Goal: Task Accomplishment & Management: Manage account settings

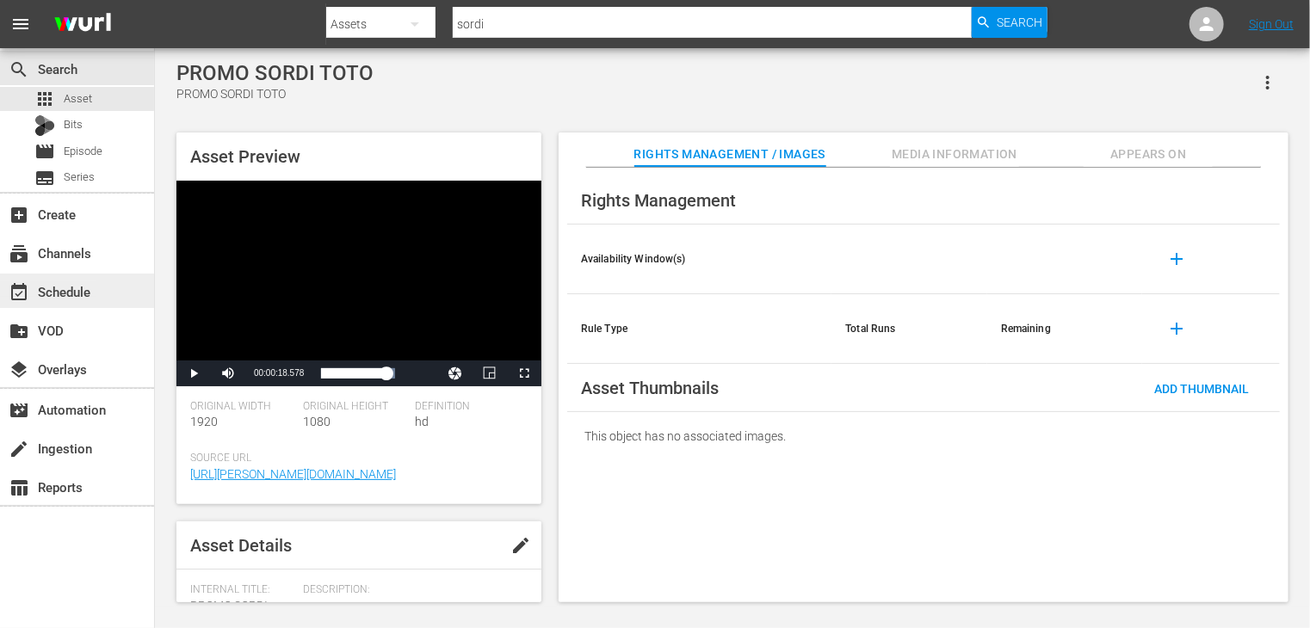
click at [59, 287] on div "event_available Schedule" at bounding box center [48, 288] width 96 height 15
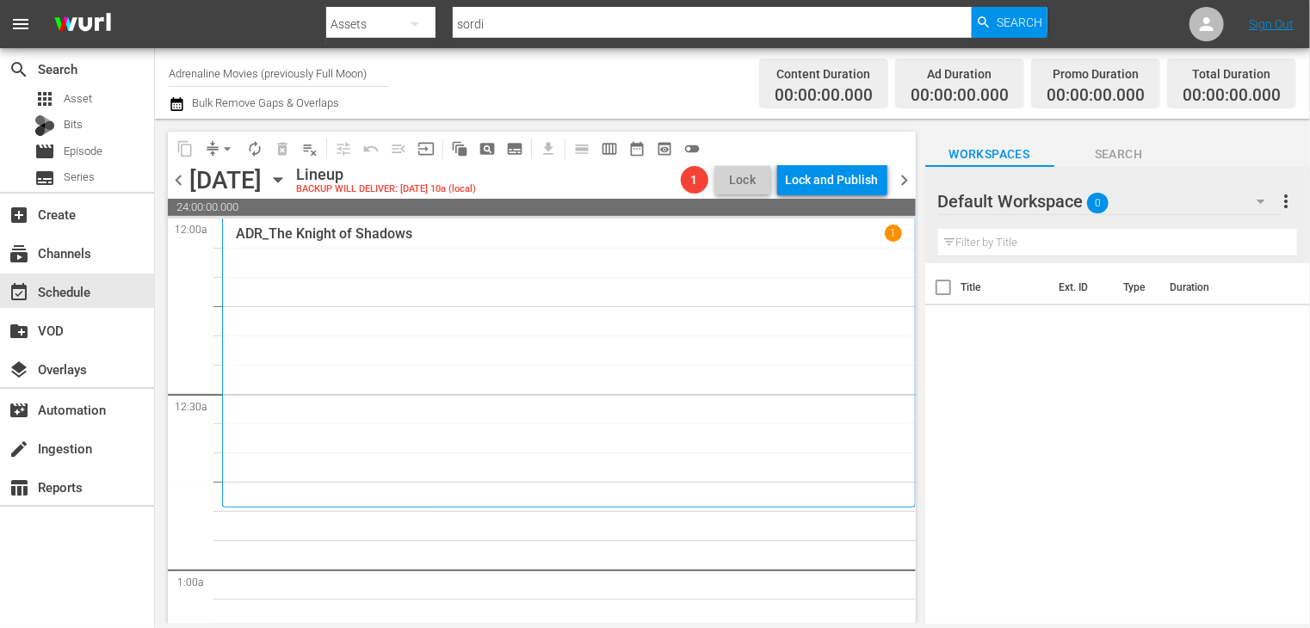
click at [176, 104] on icon "button" at bounding box center [177, 104] width 16 height 21
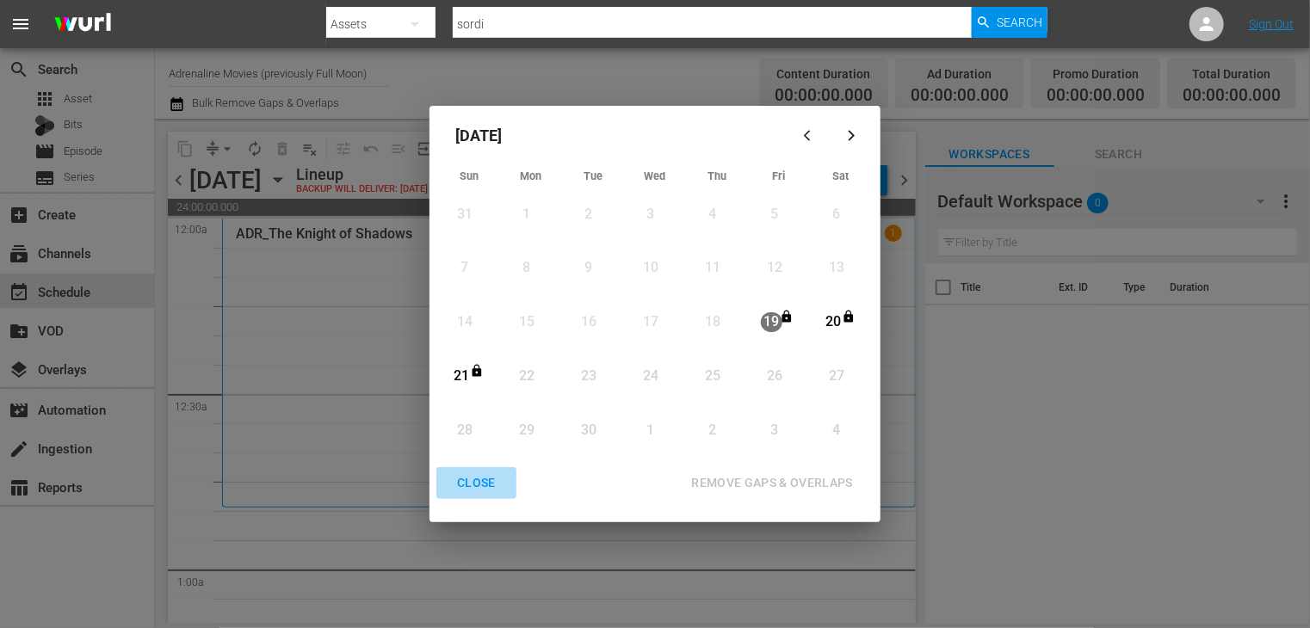
click at [485, 485] on div "CLOSE" at bounding box center [476, 483] width 66 height 22
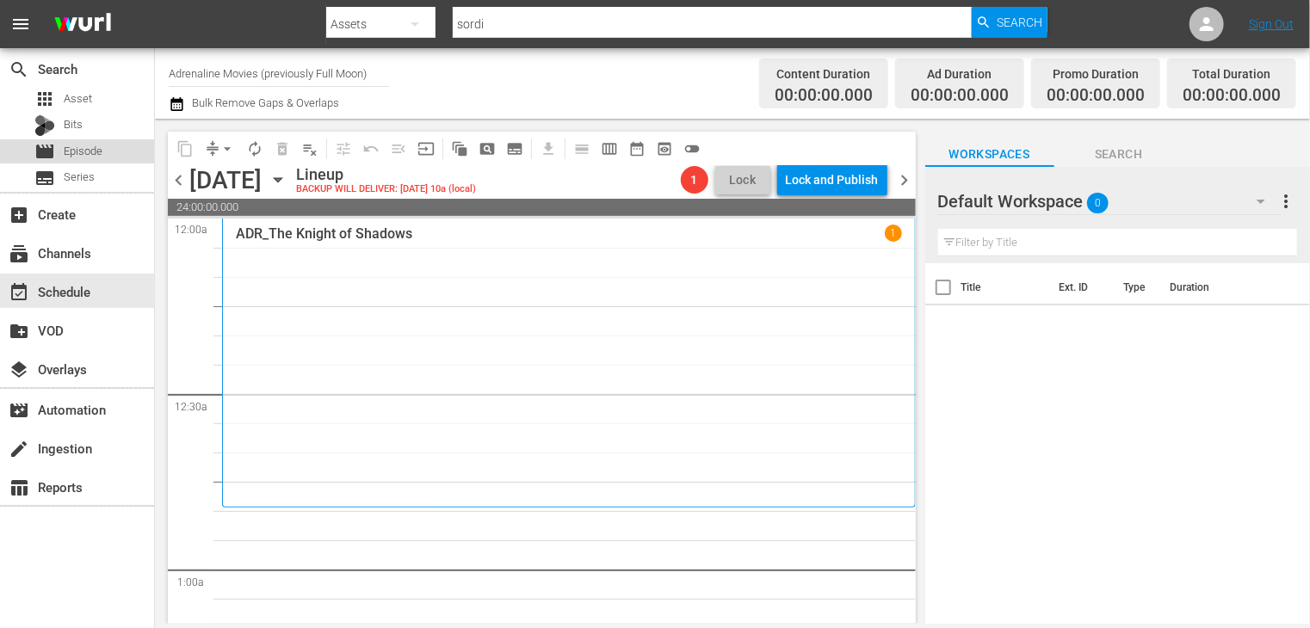
click at [117, 142] on div "movie Episode" at bounding box center [77, 151] width 154 height 24
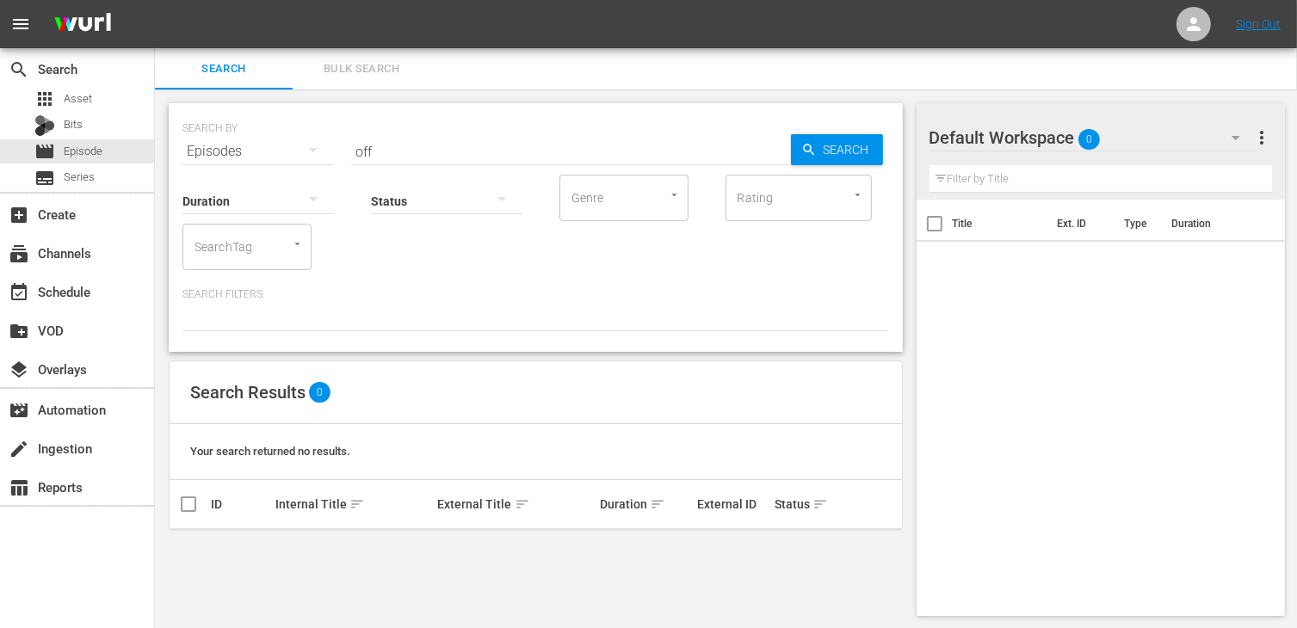
click at [389, 147] on input "off" at bounding box center [571, 151] width 440 height 41
type input "off-p"
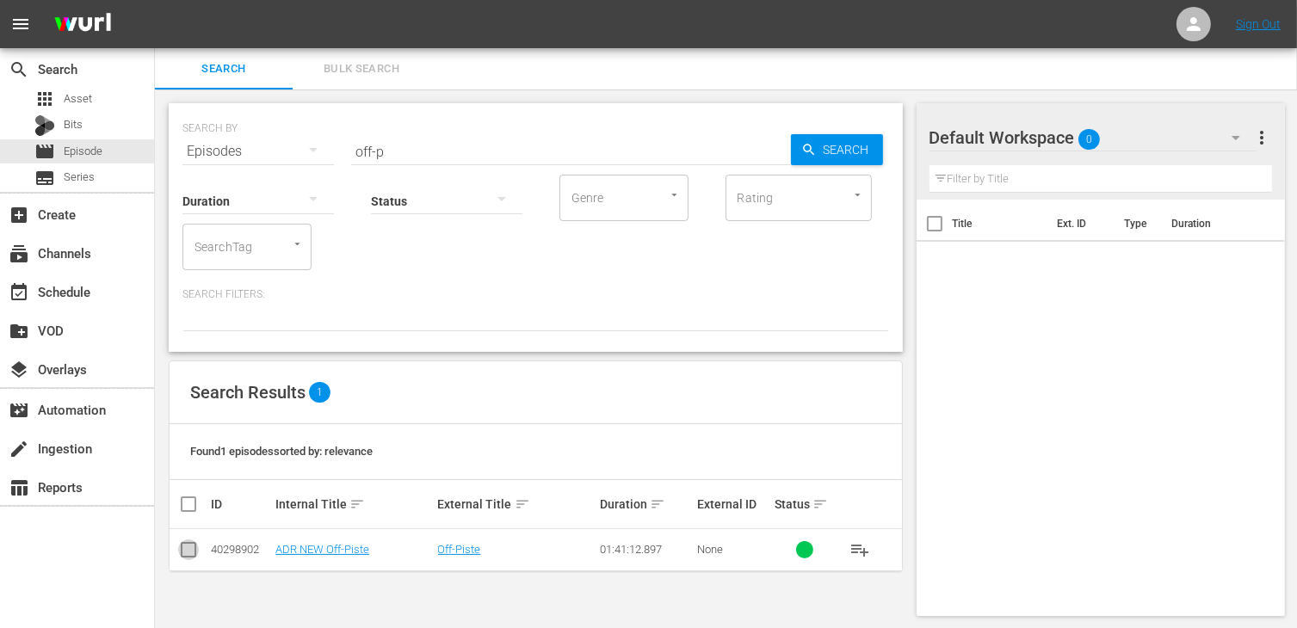
click at [190, 553] on input "checkbox" at bounding box center [188, 553] width 21 height 21
checkbox input "true"
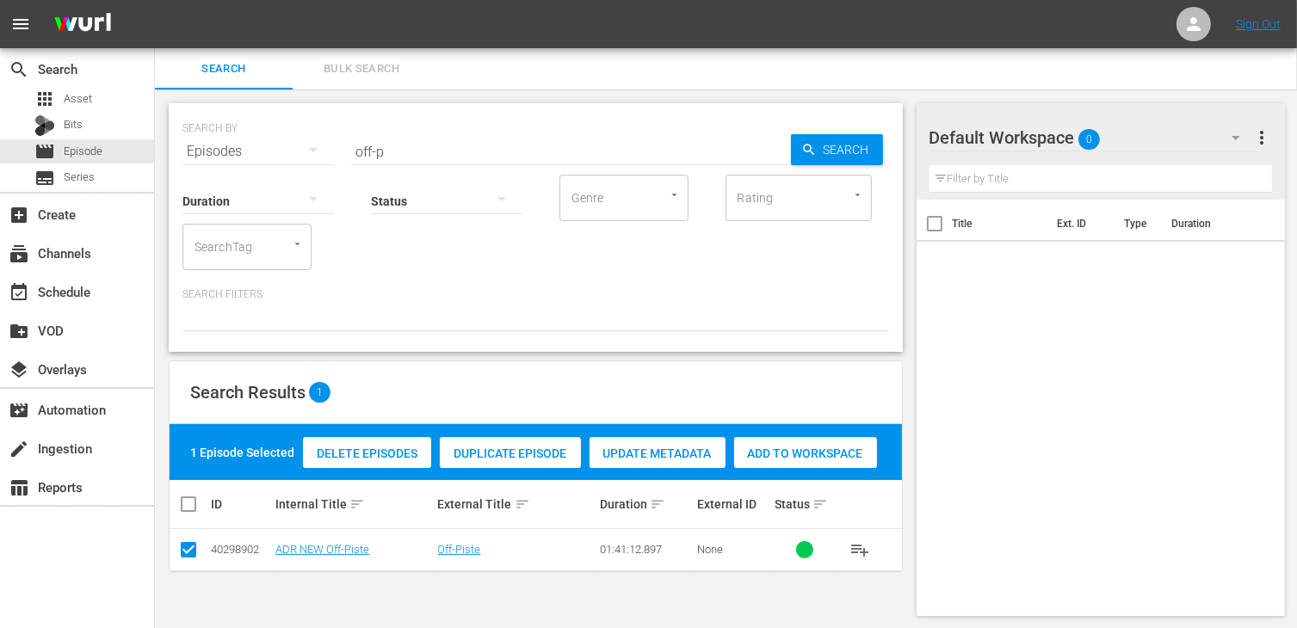
click at [863, 440] on div "Add to Workspace" at bounding box center [805, 453] width 143 height 33
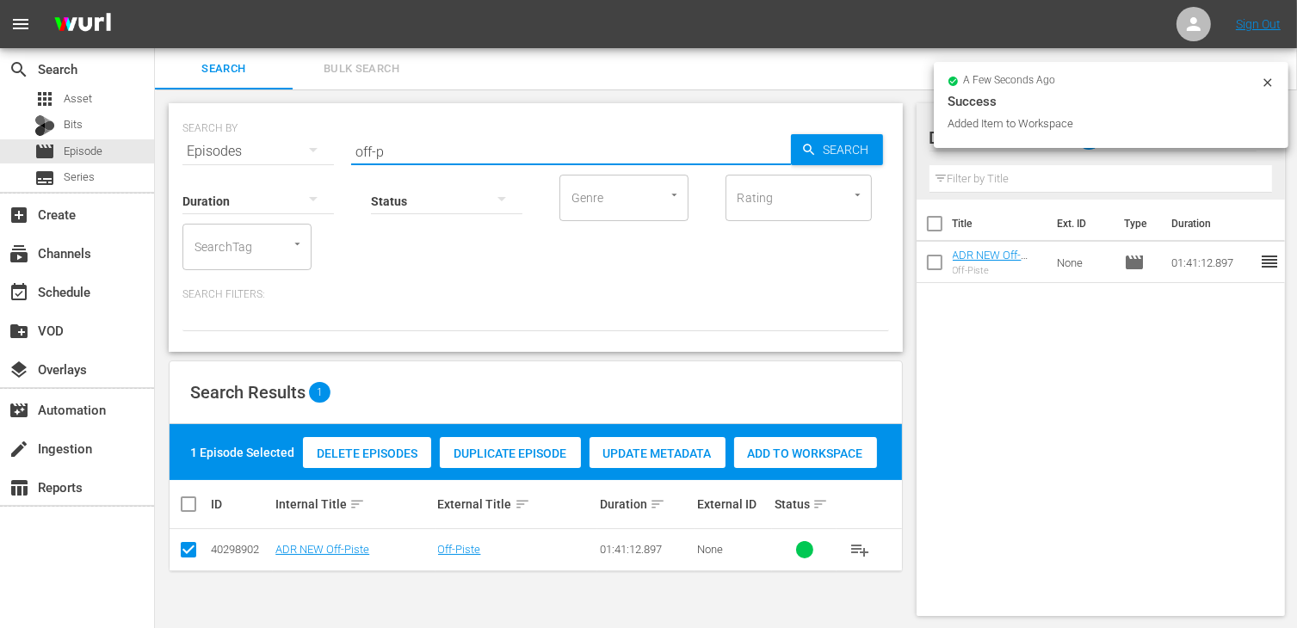
drag, startPoint x: 403, startPoint y: 147, endPoint x: 279, endPoint y: 139, distance: 124.2
click at [279, 139] on div "SEARCH BY Search By Episodes Search ID, Title, Description, Keywords, or Catego…" at bounding box center [535, 141] width 707 height 62
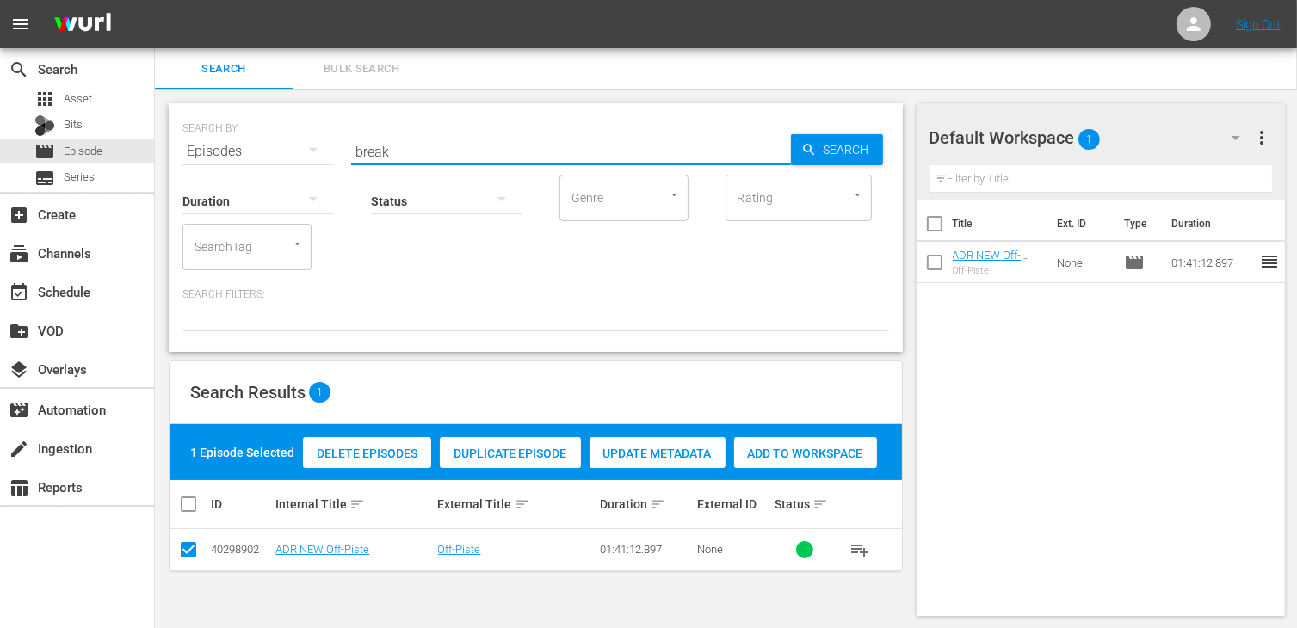
type input "break"
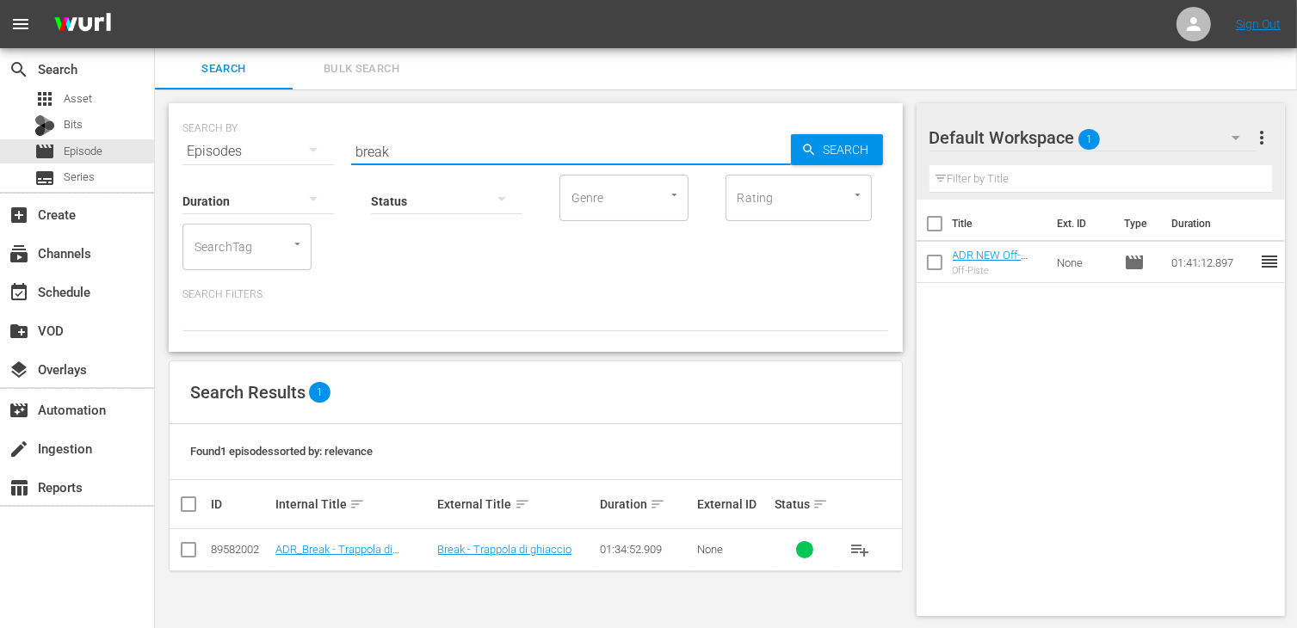
click at [187, 553] on input "checkbox" at bounding box center [188, 553] width 21 height 21
checkbox input "true"
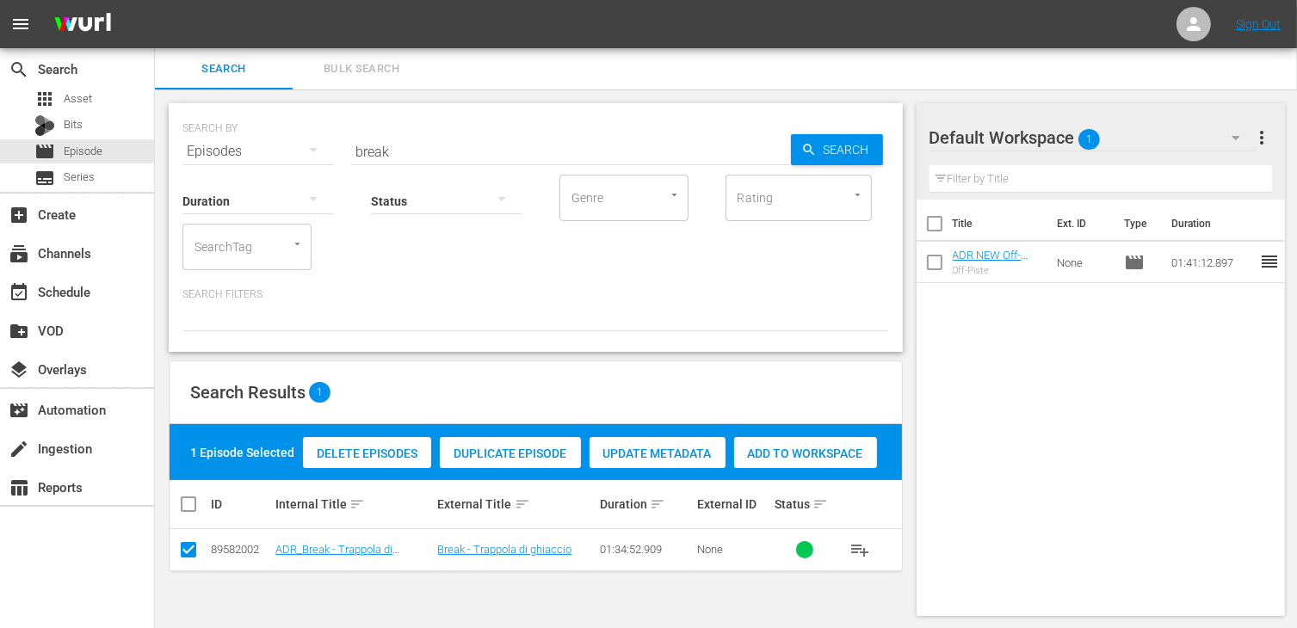
drag, startPoint x: 818, startPoint y: 451, endPoint x: 469, endPoint y: 221, distance: 418.2
click at [818, 451] on span "Add to Workspace" at bounding box center [805, 454] width 143 height 14
drag, startPoint x: 395, startPoint y: 149, endPoint x: 322, endPoint y: 132, distance: 75.2
click at [322, 132] on div "SEARCH BY Search By Episodes Search ID, Title, Description, Keywords, or Catego…" at bounding box center [535, 141] width 707 height 62
type input "age of ic"
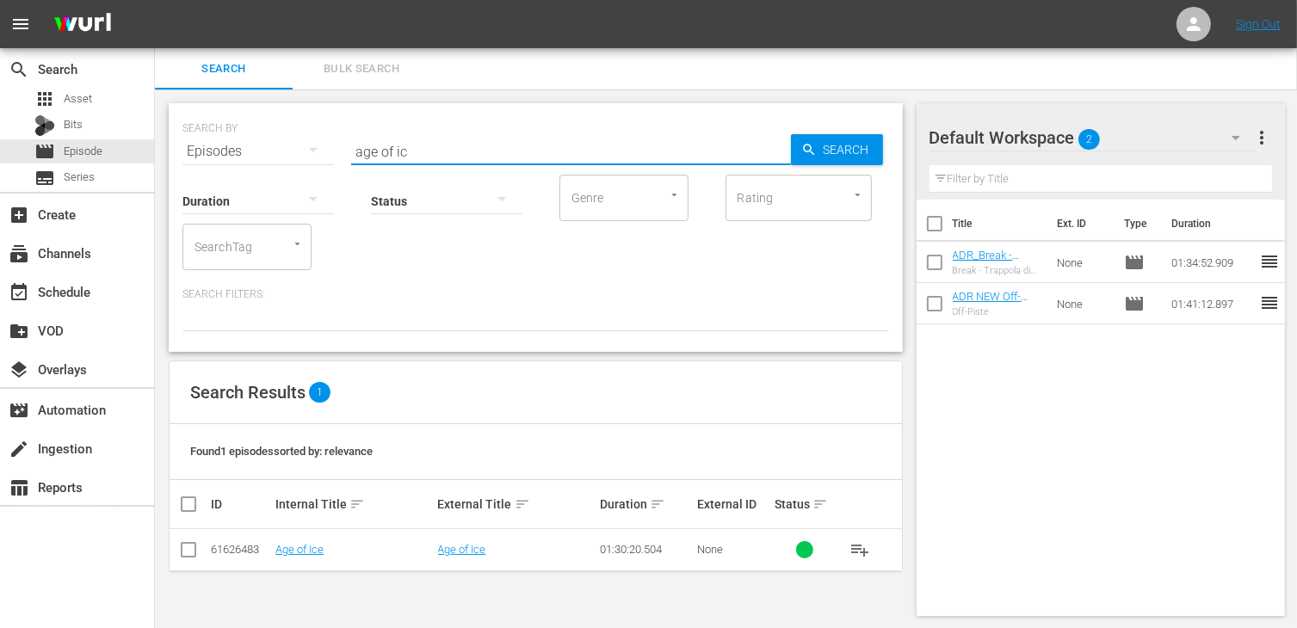
click at [192, 561] on input "checkbox" at bounding box center [188, 553] width 21 height 21
checkbox input "true"
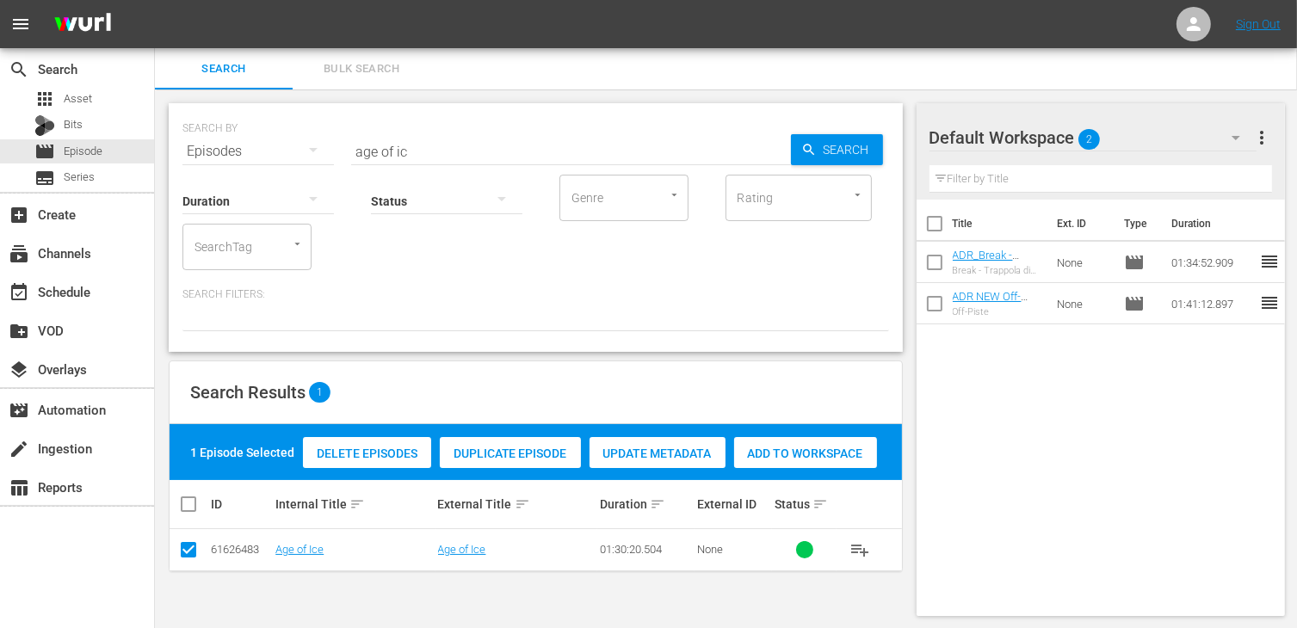
click at [819, 457] on span "Add to Workspace" at bounding box center [805, 454] width 143 height 14
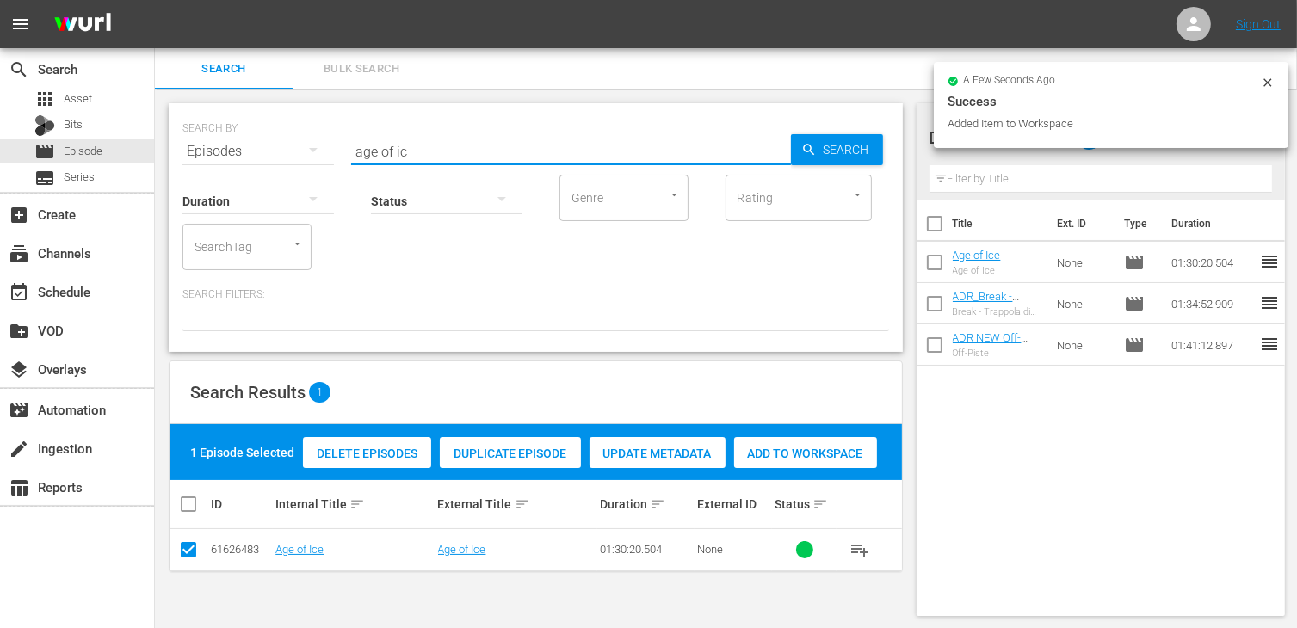
drag, startPoint x: 417, startPoint y: 154, endPoint x: 300, endPoint y: 128, distance: 119.9
click at [300, 128] on div "SEARCH BY Search By Episodes Search ID, Title, Description, Keywords, or Catego…" at bounding box center [535, 141] width 707 height 62
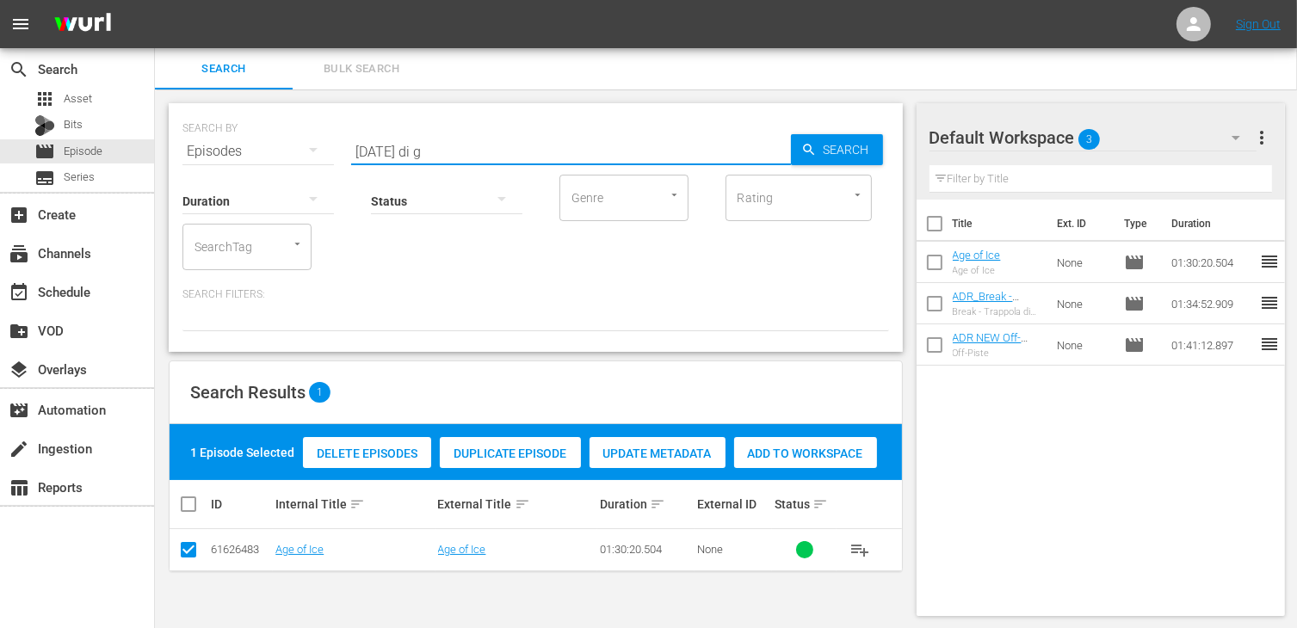
type input "natale di g"
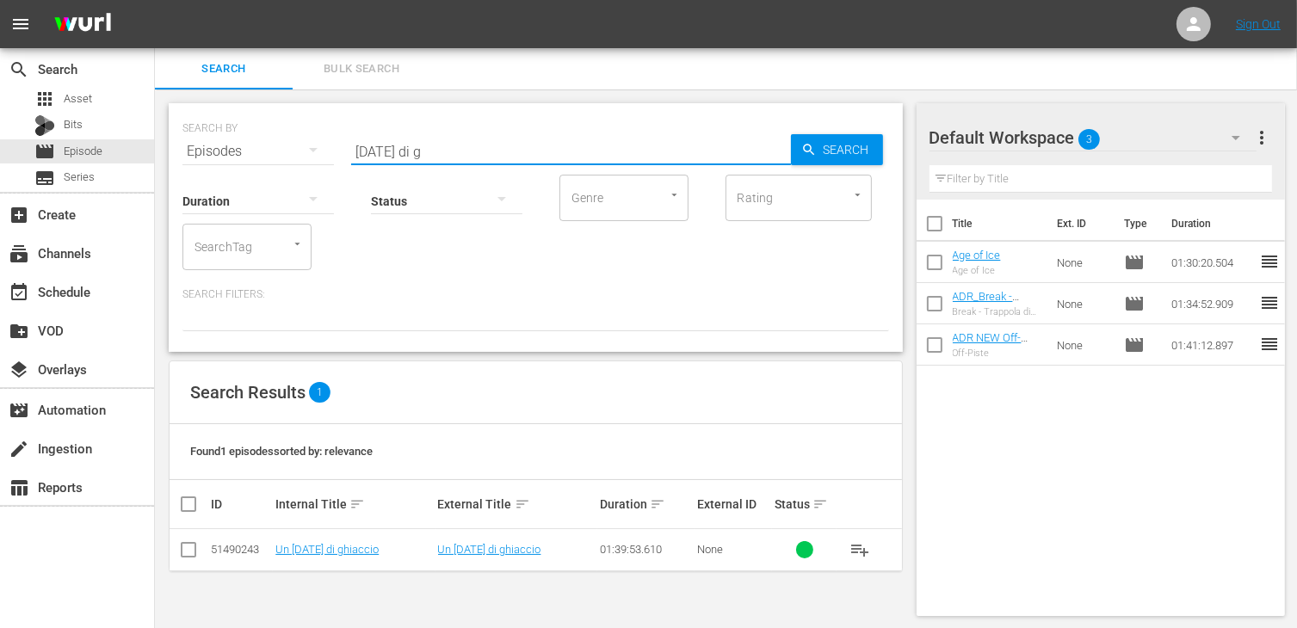
click at [184, 543] on input "checkbox" at bounding box center [188, 553] width 21 height 21
checkbox input "true"
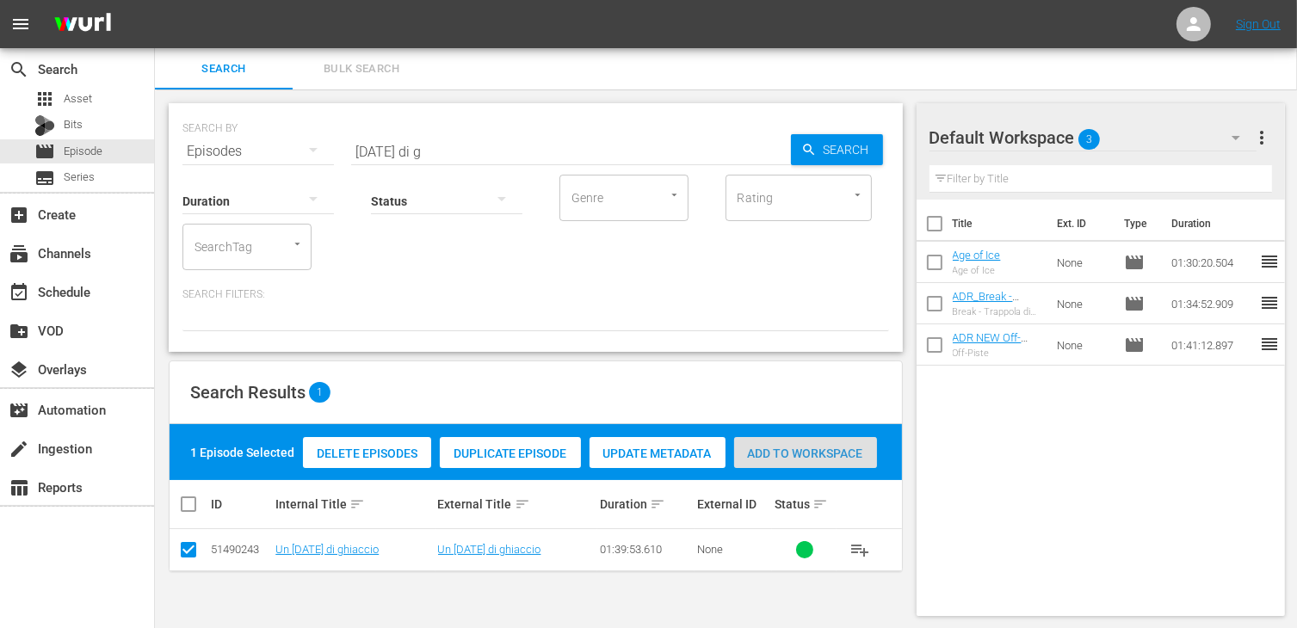
click at [822, 448] on span "Add to Workspace" at bounding box center [805, 454] width 143 height 14
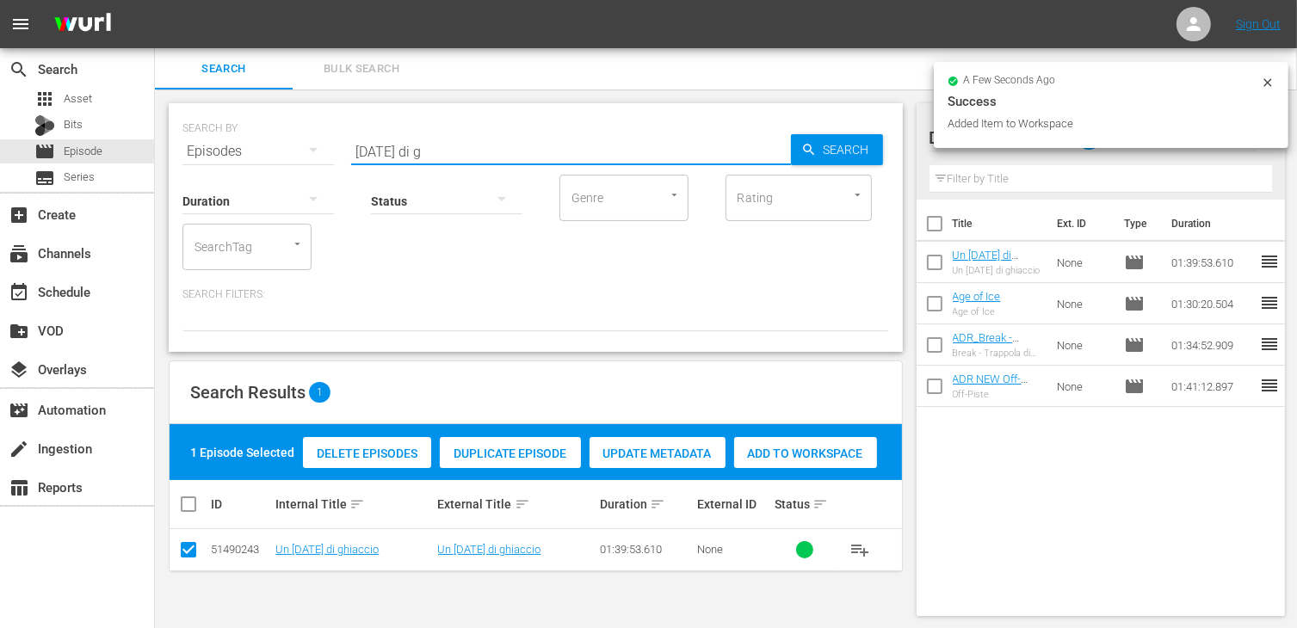
drag, startPoint x: 406, startPoint y: 151, endPoint x: 270, endPoint y: 151, distance: 136.0
click at [270, 151] on div "SEARCH BY Search By Episodes Search ID, Title, Description, Keywords, or Catego…" at bounding box center [535, 141] width 707 height 62
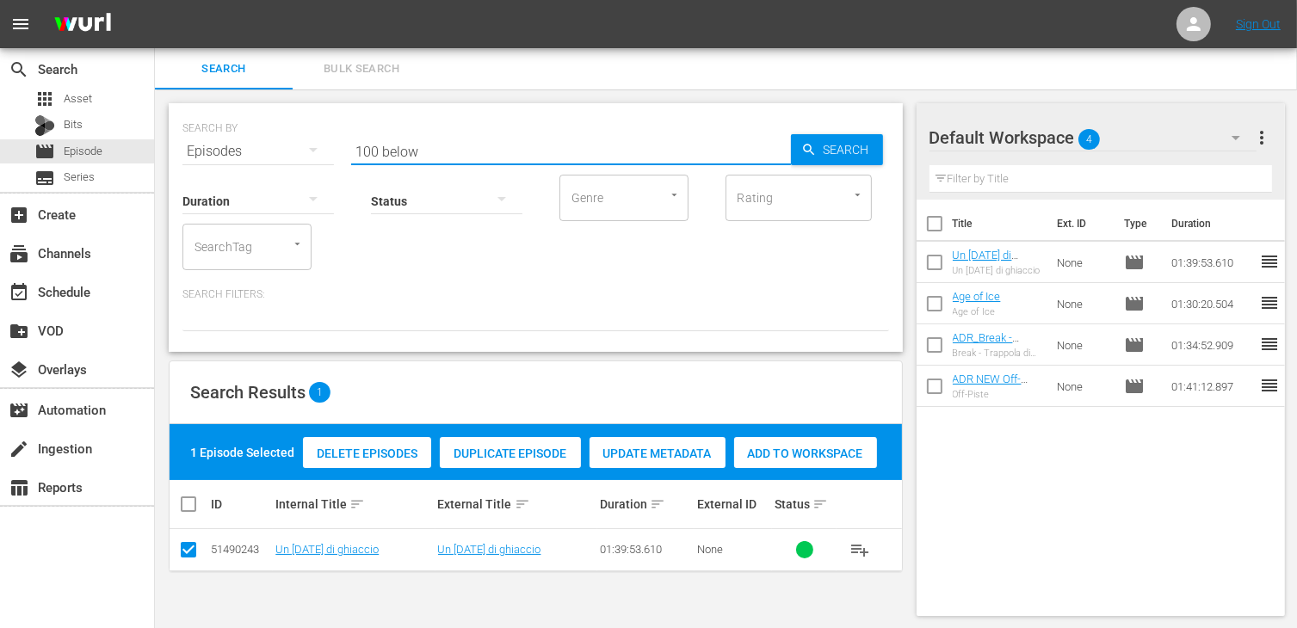
type input "100 below"
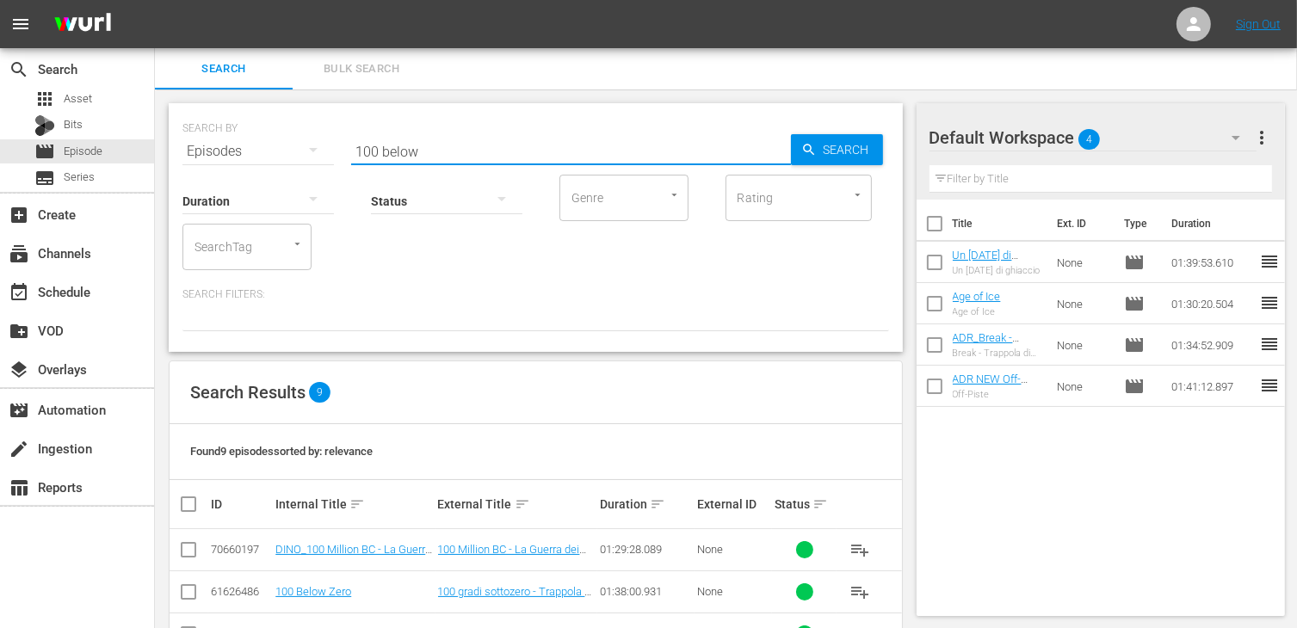
click at [185, 598] on input "checkbox" at bounding box center [188, 595] width 21 height 21
checkbox input "true"
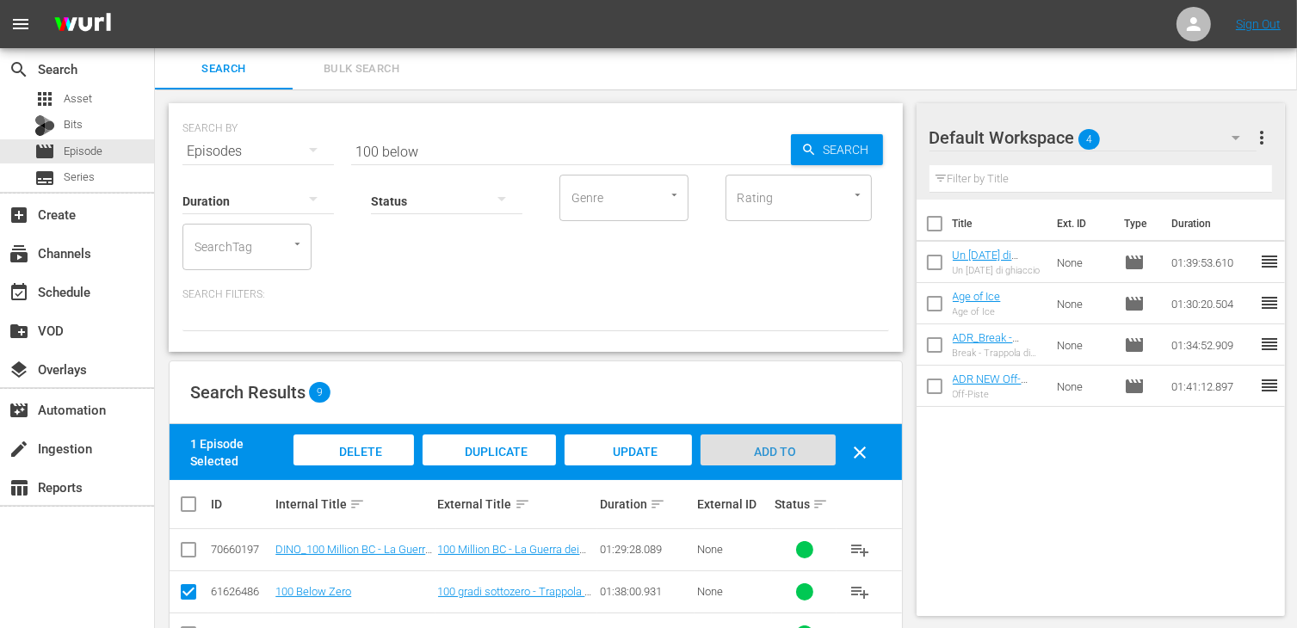
click at [753, 452] on span "Add to Workspace" at bounding box center [768, 468] width 84 height 46
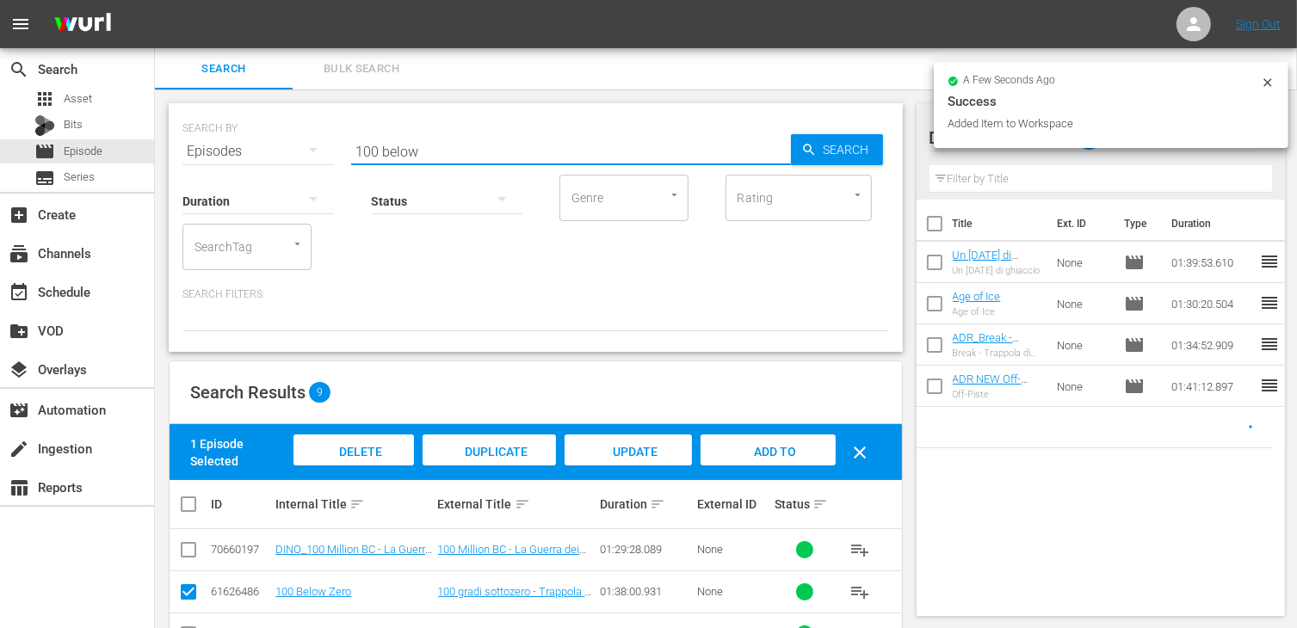
drag, startPoint x: 437, startPoint y: 153, endPoint x: 251, endPoint y: 135, distance: 186.8
click at [251, 135] on div "SEARCH BY Search By Episodes Search ID, Title, Description, Keywords, or Catego…" at bounding box center [535, 141] width 707 height 62
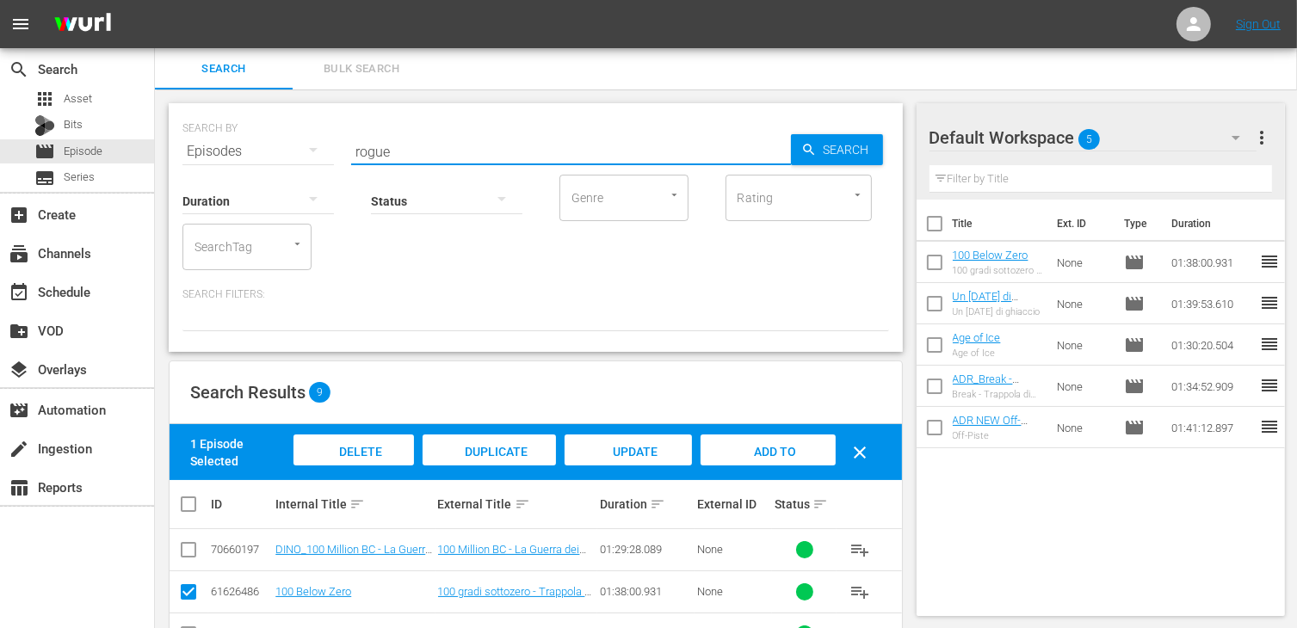
type input "rogue"
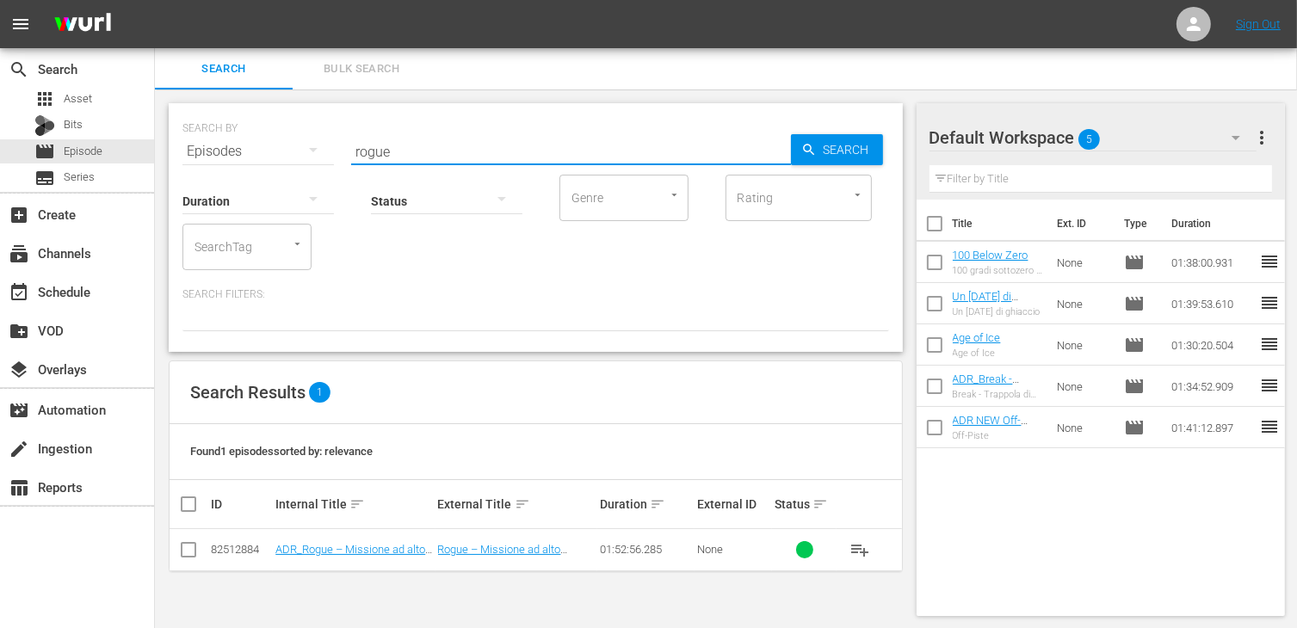
drag, startPoint x: 170, startPoint y: 552, endPoint x: 187, endPoint y: 550, distance: 16.4
click at [170, 552] on td at bounding box center [189, 550] width 39 height 42
click at [193, 551] on input "checkbox" at bounding box center [188, 553] width 21 height 21
checkbox input "true"
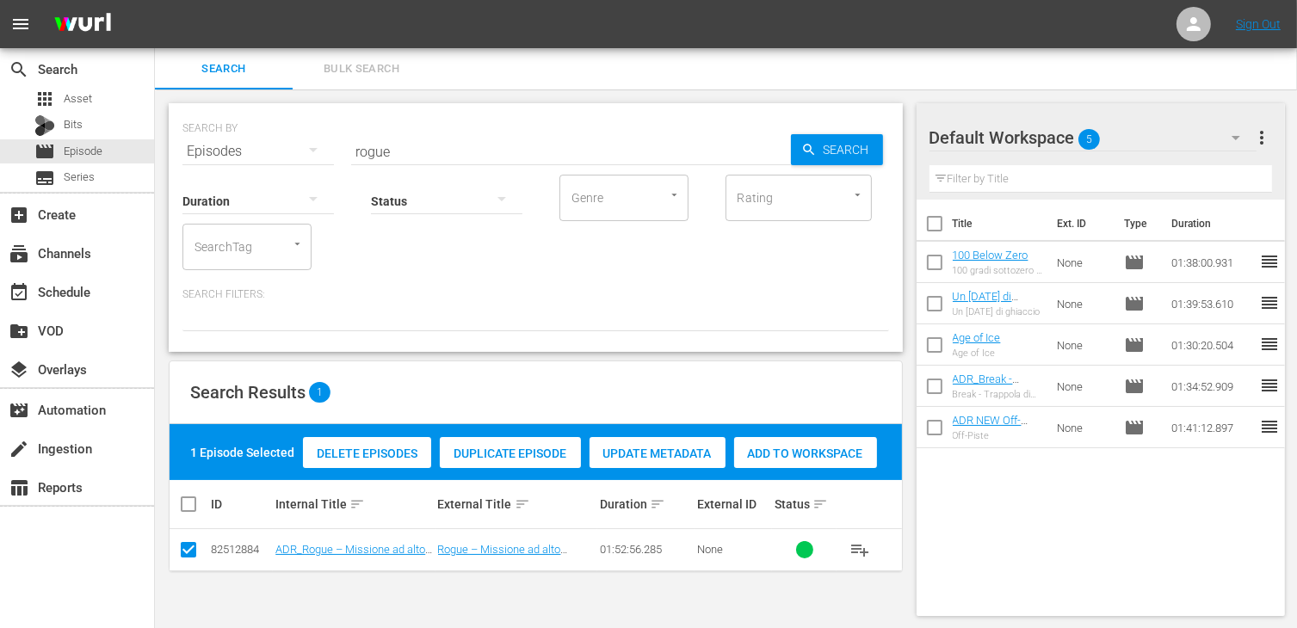
click at [769, 445] on div "Add to Workspace" at bounding box center [805, 453] width 143 height 33
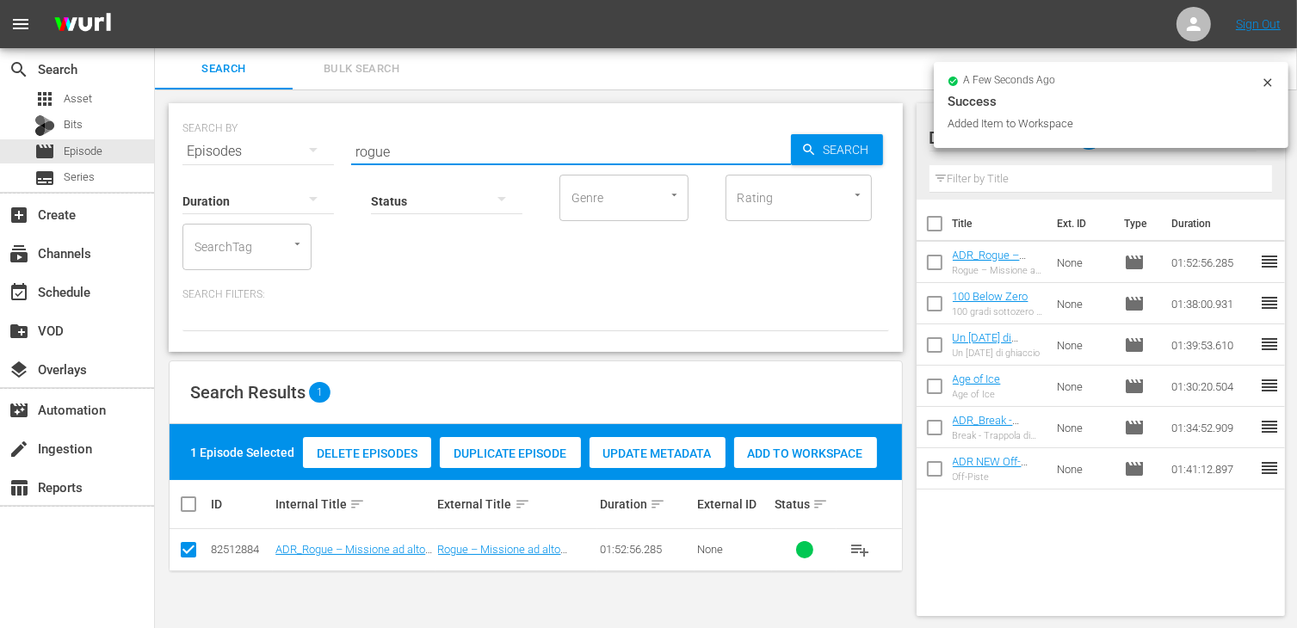
drag, startPoint x: 422, startPoint y: 151, endPoint x: 265, endPoint y: 139, distance: 157.1
click at [265, 139] on div "SEARCH BY Search By Episodes Search ID, Title, Description, Keywords, or Catego…" at bounding box center [535, 141] width 707 height 62
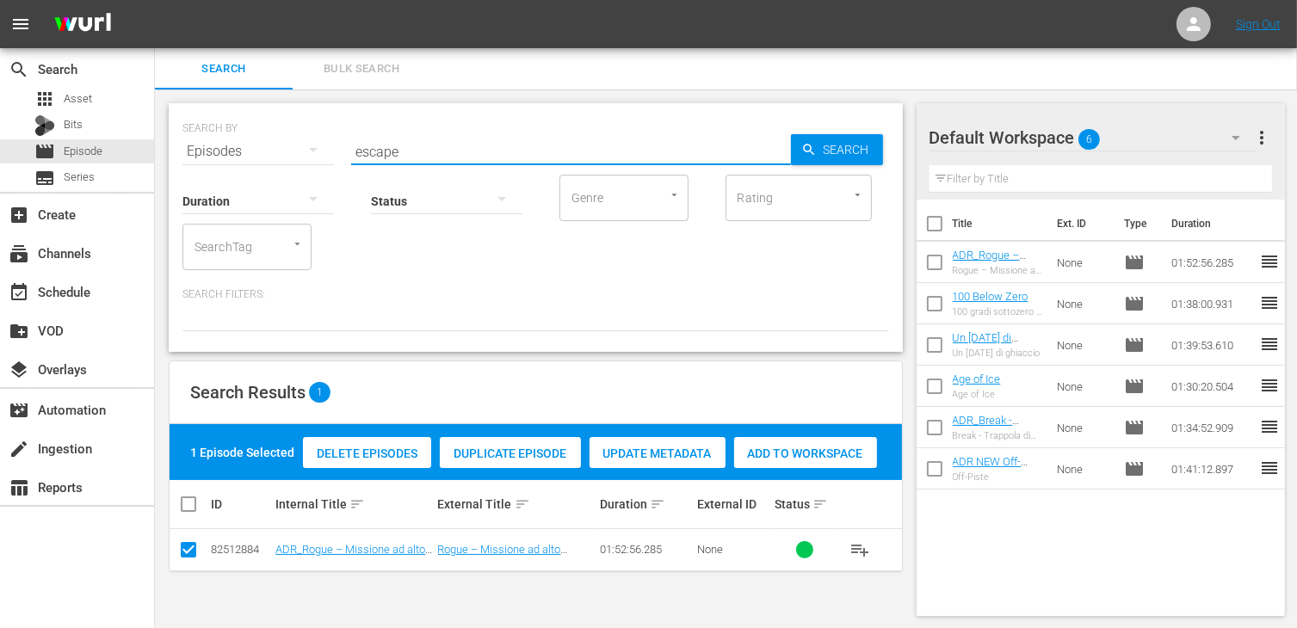
type input "escape"
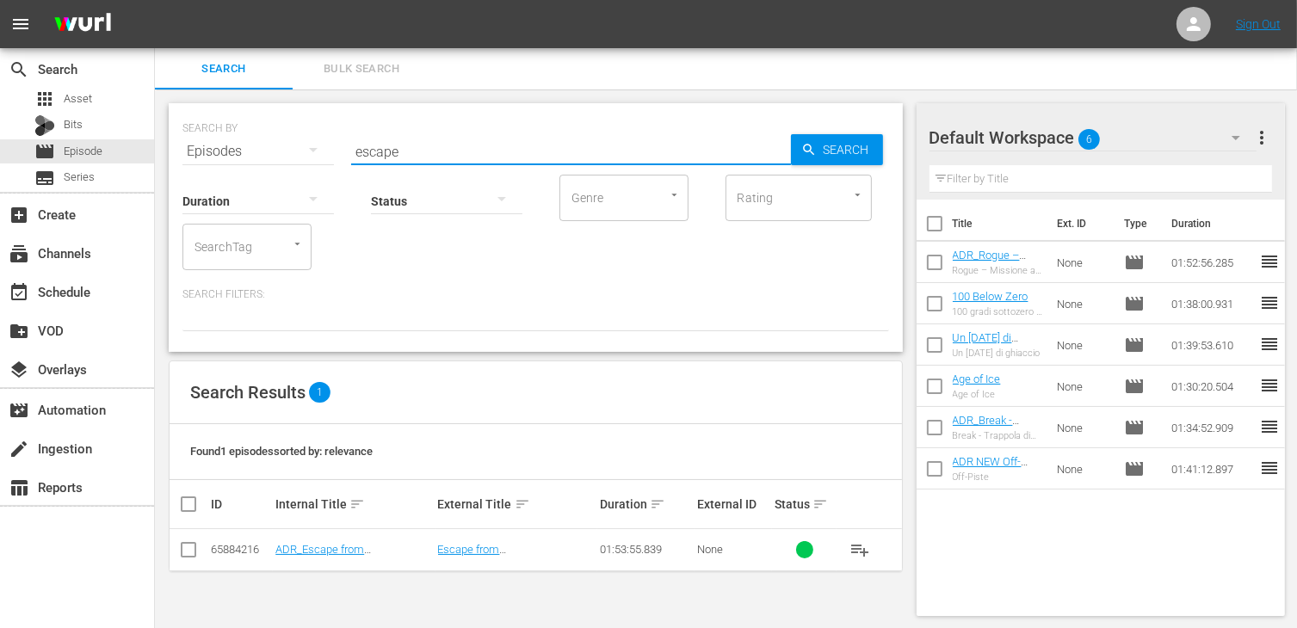
click at [200, 546] on td at bounding box center [189, 550] width 39 height 42
click at [191, 548] on input "checkbox" at bounding box center [188, 553] width 21 height 21
checkbox input "true"
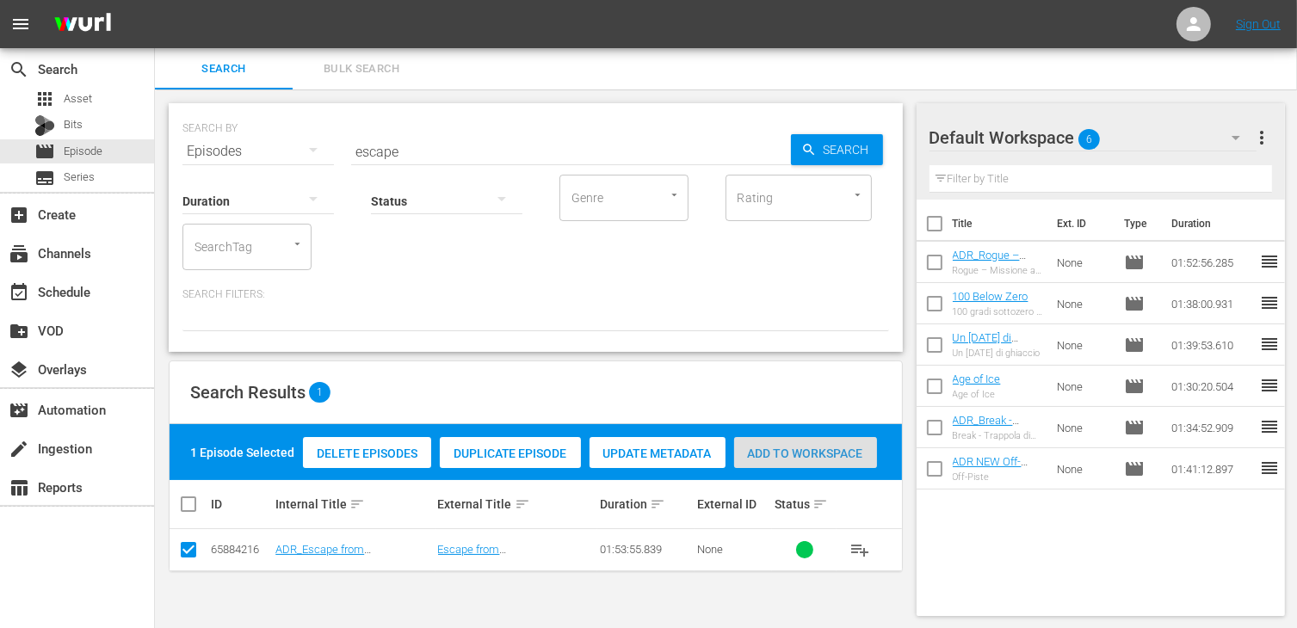
click at [808, 465] on div "Add to Workspace" at bounding box center [805, 453] width 143 height 33
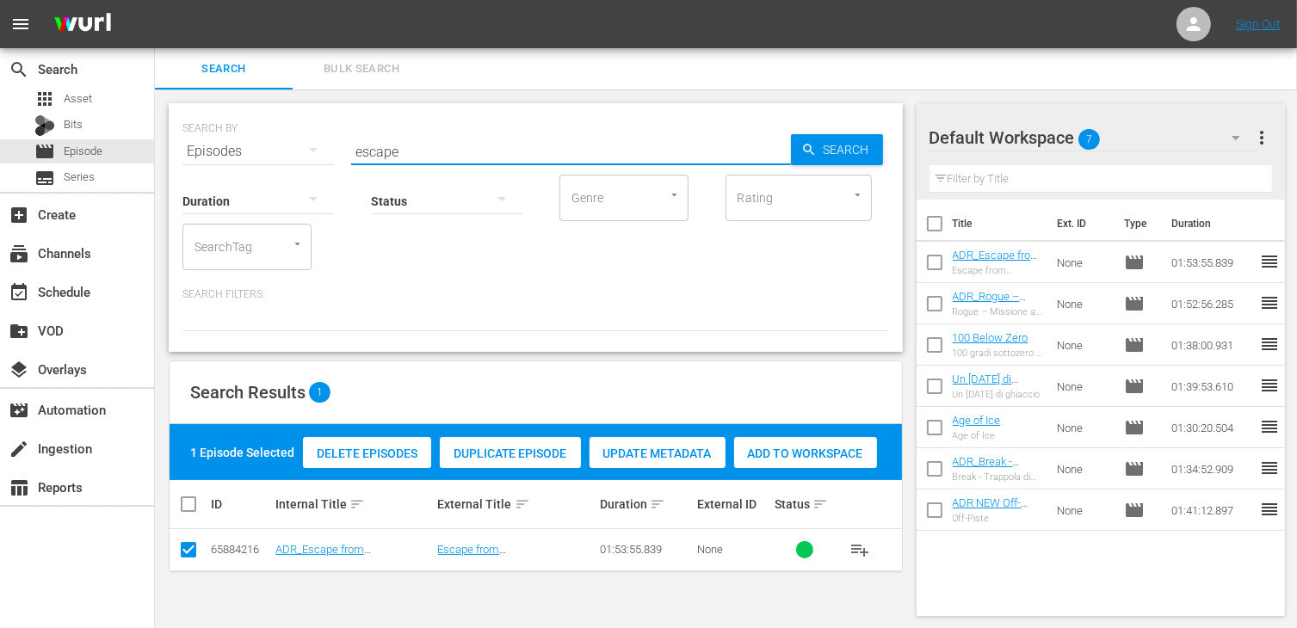
drag, startPoint x: 431, startPoint y: 152, endPoint x: 316, endPoint y: 142, distance: 115.8
click at [318, 142] on div "SEARCH BY Search By Episodes Search ID, Title, Description, Keywords, or Catego…" at bounding box center [535, 141] width 707 height 62
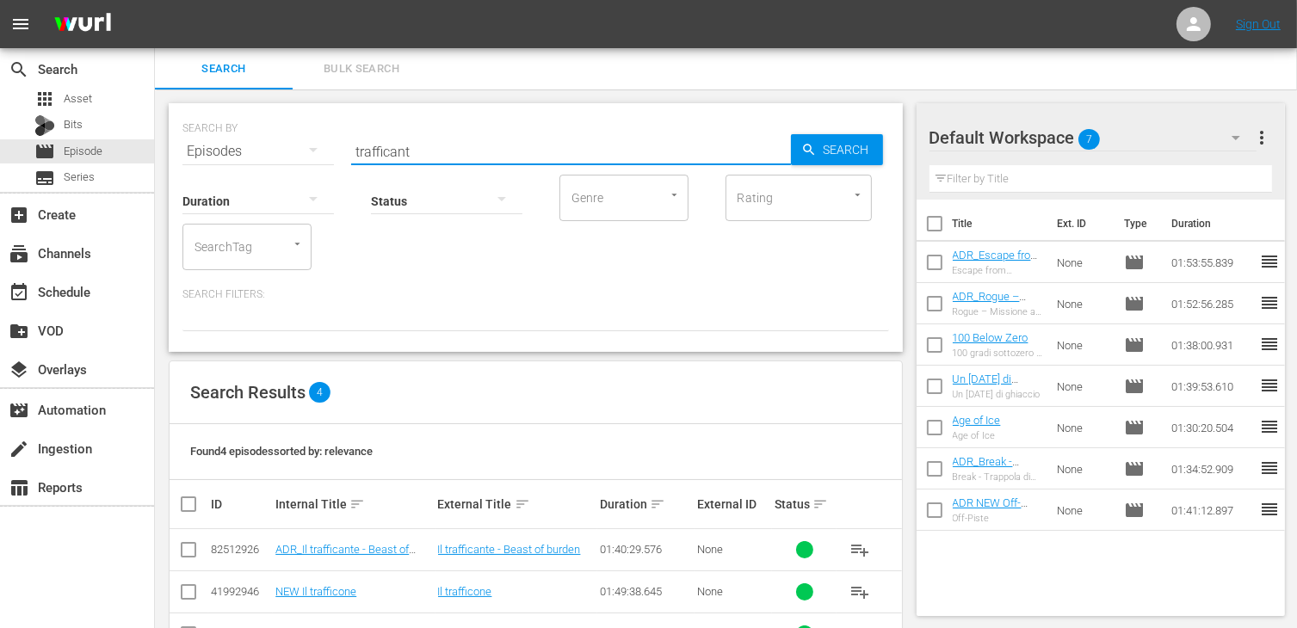
type input "trafficant"
click at [193, 549] on input "checkbox" at bounding box center [188, 553] width 21 height 21
checkbox input "true"
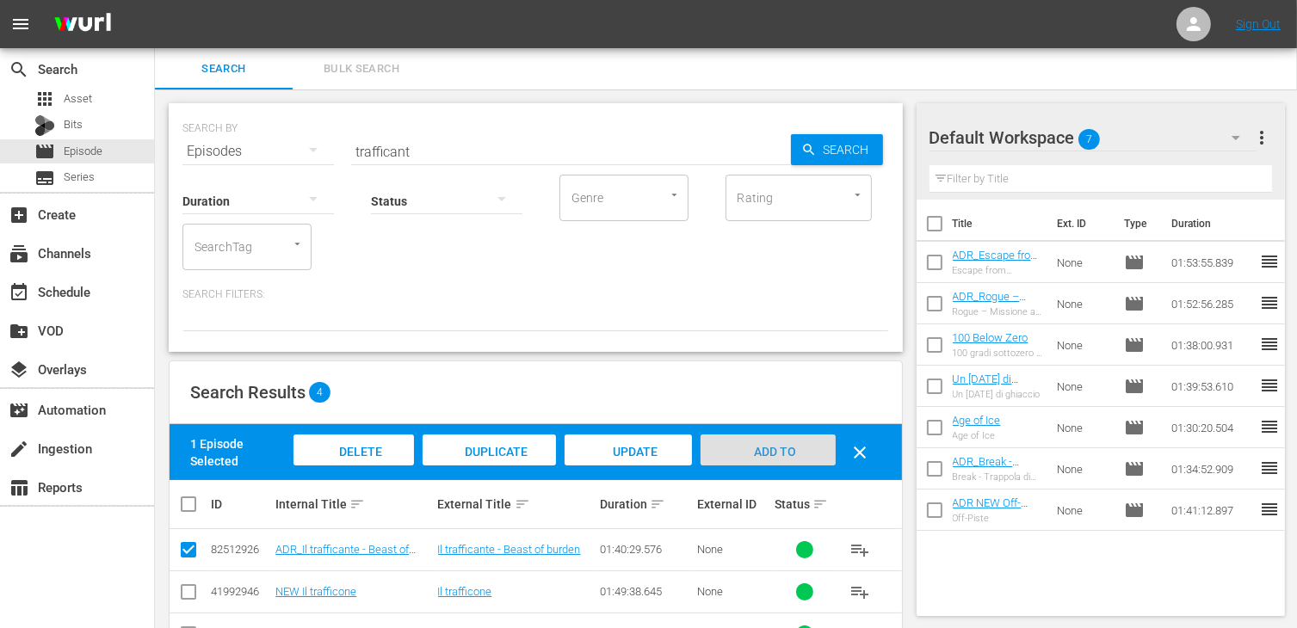
drag, startPoint x: 785, startPoint y: 443, endPoint x: 695, endPoint y: 399, distance: 100.5
click at [785, 442] on div "Add to Workspace" at bounding box center [768, 467] width 134 height 65
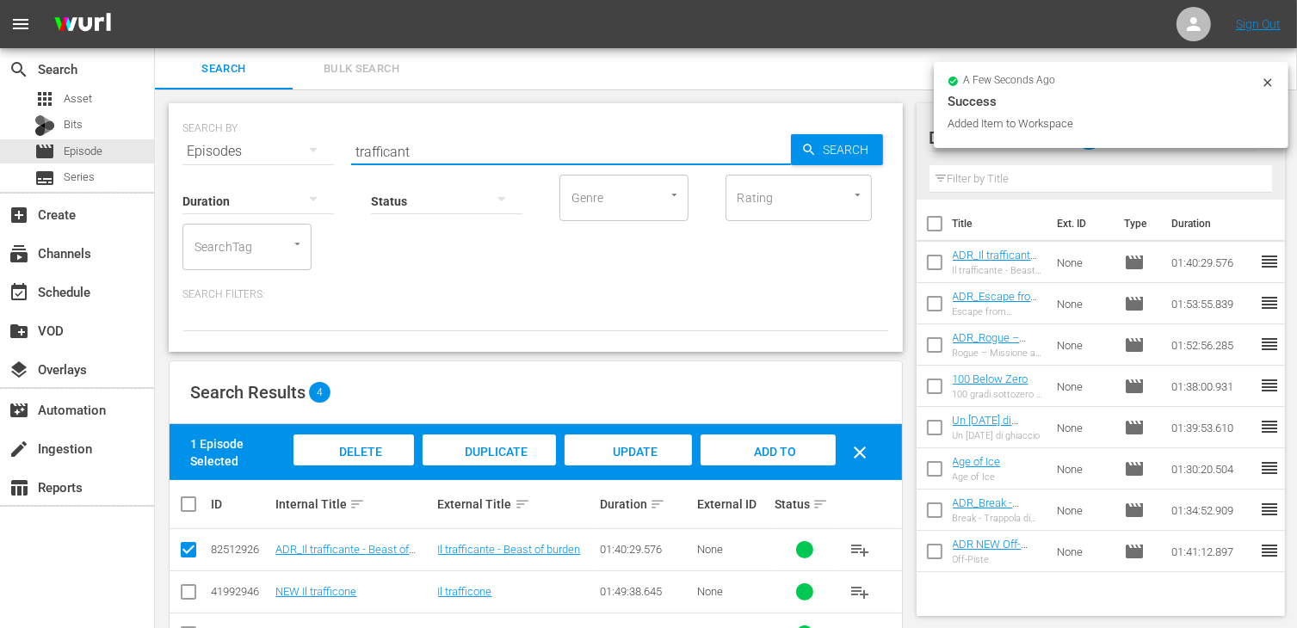
drag, startPoint x: 438, startPoint y: 148, endPoint x: 277, endPoint y: 139, distance: 161.2
click at [277, 139] on div "SEARCH BY Search By Episodes Search ID, Title, Description, Keywords, or Catego…" at bounding box center [535, 141] width 707 height 62
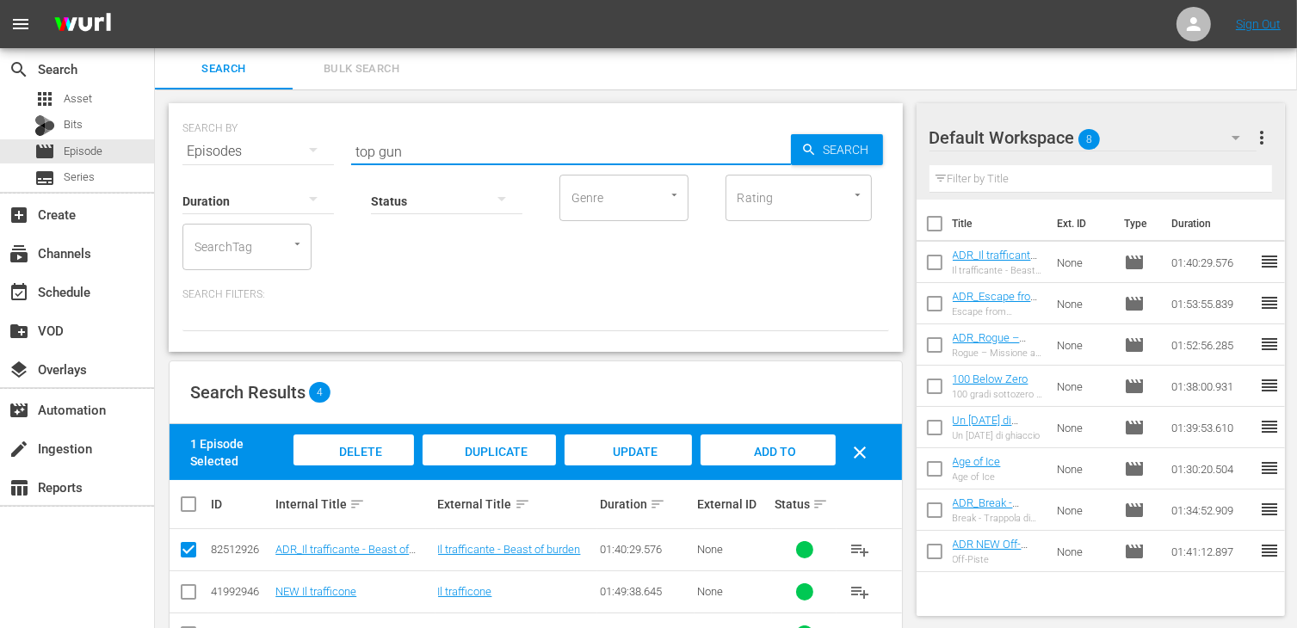
type input "top gun"
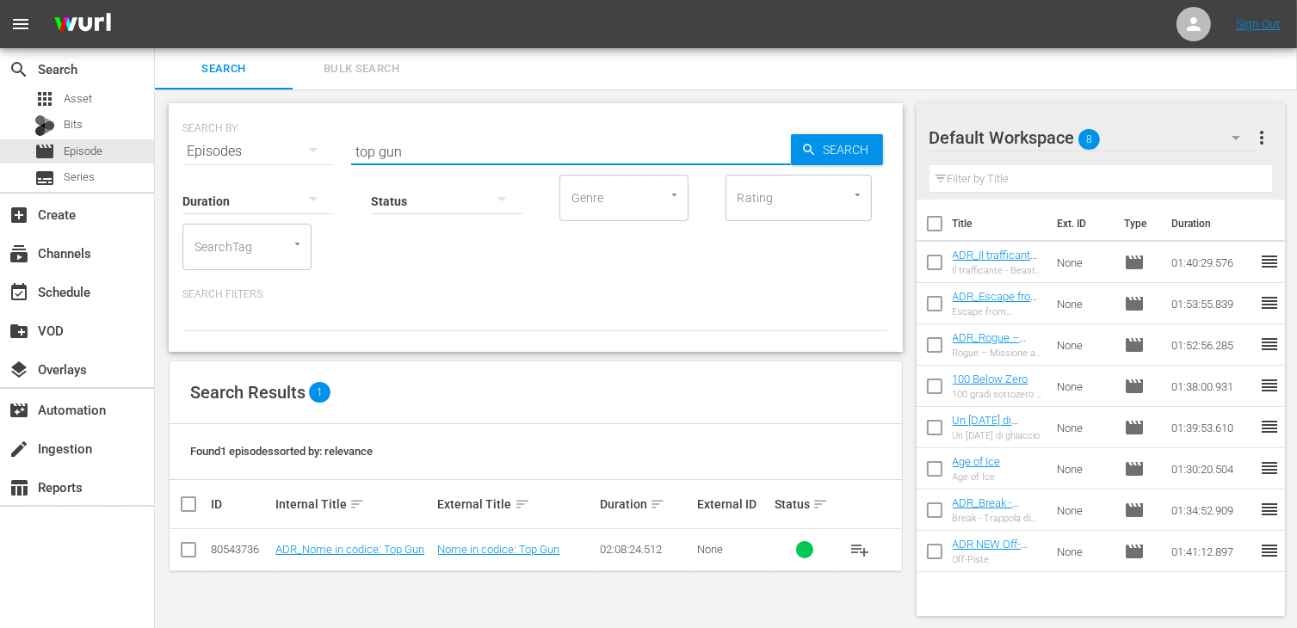
click at [182, 552] on input "checkbox" at bounding box center [188, 553] width 21 height 21
checkbox input "true"
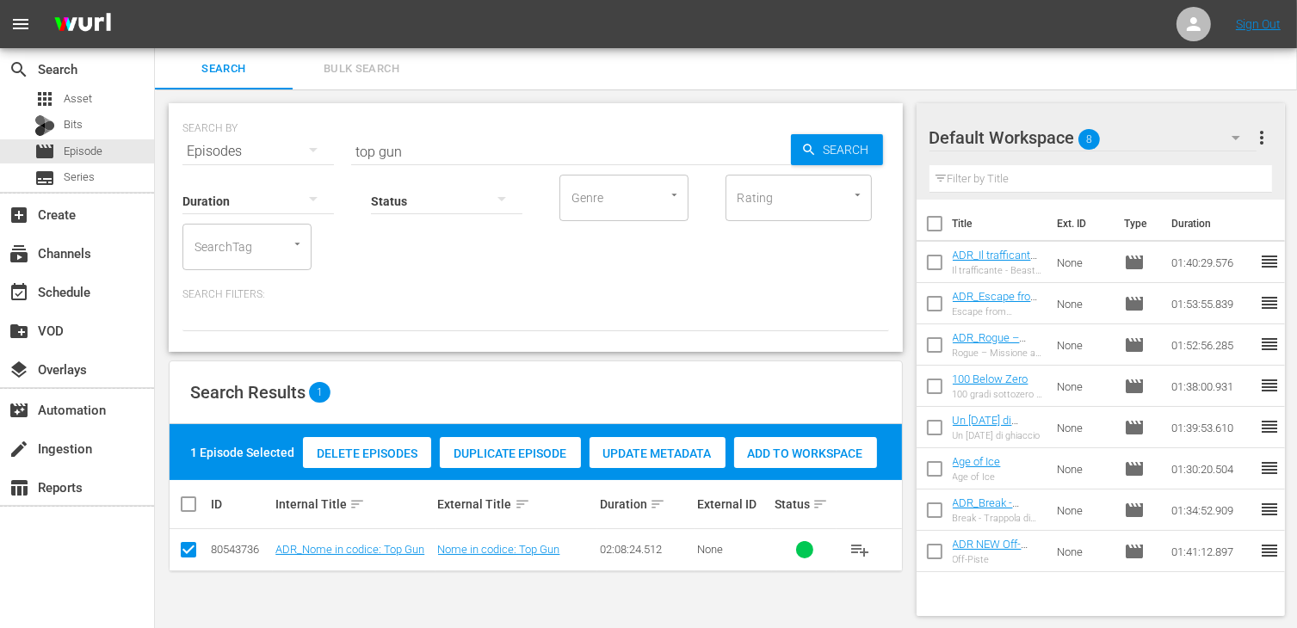
click at [824, 452] on span "Add to Workspace" at bounding box center [805, 454] width 143 height 14
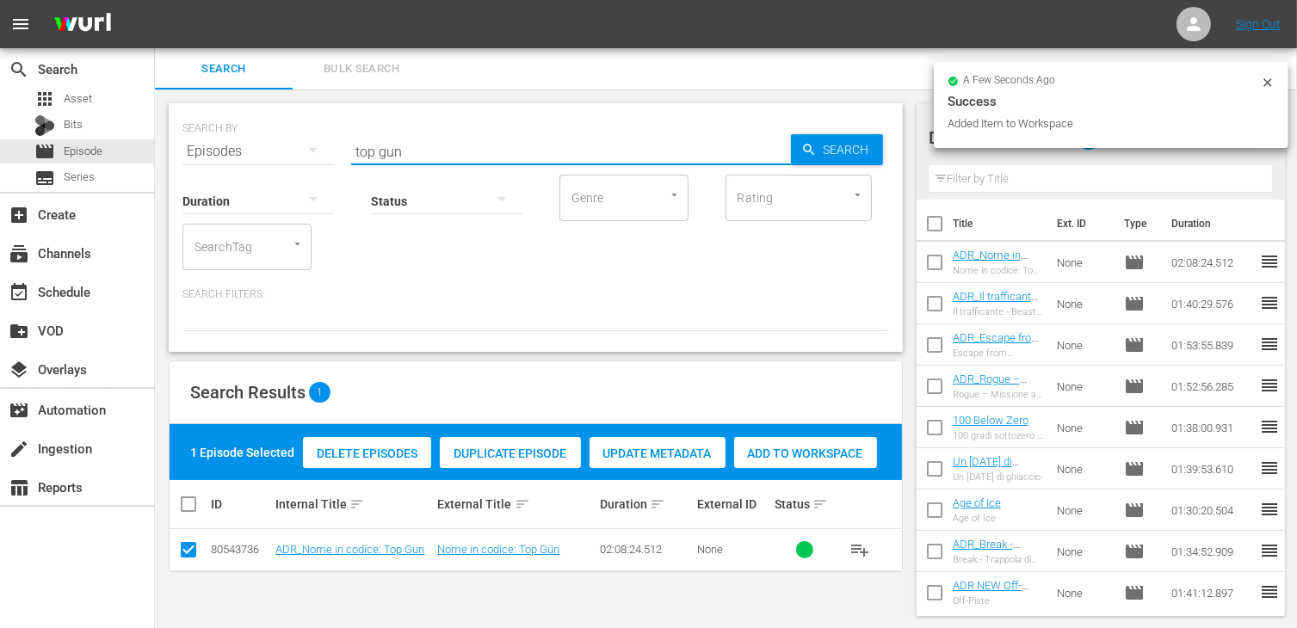
drag, startPoint x: 410, startPoint y: 155, endPoint x: 244, endPoint y: 134, distance: 166.5
click at [244, 134] on div "SEARCH BY Search By Episodes Search ID, Title, Description, Keywords, or Catego…" at bounding box center [535, 141] width 707 height 62
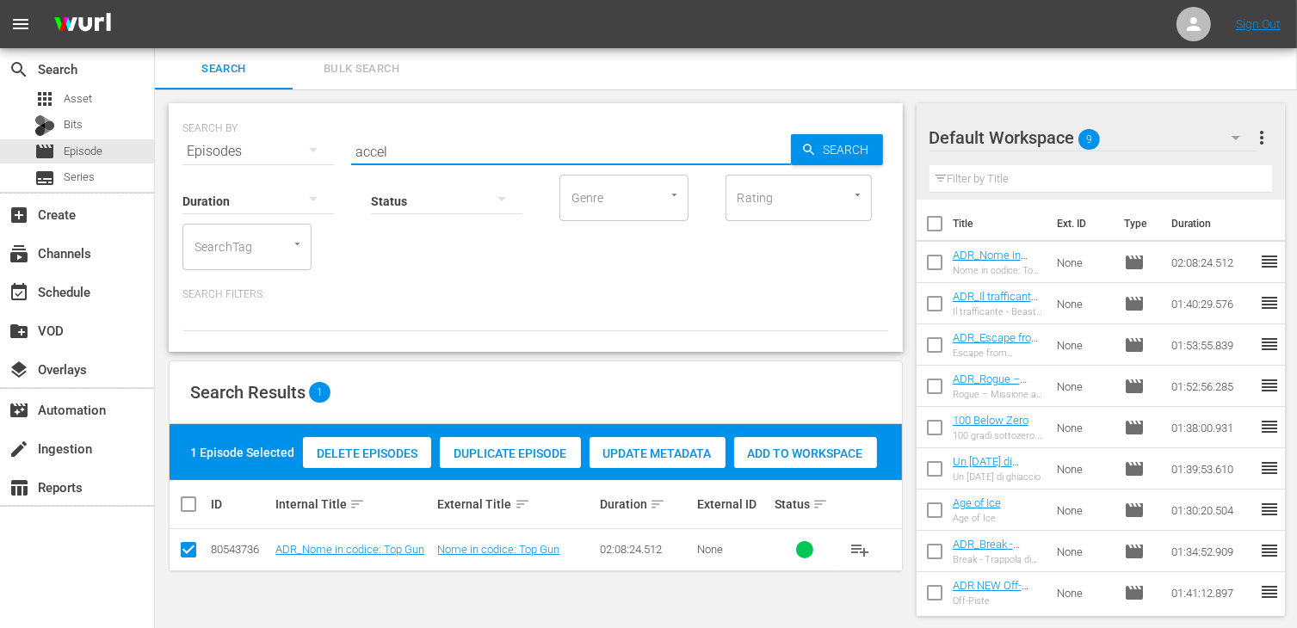
type input "accel"
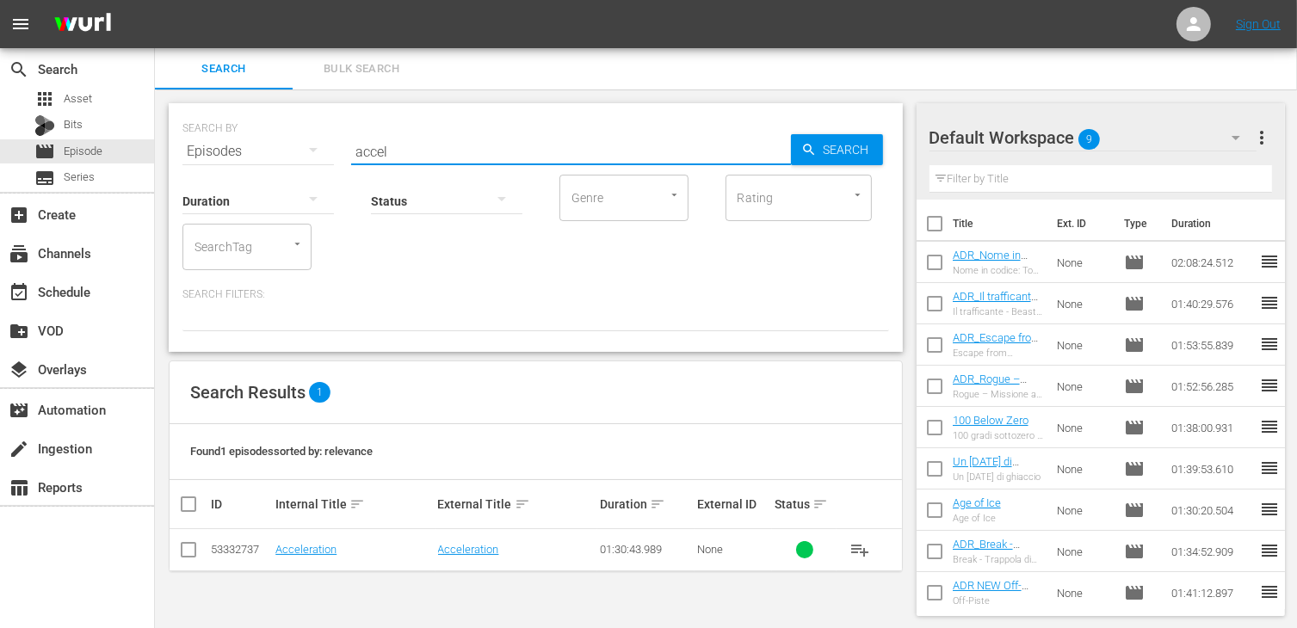
click at [204, 550] on td at bounding box center [189, 550] width 39 height 42
click at [195, 553] on input "checkbox" at bounding box center [188, 553] width 21 height 21
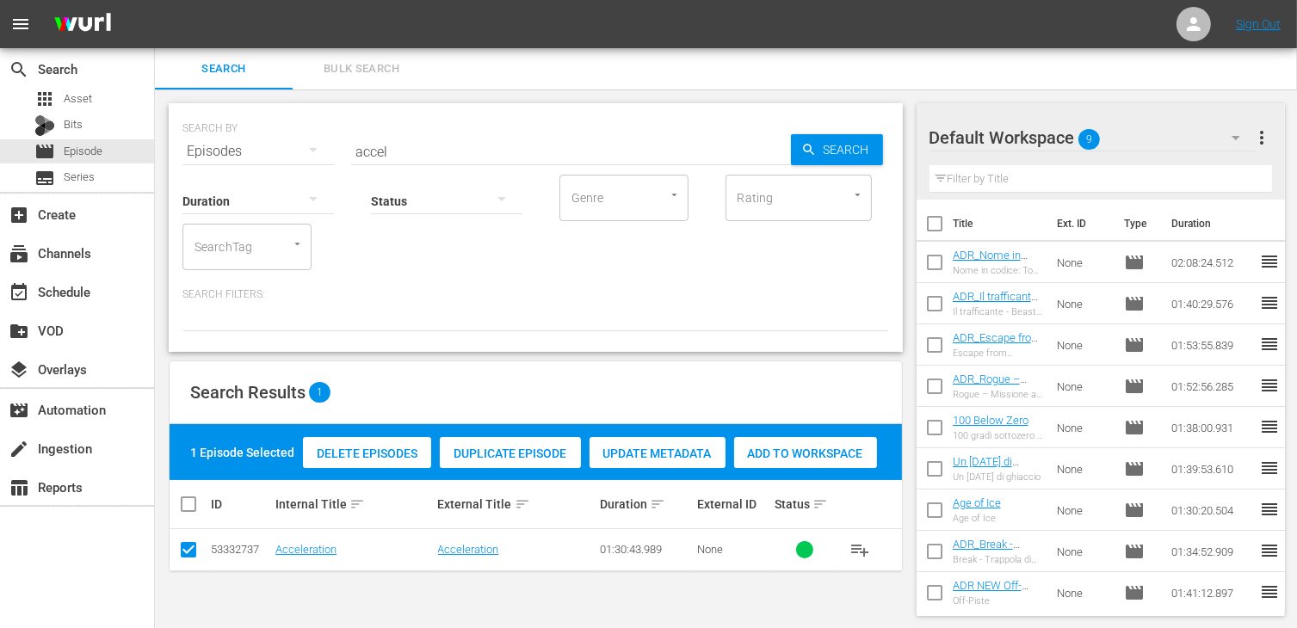
click at [195, 553] on input "checkbox" at bounding box center [188, 553] width 21 height 21
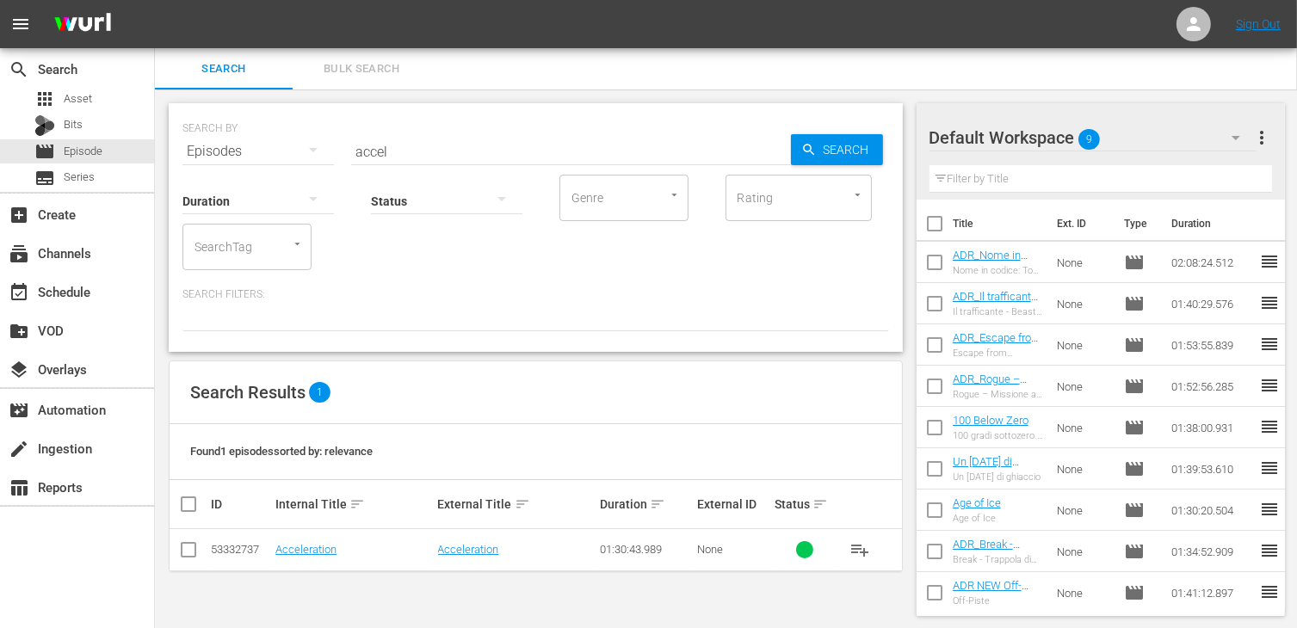
click at [202, 553] on td at bounding box center [189, 550] width 39 height 42
click at [185, 555] on input "checkbox" at bounding box center [188, 553] width 21 height 21
checkbox input "true"
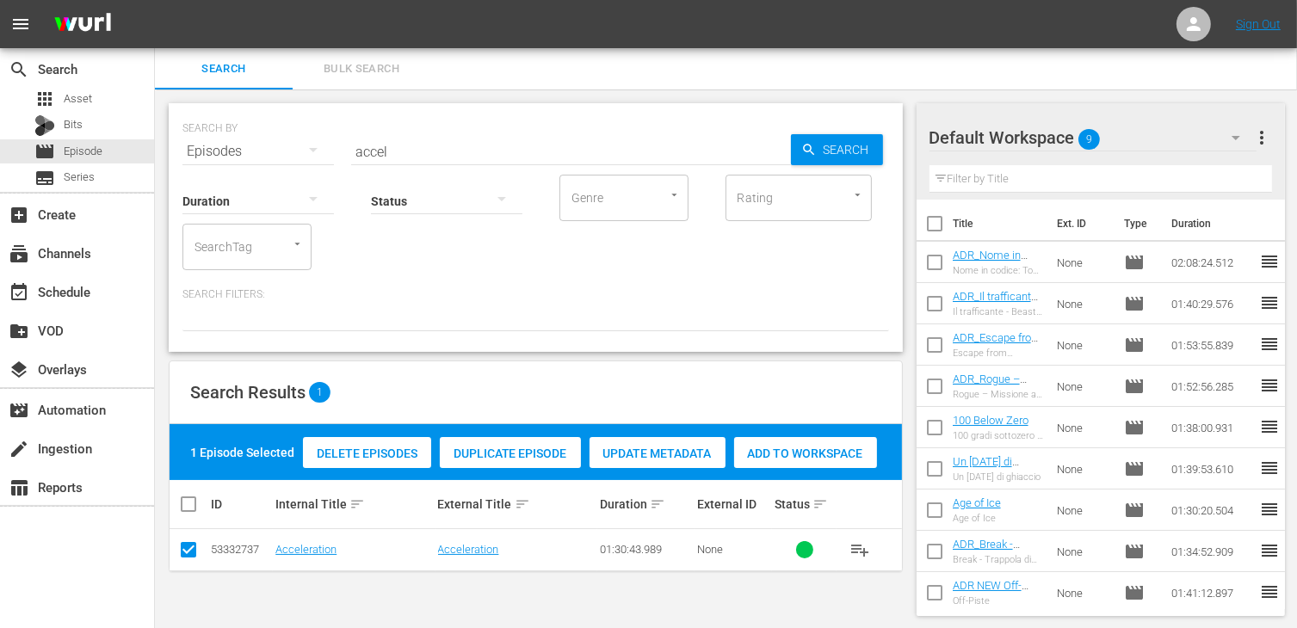
drag, startPoint x: 844, startPoint y: 450, endPoint x: 833, endPoint y: 448, distance: 11.5
click at [843, 450] on span "Add to Workspace" at bounding box center [805, 454] width 143 height 14
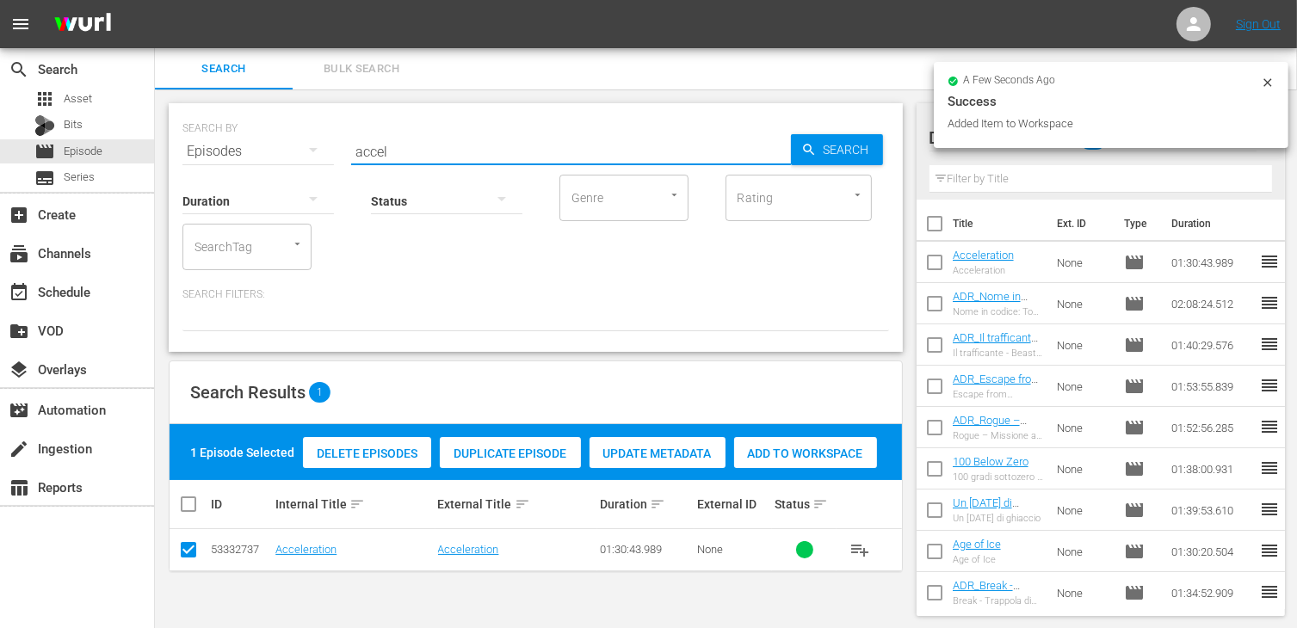
drag, startPoint x: 414, startPoint y: 156, endPoint x: 318, endPoint y: 145, distance: 96.2
click at [318, 145] on div "SEARCH BY Search By Episodes Search ID, Title, Description, Keywords, or Catego…" at bounding box center [535, 141] width 707 height 62
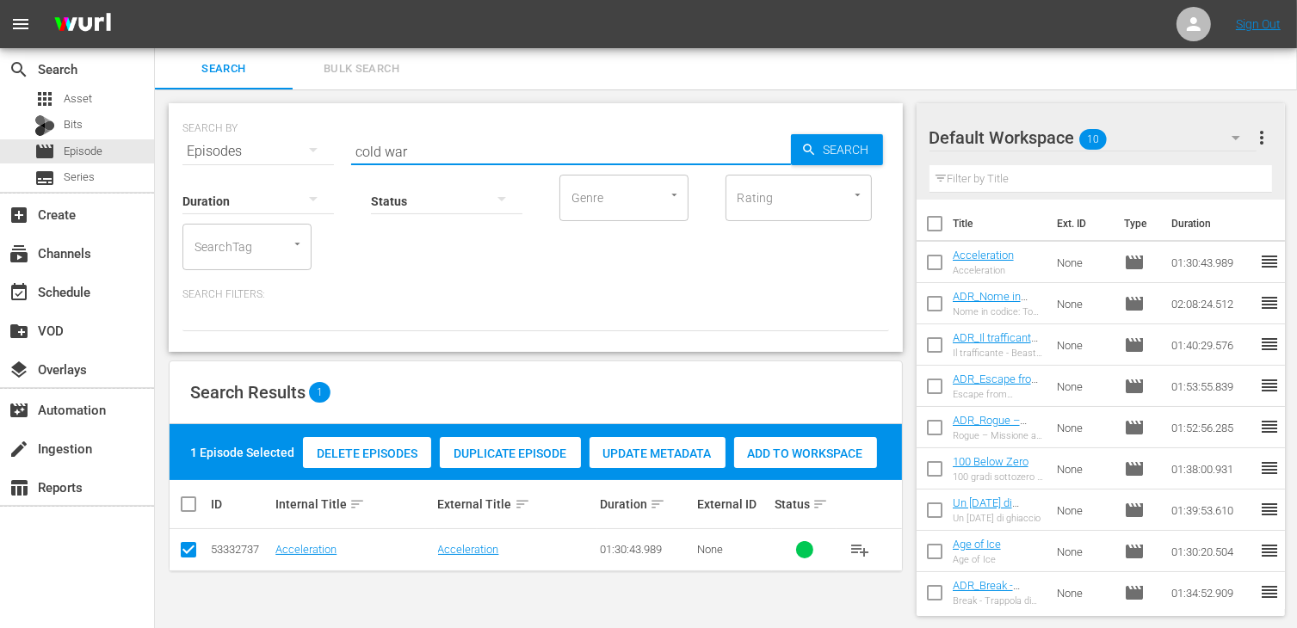
type input "cold war"
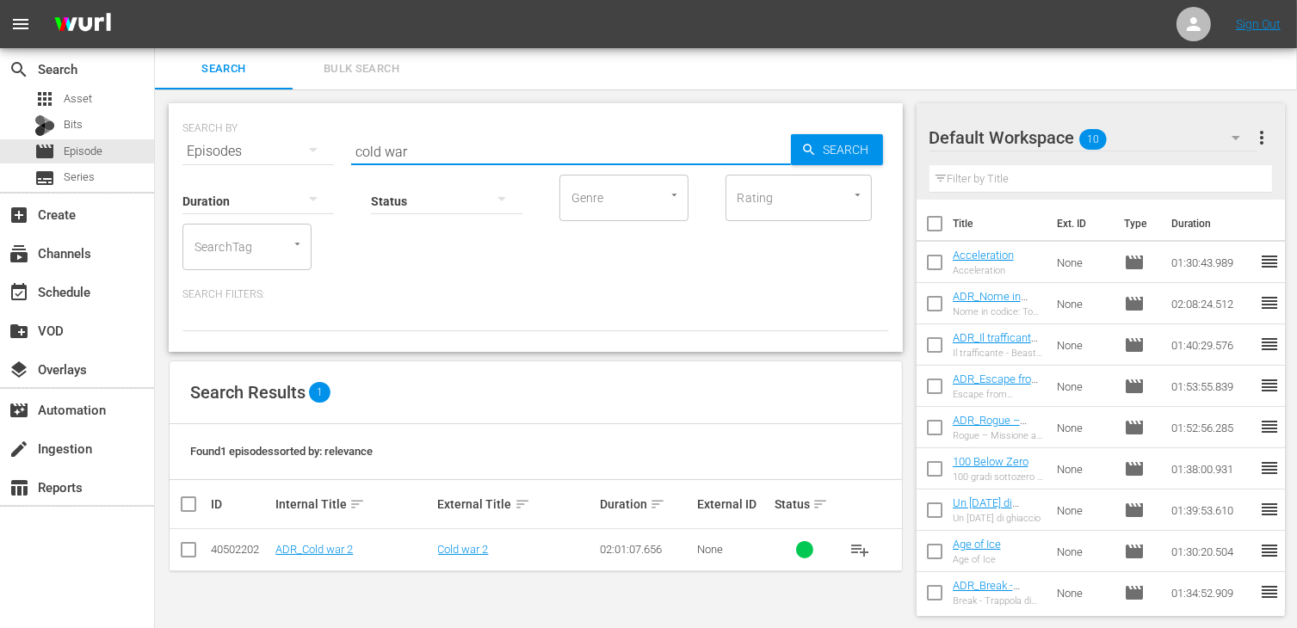
click at [199, 553] on td at bounding box center [189, 550] width 39 height 42
click at [191, 552] on input "checkbox" at bounding box center [188, 553] width 21 height 21
checkbox input "true"
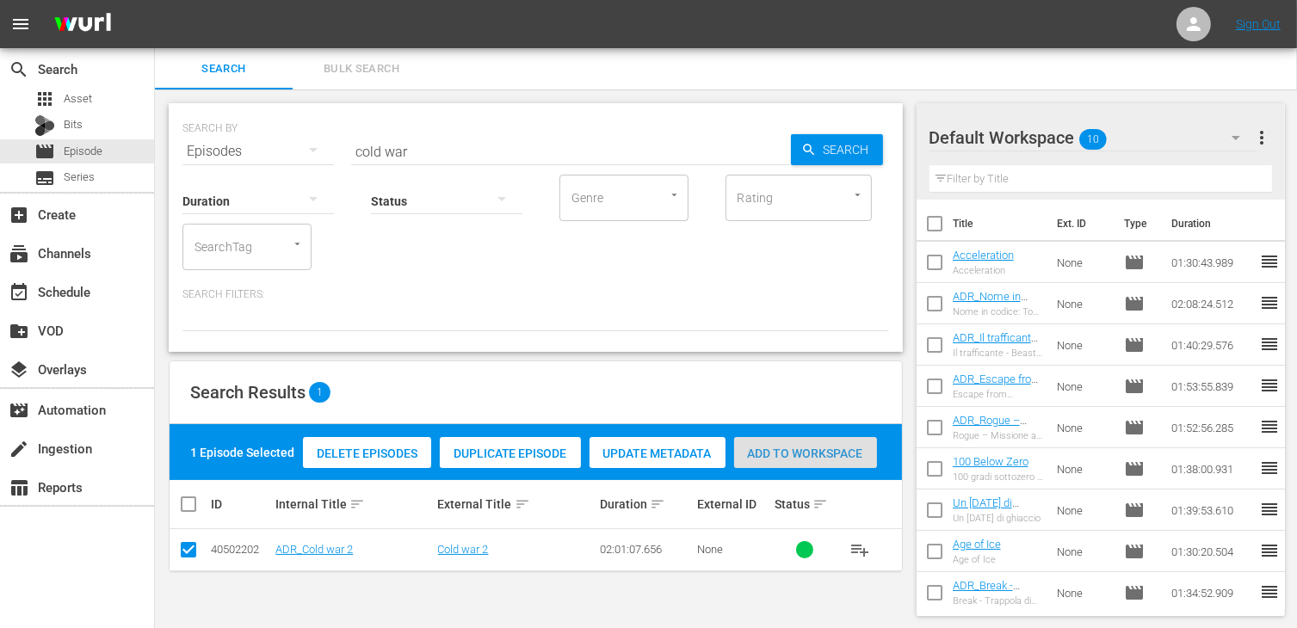
click at [792, 450] on span "Add to Workspace" at bounding box center [805, 454] width 143 height 14
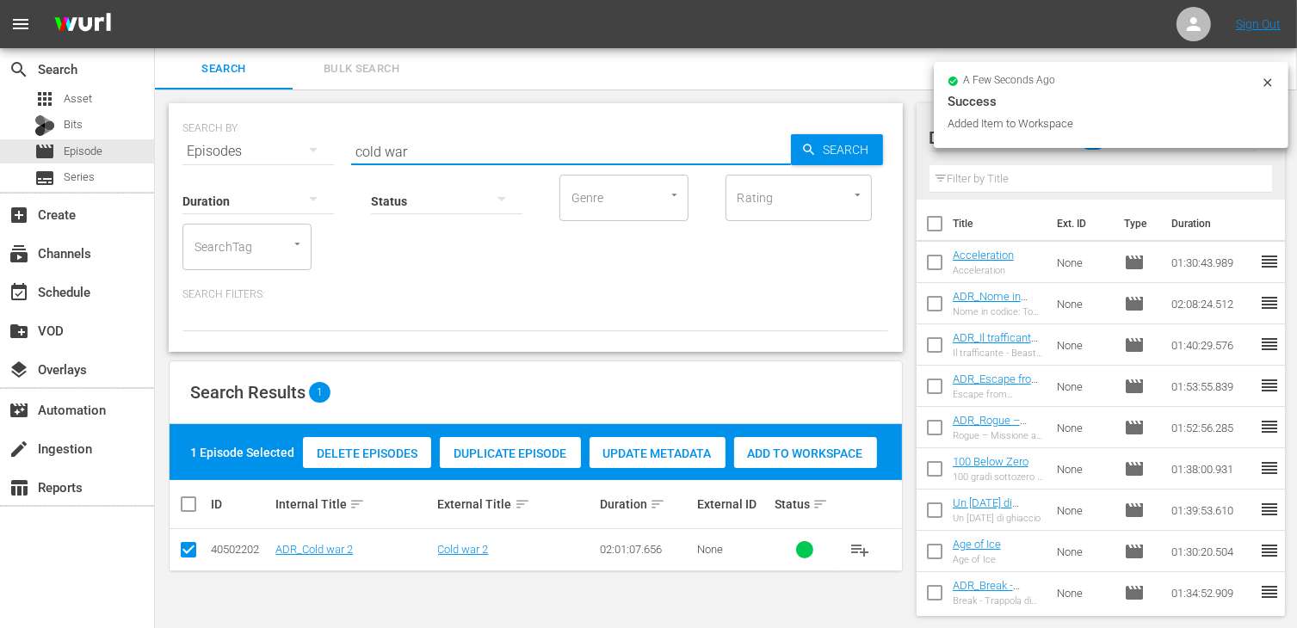
drag, startPoint x: 406, startPoint y: 146, endPoint x: 310, endPoint y: 143, distance: 96.5
click at [310, 143] on div "SEARCH BY Search By Episodes Search ID, Title, Description, Keywords, or Catego…" at bounding box center [535, 141] width 707 height 62
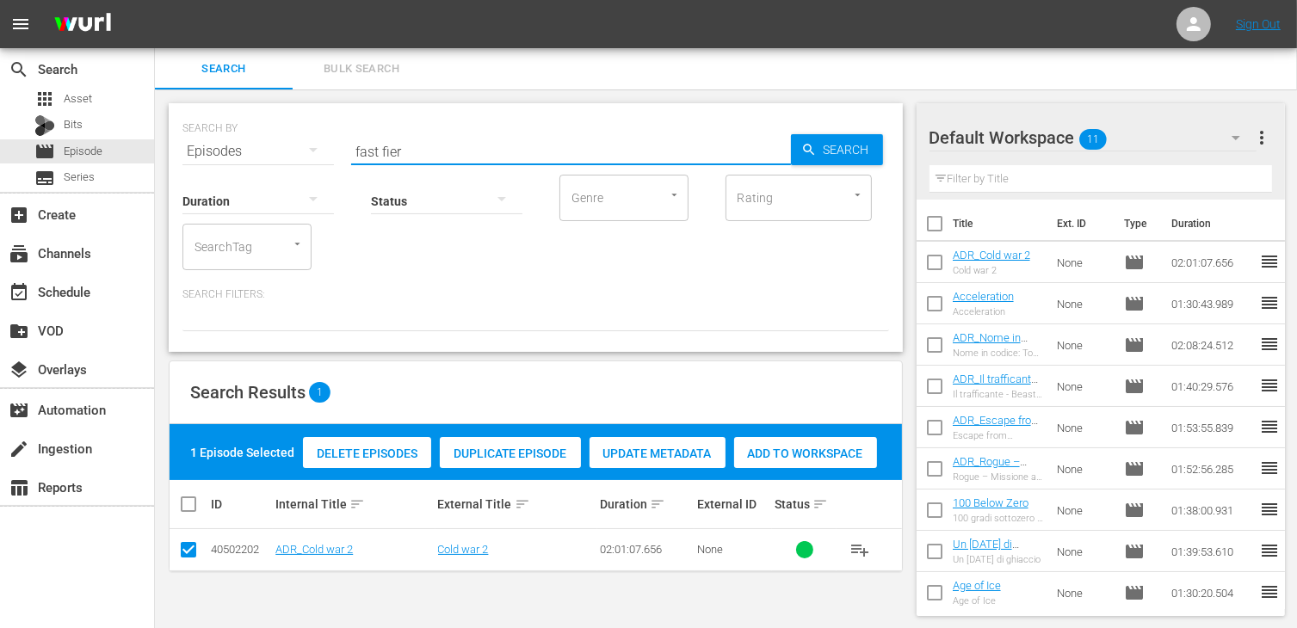
type input "fast fier"
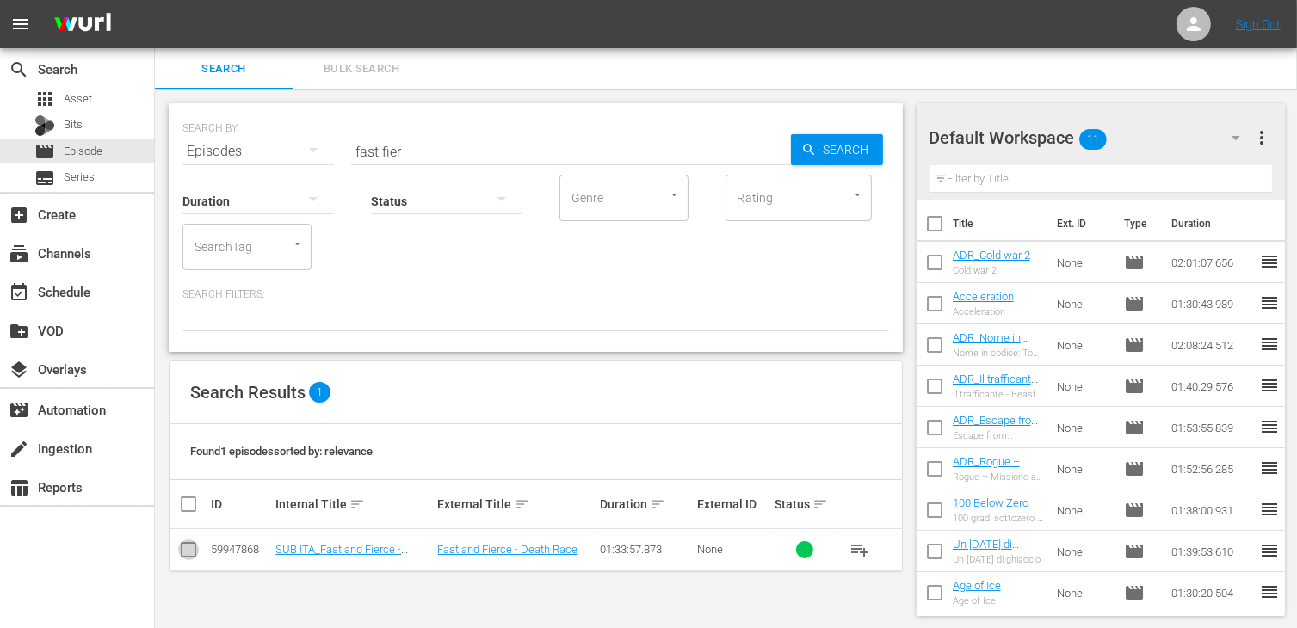
click at [188, 554] on input "checkbox" at bounding box center [188, 553] width 21 height 21
checkbox input "true"
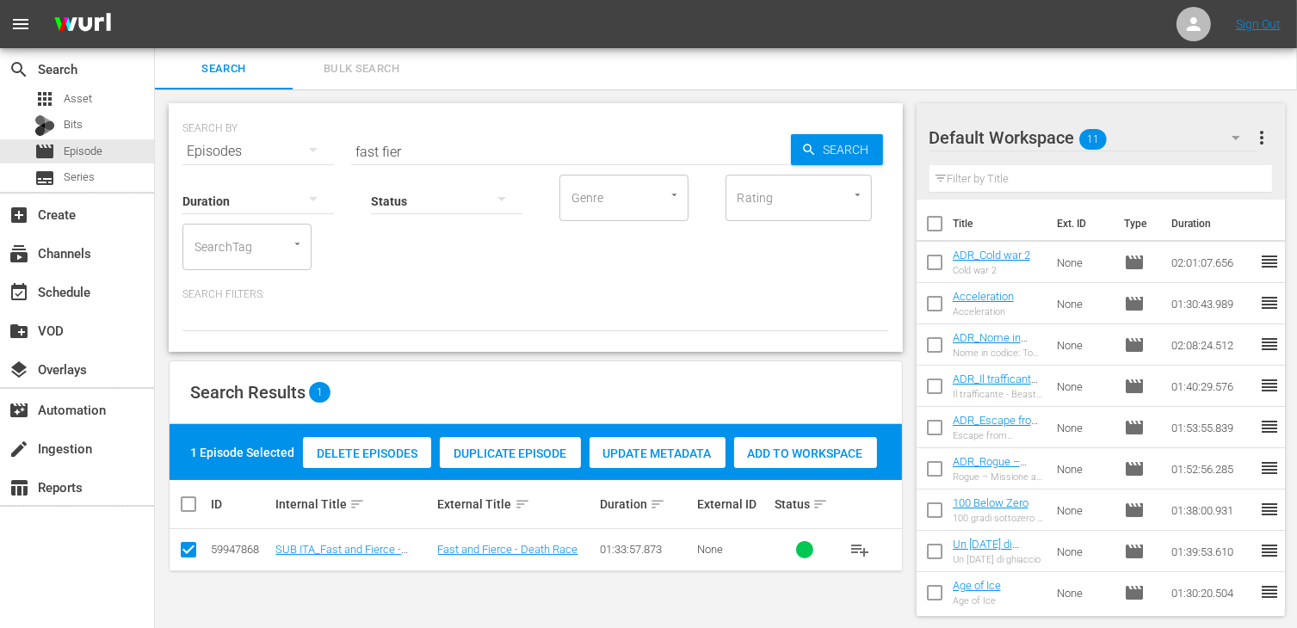
click at [774, 442] on div "Add to Workspace" at bounding box center [805, 453] width 143 height 33
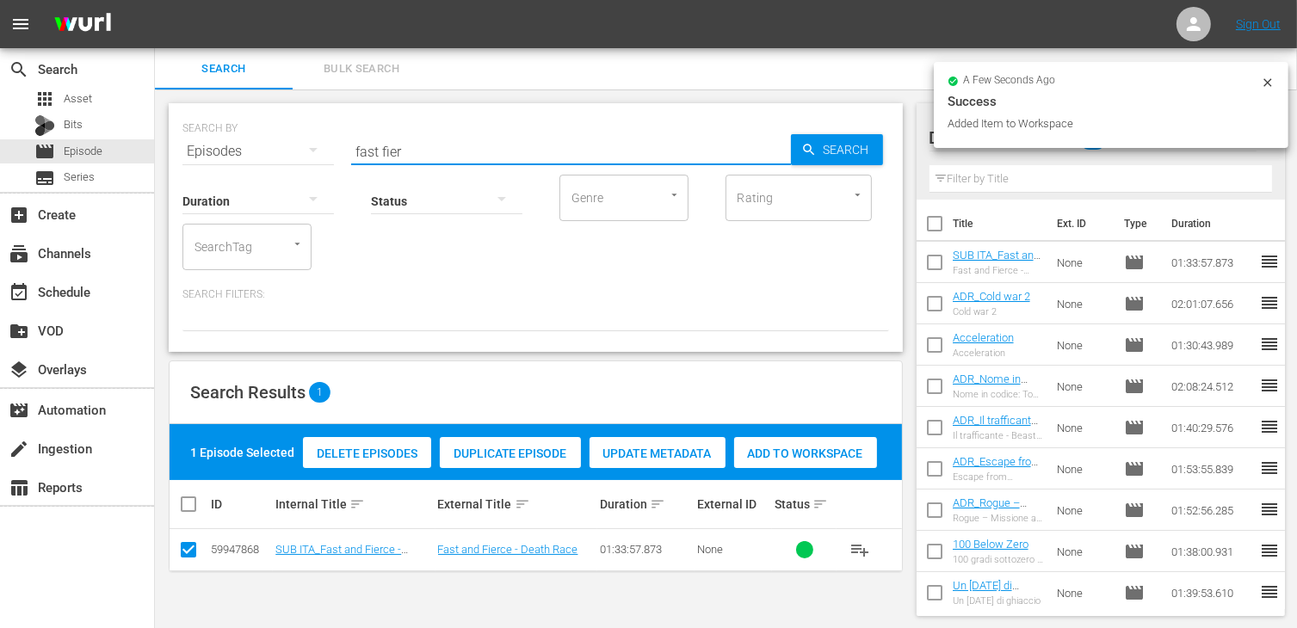
drag, startPoint x: 441, startPoint y: 151, endPoint x: 283, endPoint y: 152, distance: 157.5
click at [283, 152] on div "SEARCH BY Search By Episodes Search ID, Title, Description, Keywords, or Catego…" at bounding box center [535, 141] width 707 height 62
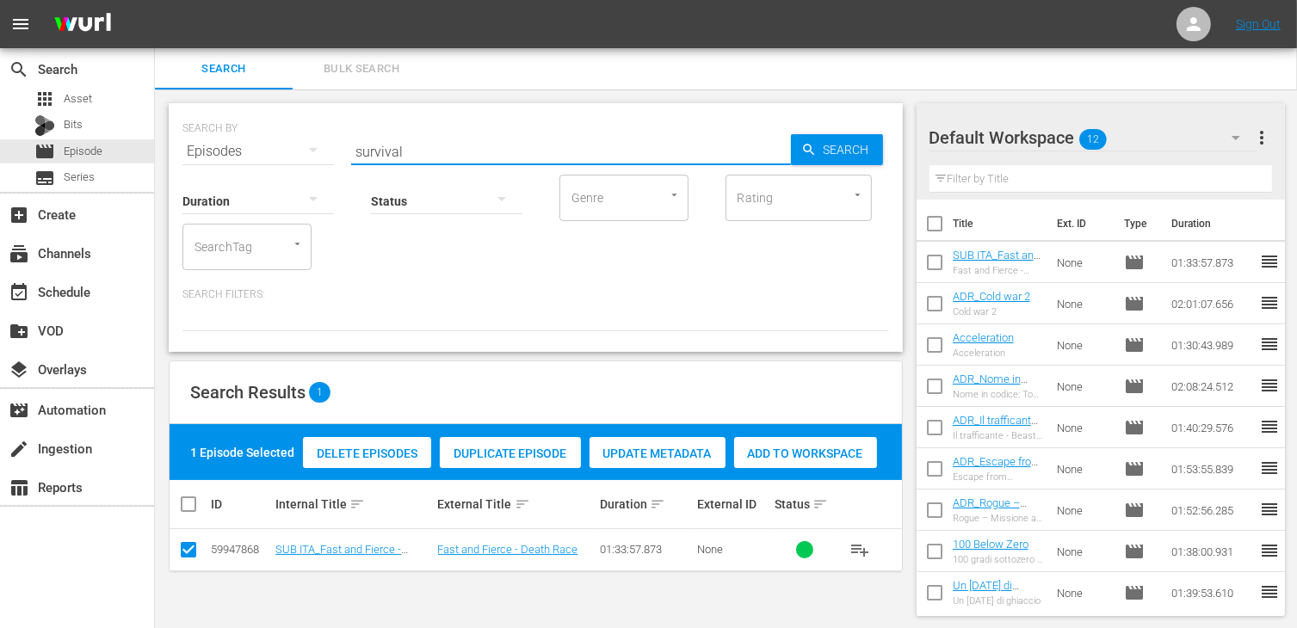
type input "survival"
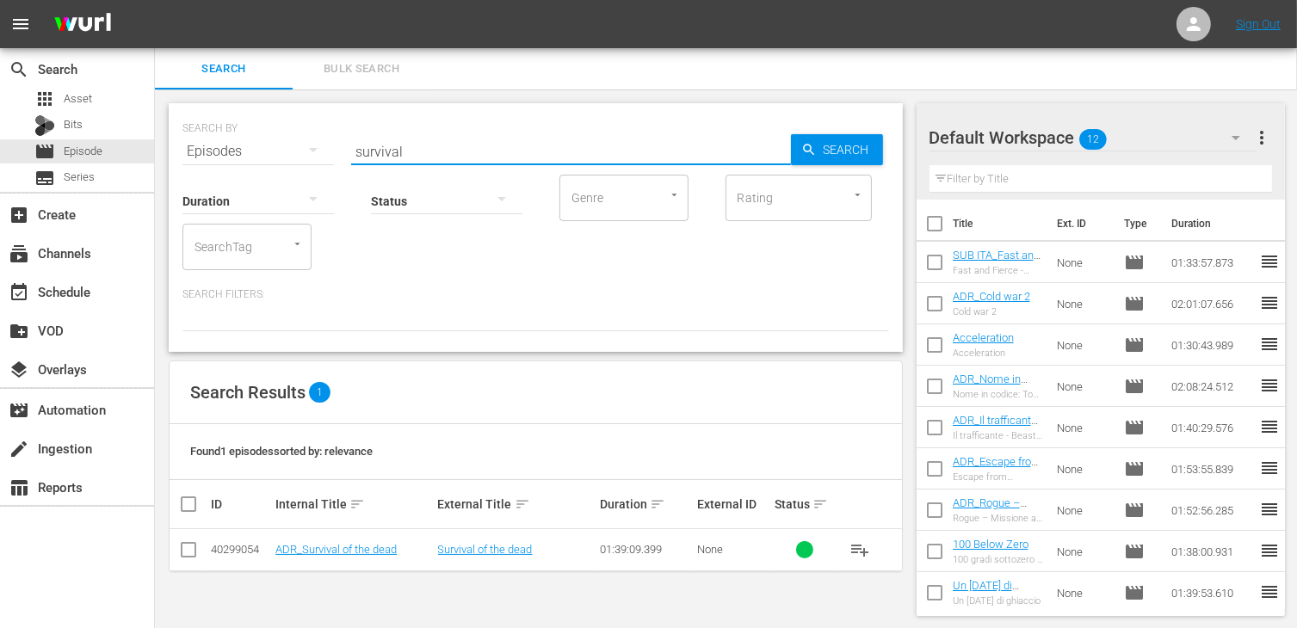
click at [185, 555] on input "checkbox" at bounding box center [188, 553] width 21 height 21
checkbox input "true"
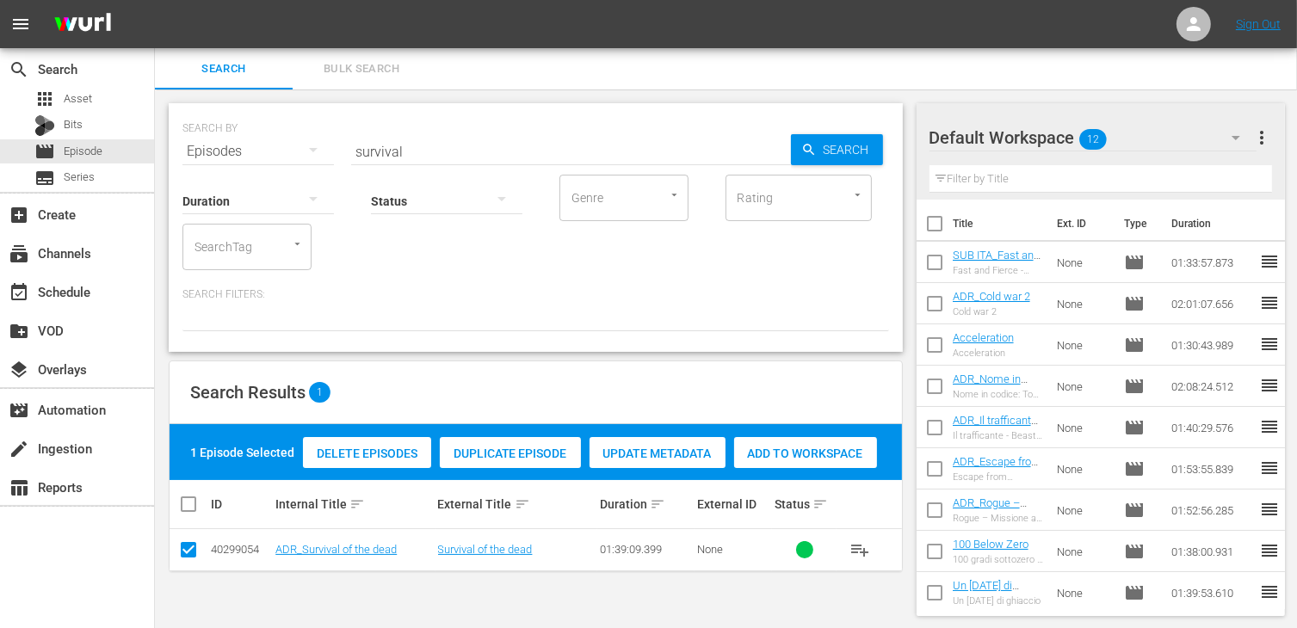
click at [800, 459] on span "Add to Workspace" at bounding box center [805, 454] width 143 height 14
drag, startPoint x: 415, startPoint y: 157, endPoint x: 293, endPoint y: 151, distance: 122.4
click at [287, 151] on div "SEARCH BY Search By Episodes Search ID, Title, Description, Keywords, or Catego…" at bounding box center [535, 141] width 707 height 62
type input "undispu"
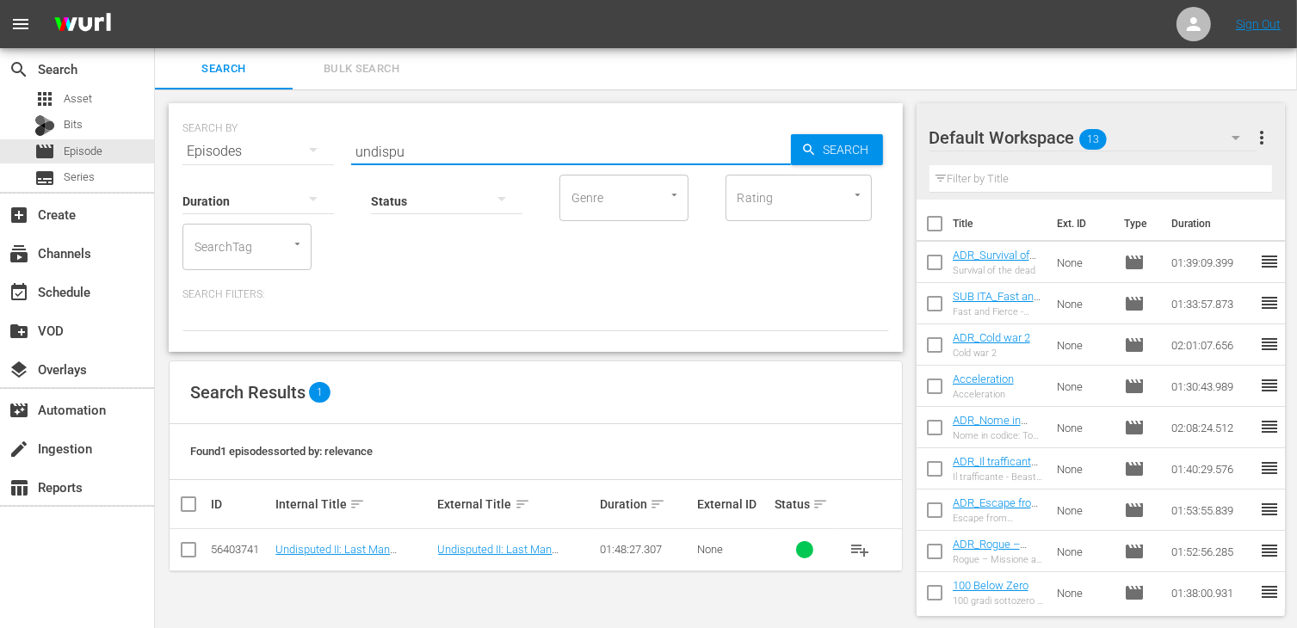
click at [176, 559] on td at bounding box center [189, 550] width 39 height 42
click at [189, 558] on input "checkbox" at bounding box center [188, 553] width 21 height 21
checkbox input "true"
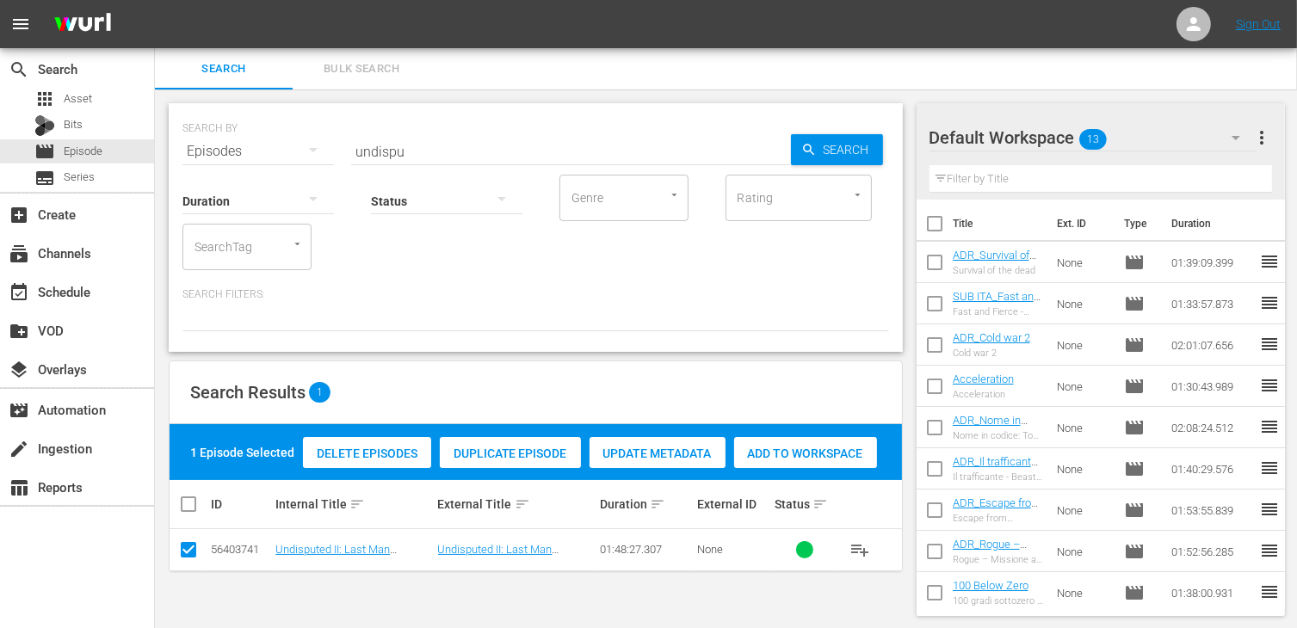
click at [773, 454] on span "Add to Workspace" at bounding box center [805, 454] width 143 height 14
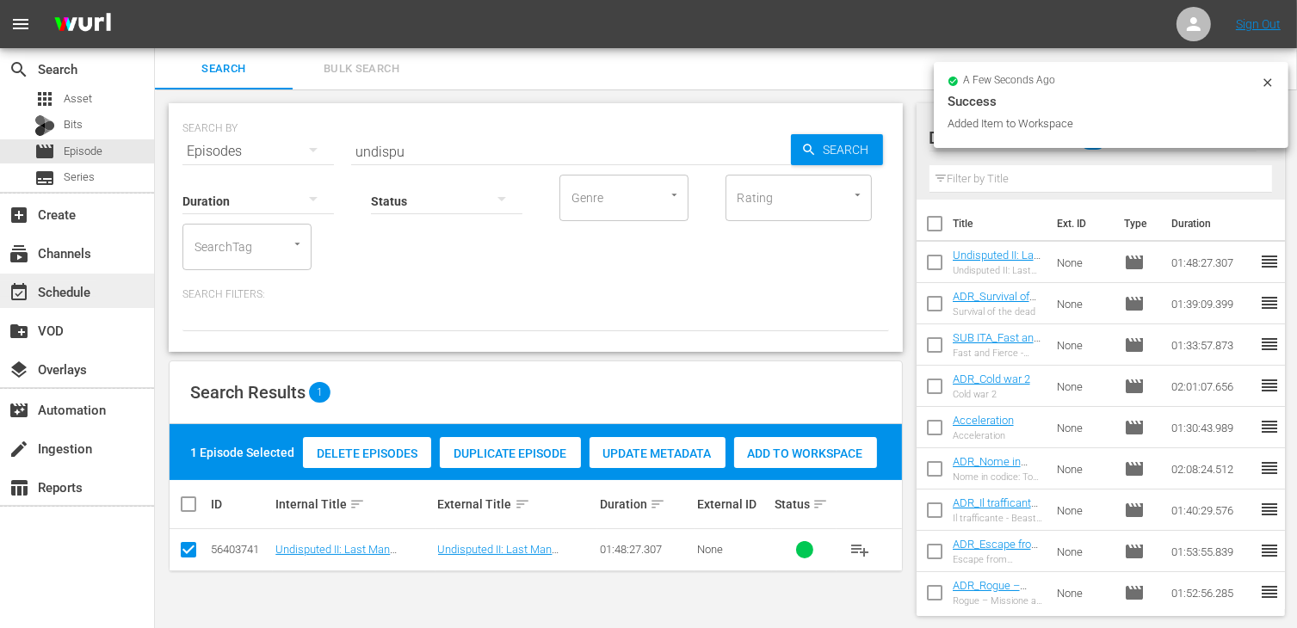
click at [68, 283] on div "event_available Schedule" at bounding box center [48, 288] width 96 height 15
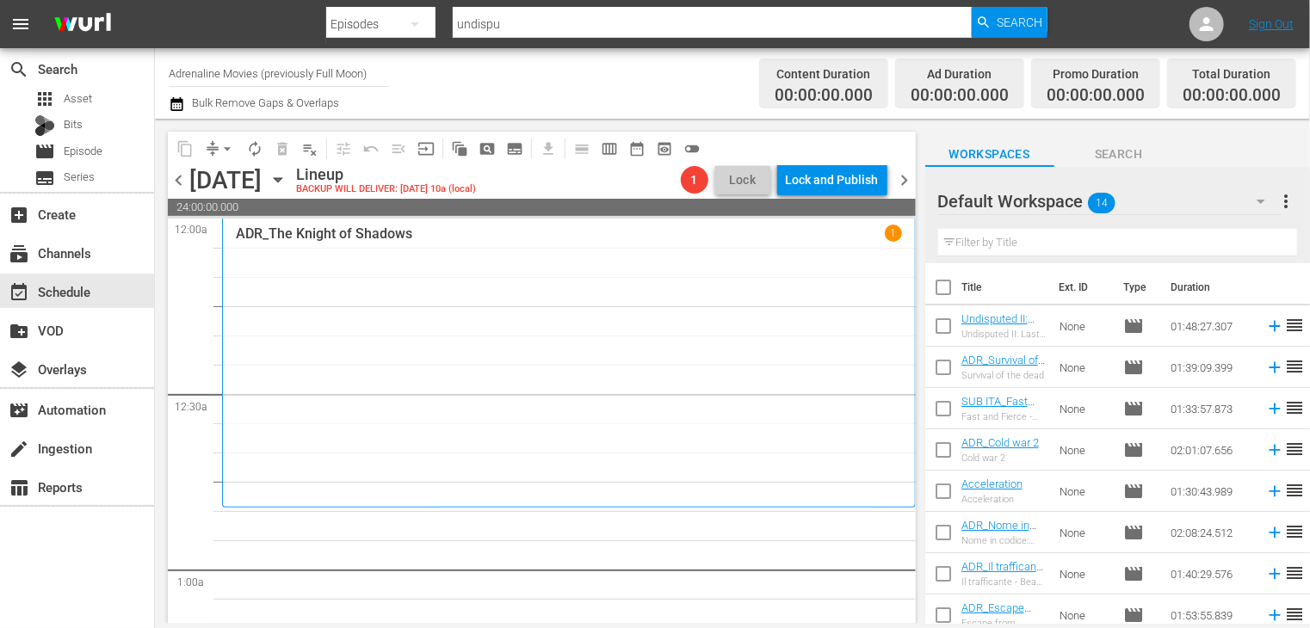
click at [943, 294] on input "checkbox" at bounding box center [943, 291] width 36 height 36
checkbox input "true"
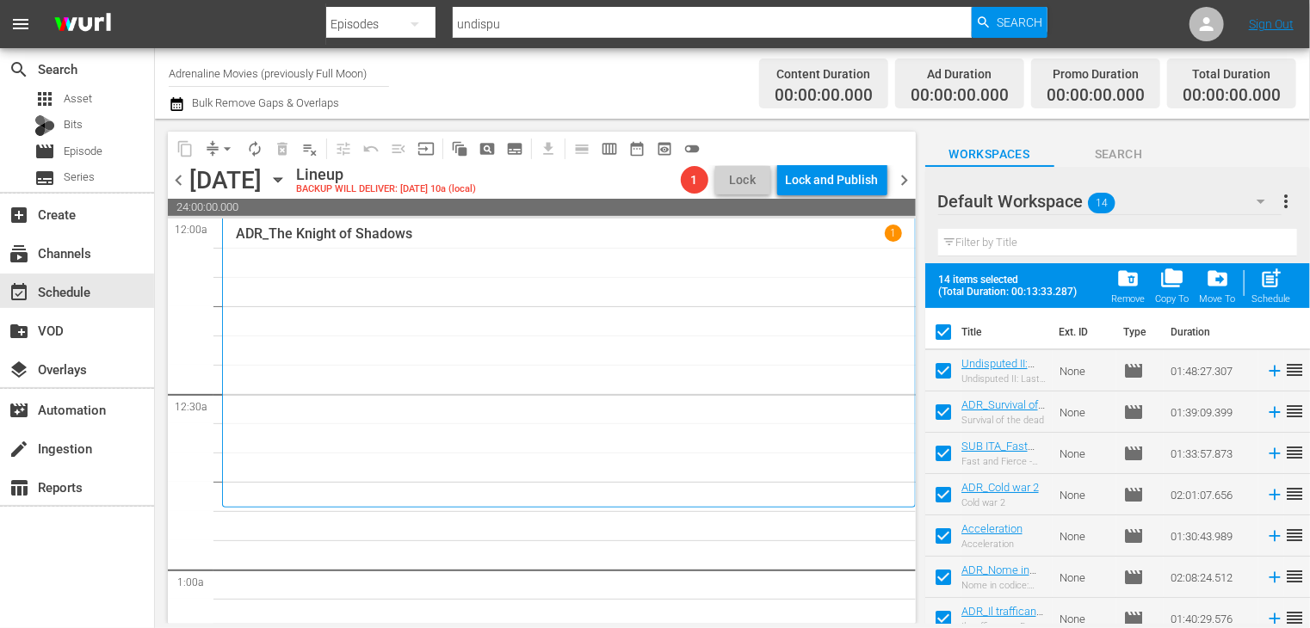
checkbox input "true"
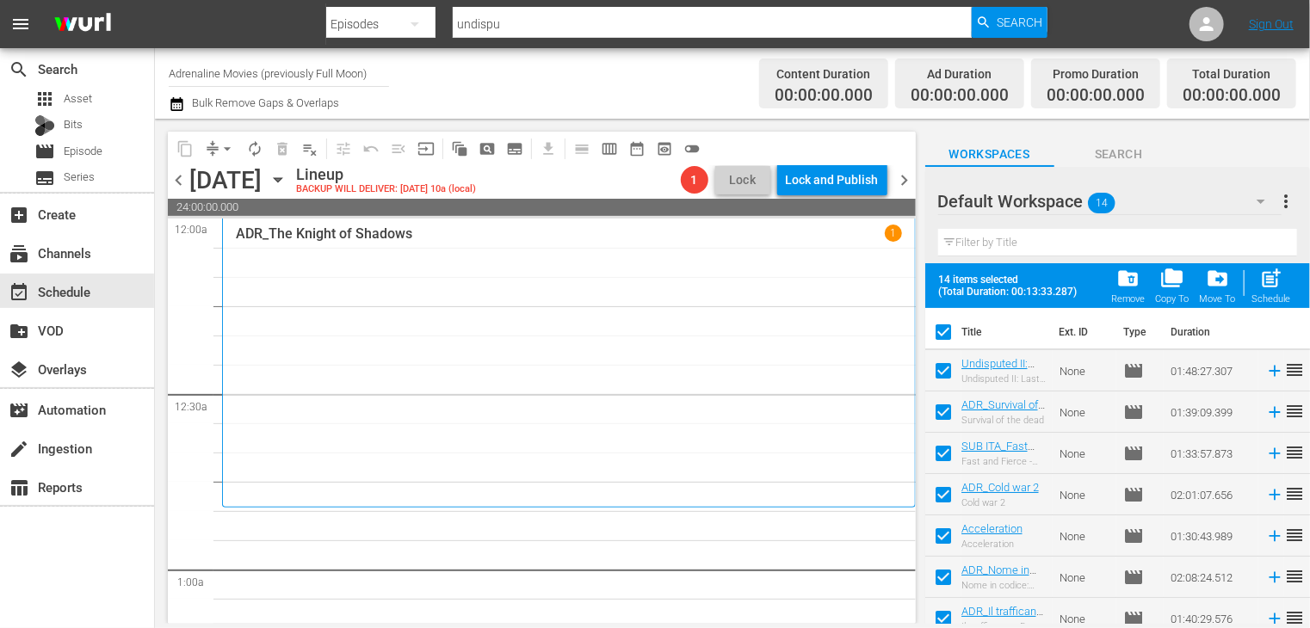
checkbox input "true"
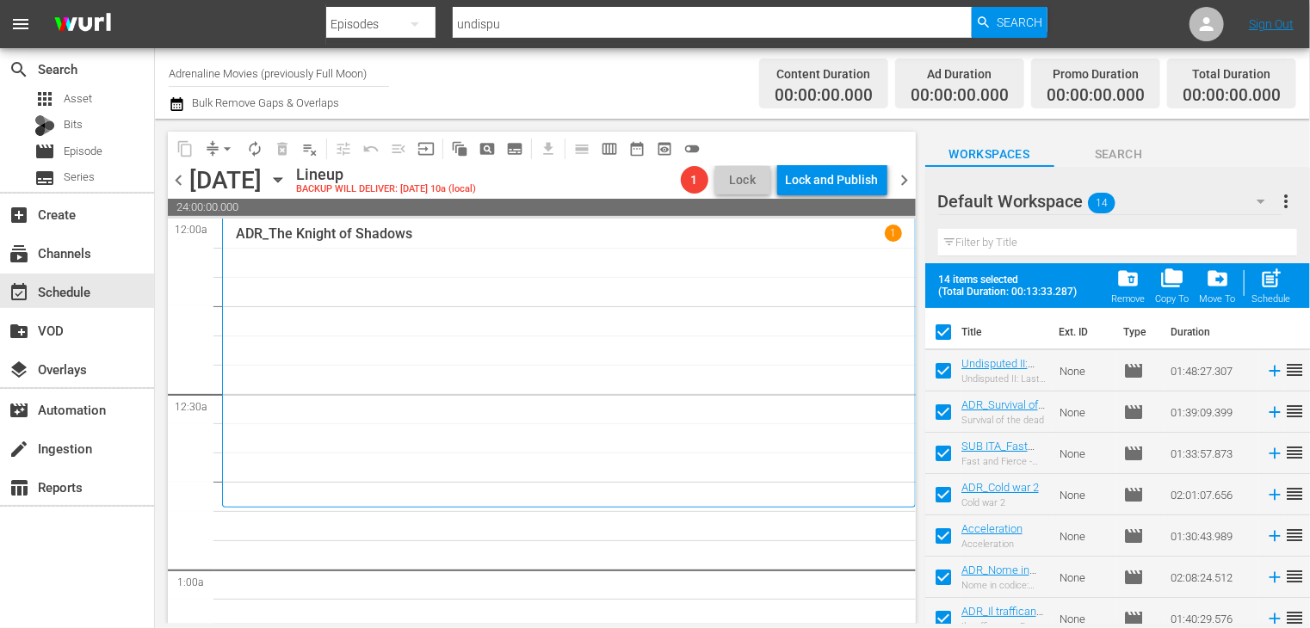
checkbox input "true"
click at [1269, 287] on span "post_add" at bounding box center [1271, 278] width 23 height 23
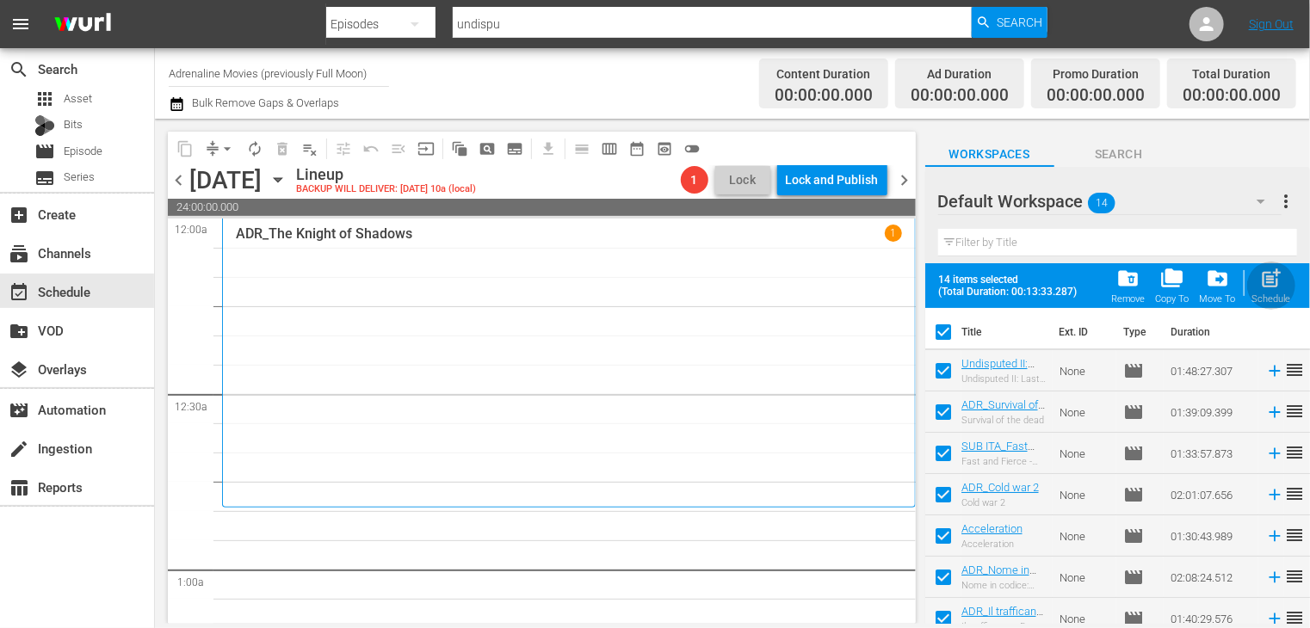
checkbox input "false"
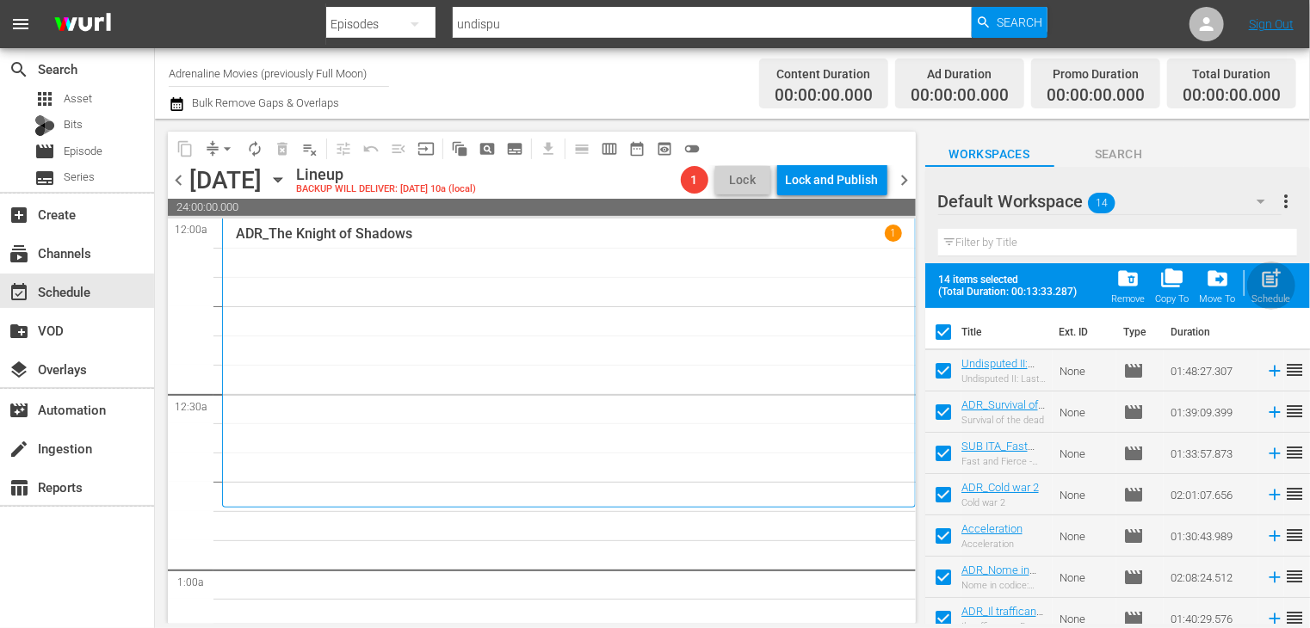
checkbox input "false"
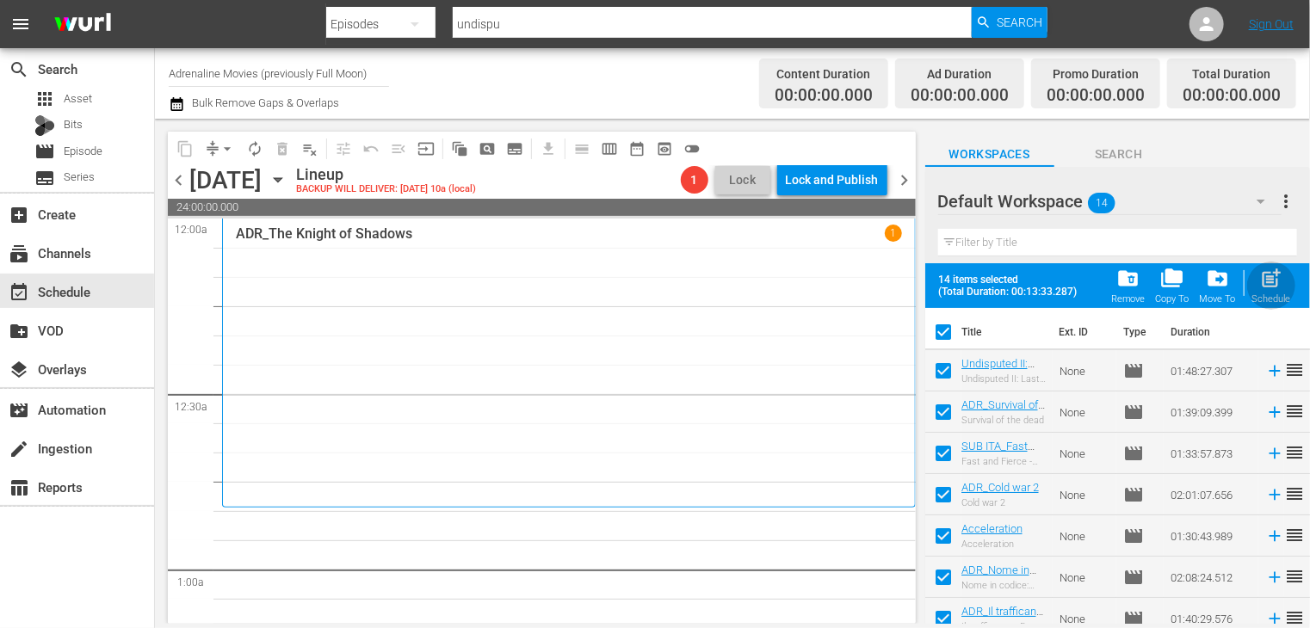
checkbox input "false"
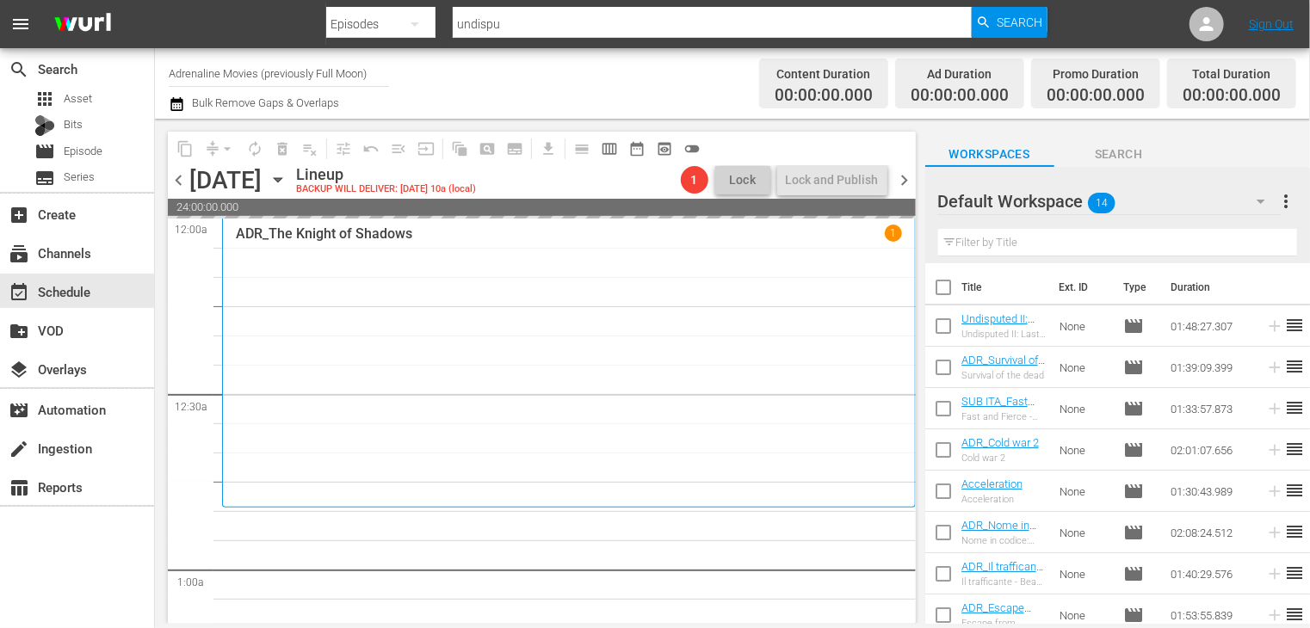
click at [908, 177] on span "chevron_right" at bounding box center [905, 181] width 22 height 22
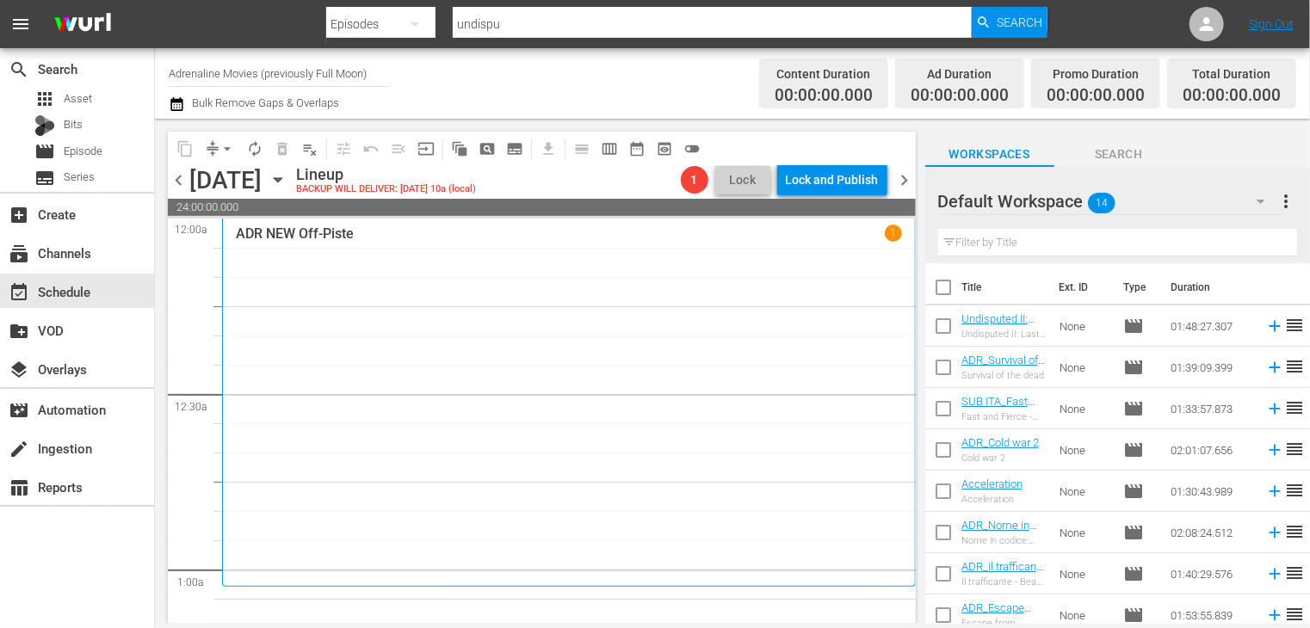
click at [176, 182] on span "chevron_left" at bounding box center [179, 181] width 22 height 22
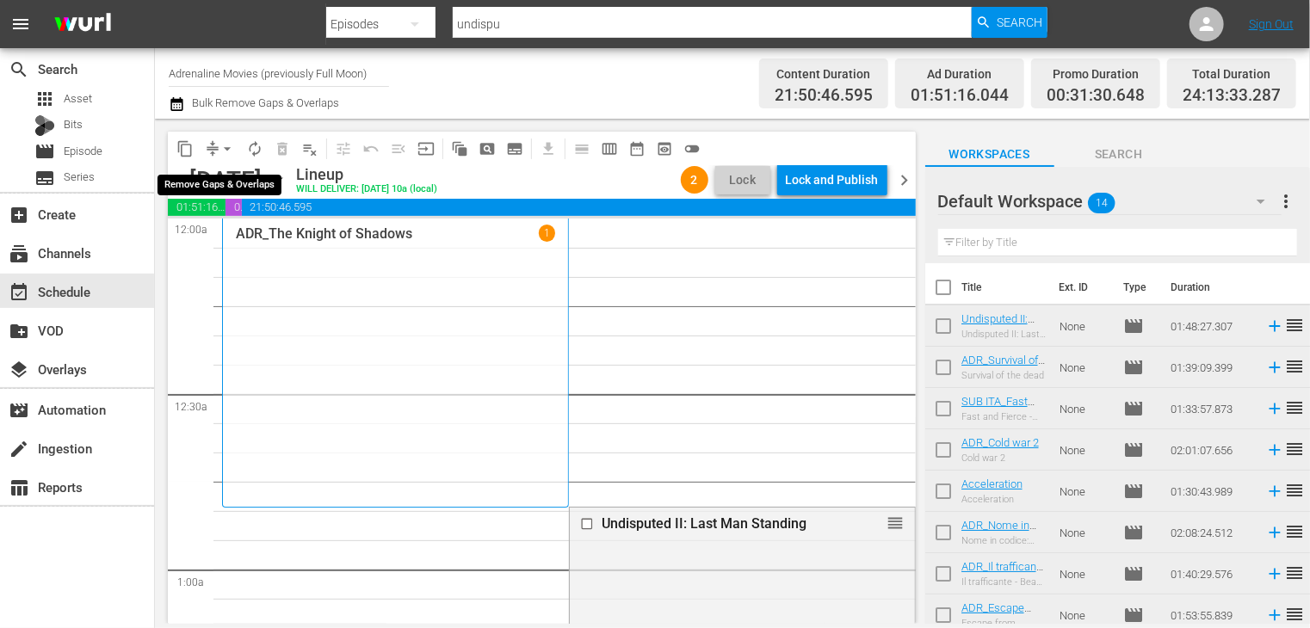
click at [224, 150] on span "arrow_drop_down" at bounding box center [227, 148] width 17 height 17
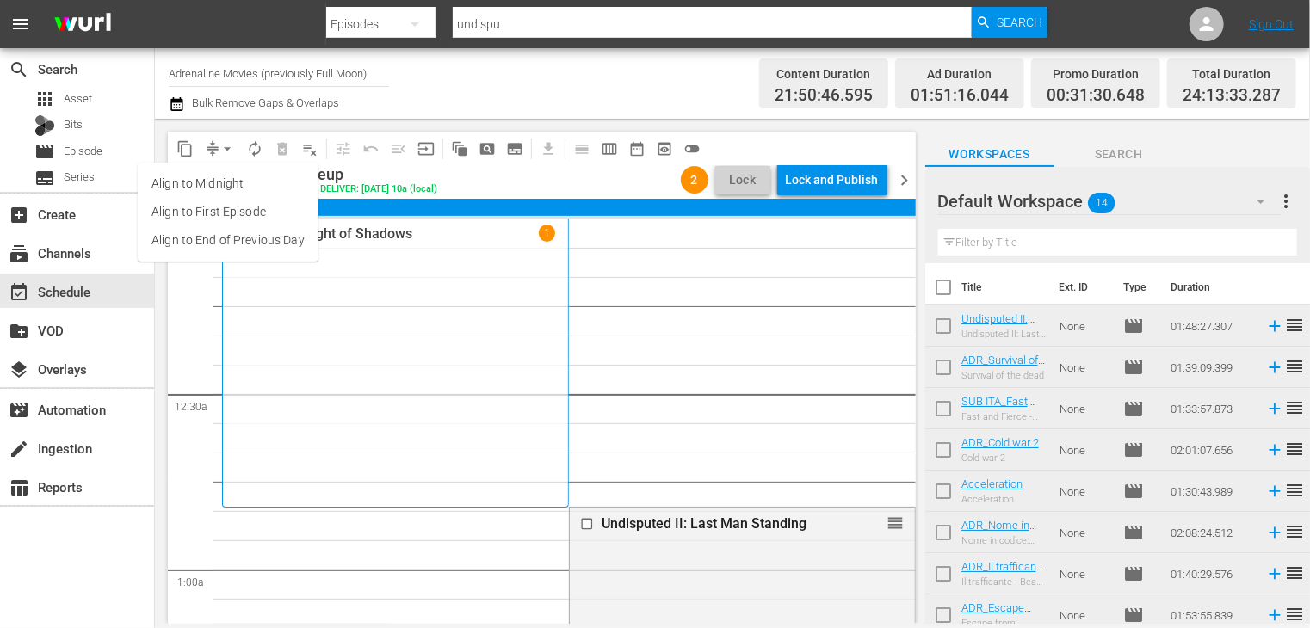
click at [238, 238] on li "Align to End of Previous Day" at bounding box center [228, 240] width 181 height 28
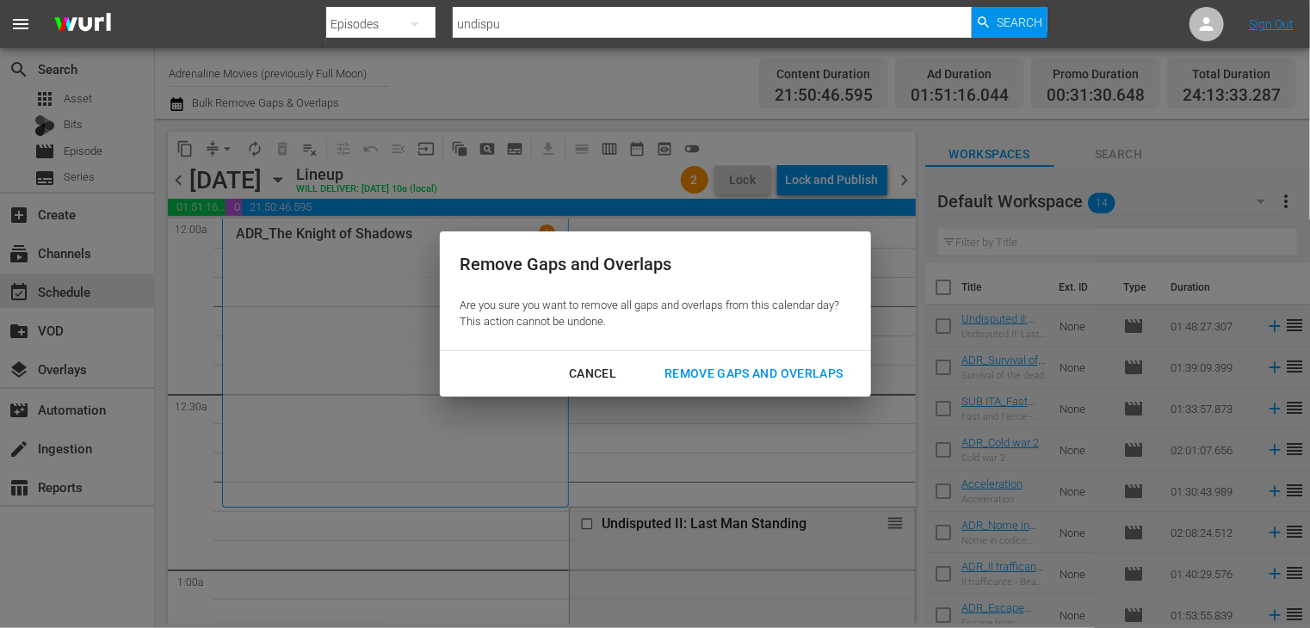
click at [760, 367] on div "Remove Gaps and Overlaps" at bounding box center [754, 374] width 206 height 22
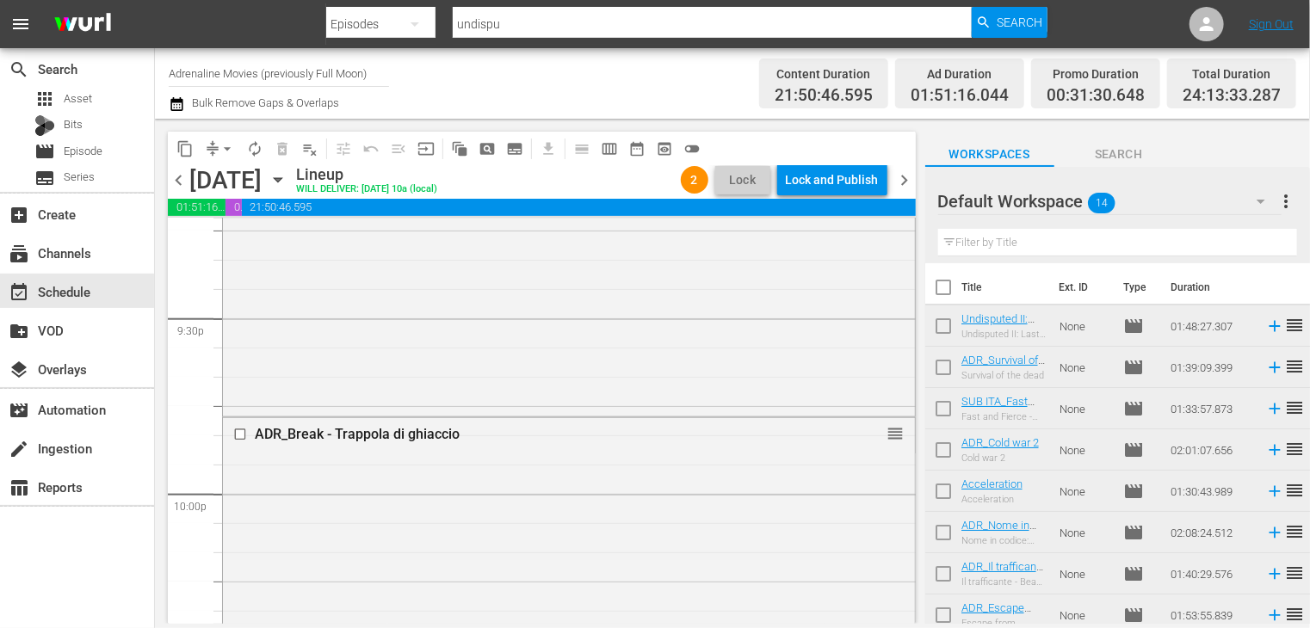
scroll to position [7443, 0]
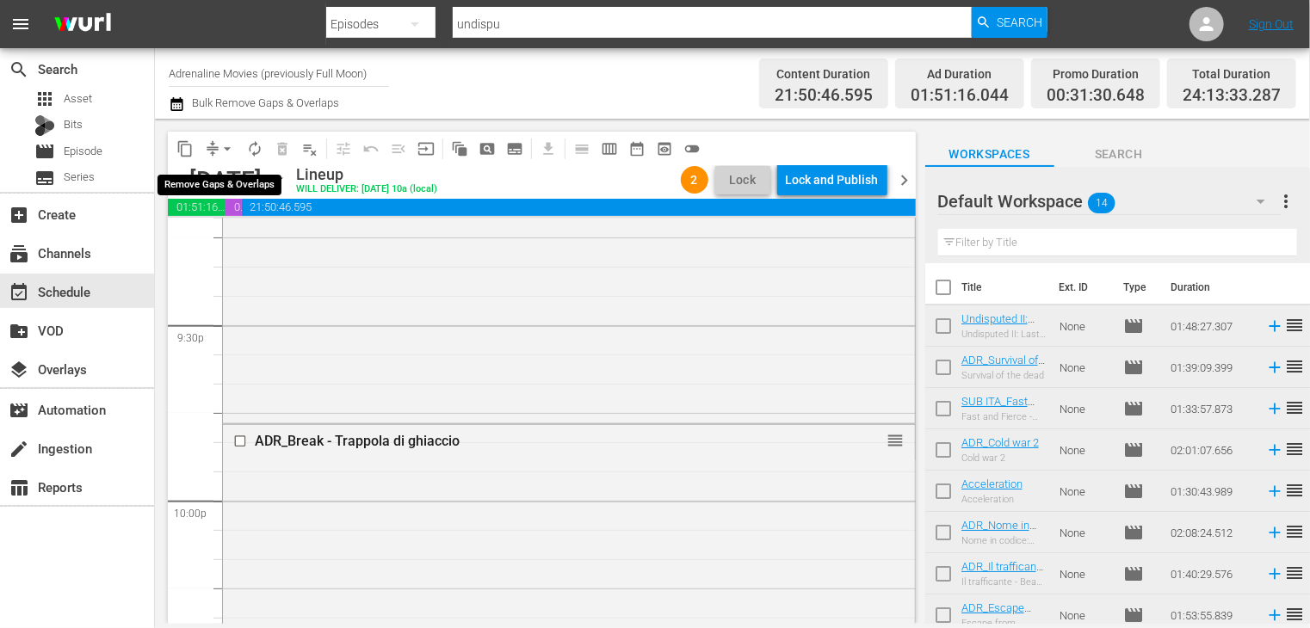
click at [226, 151] on span "arrow_drop_down" at bounding box center [227, 148] width 17 height 17
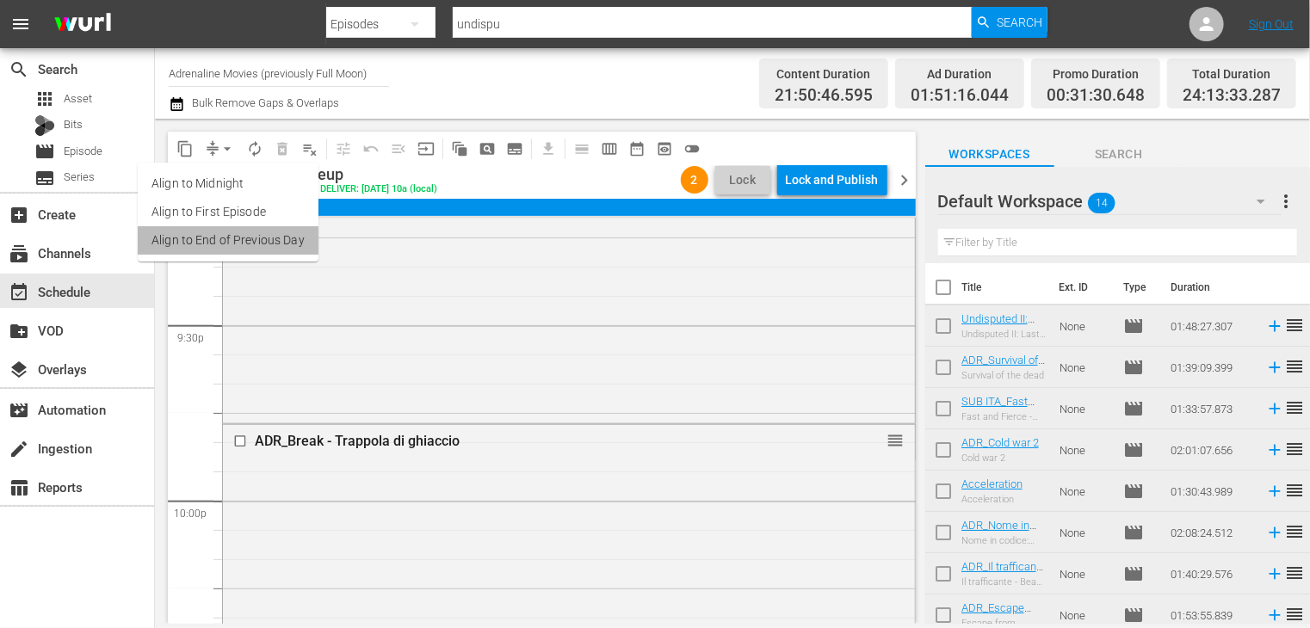
click at [254, 243] on li "Align to End of Previous Day" at bounding box center [228, 240] width 181 height 28
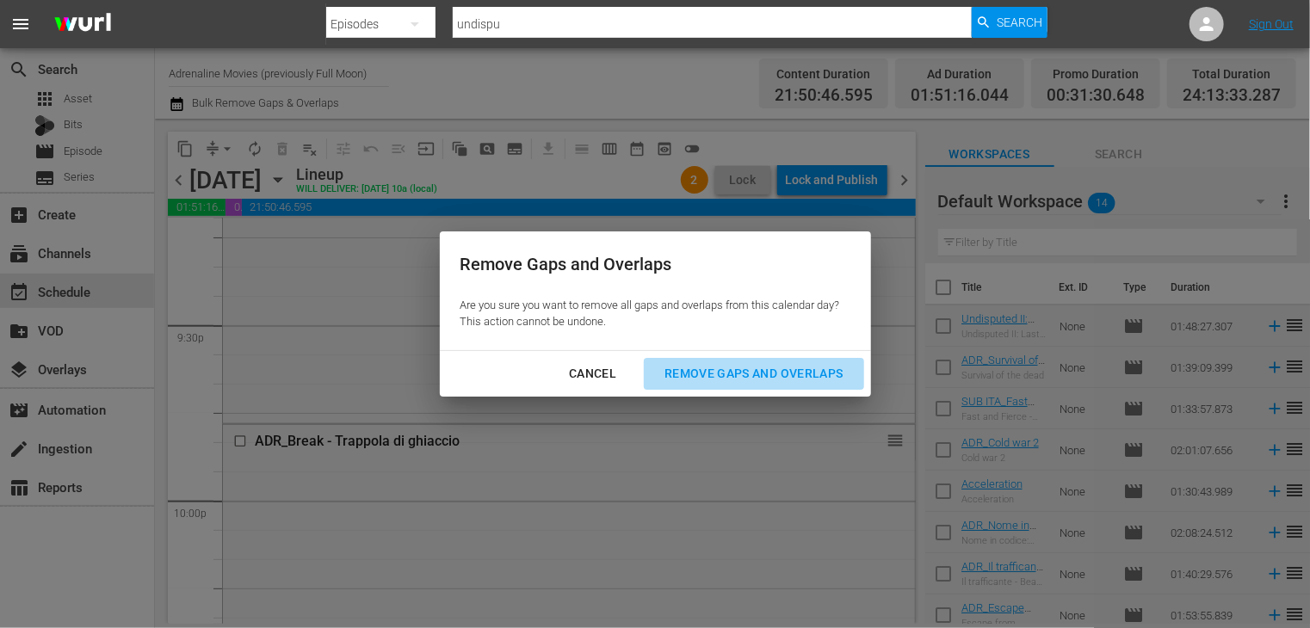
click at [725, 380] on div "Remove Gaps and Overlaps" at bounding box center [754, 374] width 206 height 22
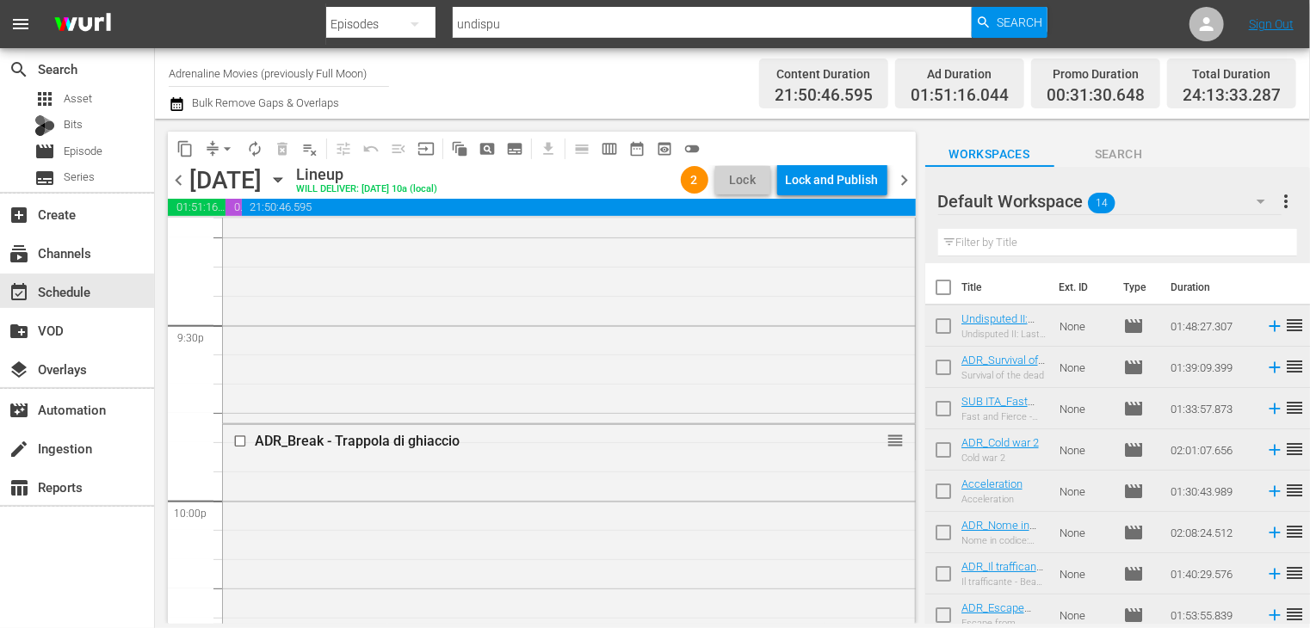
click at [899, 182] on span "chevron_right" at bounding box center [905, 181] width 22 height 22
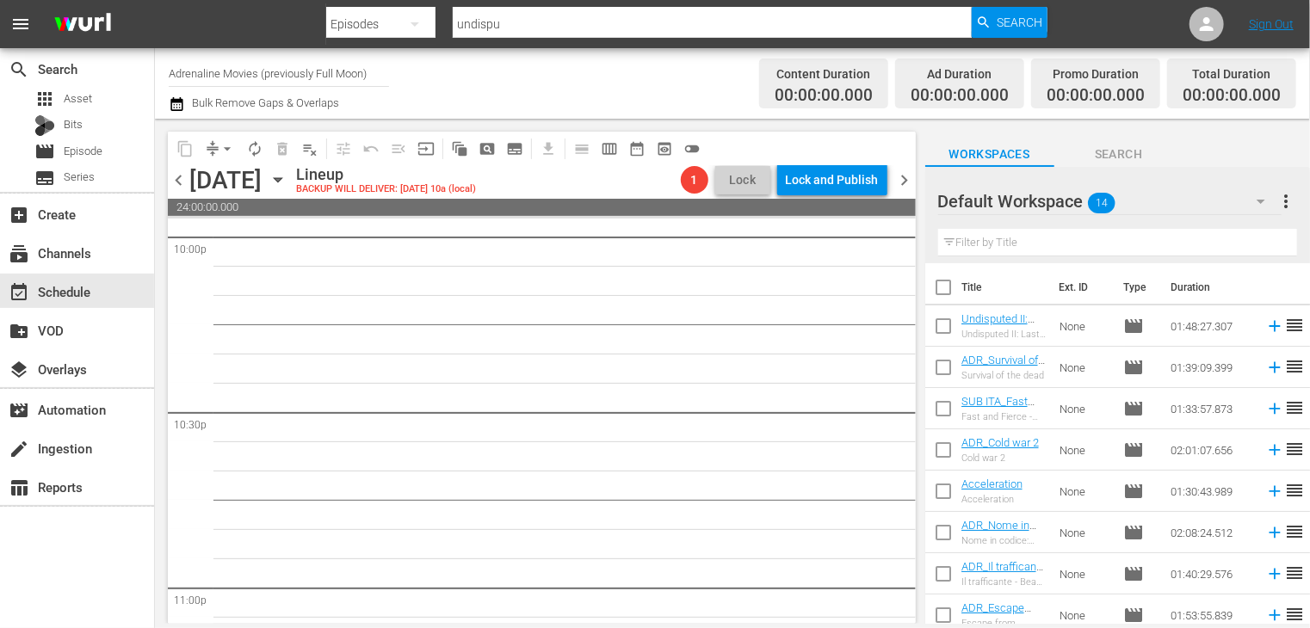
scroll to position [7677, 0]
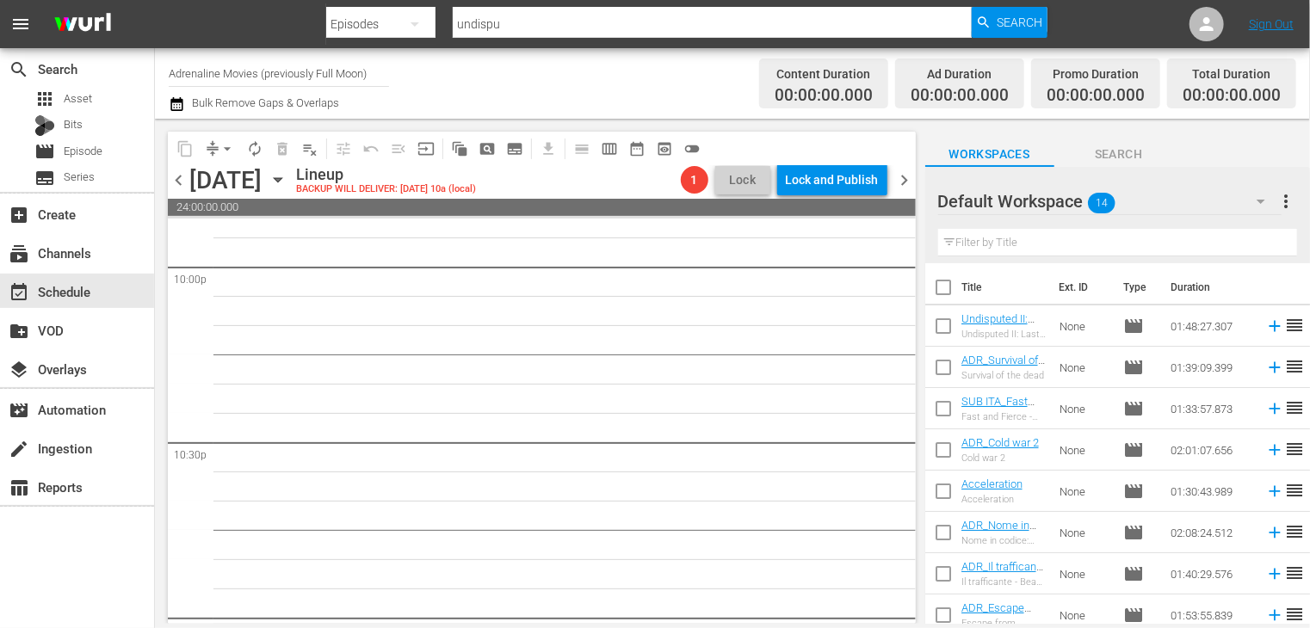
click at [944, 287] on input "checkbox" at bounding box center [943, 291] width 36 height 36
checkbox input "true"
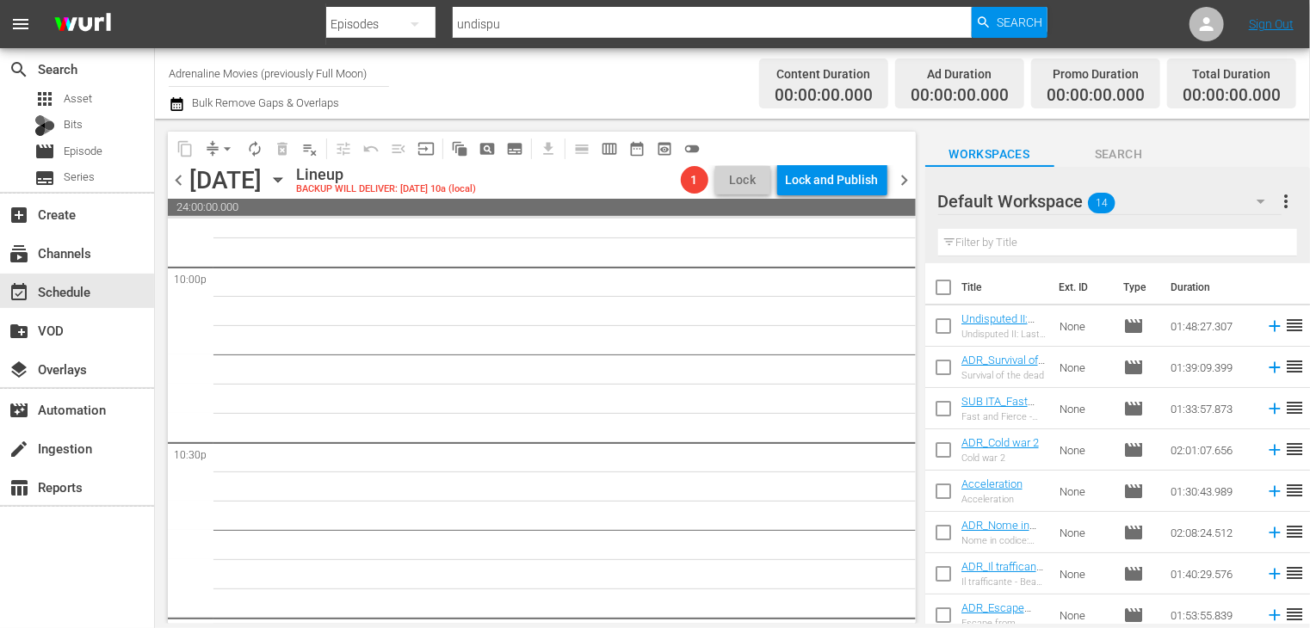
checkbox input "true"
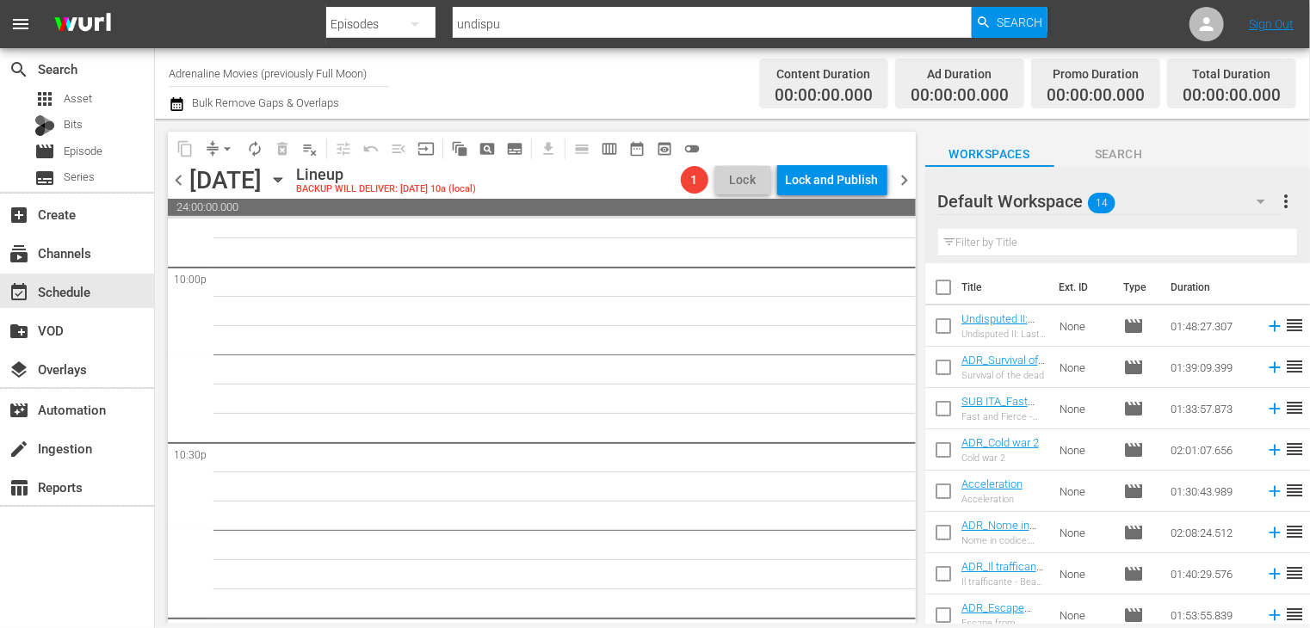
checkbox input "true"
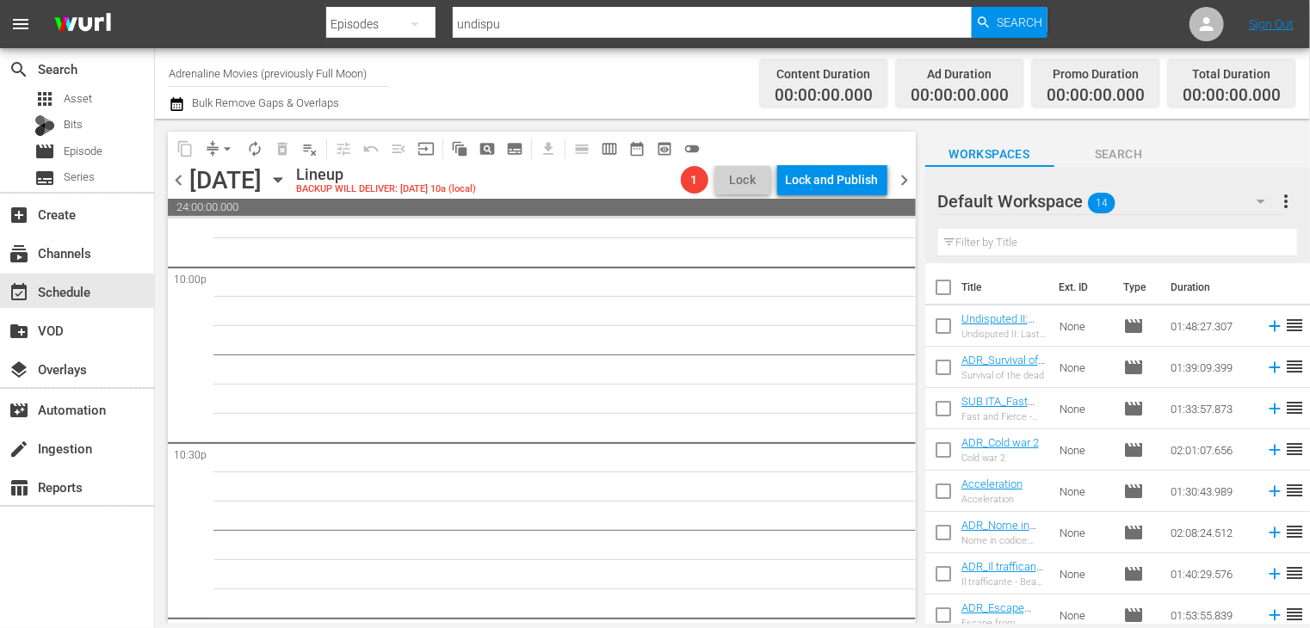
checkbox input "true"
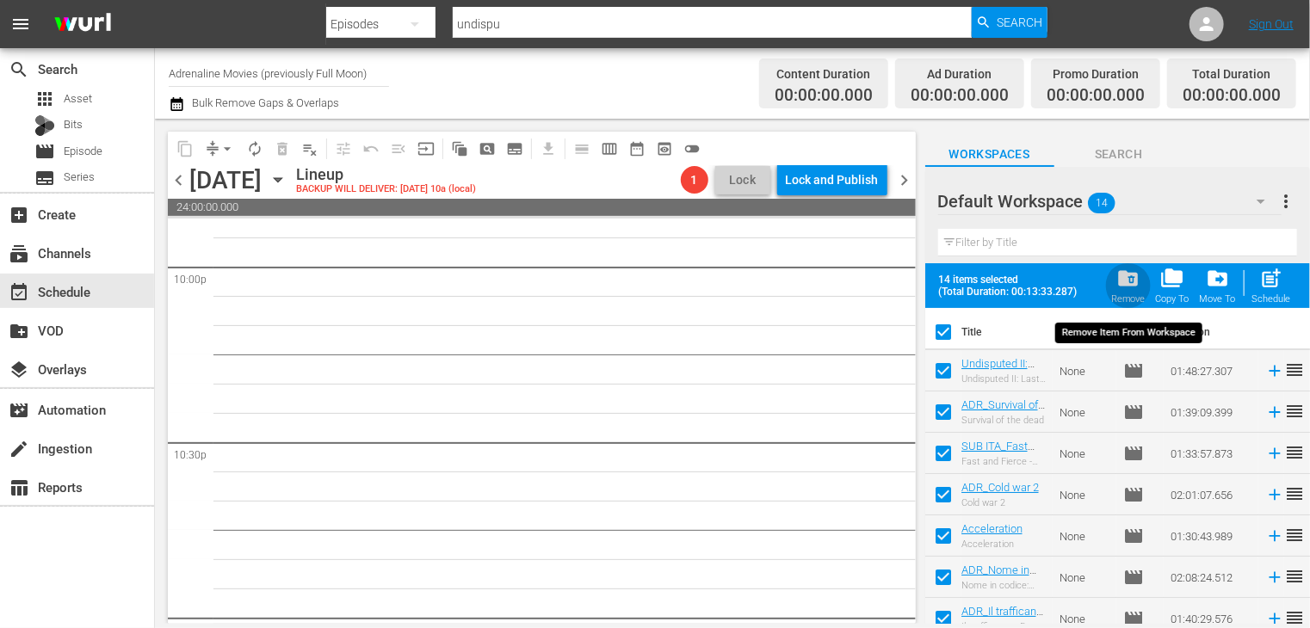
click at [1124, 285] on span "folder_delete" at bounding box center [1127, 278] width 23 height 23
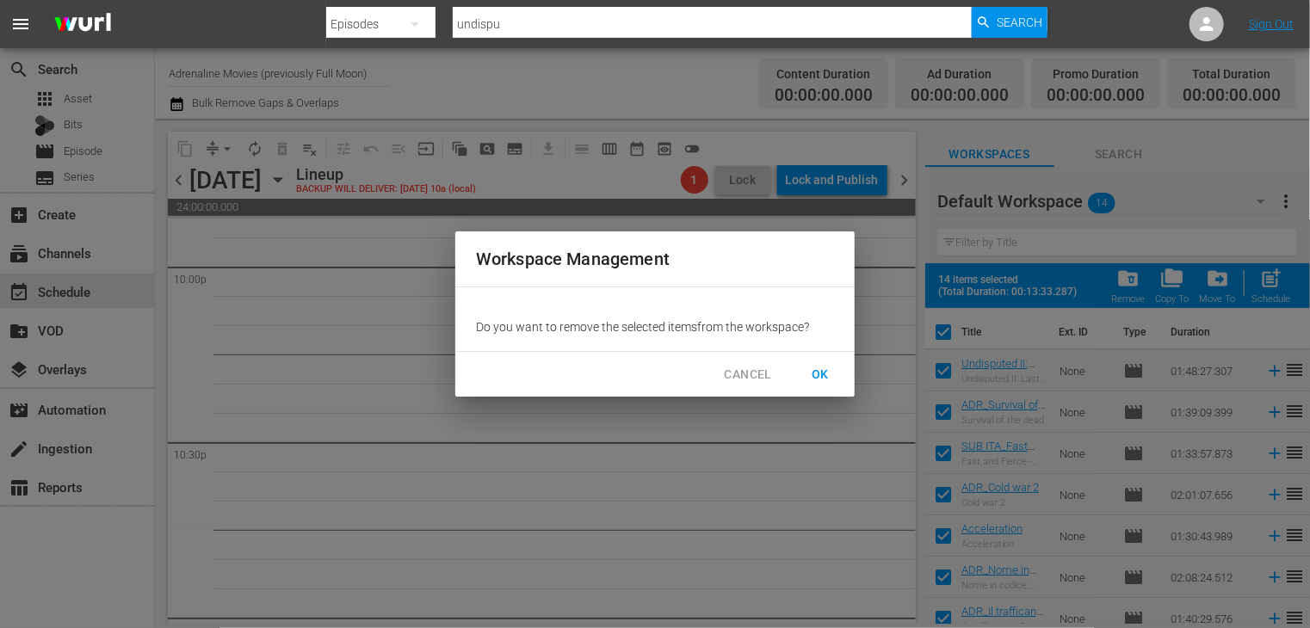
click at [807, 373] on span "OK" at bounding box center [820, 375] width 28 height 22
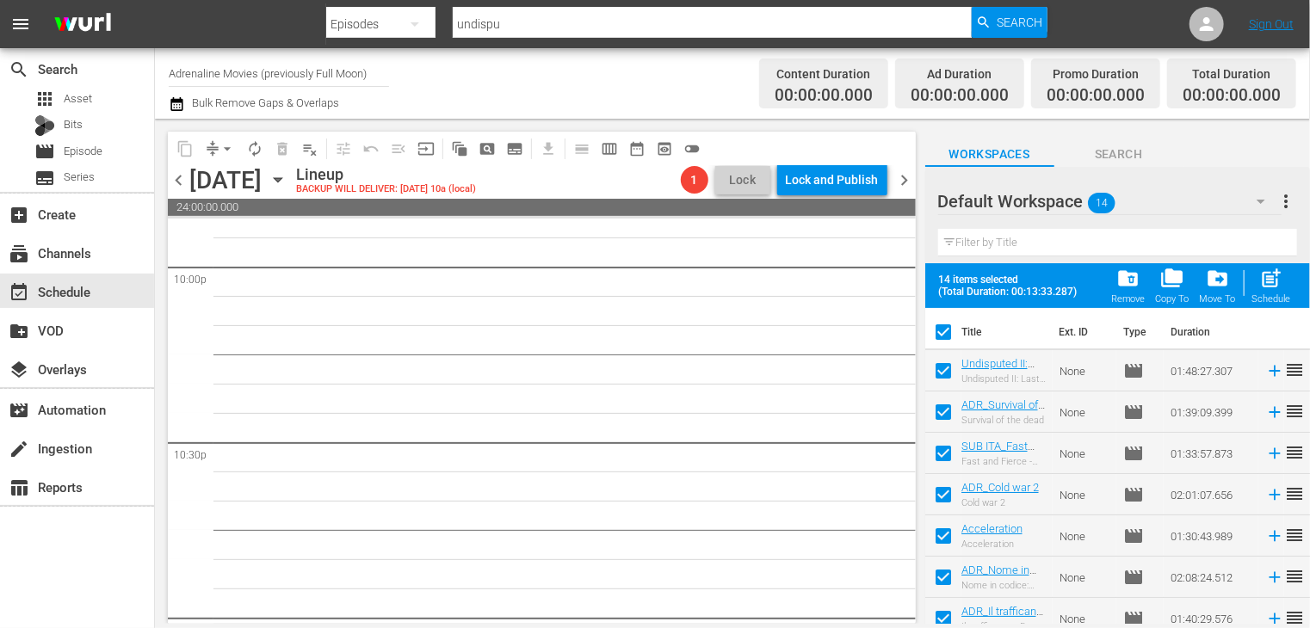
checkbox input "false"
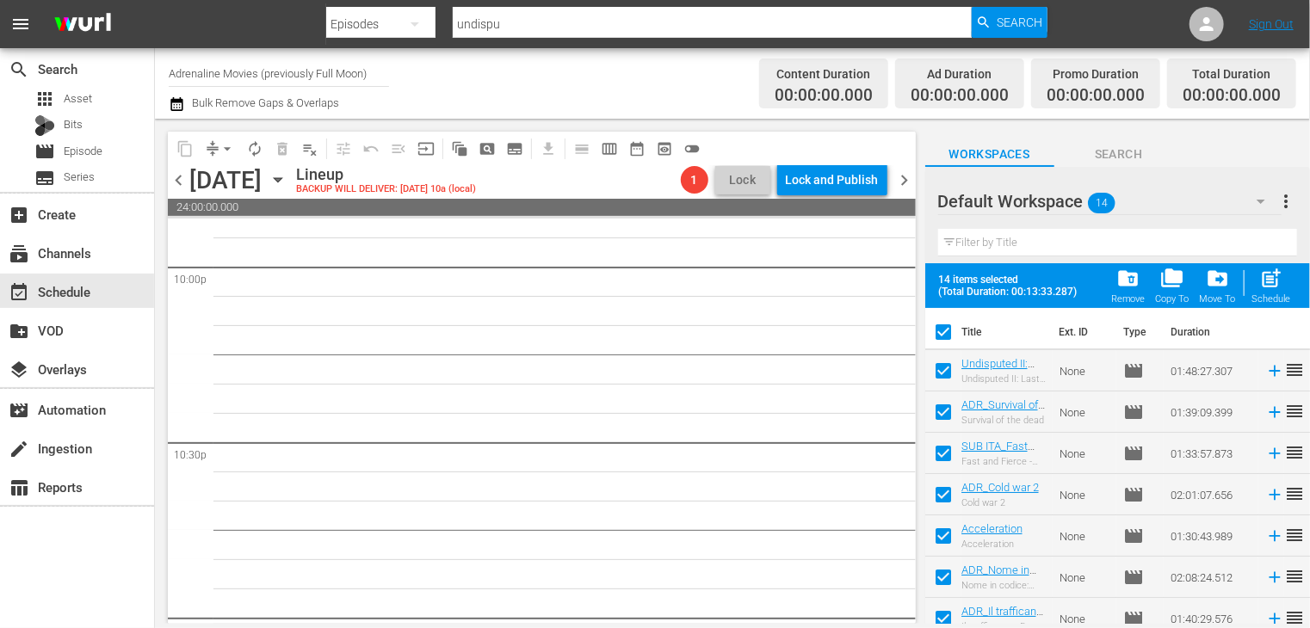
checkbox input "false"
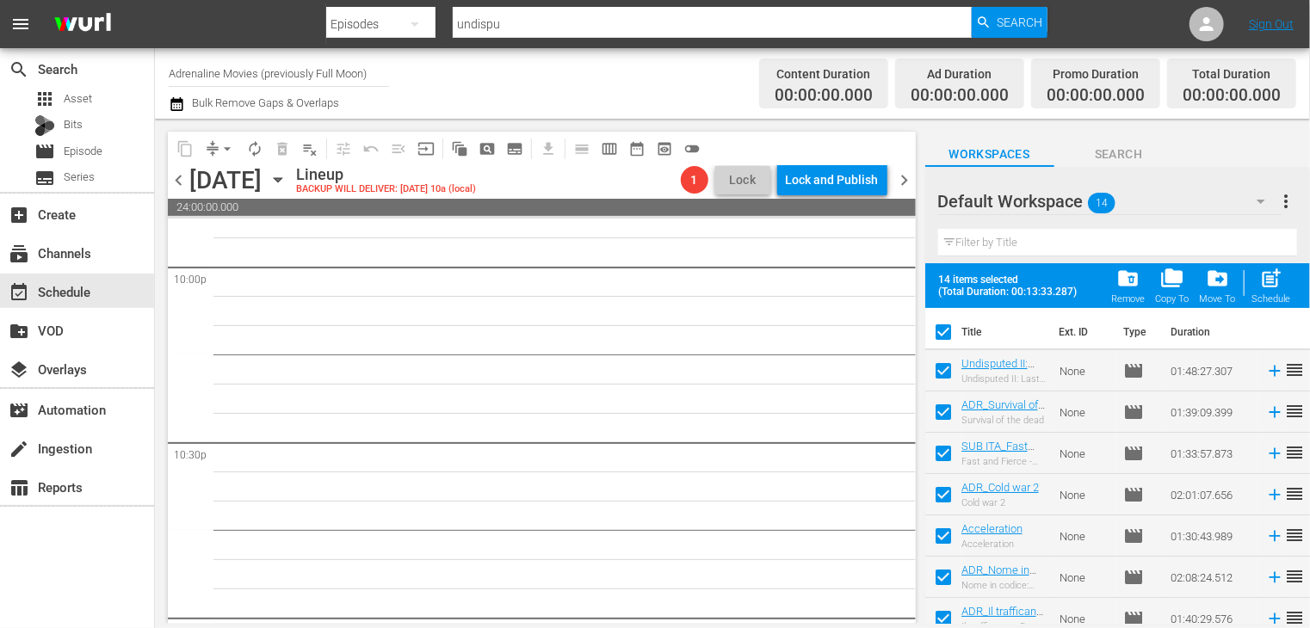
checkbox input "false"
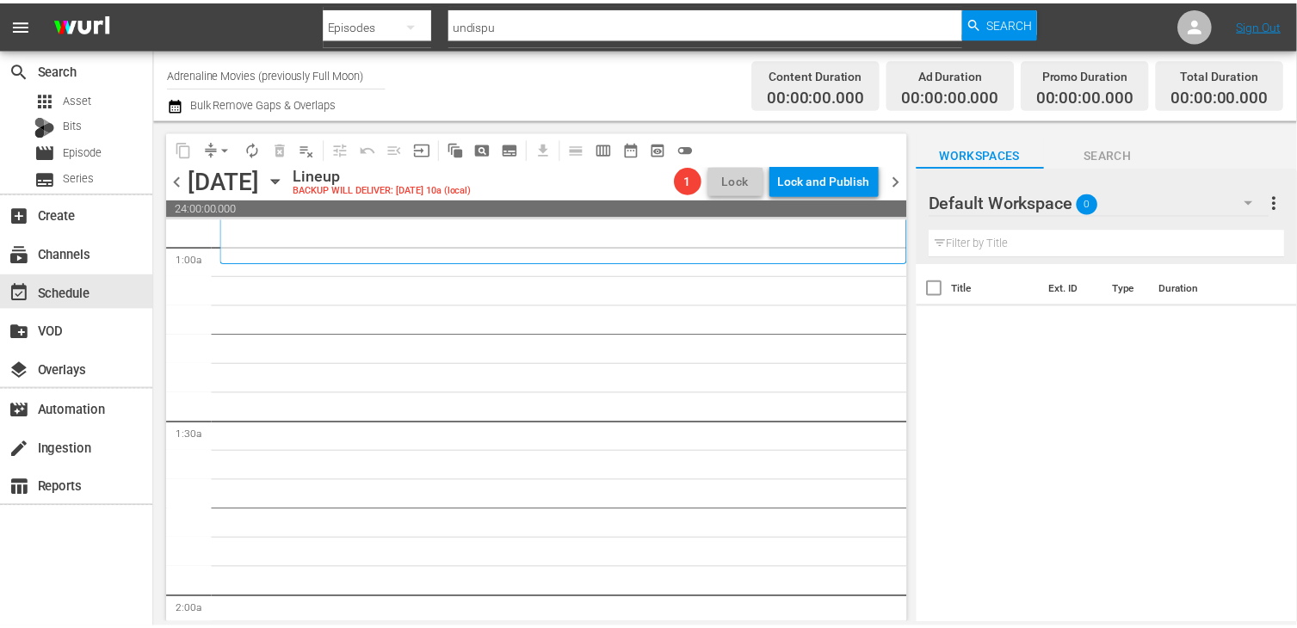
scroll to position [344, 0]
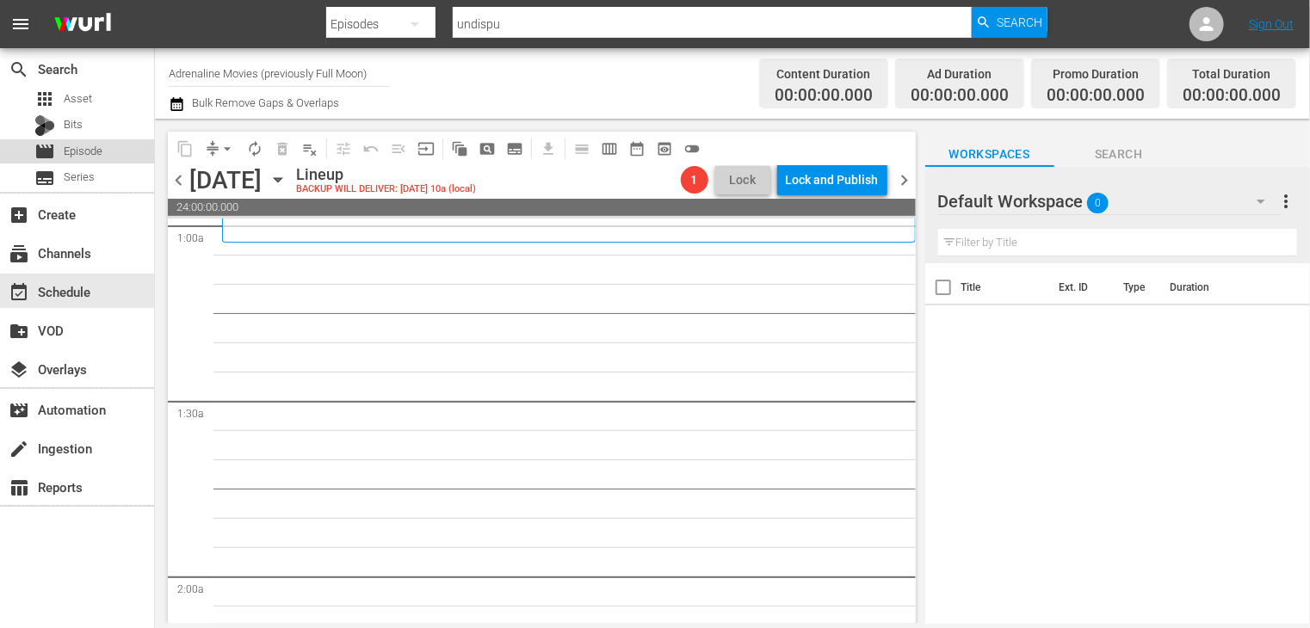
click at [83, 144] on span "Episode" at bounding box center [83, 151] width 39 height 17
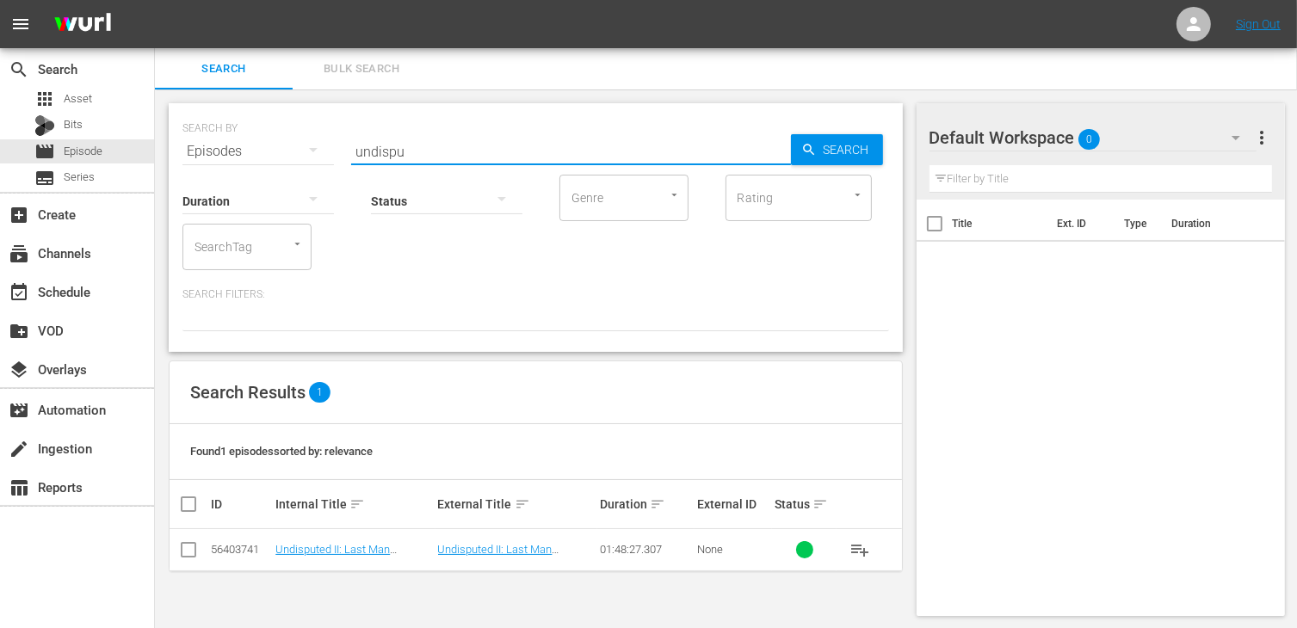
drag, startPoint x: 421, startPoint y: 149, endPoint x: 258, endPoint y: 145, distance: 162.7
click at [262, 145] on div "SEARCH BY Search By Episodes Search ID, Title, Description, Keywords, or Catego…" at bounding box center [535, 141] width 707 height 62
type input "master"
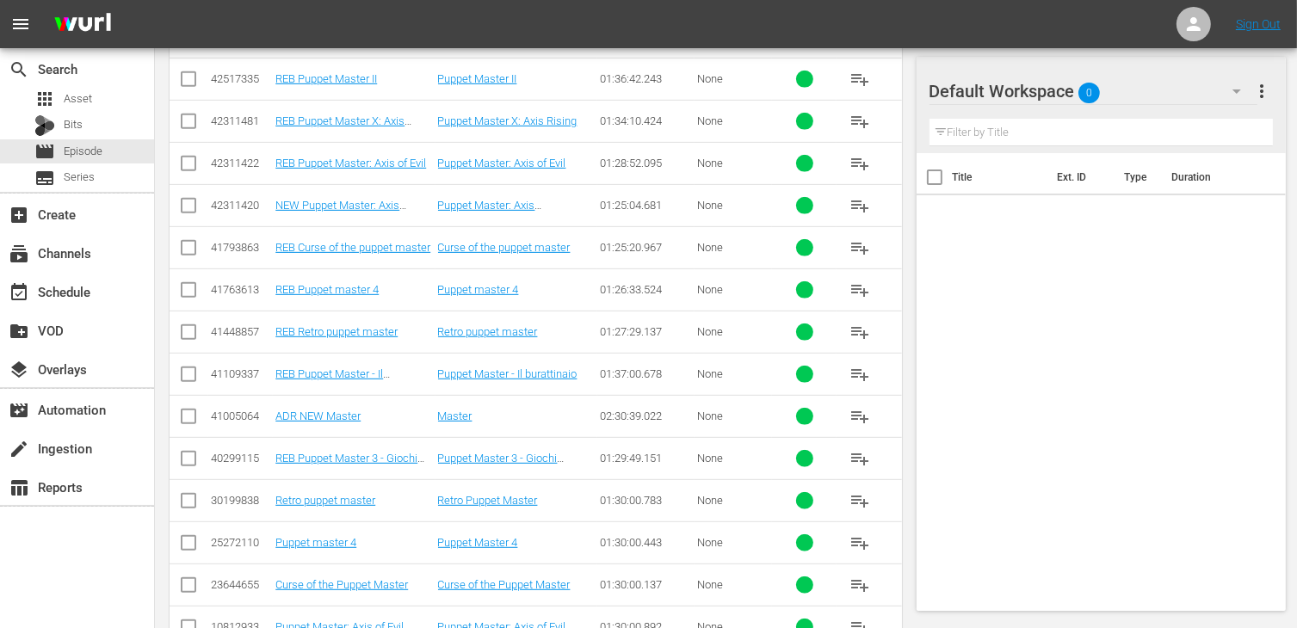
scroll to position [812, 0]
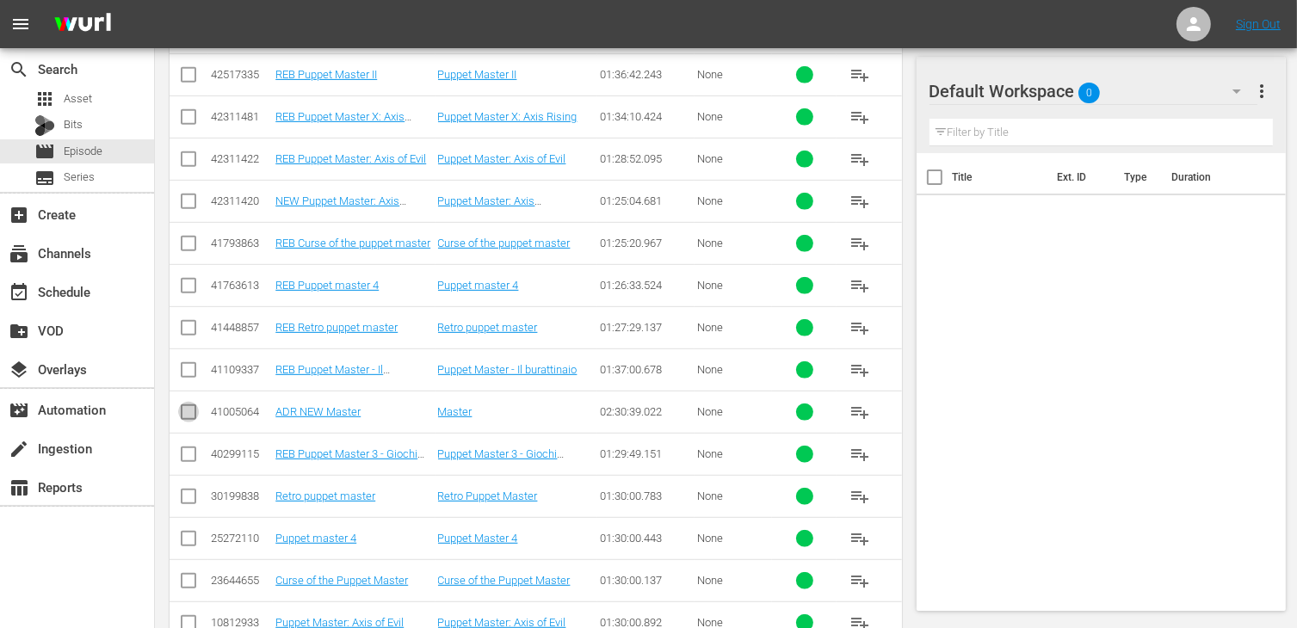
click at [186, 407] on input "checkbox" at bounding box center [188, 415] width 21 height 21
checkbox input "true"
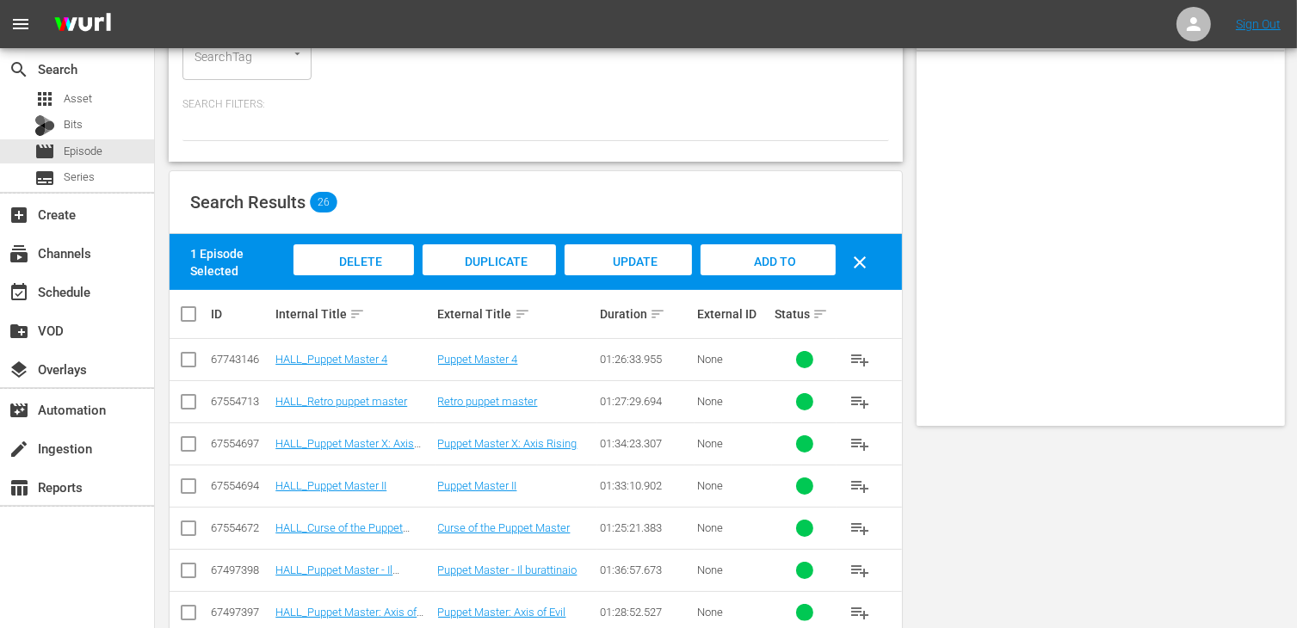
scroll to position [0, 0]
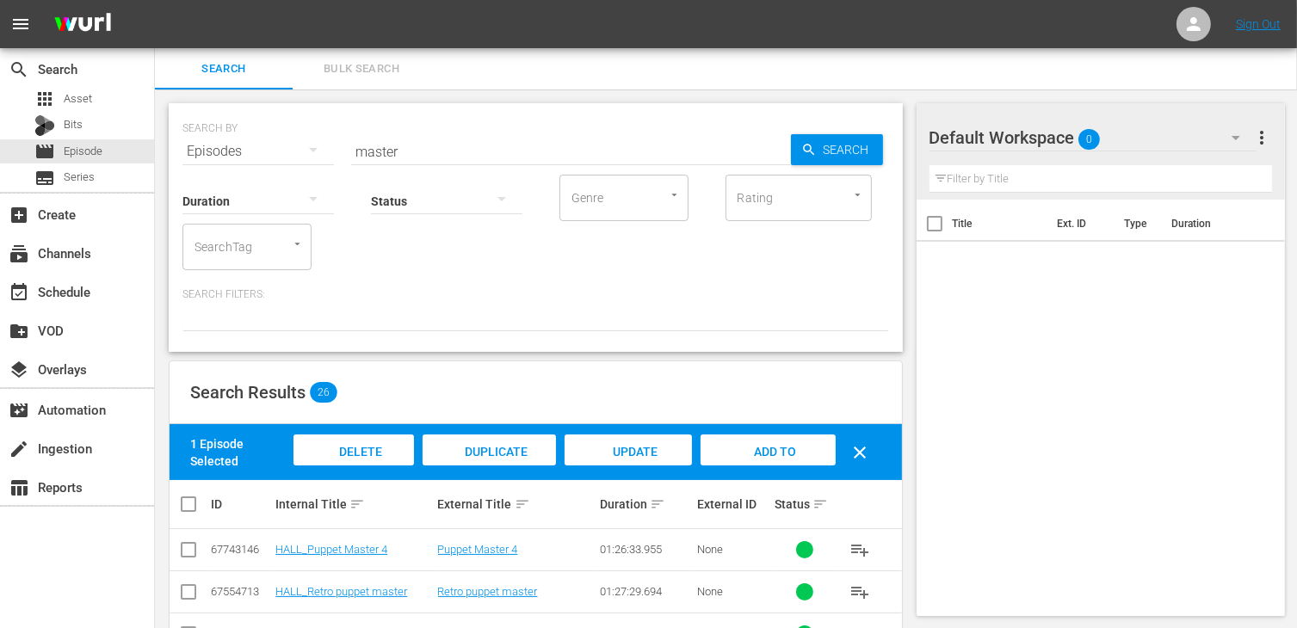
click at [773, 456] on span "Add to Workspace" at bounding box center [768, 468] width 84 height 46
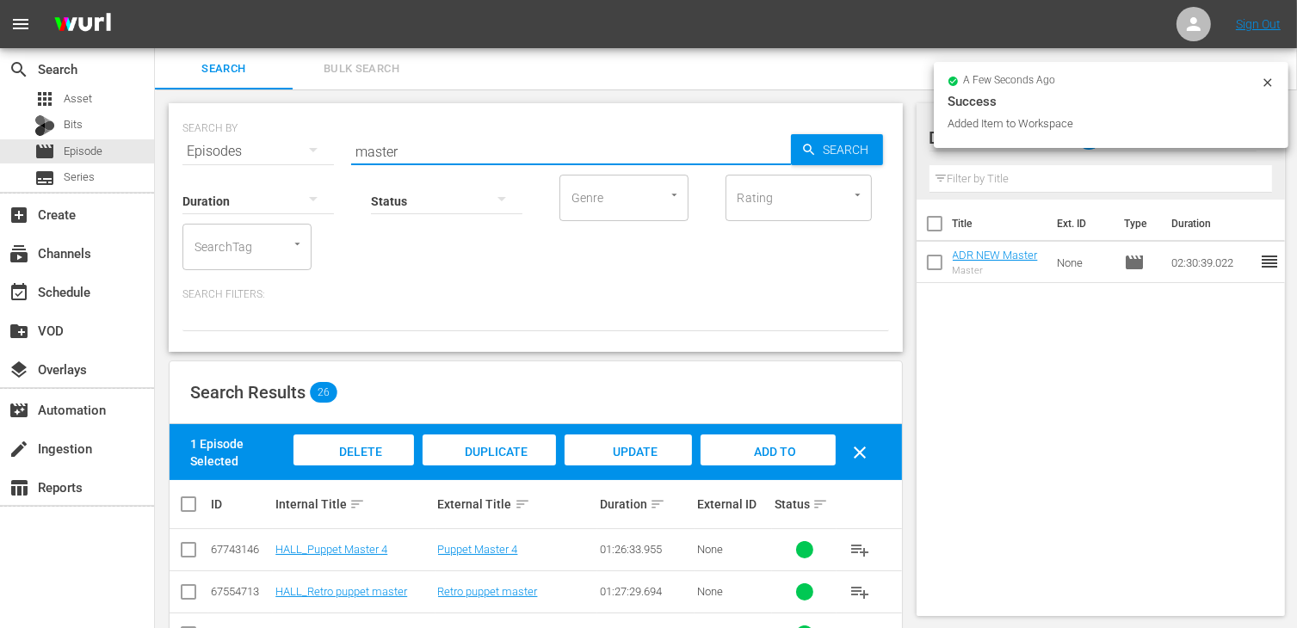
drag, startPoint x: 411, startPoint y: 143, endPoint x: 330, endPoint y: 131, distance: 81.8
click at [331, 131] on div "SEARCH BY Search By Episodes Search ID, Title, Description, Keywords, or Catego…" at bounding box center [535, 141] width 707 height 62
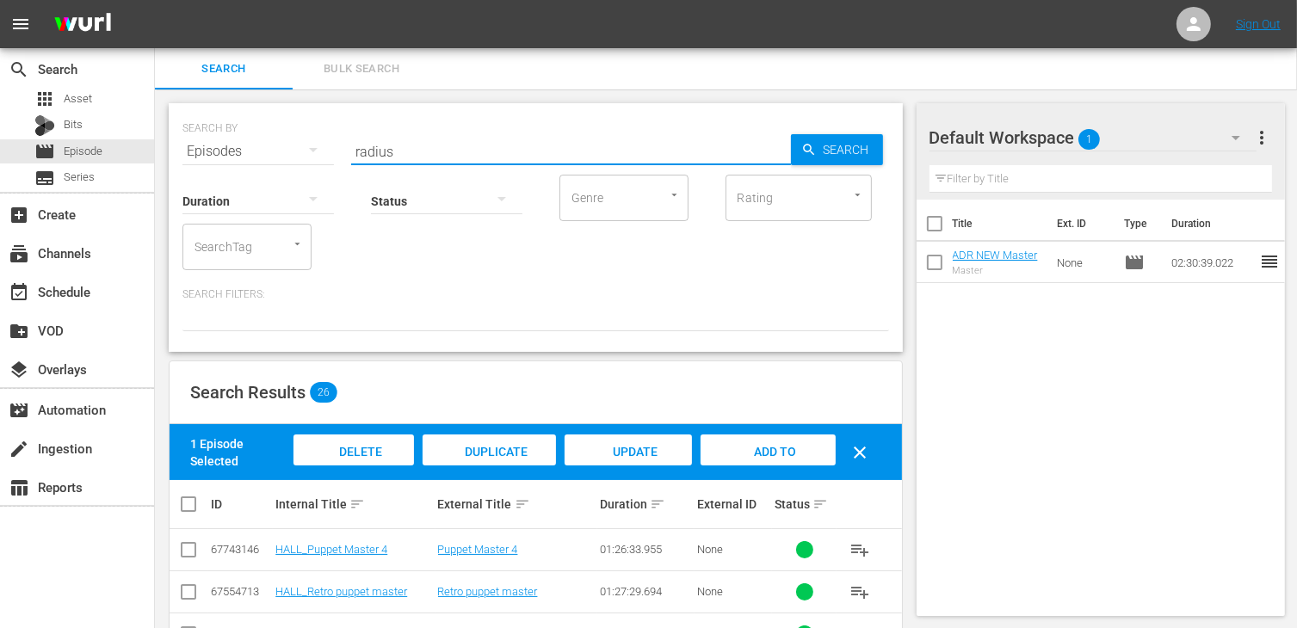
type input "radius"
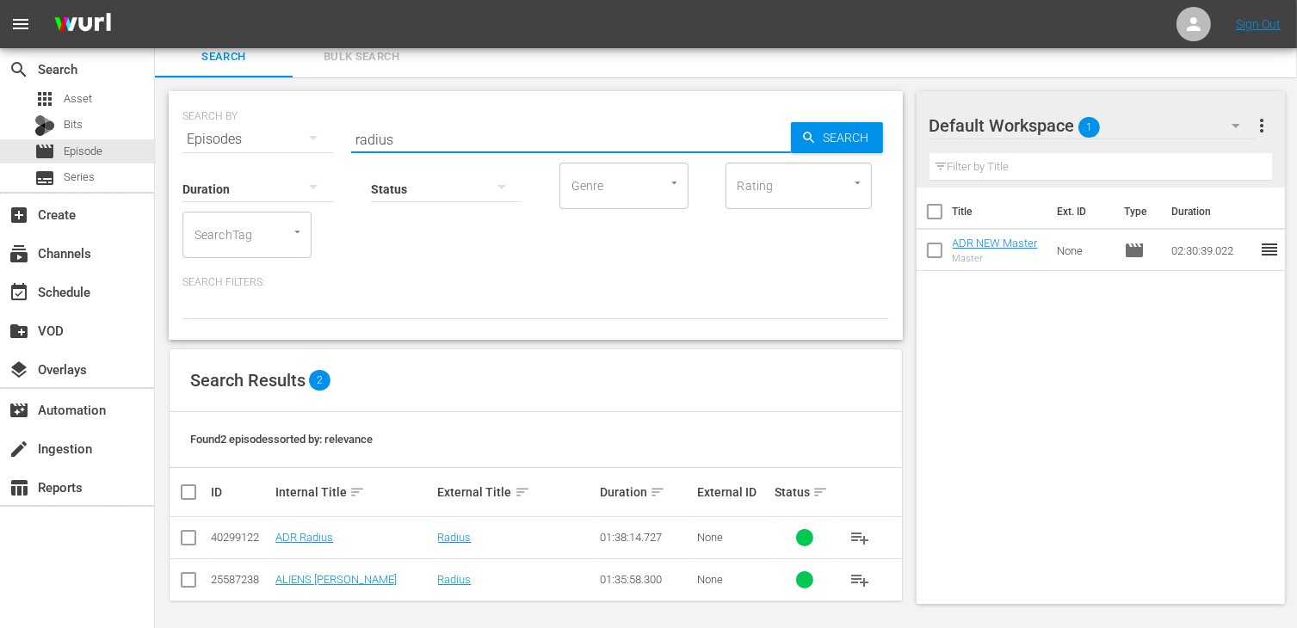
scroll to position [15, 0]
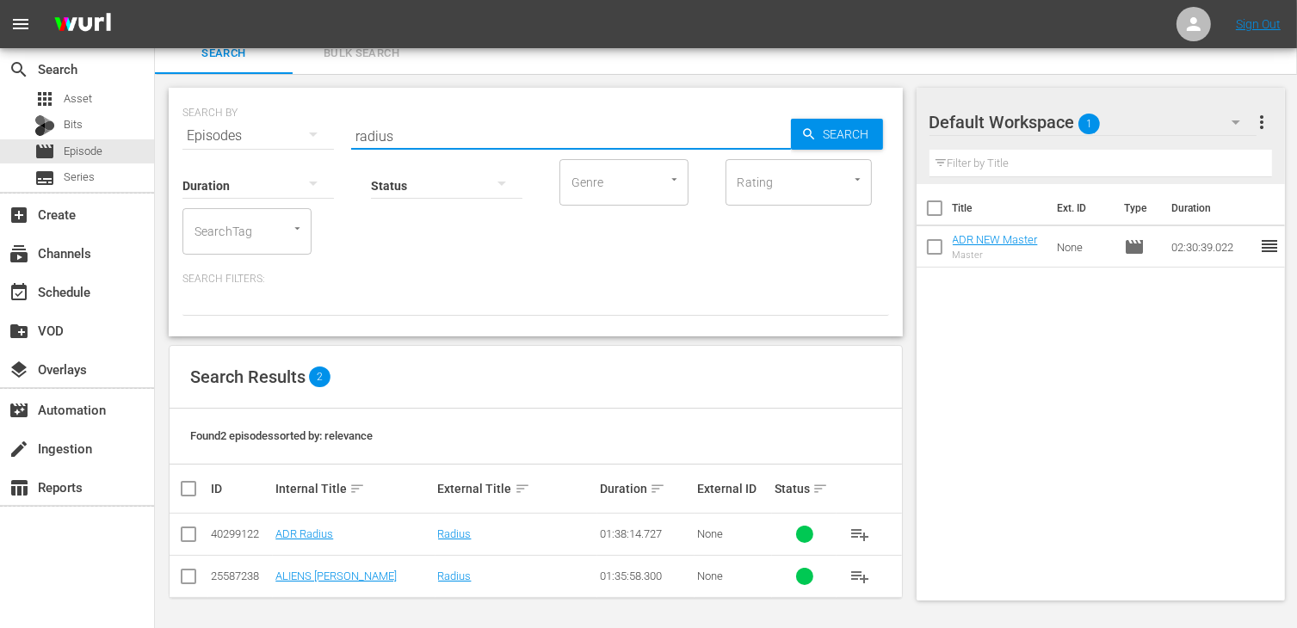
click at [193, 529] on input "checkbox" at bounding box center [188, 538] width 21 height 21
checkbox input "true"
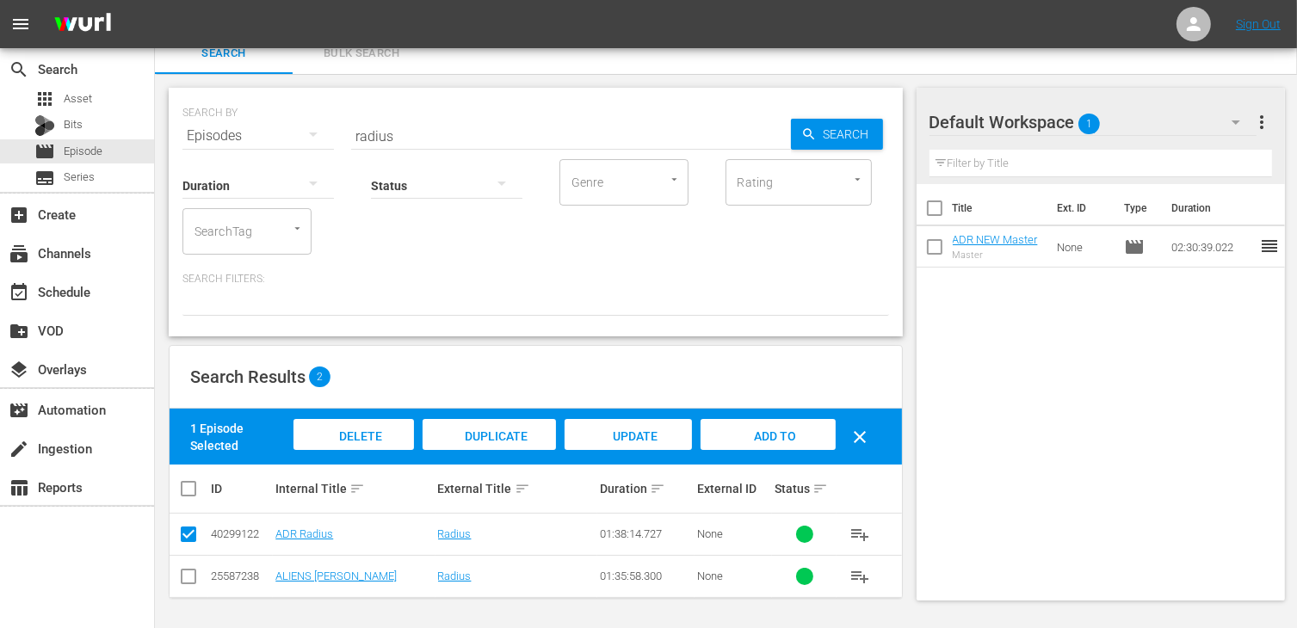
click at [765, 430] on span "Add to Workspace" at bounding box center [768, 452] width 84 height 46
drag, startPoint x: 416, startPoint y: 144, endPoint x: 372, endPoint y: 140, distance: 44.0
click at [397, 134] on div "SEARCH BY Search By Episodes Search ID, Title, Description, Keywords, or Catego…" at bounding box center [536, 212] width 734 height 249
click at [372, 140] on input "radius" at bounding box center [571, 135] width 440 height 41
drag, startPoint x: 398, startPoint y: 143, endPoint x: 282, endPoint y: 125, distance: 116.7
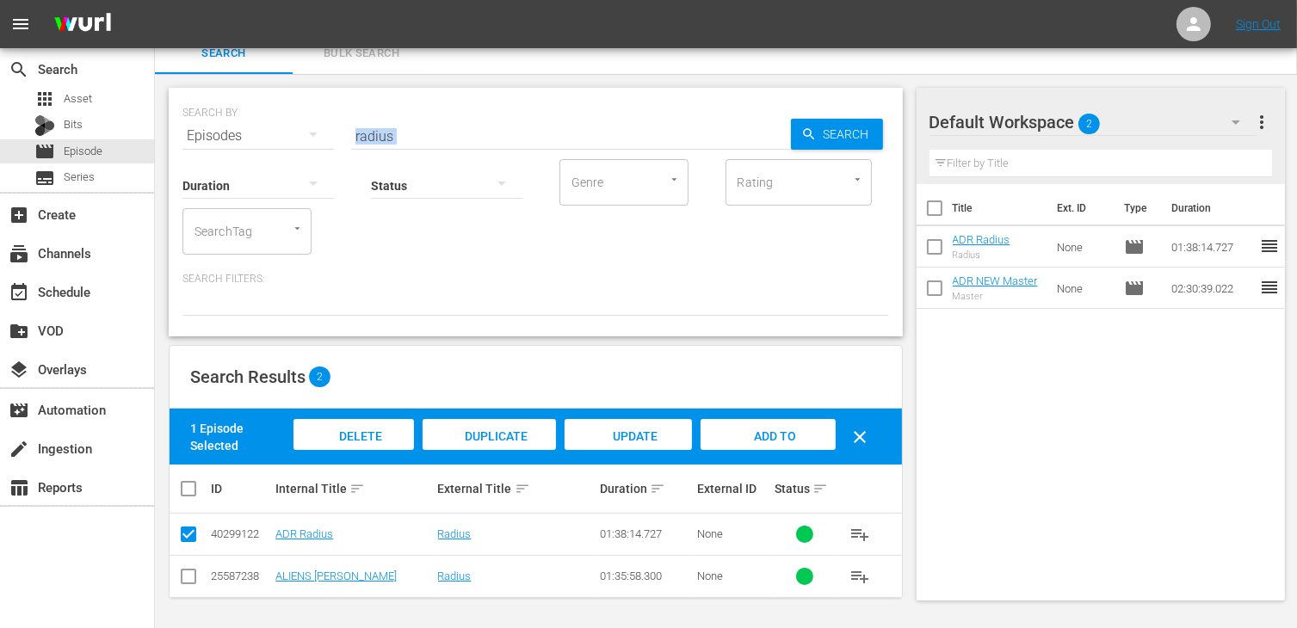
click at [282, 125] on div "SEARCH BY Search By Episodes Search ID, Title, Description, Keywords, or Catego…" at bounding box center [536, 212] width 734 height 249
click at [422, 125] on input "radius" at bounding box center [571, 135] width 440 height 41
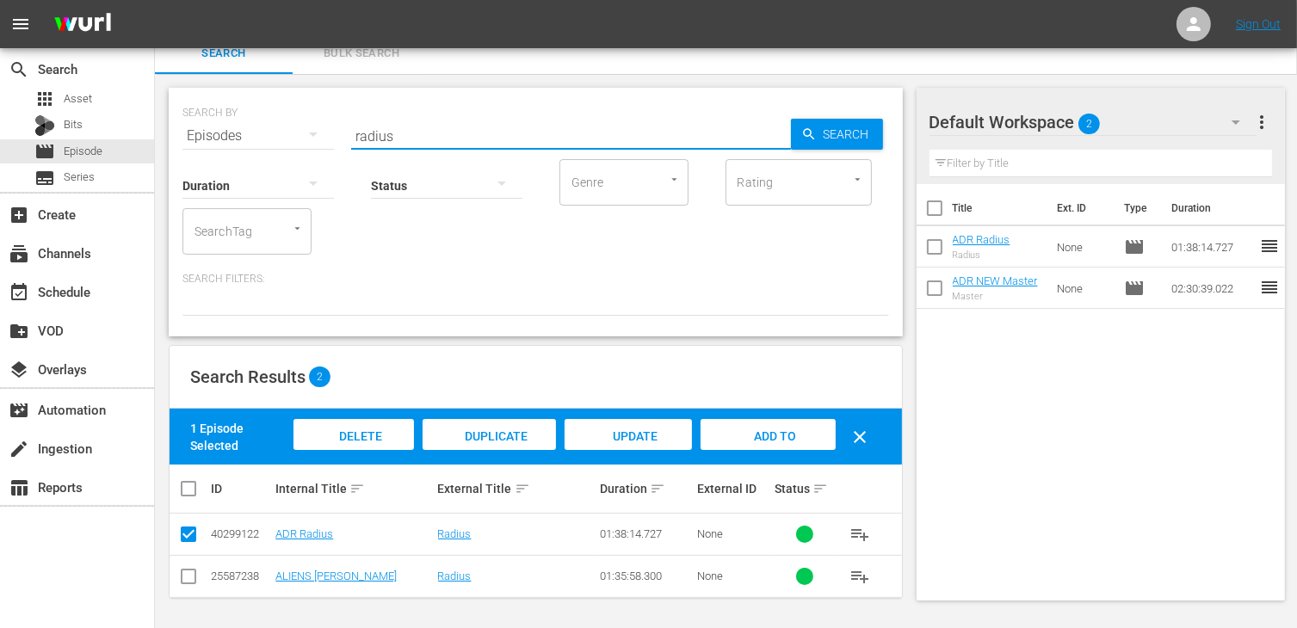
drag, startPoint x: 406, startPoint y: 139, endPoint x: 317, endPoint y: 121, distance: 91.3
click at [317, 121] on div "SEARCH BY Search By Episodes Search ID, Title, Description, Keywords, or Catego…" at bounding box center [535, 126] width 707 height 62
type input "devil's"
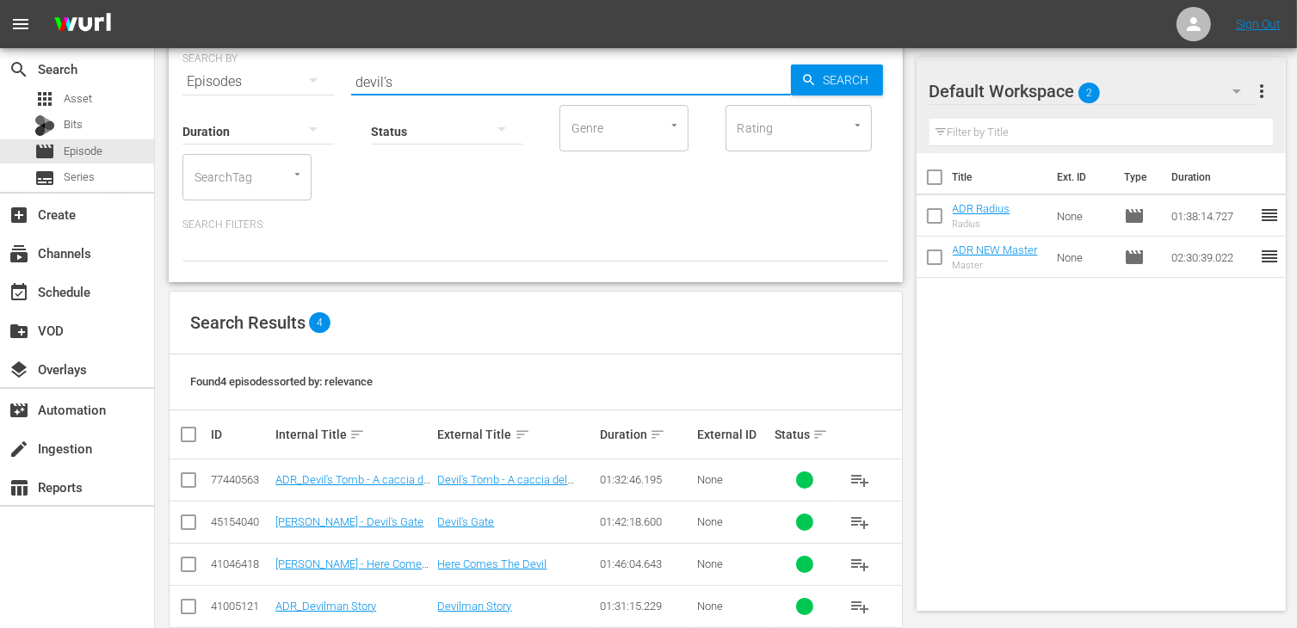
scroll to position [100, 0]
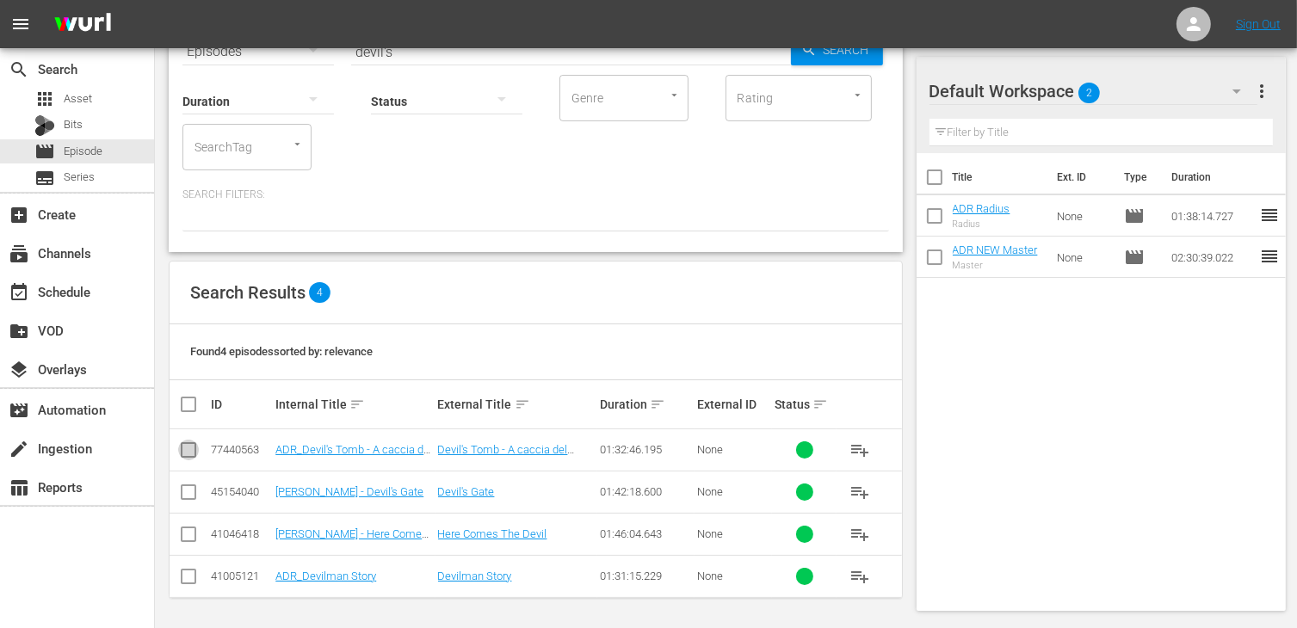
click at [188, 454] on input "checkbox" at bounding box center [188, 453] width 21 height 21
checkbox input "true"
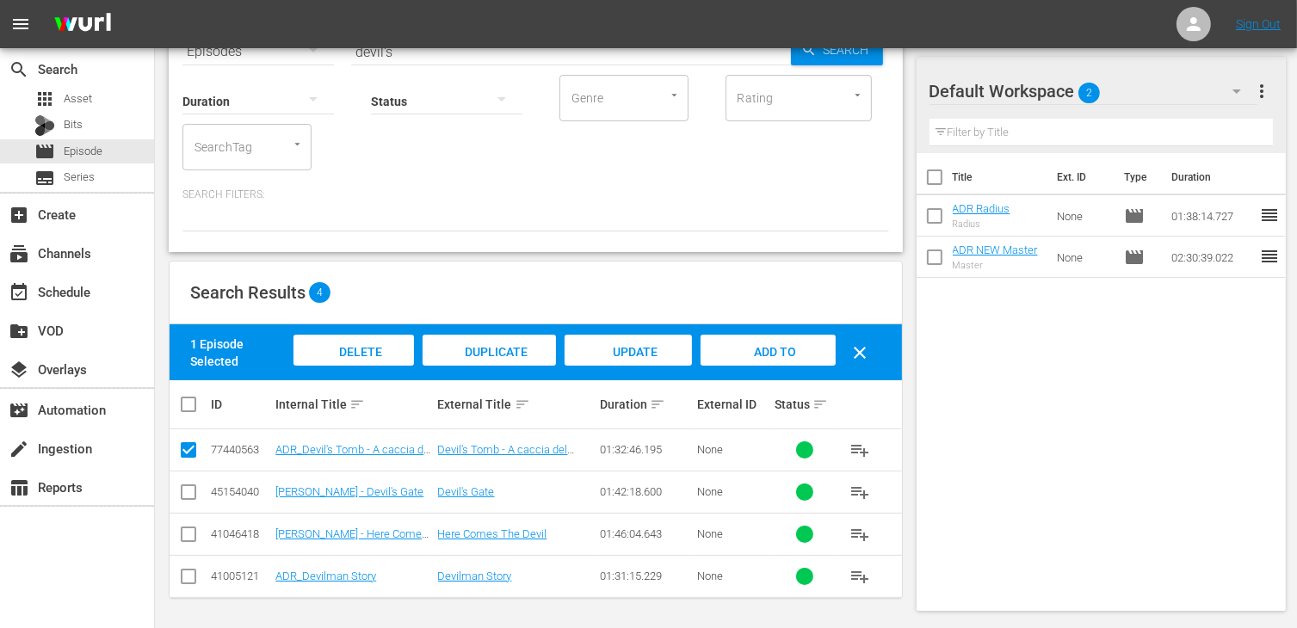
click at [768, 354] on span "Add to Workspace" at bounding box center [768, 368] width 84 height 46
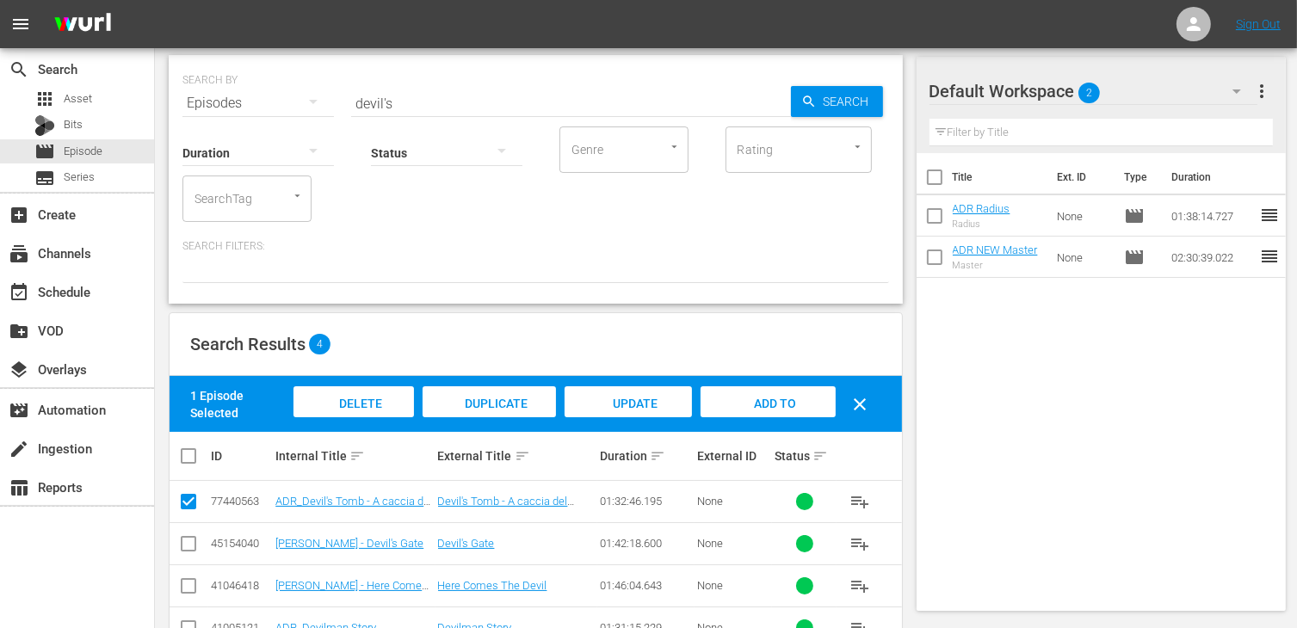
scroll to position [0, 0]
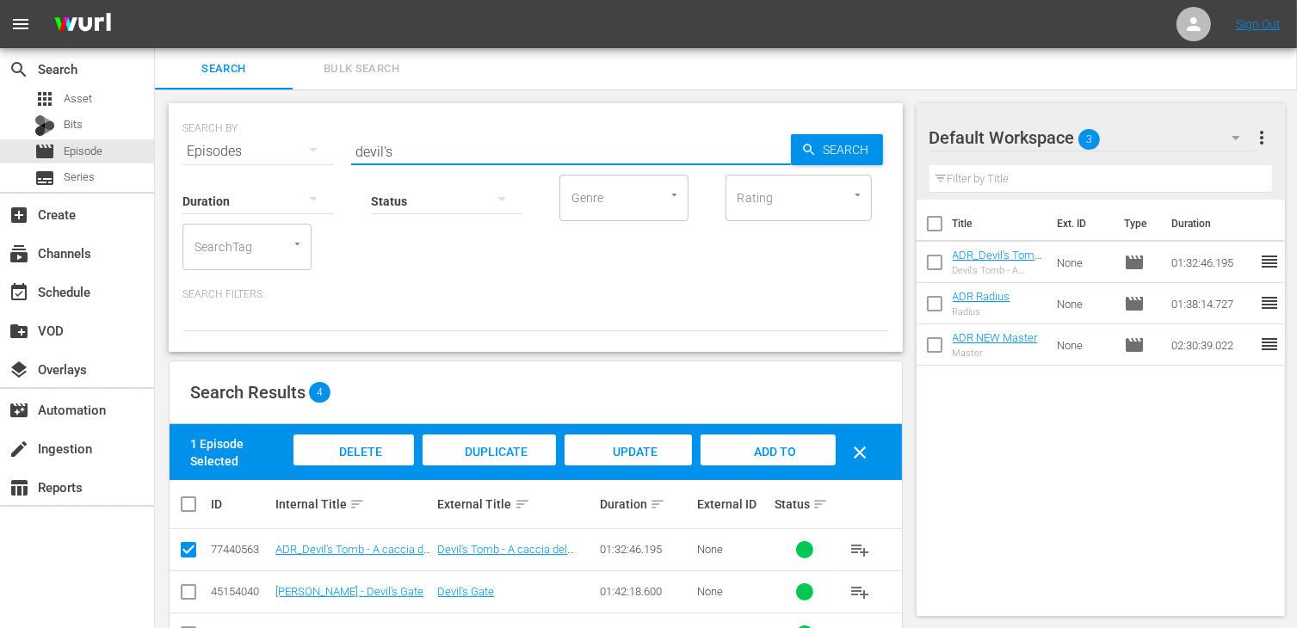
drag, startPoint x: 409, startPoint y: 151, endPoint x: 289, endPoint y: 140, distance: 120.2
click at [271, 146] on div "SEARCH BY Search By Episodes Search ID, Title, Description, Keywords, or Catego…" at bounding box center [535, 141] width 707 height 62
type input "vault"
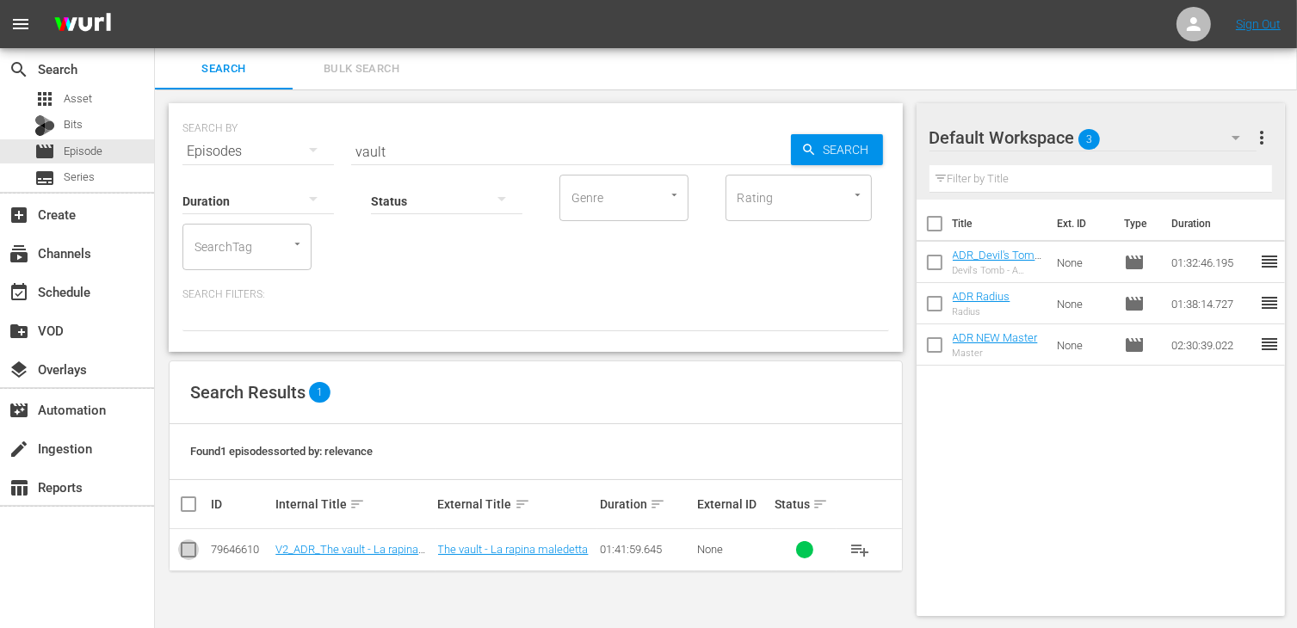
click at [184, 552] on input "checkbox" at bounding box center [188, 553] width 21 height 21
checkbox input "true"
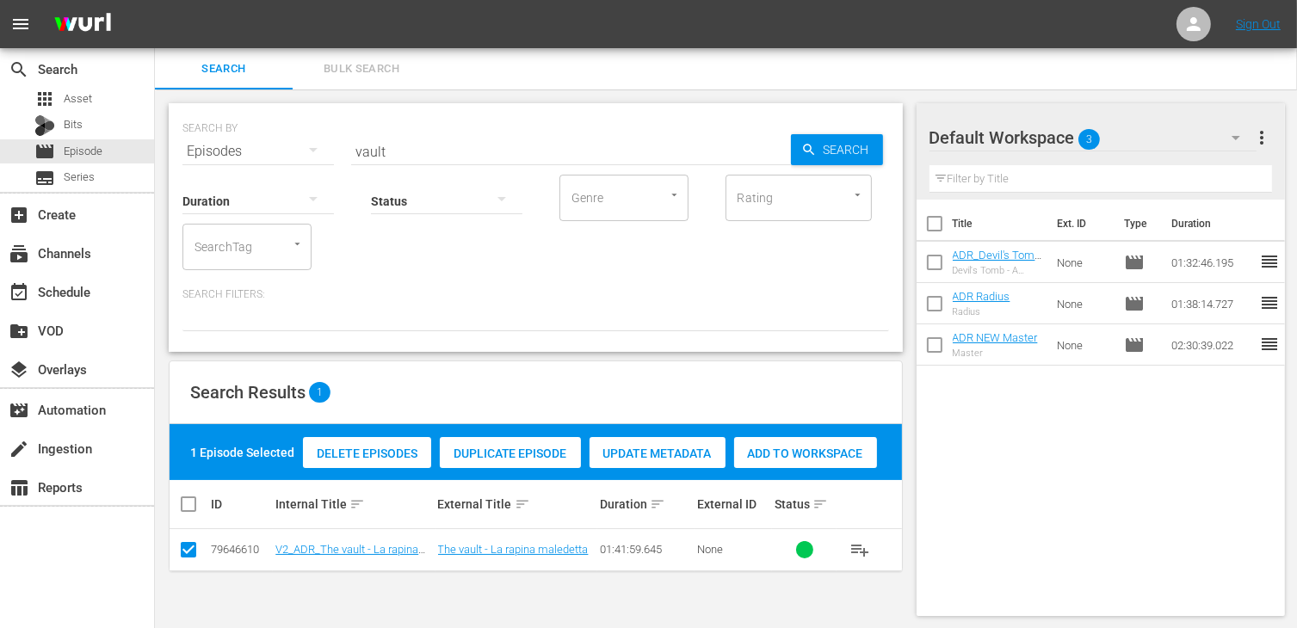
click at [799, 449] on span "Add to Workspace" at bounding box center [805, 454] width 143 height 14
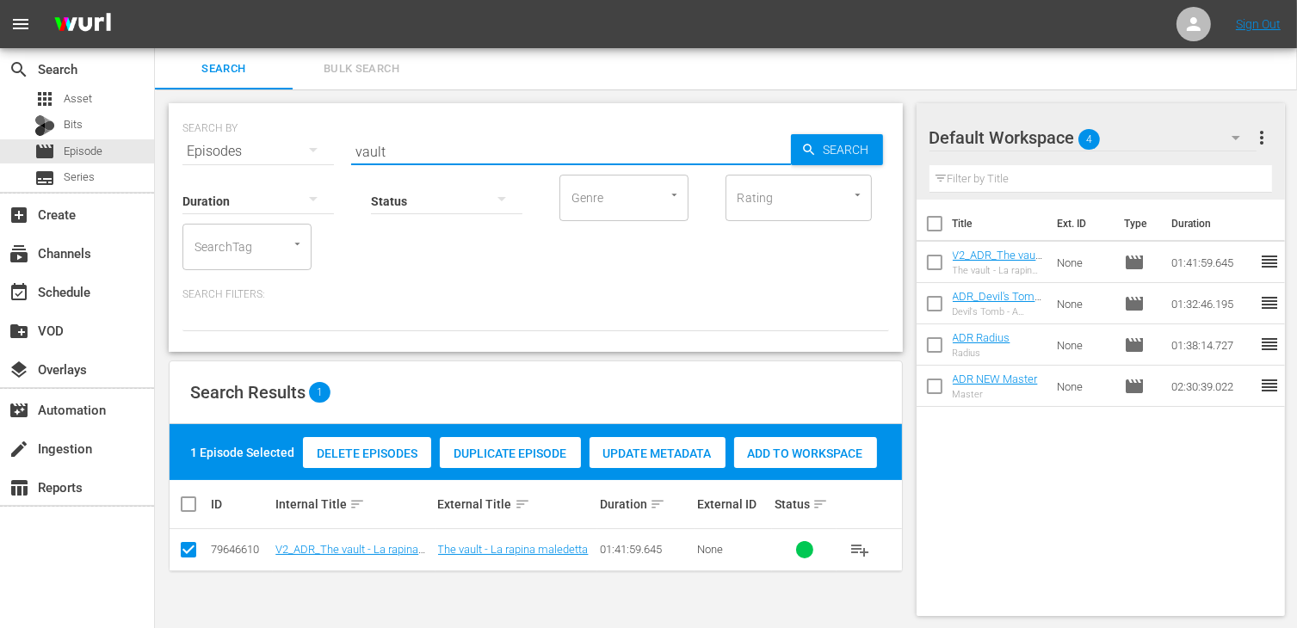
drag, startPoint x: 397, startPoint y: 153, endPoint x: 283, endPoint y: 144, distance: 114.0
click at [283, 144] on div "SEARCH BY Search By Episodes Search ID, Title, Description, Keywords, or Catego…" at bounding box center [535, 141] width 707 height 62
type input "sacrifice"
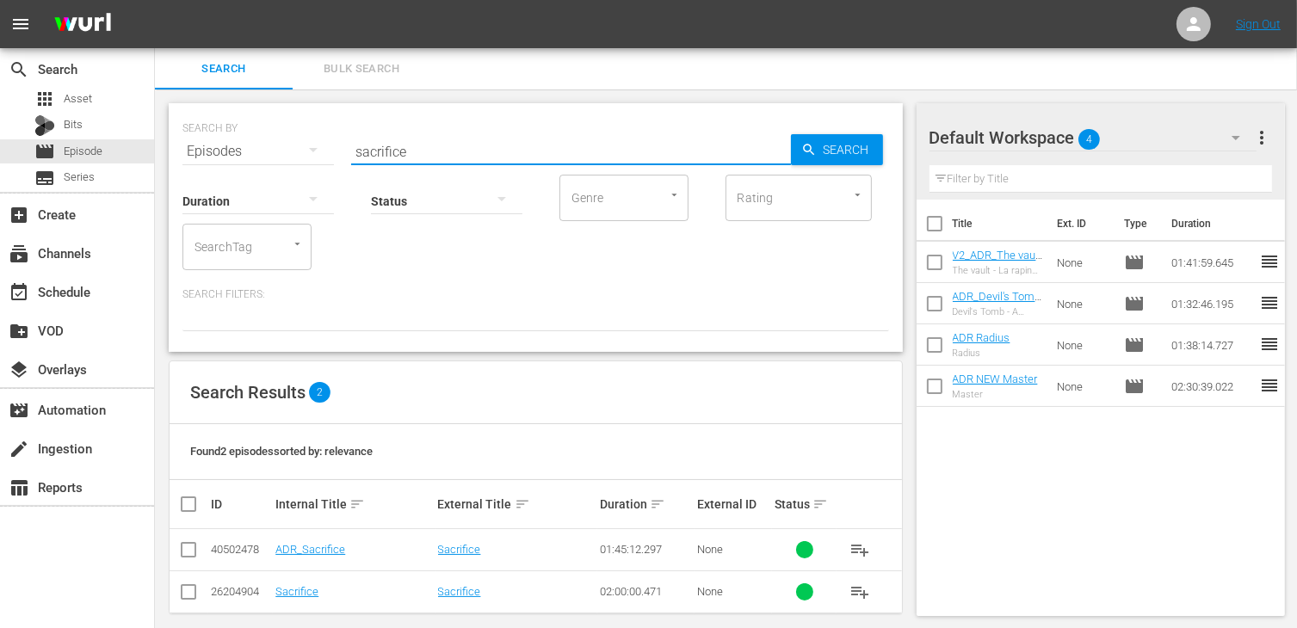
click at [193, 548] on input "checkbox" at bounding box center [188, 553] width 21 height 21
checkbox input "true"
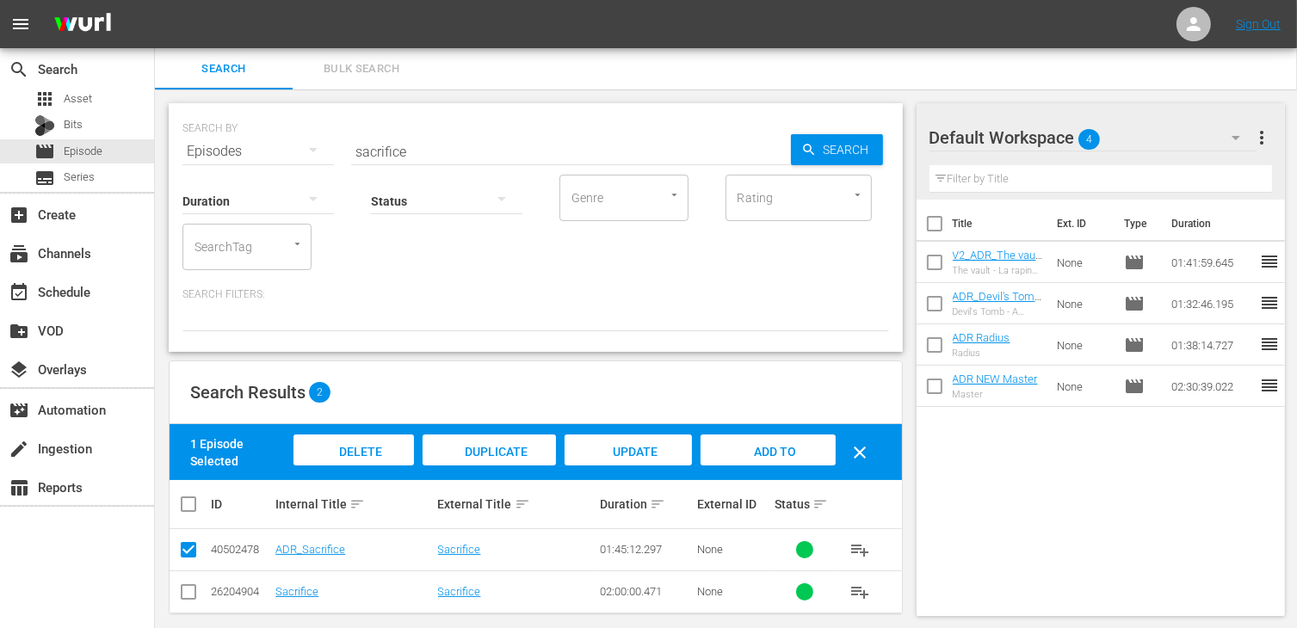
click at [806, 470] on div "Delete Episodes Duplicate Episode Update Metadata Add to Workspace clear" at bounding box center [585, 452] width 592 height 44
click at [772, 455] on span "Add to Workspace" at bounding box center [768, 468] width 84 height 46
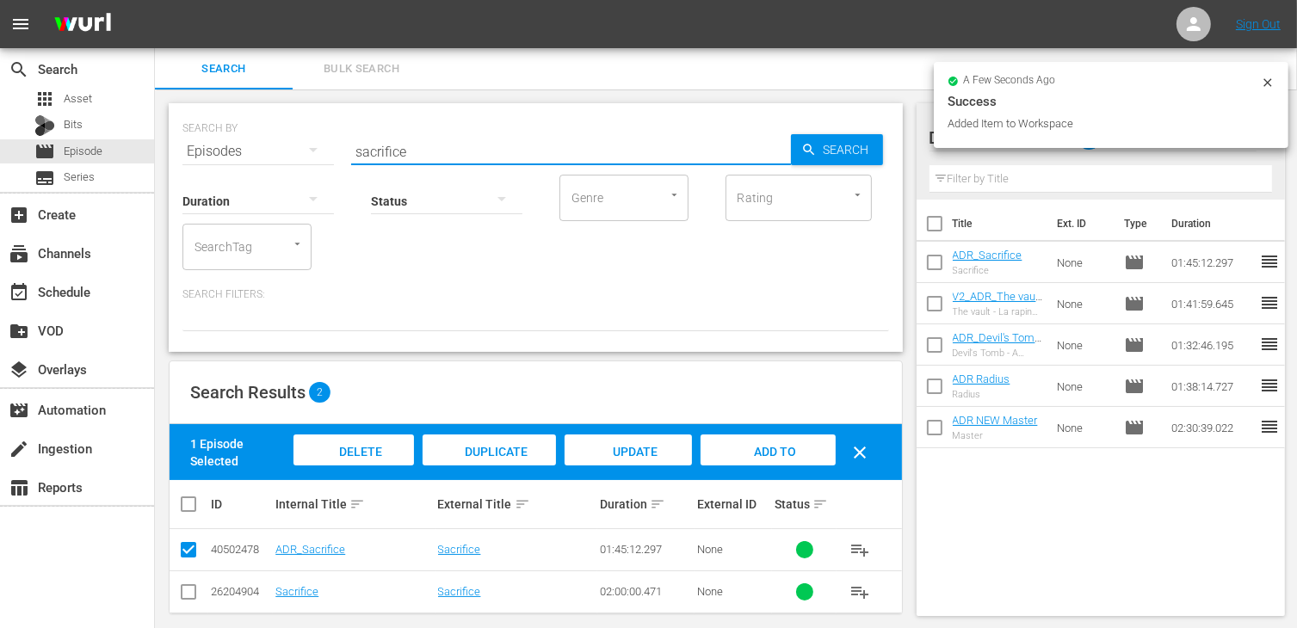
drag, startPoint x: 420, startPoint y: 156, endPoint x: 275, endPoint y: 163, distance: 144.8
click at [275, 163] on div "SEARCH BY Search By Episodes Search ID, Title, Description, Keywords, or Catego…" at bounding box center [536, 227] width 734 height 249
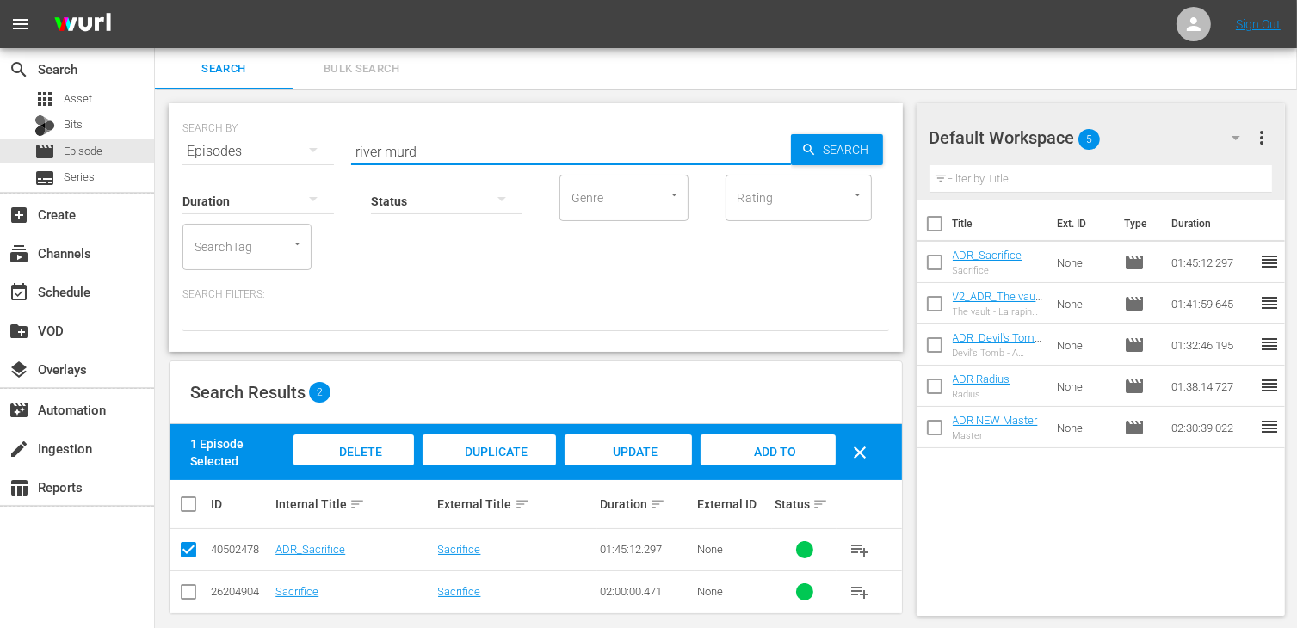
type input "river murd"
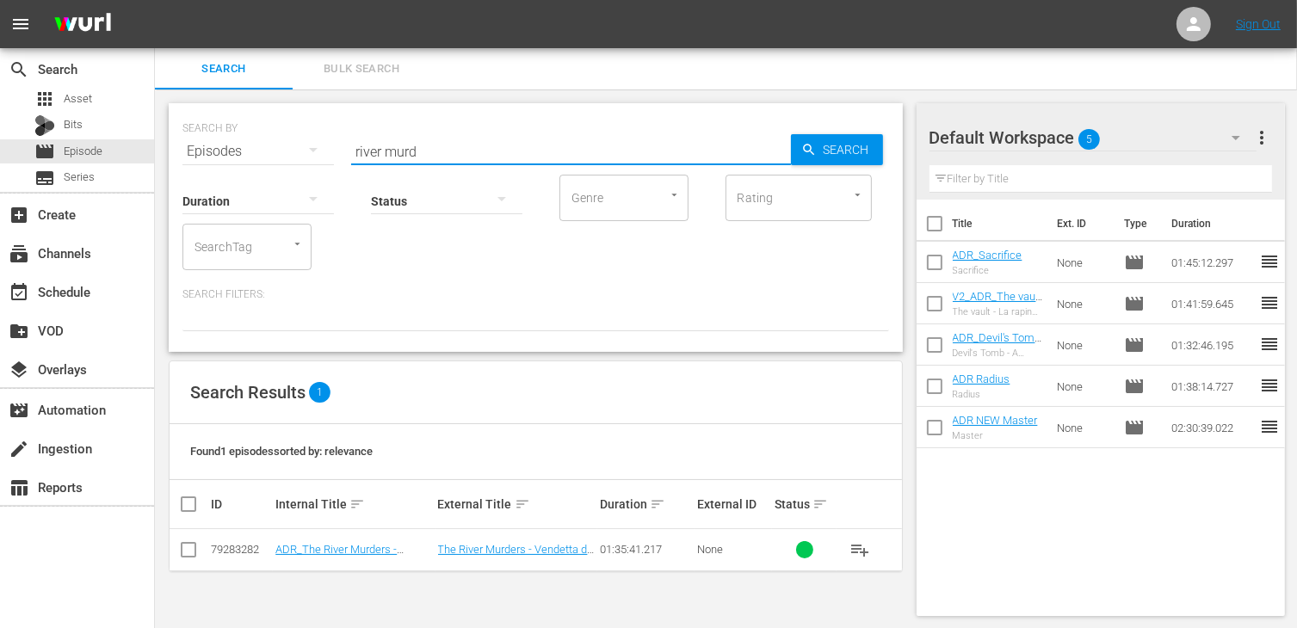
click at [189, 555] on input "checkbox" at bounding box center [188, 553] width 21 height 21
checkbox input "true"
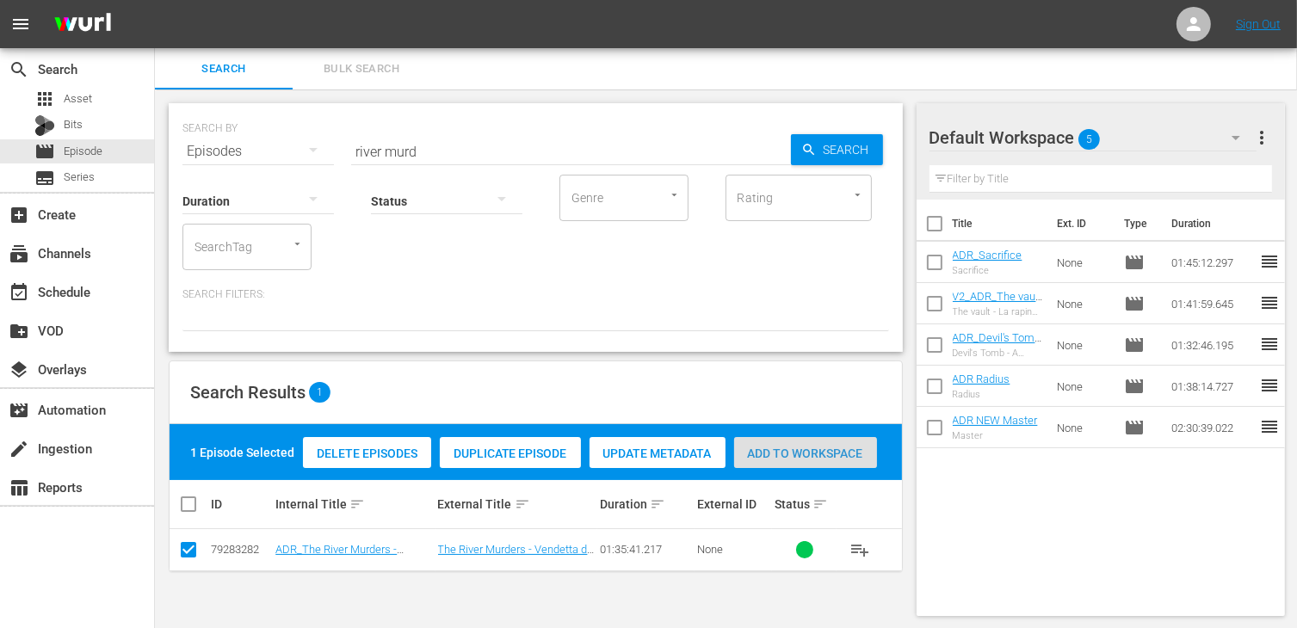
click at [811, 441] on div "Add to Workspace" at bounding box center [805, 453] width 143 height 33
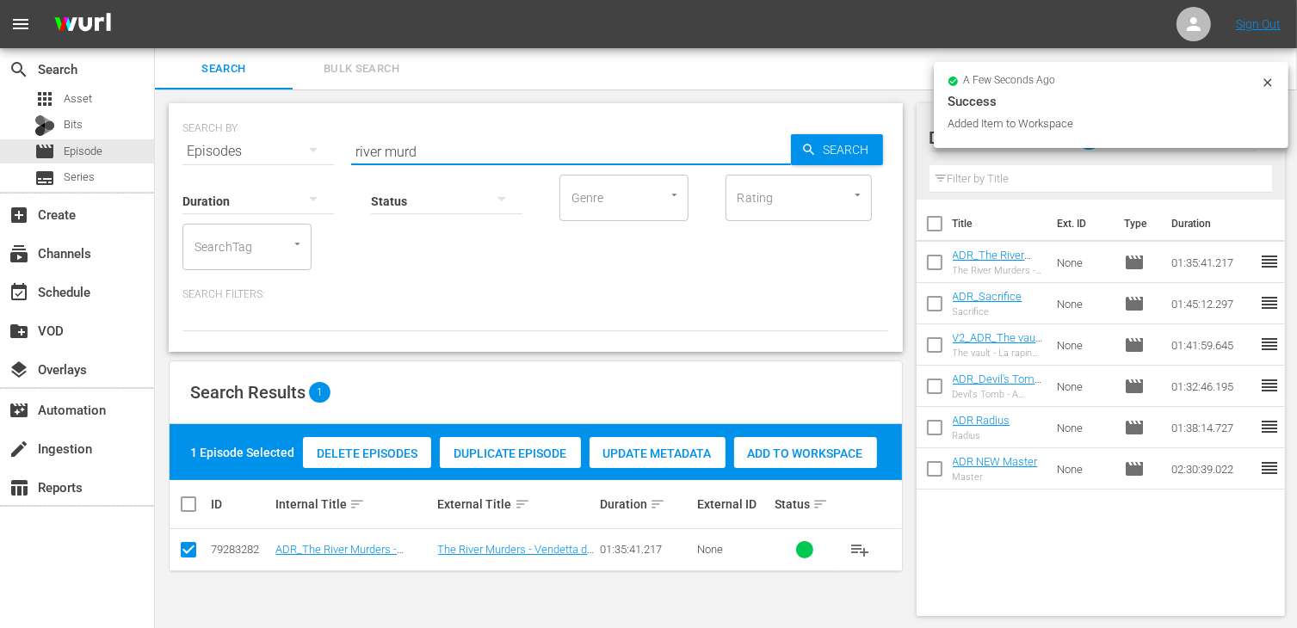
drag, startPoint x: 425, startPoint y: 145, endPoint x: 303, endPoint y: 143, distance: 122.2
click at [303, 143] on div "SEARCH BY Search By Episodes Search ID, Title, Description, Keywords, or Catego…" at bounding box center [535, 141] width 707 height 62
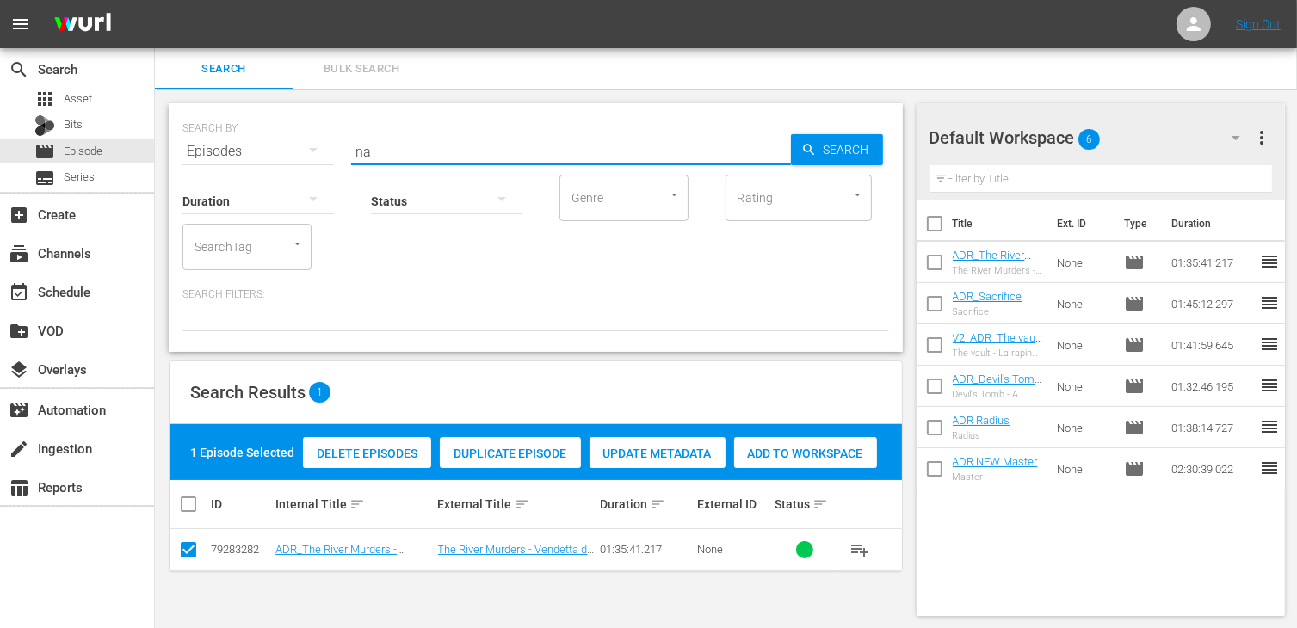
type input "n"
type input "bajo"
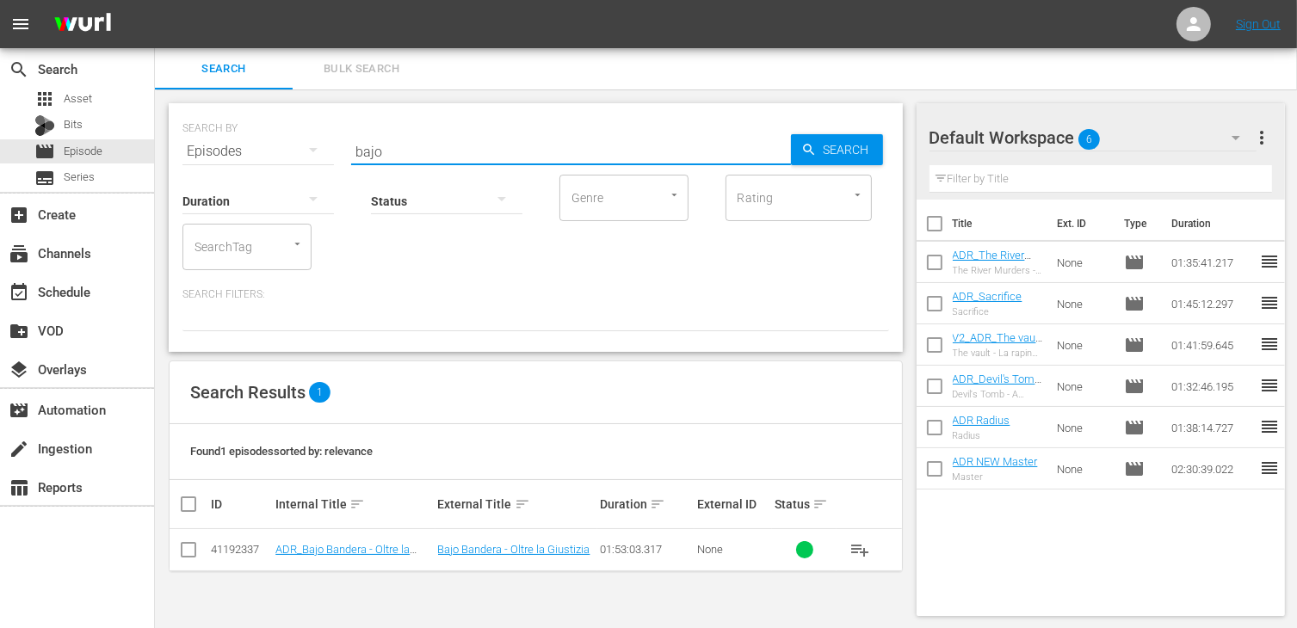
drag, startPoint x: 184, startPoint y: 548, endPoint x: 203, endPoint y: 543, distance: 19.6
click at [184, 548] on input "checkbox" at bounding box center [188, 553] width 21 height 21
checkbox input "true"
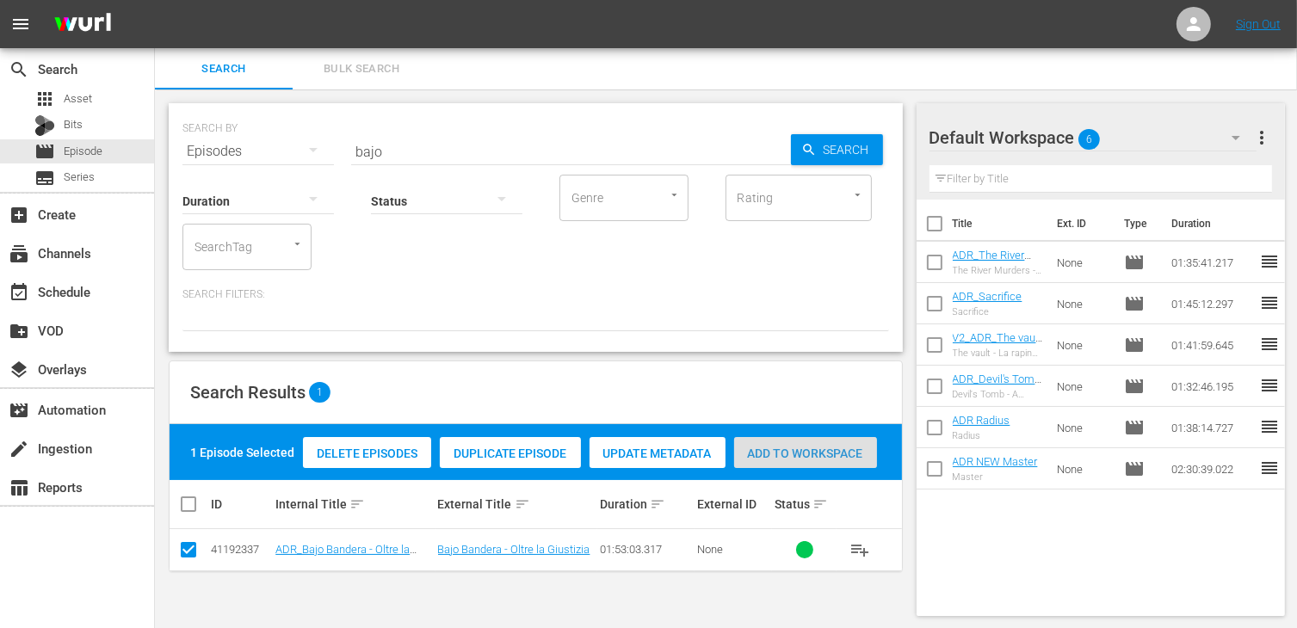
click at [790, 442] on div "Add to Workspace" at bounding box center [805, 453] width 143 height 33
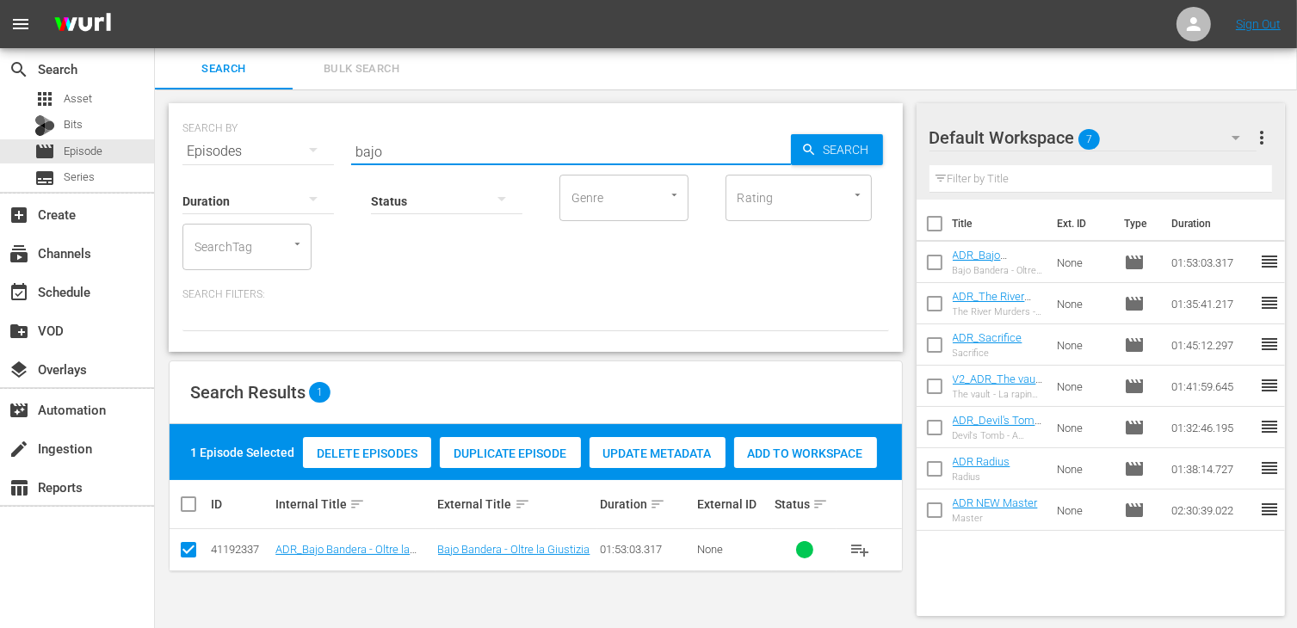
drag, startPoint x: 386, startPoint y: 146, endPoint x: 266, endPoint y: 142, distance: 119.7
click at [260, 147] on div "SEARCH BY Search By Episodes Search ID, Title, Description, Keywords, or Catego…" at bounding box center [535, 141] width 707 height 62
type input "american g"
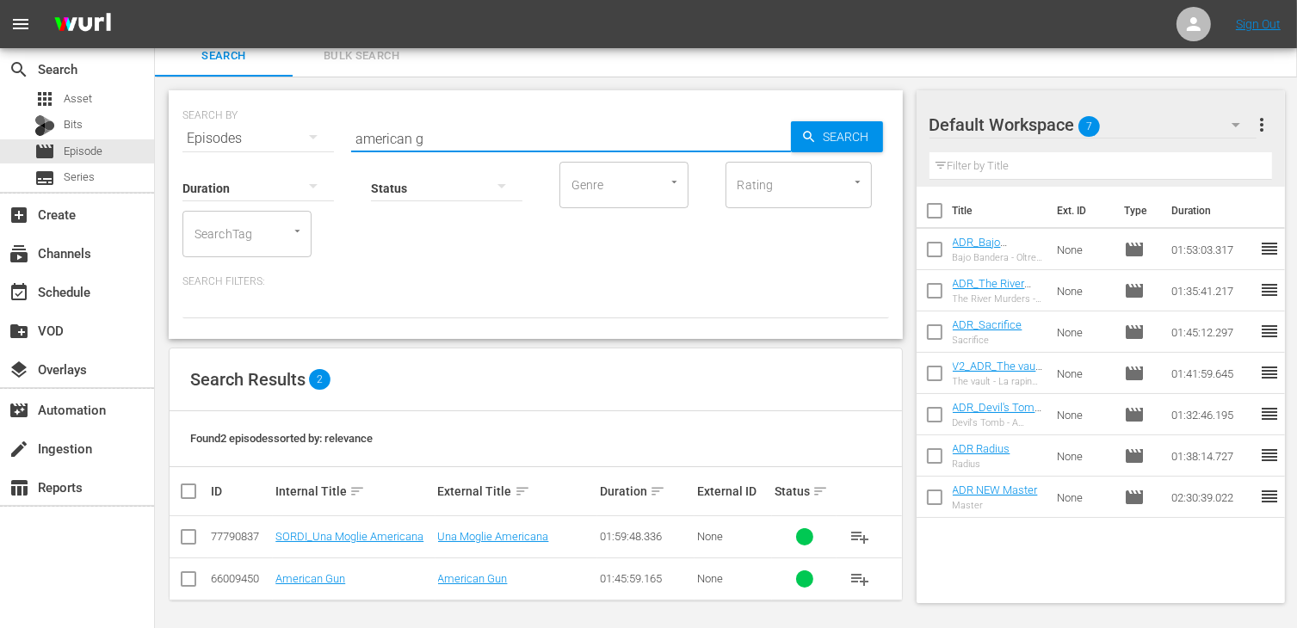
scroll to position [15, 0]
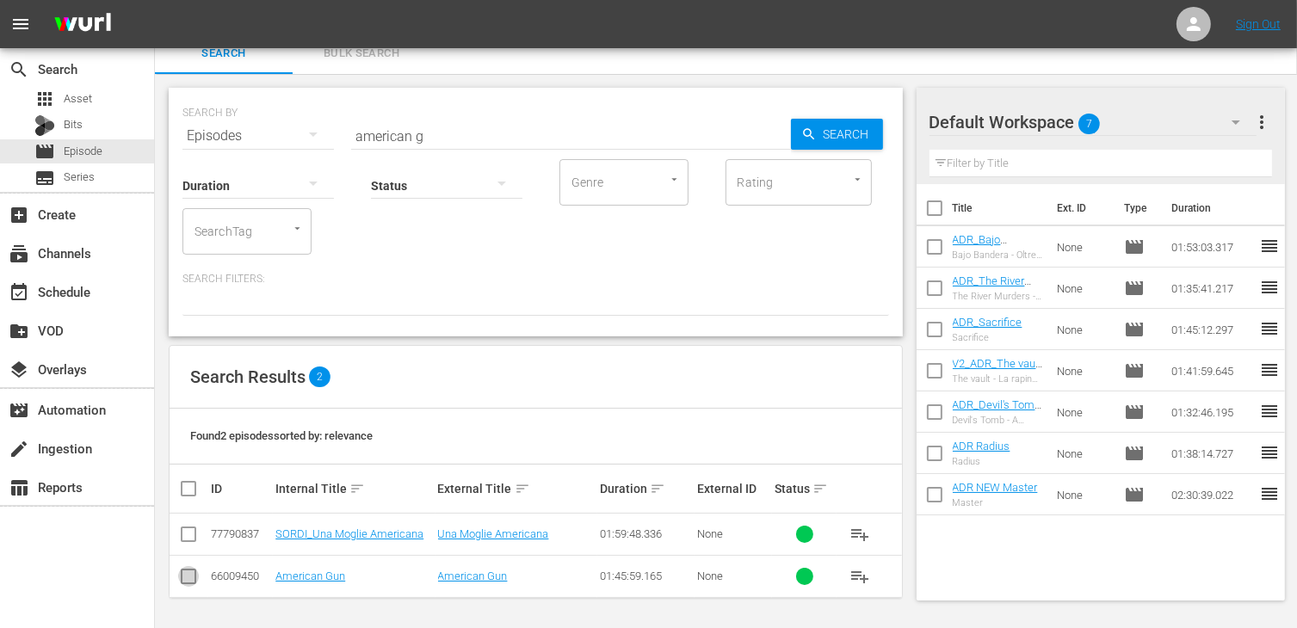
click at [197, 576] on input "checkbox" at bounding box center [188, 580] width 21 height 21
checkbox input "true"
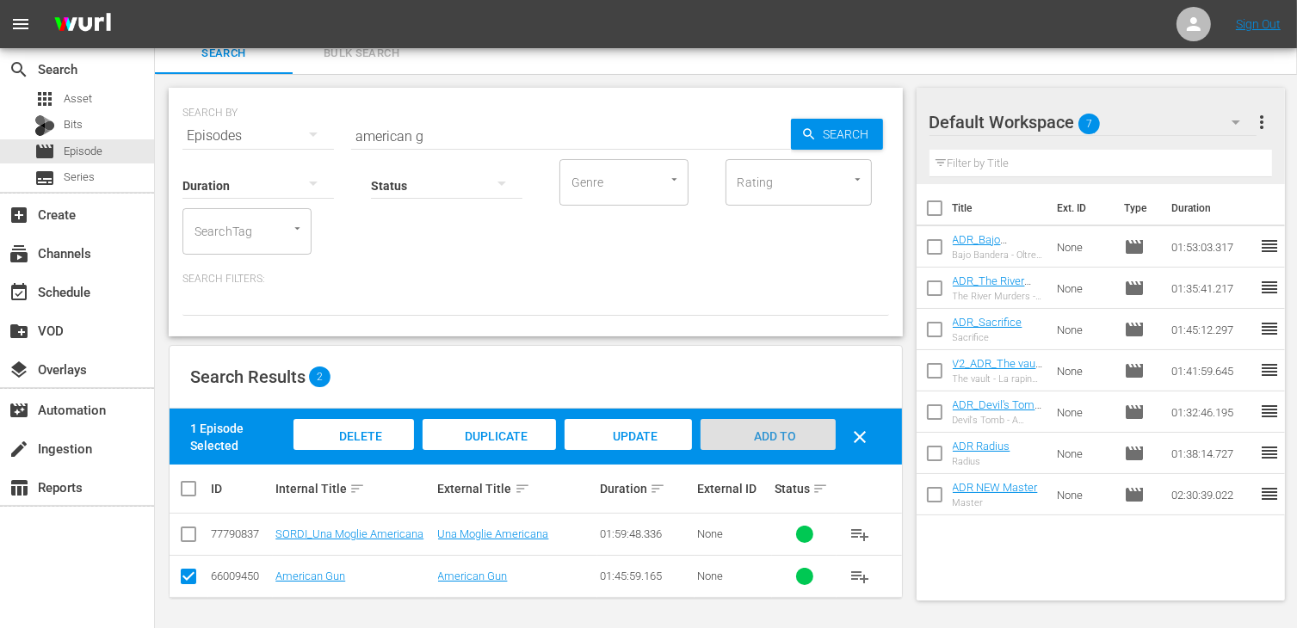
click at [763, 421] on div "Add to Workspace" at bounding box center [768, 451] width 134 height 65
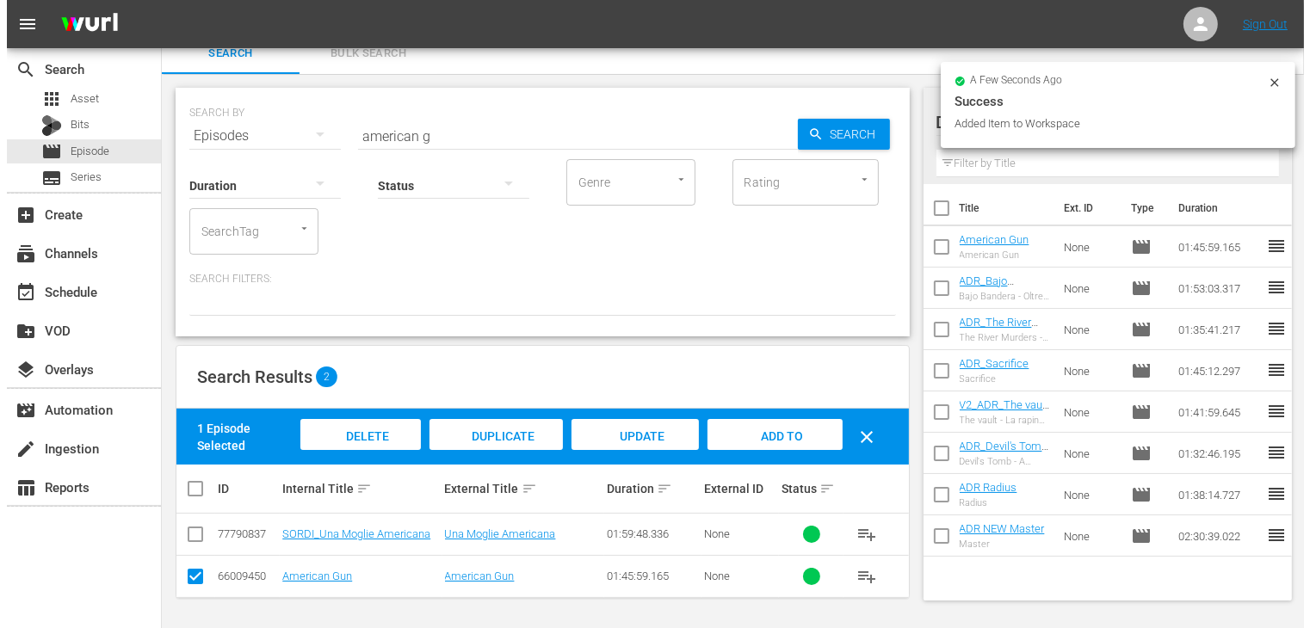
scroll to position [0, 0]
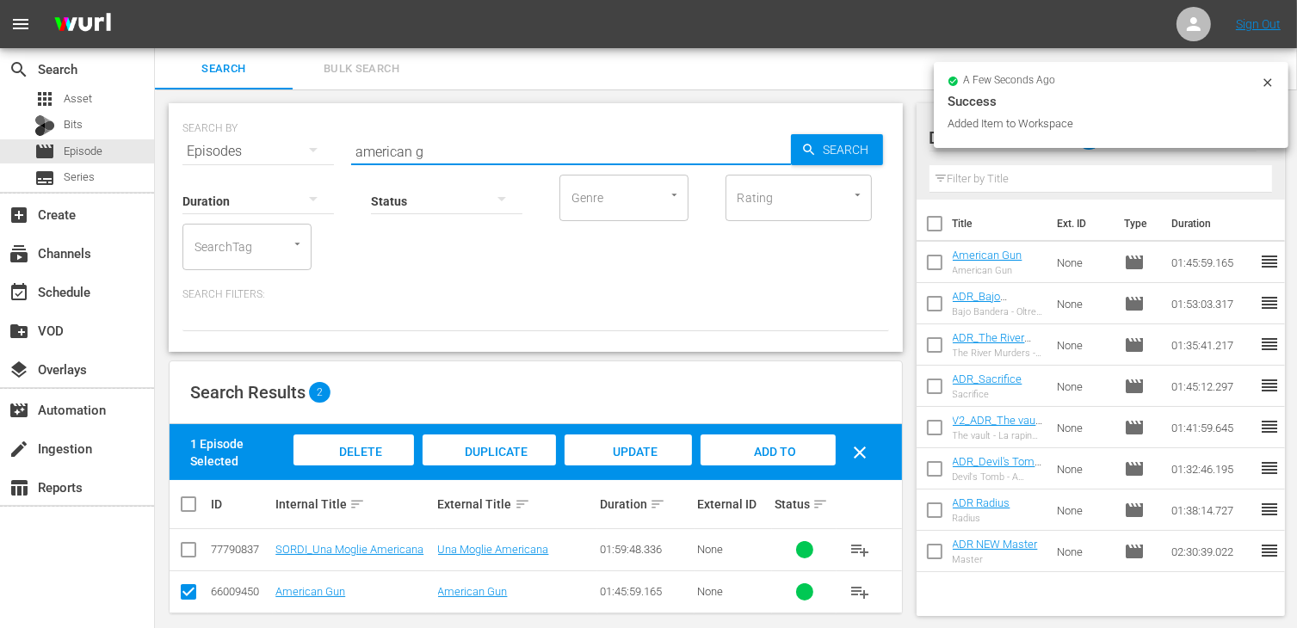
drag, startPoint x: 469, startPoint y: 157, endPoint x: 287, endPoint y: 152, distance: 181.6
click at [287, 152] on div "SEARCH BY Search By Episodes Search ID, Title, Description, Keywords, or Catego…" at bounding box center [535, 141] width 707 height 62
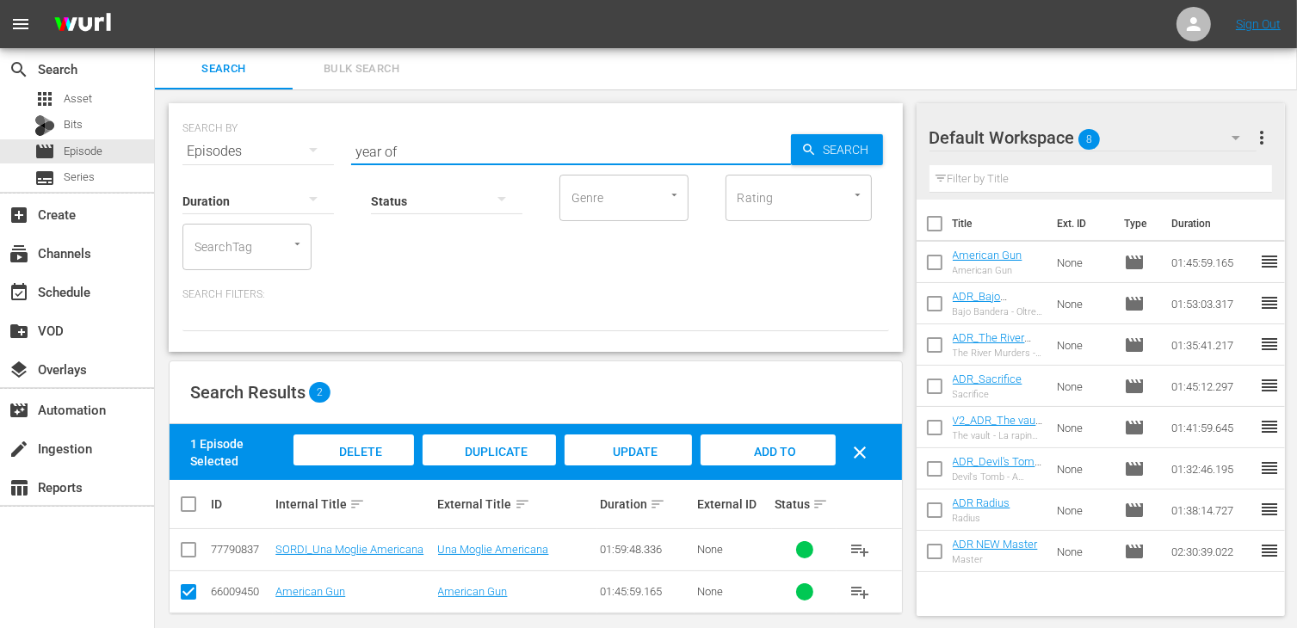
type input "year of"
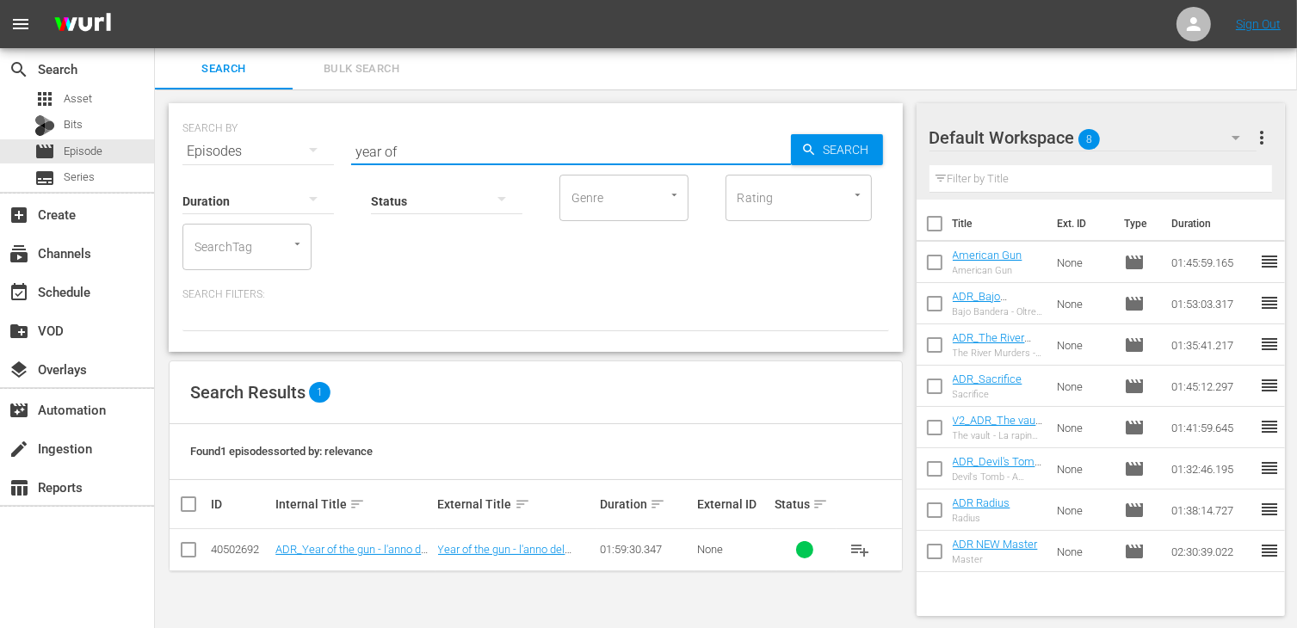
click at [190, 553] on input "checkbox" at bounding box center [188, 553] width 21 height 21
checkbox input "true"
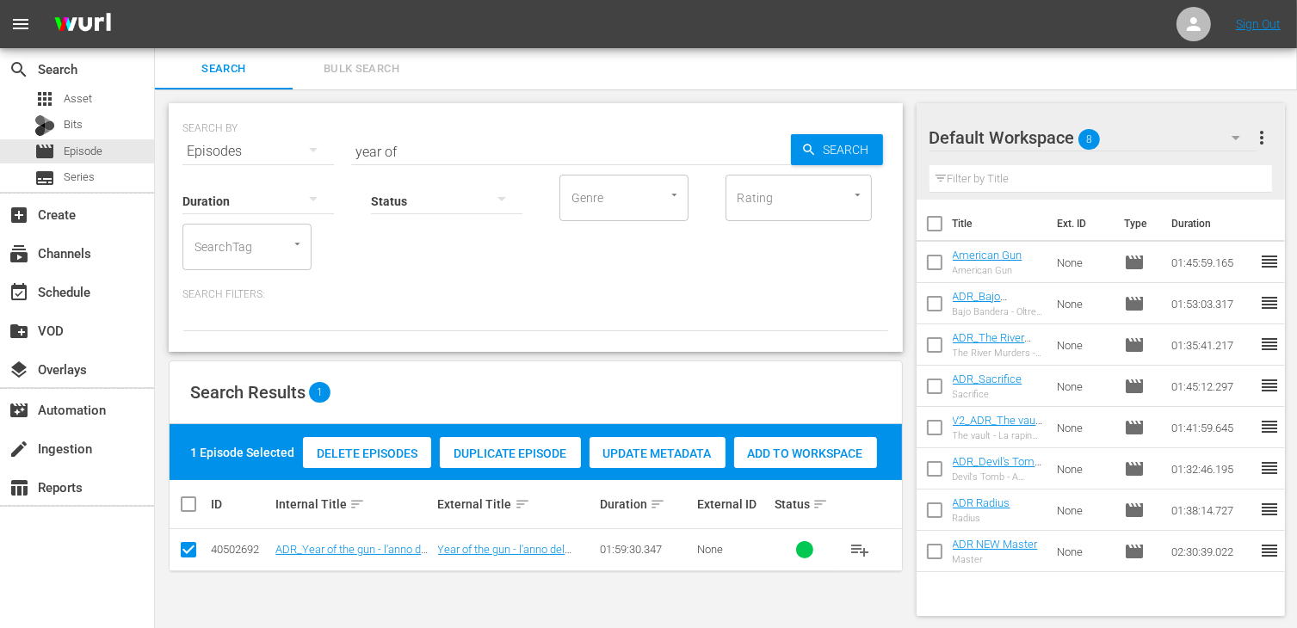
click at [812, 449] on span "Add to Workspace" at bounding box center [805, 454] width 143 height 14
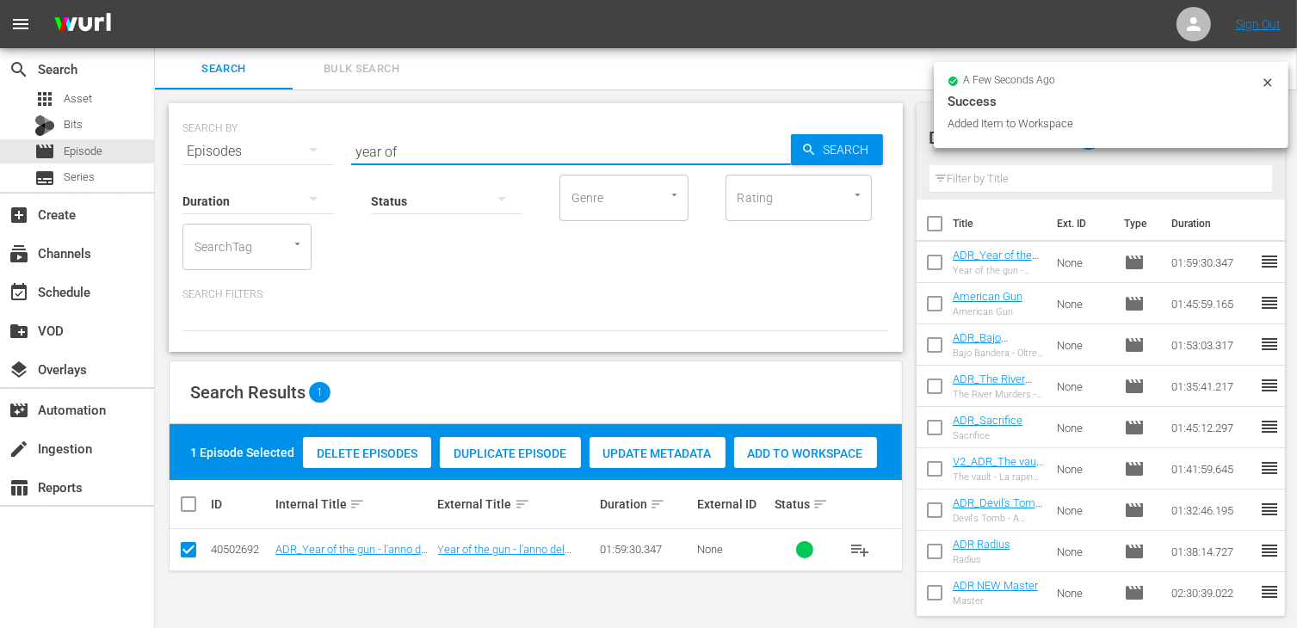
drag, startPoint x: 423, startPoint y: 139, endPoint x: 317, endPoint y: 150, distance: 106.4
click at [317, 150] on div "SEARCH BY Search By Episodes Search ID, Title, Description, Keywords, or Catego…" at bounding box center [535, 141] width 707 height 62
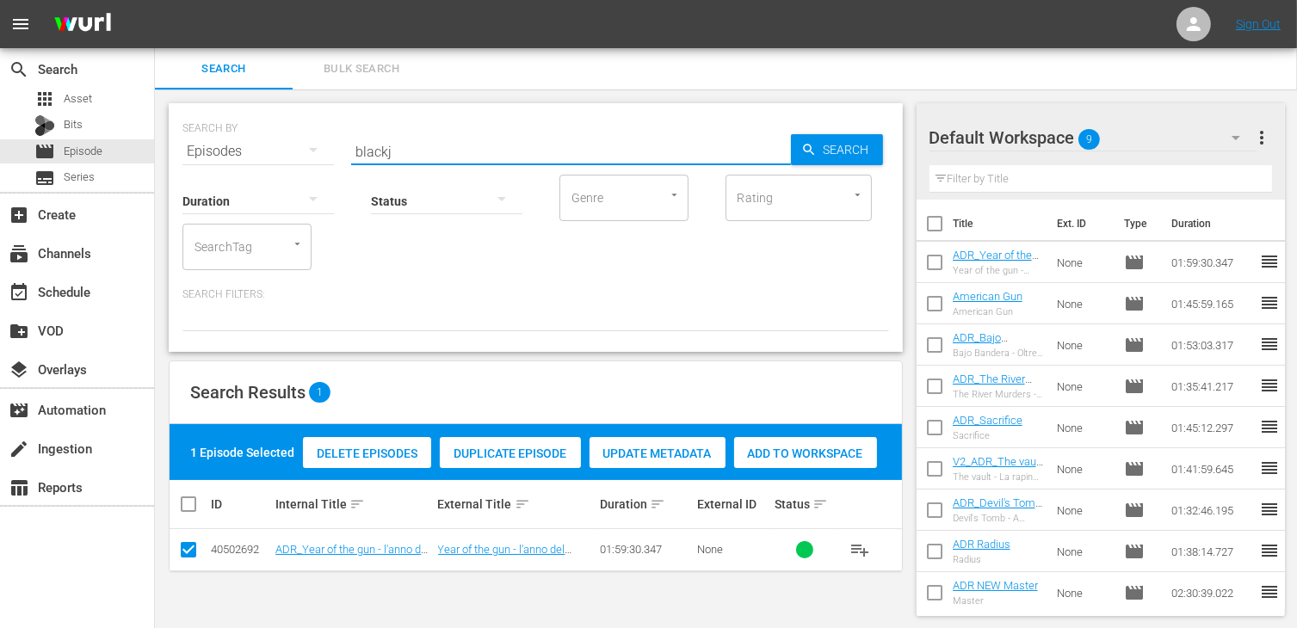
type input "blackj"
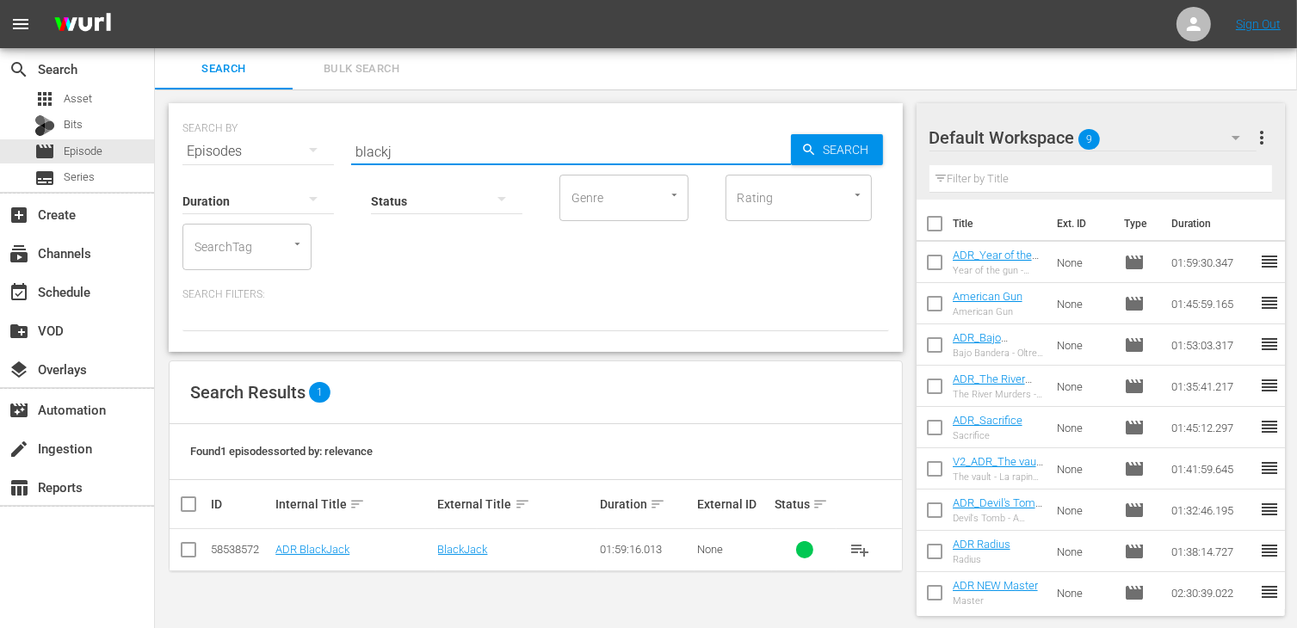
click at [194, 552] on input "checkbox" at bounding box center [188, 553] width 21 height 21
checkbox input "true"
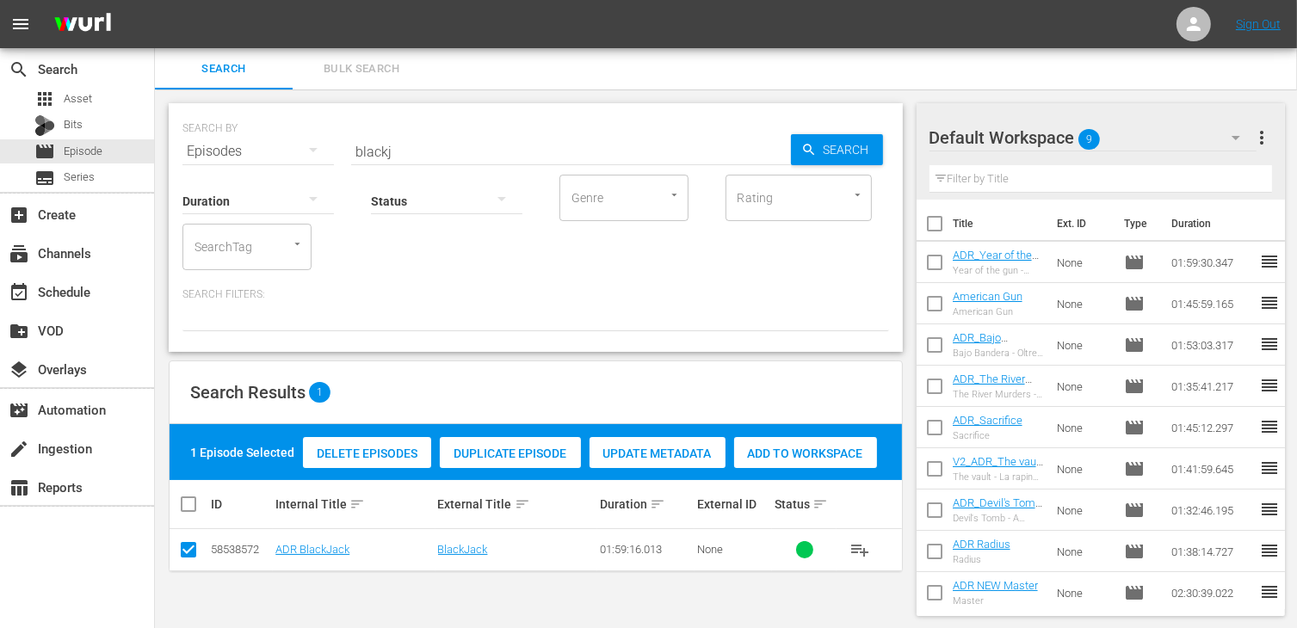
click at [829, 454] on span "Add to Workspace" at bounding box center [805, 454] width 143 height 14
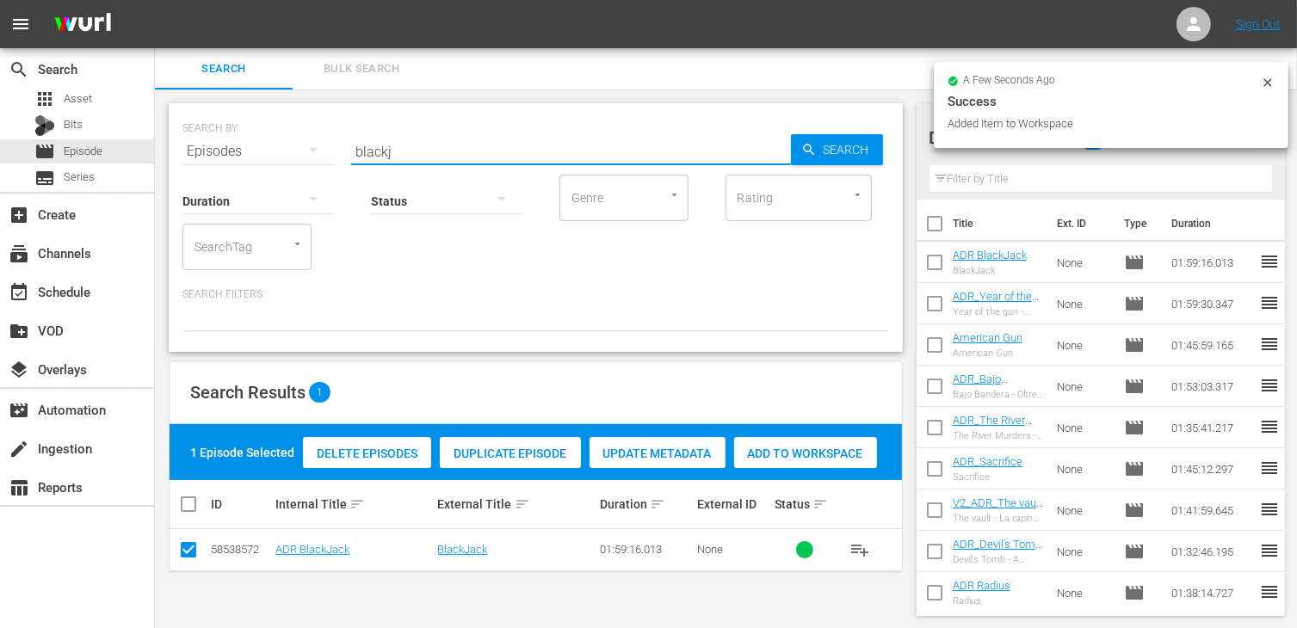
drag, startPoint x: 421, startPoint y: 152, endPoint x: 306, endPoint y: 136, distance: 116.5
click at [306, 136] on div "SEARCH BY Search By Episodes Search ID, Title, Description, Keywords, or Catego…" at bounding box center [535, 141] width 707 height 62
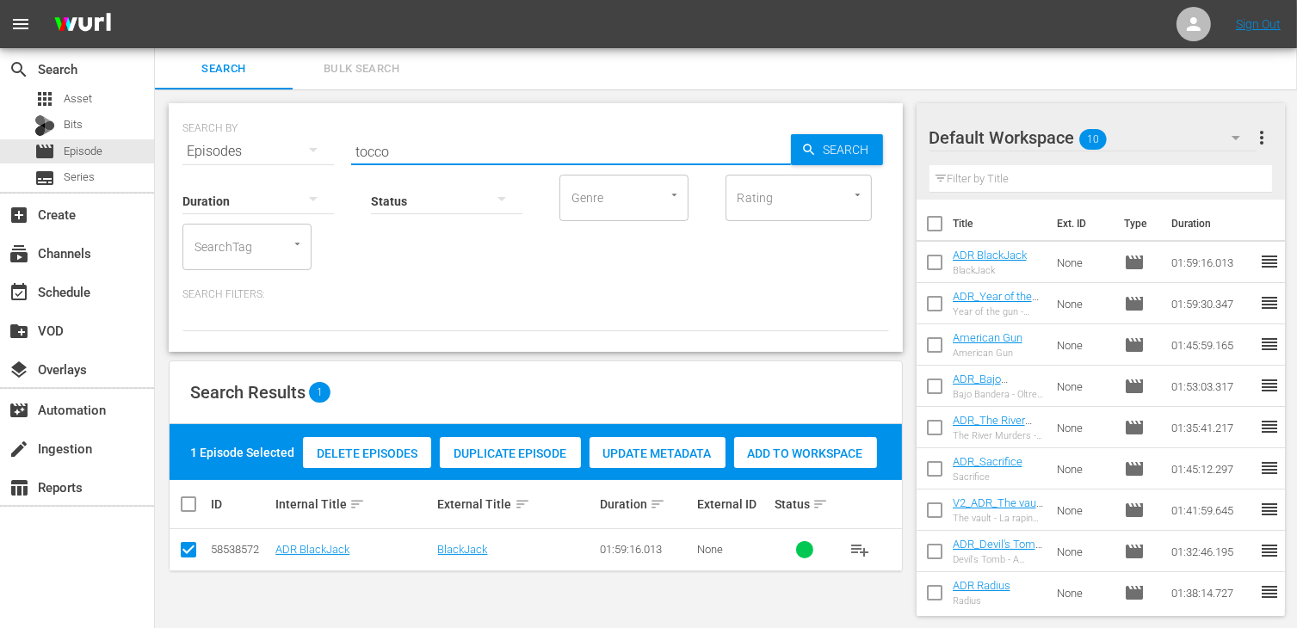
type input "tocco"
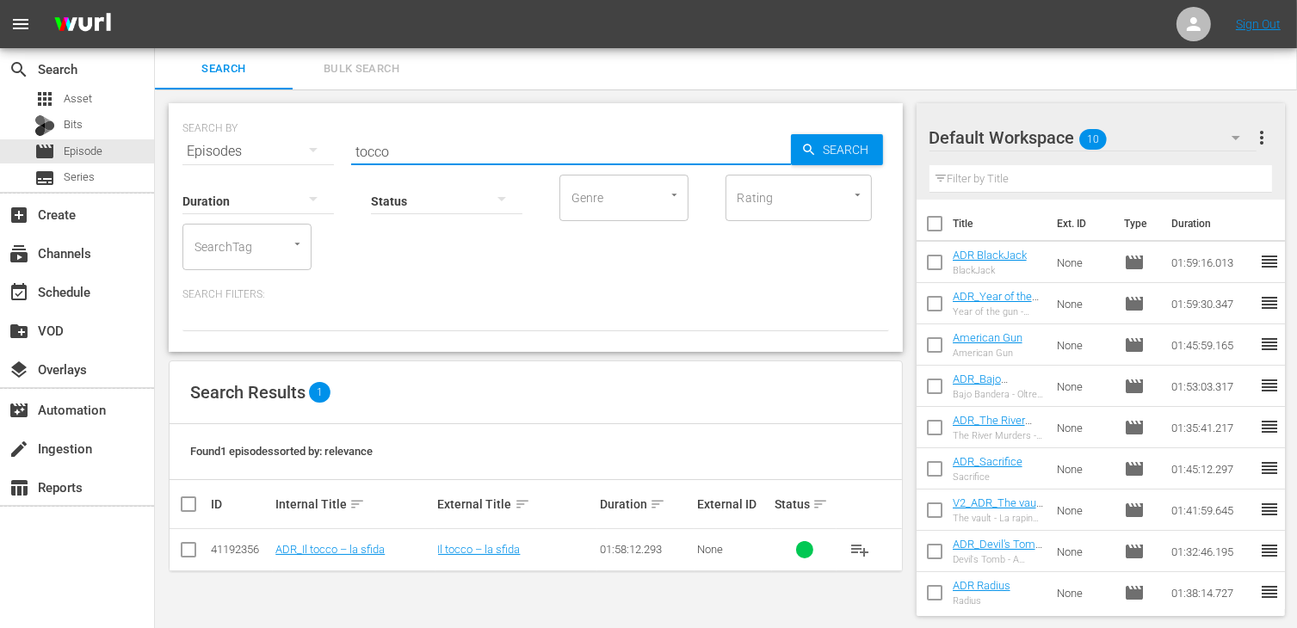
click at [185, 551] on input "checkbox" at bounding box center [188, 553] width 21 height 21
checkbox input "true"
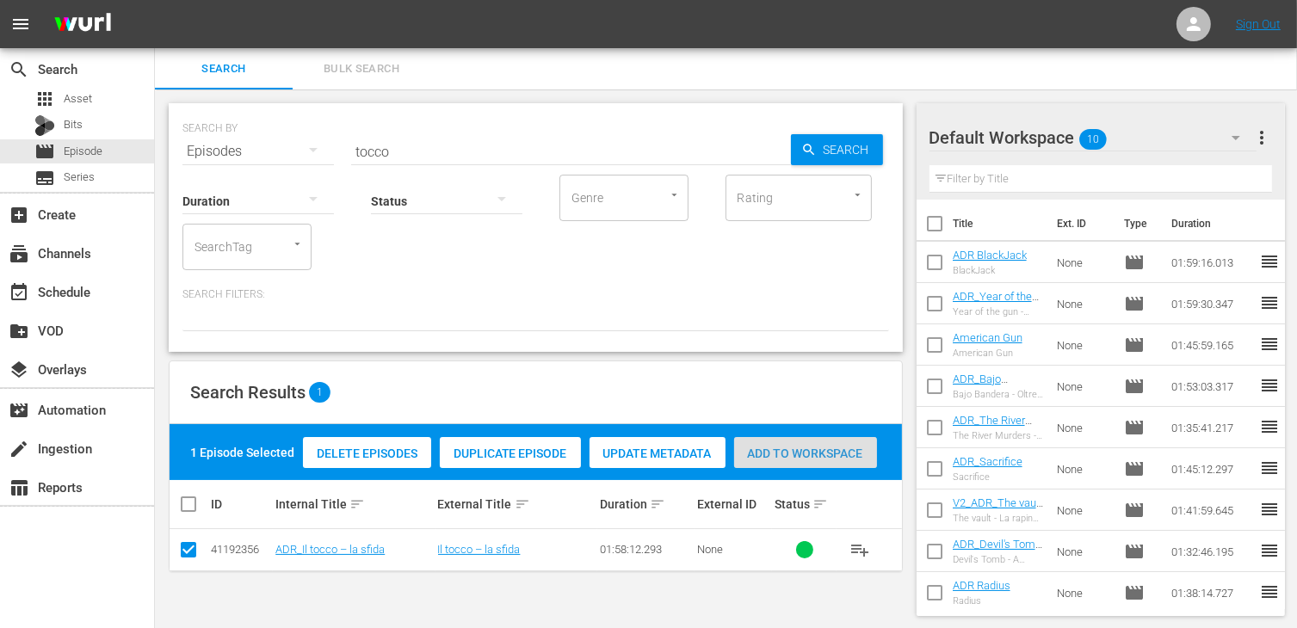
click at [822, 456] on span "Add to Workspace" at bounding box center [805, 454] width 143 height 14
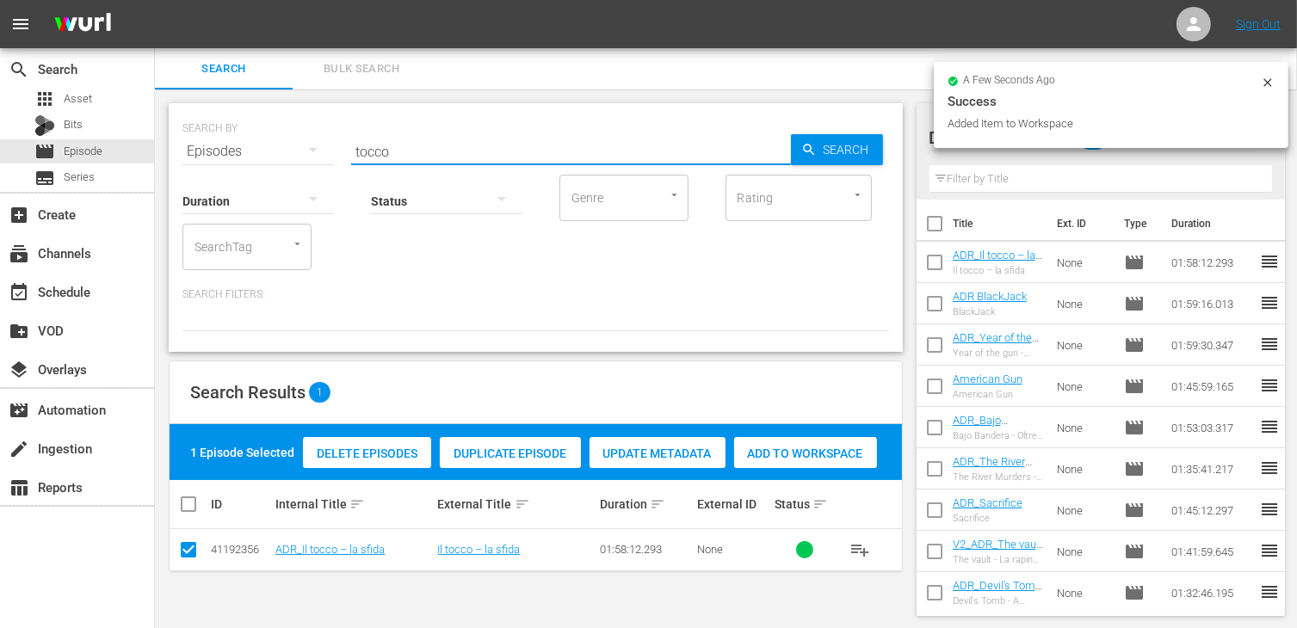
drag, startPoint x: 383, startPoint y: 145, endPoint x: 318, endPoint y: 137, distance: 65.1
click at [318, 137] on div "SEARCH BY Search By Episodes Search ID, Title, Description, Keywords, or Catego…" at bounding box center [535, 141] width 707 height 62
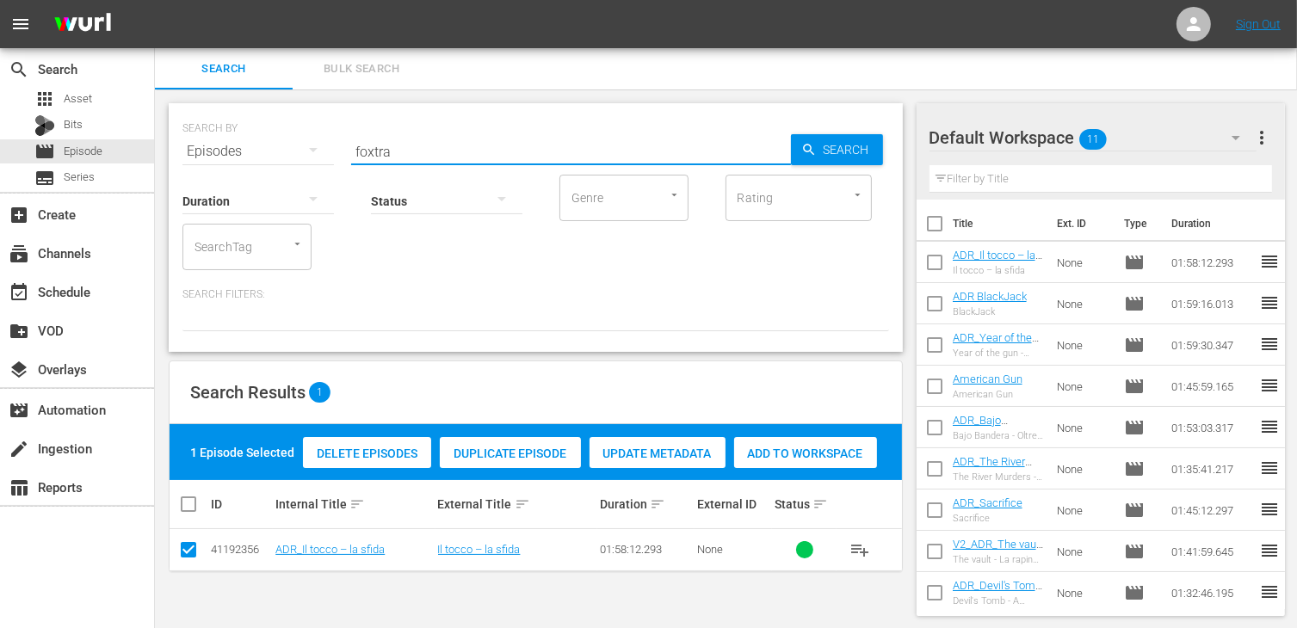
type input "foxtra"
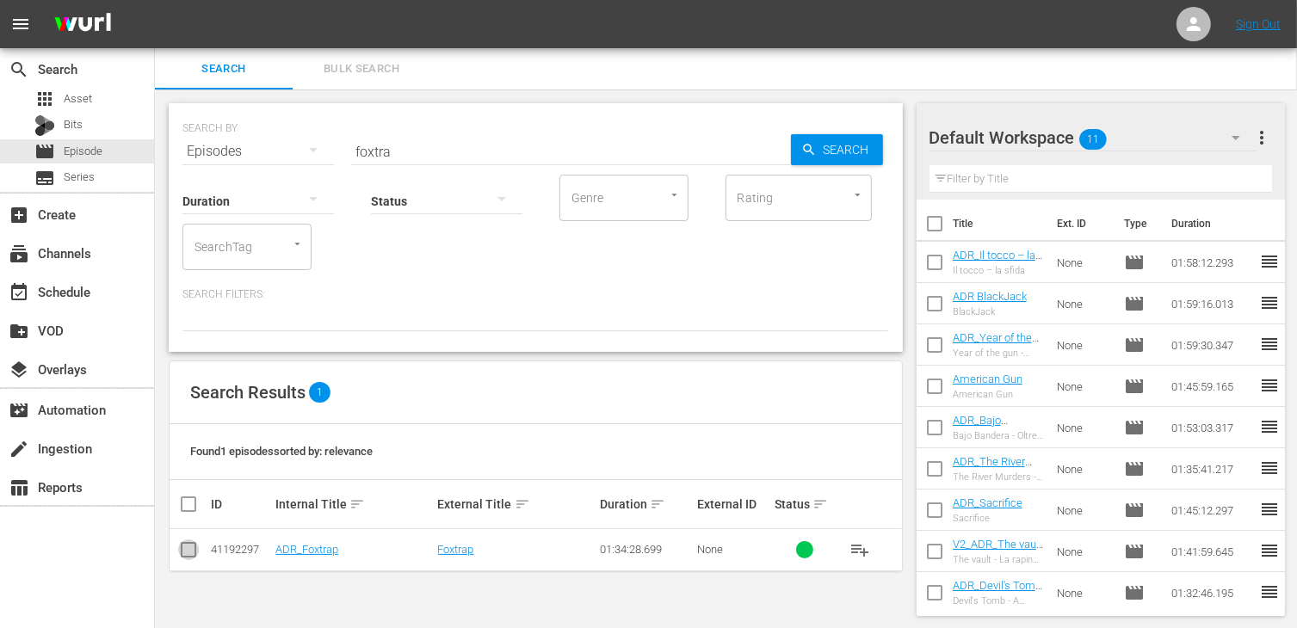
click at [193, 552] on input "checkbox" at bounding box center [188, 553] width 21 height 21
checkbox input "true"
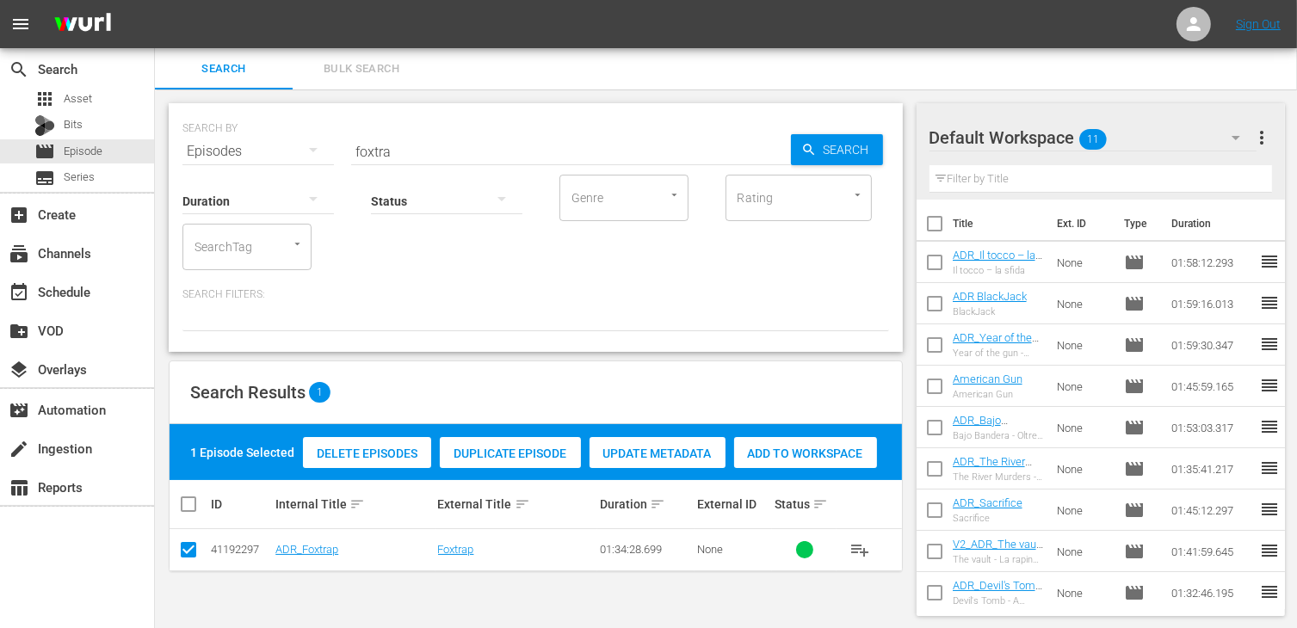
click at [796, 454] on span "Add to Workspace" at bounding box center [805, 454] width 143 height 14
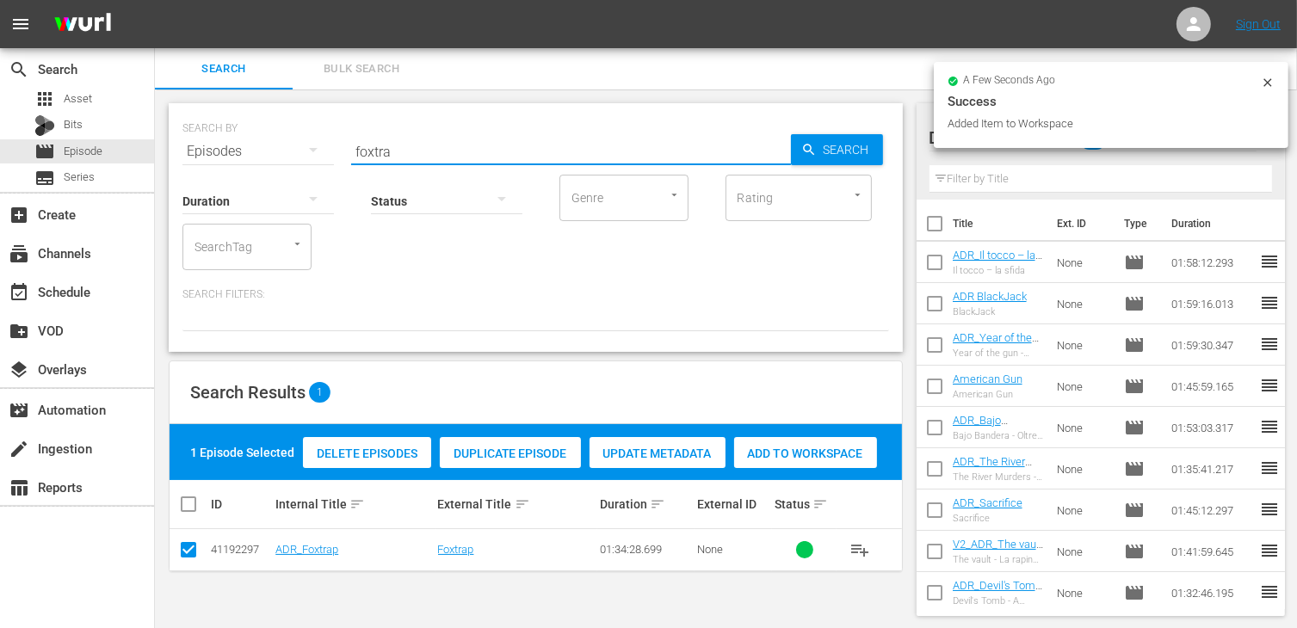
drag, startPoint x: 416, startPoint y: 151, endPoint x: 306, endPoint y: 135, distance: 111.4
click at [306, 135] on div "SEARCH BY Search By Episodes Search ID, Title, Description, Keywords, or Catego…" at bounding box center [535, 141] width 707 height 62
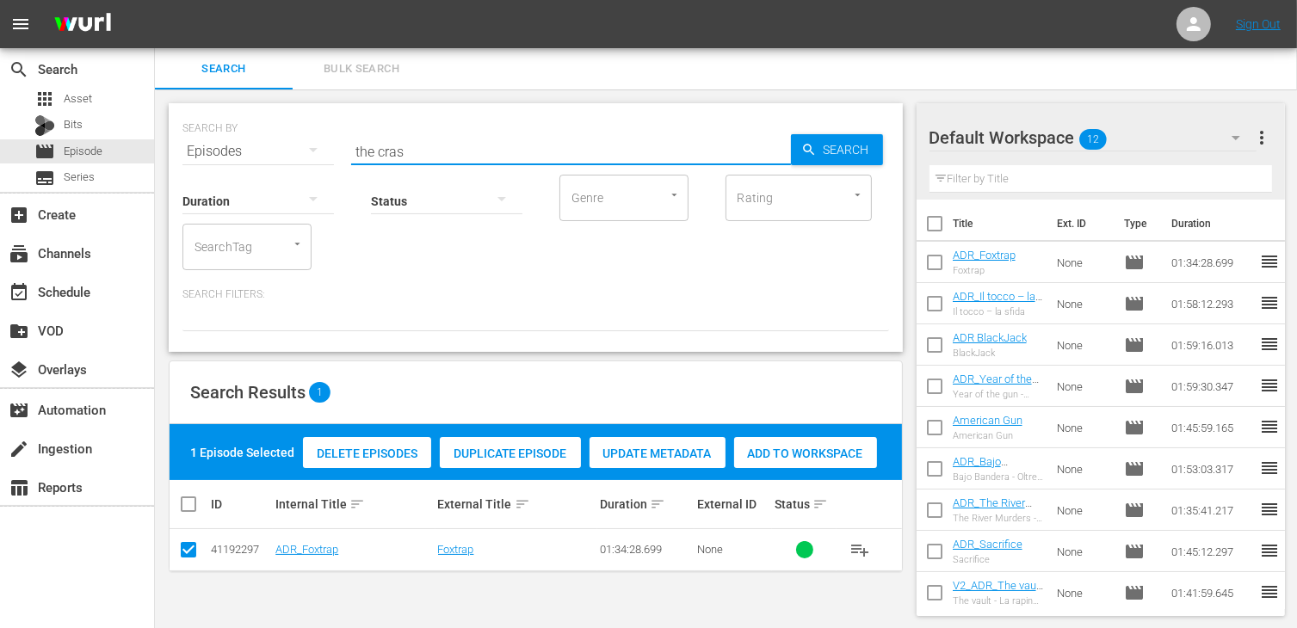
type input "the cras"
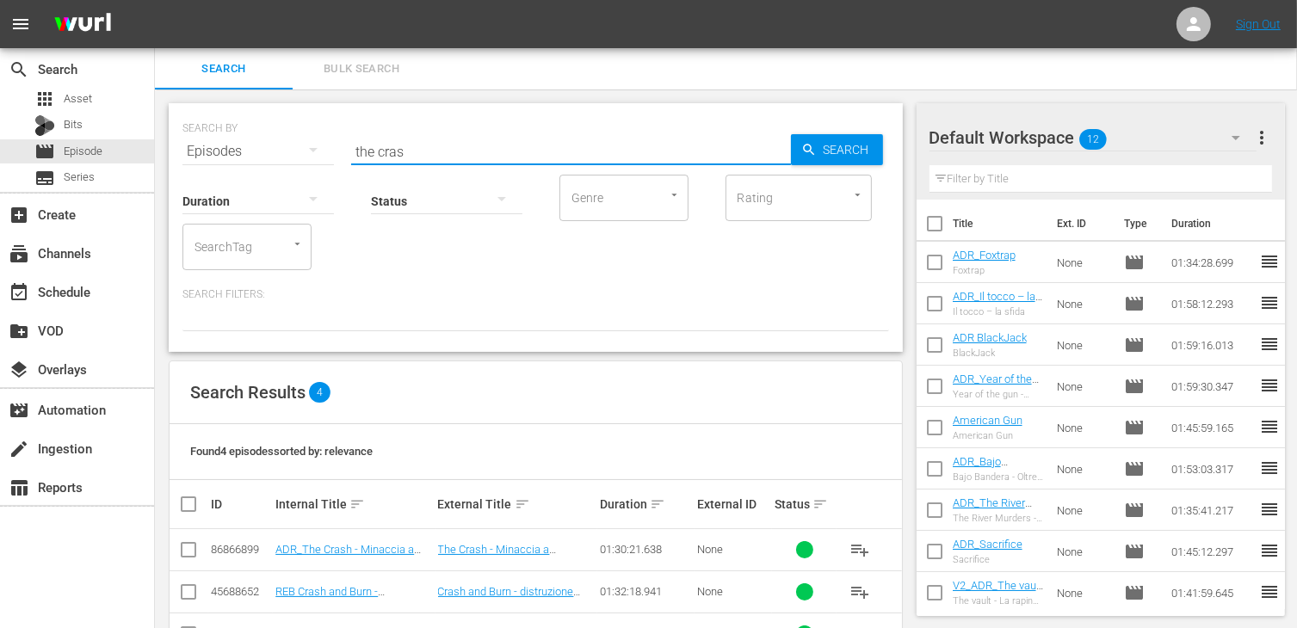
click at [191, 555] on input "checkbox" at bounding box center [188, 553] width 21 height 21
checkbox input "true"
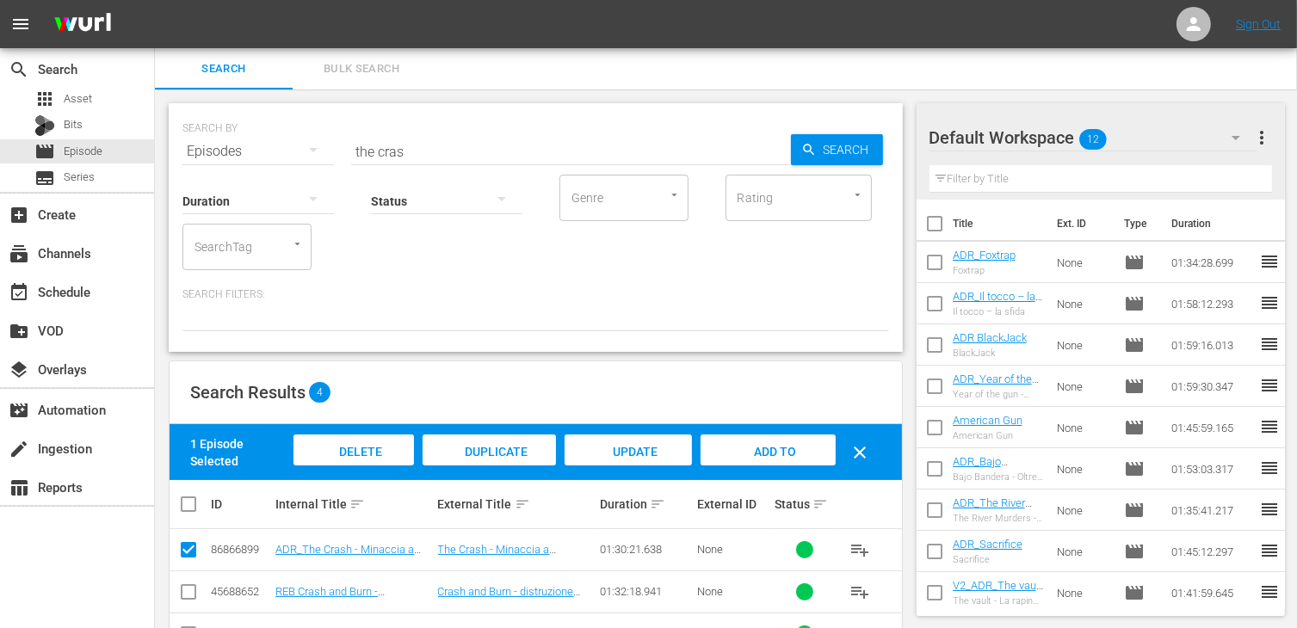
drag, startPoint x: 787, startPoint y: 448, endPoint x: 740, endPoint y: 443, distance: 46.8
click at [786, 448] on span "Add to Workspace" at bounding box center [768, 468] width 84 height 46
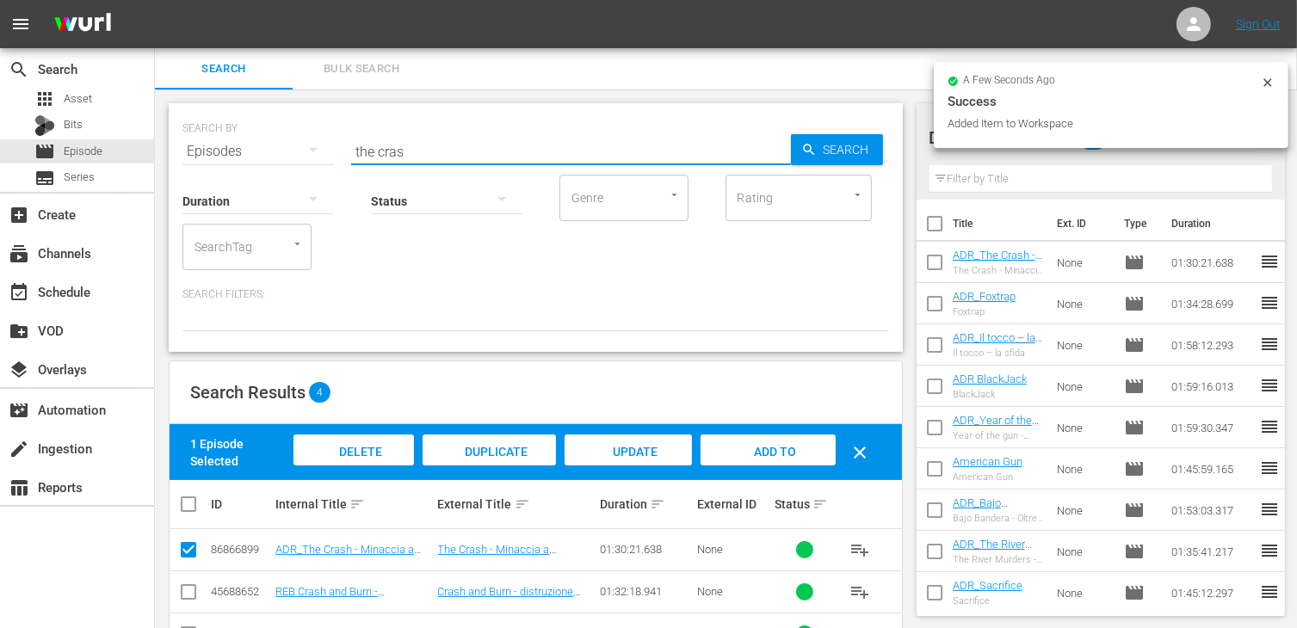
drag, startPoint x: 418, startPoint y: 148, endPoint x: 354, endPoint y: 146, distance: 64.6
click at [354, 146] on input "the cras" at bounding box center [571, 151] width 440 height 41
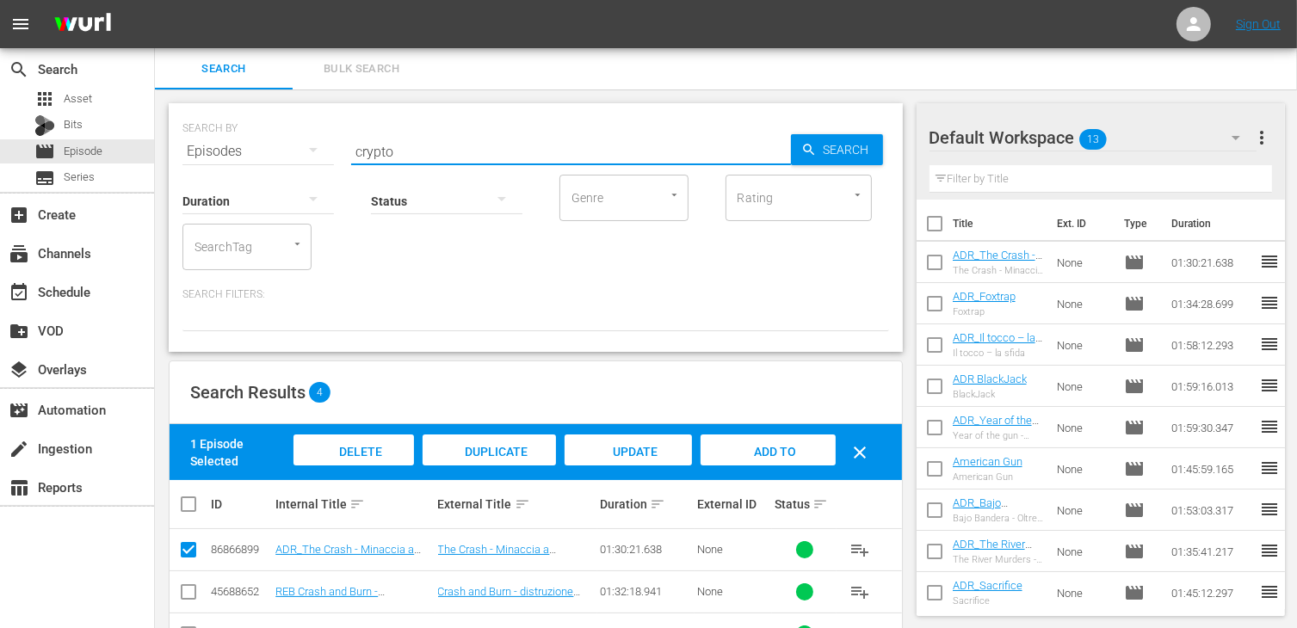
type input "crypto"
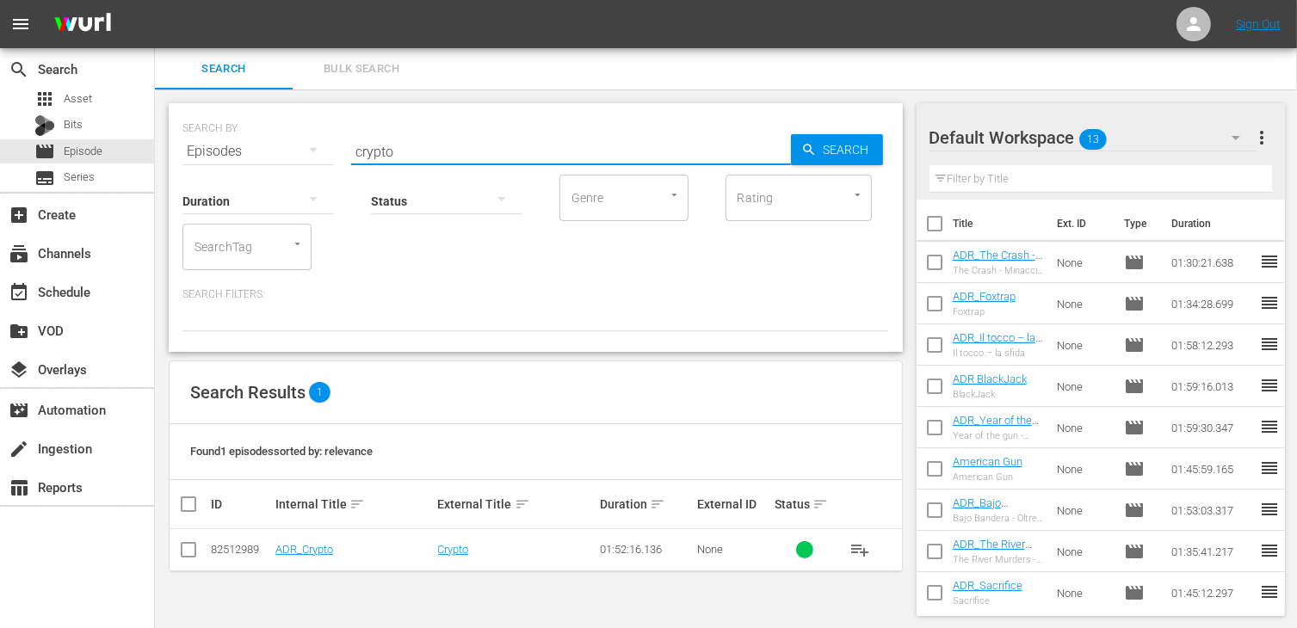
drag, startPoint x: 182, startPoint y: 552, endPoint x: 248, endPoint y: 545, distance: 66.6
click at [187, 548] on input "checkbox" at bounding box center [188, 553] width 21 height 21
checkbox input "true"
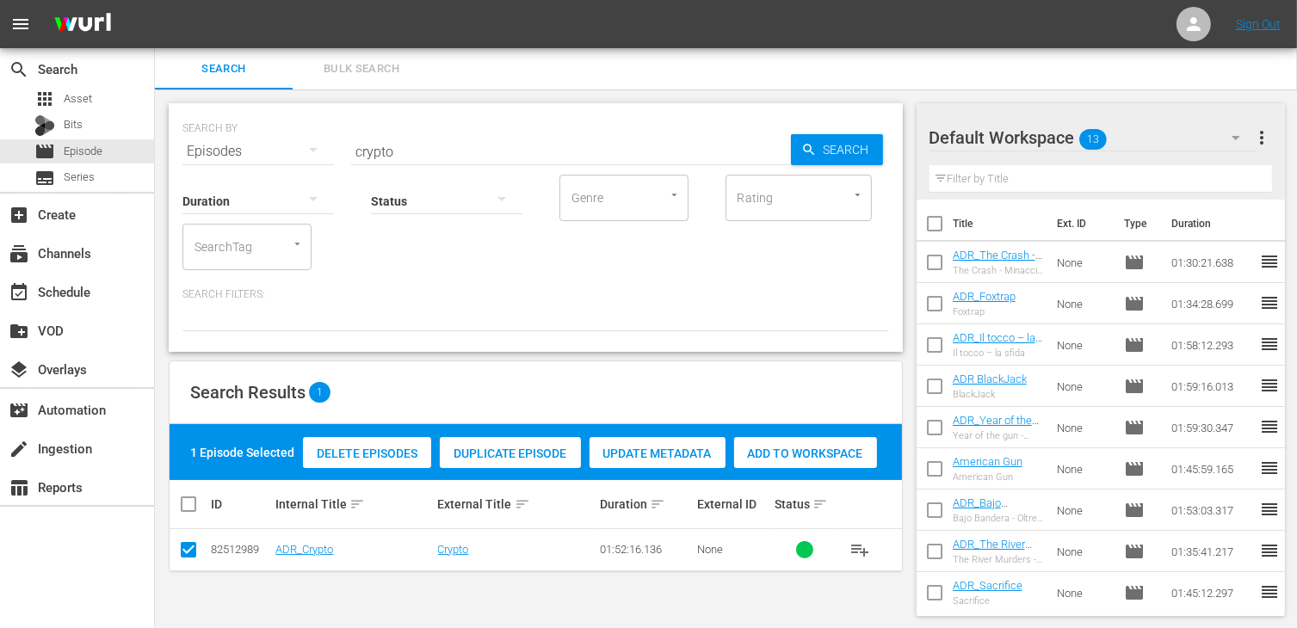
click at [811, 452] on span "Add to Workspace" at bounding box center [805, 454] width 143 height 14
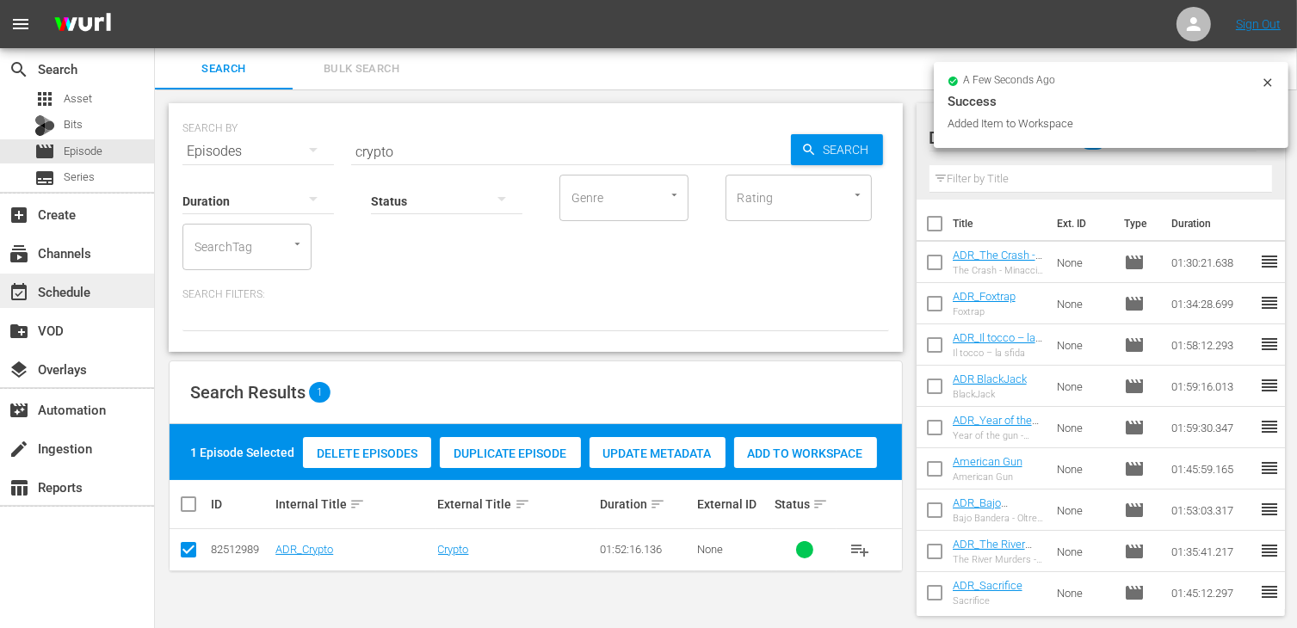
click at [92, 276] on div "event_available Schedule" at bounding box center [77, 291] width 154 height 34
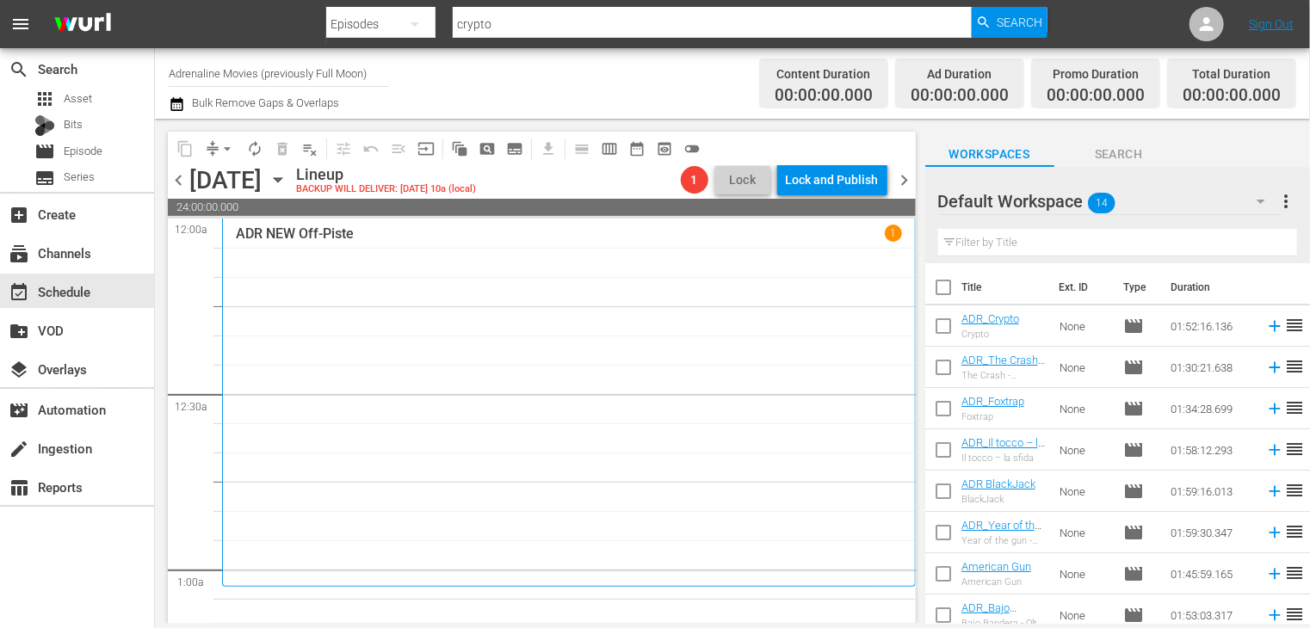
click at [926, 289] on input "checkbox" at bounding box center [943, 291] width 36 height 36
checkbox input "true"
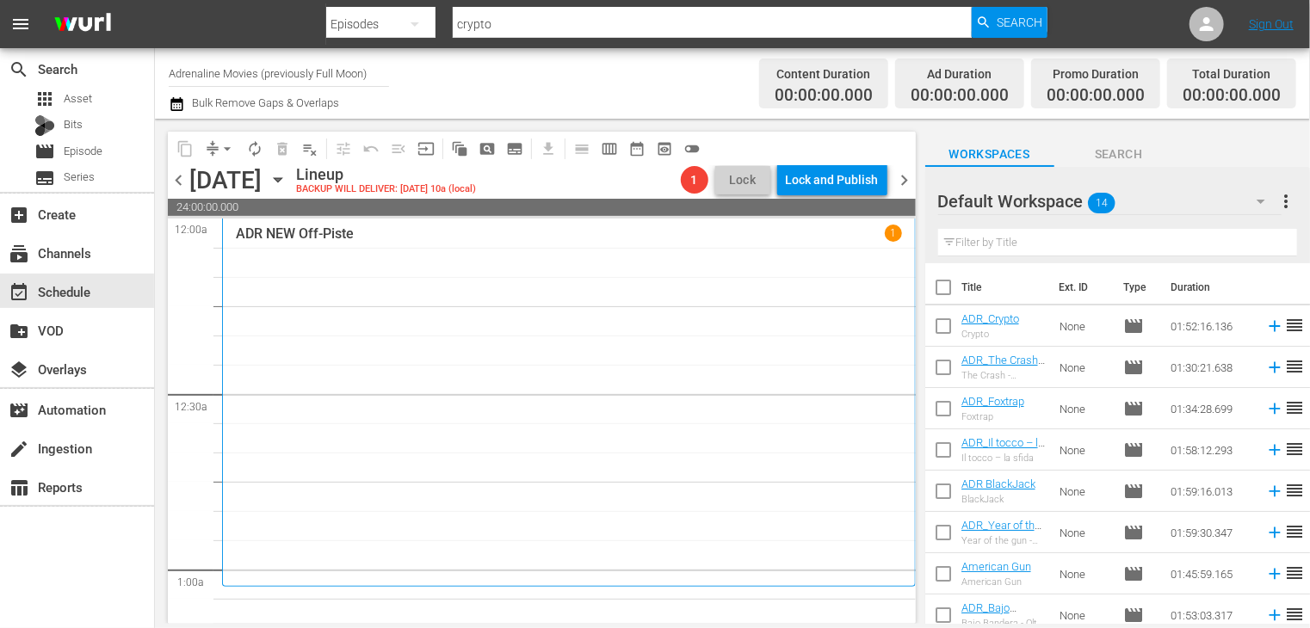
checkbox input "true"
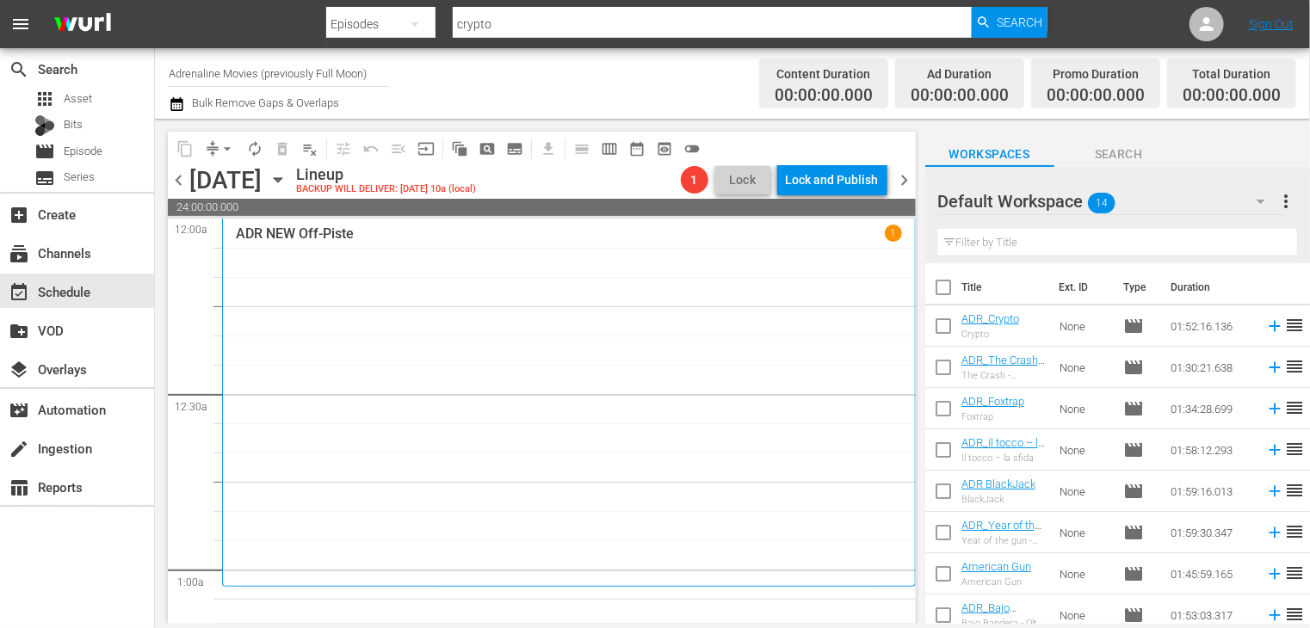
checkbox input "true"
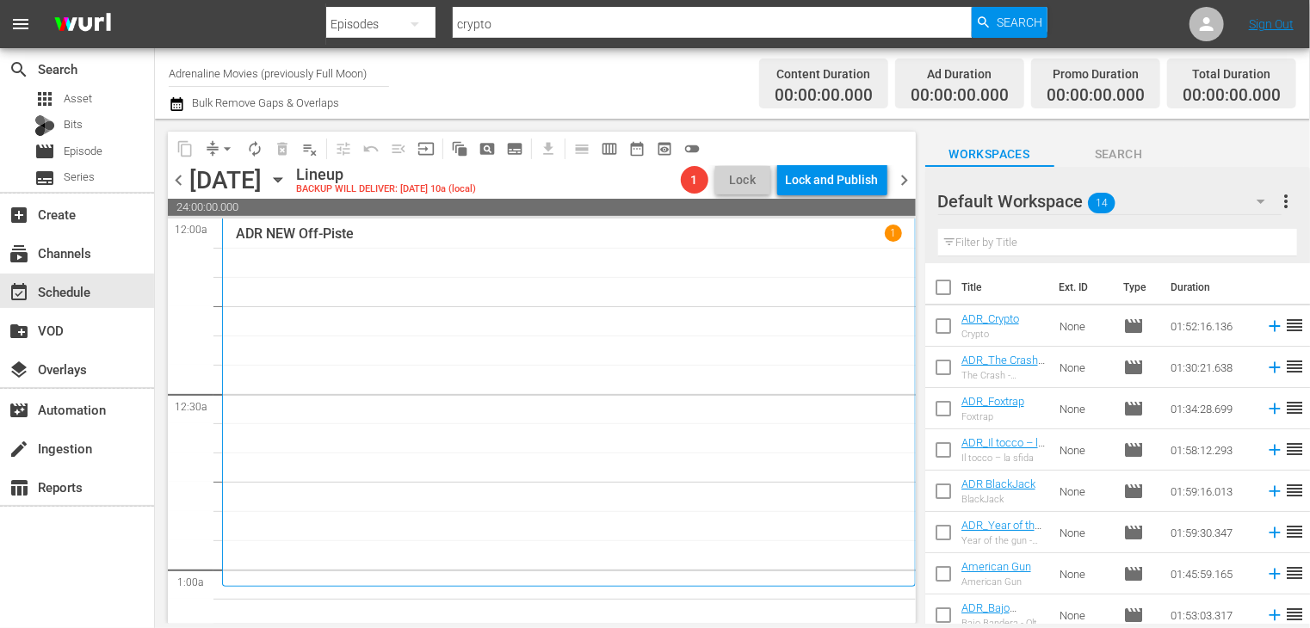
checkbox input "true"
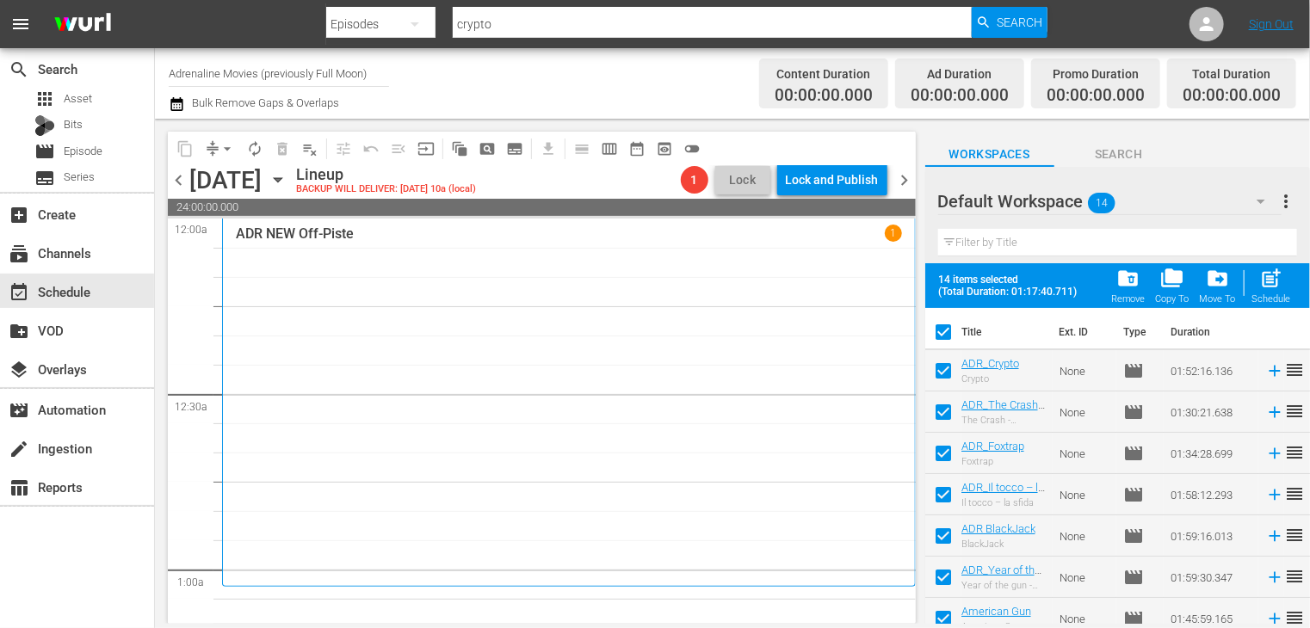
click at [944, 293] on span "(Total Duration: 01:17:40.711)" at bounding box center [1012, 292] width 146 height 12
click at [1274, 288] on span "post_add" at bounding box center [1271, 278] width 23 height 23
checkbox input "false"
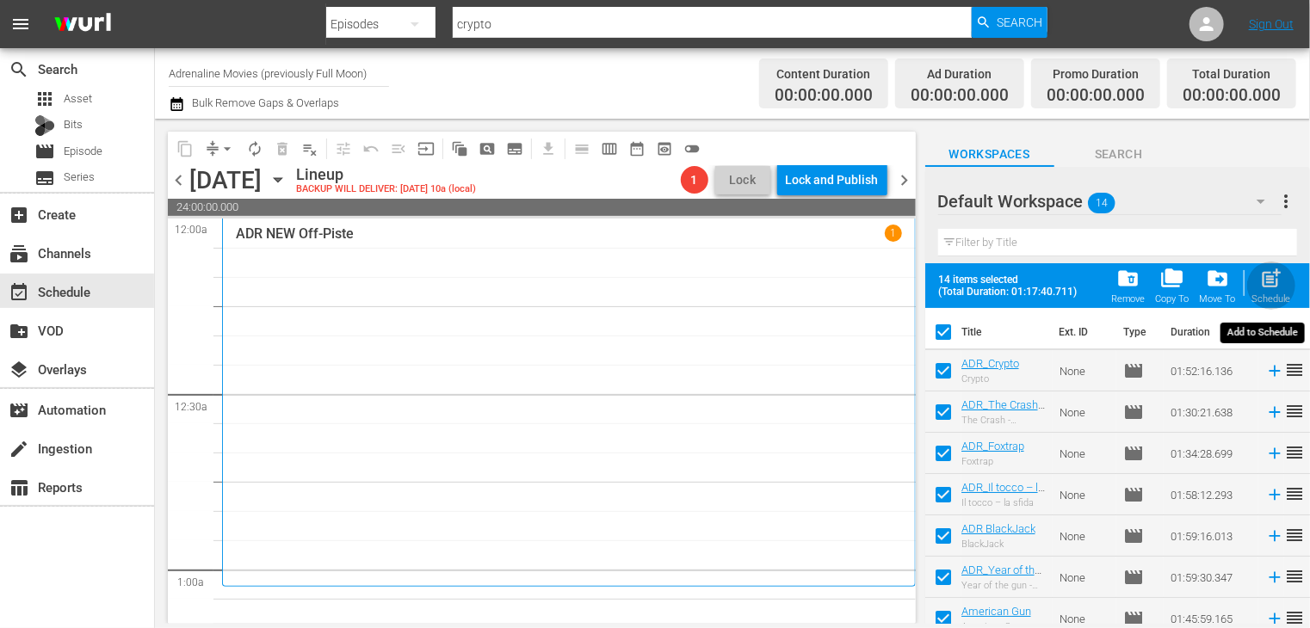
checkbox input "false"
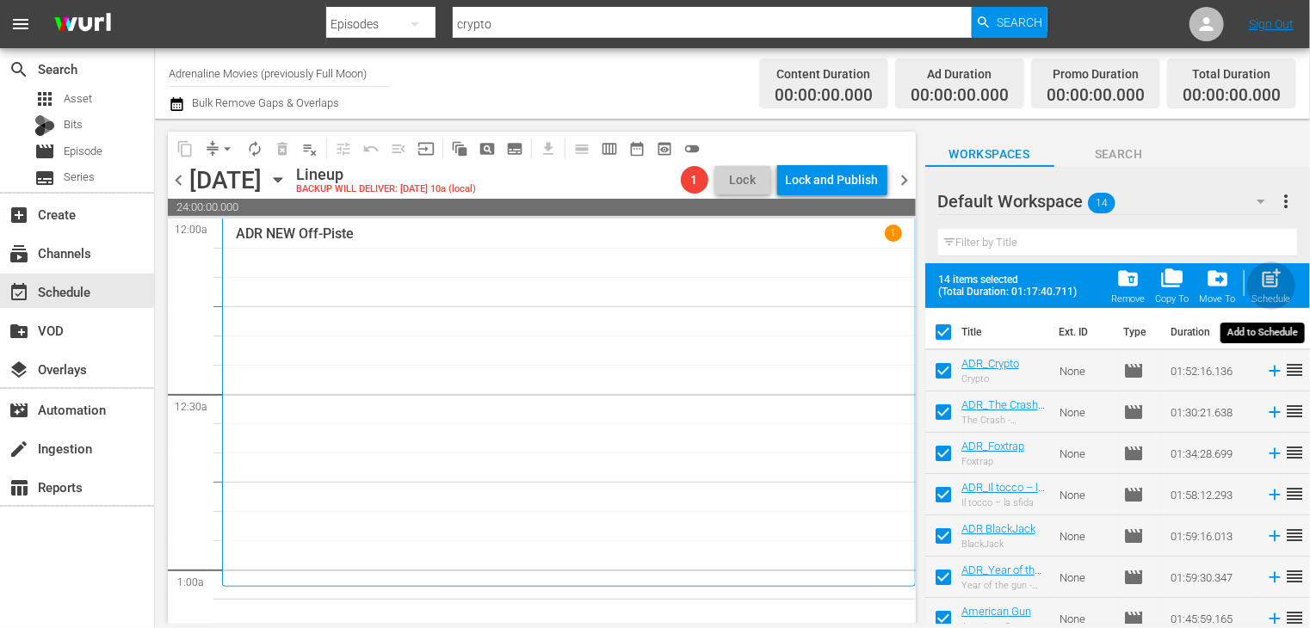
checkbox input "false"
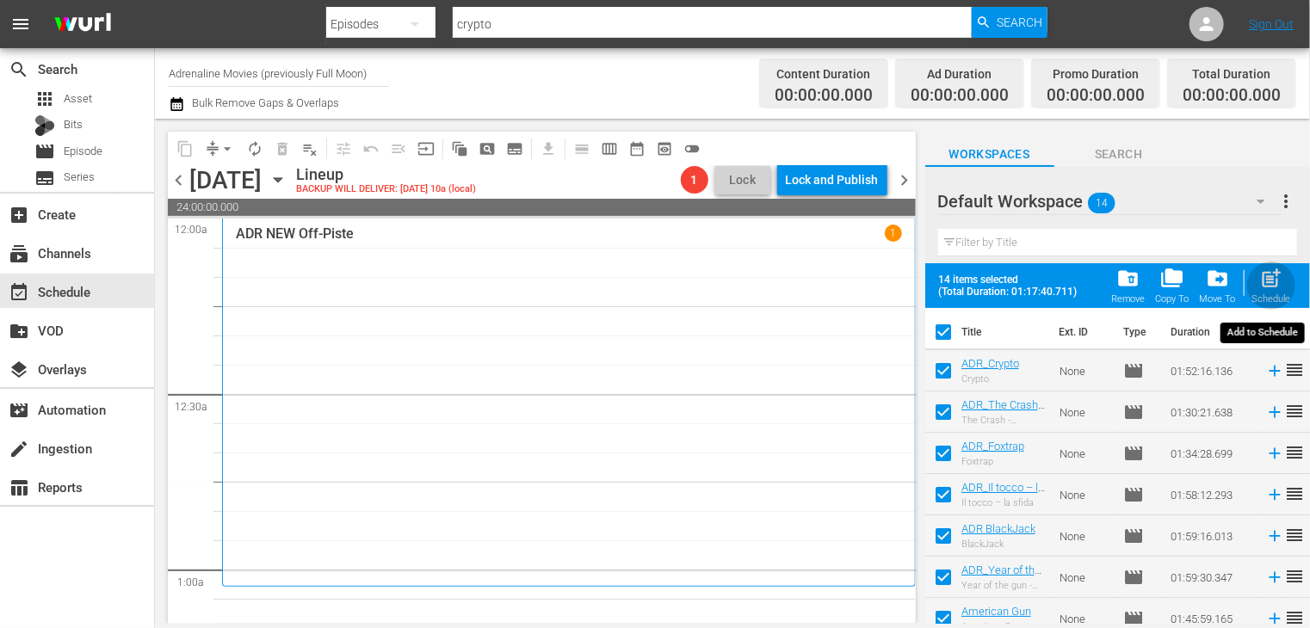
checkbox input "false"
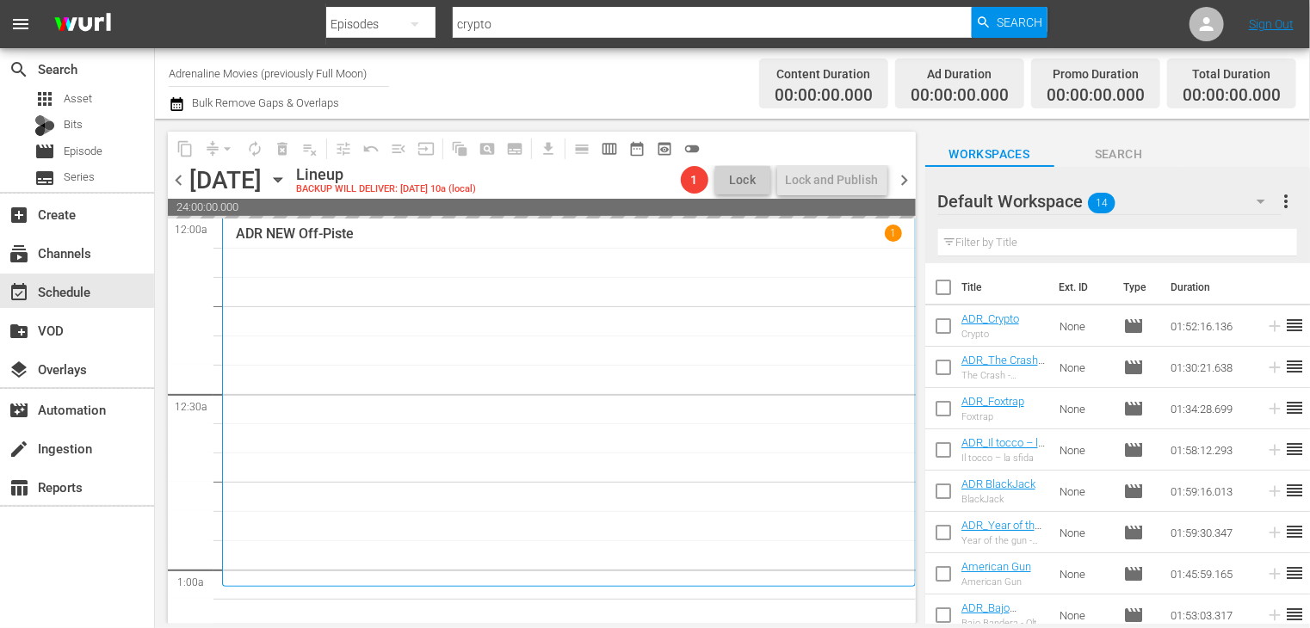
click at [909, 179] on span "chevron_right" at bounding box center [905, 181] width 22 height 22
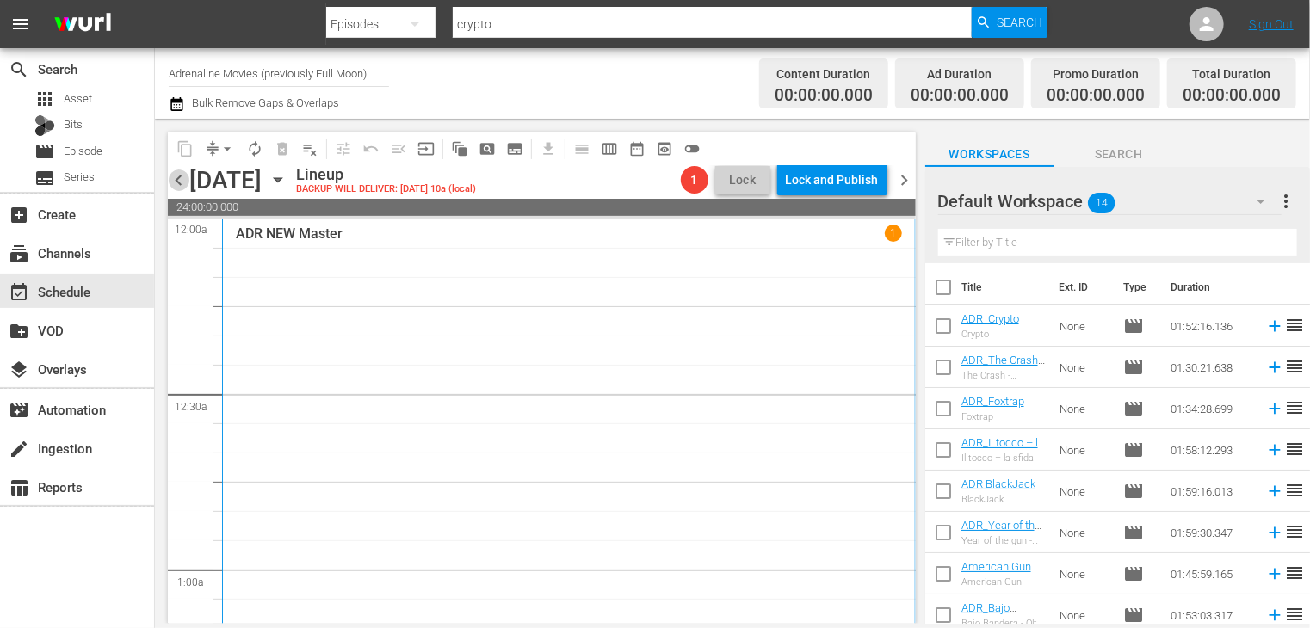
click at [175, 184] on span "chevron_left" at bounding box center [179, 181] width 22 height 22
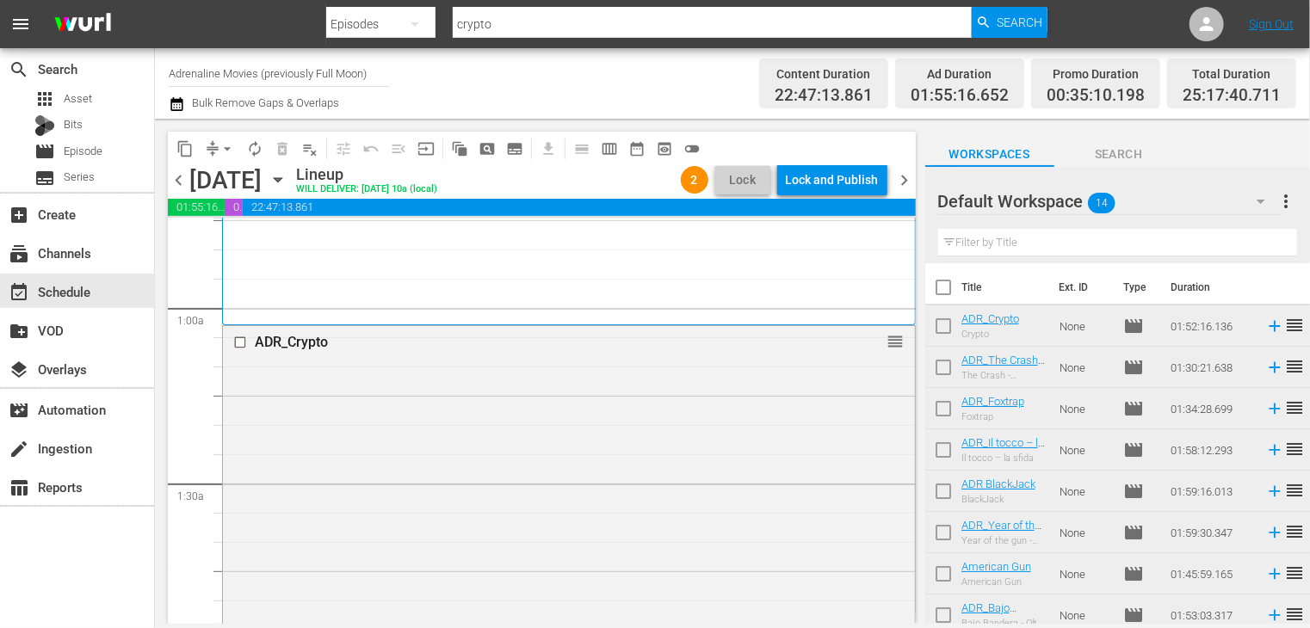
scroll to position [86, 0]
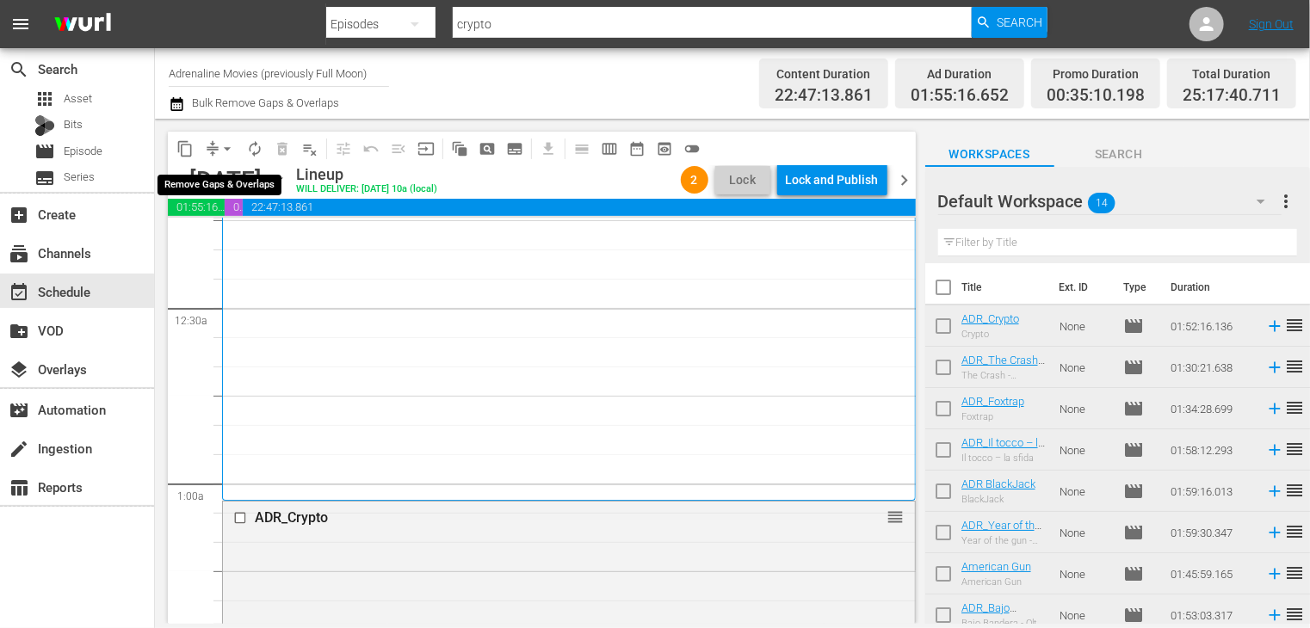
click at [229, 149] on span "arrow_drop_down" at bounding box center [227, 148] width 17 height 17
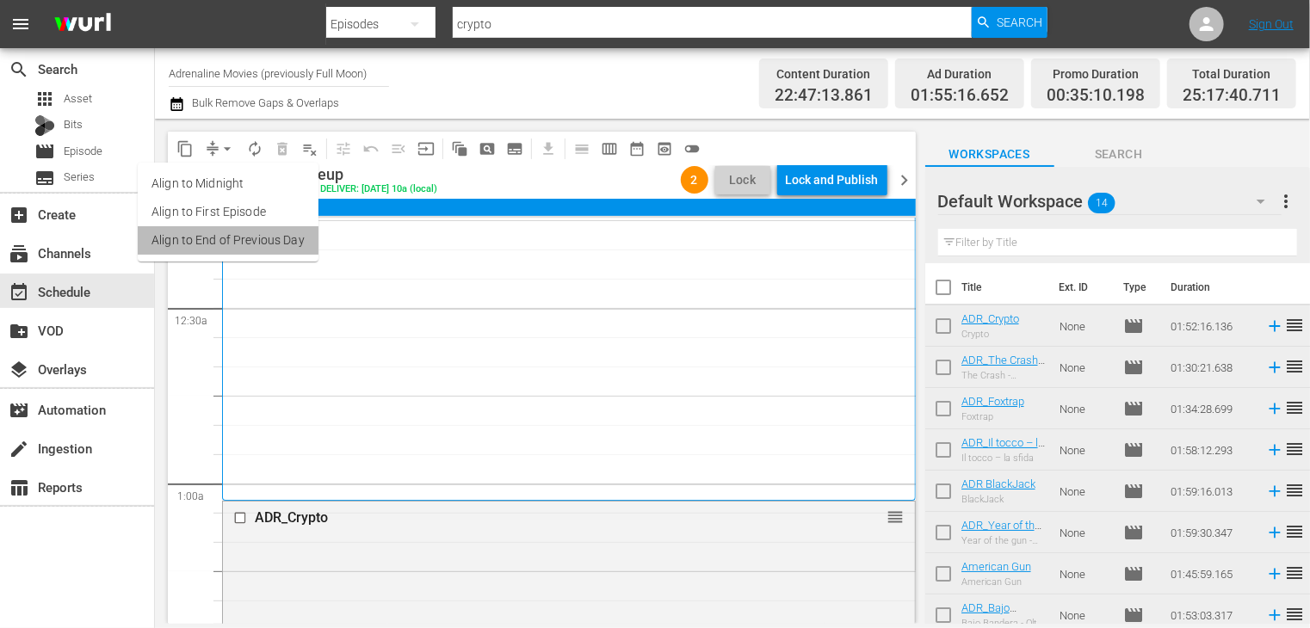
click at [232, 238] on li "Align to End of Previous Day" at bounding box center [228, 240] width 181 height 28
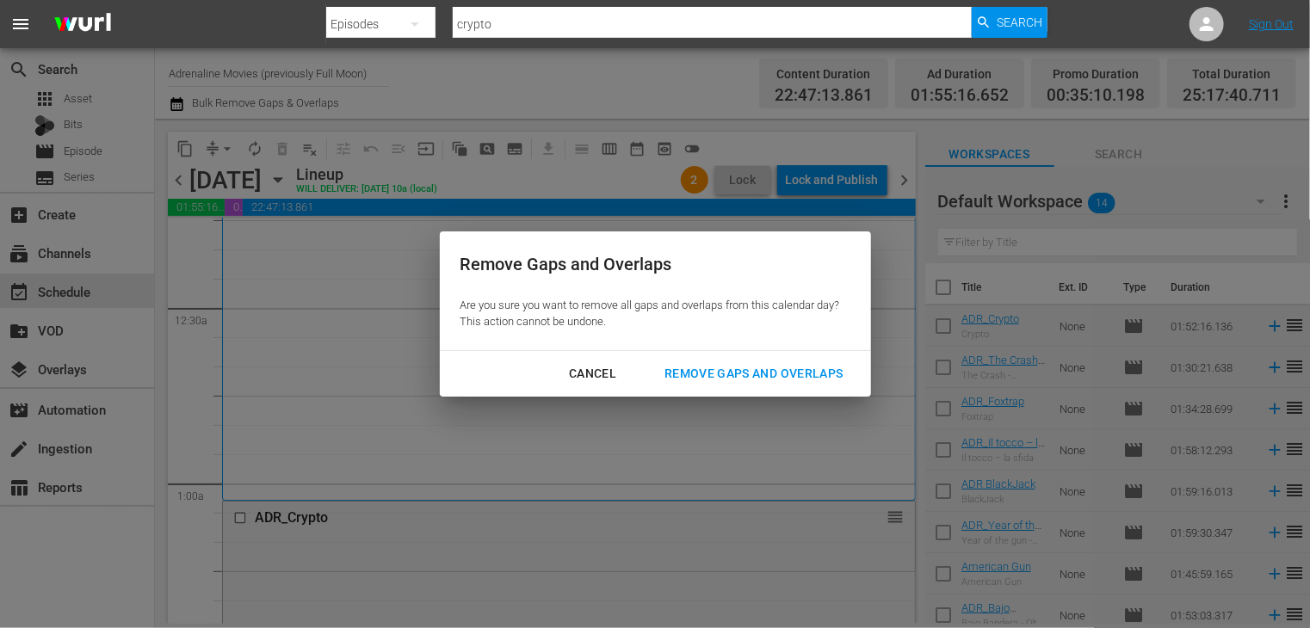
click at [744, 372] on div "Remove Gaps and Overlaps" at bounding box center [754, 374] width 206 height 22
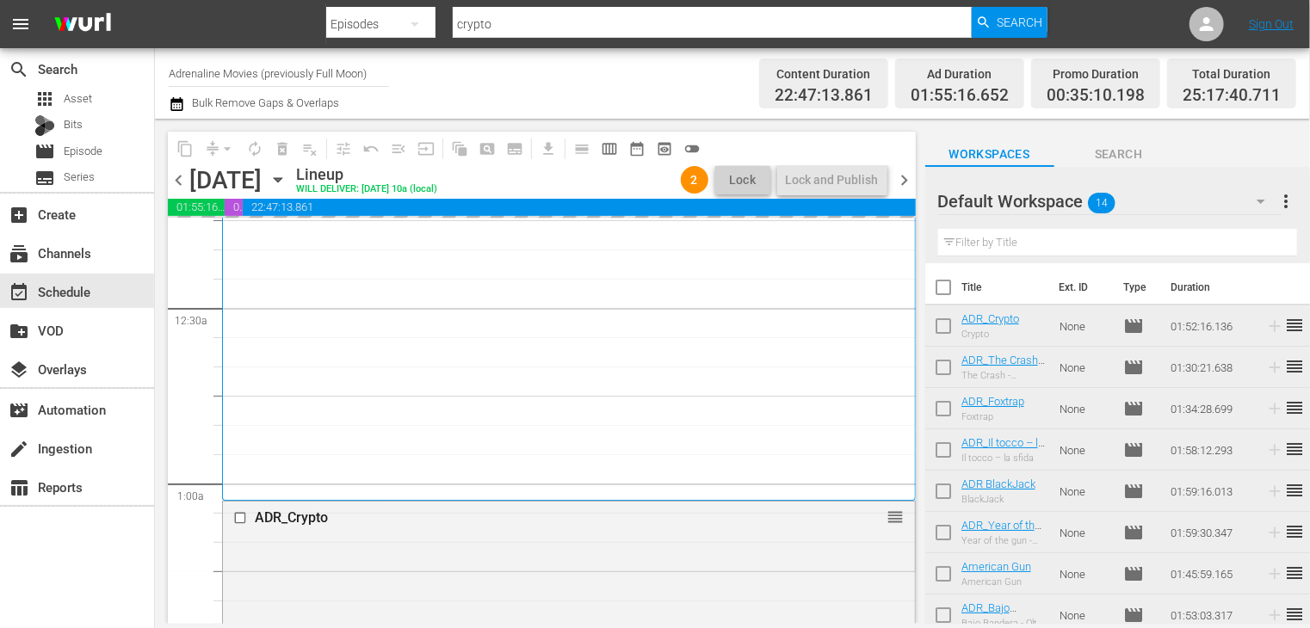
click at [732, 367] on div "ADR NEW Off-Piste 1" at bounding box center [569, 316] width 666 height 355
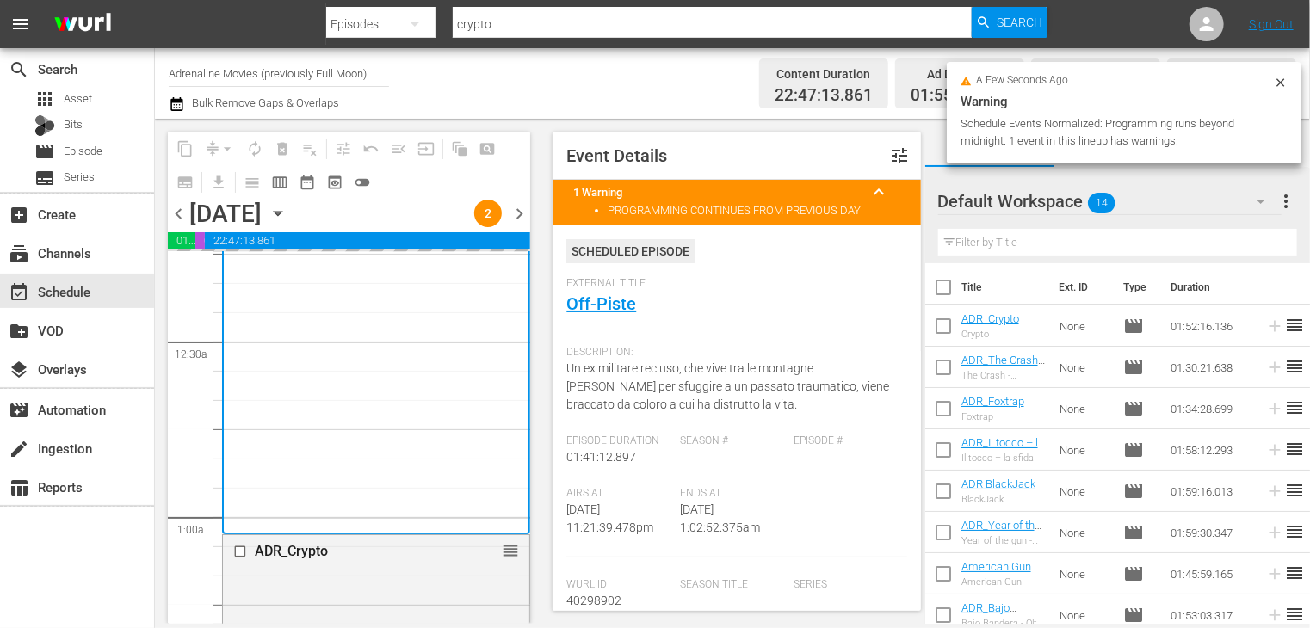
click at [183, 232] on div "chevron_left Tuesday, September 23rd September 23rd 2 chevron_right" at bounding box center [349, 216] width 362 height 34
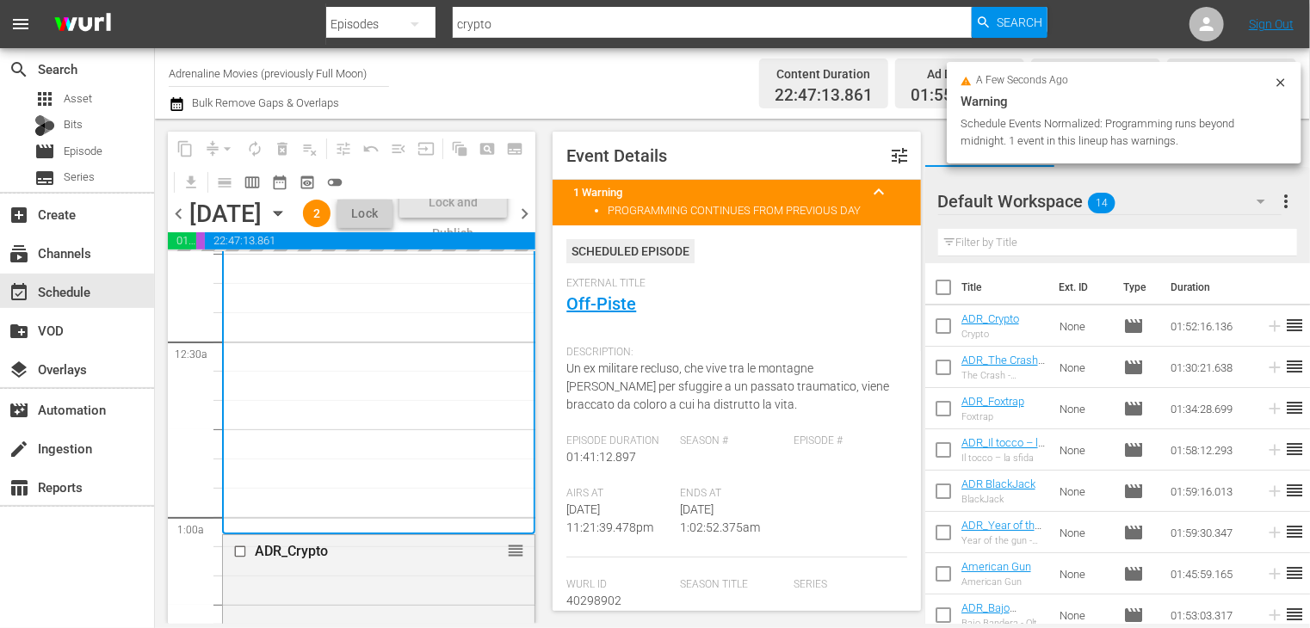
click at [179, 225] on span "chevron_left" at bounding box center [179, 214] width 22 height 22
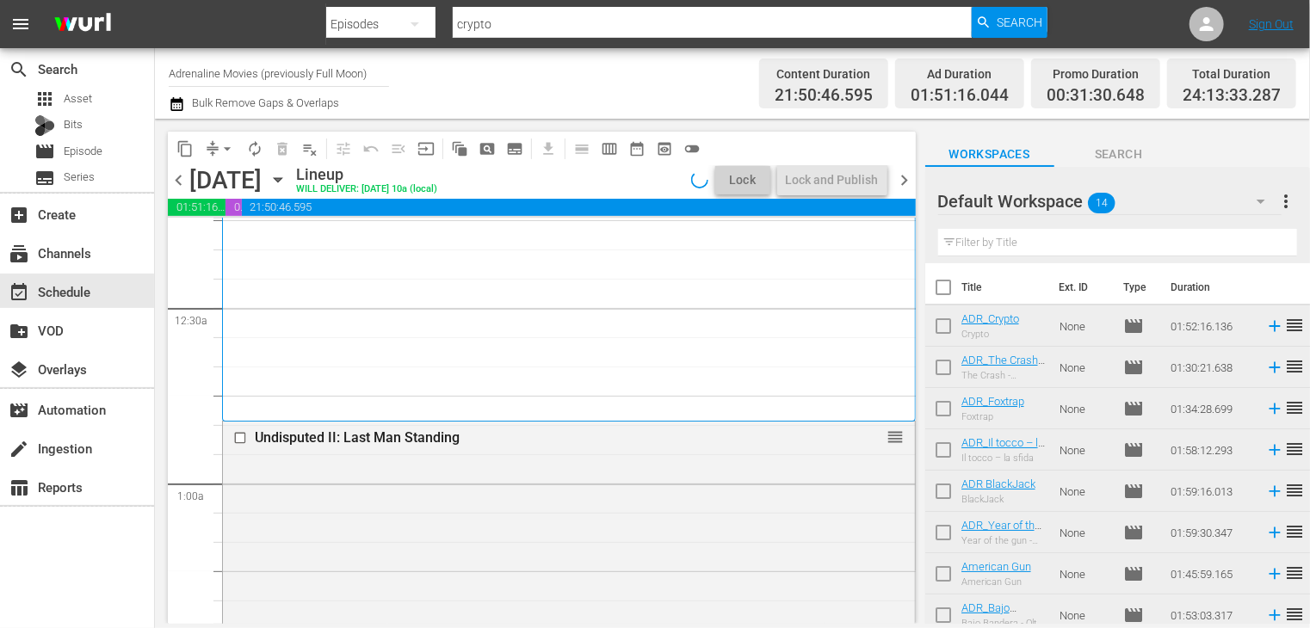
click at [899, 181] on span "chevron_right" at bounding box center [905, 181] width 22 height 22
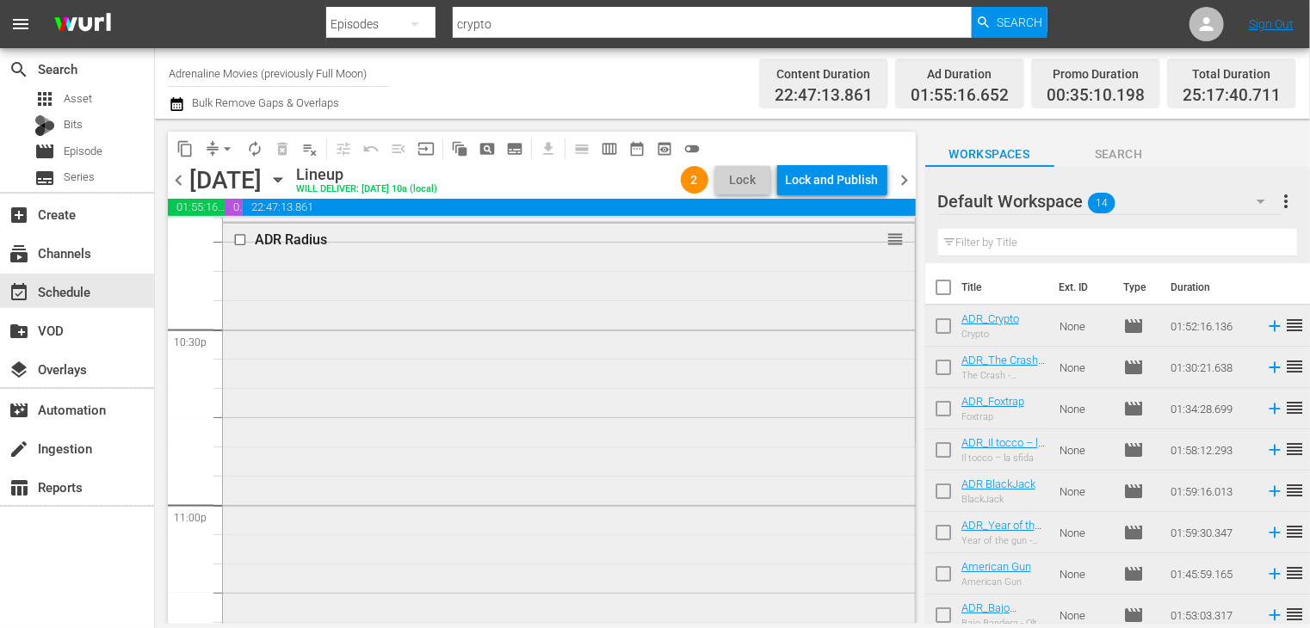
scroll to position [7725, 0]
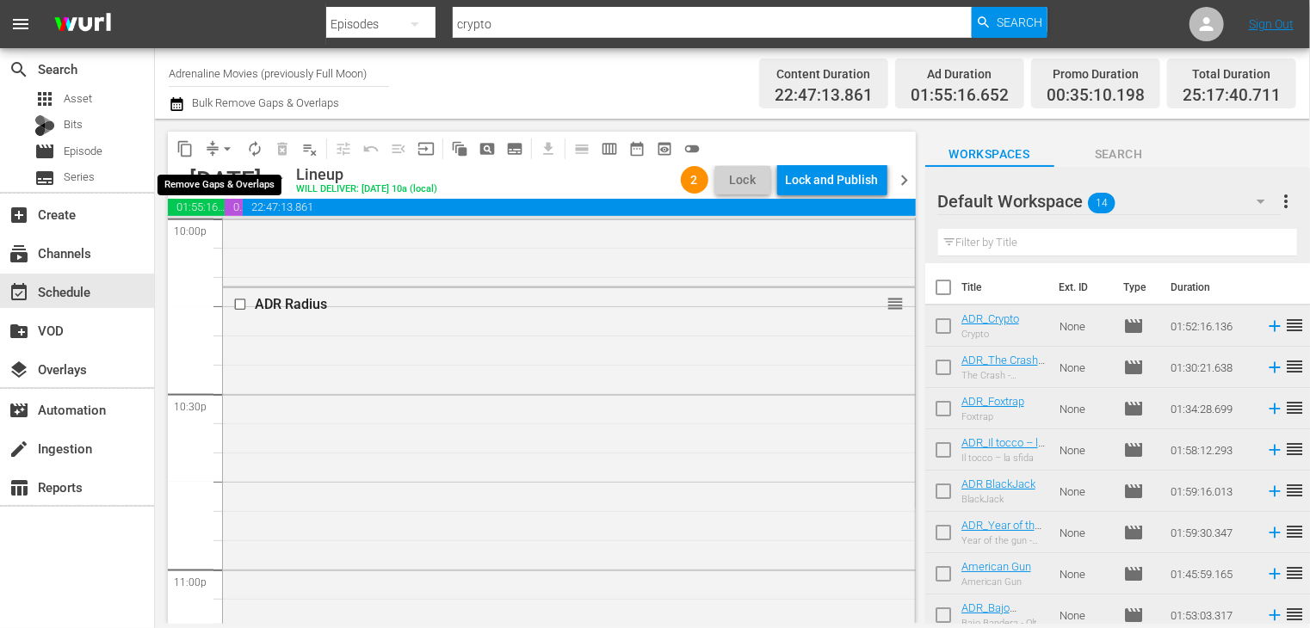
click at [226, 147] on span "arrow_drop_down" at bounding box center [227, 148] width 17 height 17
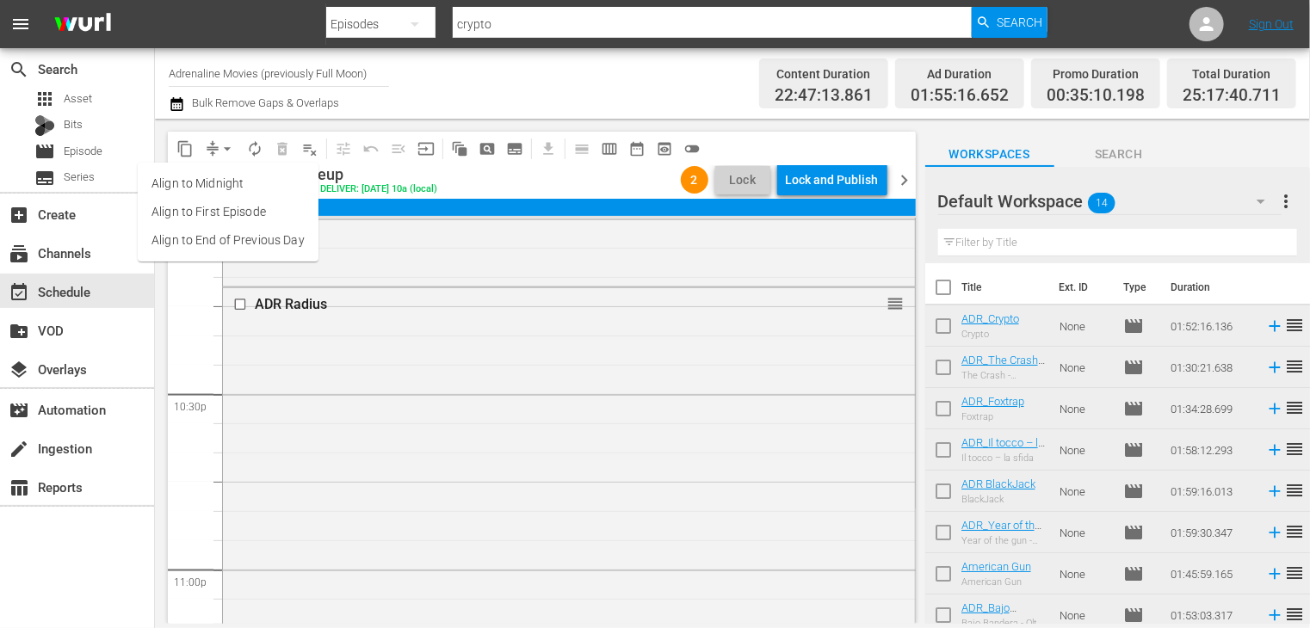
click at [233, 238] on li "Align to End of Previous Day" at bounding box center [228, 240] width 181 height 28
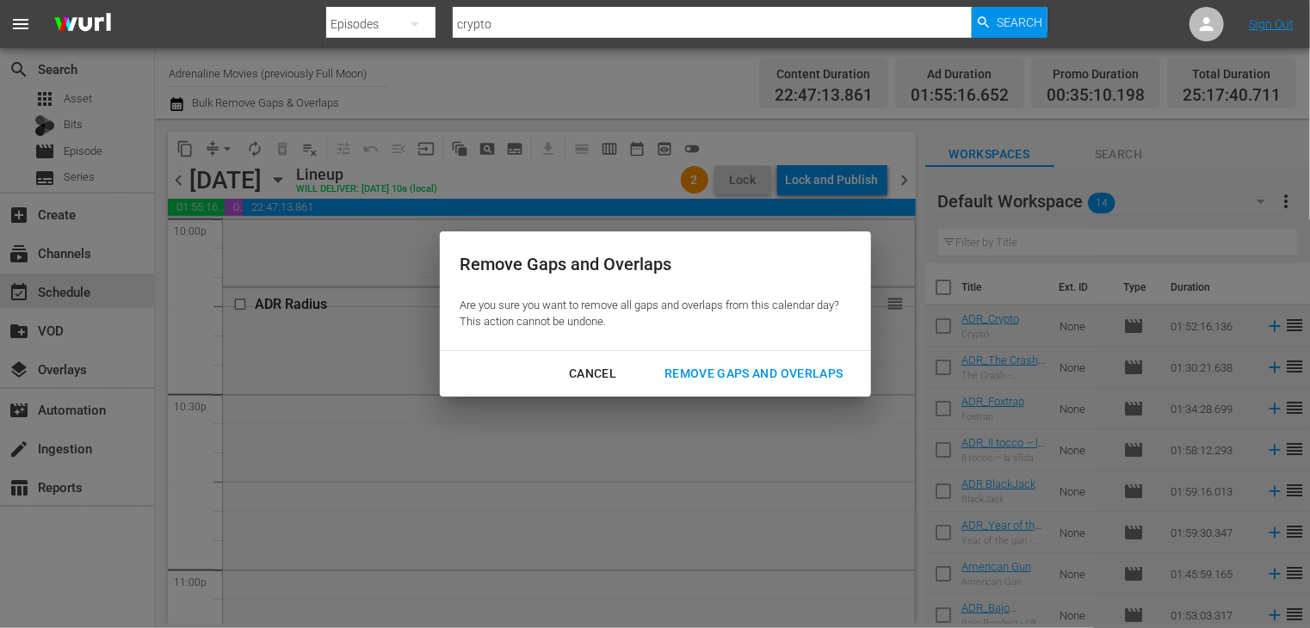
click at [730, 377] on div "Remove Gaps and Overlaps" at bounding box center [754, 374] width 206 height 22
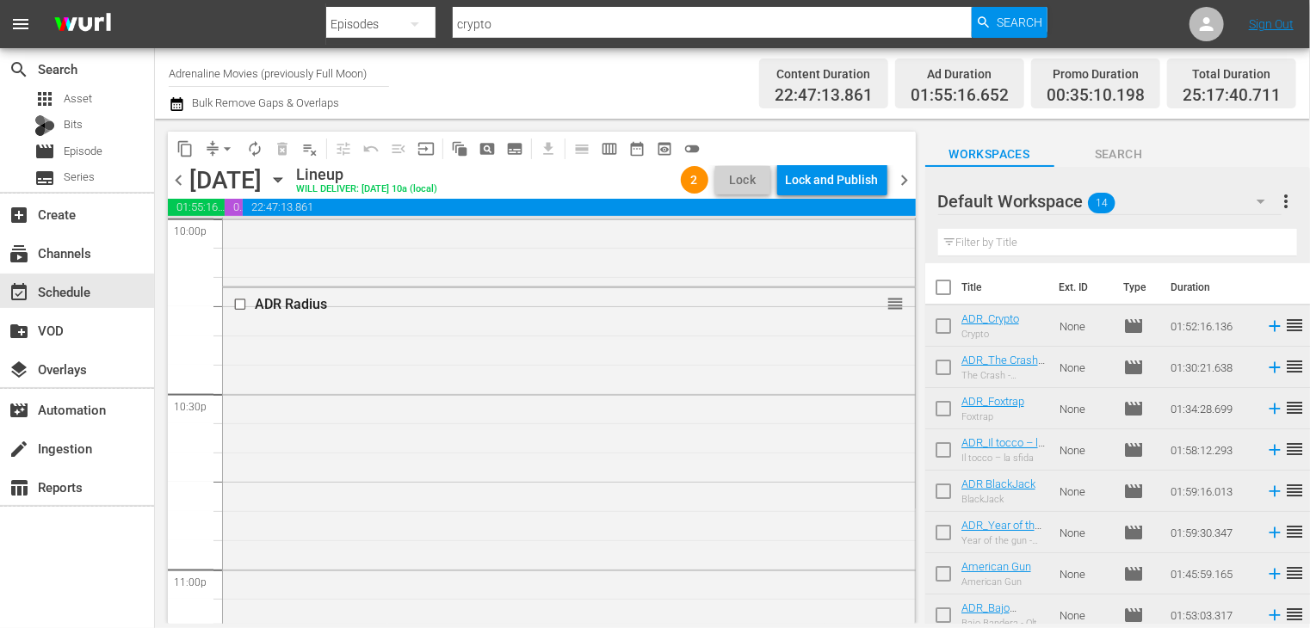
click at [897, 180] on span "chevron_right" at bounding box center [905, 181] width 22 height 22
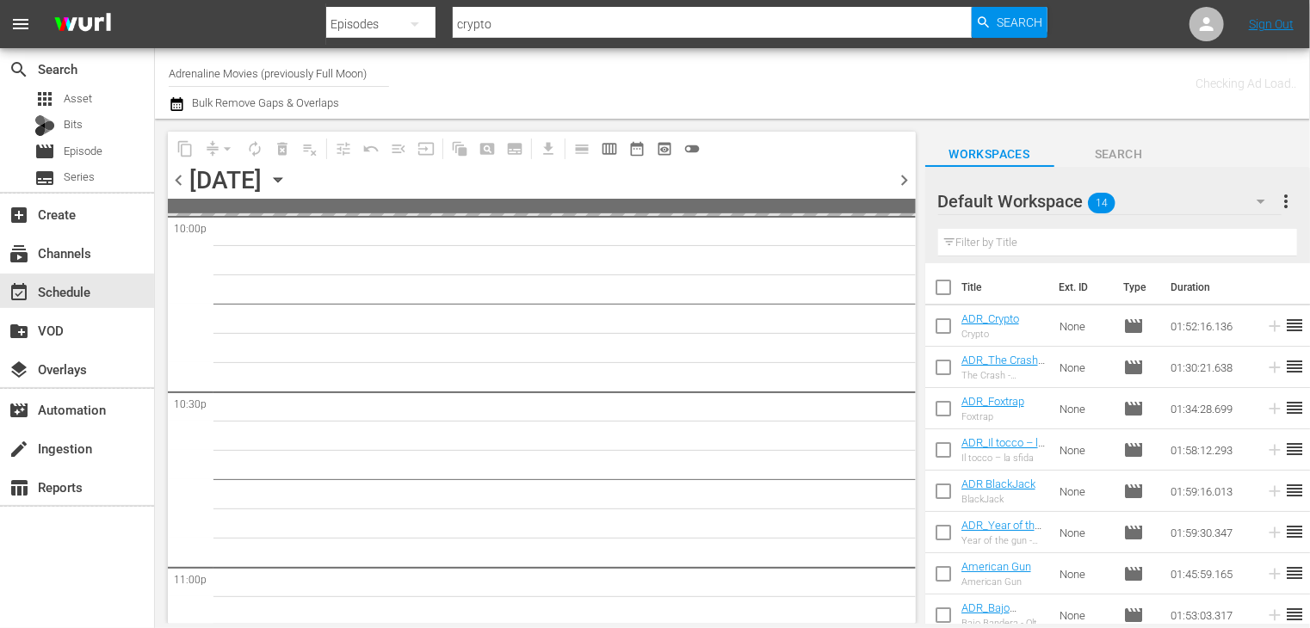
scroll to position [7959, 0]
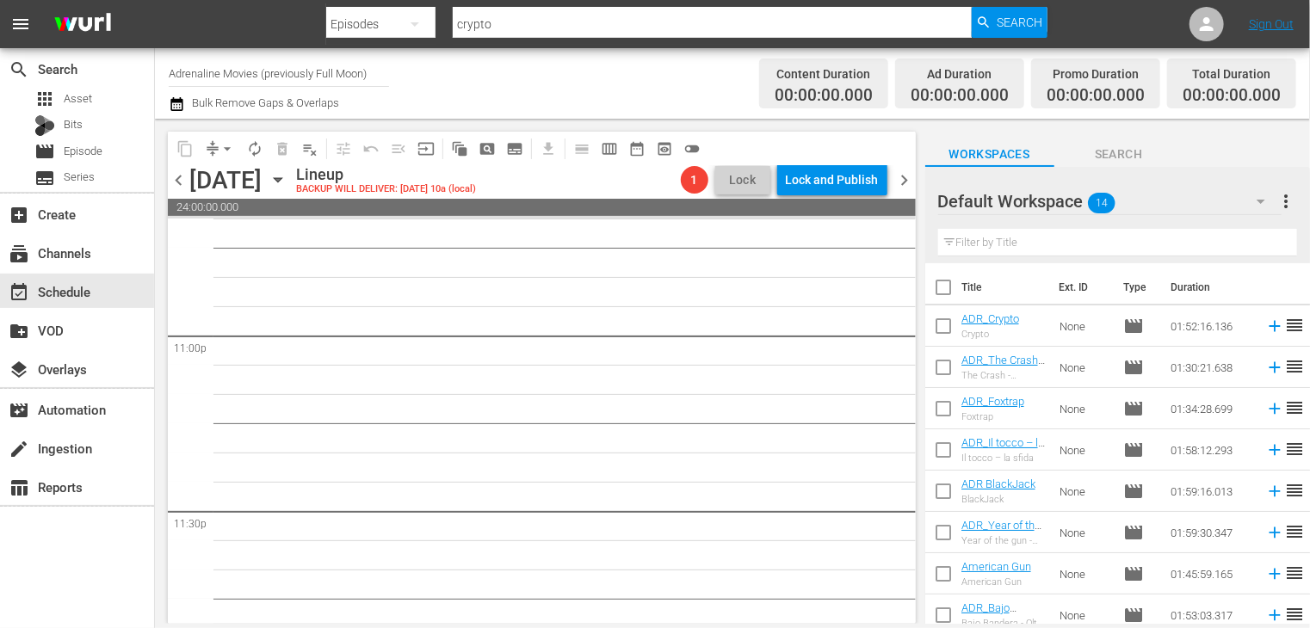
click at [943, 293] on input "checkbox" at bounding box center [943, 291] width 36 height 36
checkbox input "true"
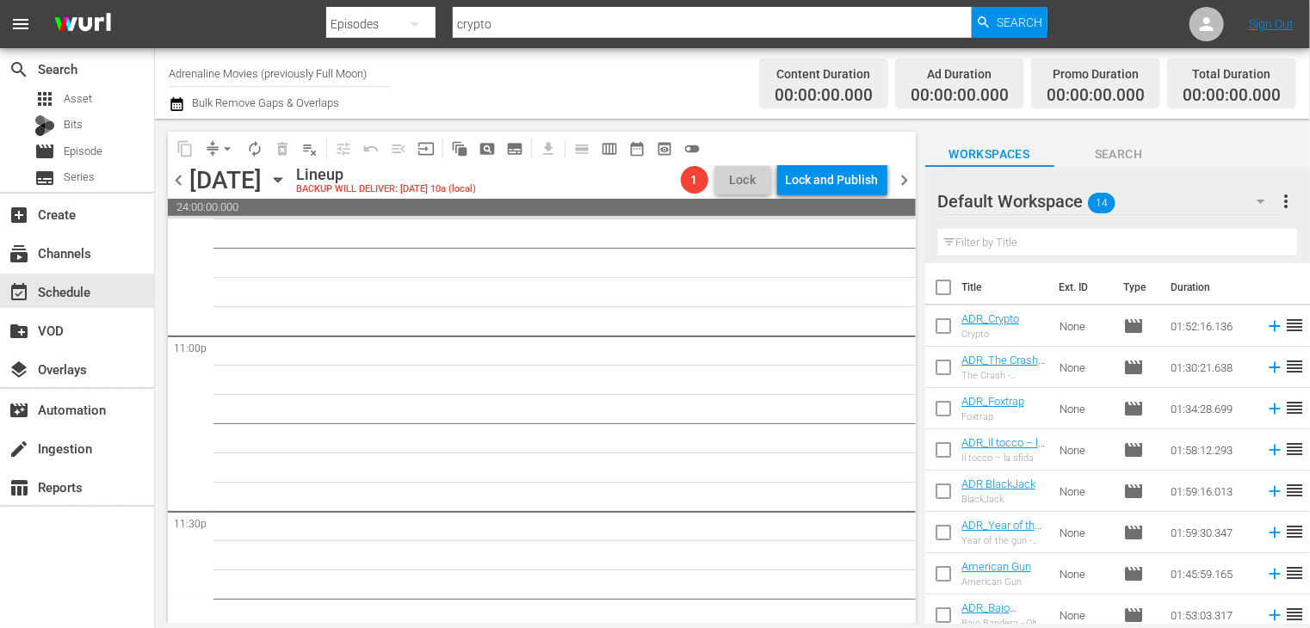
checkbox input "true"
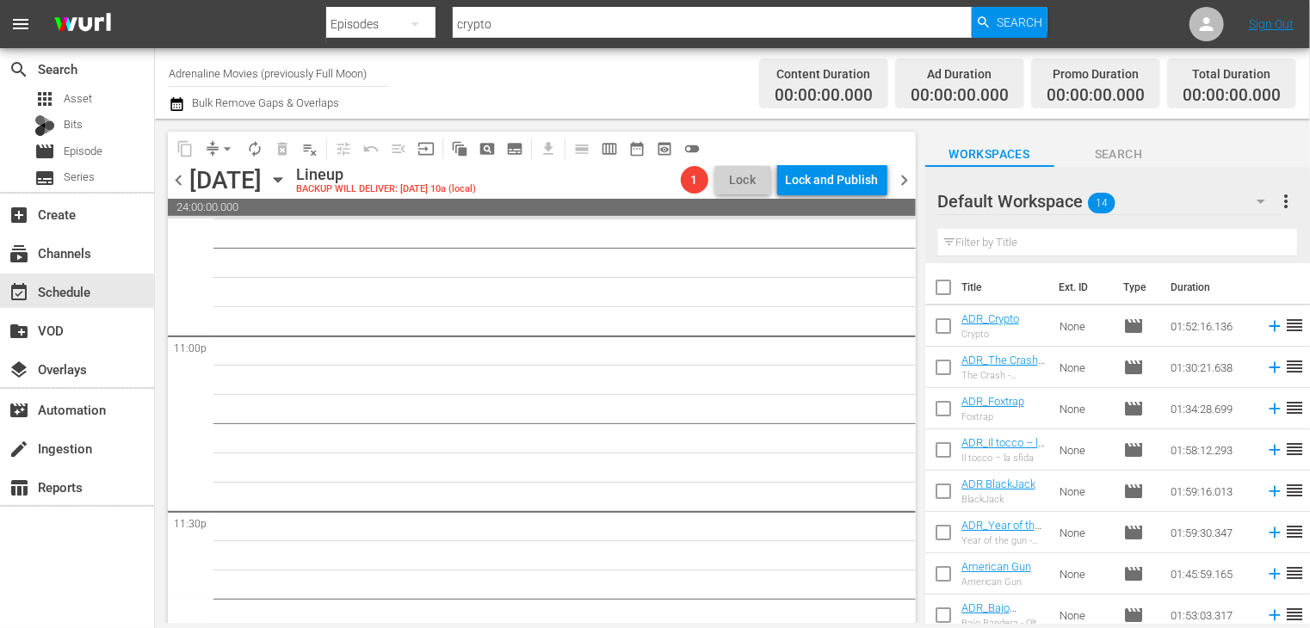
checkbox input "true"
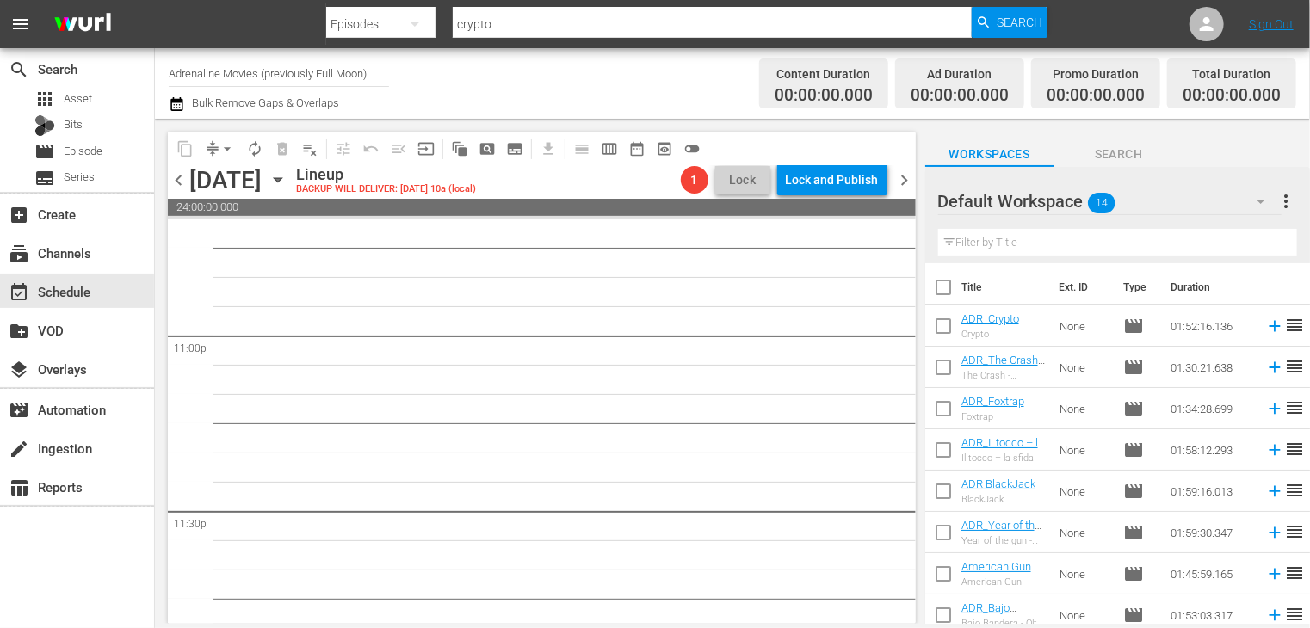
checkbox input "true"
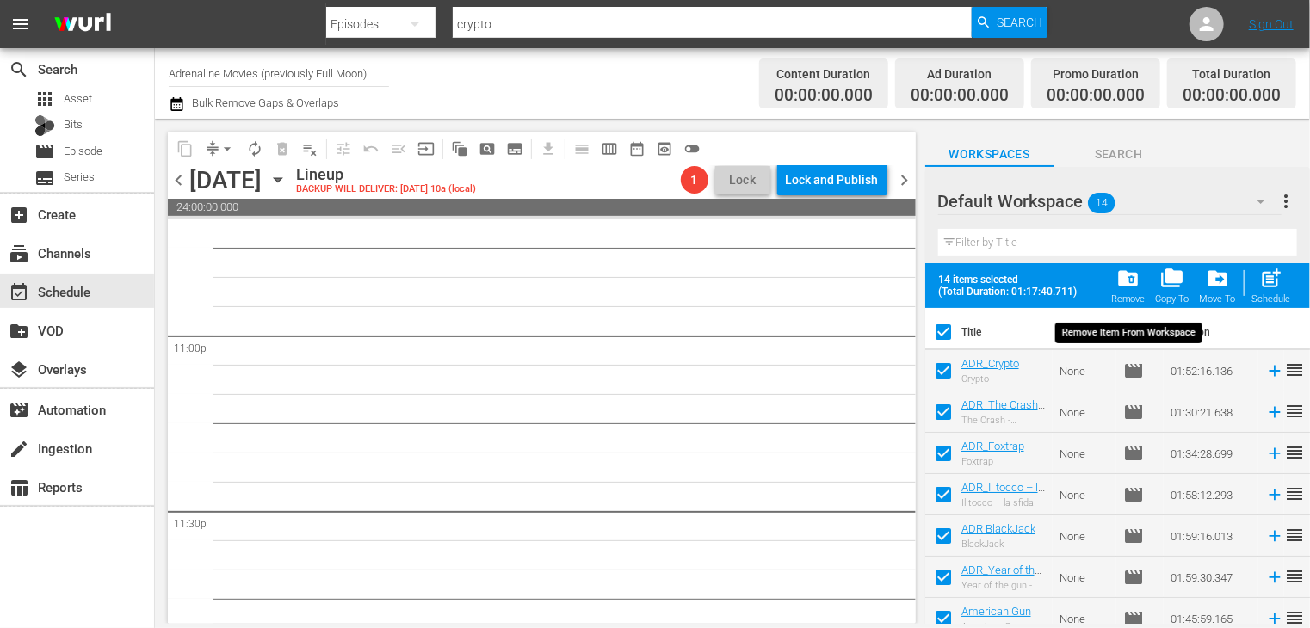
click at [1128, 273] on span "folder_delete" at bounding box center [1127, 278] width 23 height 23
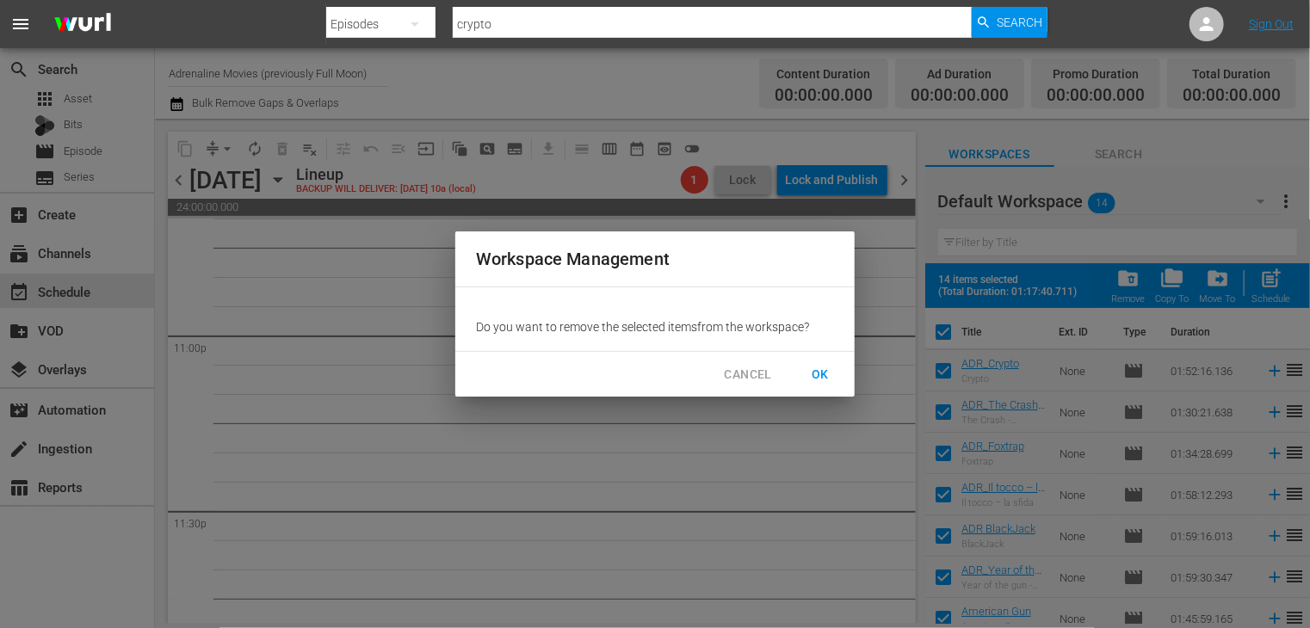
click at [826, 368] on span "OK" at bounding box center [820, 375] width 28 height 22
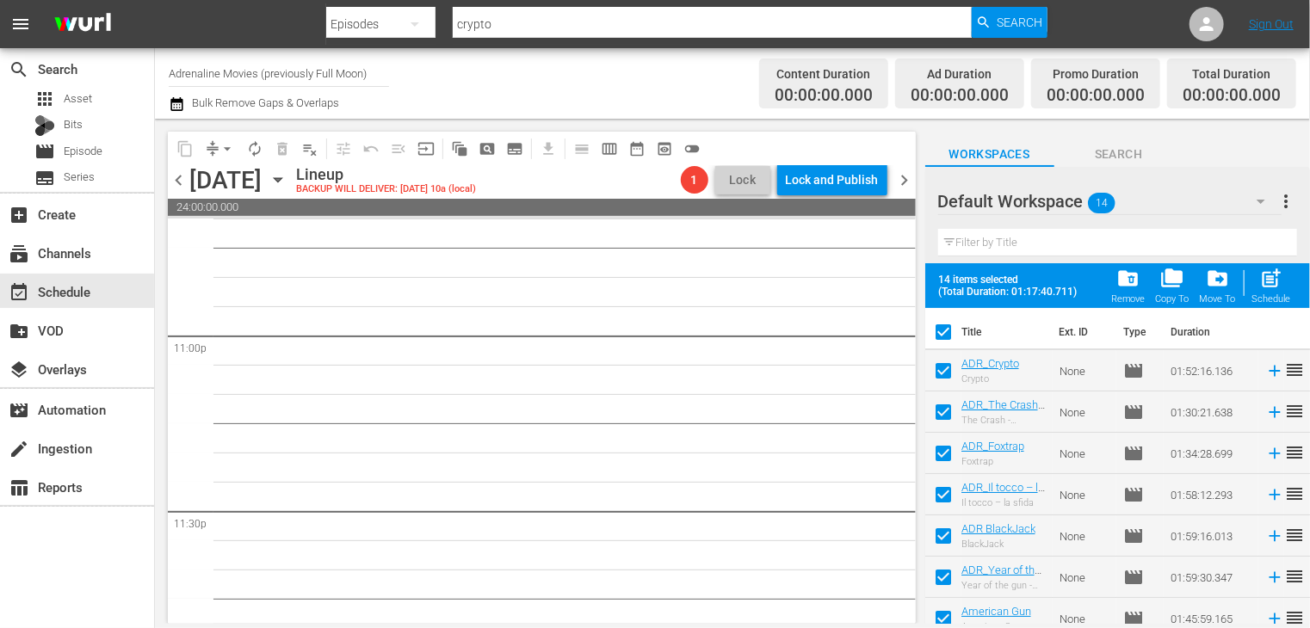
checkbox input "false"
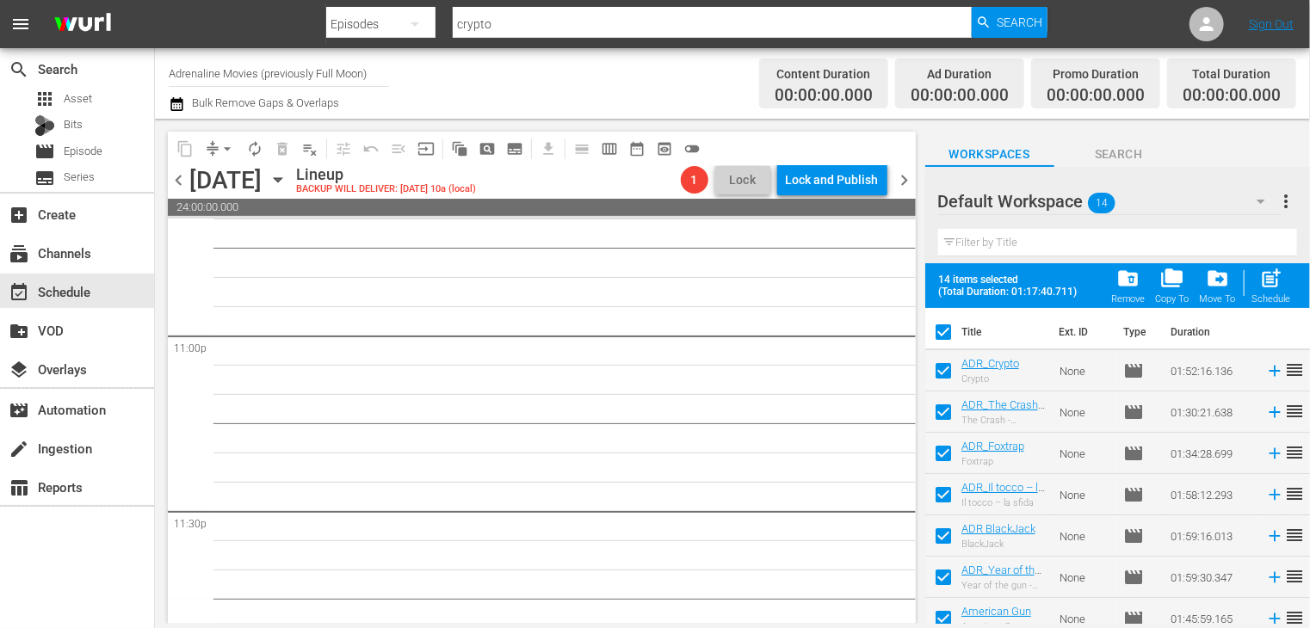
checkbox input "false"
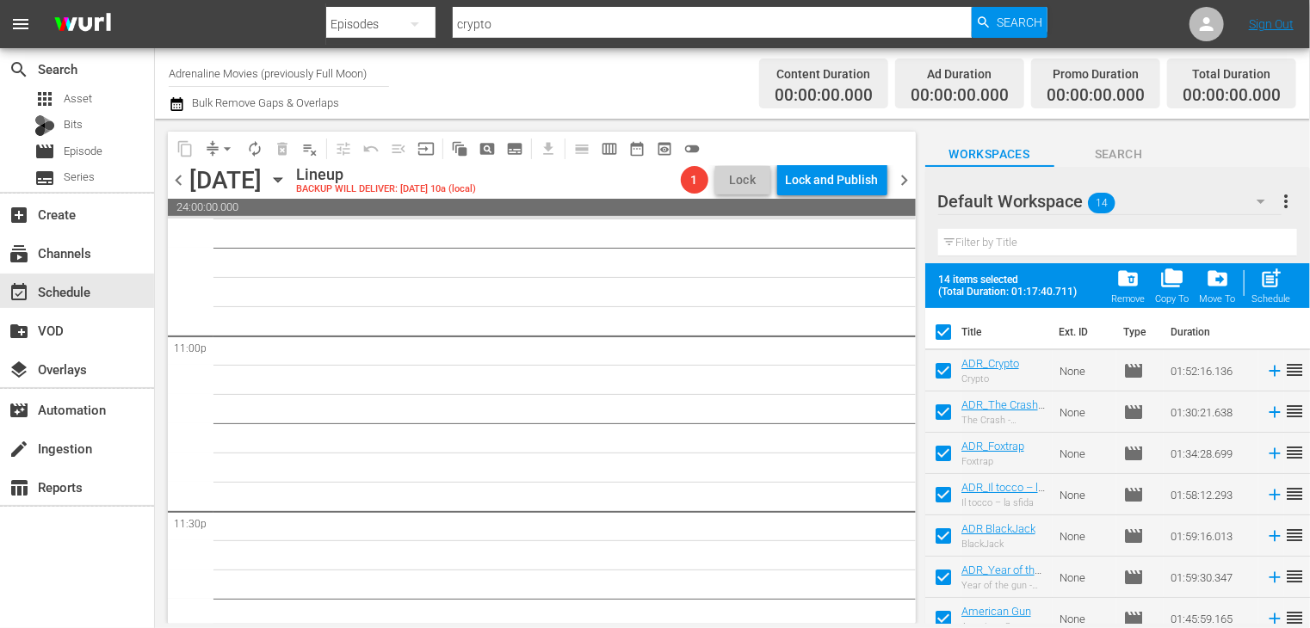
checkbox input "false"
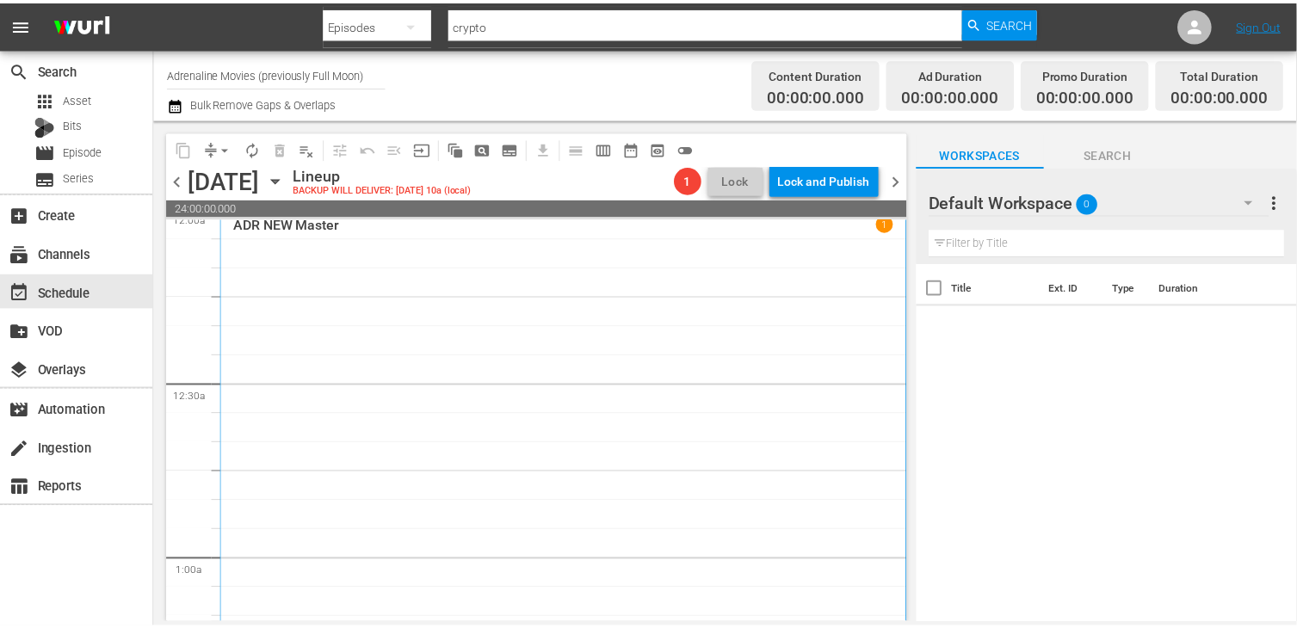
scroll to position [0, 0]
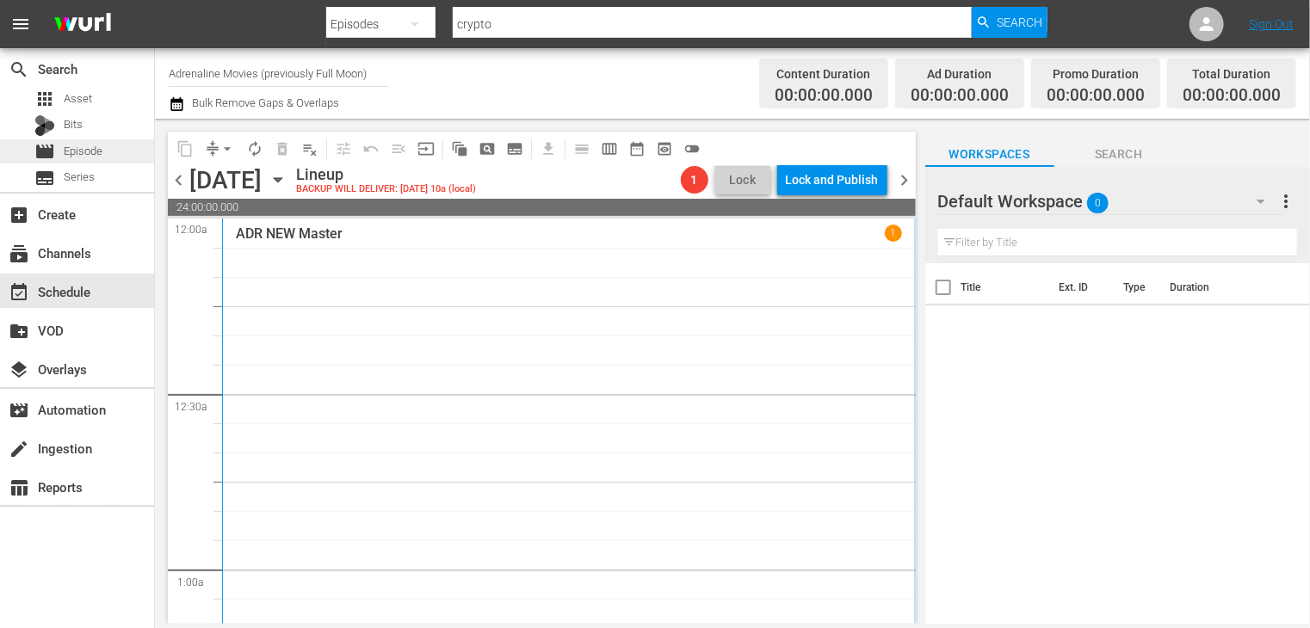
click at [97, 140] on div "movie Episode" at bounding box center [68, 151] width 68 height 24
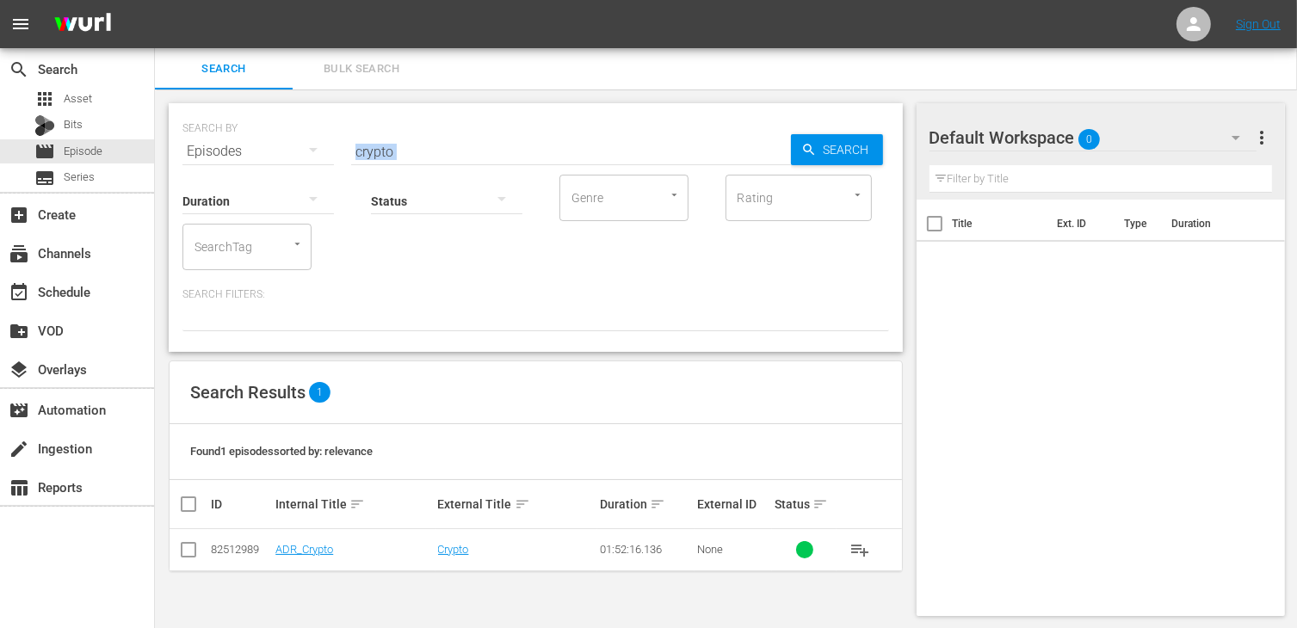
drag, startPoint x: 432, startPoint y: 162, endPoint x: 306, endPoint y: 151, distance: 127.0
click at [306, 151] on div "SEARCH BY Search By Episodes Search ID, Title, Description, Keywords, or Catego…" at bounding box center [536, 227] width 734 height 249
click at [434, 138] on input "crypto" at bounding box center [571, 151] width 440 height 41
drag, startPoint x: 418, startPoint y: 152, endPoint x: 254, endPoint y: 131, distance: 165.8
click at [254, 131] on div "SEARCH BY Search By Episodes Search ID, Title, Description, Keywords, or Catego…" at bounding box center [535, 141] width 707 height 62
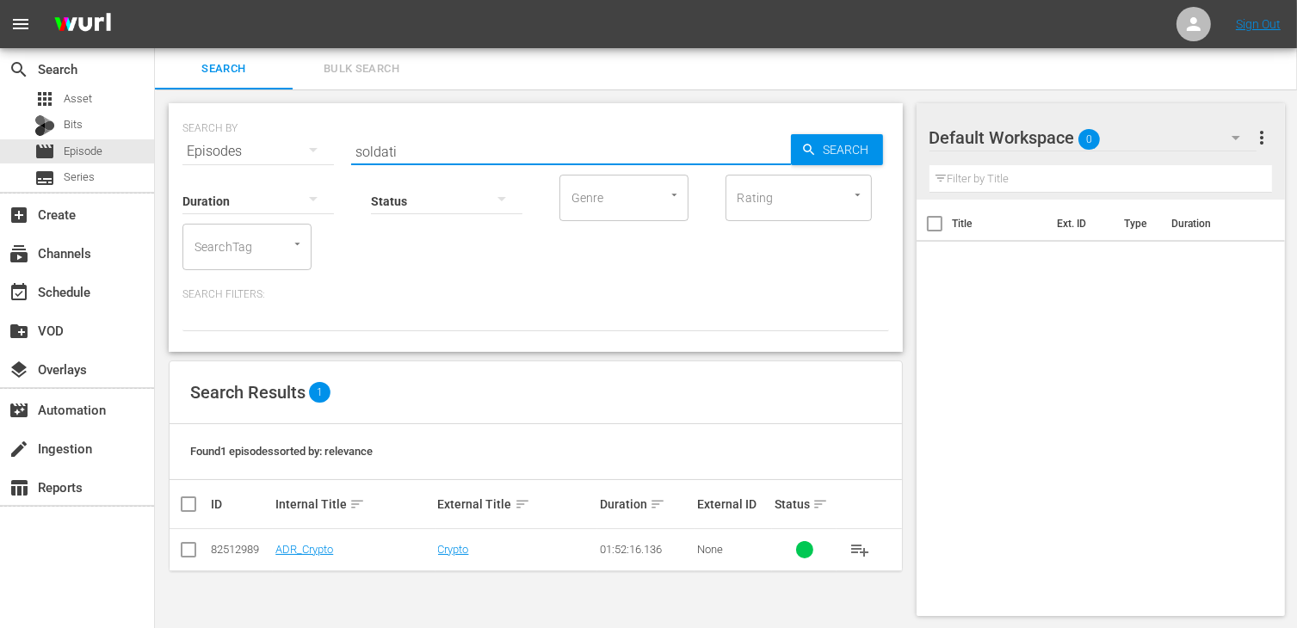
type input "soldati"
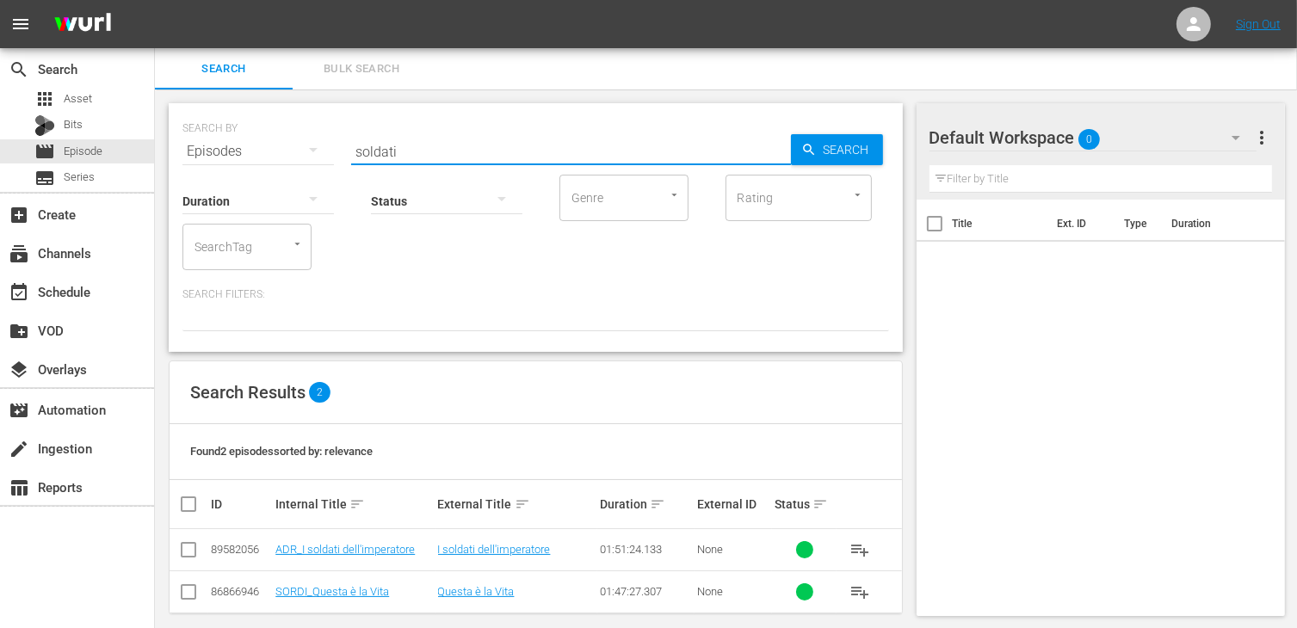
click at [185, 551] on input "checkbox" at bounding box center [188, 553] width 21 height 21
checkbox input "true"
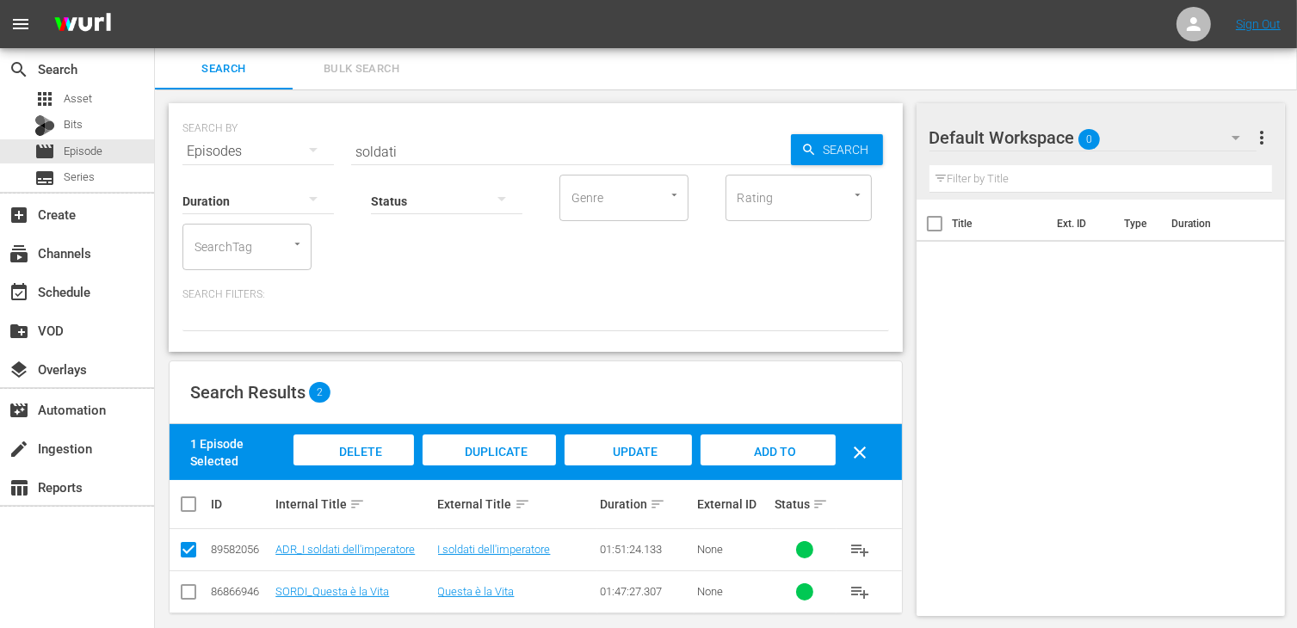
click at [781, 453] on span "Add to Workspace" at bounding box center [768, 468] width 84 height 46
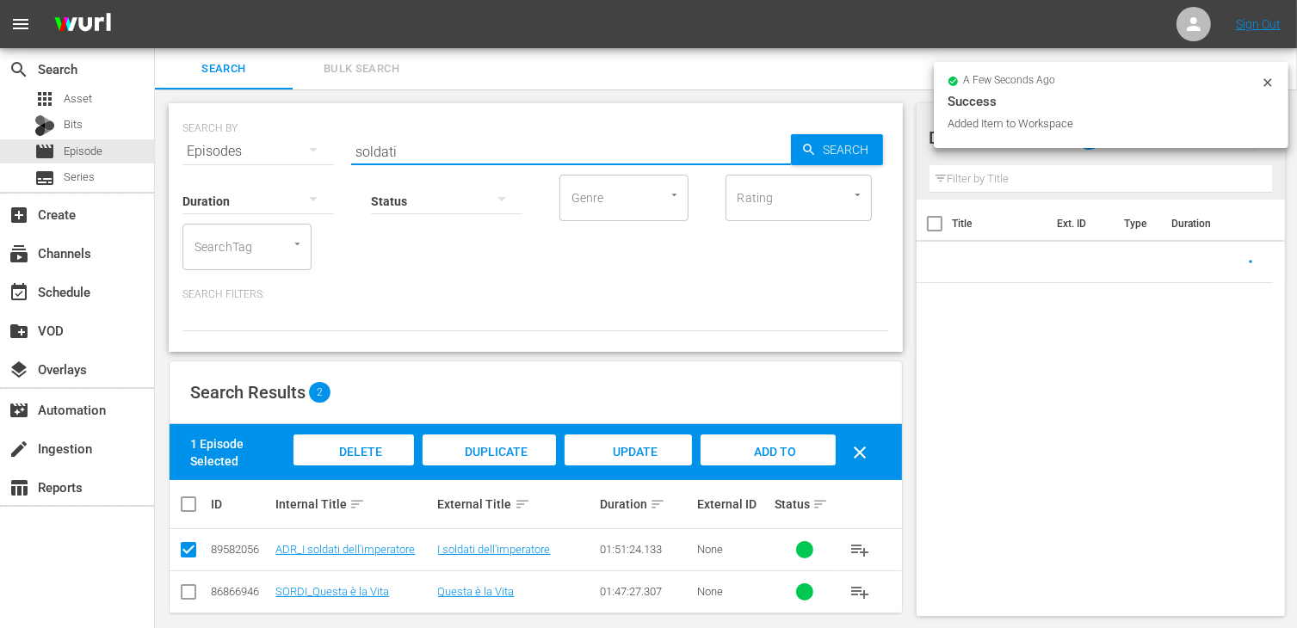
drag, startPoint x: 426, startPoint y: 146, endPoint x: 177, endPoint y: 142, distance: 248.8
click at [177, 142] on div "SEARCH BY Search By Episodes Search ID, Title, Description, Keywords, or Catego…" at bounding box center [536, 227] width 734 height 249
type input "furious"
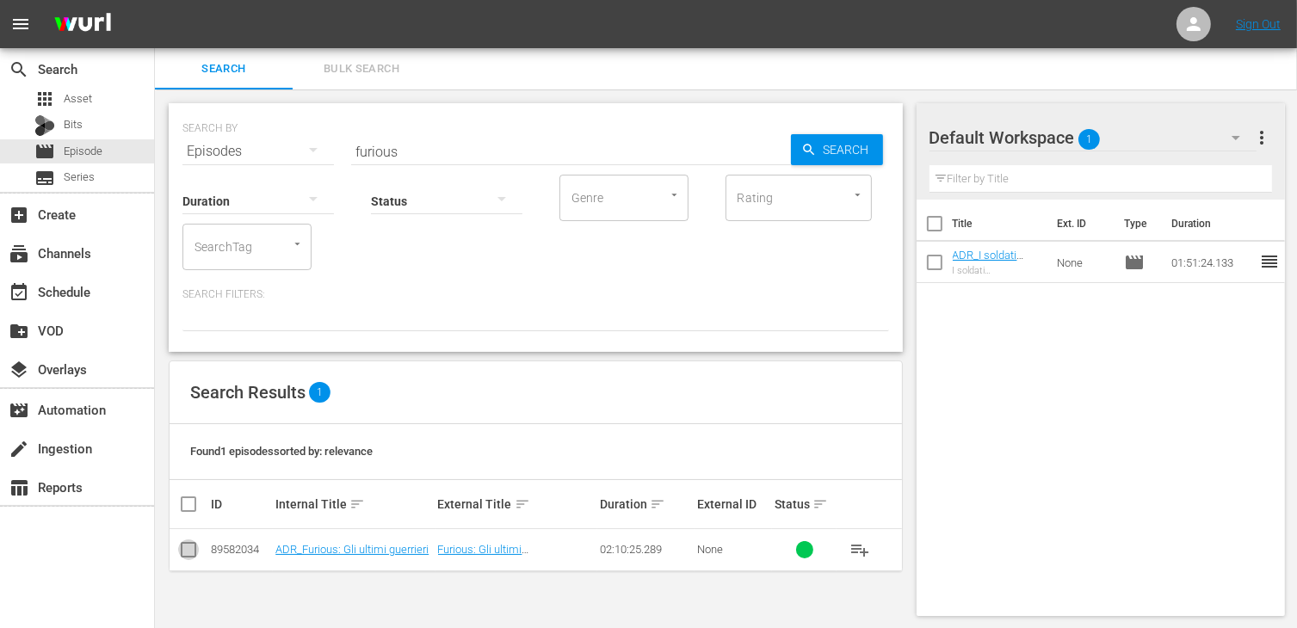
click at [187, 548] on input "checkbox" at bounding box center [188, 553] width 21 height 21
checkbox input "true"
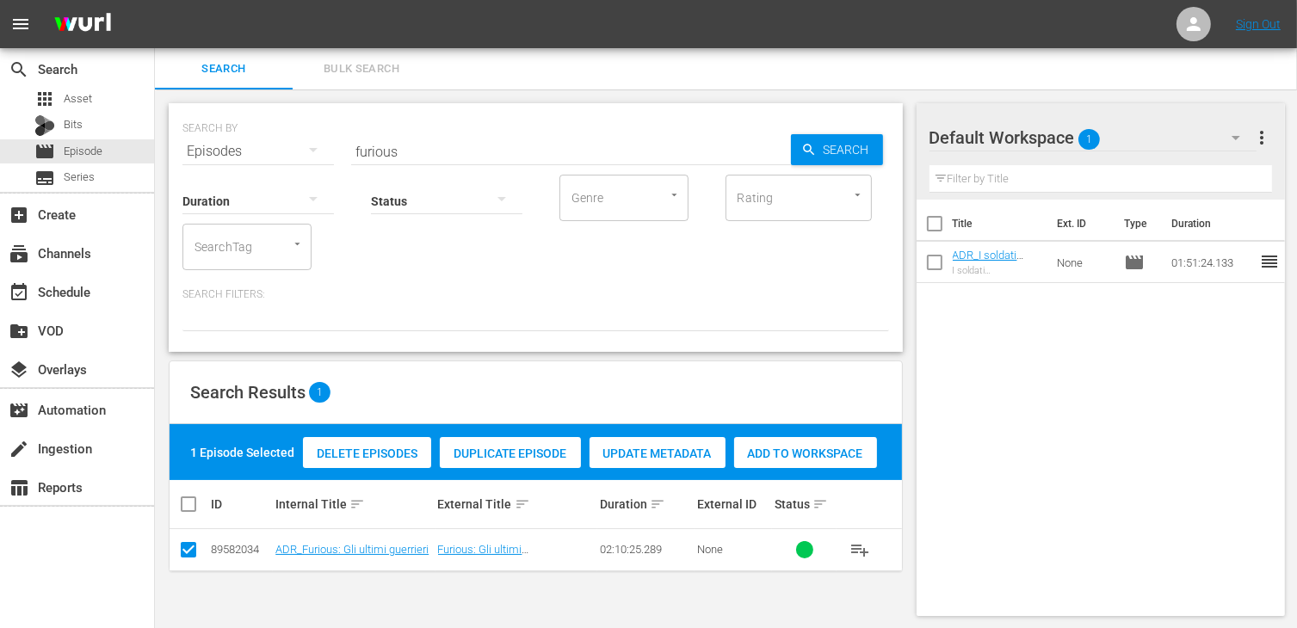
click at [783, 460] on span "Add to Workspace" at bounding box center [805, 454] width 143 height 14
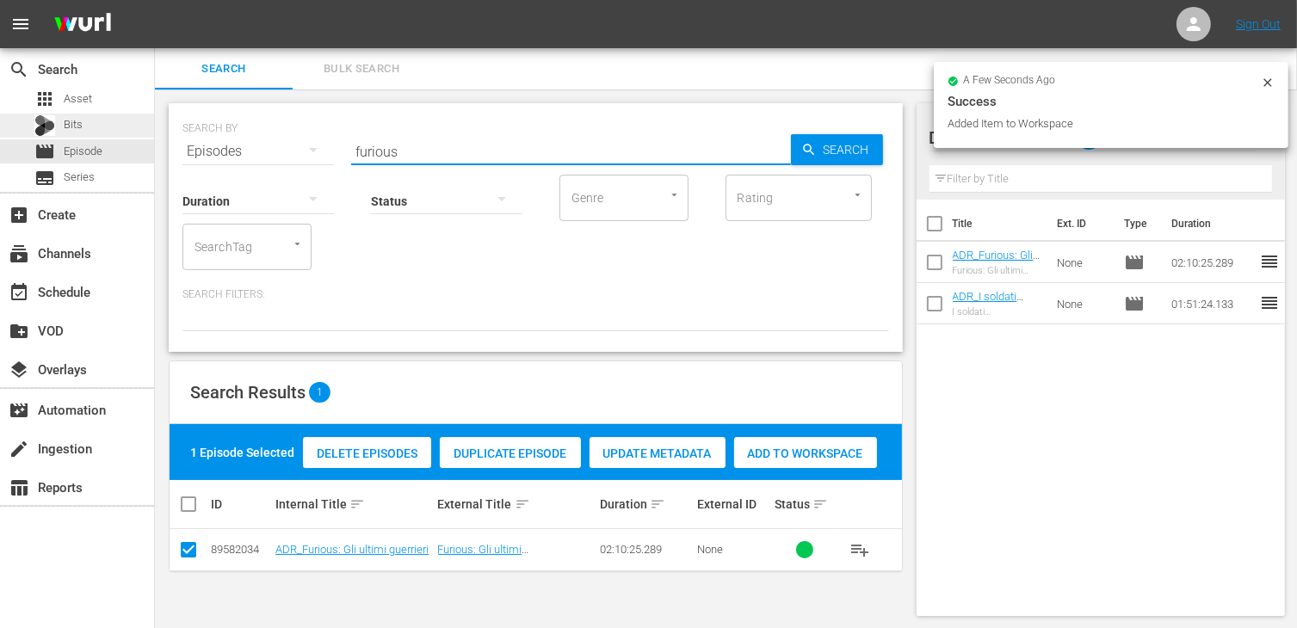
drag, startPoint x: 410, startPoint y: 156, endPoint x: 150, endPoint y: 135, distance: 260.7
click at [155, 0] on div "search Search apps Asset Bits movie Episode subtitles Series add_box Create sub…" at bounding box center [726, 0] width 1142 height 0
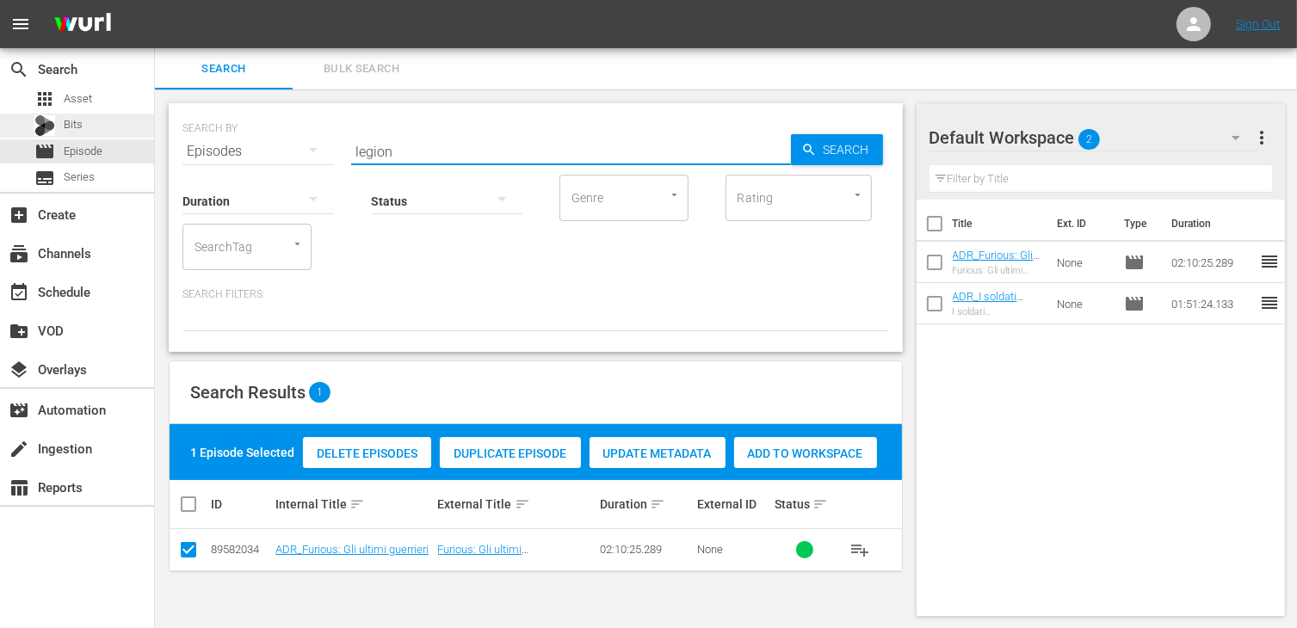
type input "legion"
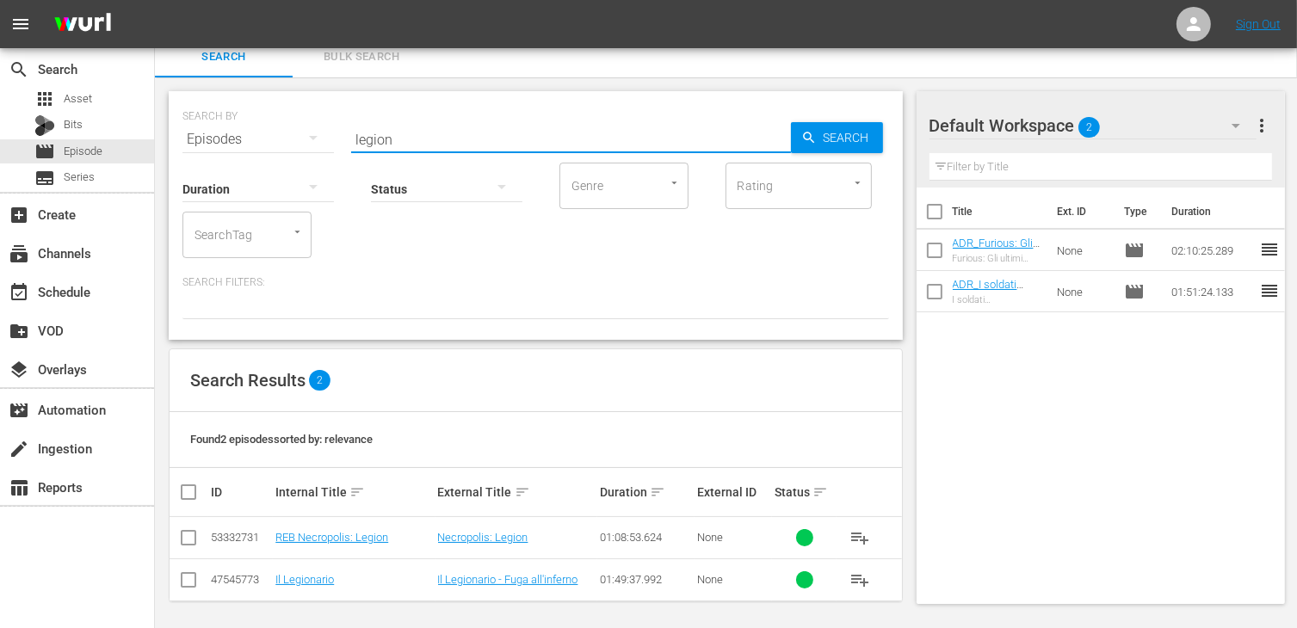
scroll to position [15, 0]
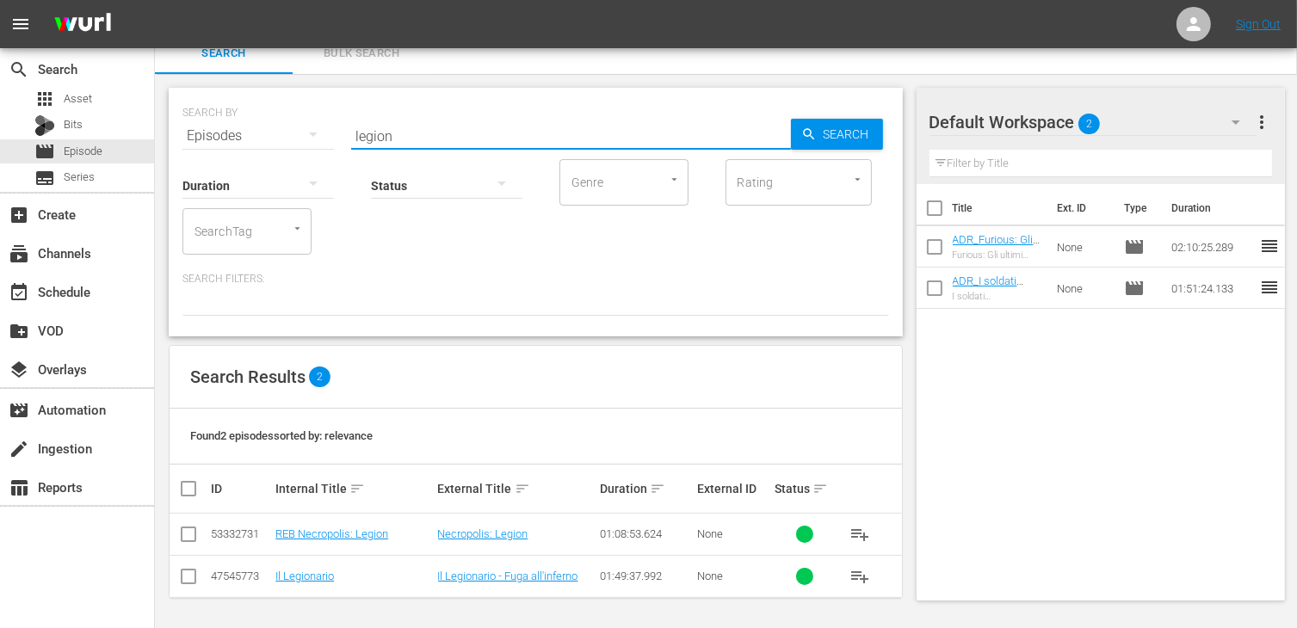
click at [188, 572] on input "checkbox" at bounding box center [188, 580] width 21 height 21
checkbox input "true"
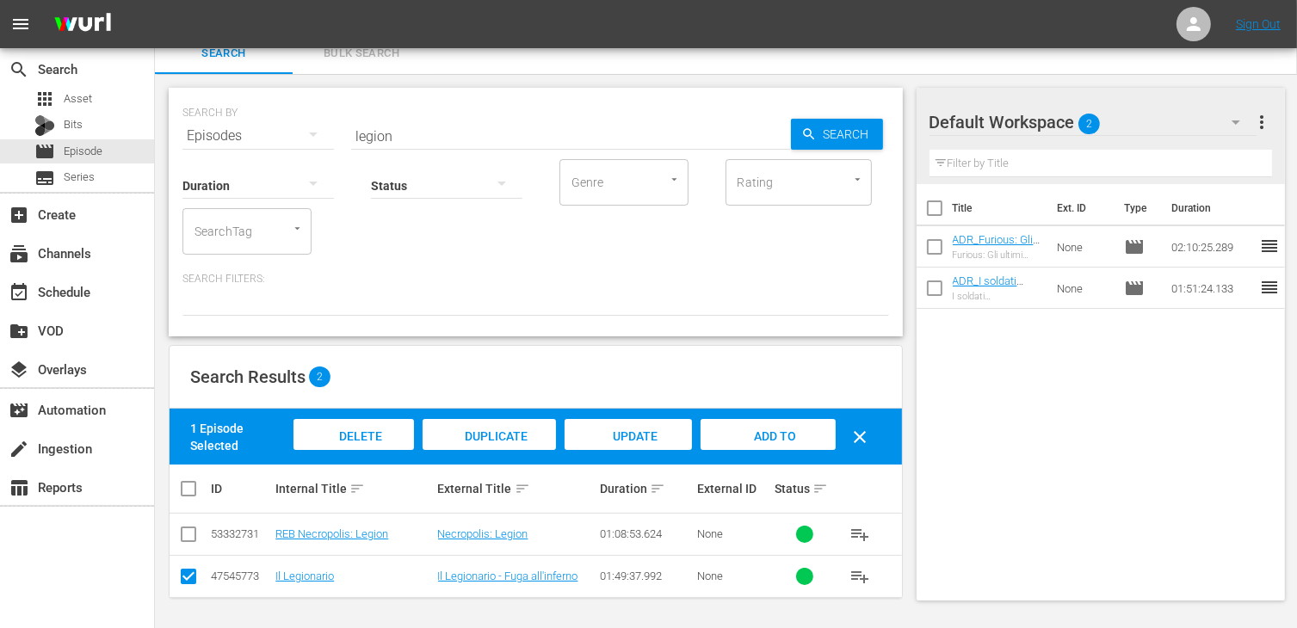
click at [749, 430] on span "Add to Workspace" at bounding box center [768, 452] width 84 height 46
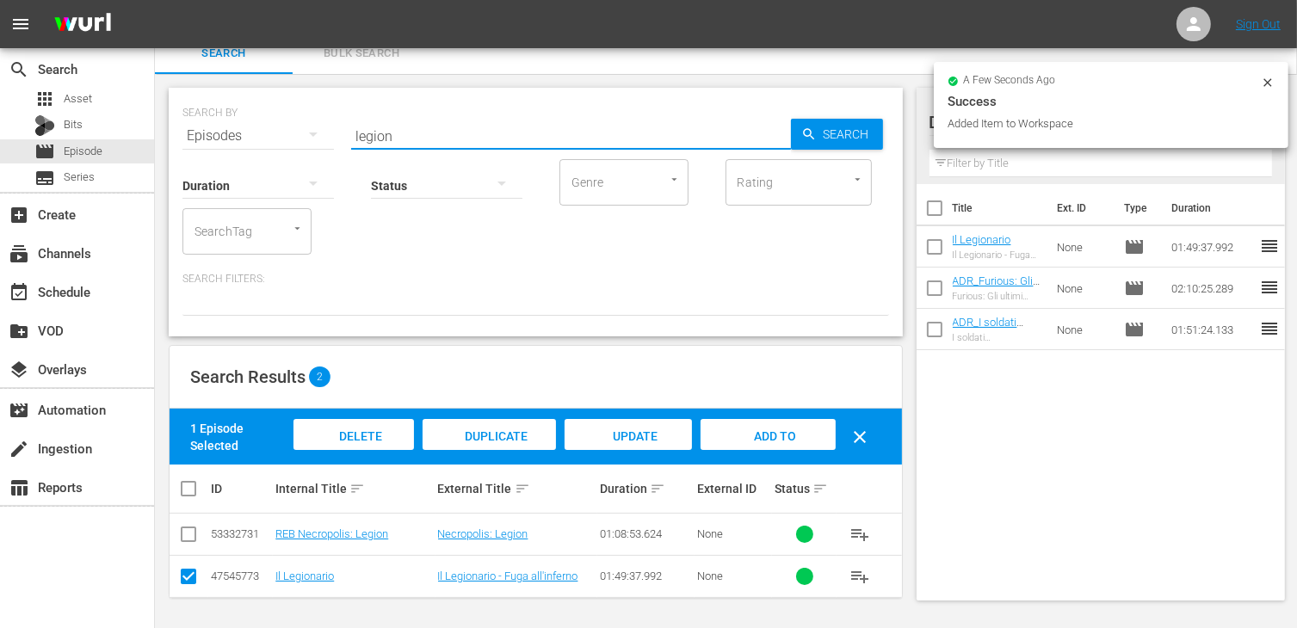
drag, startPoint x: 413, startPoint y: 135, endPoint x: 207, endPoint y: 127, distance: 205.9
click at [207, 127] on div "SEARCH BY Search By Episodes Search ID, Title, Description, Keywords, or Catego…" at bounding box center [535, 126] width 707 height 62
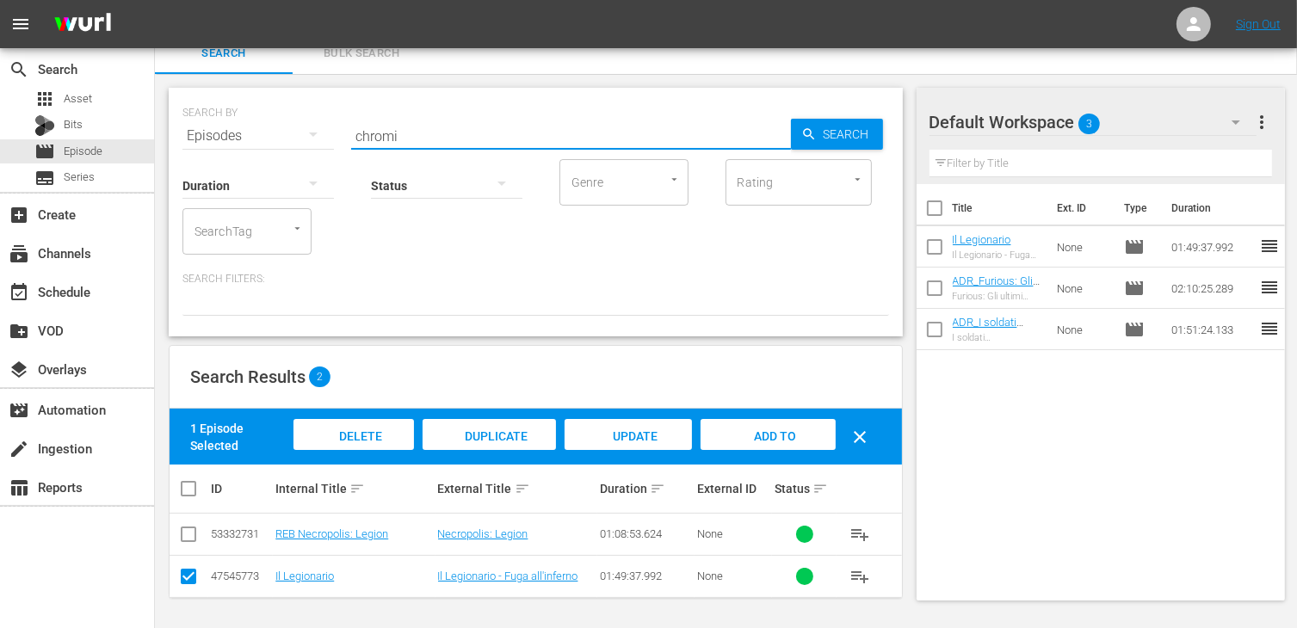
type input "chromi"
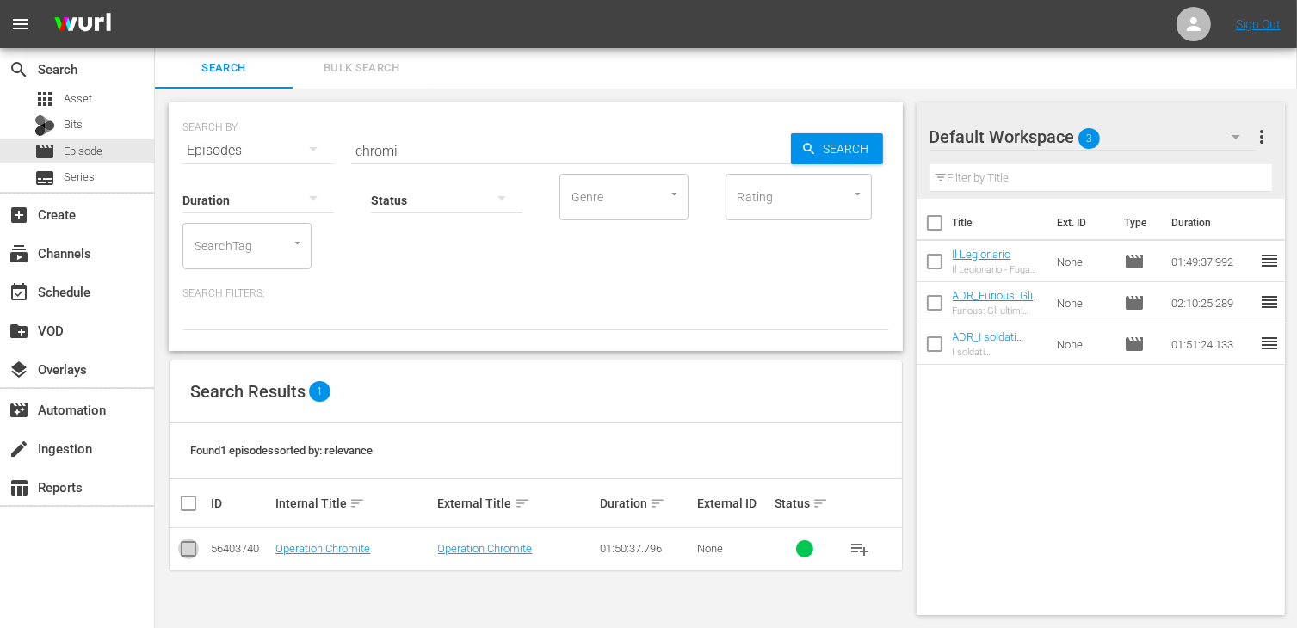
click at [195, 545] on input "checkbox" at bounding box center [188, 552] width 21 height 21
checkbox input "true"
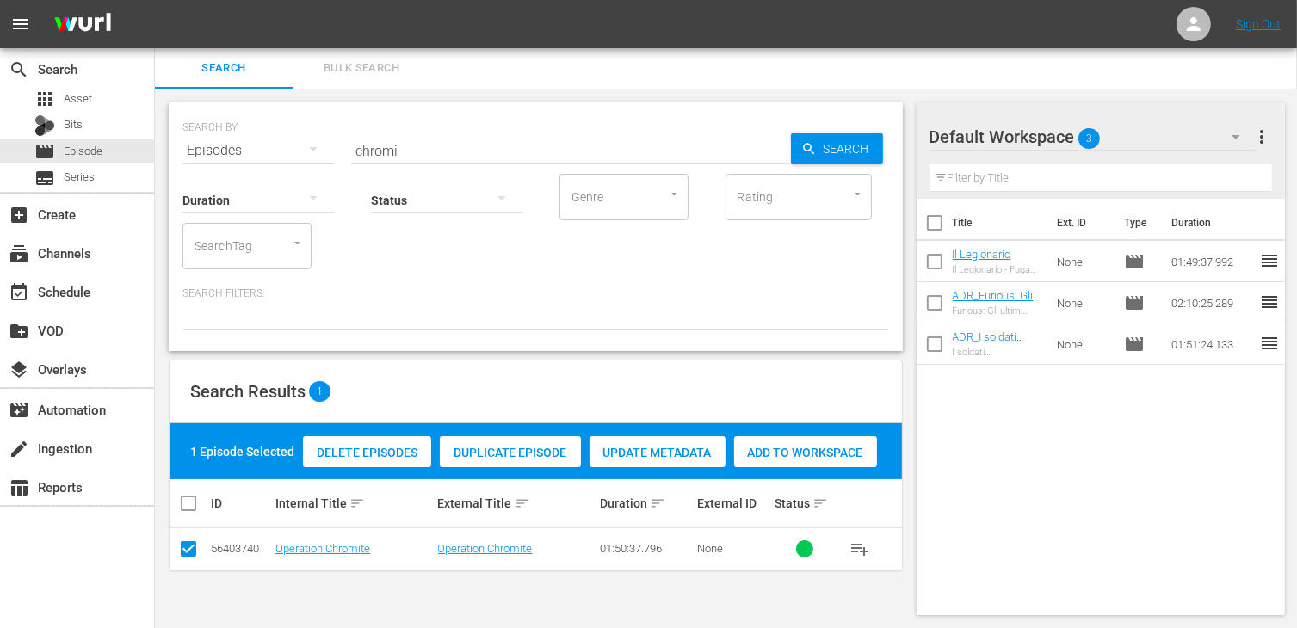
click at [799, 460] on div "Add to Workspace" at bounding box center [805, 452] width 143 height 33
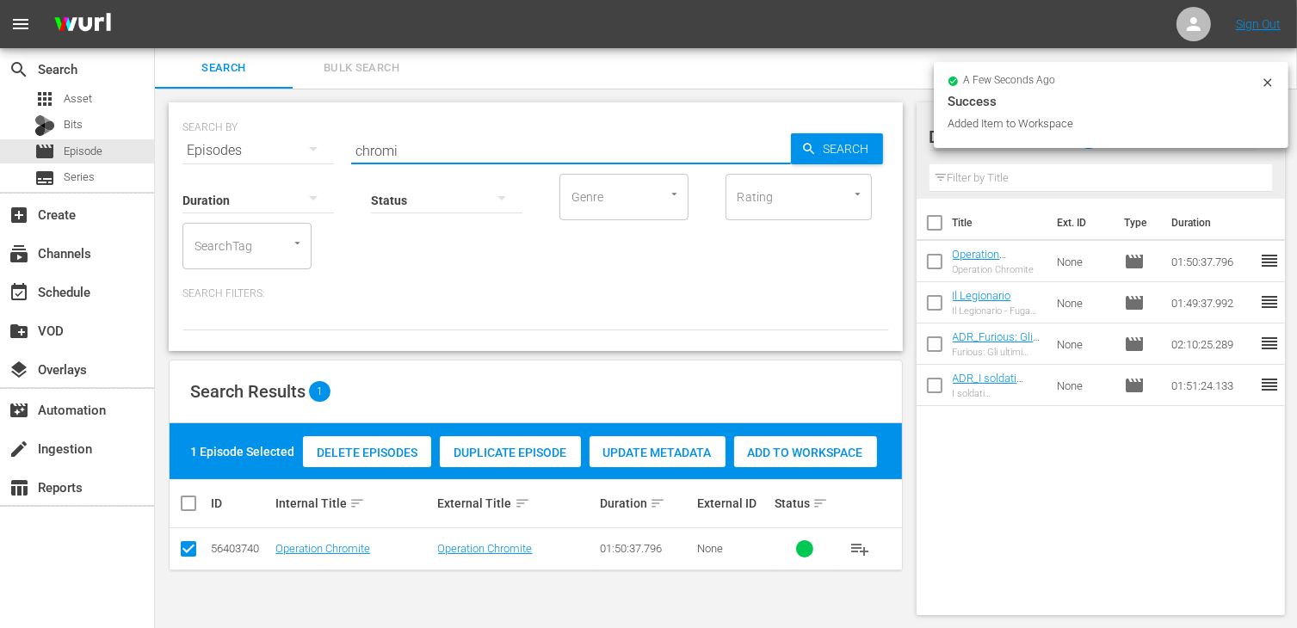
drag, startPoint x: 406, startPoint y: 152, endPoint x: 217, endPoint y: 139, distance: 189.8
click at [217, 139] on div "SEARCH BY Search By Episodes Search ID, Title, Description, Keywords, or Catego…" at bounding box center [535, 140] width 707 height 62
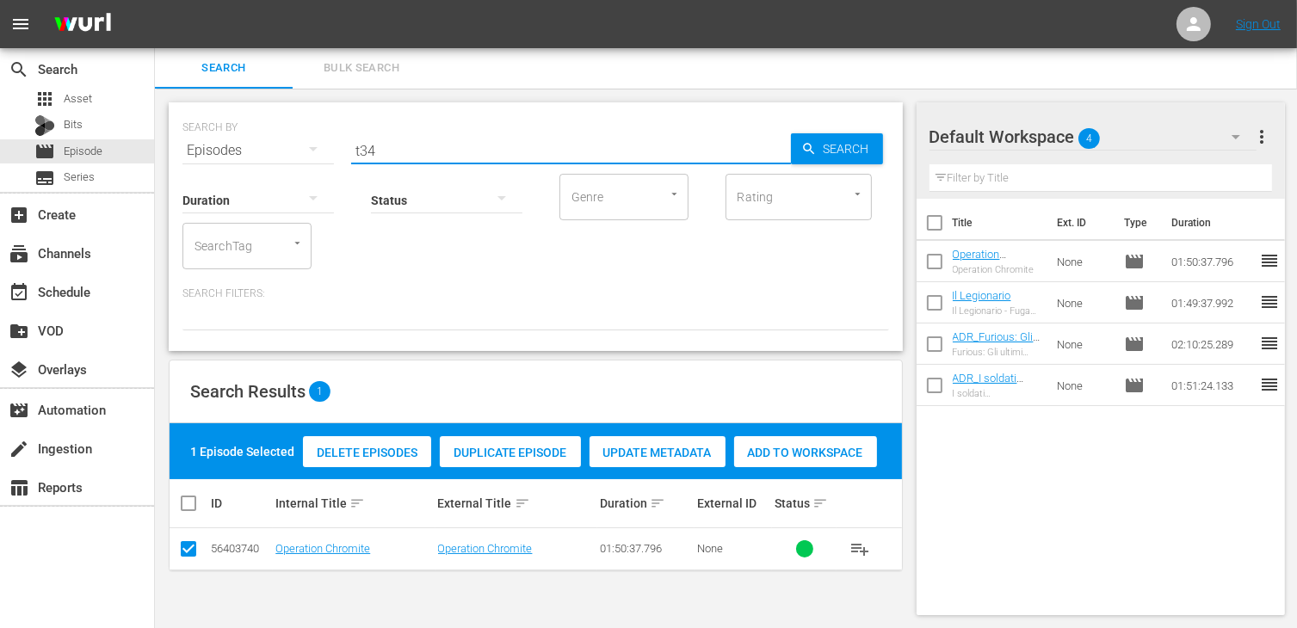
type input "t34"
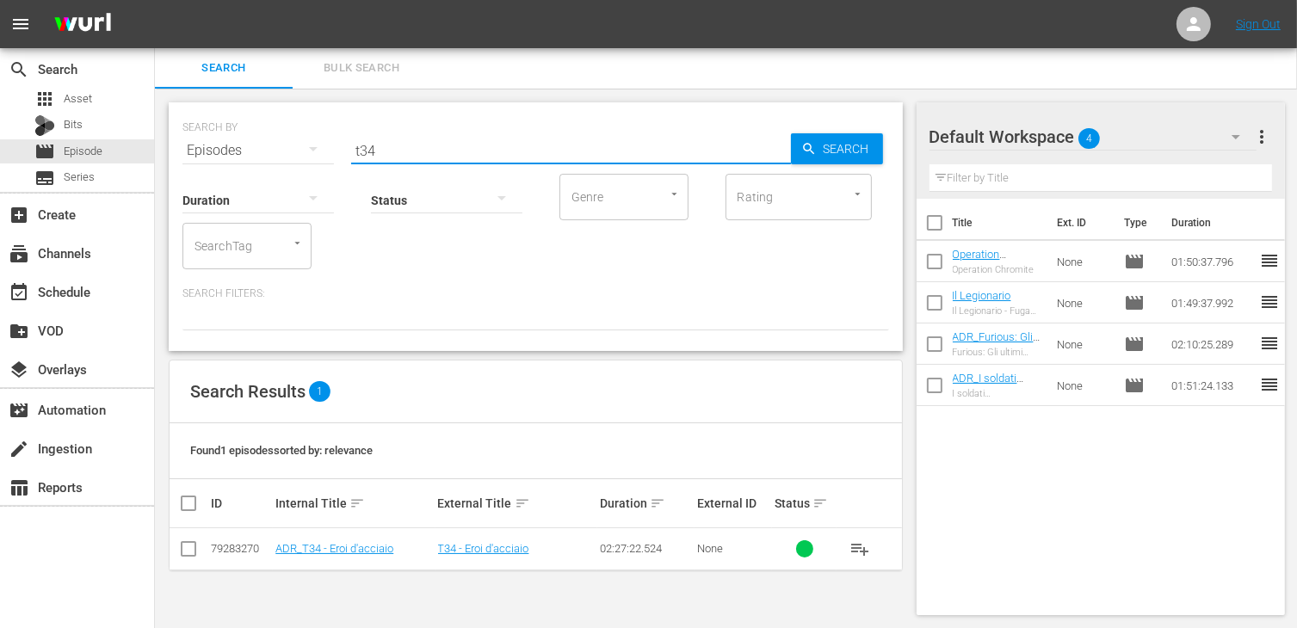
drag, startPoint x: 192, startPoint y: 547, endPoint x: 255, endPoint y: 514, distance: 71.2
click at [192, 547] on input "checkbox" at bounding box center [188, 552] width 21 height 21
checkbox input "true"
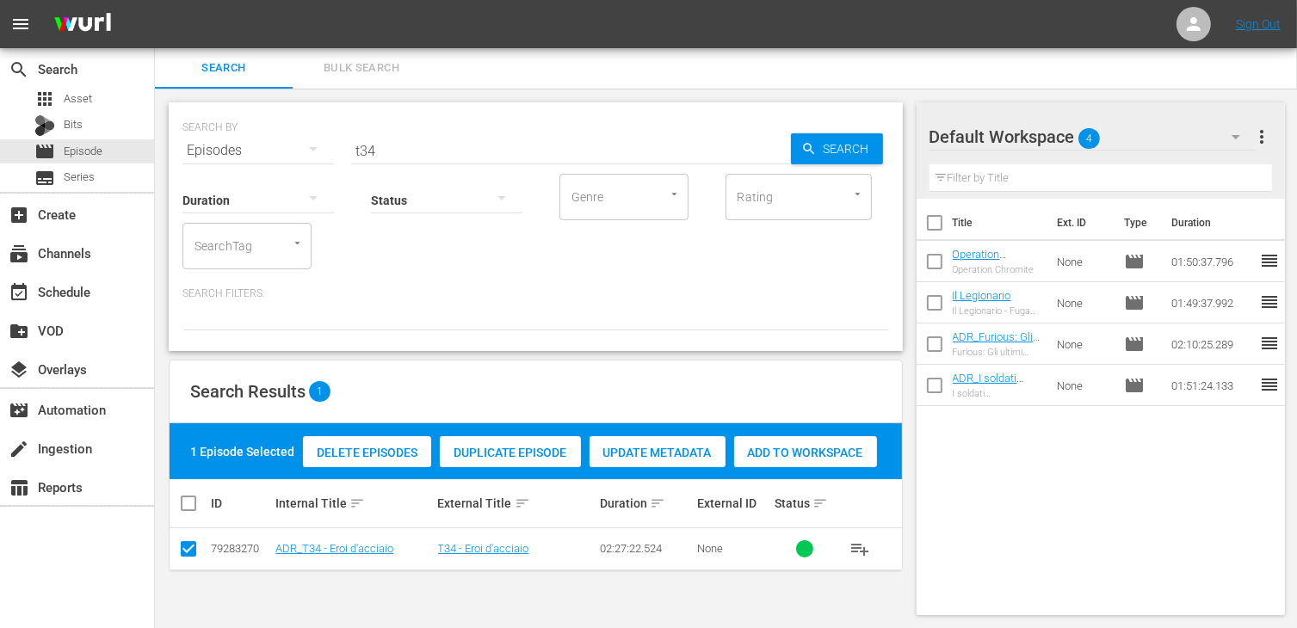
click at [840, 443] on div "Add to Workspace" at bounding box center [805, 452] width 143 height 33
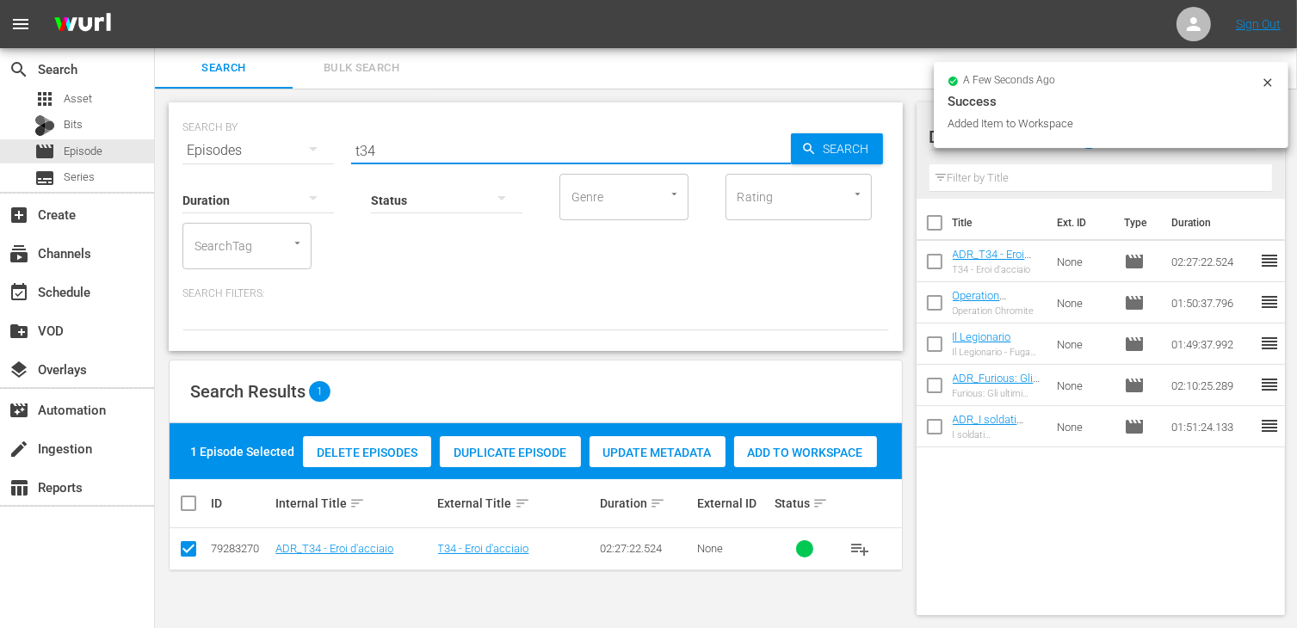
drag, startPoint x: 403, startPoint y: 150, endPoint x: 281, endPoint y: 139, distance: 121.9
click at [281, 139] on div "SEARCH BY Search By Episodes Search ID, Title, Description, Keywords, or Catego…" at bounding box center [535, 140] width 707 height 62
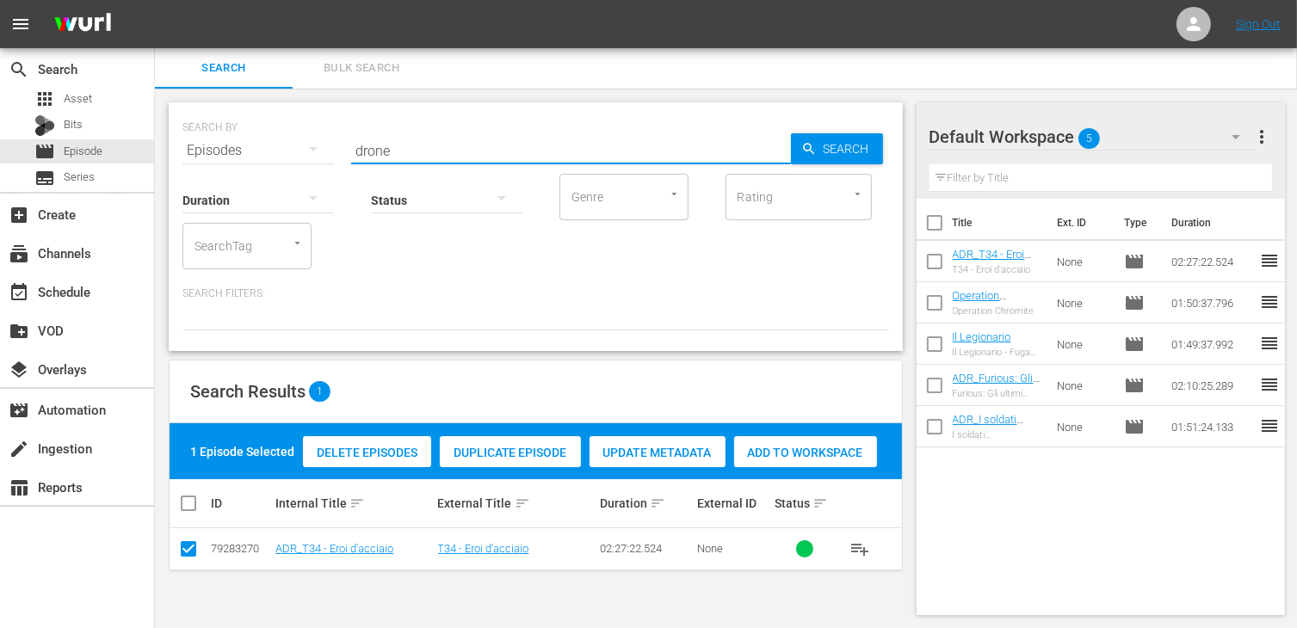
type input "drone"
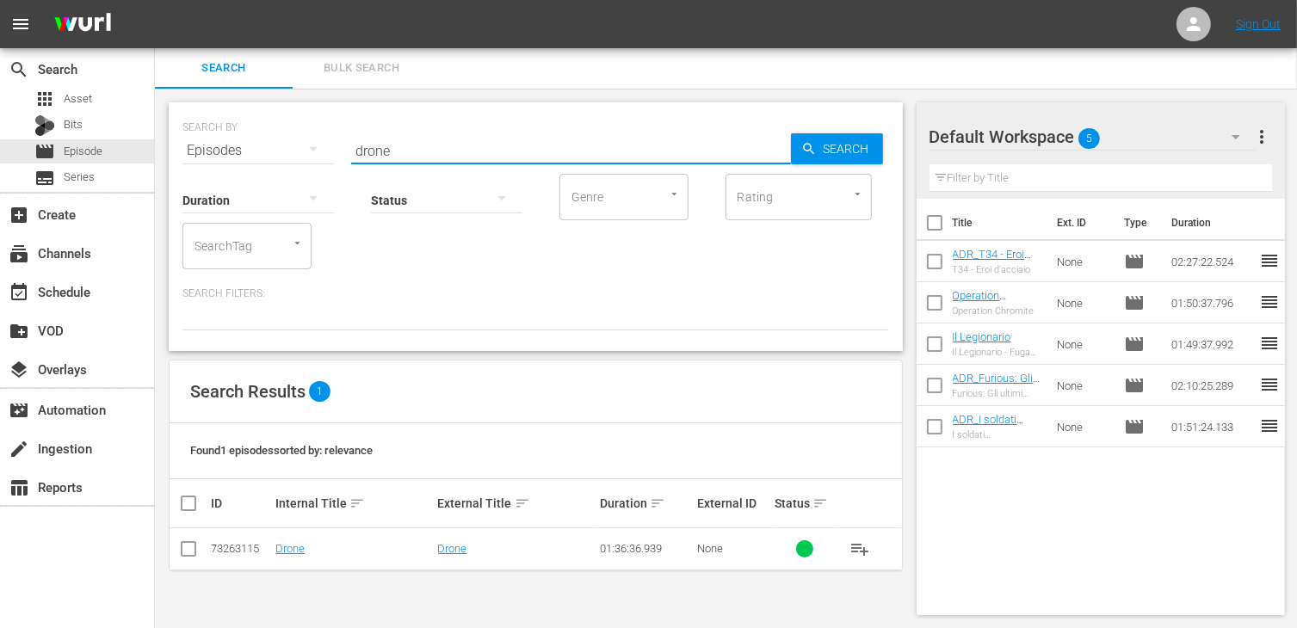
click at [191, 553] on input "checkbox" at bounding box center [188, 552] width 21 height 21
checkbox input "true"
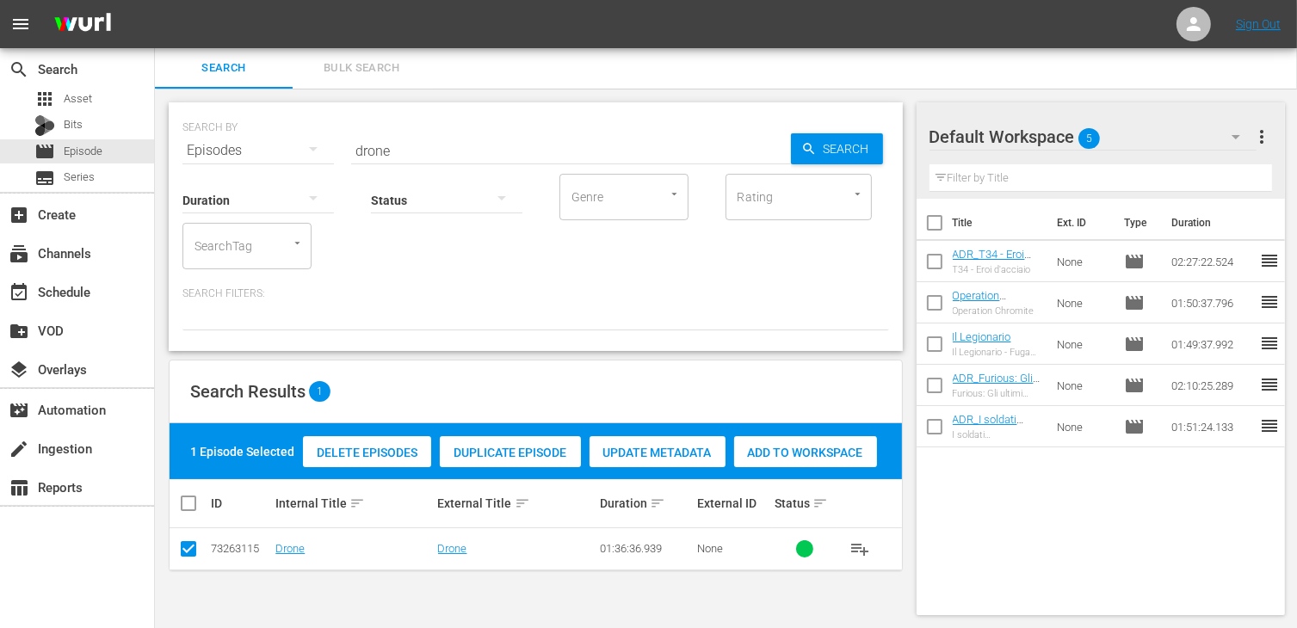
click at [784, 460] on div "Add to Workspace" at bounding box center [805, 452] width 143 height 33
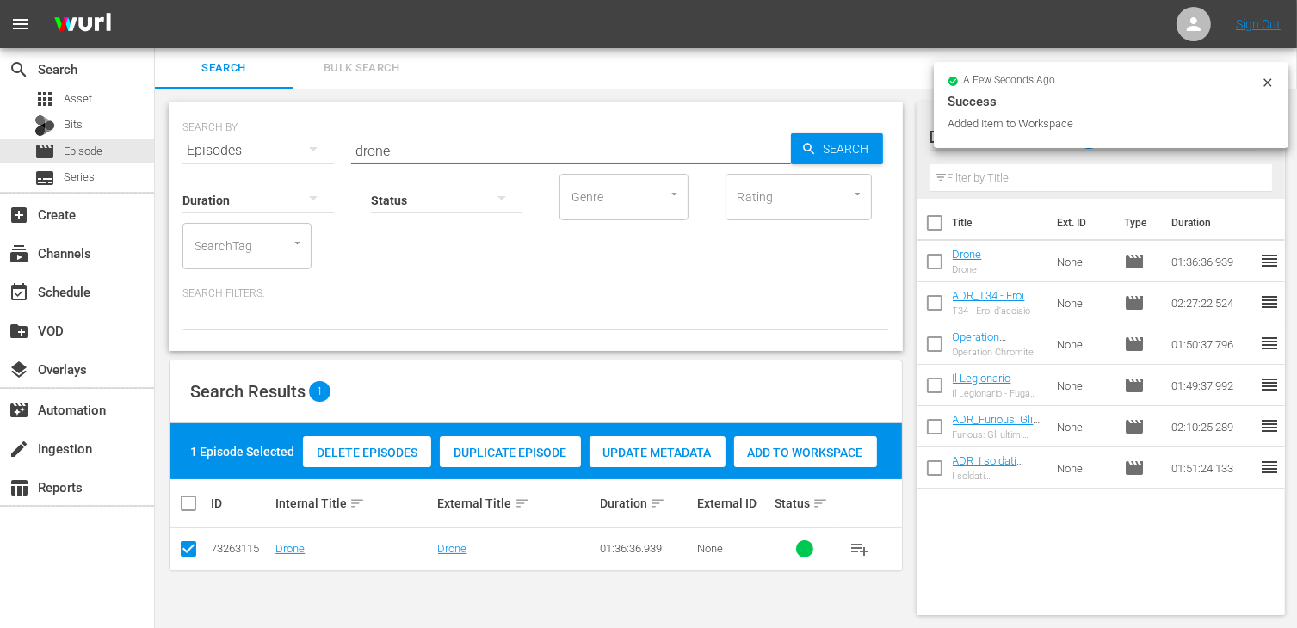
drag, startPoint x: 410, startPoint y: 150, endPoint x: 305, endPoint y: 142, distance: 105.3
click at [305, 142] on div "SEARCH BY Search By Episodes Search ID, Title, Description, Keywords, or Catego…" at bounding box center [535, 140] width 707 height 62
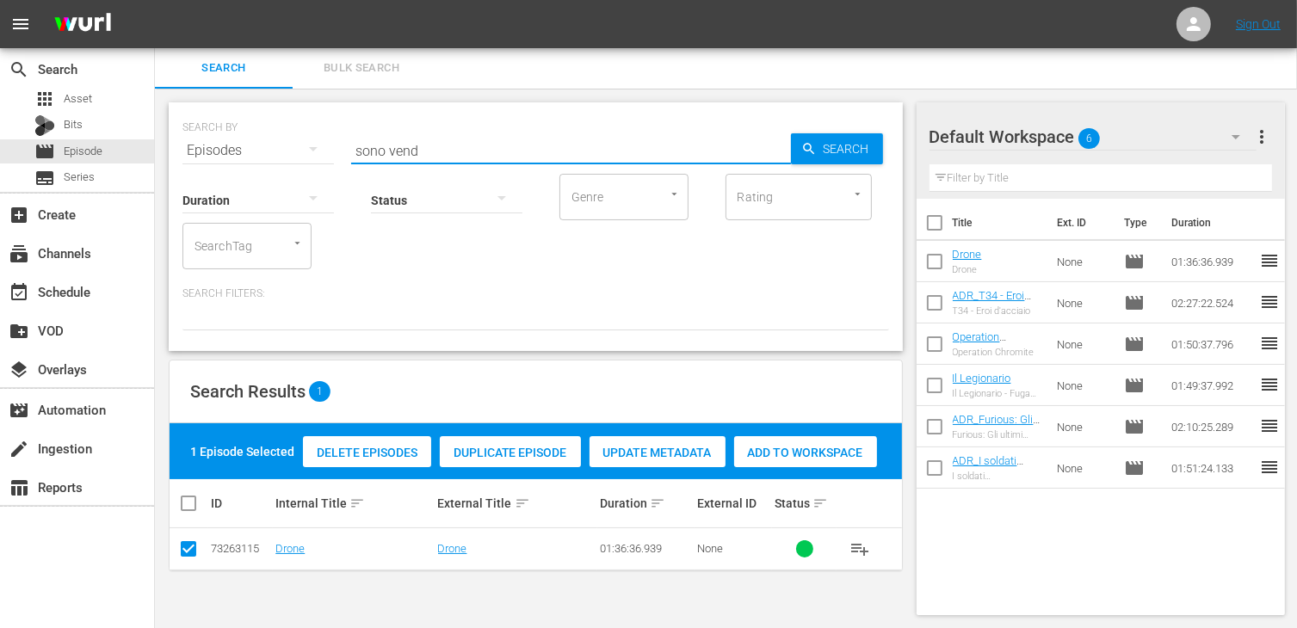
type input "sono vend"
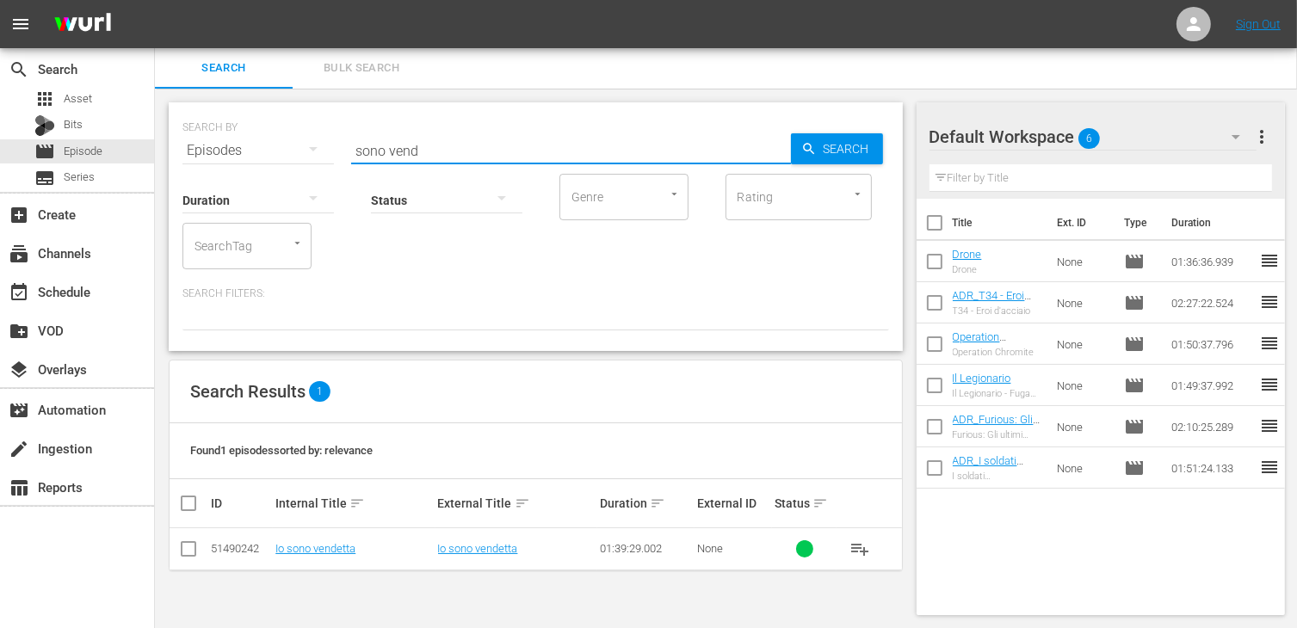
click at [195, 547] on input "checkbox" at bounding box center [188, 552] width 21 height 21
checkbox input "true"
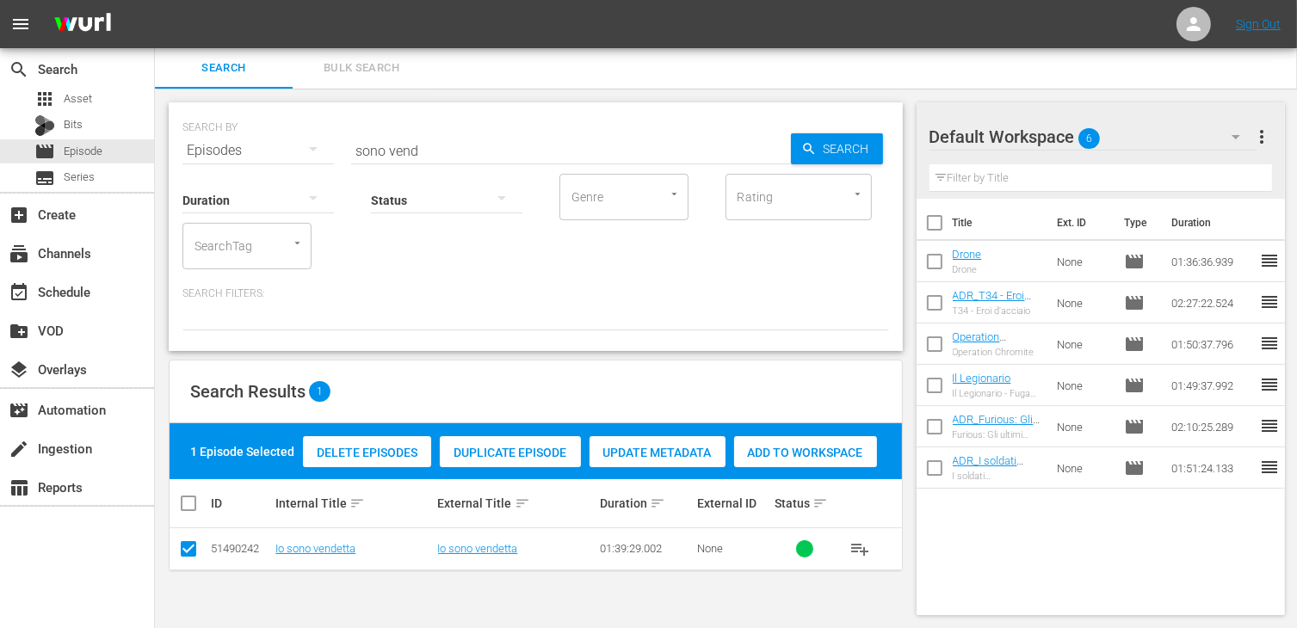
click at [829, 453] on span "Add to Workspace" at bounding box center [805, 453] width 143 height 14
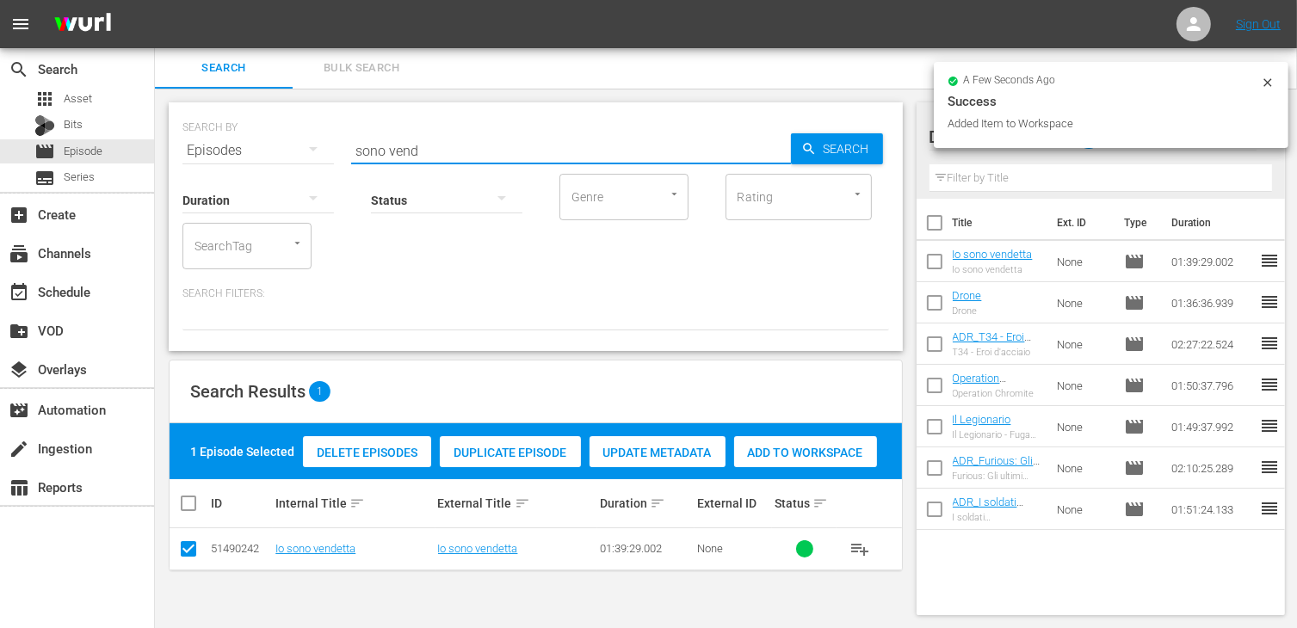
drag, startPoint x: 454, startPoint y: 153, endPoint x: 263, endPoint y: 139, distance: 191.6
click at [263, 139] on div "SEARCH BY Search By Episodes Search ID, Title, Description, Keywords, or Catego…" at bounding box center [535, 140] width 707 height 62
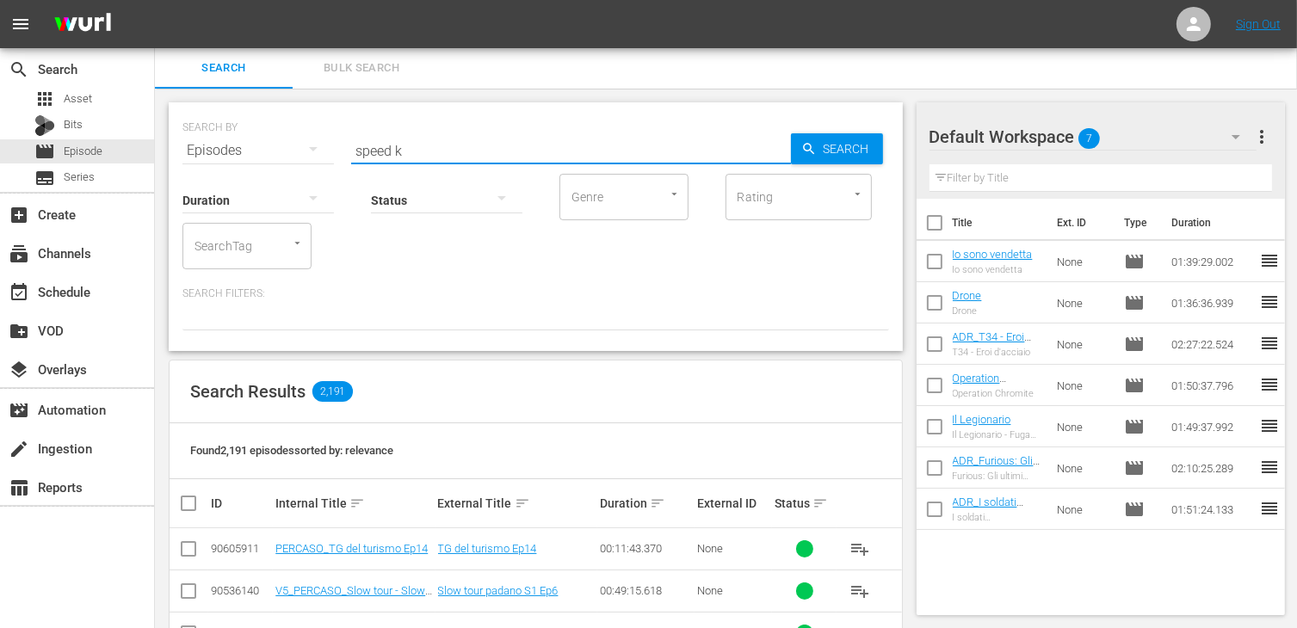
type input "speed k"
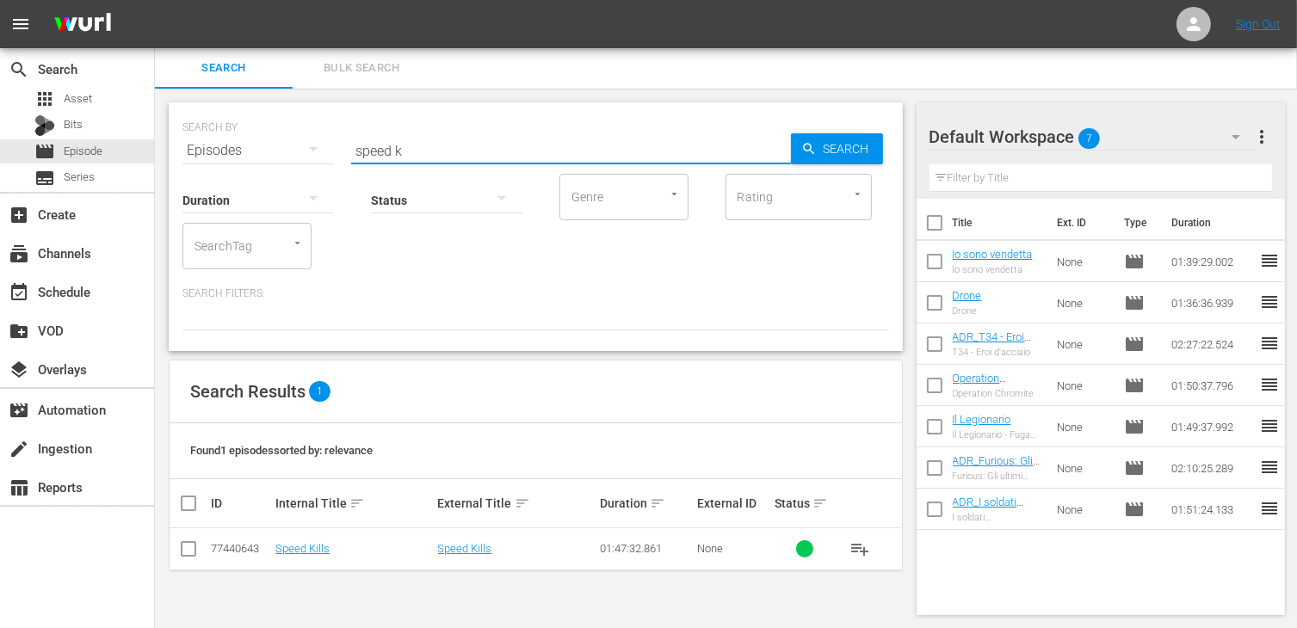
drag, startPoint x: 187, startPoint y: 553, endPoint x: 208, endPoint y: 546, distance: 22.9
click at [191, 551] on input "checkbox" at bounding box center [188, 552] width 21 height 21
checkbox input "true"
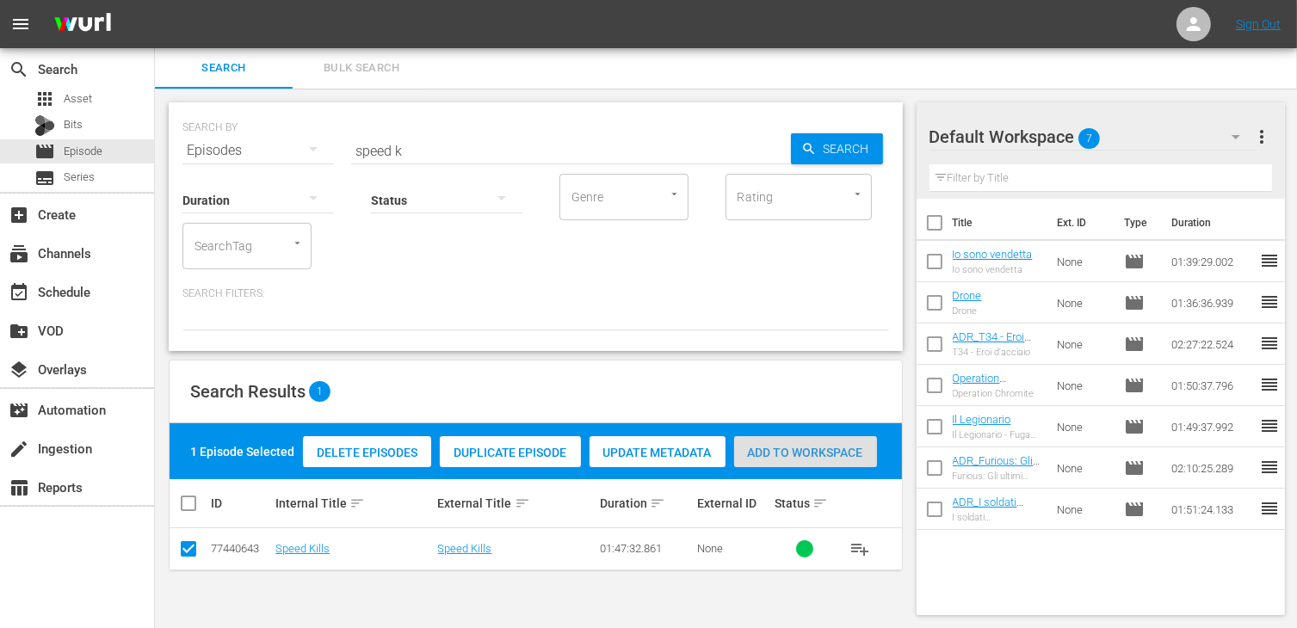
click at [810, 455] on span "Add to Workspace" at bounding box center [805, 453] width 143 height 14
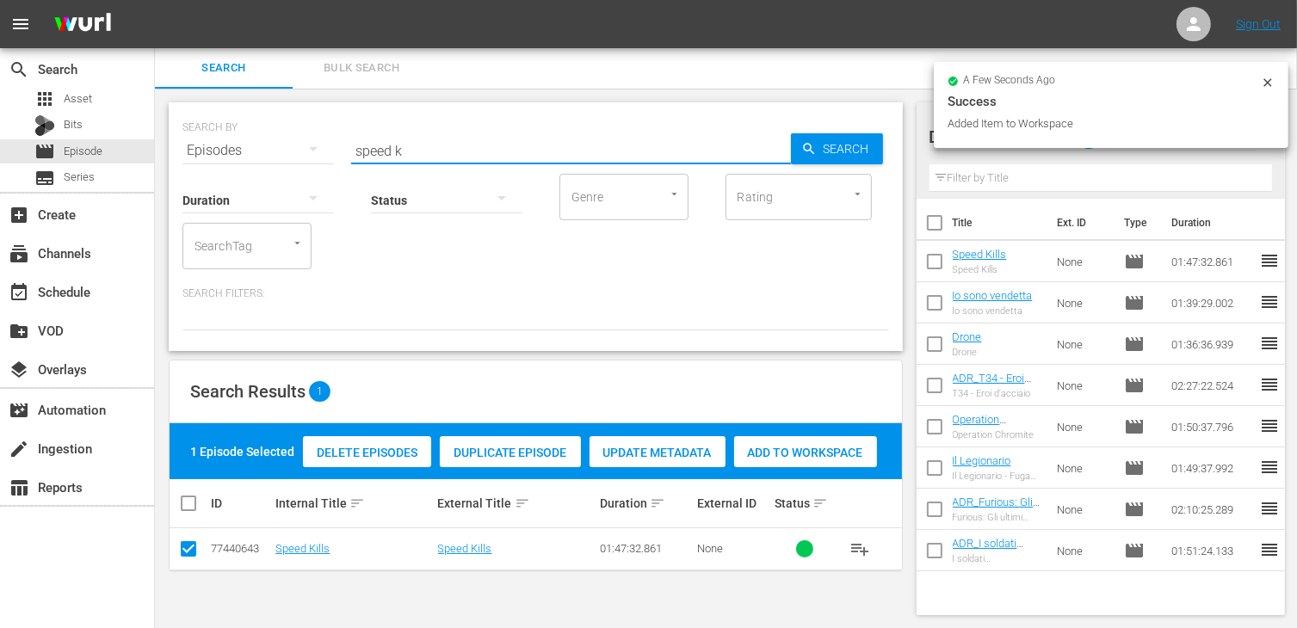
drag, startPoint x: 416, startPoint y: 149, endPoint x: 310, endPoint y: 141, distance: 106.1
click at [310, 141] on div "SEARCH BY Search By Episodes Search ID, Title, Description, Keywords, or Catego…" at bounding box center [535, 140] width 707 height 62
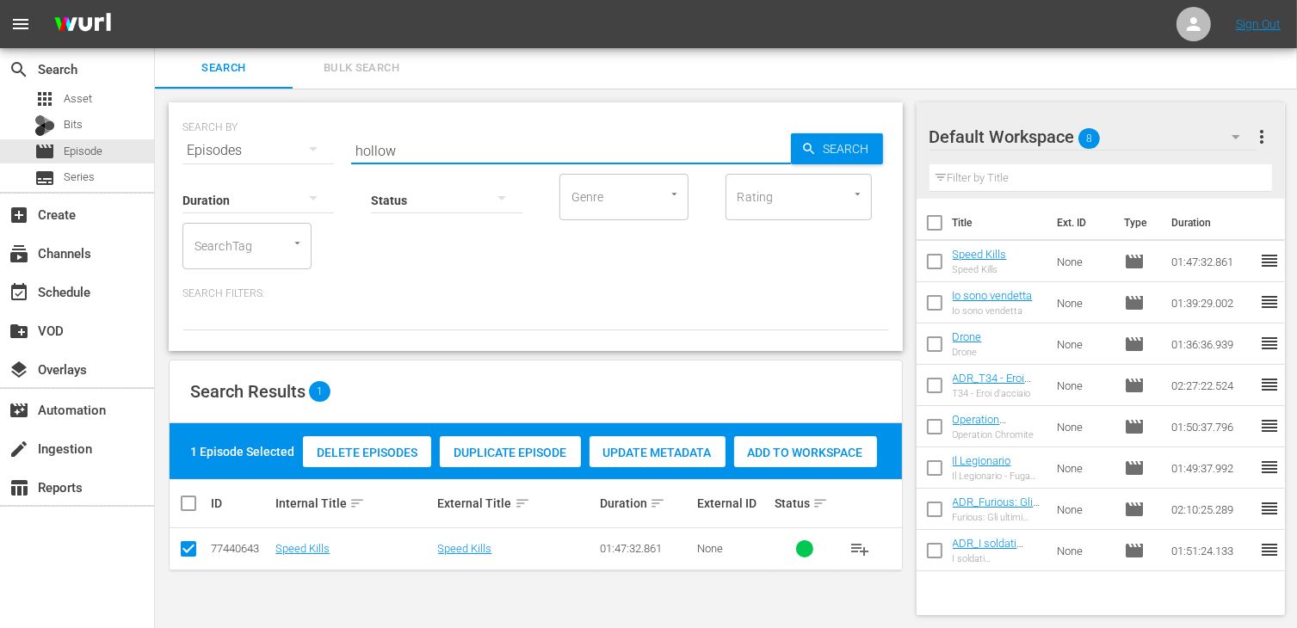
type input "hollow"
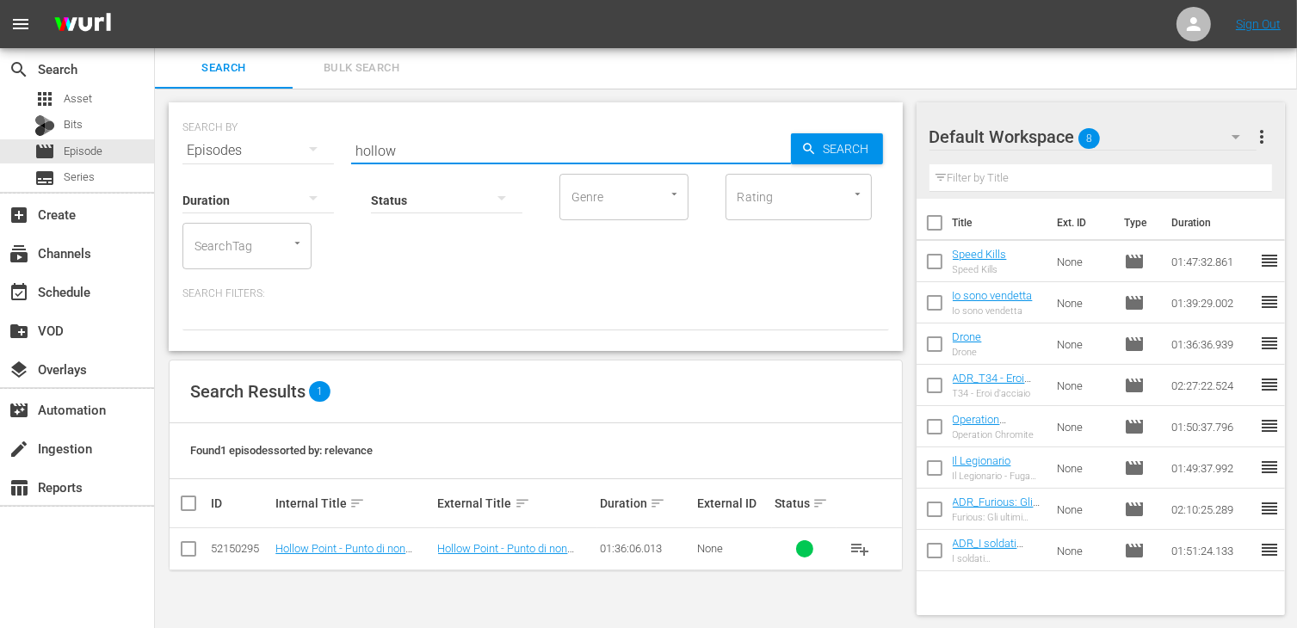
drag, startPoint x: 188, startPoint y: 552, endPoint x: 224, endPoint y: 547, distance: 36.5
click at [188, 552] on input "checkbox" at bounding box center [188, 552] width 21 height 21
checkbox input "true"
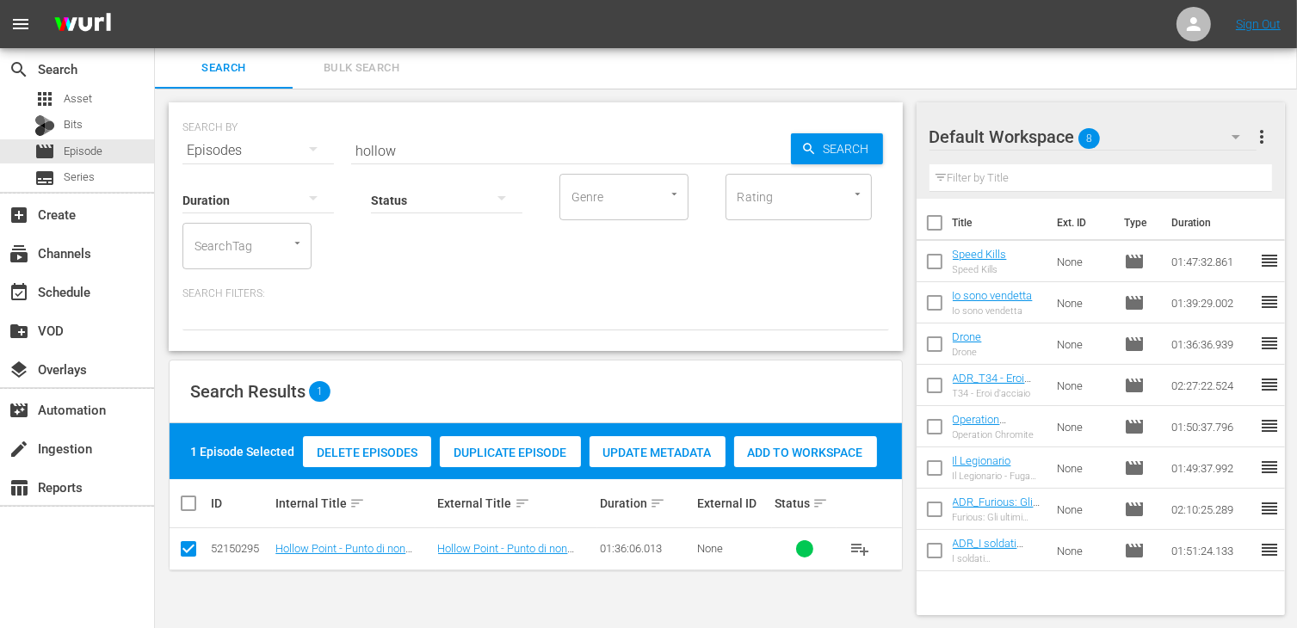
click at [832, 456] on span "Add to Workspace" at bounding box center [805, 453] width 143 height 14
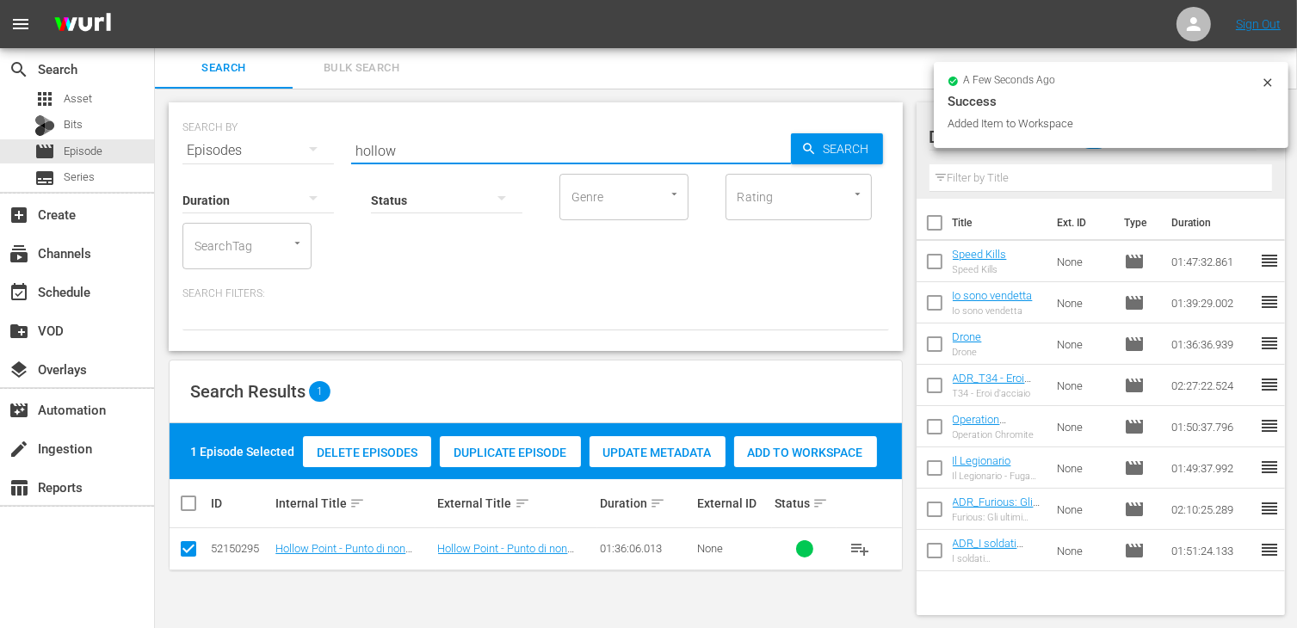
drag, startPoint x: 417, startPoint y: 156, endPoint x: 326, endPoint y: 145, distance: 91.1
click at [326, 145] on div "SEARCH BY Search By Episodes Search ID, Title, Description, Keywords, or Catego…" at bounding box center [535, 140] width 707 height 62
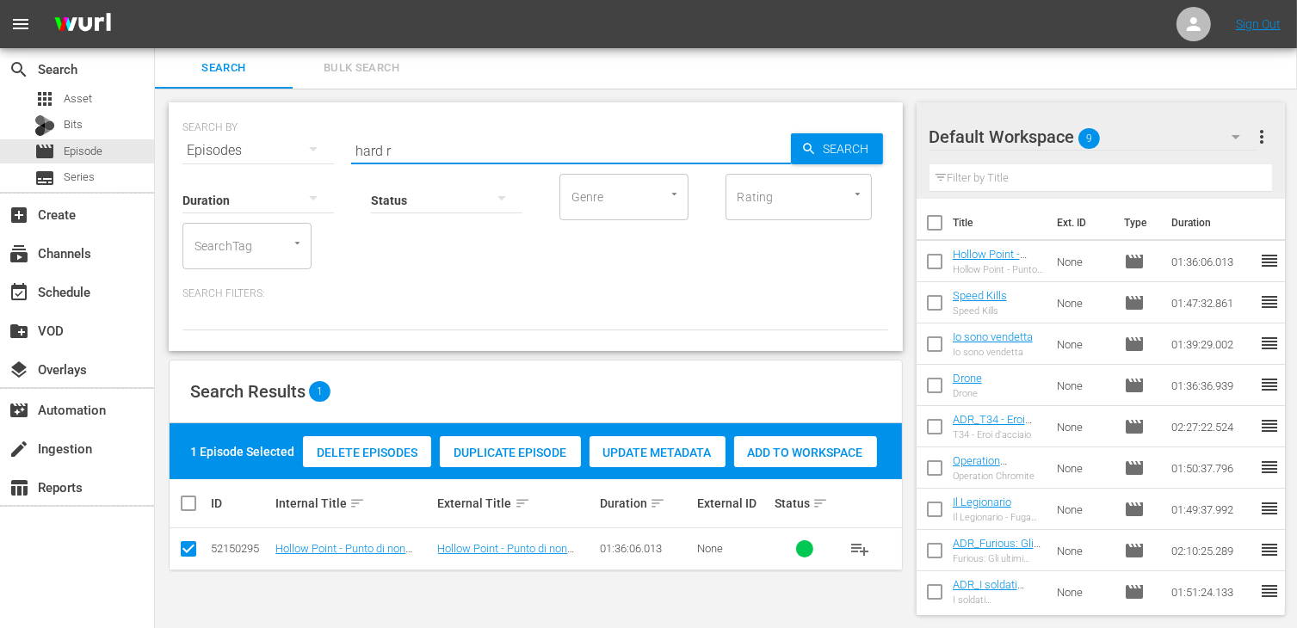
type input "hard r"
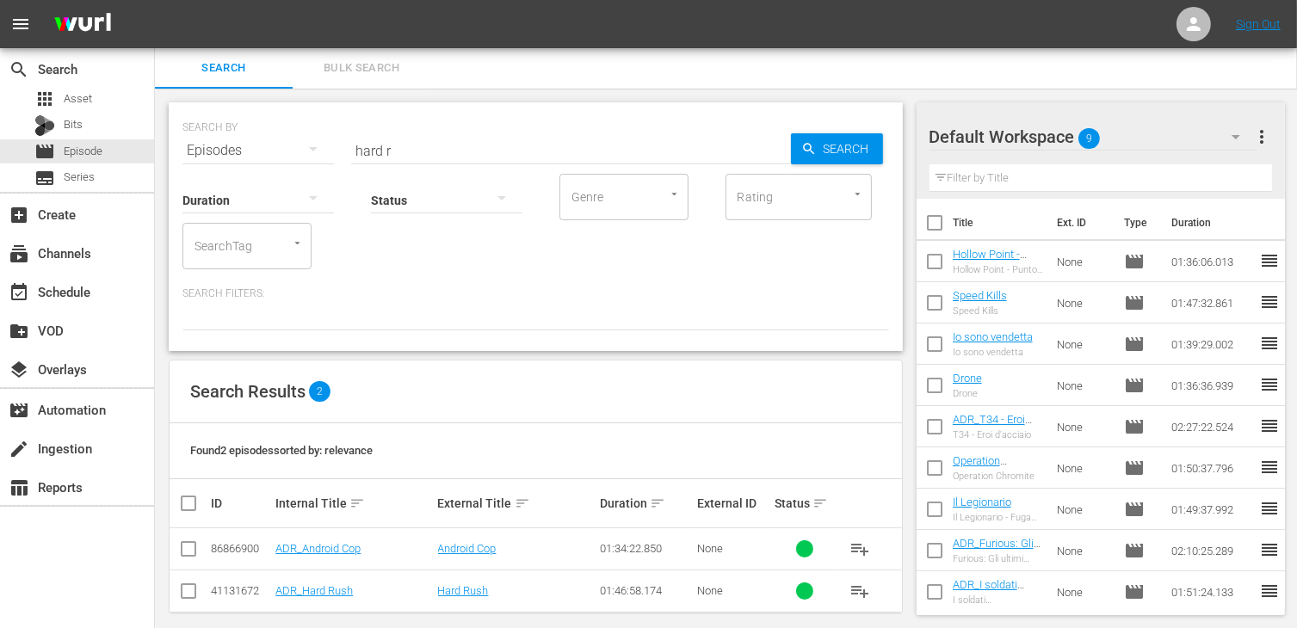
click at [198, 588] on td at bounding box center [189, 591] width 39 height 42
click at [186, 593] on input "checkbox" at bounding box center [188, 594] width 21 height 21
checkbox input "true"
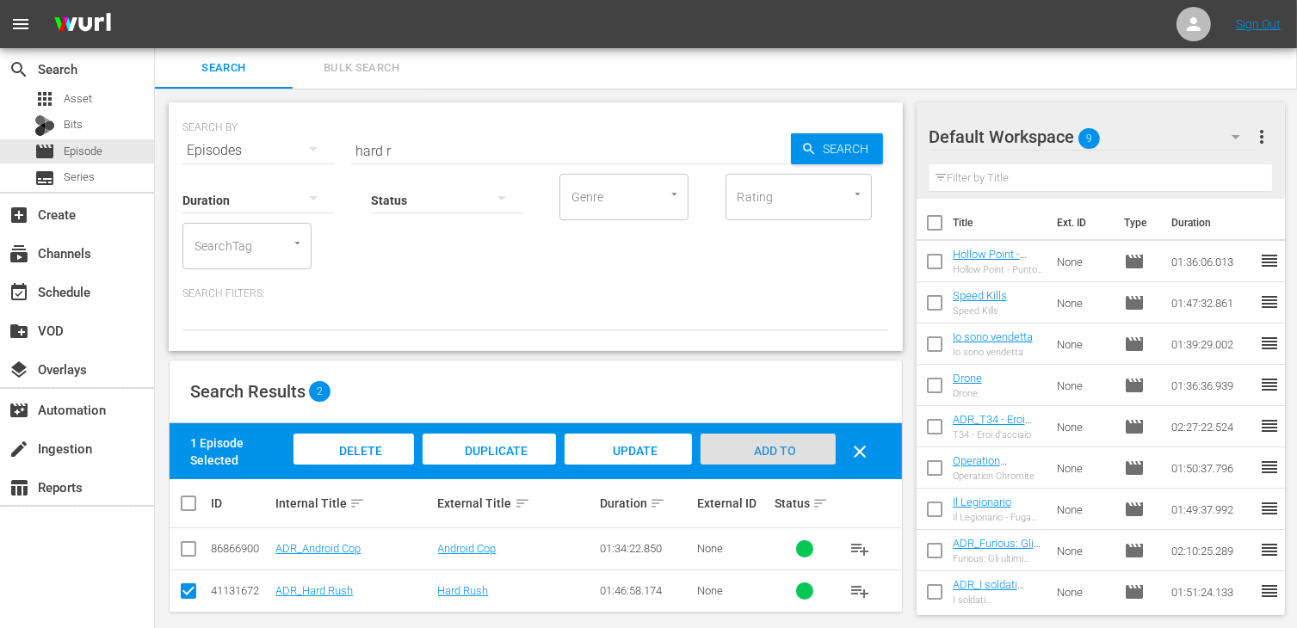
click at [774, 455] on span "Add to Workspace" at bounding box center [768, 467] width 84 height 46
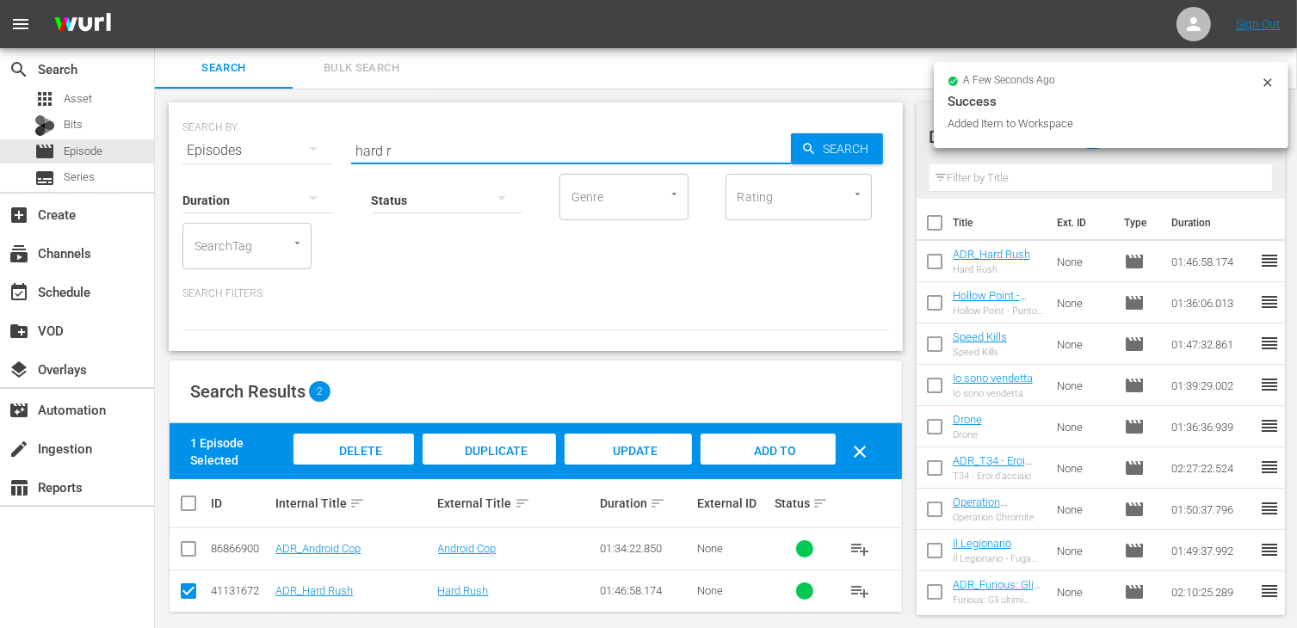
drag, startPoint x: 414, startPoint y: 145, endPoint x: 256, endPoint y: 145, distance: 158.4
click at [256, 145] on div "SEARCH BY Search By Episodes Search ID, Title, Description, Keywords, or Catego…" at bounding box center [535, 140] width 707 height 62
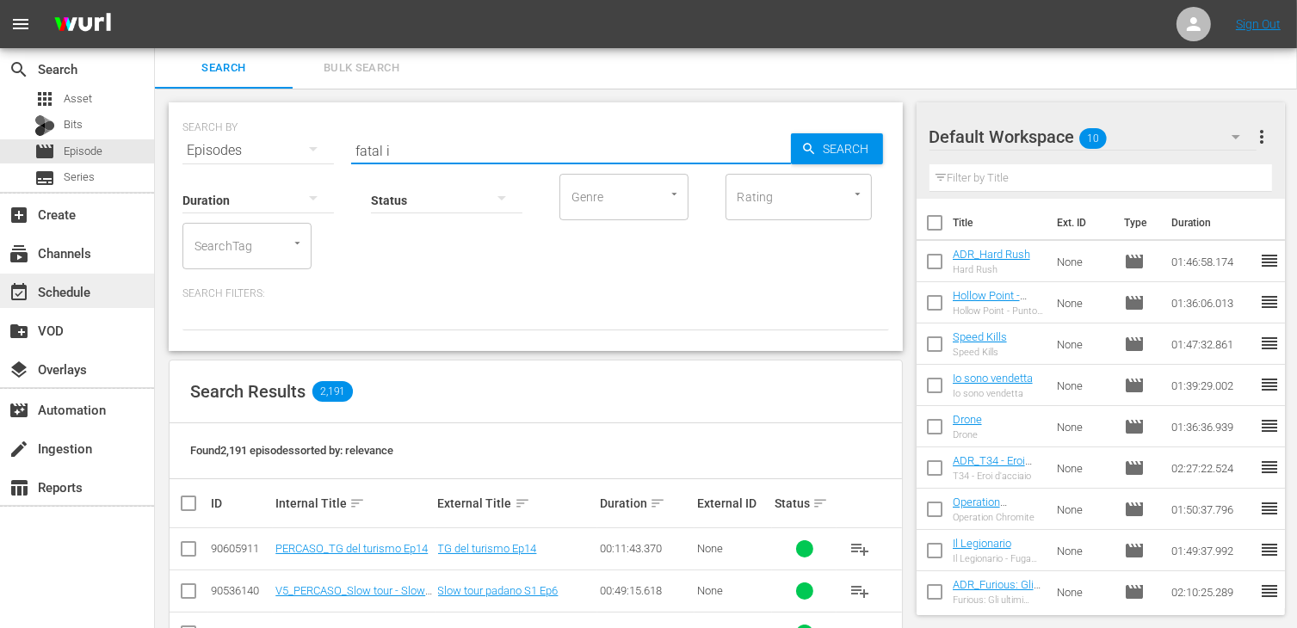
type input "fatal i"
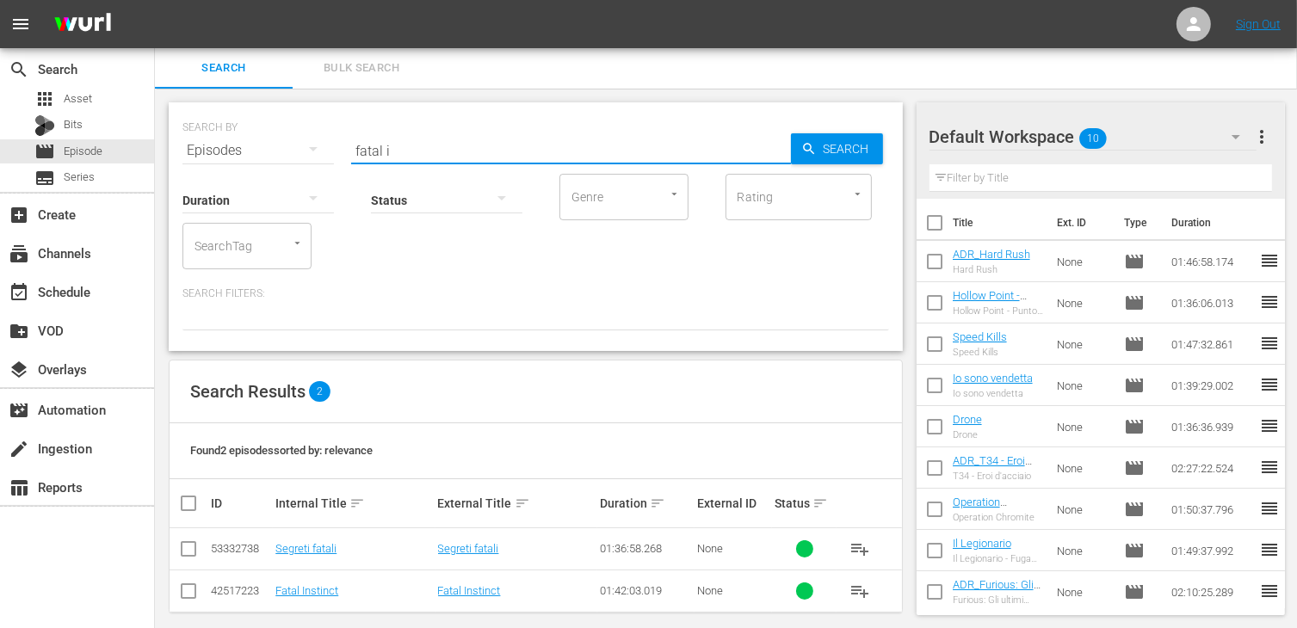
click at [193, 593] on input "checkbox" at bounding box center [188, 594] width 21 height 21
checkbox input "true"
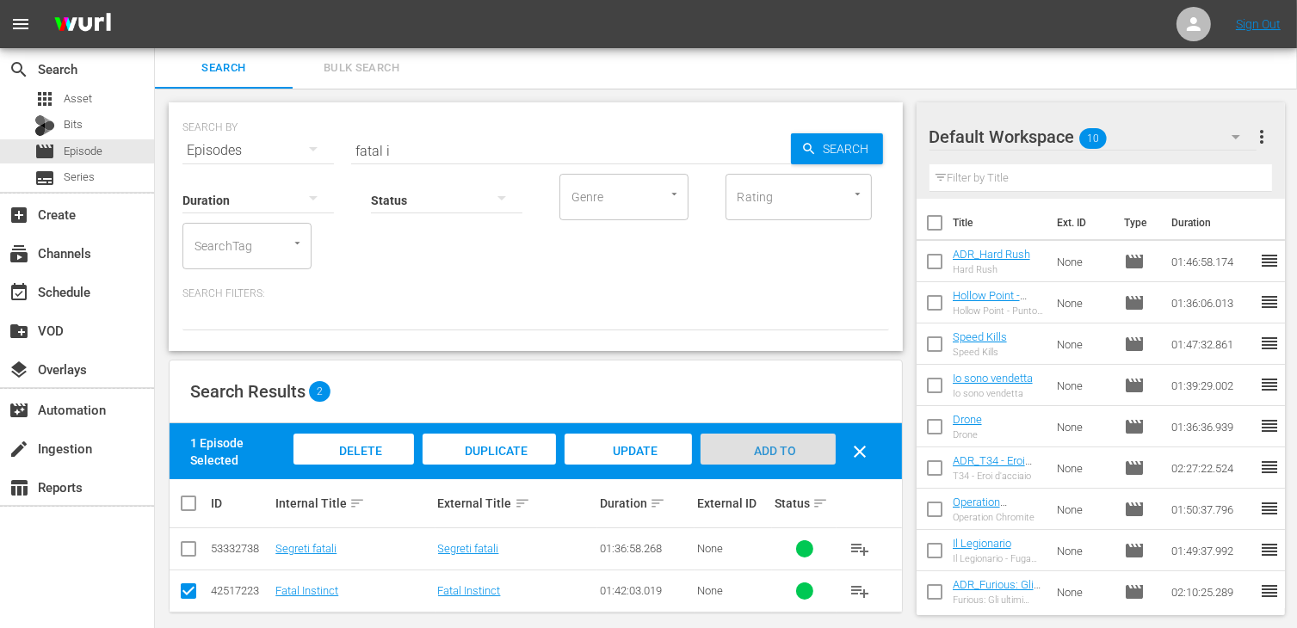
click at [788, 448] on span "Add to Workspace" at bounding box center [768, 467] width 84 height 46
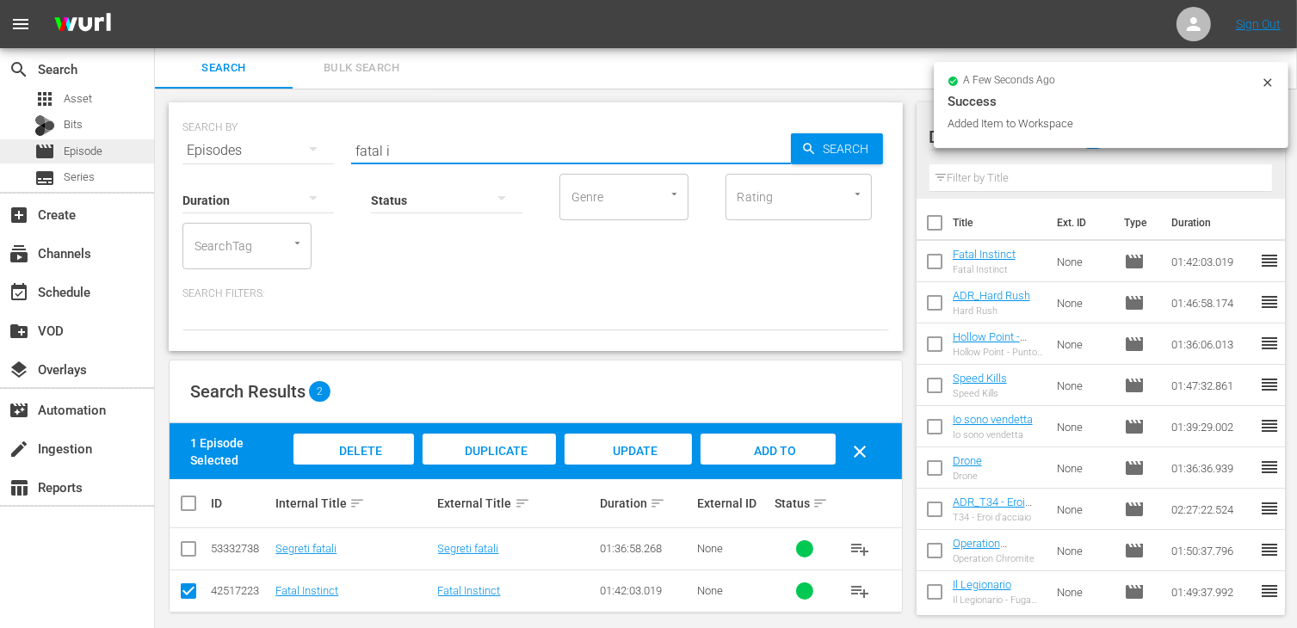
drag, startPoint x: 399, startPoint y: 147, endPoint x: 93, endPoint y: 145, distance: 306.4
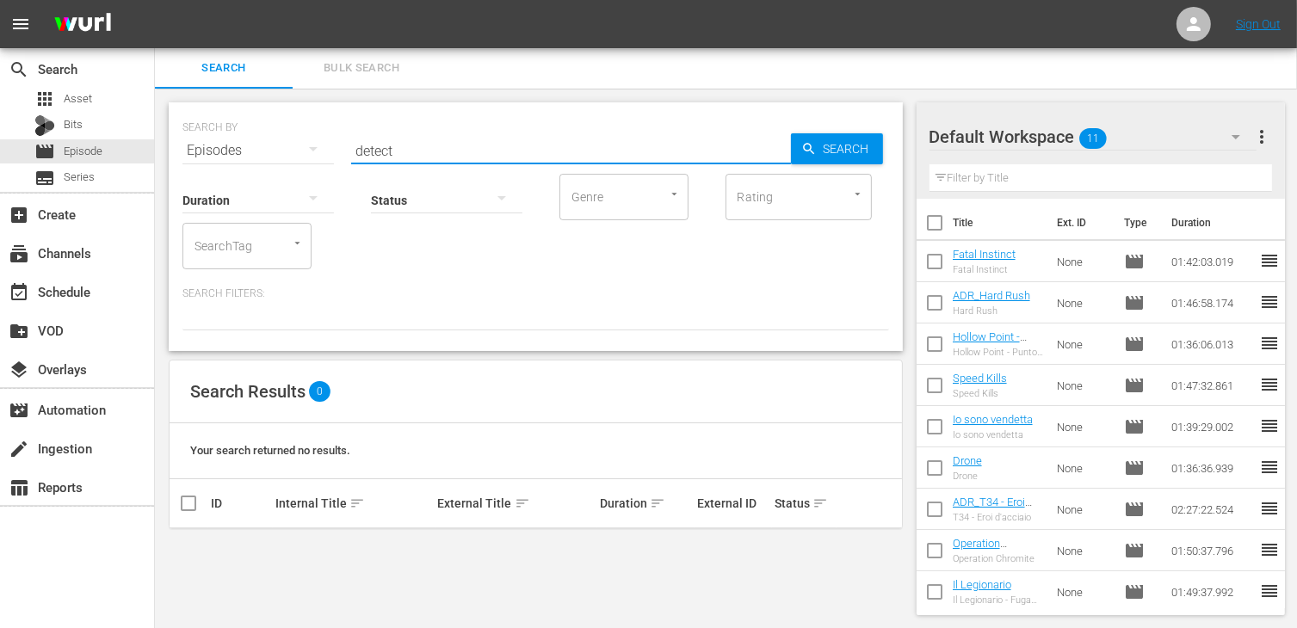
type input "detect"
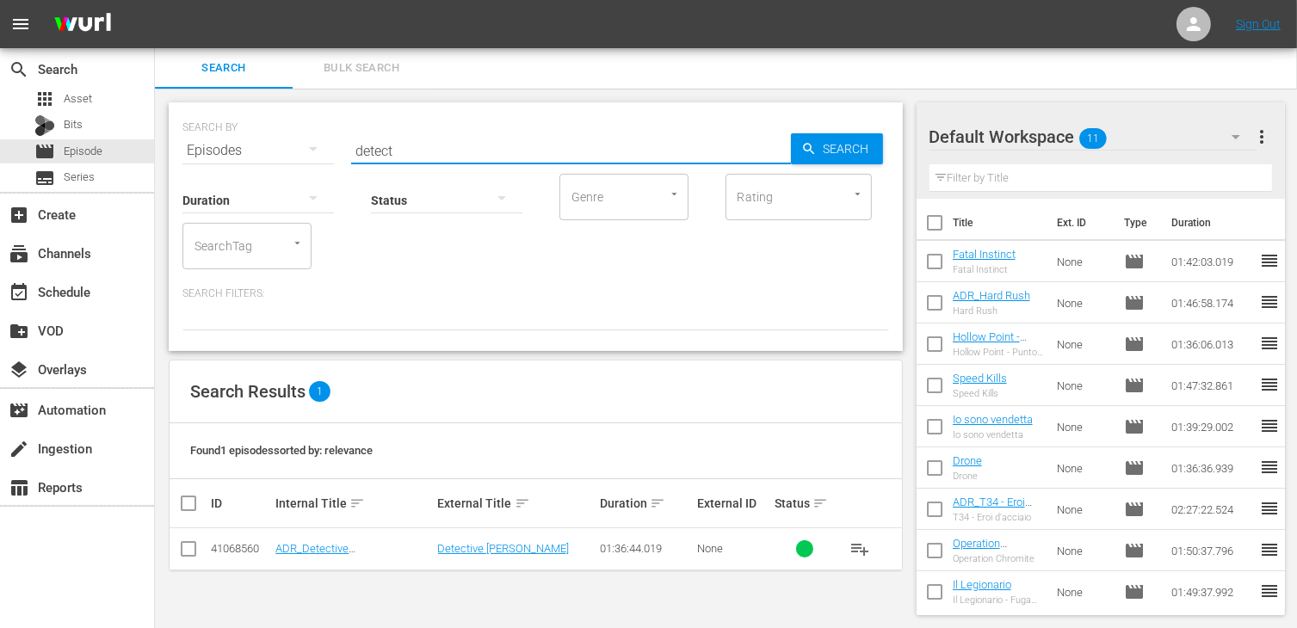
click at [182, 553] on input "checkbox" at bounding box center [188, 552] width 21 height 21
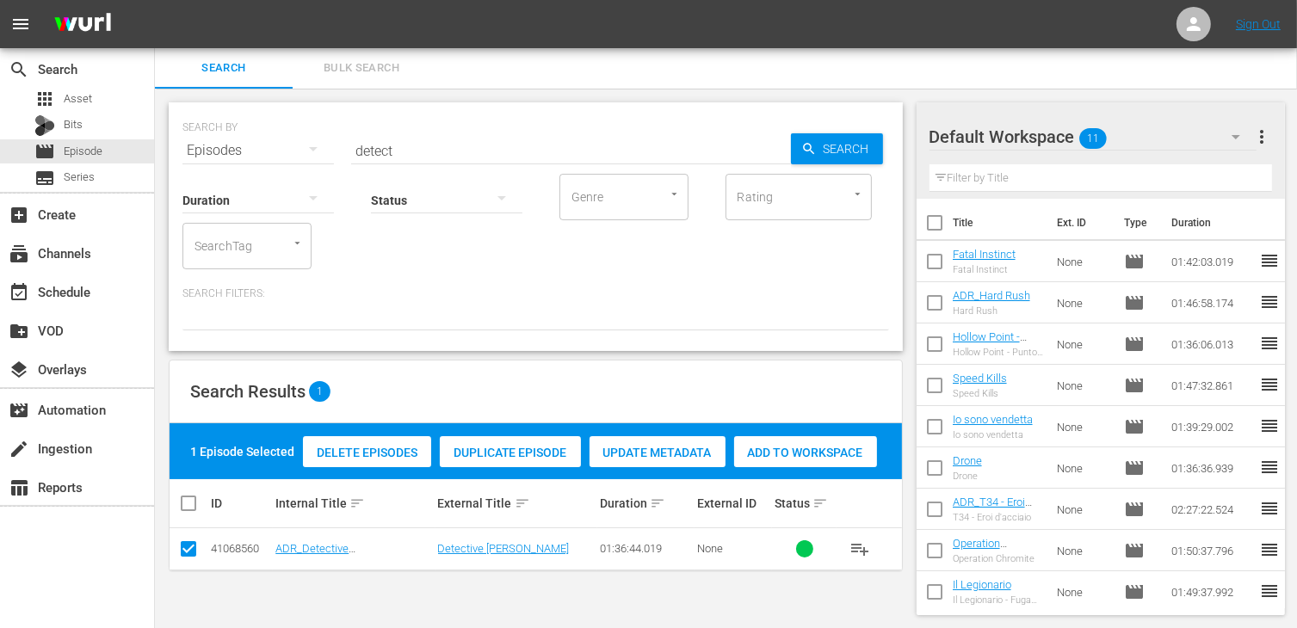
click at [800, 456] on span "Add to Workspace" at bounding box center [805, 453] width 143 height 14
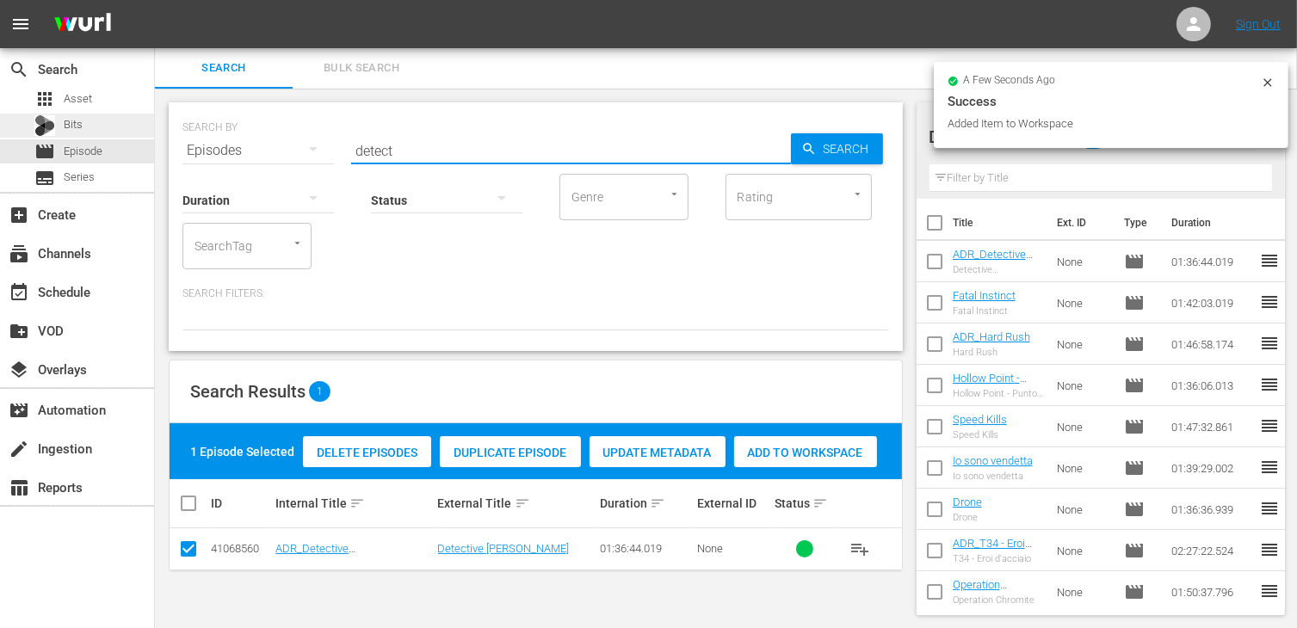
drag, startPoint x: 423, startPoint y: 156, endPoint x: 146, endPoint y: 135, distance: 277.9
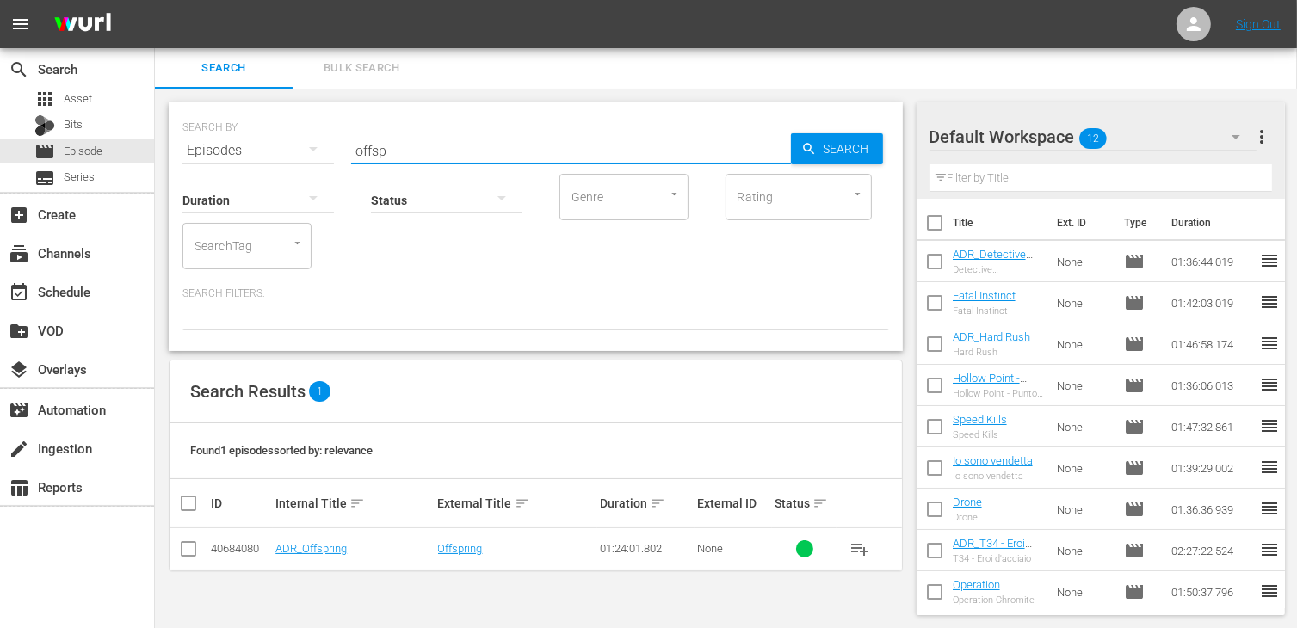
drag, startPoint x: 193, startPoint y: 552, endPoint x: 220, endPoint y: 538, distance: 30.8
click at [194, 551] on input "checkbox" at bounding box center [188, 552] width 21 height 21
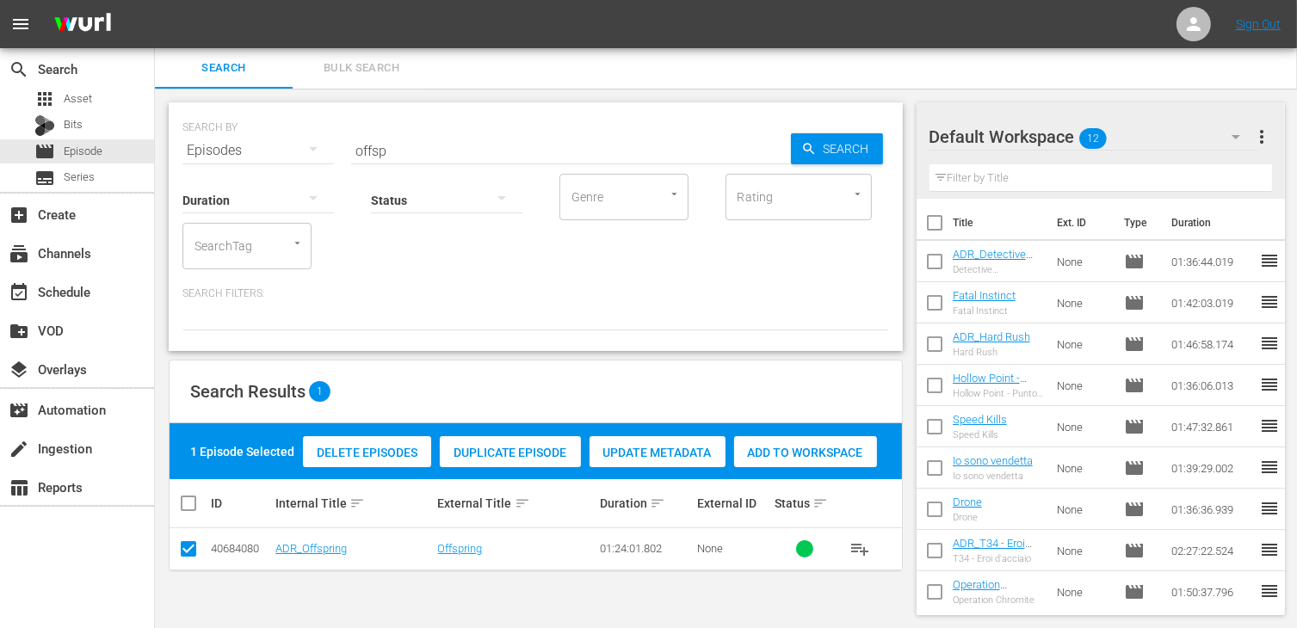
click at [830, 453] on span "Add to Workspace" at bounding box center [805, 453] width 143 height 14
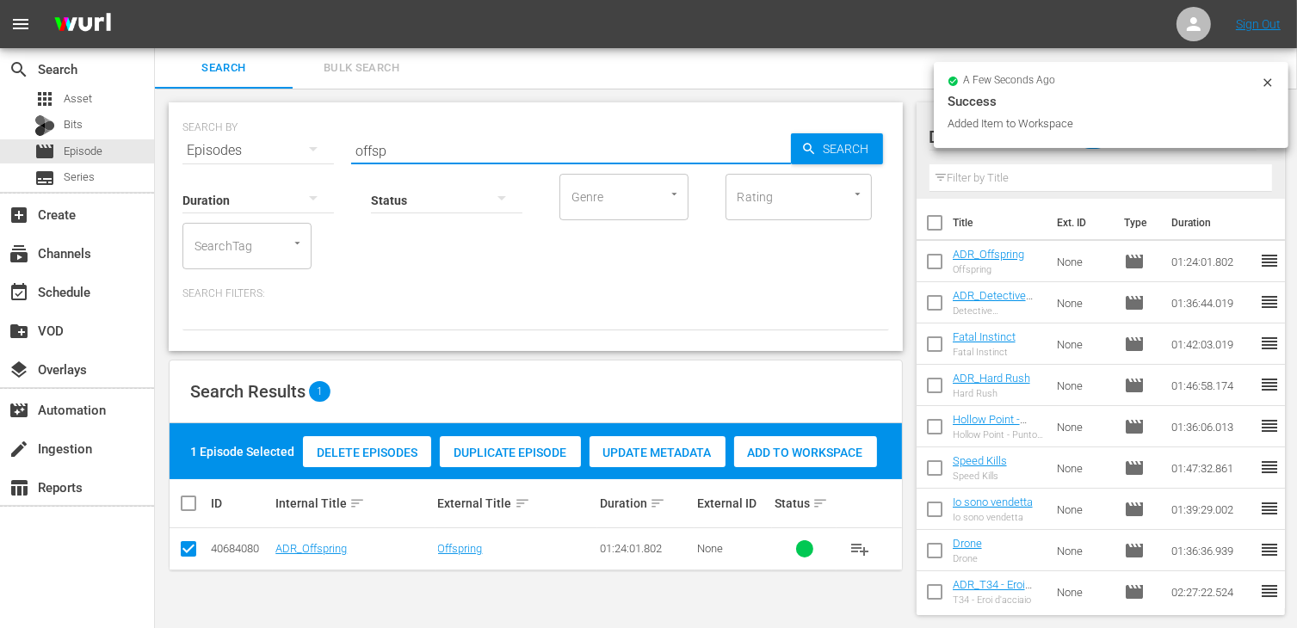
drag, startPoint x: 412, startPoint y: 155, endPoint x: 301, endPoint y: 136, distance: 112.6
click at [301, 136] on div "SEARCH BY Search By Episodes Search ID, Title, Description, Keywords, or Catego…" at bounding box center [535, 140] width 707 height 62
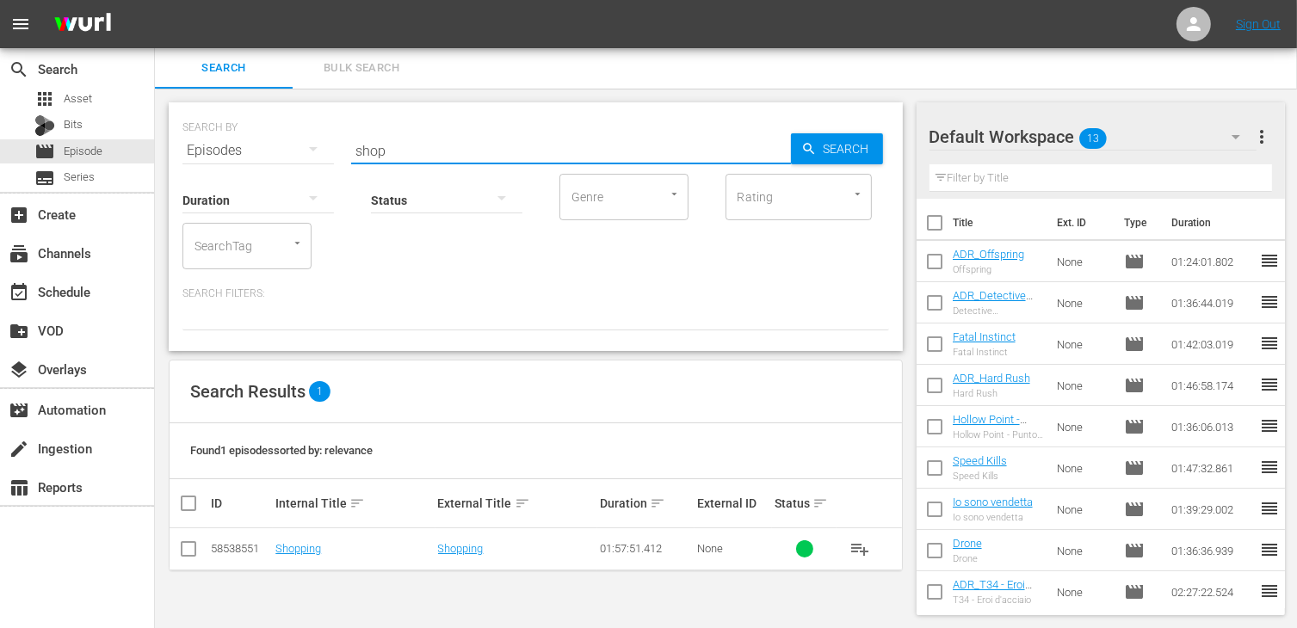
click at [182, 559] on input "checkbox" at bounding box center [188, 552] width 21 height 21
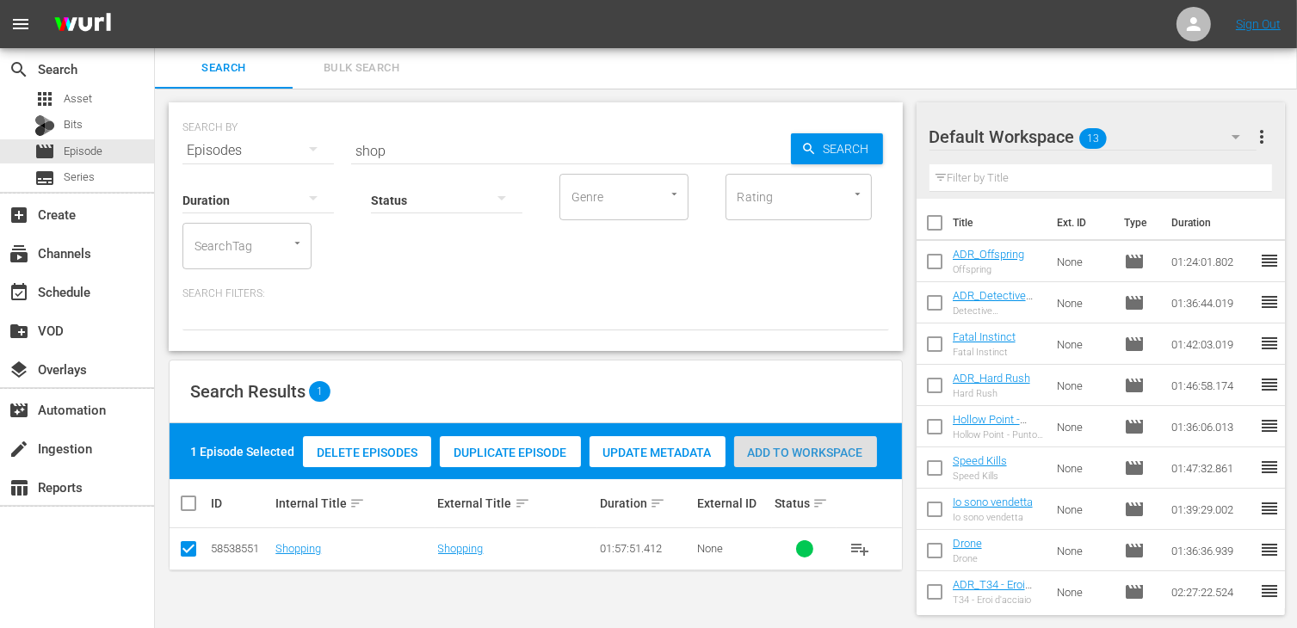
click at [796, 455] on span "Add to Workspace" at bounding box center [805, 453] width 143 height 14
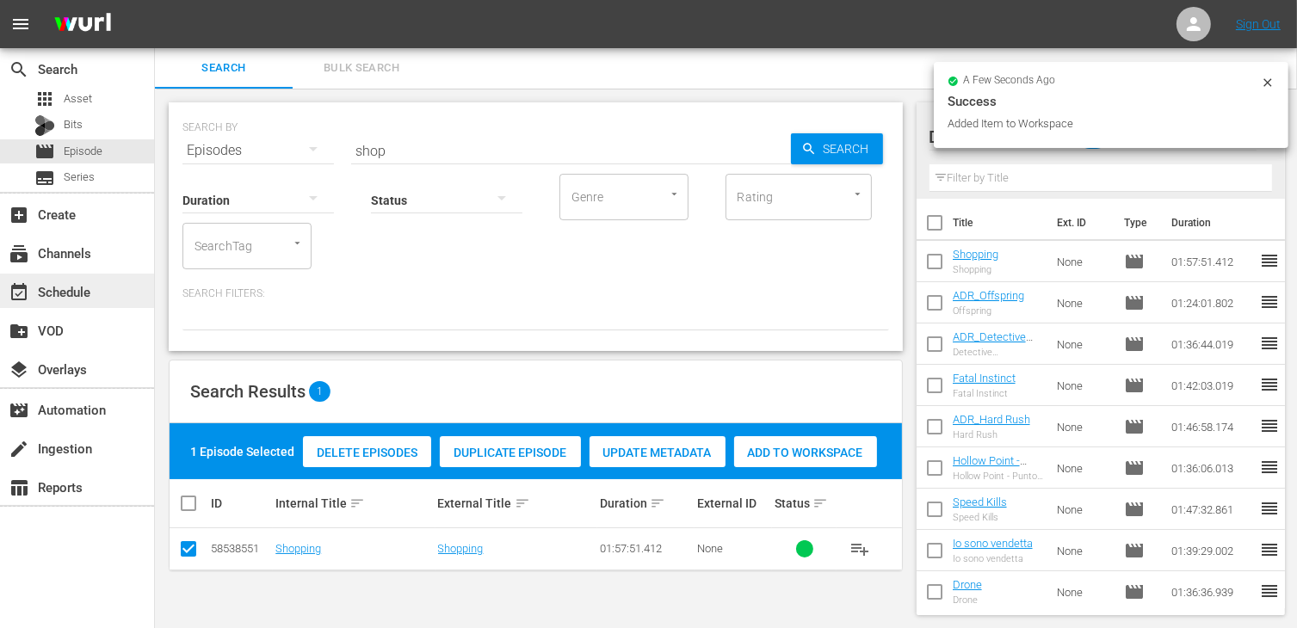
click at [106, 290] on div "event_available Schedule" at bounding box center [77, 291] width 154 height 34
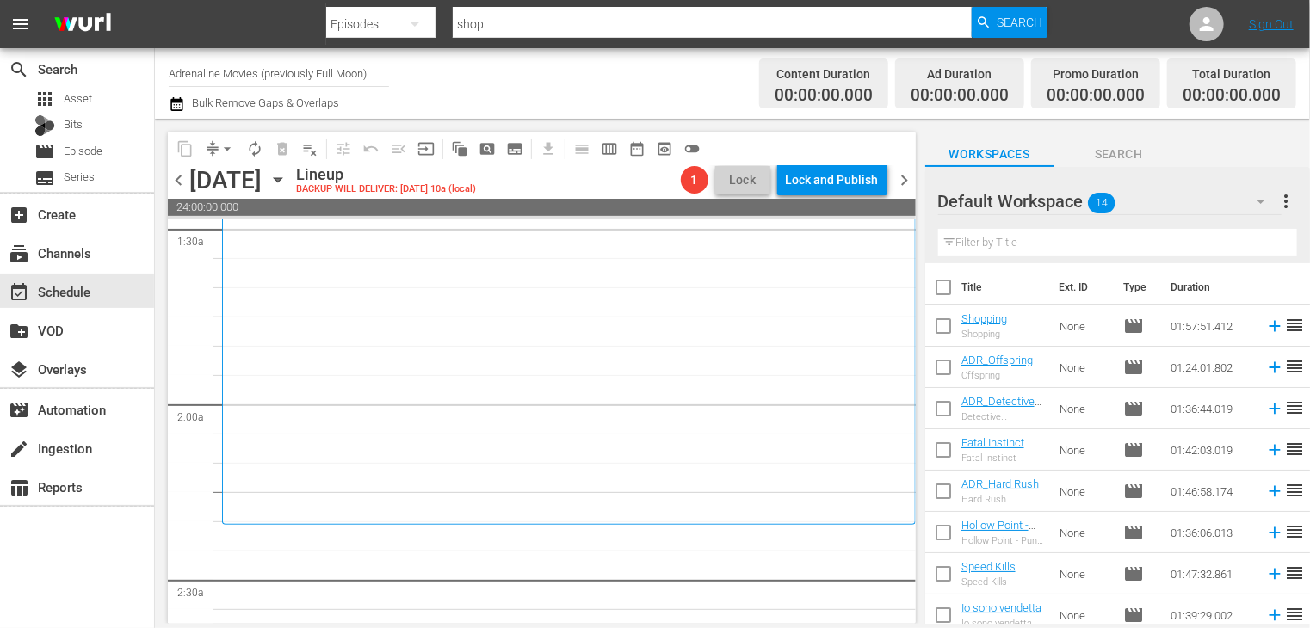
scroll to position [689, 0]
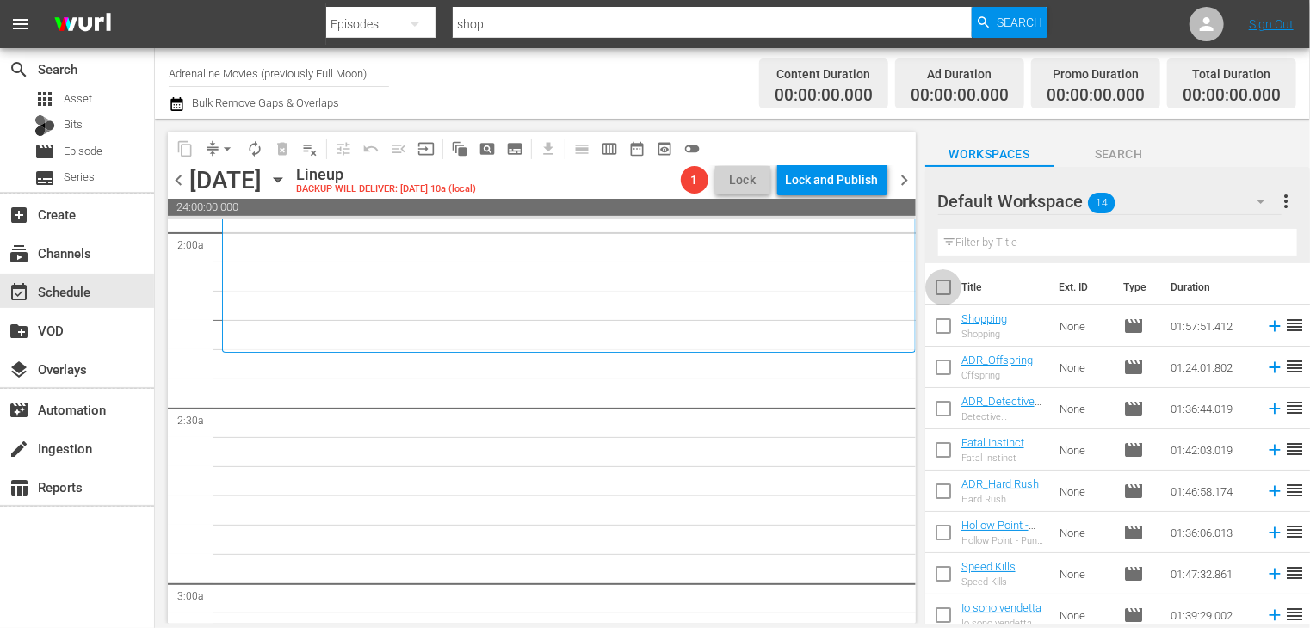
click at [947, 287] on input "checkbox" at bounding box center [943, 291] width 36 height 36
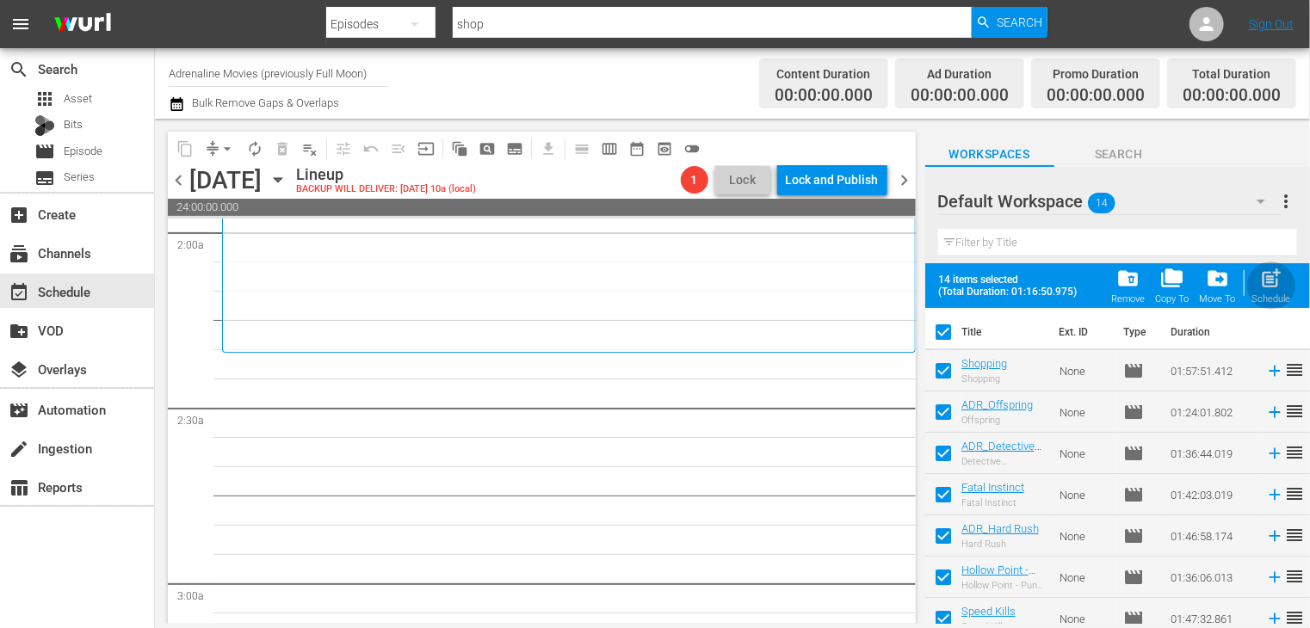
click at [1271, 287] on span "post_add" at bounding box center [1271, 278] width 23 height 23
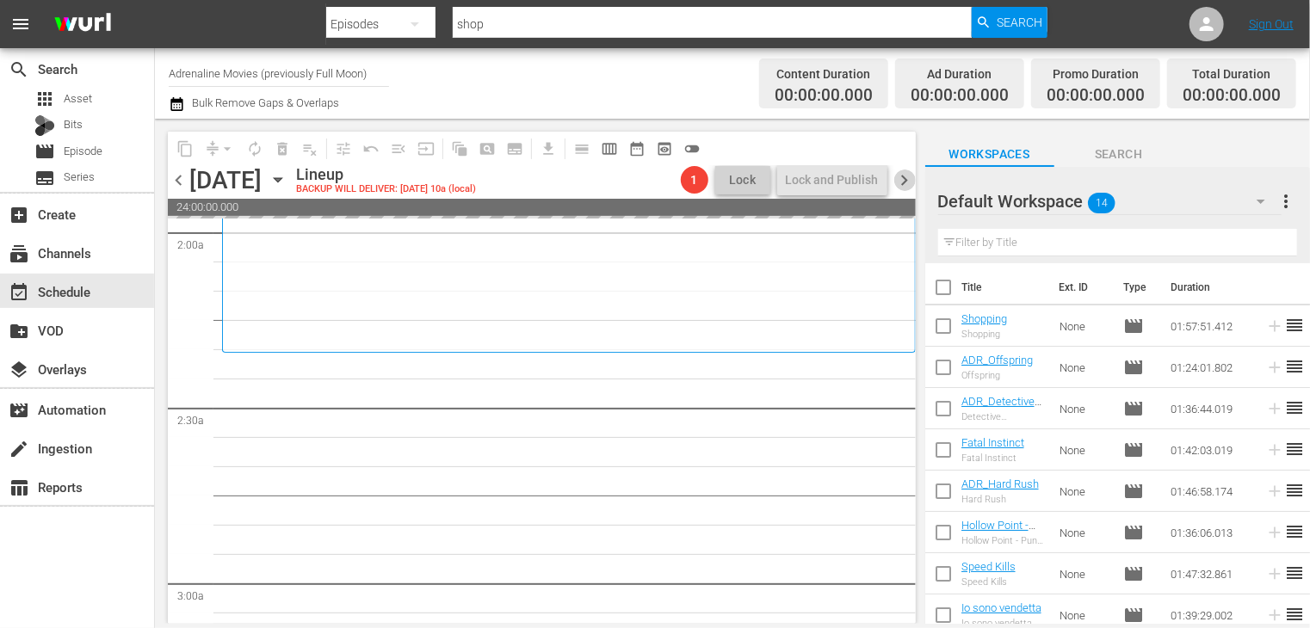
click at [907, 184] on span "chevron_right" at bounding box center [905, 181] width 22 height 22
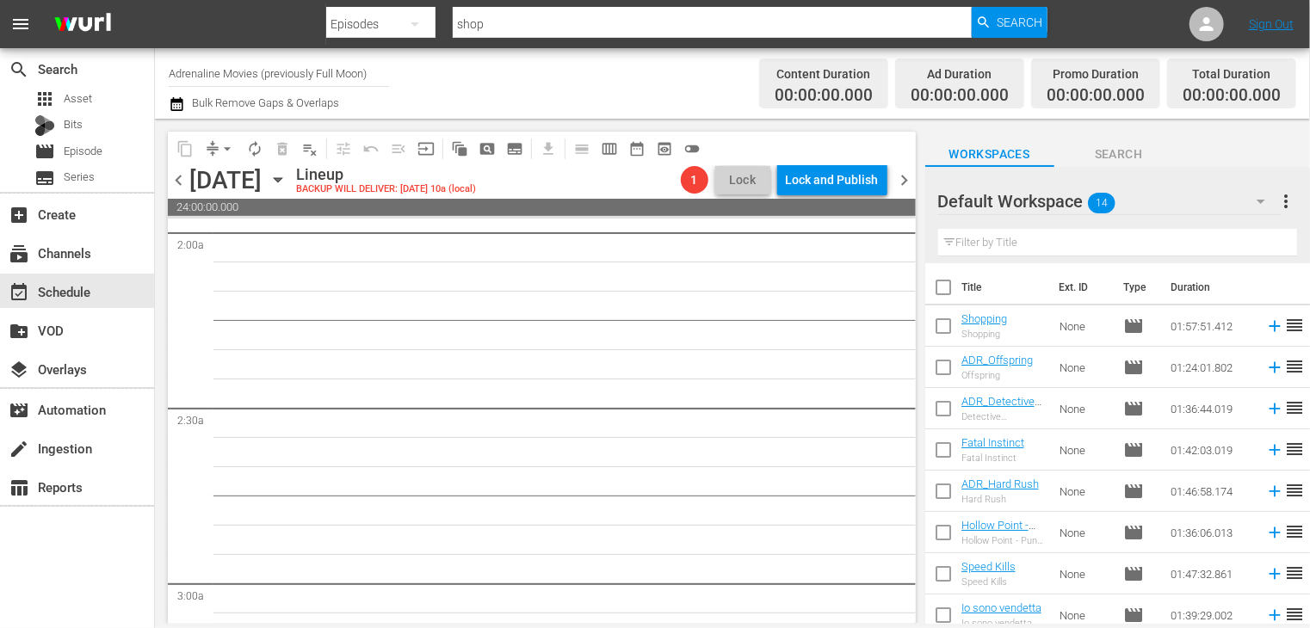
click at [179, 184] on span "chevron_left" at bounding box center [179, 181] width 22 height 22
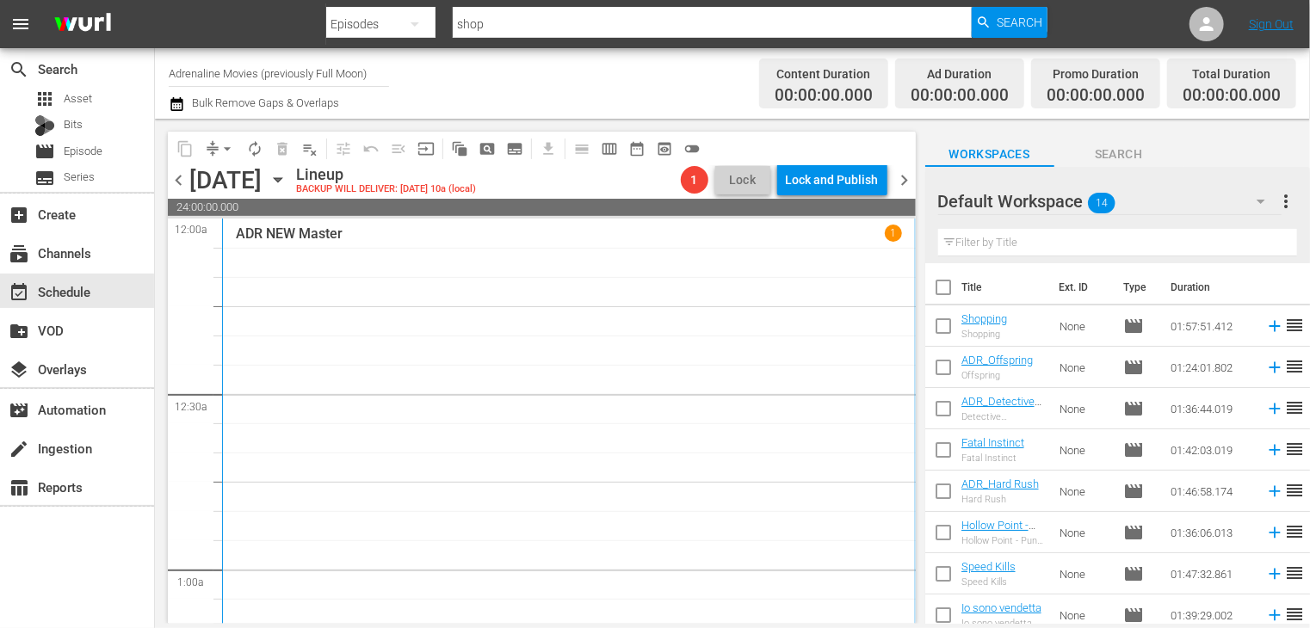
click at [897, 186] on span "chevron_right" at bounding box center [905, 181] width 22 height 22
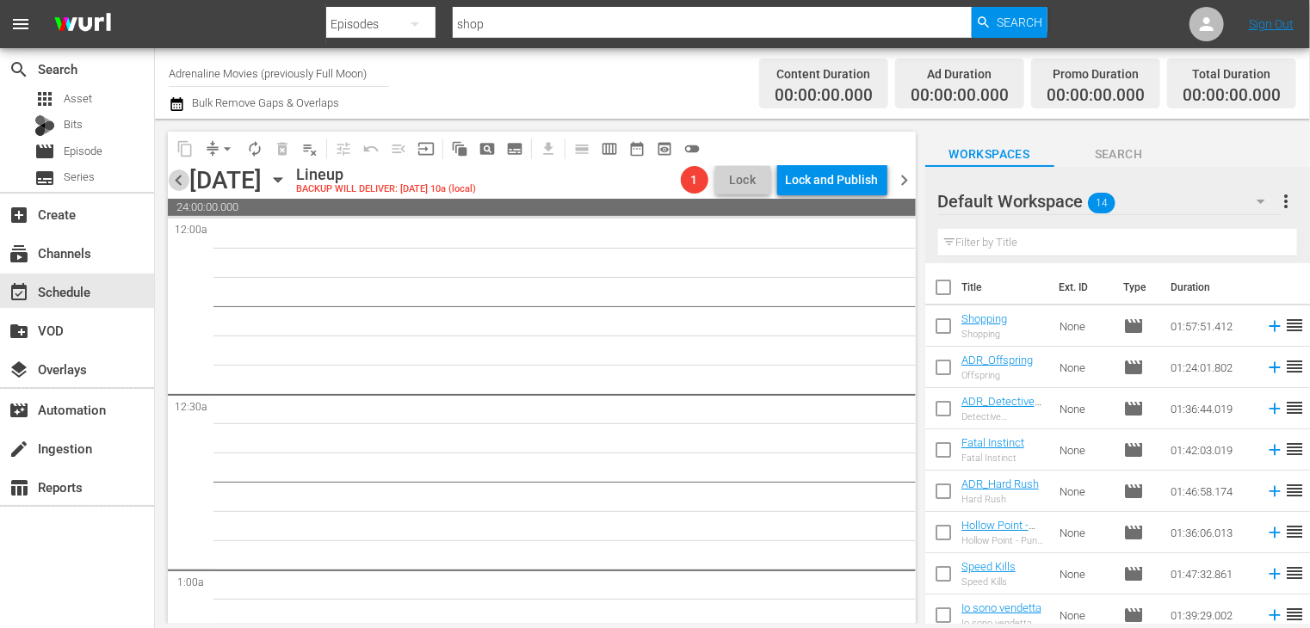
click at [177, 188] on span "chevron_left" at bounding box center [179, 181] width 22 height 22
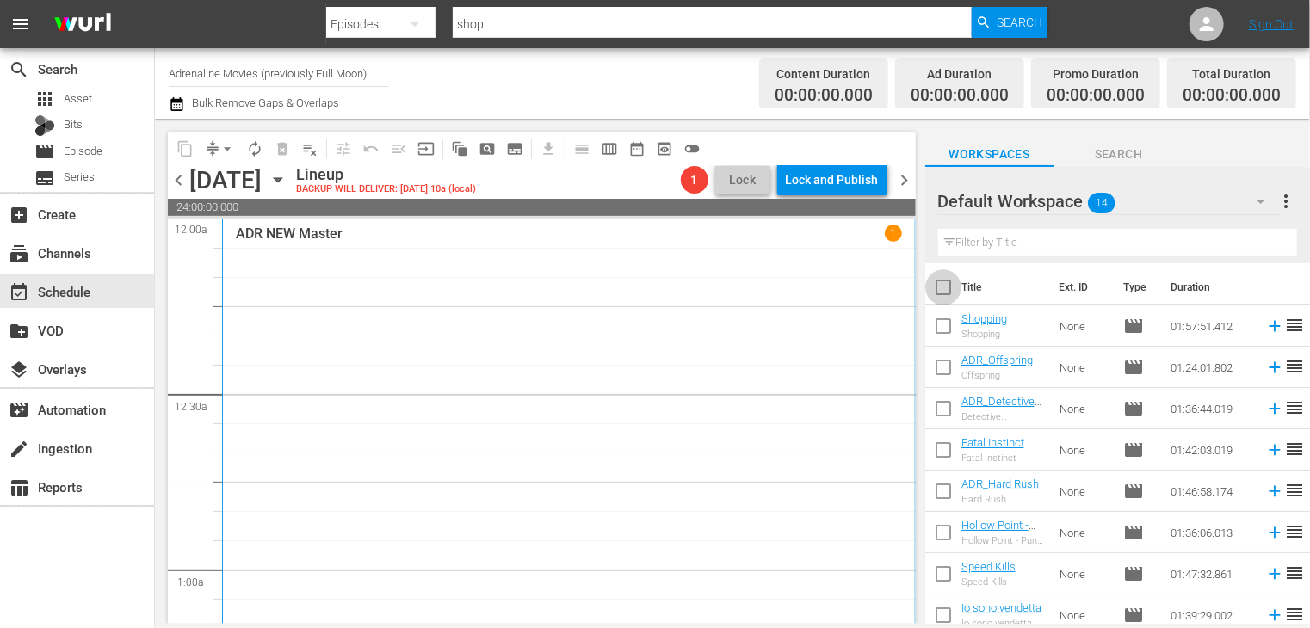
click at [943, 295] on input "checkbox" at bounding box center [943, 291] width 36 height 36
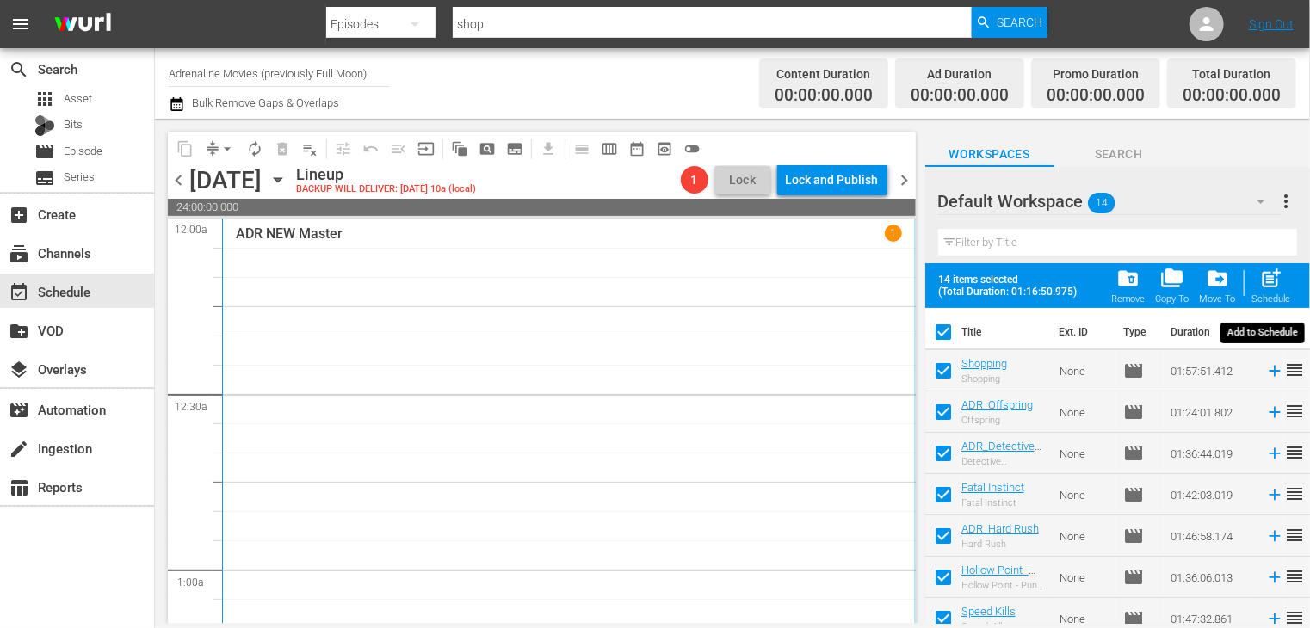
click at [1258, 283] on div "post_add Schedule" at bounding box center [1271, 286] width 39 height 38
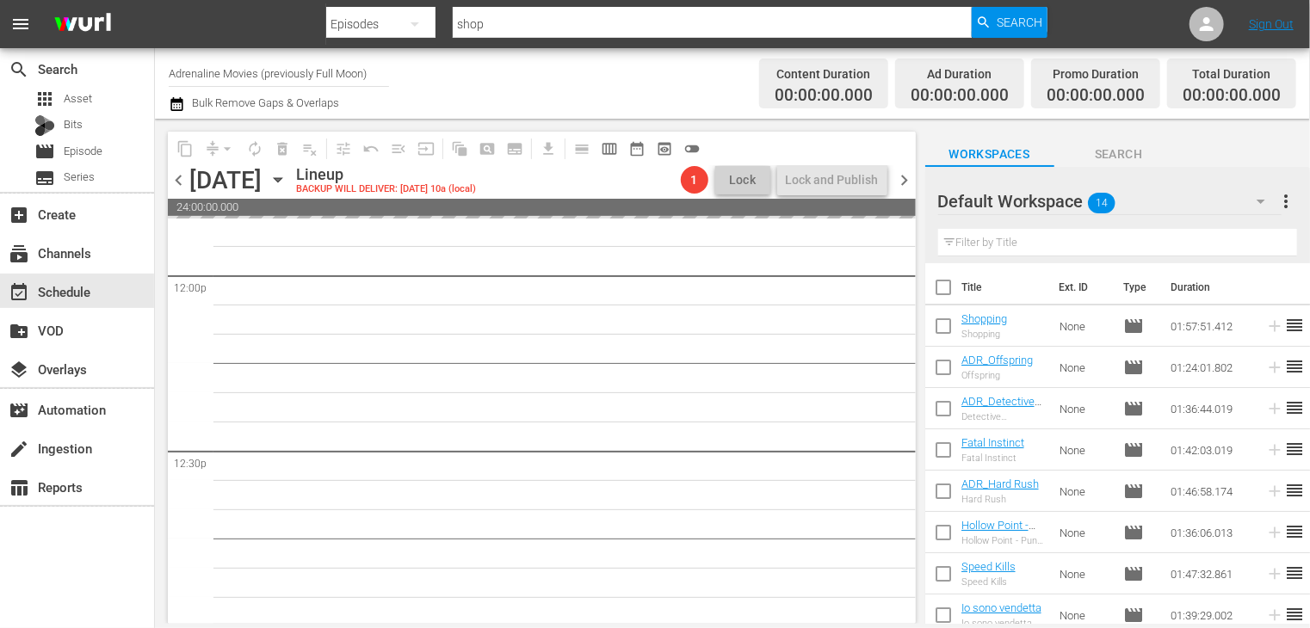
scroll to position [8021, 0]
click at [904, 182] on span "chevron_right" at bounding box center [905, 181] width 22 height 22
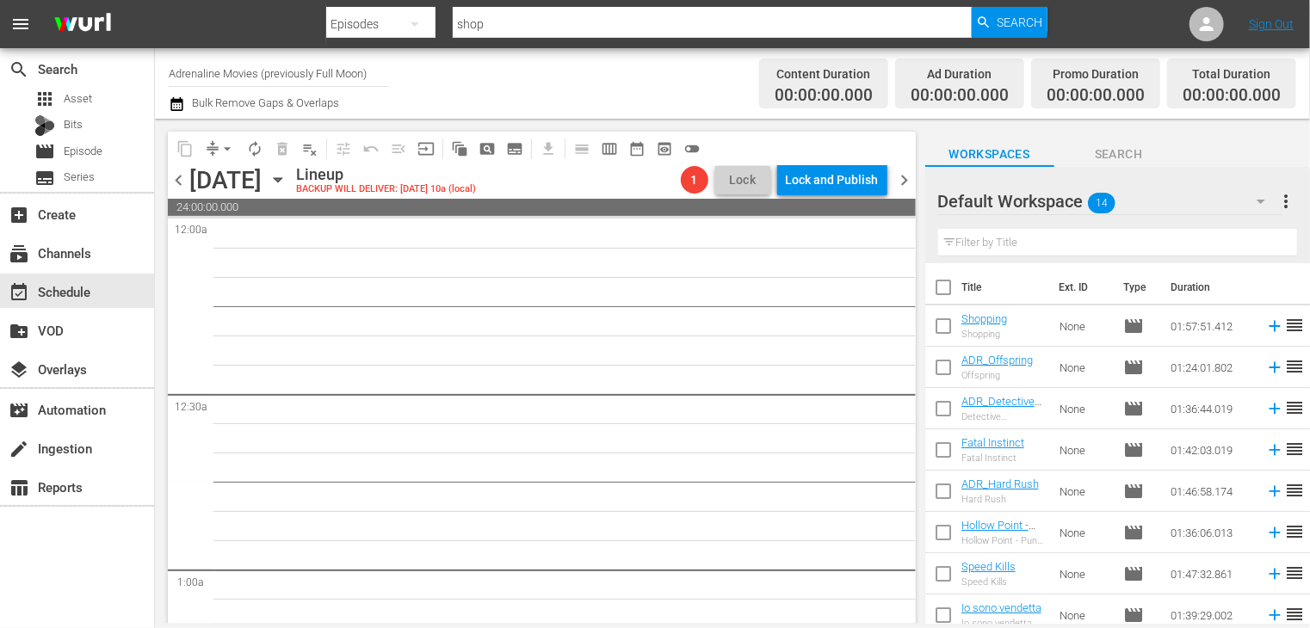
click at [169, 179] on span "chevron_left" at bounding box center [179, 181] width 22 height 22
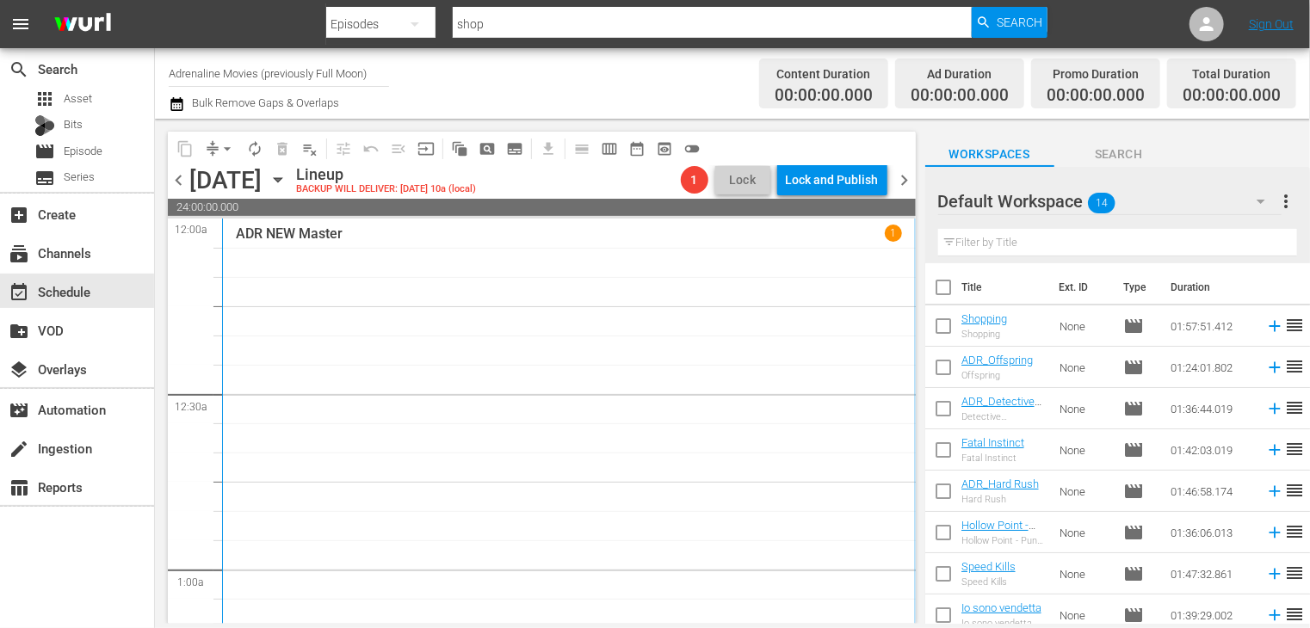
click at [942, 286] on input "checkbox" at bounding box center [943, 291] width 36 height 36
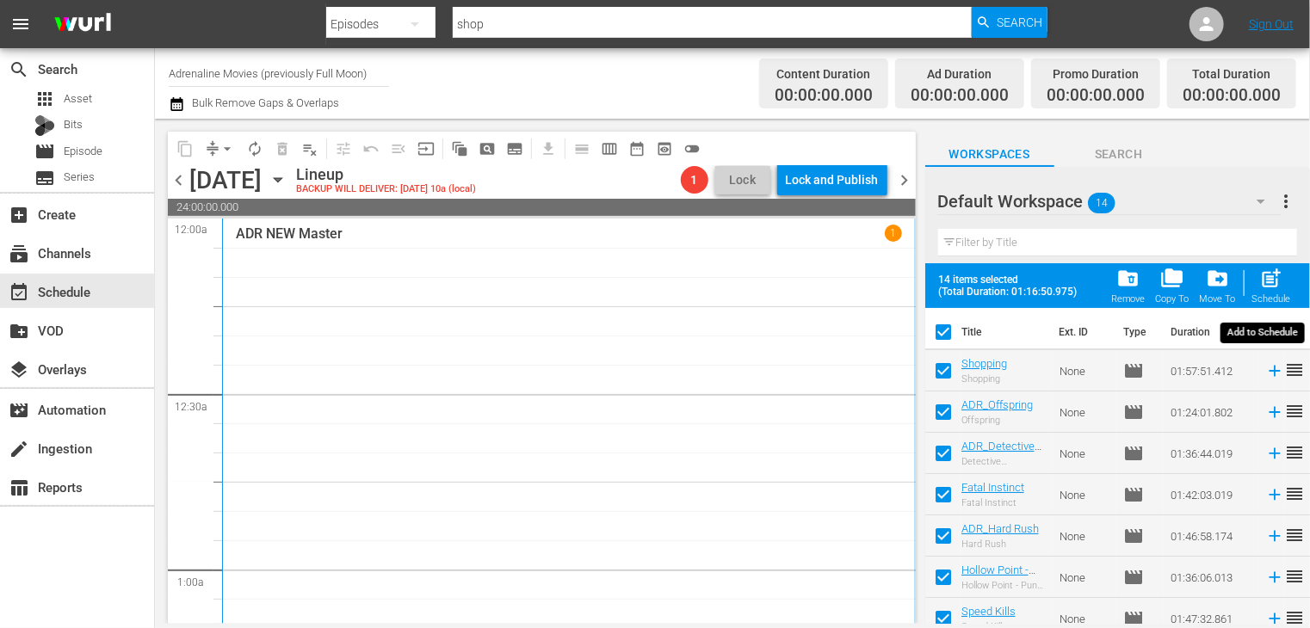
click at [1274, 283] on span "post_add" at bounding box center [1271, 278] width 23 height 23
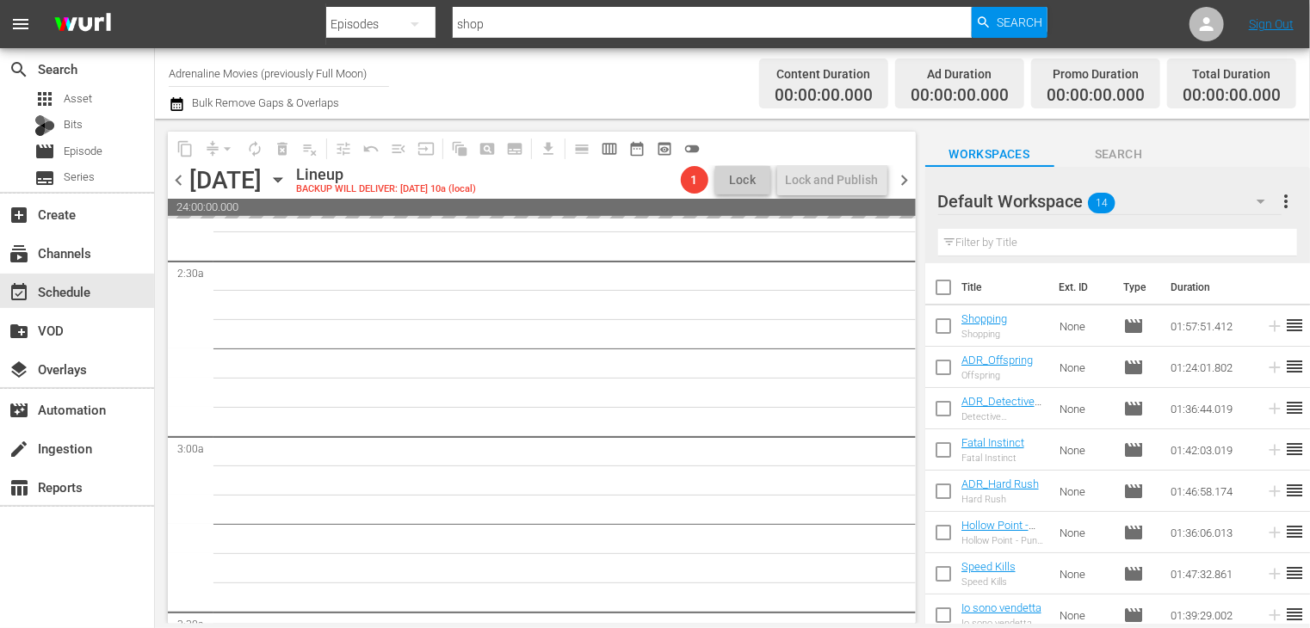
scroll to position [1119, 0]
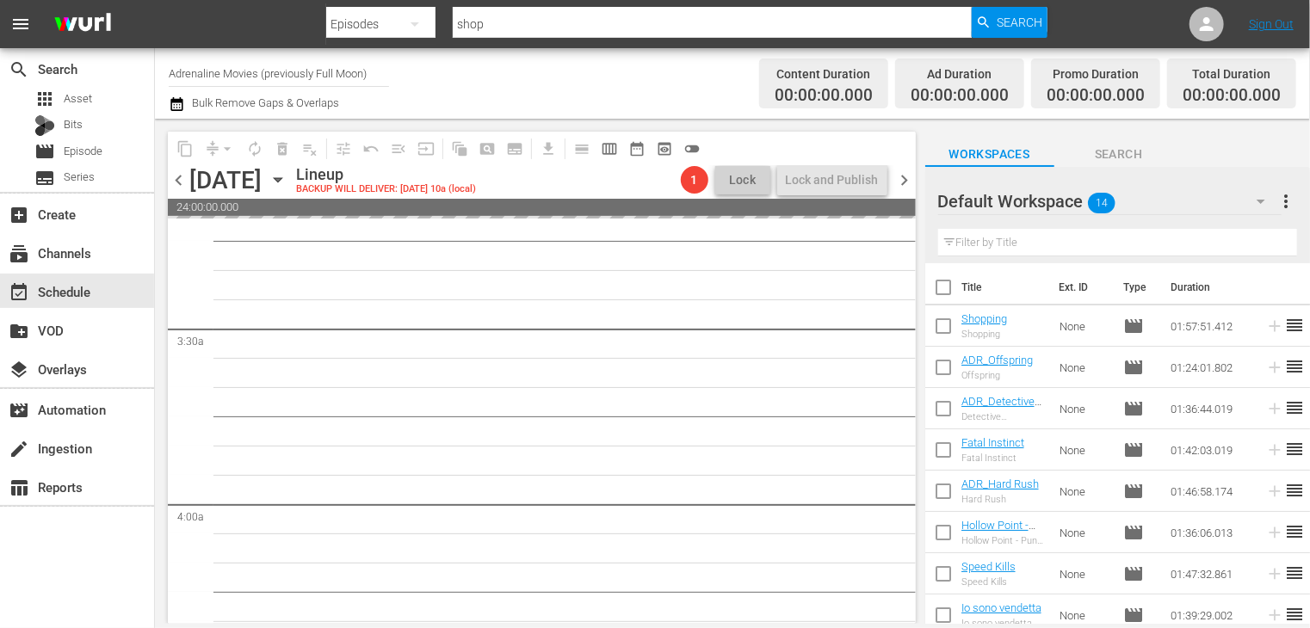
click at [909, 183] on span "chevron_right" at bounding box center [905, 181] width 22 height 22
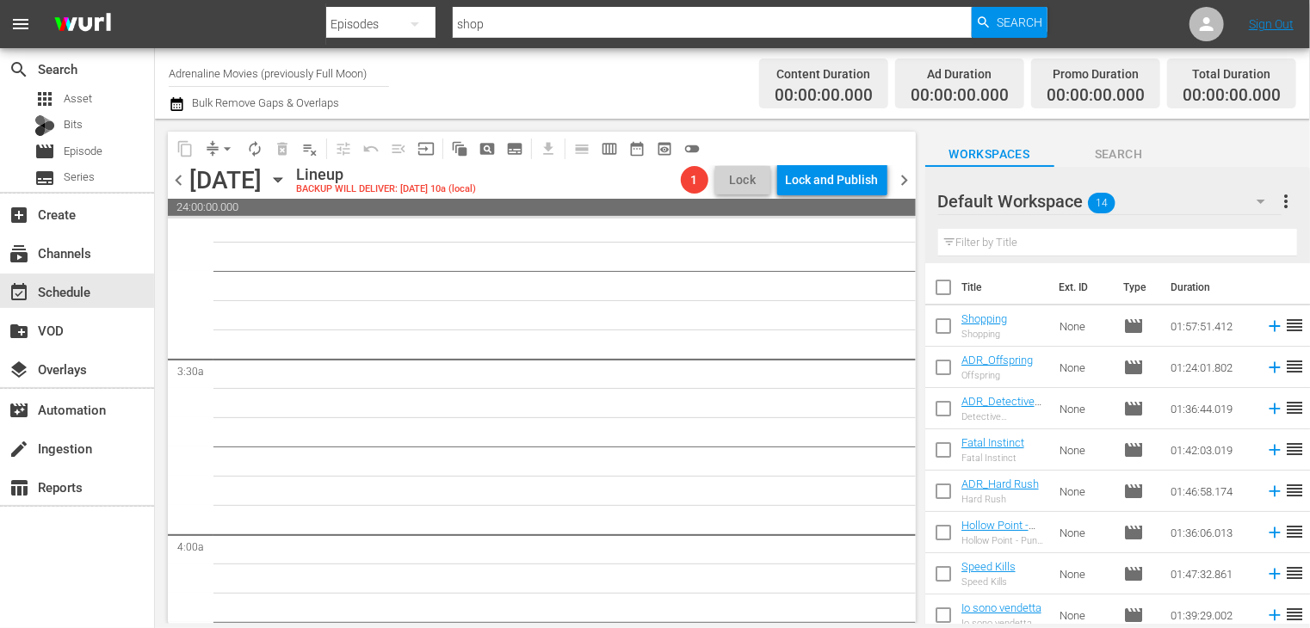
click at [176, 182] on span "chevron_left" at bounding box center [179, 181] width 22 height 22
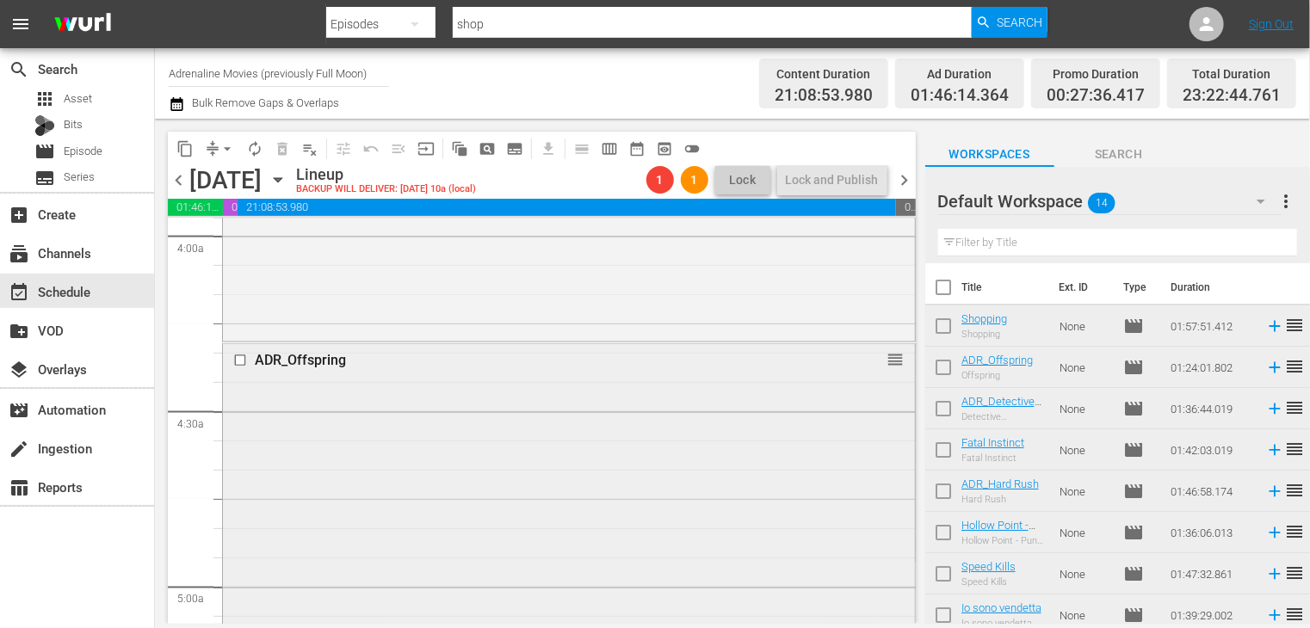
scroll to position [1463, 0]
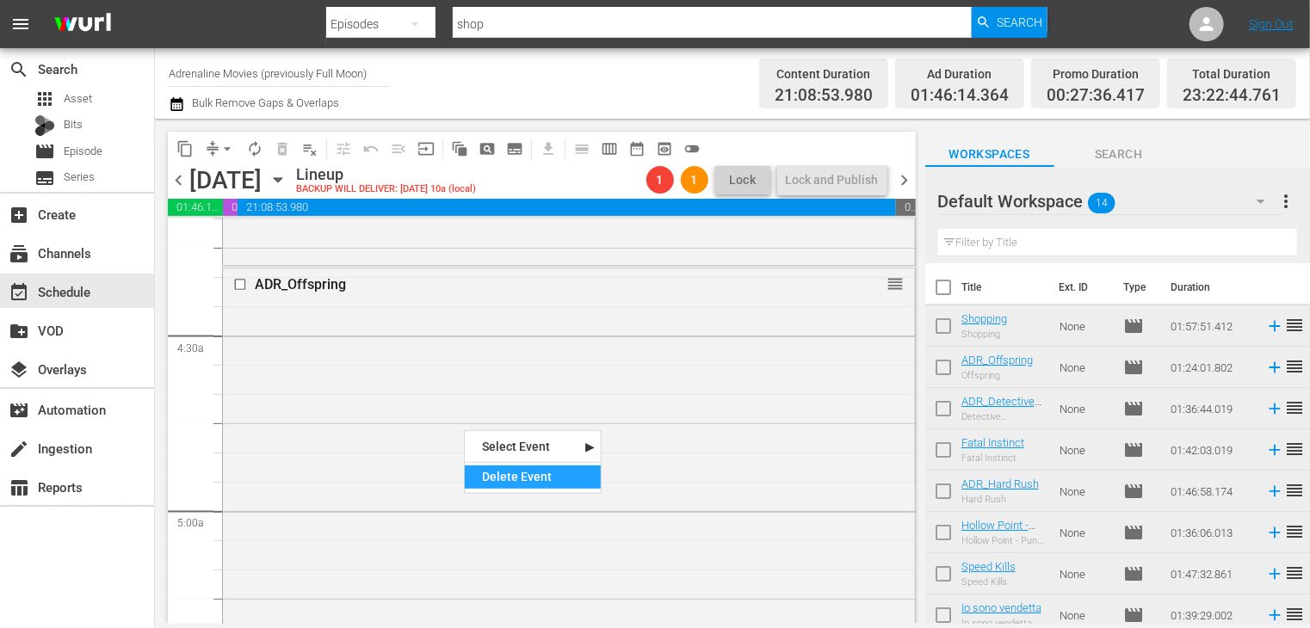
click at [521, 476] on div "Delete Event" at bounding box center [533, 477] width 136 height 23
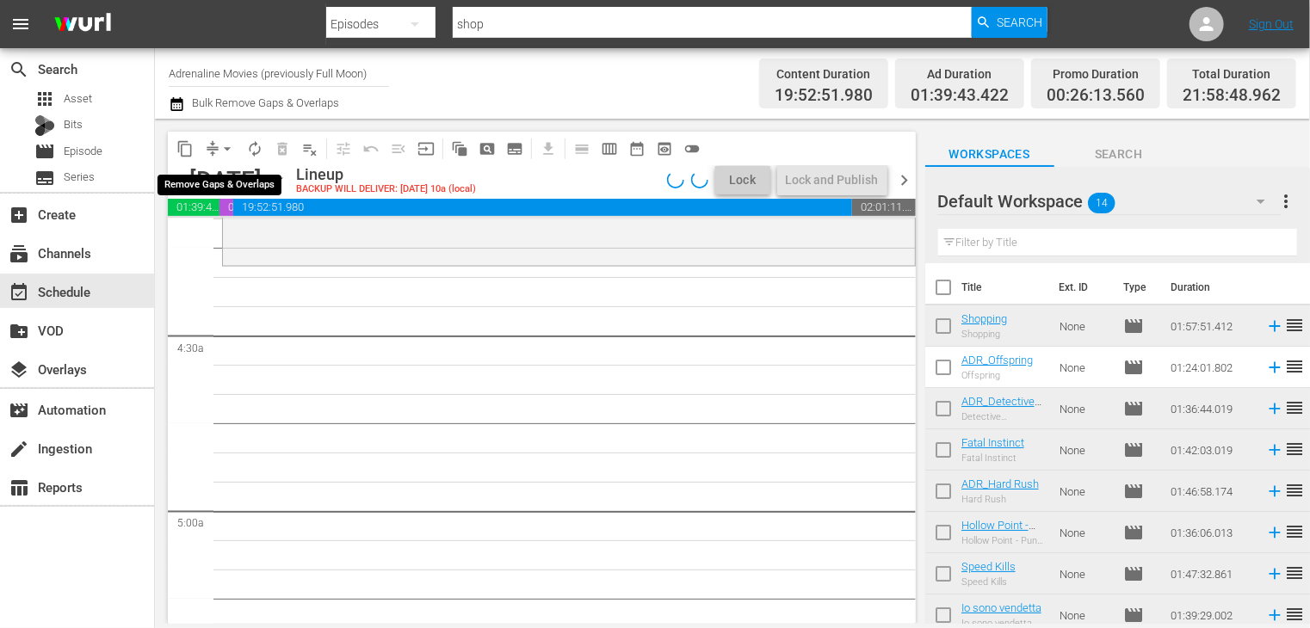
click at [227, 145] on span "arrow_drop_down" at bounding box center [227, 148] width 17 height 17
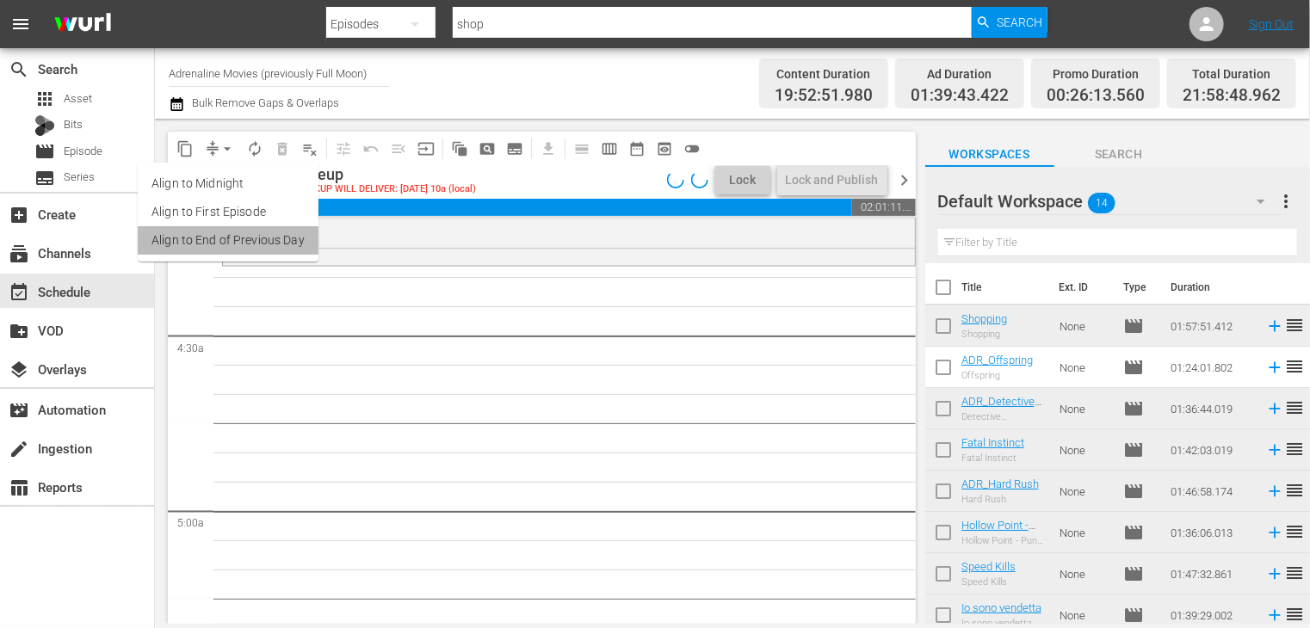
click at [241, 247] on li "Align to End of Previous Day" at bounding box center [228, 240] width 181 height 28
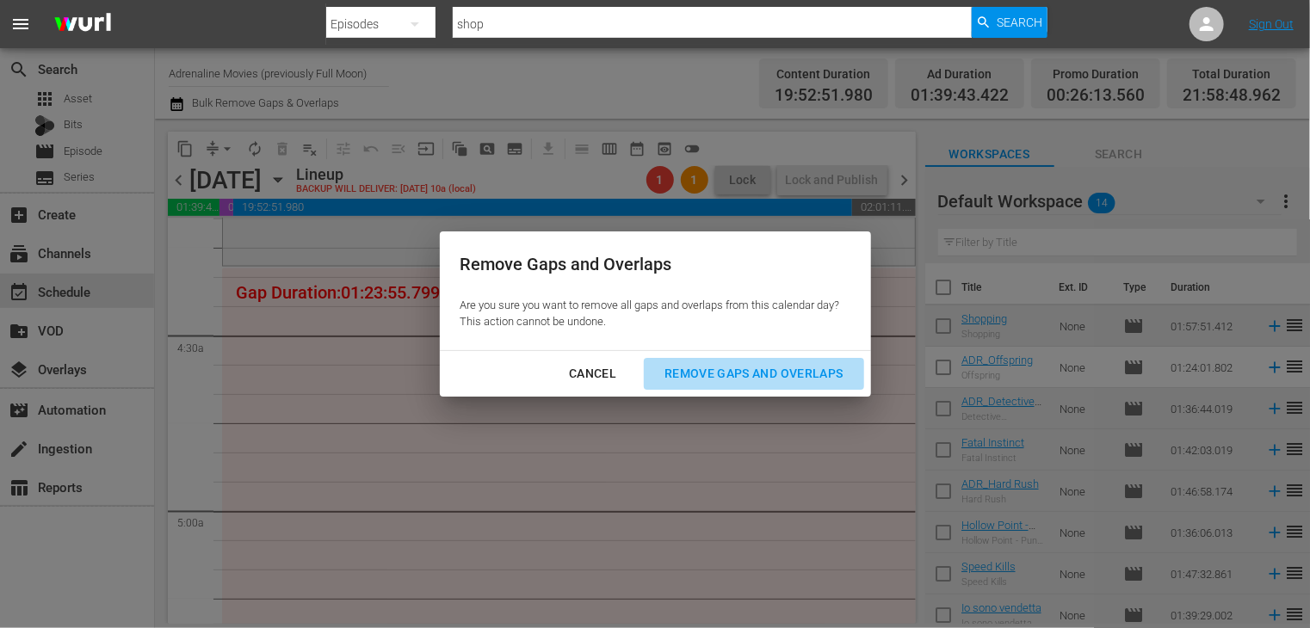
click at [717, 374] on div "Remove Gaps and Overlaps" at bounding box center [754, 374] width 206 height 22
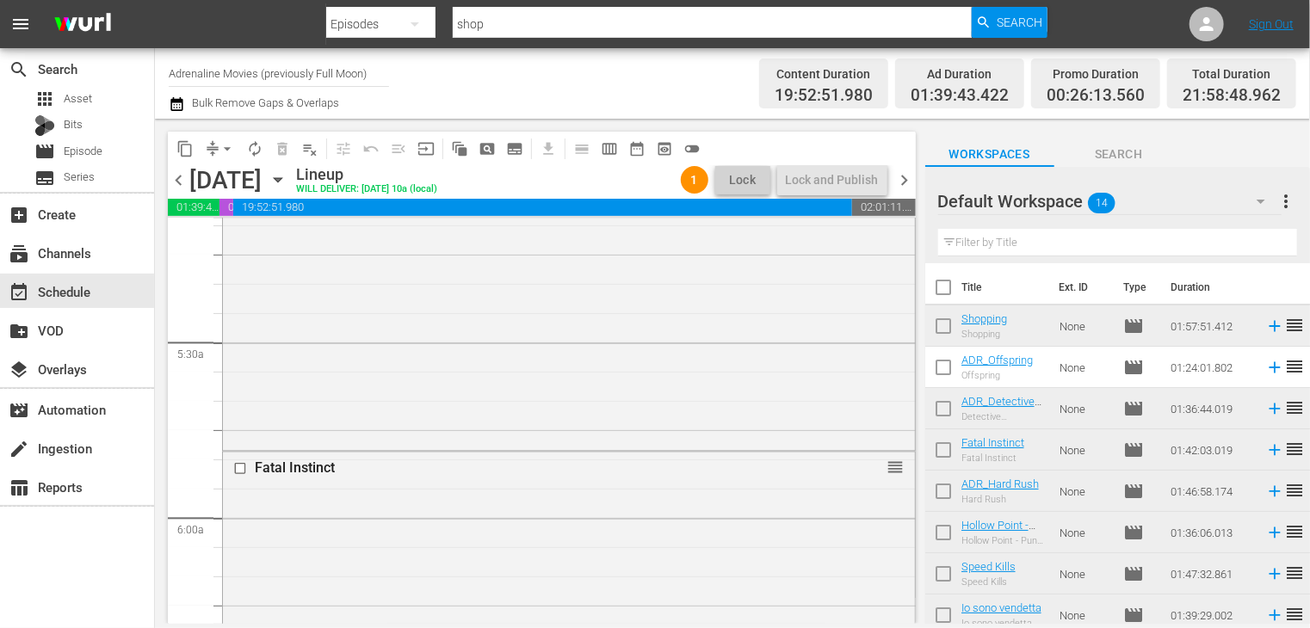
scroll to position [1635, 0]
click at [434, 386] on div "Delete Event" at bounding box center [451, 383] width 136 height 23
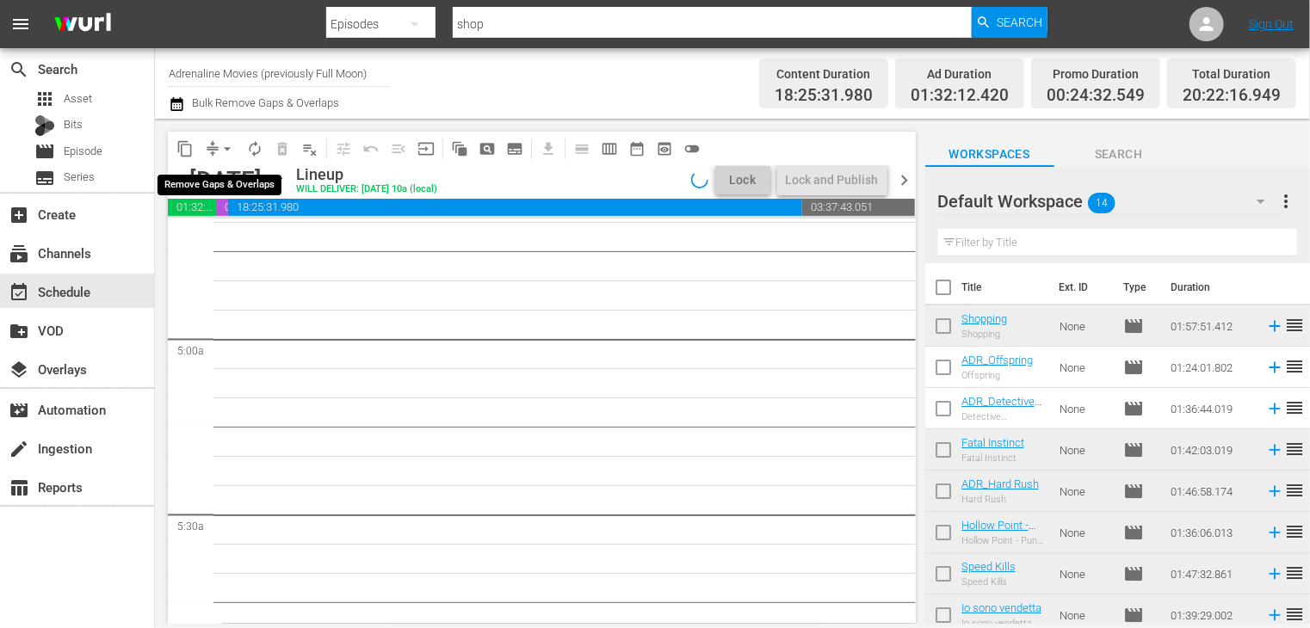
click at [225, 148] on span "arrow_drop_down" at bounding box center [227, 148] width 17 height 17
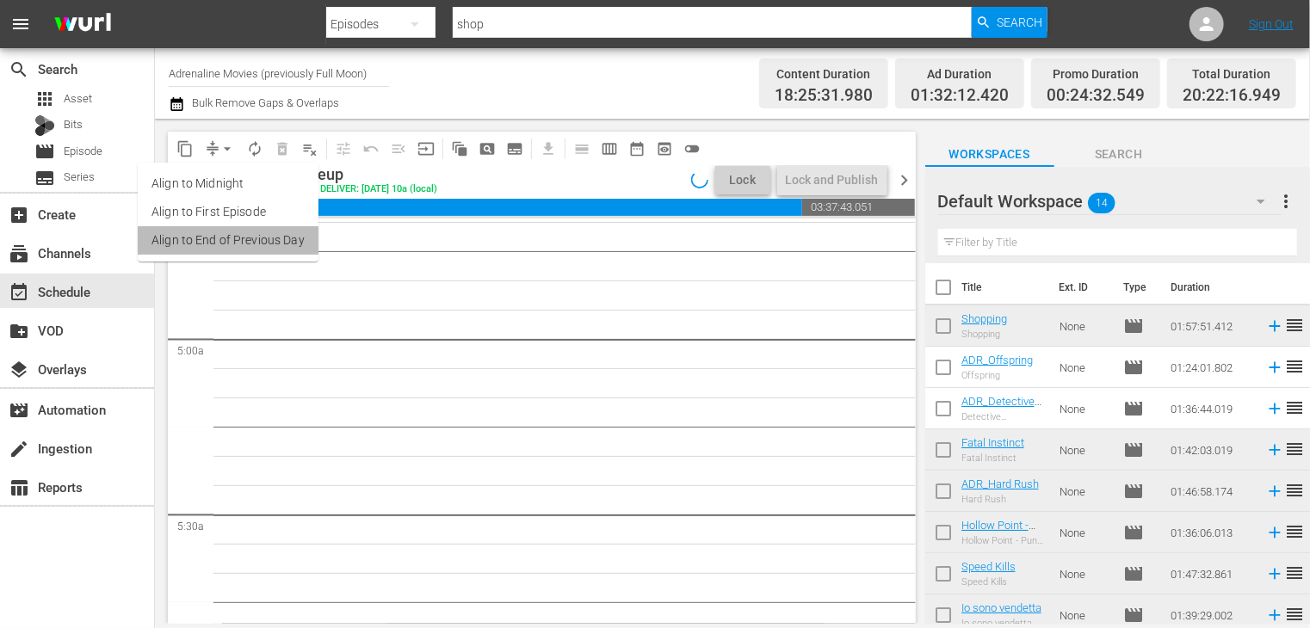
click at [237, 240] on li "Align to End of Previous Day" at bounding box center [228, 240] width 181 height 28
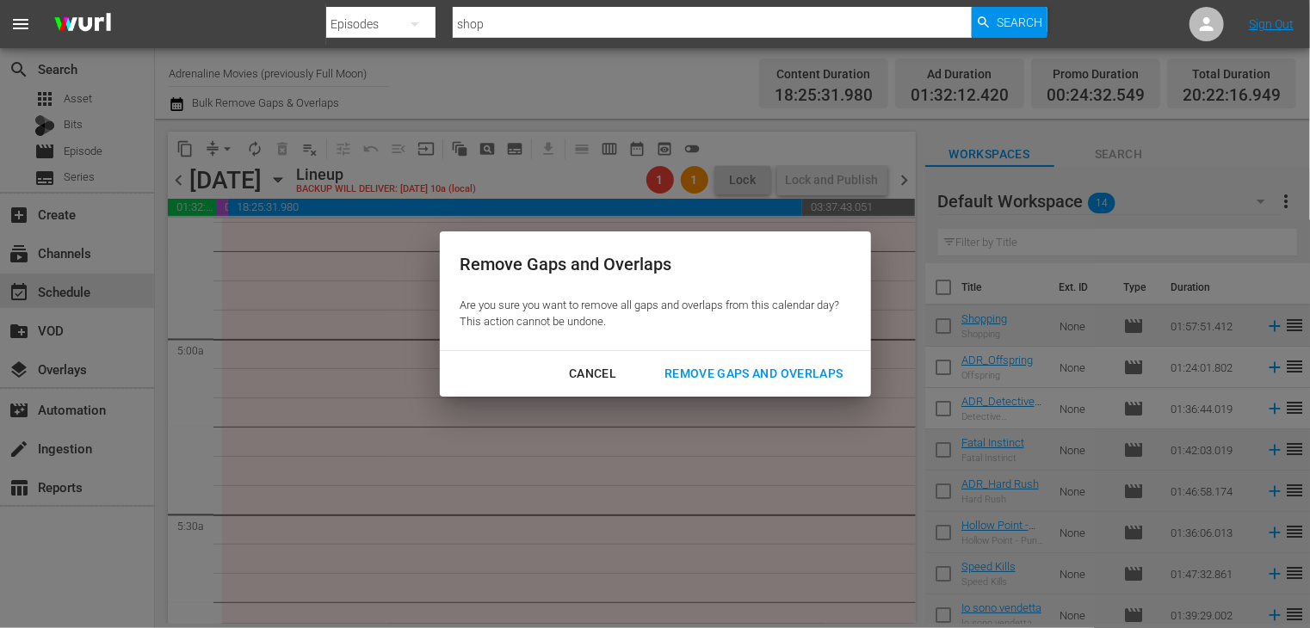
click at [709, 374] on div "Remove Gaps and Overlaps" at bounding box center [754, 374] width 206 height 22
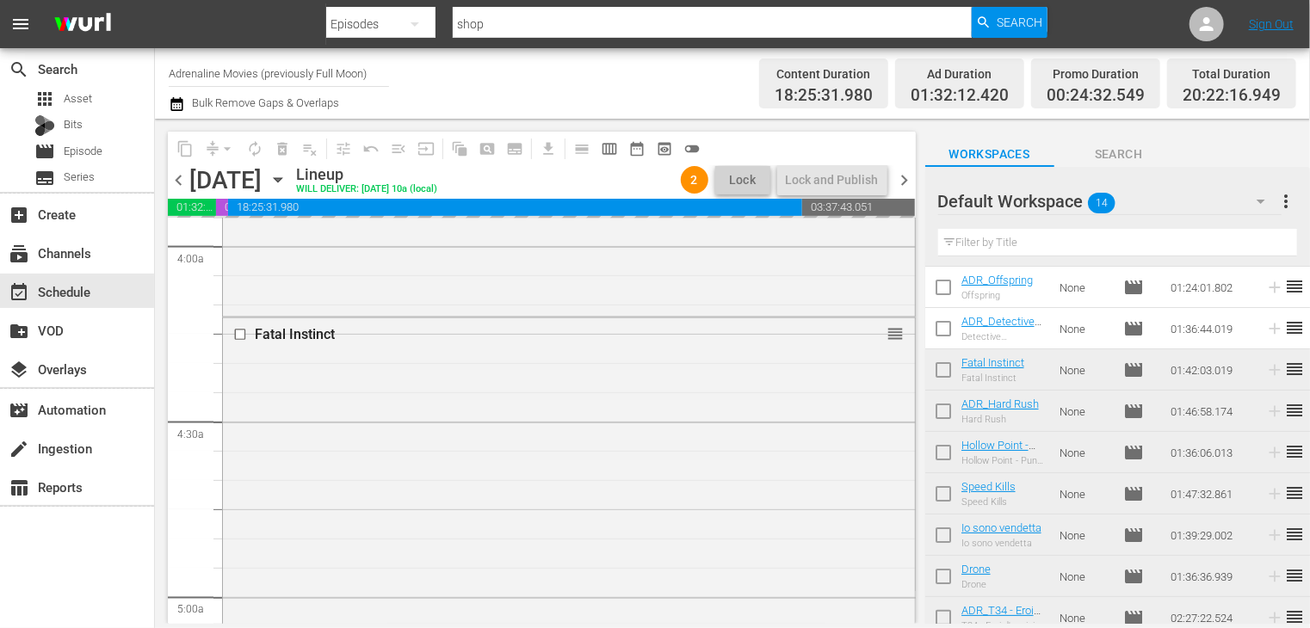
scroll to position [0, 0]
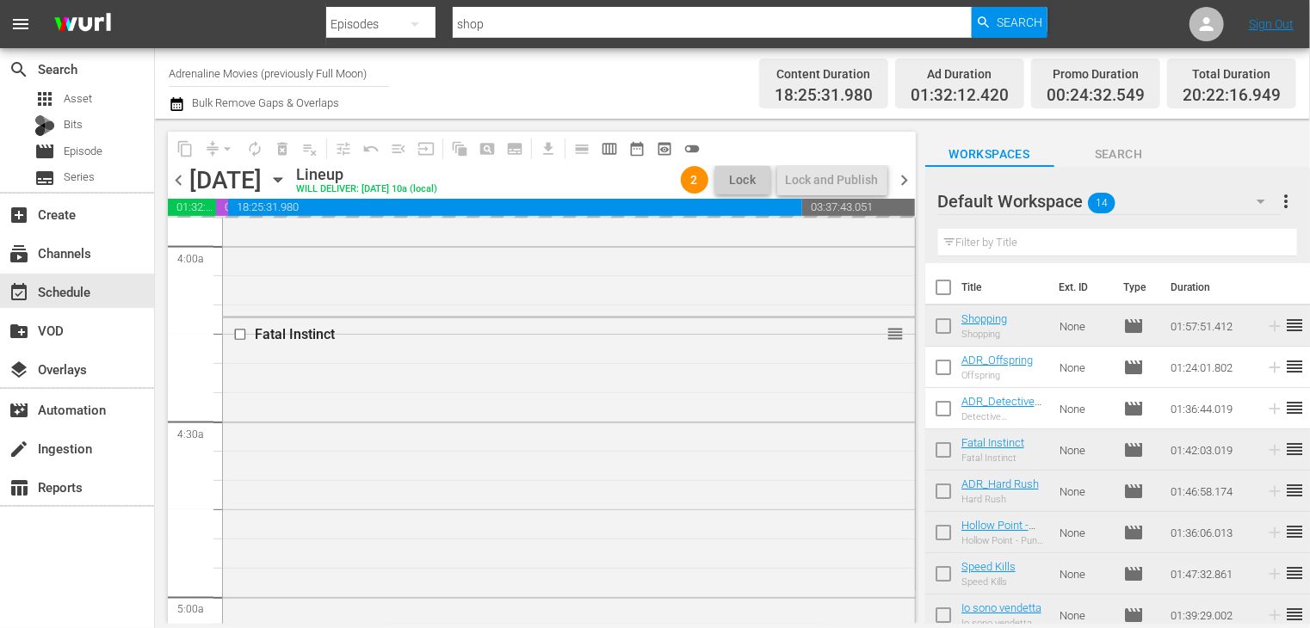
click at [899, 177] on span "chevron_right" at bounding box center [905, 181] width 22 height 22
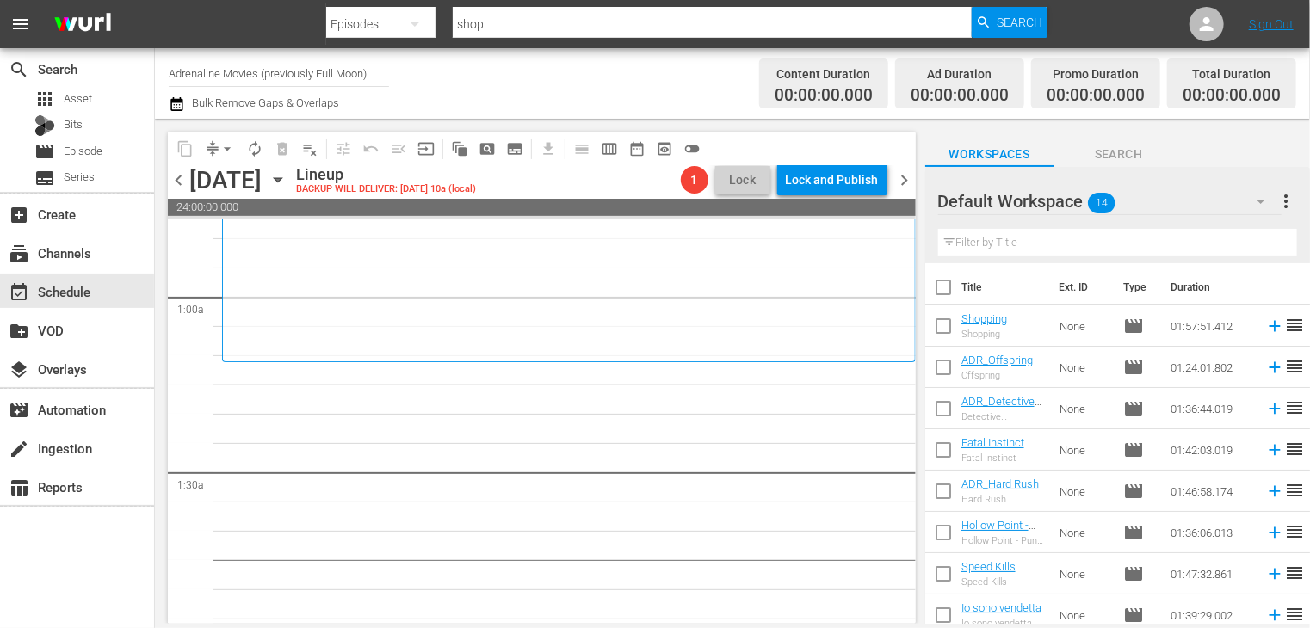
scroll to position [172, 0]
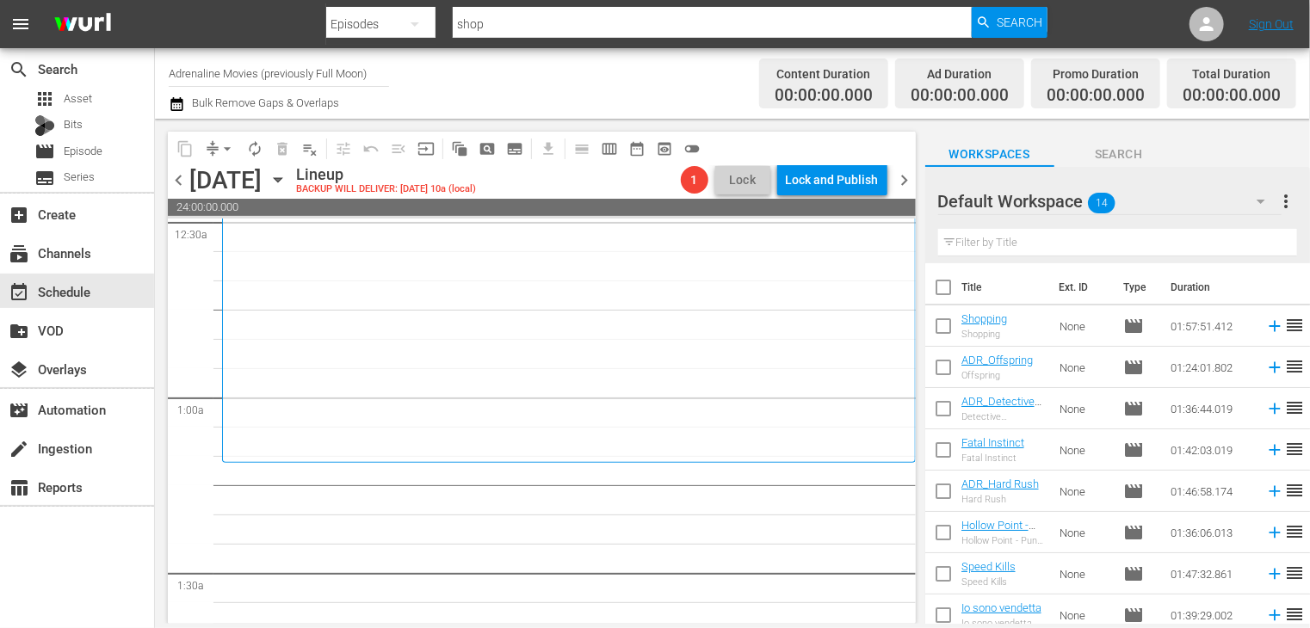
click at [180, 172] on span "chevron_left" at bounding box center [179, 181] width 22 height 22
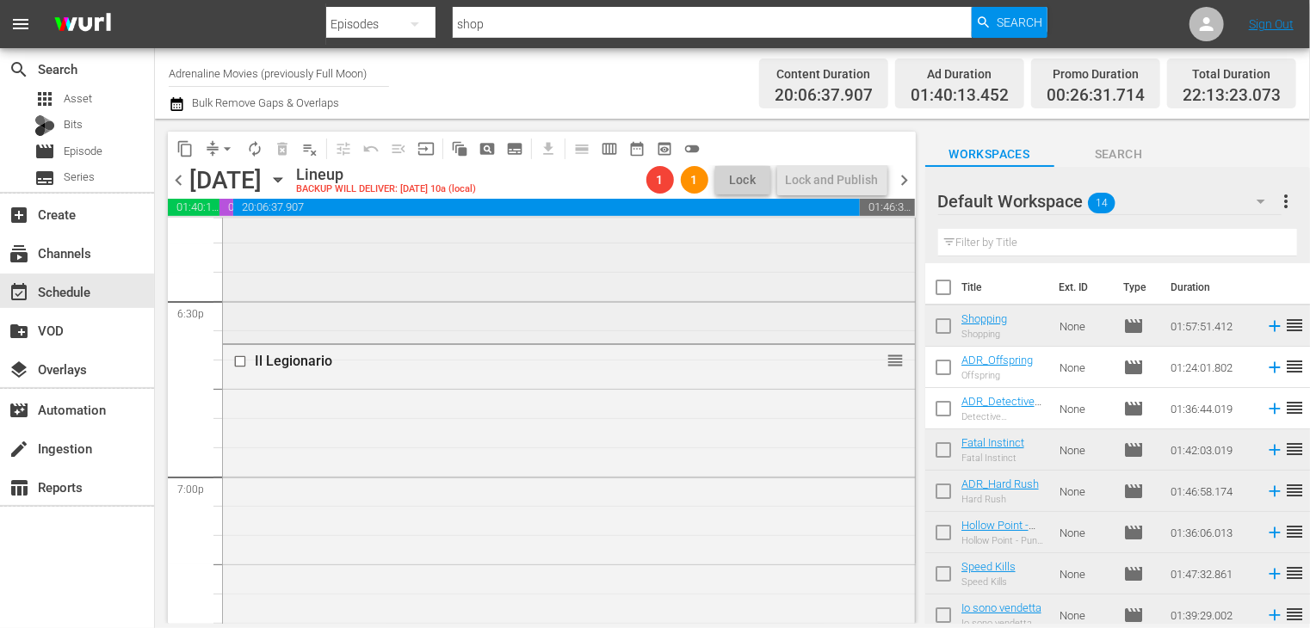
scroll to position [6200, 0]
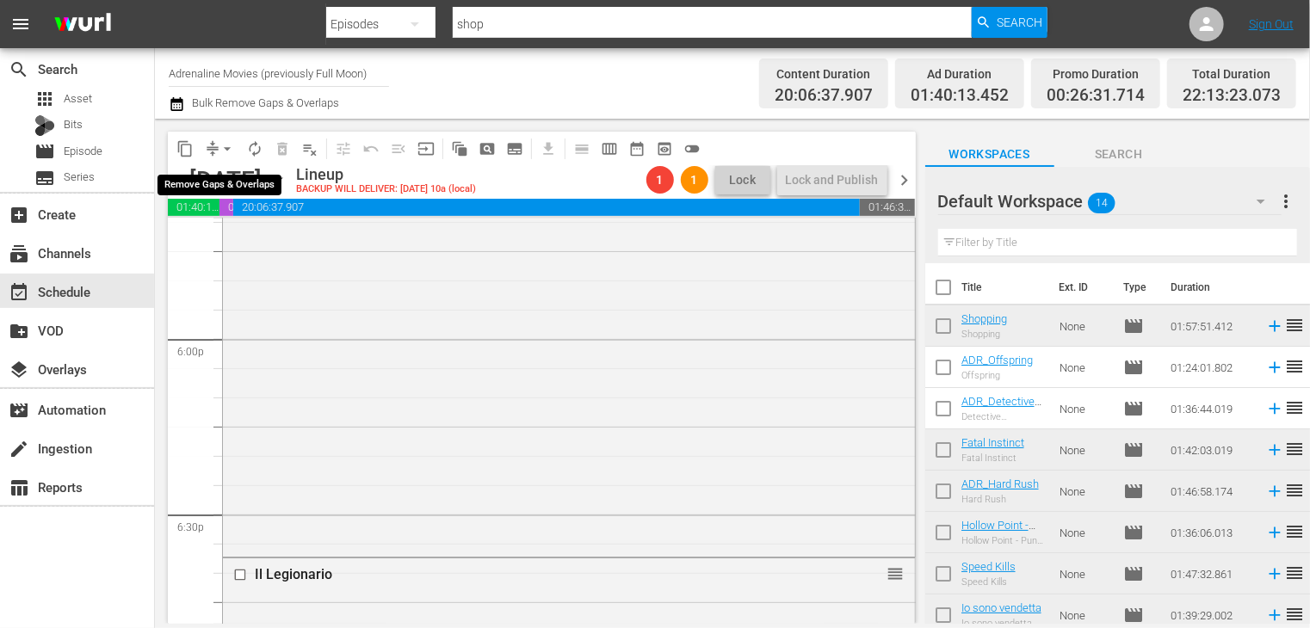
click at [225, 152] on span "arrow_drop_down" at bounding box center [227, 148] width 17 height 17
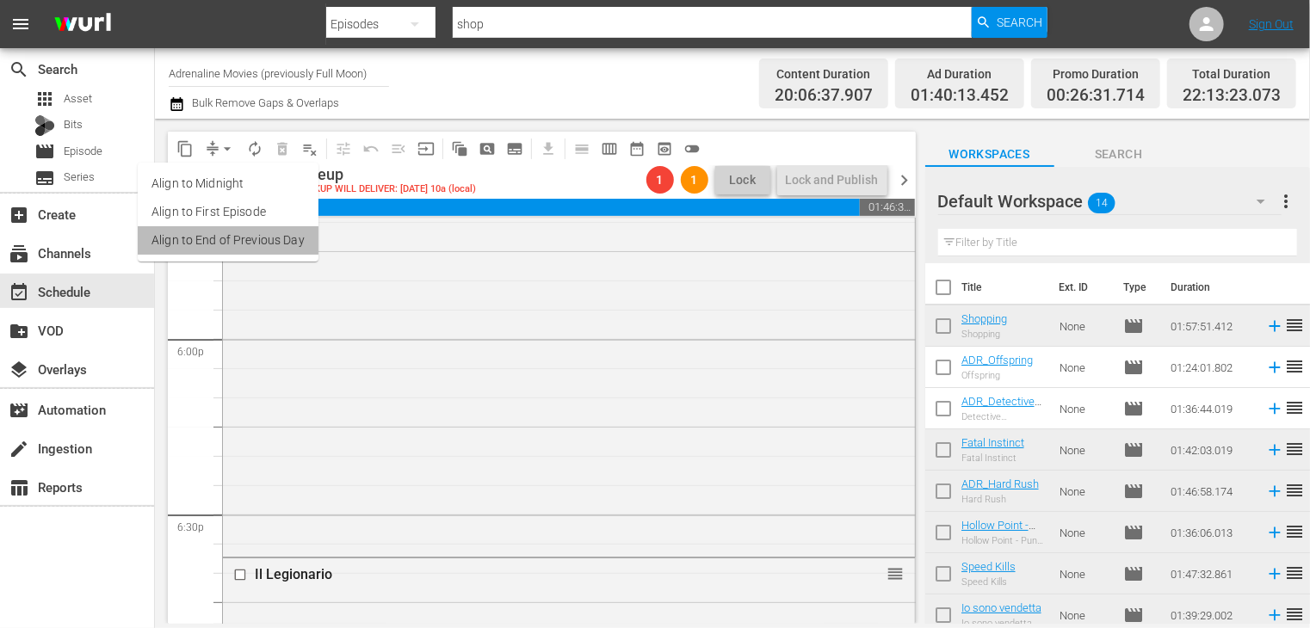
click at [243, 236] on li "Align to End of Previous Day" at bounding box center [228, 240] width 181 height 28
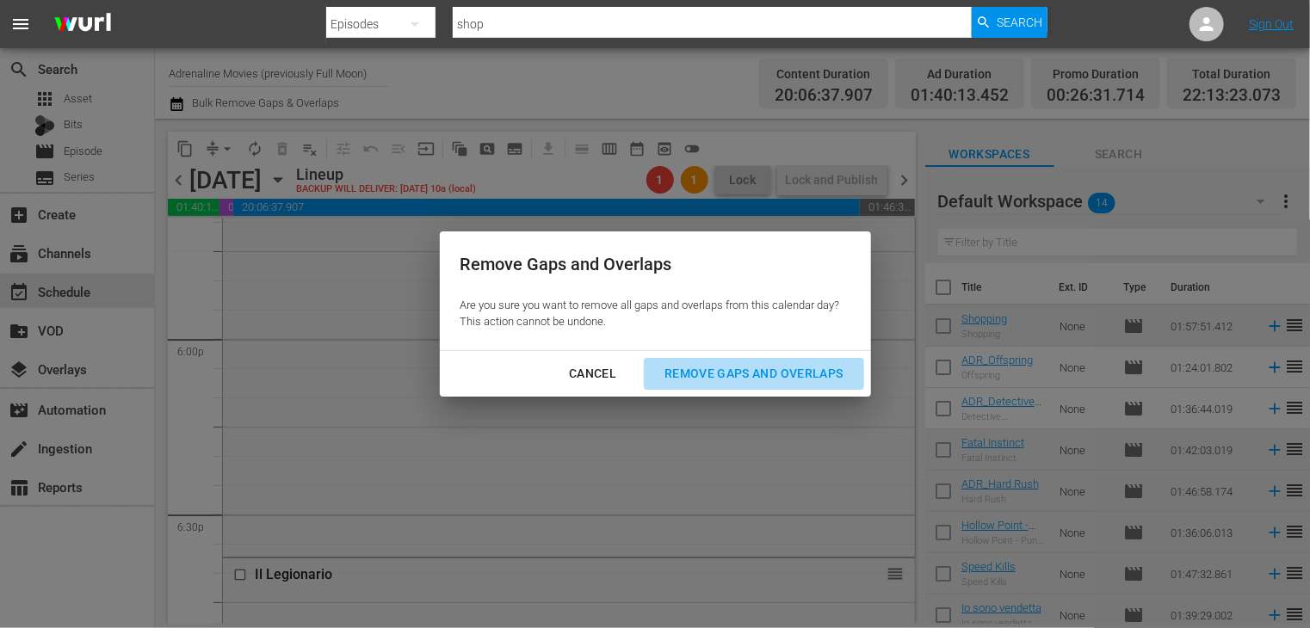
click at [735, 371] on div "Remove Gaps and Overlaps" at bounding box center [754, 374] width 206 height 22
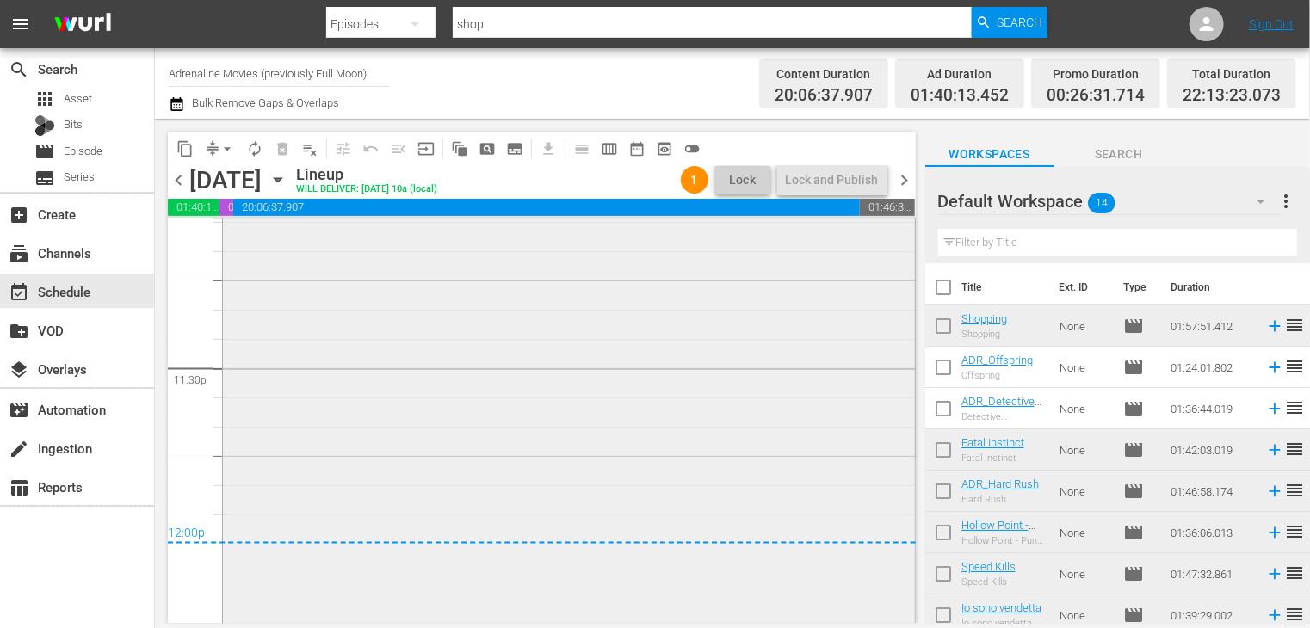
scroll to position [8184, 0]
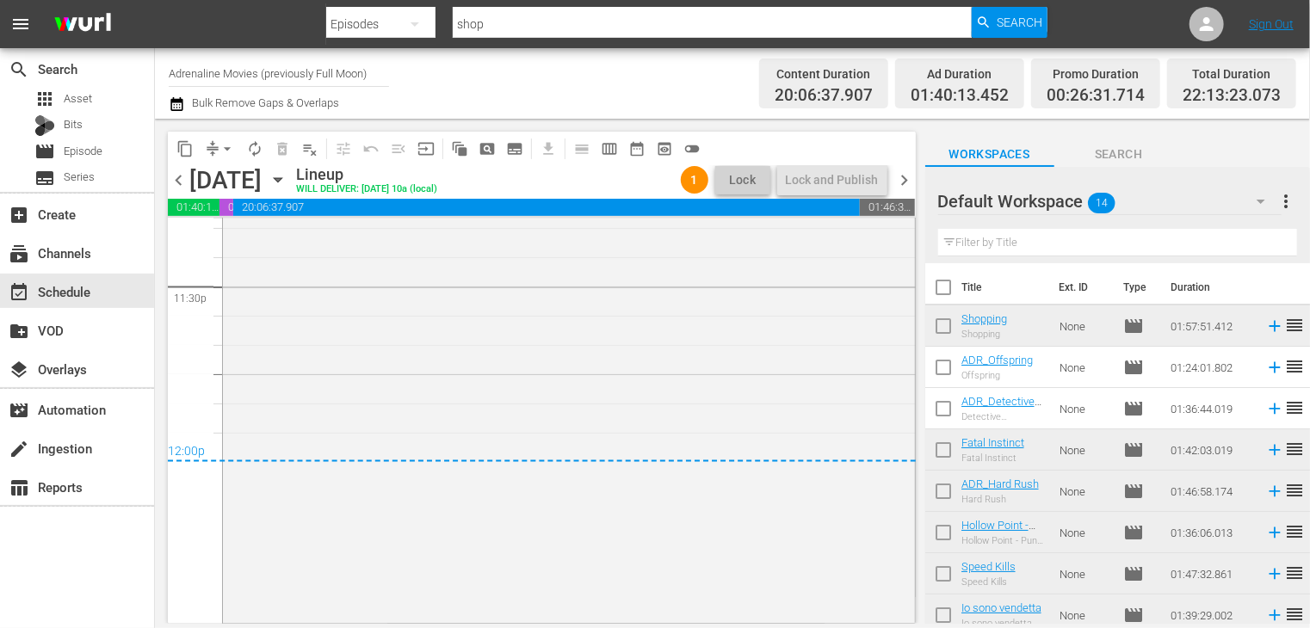
click at [176, 180] on span "chevron_left" at bounding box center [179, 181] width 22 height 22
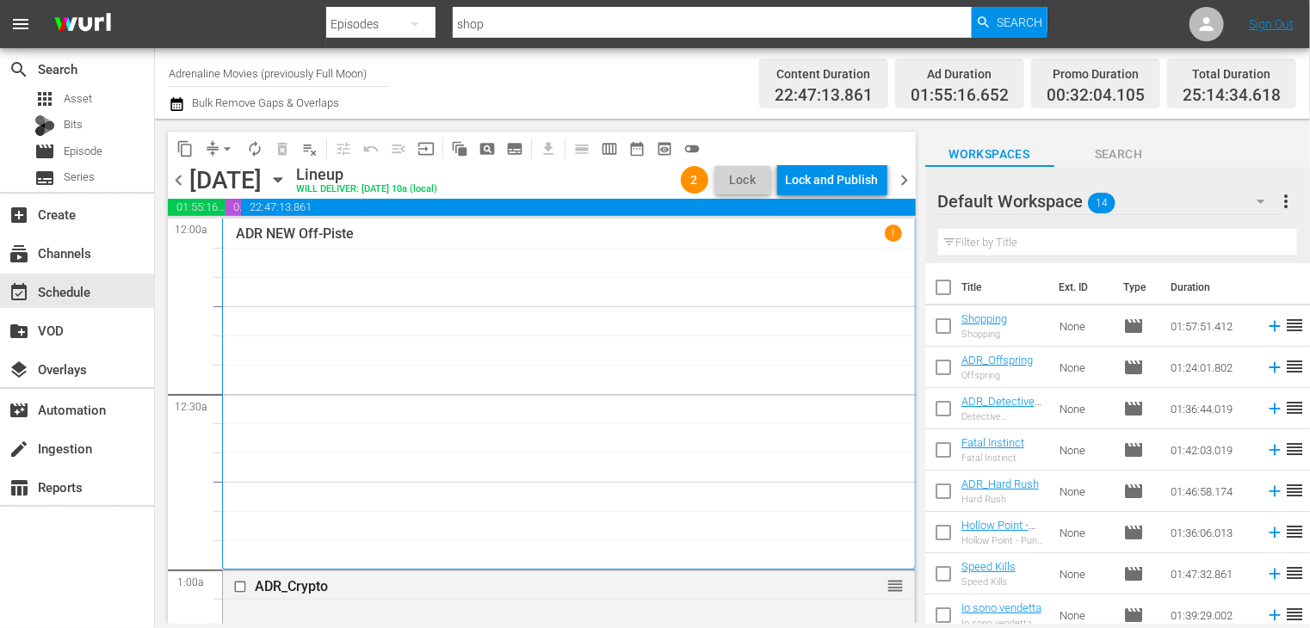
click at [906, 183] on span "chevron_right" at bounding box center [905, 181] width 22 height 22
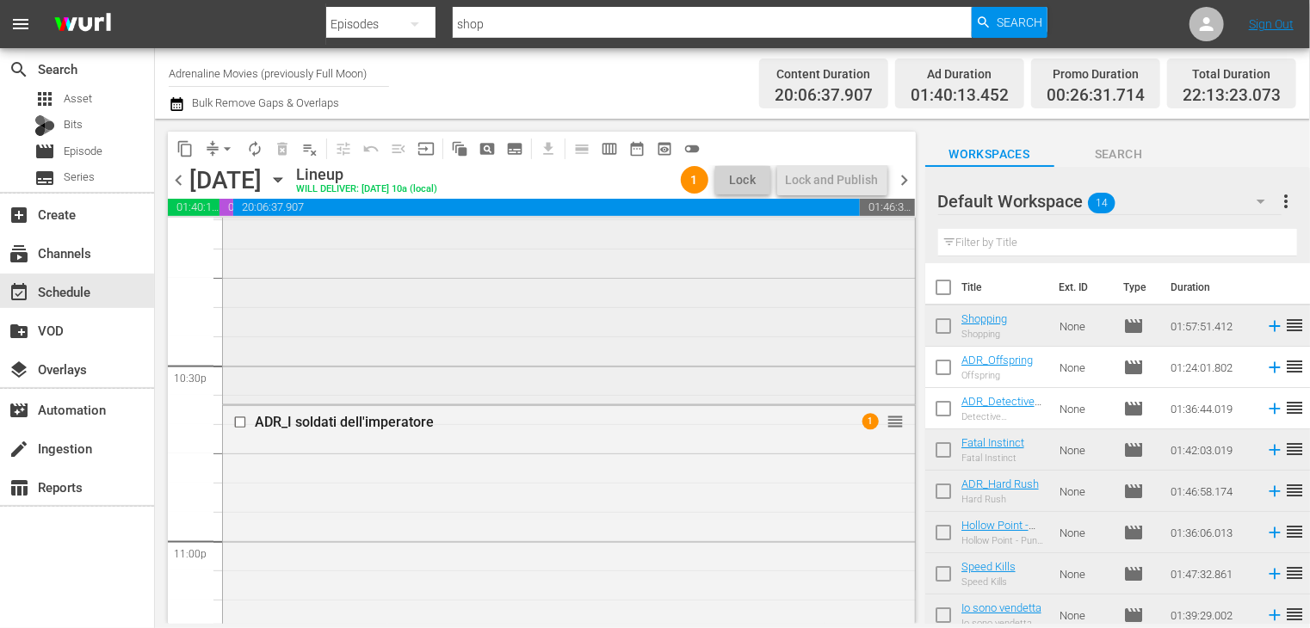
scroll to position [7582, 0]
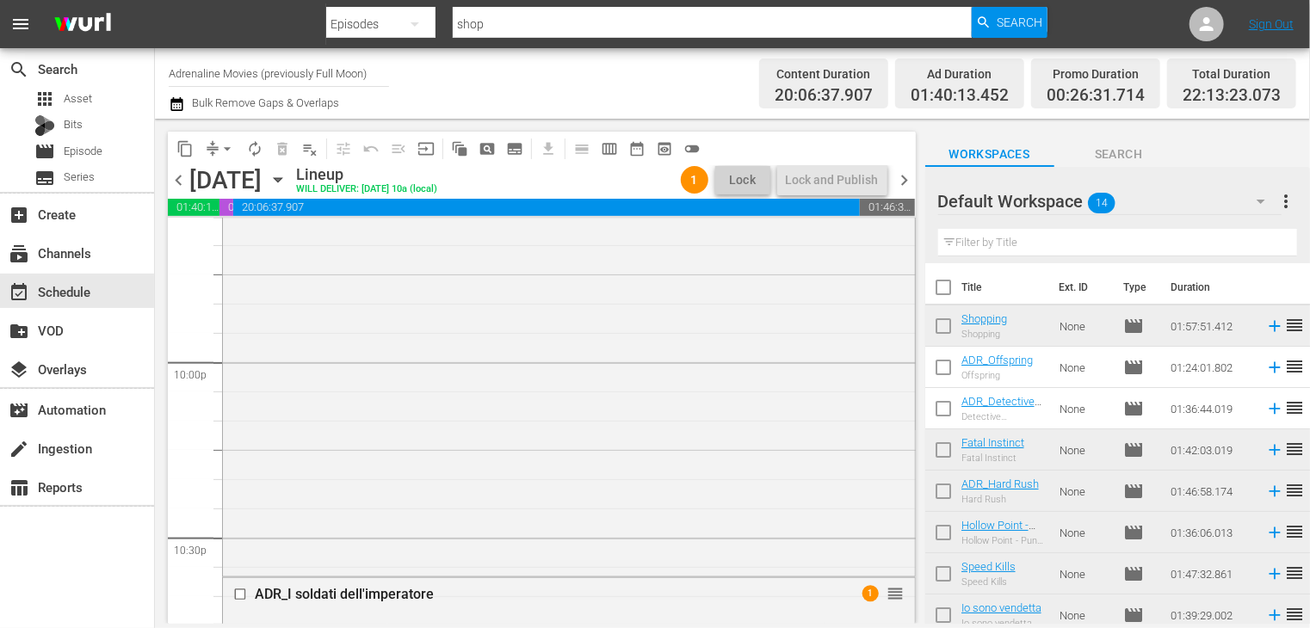
click at [905, 180] on span "chevron_right" at bounding box center [905, 181] width 22 height 22
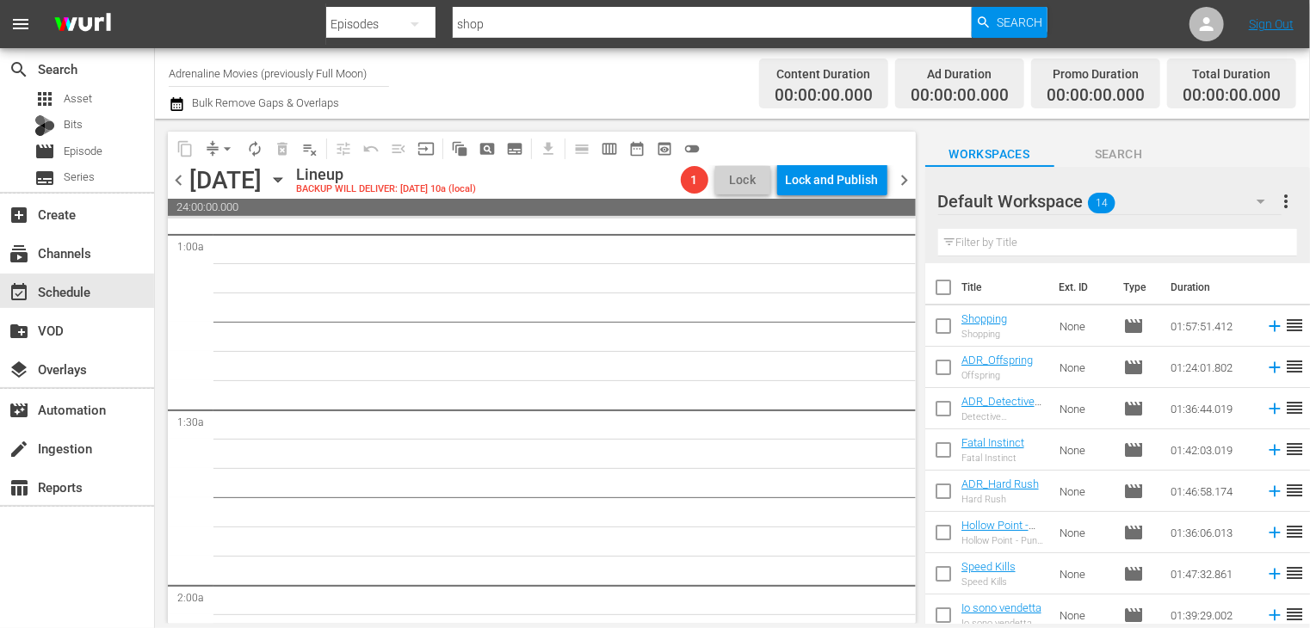
scroll to position [602, 0]
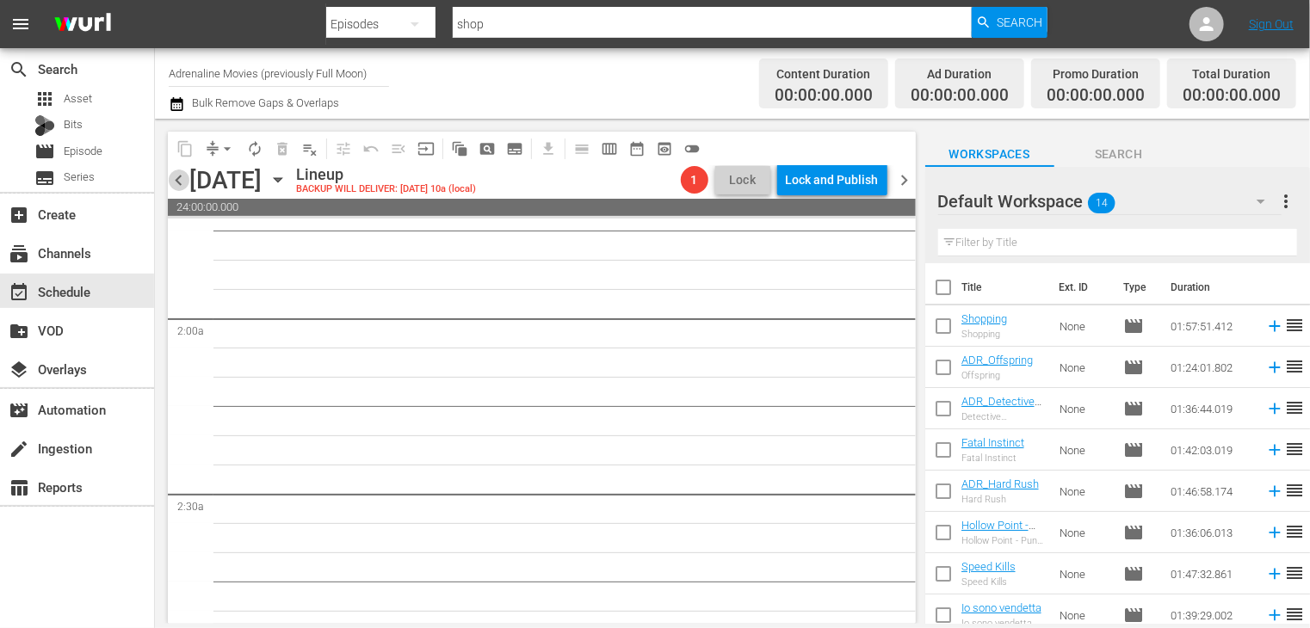
click at [179, 181] on span "chevron_left" at bounding box center [179, 181] width 22 height 22
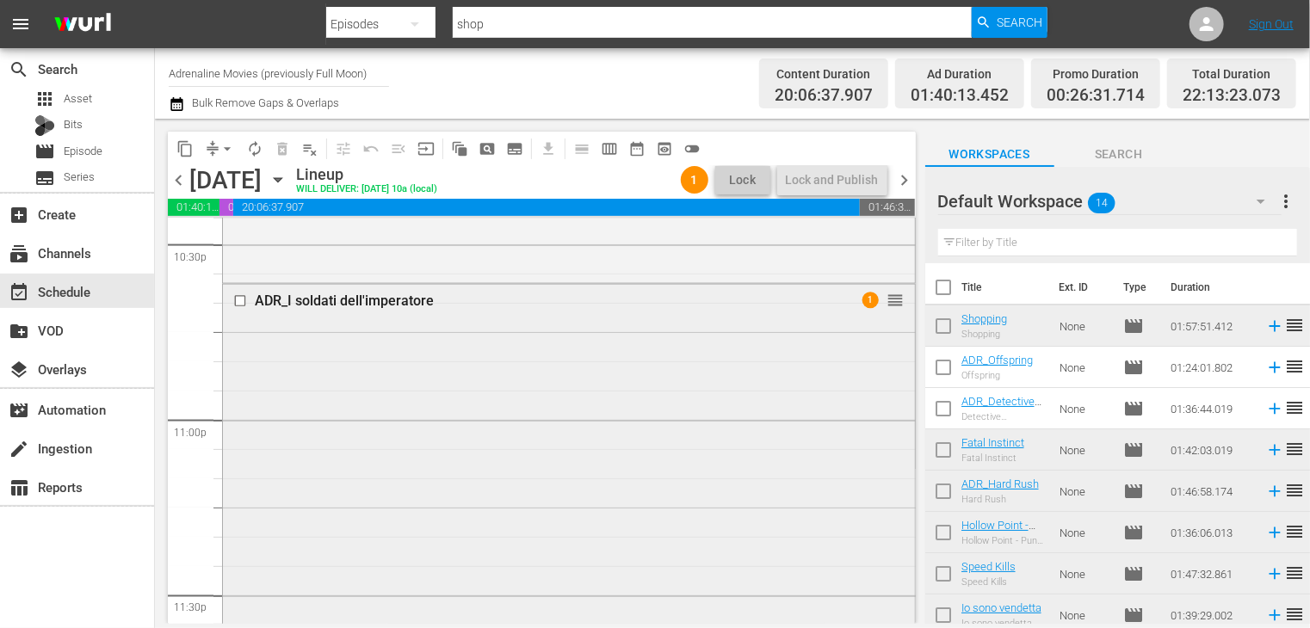
scroll to position [7840, 0]
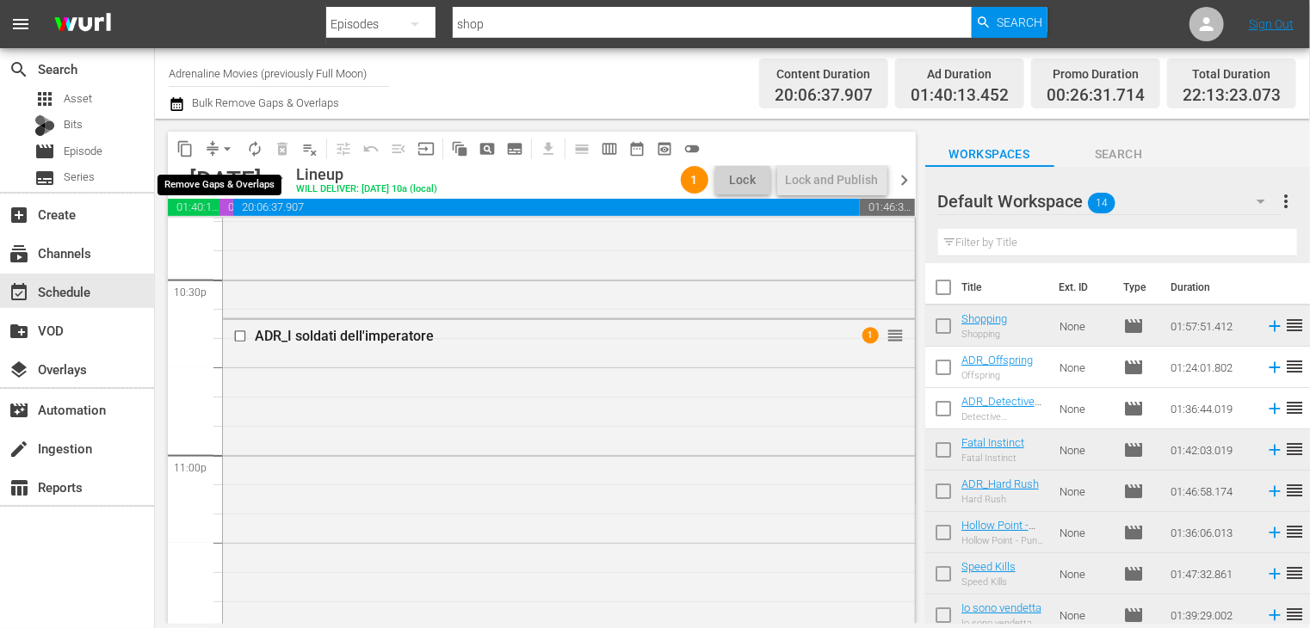
click at [227, 151] on span "arrow_drop_down" at bounding box center [227, 148] width 17 height 17
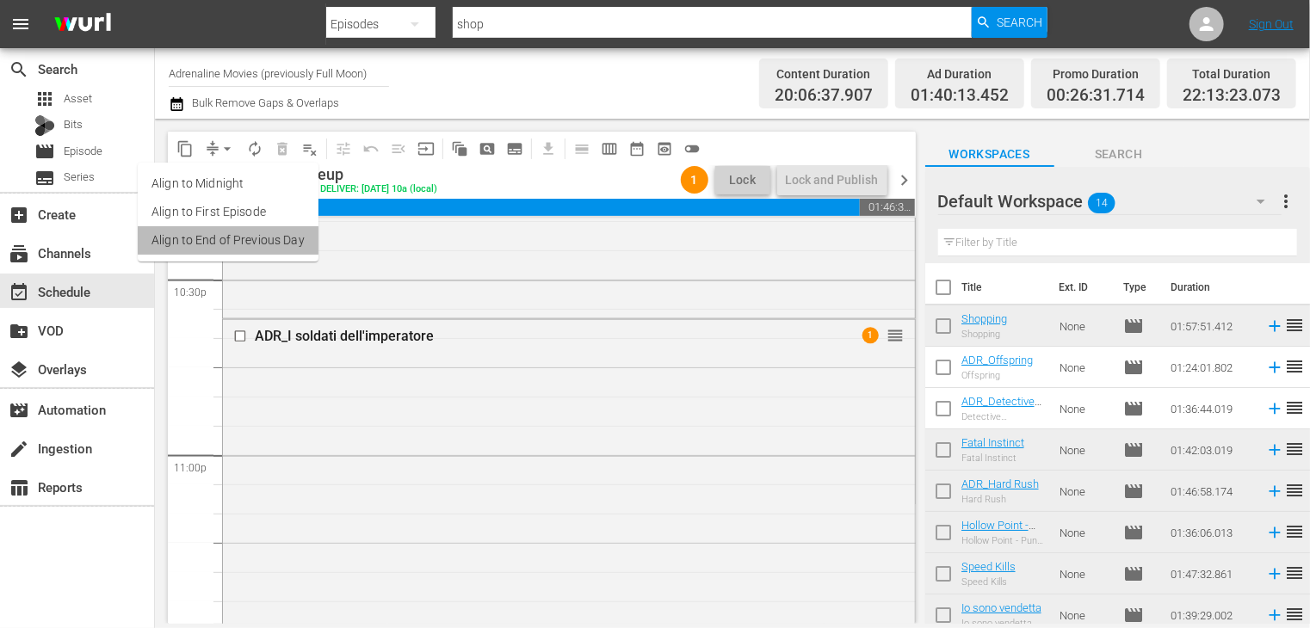
click at [239, 240] on li "Align to End of Previous Day" at bounding box center [228, 240] width 181 height 28
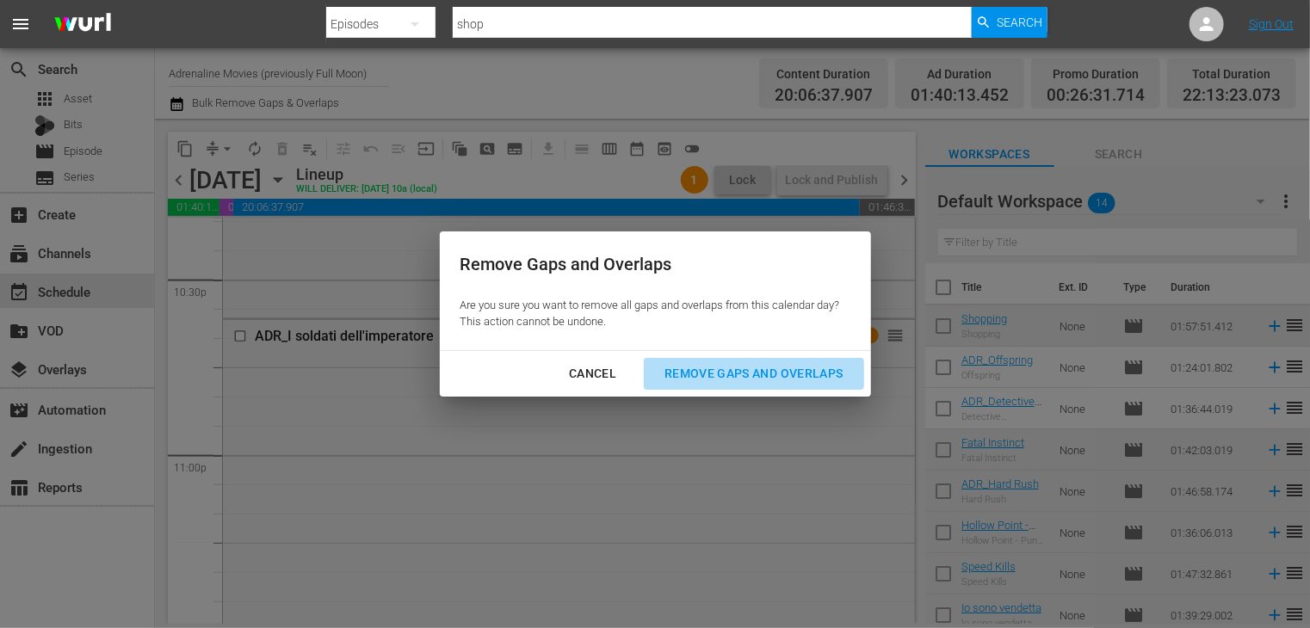
click at [739, 388] on button "Remove Gaps and Overlaps" at bounding box center [753, 374] width 219 height 32
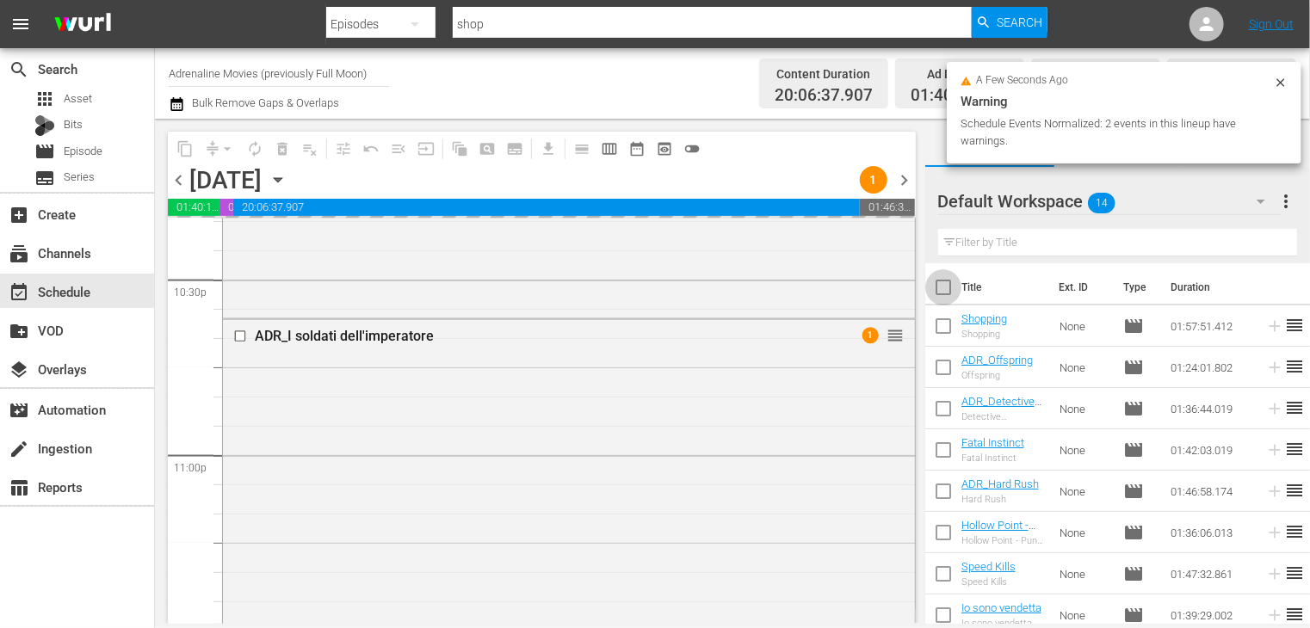
click at [950, 292] on input "checkbox" at bounding box center [943, 291] width 36 height 36
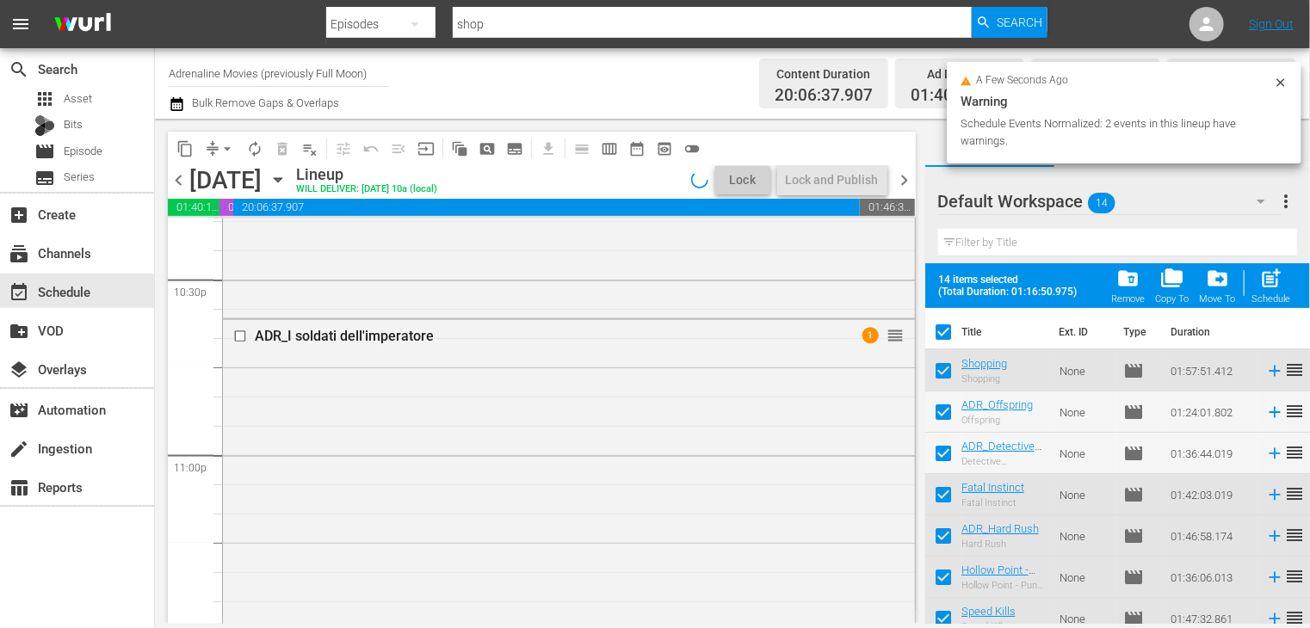
click at [1127, 287] on span "folder_delete" at bounding box center [1127, 278] width 23 height 23
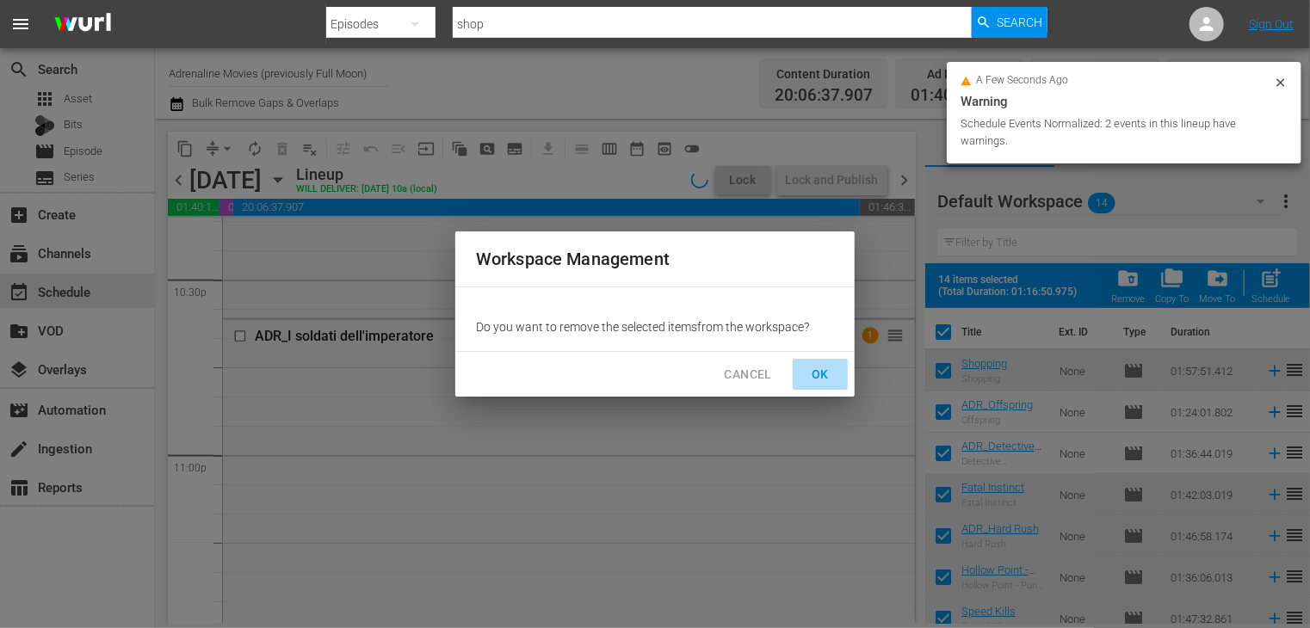
click at [816, 374] on span "OK" at bounding box center [820, 375] width 28 height 22
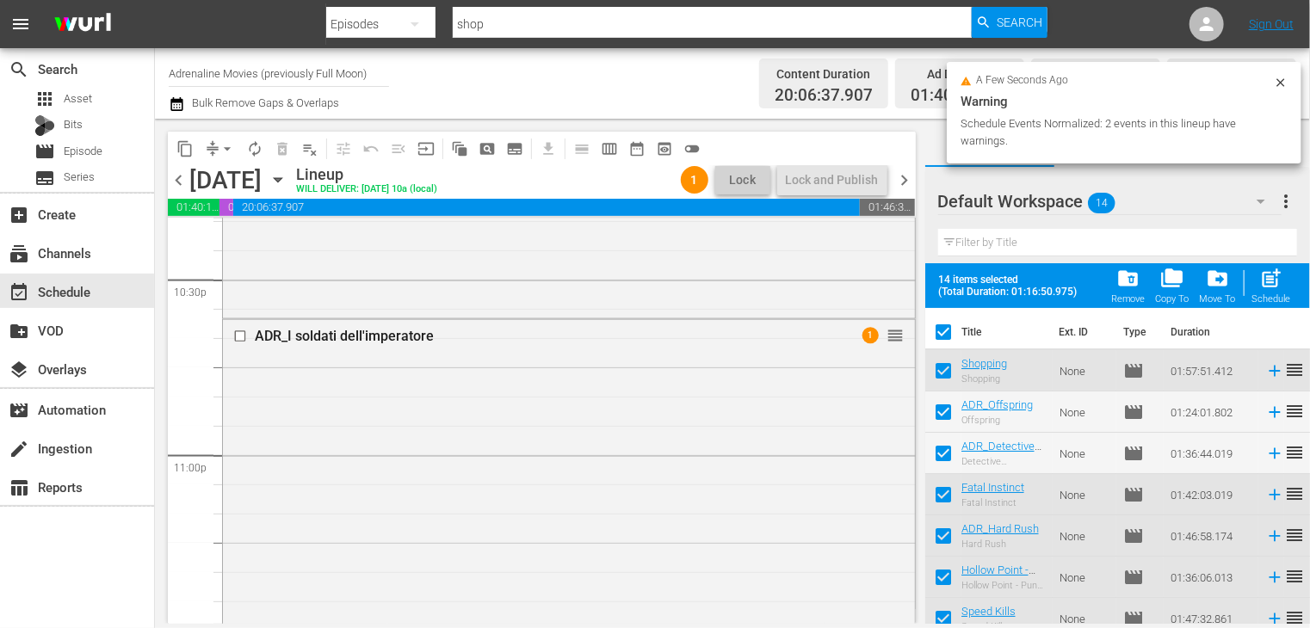
click at [902, 182] on span "chevron_right" at bounding box center [905, 181] width 22 height 22
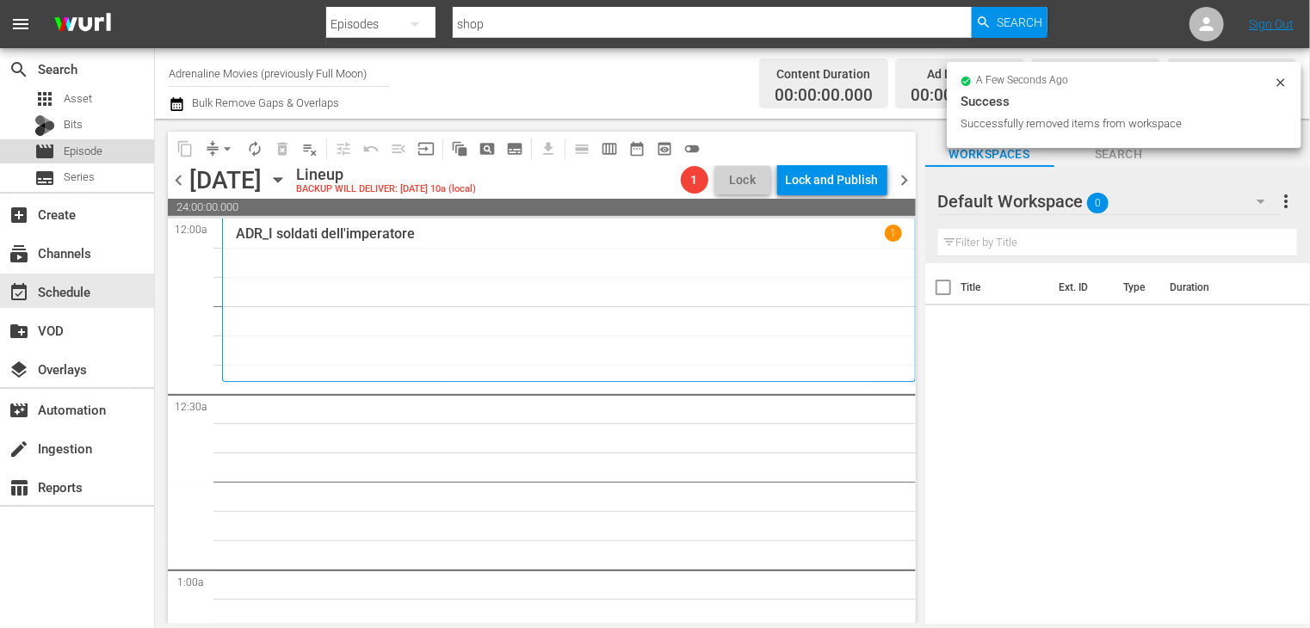
click at [110, 154] on div "movie Episode" at bounding box center [77, 151] width 154 height 24
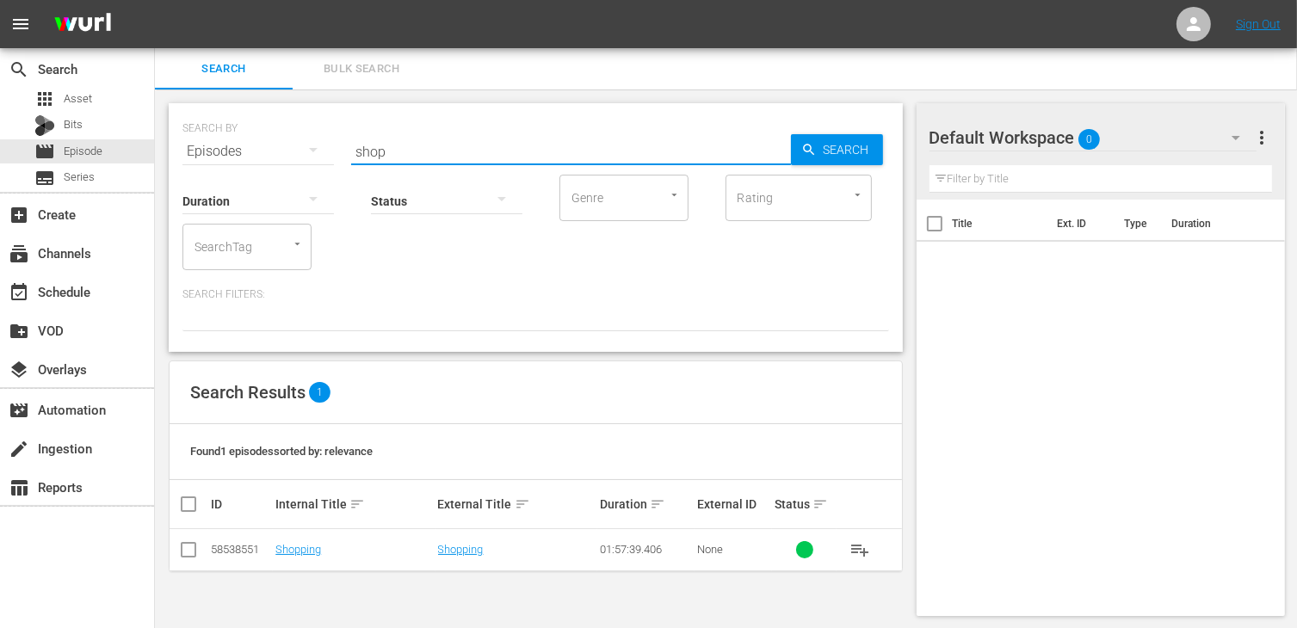
drag, startPoint x: 403, startPoint y: 149, endPoint x: 303, endPoint y: 130, distance: 101.6
click at [304, 130] on div "SEARCH BY Search By Episodes Search ID, Title, Description, Keywords, or Catego…" at bounding box center [535, 141] width 707 height 62
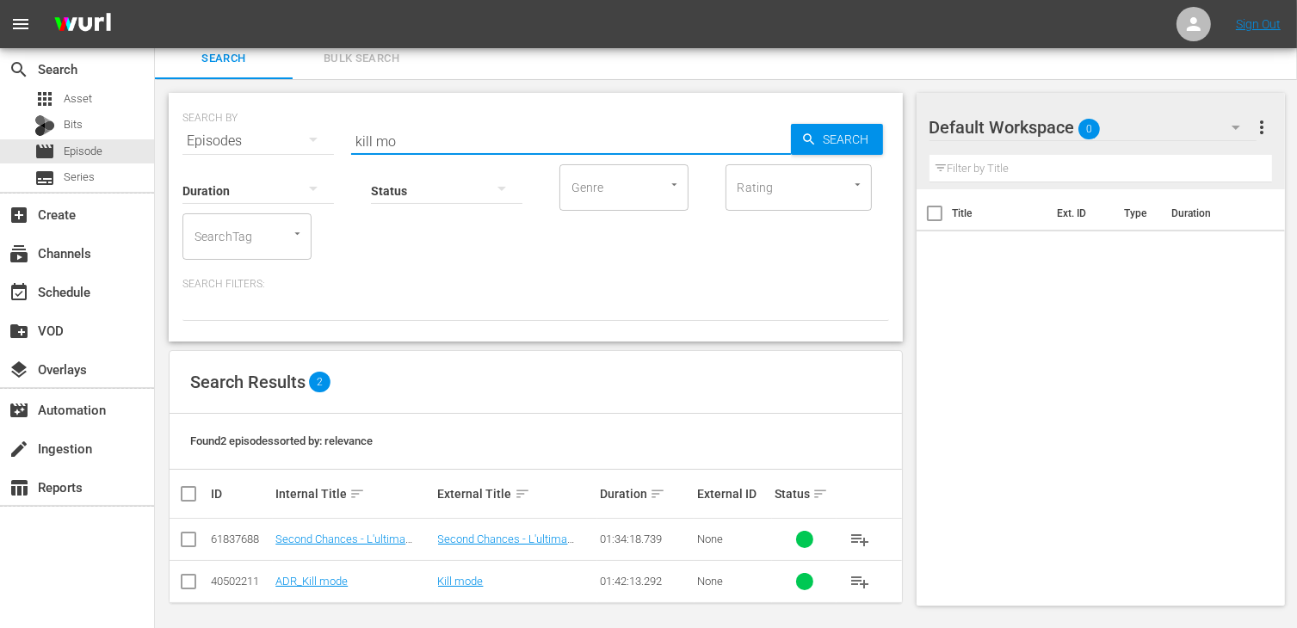
scroll to position [15, 0]
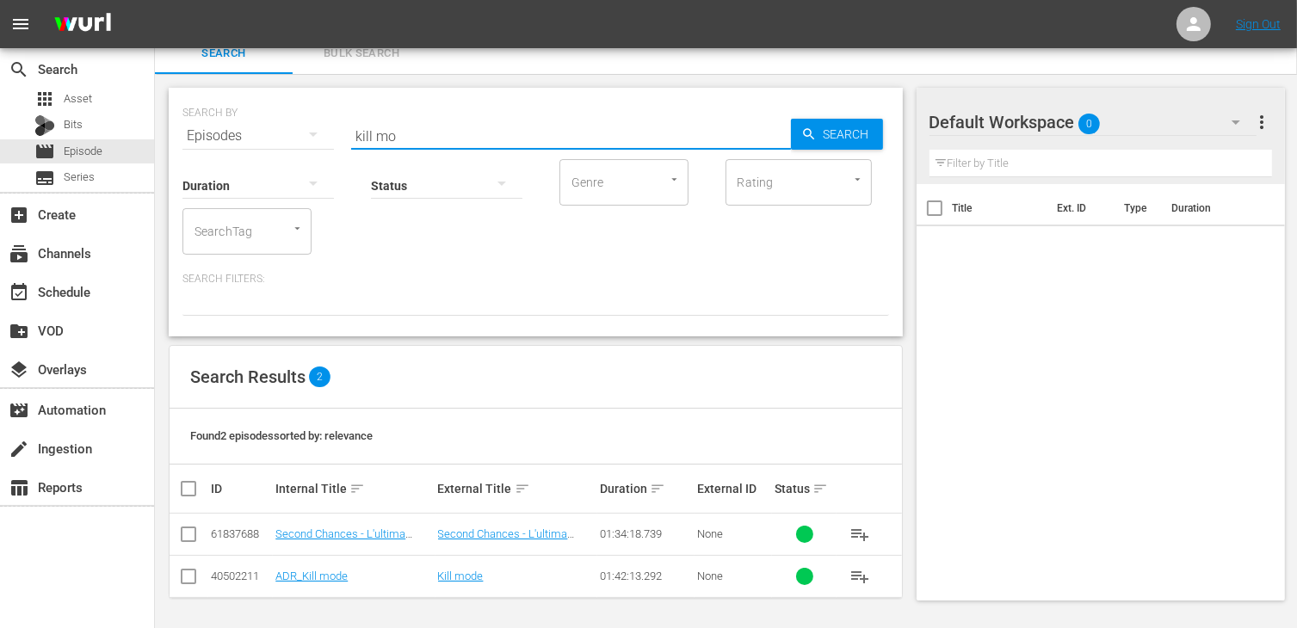
click at [180, 579] on input "checkbox" at bounding box center [188, 580] width 21 height 21
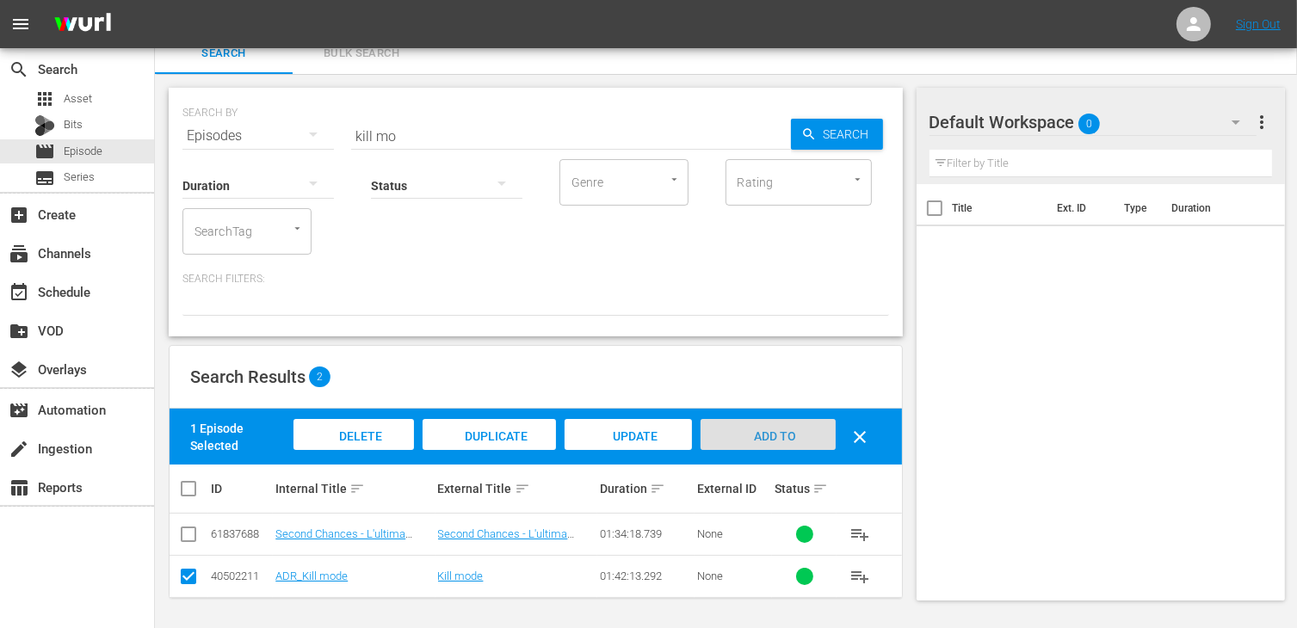
click at [767, 429] on span "Add to Workspace" at bounding box center [768, 452] width 84 height 46
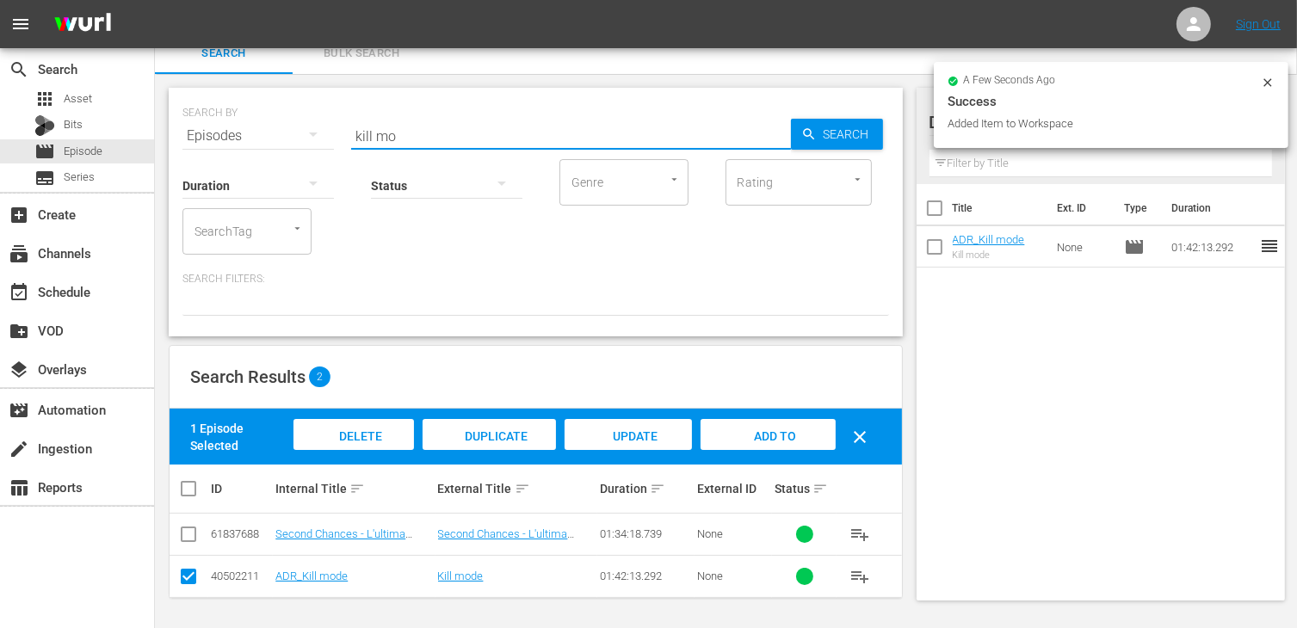
drag, startPoint x: 416, startPoint y: 140, endPoint x: 246, endPoint y: 133, distance: 169.7
click at [246, 133] on div "SEARCH BY Search By Episodes Search ID, Title, Description, Keywords, or Catego…" at bounding box center [535, 126] width 707 height 62
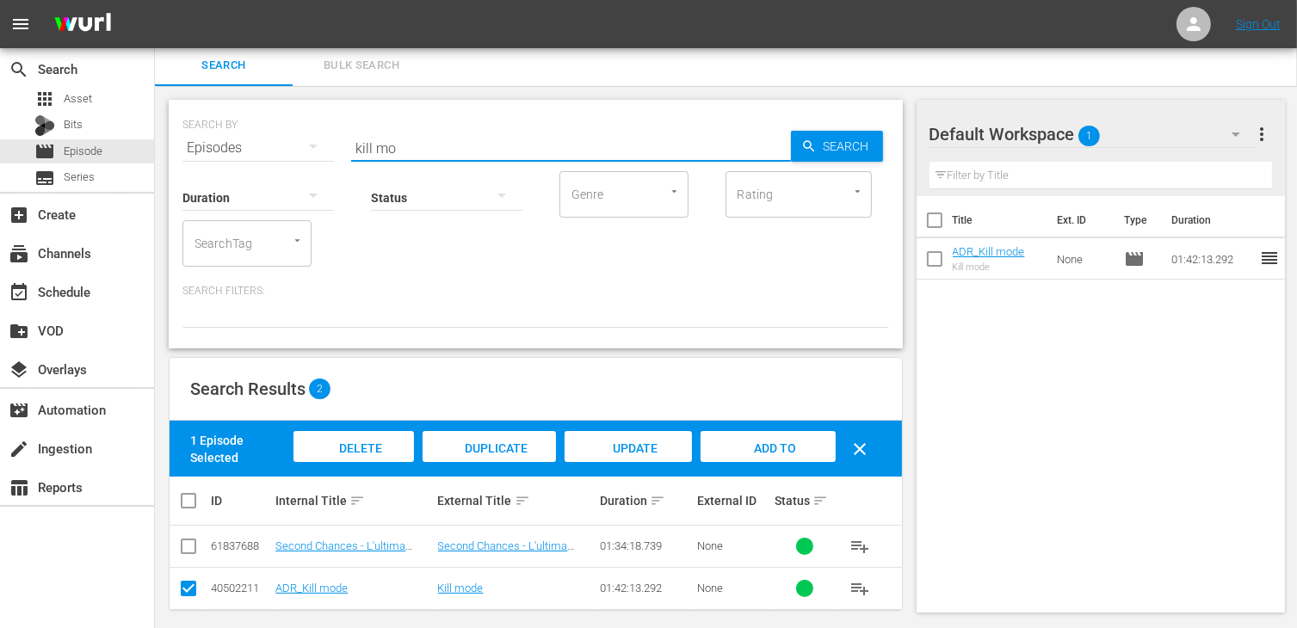
scroll to position [0, 0]
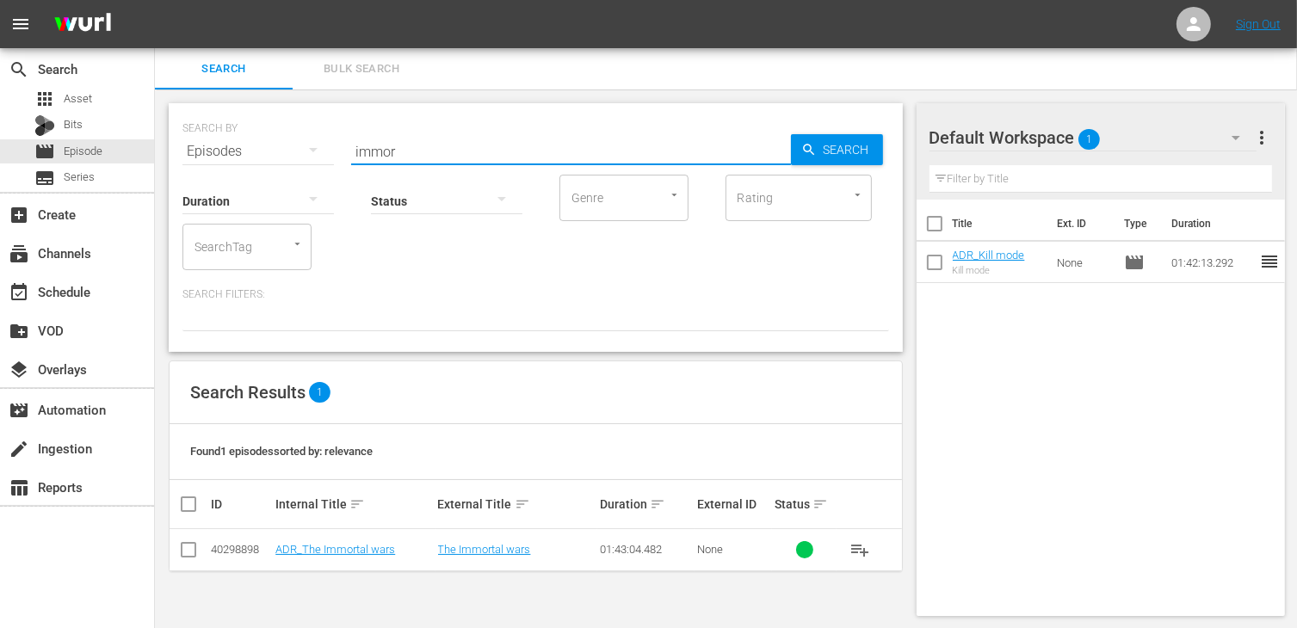
drag, startPoint x: 183, startPoint y: 553, endPoint x: 227, endPoint y: 555, distance: 44.0
click at [182, 553] on input "checkbox" at bounding box center [188, 553] width 21 height 21
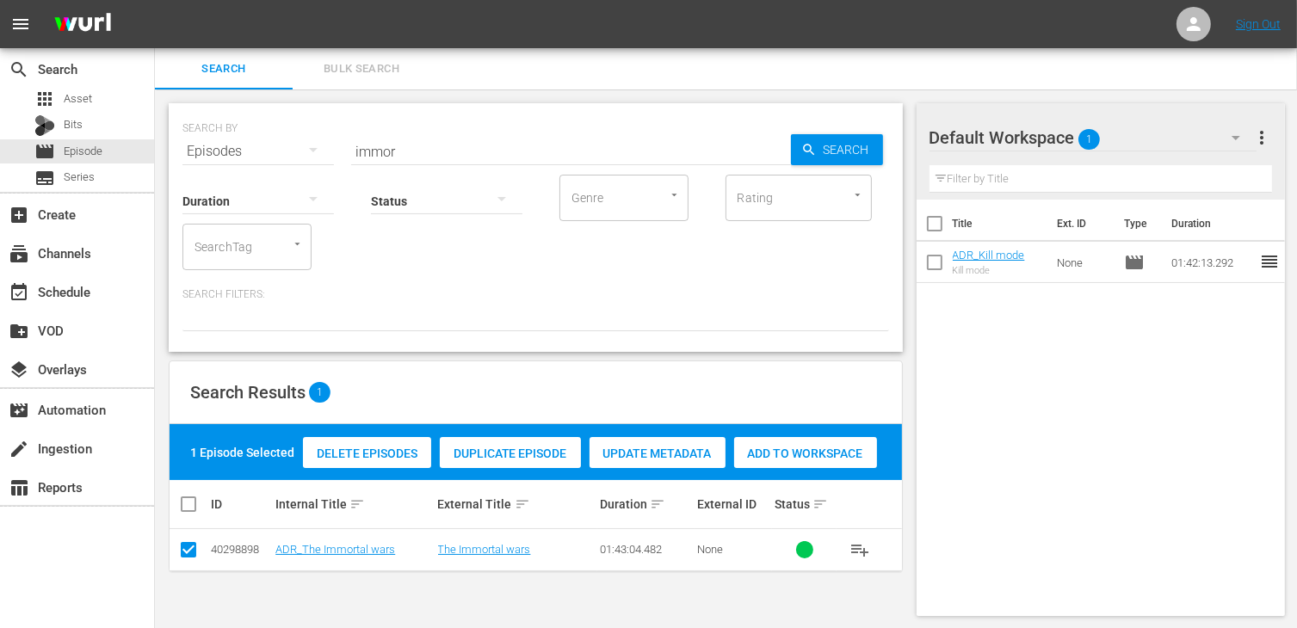
click at [818, 454] on span "Add to Workspace" at bounding box center [805, 454] width 143 height 14
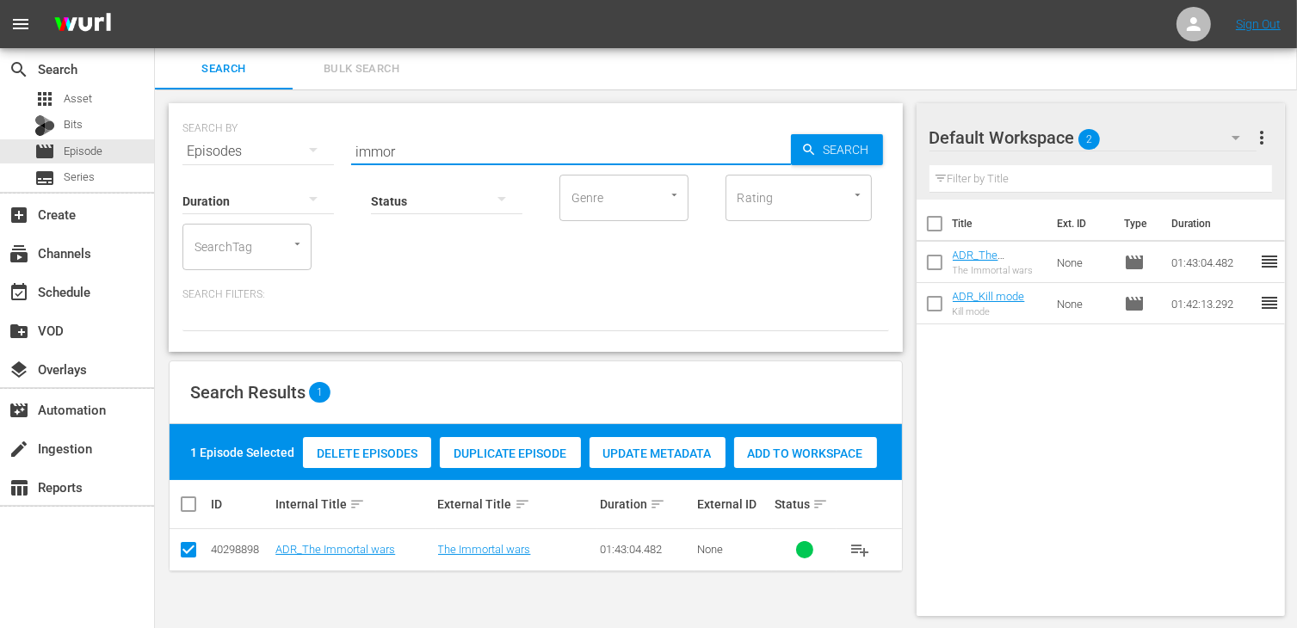
drag, startPoint x: 413, startPoint y: 149, endPoint x: 319, endPoint y: 149, distance: 93.8
click at [319, 149] on div "SEARCH BY Search By Episodes Search ID, Title, Description, Keywords, or Catego…" at bounding box center [535, 141] width 707 height 62
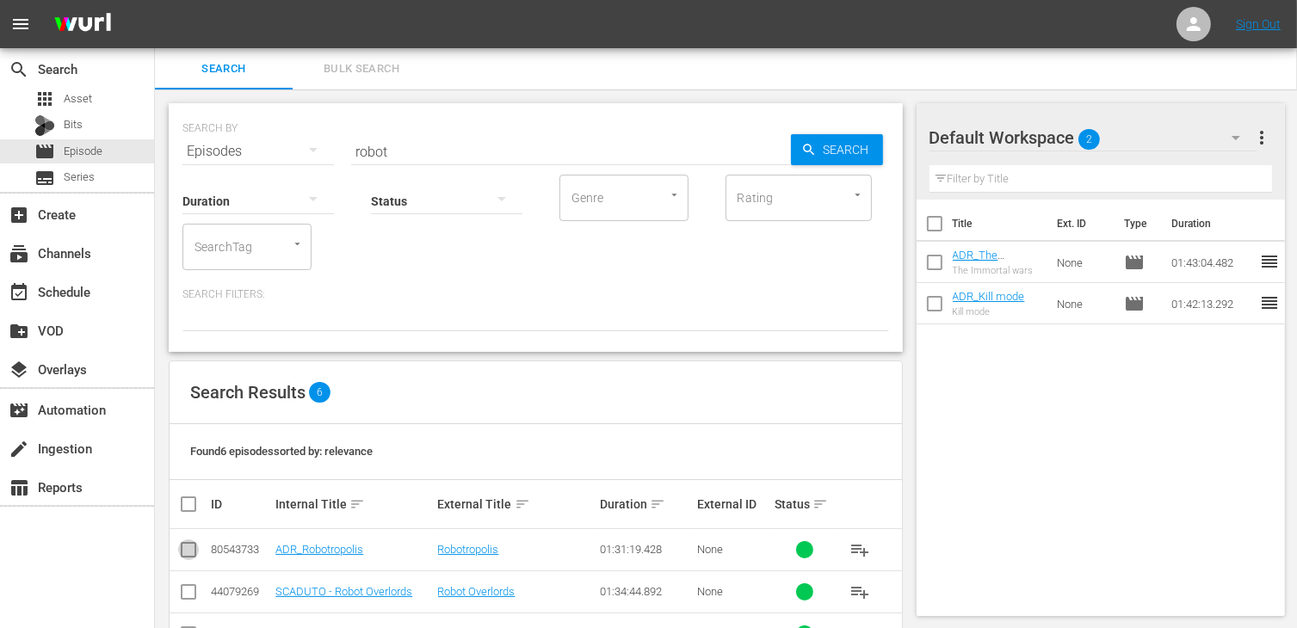
click at [189, 550] on input "checkbox" at bounding box center [188, 553] width 21 height 21
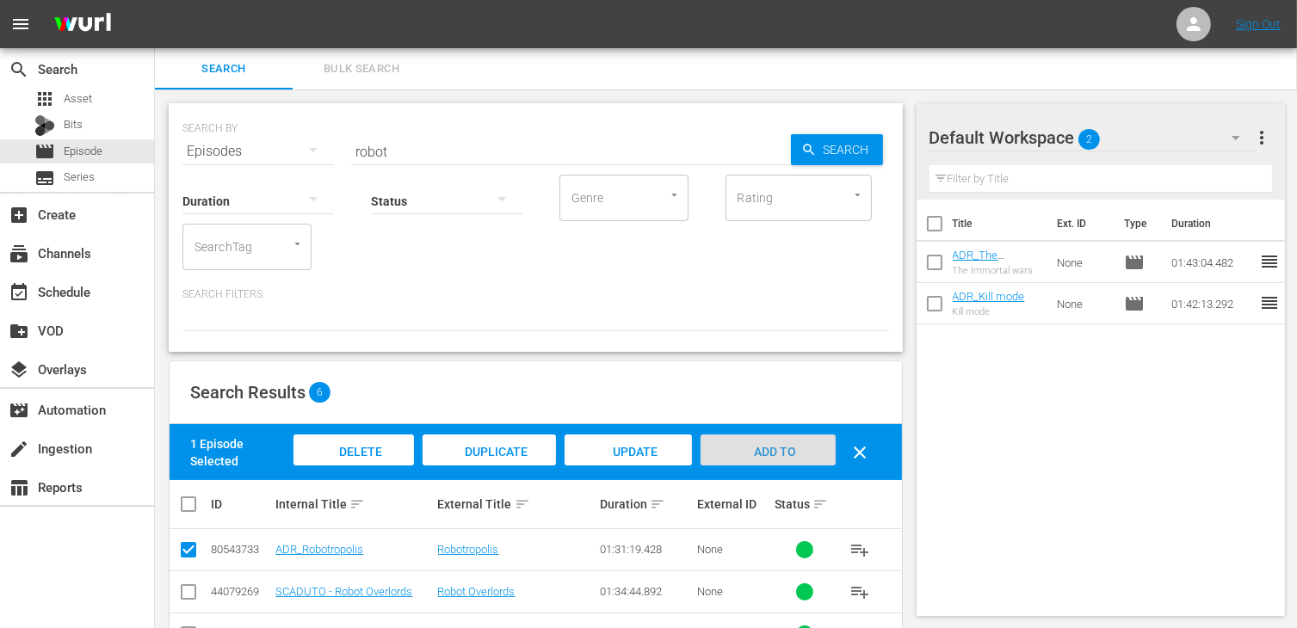
click at [781, 452] on span "Add to Workspace" at bounding box center [768, 468] width 84 height 46
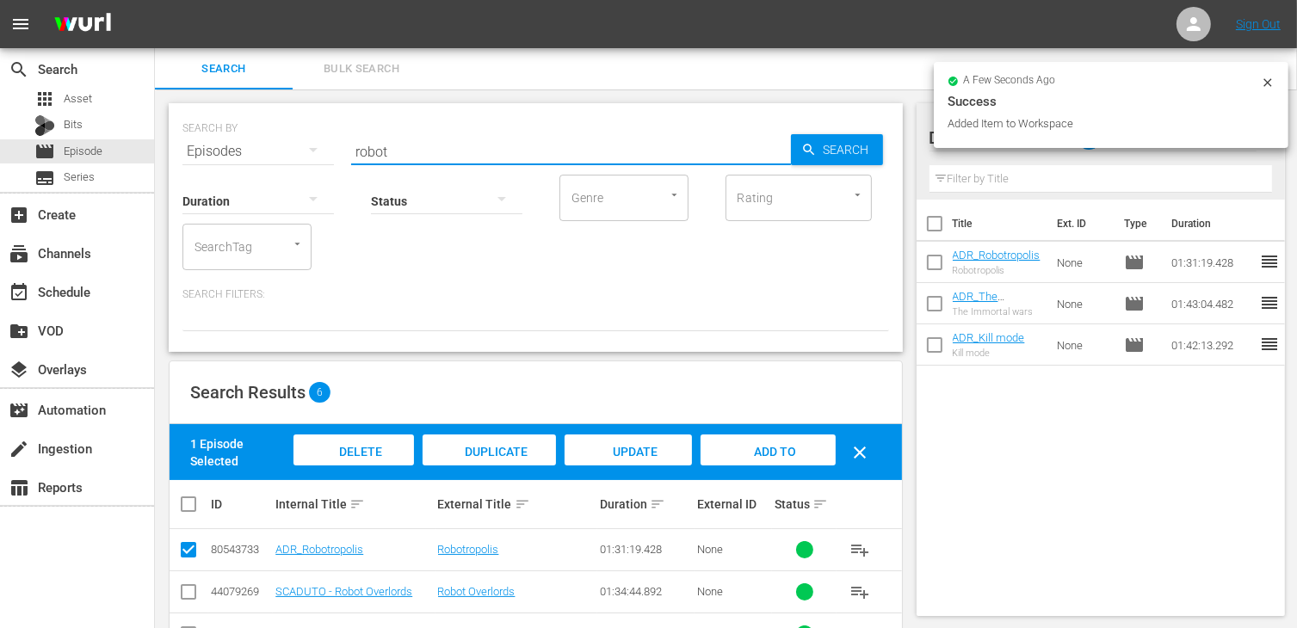
drag, startPoint x: 419, startPoint y: 153, endPoint x: 272, endPoint y: 127, distance: 149.6
click at [272, 127] on div "SEARCH BY Search By Episodes Search ID, Title, Description, Keywords, or Catego…" at bounding box center [535, 141] width 707 height 62
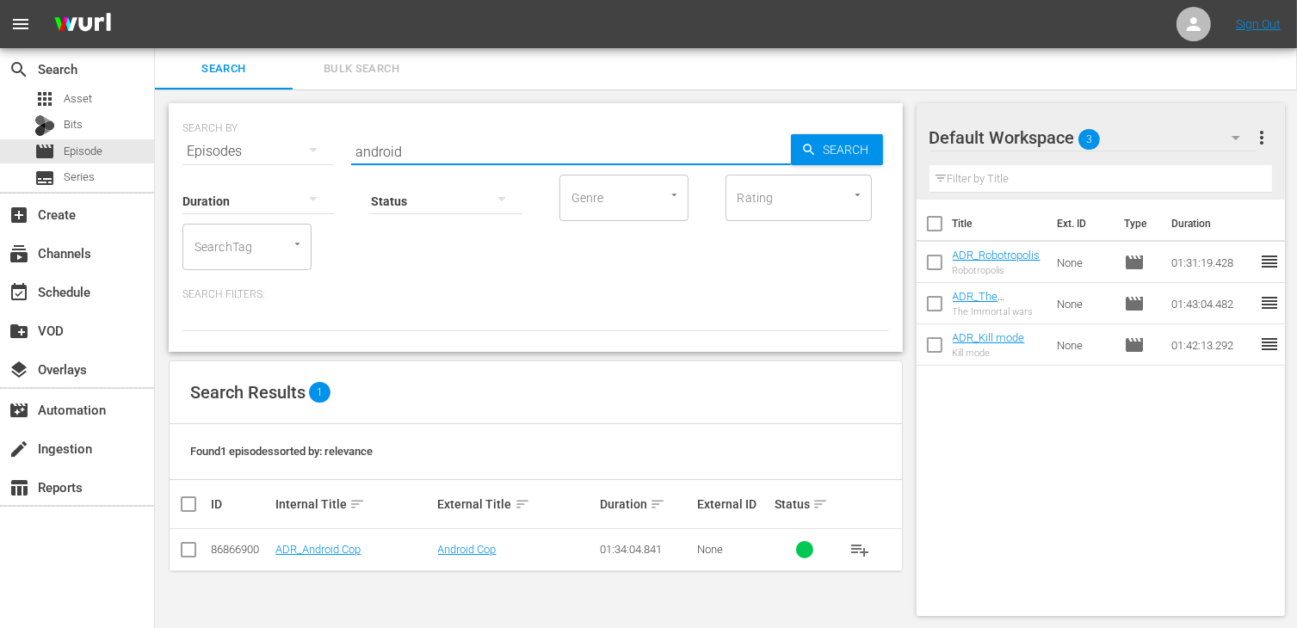
click at [188, 554] on input "checkbox" at bounding box center [188, 553] width 21 height 21
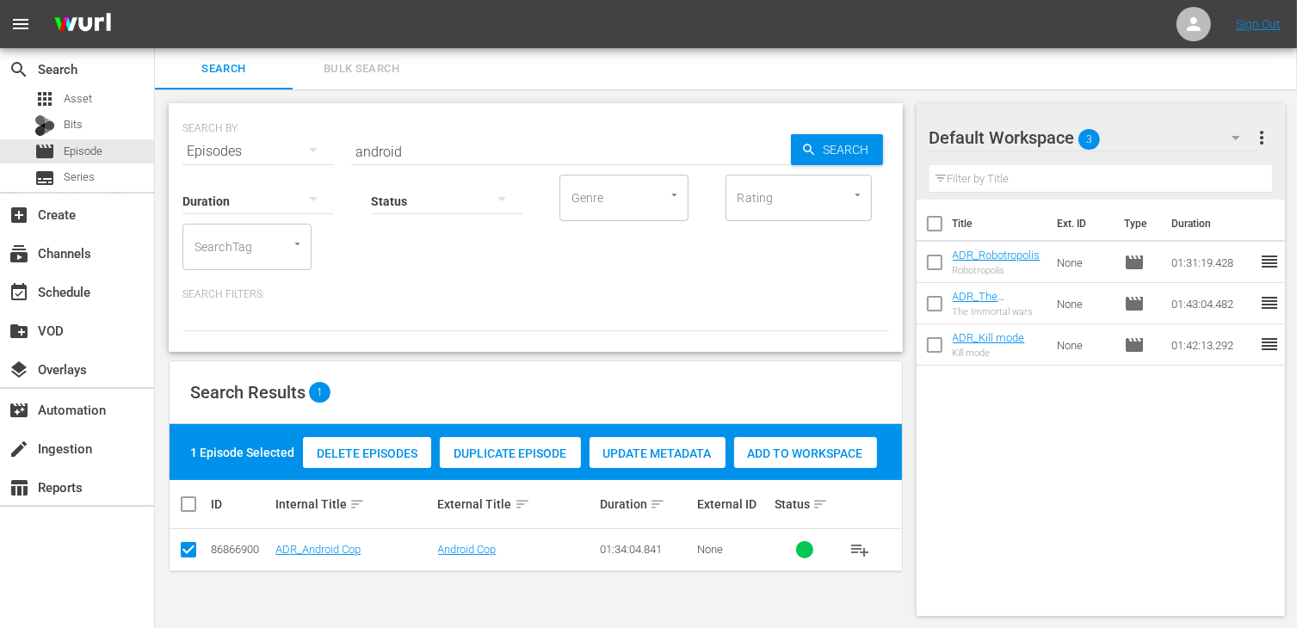
click at [799, 463] on div "Add to Workspace" at bounding box center [805, 453] width 143 height 33
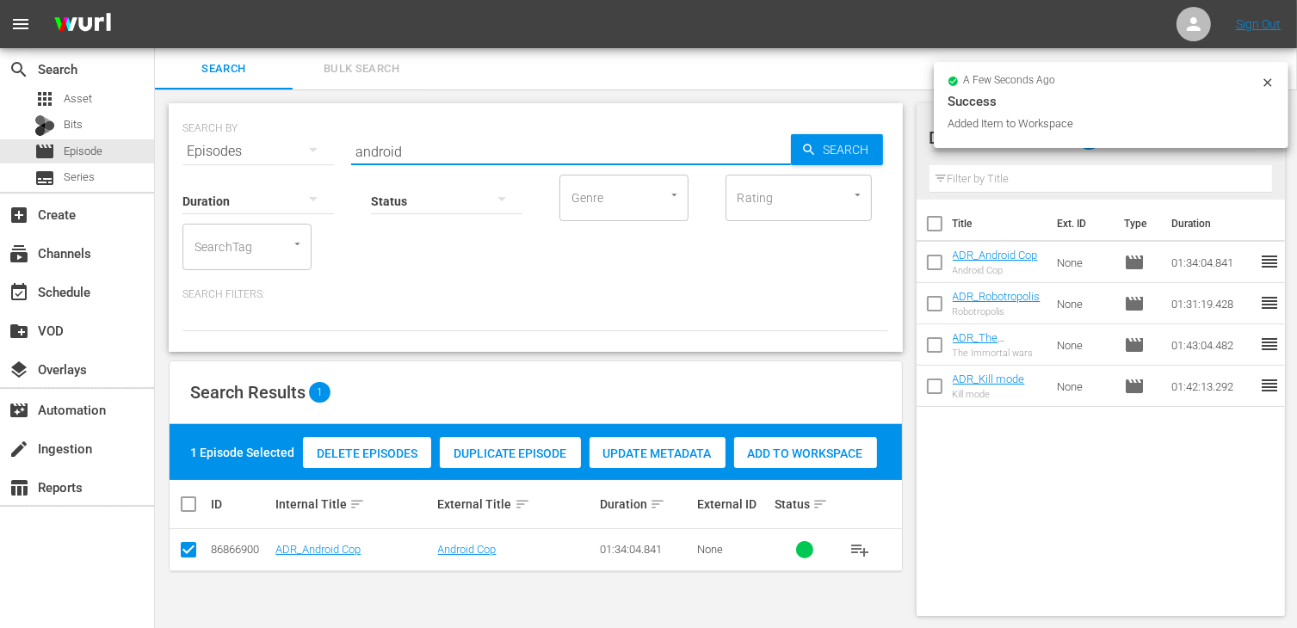
drag, startPoint x: 422, startPoint y: 156, endPoint x: 307, endPoint y: 128, distance: 117.7
click at [307, 128] on div "SEARCH BY Search By Episodes Search ID, Title, Description, Keywords, or Catego…" at bounding box center [535, 141] width 707 height 62
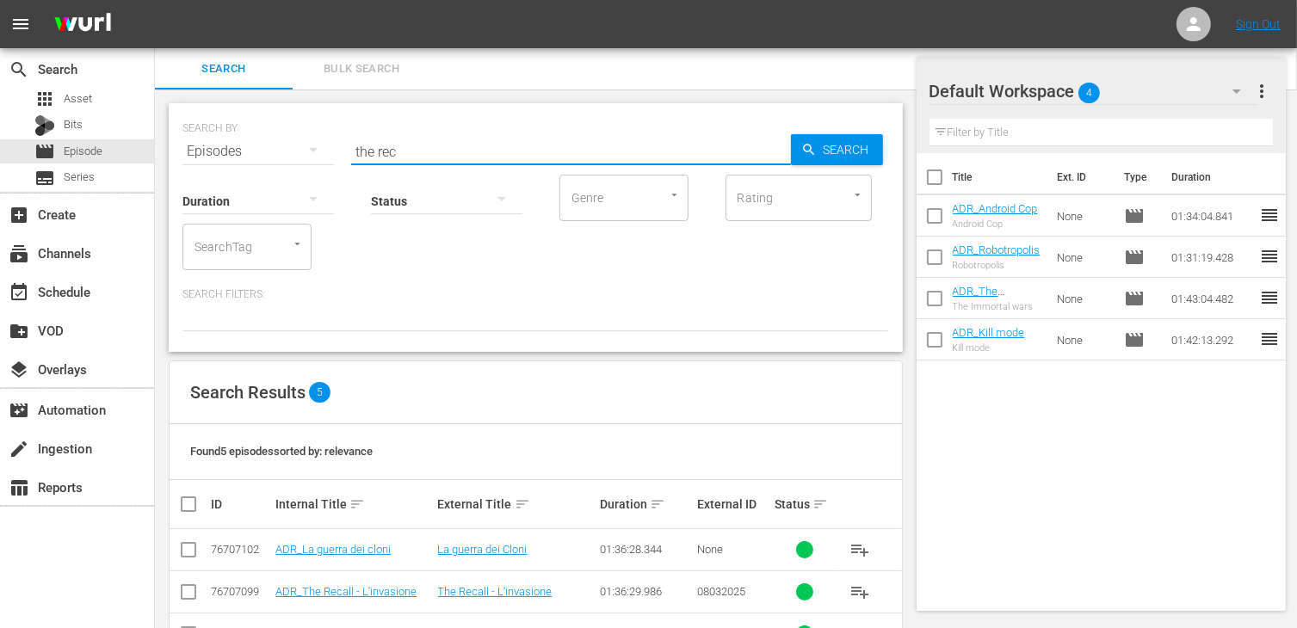
scroll to position [86, 0]
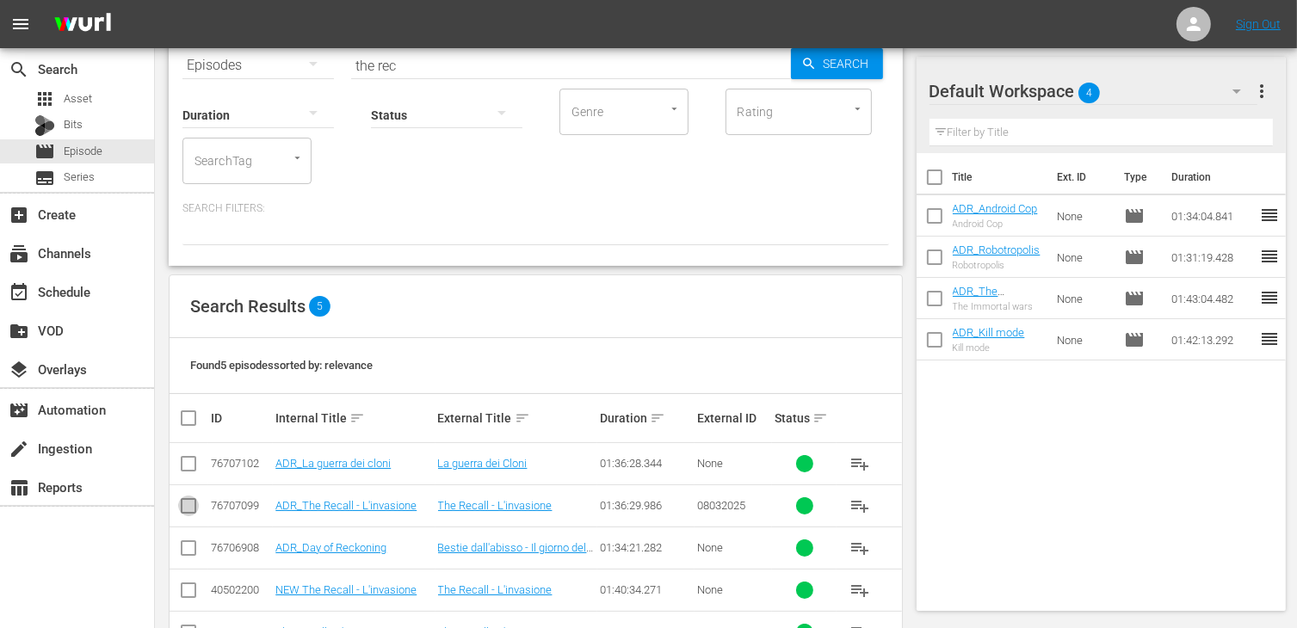
click at [189, 514] on input "checkbox" at bounding box center [188, 509] width 21 height 21
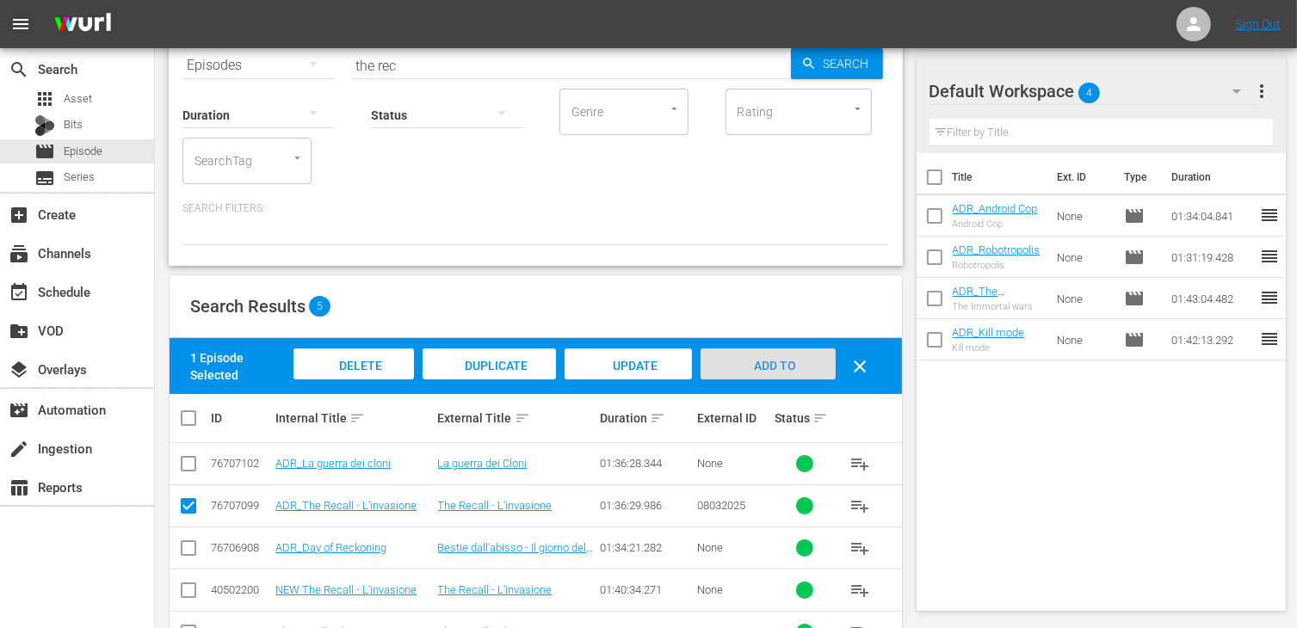
click at [802, 355] on div "Add to Workspace" at bounding box center [768, 381] width 134 height 65
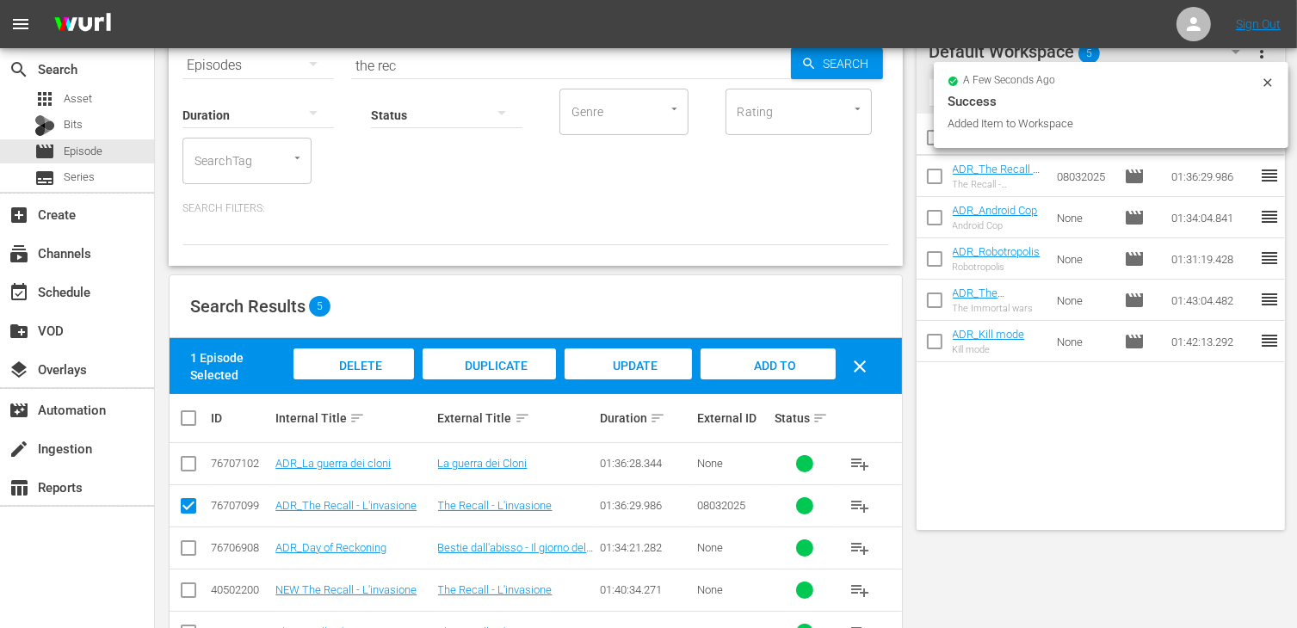
scroll to position [0, 0]
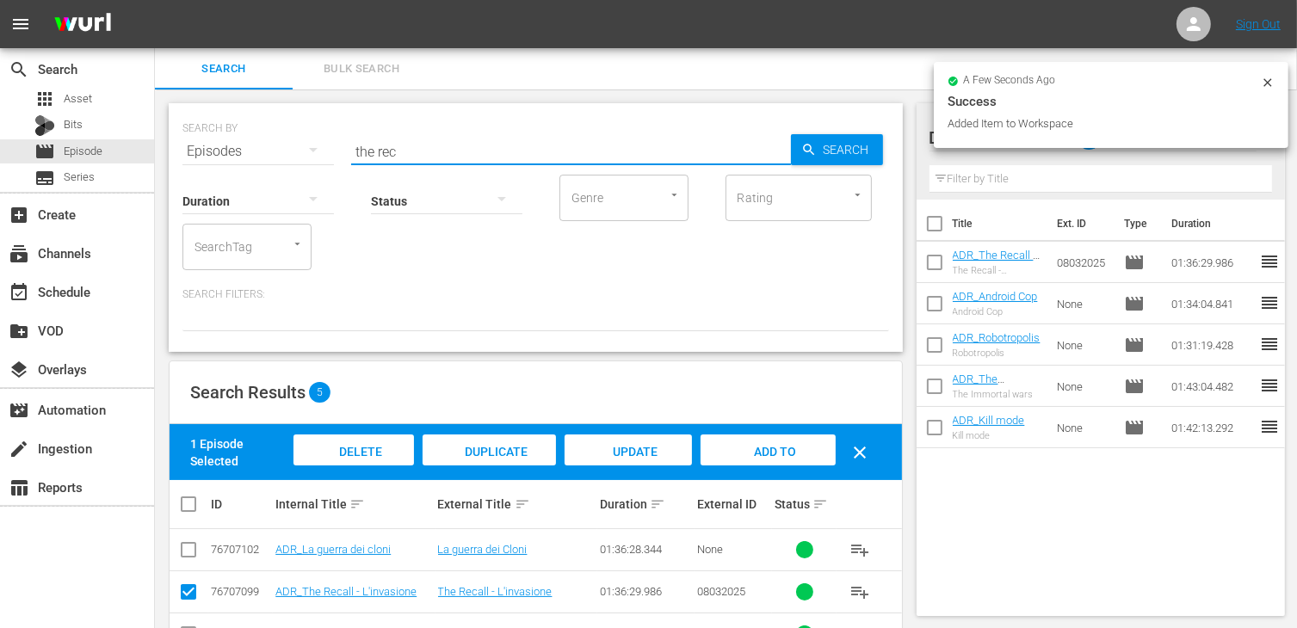
drag, startPoint x: 412, startPoint y: 146, endPoint x: 213, endPoint y: 122, distance: 201.1
click at [213, 125] on div "SEARCH BY Search By Episodes Search ID, Title, Description, Keywords, or Catego…" at bounding box center [535, 141] width 707 height 62
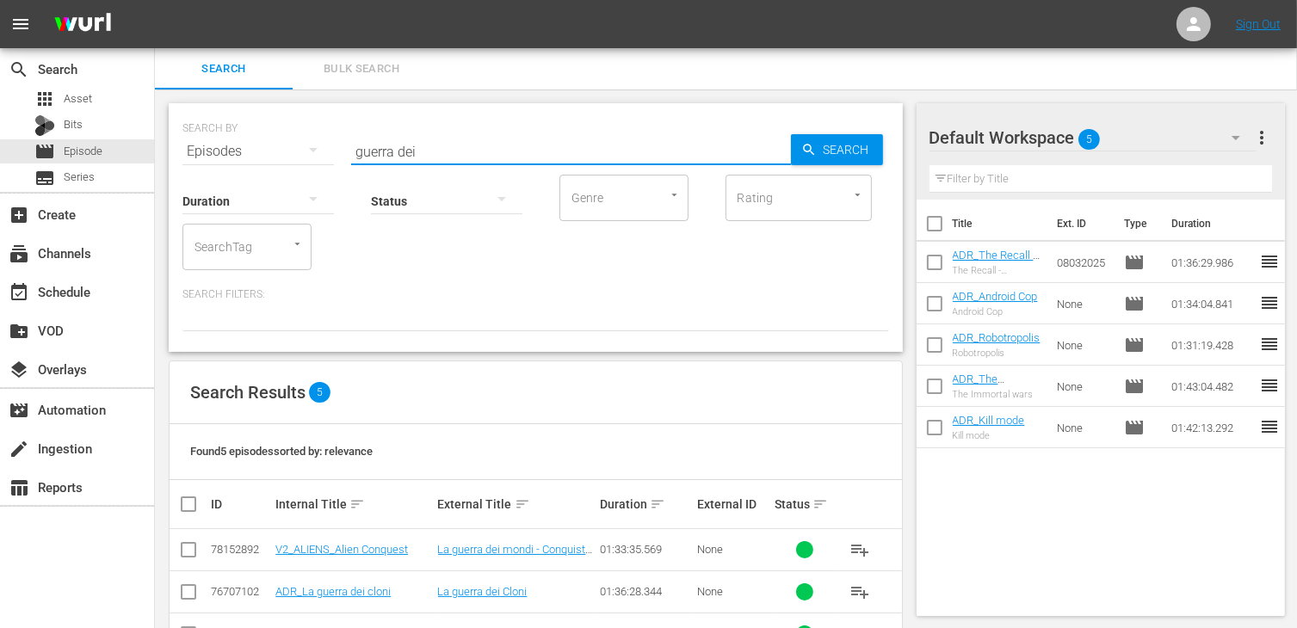
click at [193, 588] on input "checkbox" at bounding box center [188, 595] width 21 height 21
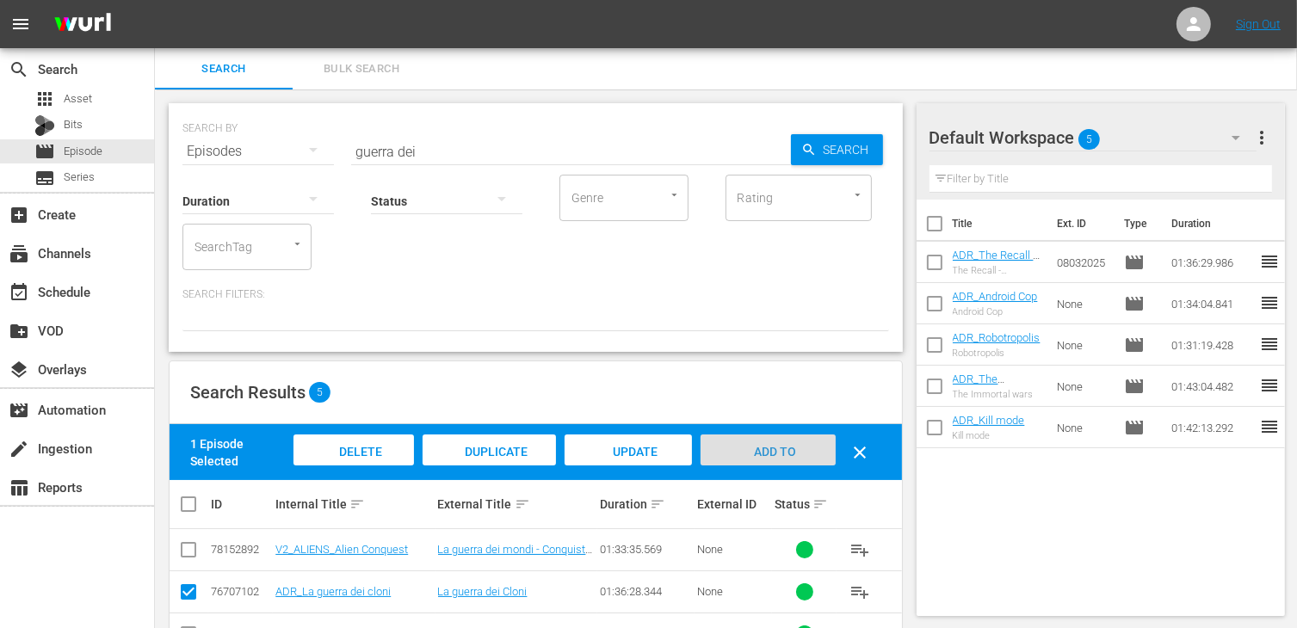
click at [781, 435] on div "Add to Workspace" at bounding box center [768, 467] width 134 height 65
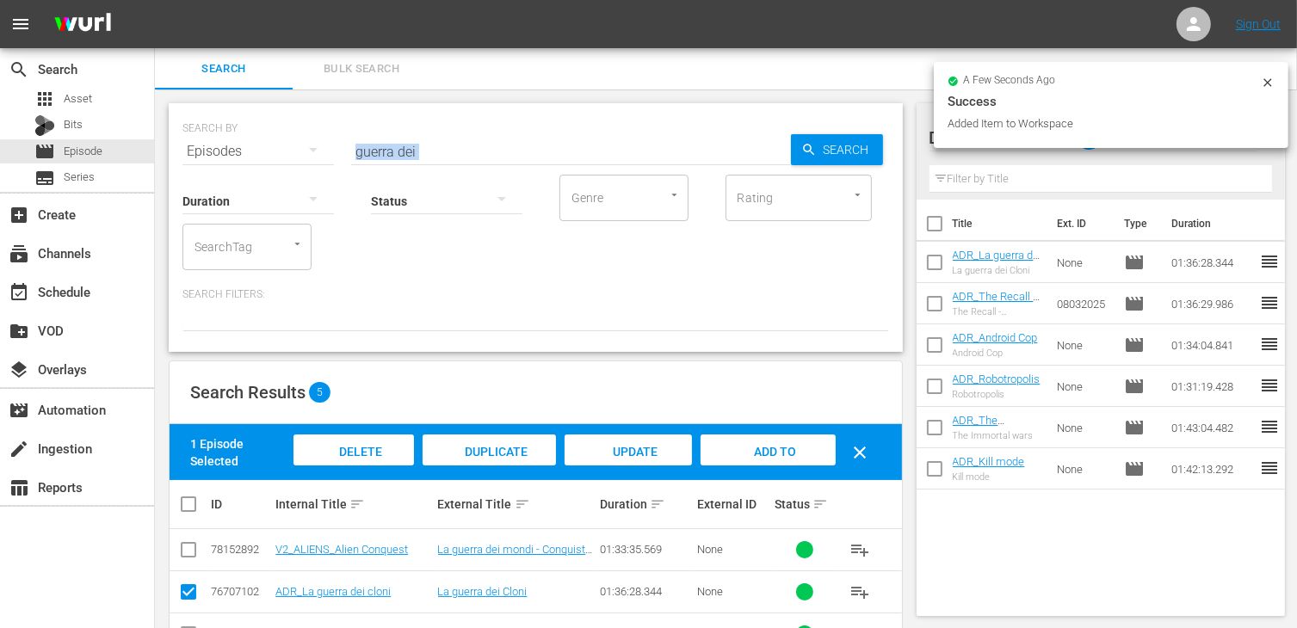
drag, startPoint x: 430, startPoint y: 159, endPoint x: 326, endPoint y: 151, distance: 104.4
click at [326, 151] on div "SEARCH BY Search By Episodes Search ID, Title, Description, Keywords, or Catego…" at bounding box center [536, 227] width 734 height 249
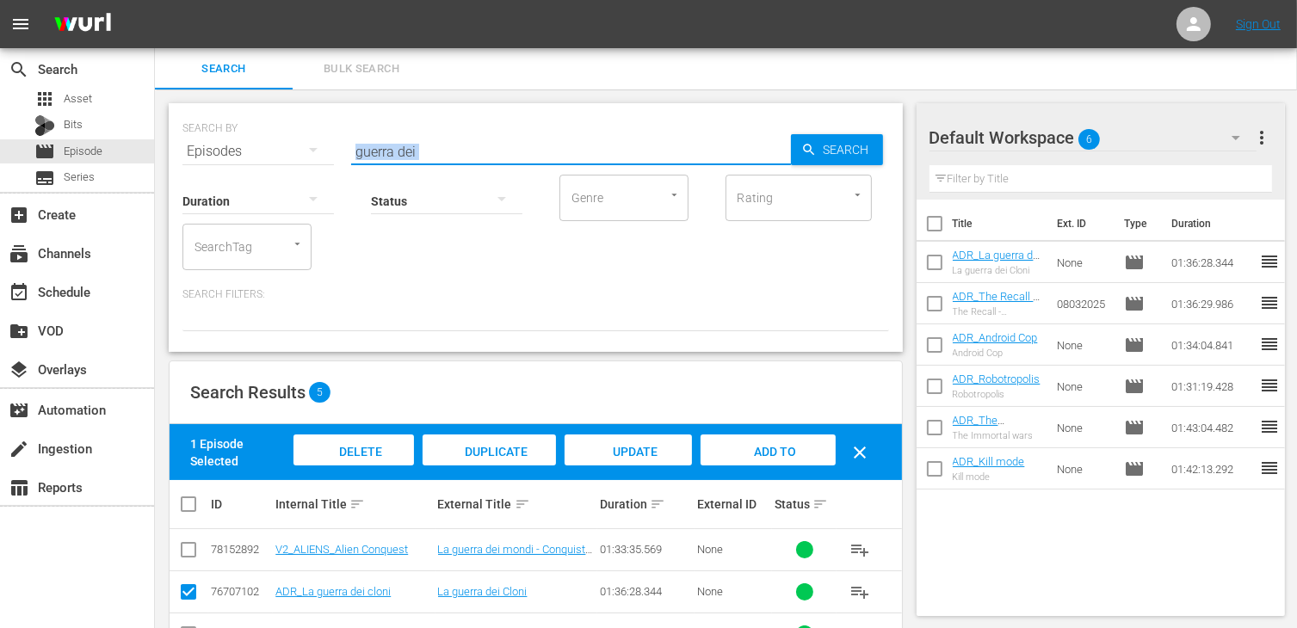
click at [448, 146] on input "guerra dei" at bounding box center [571, 151] width 440 height 41
drag, startPoint x: 437, startPoint y: 151, endPoint x: 269, endPoint y: 143, distance: 168.9
click at [269, 143] on div "SEARCH BY Search By Episodes Search ID, Title, Description, Keywords, or Catego…" at bounding box center [535, 141] width 707 height 62
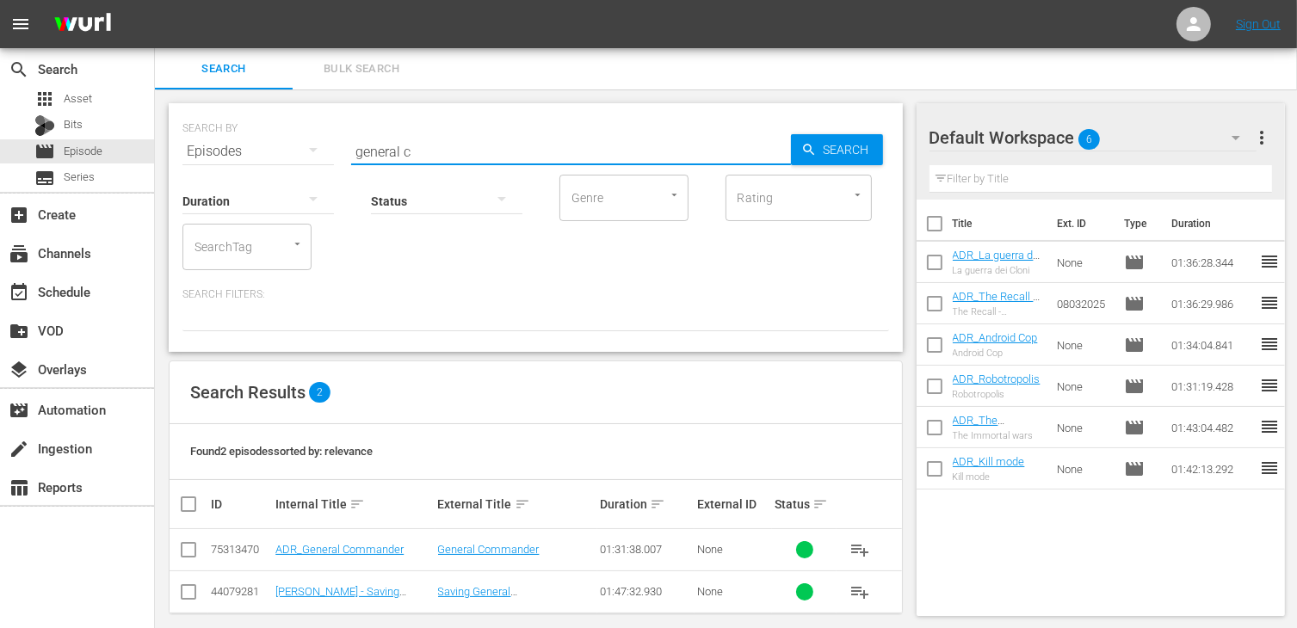
scroll to position [15, 0]
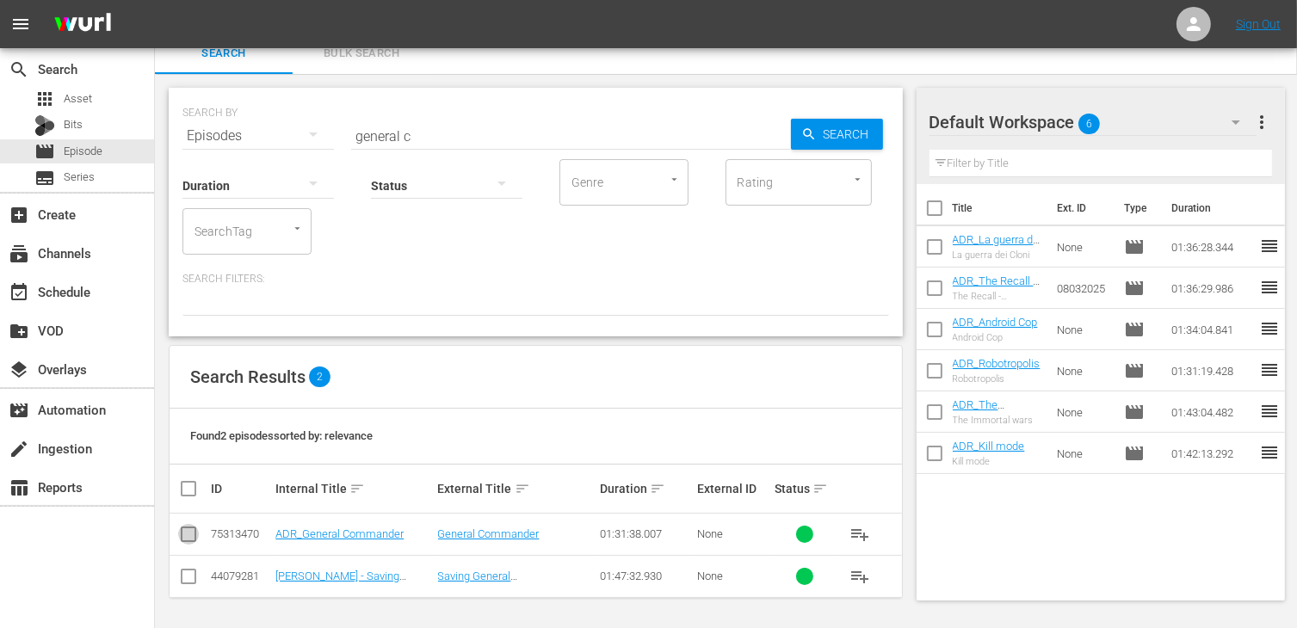
click at [195, 535] on input "checkbox" at bounding box center [188, 538] width 21 height 21
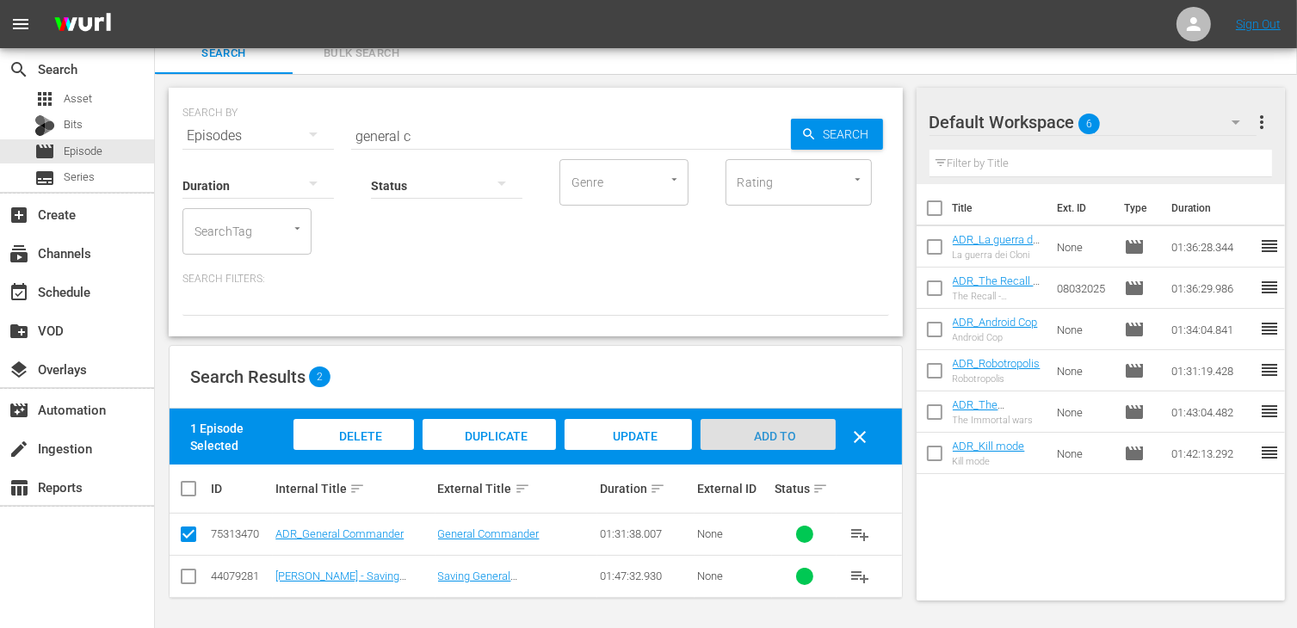
click at [796, 432] on div "Add to Workspace" at bounding box center [768, 451] width 134 height 65
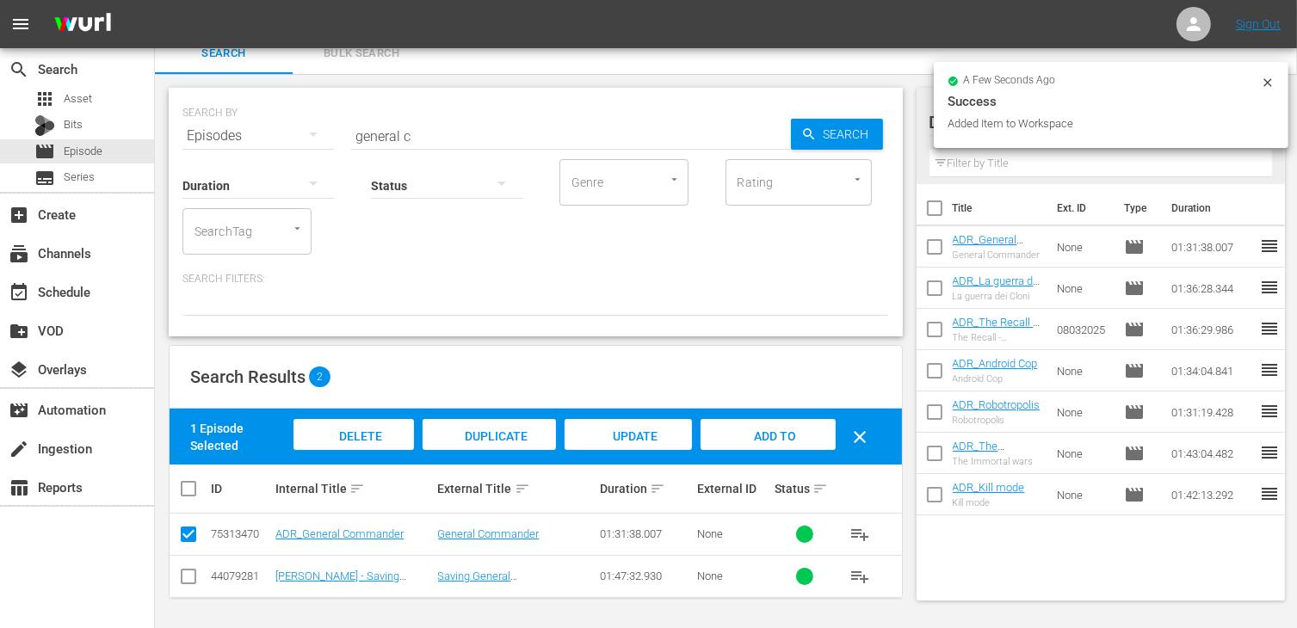
click at [194, 533] on input "checkbox" at bounding box center [188, 538] width 21 height 21
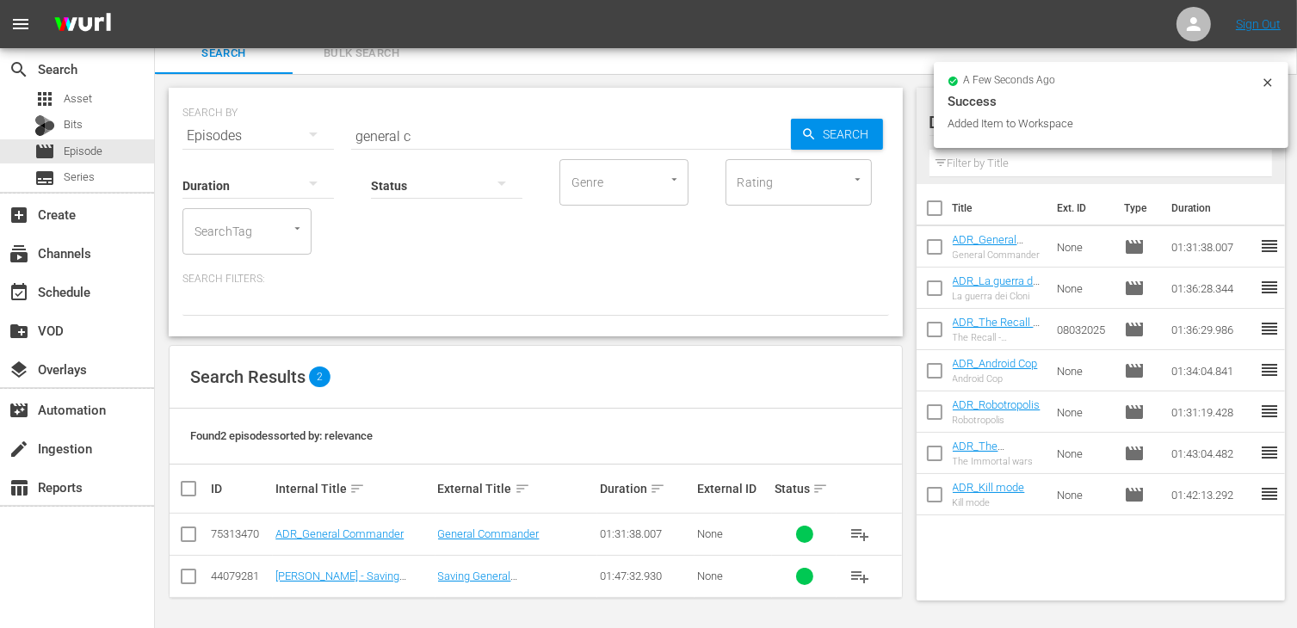
click at [194, 582] on input "checkbox" at bounding box center [188, 580] width 21 height 21
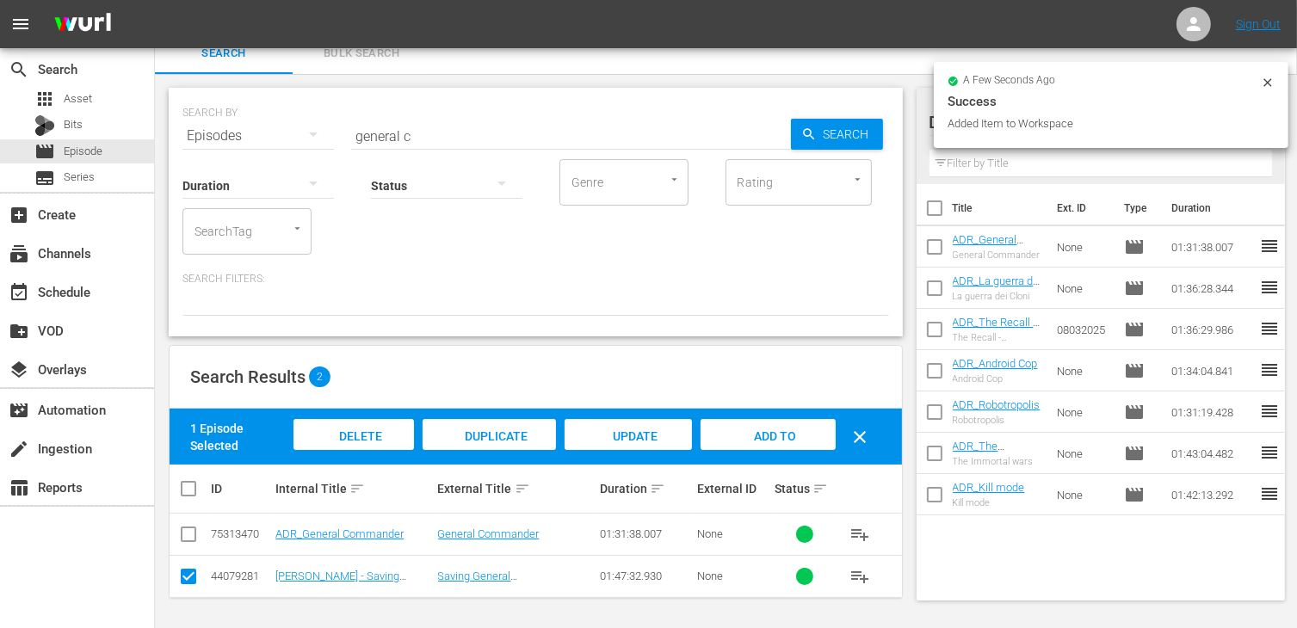
click at [356, 443] on div "Delete Episodes" at bounding box center [353, 451] width 120 height 65
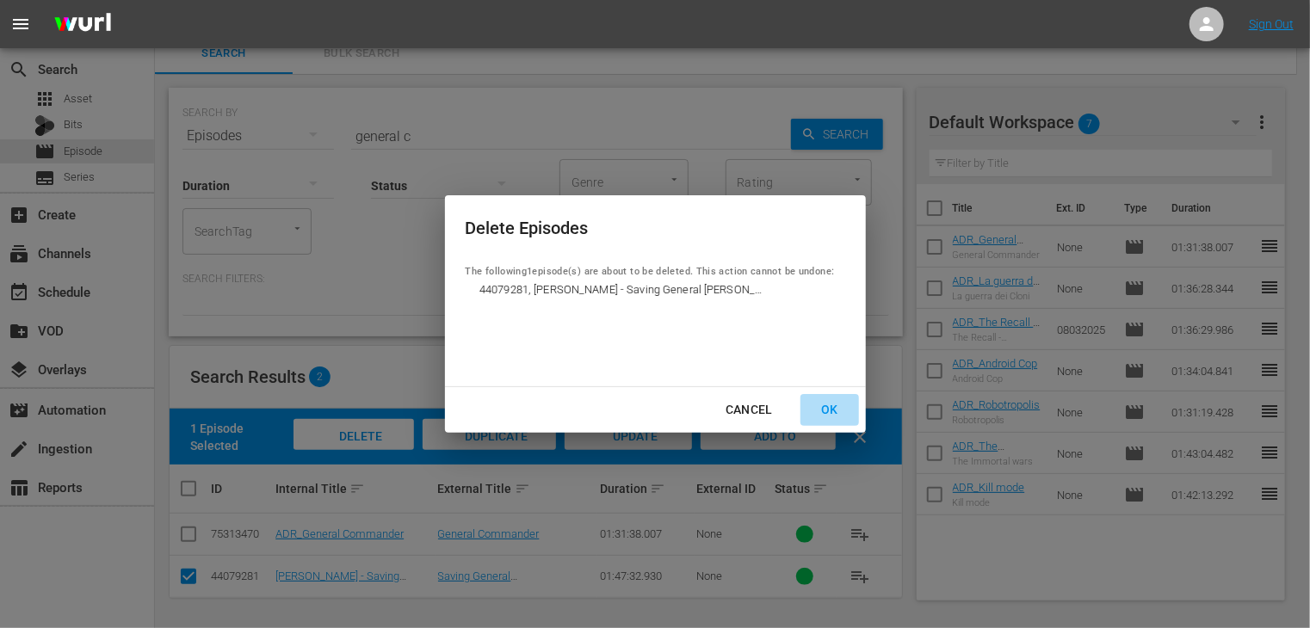
click at [831, 415] on div "OK" at bounding box center [829, 410] width 45 height 22
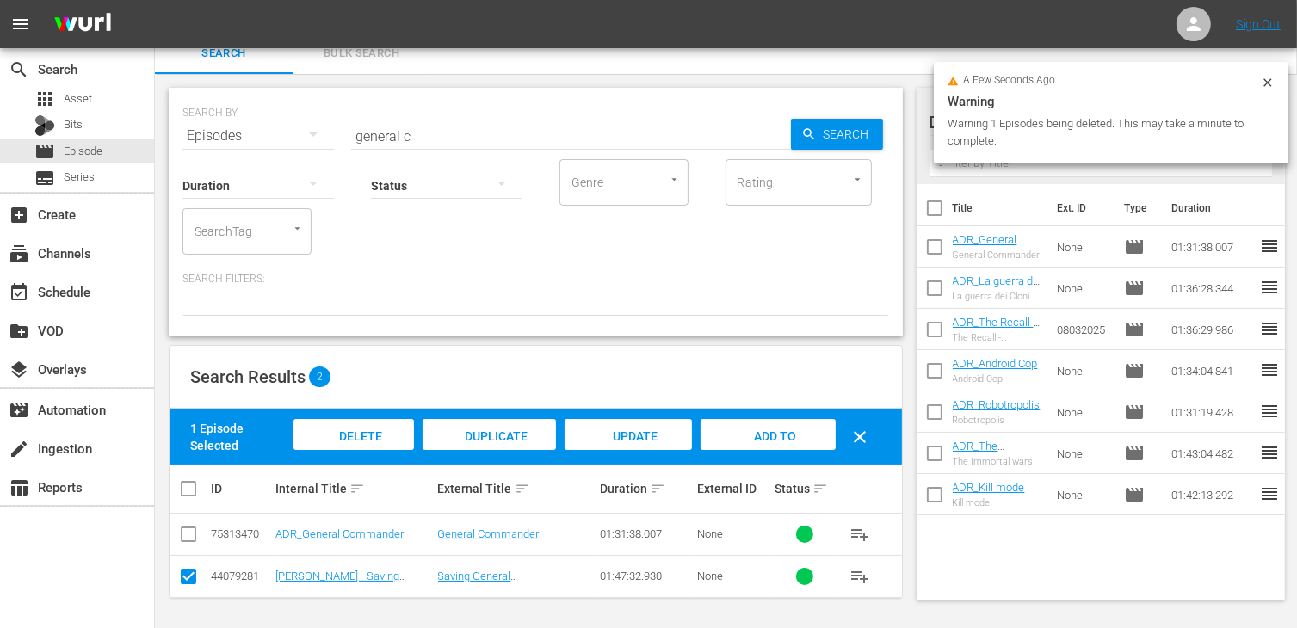
scroll to position [0, 0]
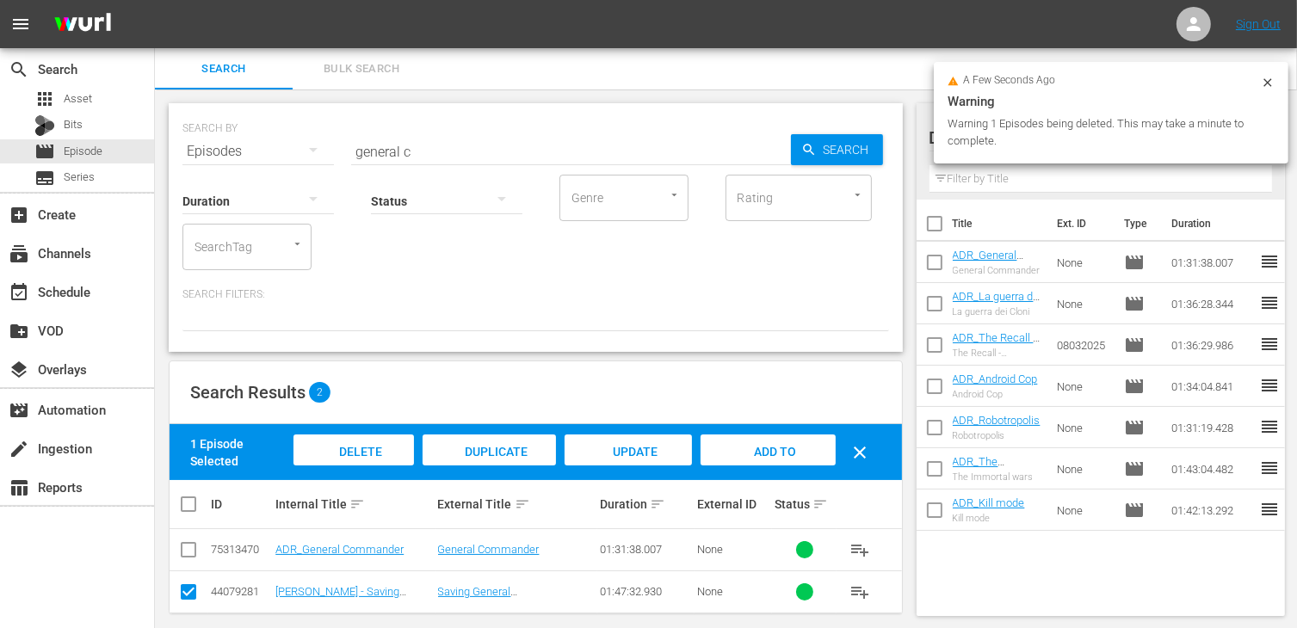
click at [432, 159] on div "Status" at bounding box center [446, 190] width 151 height 62
drag, startPoint x: 426, startPoint y: 151, endPoint x: 270, endPoint y: 157, distance: 155.9
click at [270, 157] on div "SEARCH BY Search By Episodes Search ID, Title, Description, Keywords, or Catego…" at bounding box center [535, 141] width 707 height 62
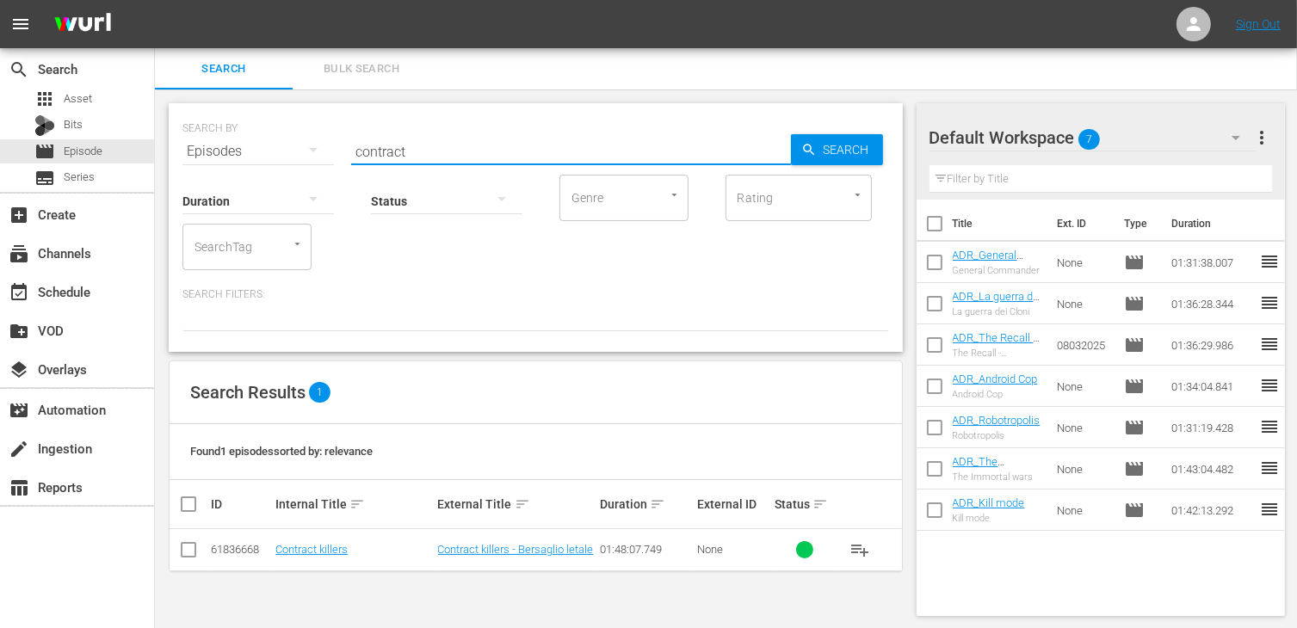
click at [185, 543] on input "checkbox" at bounding box center [188, 553] width 21 height 21
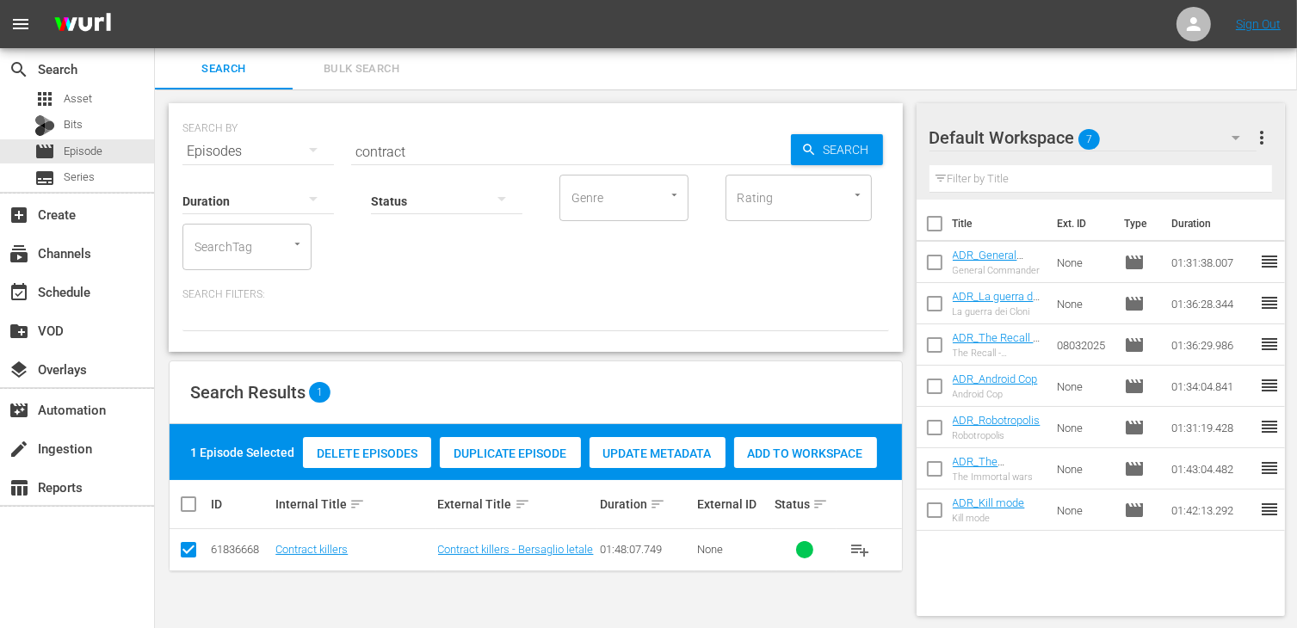
click at [770, 460] on span "Add to Workspace" at bounding box center [805, 454] width 143 height 14
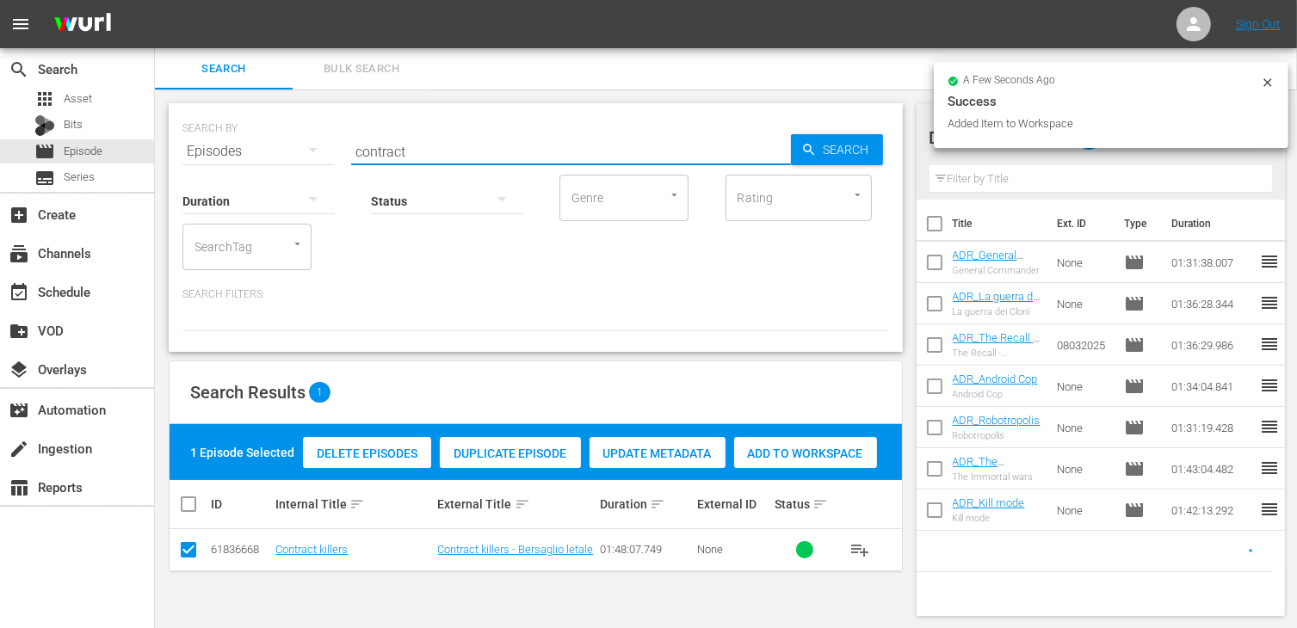
drag, startPoint x: 424, startPoint y: 145, endPoint x: 293, endPoint y: 143, distance: 130.8
click at [296, 145] on div "SEARCH BY Search By Episodes Search ID, Title, Description, Keywords, or Catego…" at bounding box center [535, 141] width 707 height 62
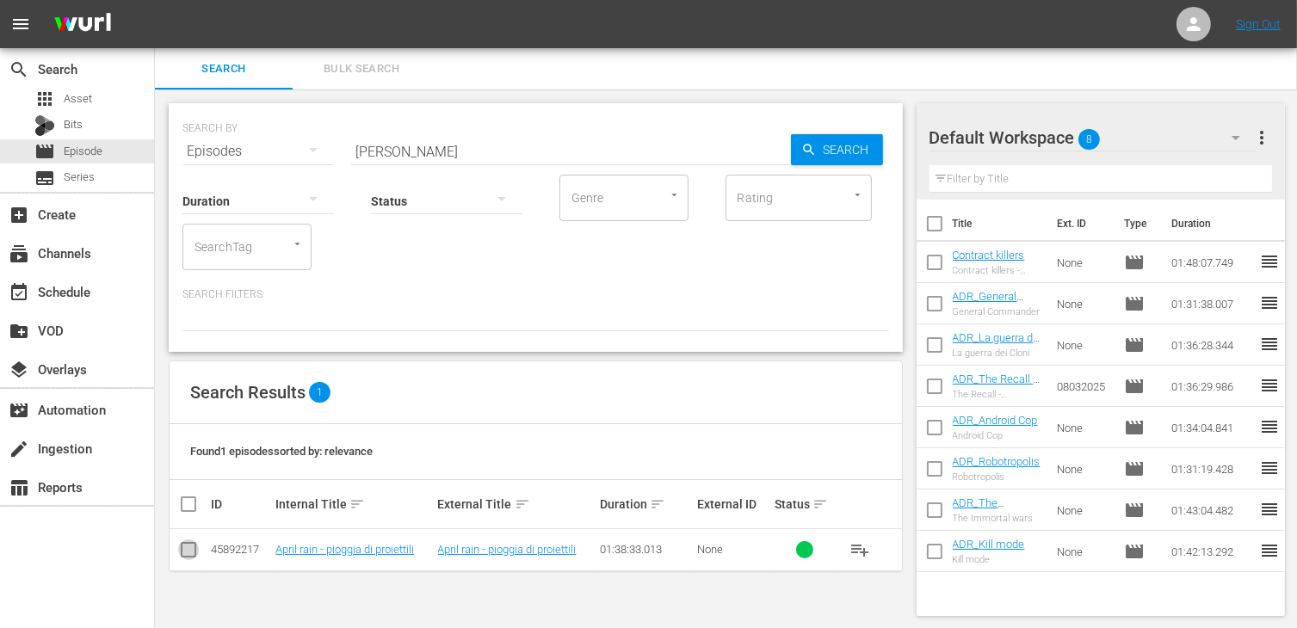
click at [186, 557] on input "checkbox" at bounding box center [188, 553] width 21 height 21
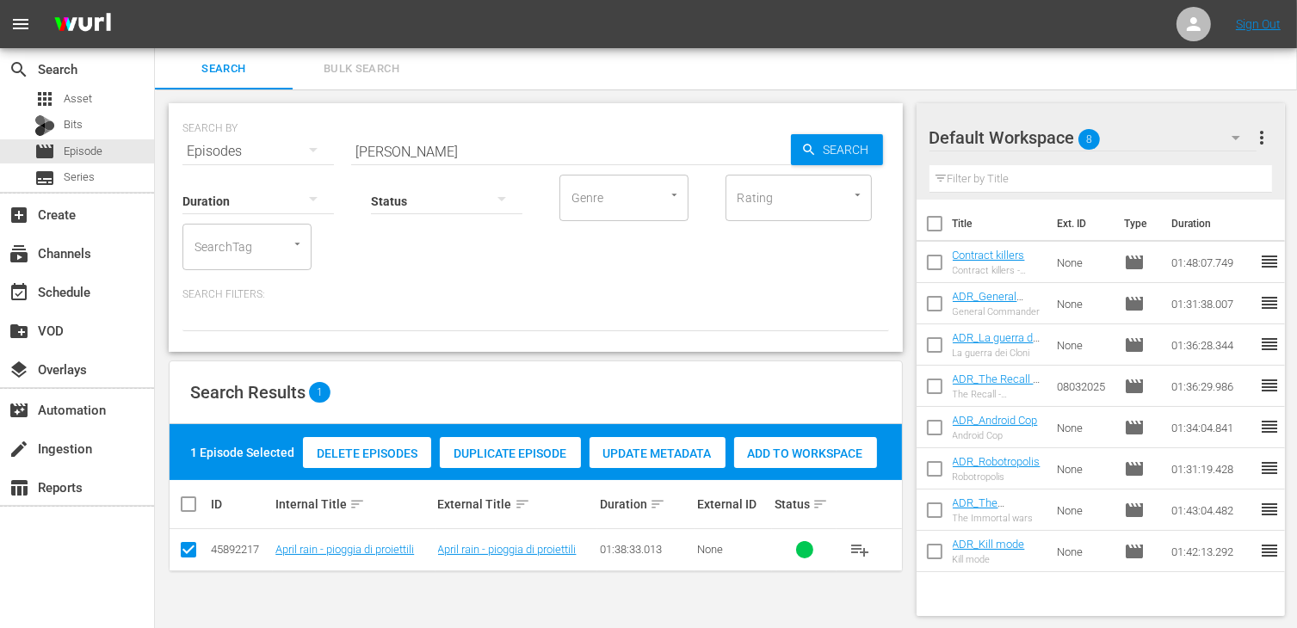
click at [797, 454] on span "Add to Workspace" at bounding box center [805, 454] width 143 height 14
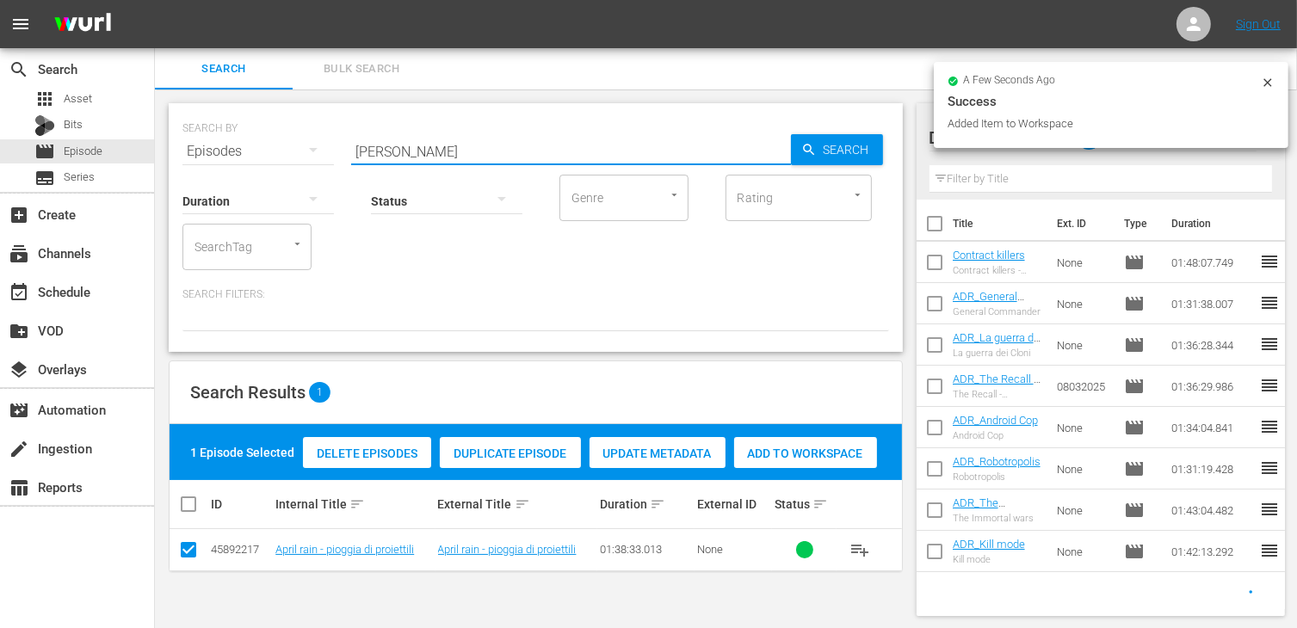
drag, startPoint x: 423, startPoint y: 145, endPoint x: 200, endPoint y: 139, distance: 223.9
click at [200, 139] on div "SEARCH BY Search By Episodes Search ID, Title, Description, Keywords, or Catego…" at bounding box center [535, 141] width 707 height 62
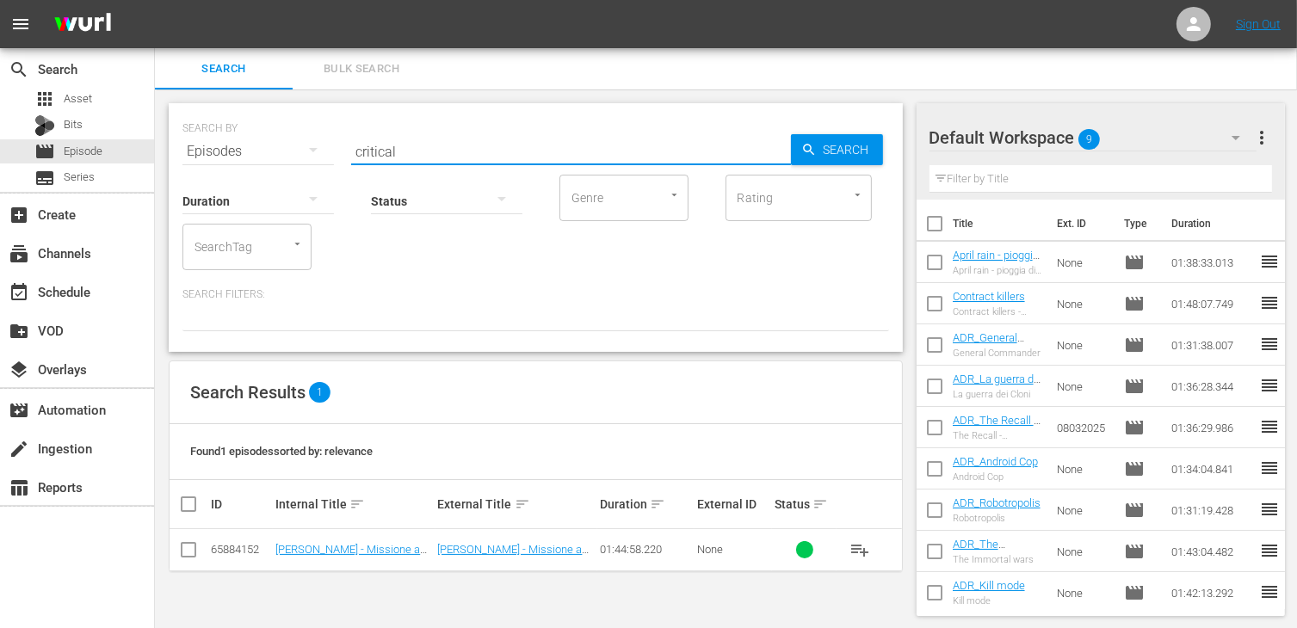
drag, startPoint x: 190, startPoint y: 548, endPoint x: 212, endPoint y: 544, distance: 21.9
click at [195, 547] on input "checkbox" at bounding box center [188, 553] width 21 height 21
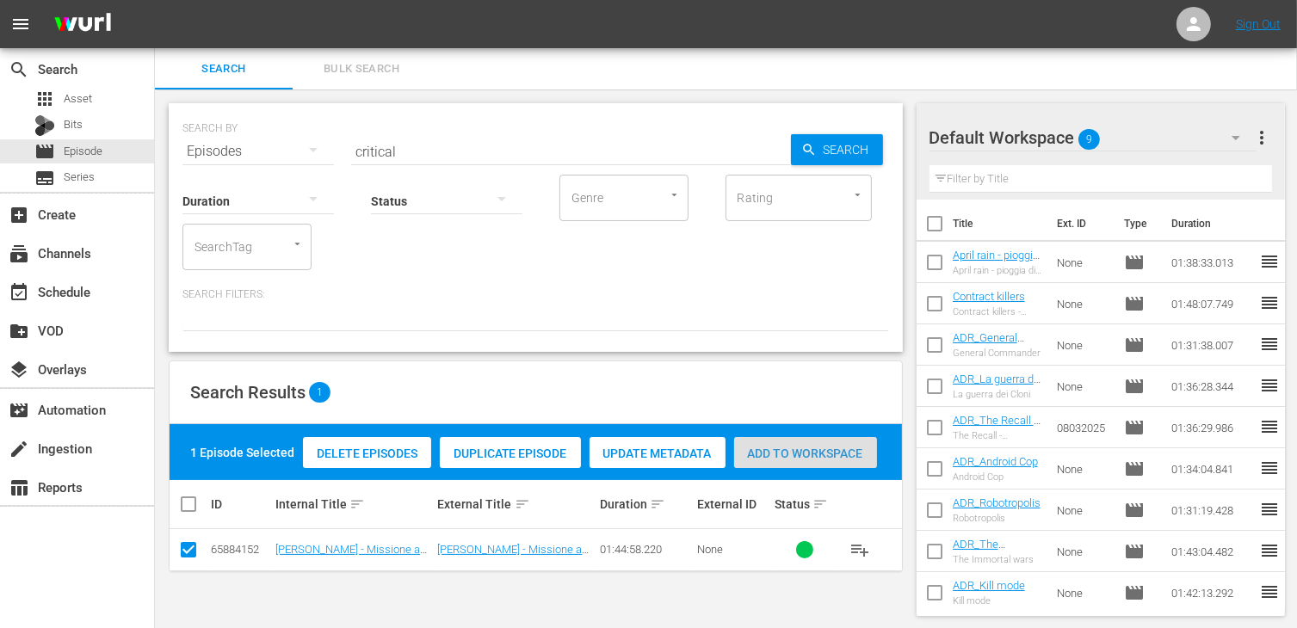
click at [825, 460] on div "Add to Workspace" at bounding box center [805, 453] width 143 height 33
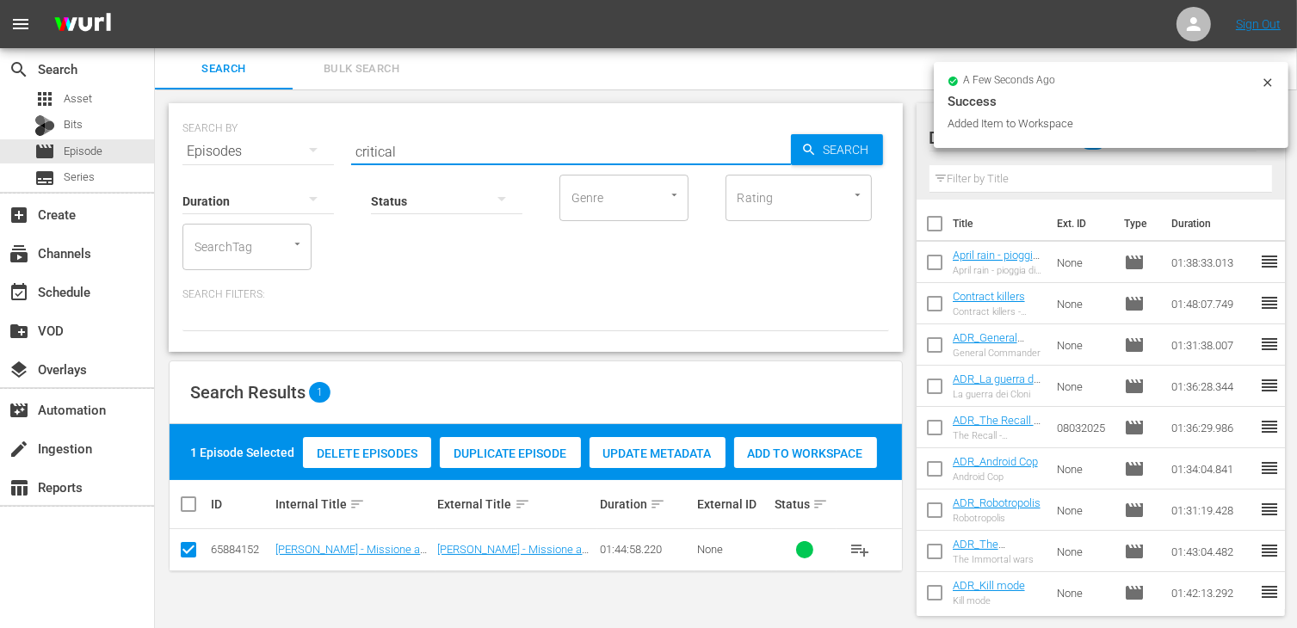
drag, startPoint x: 301, startPoint y: 146, endPoint x: 262, endPoint y: 142, distance: 39.8
click at [262, 142] on div "SEARCH BY Search By Episodes Search ID, Title, Description, Keywords, or Catego…" at bounding box center [535, 141] width 707 height 62
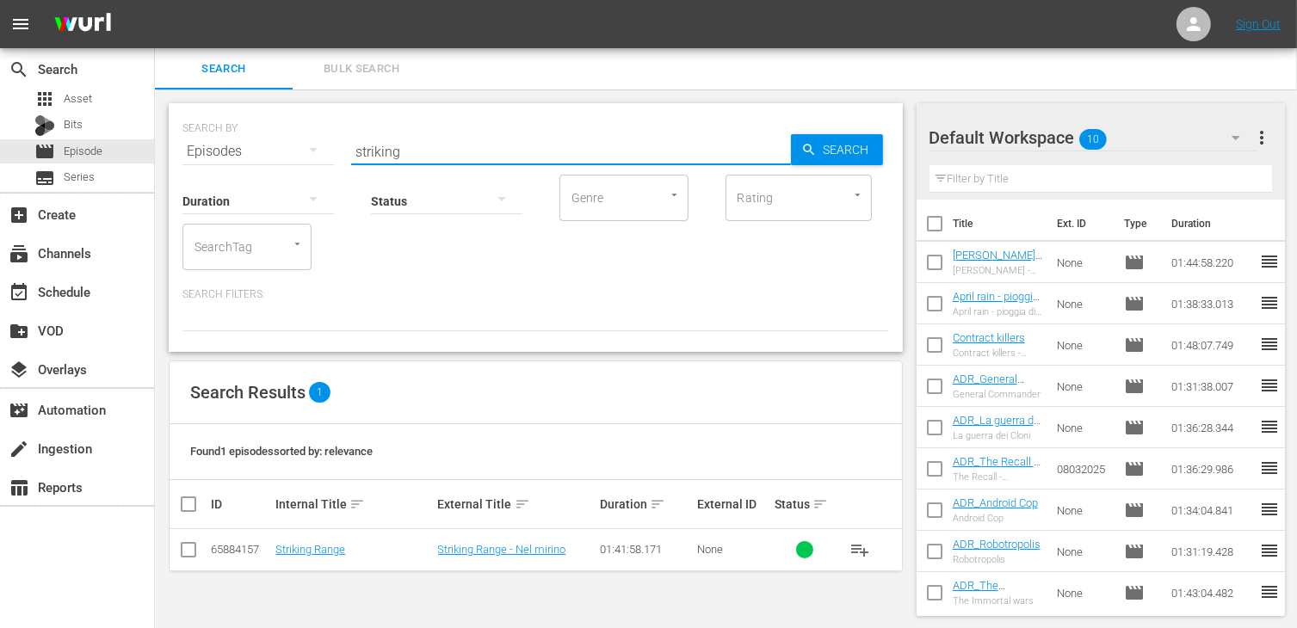
click at [191, 547] on input "checkbox" at bounding box center [188, 553] width 21 height 21
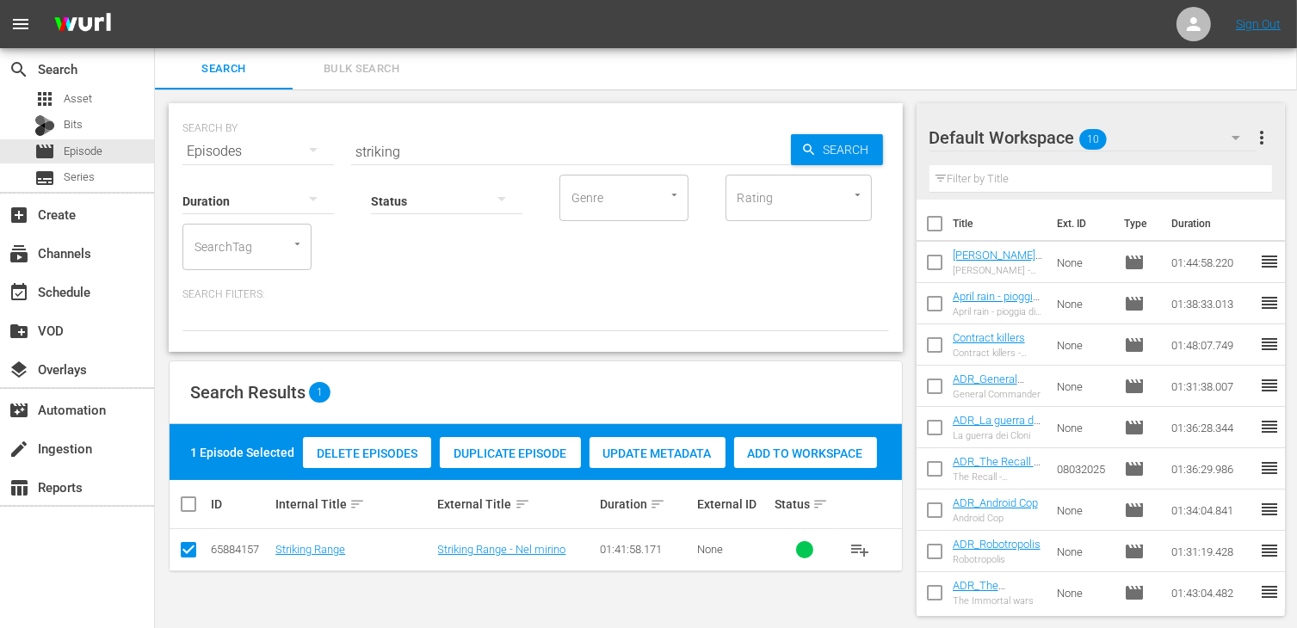
click at [800, 452] on span "Add to Workspace" at bounding box center [805, 454] width 143 height 14
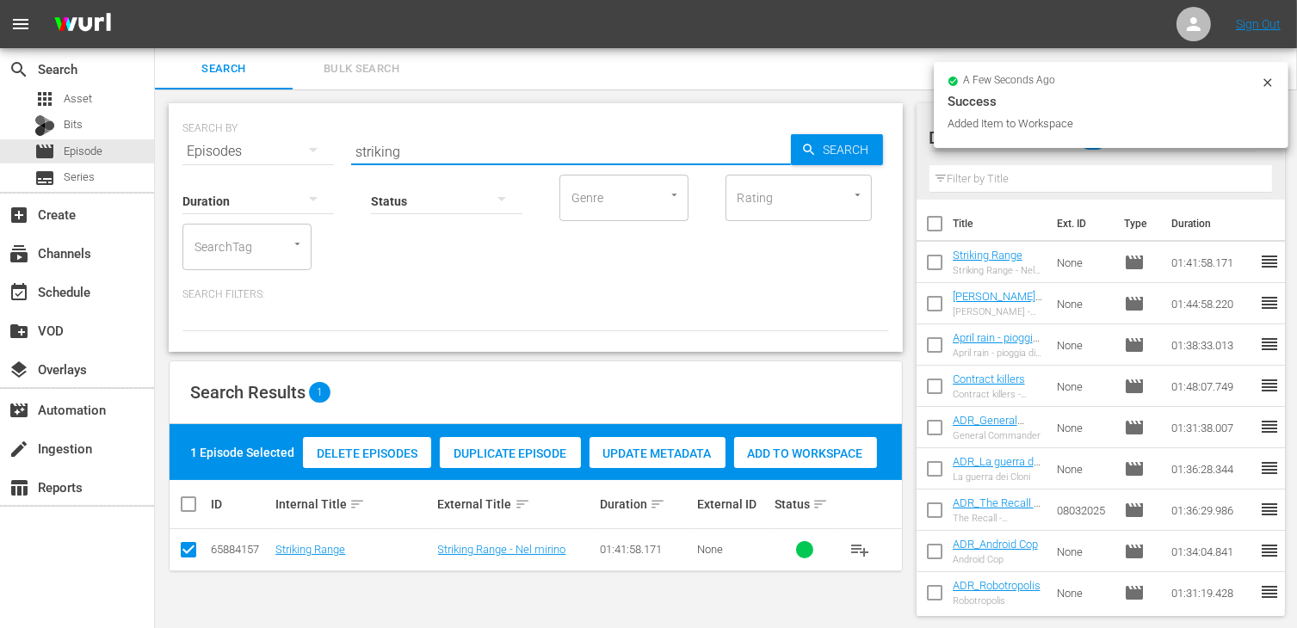
drag, startPoint x: 322, startPoint y: 141, endPoint x: 207, endPoint y: 145, distance: 115.4
click at [207, 145] on div "SEARCH BY Search By Episodes Search ID, Title, Description, Keywords, or Catego…" at bounding box center [535, 141] width 707 height 62
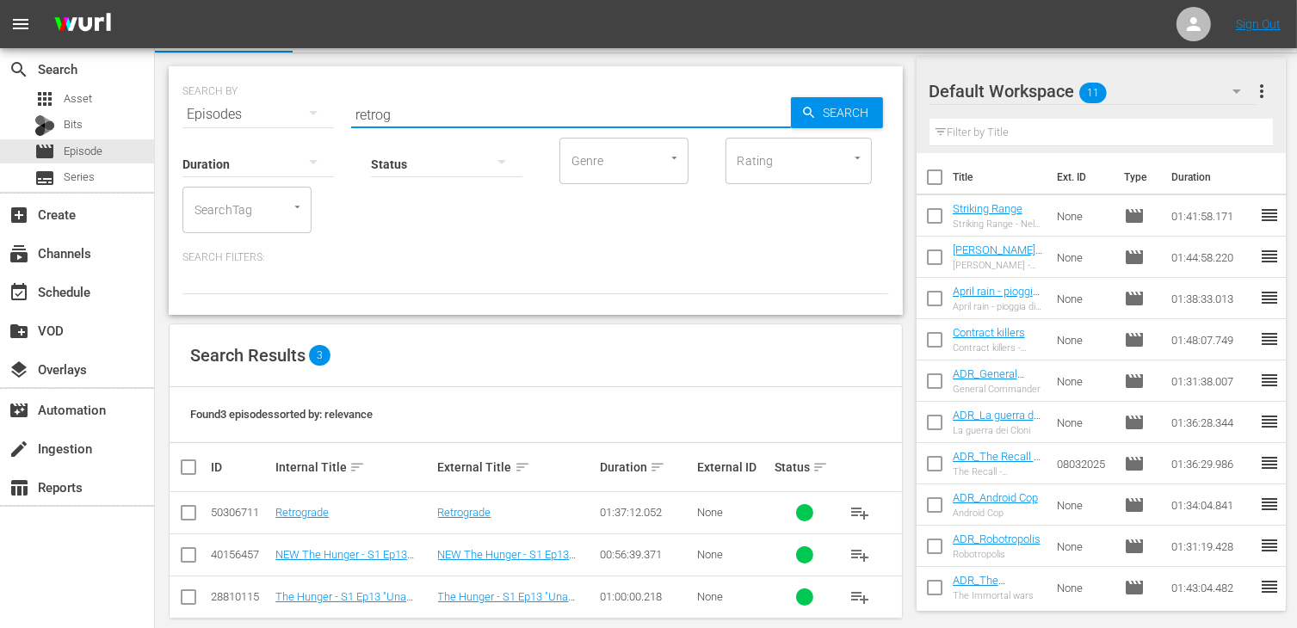
scroll to position [58, 0]
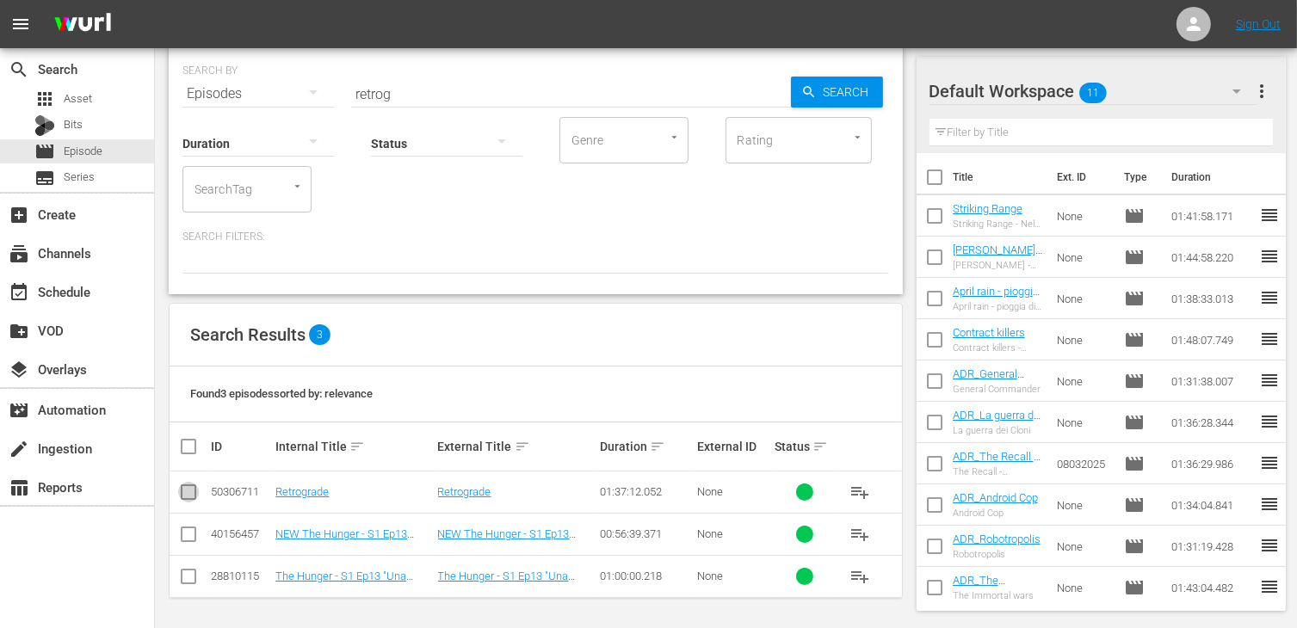
click at [189, 496] on input "checkbox" at bounding box center [188, 495] width 21 height 21
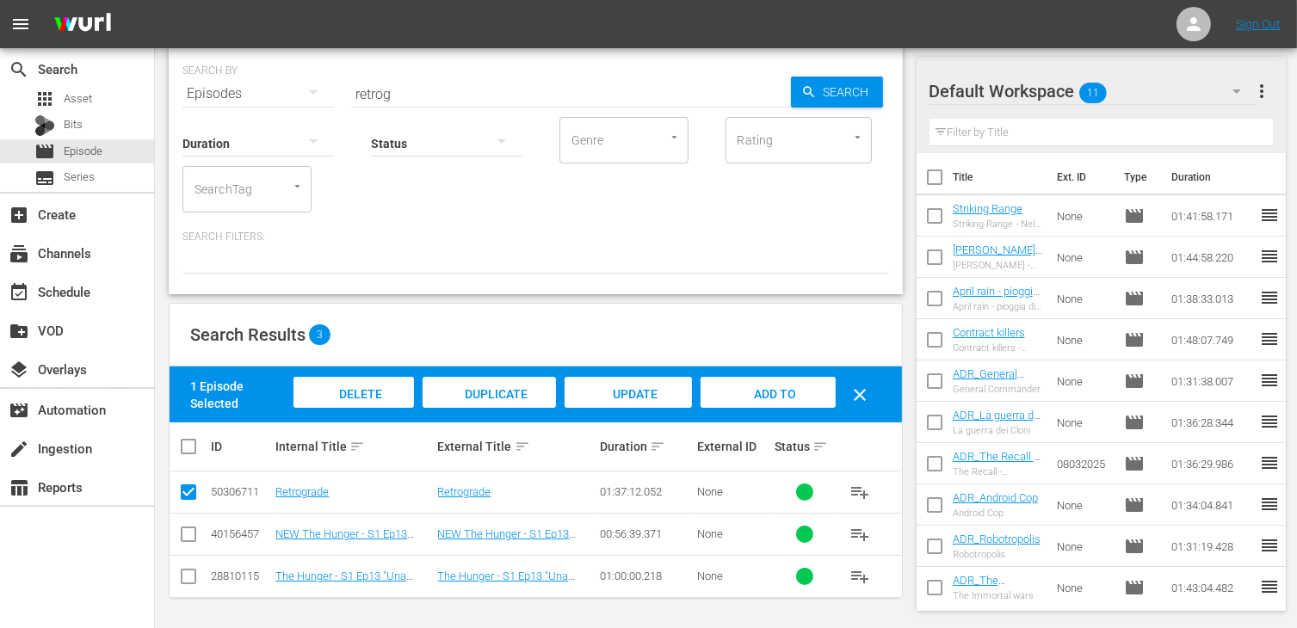
click at [778, 397] on span "Add to Workspace" at bounding box center [768, 410] width 84 height 46
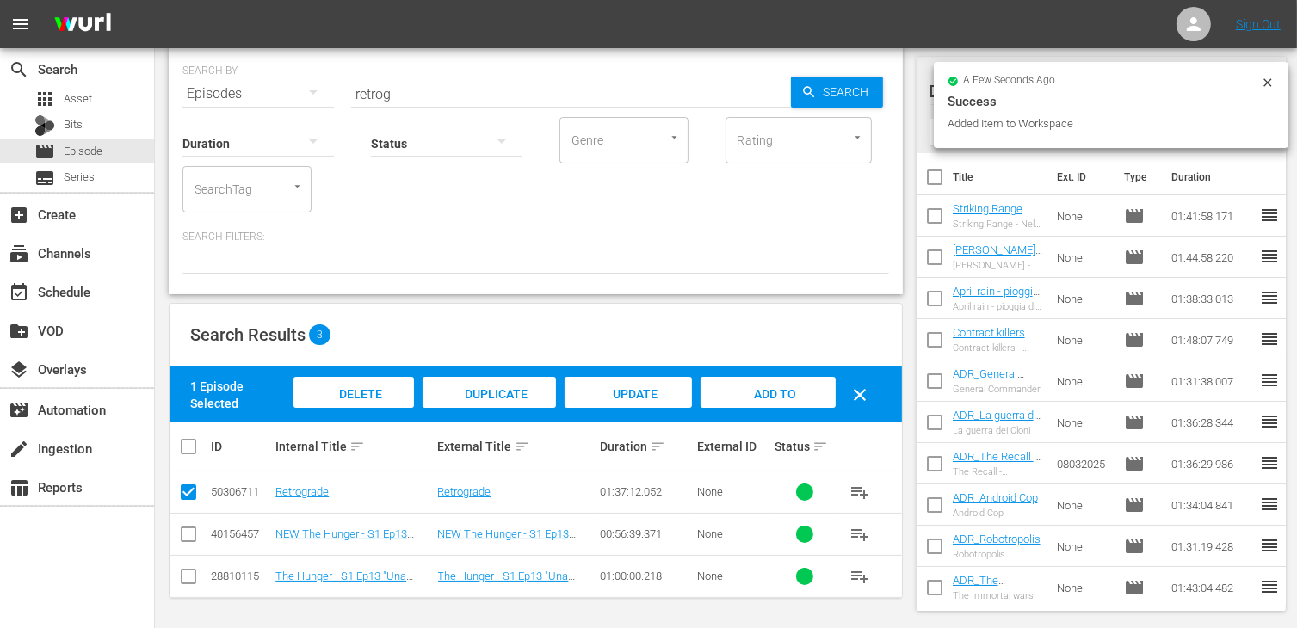
click at [406, 97] on div "SEARCH BY Search By Episodes Search ID, Title, Description, Keywords, or Catego…" at bounding box center [536, 170] width 734 height 249
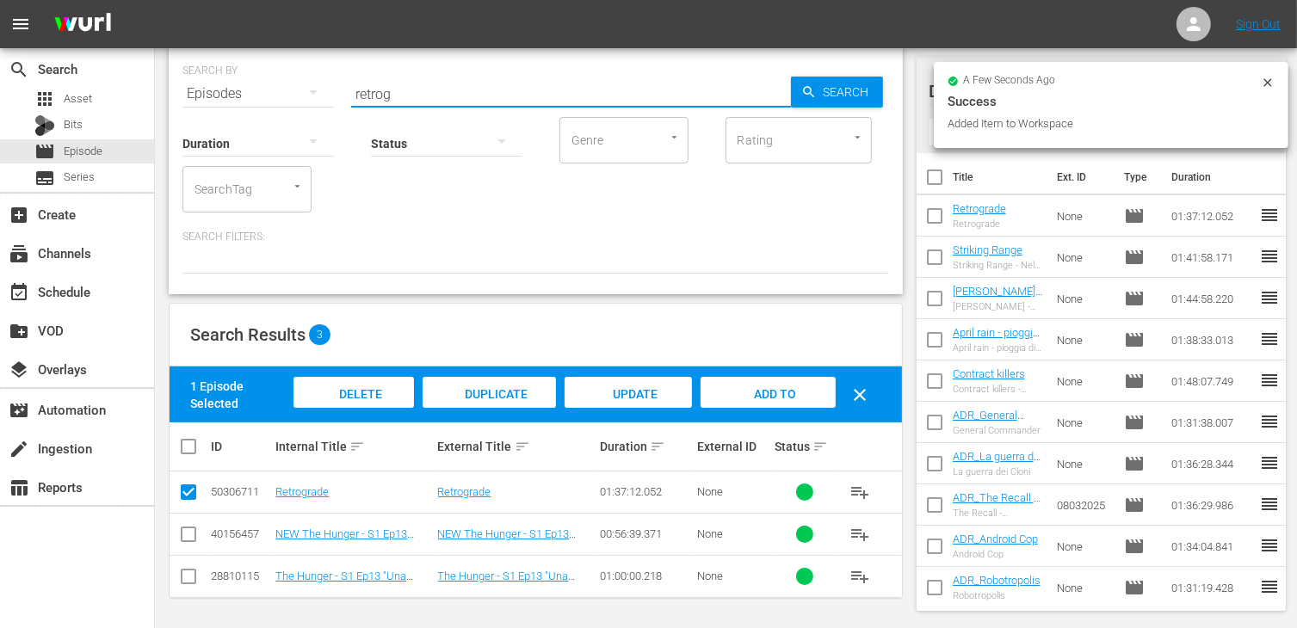
drag, startPoint x: 384, startPoint y: 86, endPoint x: 295, endPoint y: 85, distance: 88.7
click at [295, 85] on div "SEARCH BY Search By Episodes Search ID, Title, Description, Keywords, or Catego…" at bounding box center [535, 83] width 707 height 62
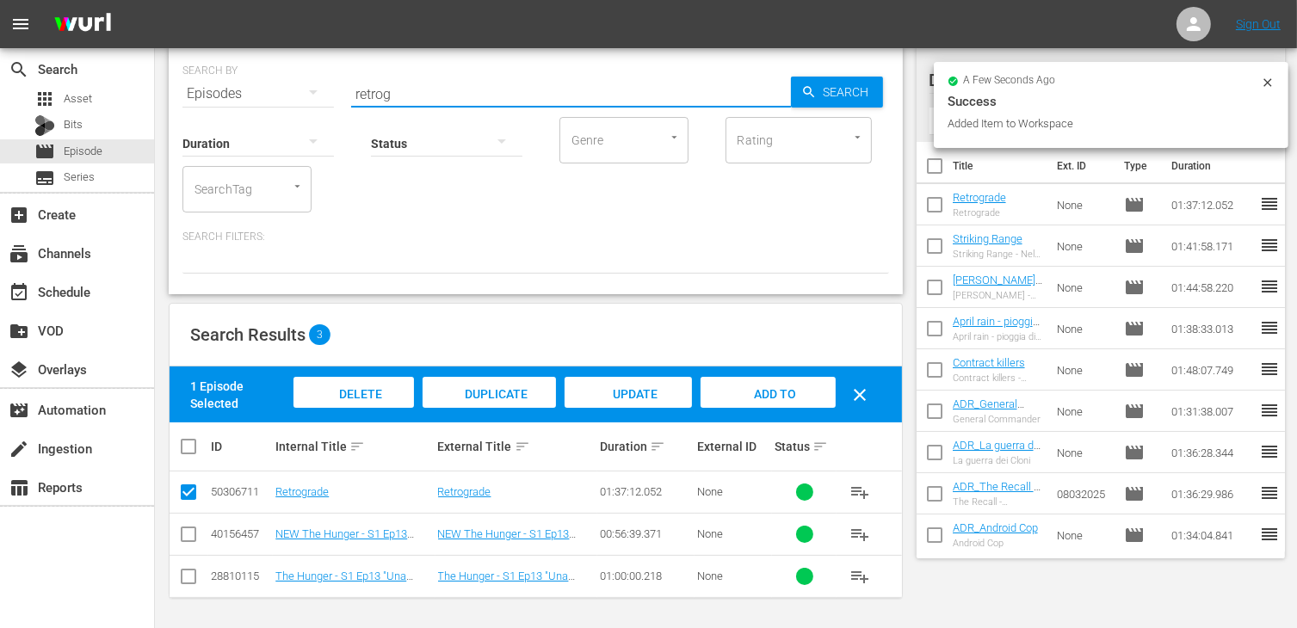
scroll to position [0, 0]
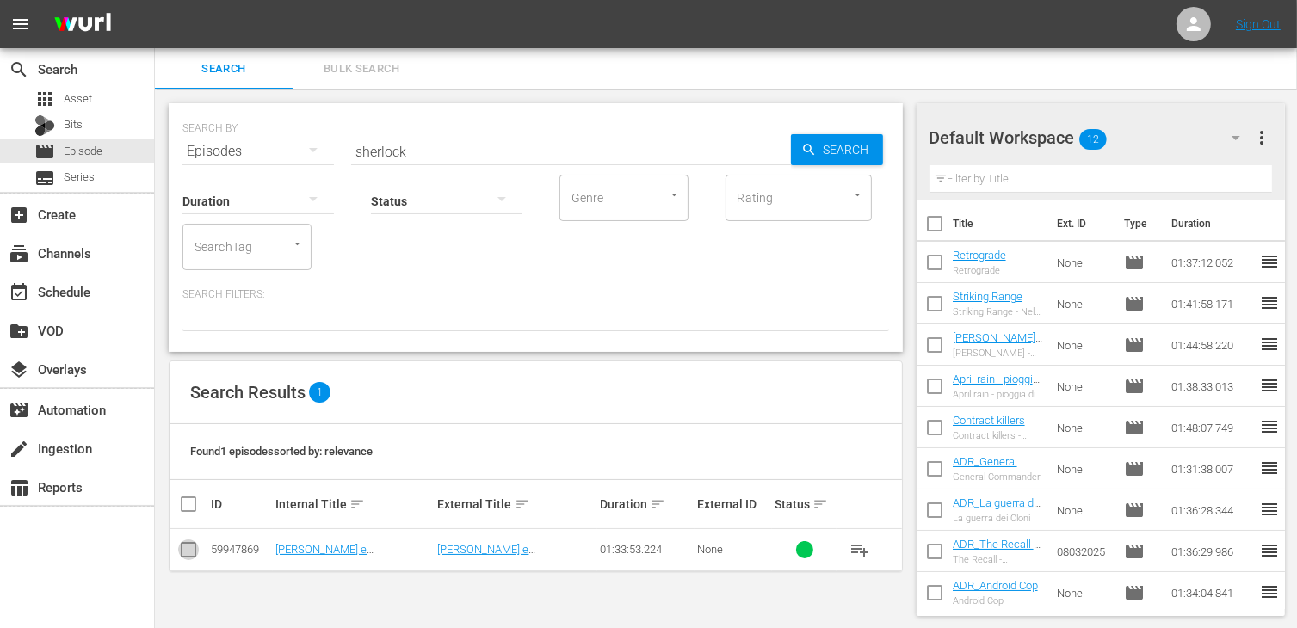
click at [182, 549] on input "checkbox" at bounding box center [188, 553] width 21 height 21
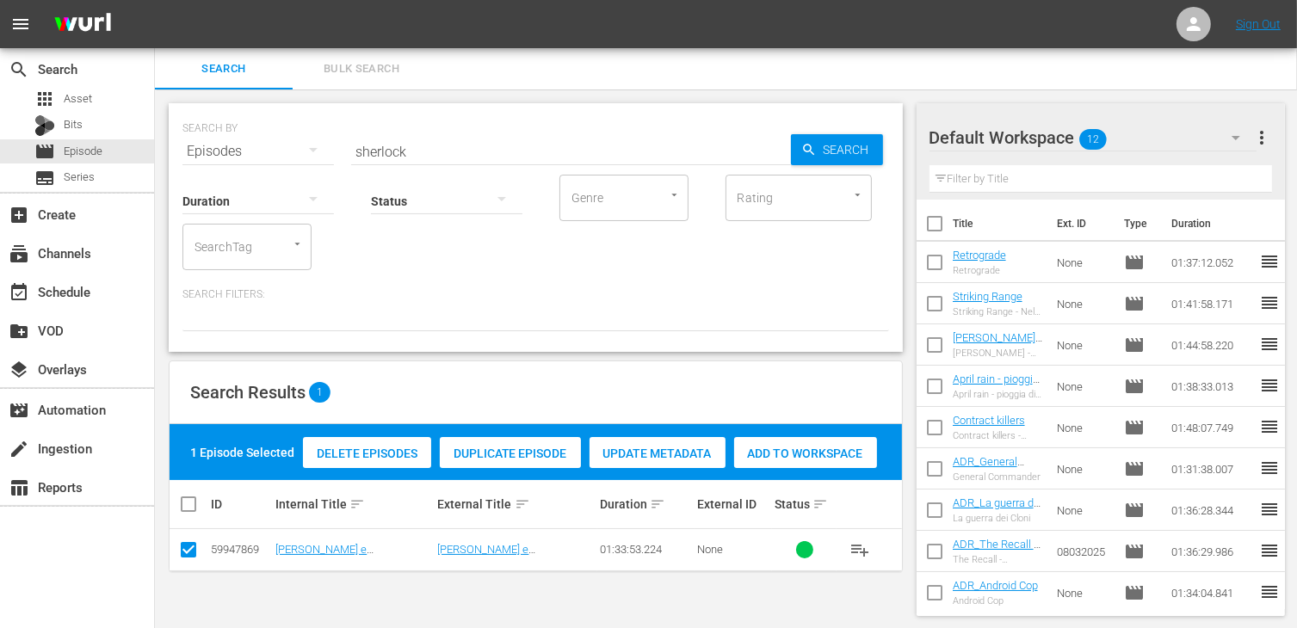
click at [778, 453] on span "Add to Workspace" at bounding box center [805, 454] width 143 height 14
drag, startPoint x: 427, startPoint y: 152, endPoint x: 234, endPoint y: 163, distance: 193.1
click at [234, 163] on div "SEARCH BY Search By Episodes Search ID, Title, Description, Keywords, or Catego…" at bounding box center [536, 227] width 734 height 249
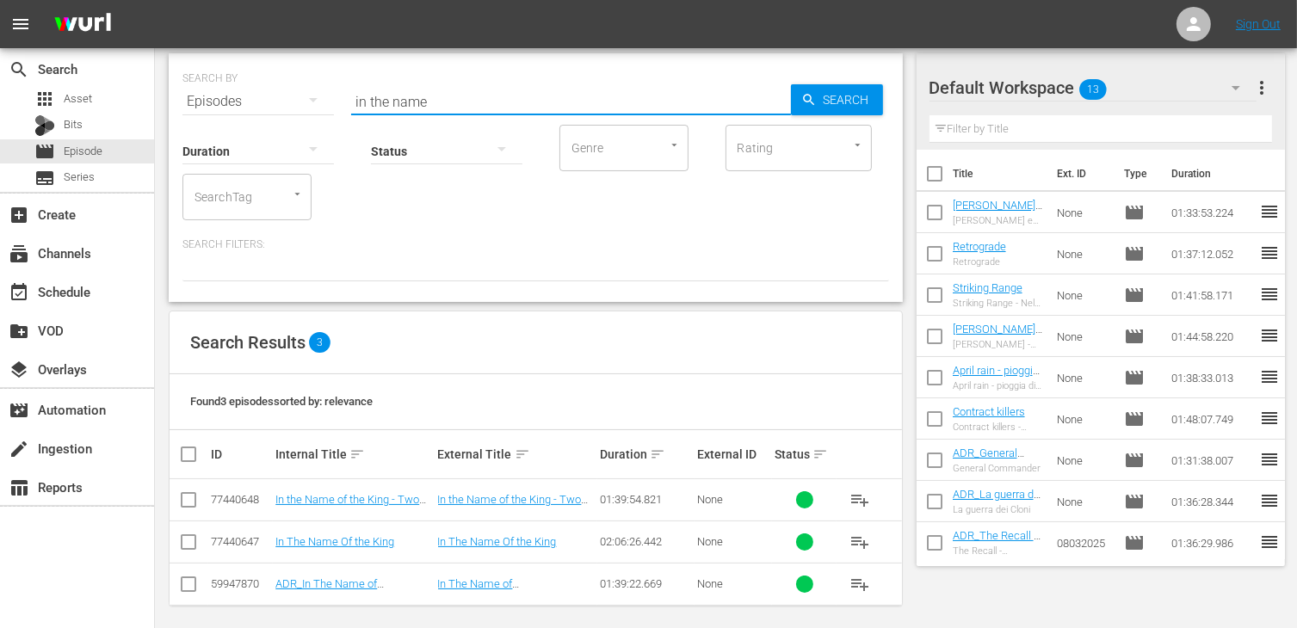
scroll to position [58, 0]
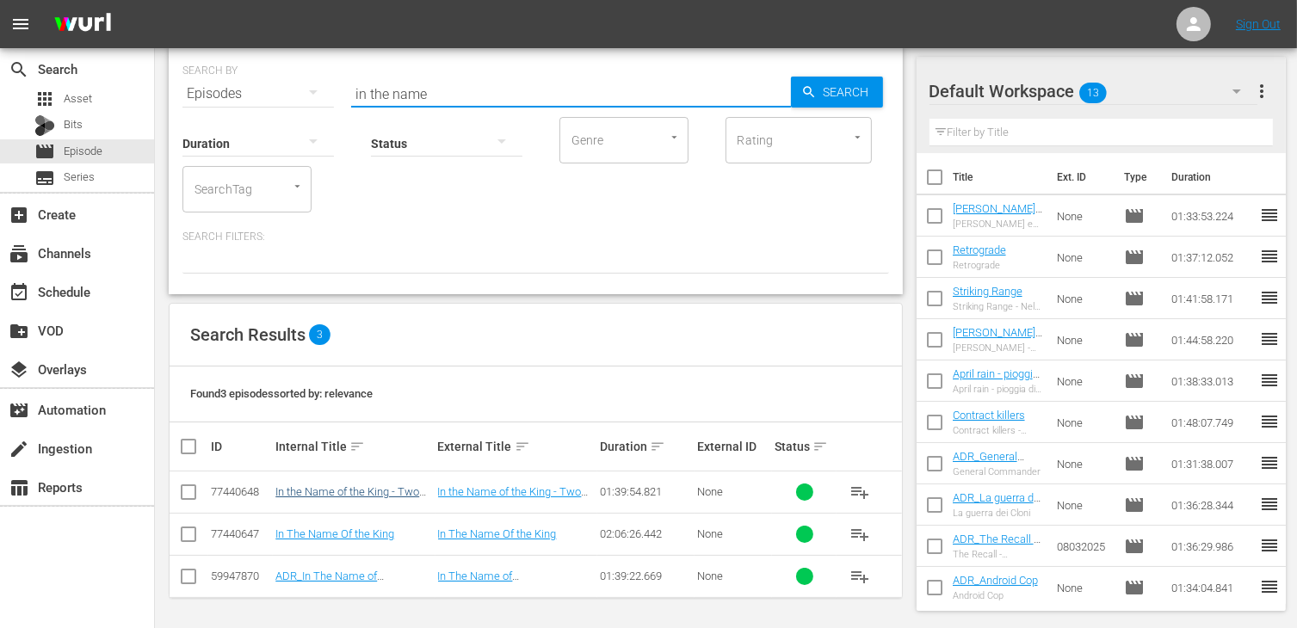
click at [186, 534] on input "checkbox" at bounding box center [188, 538] width 21 height 21
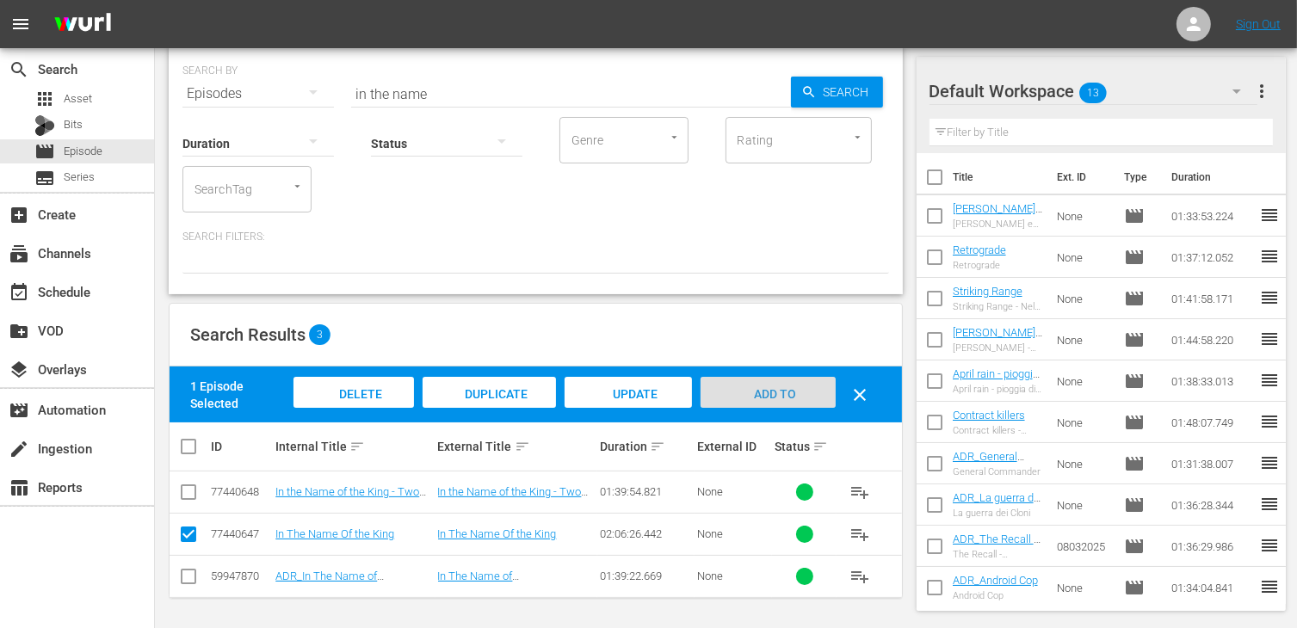
click at [759, 398] on span "Add to Workspace" at bounding box center [768, 410] width 84 height 46
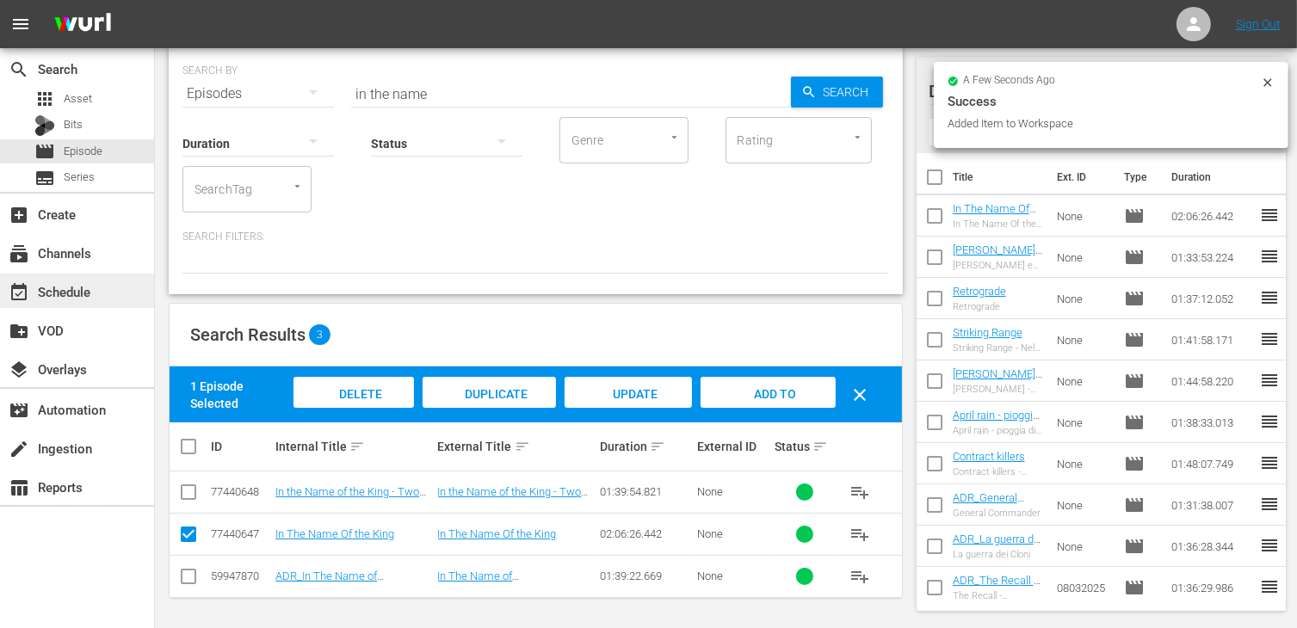
click at [91, 294] on div "event_available Schedule" at bounding box center [48, 288] width 96 height 15
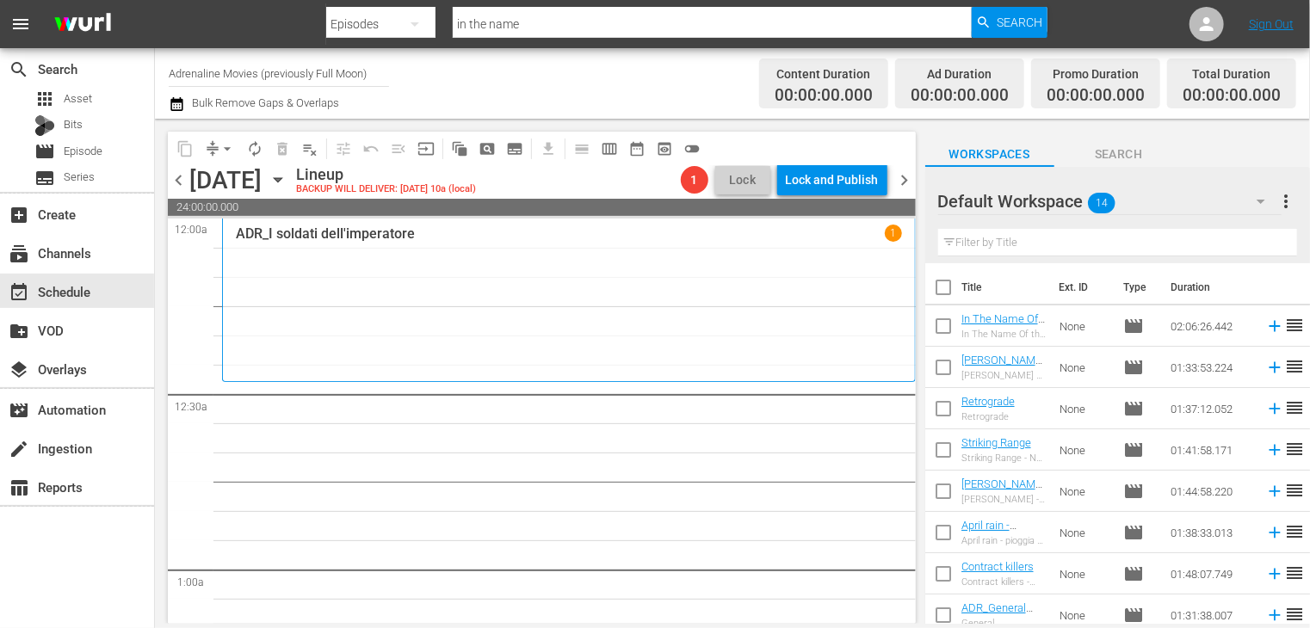
click at [941, 287] on input "checkbox" at bounding box center [943, 291] width 36 height 36
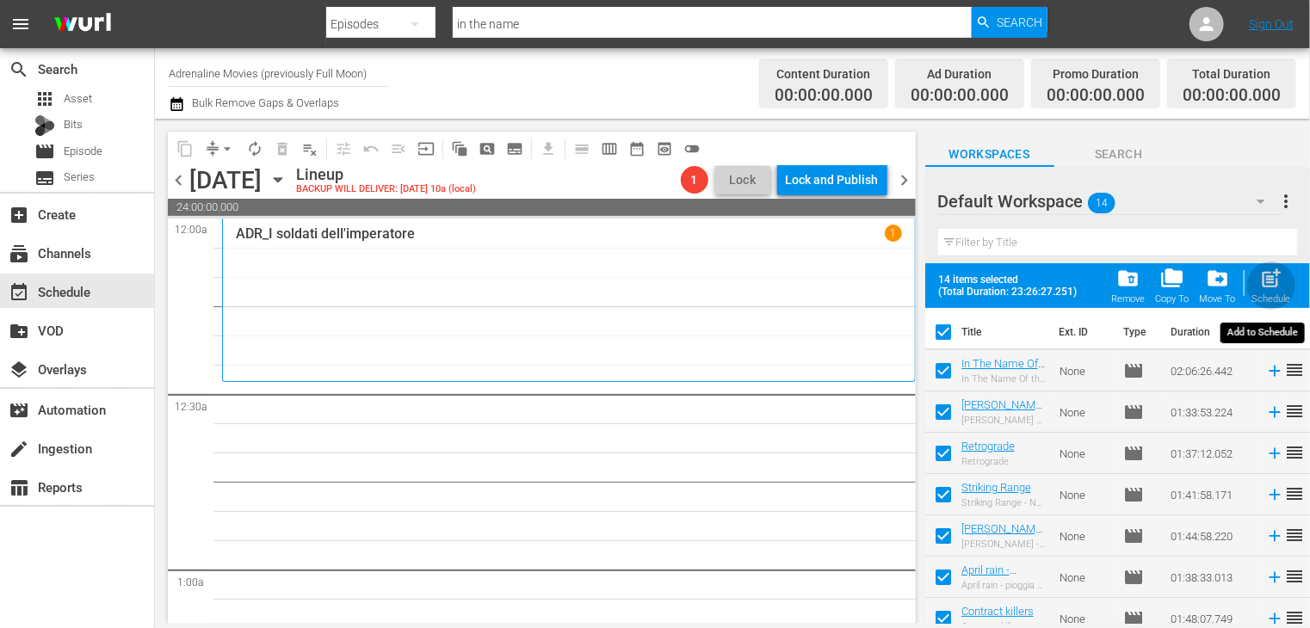
click at [1267, 276] on span "post_add" at bounding box center [1271, 278] width 23 height 23
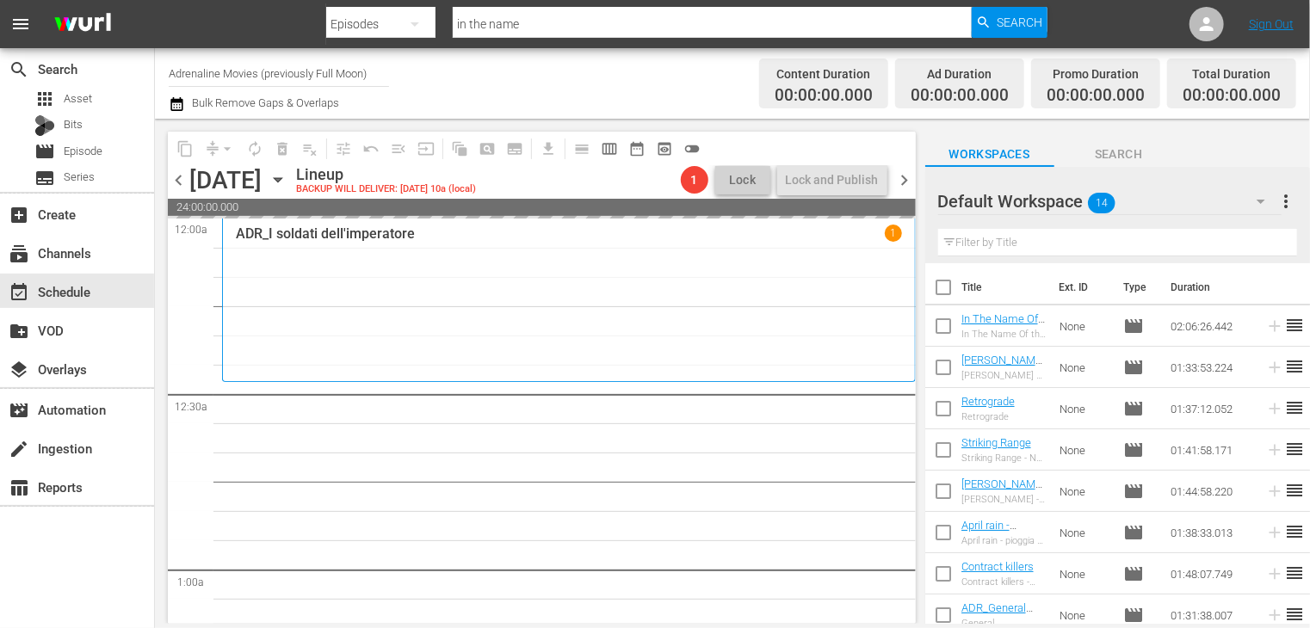
click at [907, 178] on span "chevron_right" at bounding box center [905, 181] width 22 height 22
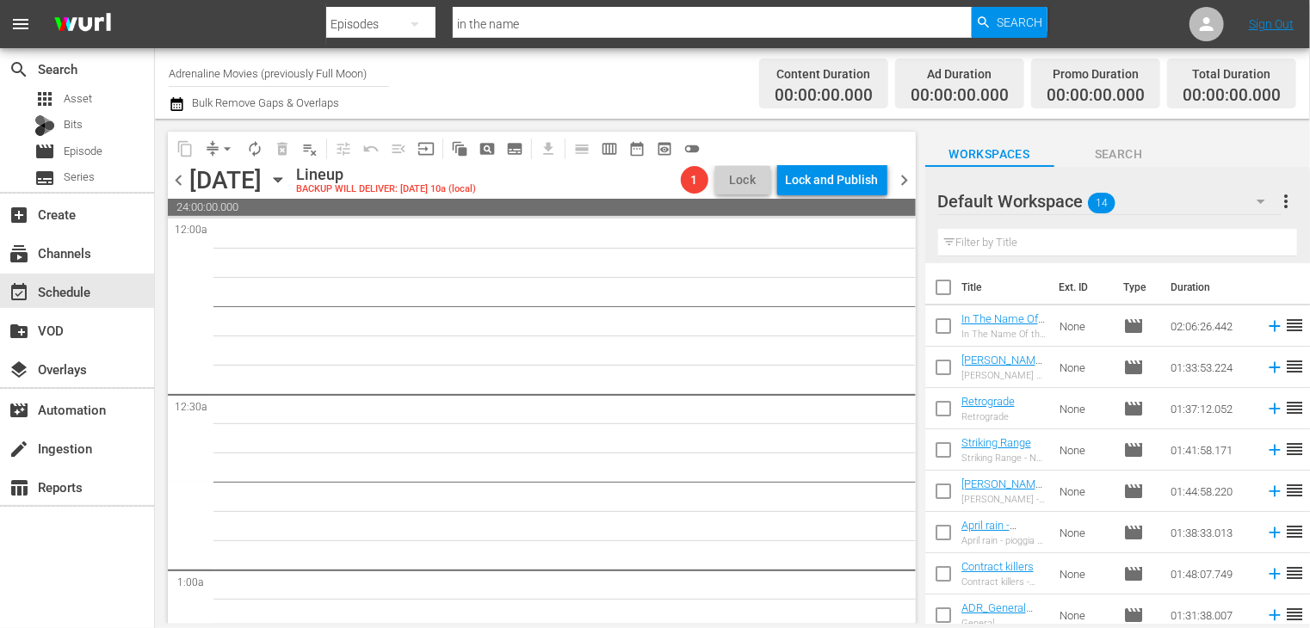
click at [179, 180] on span "chevron_left" at bounding box center [179, 181] width 22 height 22
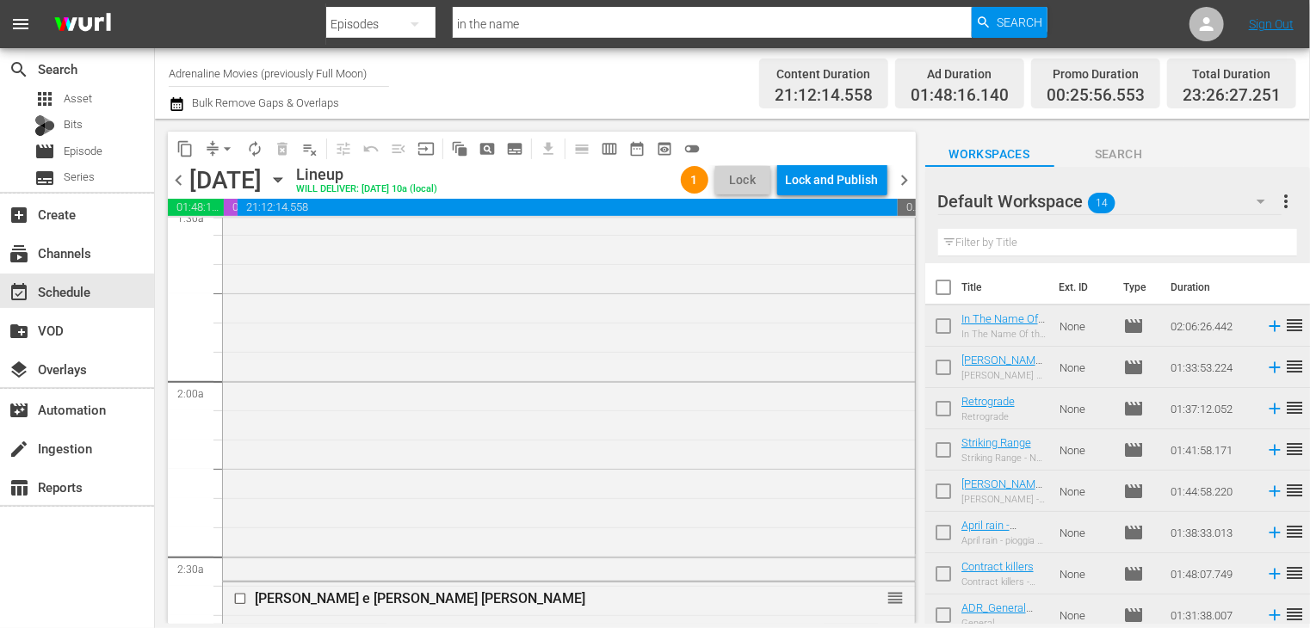
scroll to position [689, 0]
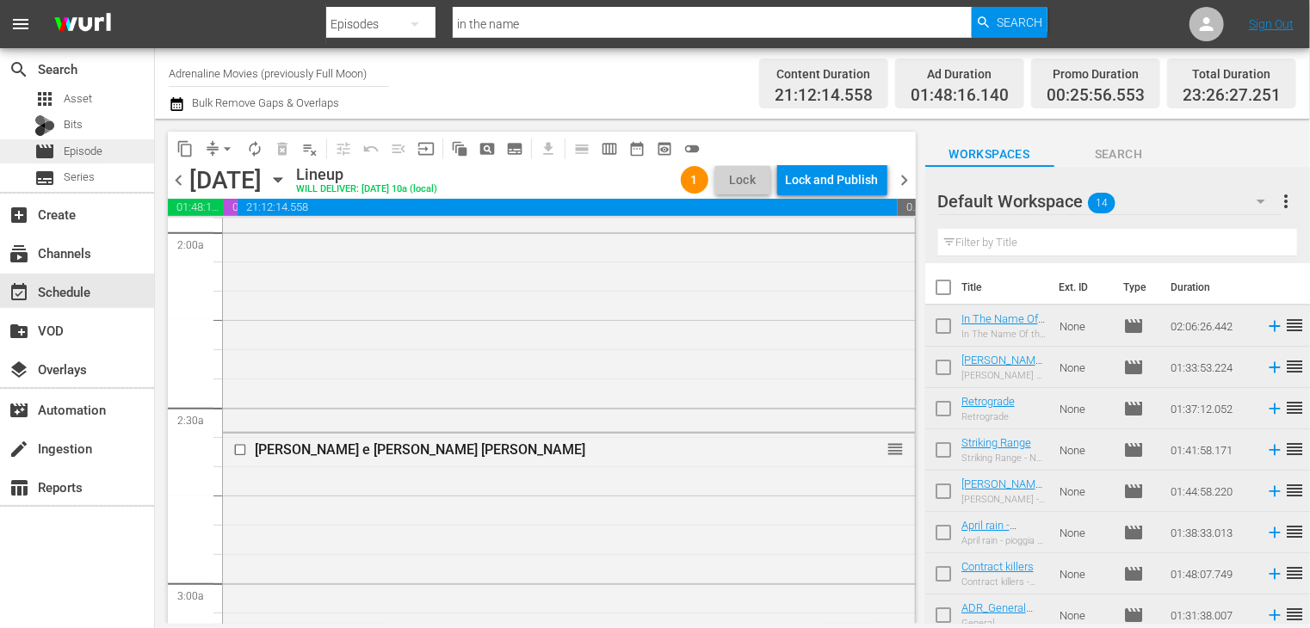
click at [90, 151] on span "Episode" at bounding box center [83, 151] width 39 height 17
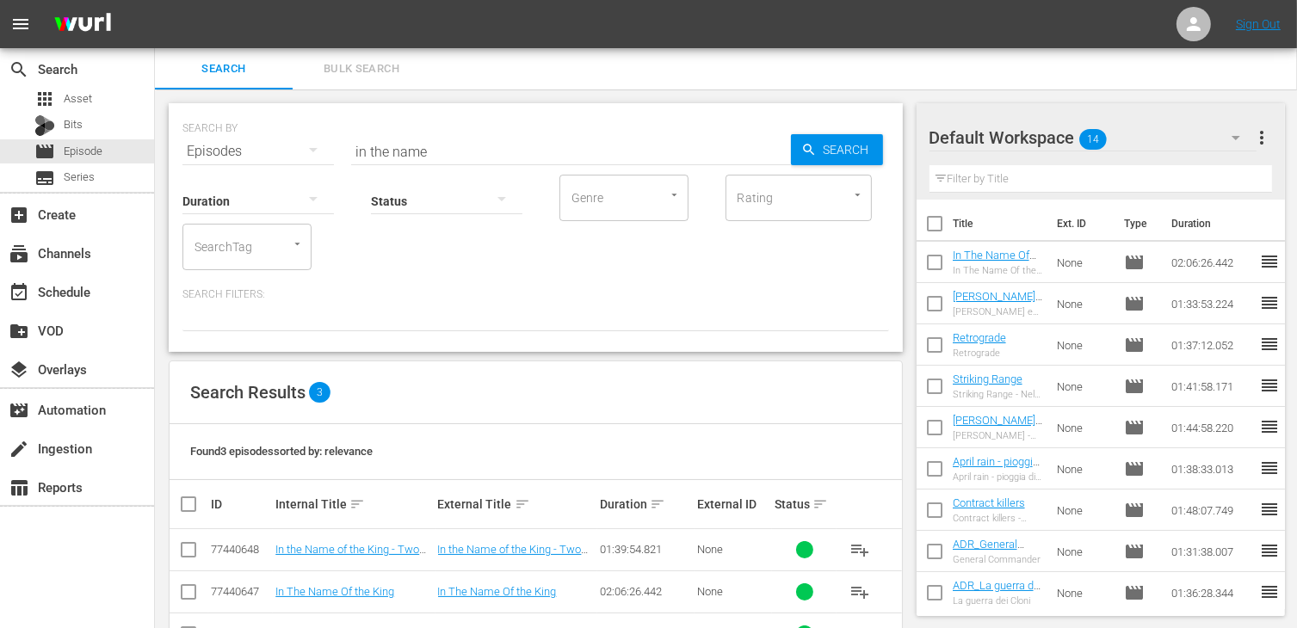
click at [174, 545] on td at bounding box center [189, 550] width 39 height 42
click at [186, 550] on input "checkbox" at bounding box center [188, 553] width 21 height 21
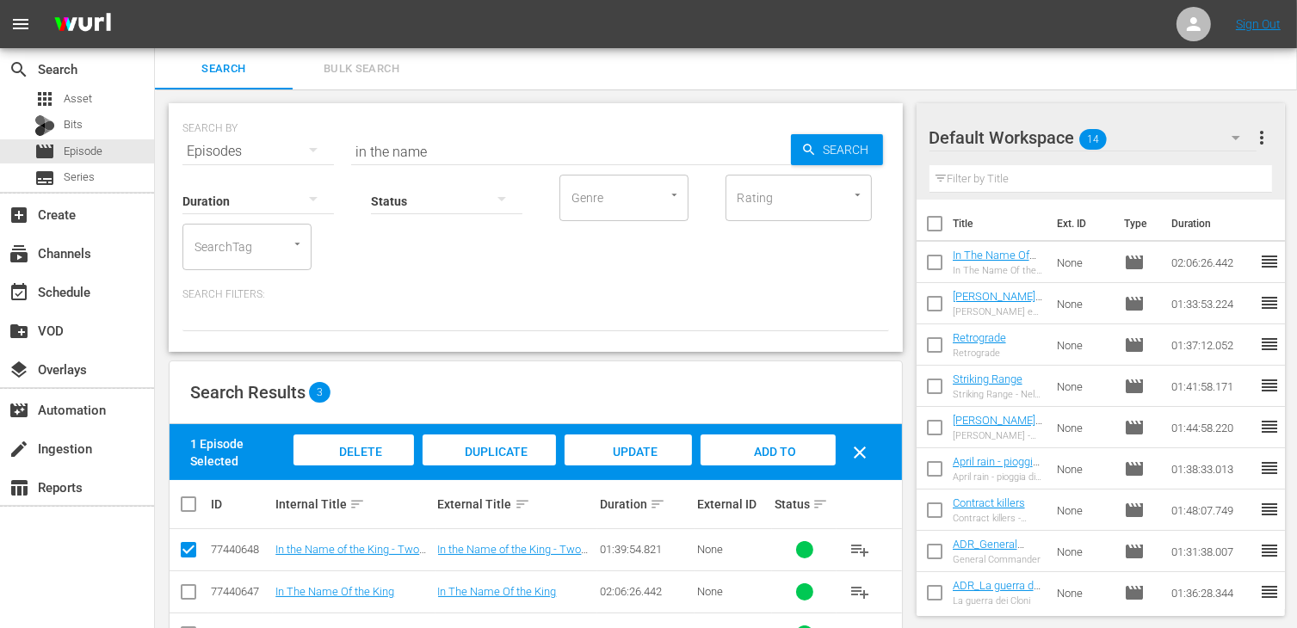
click at [752, 448] on span "Add to Workspace" at bounding box center [768, 468] width 84 height 46
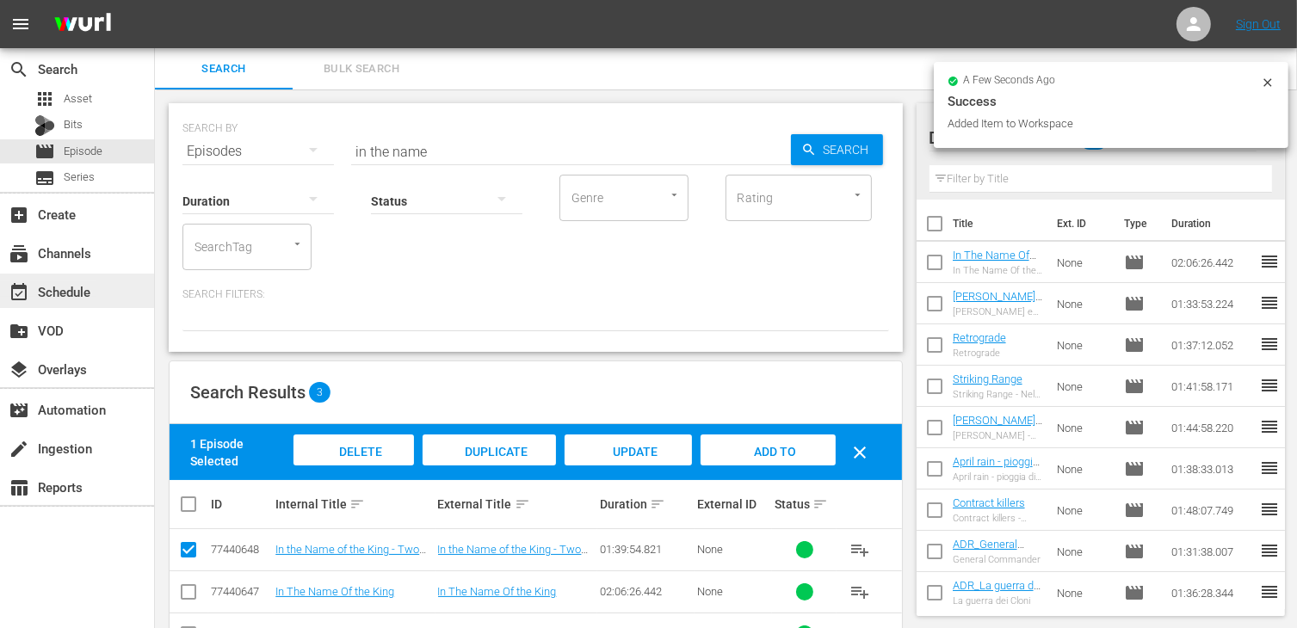
click at [85, 293] on div "event_available Schedule" at bounding box center [48, 288] width 96 height 15
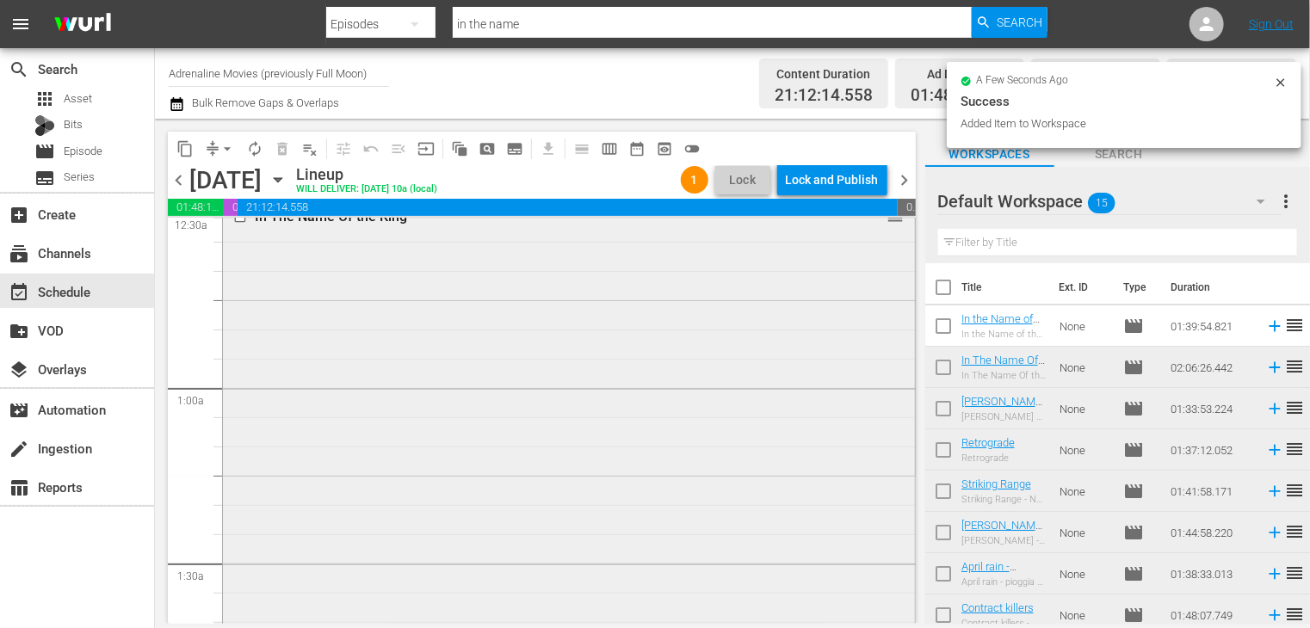
scroll to position [172, 0]
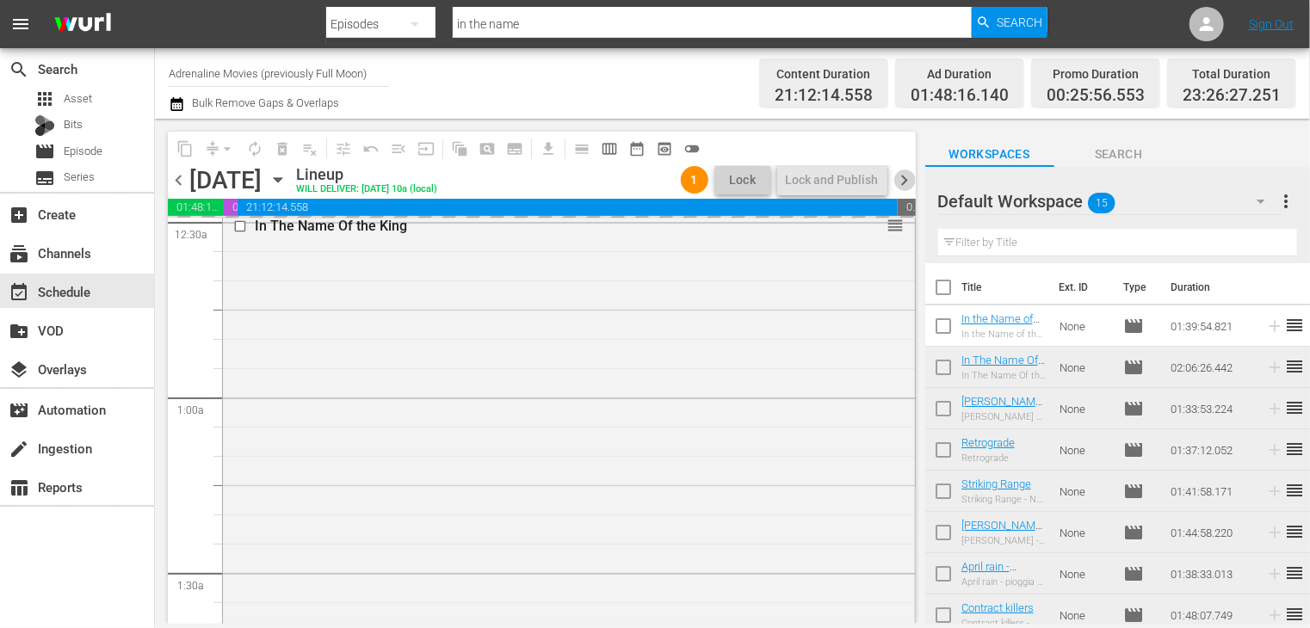
click at [905, 179] on span "chevron_right" at bounding box center [905, 181] width 22 height 22
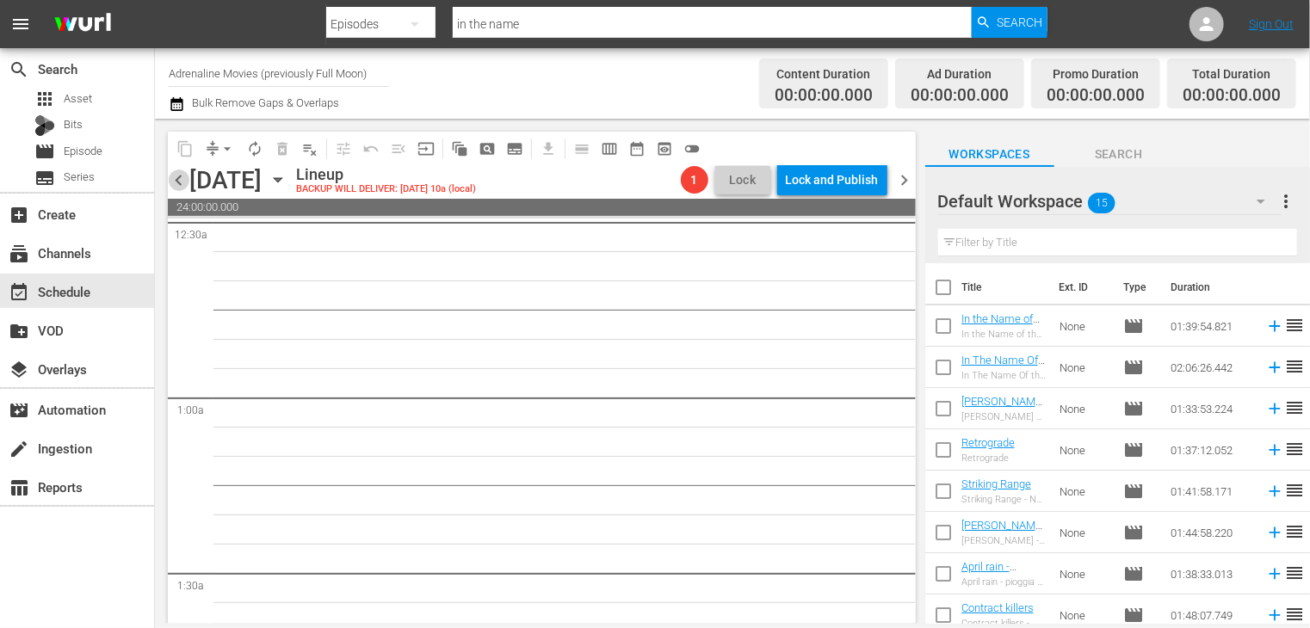
click at [178, 181] on span "chevron_left" at bounding box center [179, 181] width 22 height 22
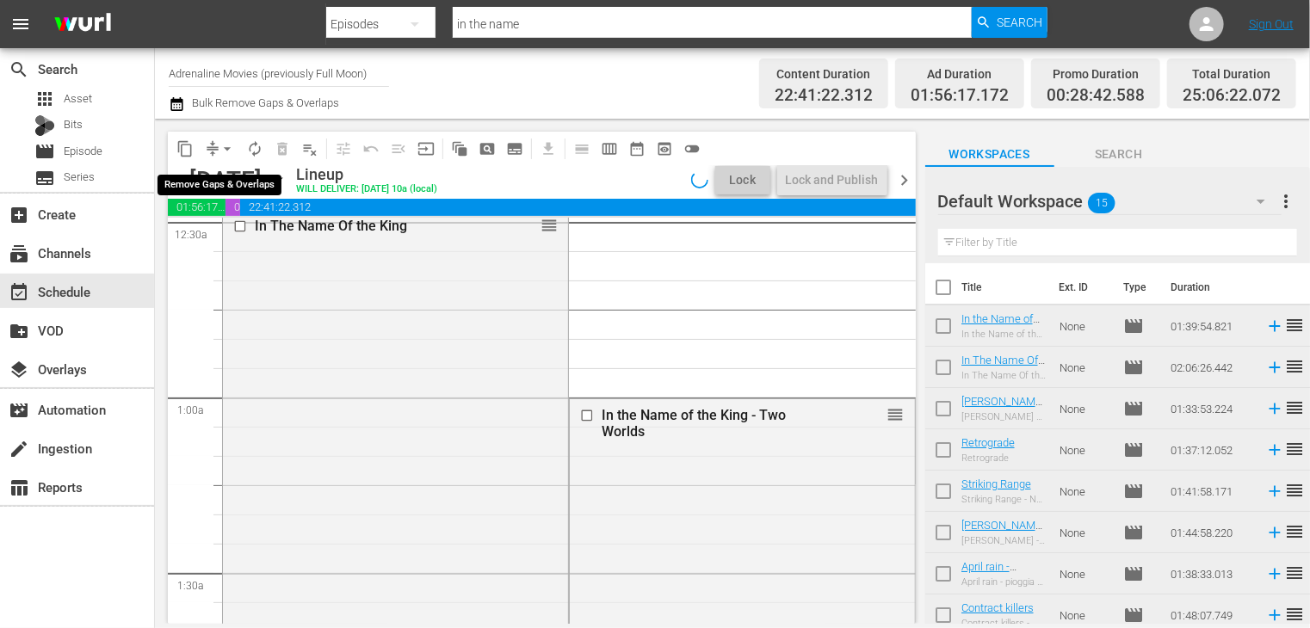
click at [229, 153] on span "arrow_drop_down" at bounding box center [227, 148] width 17 height 17
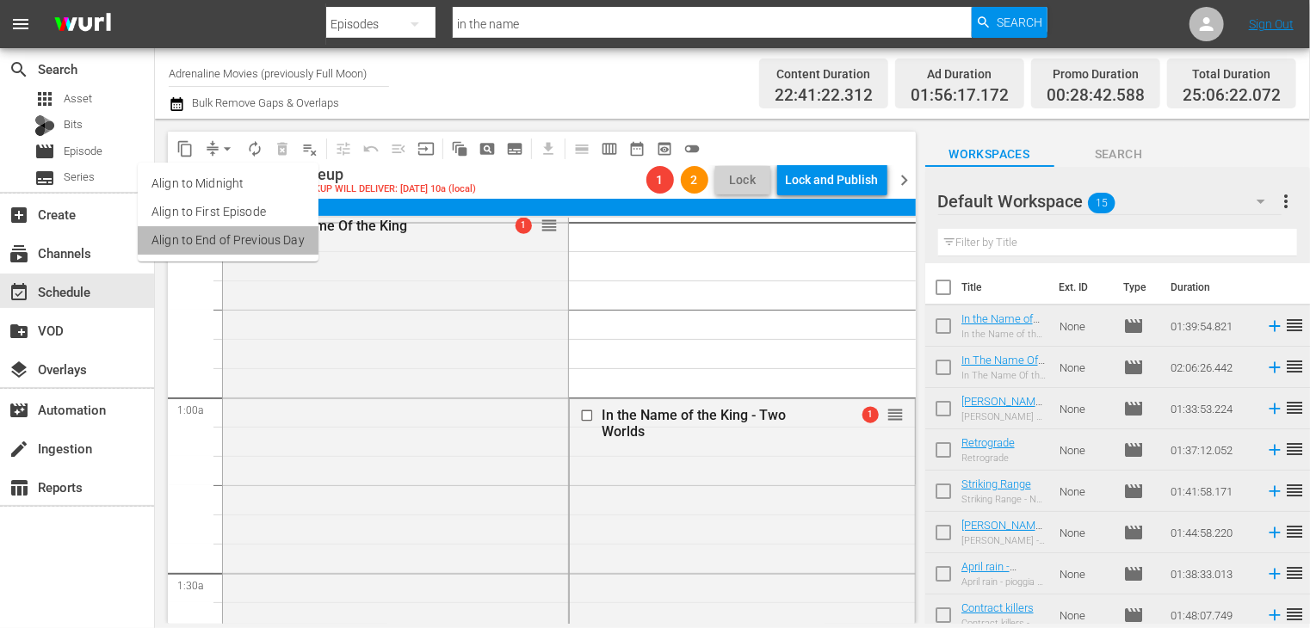
click at [241, 240] on li "Align to End of Previous Day" at bounding box center [228, 240] width 181 height 28
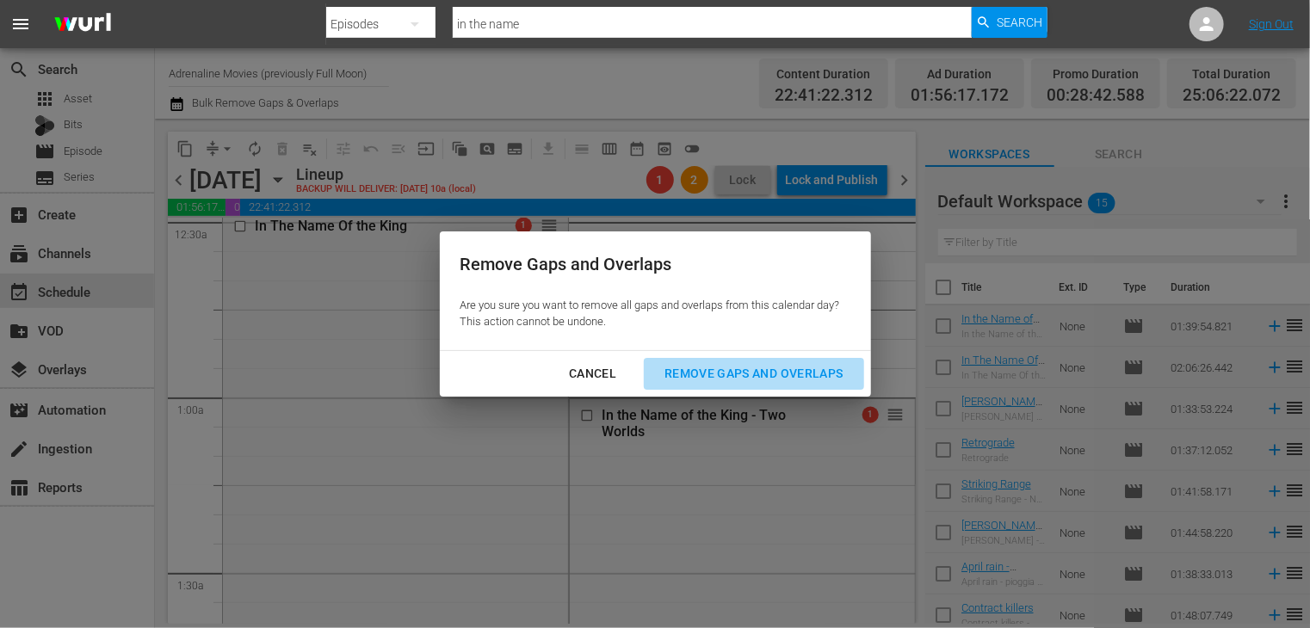
click at [733, 379] on div "Remove Gaps and Overlaps" at bounding box center [754, 374] width 206 height 22
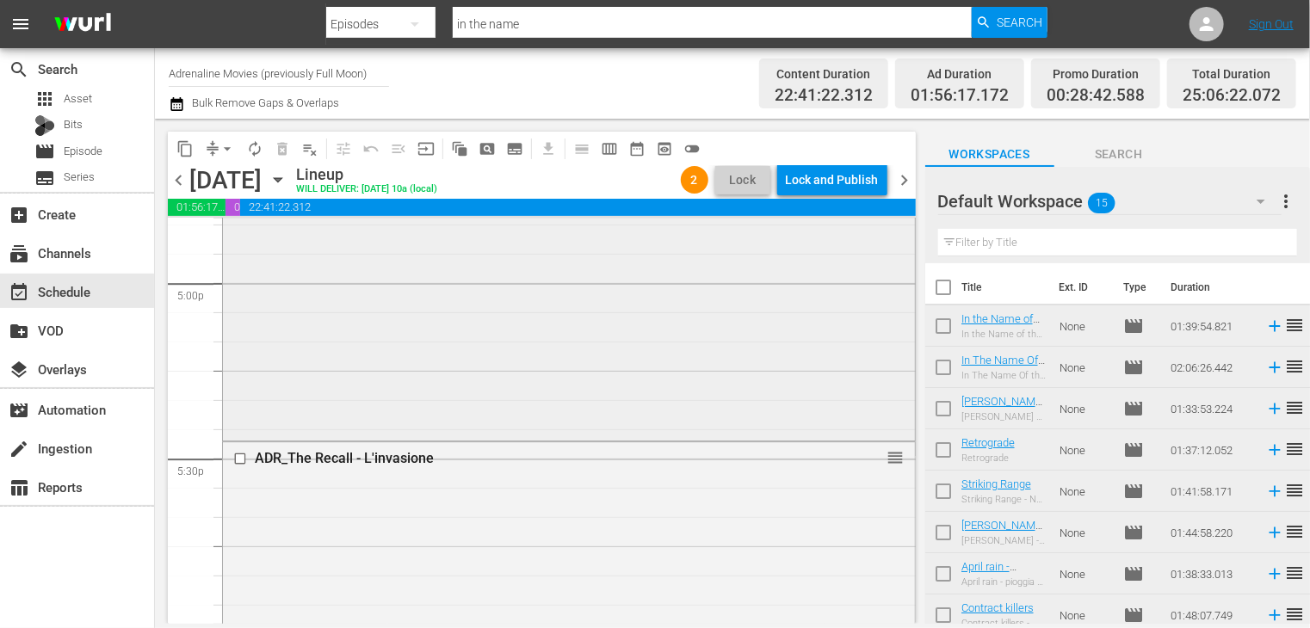
scroll to position [5475, 0]
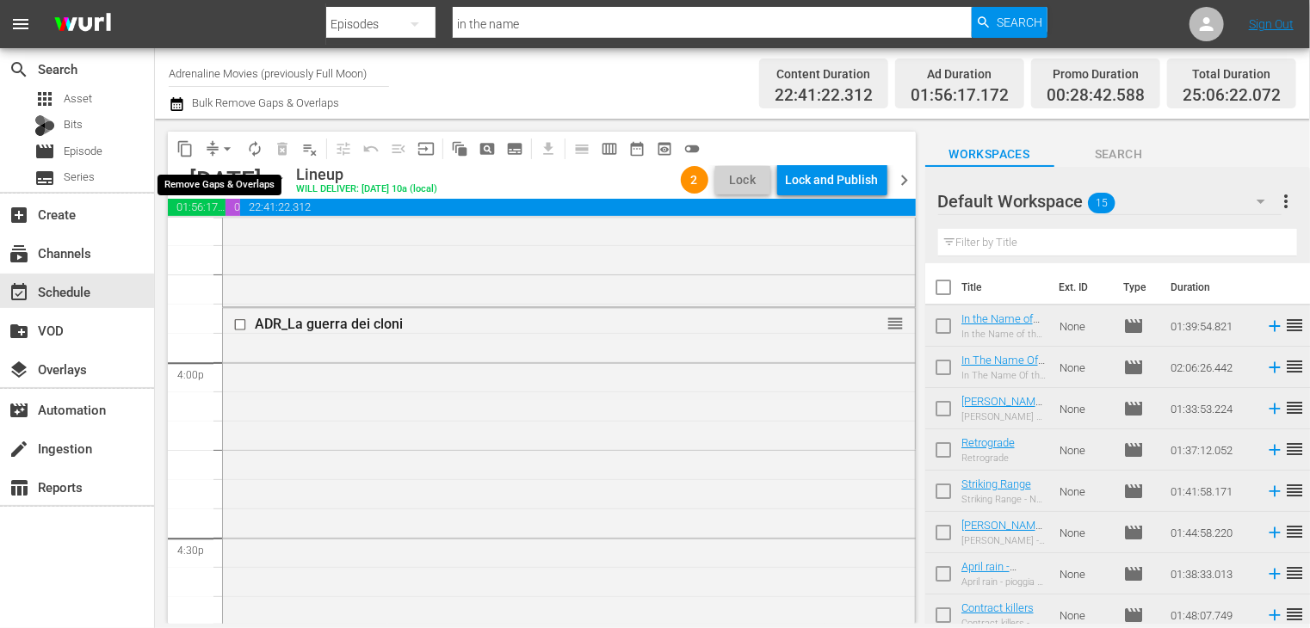
click at [231, 149] on span "arrow_drop_down" at bounding box center [227, 148] width 17 height 17
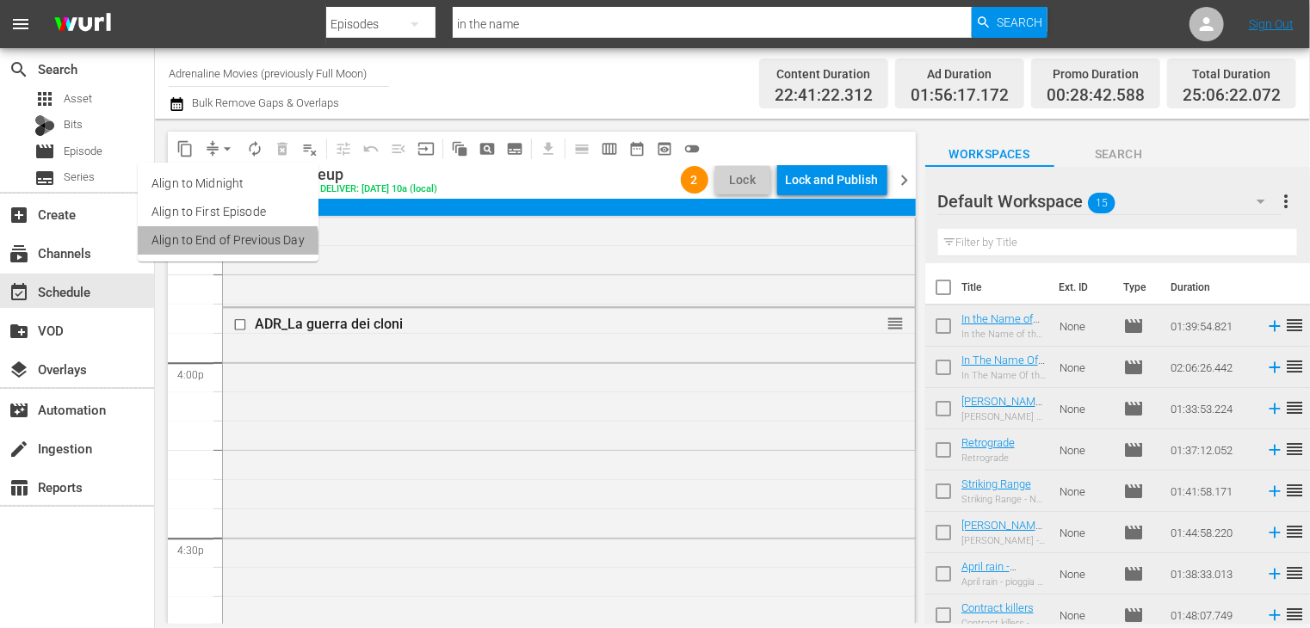
click at [227, 245] on li "Align to End of Previous Day" at bounding box center [228, 240] width 181 height 28
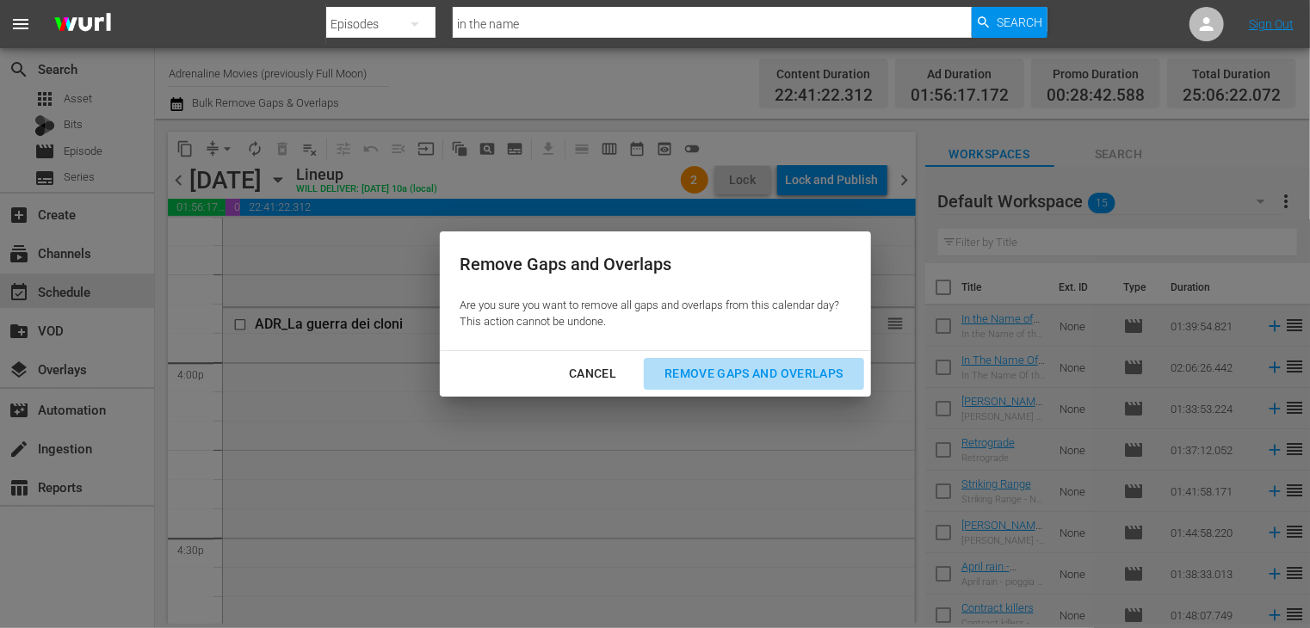
click at [748, 383] on div "Remove Gaps and Overlaps" at bounding box center [754, 374] width 206 height 22
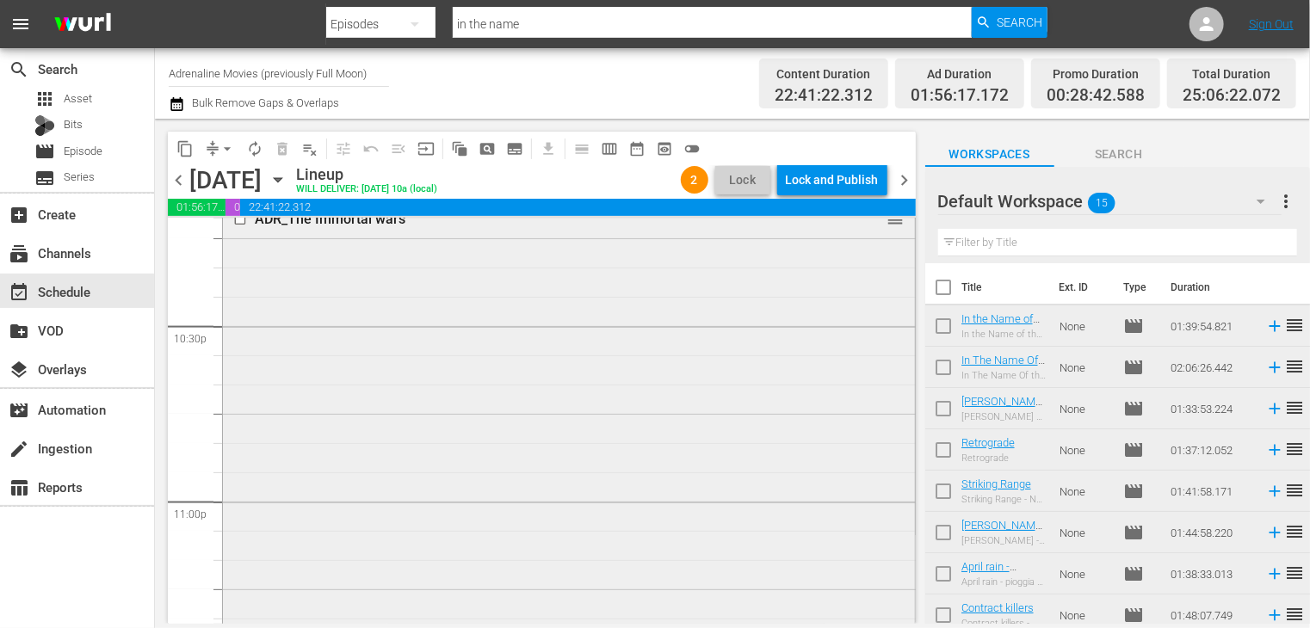
scroll to position [7540, 0]
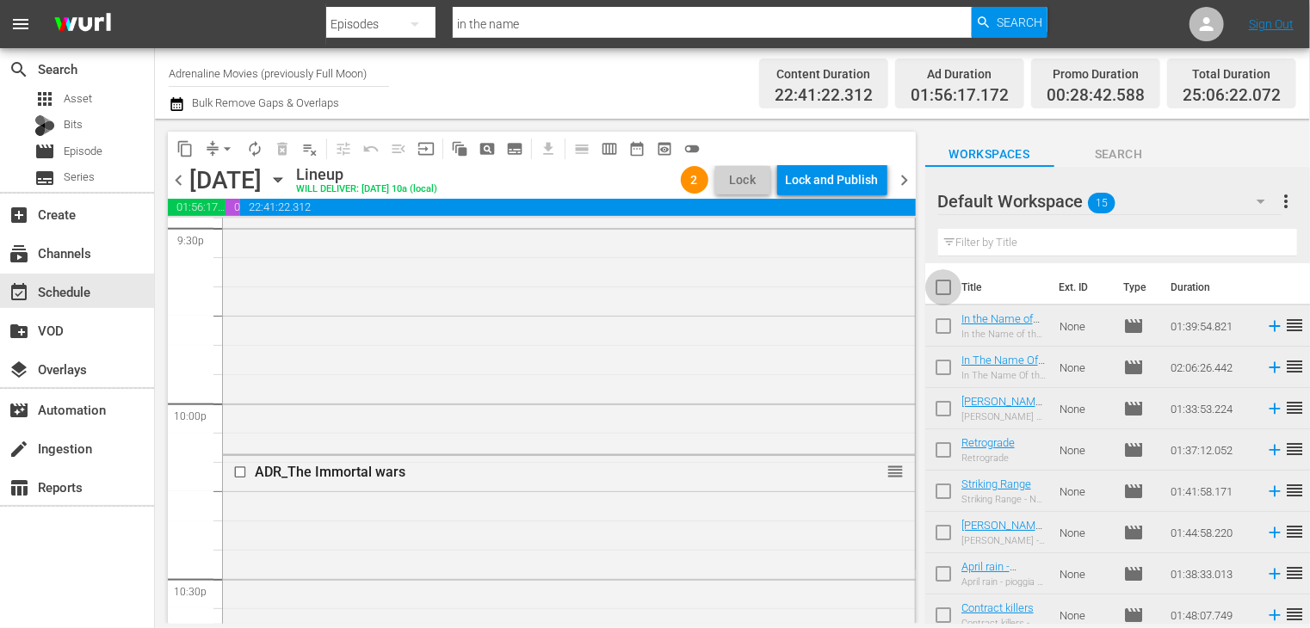
click at [946, 288] on input "checkbox" at bounding box center [943, 291] width 36 height 36
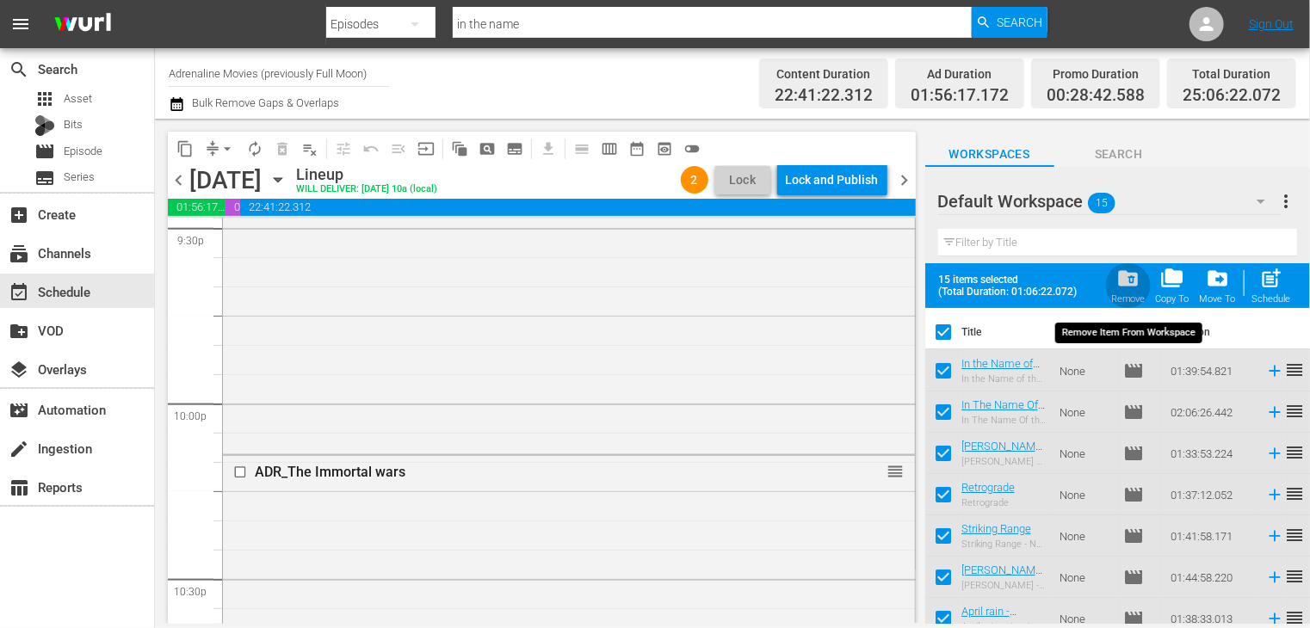
click at [1133, 284] on span "folder_delete" at bounding box center [1127, 278] width 23 height 23
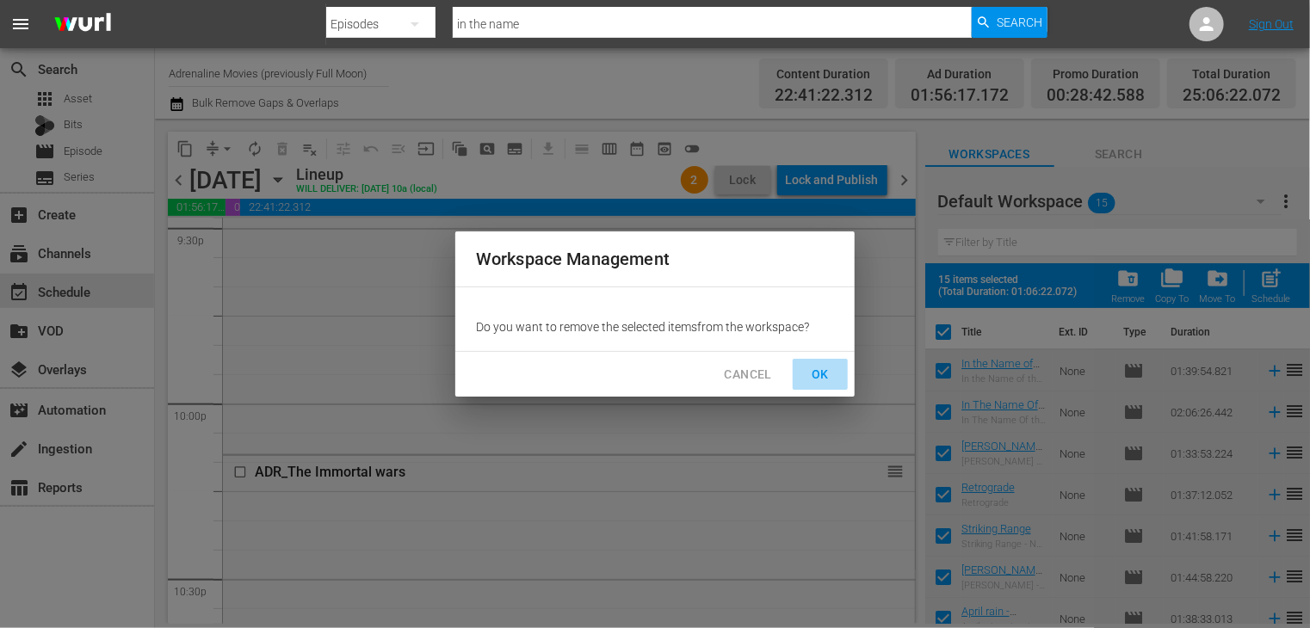
click at [823, 384] on span "OK" at bounding box center [820, 375] width 28 height 22
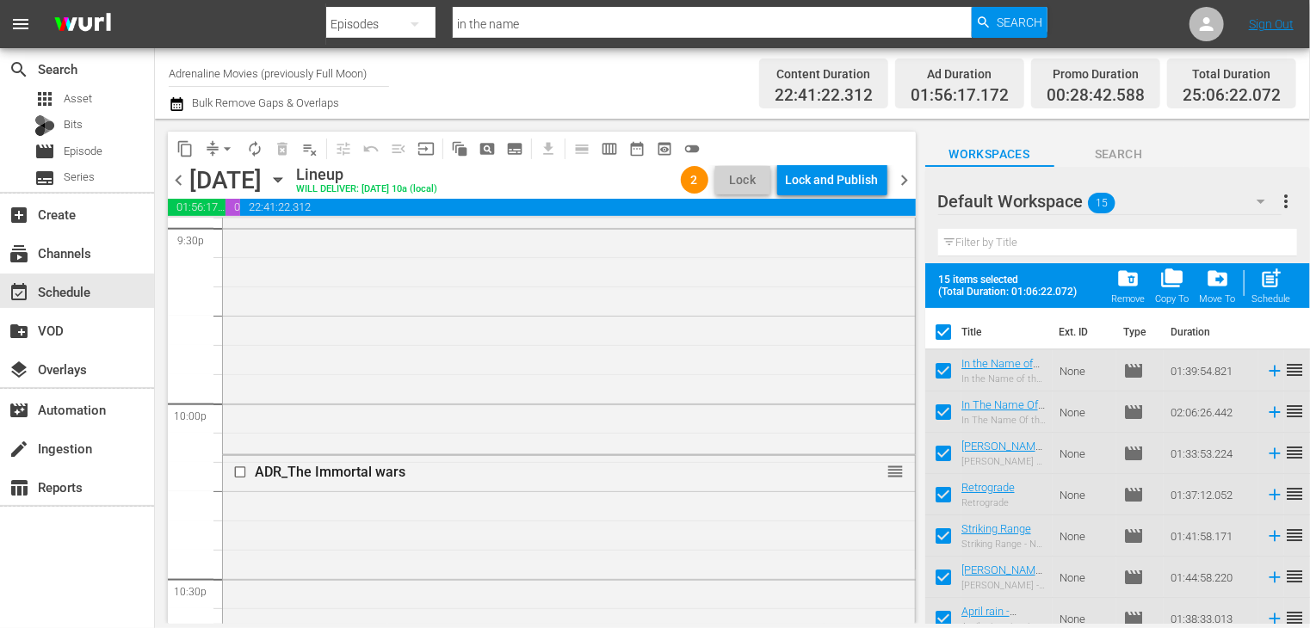
click at [898, 171] on span "chevron_right" at bounding box center [905, 181] width 22 height 22
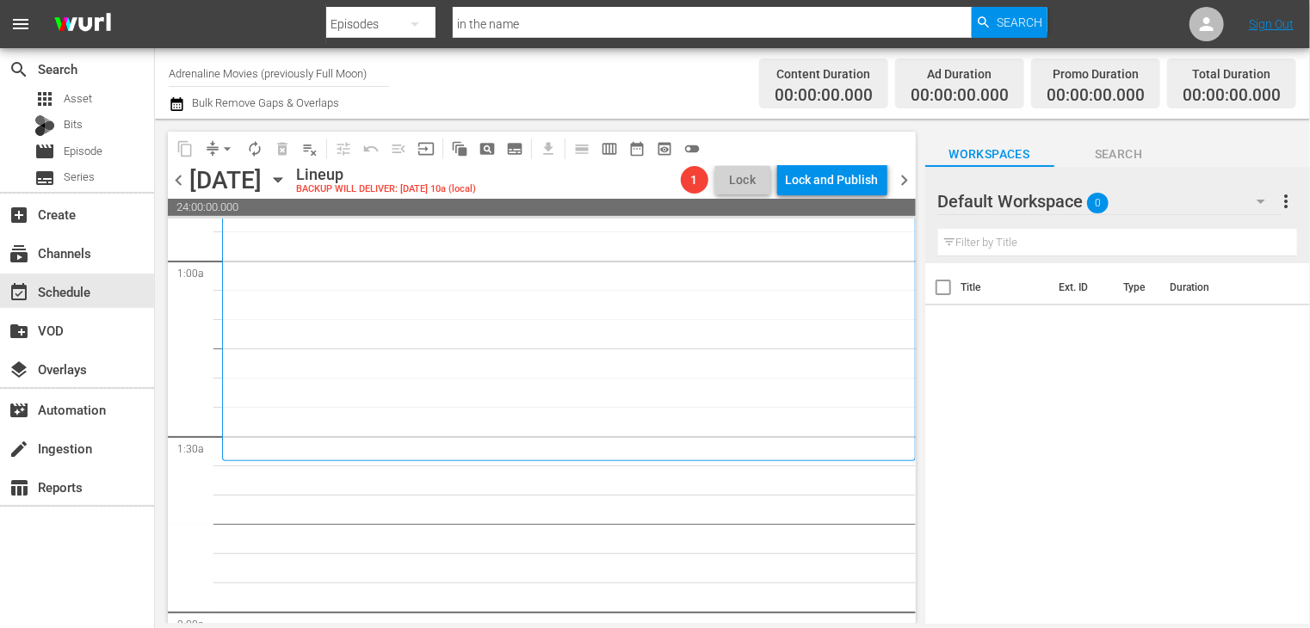
scroll to position [172, 0]
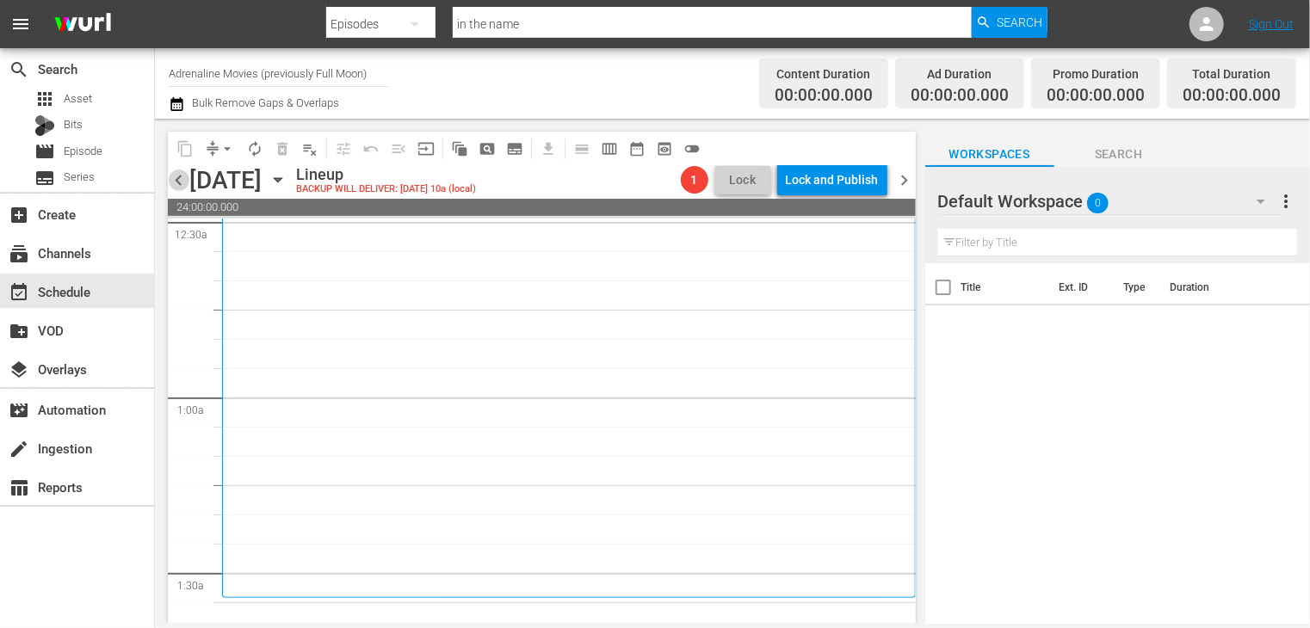
click at [173, 176] on span "chevron_left" at bounding box center [179, 181] width 22 height 22
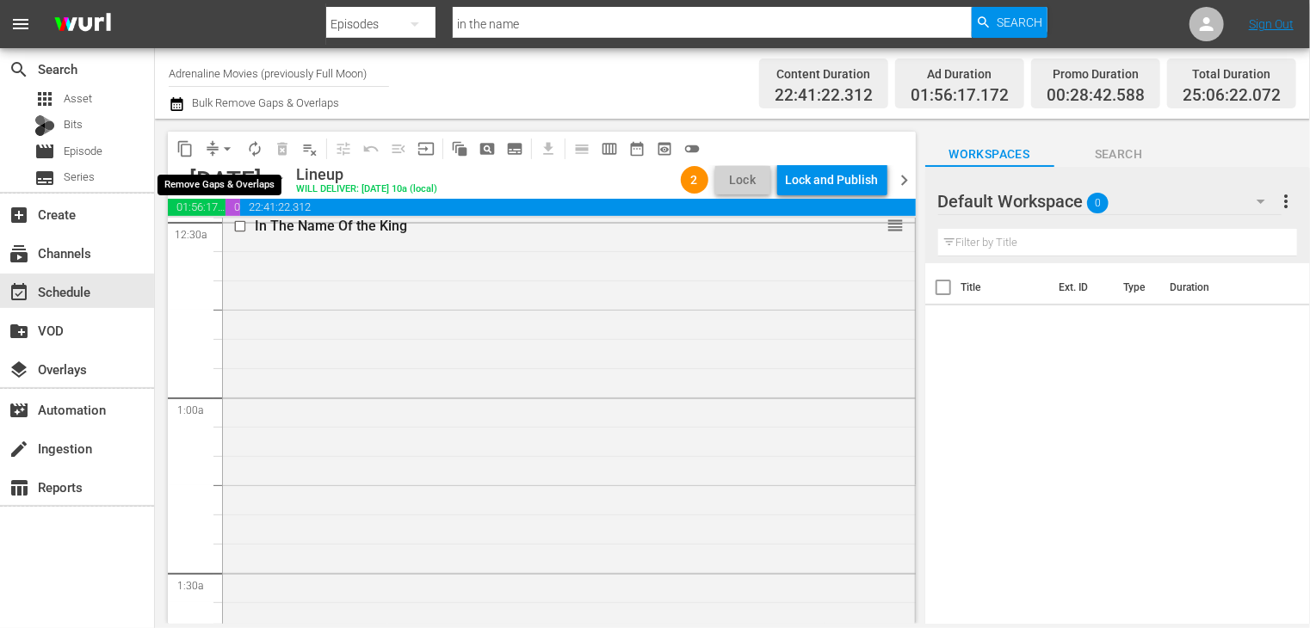
click at [226, 154] on span "arrow_drop_down" at bounding box center [227, 148] width 17 height 17
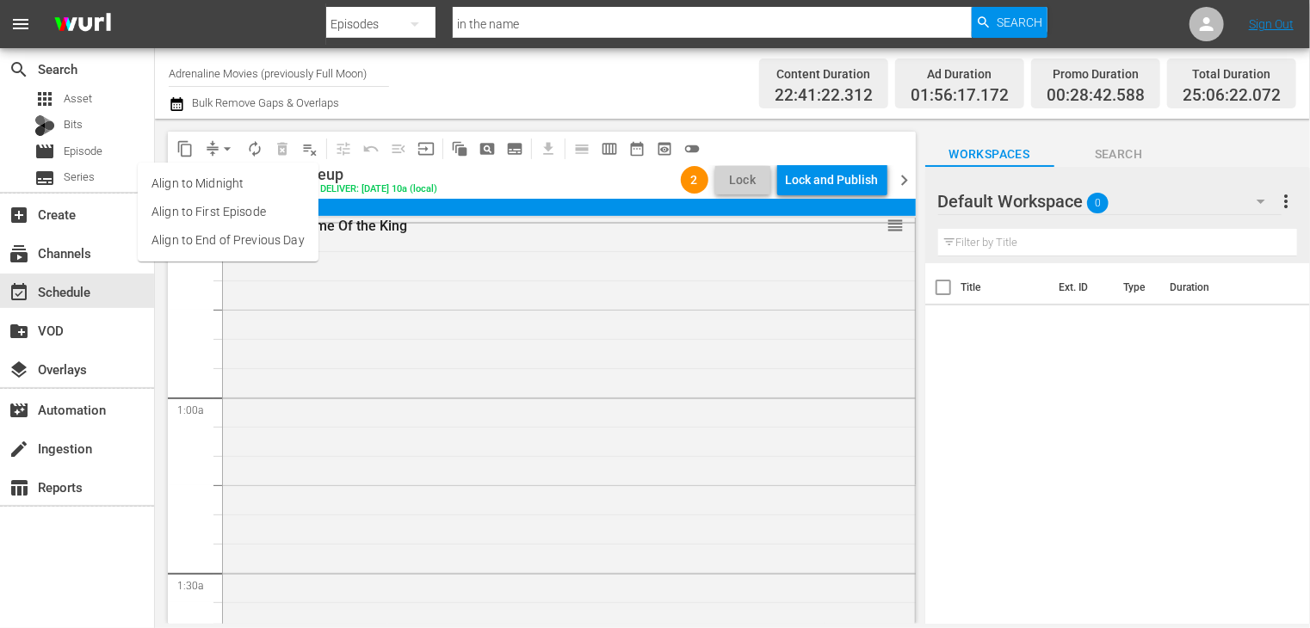
click at [203, 250] on li "Align to End of Previous Day" at bounding box center [228, 240] width 181 height 28
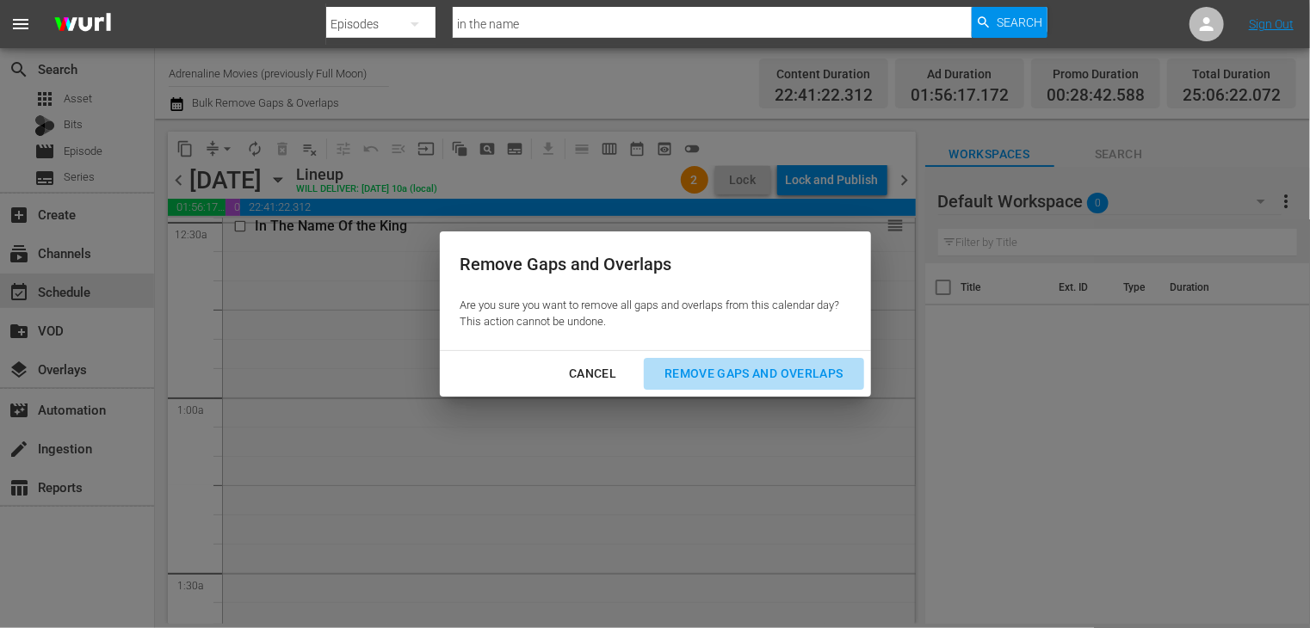
click at [692, 370] on div "Remove Gaps and Overlaps" at bounding box center [754, 374] width 206 height 22
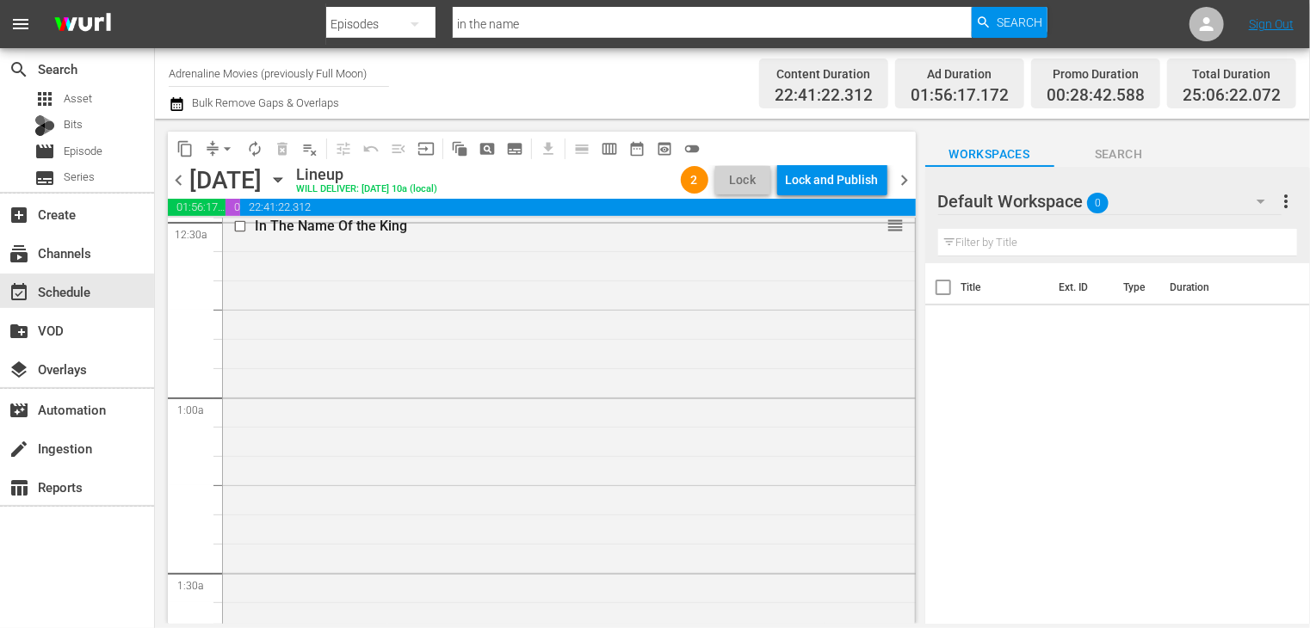
click at [905, 181] on span "chevron_right" at bounding box center [905, 181] width 22 height 22
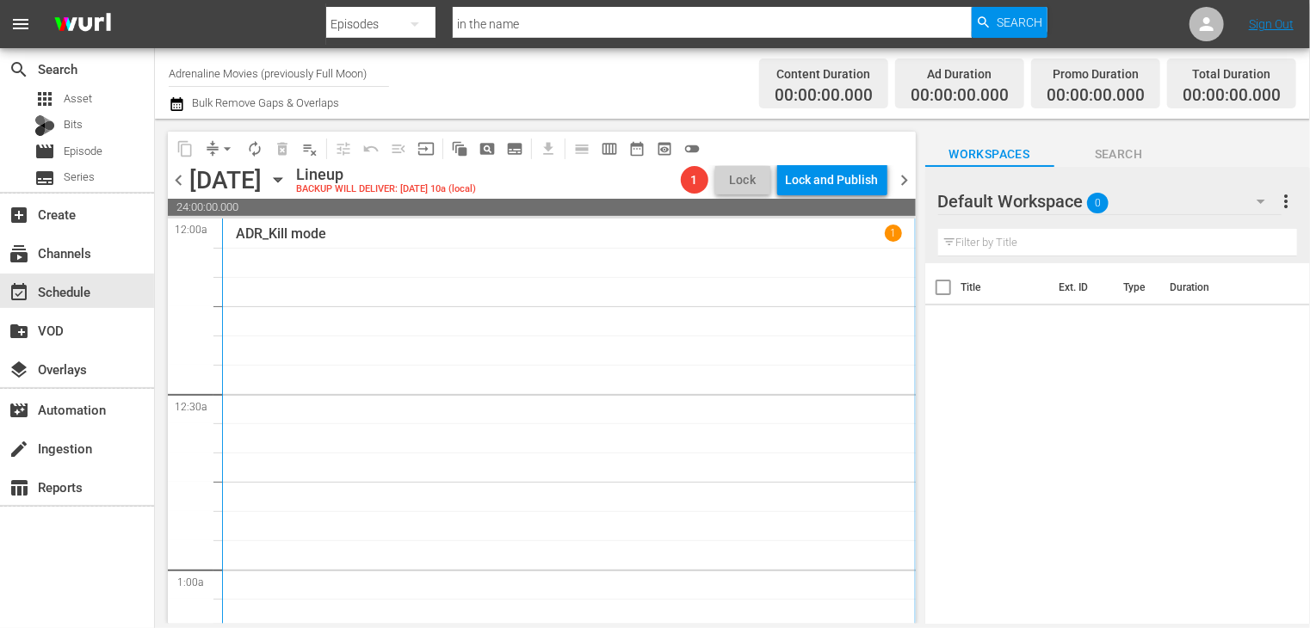
click at [170, 106] on icon "button" at bounding box center [177, 104] width 16 height 21
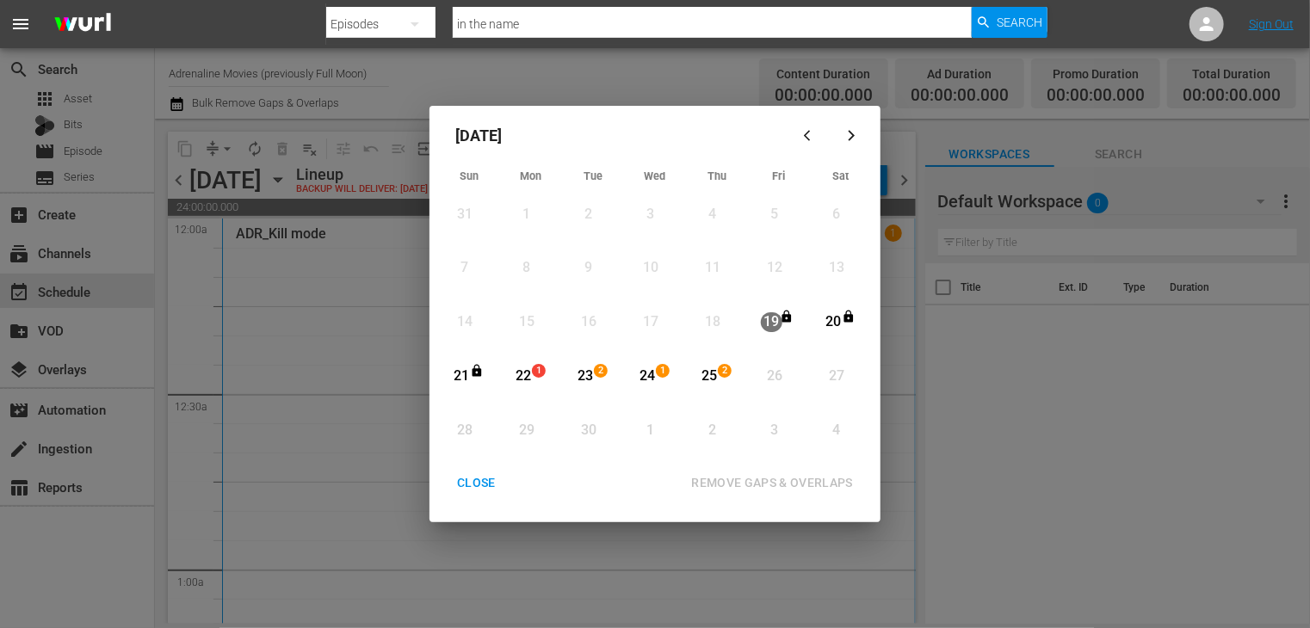
click at [466, 479] on div "CLOSE" at bounding box center [476, 483] width 66 height 22
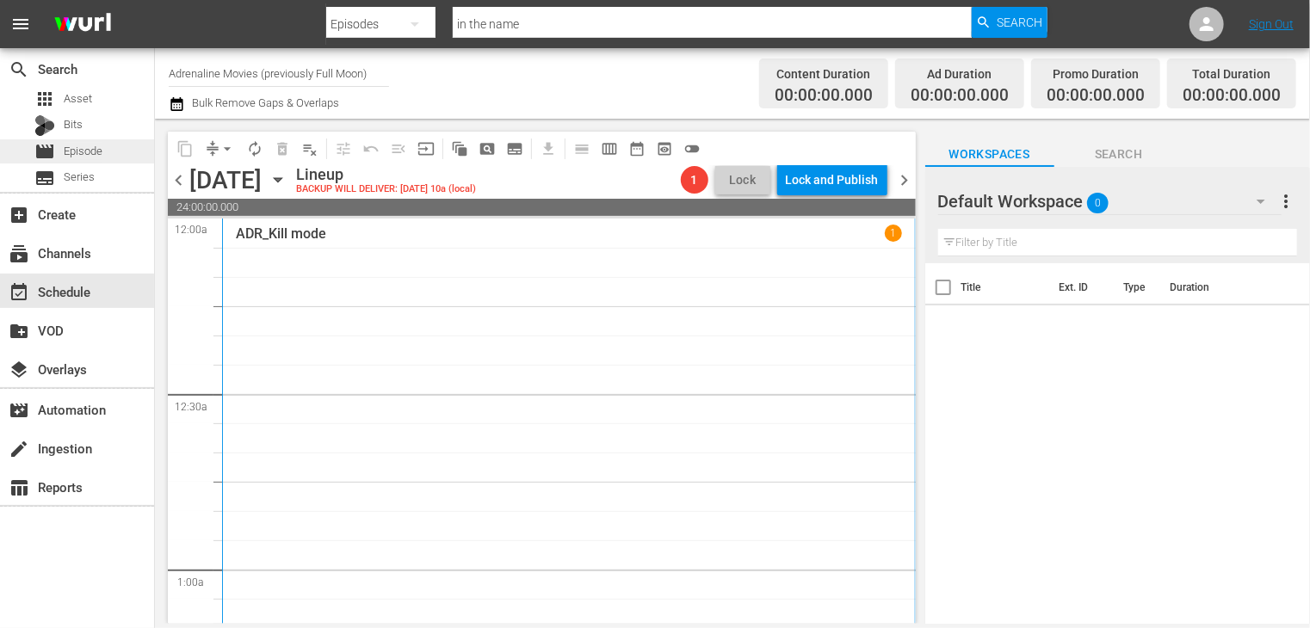
click at [93, 152] on span "Episode" at bounding box center [83, 151] width 39 height 17
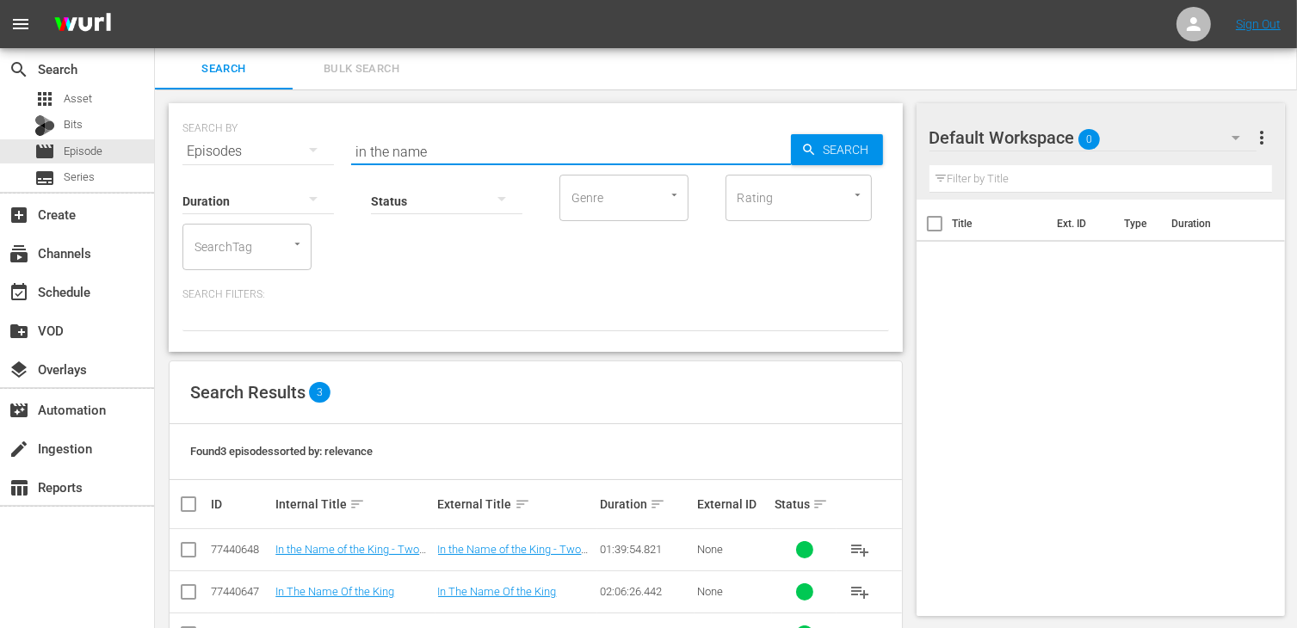
drag, startPoint x: 426, startPoint y: 148, endPoint x: 297, endPoint y: 142, distance: 129.2
click at [297, 142] on div "SEARCH BY Search By Episodes Search ID, Title, Description, Keywords, or Catego…" at bounding box center [535, 141] width 707 height 62
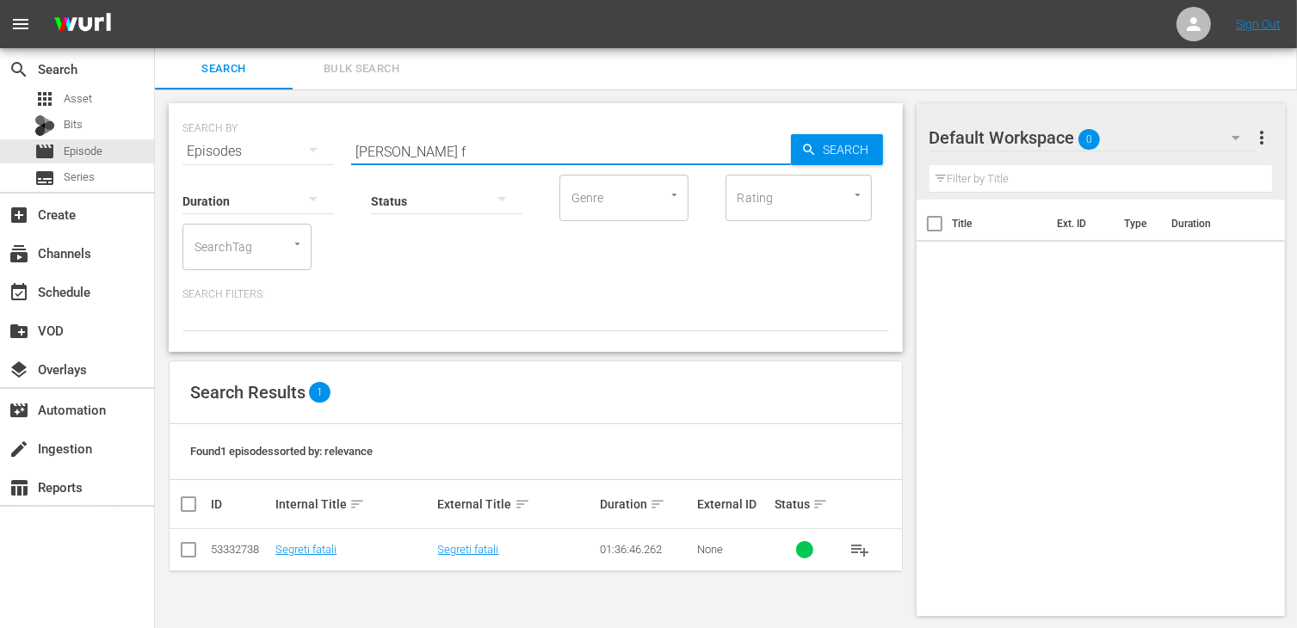
drag, startPoint x: 182, startPoint y: 554, endPoint x: 201, endPoint y: 550, distance: 18.6
click at [182, 552] on input "checkbox" at bounding box center [188, 553] width 21 height 21
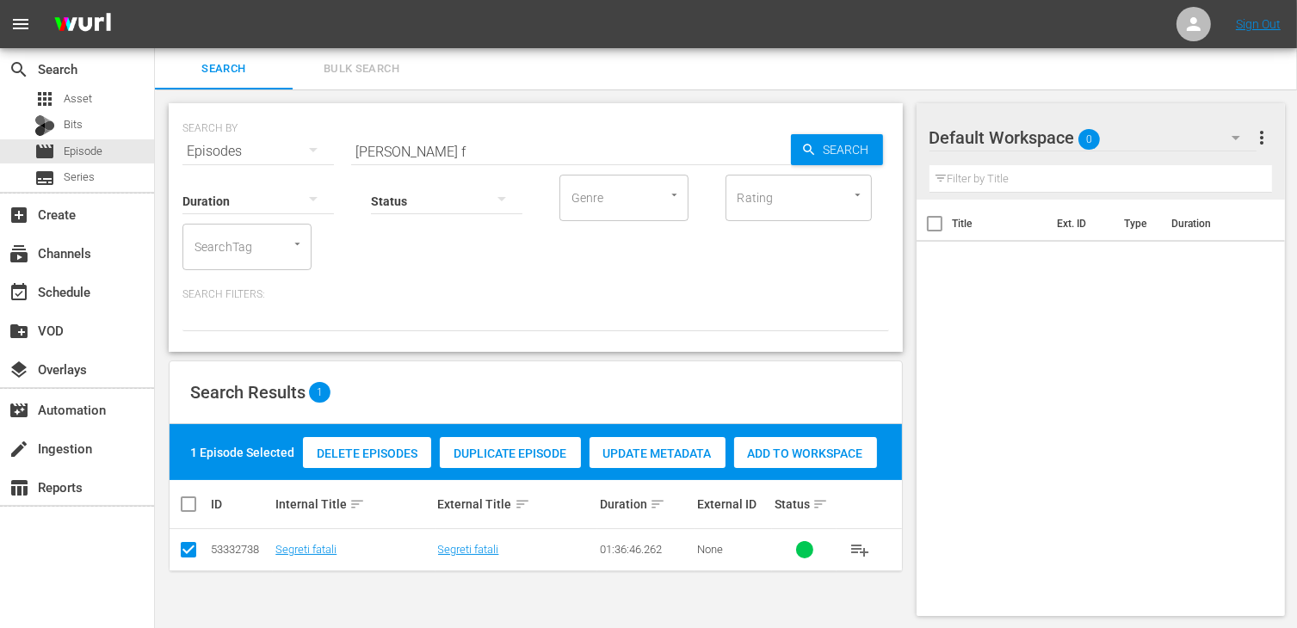
click at [801, 453] on span "Add to Workspace" at bounding box center [805, 454] width 143 height 14
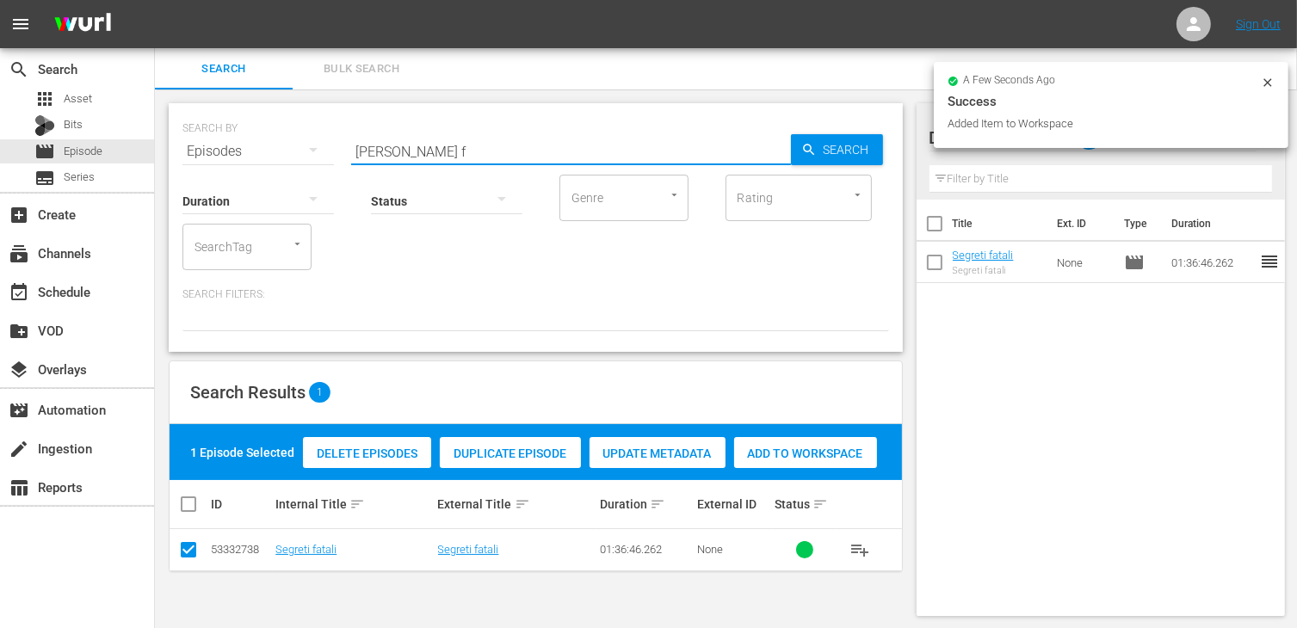
drag, startPoint x: 452, startPoint y: 149, endPoint x: 262, endPoint y: 128, distance: 191.3
click at [262, 128] on div "SEARCH BY Search By Episodes Search ID, Title, Description, Keywords, or Catego…" at bounding box center [535, 141] width 707 height 62
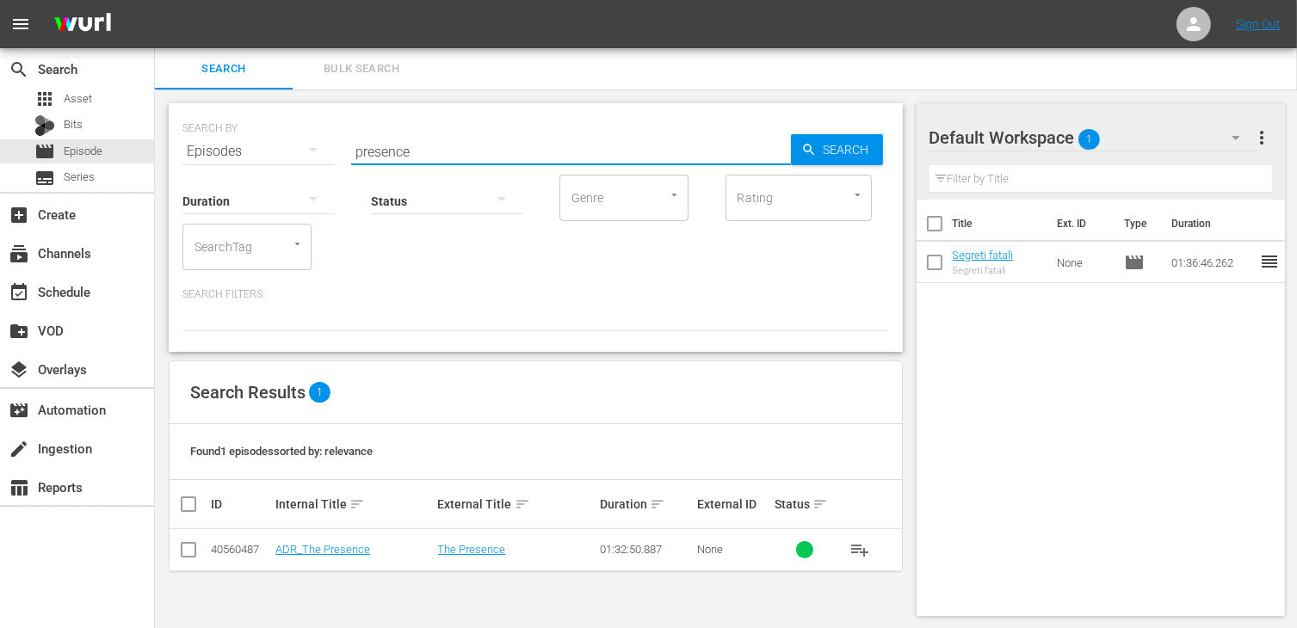
click at [186, 555] on input "checkbox" at bounding box center [188, 553] width 21 height 21
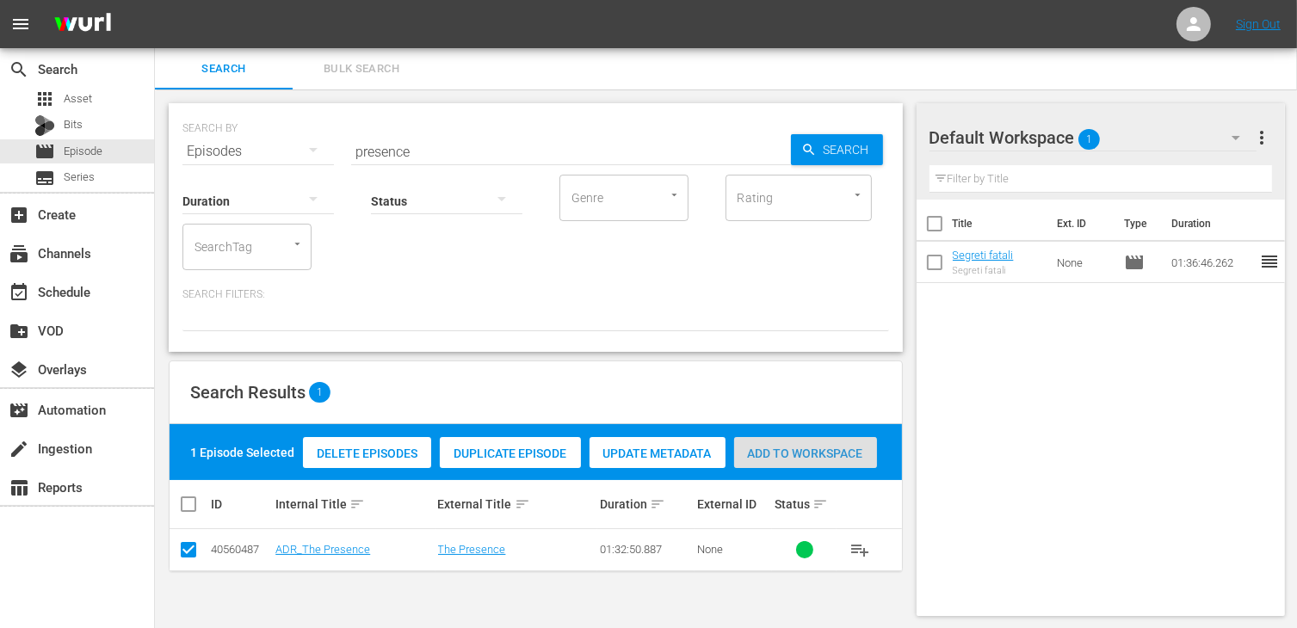
click at [833, 451] on span "Add to Workspace" at bounding box center [805, 454] width 143 height 14
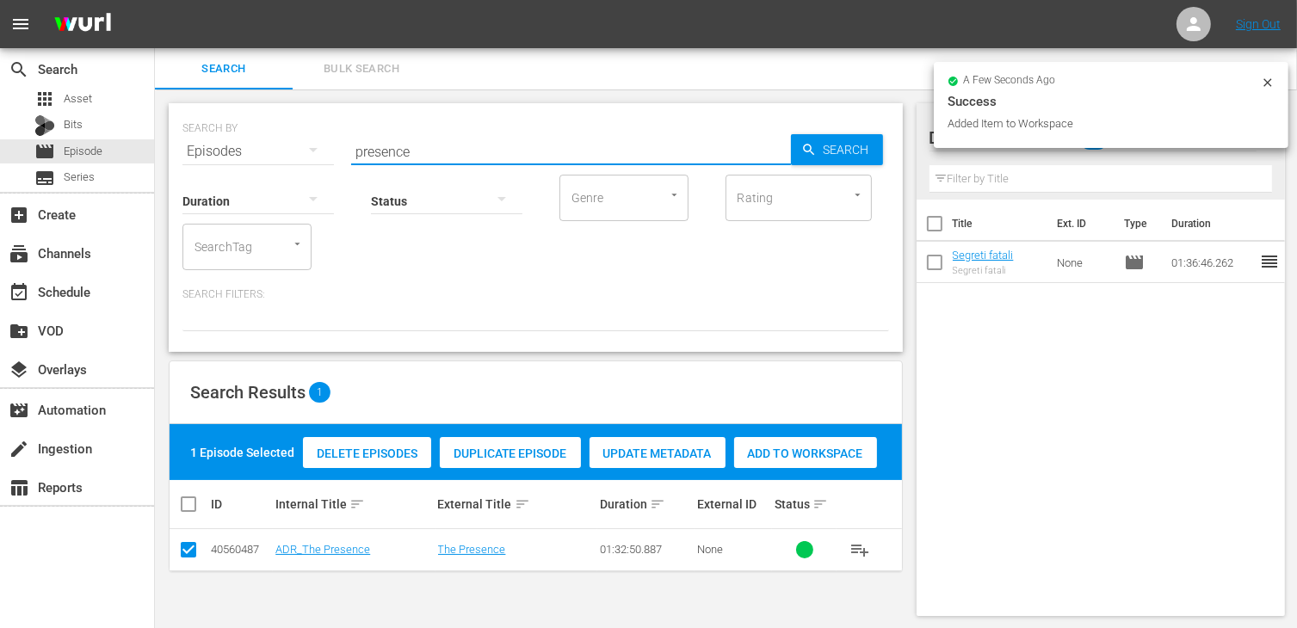
drag, startPoint x: 426, startPoint y: 150, endPoint x: 265, endPoint y: 139, distance: 161.3
click at [265, 139] on div "SEARCH BY Search By Episodes Search ID, Title, Description, Keywords, or Catego…" at bounding box center [535, 141] width 707 height 62
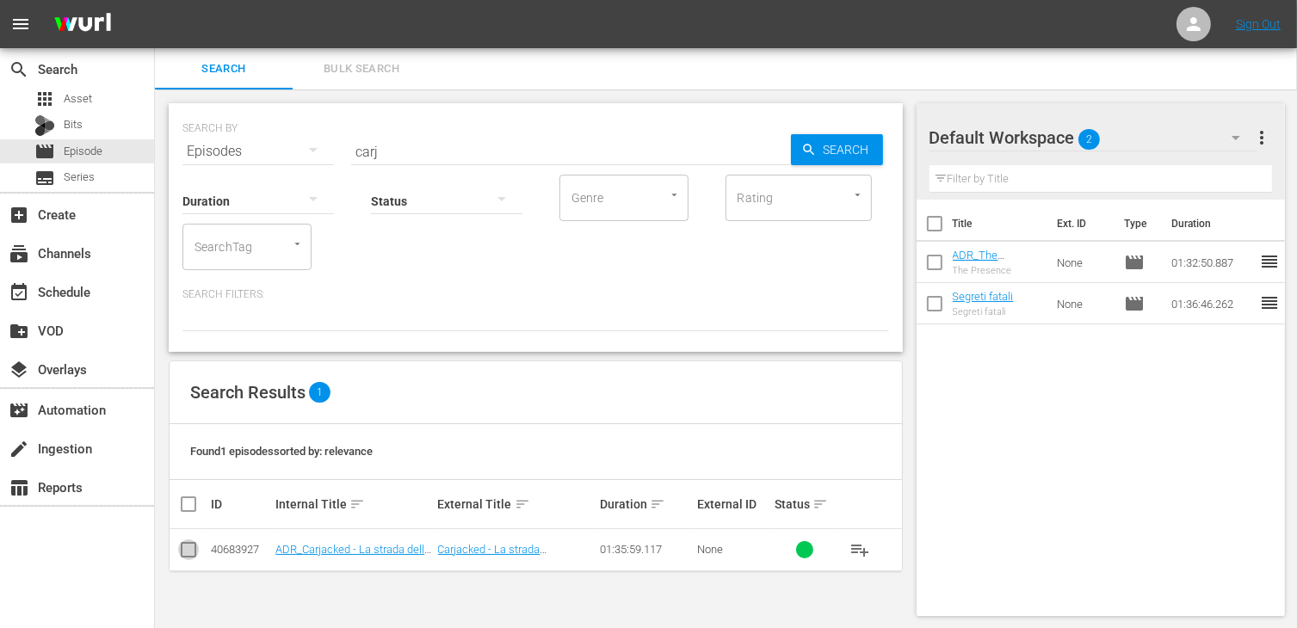
click at [193, 547] on input "checkbox" at bounding box center [188, 553] width 21 height 21
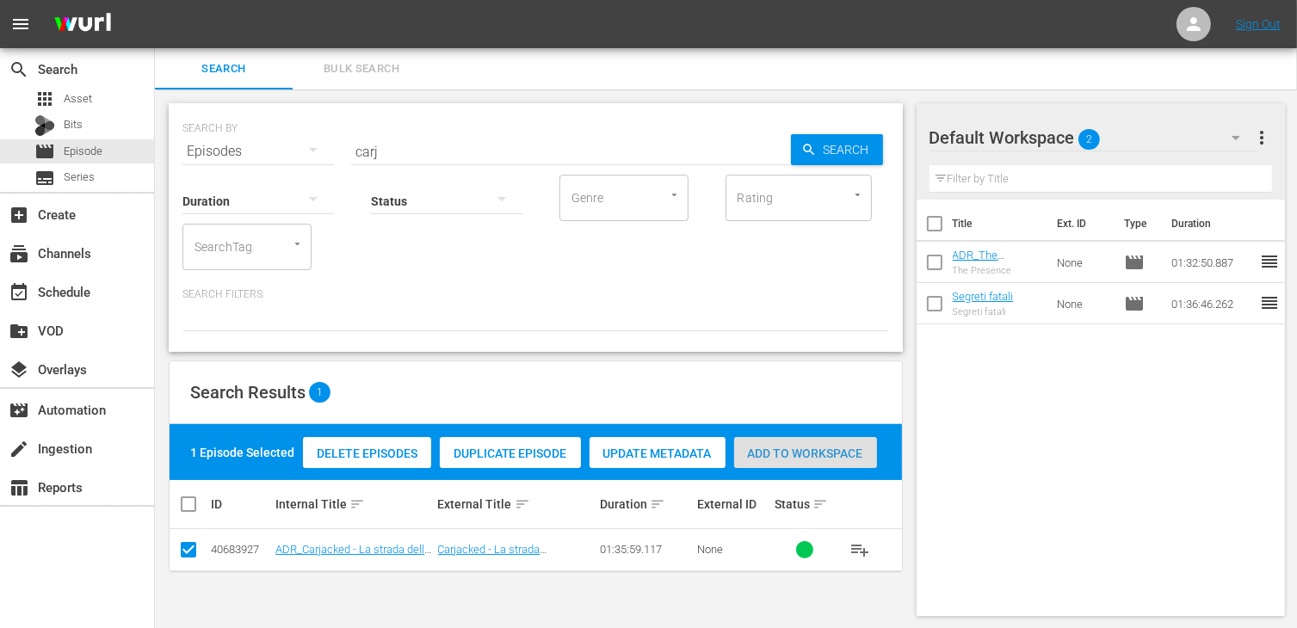
click at [779, 449] on span "Add to Workspace" at bounding box center [805, 454] width 143 height 14
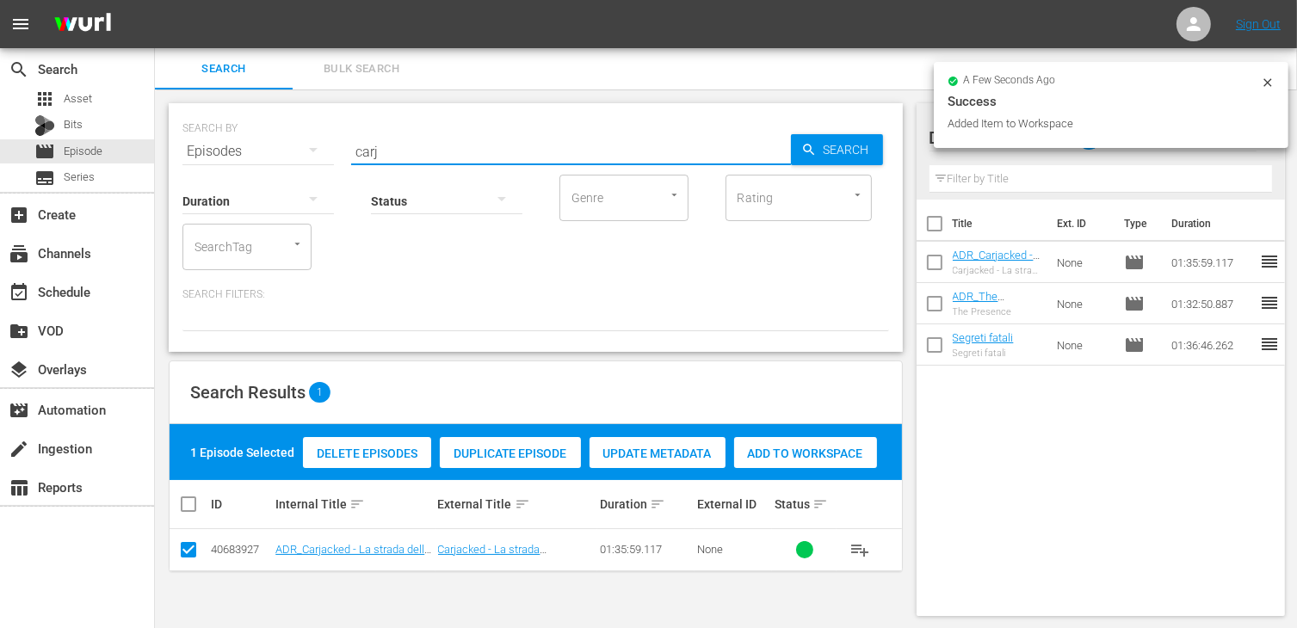
drag, startPoint x: 403, startPoint y: 149, endPoint x: 251, endPoint y: 124, distance: 153.5
click at [251, 124] on div "SEARCH BY Search By Episodes Search ID, Title, Description, Keywords, or Catego…" at bounding box center [535, 141] width 707 height 62
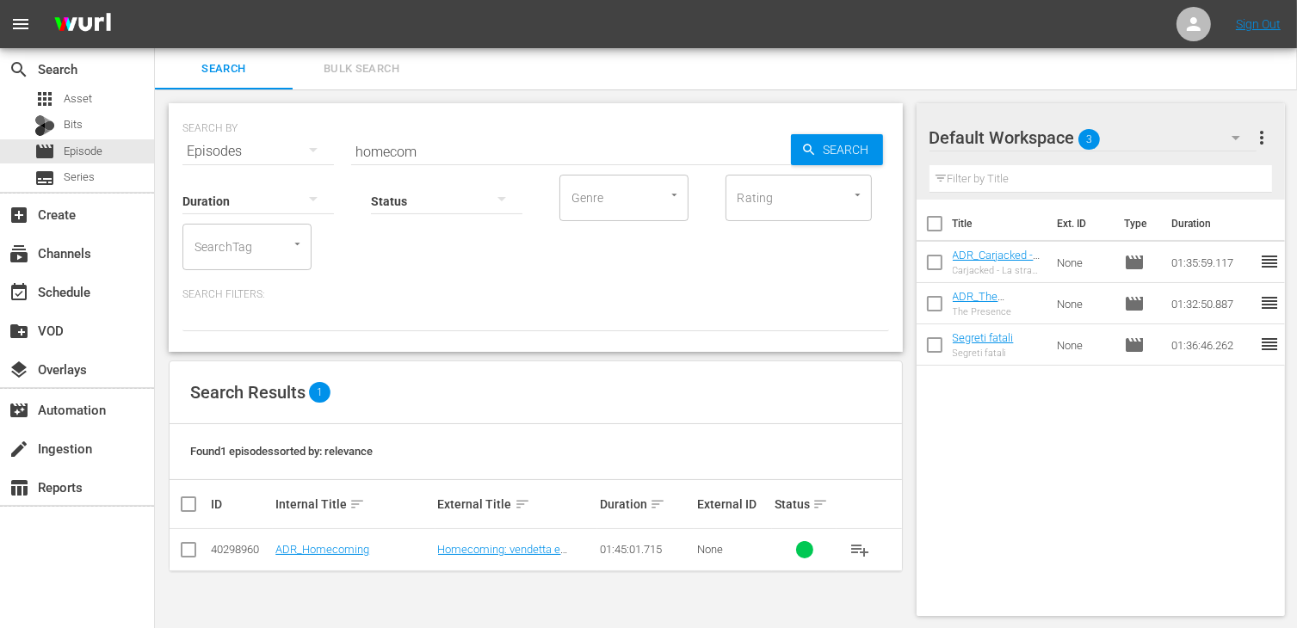
click at [199, 547] on td at bounding box center [189, 550] width 39 height 42
drag, startPoint x: 186, startPoint y: 548, endPoint x: 264, endPoint y: 540, distance: 78.8
click at [189, 547] on input "checkbox" at bounding box center [188, 553] width 21 height 21
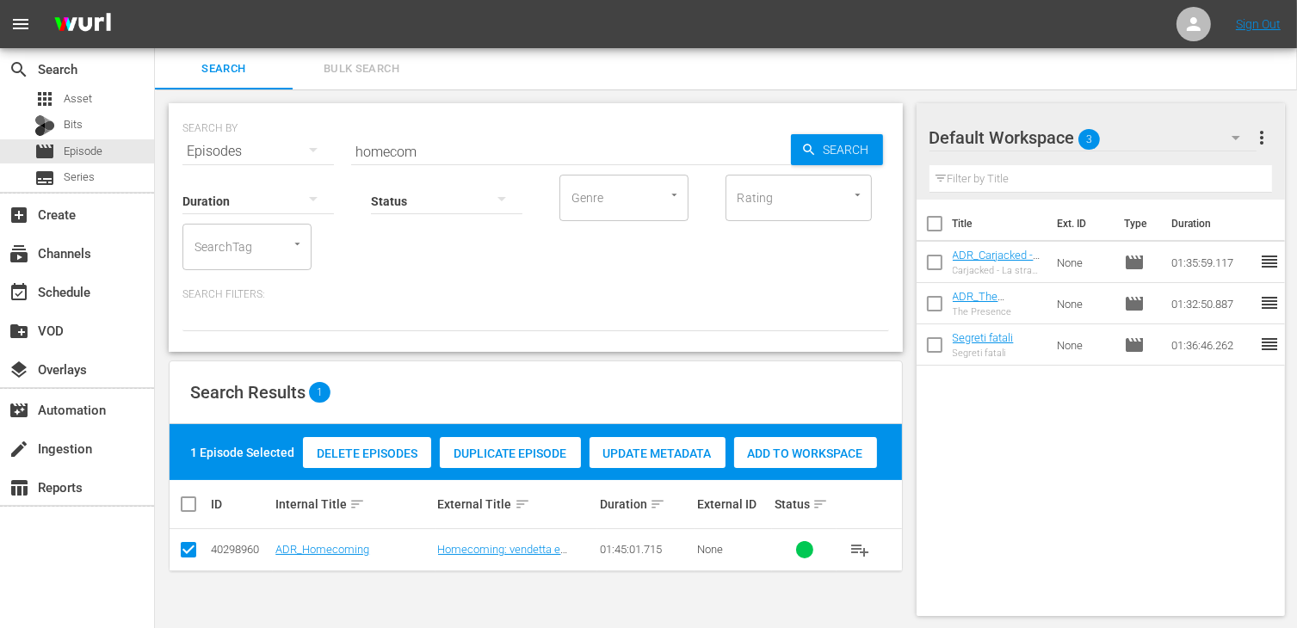
click at [801, 454] on span "Add to Workspace" at bounding box center [805, 454] width 143 height 14
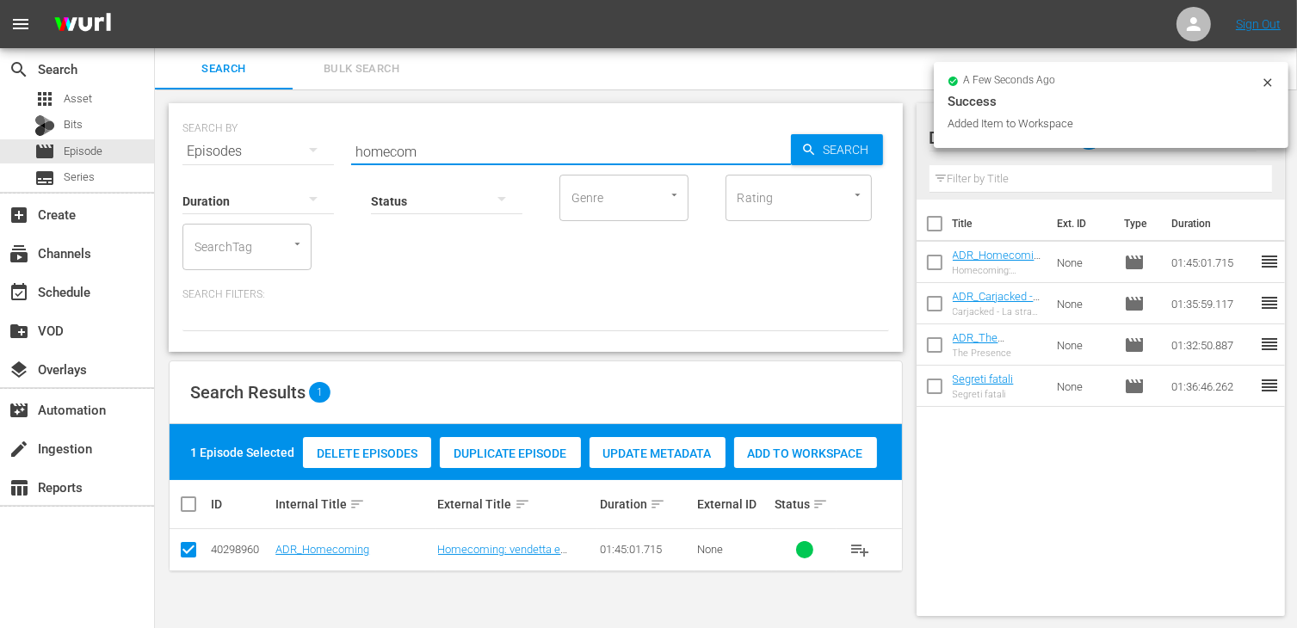
drag, startPoint x: 444, startPoint y: 145, endPoint x: 247, endPoint y: 142, distance: 197.1
click at [247, 142] on div "SEARCH BY Search By Episodes Search ID, Title, Description, Keywords, or Catego…" at bounding box center [535, 141] width 707 height 62
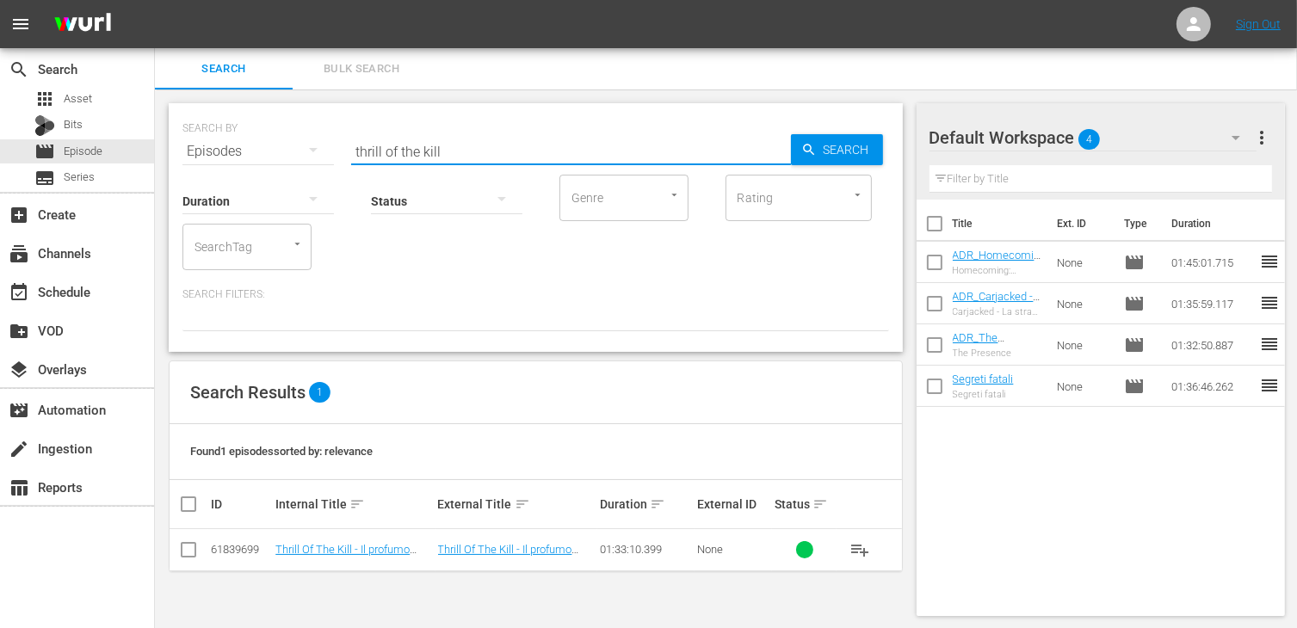
click at [191, 550] on input "checkbox" at bounding box center [188, 553] width 21 height 21
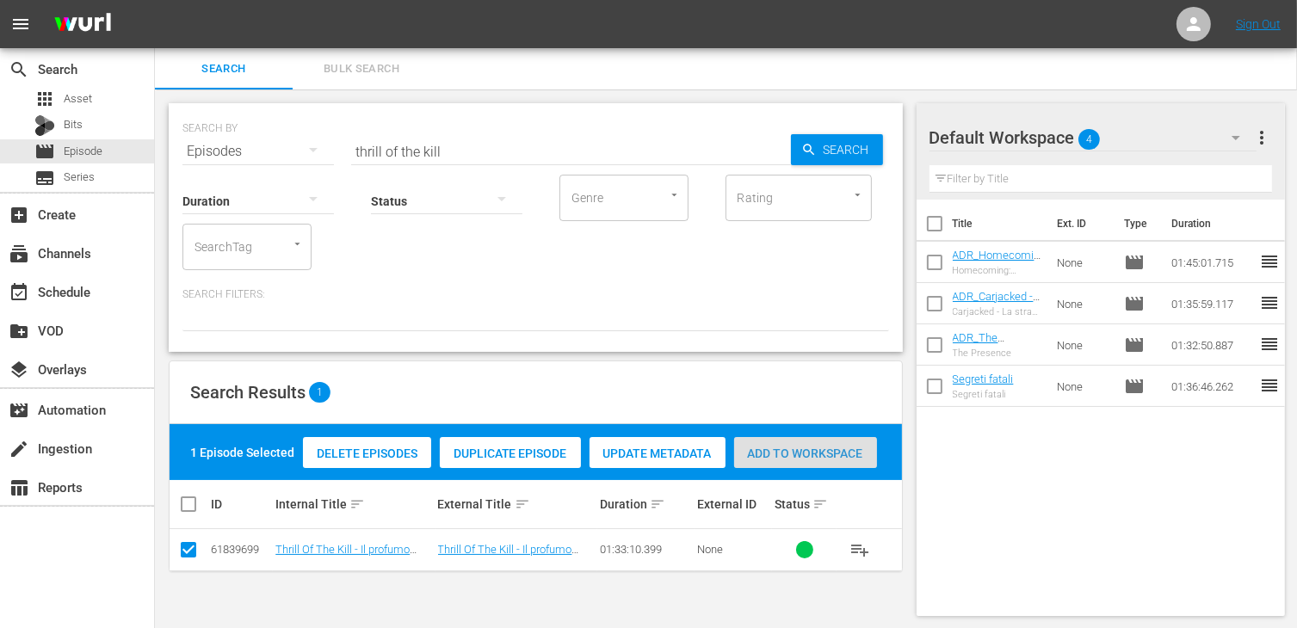
click at [806, 449] on span "Add to Workspace" at bounding box center [805, 454] width 143 height 14
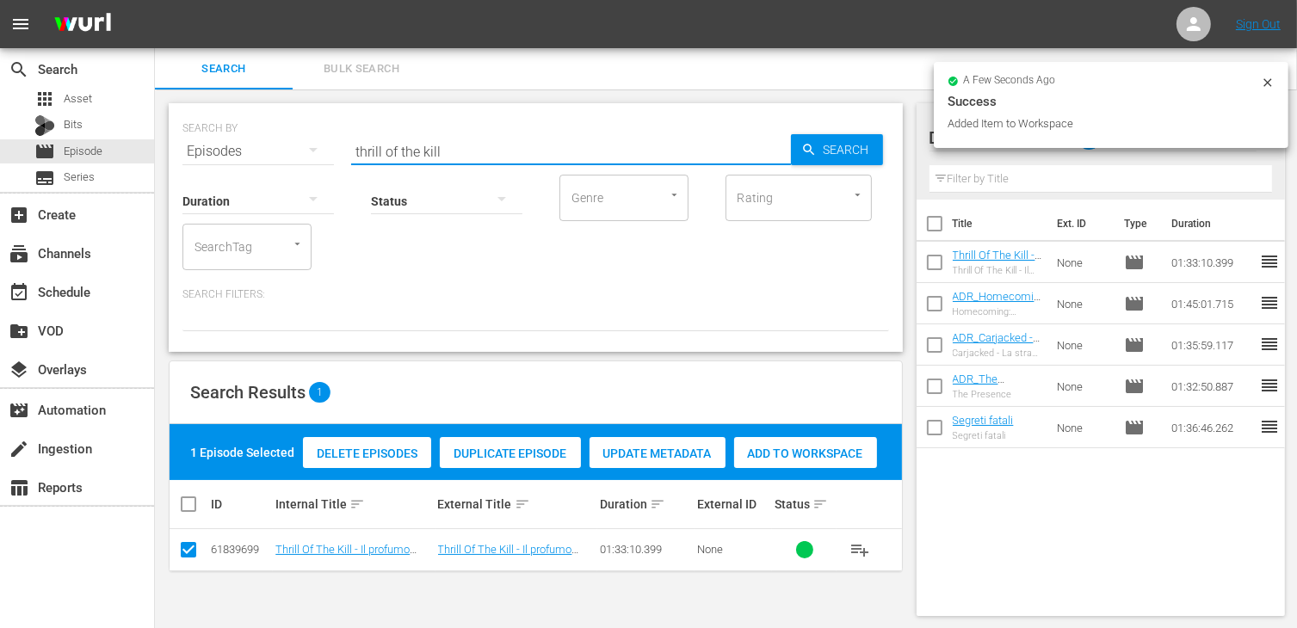
drag, startPoint x: 468, startPoint y: 153, endPoint x: 255, endPoint y: 127, distance: 215.0
click at [255, 127] on div "SEARCH BY Search By Episodes Search ID, Title, Description, Keywords, or Catego…" at bounding box center [535, 141] width 707 height 62
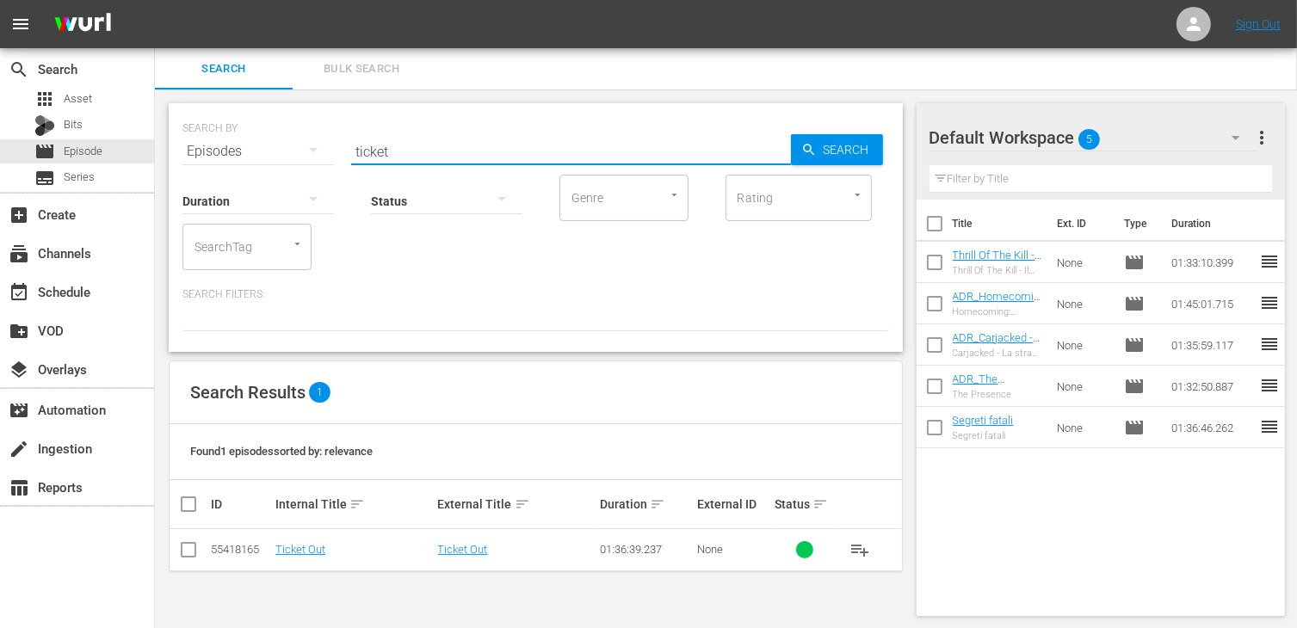
click at [198, 548] on input "checkbox" at bounding box center [188, 553] width 21 height 21
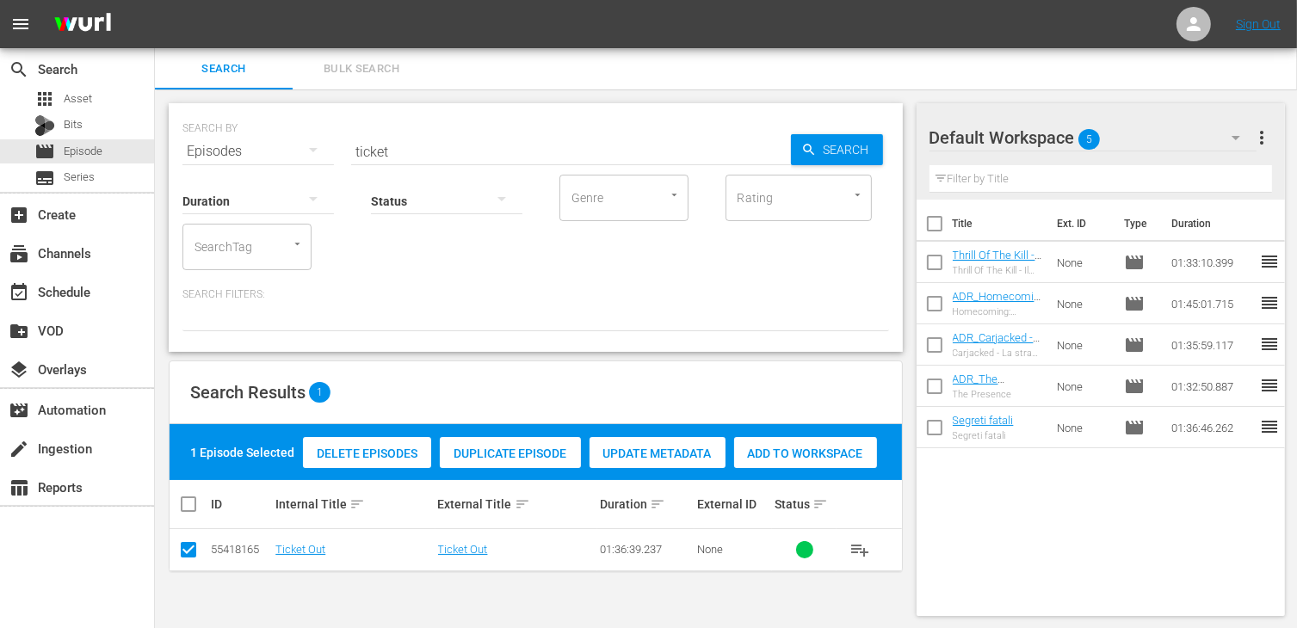
click at [806, 452] on span "Add to Workspace" at bounding box center [805, 454] width 143 height 14
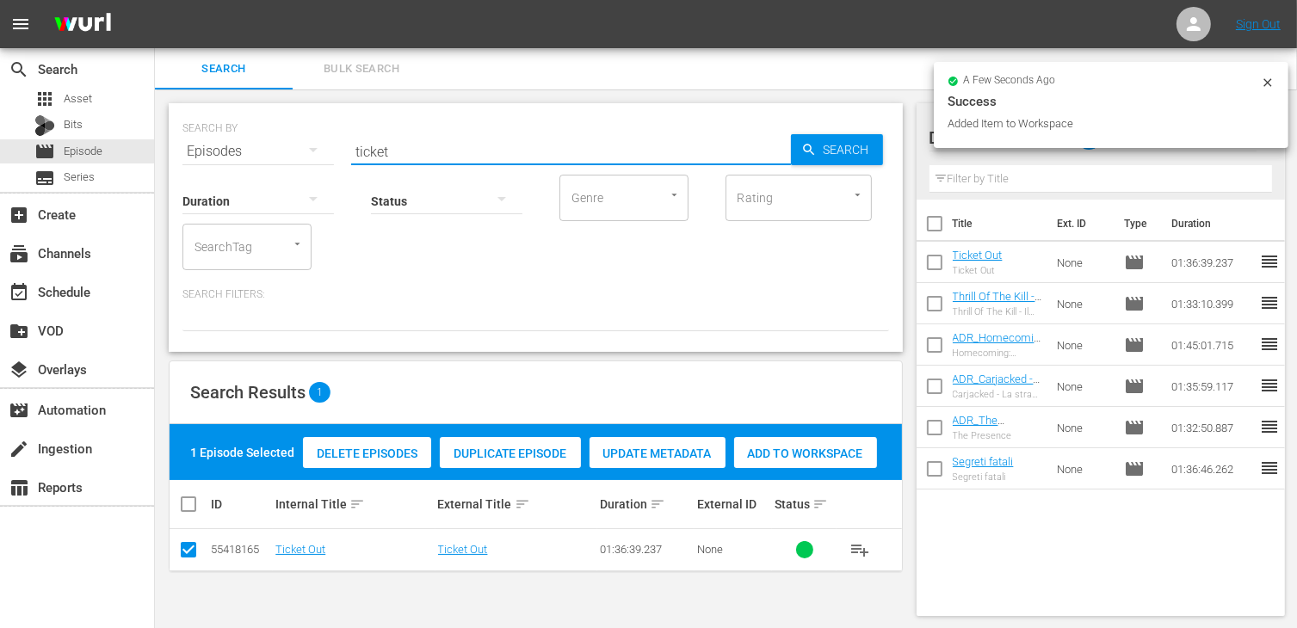
drag, startPoint x: 433, startPoint y: 142, endPoint x: 283, endPoint y: 128, distance: 150.4
click at [283, 128] on div "SEARCH BY Search By Episodes Search ID, Title, Description, Keywords, or Catego…" at bounding box center [535, 141] width 707 height 62
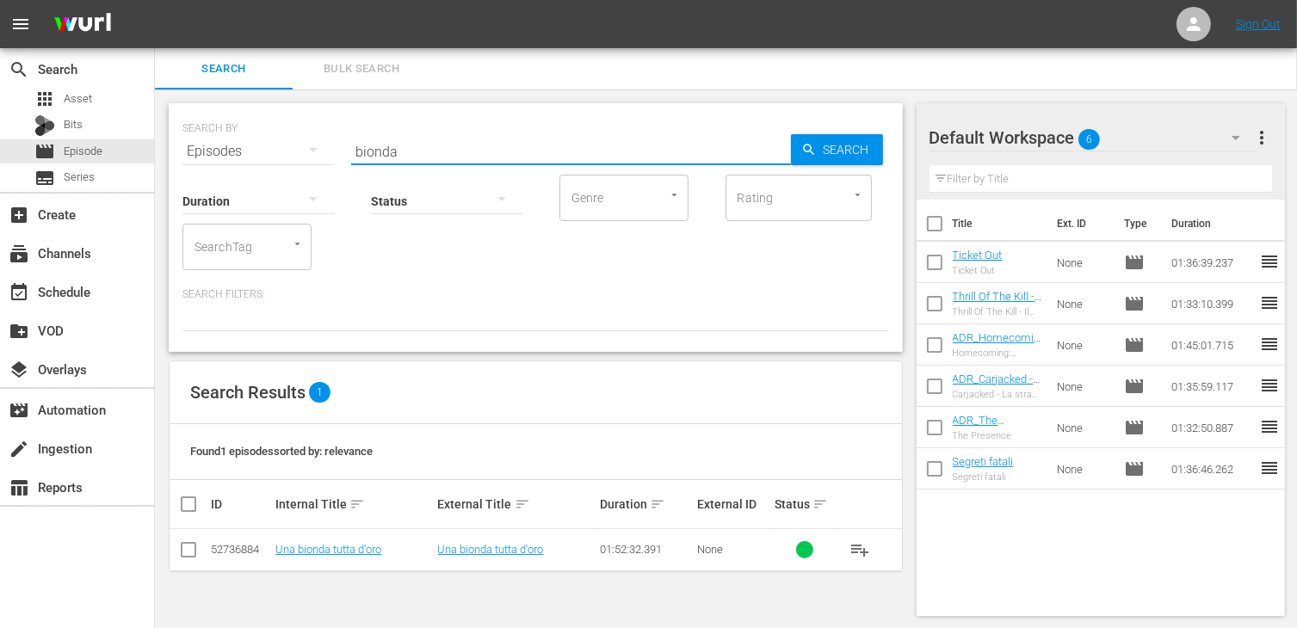
click at [198, 553] on input "checkbox" at bounding box center [188, 553] width 21 height 21
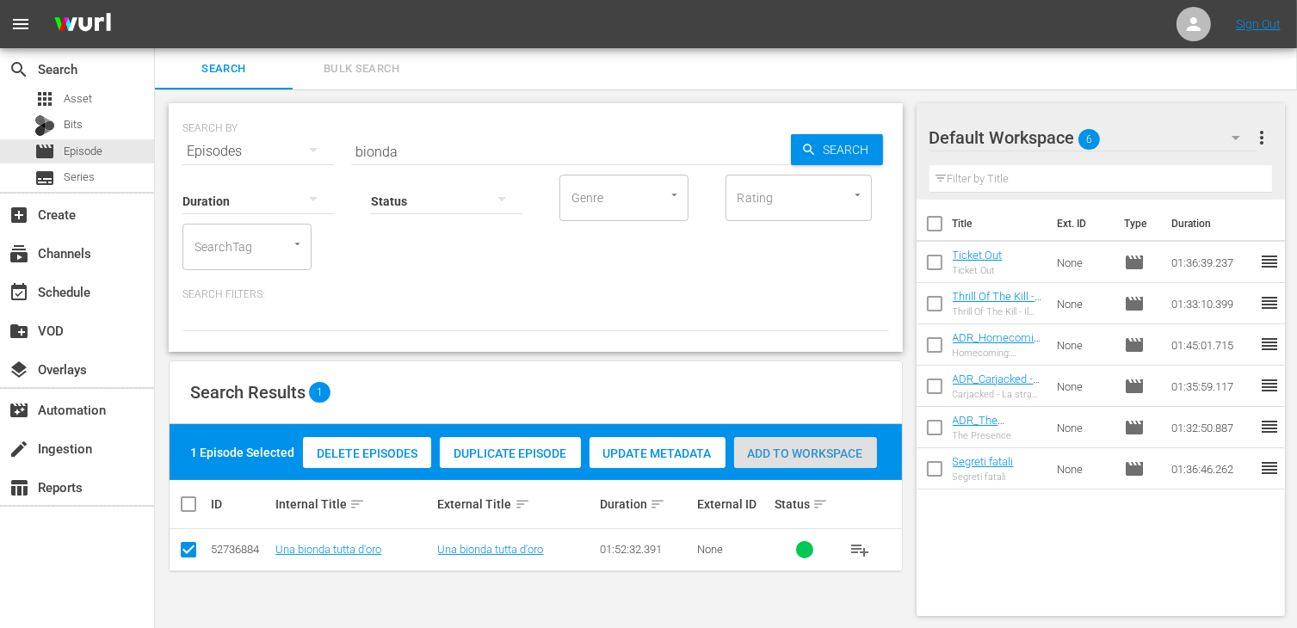
click at [813, 455] on span "Add to Workspace" at bounding box center [805, 454] width 143 height 14
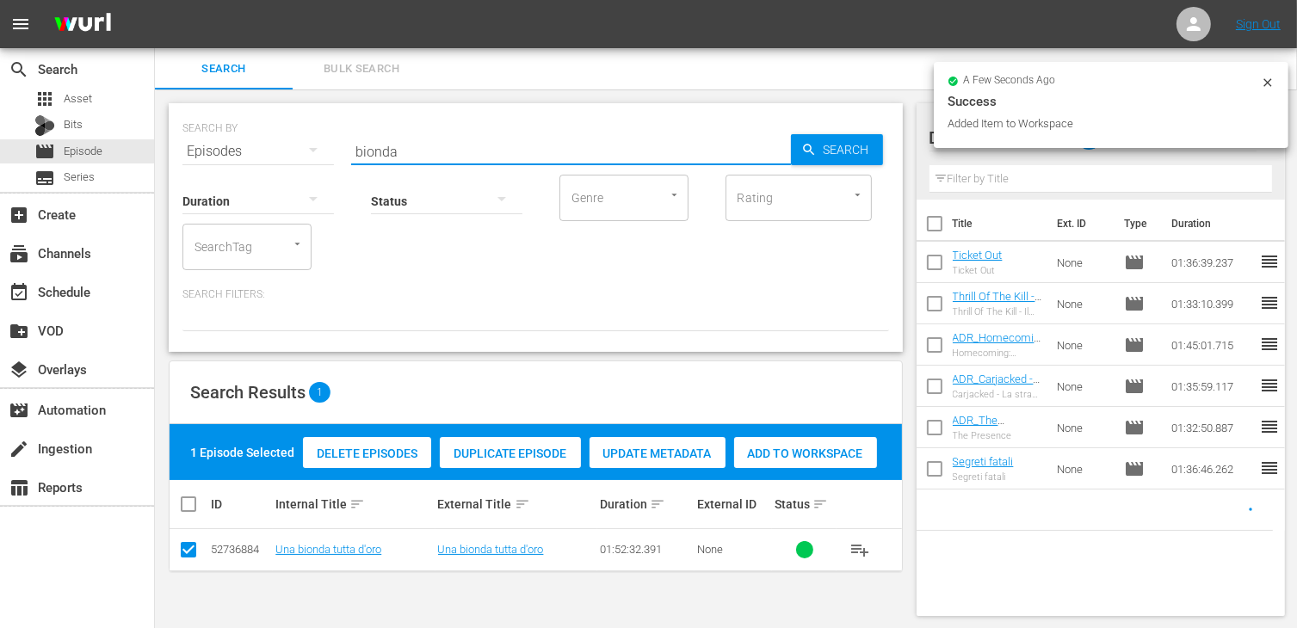
drag, startPoint x: 410, startPoint y: 155, endPoint x: 284, endPoint y: 134, distance: 127.3
click at [284, 134] on div "SEARCH BY Search By Episodes Search ID, Title, Description, Keywords, or Catego…" at bounding box center [535, 141] width 707 height 62
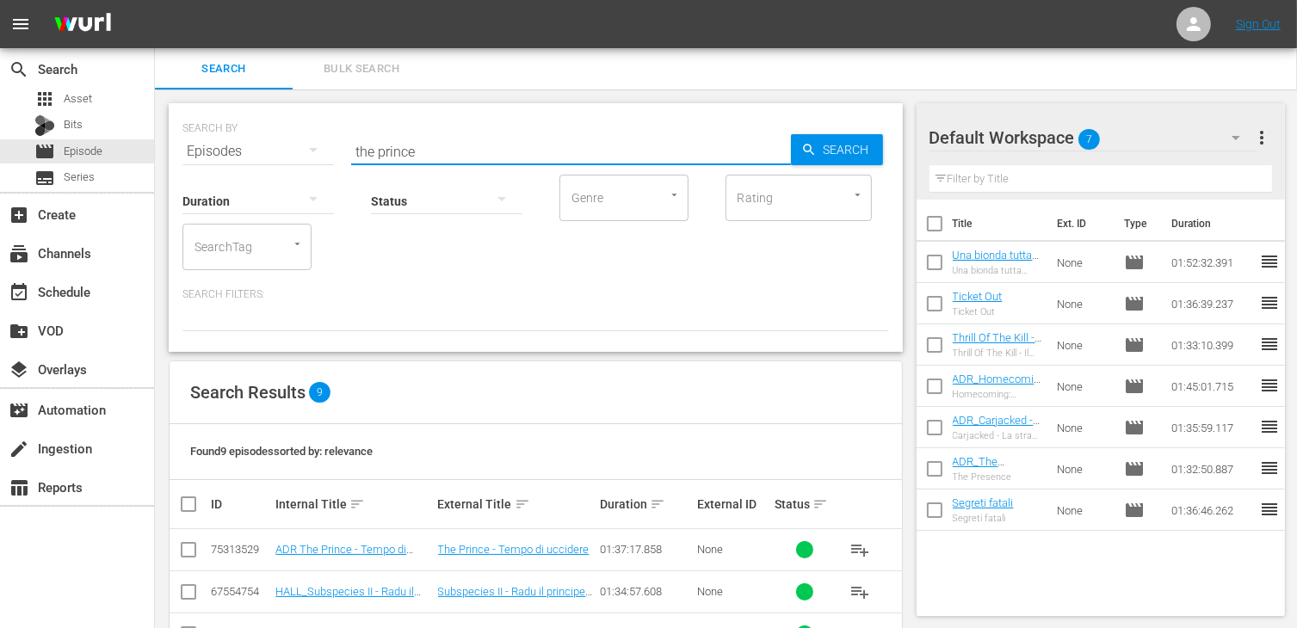
click at [200, 552] on td at bounding box center [189, 550] width 39 height 42
click at [188, 552] on input "checkbox" at bounding box center [188, 553] width 21 height 21
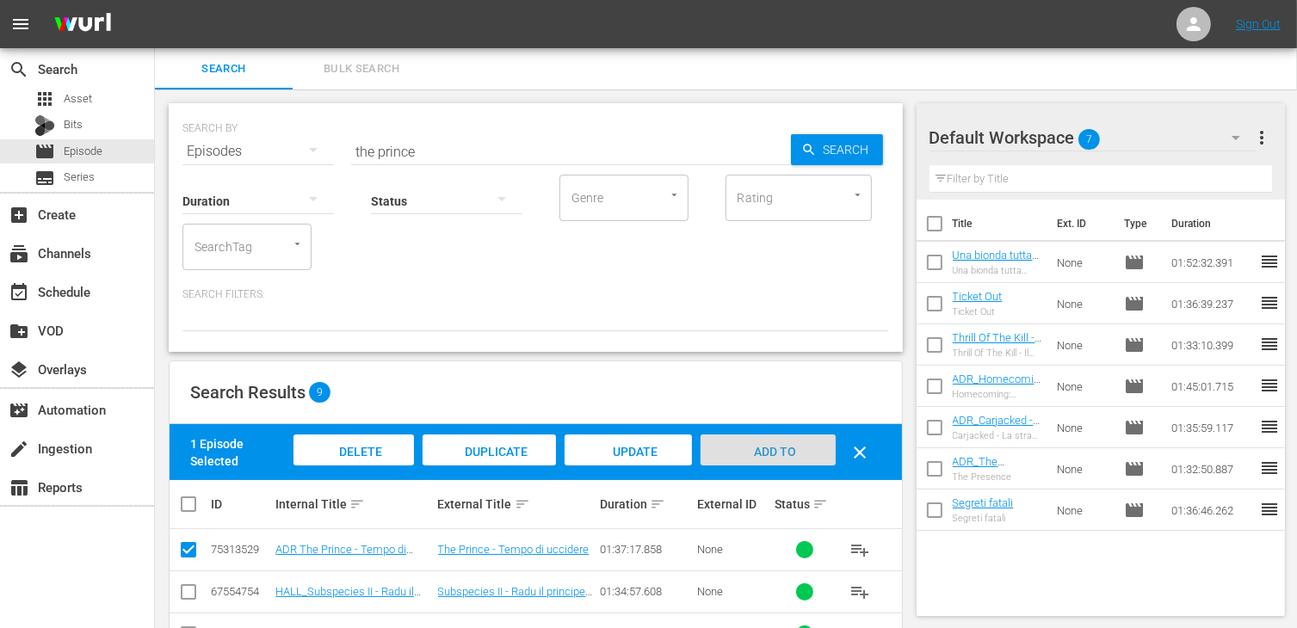
click at [754, 448] on span "Add to Workspace" at bounding box center [768, 468] width 84 height 46
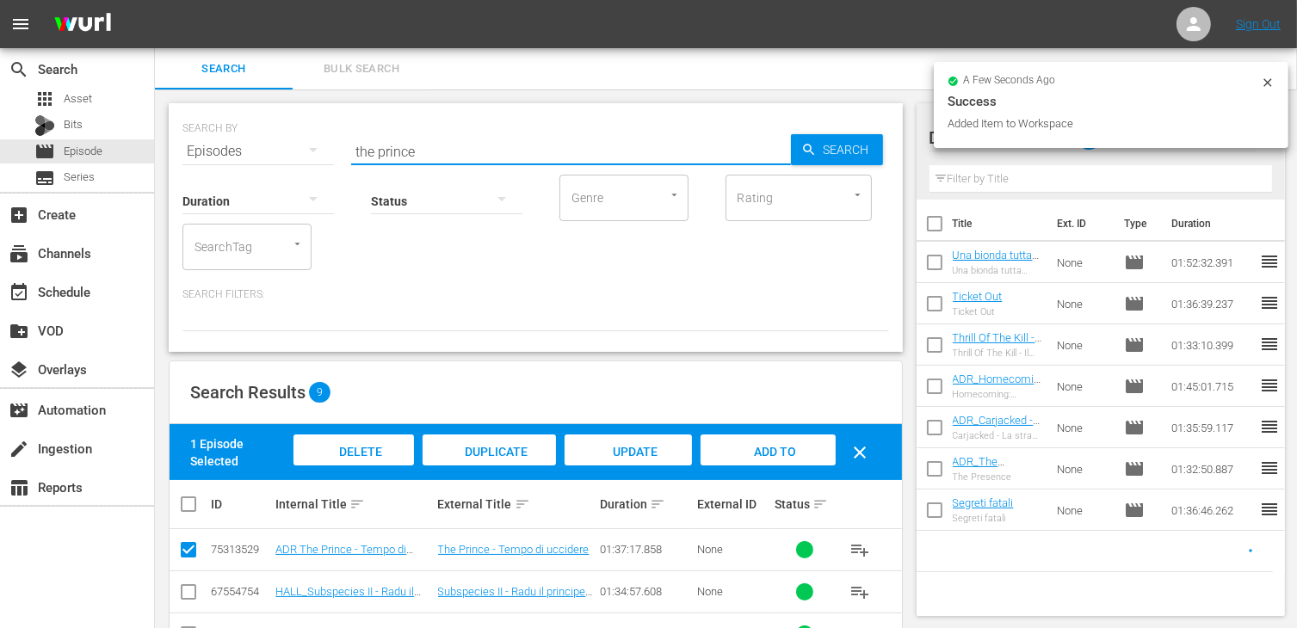
drag, startPoint x: 441, startPoint y: 145, endPoint x: 262, endPoint y: 136, distance: 179.3
click at [262, 136] on div "SEARCH BY Search By Episodes Search ID, Title, Description, Keywords, or Catego…" at bounding box center [535, 141] width 707 height 62
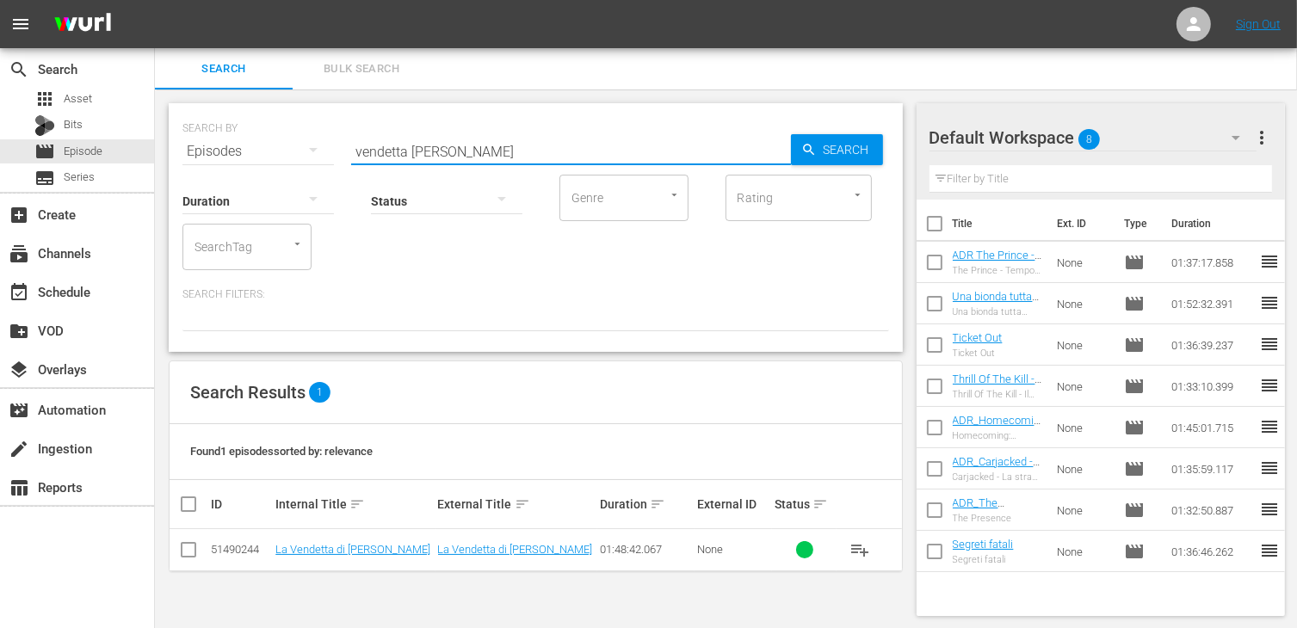
click at [192, 550] on input "checkbox" at bounding box center [188, 553] width 21 height 21
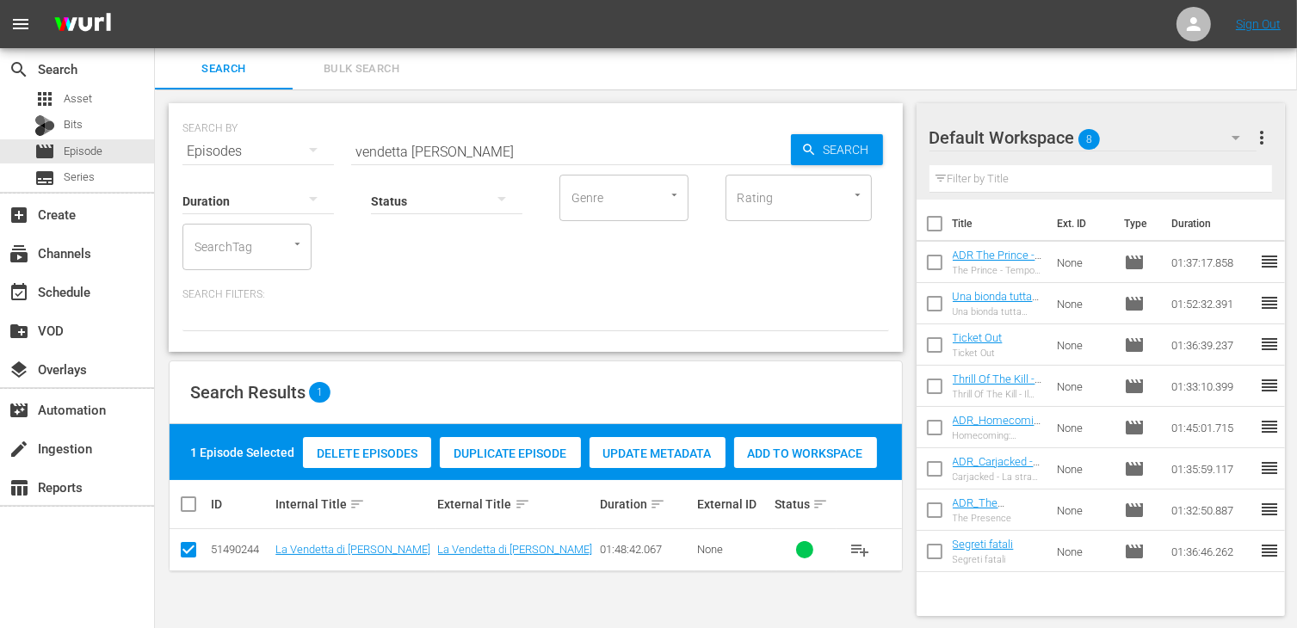
click at [831, 448] on span "Add to Workspace" at bounding box center [805, 454] width 143 height 14
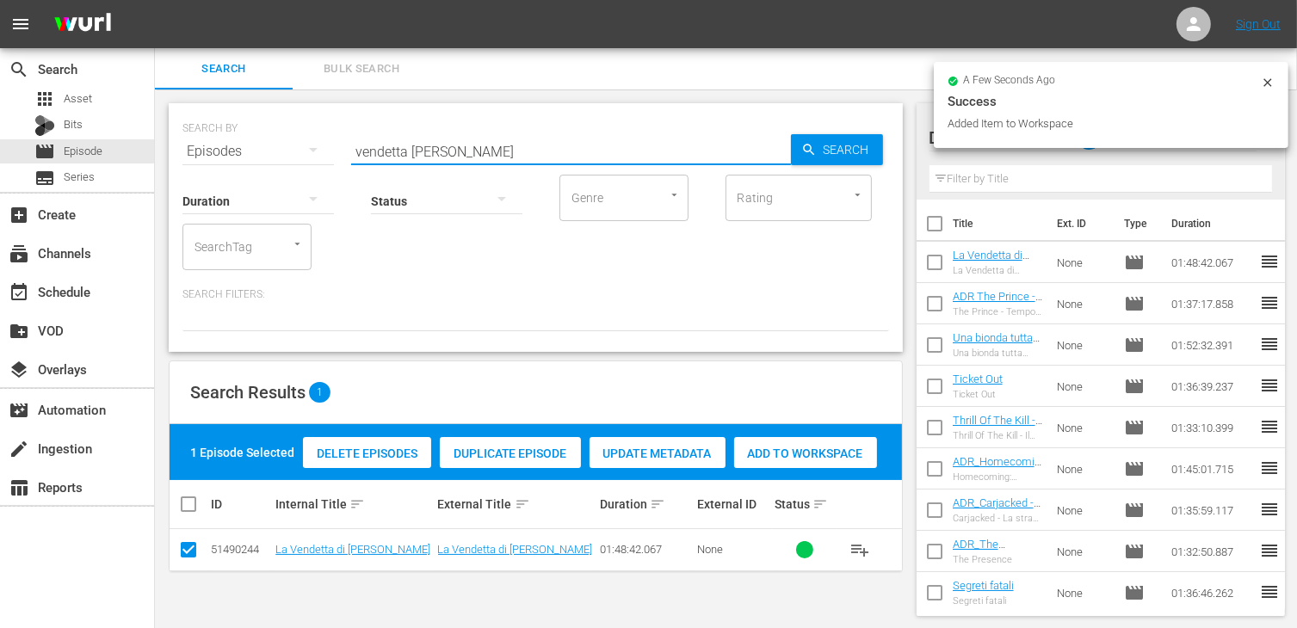
drag, startPoint x: 452, startPoint y: 153, endPoint x: 343, endPoint y: 146, distance: 108.7
click at [343, 146] on div "SEARCH BY Search By Episodes Search ID, Title, Description, Keywords, or Catego…" at bounding box center [535, 141] width 707 height 62
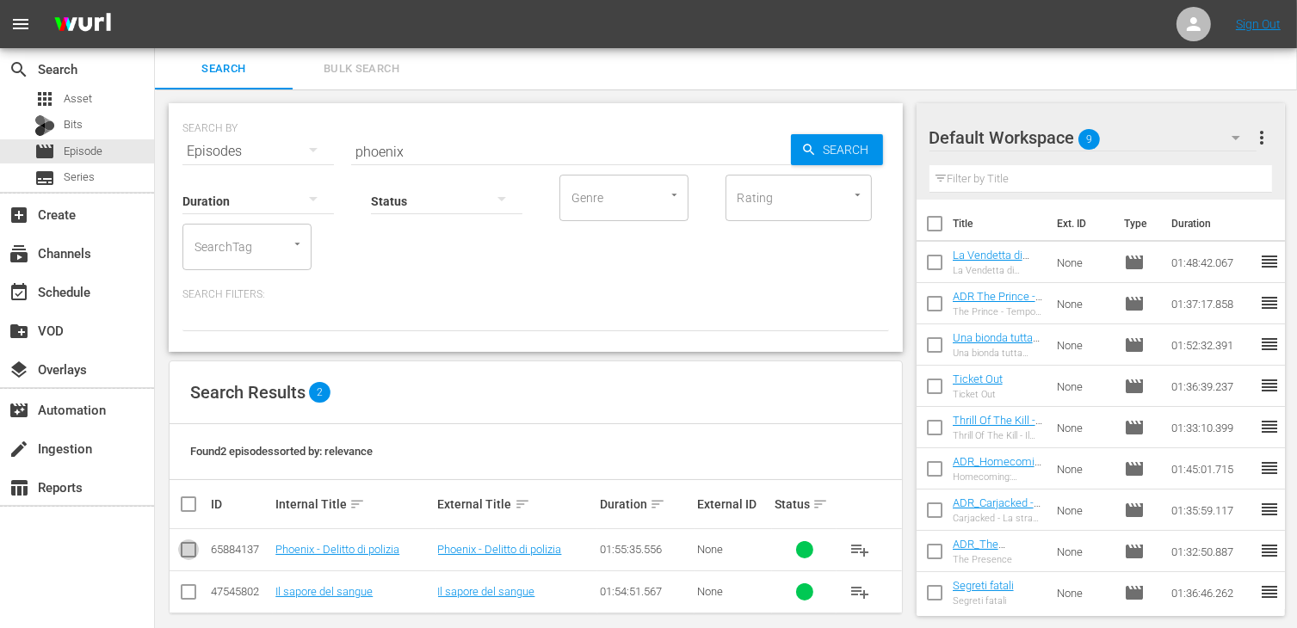
click at [192, 549] on input "checkbox" at bounding box center [188, 553] width 21 height 21
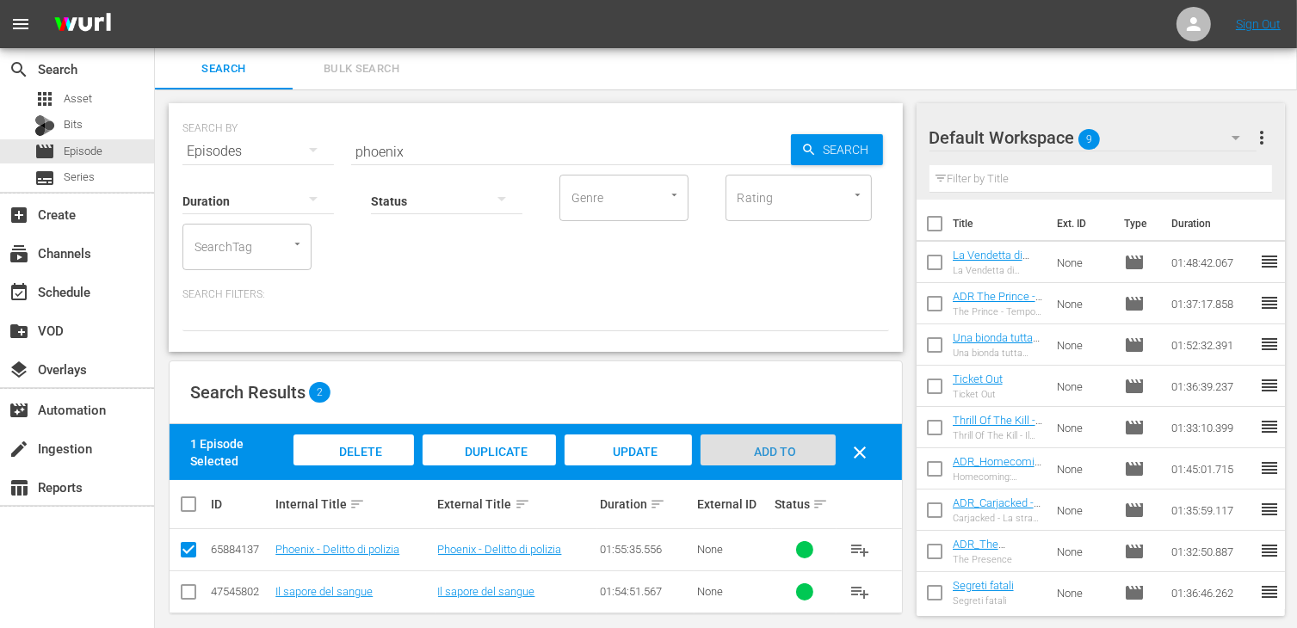
click at [772, 445] on span "Add to Workspace" at bounding box center [768, 468] width 84 height 46
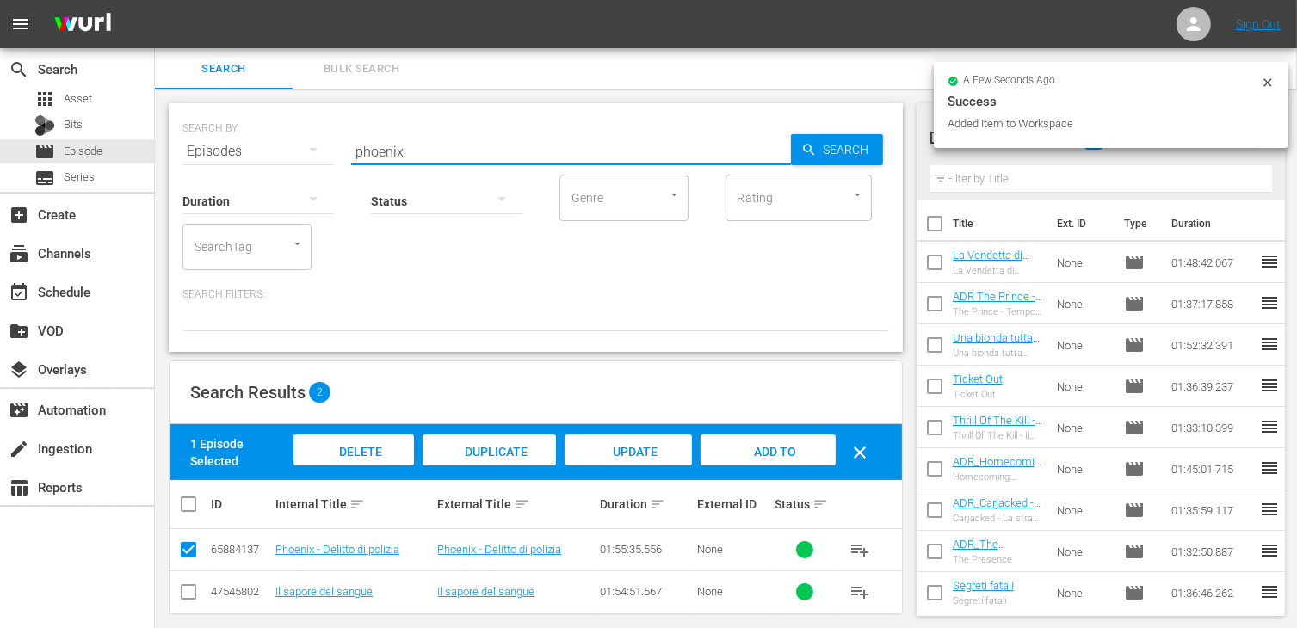
click at [334, 132] on div "SEARCH BY Search By Episodes Search ID, Title, Description, Keywords, or Catego…" at bounding box center [535, 141] width 707 height 62
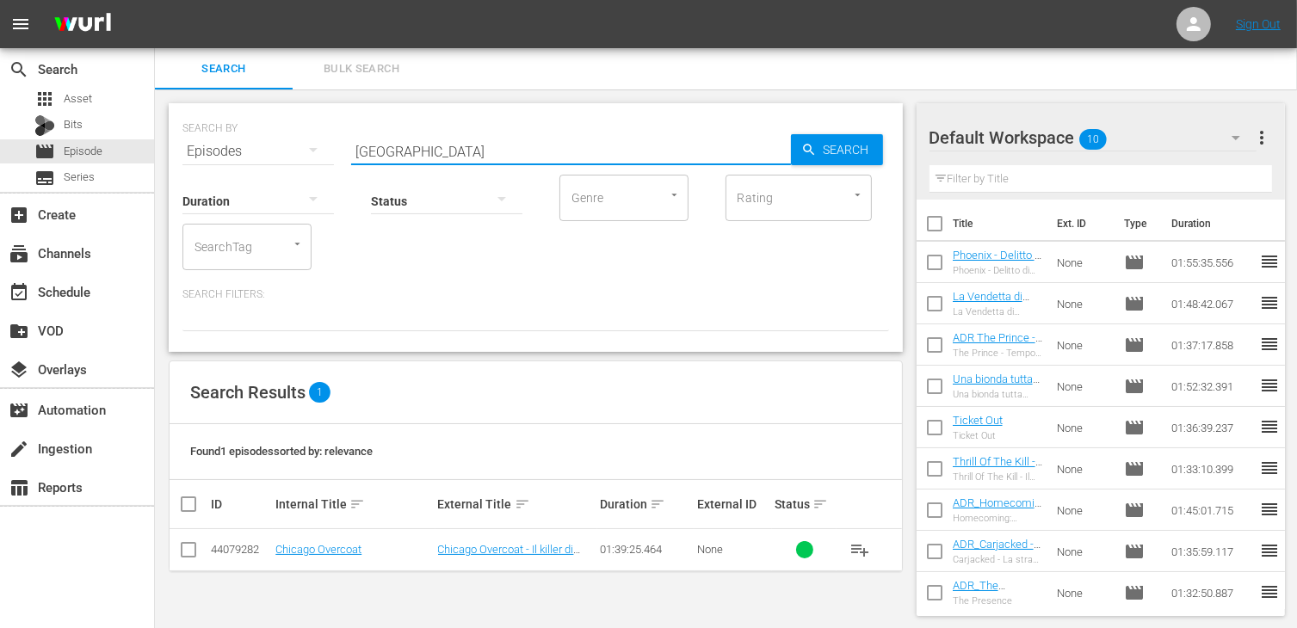
click at [185, 552] on input "checkbox" at bounding box center [188, 553] width 21 height 21
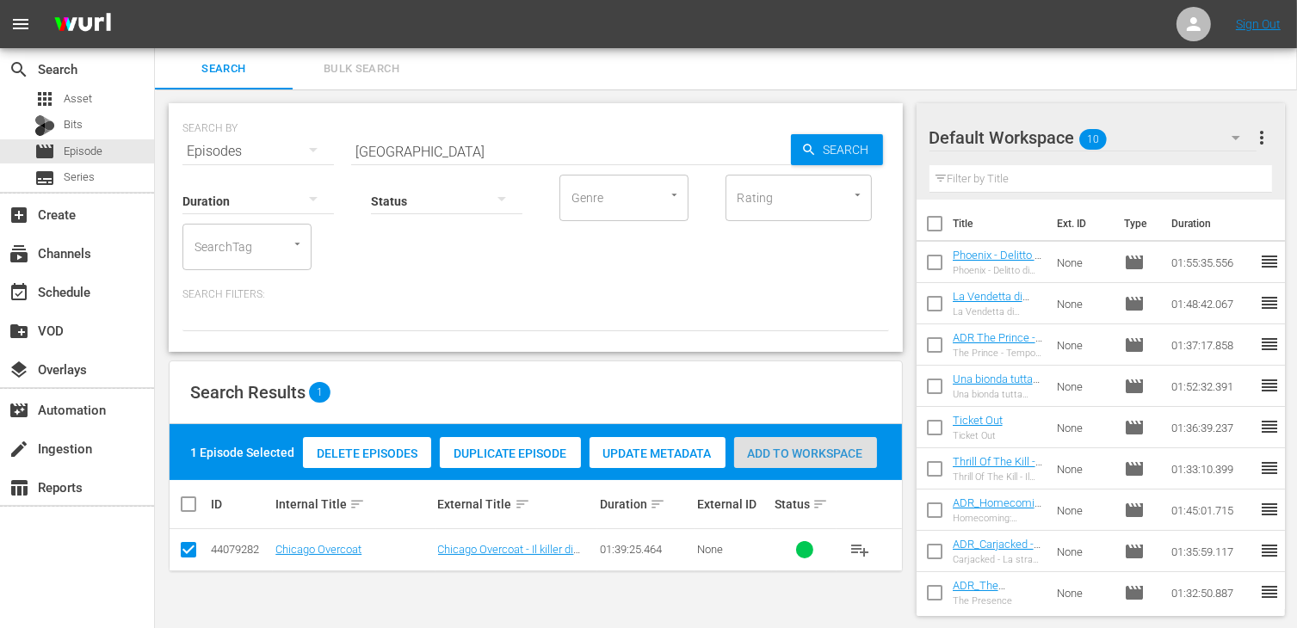
click at [813, 450] on span "Add to Workspace" at bounding box center [805, 454] width 143 height 14
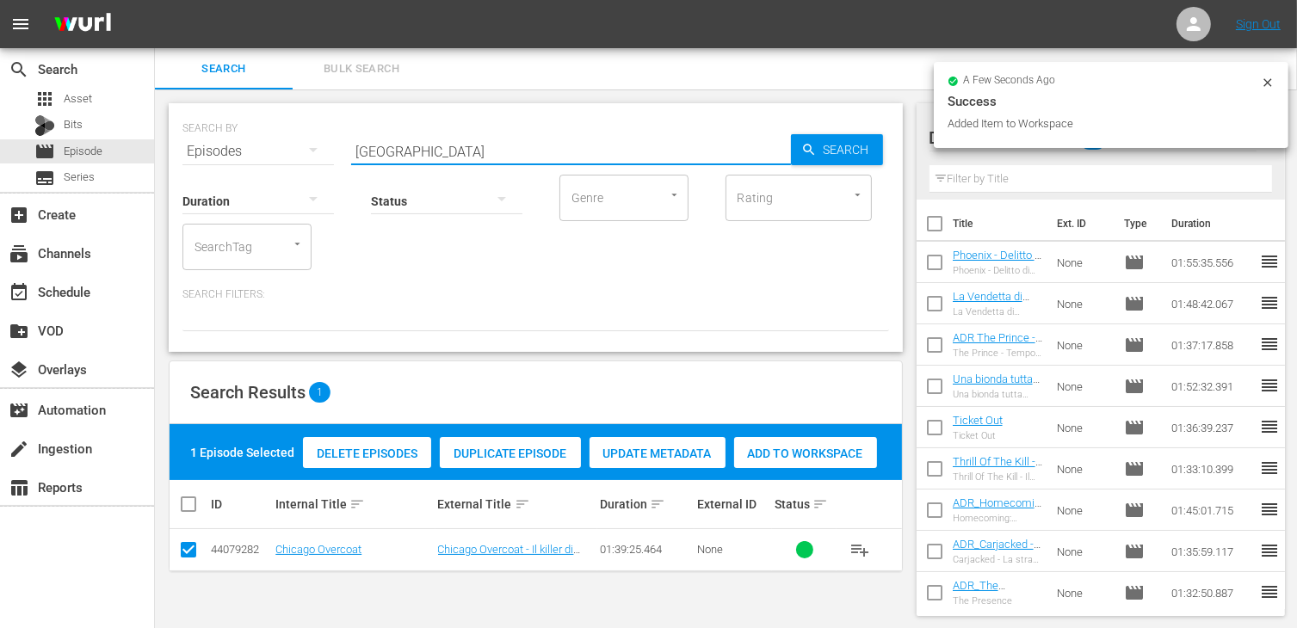
drag, startPoint x: 424, startPoint y: 142, endPoint x: 255, endPoint y: 138, distance: 169.6
click at [269, 135] on div "SEARCH BY Search By Episodes Search ID, Title, Description, Keywords, or Catego…" at bounding box center [535, 141] width 707 height 62
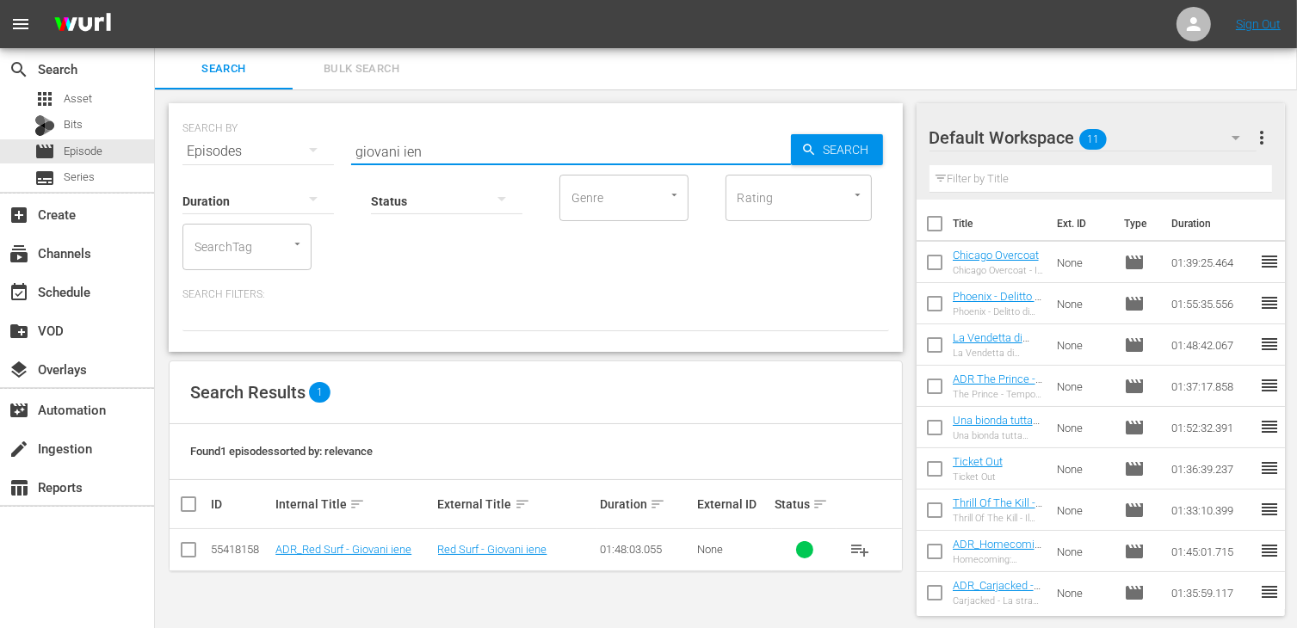
click at [190, 558] on input "checkbox" at bounding box center [188, 553] width 21 height 21
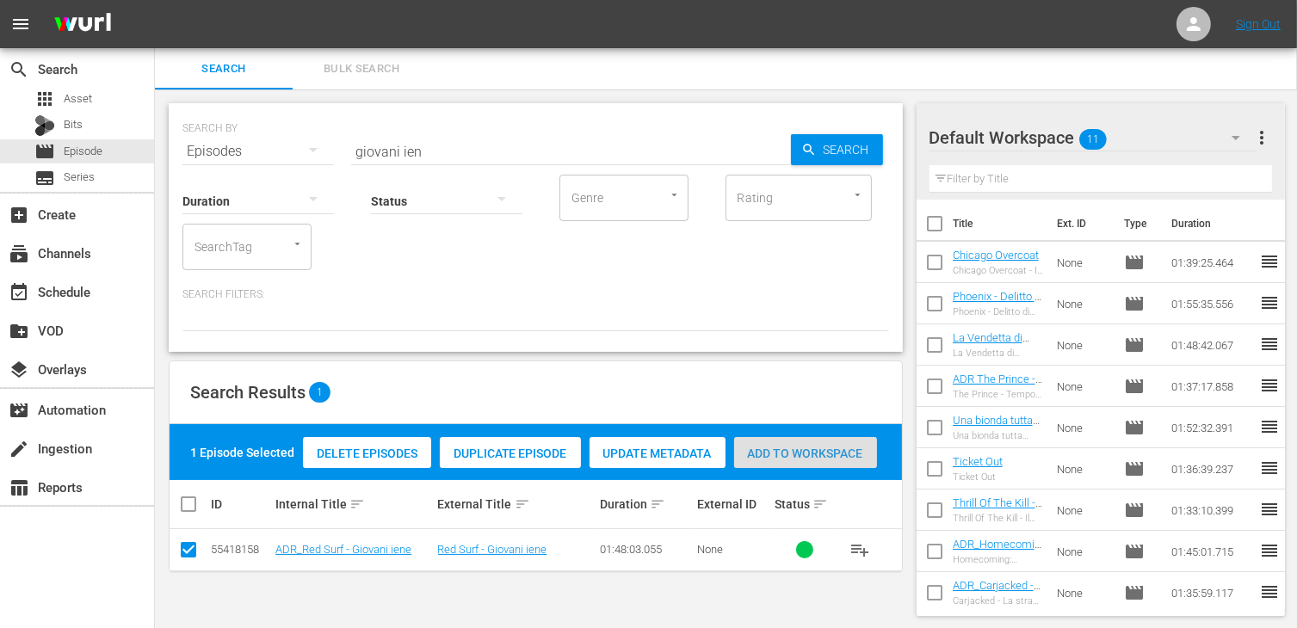
click at [782, 451] on span "Add to Workspace" at bounding box center [805, 454] width 143 height 14
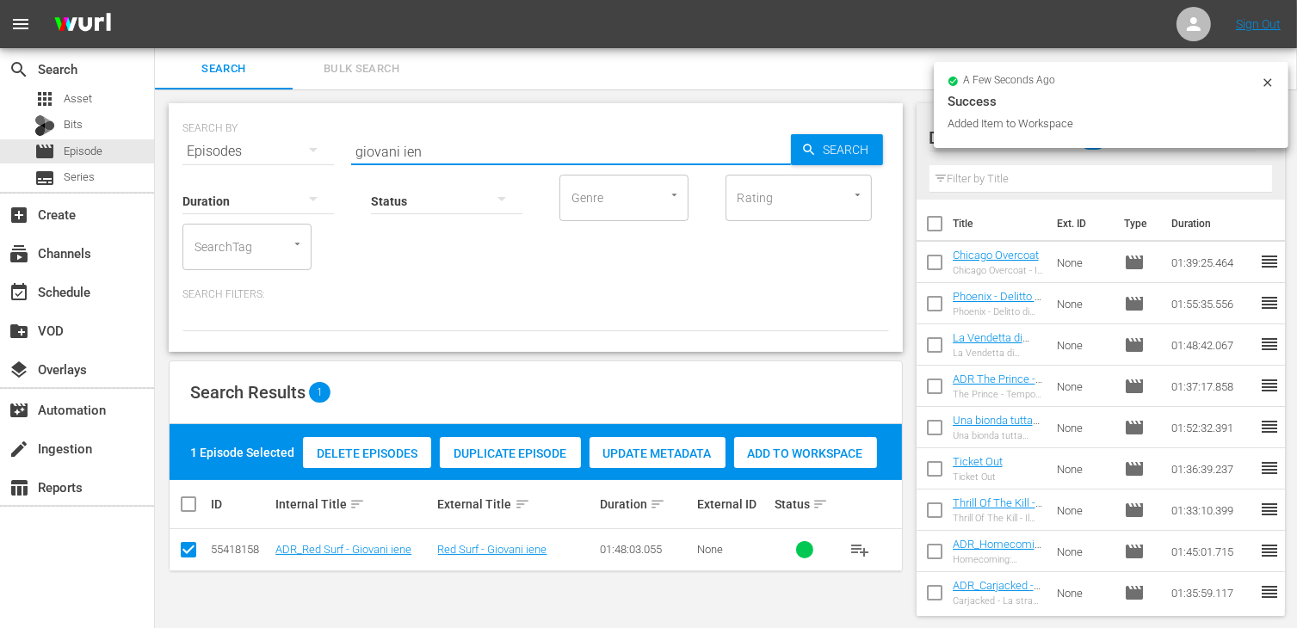
drag, startPoint x: 432, startPoint y: 145, endPoint x: 245, endPoint y: 137, distance: 186.9
click at [245, 137] on div "SEARCH BY Search By Episodes Search ID, Title, Description, Keywords, or Catego…" at bounding box center [535, 141] width 707 height 62
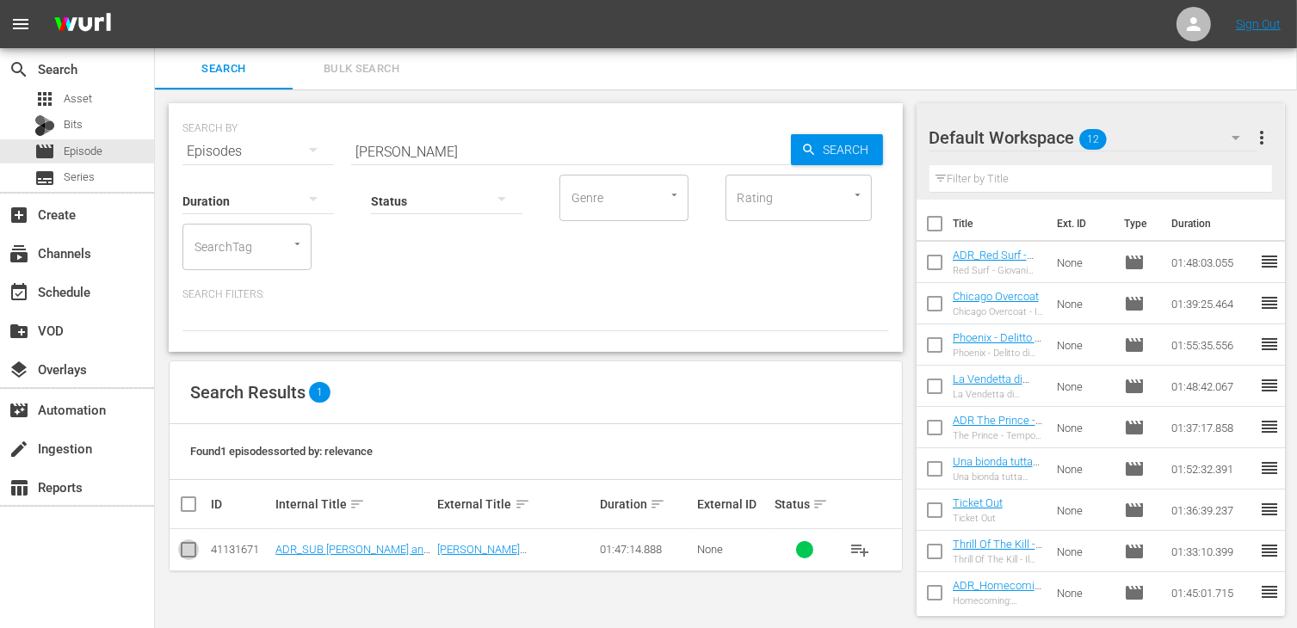
click at [191, 549] on input "checkbox" at bounding box center [188, 553] width 21 height 21
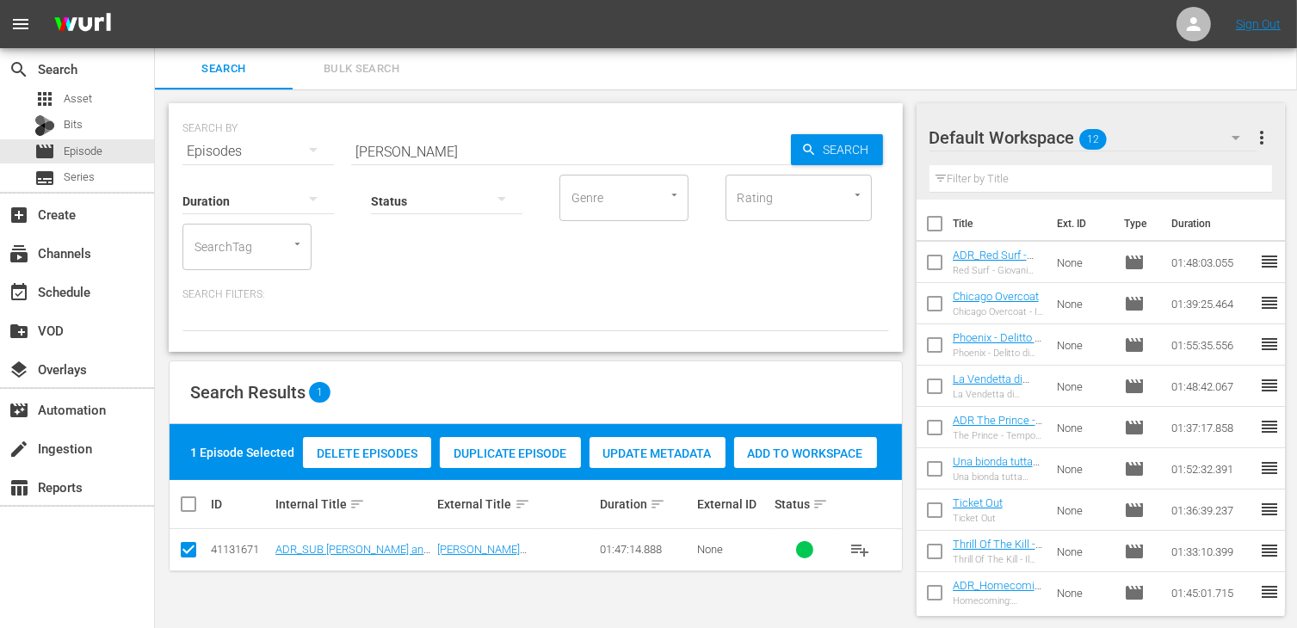
click at [812, 448] on span "Add to Workspace" at bounding box center [805, 454] width 143 height 14
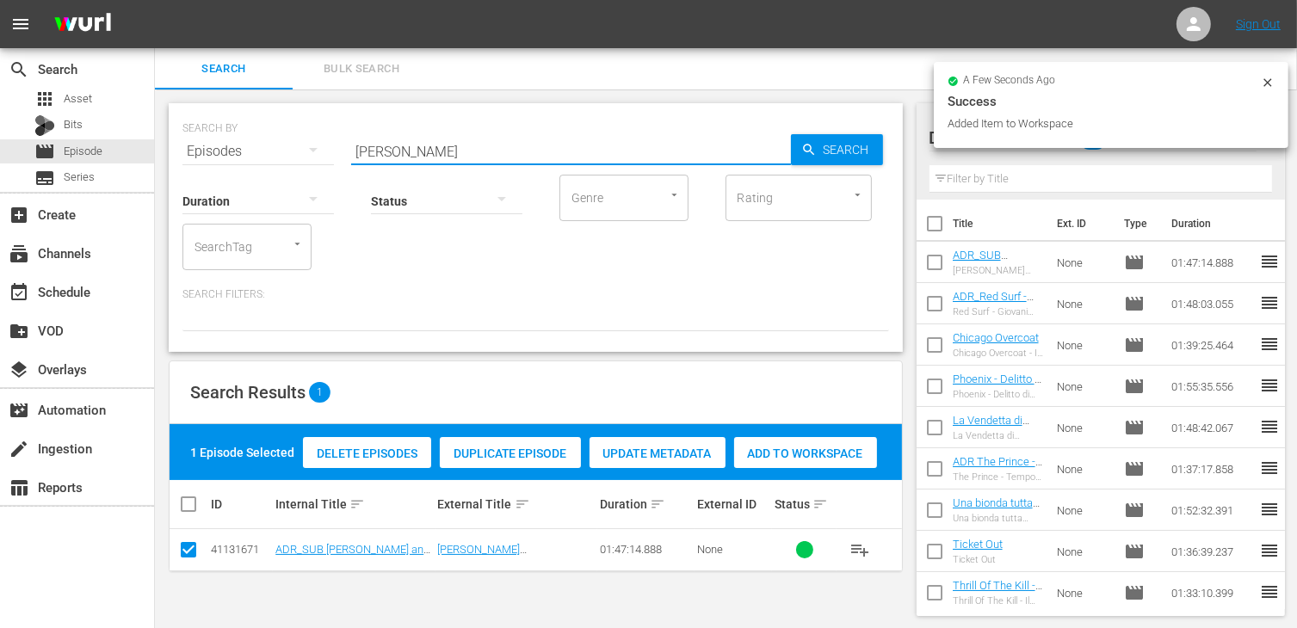
drag, startPoint x: 427, startPoint y: 150, endPoint x: 289, endPoint y: 145, distance: 137.8
click at [289, 145] on div "SEARCH BY Search By Episodes Search ID, Title, Description, Keywords, or Catego…" at bounding box center [535, 141] width 707 height 62
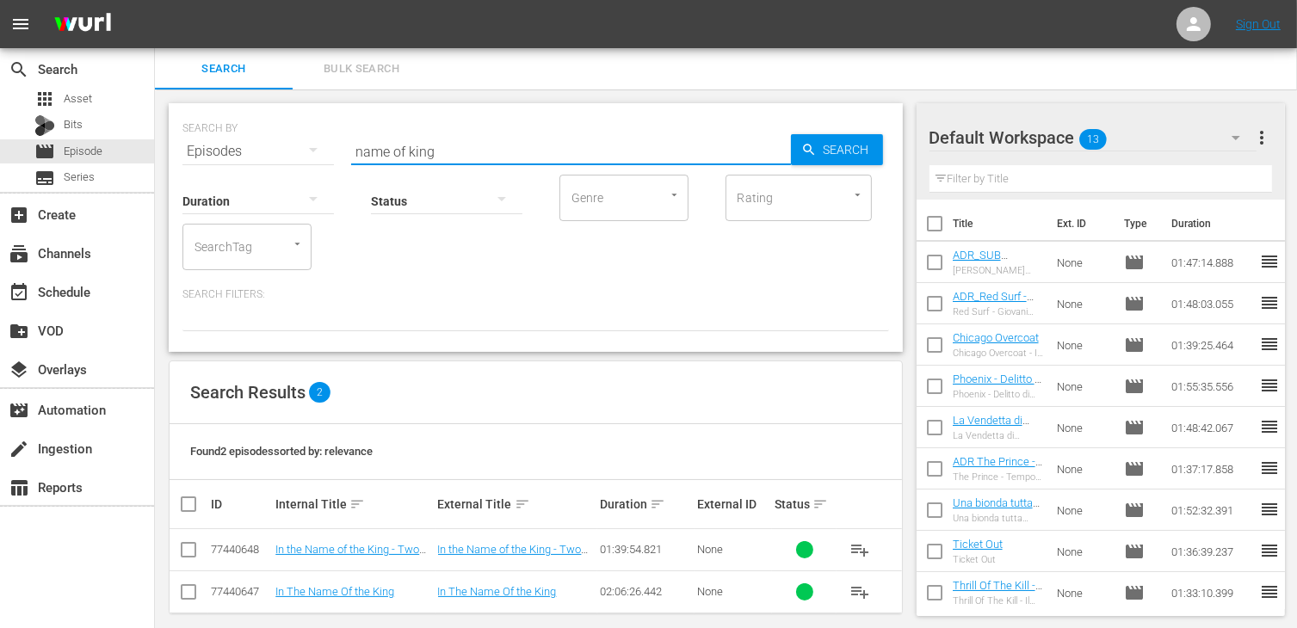
drag, startPoint x: 193, startPoint y: 557, endPoint x: 215, endPoint y: 558, distance: 22.4
click at [192, 557] on input "checkbox" at bounding box center [188, 553] width 21 height 21
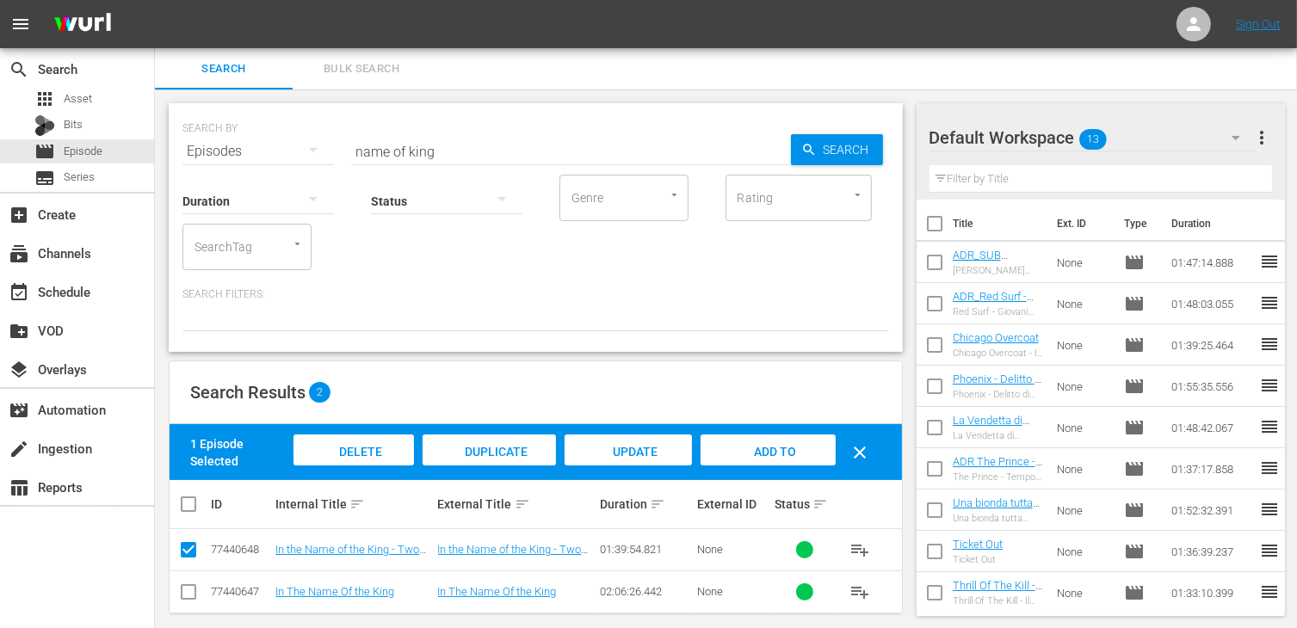
click at [790, 461] on div "Add to Workspace" at bounding box center [768, 467] width 134 height 65
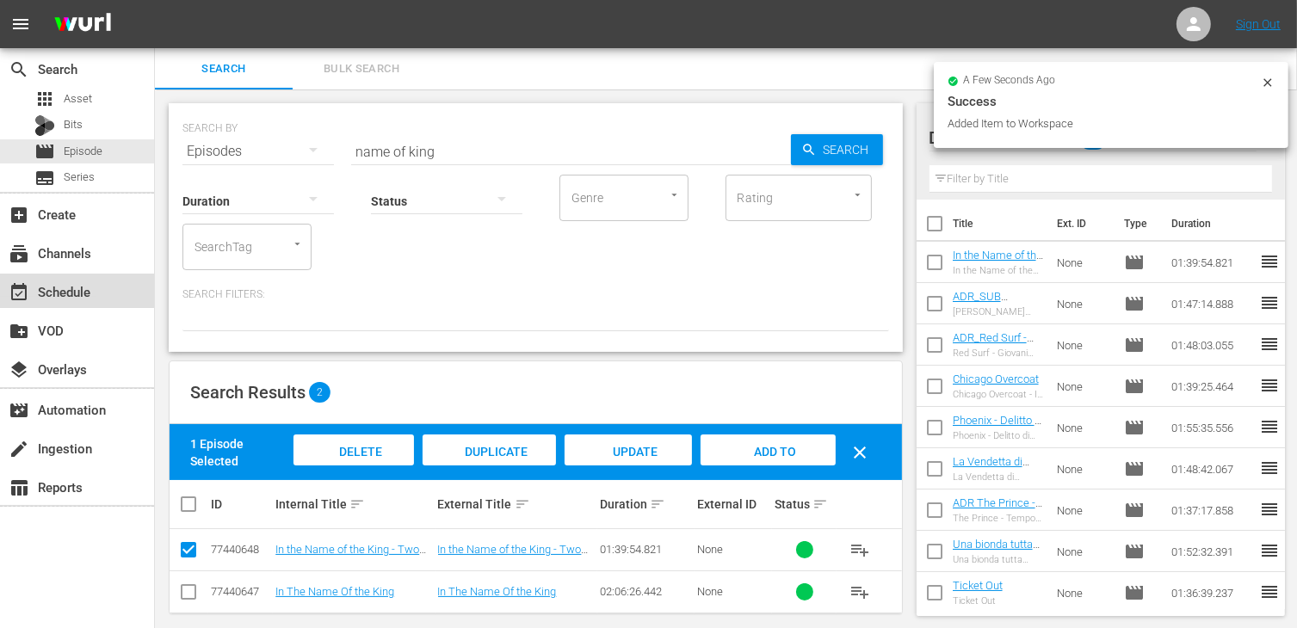
click at [85, 292] on div "event_available Schedule" at bounding box center [48, 288] width 96 height 15
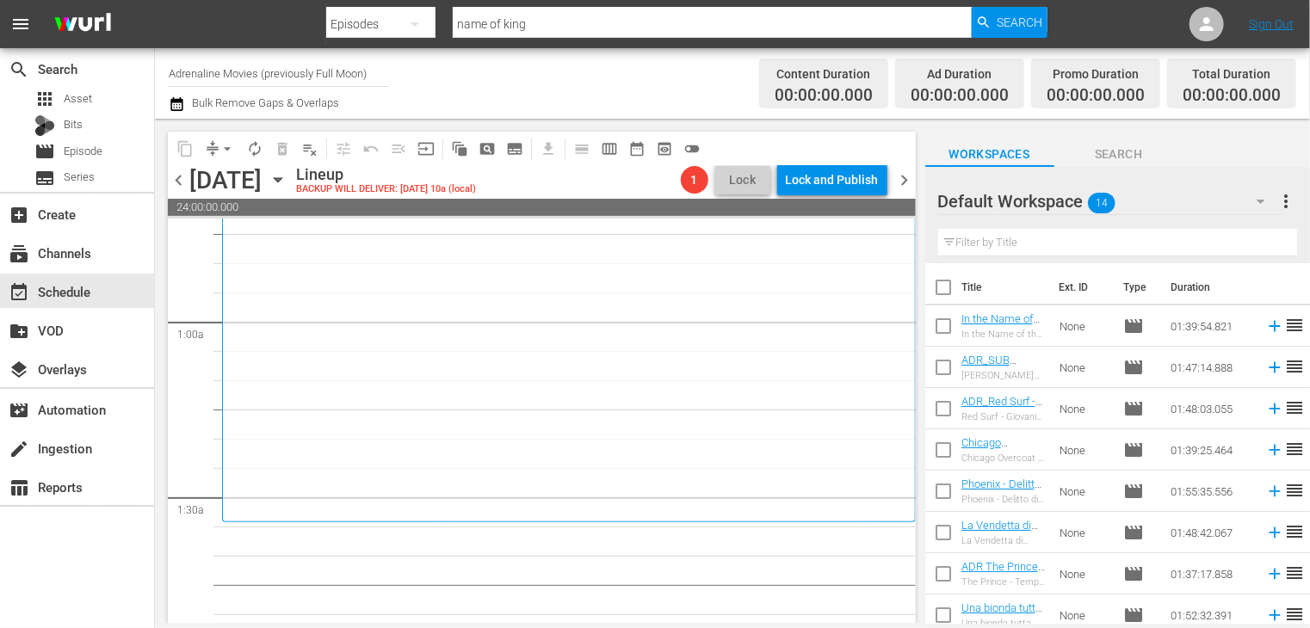
scroll to position [258, 0]
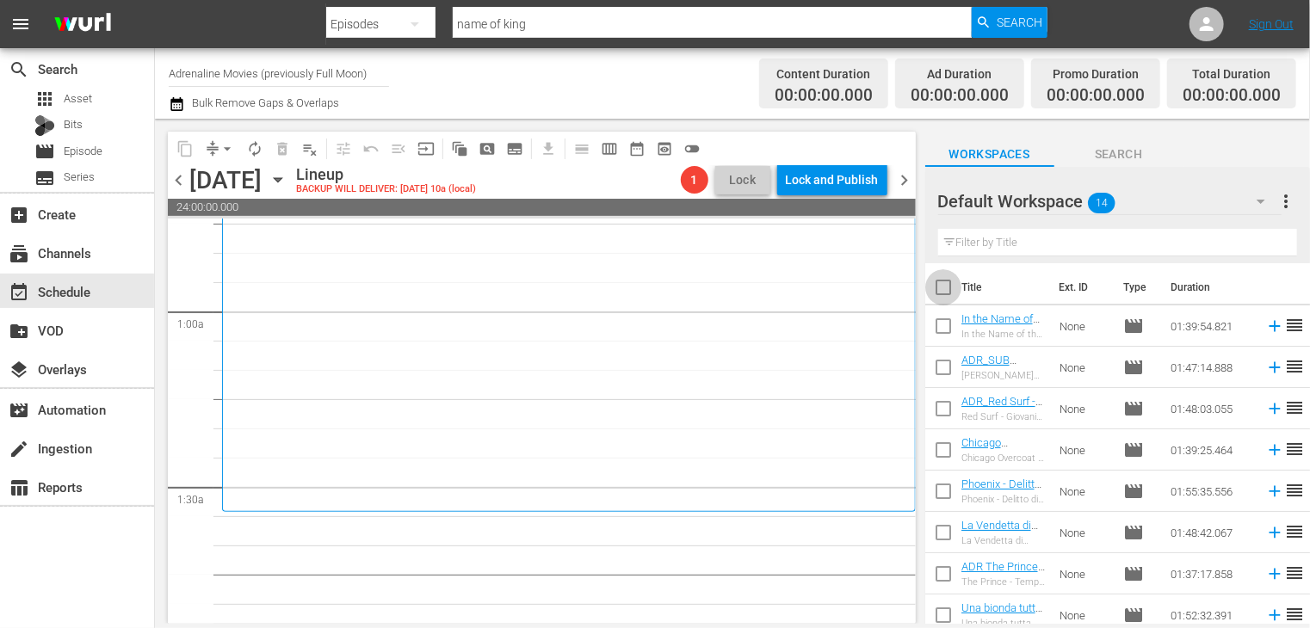
click at [930, 283] on input "checkbox" at bounding box center [943, 291] width 36 height 36
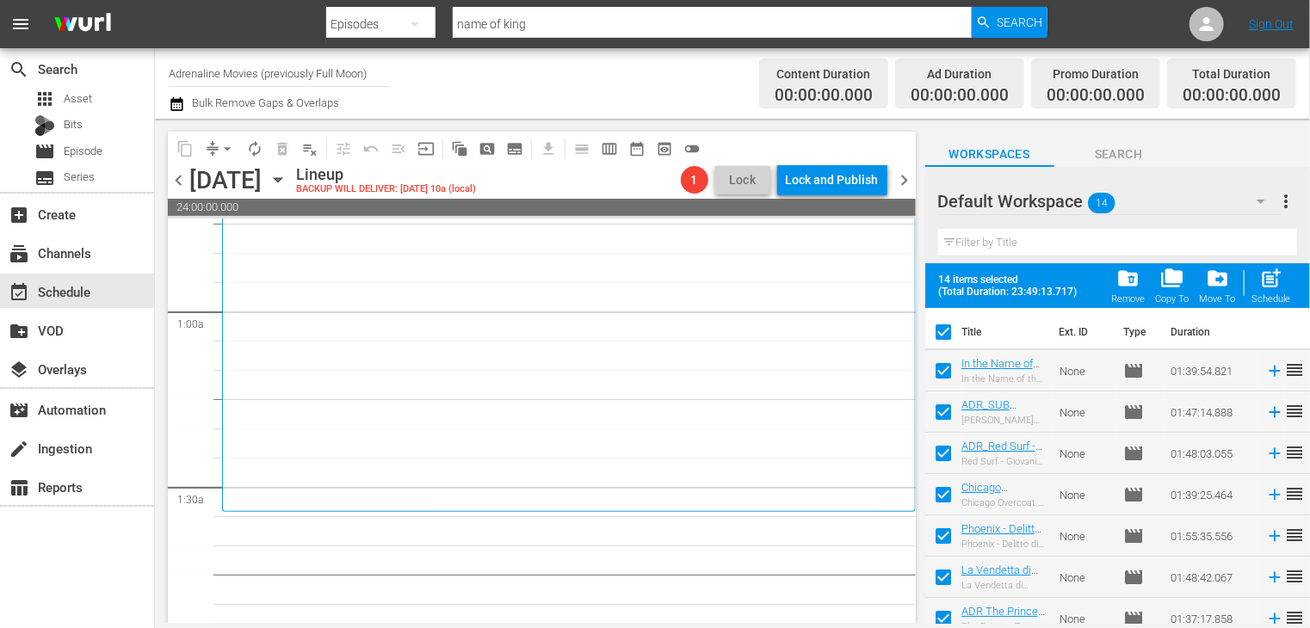
click at [1282, 290] on span "post_add" at bounding box center [1271, 278] width 23 height 23
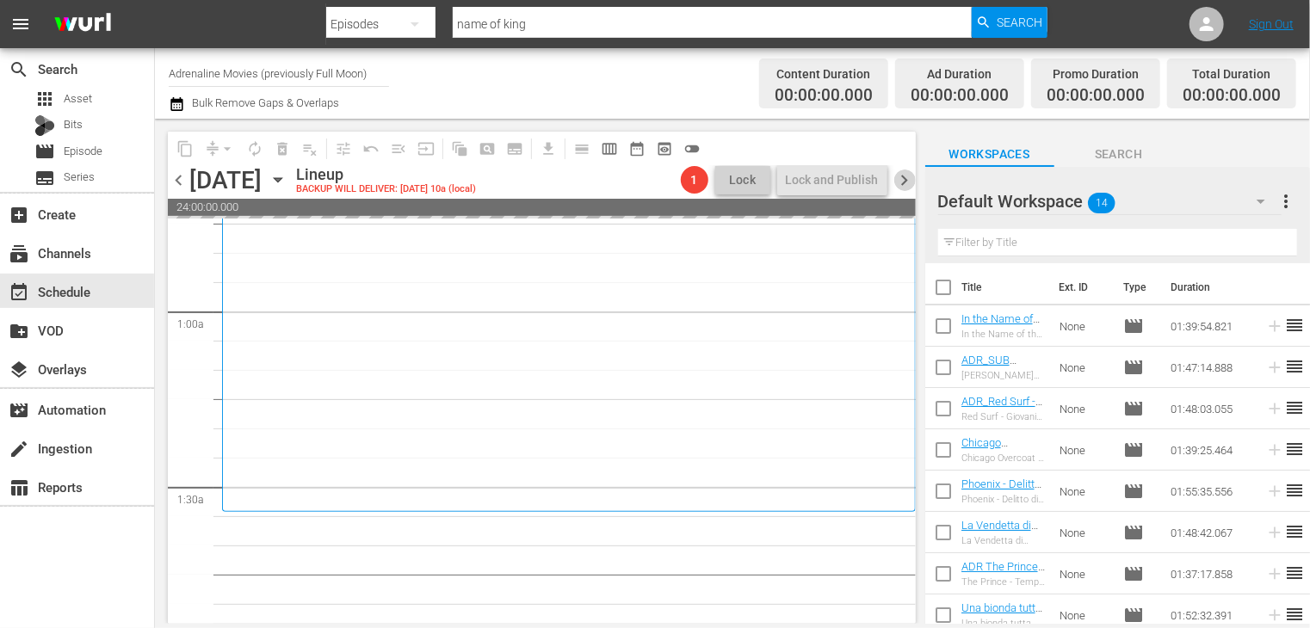
click at [910, 181] on span "chevron_right" at bounding box center [905, 181] width 22 height 22
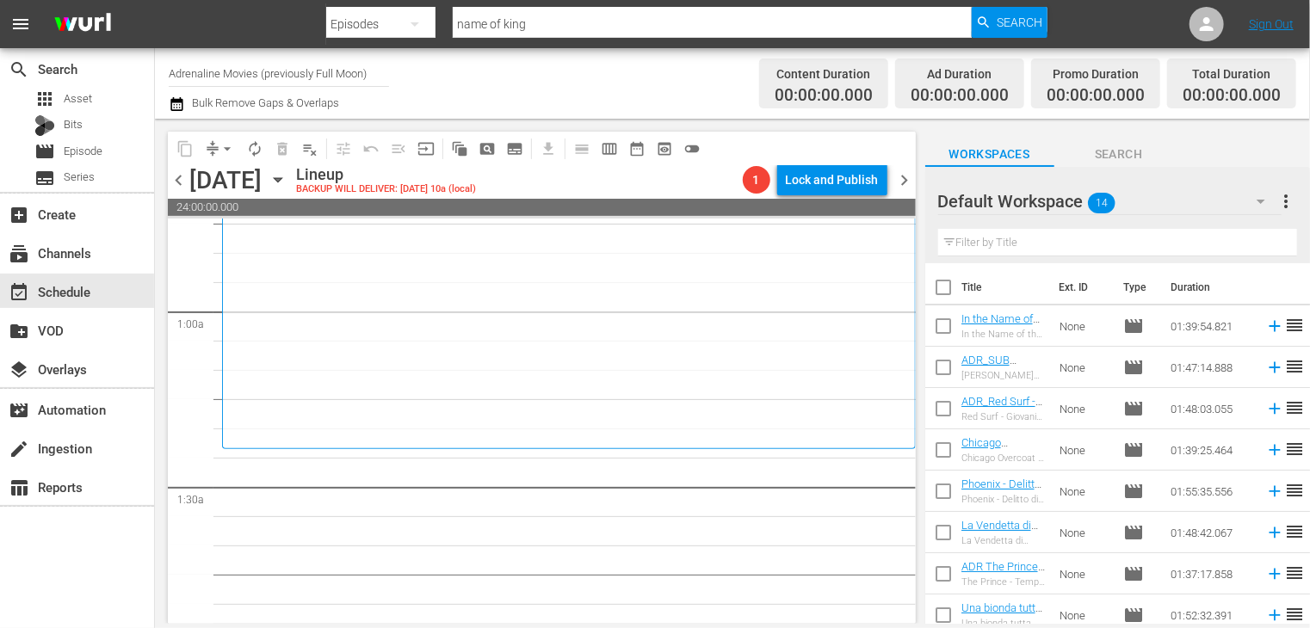
click at [180, 180] on span "chevron_left" at bounding box center [179, 181] width 22 height 22
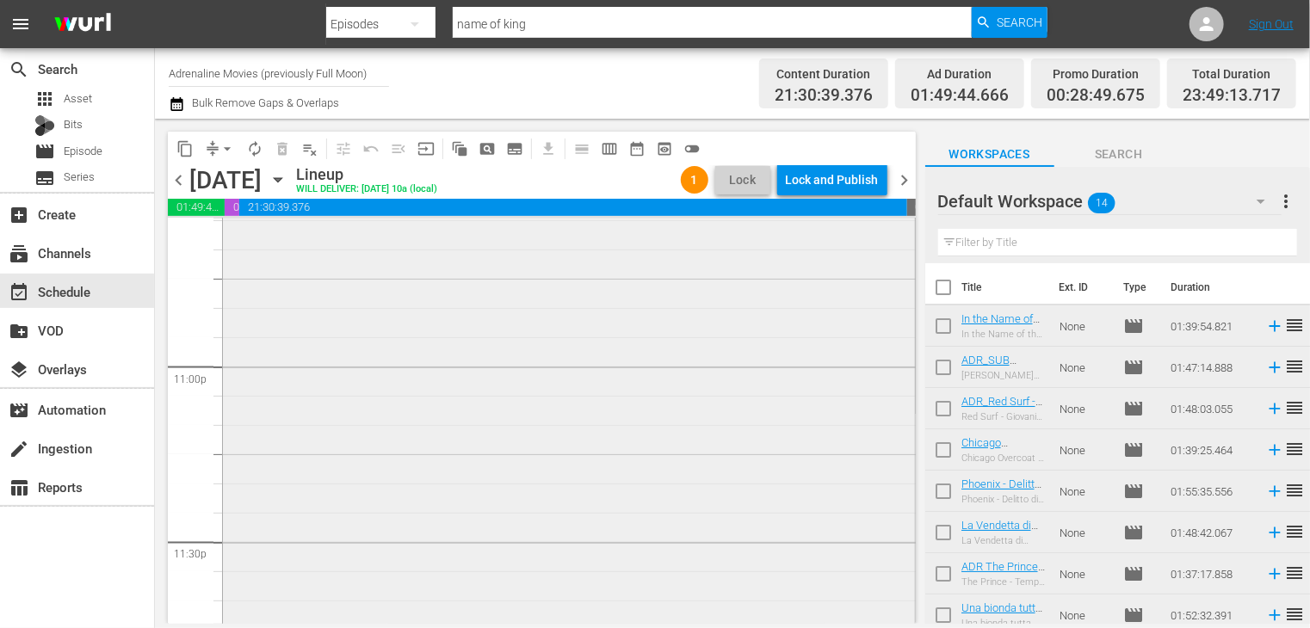
scroll to position [7908, 0]
click at [228, 155] on span "arrow_drop_down" at bounding box center [227, 148] width 17 height 17
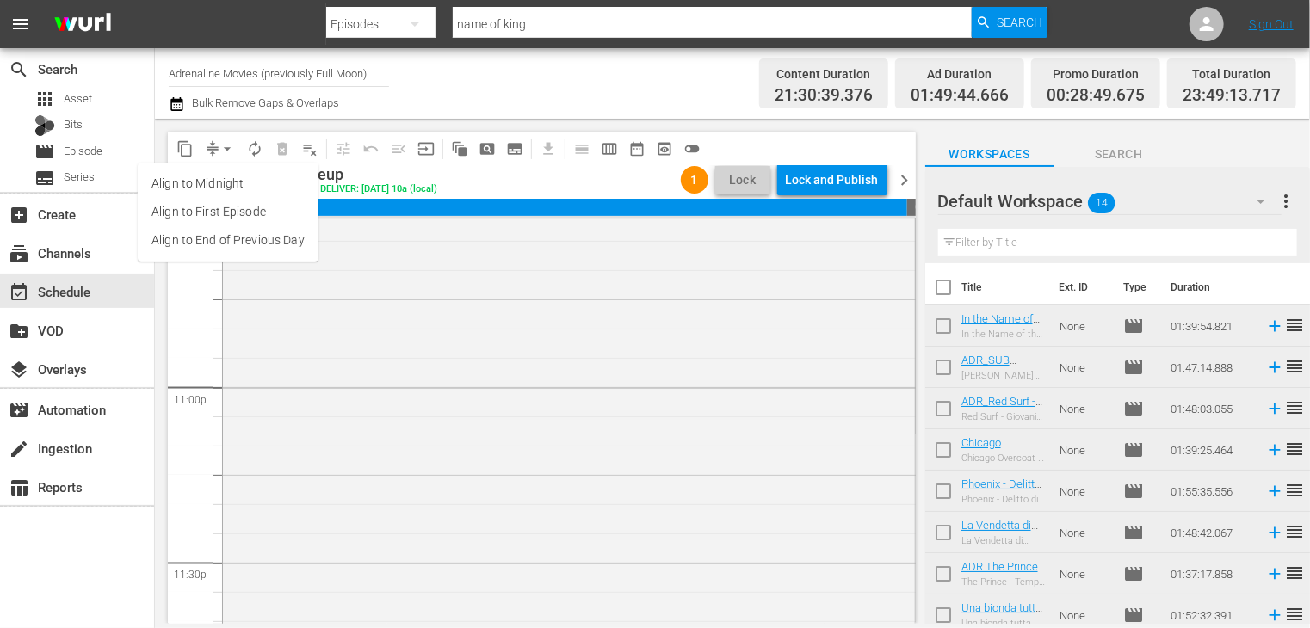
click at [240, 244] on li "Align to End of Previous Day" at bounding box center [228, 240] width 181 height 28
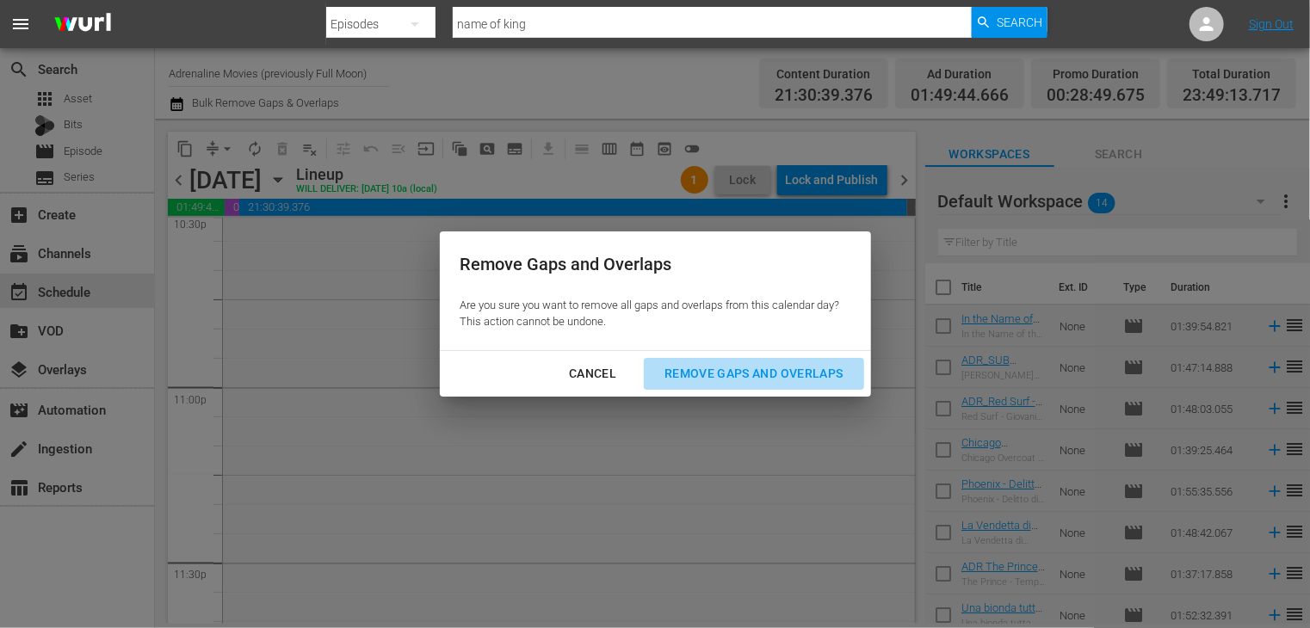
click at [776, 379] on div "Remove Gaps and Overlaps" at bounding box center [754, 374] width 206 height 22
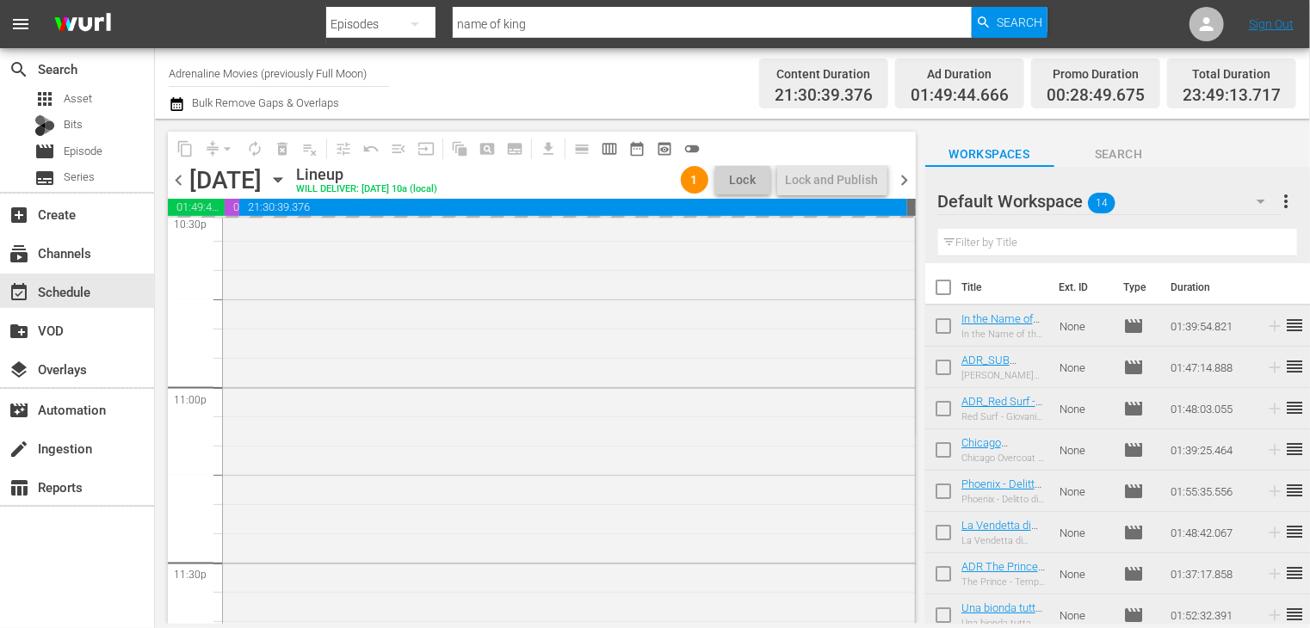
click at [947, 289] on input "checkbox" at bounding box center [943, 291] width 36 height 36
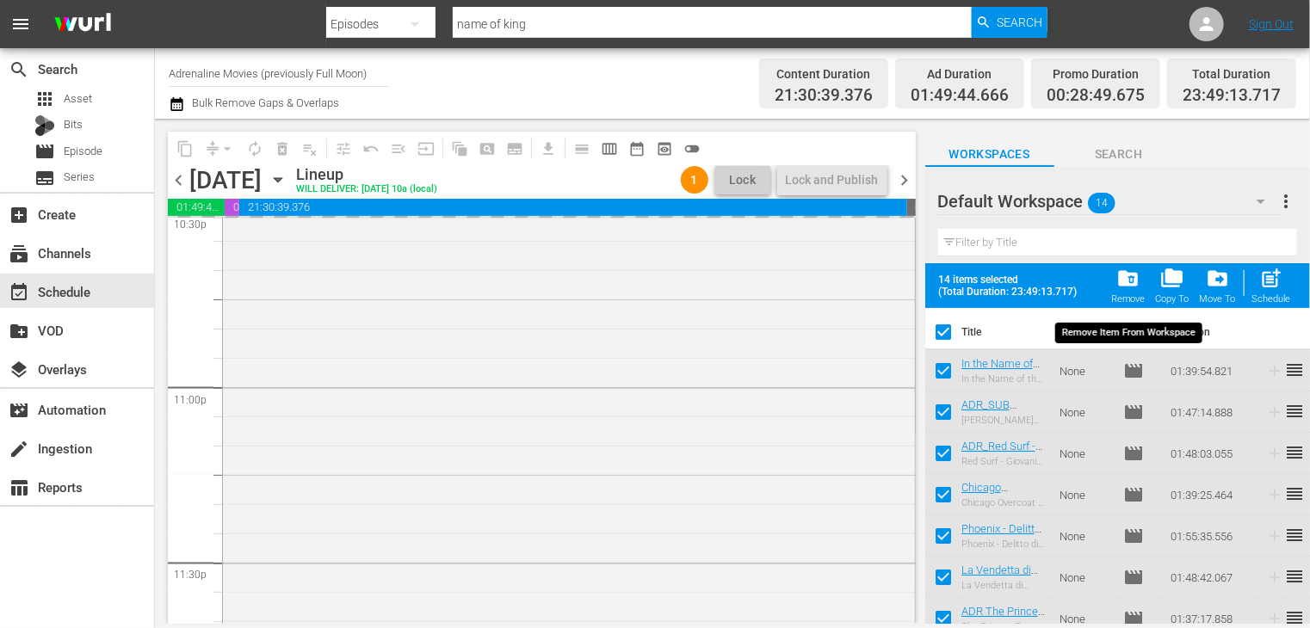
click at [1124, 279] on span "folder_delete" at bounding box center [1127, 278] width 23 height 23
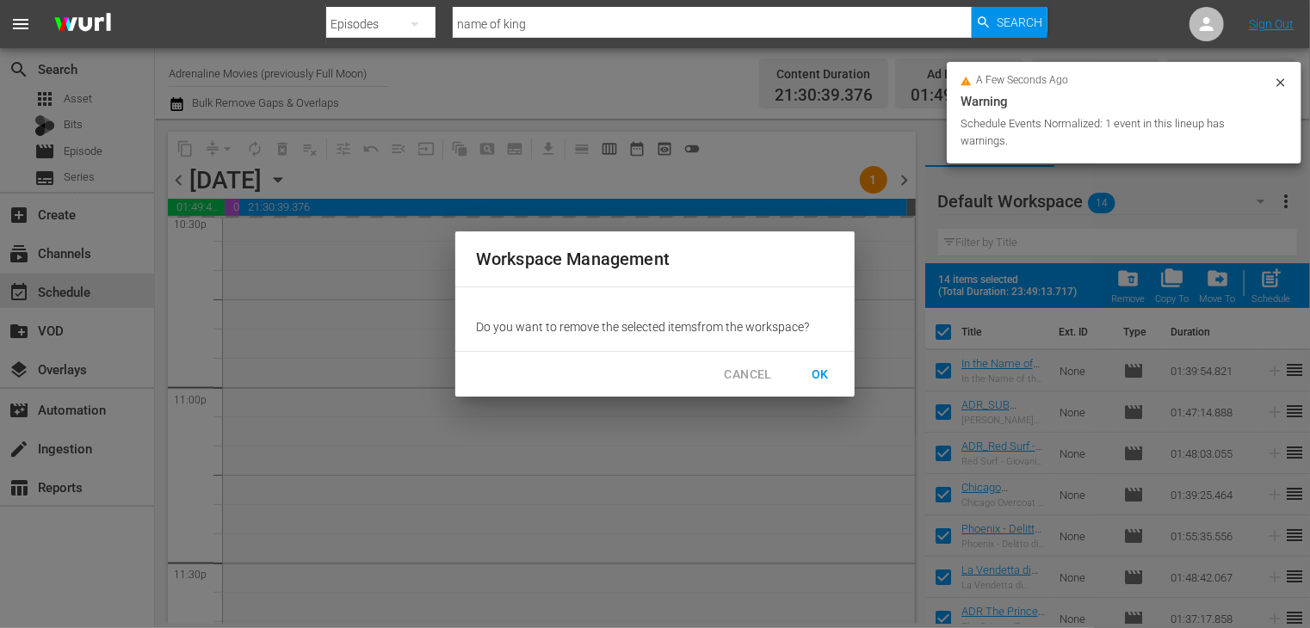
click at [815, 373] on span "OK" at bounding box center [820, 375] width 28 height 22
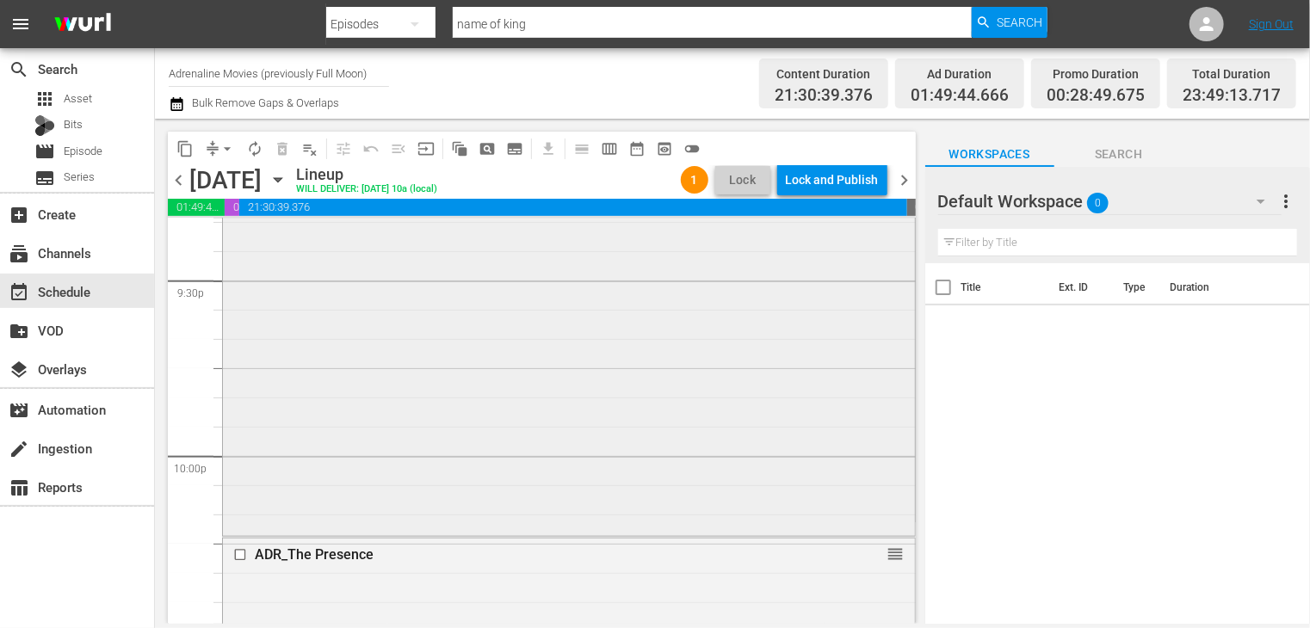
scroll to position [7477, 0]
click at [899, 178] on span "chevron_right" at bounding box center [905, 181] width 22 height 22
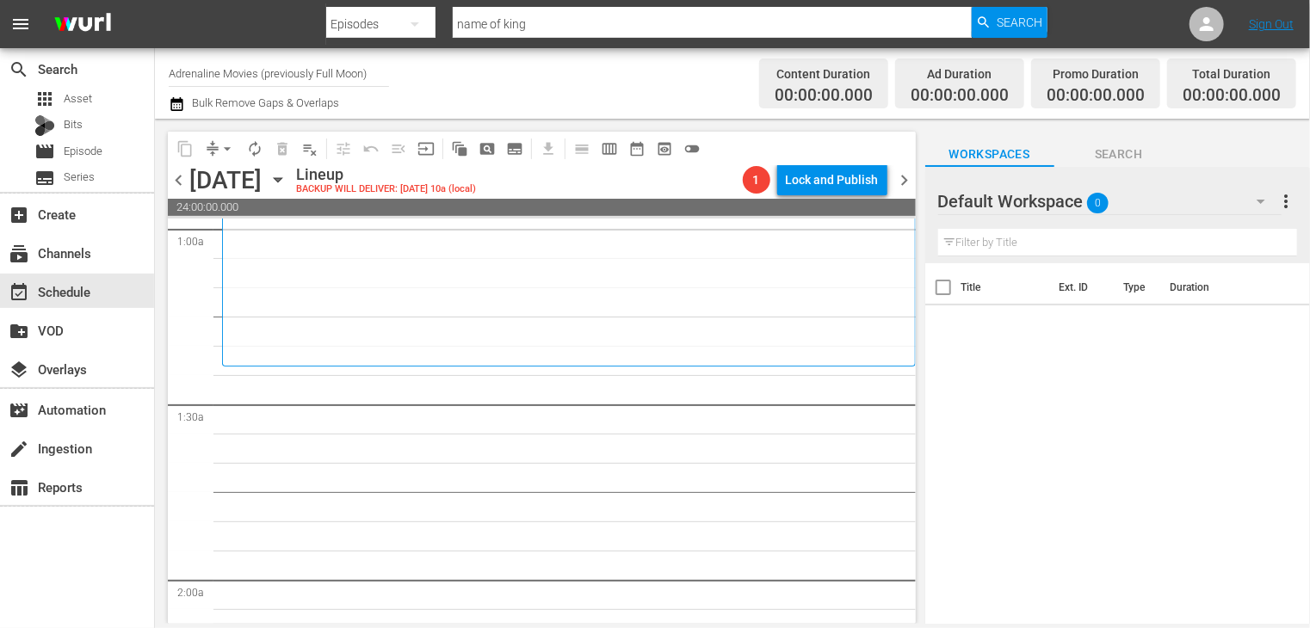
scroll to position [344, 0]
click at [903, 181] on span "chevron_right" at bounding box center [905, 181] width 22 height 22
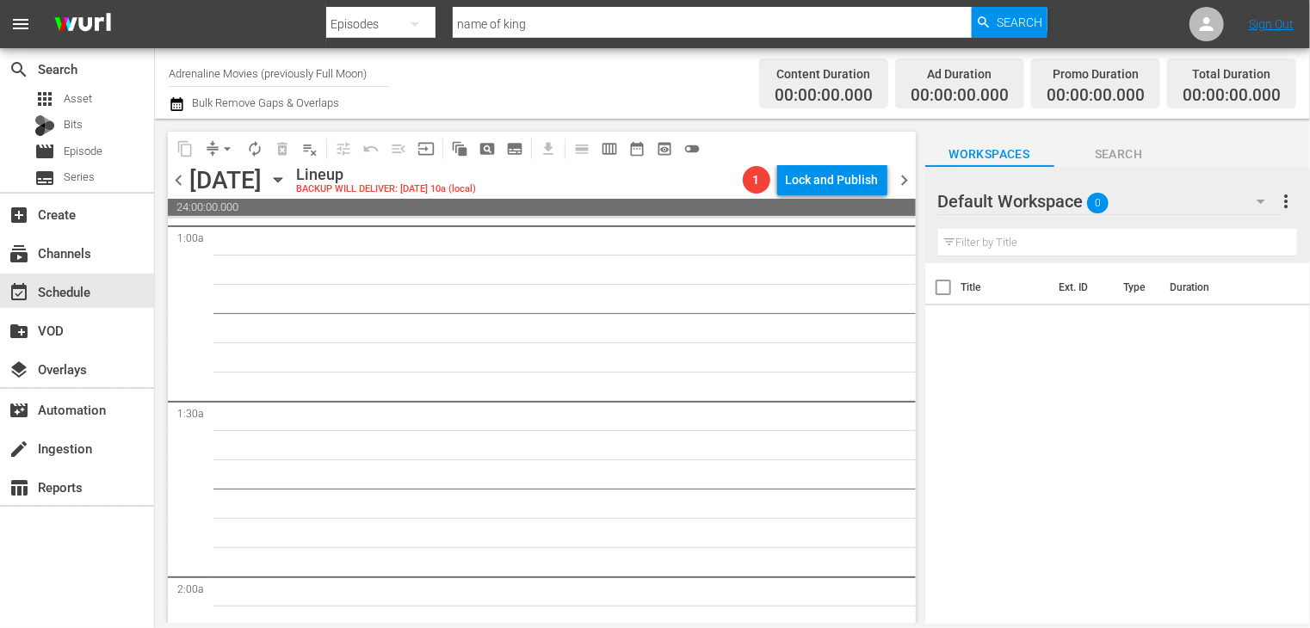
click at [183, 182] on span "chevron_left" at bounding box center [179, 181] width 22 height 22
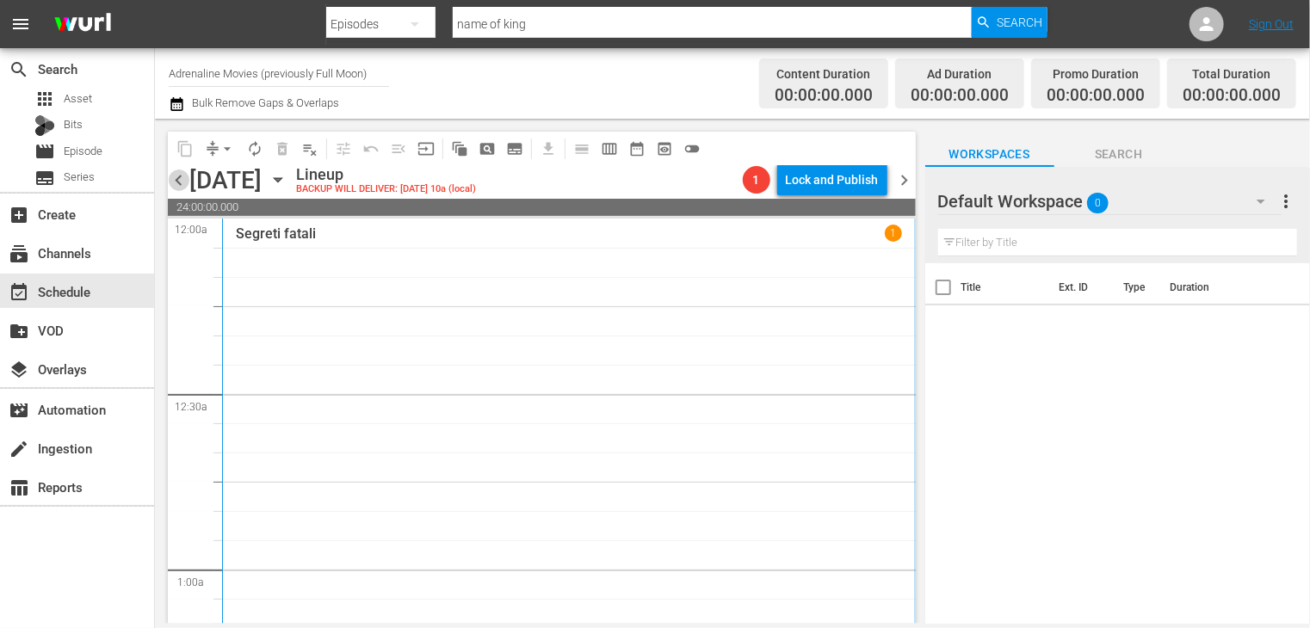
click at [175, 185] on span "chevron_left" at bounding box center [179, 181] width 22 height 22
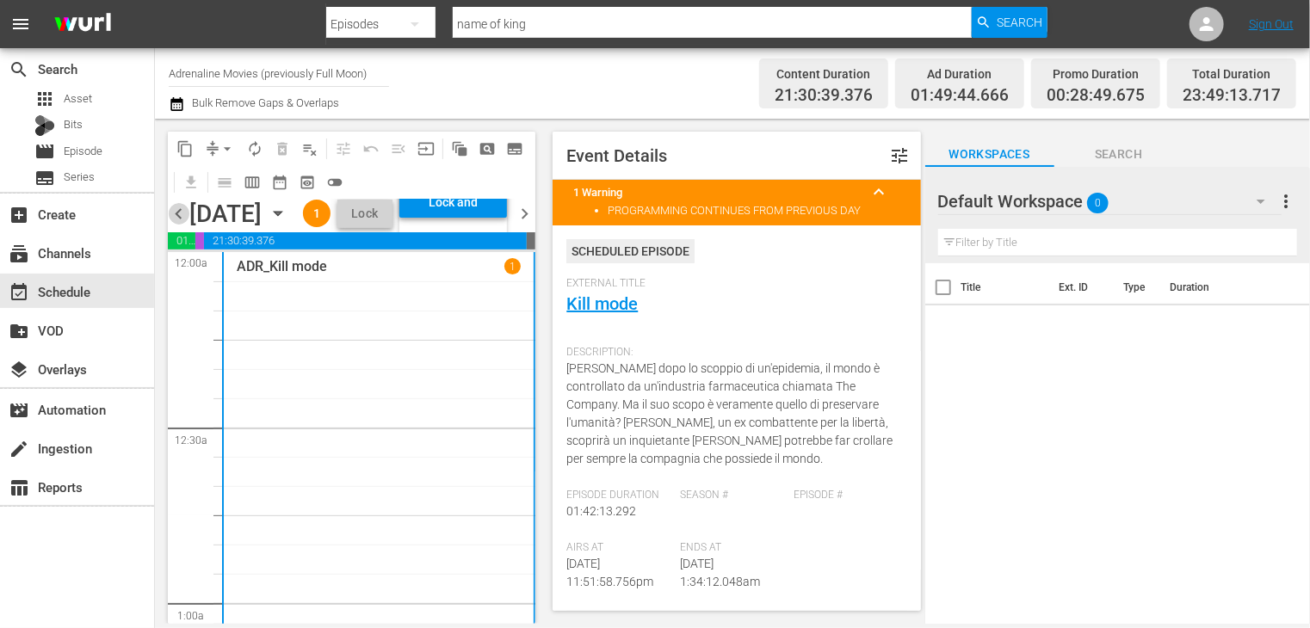
click at [177, 225] on span "chevron_left" at bounding box center [179, 214] width 22 height 22
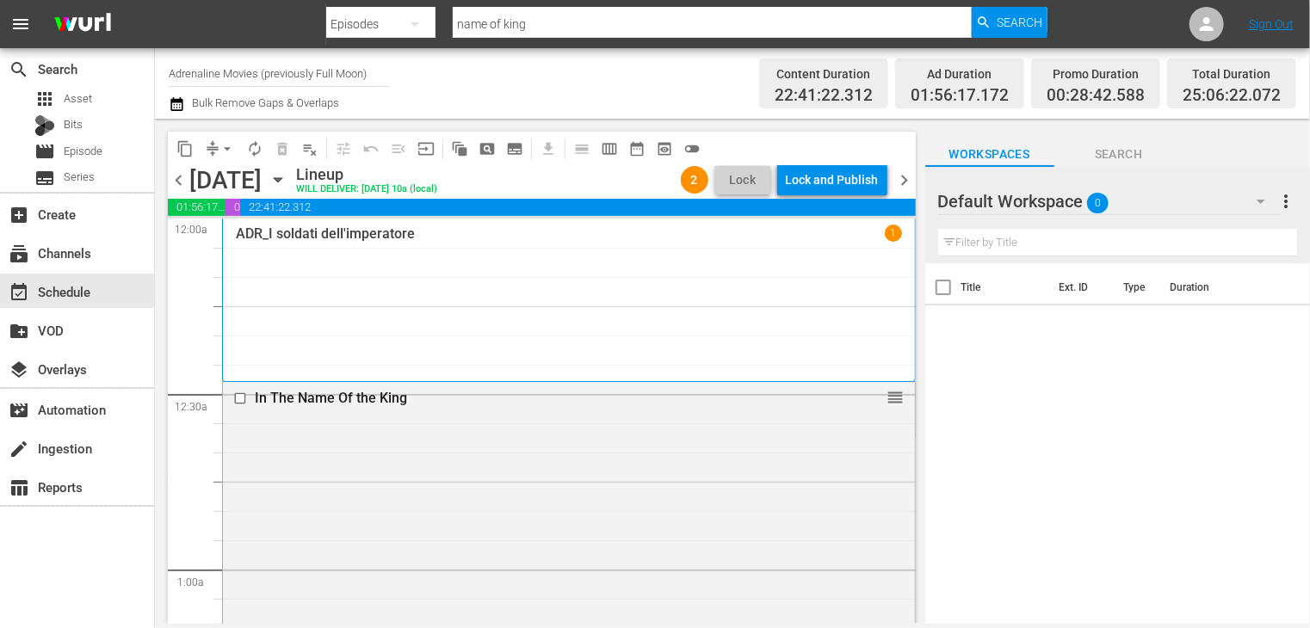
click at [905, 178] on span "chevron_right" at bounding box center [905, 181] width 22 height 22
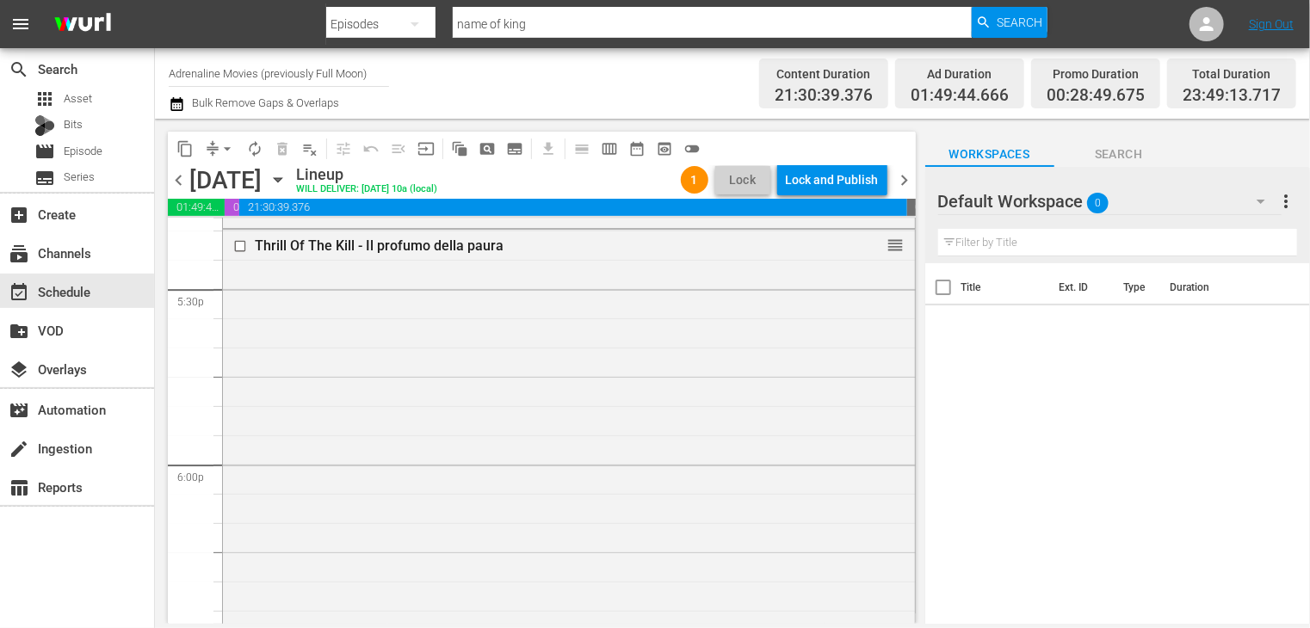
scroll to position [6025, 0]
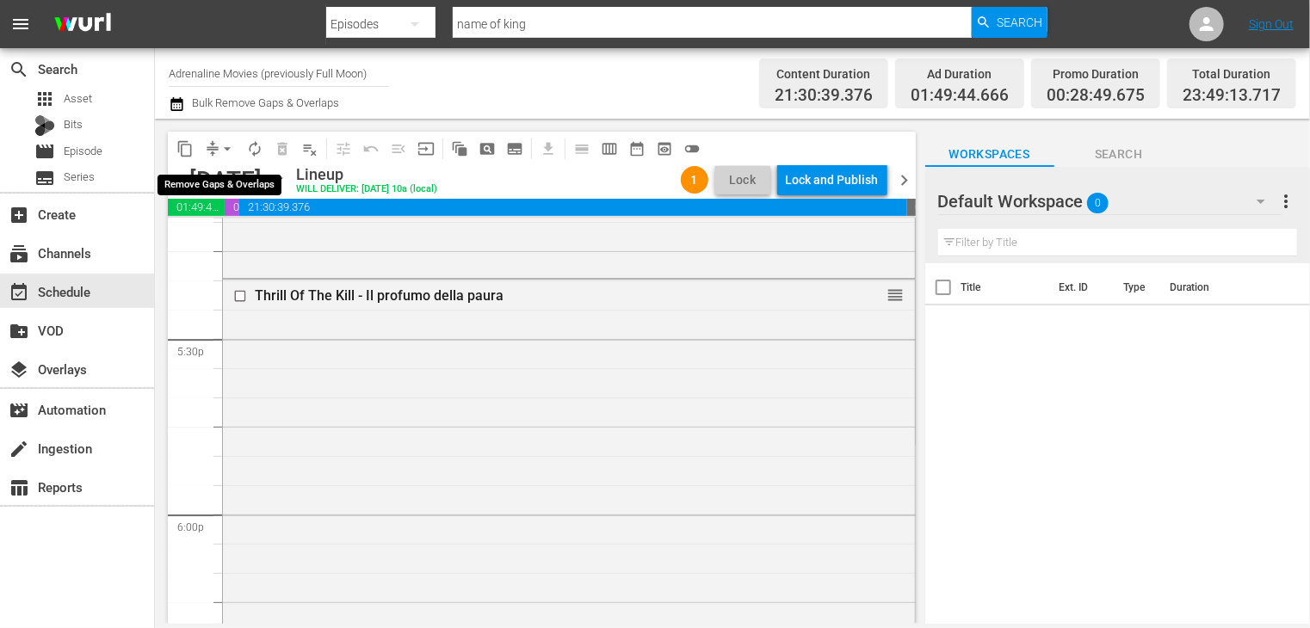
click at [227, 151] on span "arrow_drop_down" at bounding box center [227, 148] width 17 height 17
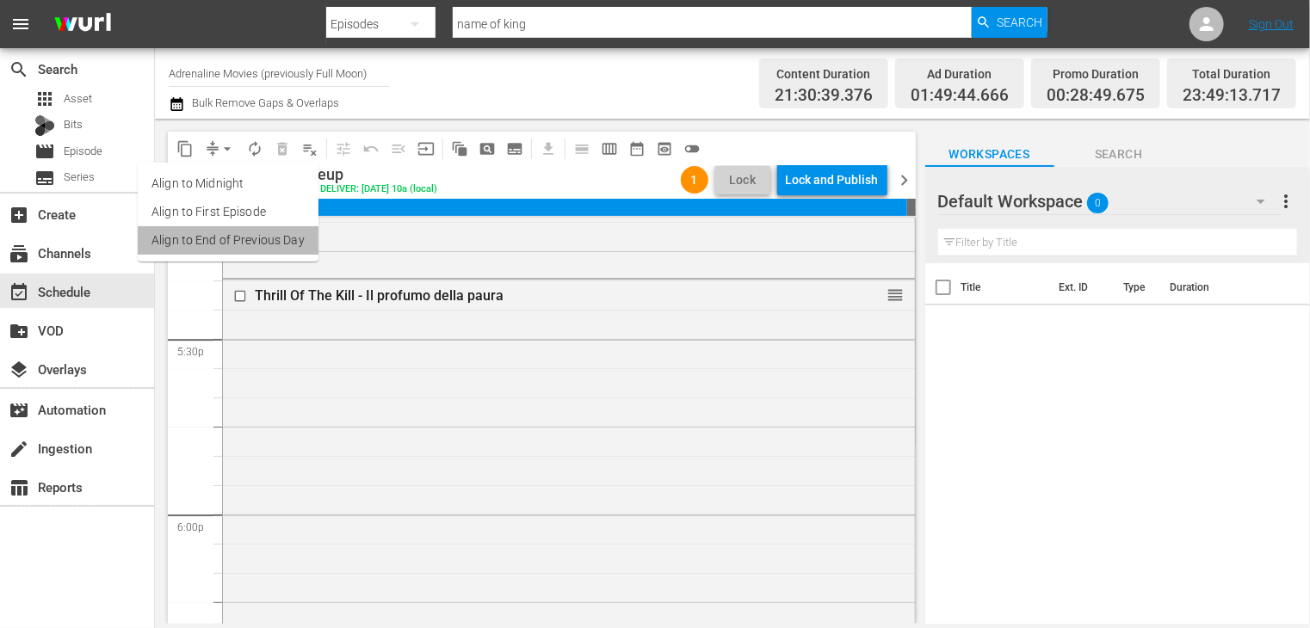
click at [230, 240] on li "Align to End of Previous Day" at bounding box center [228, 240] width 181 height 28
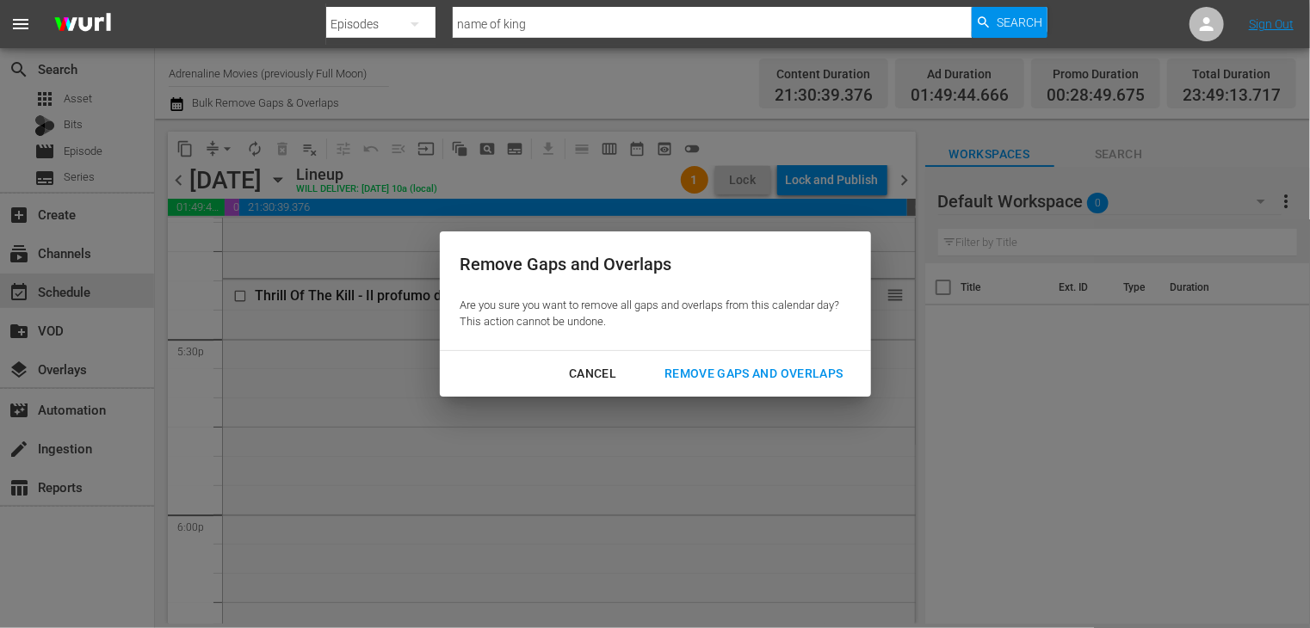
click at [750, 368] on div "Remove Gaps and Overlaps" at bounding box center [754, 374] width 206 height 22
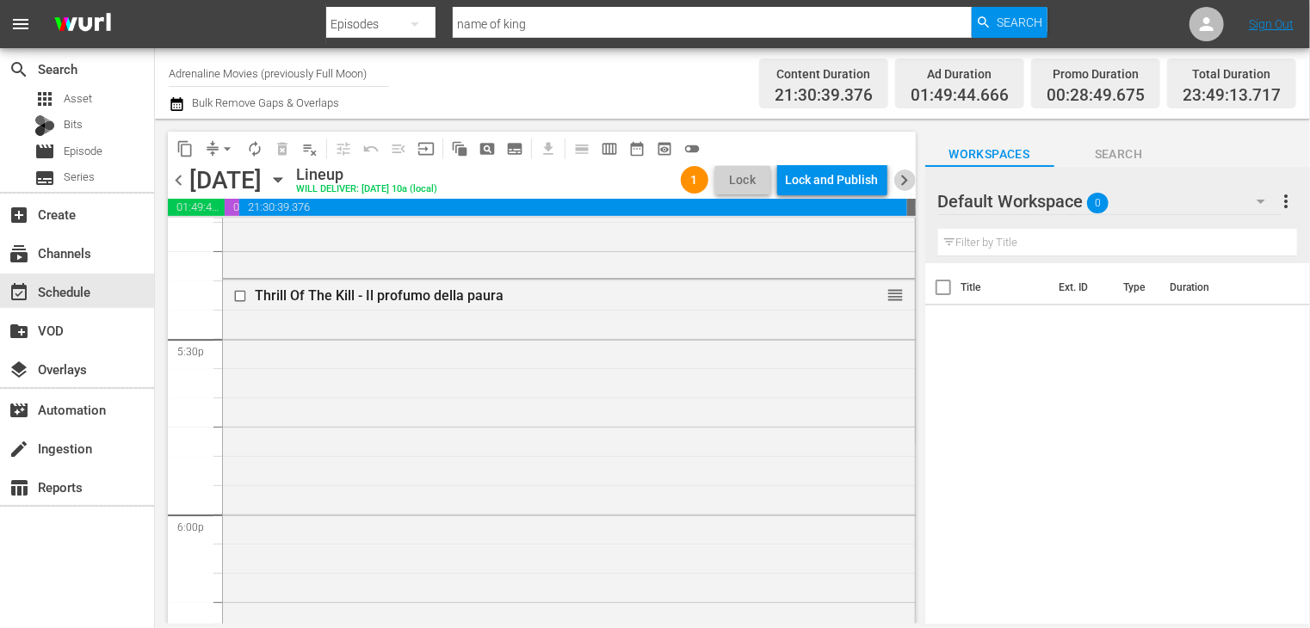
click at [903, 179] on span "chevron_right" at bounding box center [905, 181] width 22 height 22
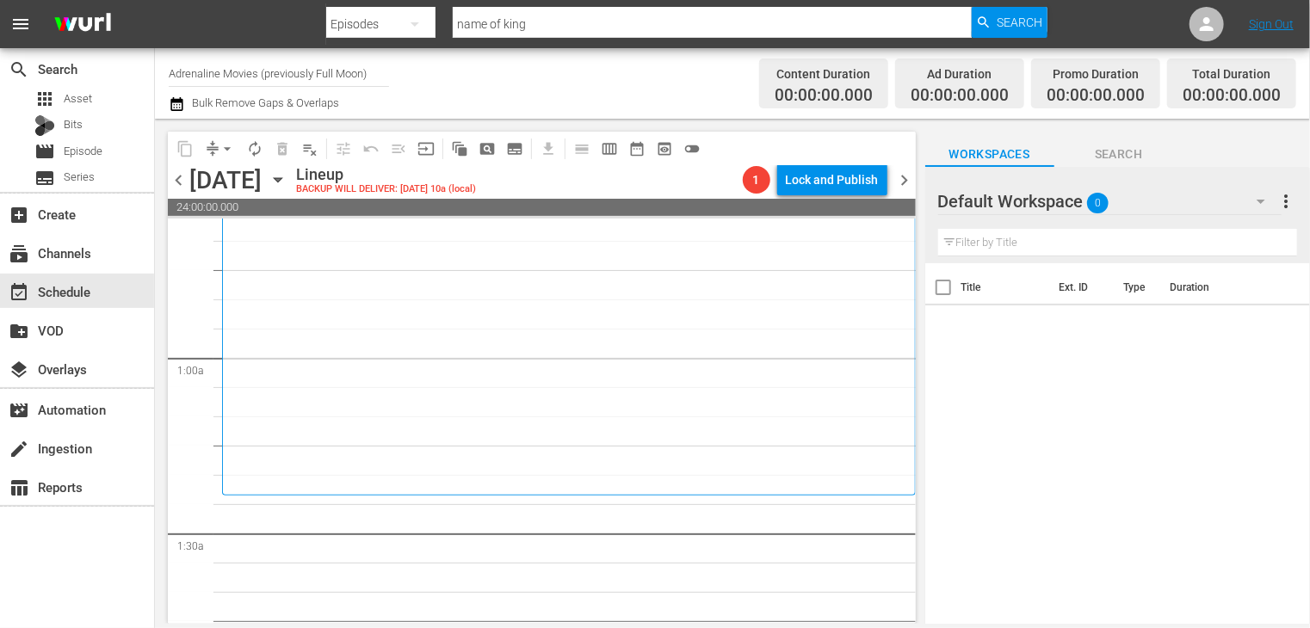
scroll to position [243, 0]
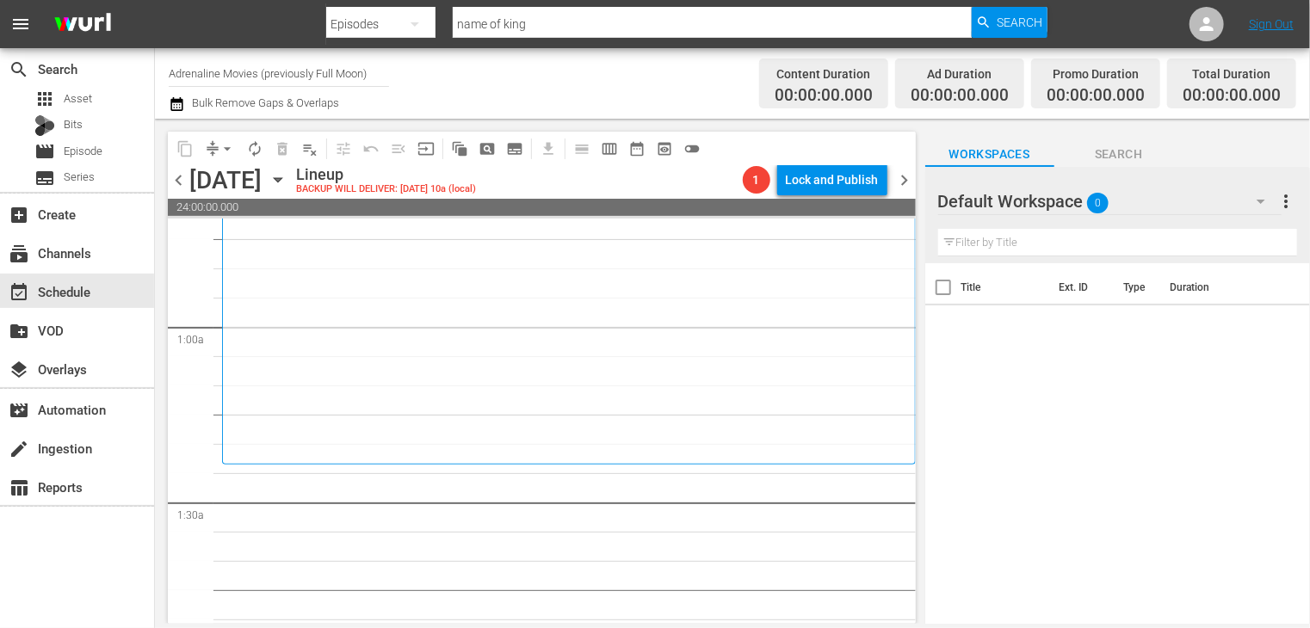
click at [216, 81] on input "Adrenaline Movies (previously Full Moon)" at bounding box center [279, 72] width 220 height 41
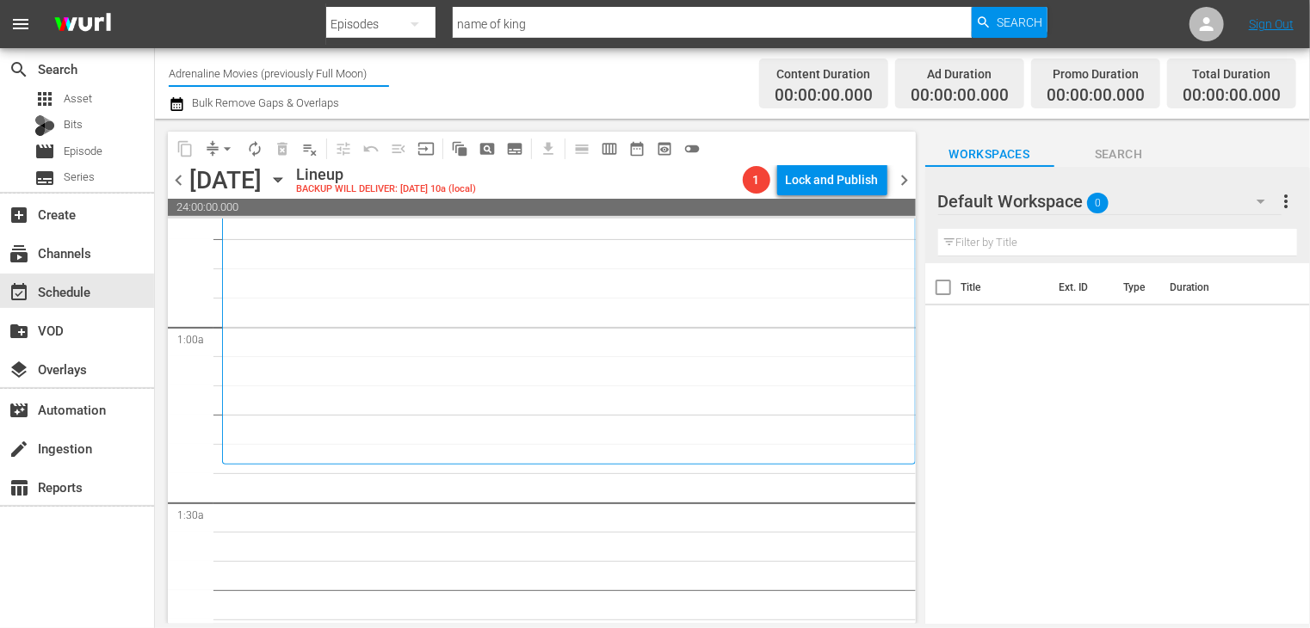
click at [216, 81] on input "Adrenaline Movies (previously Full Moon)" at bounding box center [279, 72] width 220 height 41
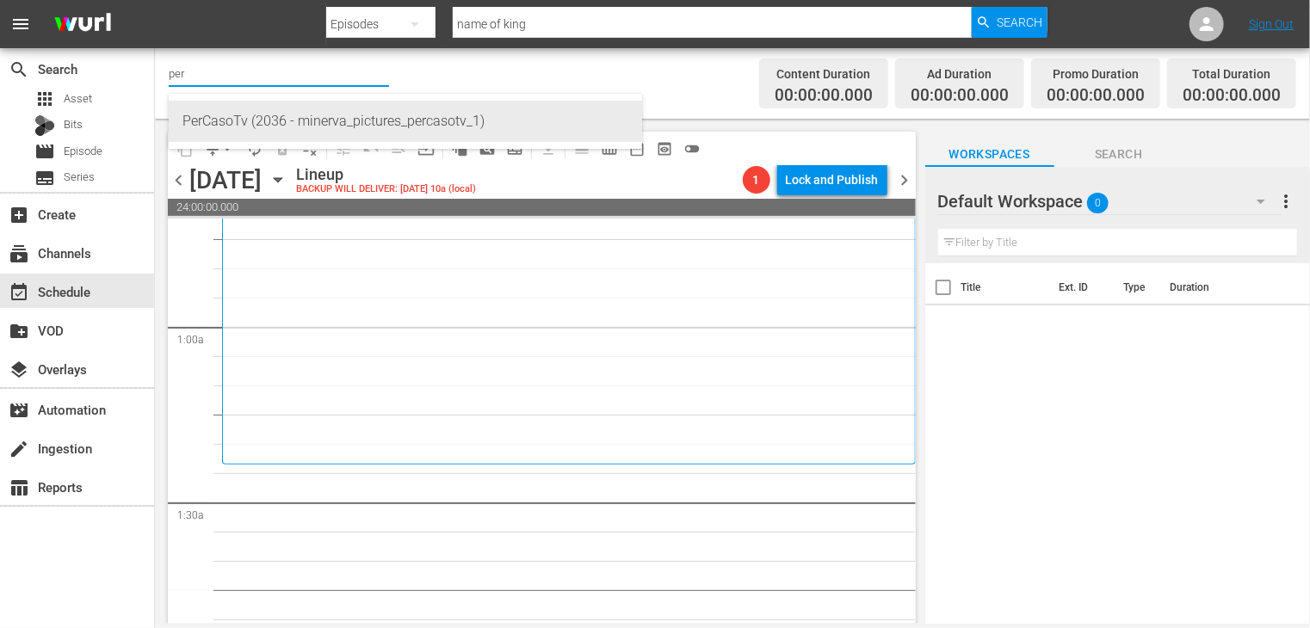
click at [223, 118] on div "PerCasoTv (2036 - minerva_pictures_percasotv_1)" at bounding box center [405, 121] width 446 height 41
type input "PerCasoTv (2036 - minerva_pictures_percasotv_1)"
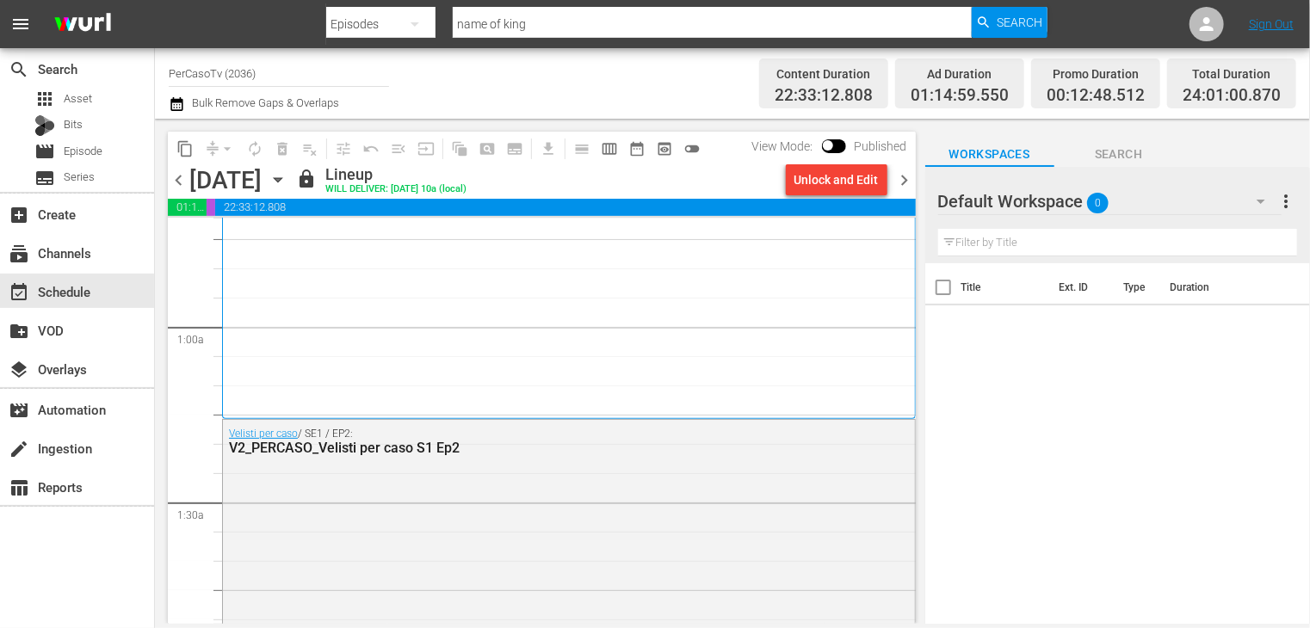
click at [177, 180] on span "chevron_left" at bounding box center [179, 181] width 22 height 22
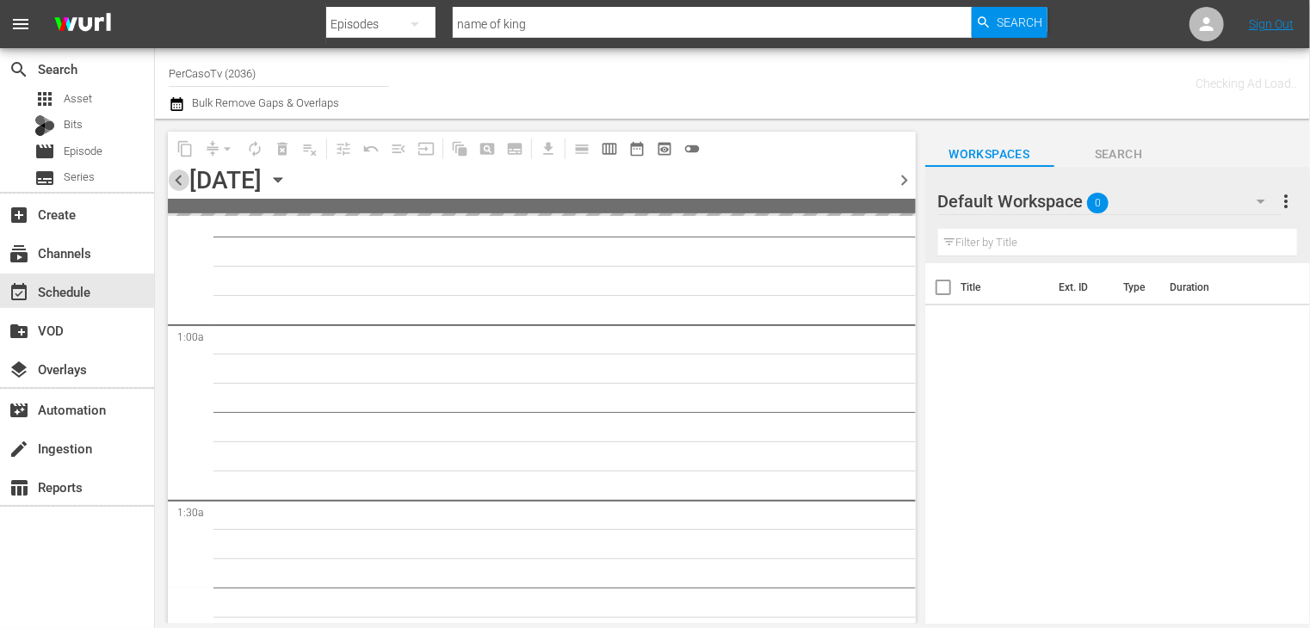
click at [177, 180] on span "chevron_left" at bounding box center [179, 181] width 22 height 22
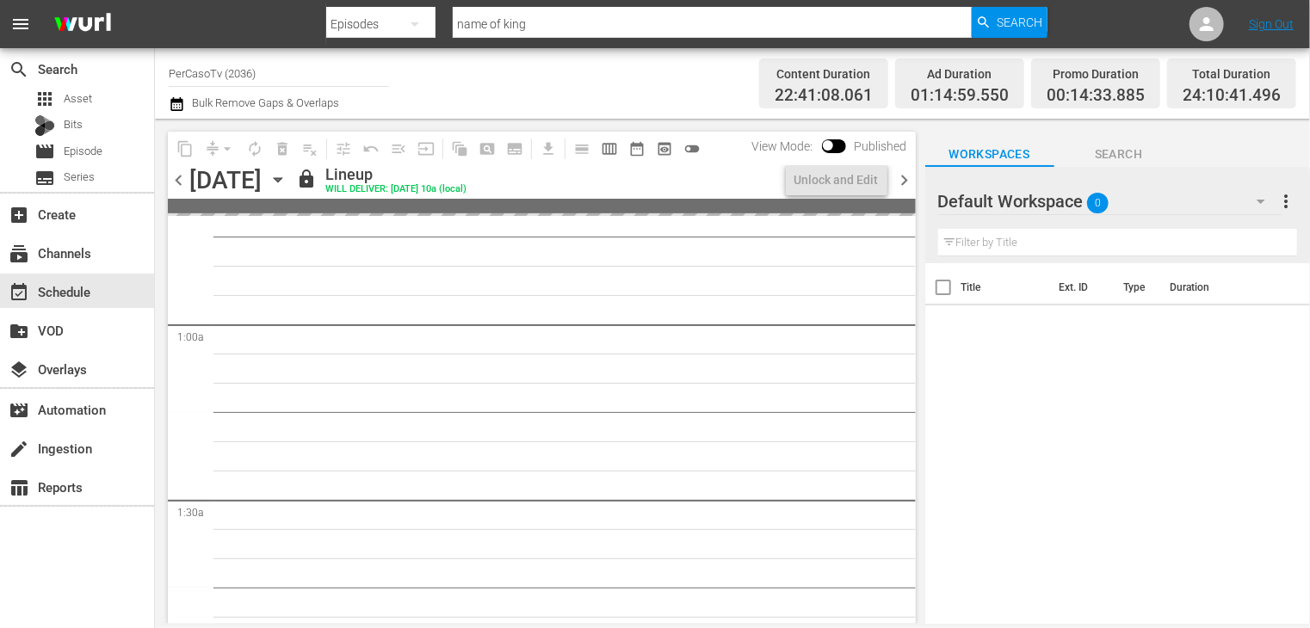
click at [177, 180] on span "chevron_left" at bounding box center [179, 181] width 22 height 22
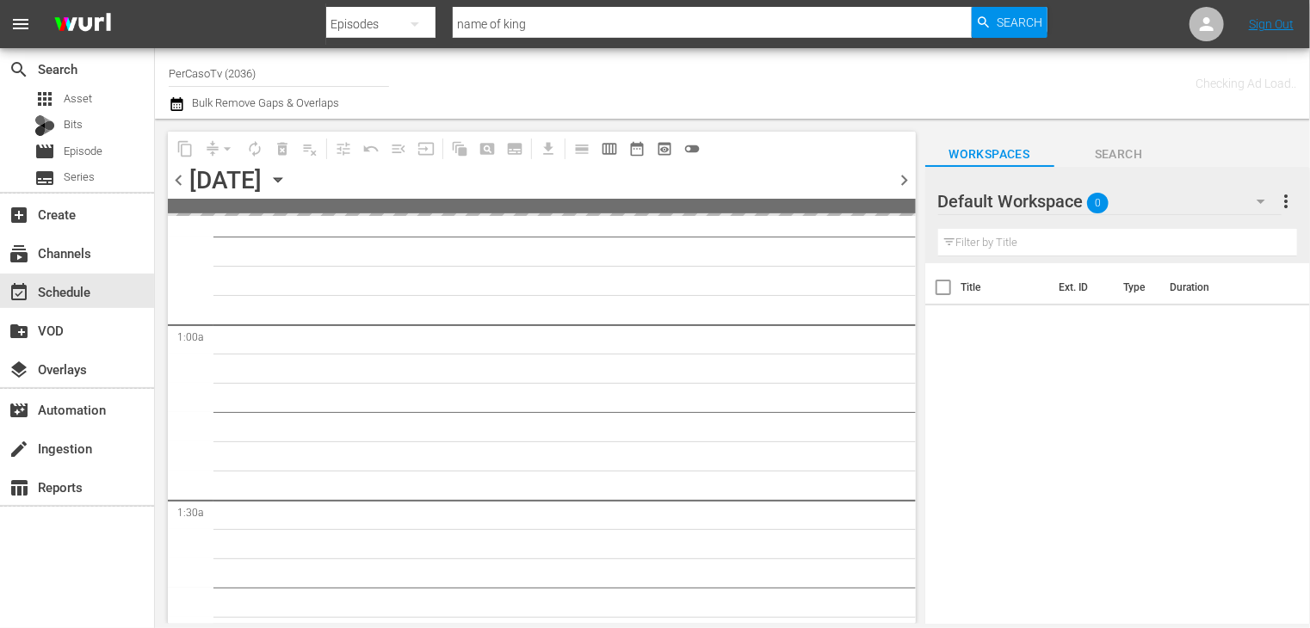
click at [177, 180] on span "chevron_left" at bounding box center [179, 181] width 22 height 22
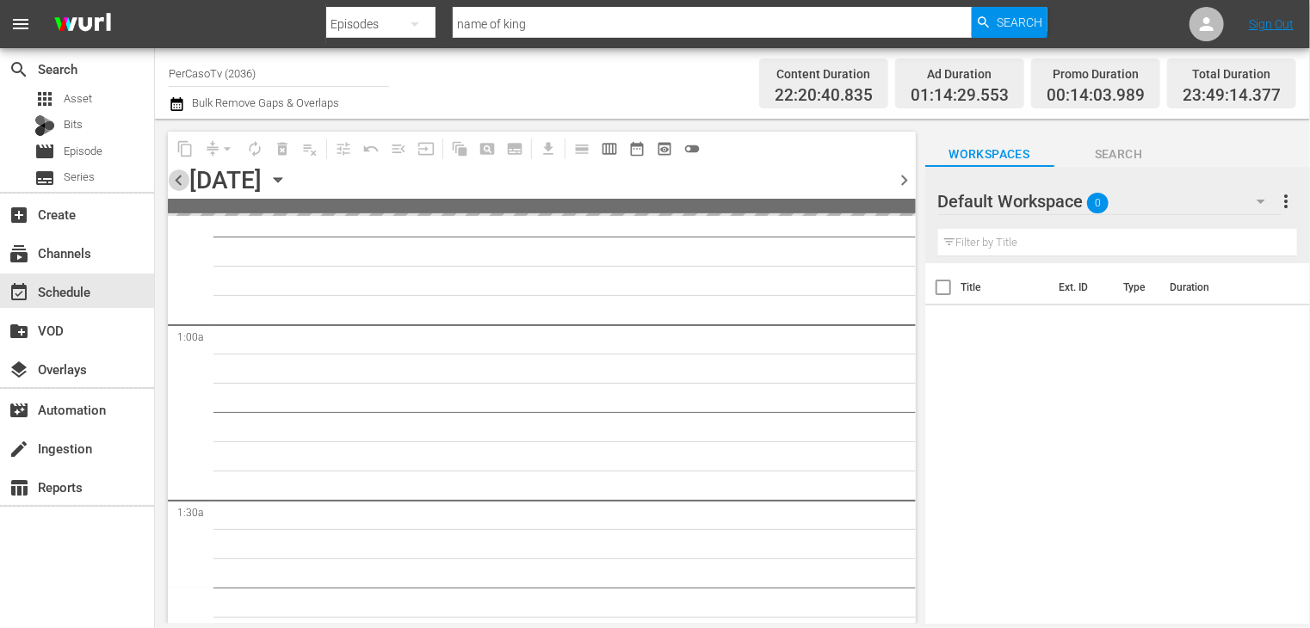
click at [177, 180] on span "chevron_left" at bounding box center [179, 181] width 22 height 22
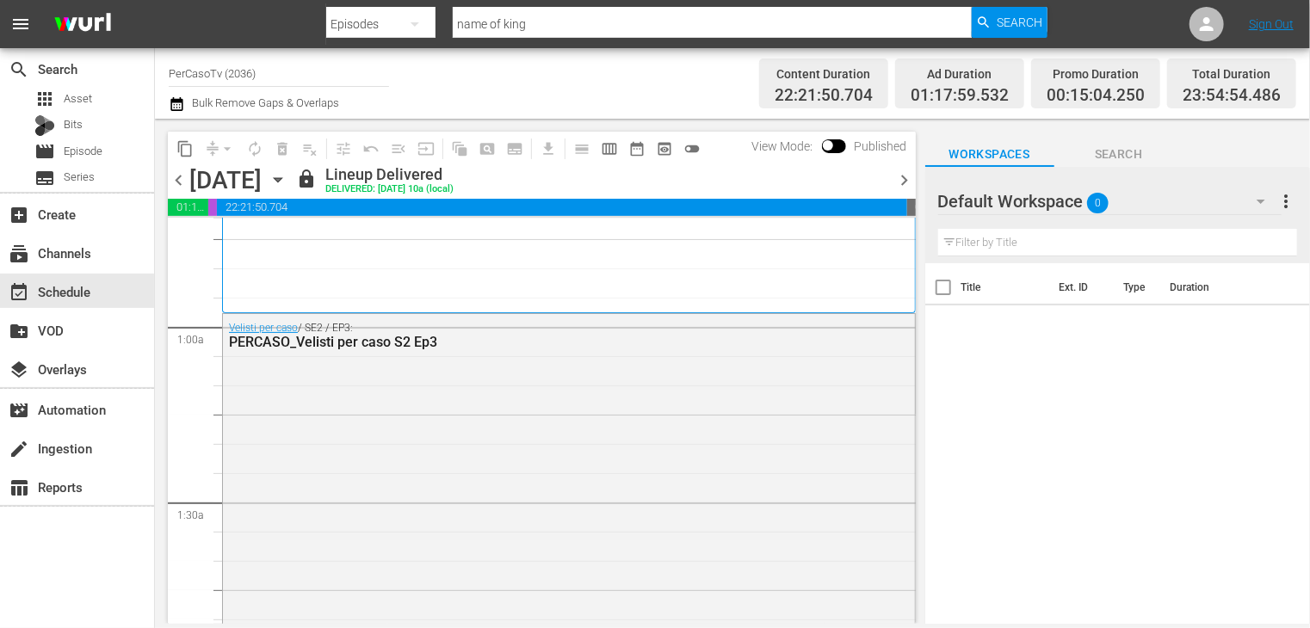
click at [901, 173] on span "chevron_right" at bounding box center [905, 181] width 22 height 22
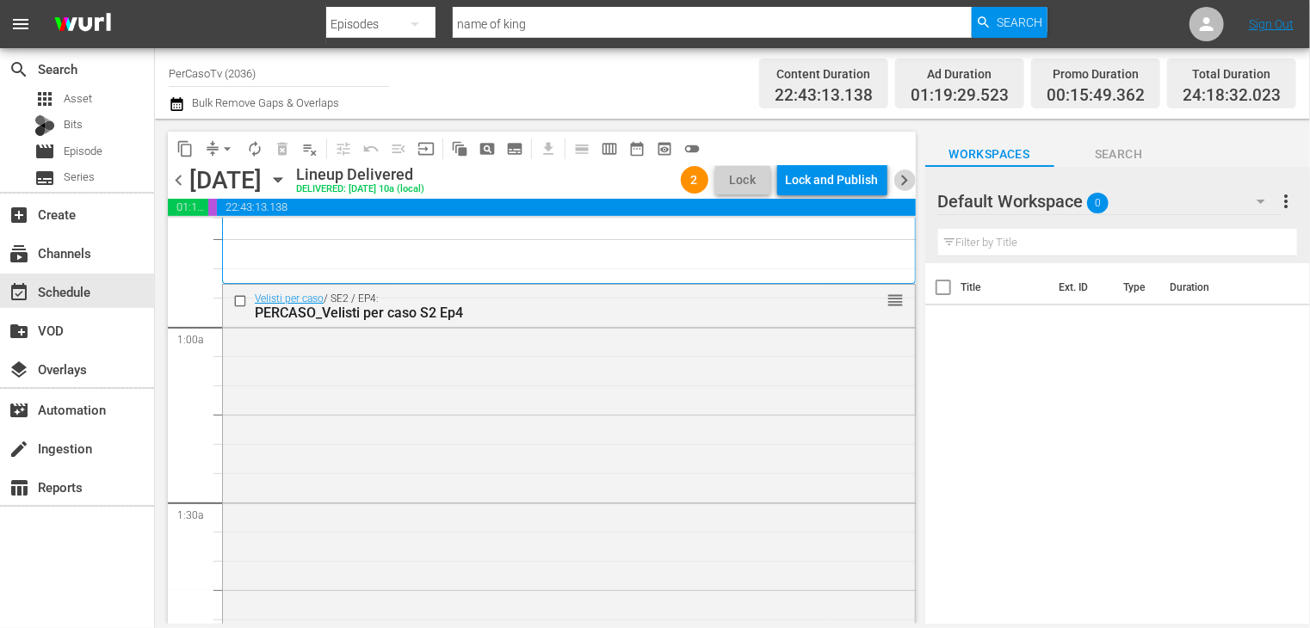
click at [905, 182] on span "chevron_right" at bounding box center [905, 181] width 22 height 22
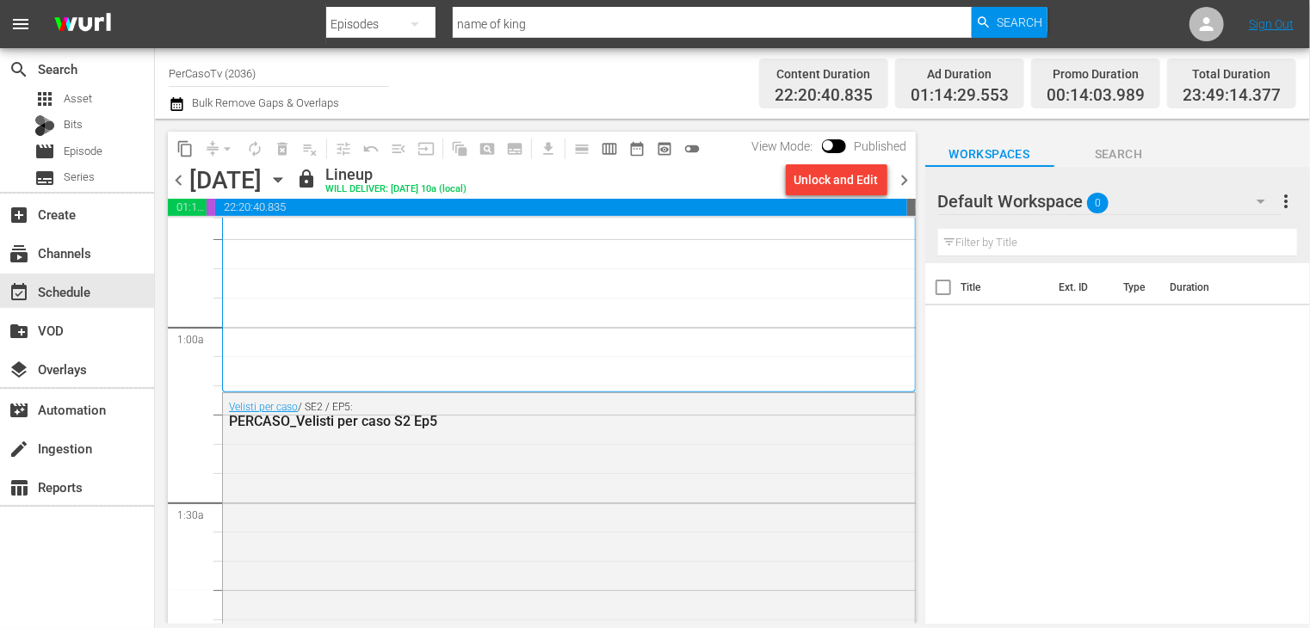
click at [814, 182] on div "Unlock and Edit" at bounding box center [836, 179] width 84 height 31
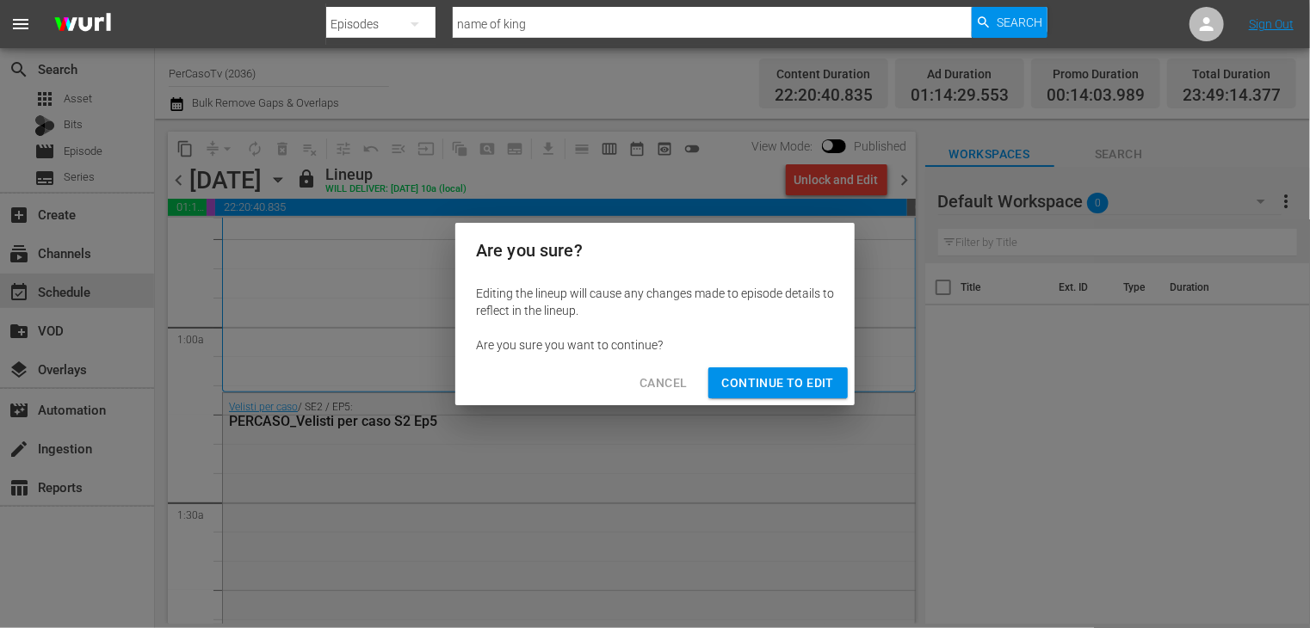
click at [778, 387] on span "Continue to Edit" at bounding box center [778, 384] width 112 height 22
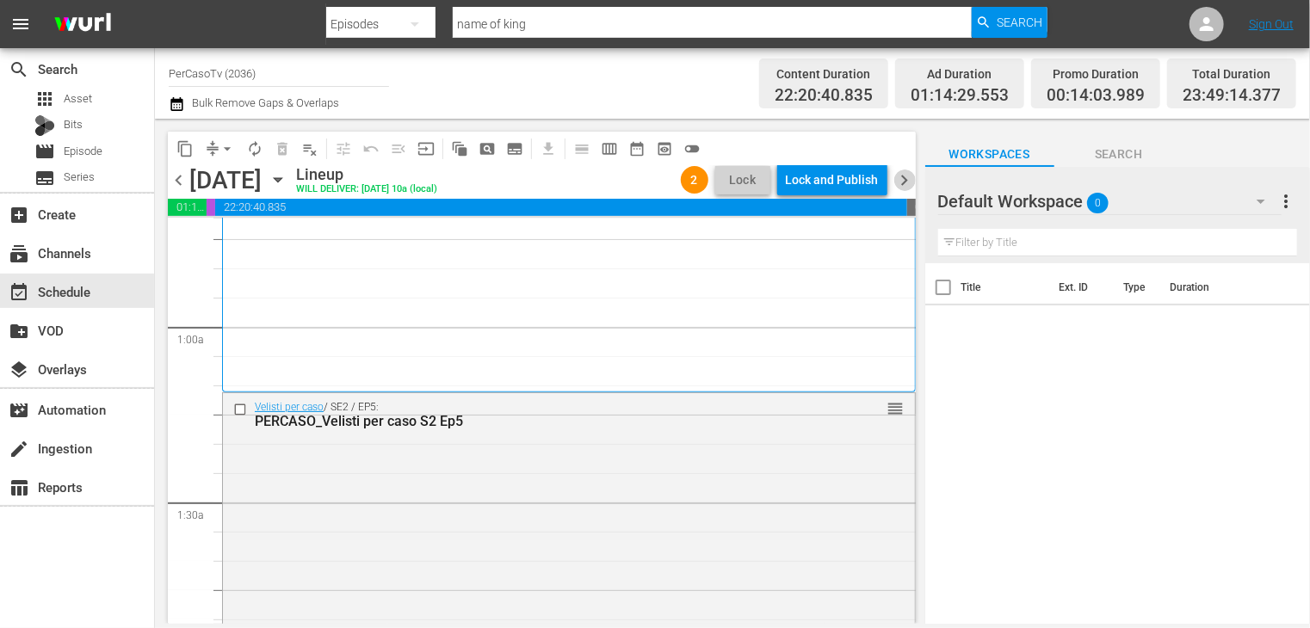
click at [903, 183] on span "chevron_right" at bounding box center [905, 181] width 22 height 22
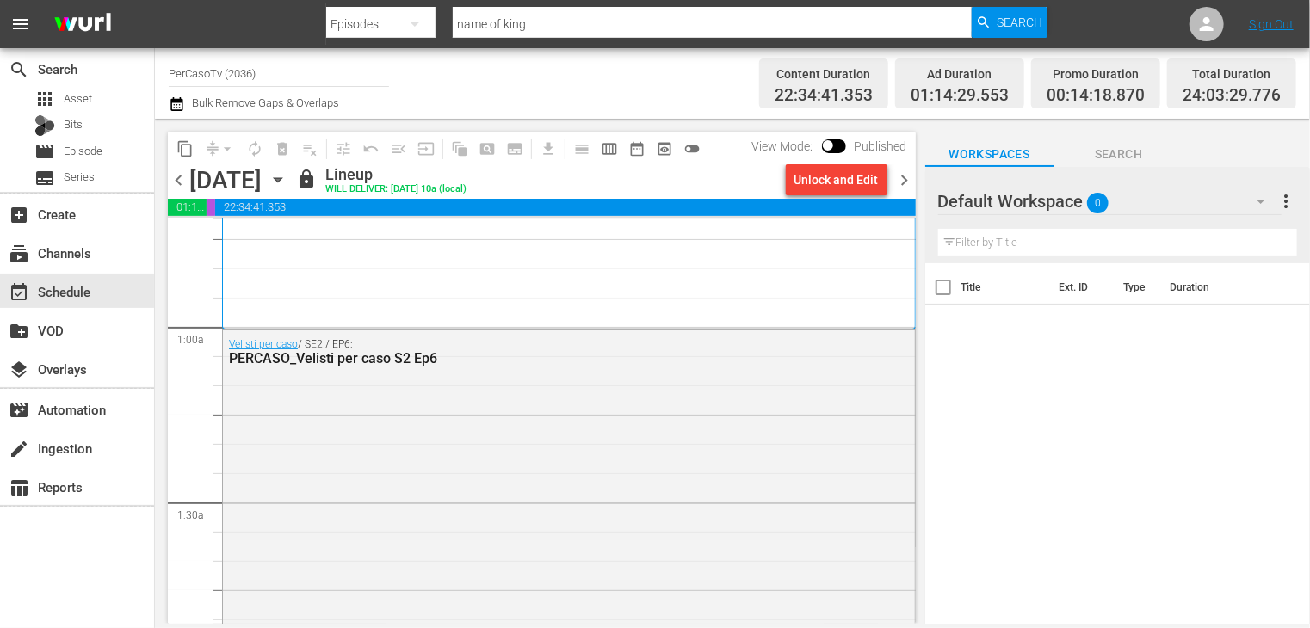
click at [826, 182] on div "Unlock and Edit" at bounding box center [836, 179] width 84 height 31
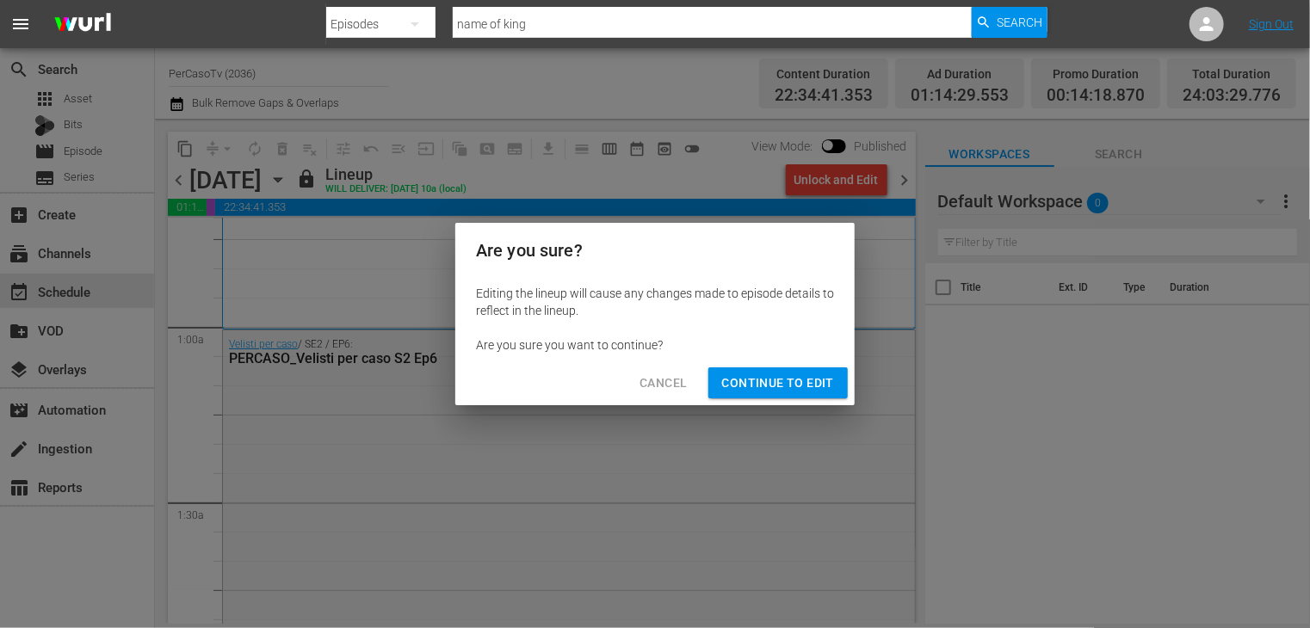
click at [793, 381] on span "Continue to Edit" at bounding box center [778, 384] width 112 height 22
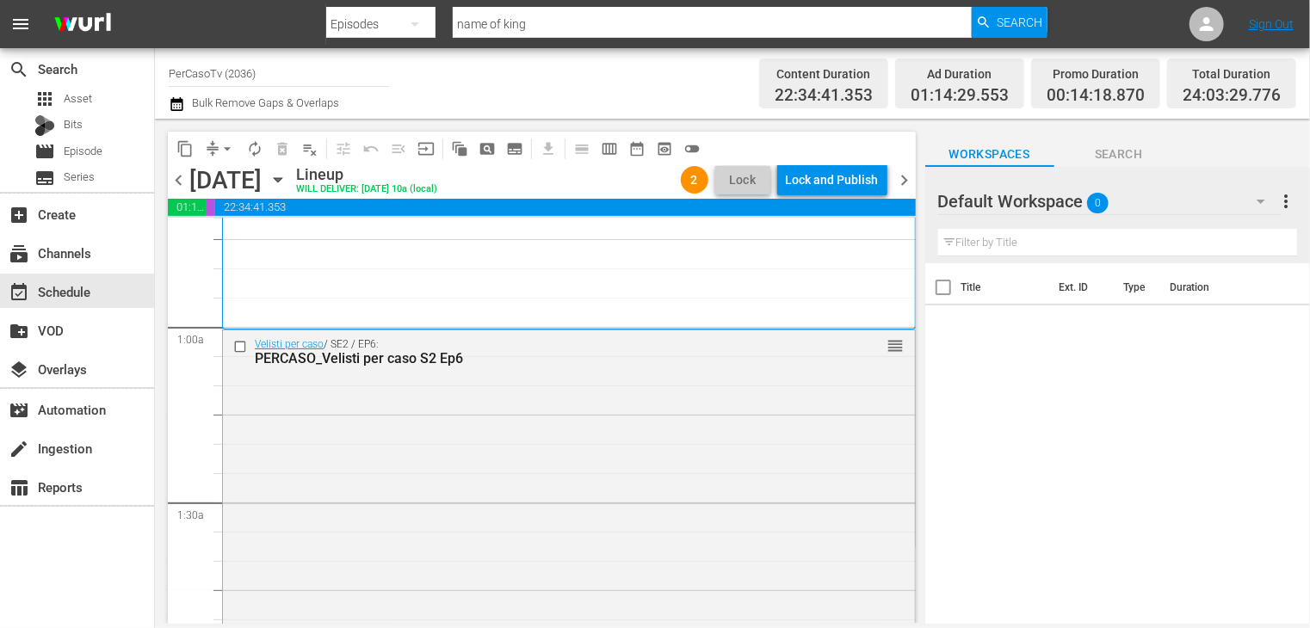
click at [905, 182] on span "chevron_right" at bounding box center [905, 181] width 22 height 22
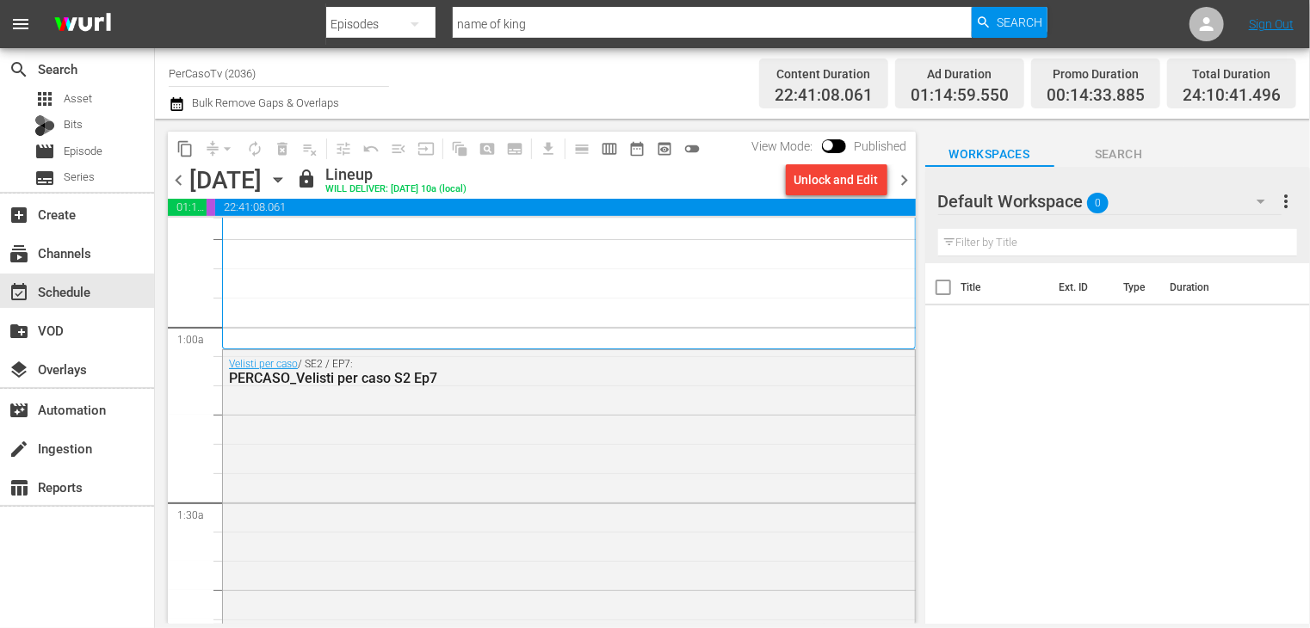
click at [822, 187] on div "Unlock and Edit" at bounding box center [836, 179] width 84 height 31
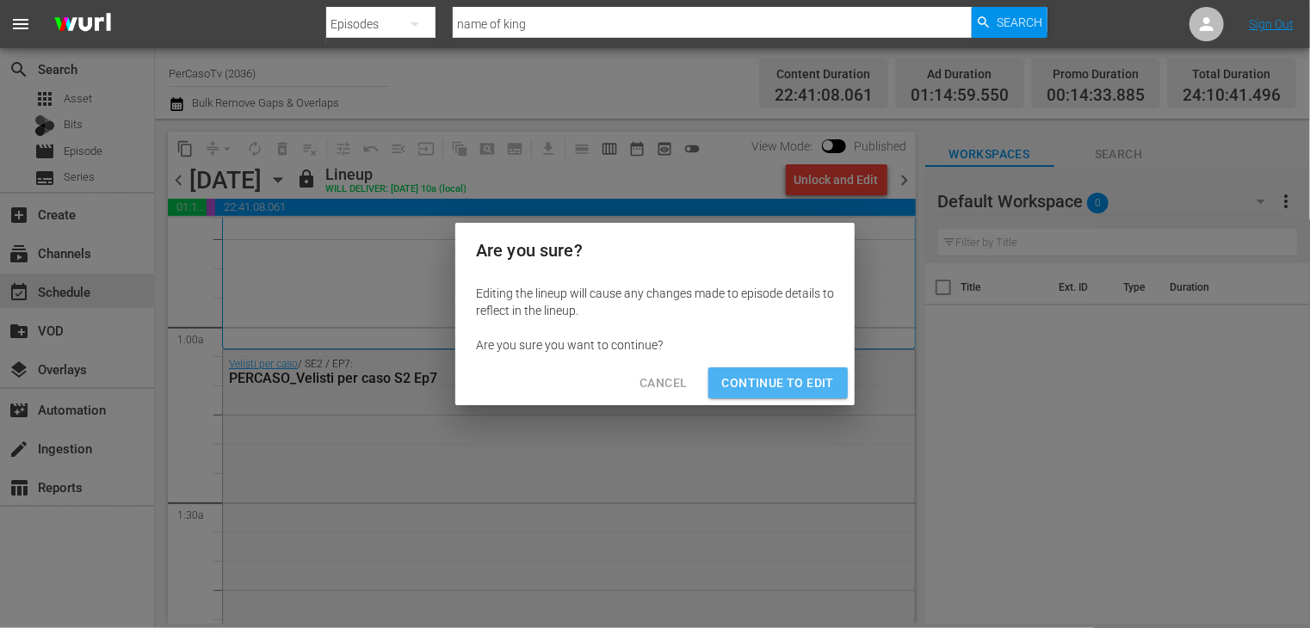
click at [785, 383] on span "Continue to Edit" at bounding box center [778, 384] width 112 height 22
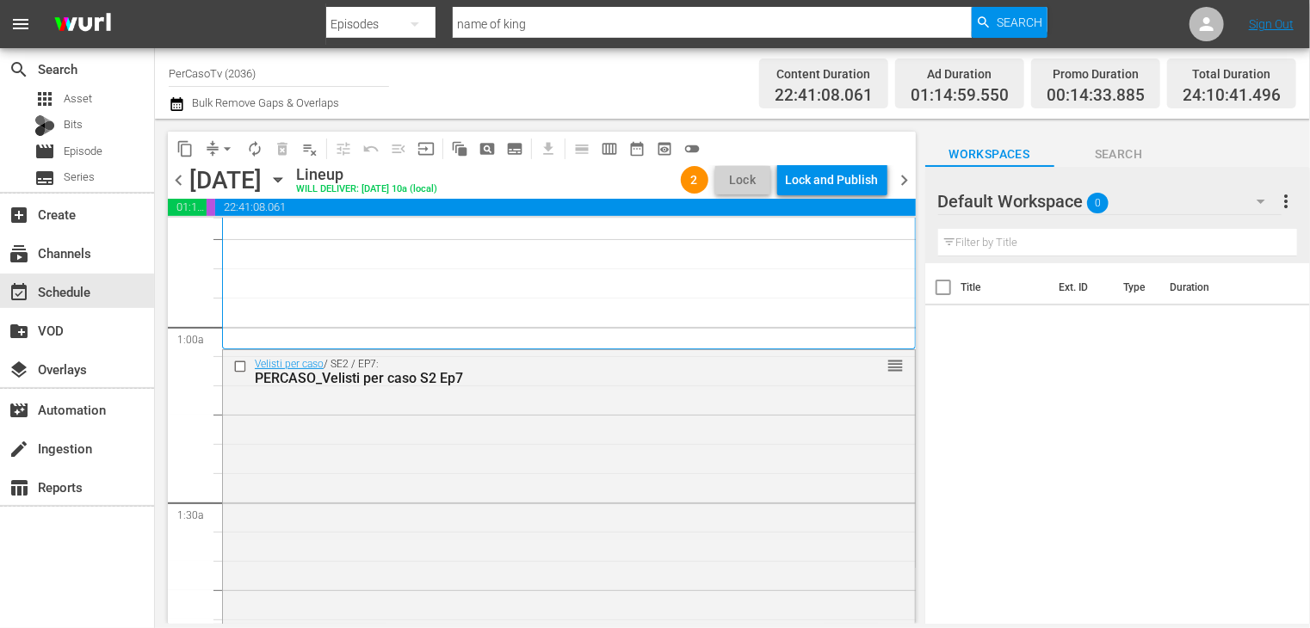
click at [908, 183] on span "chevron_right" at bounding box center [905, 181] width 22 height 22
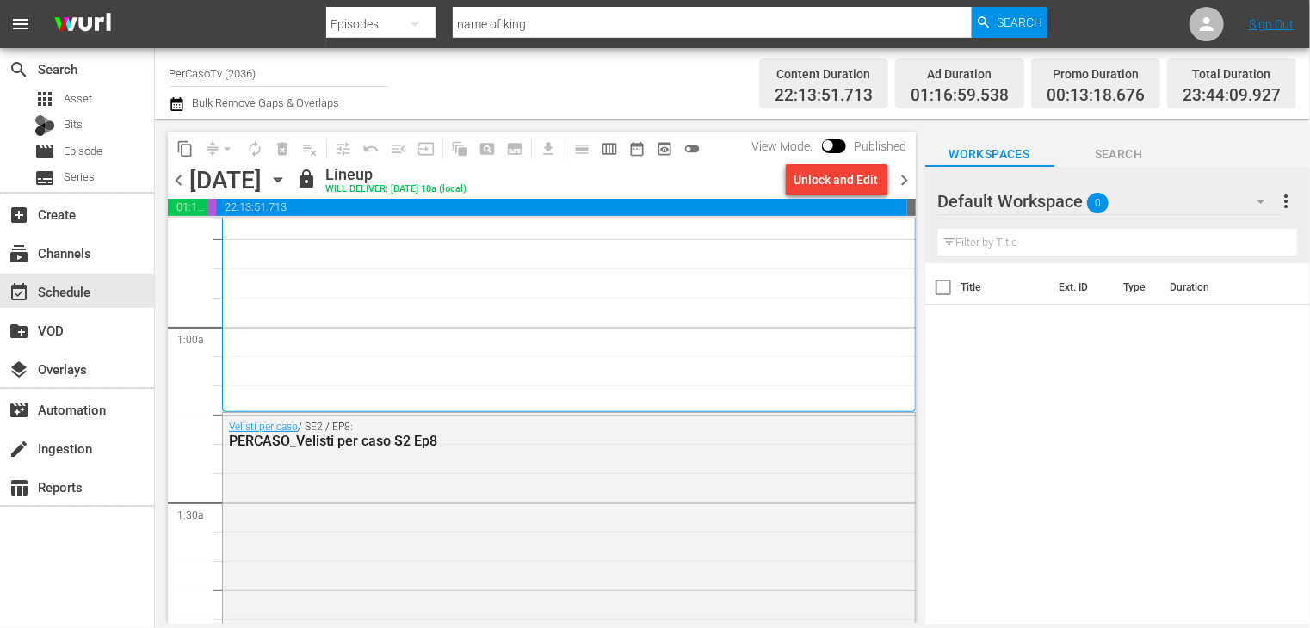
click at [813, 187] on div "Unlock and Edit" at bounding box center [836, 179] width 84 height 31
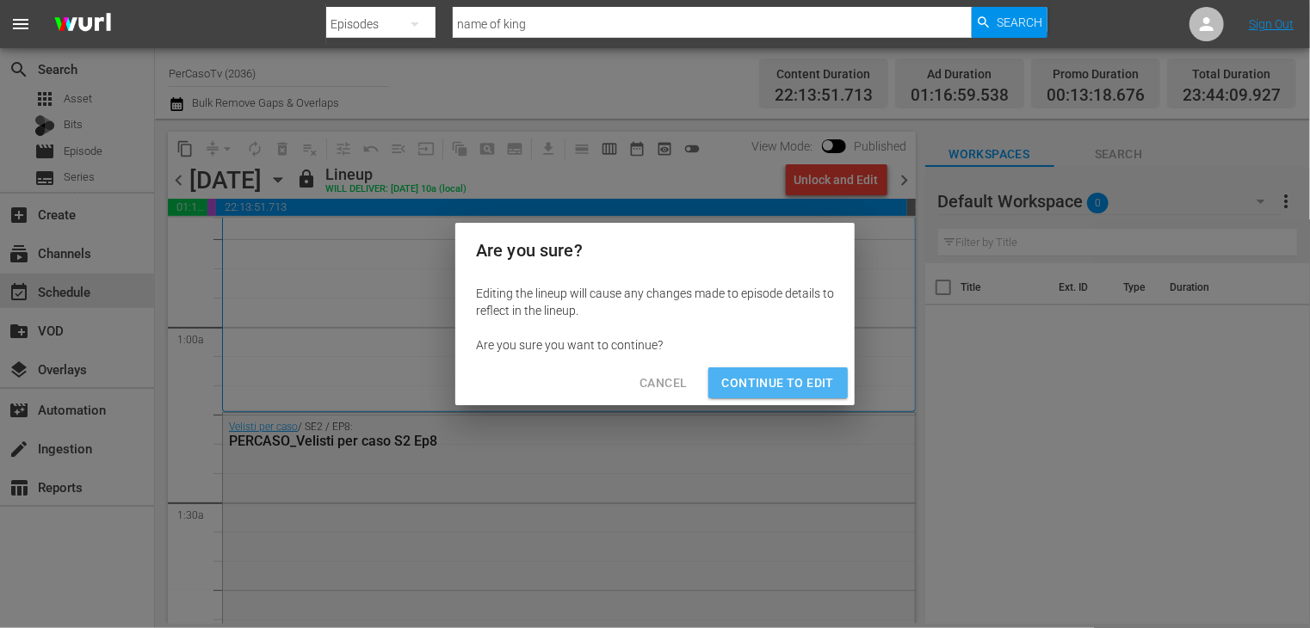
click at [781, 376] on span "Continue to Edit" at bounding box center [778, 384] width 112 height 22
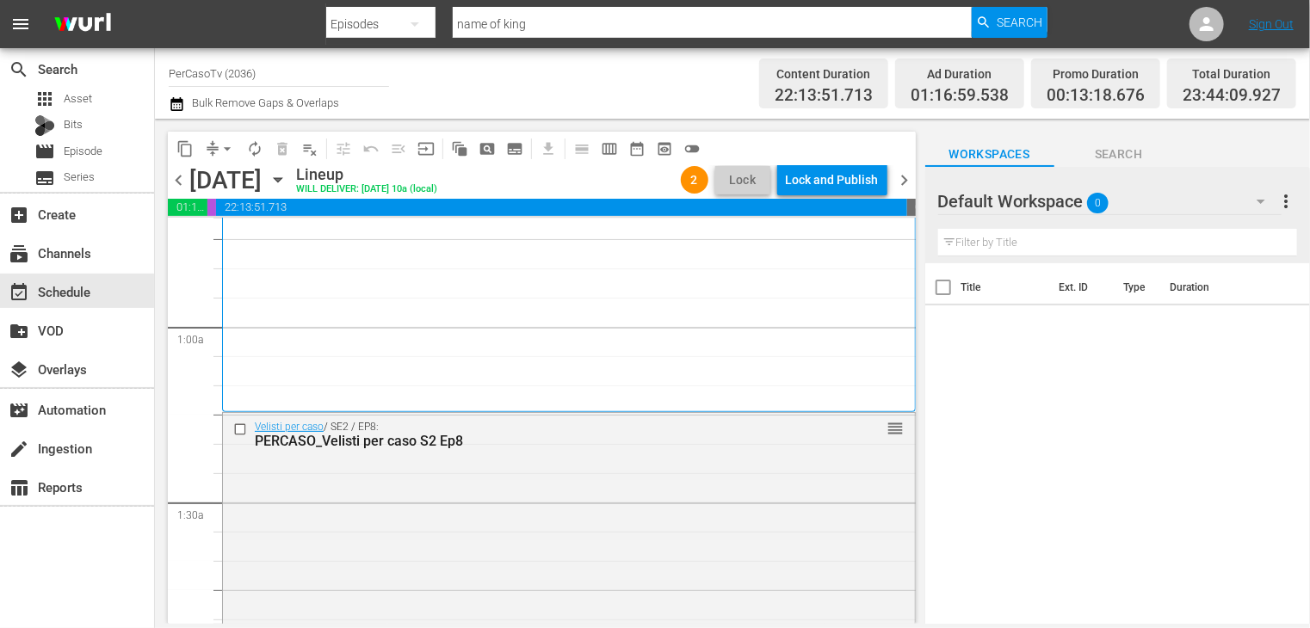
click at [905, 183] on span "chevron_right" at bounding box center [905, 181] width 22 height 22
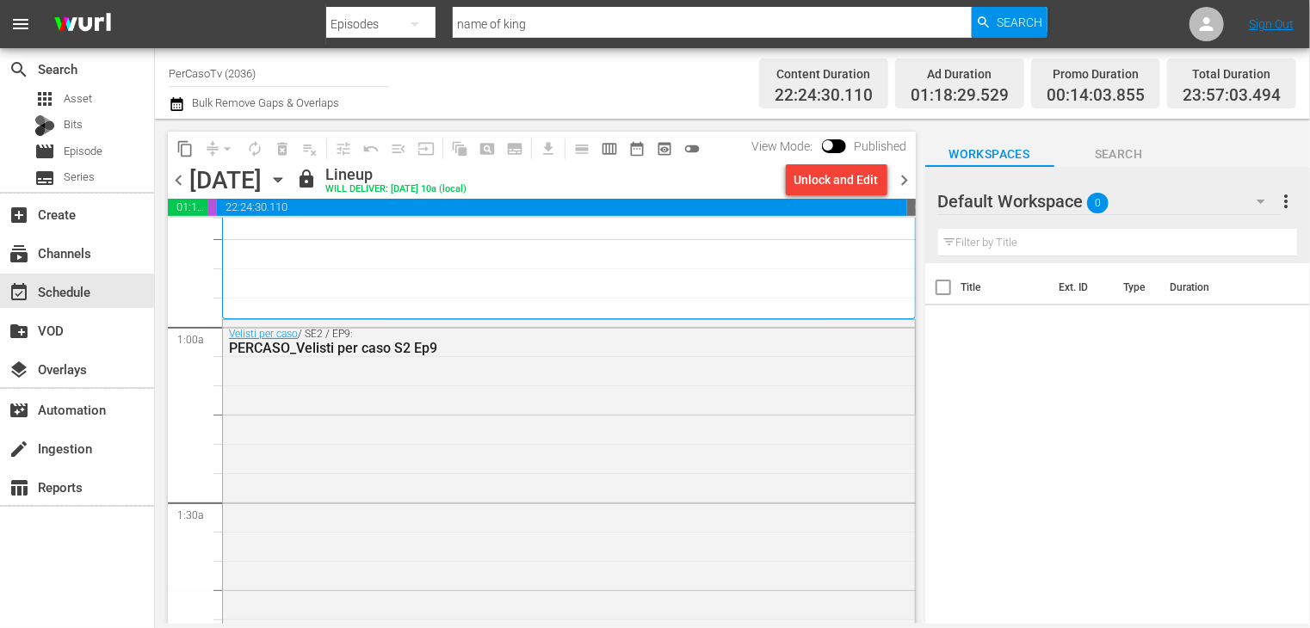
click at [831, 188] on div "Unlock and Edit" at bounding box center [836, 179] width 84 height 31
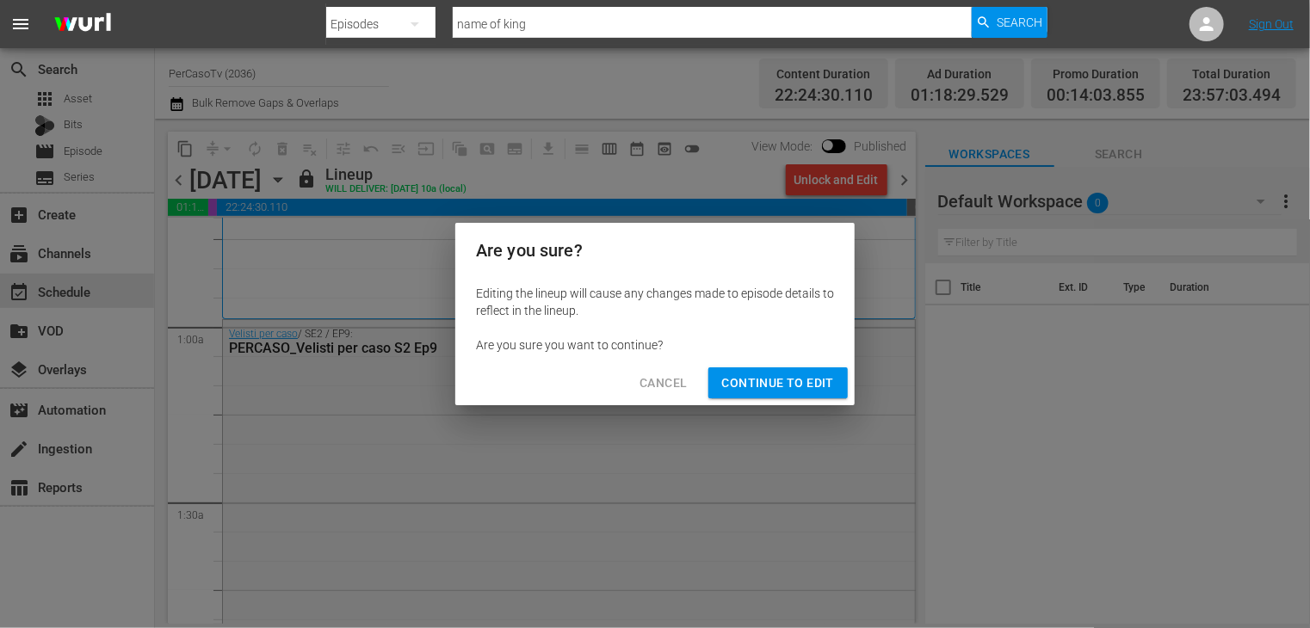
click at [778, 390] on span "Continue to Edit" at bounding box center [778, 384] width 112 height 22
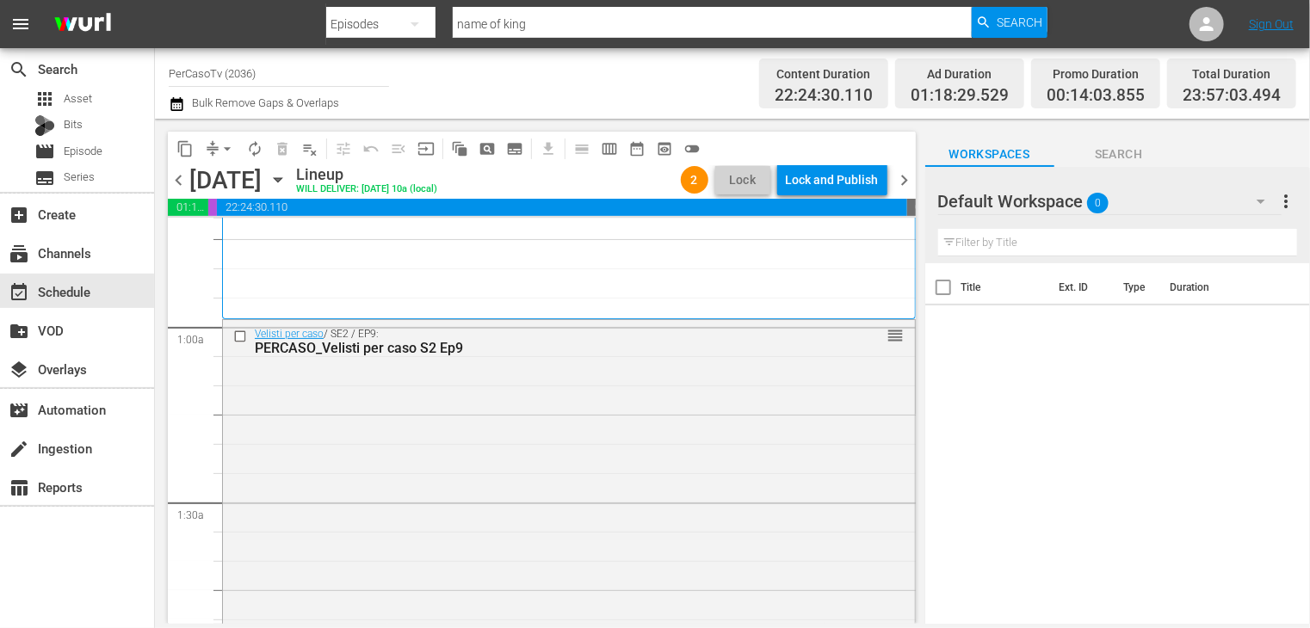
click at [901, 188] on span "chevron_right" at bounding box center [905, 181] width 22 height 22
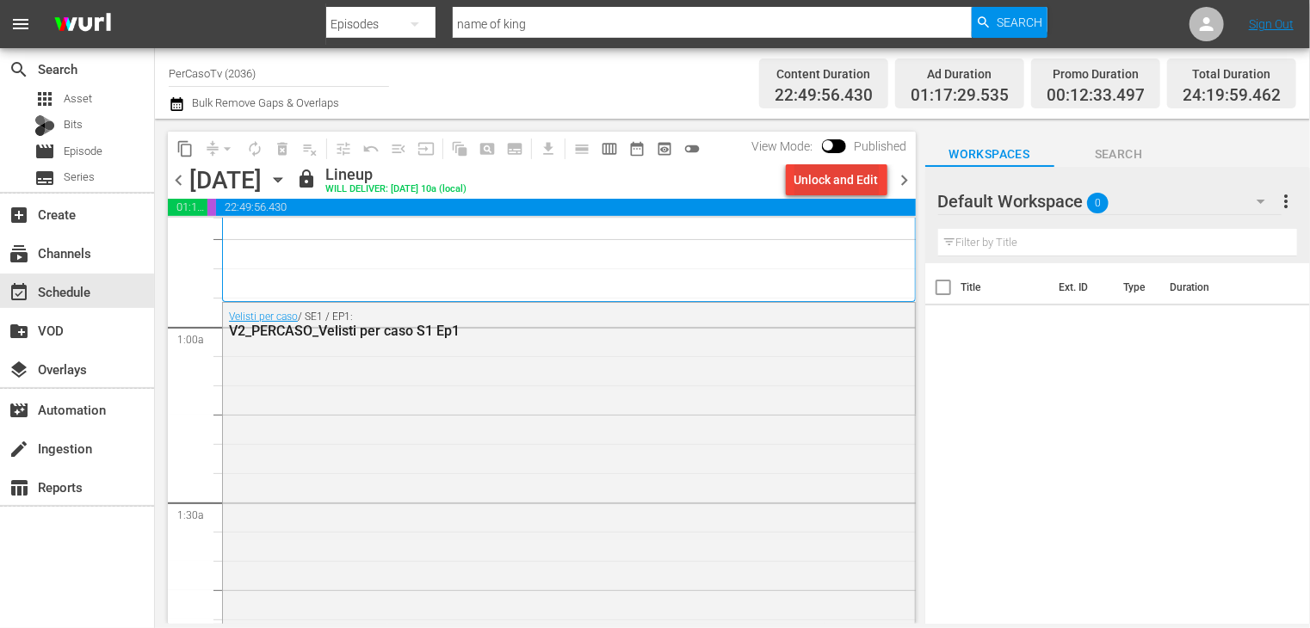
click at [816, 185] on div "Unlock and Edit" at bounding box center [836, 179] width 84 height 31
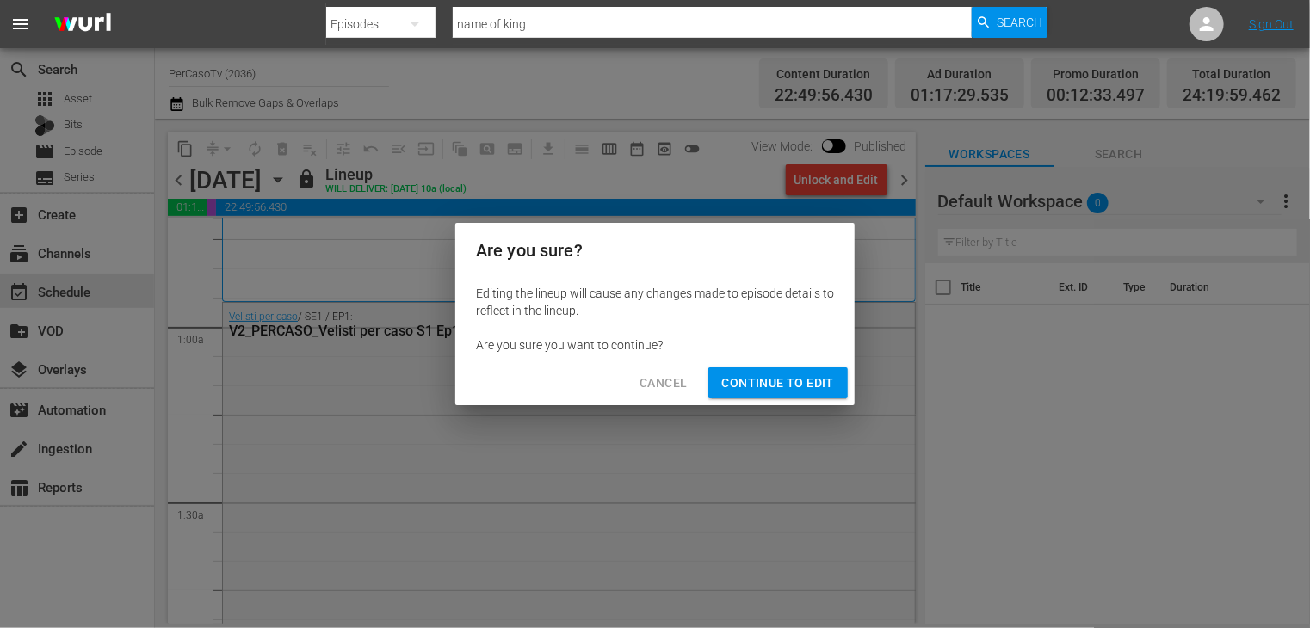
click at [779, 380] on span "Continue to Edit" at bounding box center [778, 384] width 112 height 22
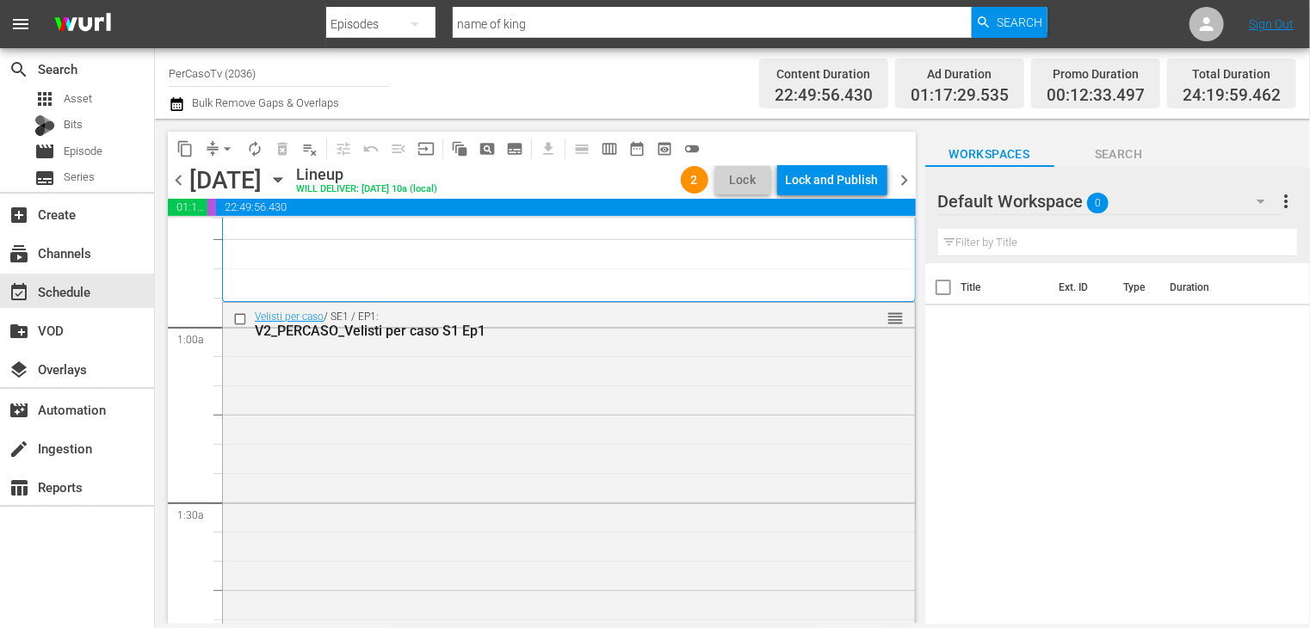
click at [905, 183] on span "chevron_right" at bounding box center [905, 181] width 22 height 22
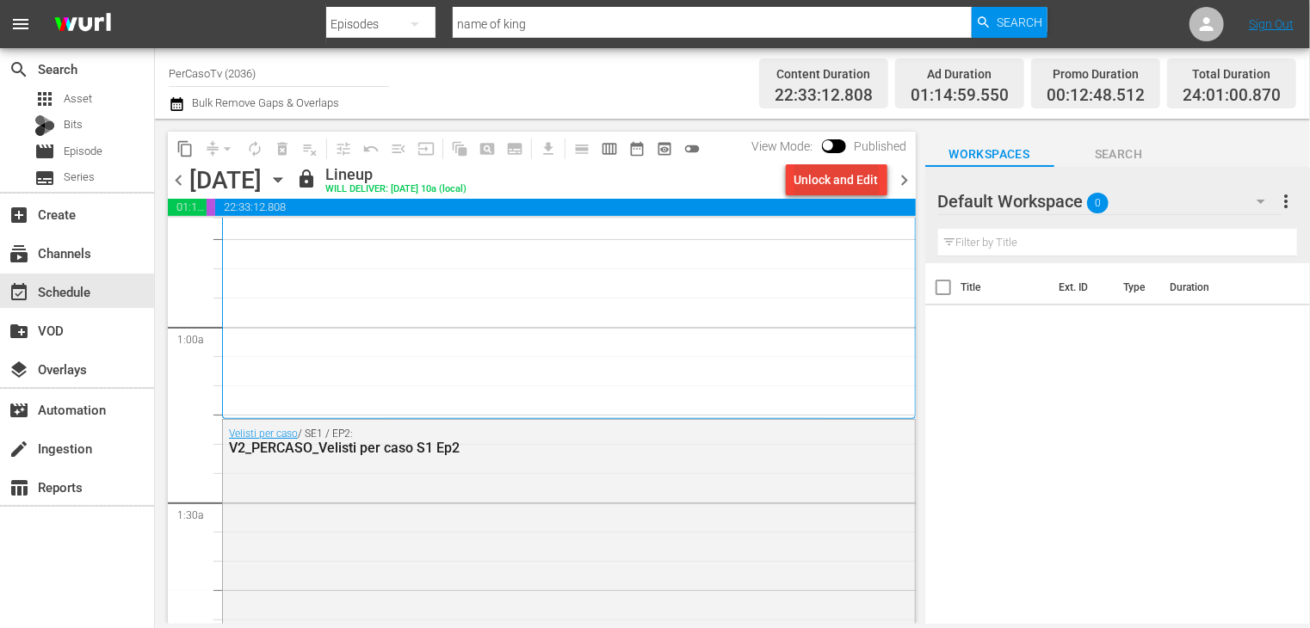
click at [823, 181] on div "Unlock and Edit" at bounding box center [836, 179] width 84 height 31
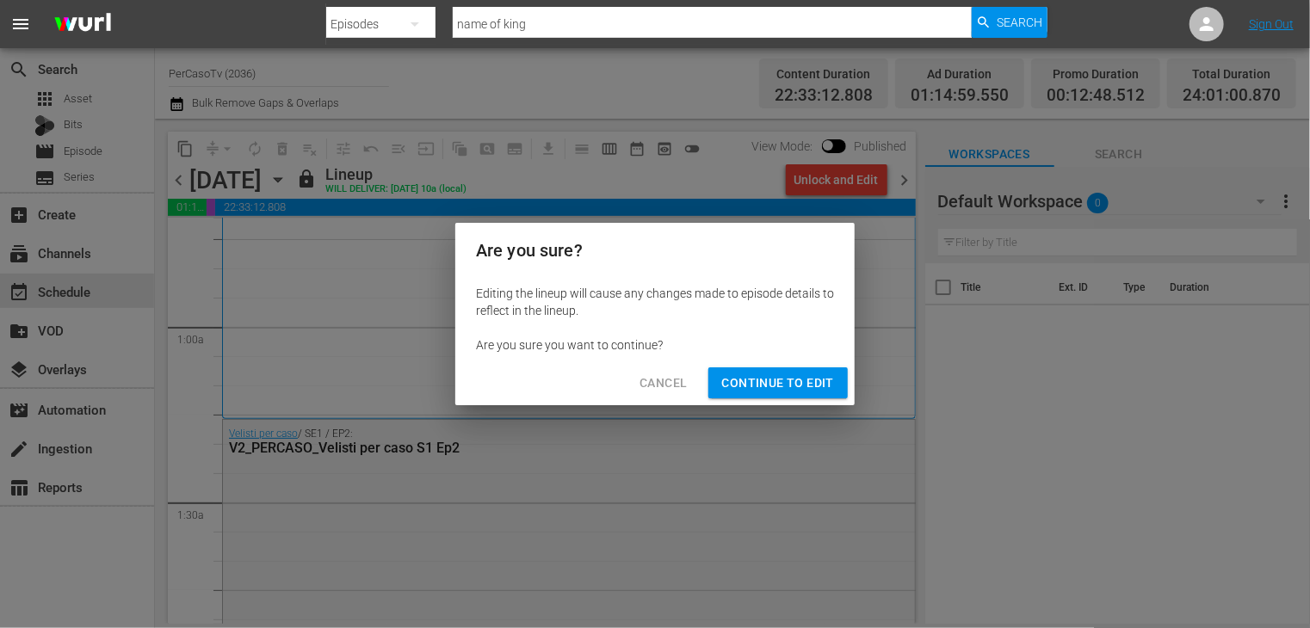
click at [759, 386] on span "Continue to Edit" at bounding box center [778, 384] width 112 height 22
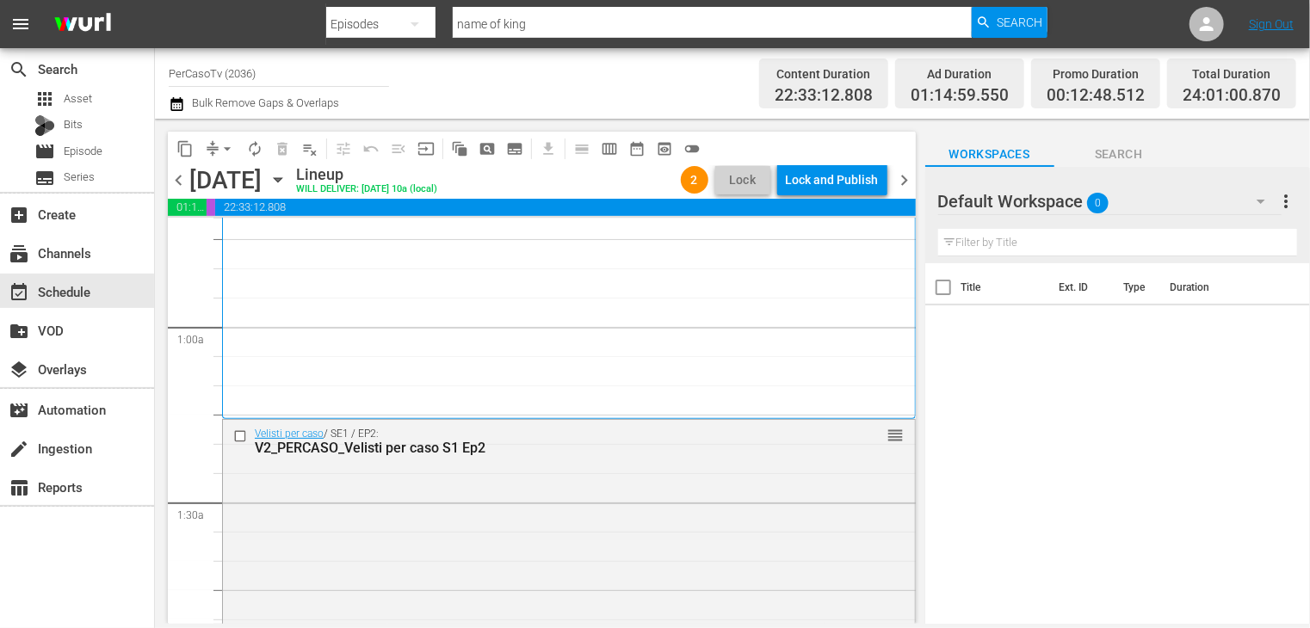
click at [909, 181] on span "chevron_right" at bounding box center [905, 181] width 22 height 22
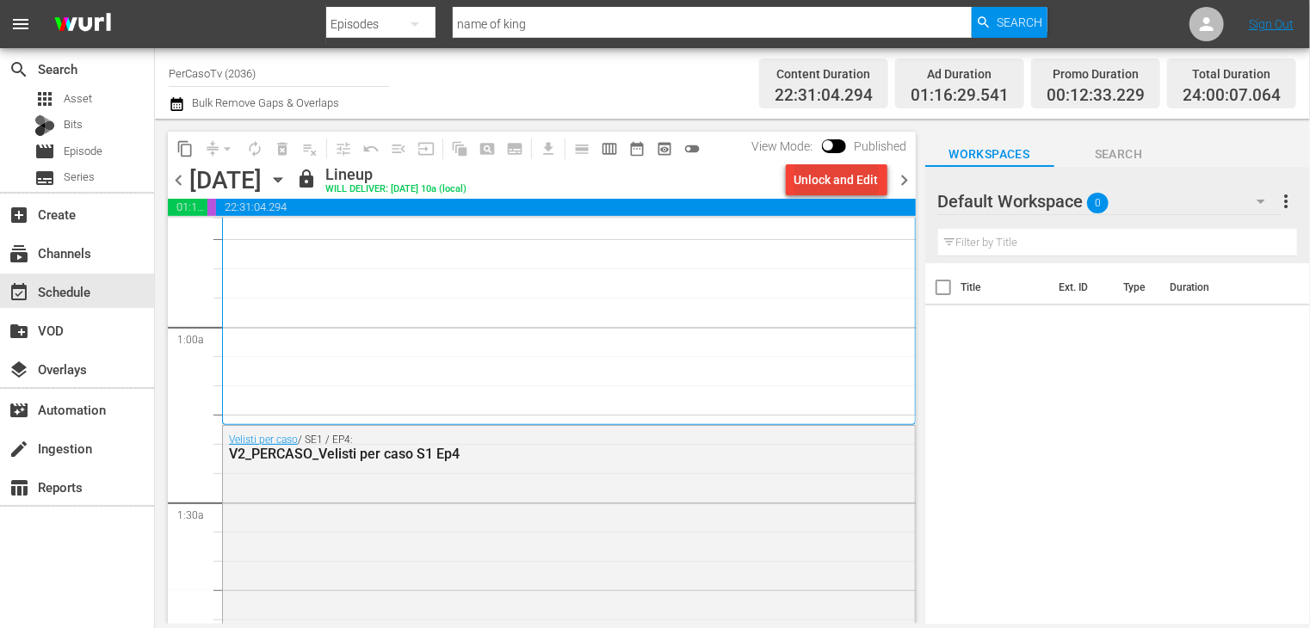
click at [818, 183] on div "Unlock and Edit" at bounding box center [836, 179] width 84 height 31
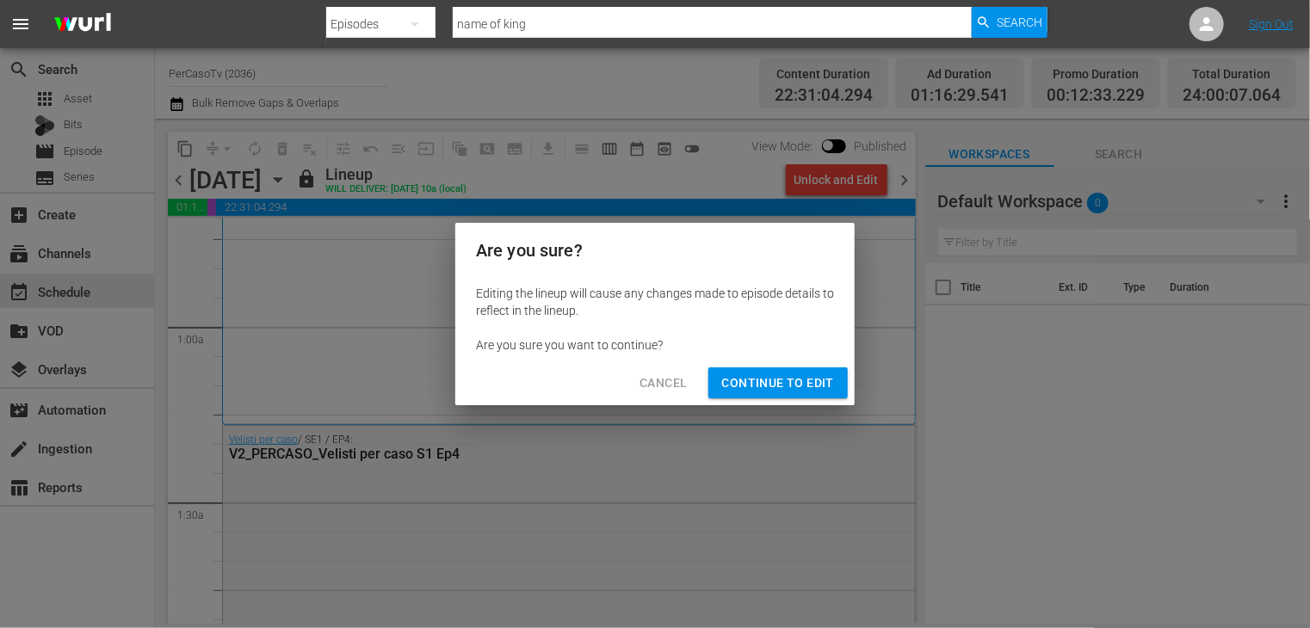
click at [756, 380] on span "Continue to Edit" at bounding box center [778, 384] width 112 height 22
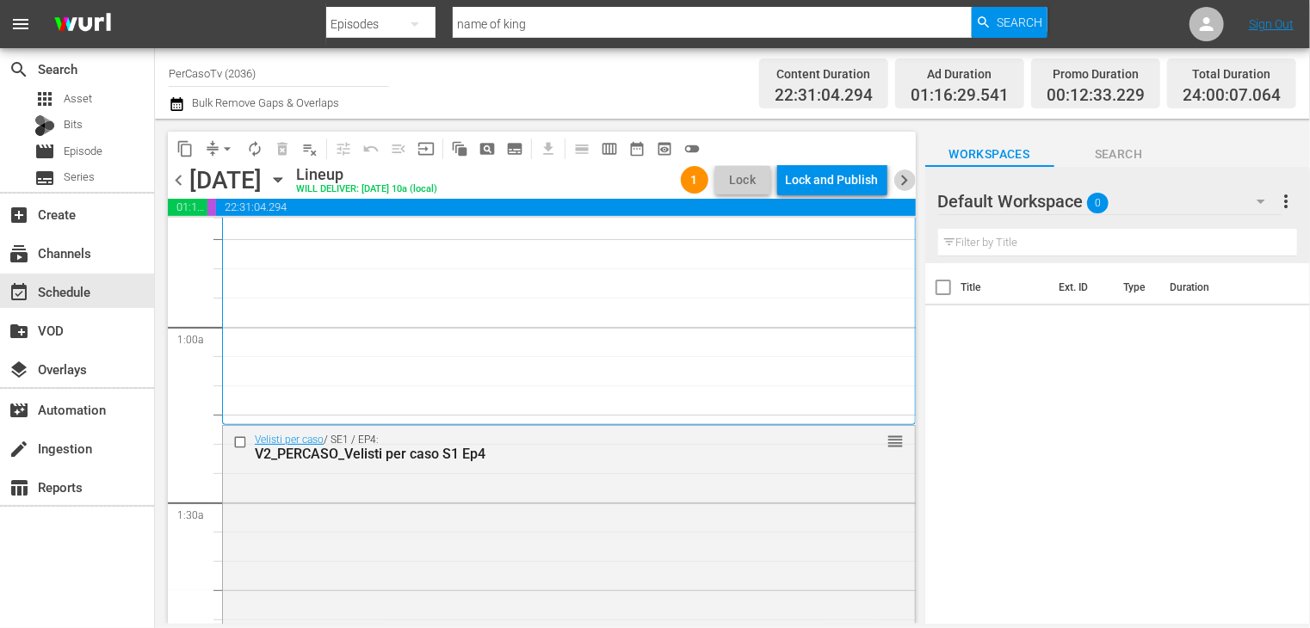
click at [905, 186] on span "chevron_right" at bounding box center [905, 181] width 22 height 22
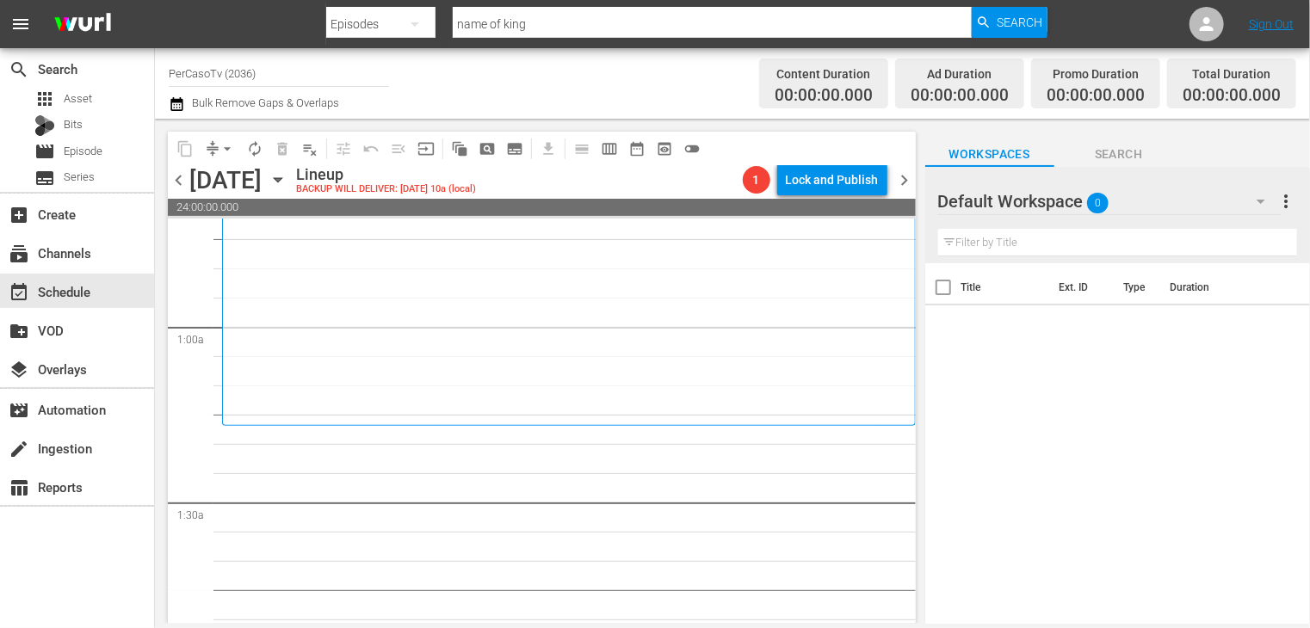
click at [178, 190] on span "chevron_left" at bounding box center [179, 181] width 22 height 22
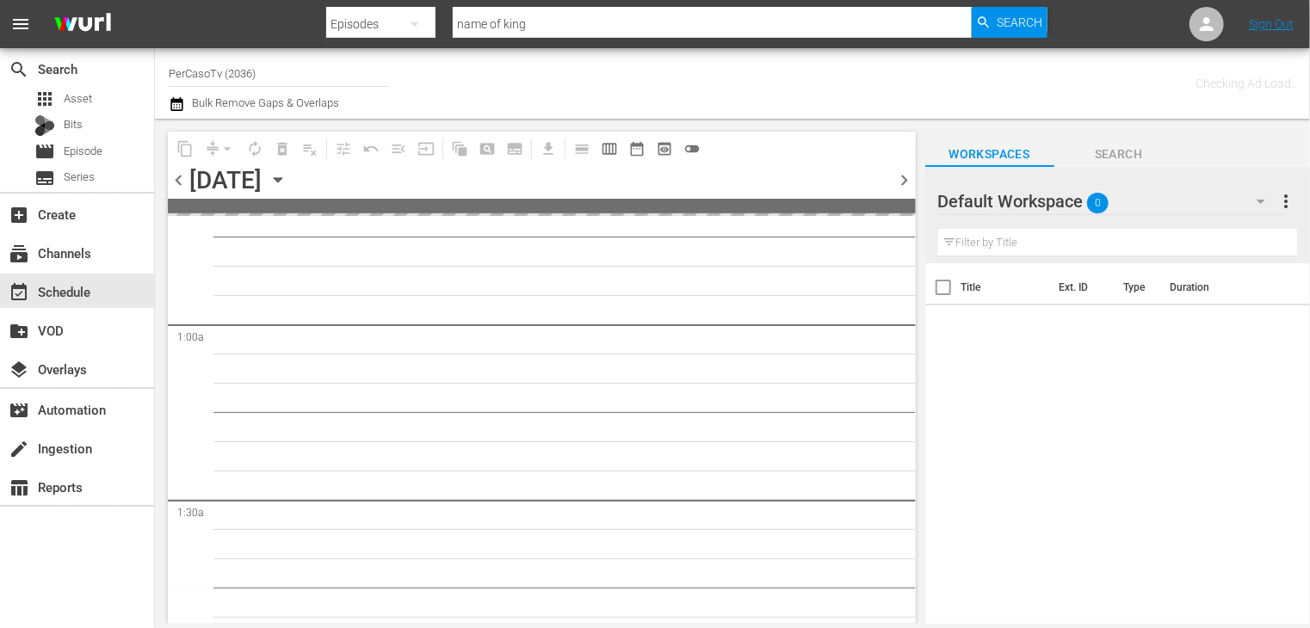
click at [178, 190] on span "chevron_left" at bounding box center [179, 181] width 22 height 22
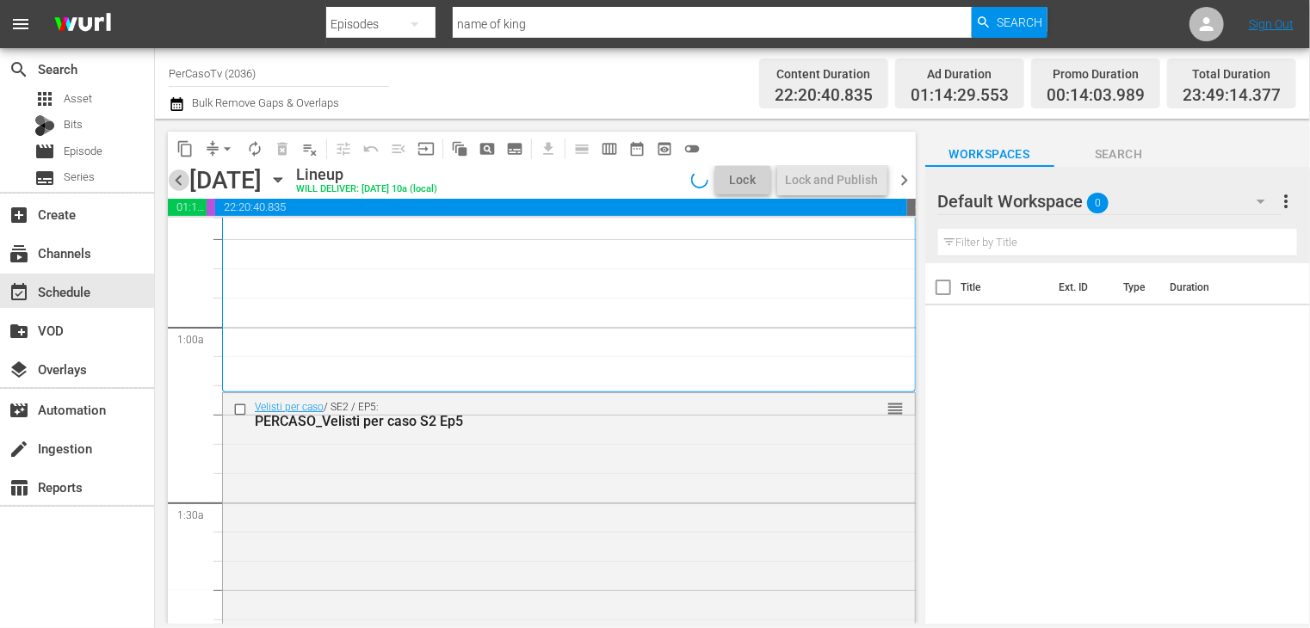
click at [178, 190] on span "chevron_left" at bounding box center [179, 181] width 22 height 22
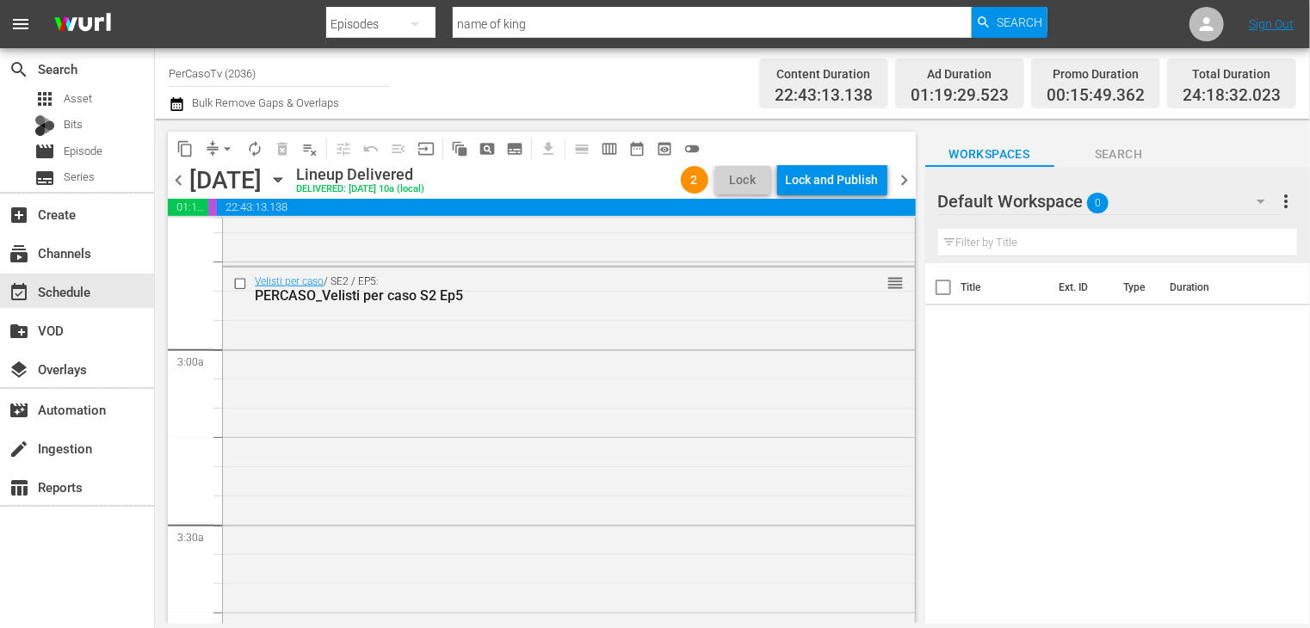
scroll to position [972, 0]
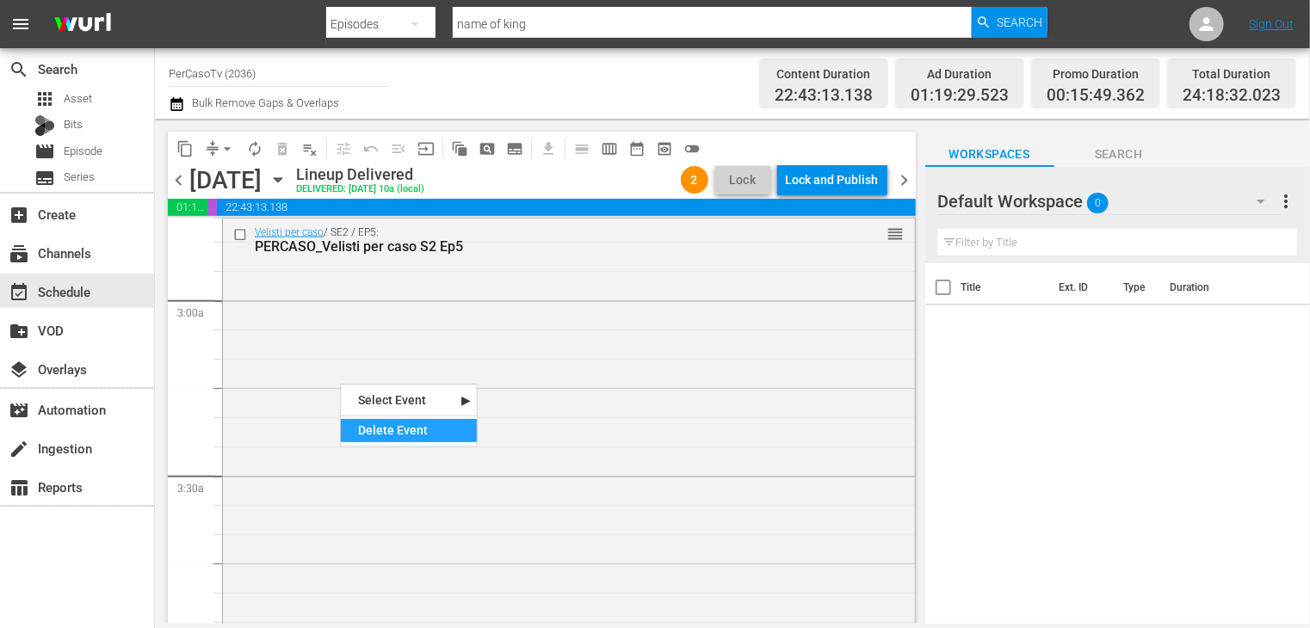
click at [369, 428] on div "Delete Event" at bounding box center [409, 430] width 136 height 23
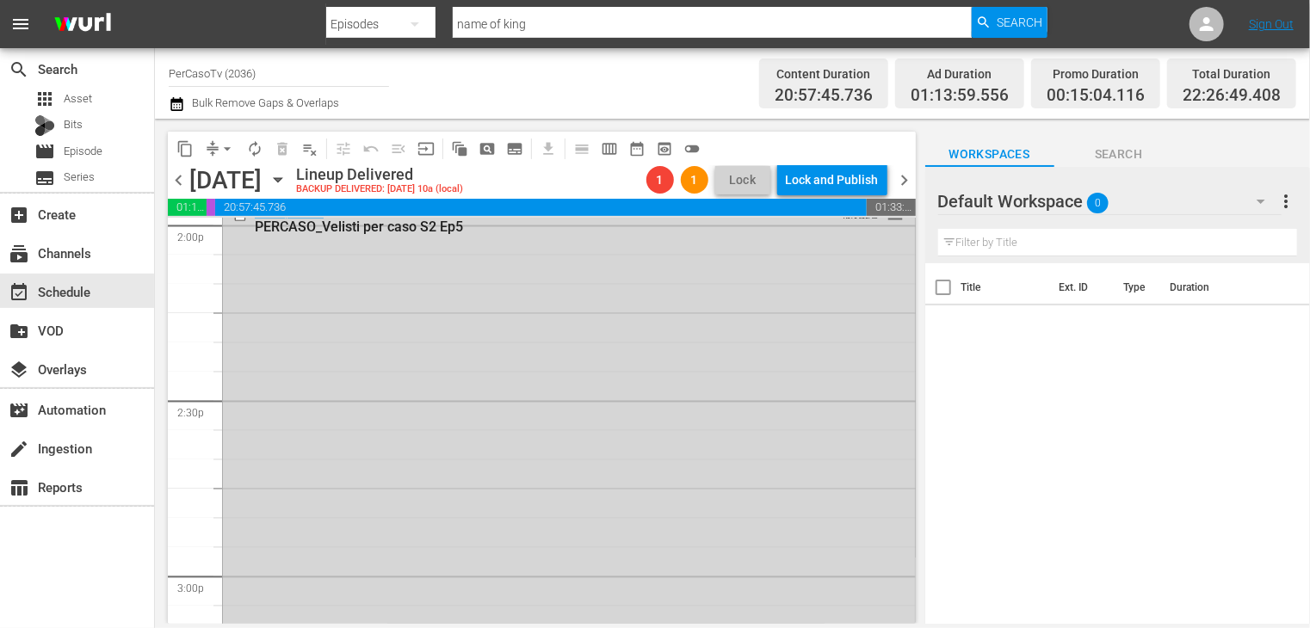
scroll to position [4877, 0]
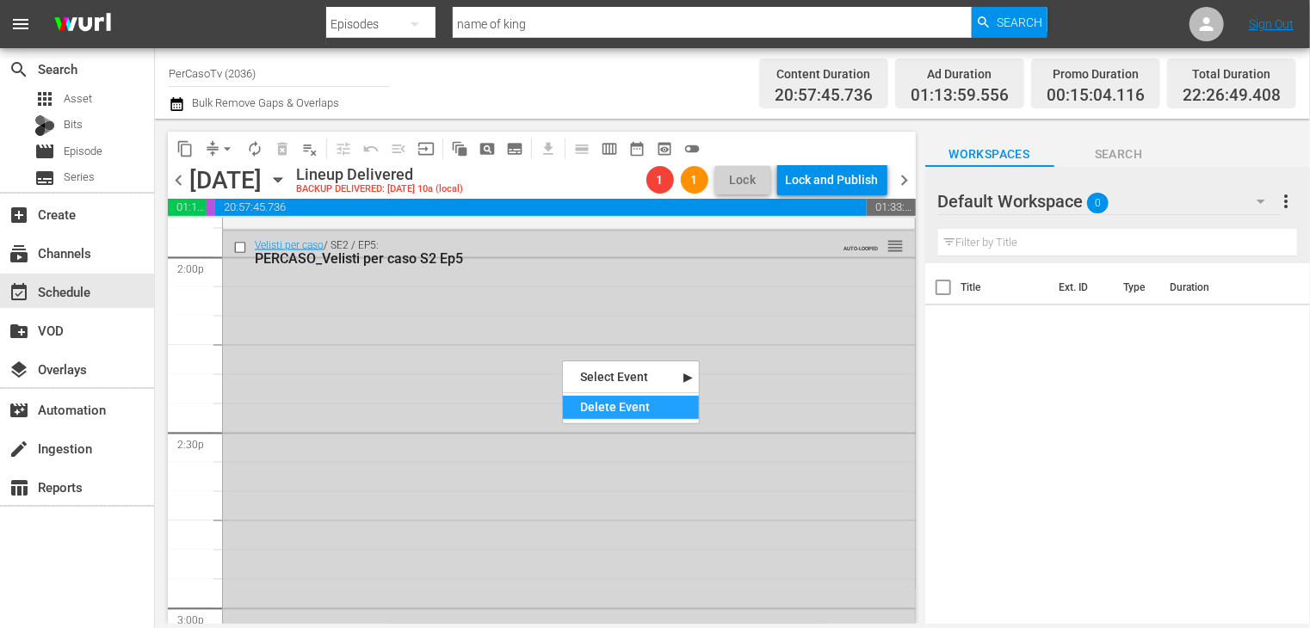
click at [586, 399] on div "Delete Event" at bounding box center [631, 407] width 136 height 23
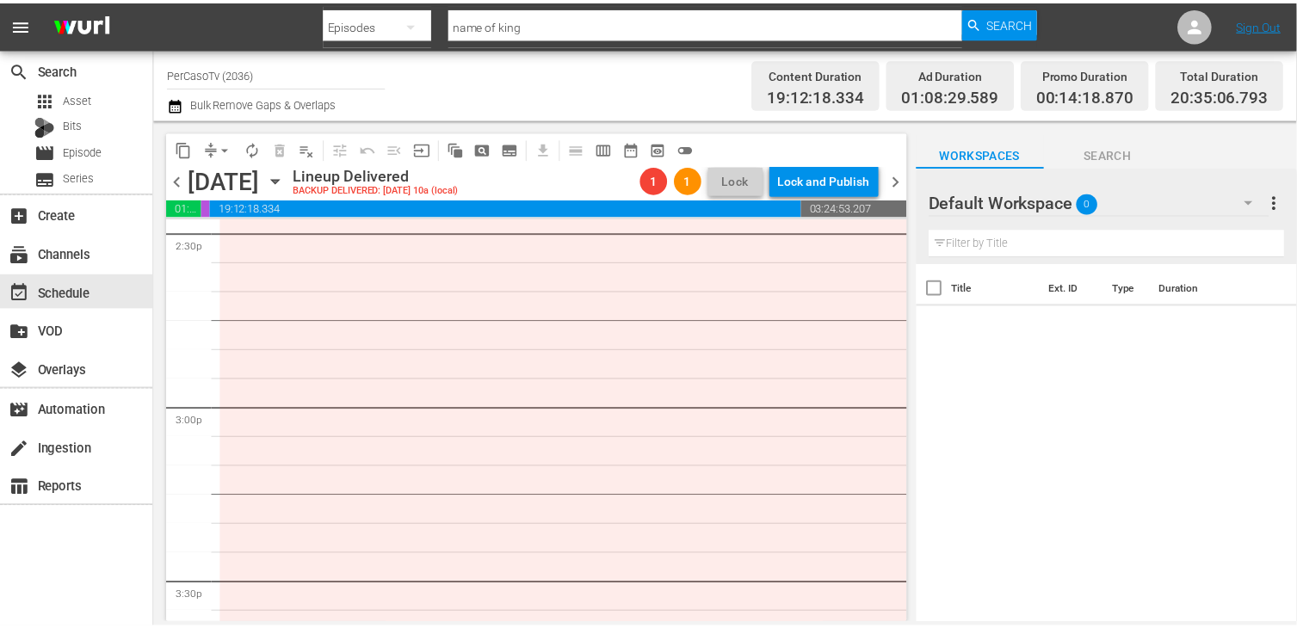
scroll to position [4085, 0]
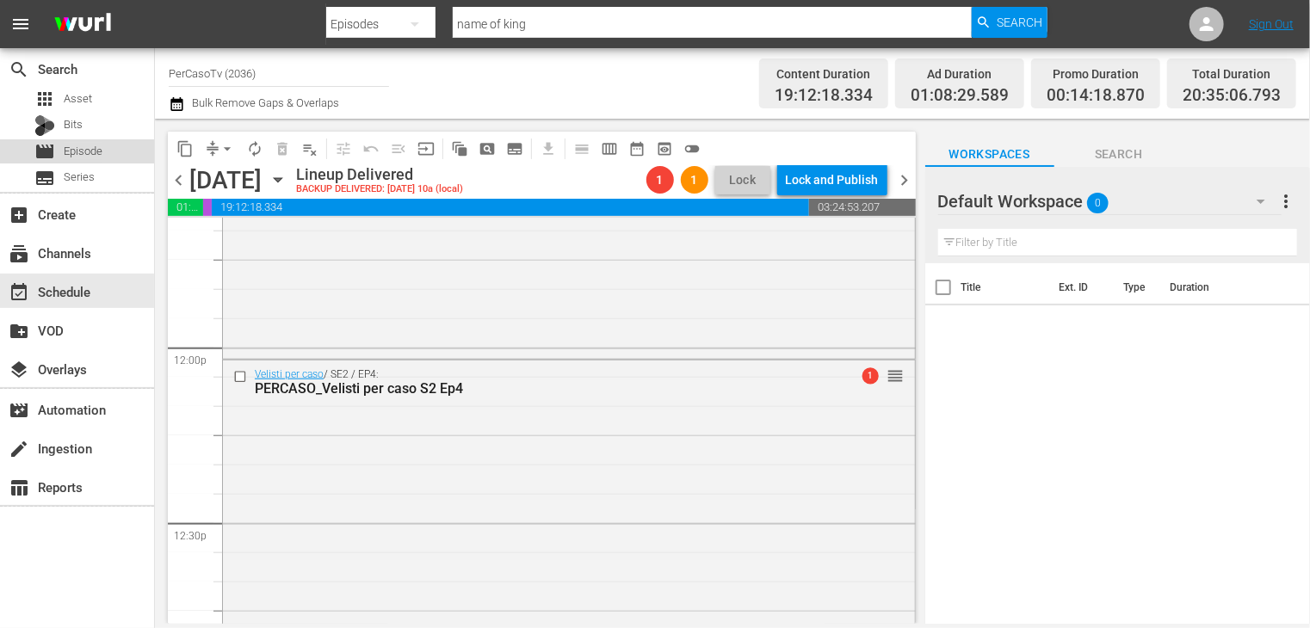
click at [96, 151] on span "Episode" at bounding box center [83, 151] width 39 height 17
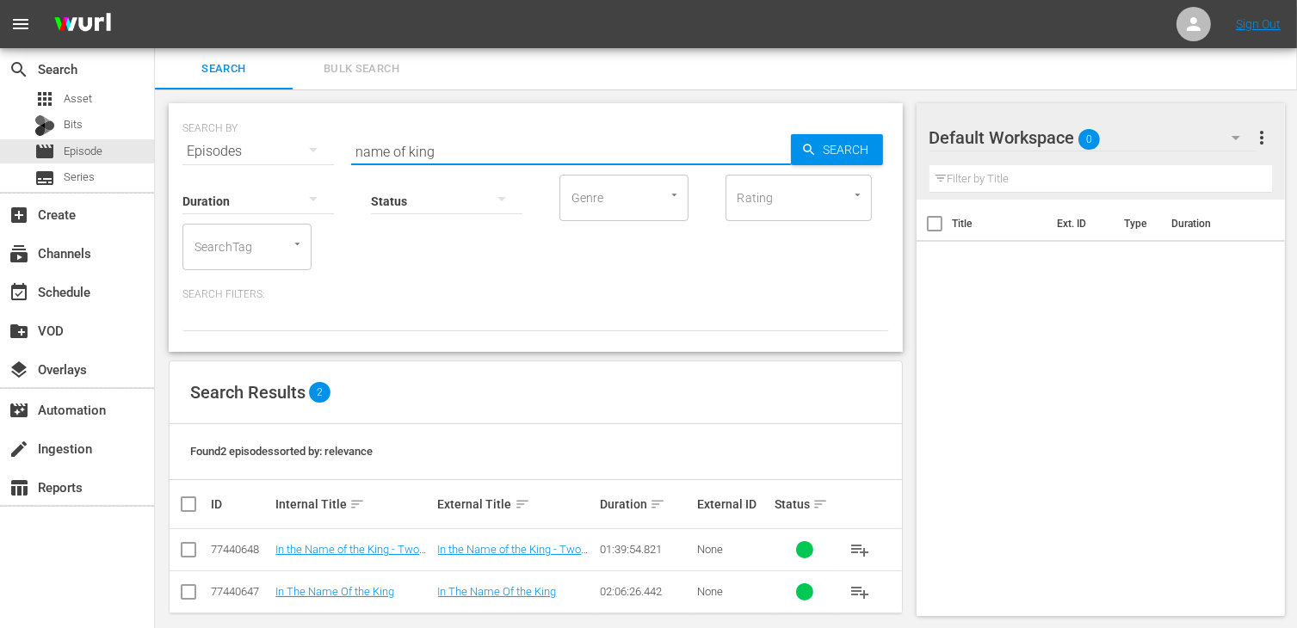
drag, startPoint x: 444, startPoint y: 151, endPoint x: 241, endPoint y: 159, distance: 203.3
click at [241, 159] on div "SEARCH BY Search By Episodes Search ID, Title, Description, Keywords, or Catego…" at bounding box center [536, 227] width 734 height 249
type input "mondi di syusy"
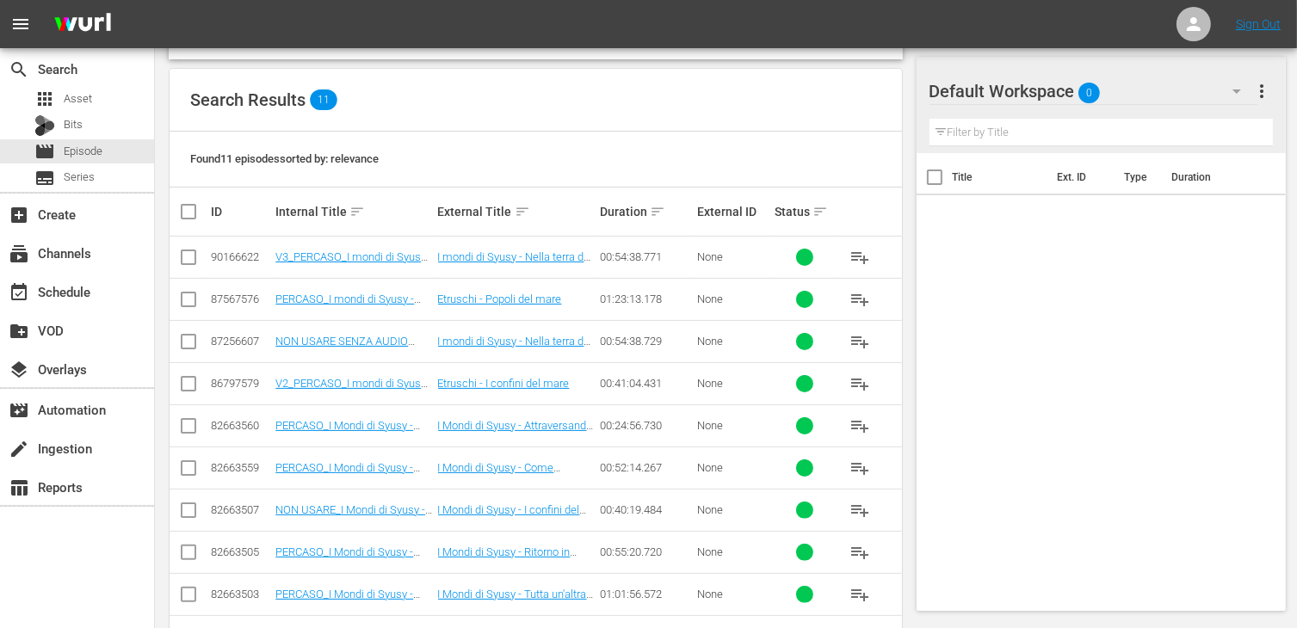
scroll to position [353, 0]
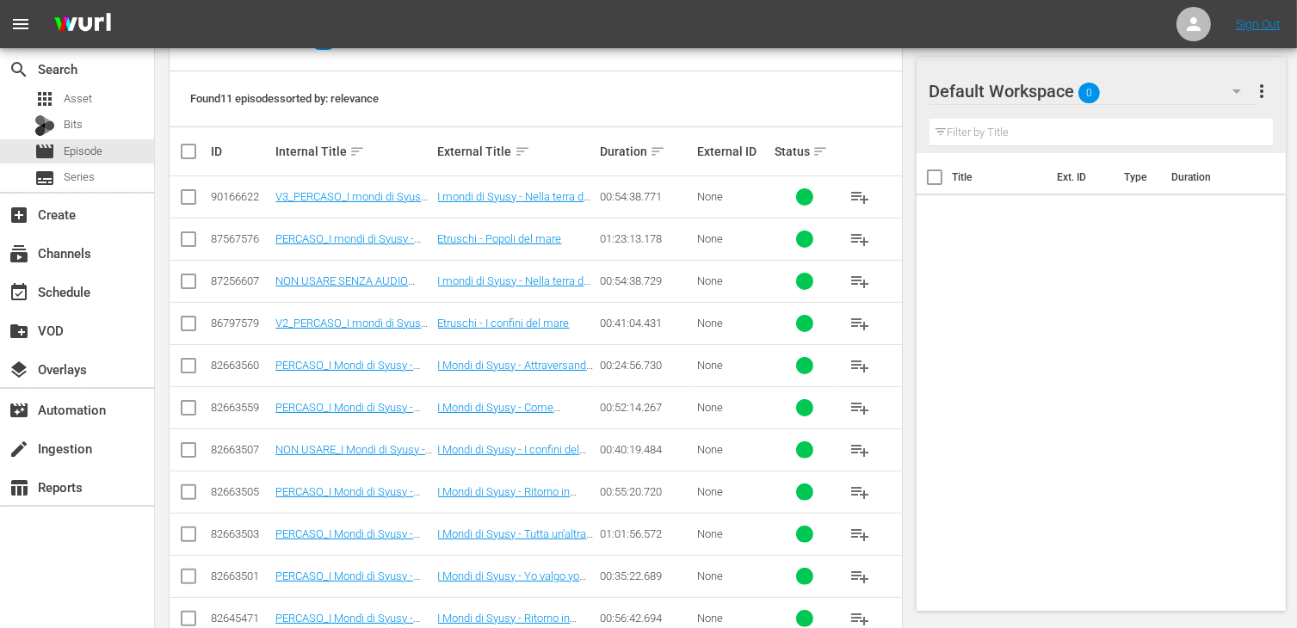
click at [195, 199] on input "checkbox" at bounding box center [188, 200] width 21 height 21
checkbox input "true"
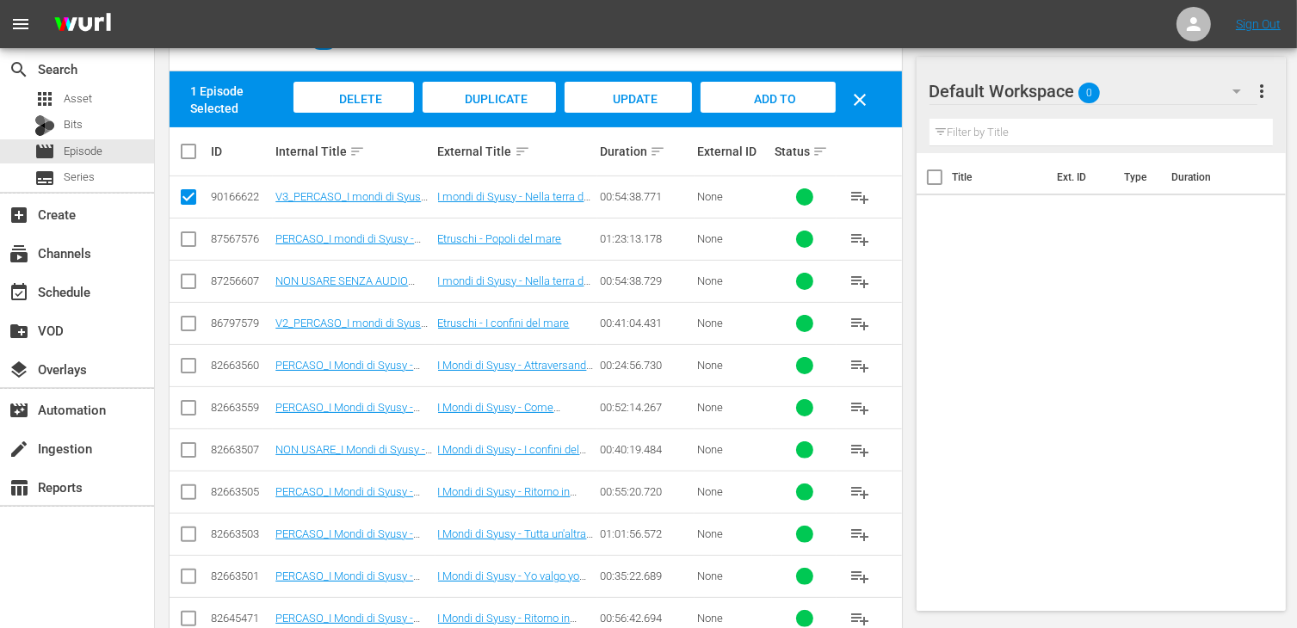
click at [192, 244] on input "checkbox" at bounding box center [188, 242] width 21 height 21
checkbox input "true"
click at [188, 327] on input "checkbox" at bounding box center [188, 327] width 21 height 21
checkbox input "true"
click at [183, 276] on input "checkbox" at bounding box center [188, 285] width 21 height 21
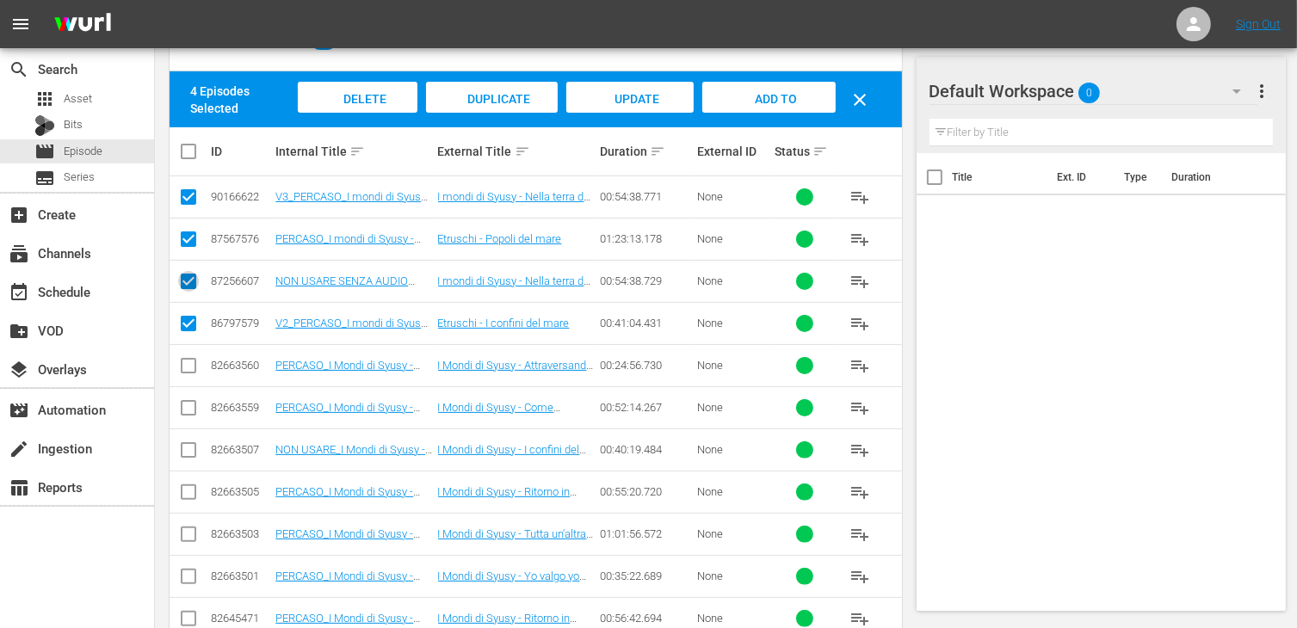
click at [182, 283] on input "checkbox" at bounding box center [188, 285] width 21 height 21
checkbox input "false"
click at [188, 492] on input "checkbox" at bounding box center [188, 495] width 21 height 21
checkbox input "true"
click at [188, 617] on input "checkbox" at bounding box center [188, 622] width 21 height 21
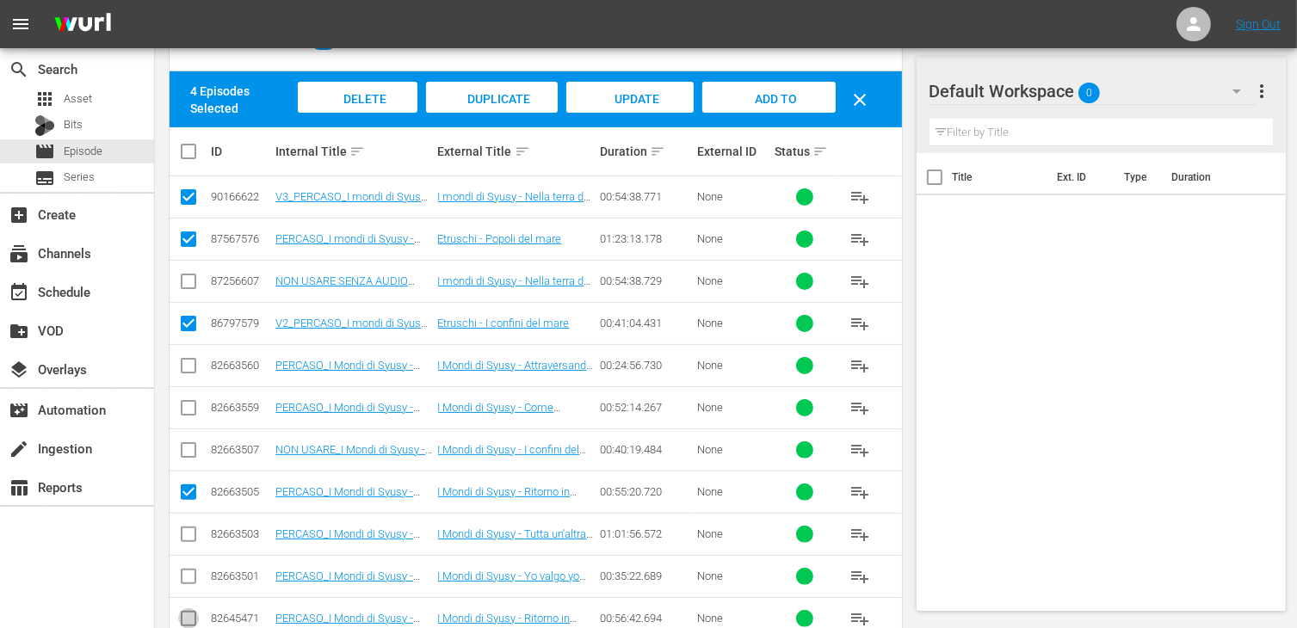
checkbox input "true"
click at [189, 534] on input "checkbox" at bounding box center [188, 538] width 21 height 21
checkbox input "true"
click at [189, 575] on input "checkbox" at bounding box center [188, 580] width 21 height 21
checkbox input "true"
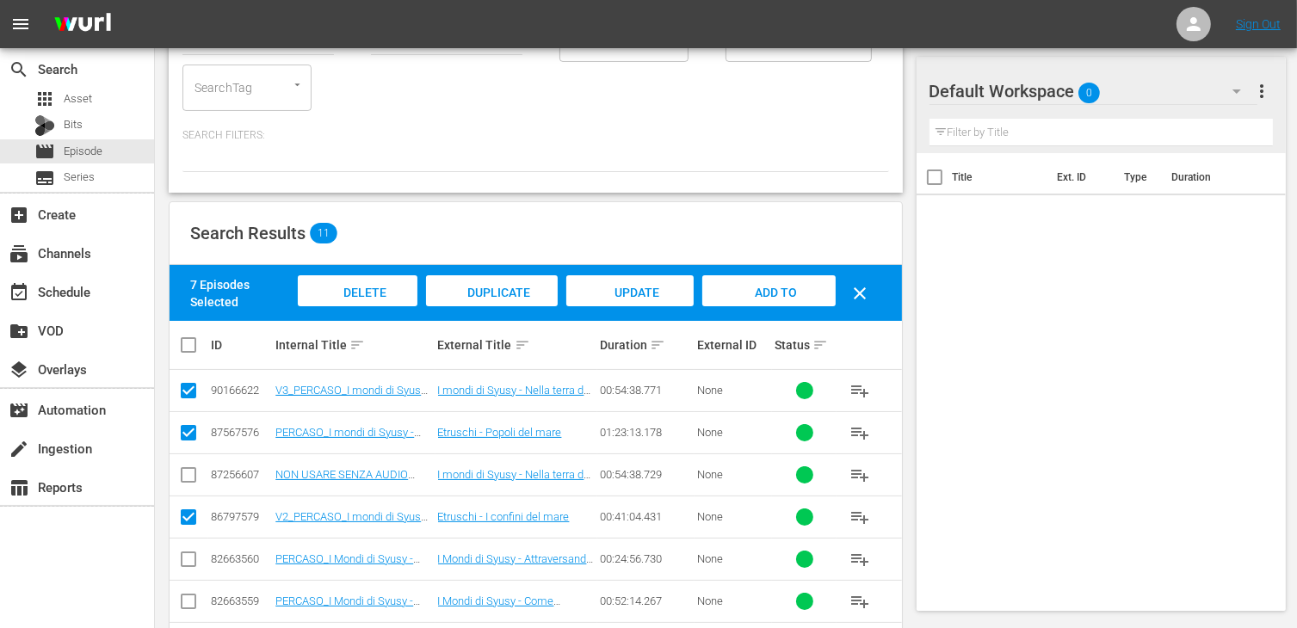
scroll to position [110, 0]
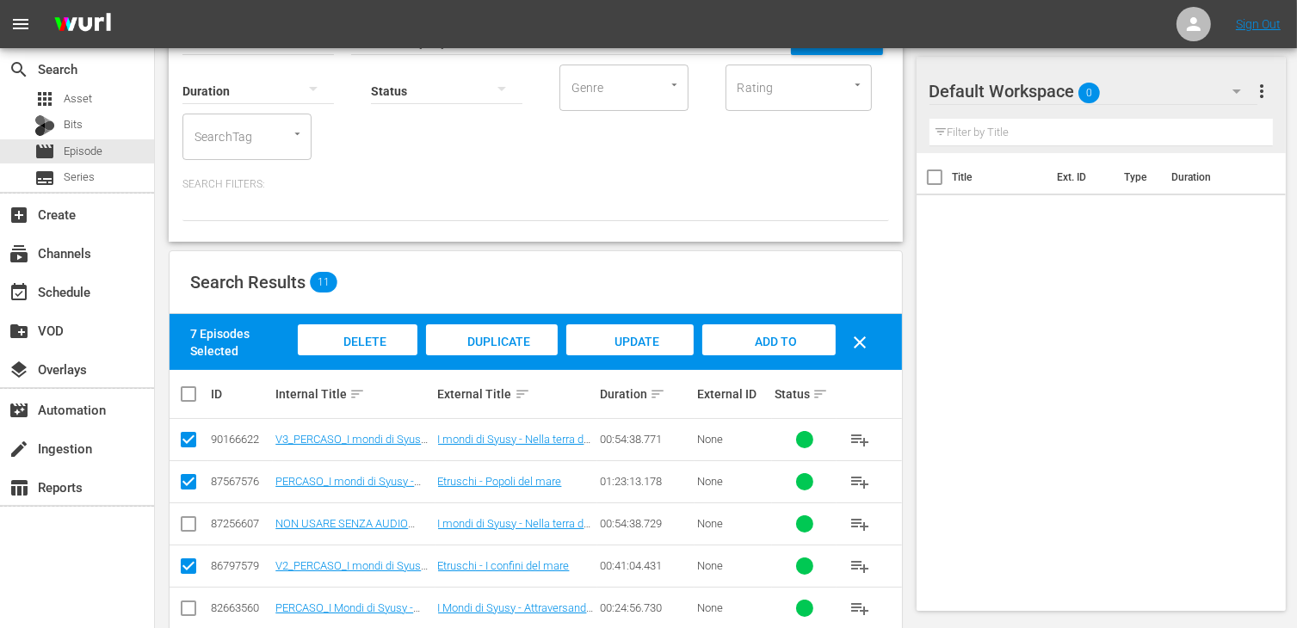
click at [764, 335] on span "Add to Workspace" at bounding box center [768, 358] width 84 height 46
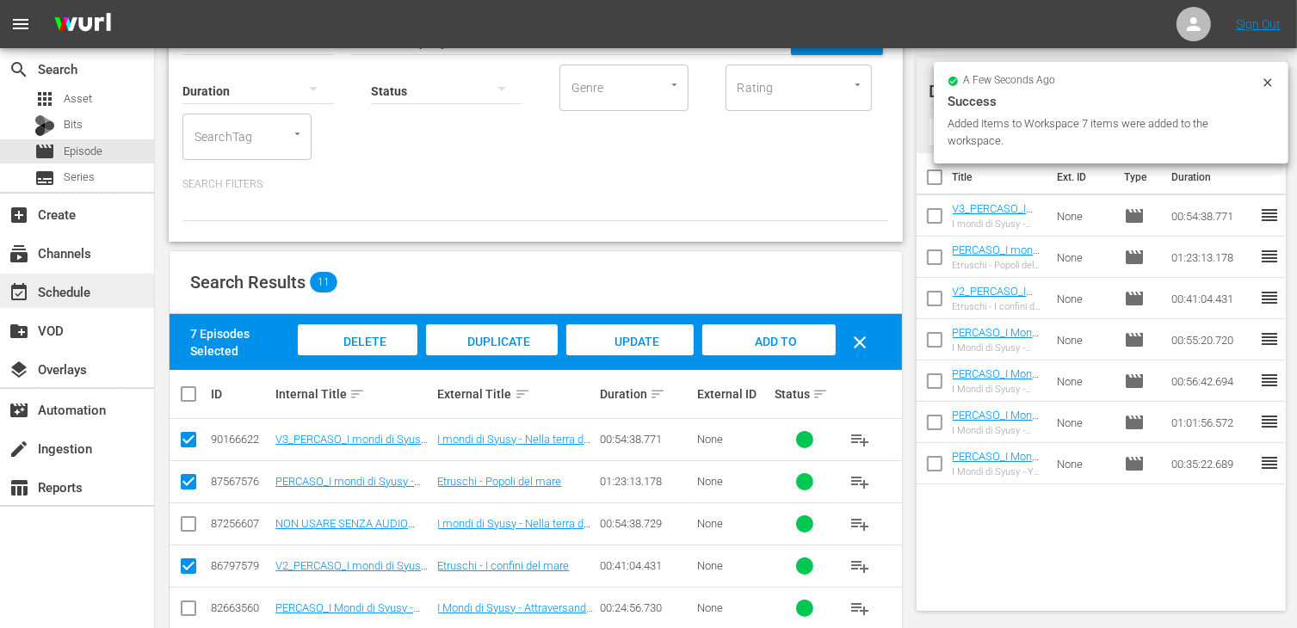
click at [86, 297] on div "event_available Schedule" at bounding box center [48, 288] width 96 height 15
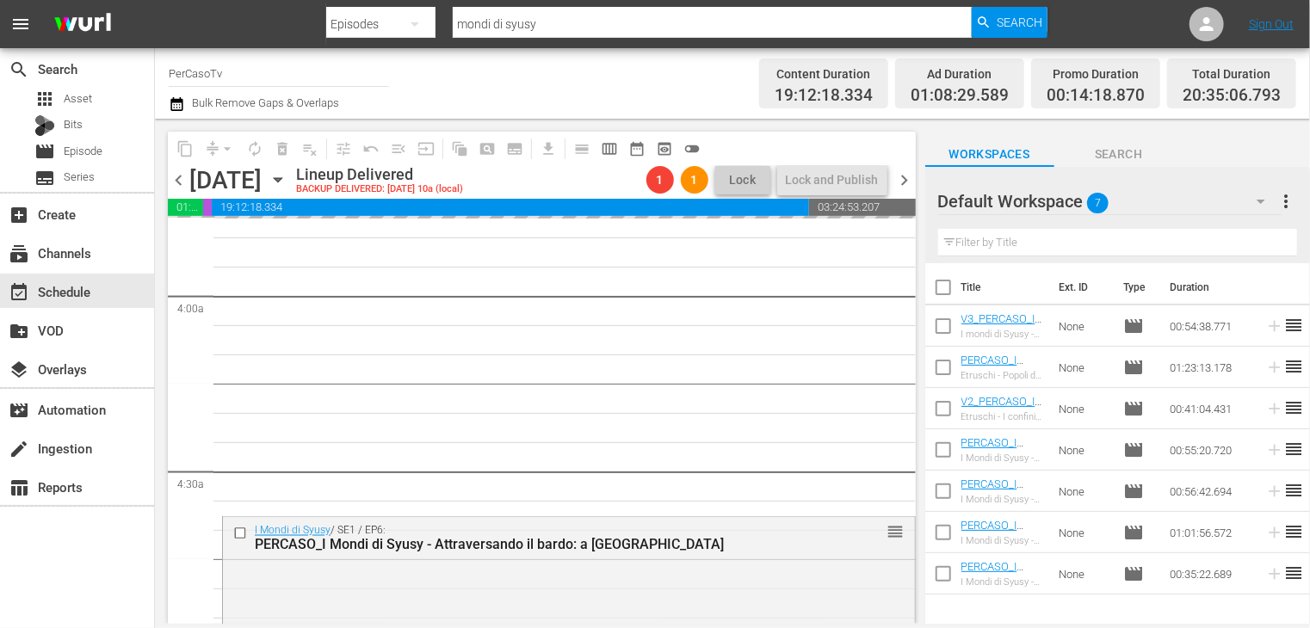
scroll to position [1409, 0]
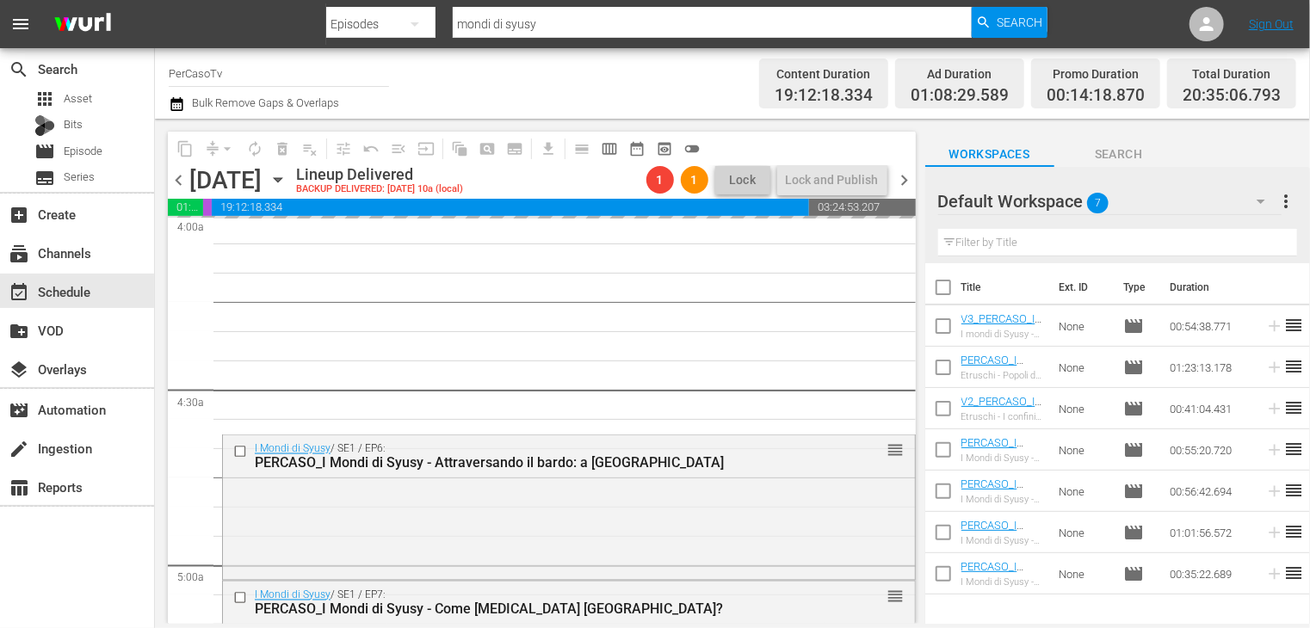
click at [905, 183] on span "chevron_right" at bounding box center [905, 181] width 22 height 22
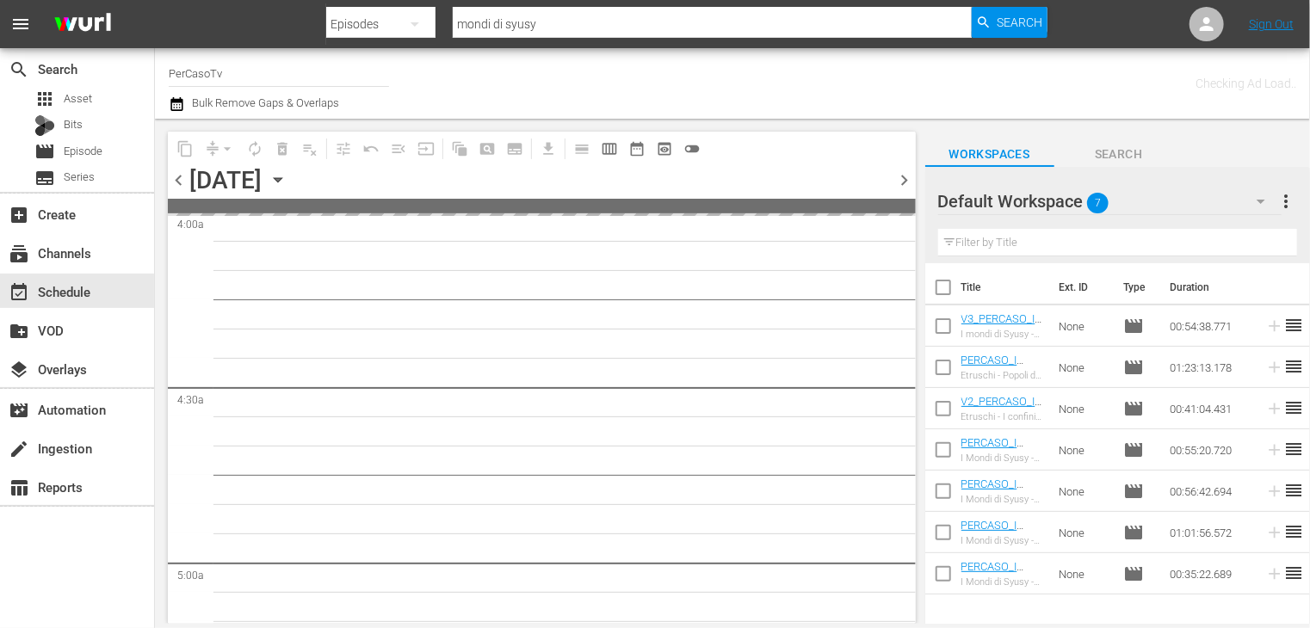
scroll to position [1439, 0]
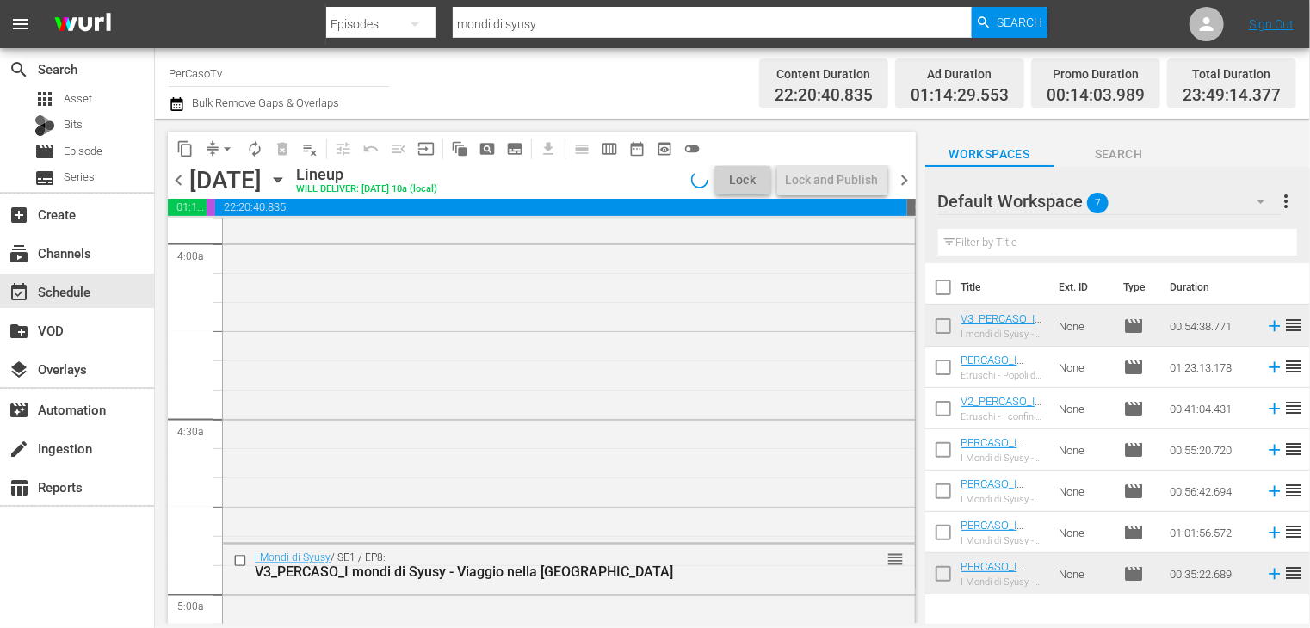
click at [178, 183] on span "chevron_left" at bounding box center [179, 181] width 22 height 22
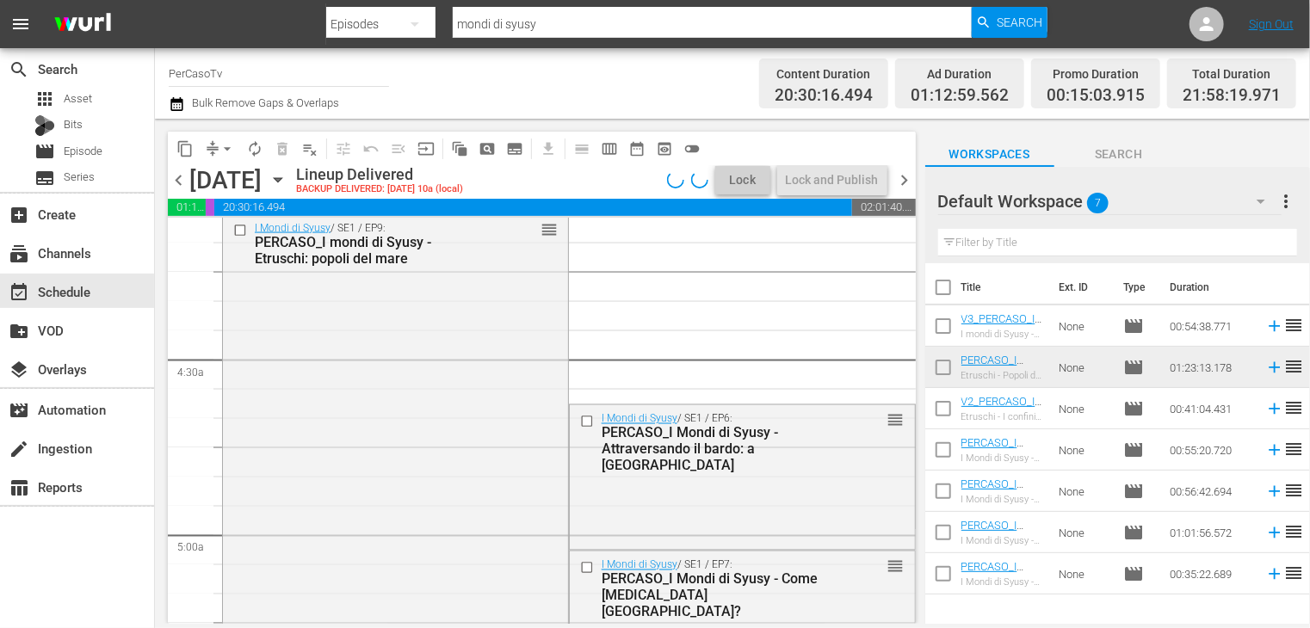
scroll to position [1409, 0]
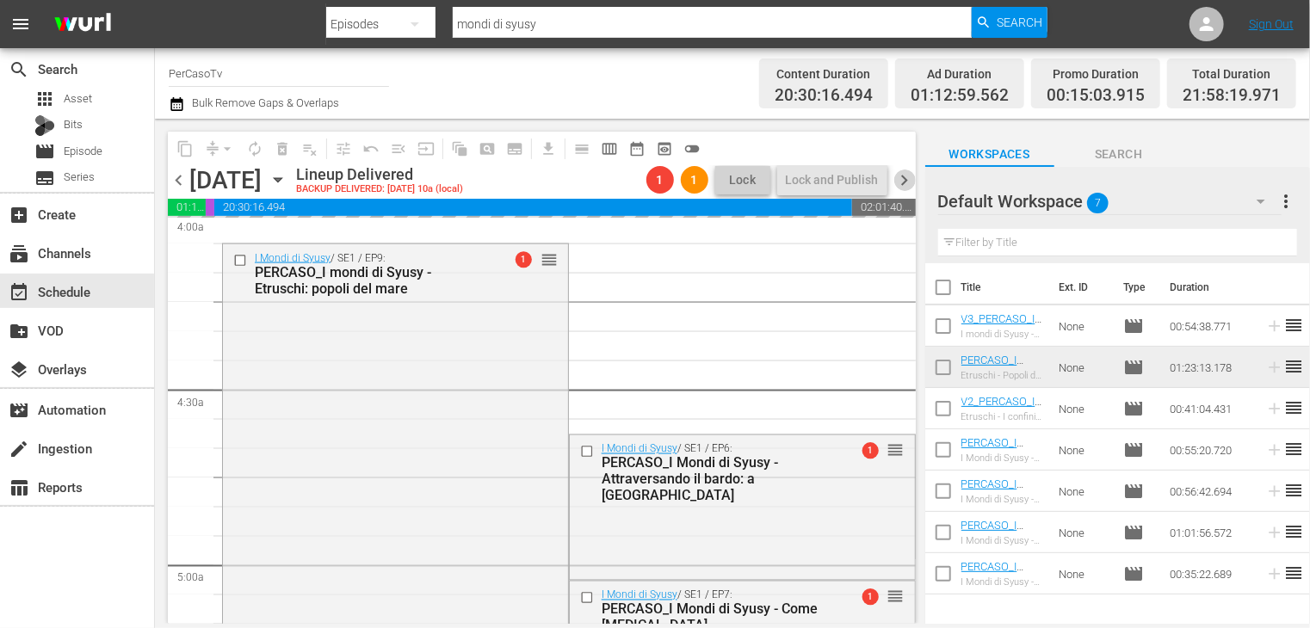
click at [911, 179] on span "chevron_right" at bounding box center [905, 181] width 22 height 22
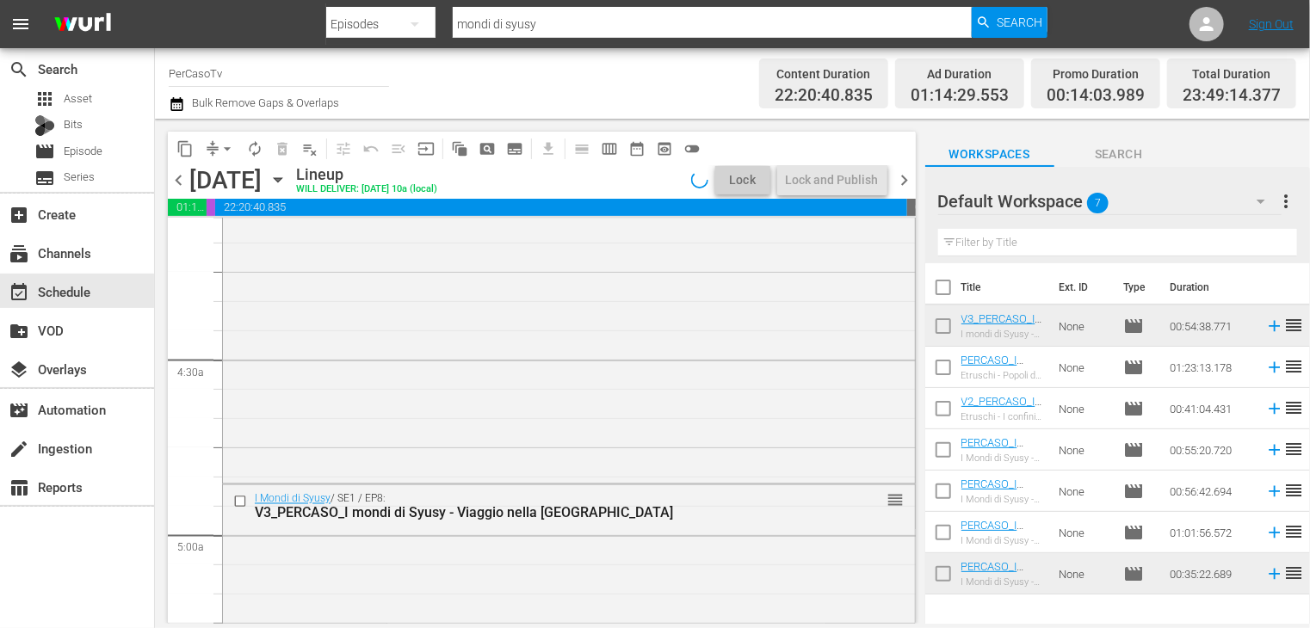
scroll to position [1380, 0]
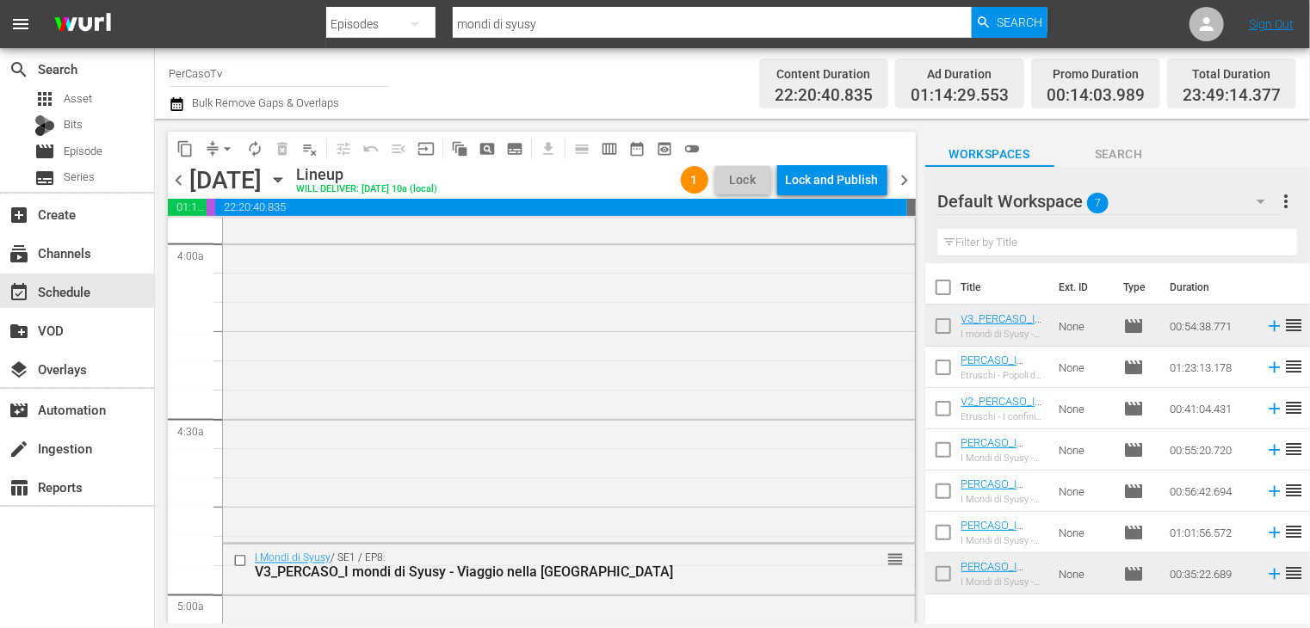
click at [181, 180] on span "chevron_left" at bounding box center [179, 181] width 22 height 22
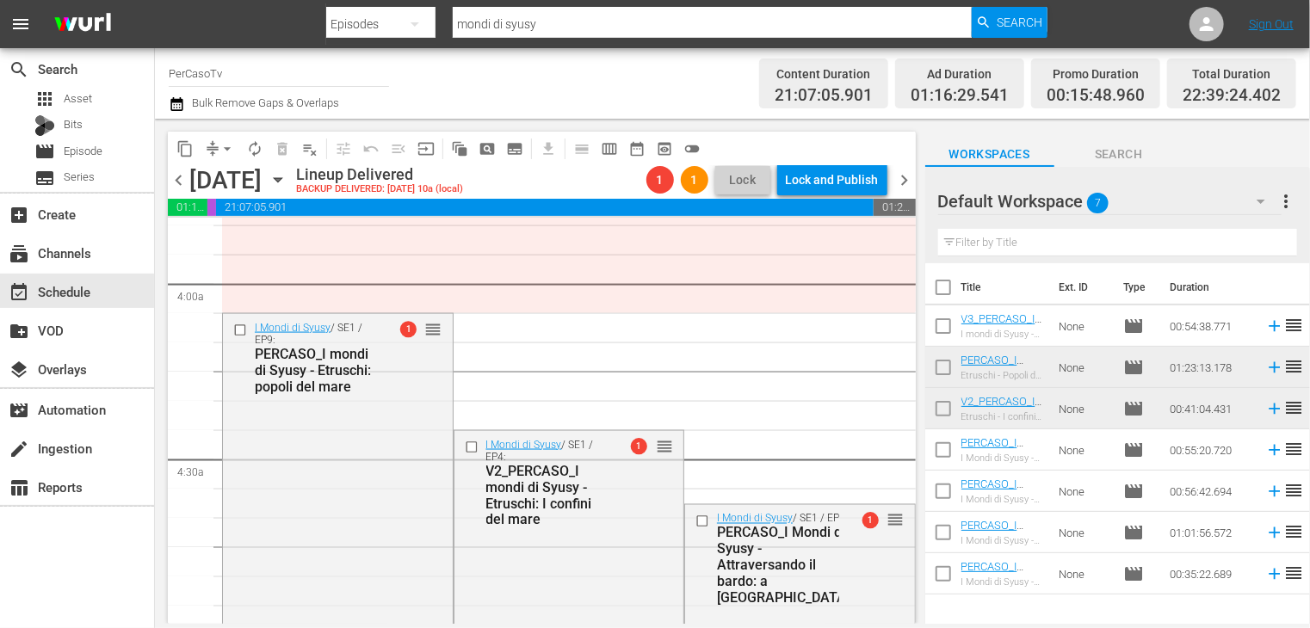
scroll to position [1356, 0]
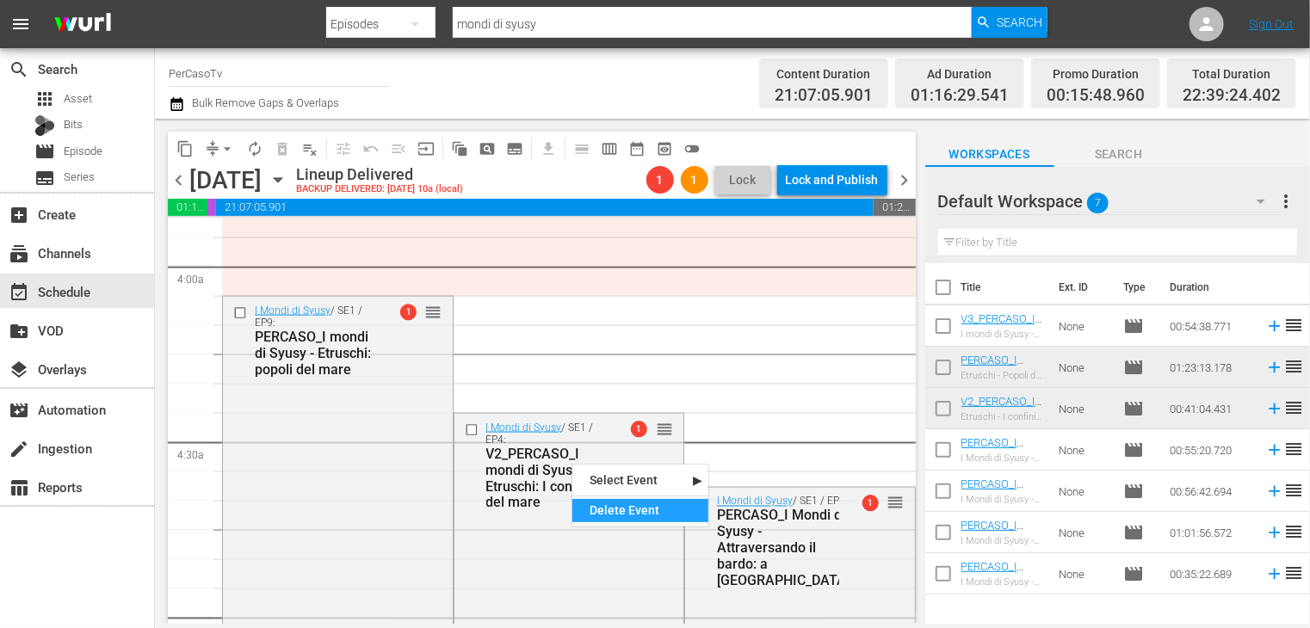
click at [620, 505] on div "Delete Event" at bounding box center [640, 510] width 136 height 23
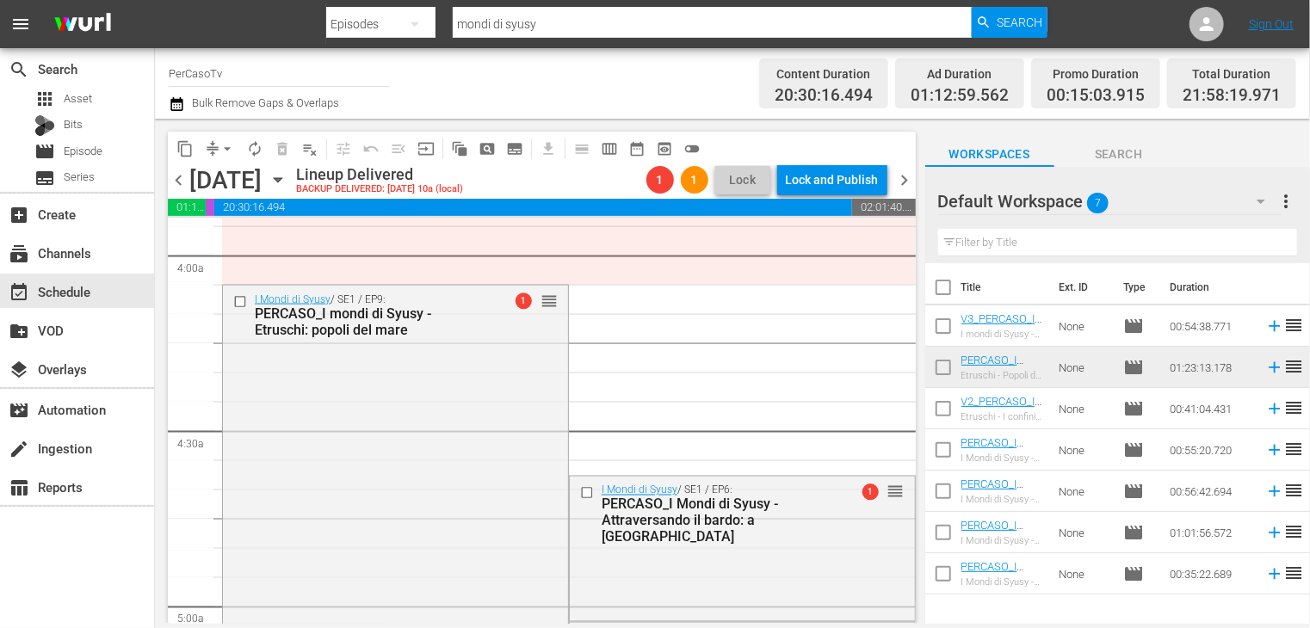
scroll to position [1384, 0]
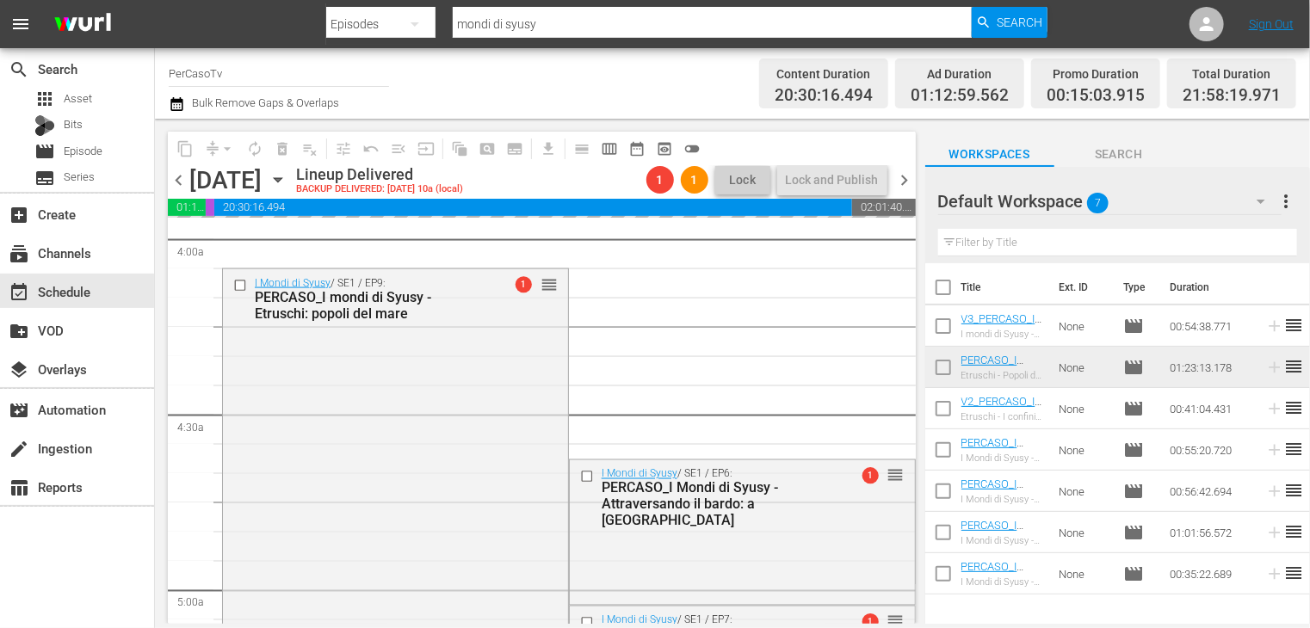
click at [910, 180] on span "chevron_right" at bounding box center [905, 181] width 22 height 22
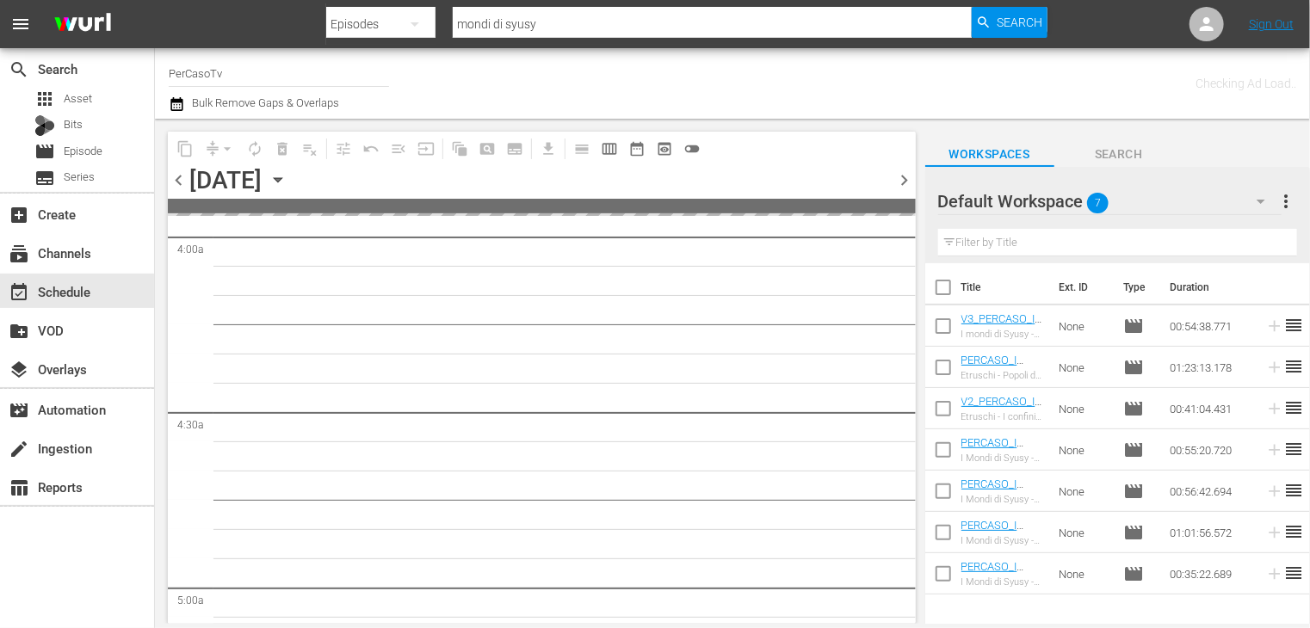
scroll to position [1414, 0]
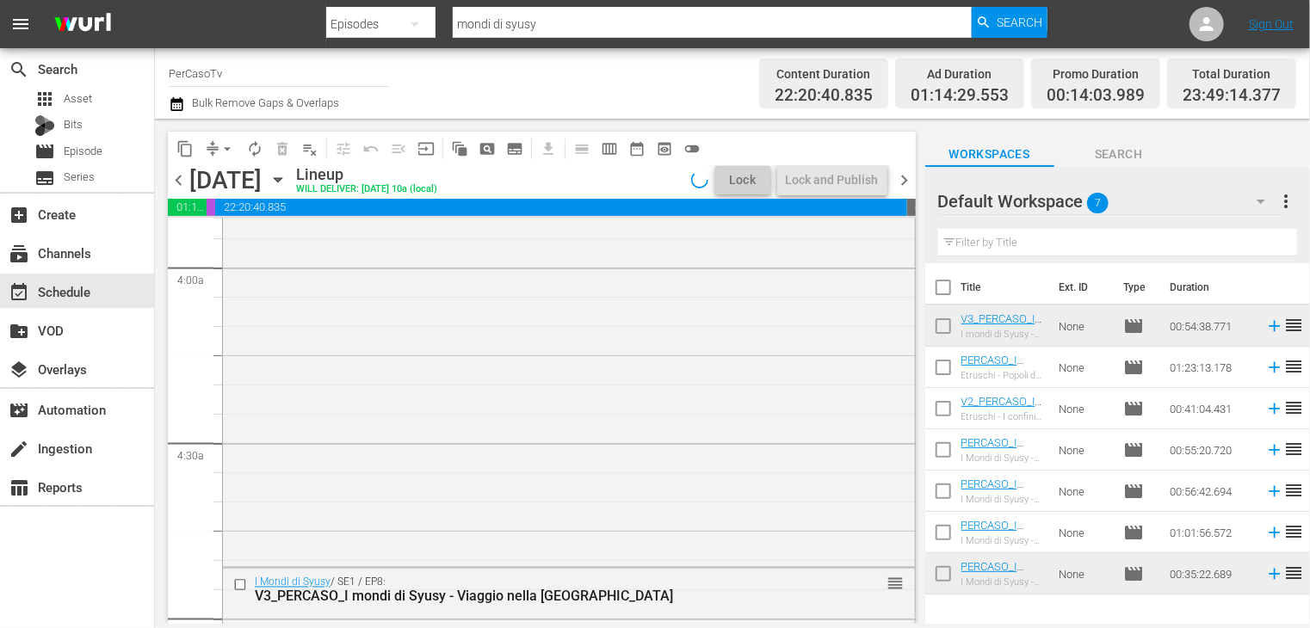
click at [178, 184] on span "chevron_left" at bounding box center [179, 181] width 22 height 22
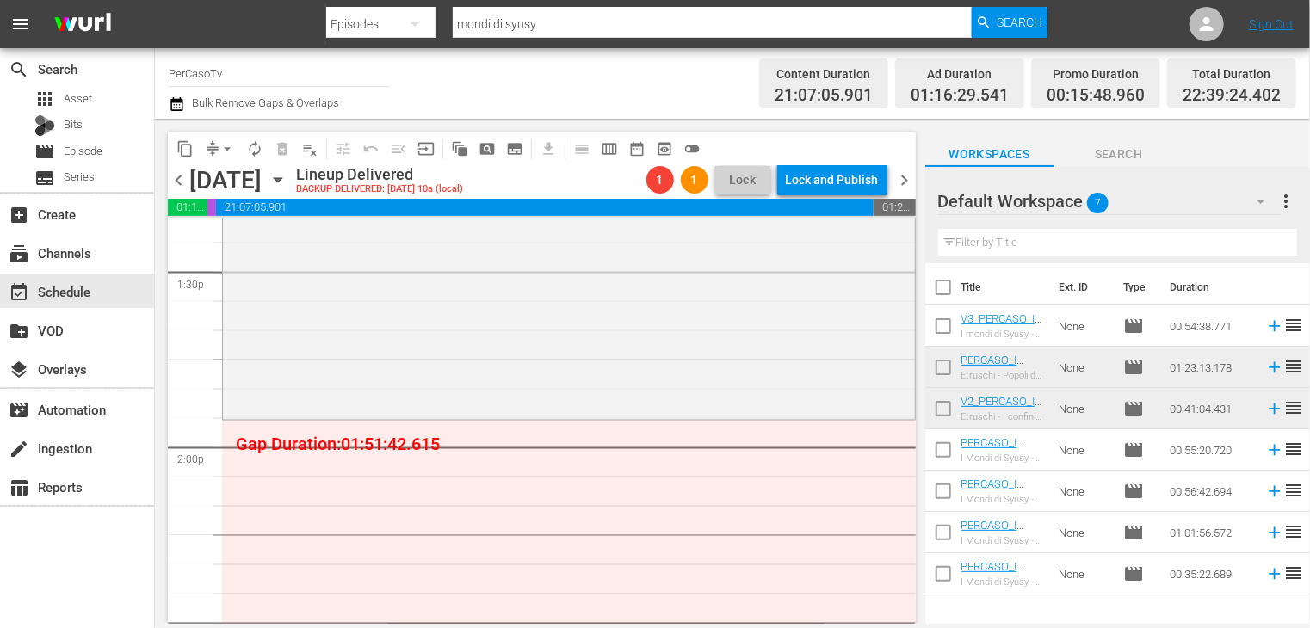
scroll to position [4866, 0]
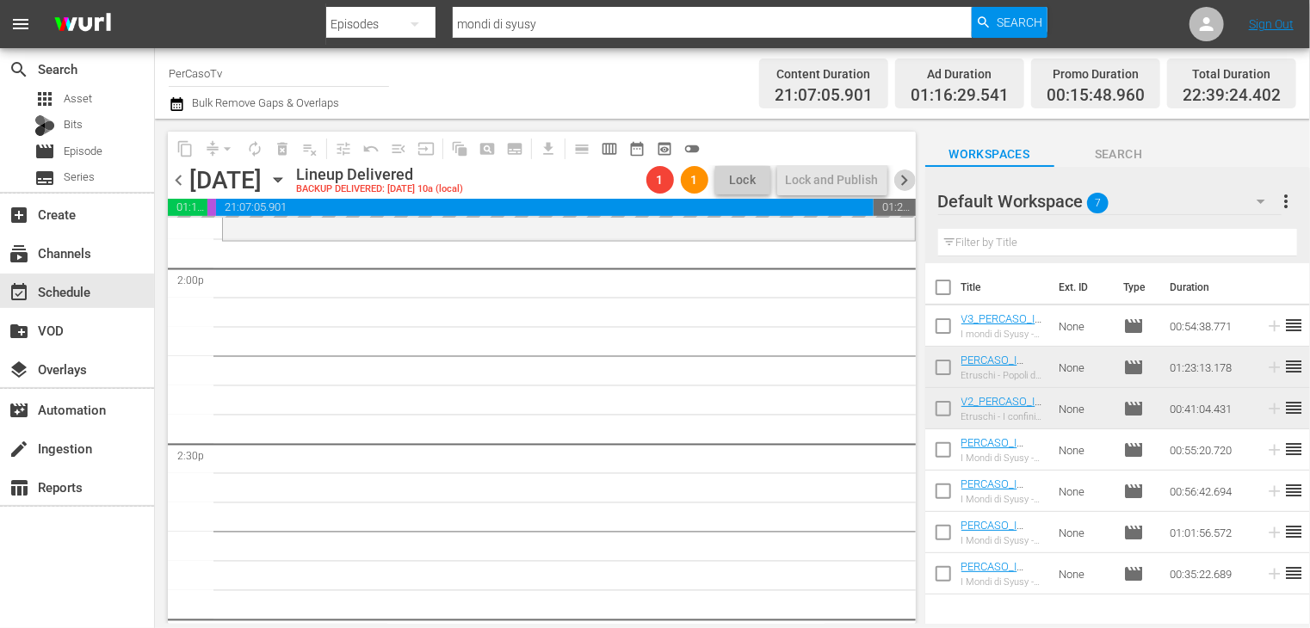
click at [906, 188] on span "chevron_right" at bounding box center [905, 181] width 22 height 22
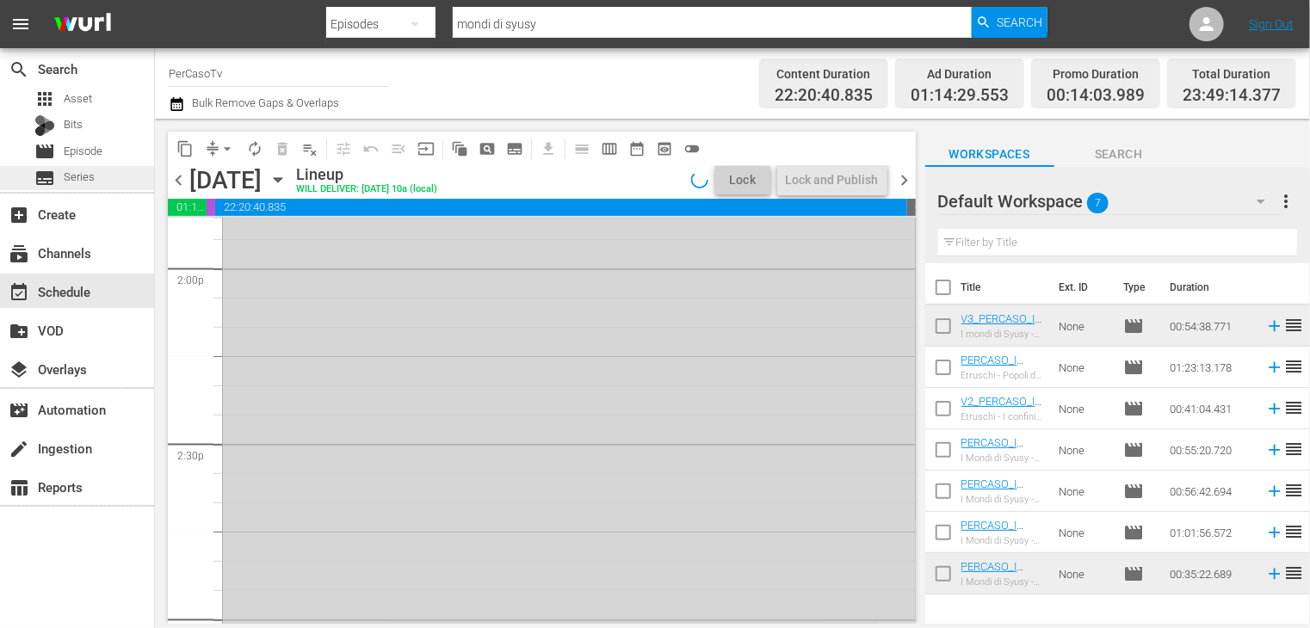
scroll to position [4515, 0]
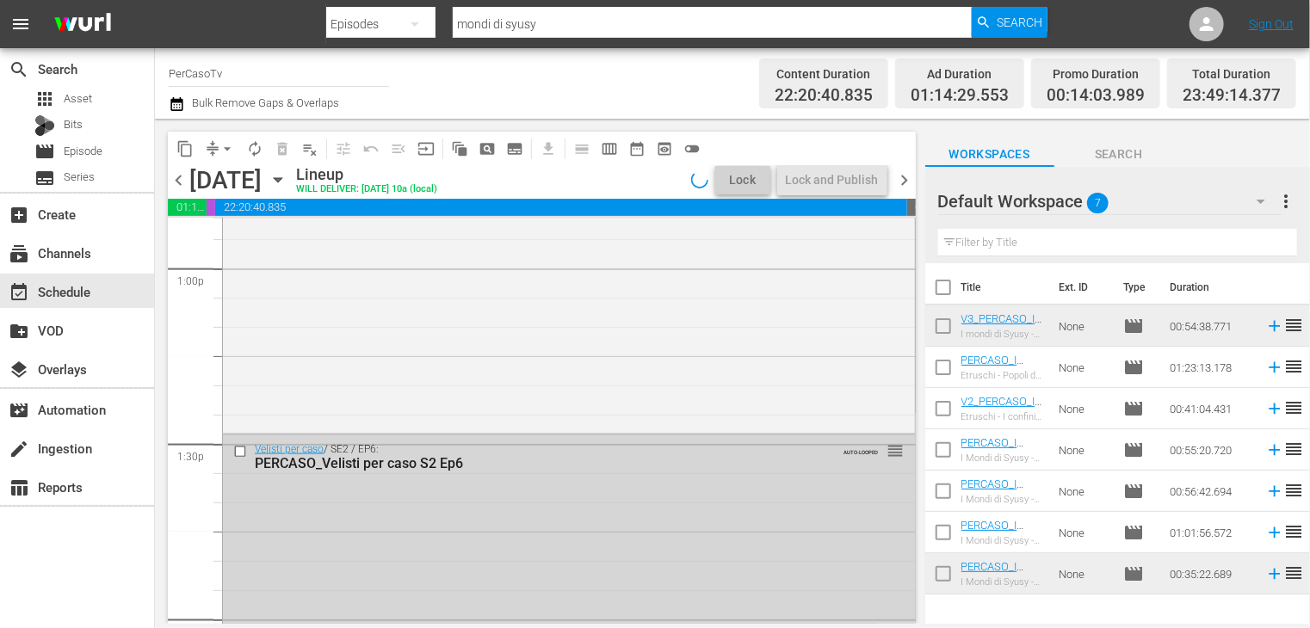
click at [177, 184] on span "chevron_left" at bounding box center [179, 181] width 22 height 22
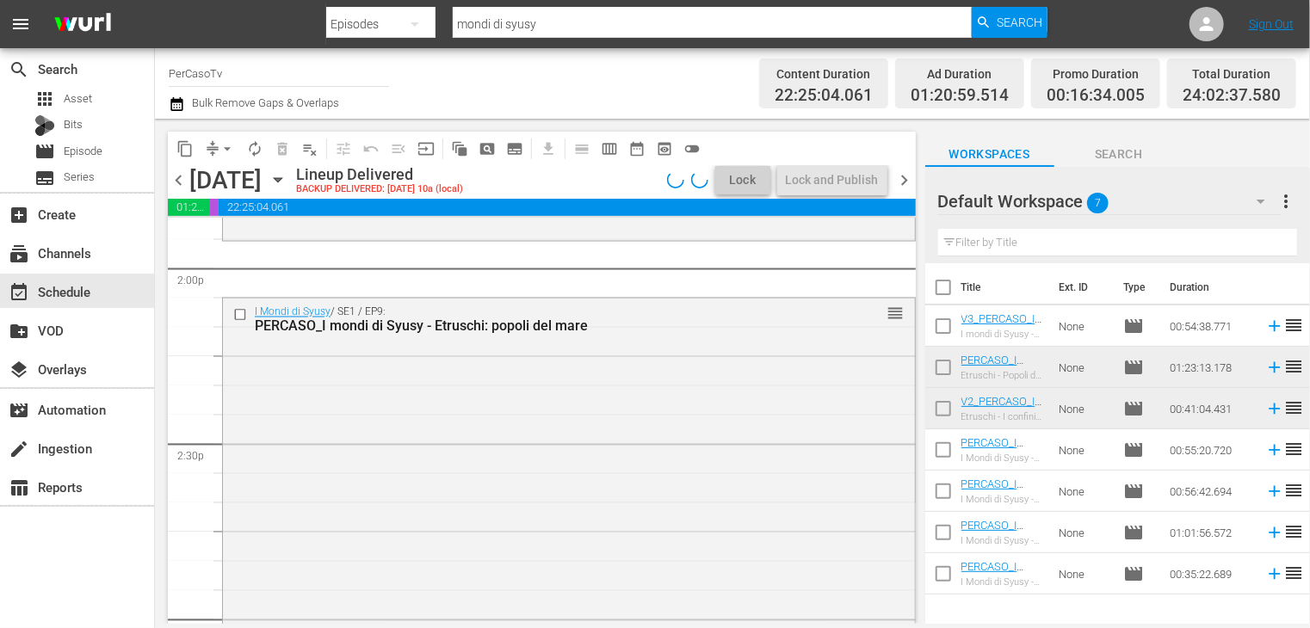
scroll to position [4603, 0]
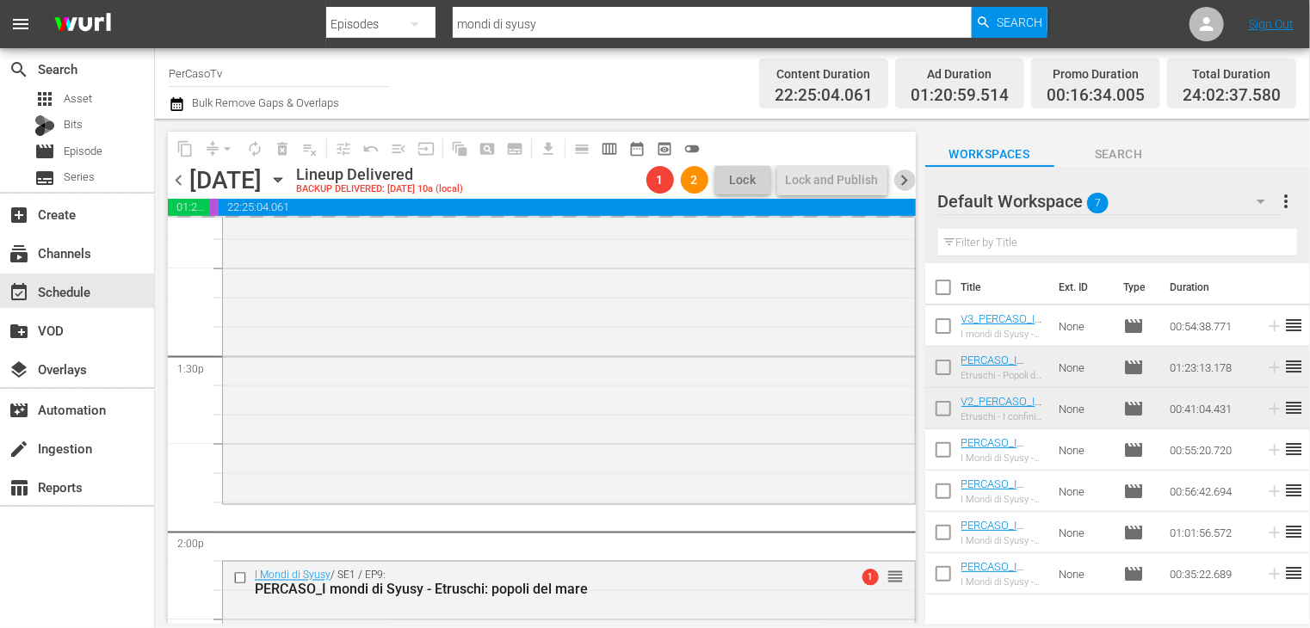
click at [905, 179] on span "chevron_right" at bounding box center [905, 181] width 22 height 22
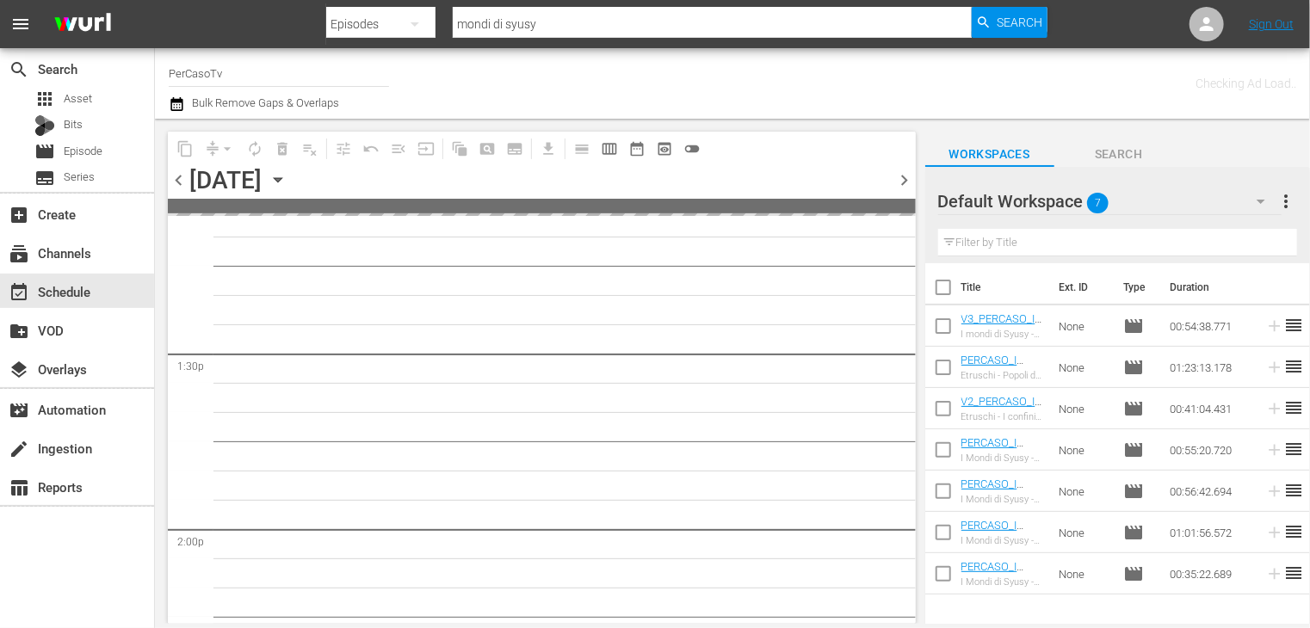
scroll to position [4866, 0]
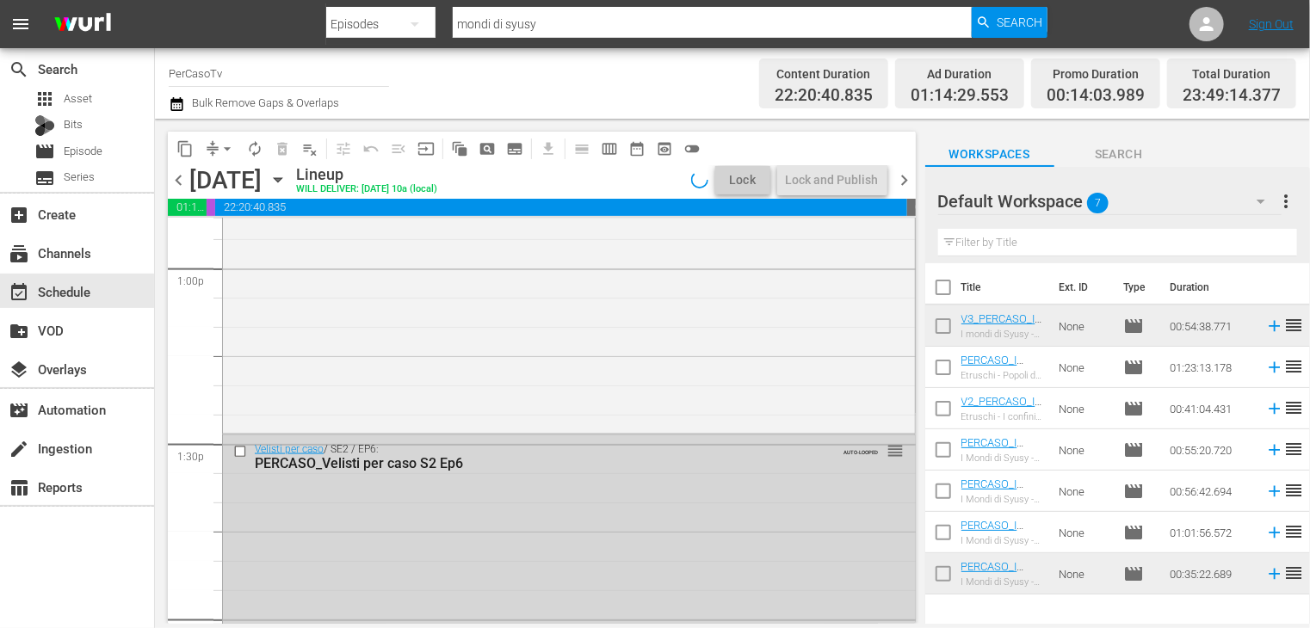
click at [176, 180] on span "chevron_left" at bounding box center [179, 181] width 22 height 22
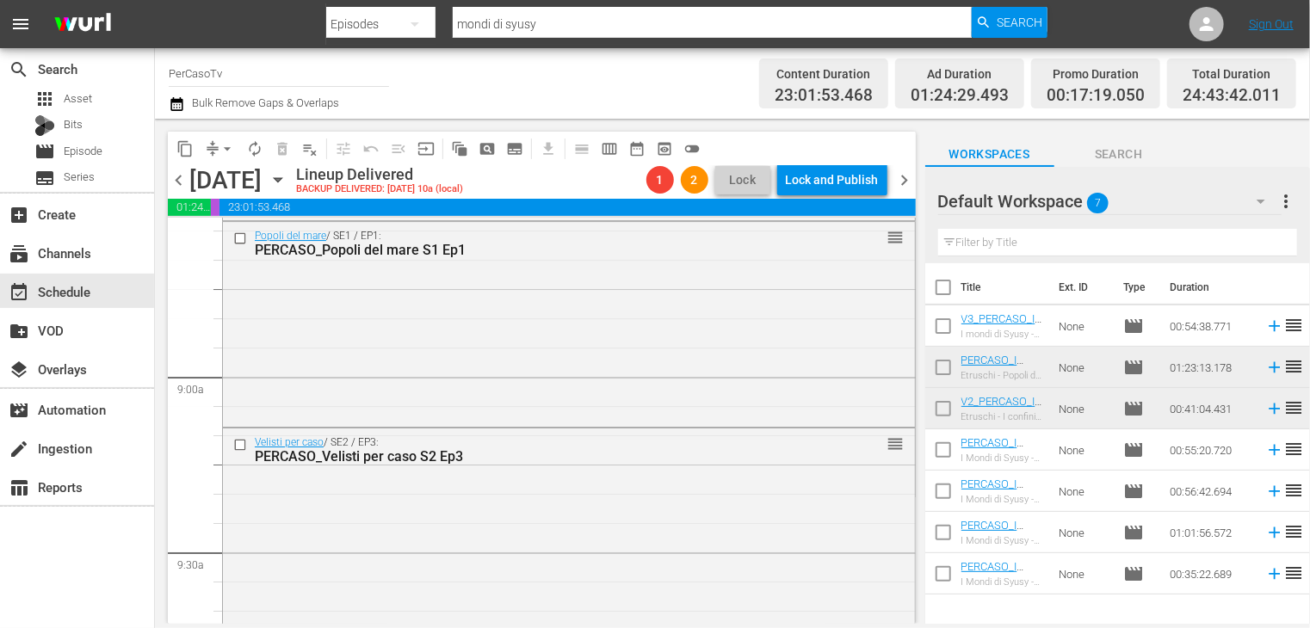
scroll to position [2986, 0]
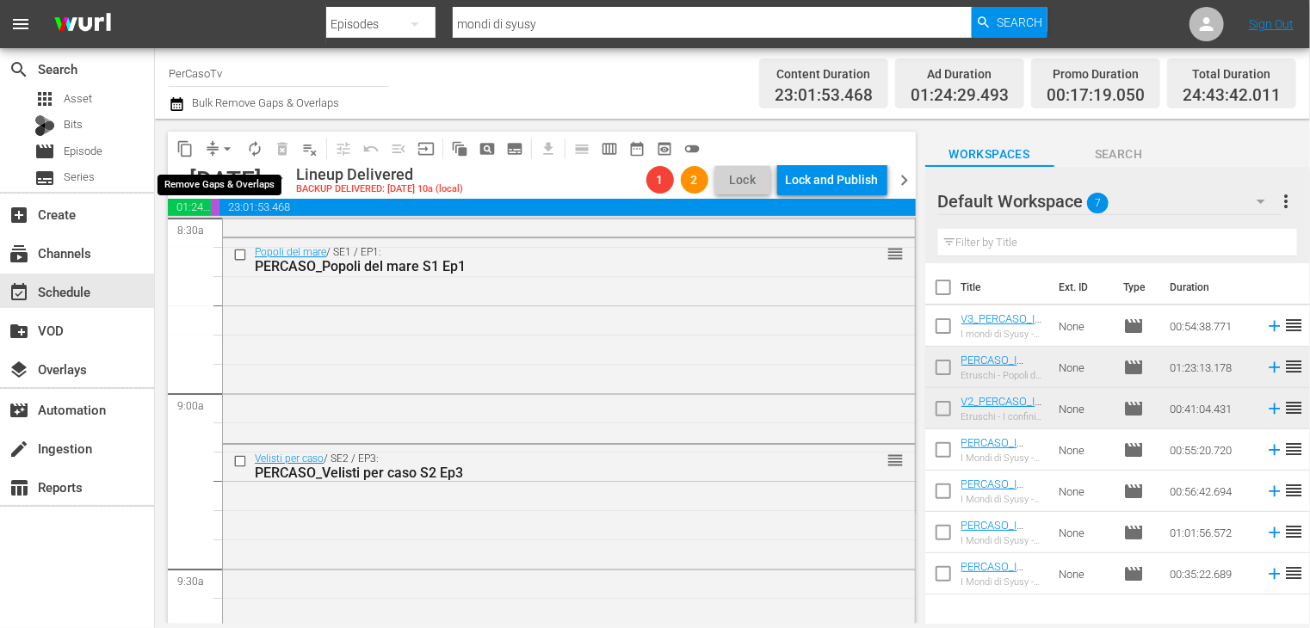
click at [224, 152] on span "arrow_drop_down" at bounding box center [227, 148] width 17 height 17
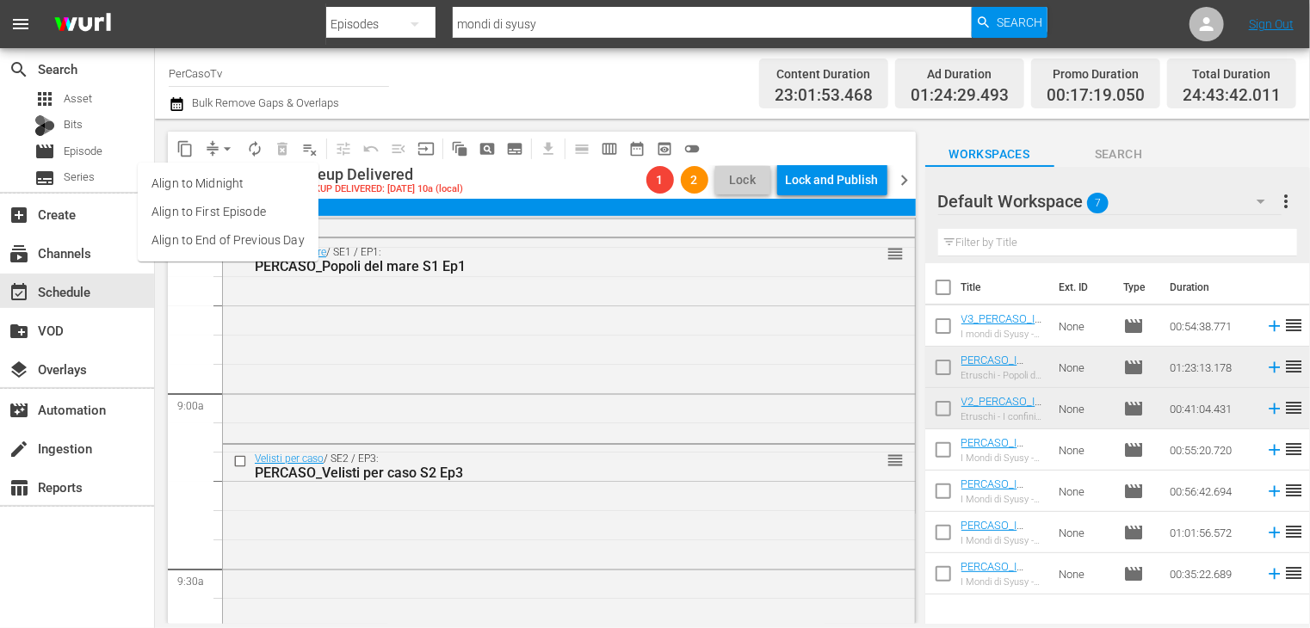
click at [232, 248] on li "Align to End of Previous Day" at bounding box center [228, 240] width 181 height 28
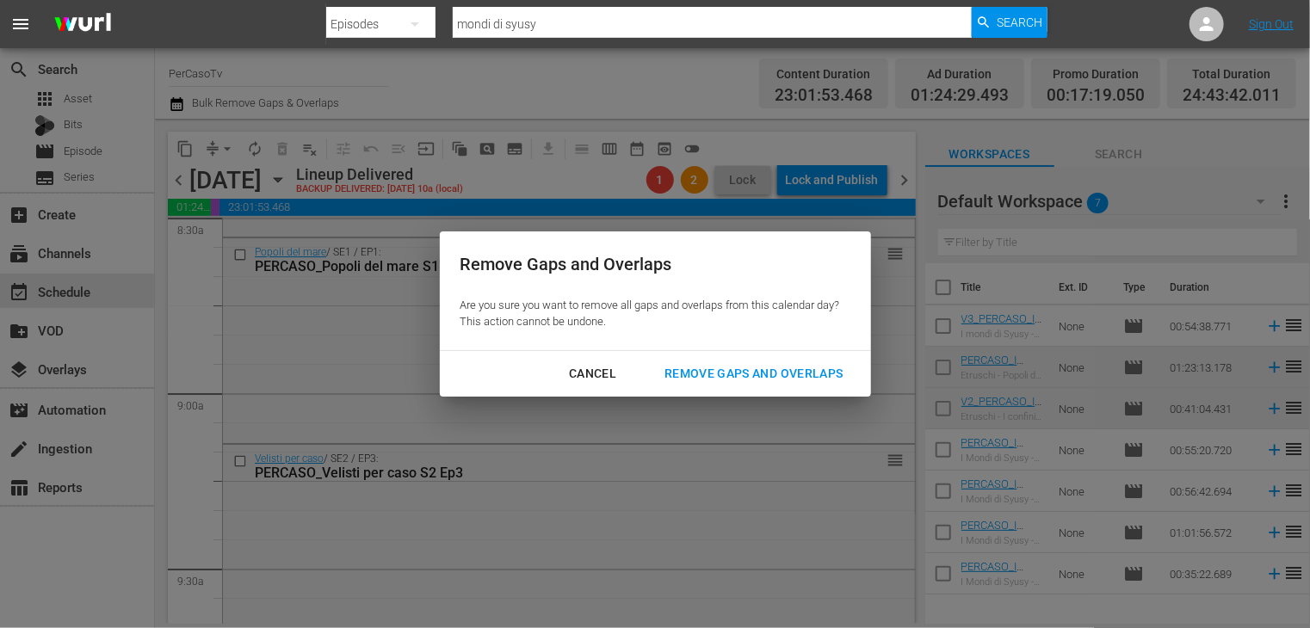
click at [706, 372] on div "Remove Gaps and Overlaps" at bounding box center [754, 374] width 206 height 22
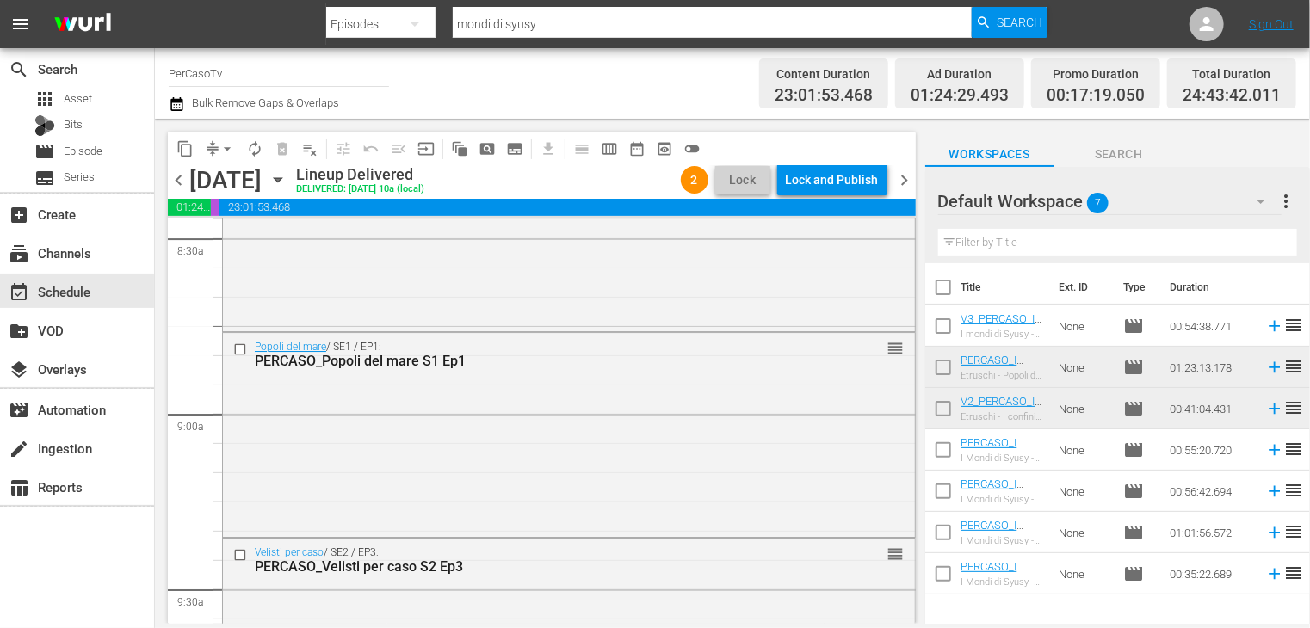
scroll to position [0, 0]
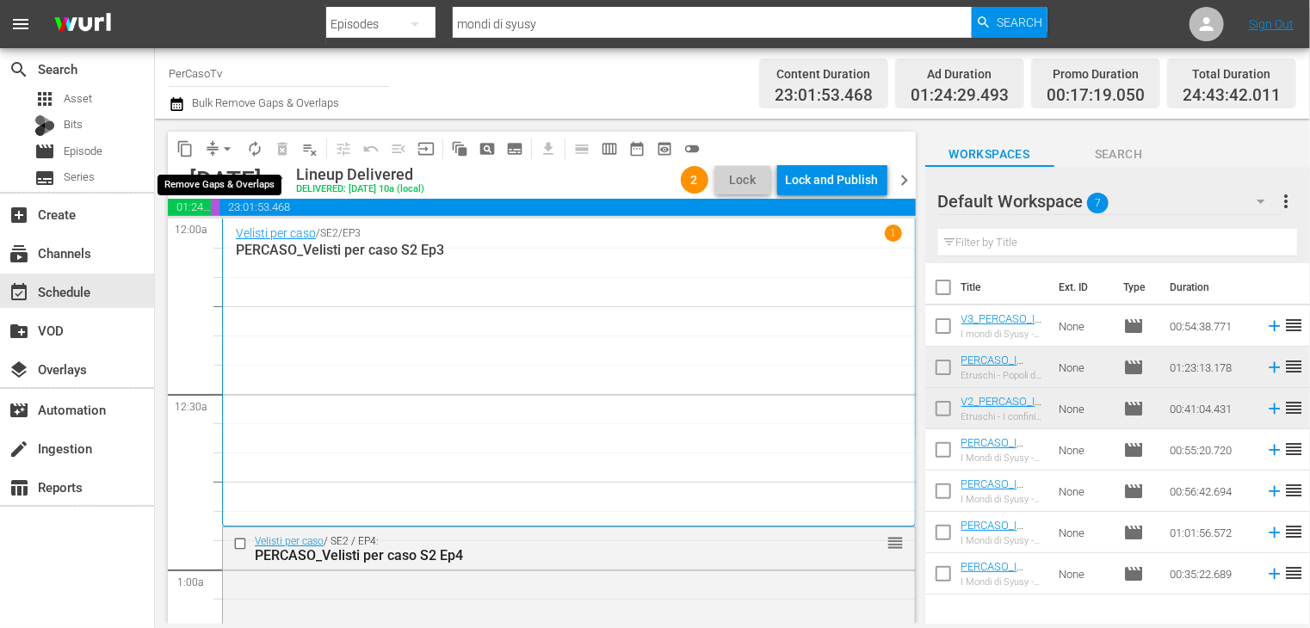
click at [228, 148] on span "arrow_drop_down" at bounding box center [227, 148] width 17 height 17
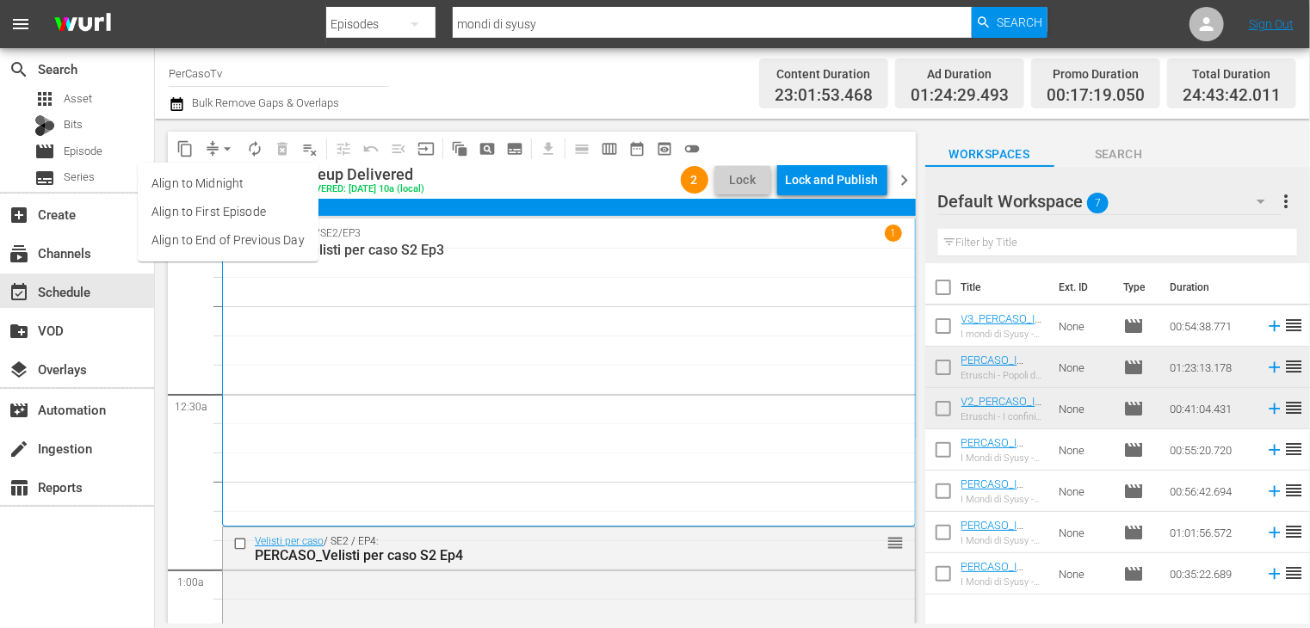
click at [234, 239] on li "Align to End of Previous Day" at bounding box center [228, 240] width 181 height 28
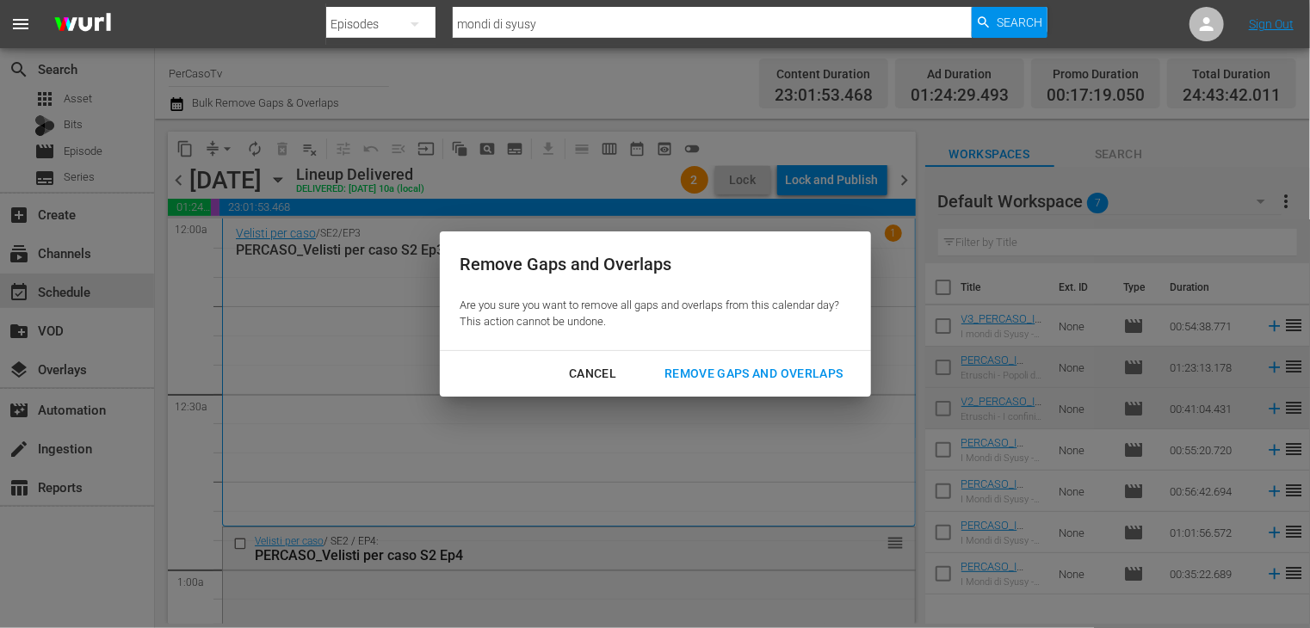
click at [707, 373] on div "Remove Gaps and Overlaps" at bounding box center [754, 374] width 206 height 22
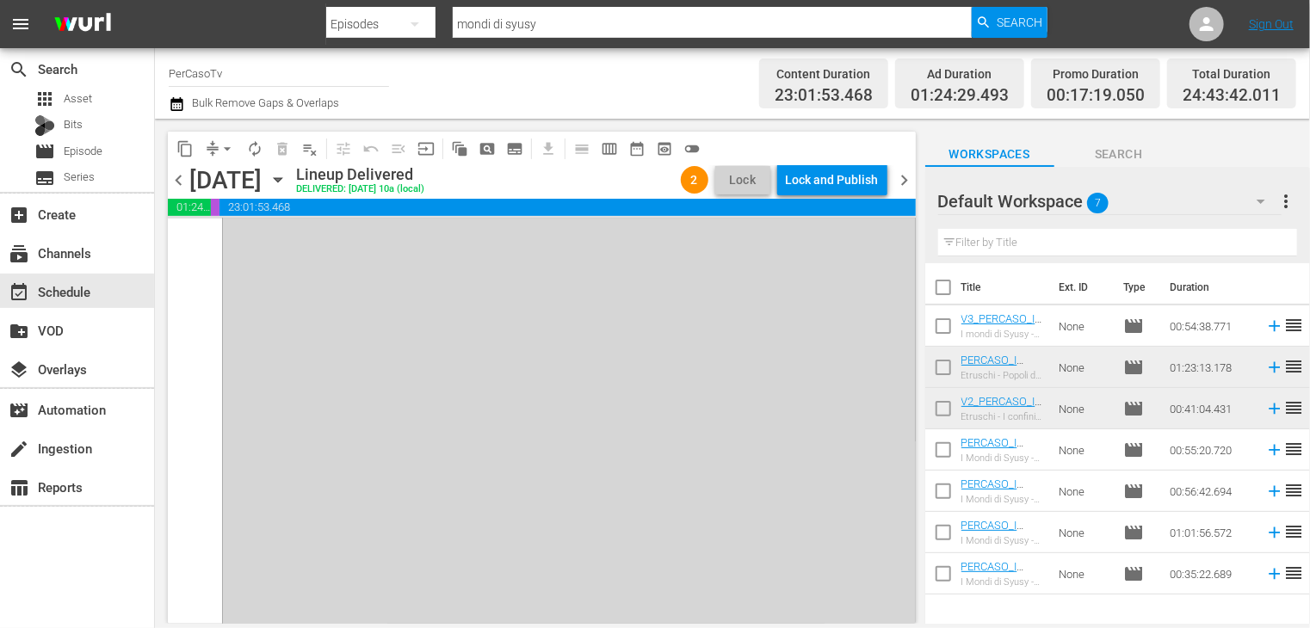
scroll to position [8585, 0]
click at [224, 150] on span "arrow_drop_down" at bounding box center [227, 148] width 17 height 17
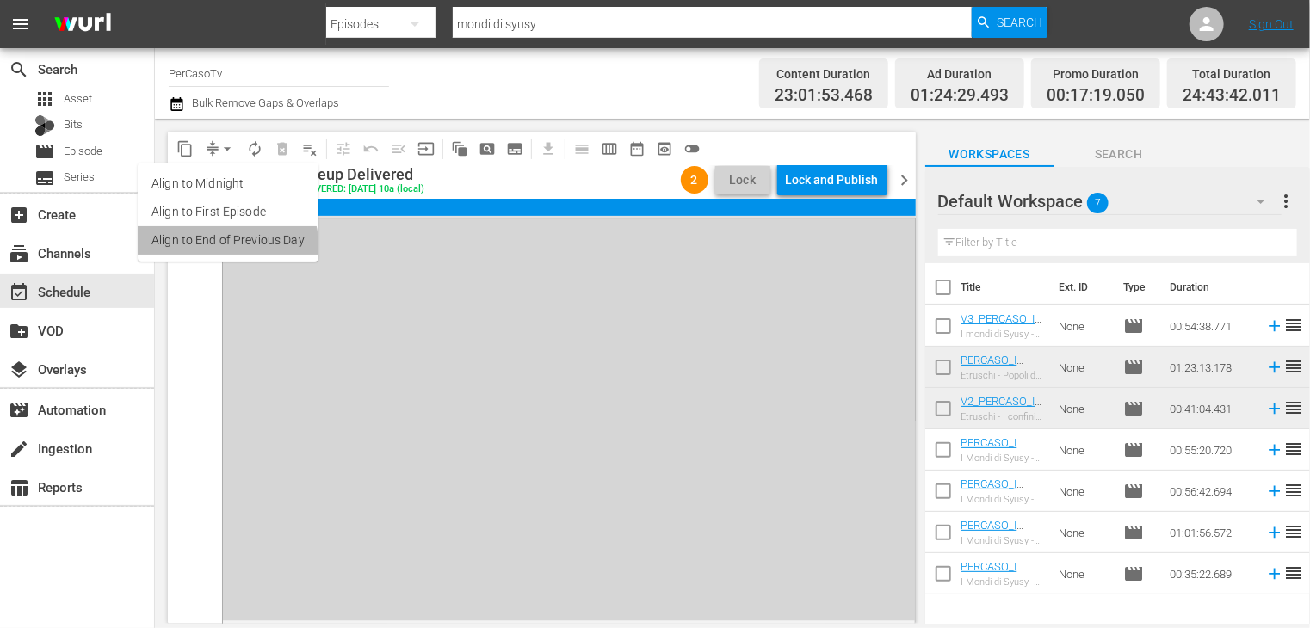
click at [201, 251] on li "Align to End of Previous Day" at bounding box center [228, 240] width 181 height 28
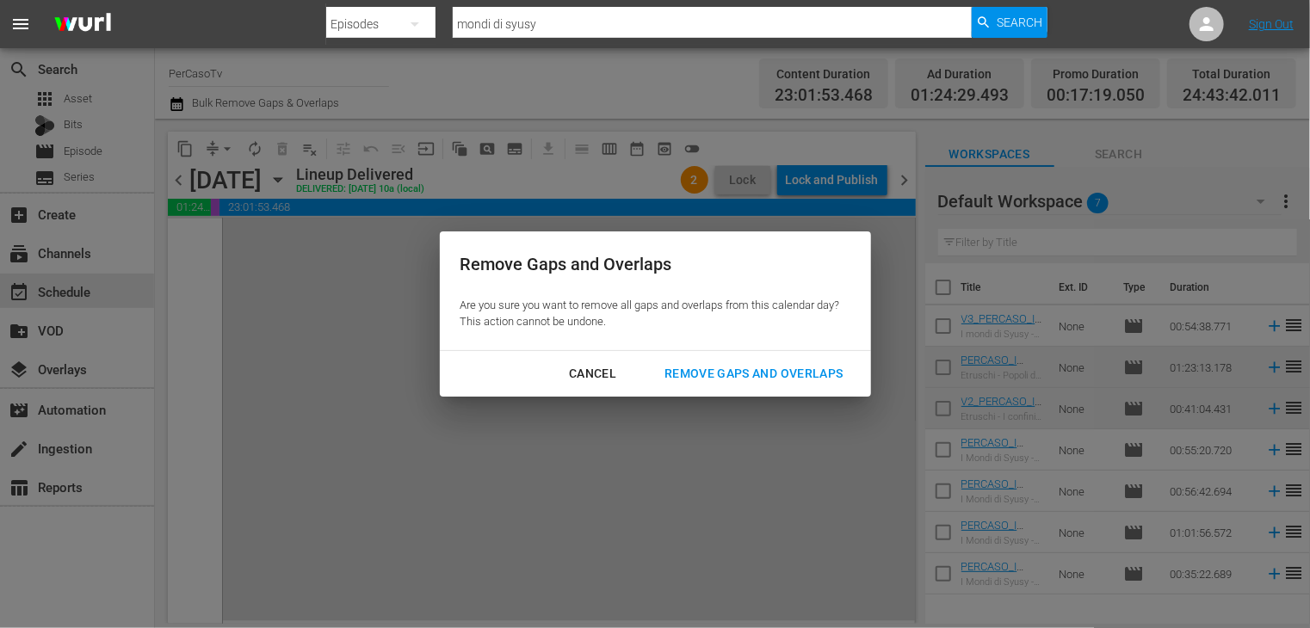
click at [744, 374] on div "Remove Gaps and Overlaps" at bounding box center [754, 374] width 206 height 22
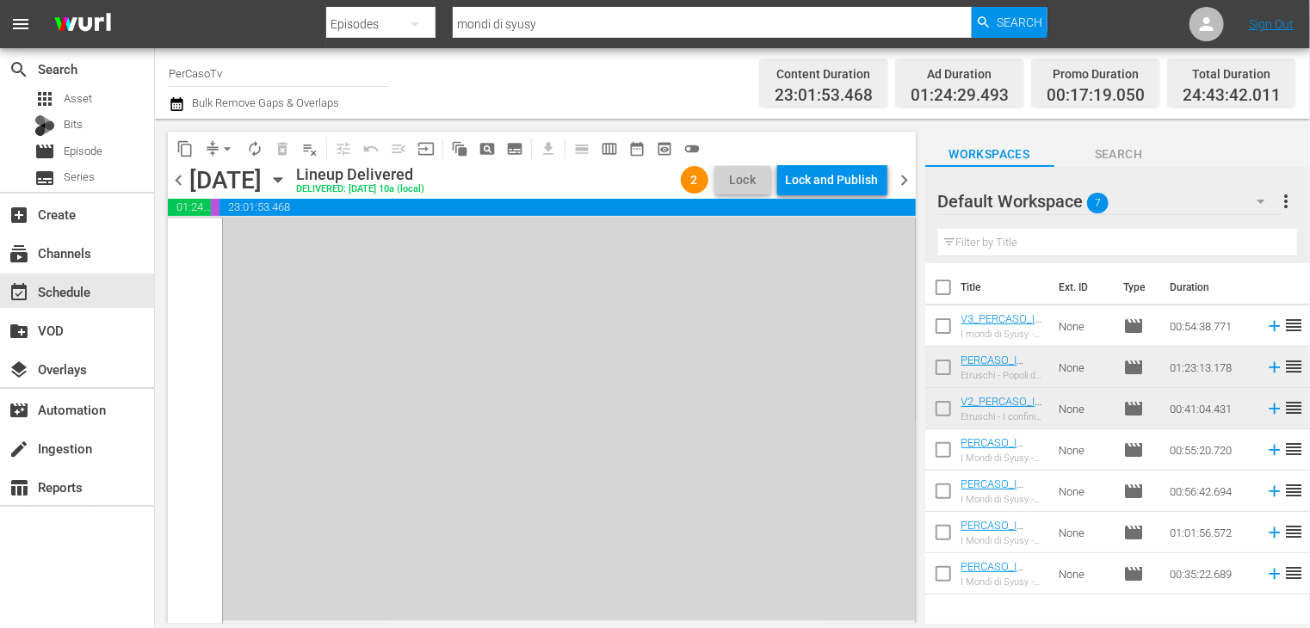
click at [905, 181] on span "chevron_right" at bounding box center [905, 181] width 22 height 22
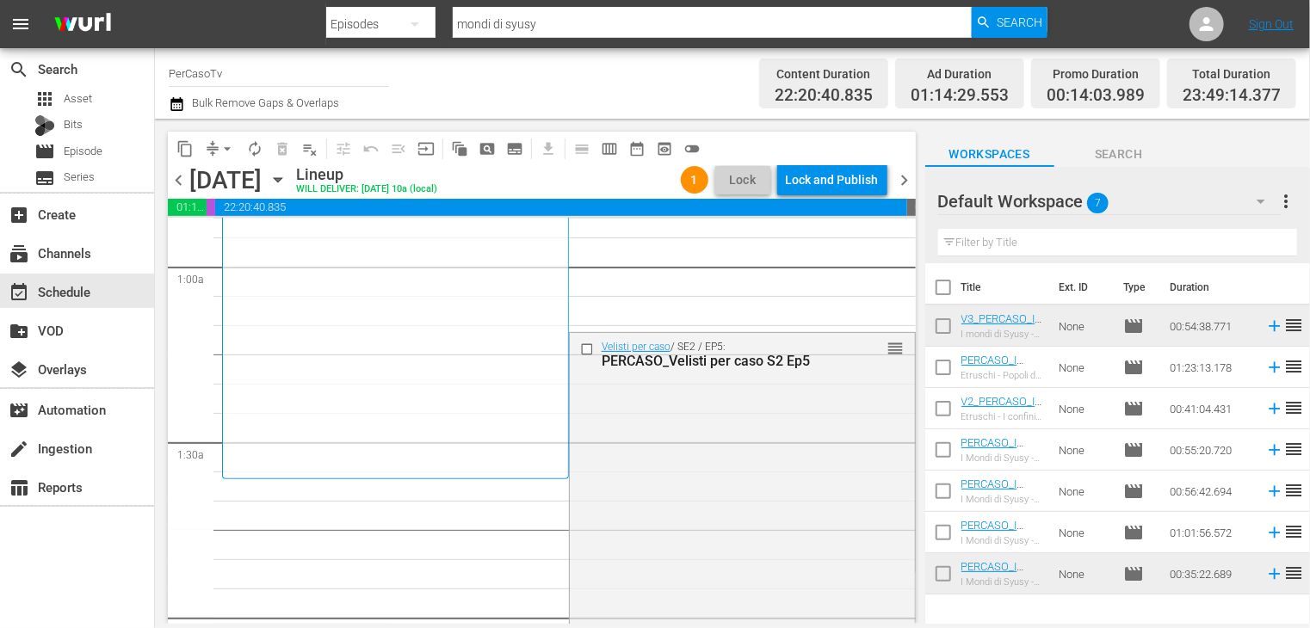
scroll to position [367, 0]
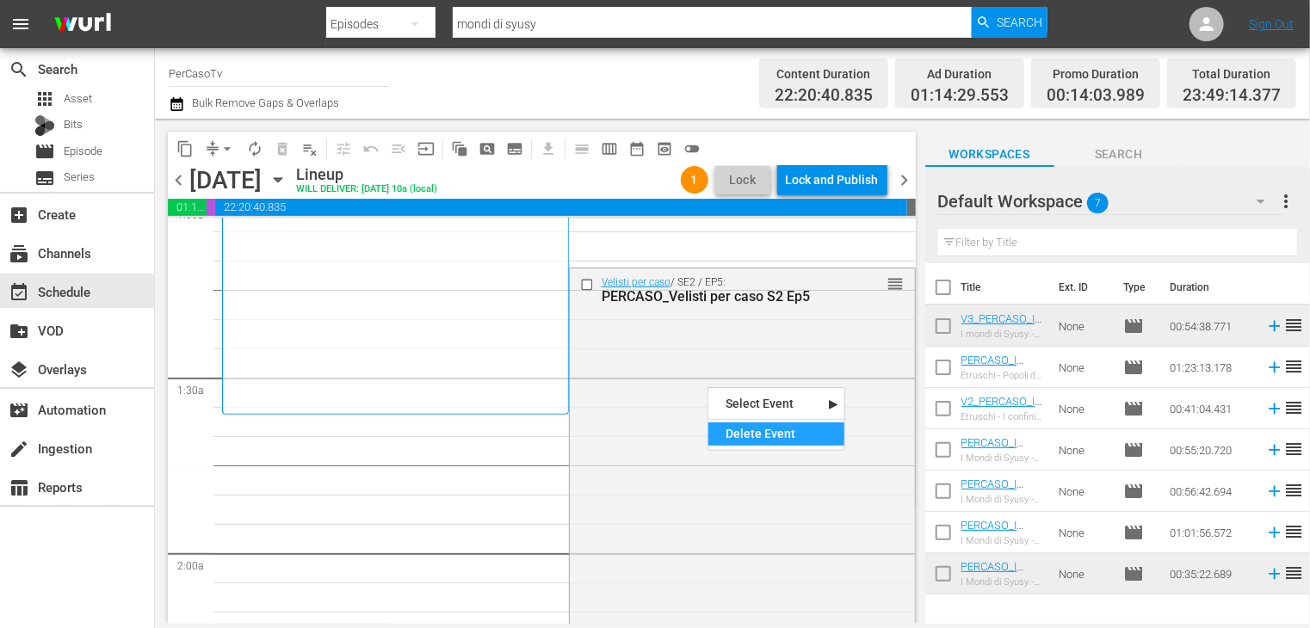
click at [730, 428] on div "Delete Event" at bounding box center [776, 434] width 136 height 23
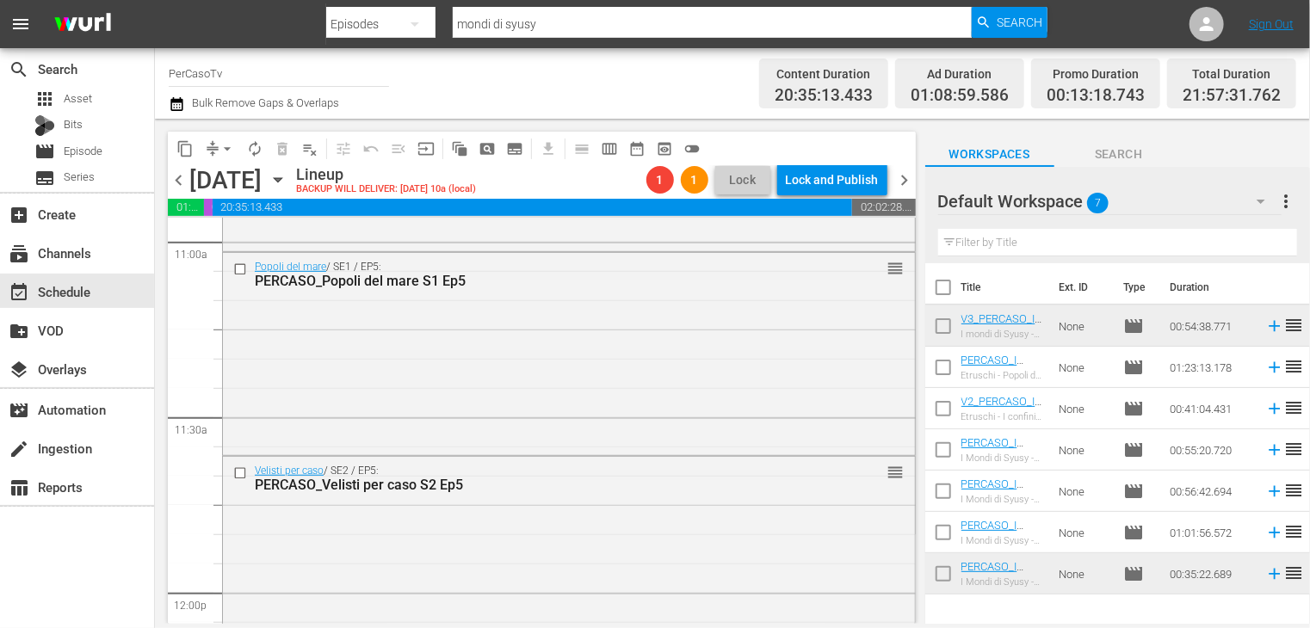
scroll to position [4018, 0]
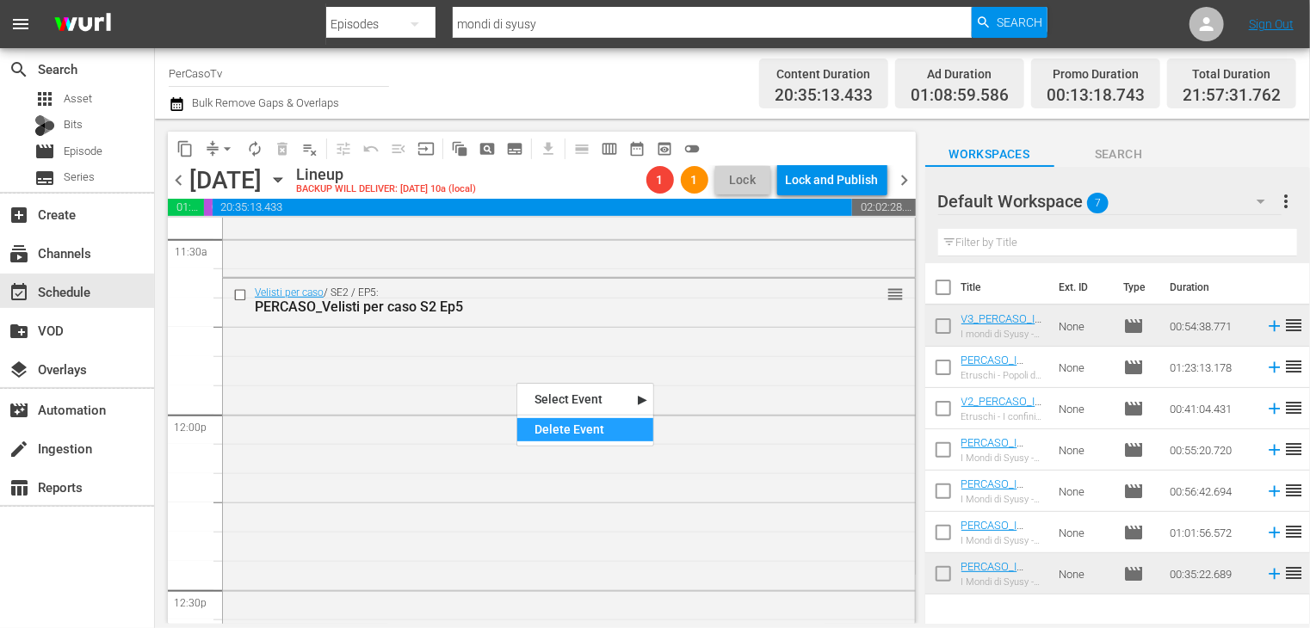
click at [549, 423] on div "Delete Event" at bounding box center [585, 429] width 136 height 23
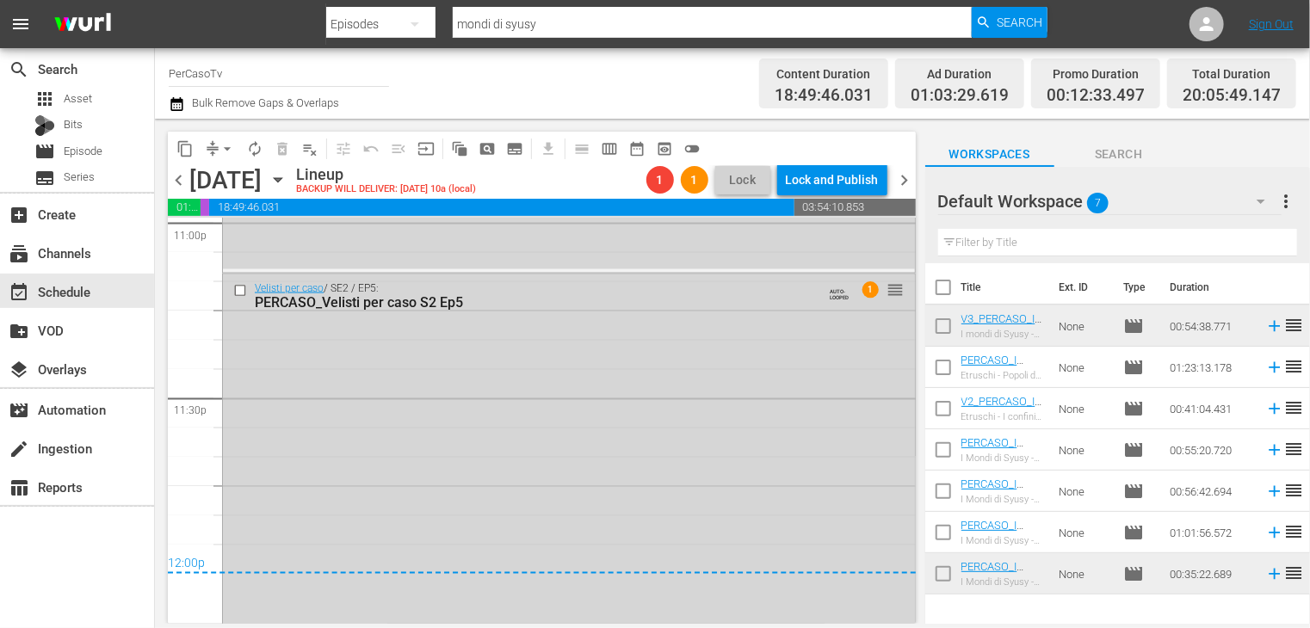
scroll to position [8056, 0]
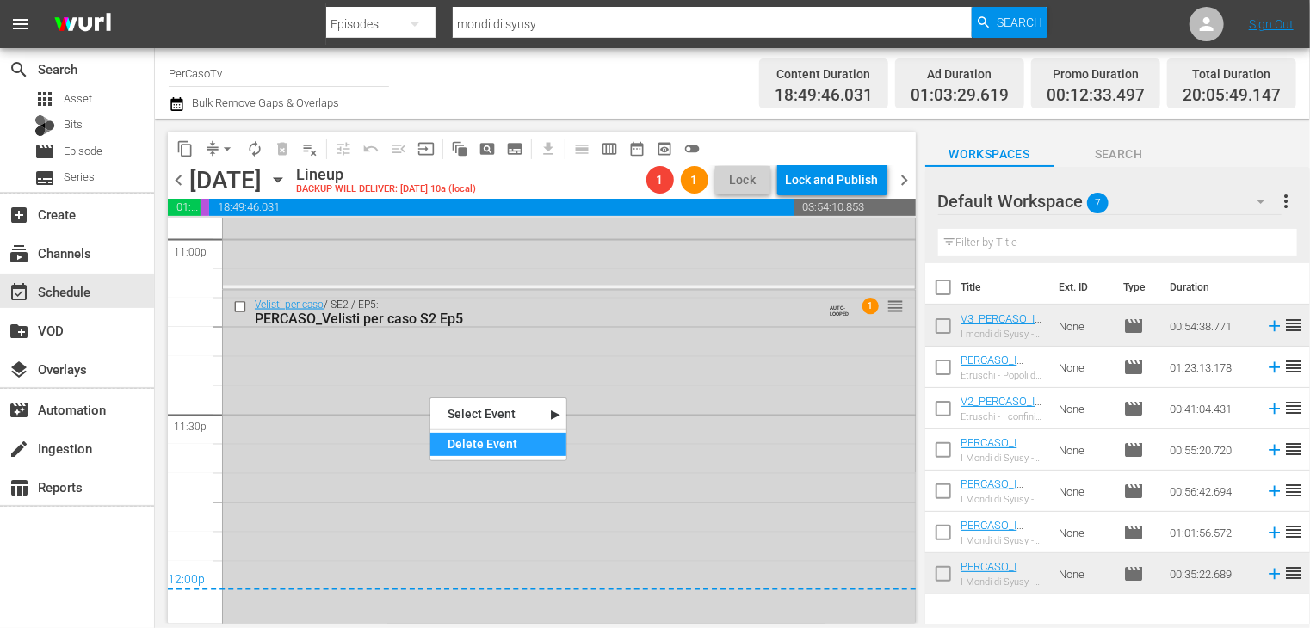
click at [474, 439] on div "Delete Event" at bounding box center [498, 444] width 136 height 23
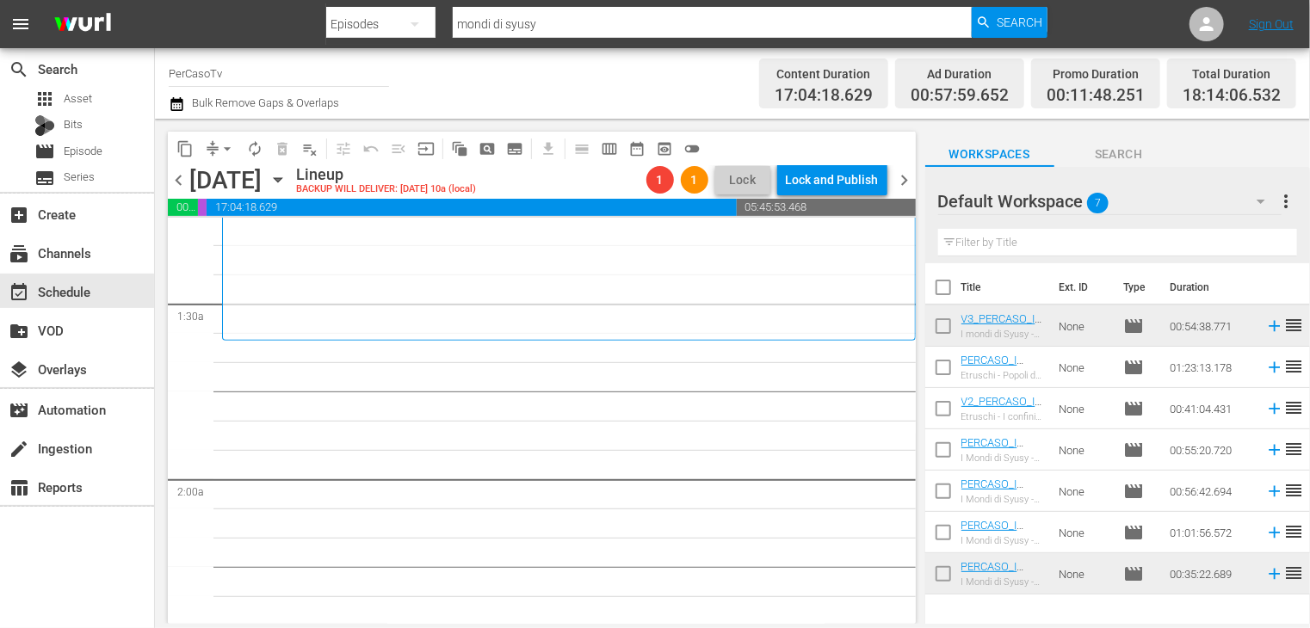
scroll to position [534, 0]
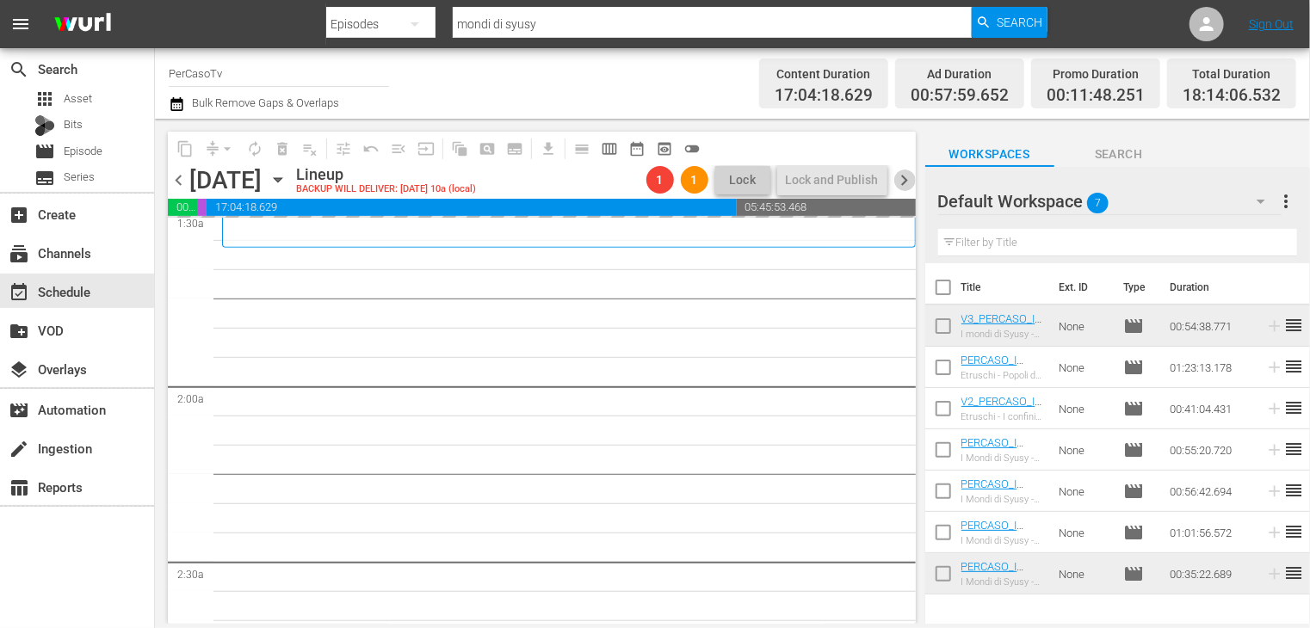
click at [902, 182] on span "chevron_right" at bounding box center [905, 181] width 22 height 22
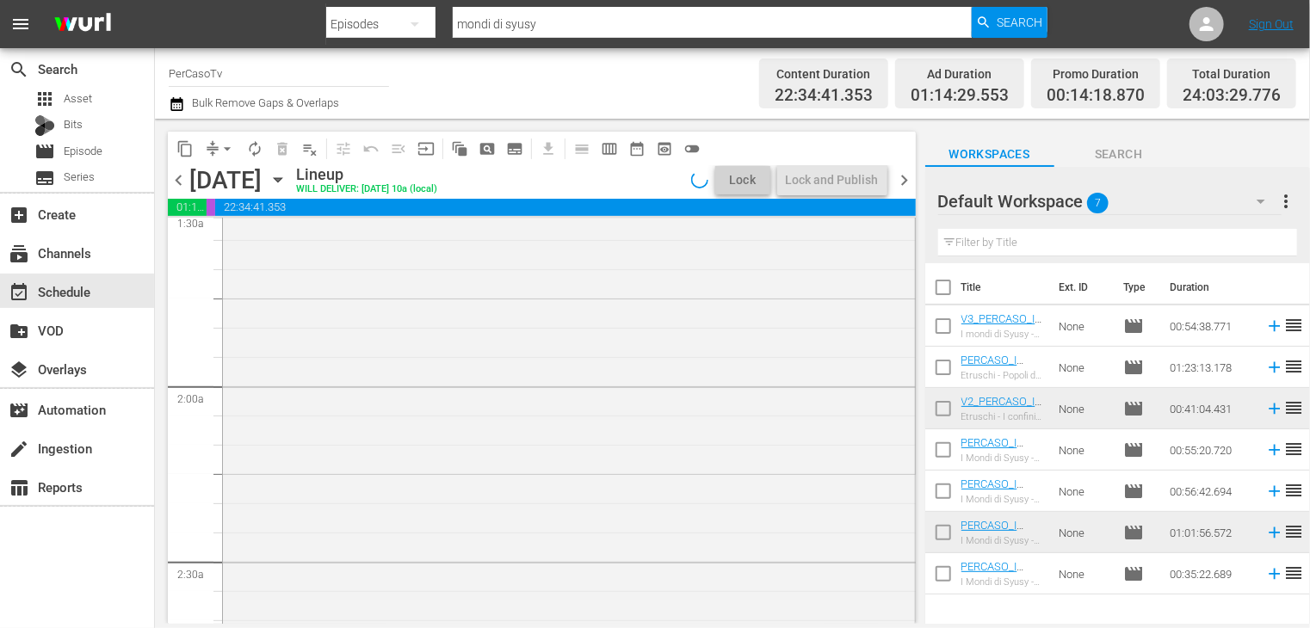
click at [182, 187] on span "chevron_left" at bounding box center [179, 181] width 22 height 22
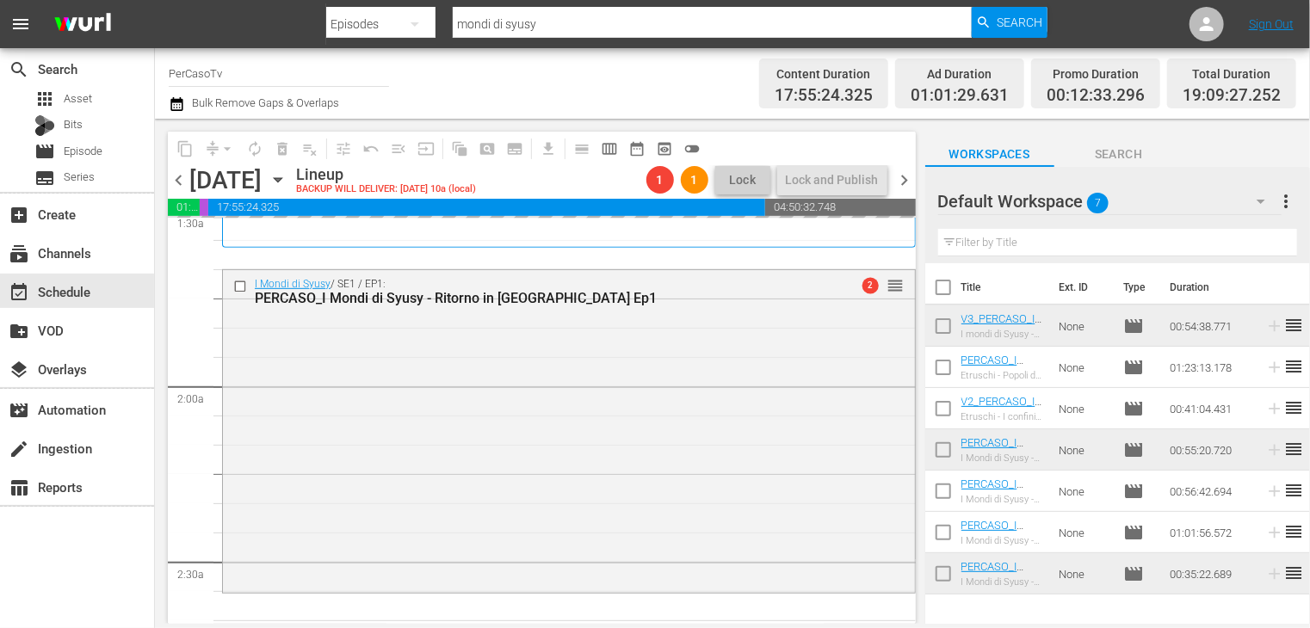
click at [903, 181] on span "chevron_right" at bounding box center [905, 181] width 22 height 22
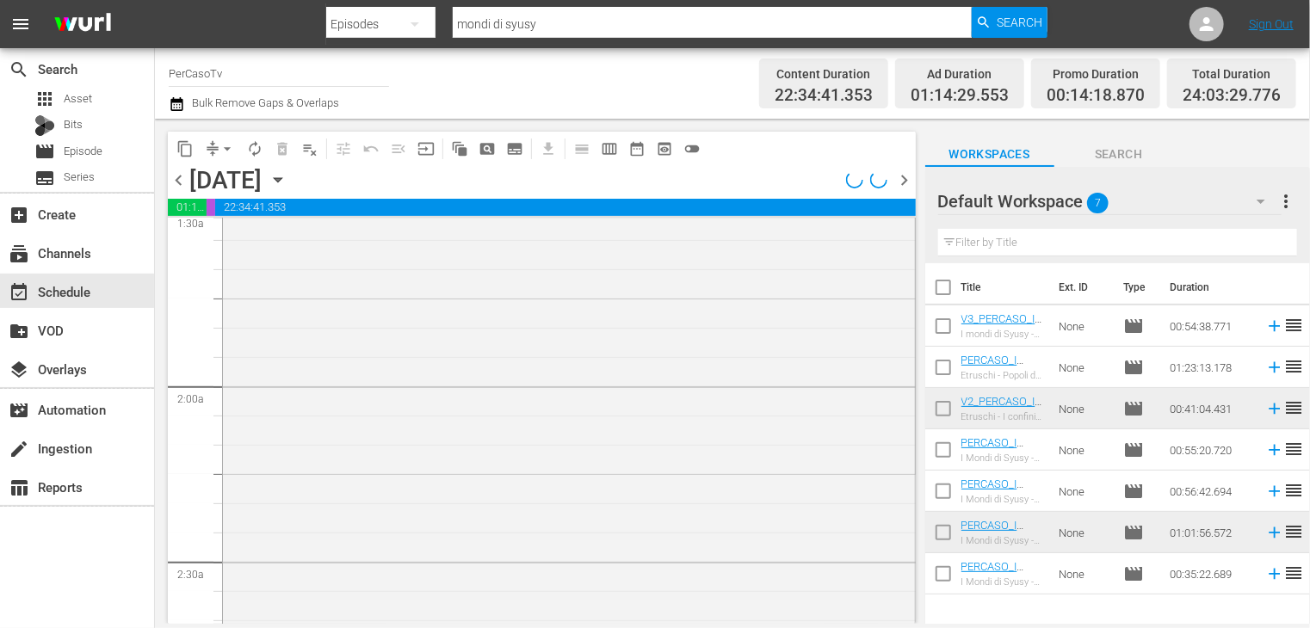
click at [177, 180] on span "chevron_left" at bounding box center [179, 181] width 22 height 22
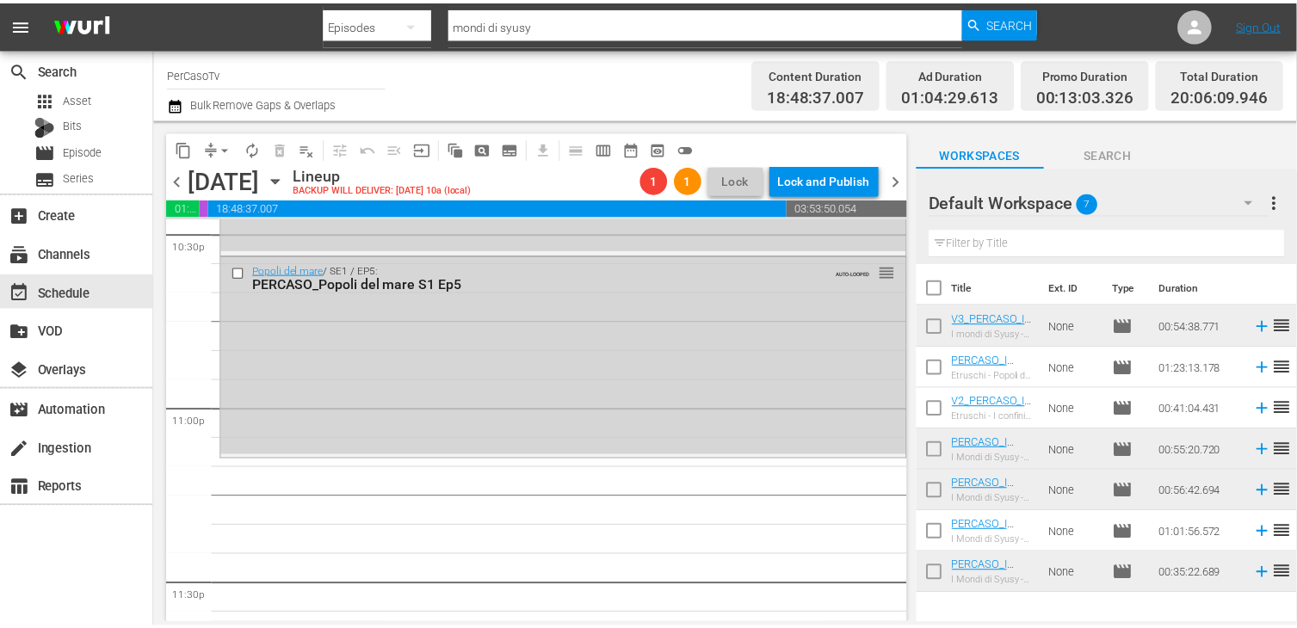
scroll to position [8021, 0]
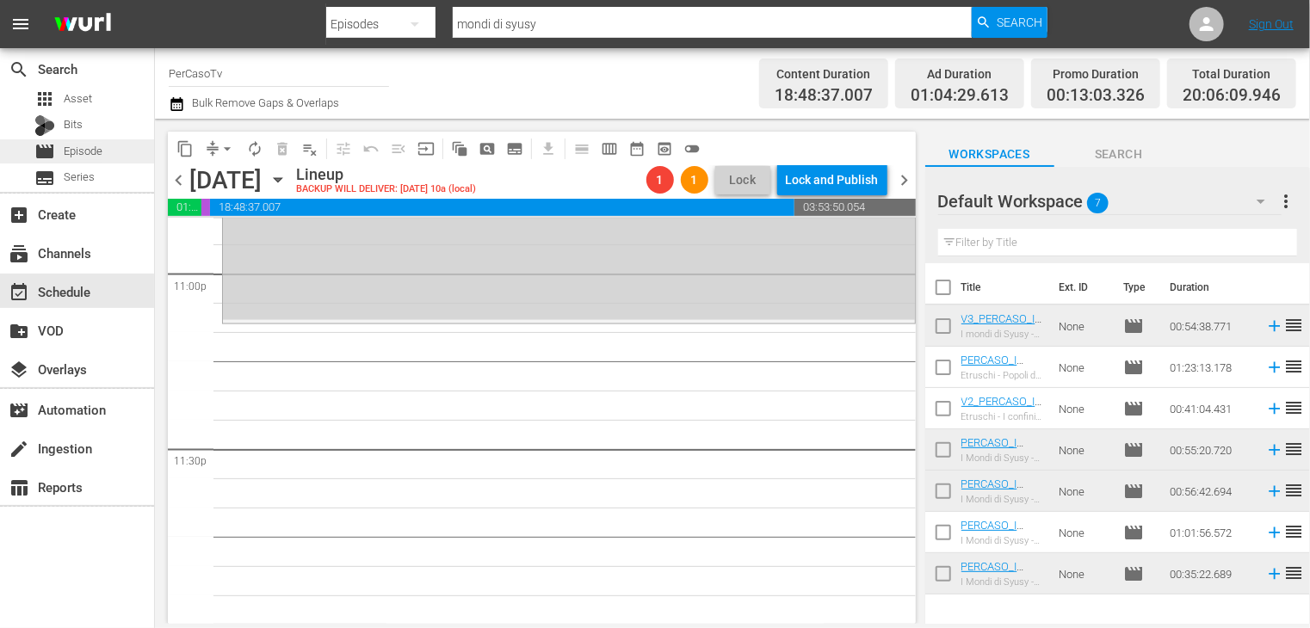
click at [95, 148] on span "Episode" at bounding box center [83, 151] width 39 height 17
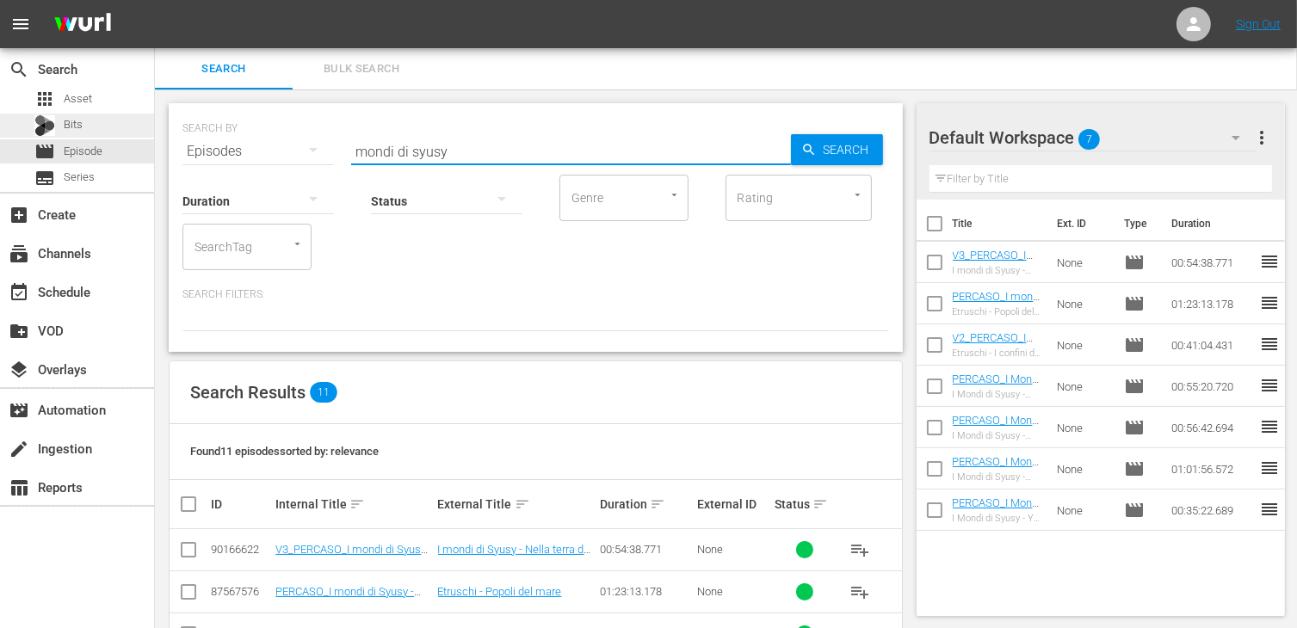
drag, startPoint x: 466, startPoint y: 145, endPoint x: 134, endPoint y: 127, distance: 332.7
click at [155, 0] on div "search Search apps Asset Bits movie Episode subtitles Series add_box Create sub…" at bounding box center [726, 0] width 1142 height 0
type input "popoli del mare s1"
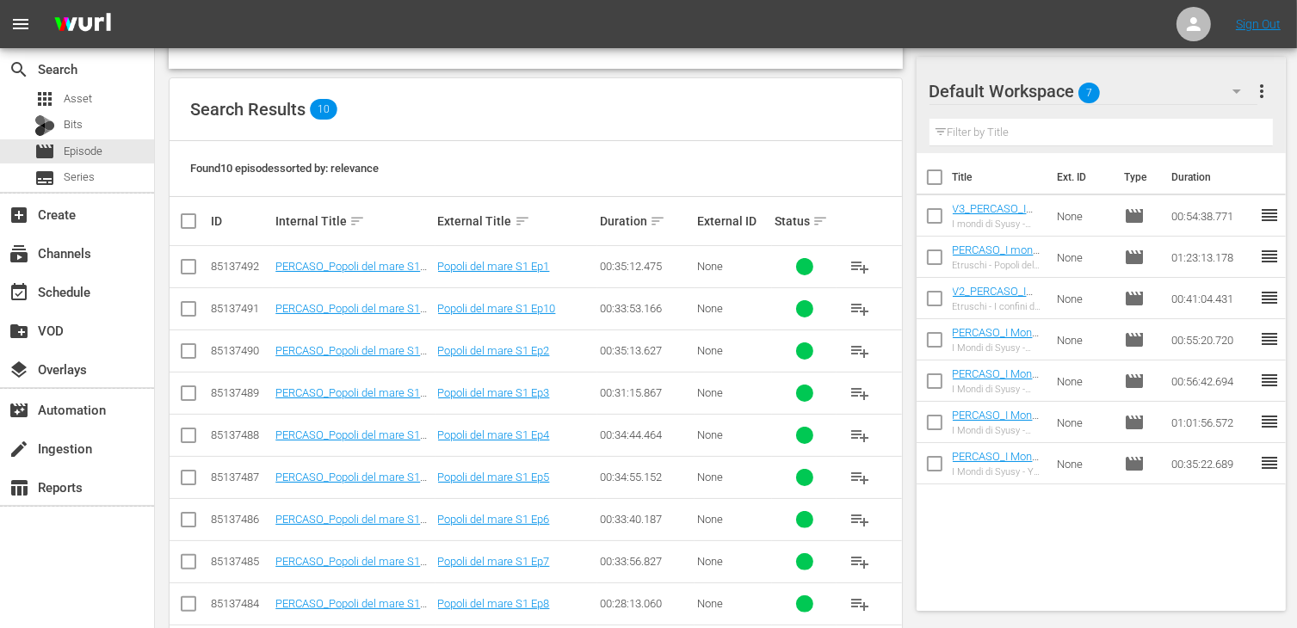
scroll to position [351, 0]
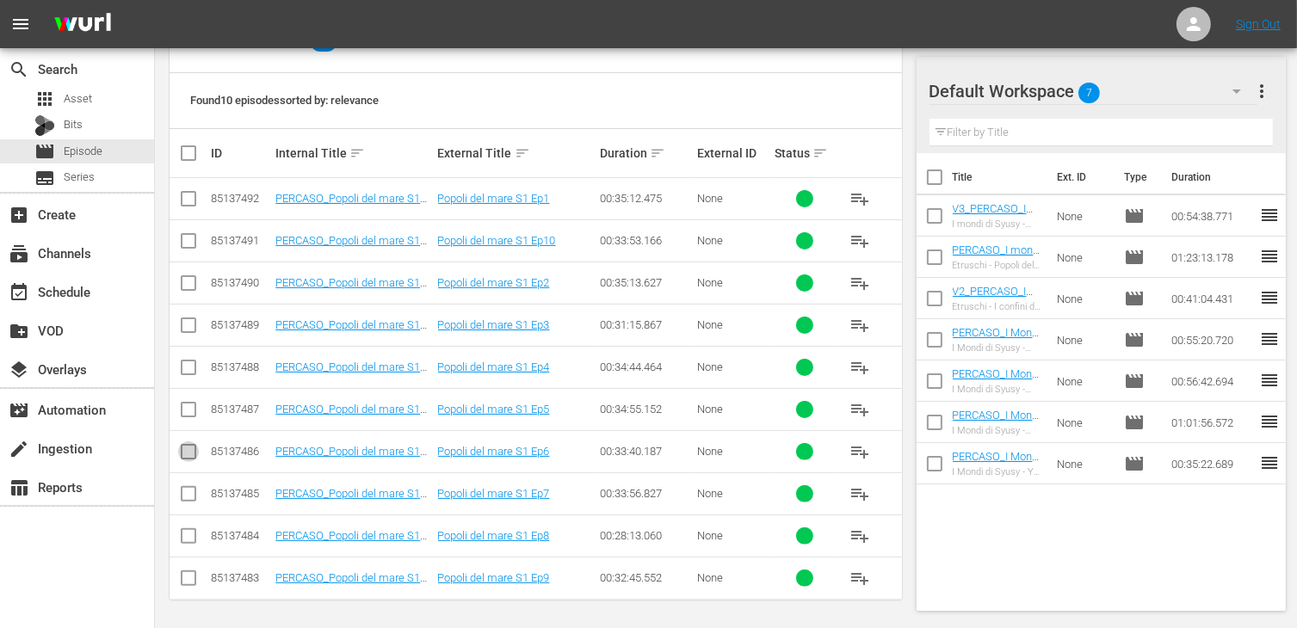
click at [198, 453] on input "checkbox" at bounding box center [188, 455] width 21 height 21
checkbox input "true"
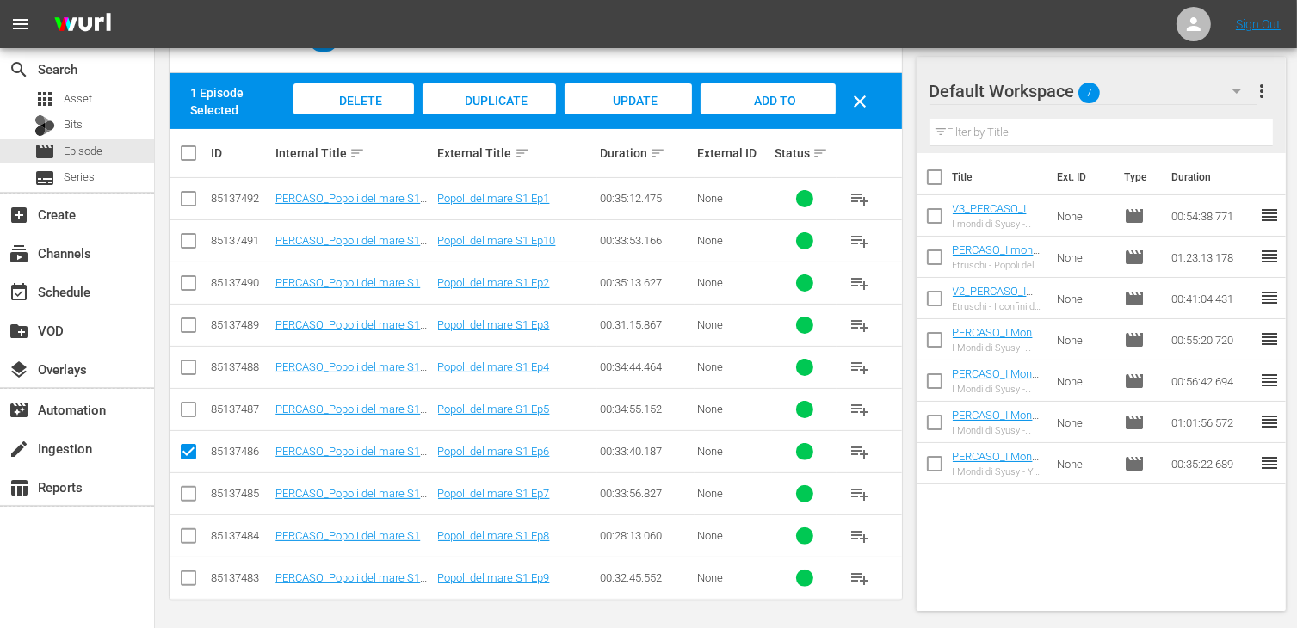
click at [191, 496] on input "checkbox" at bounding box center [188, 497] width 21 height 21
checkbox input "true"
click at [189, 534] on input "checkbox" at bounding box center [188, 539] width 21 height 21
checkbox input "true"
click at [188, 583] on input "checkbox" at bounding box center [188, 581] width 21 height 21
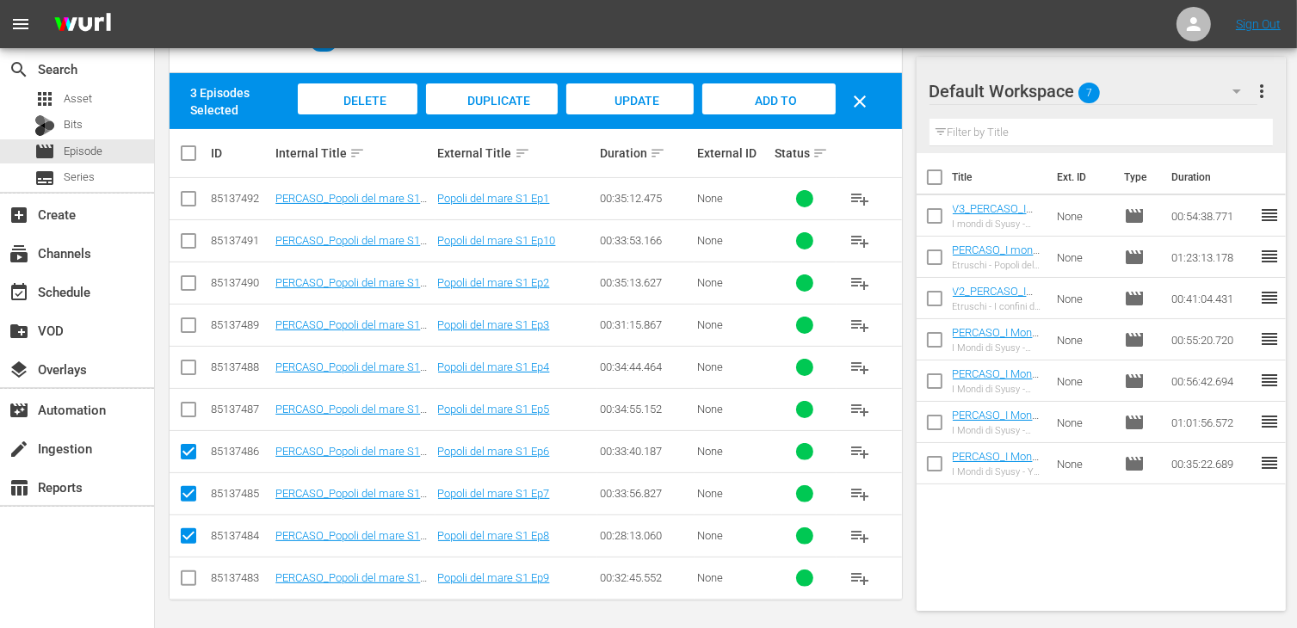
checkbox input "true"
click at [780, 100] on span "Add to Workspace" at bounding box center [768, 117] width 84 height 46
click at [70, 289] on div "event_available Schedule" at bounding box center [48, 288] width 96 height 15
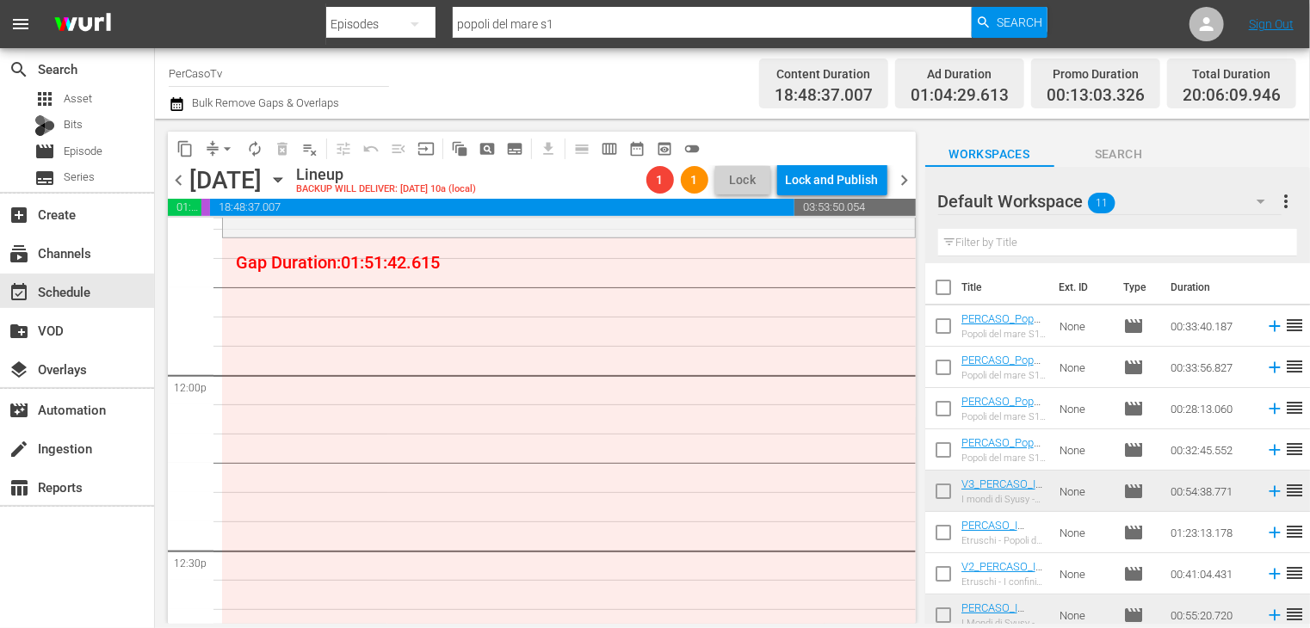
scroll to position [133, 0]
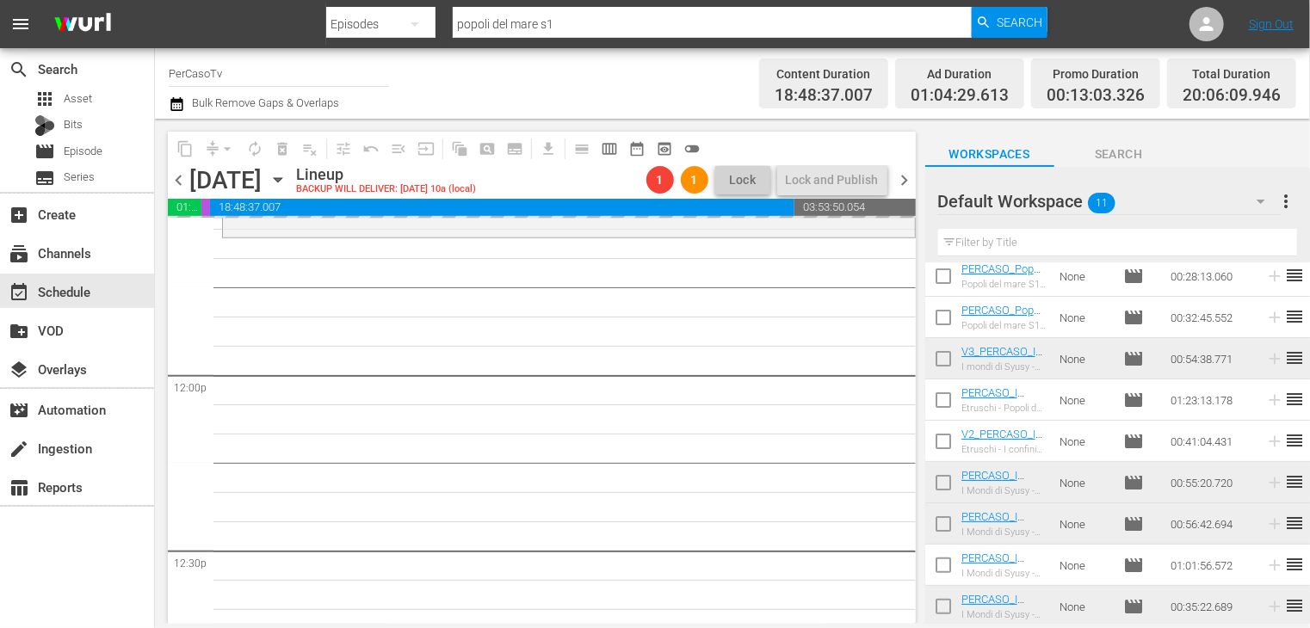
click at [902, 187] on span "chevron_right" at bounding box center [905, 181] width 22 height 22
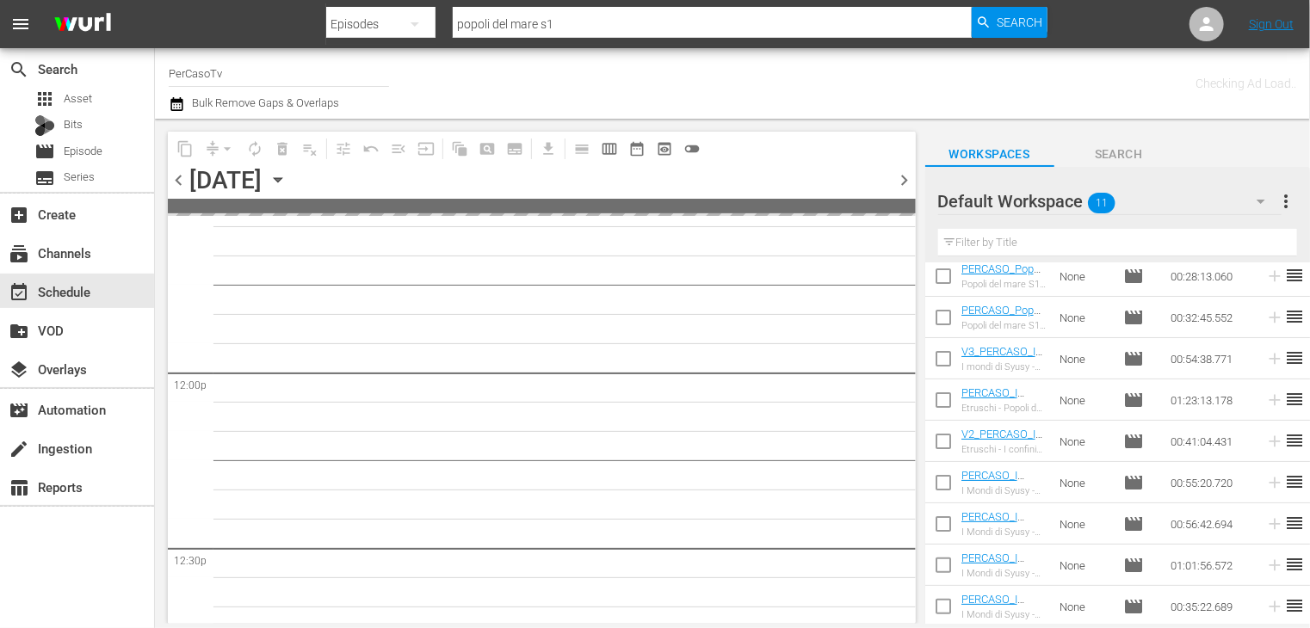
scroll to position [4379, 0]
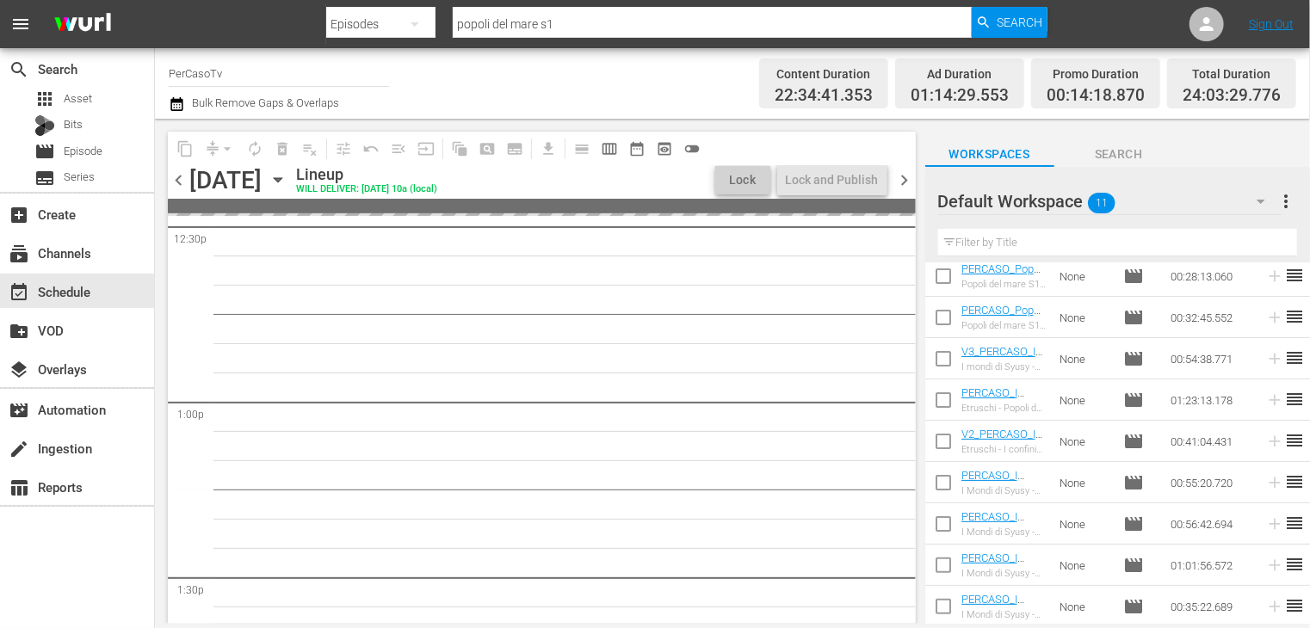
click at [176, 186] on span "chevron_left" at bounding box center [179, 181] width 22 height 22
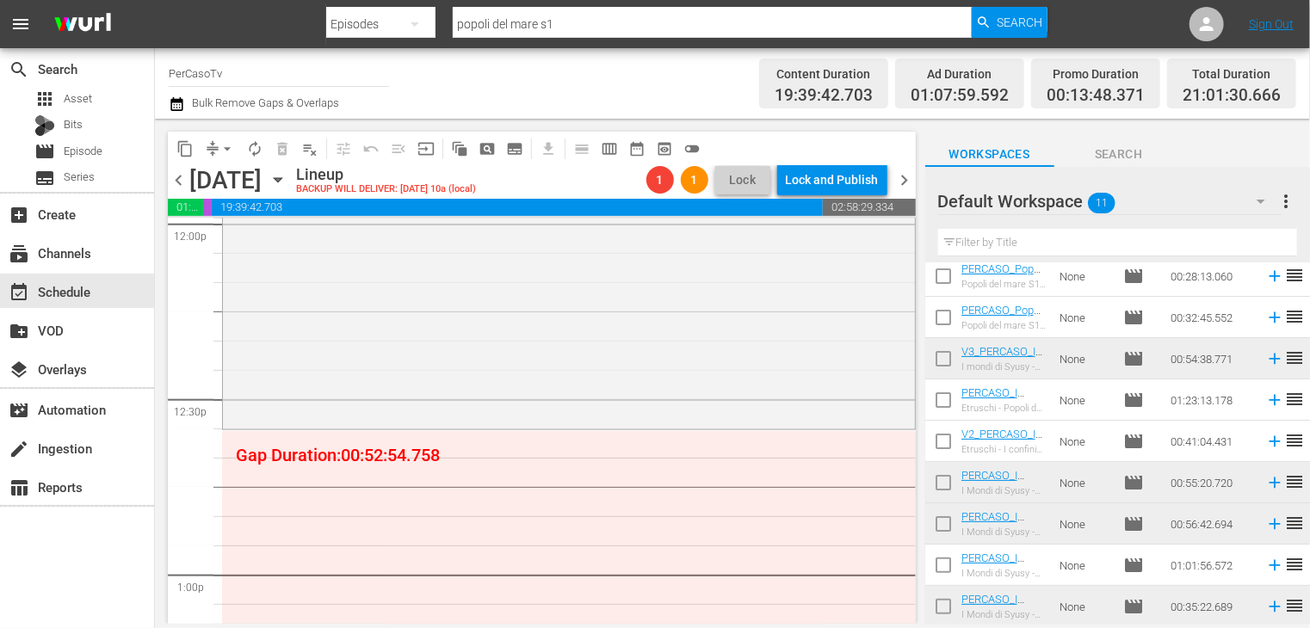
scroll to position [4240, 0]
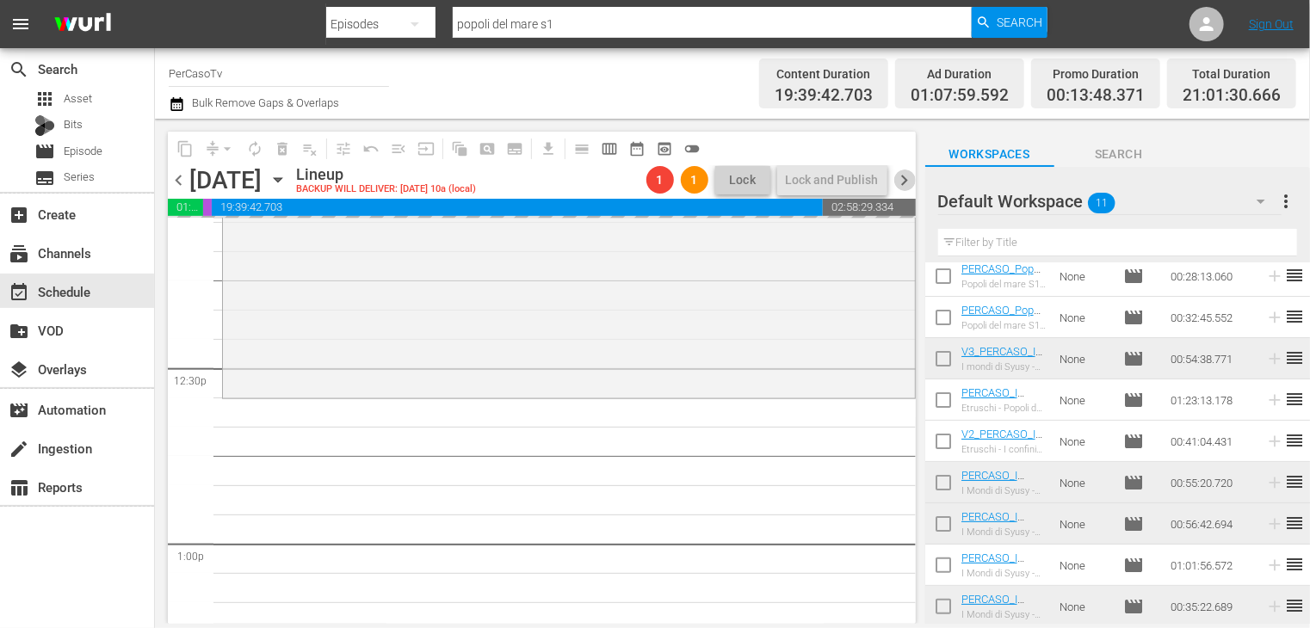
click at [909, 175] on span "chevron_right" at bounding box center [905, 181] width 22 height 22
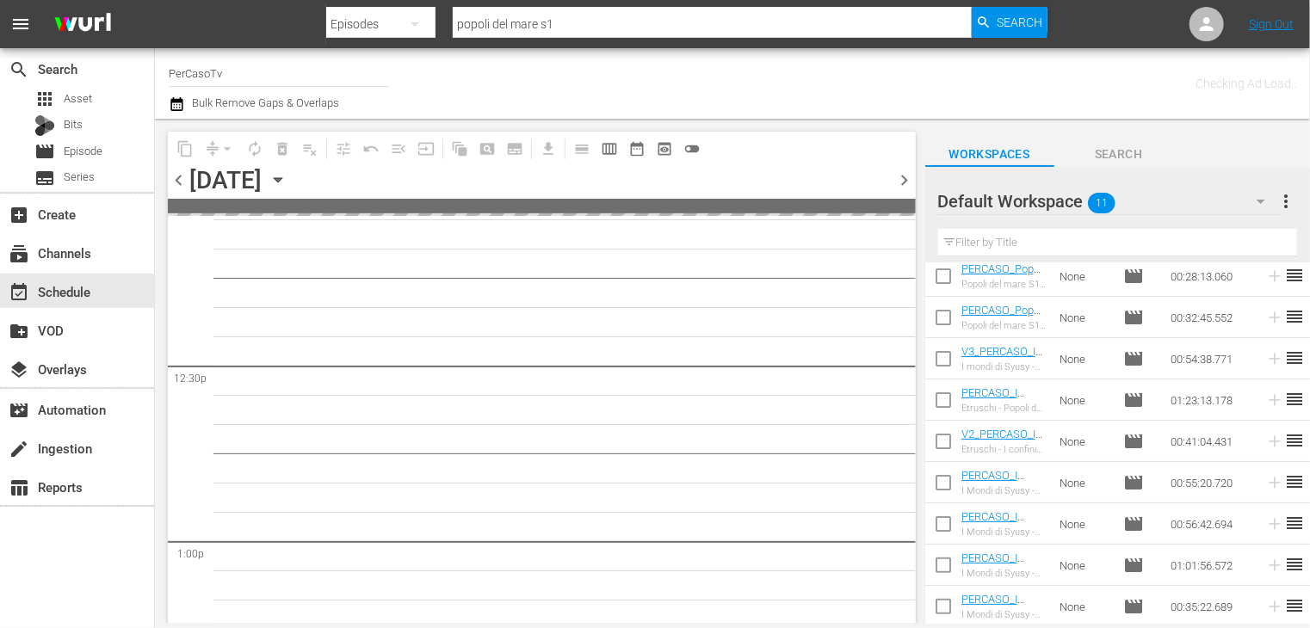
scroll to position [4591, 0]
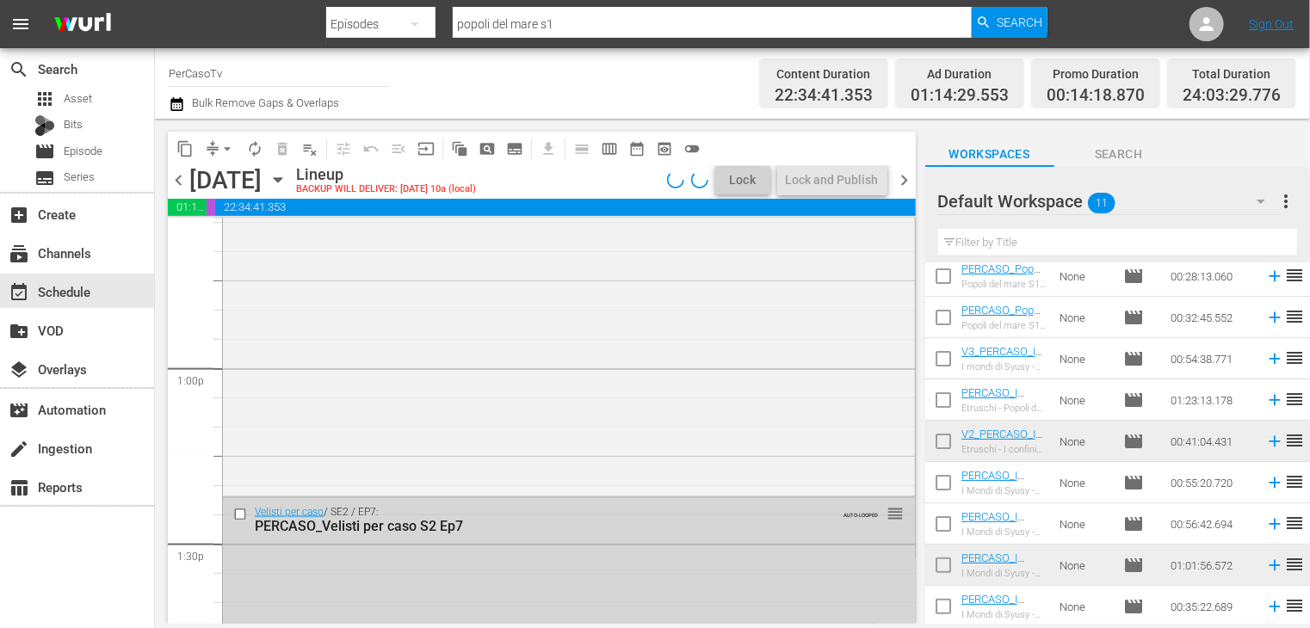
click at [172, 180] on span "chevron_left" at bounding box center [179, 181] width 22 height 22
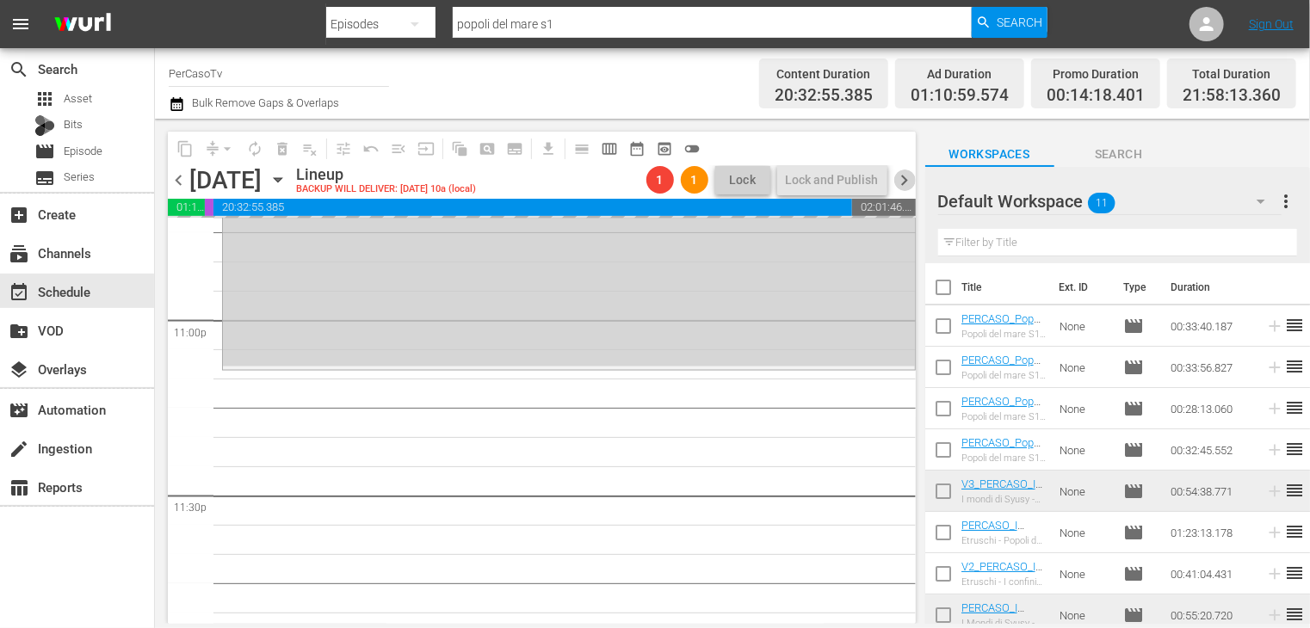
click at [902, 182] on span "chevron_right" at bounding box center [905, 181] width 22 height 22
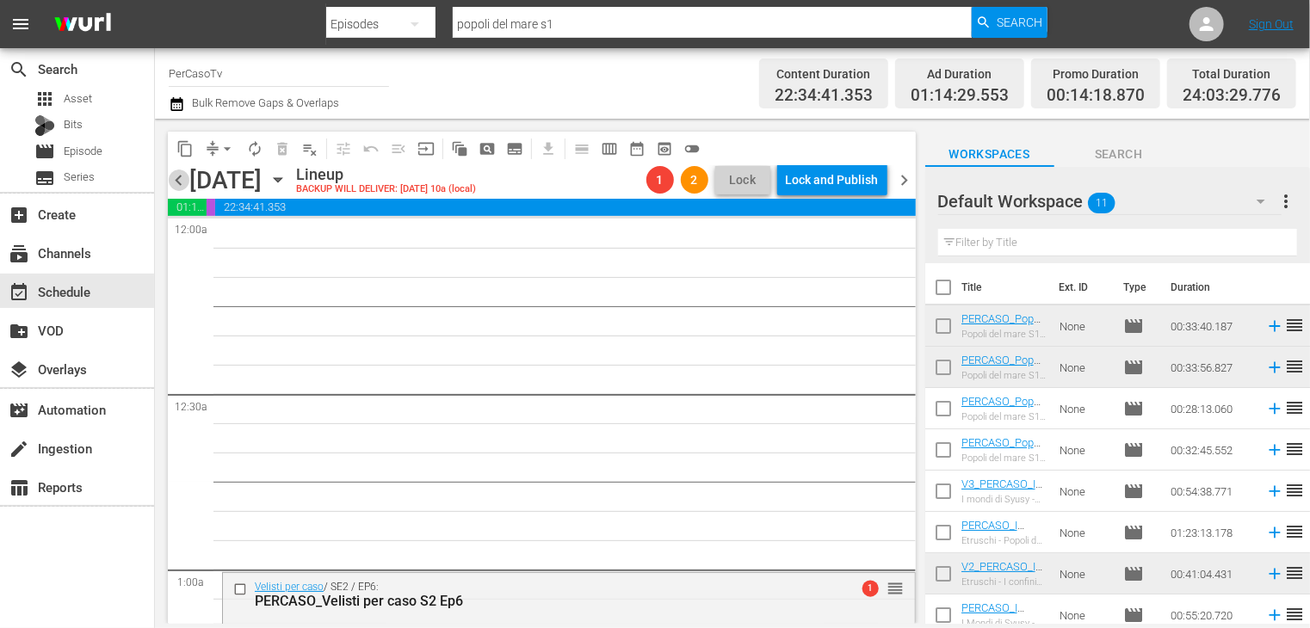
click at [179, 183] on span "chevron_left" at bounding box center [179, 181] width 22 height 22
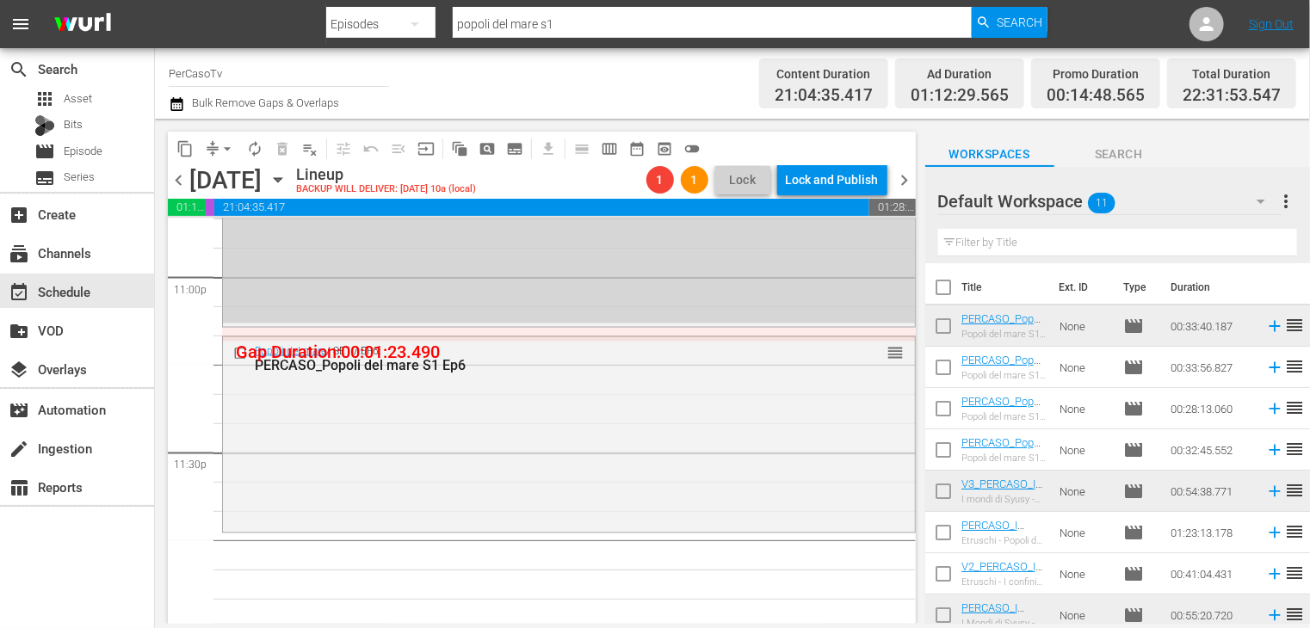
scroll to position [8021, 0]
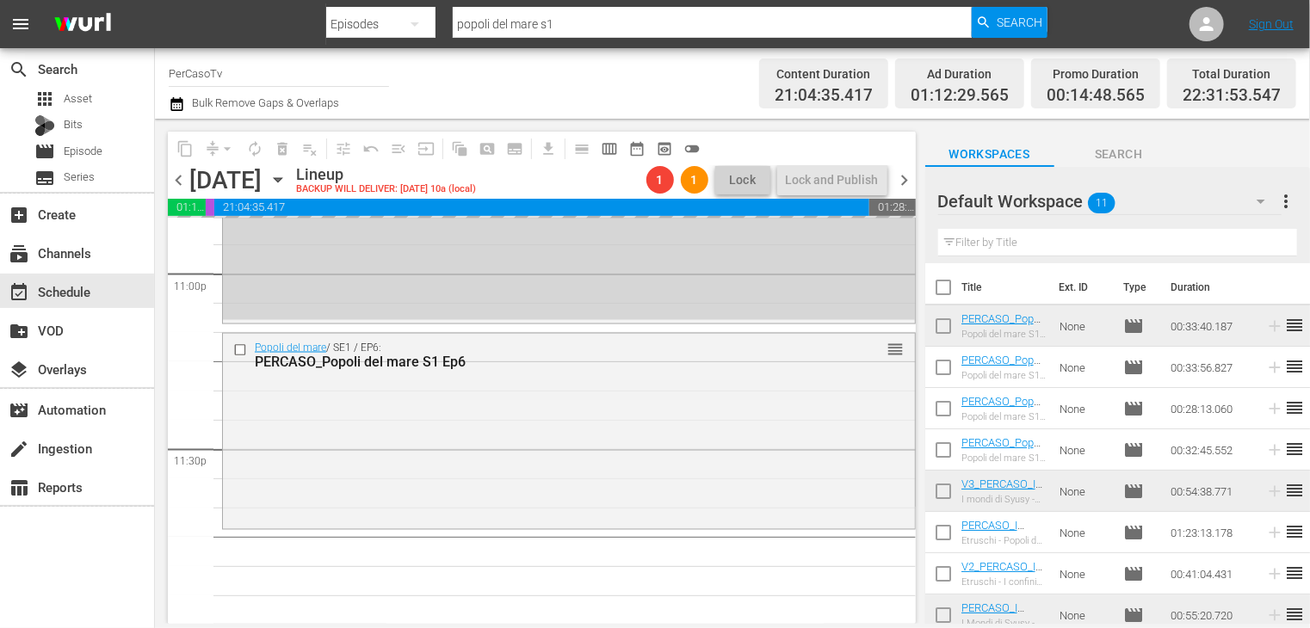
click at [904, 185] on span "chevron_right" at bounding box center [905, 181] width 22 height 22
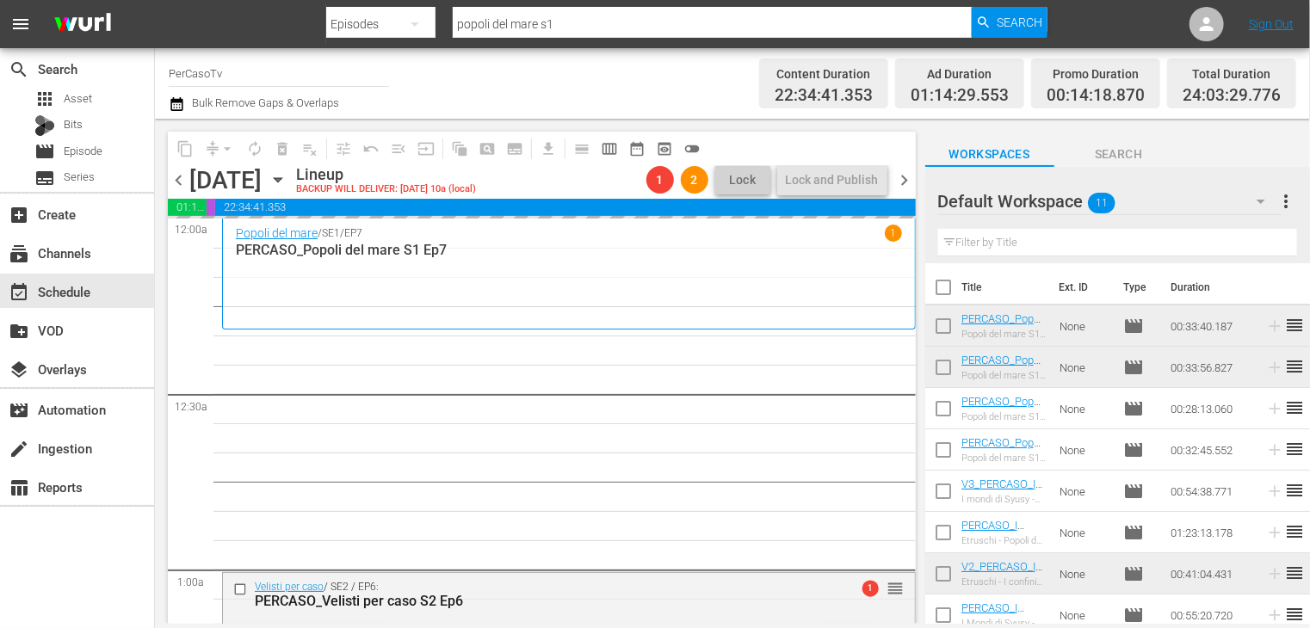
drag, startPoint x: 1058, startPoint y: 466, endPoint x: 434, endPoint y: 477, distance: 624.1
drag, startPoint x: 434, startPoint y: 477, endPoint x: 906, endPoint y: 182, distance: 556.7
click at [906, 182] on span "chevron_right" at bounding box center [905, 181] width 22 height 22
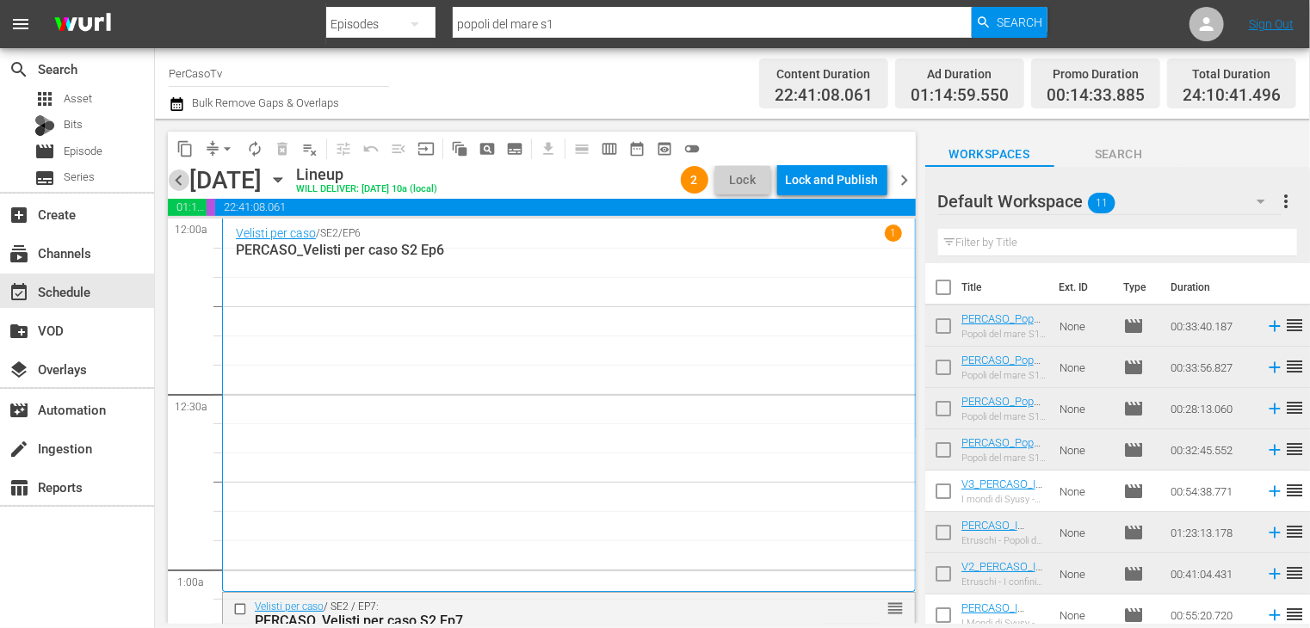
click at [180, 184] on span "chevron_left" at bounding box center [179, 181] width 22 height 22
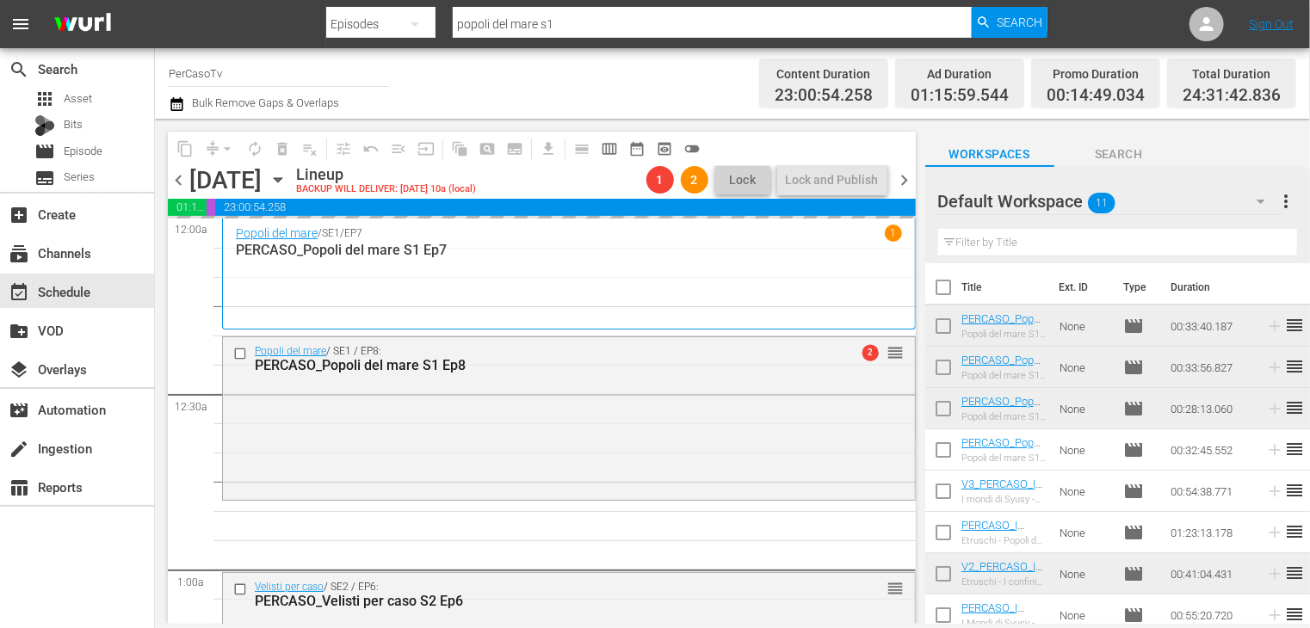
click at [901, 185] on span "chevron_right" at bounding box center [905, 181] width 22 height 22
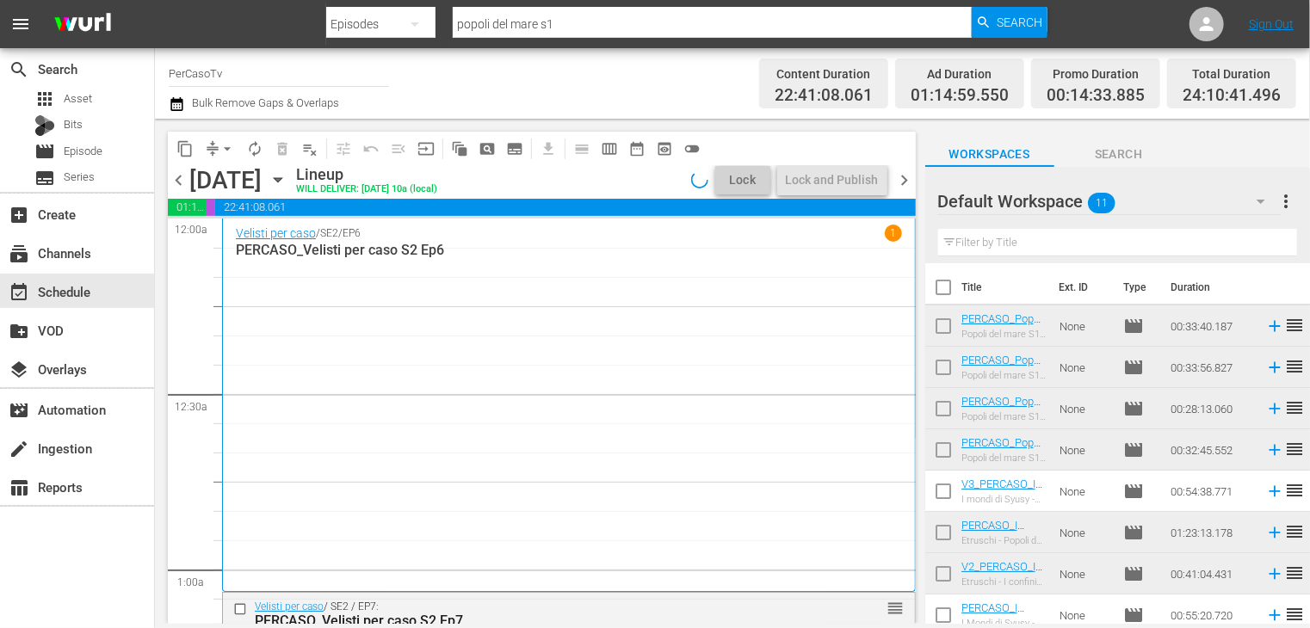
click at [176, 180] on span "chevron_left" at bounding box center [179, 181] width 22 height 22
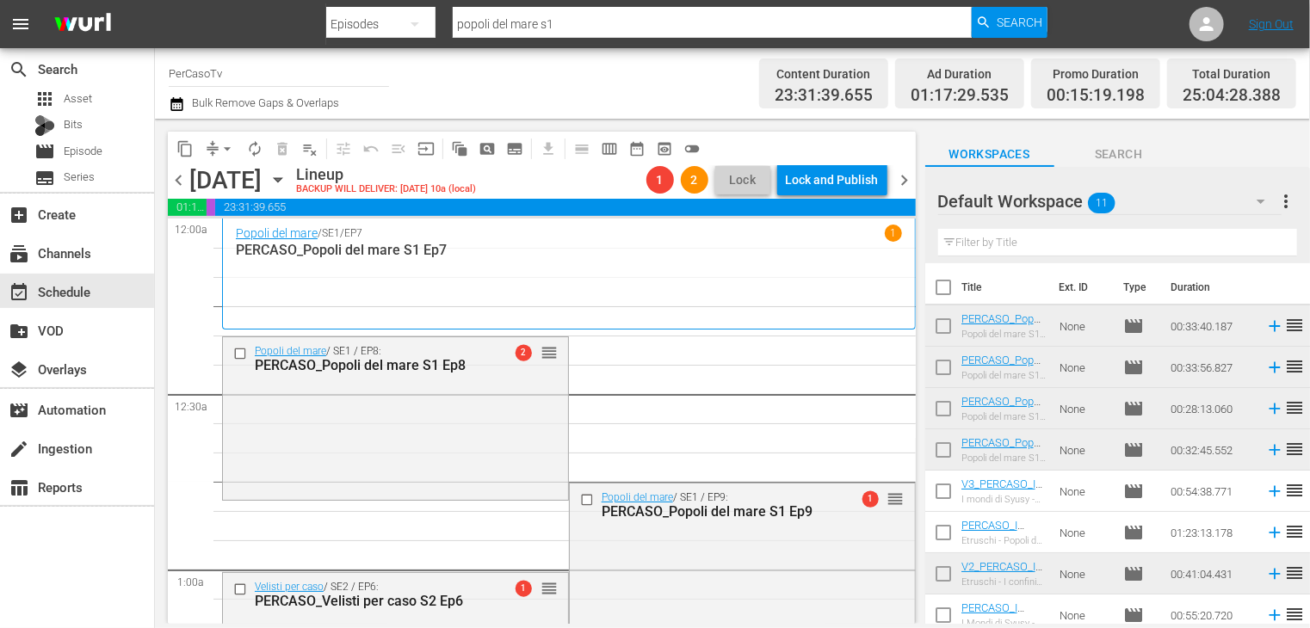
click at [177, 180] on span "chevron_left" at bounding box center [179, 181] width 22 height 22
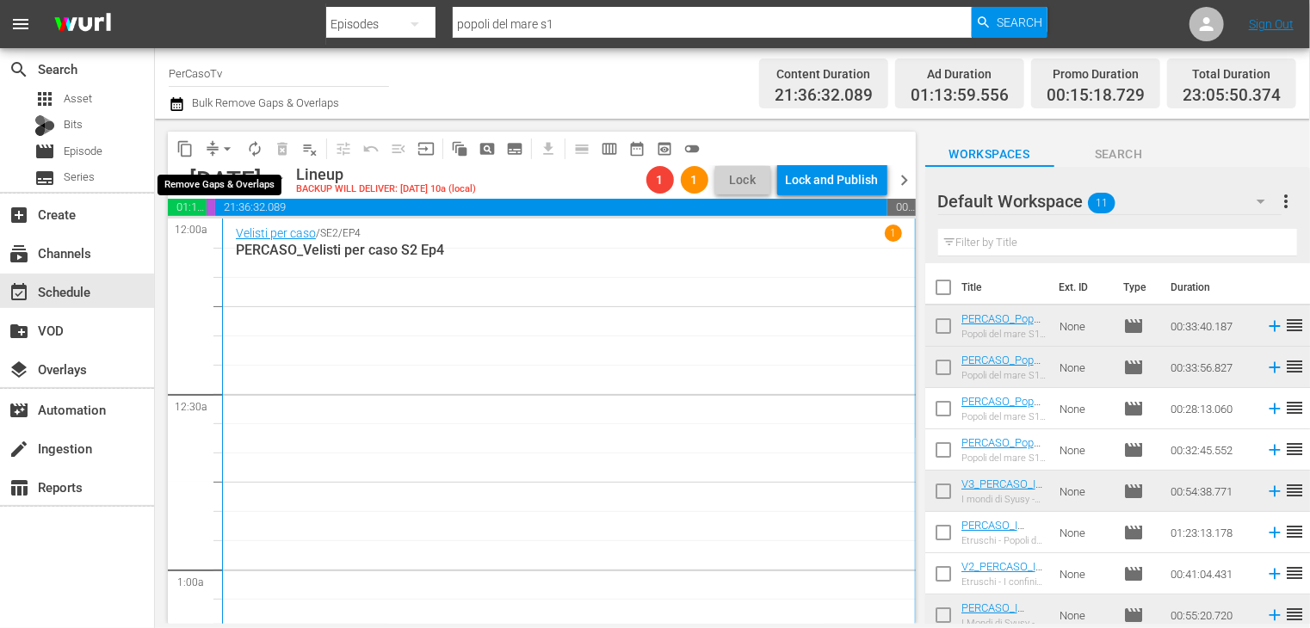
click at [228, 153] on span "arrow_drop_down" at bounding box center [227, 148] width 17 height 17
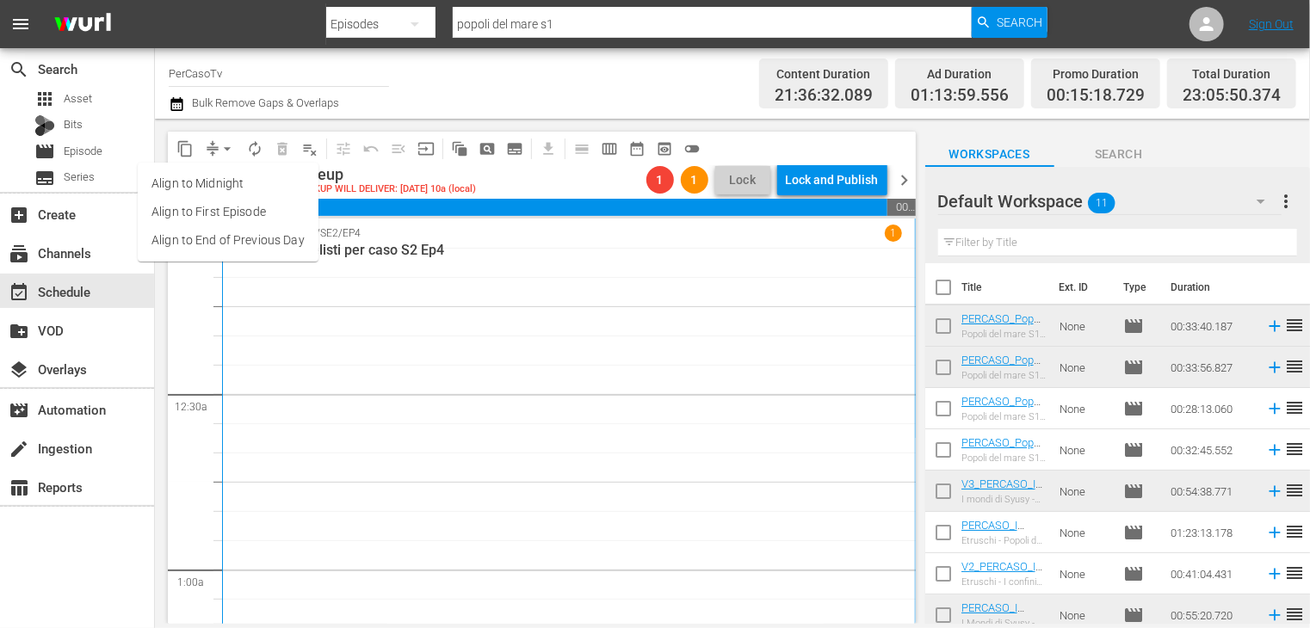
click at [234, 245] on li "Align to End of Previous Day" at bounding box center [228, 240] width 181 height 28
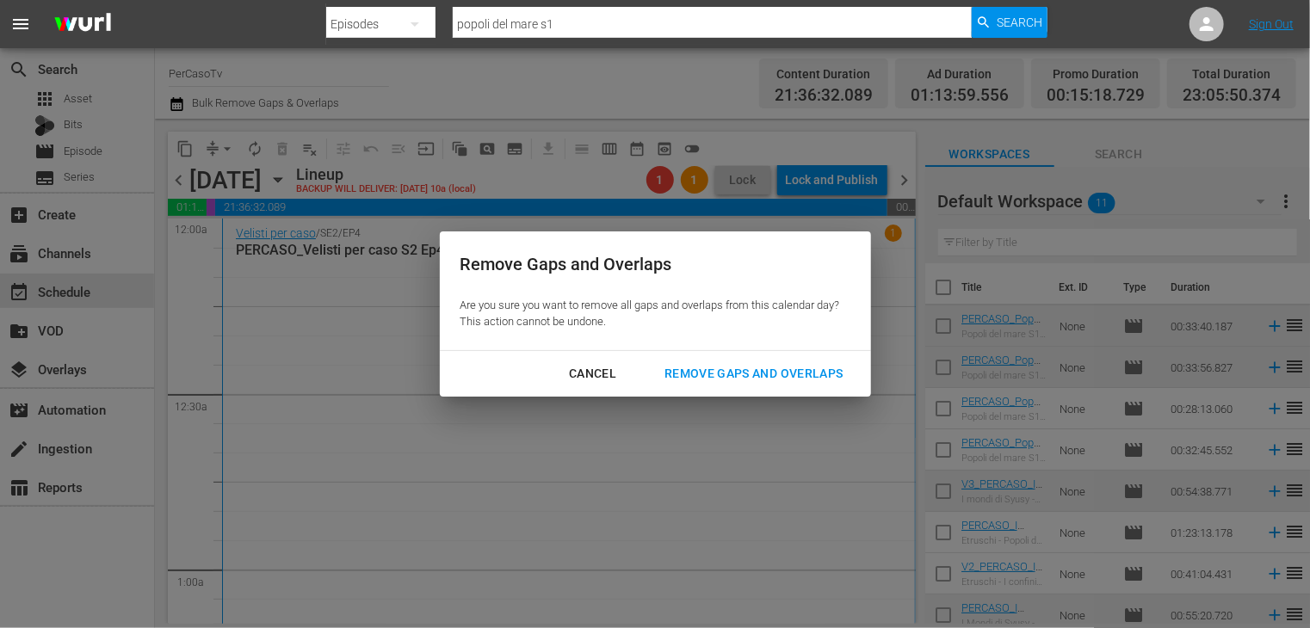
click at [744, 374] on div "Remove Gaps and Overlaps" at bounding box center [754, 374] width 206 height 22
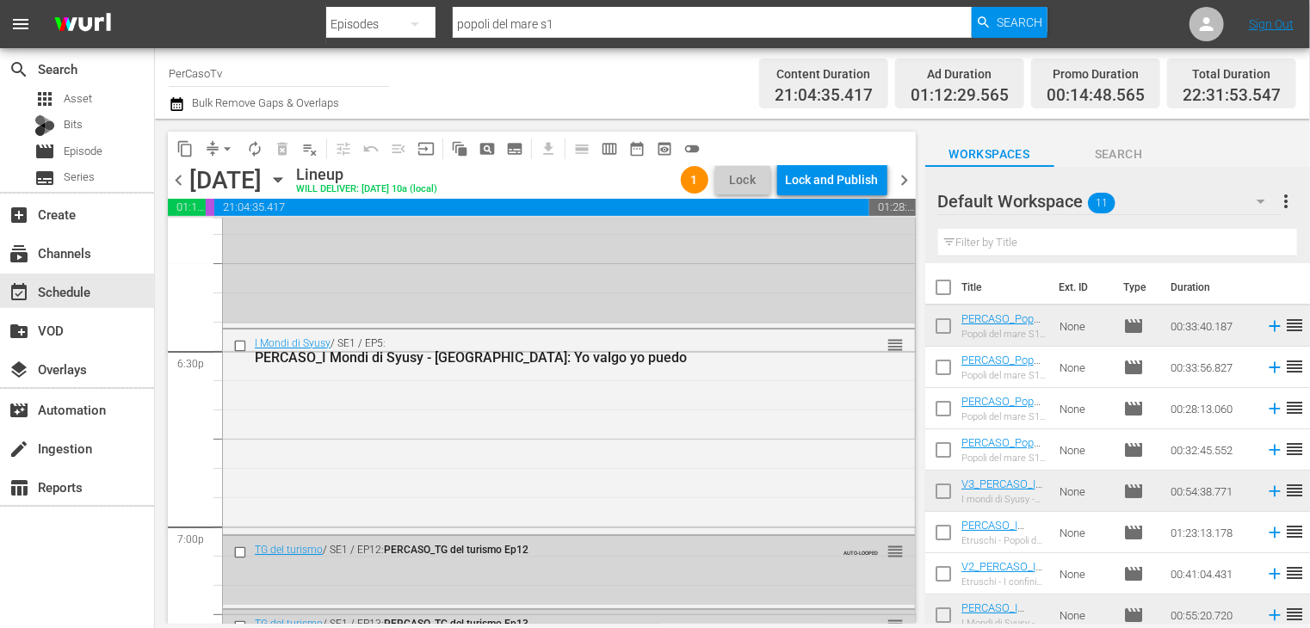
scroll to position [6286, 0]
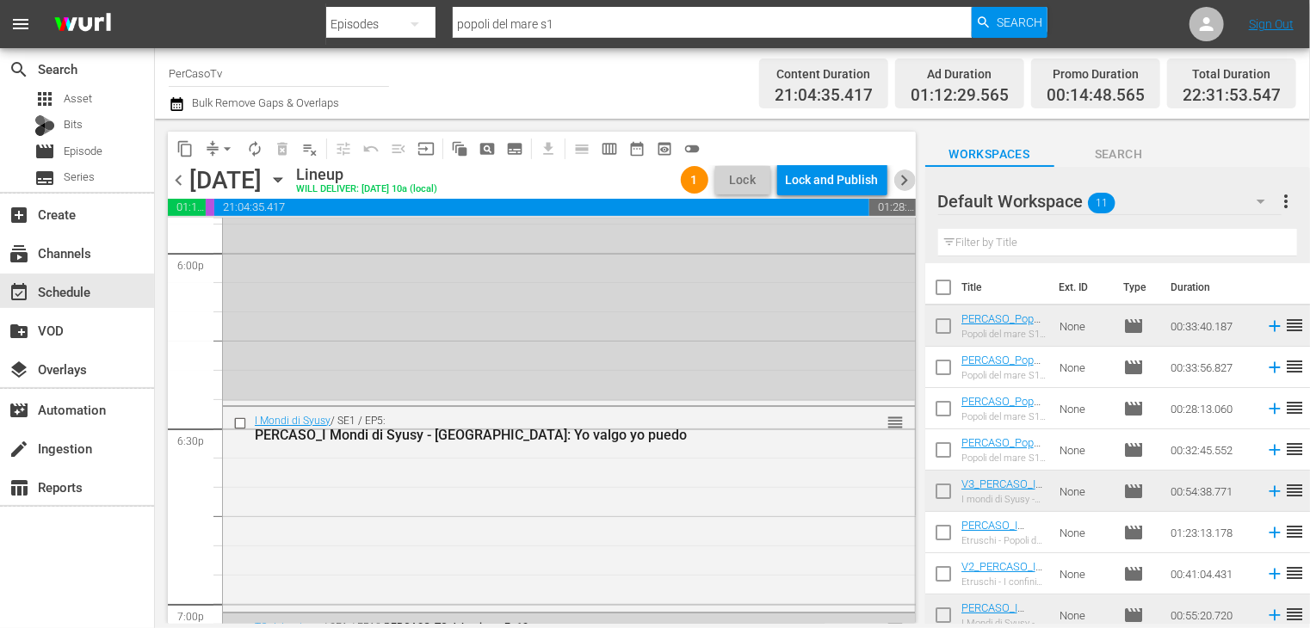
click at [905, 181] on span "chevron_right" at bounding box center [905, 181] width 22 height 22
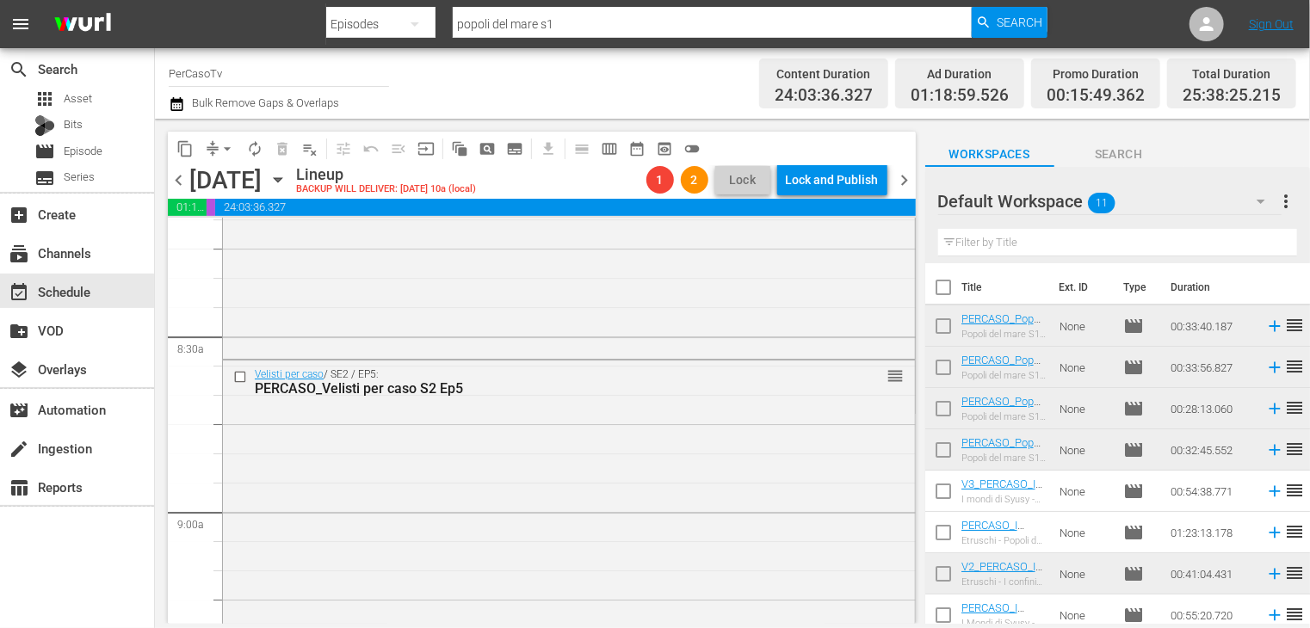
scroll to position [2883, 0]
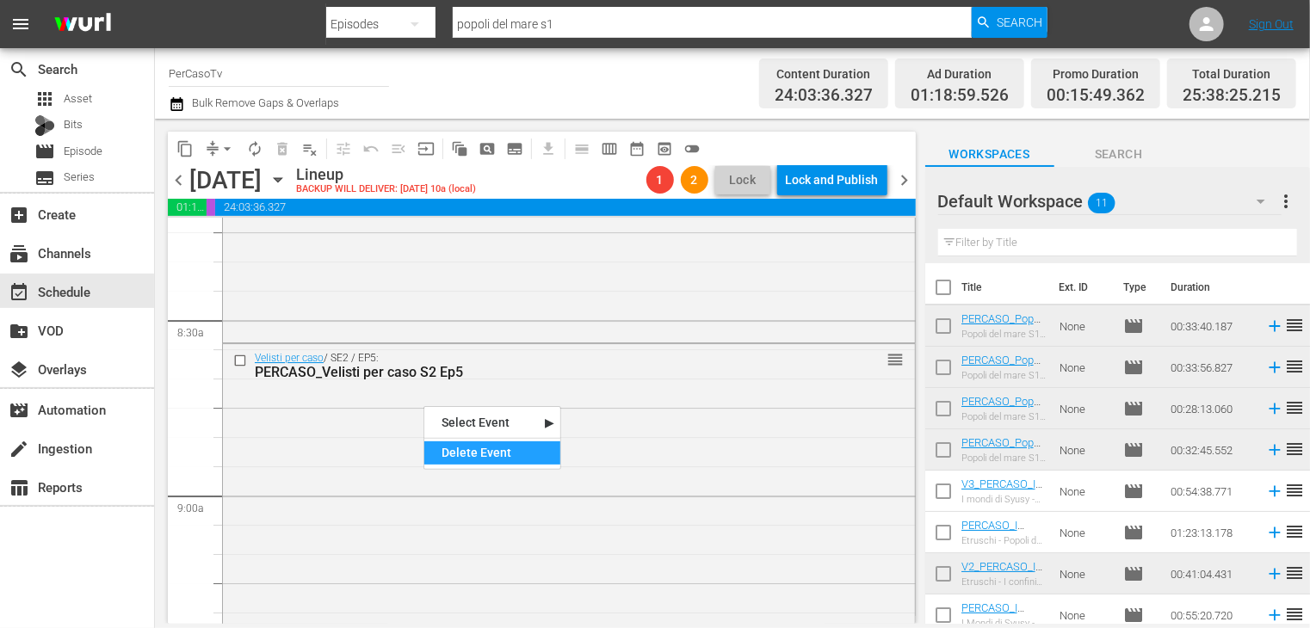
click at [468, 447] on div "Delete Event" at bounding box center [492, 453] width 136 height 23
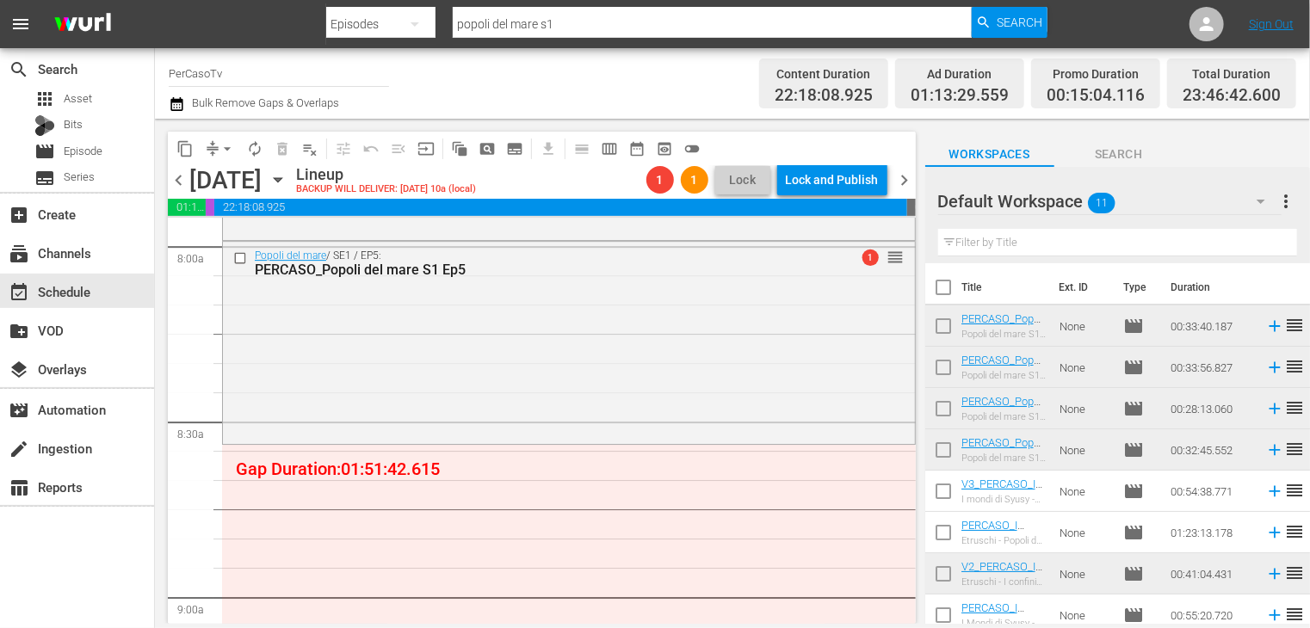
scroll to position [2749, 0]
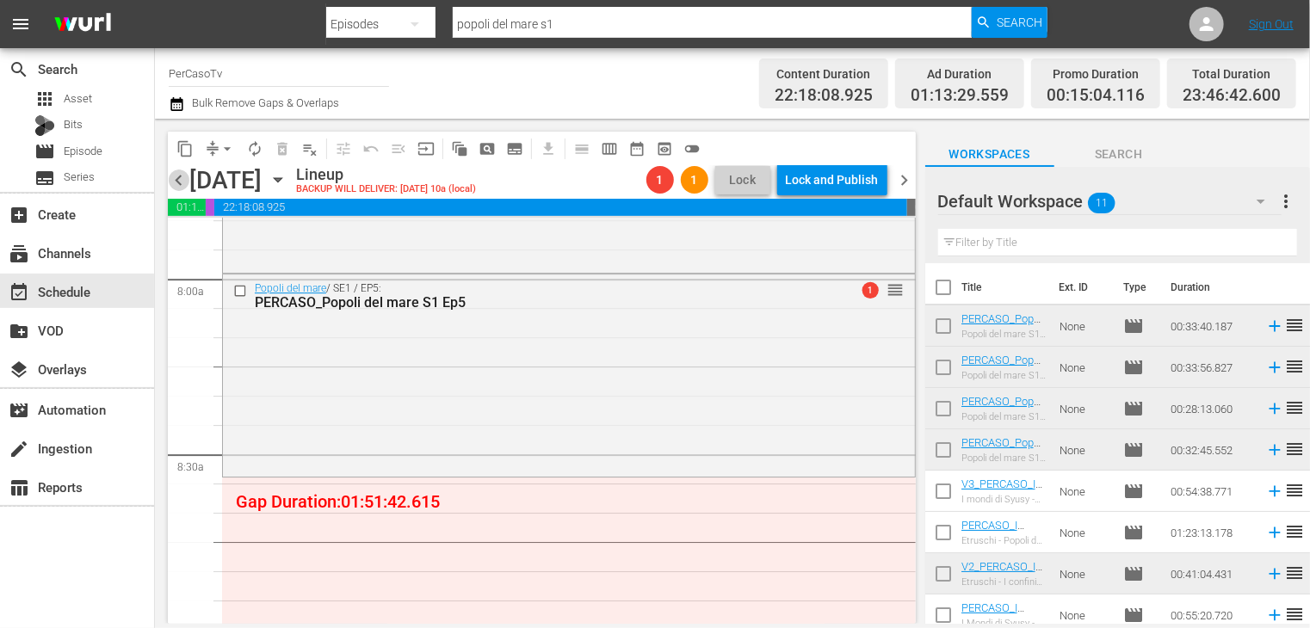
click at [182, 189] on span "chevron_left" at bounding box center [179, 181] width 22 height 22
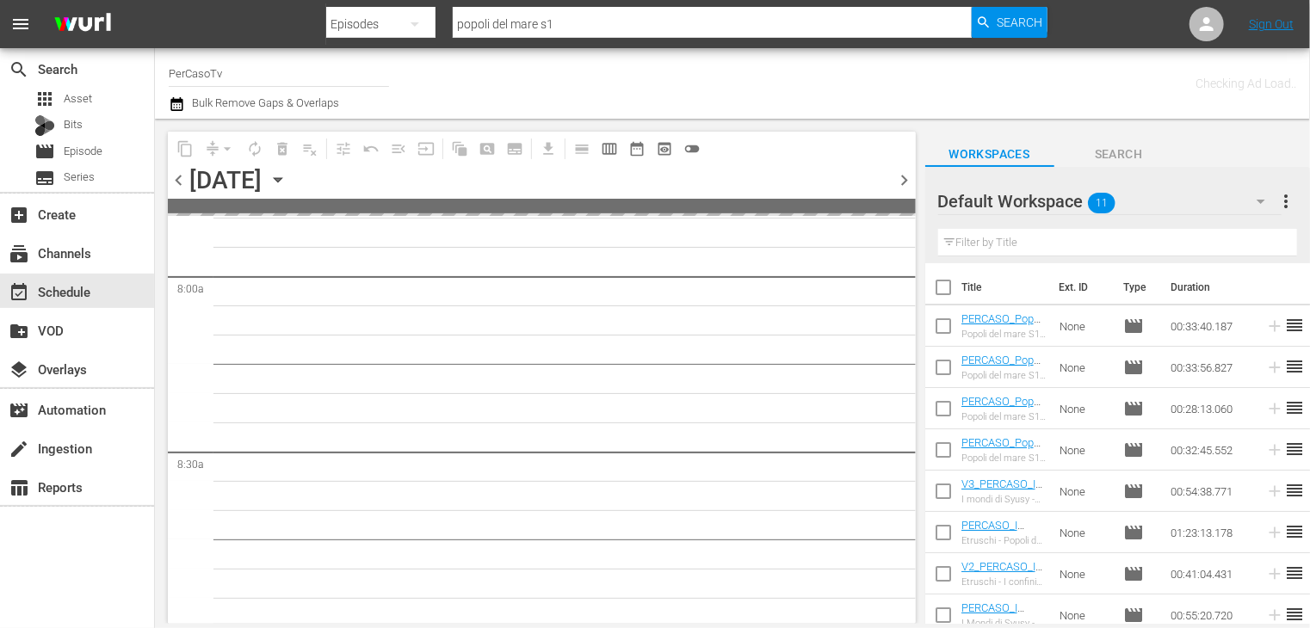
scroll to position [2984, 0]
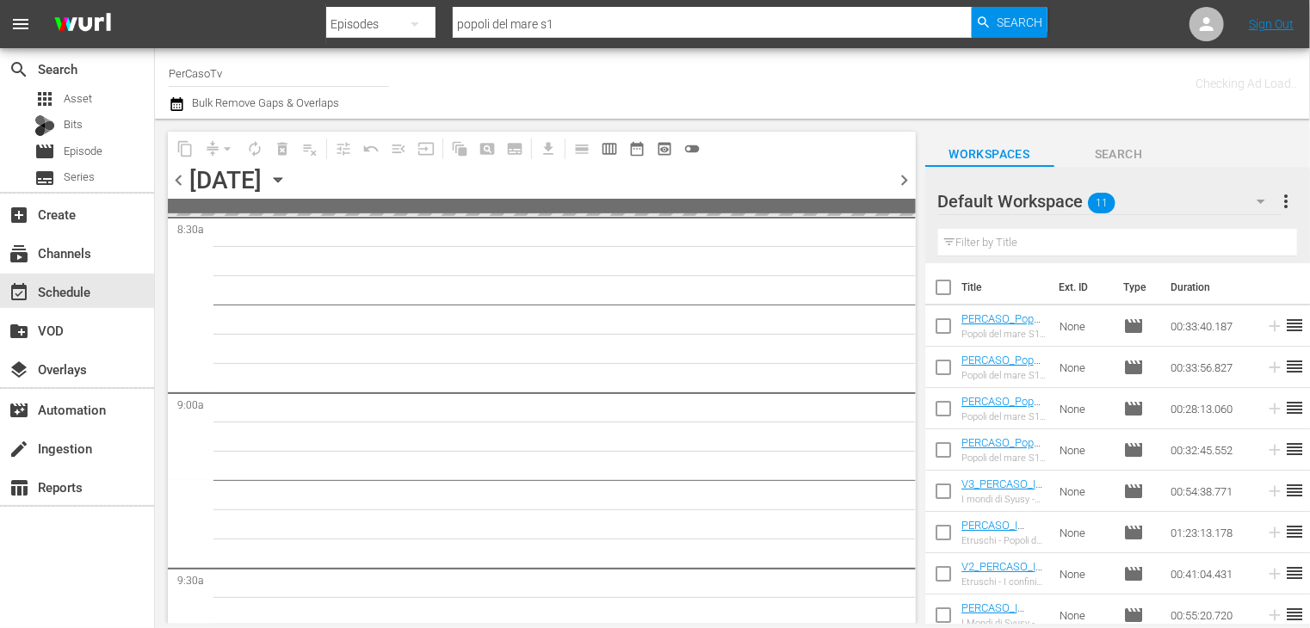
click at [182, 189] on span "chevron_left" at bounding box center [179, 181] width 22 height 22
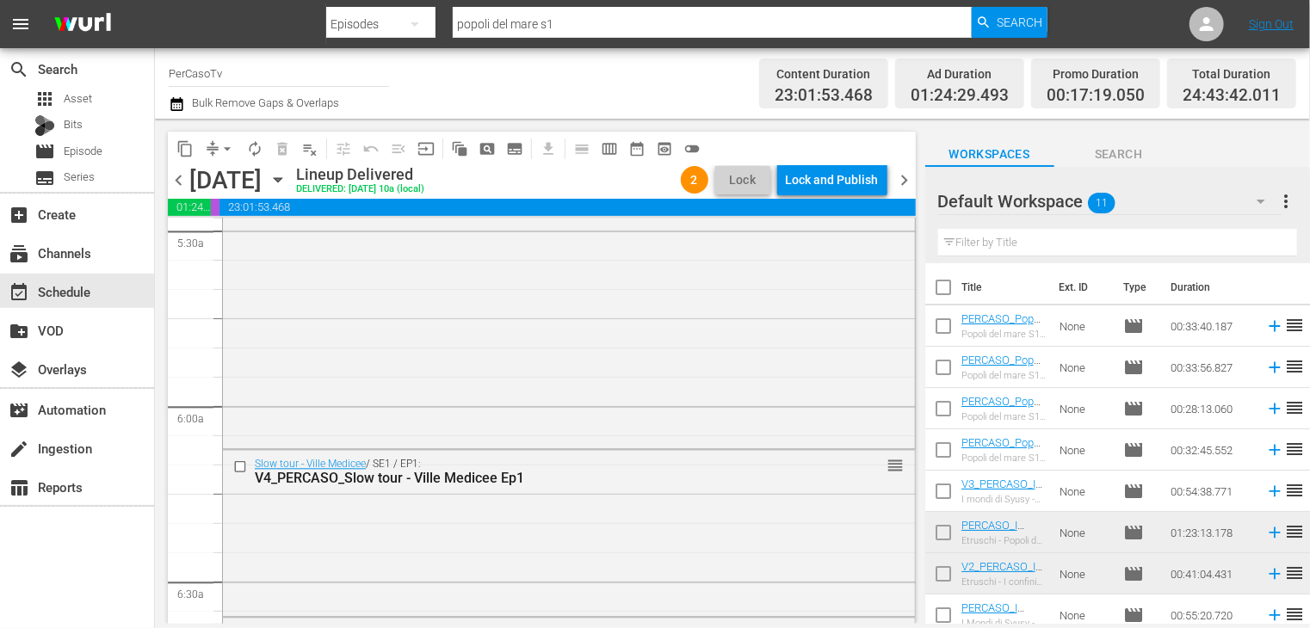
scroll to position [1340, 0]
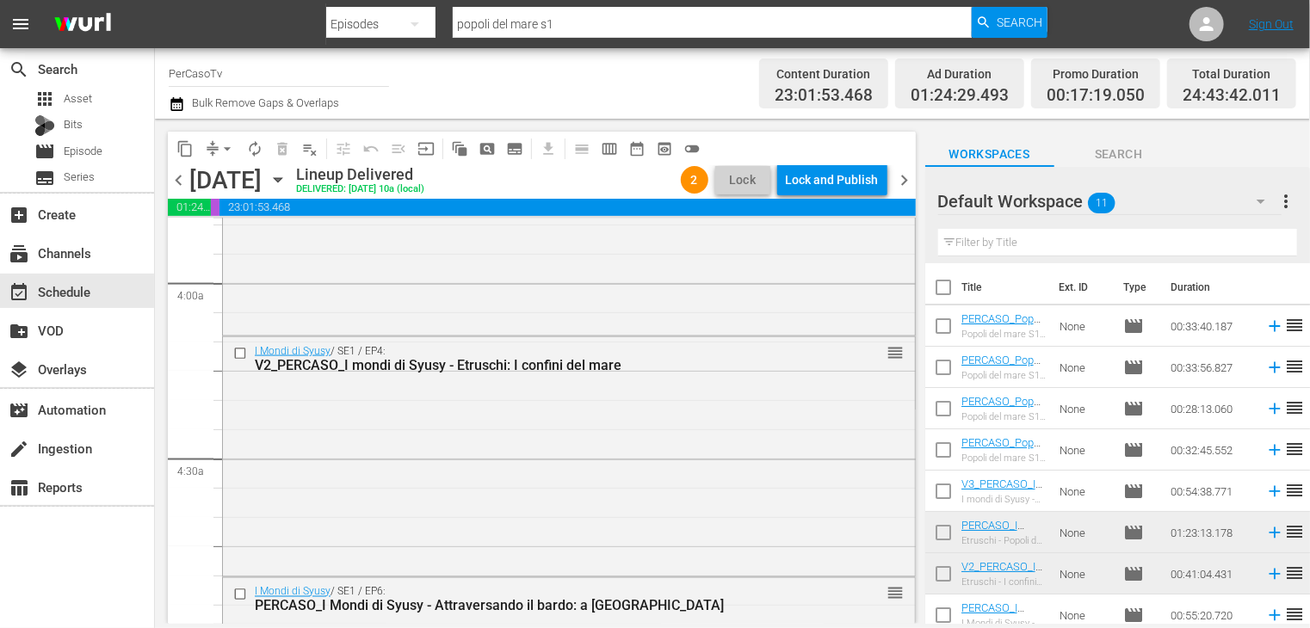
click at [905, 180] on span "chevron_right" at bounding box center [905, 181] width 22 height 22
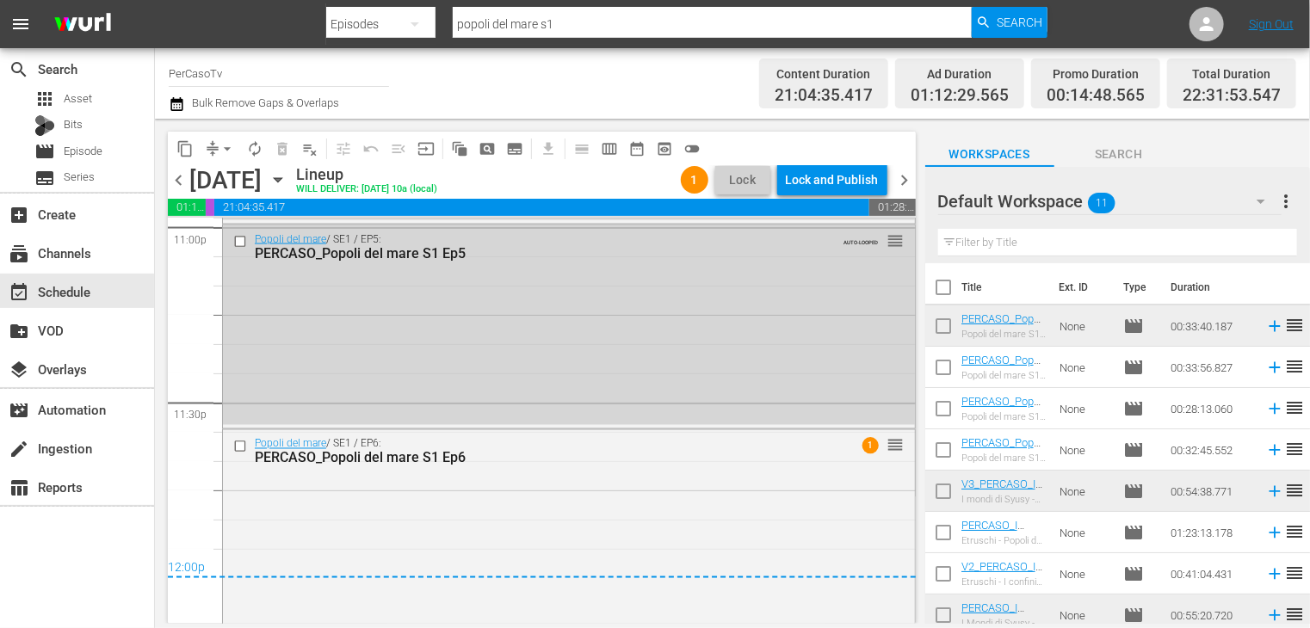
scroll to position [8070, 0]
click at [676, 541] on div "Delete Event" at bounding box center [696, 545] width 136 height 23
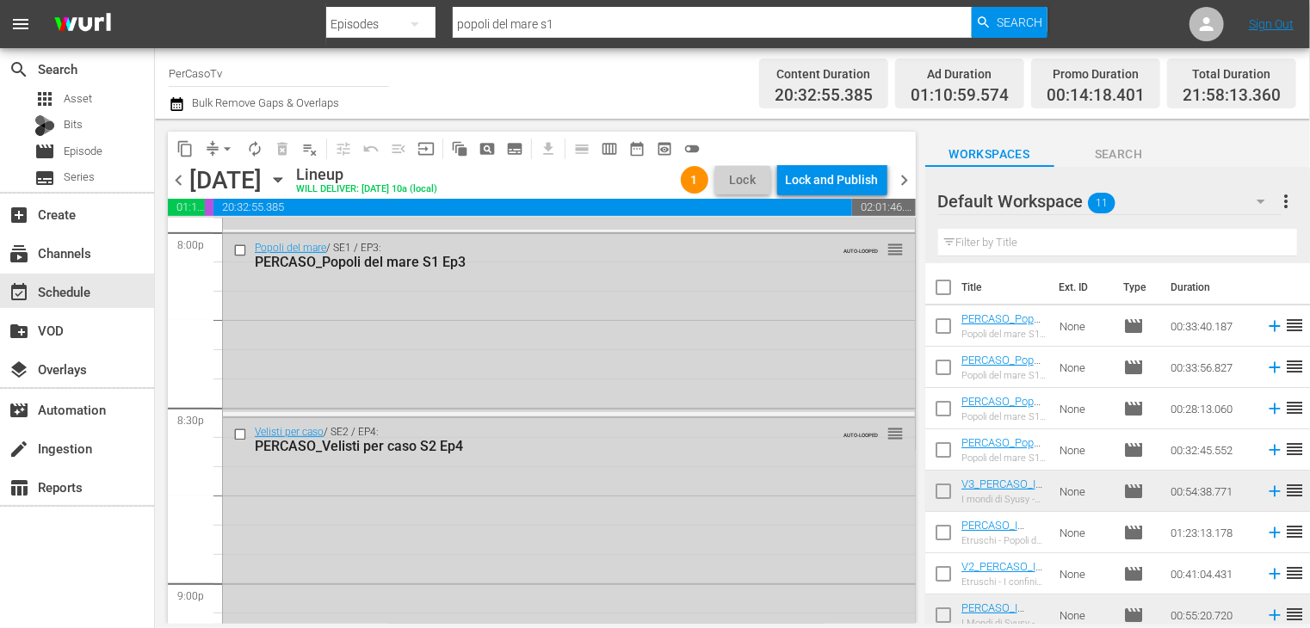
scroll to position [6978, 0]
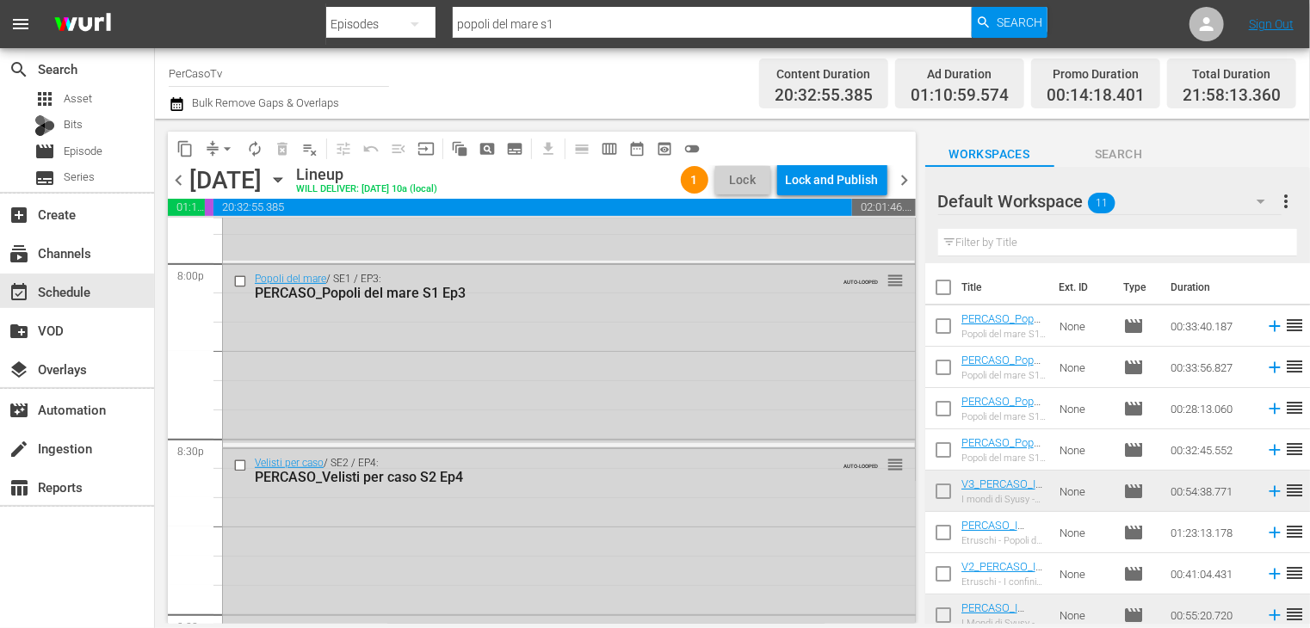
click at [179, 182] on span "chevron_left" at bounding box center [179, 181] width 22 height 22
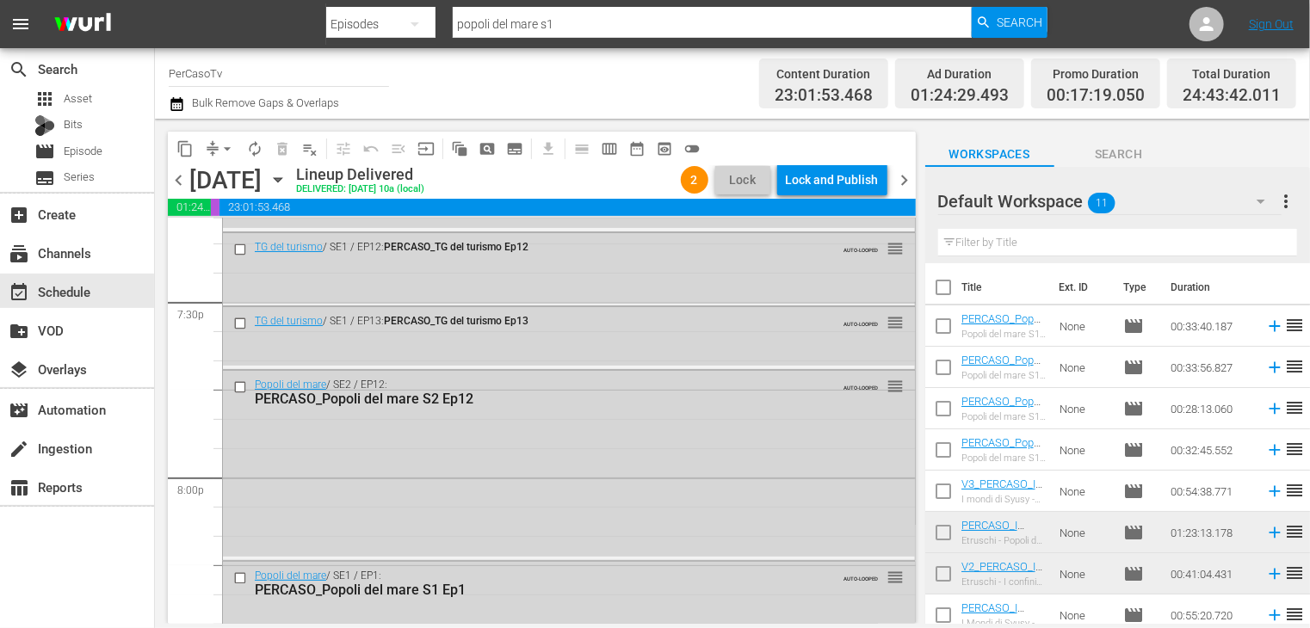
scroll to position [6681, 0]
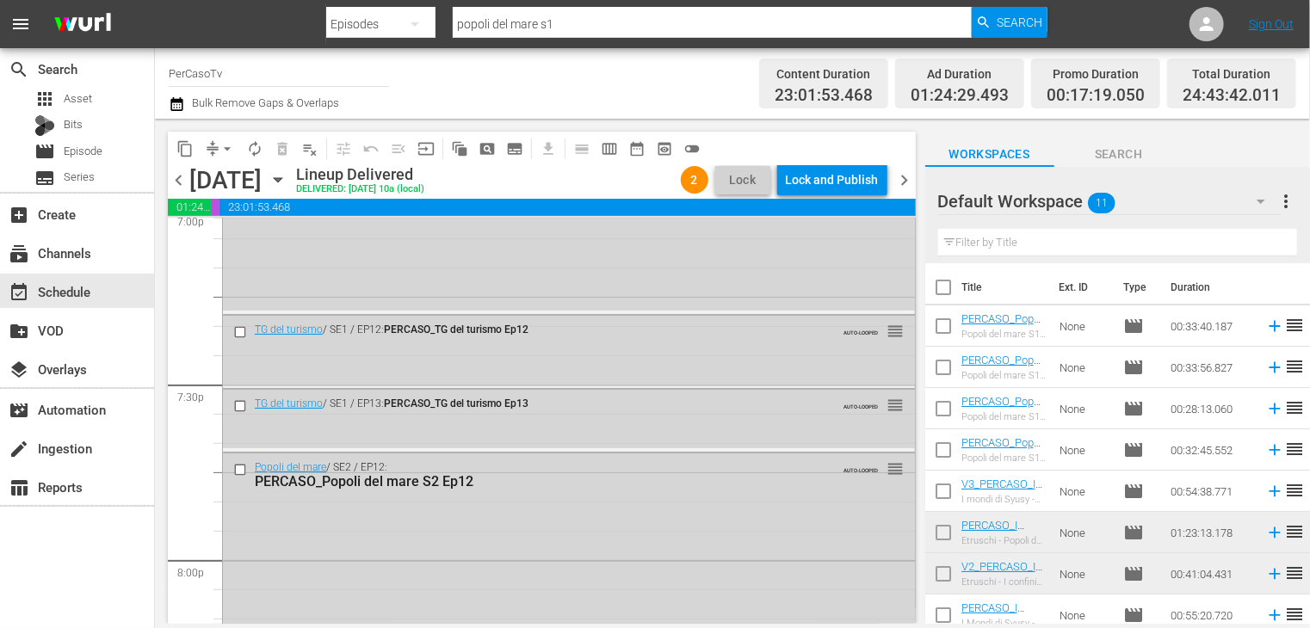
click at [904, 185] on span "chevron_right" at bounding box center [905, 181] width 22 height 22
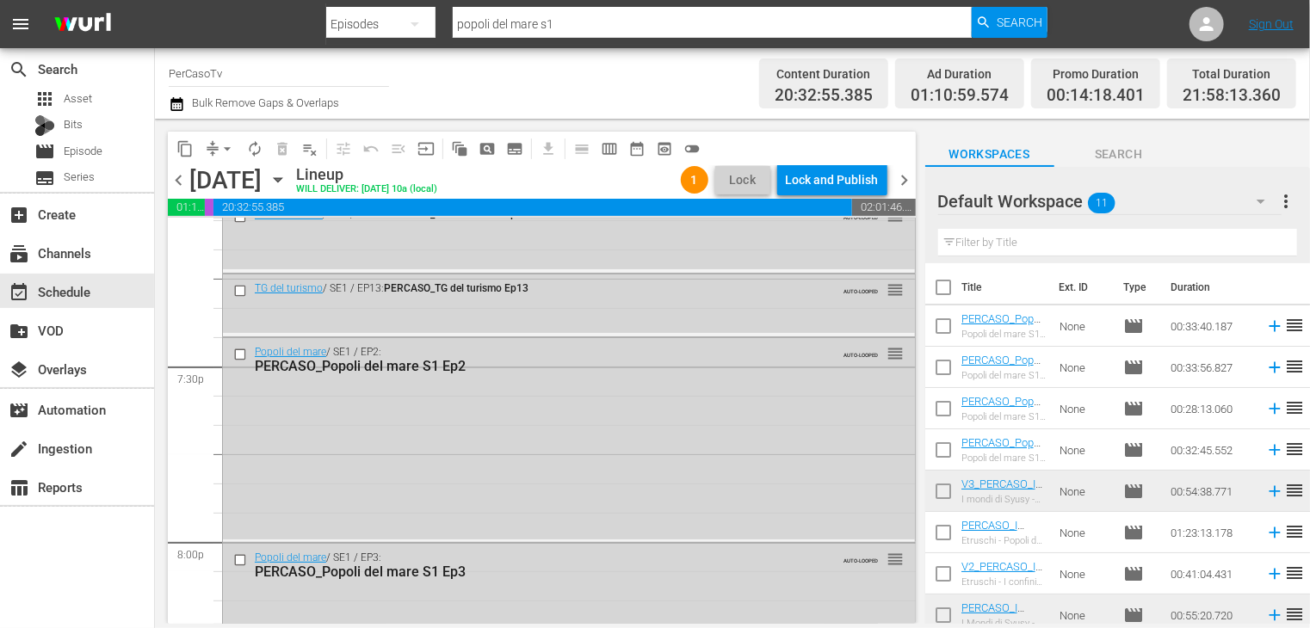
scroll to position [6716, 0]
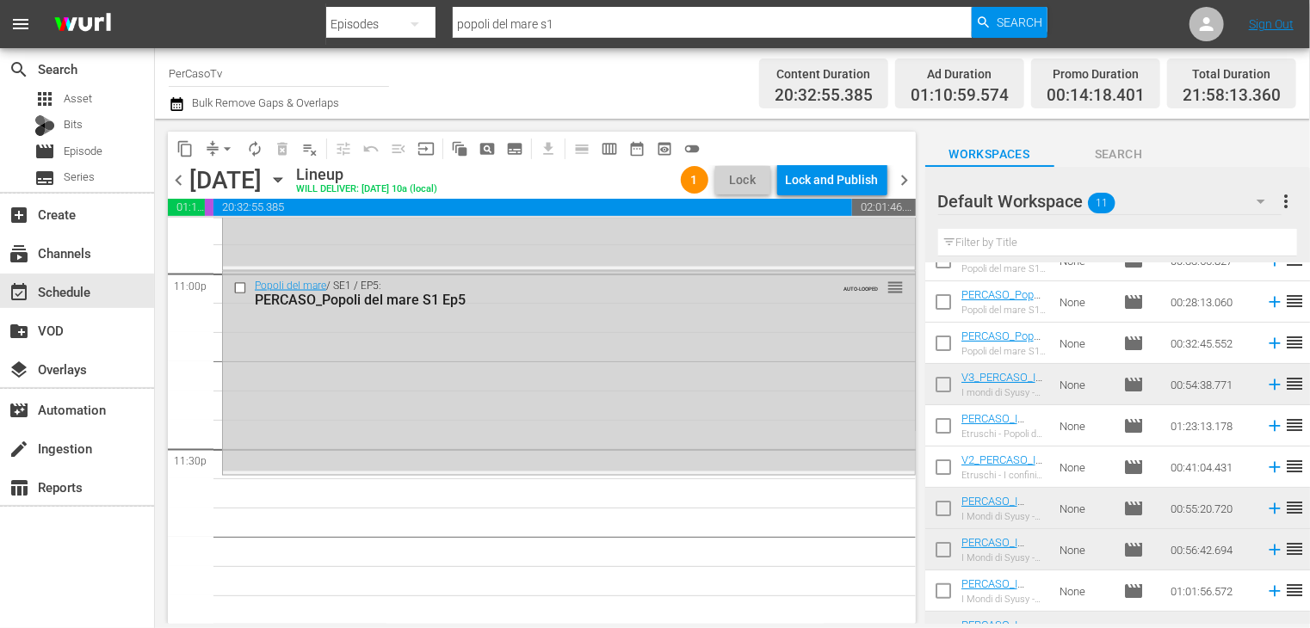
scroll to position [133, 0]
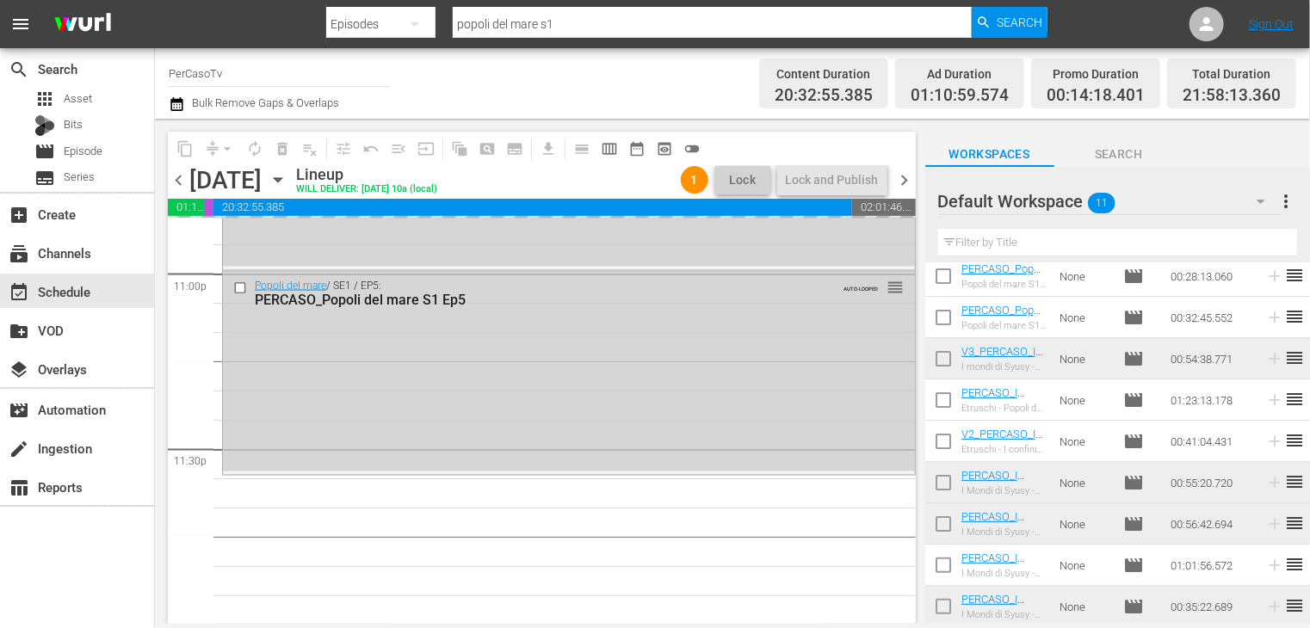
click at [902, 180] on span "chevron_right" at bounding box center [905, 181] width 22 height 22
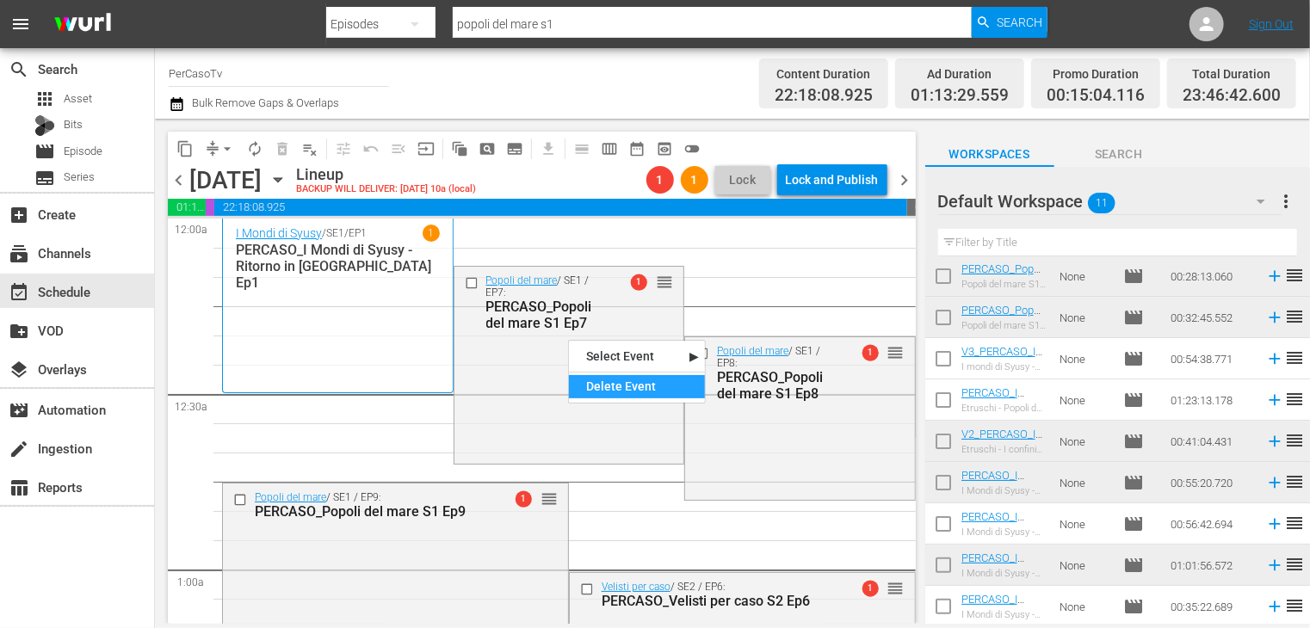
click at [608, 386] on div "Delete Event" at bounding box center [637, 386] width 136 height 23
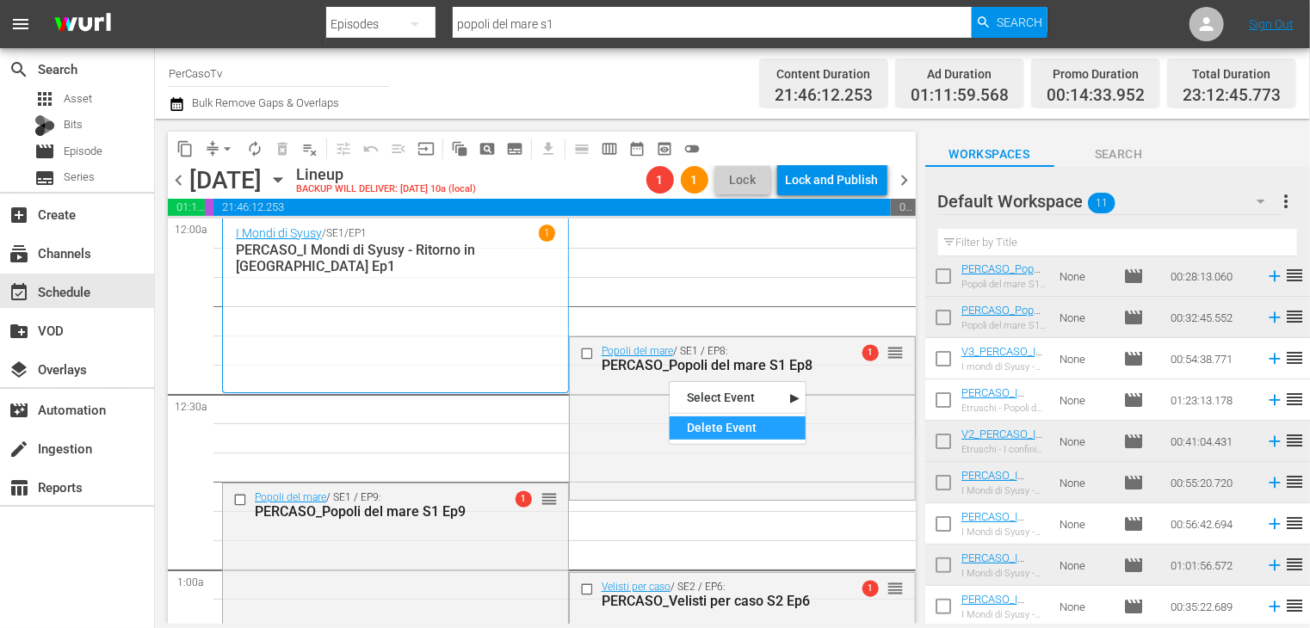
click at [685, 420] on div "Delete Event" at bounding box center [738, 428] width 136 height 23
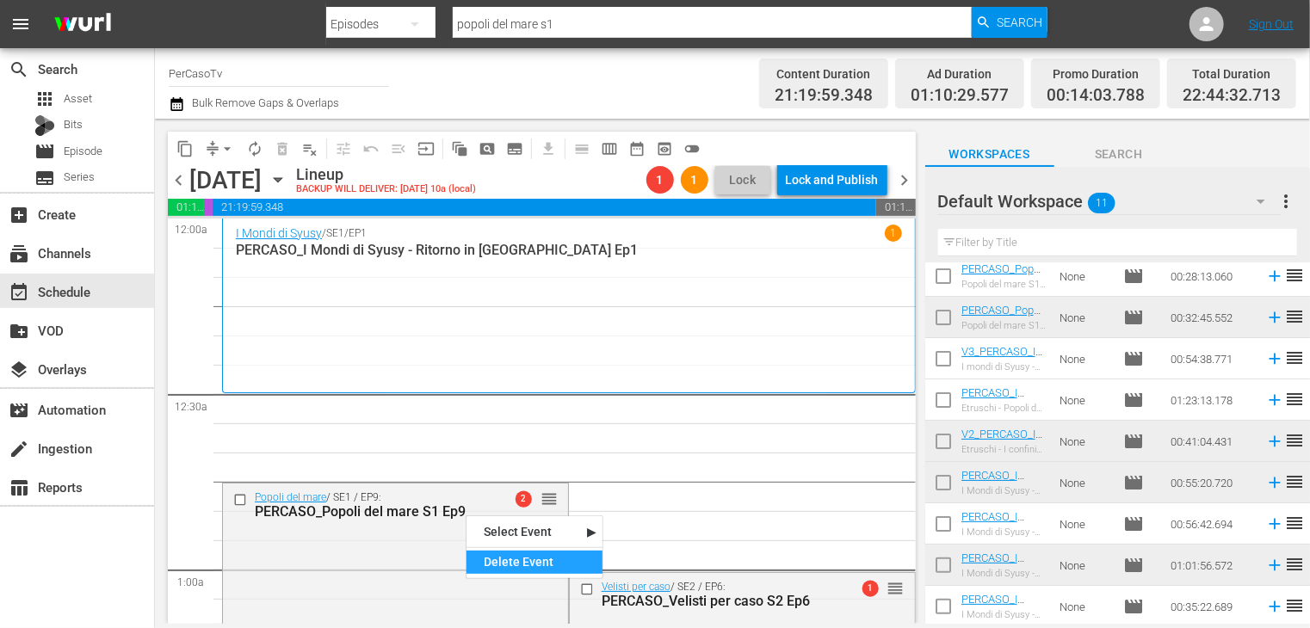
click at [497, 565] on div "Delete Event" at bounding box center [534, 562] width 136 height 23
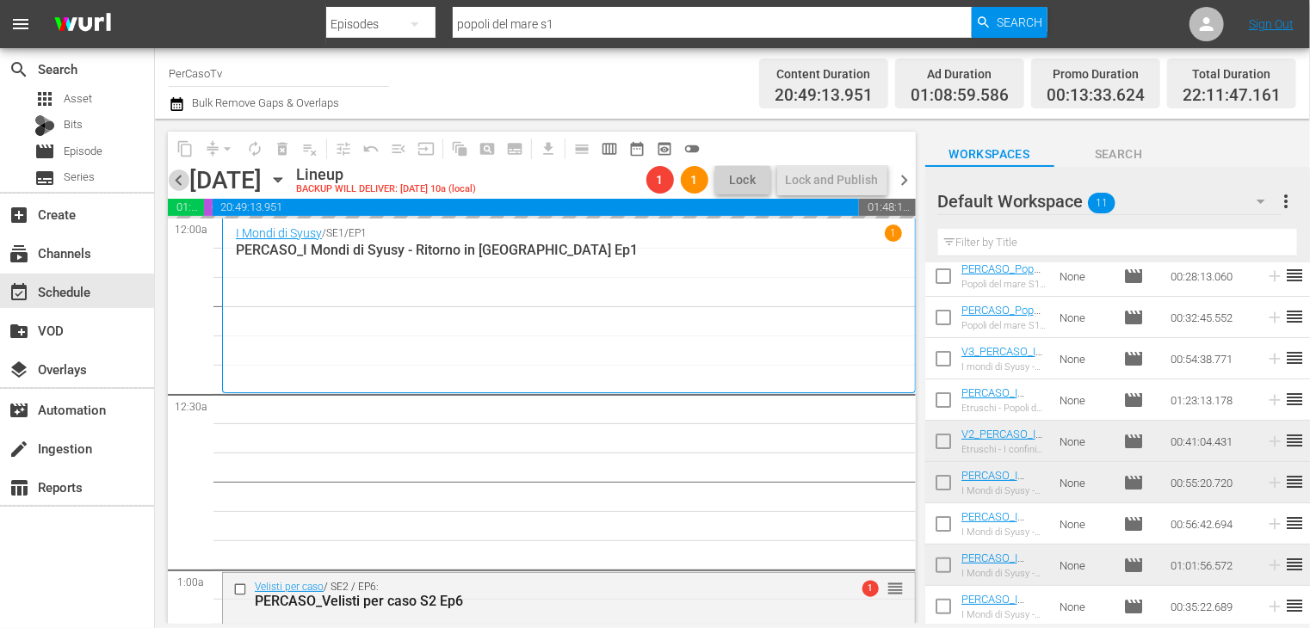
click at [178, 182] on span "chevron_left" at bounding box center [179, 181] width 22 height 22
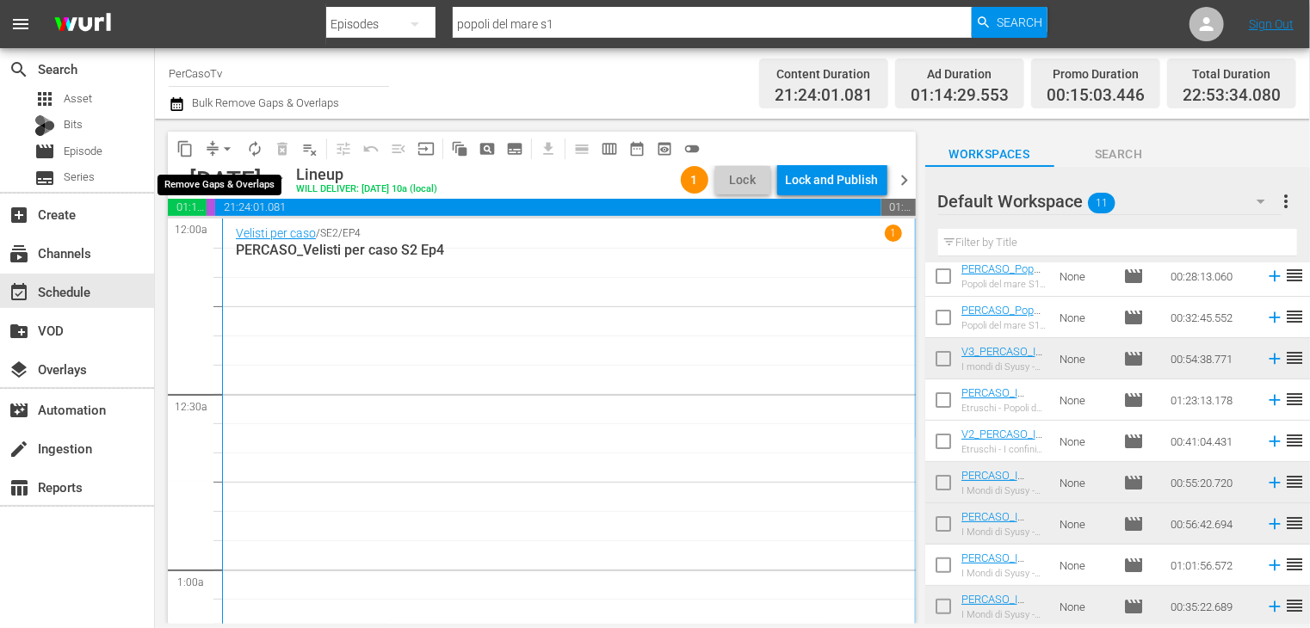
click at [228, 152] on span "arrow_drop_down" at bounding box center [227, 148] width 17 height 17
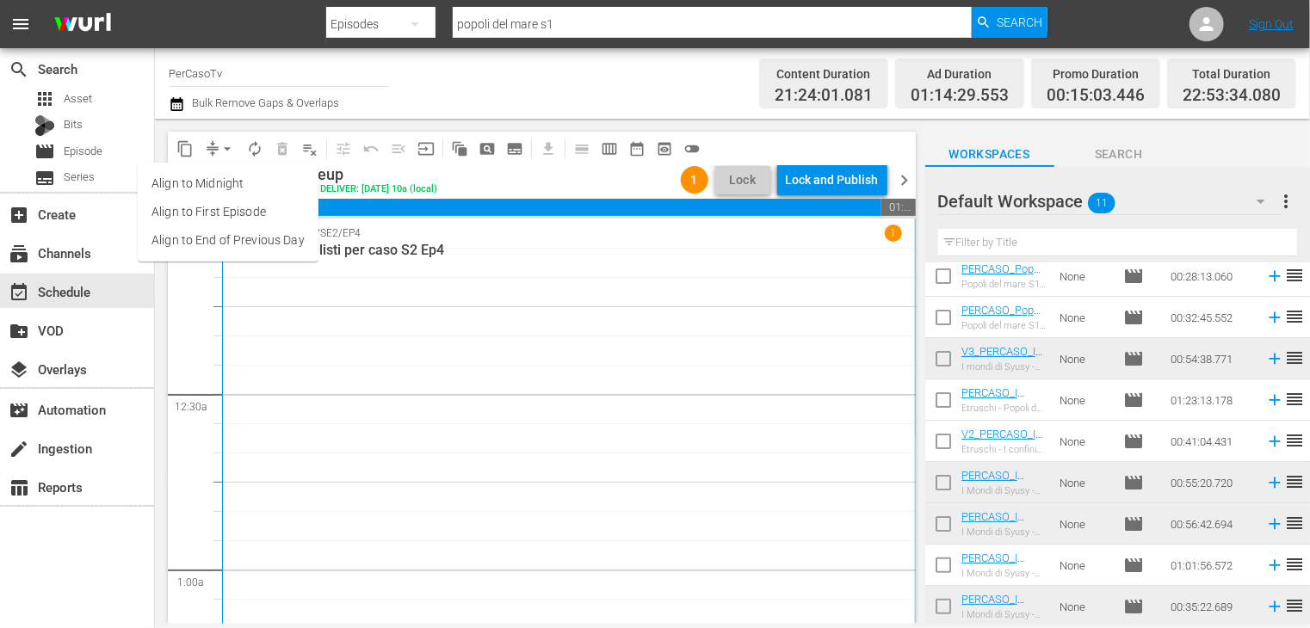
click at [244, 244] on li "Align to End of Previous Day" at bounding box center [228, 240] width 181 height 28
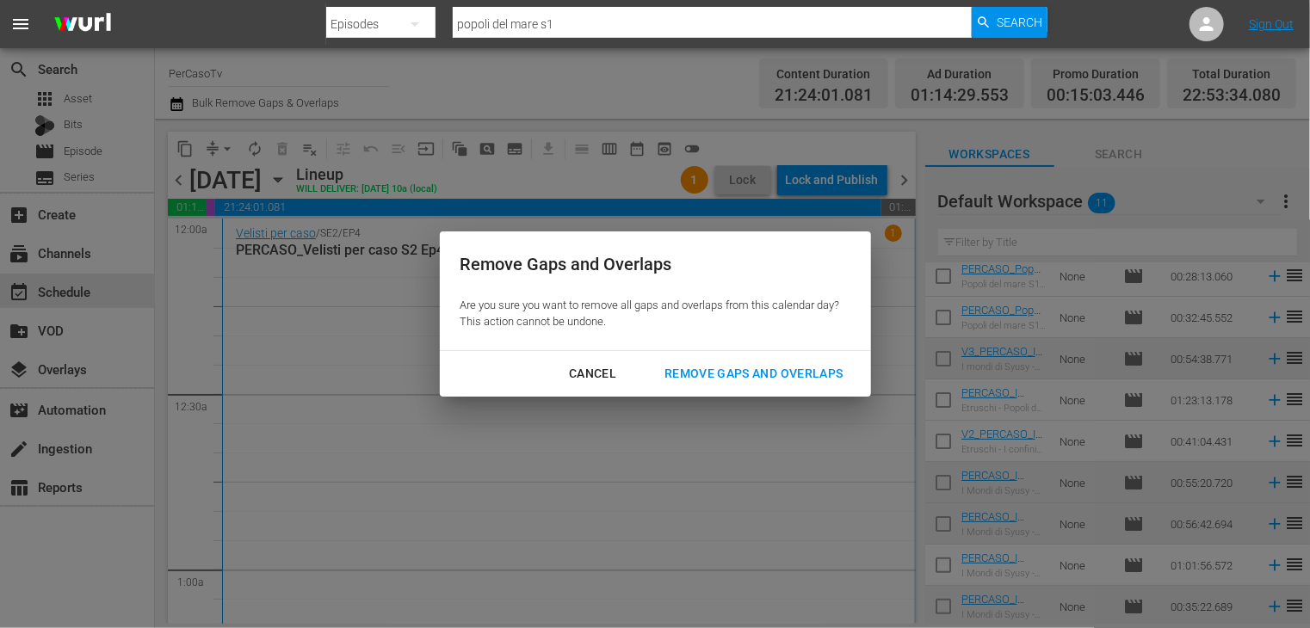
click at [726, 363] on div "Remove Gaps and Overlaps" at bounding box center [754, 374] width 206 height 22
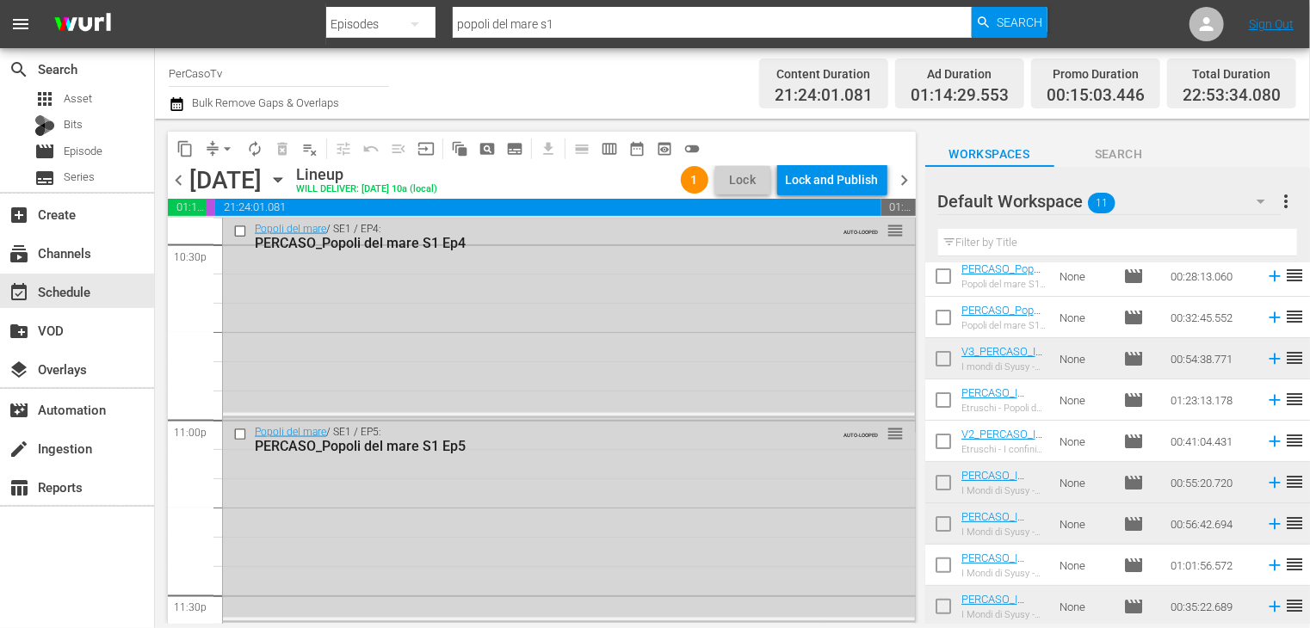
scroll to position [8196, 0]
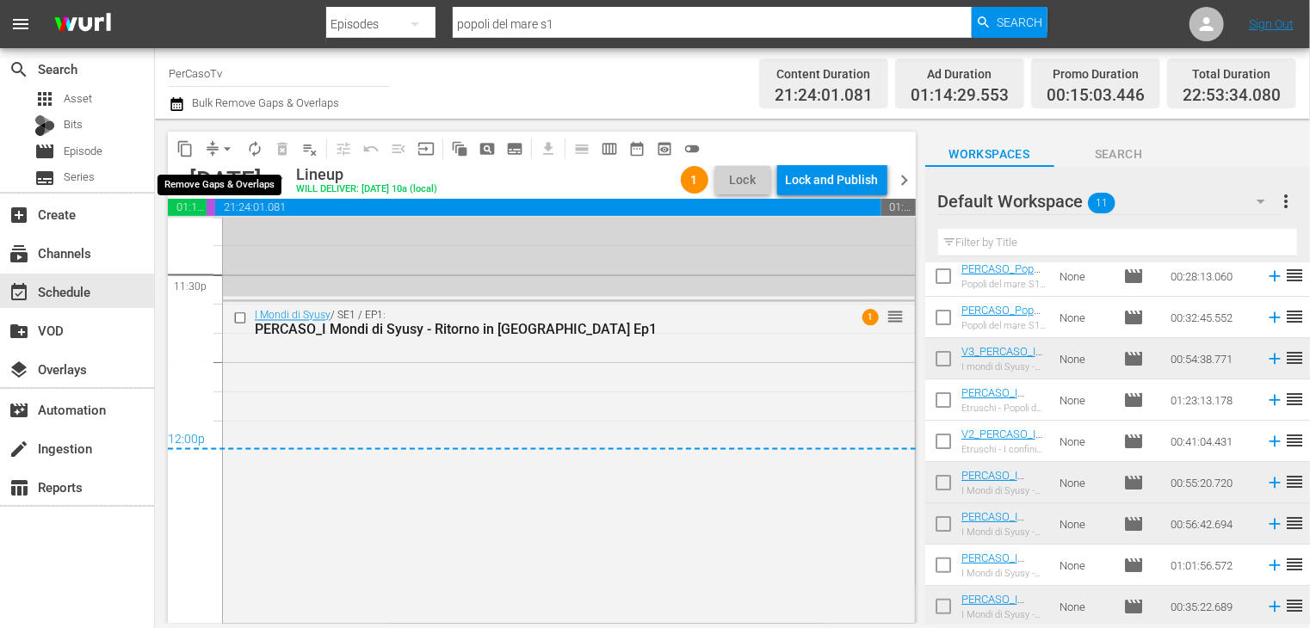
click at [229, 150] on span "arrow_drop_down" at bounding box center [227, 148] width 17 height 17
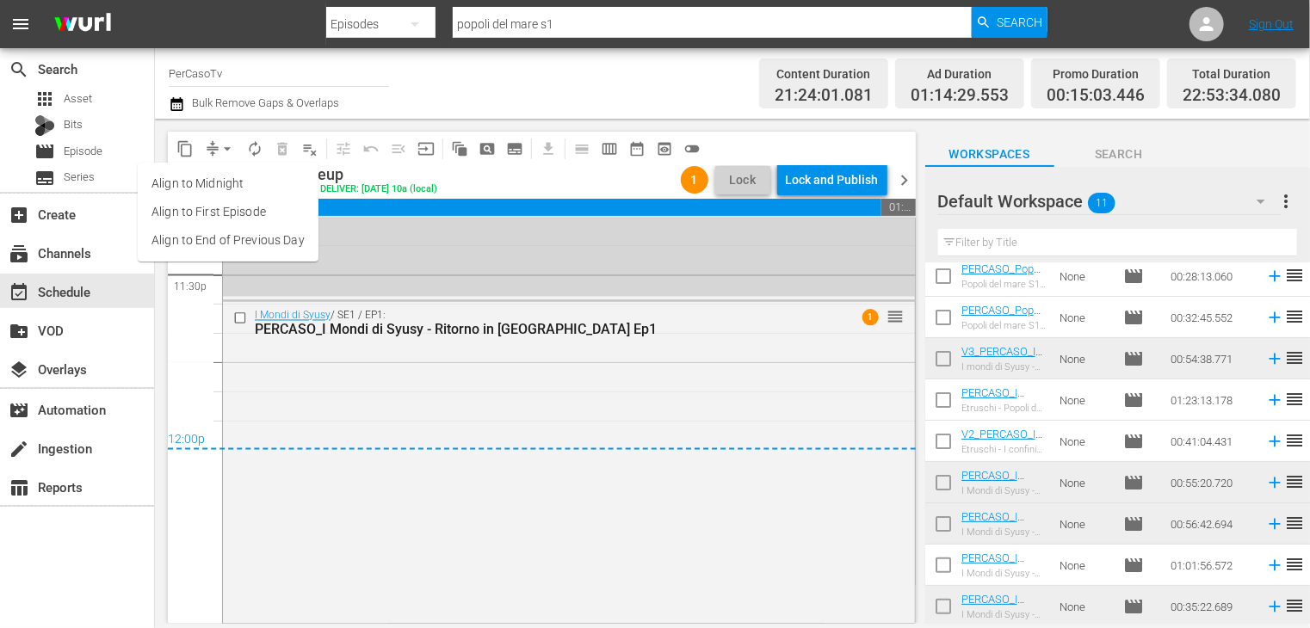
click at [230, 240] on li "Align to End of Previous Day" at bounding box center [228, 240] width 181 height 28
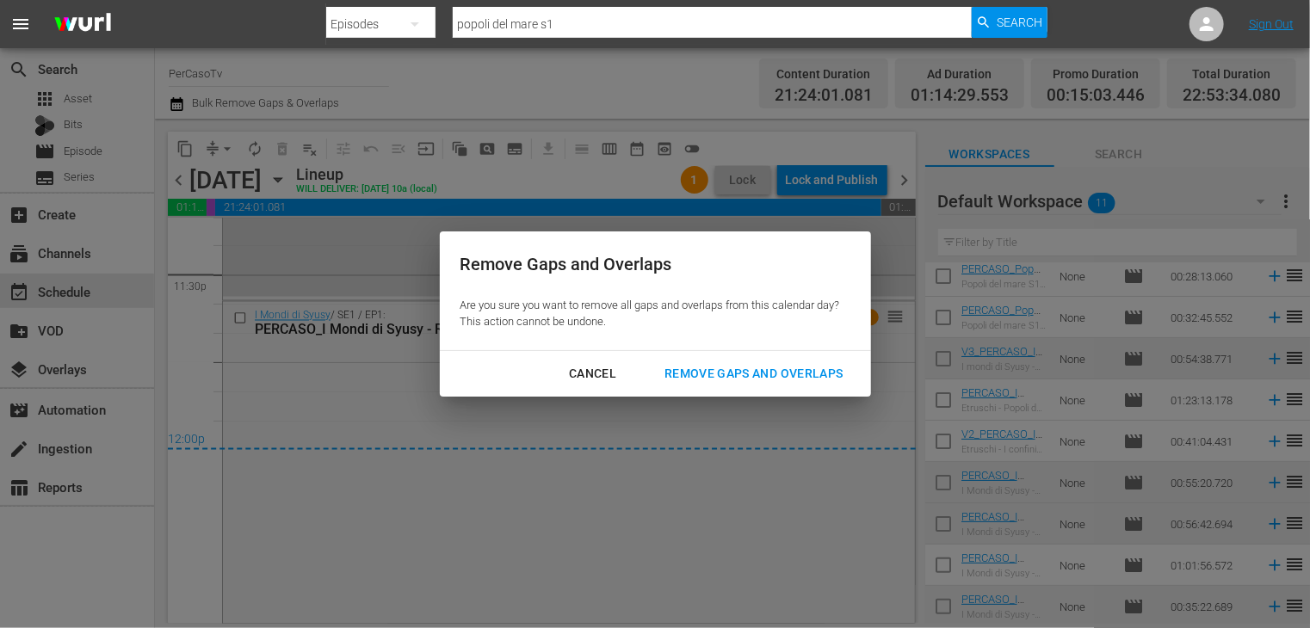
click at [733, 391] on div "Cancel Remove Gaps and Overlaps" at bounding box center [655, 374] width 431 height 46
click at [733, 381] on div "Remove Gaps and Overlaps" at bounding box center [754, 374] width 206 height 22
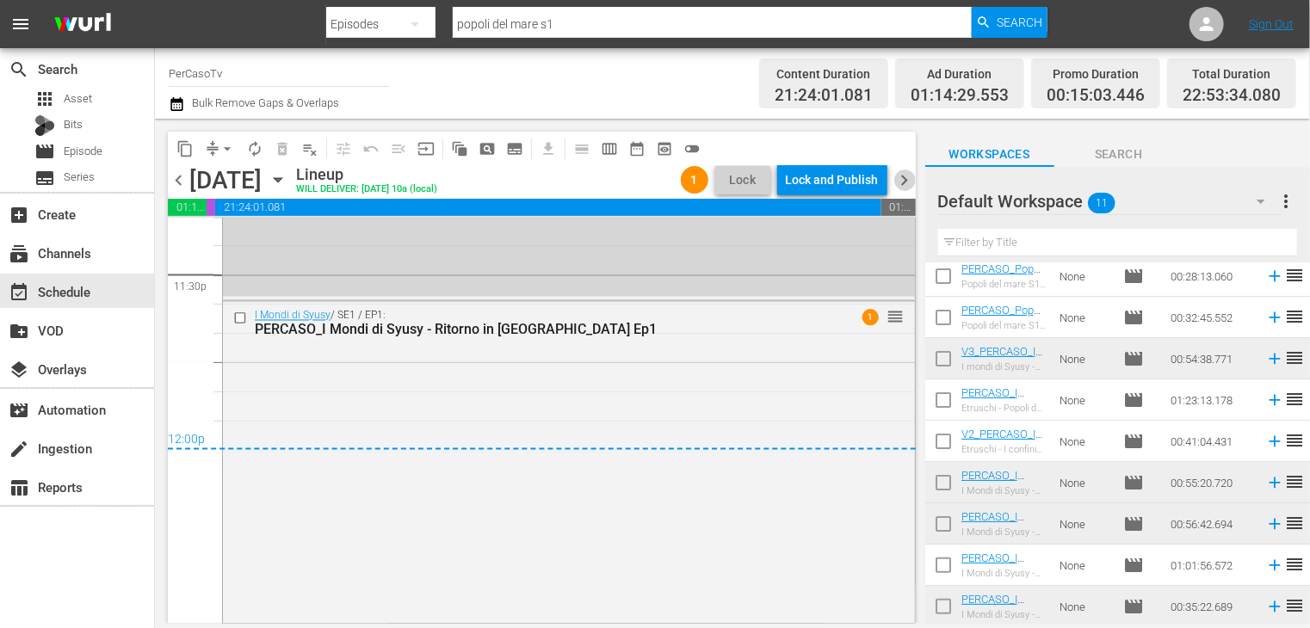
click at [902, 173] on span "chevron_right" at bounding box center [905, 181] width 22 height 22
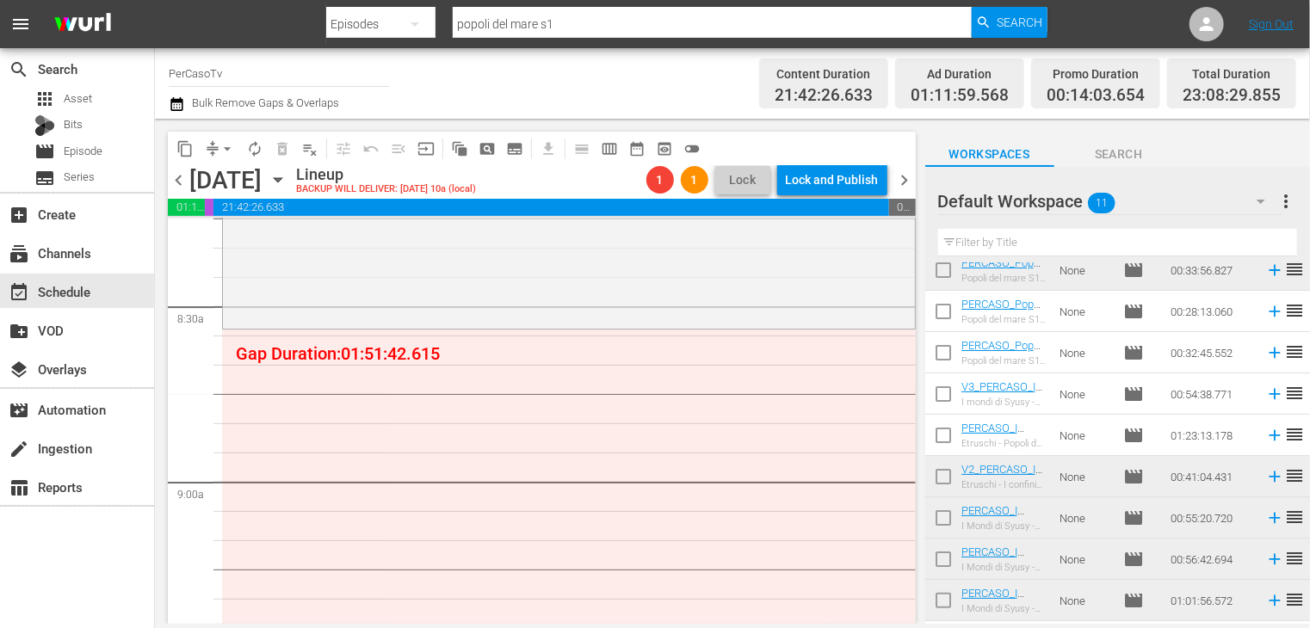
scroll to position [133, 0]
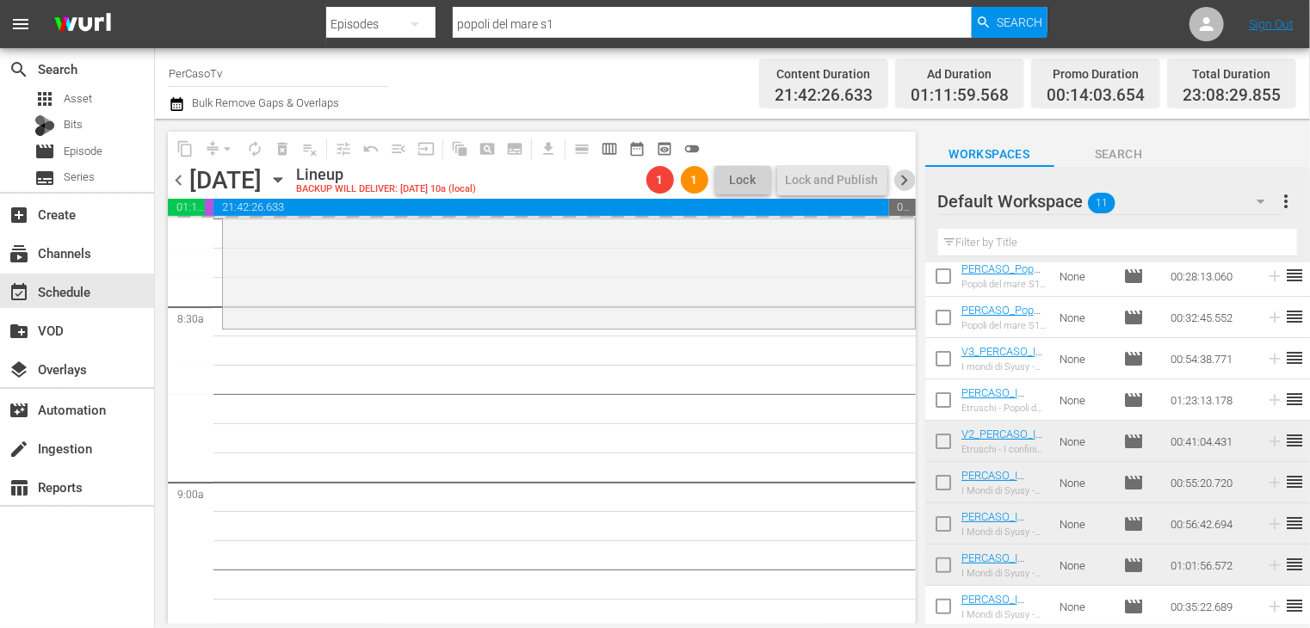
click at [903, 178] on span "chevron_right" at bounding box center [905, 181] width 22 height 22
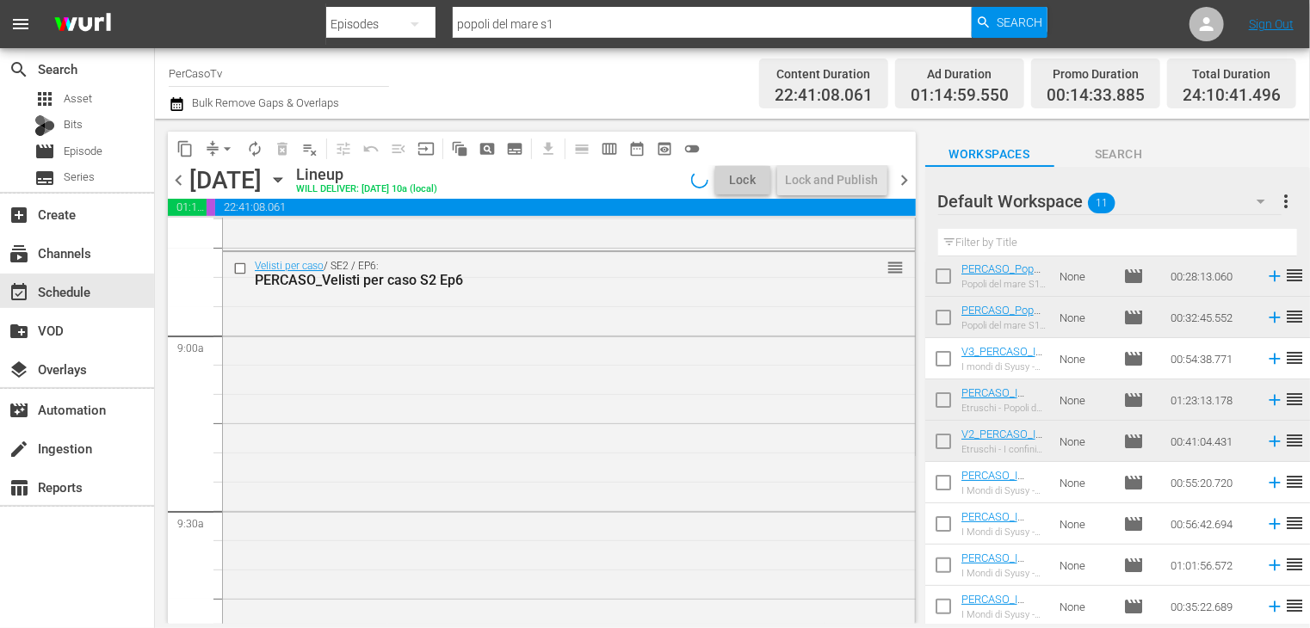
scroll to position [2838, 0]
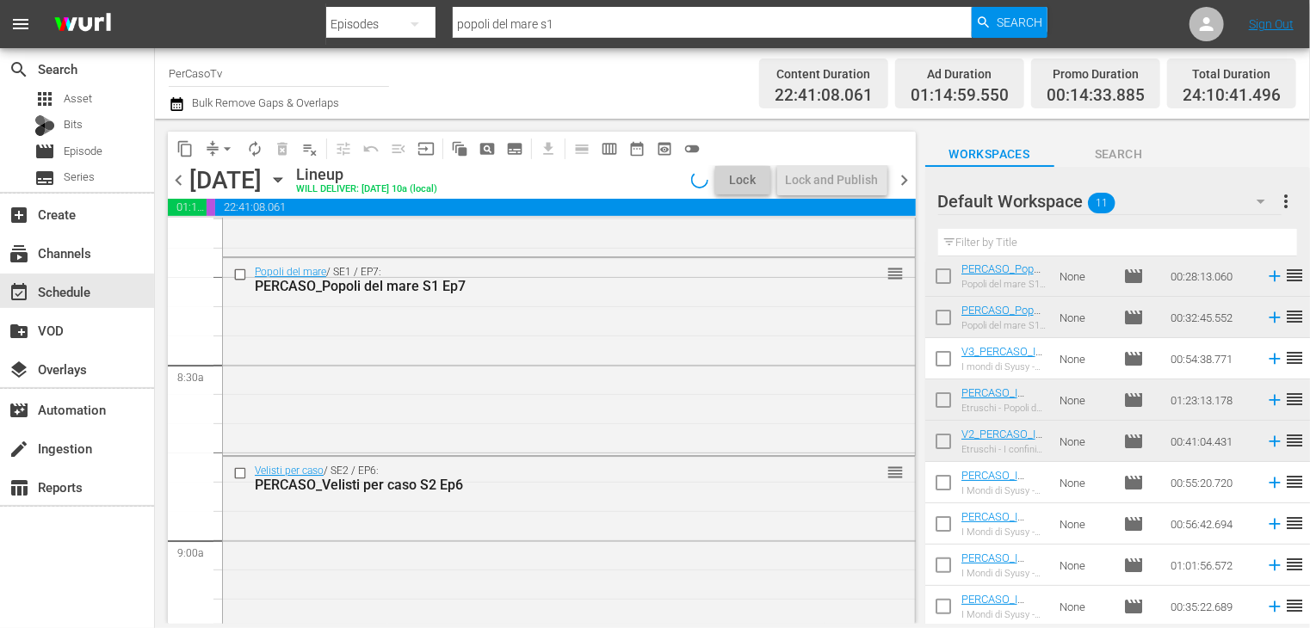
click at [179, 187] on span "chevron_left" at bounding box center [179, 181] width 22 height 22
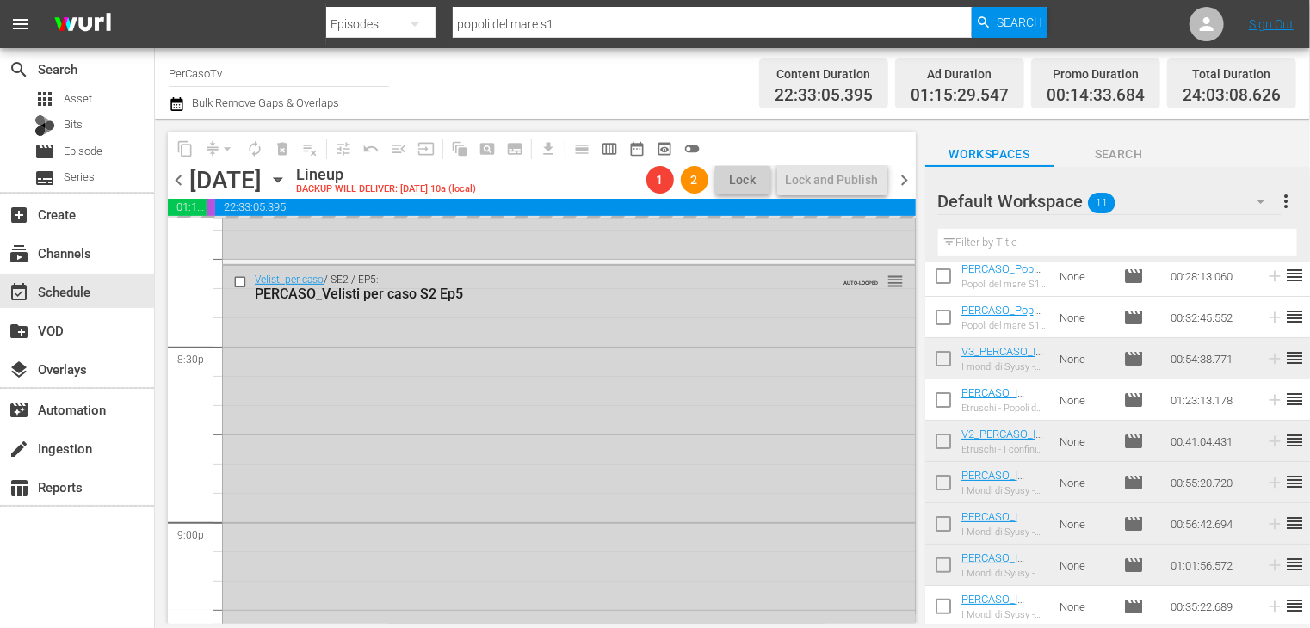
scroll to position [7102, 0]
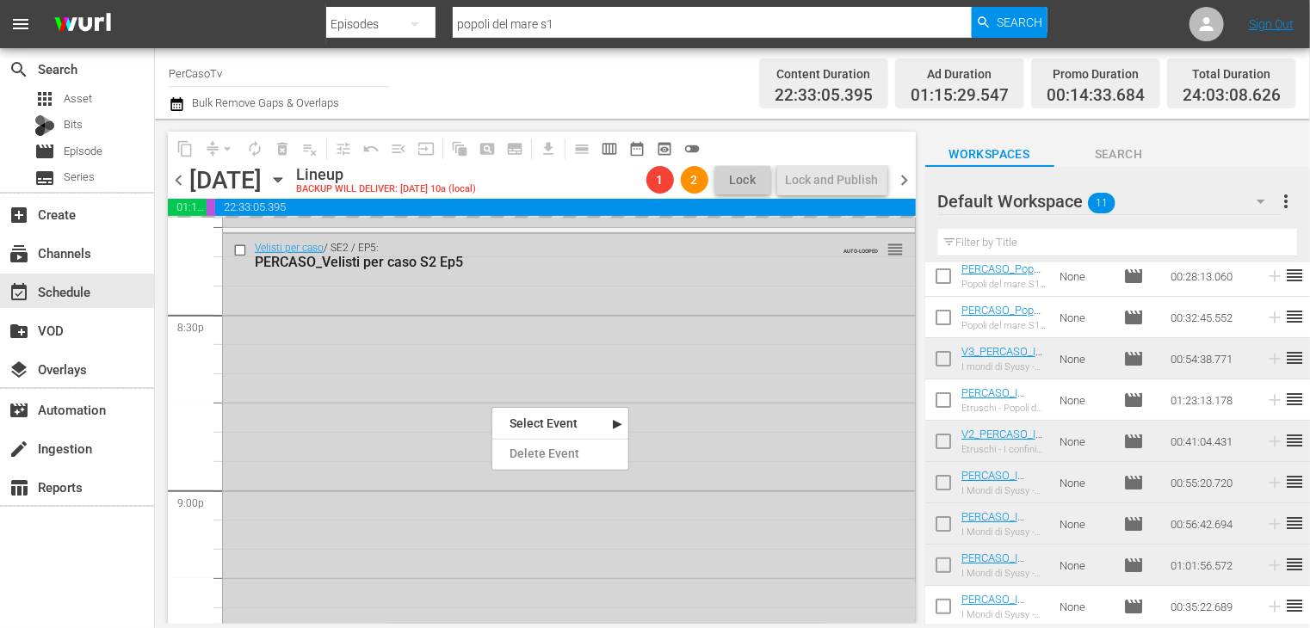
click at [513, 450] on div "Delete Event" at bounding box center [560, 453] width 136 height 23
click at [896, 180] on span "chevron_right" at bounding box center [905, 181] width 22 height 22
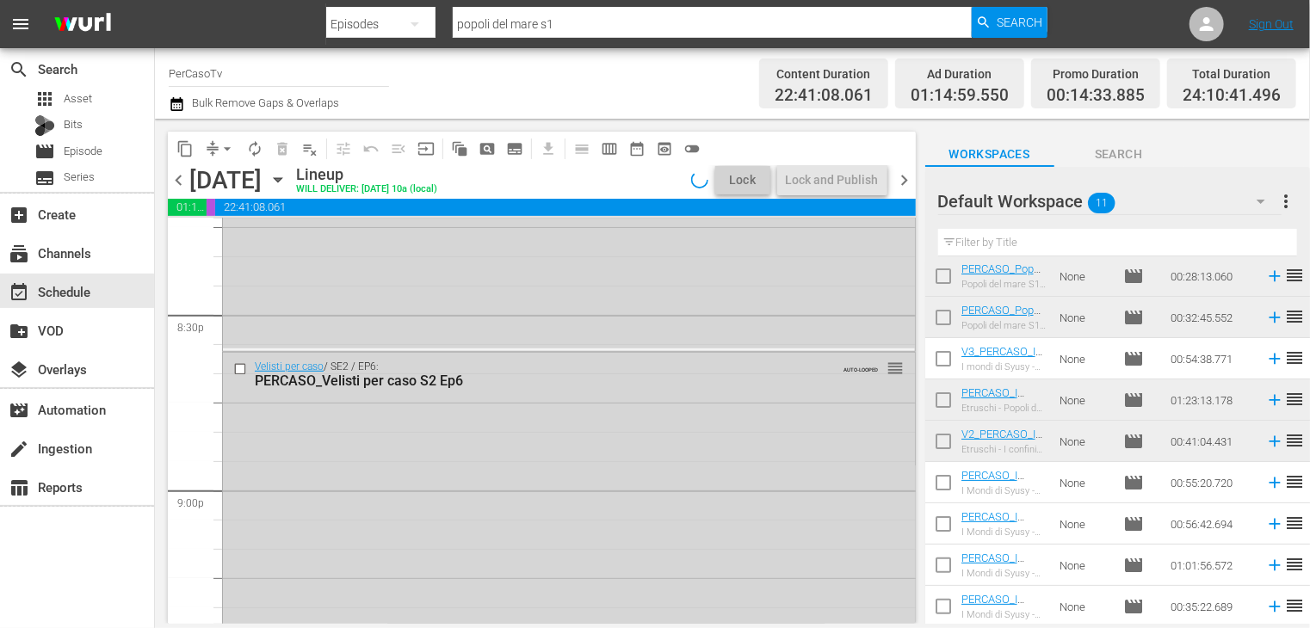
click at [176, 178] on span "chevron_left" at bounding box center [179, 181] width 22 height 22
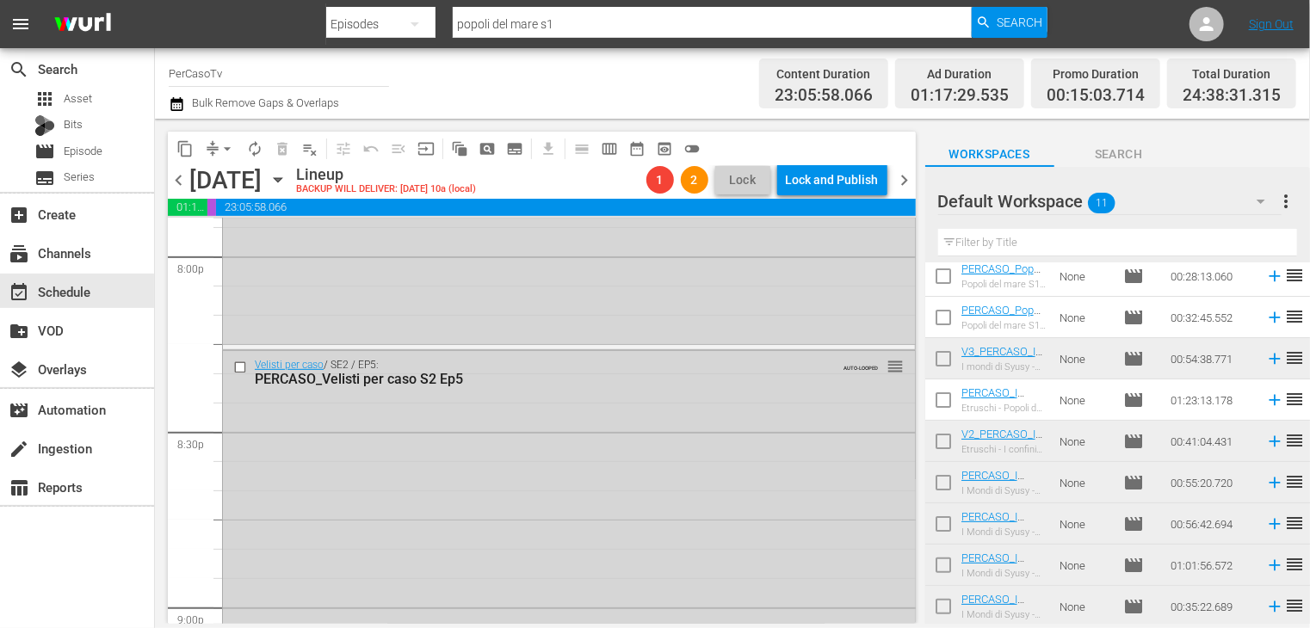
scroll to position [6937, 0]
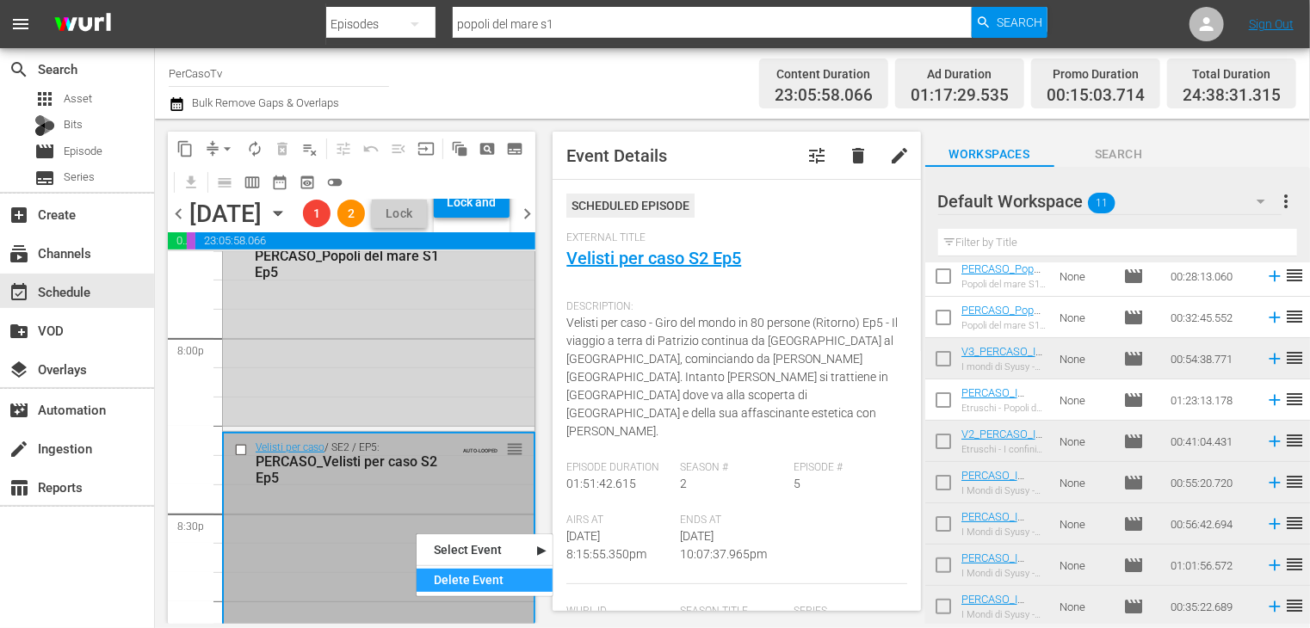
click at [461, 588] on div "Delete Event" at bounding box center [485, 580] width 136 height 23
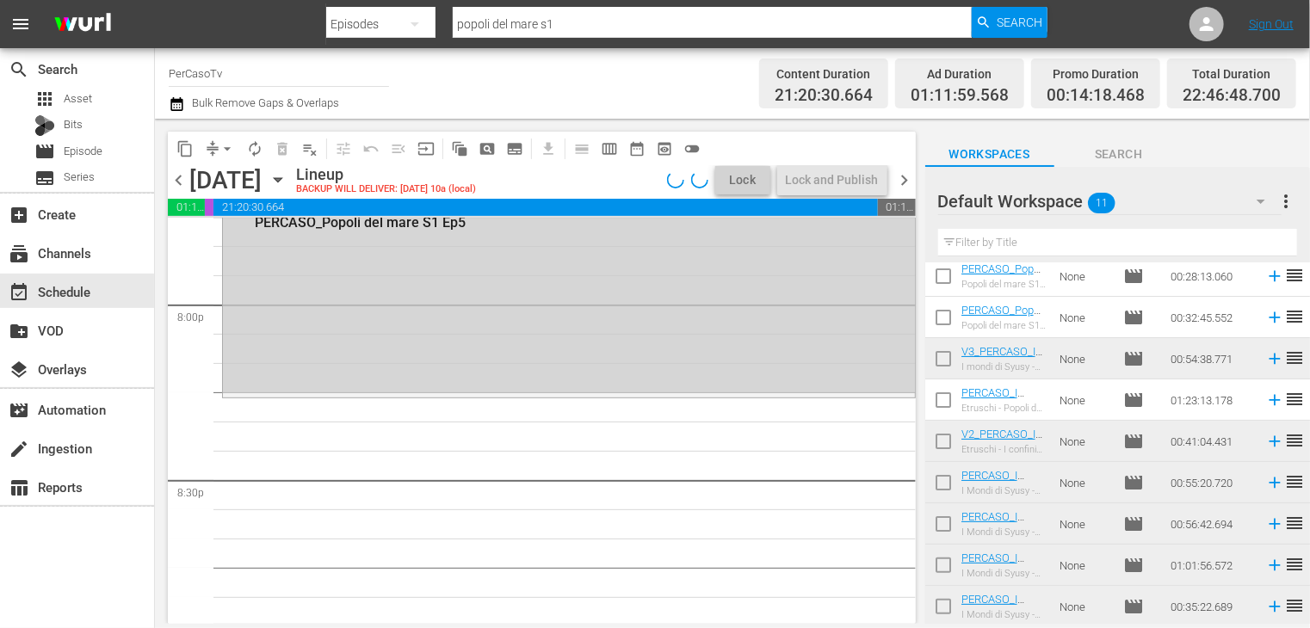
click at [178, 180] on span "chevron_left" at bounding box center [179, 181] width 22 height 22
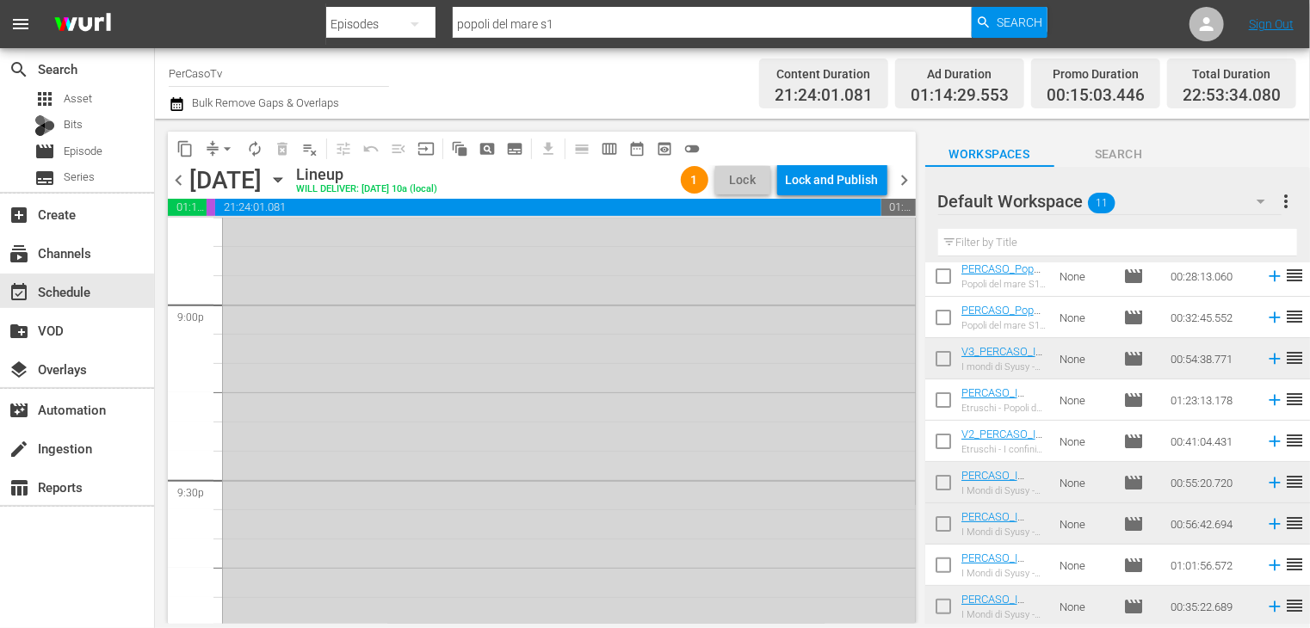
scroll to position [8196, 0]
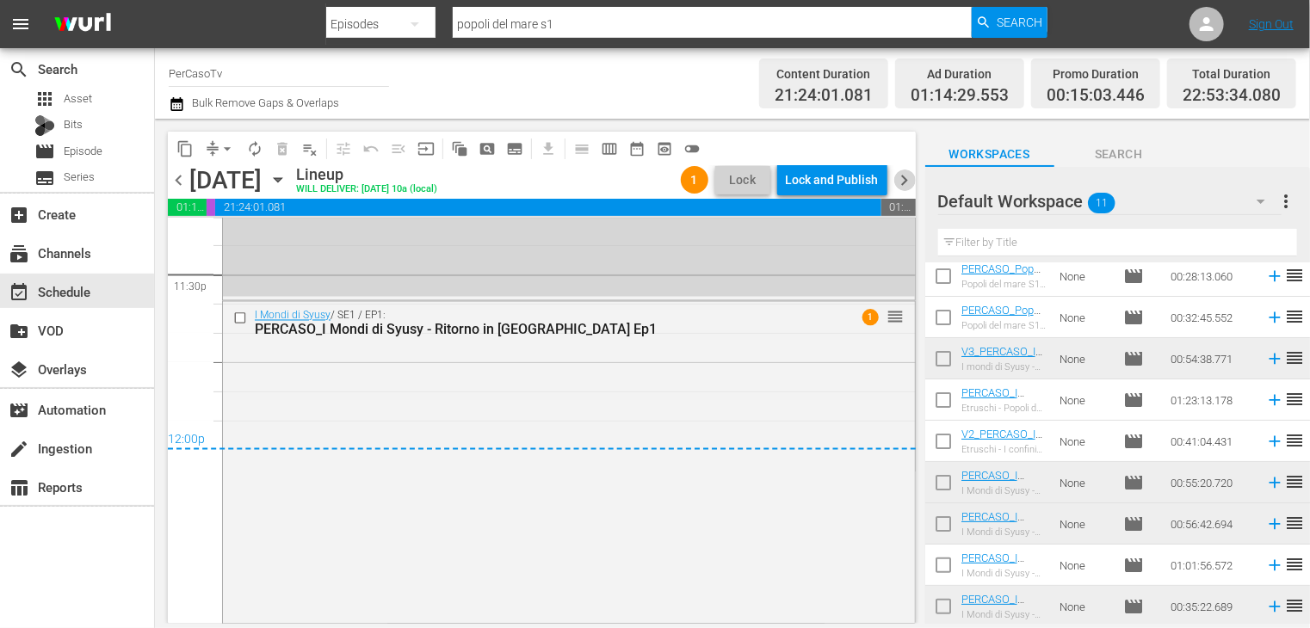
click at [901, 176] on span "chevron_right" at bounding box center [905, 181] width 22 height 22
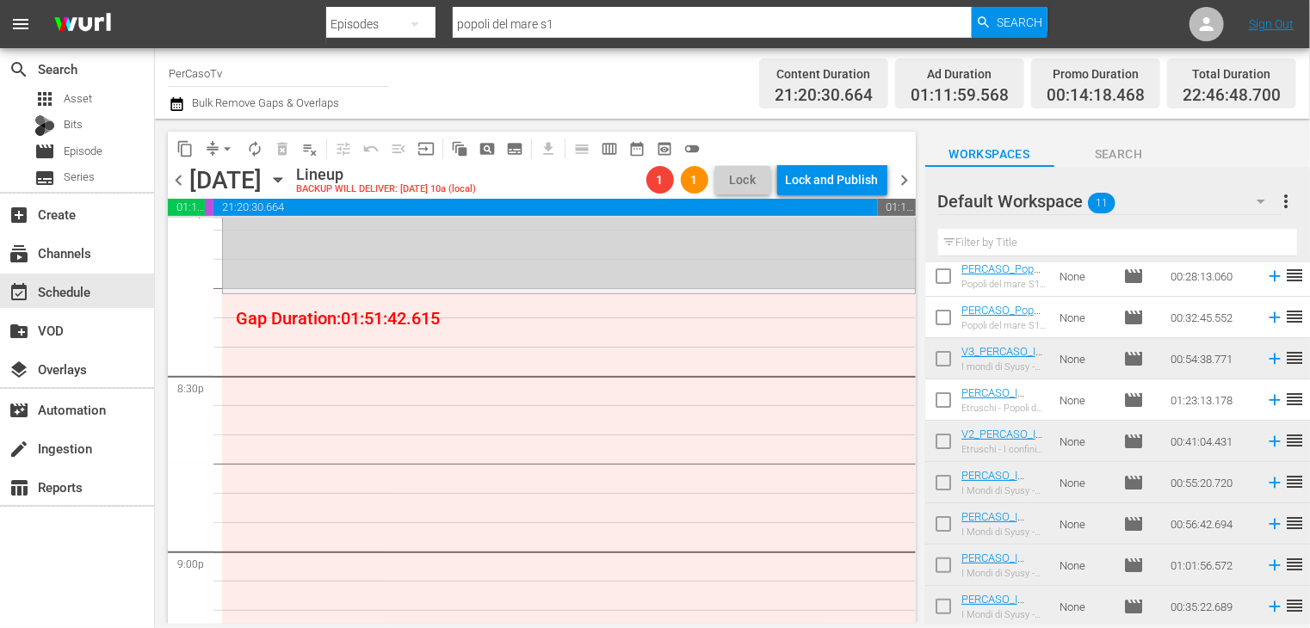
scroll to position [7089, 0]
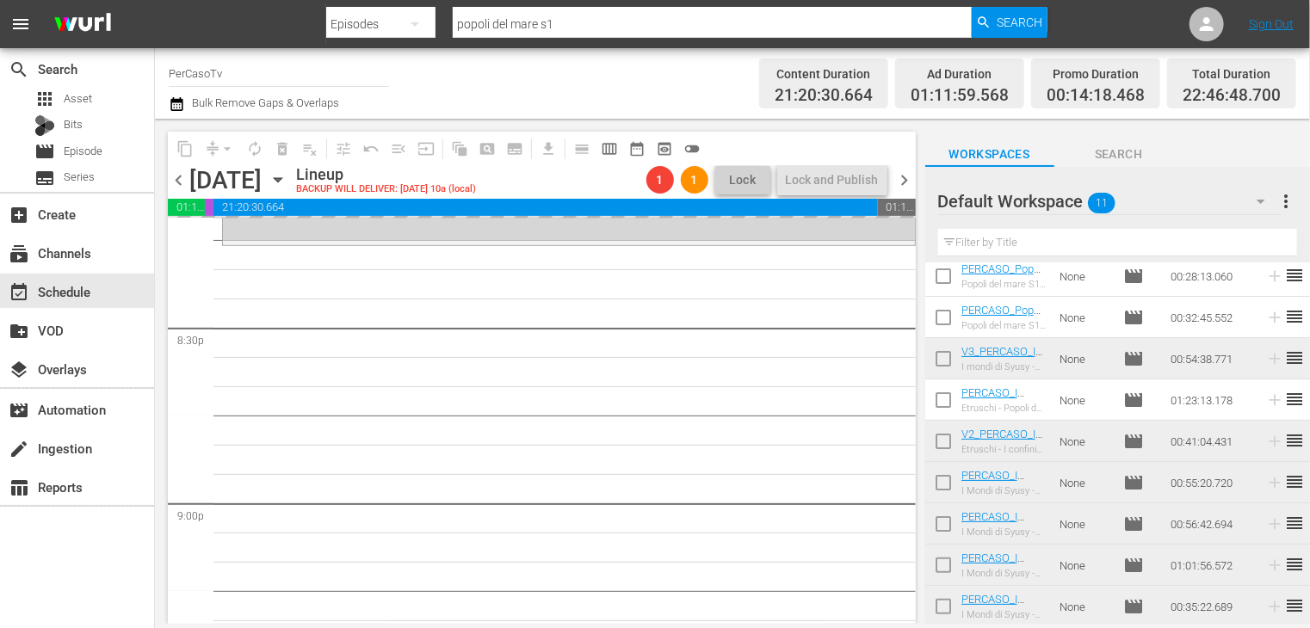
click at [906, 177] on span "chevron_right" at bounding box center [905, 181] width 22 height 22
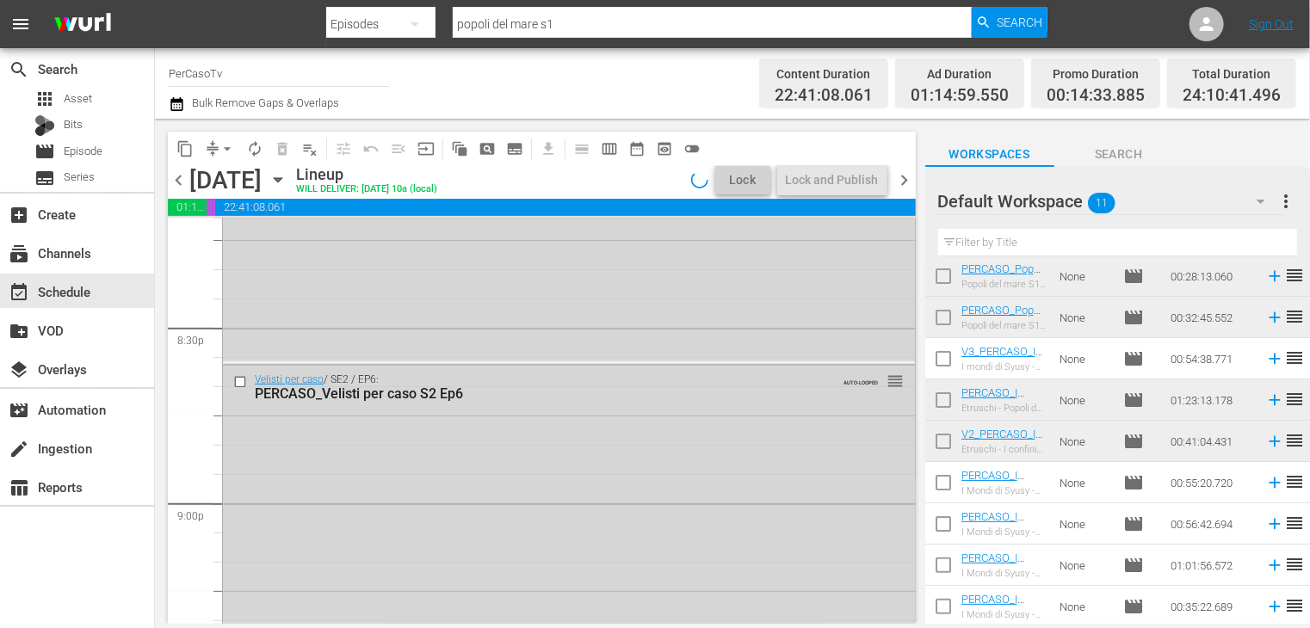
click at [172, 176] on span "chevron_left" at bounding box center [179, 181] width 22 height 22
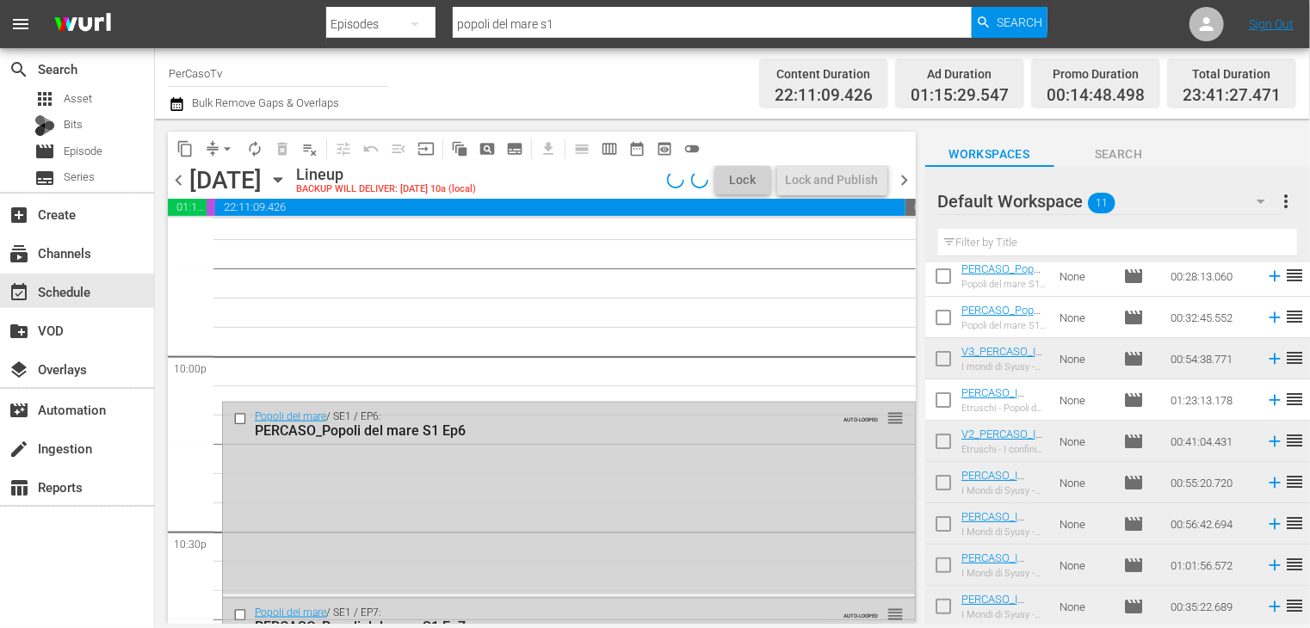
scroll to position [7236, 0]
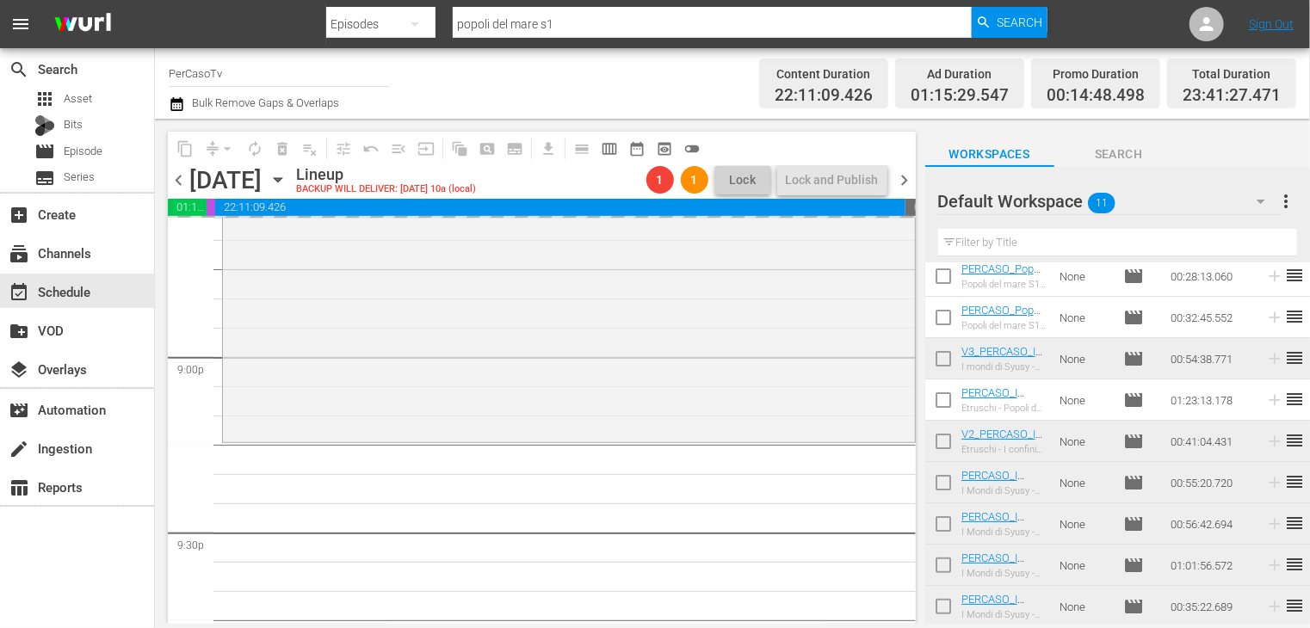
click at [903, 187] on span "chevron_right" at bounding box center [905, 181] width 22 height 22
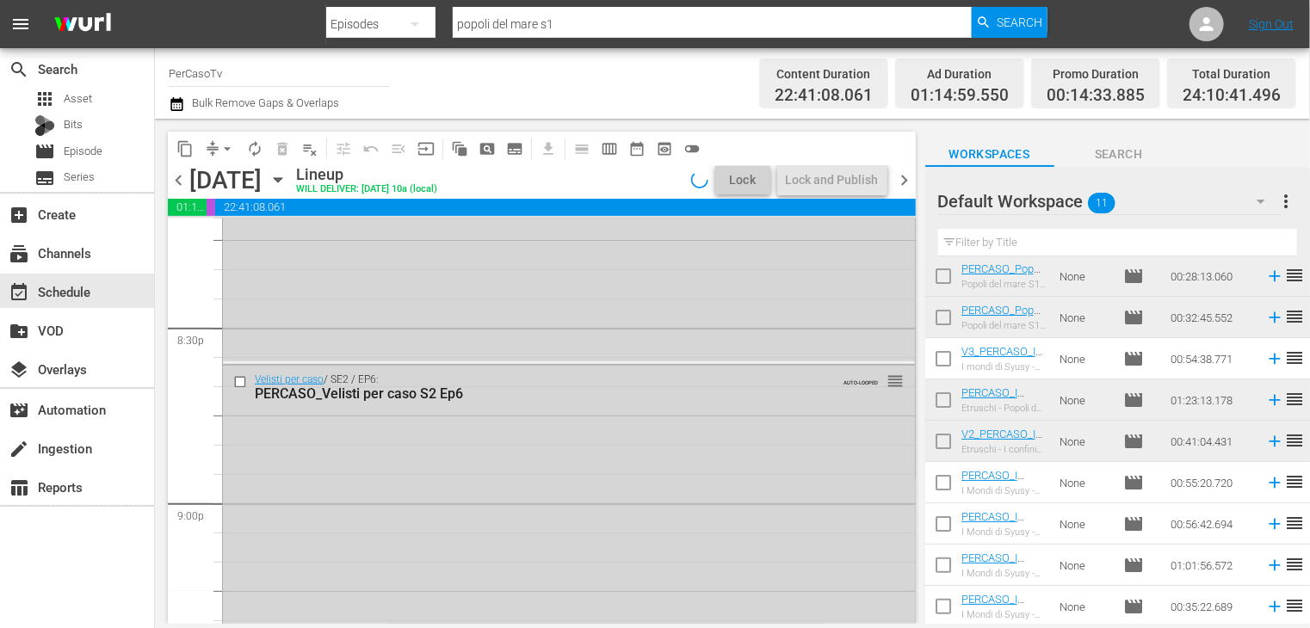
click at [179, 184] on span "chevron_left" at bounding box center [179, 181] width 22 height 22
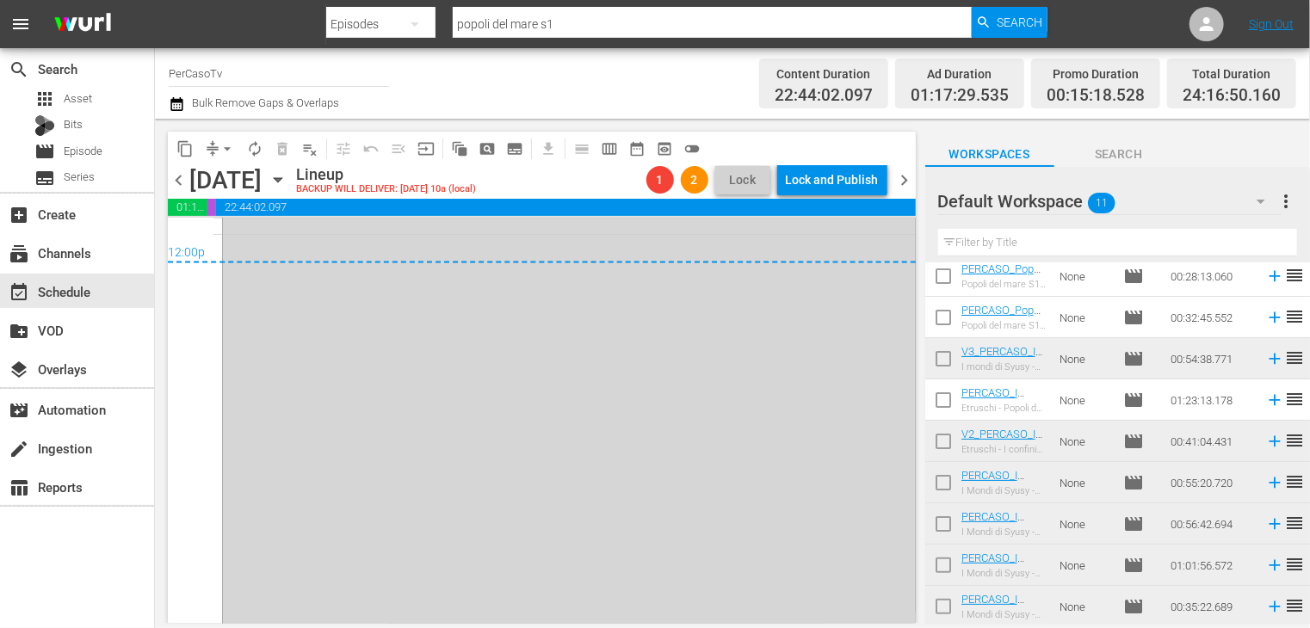
scroll to position [8395, 0]
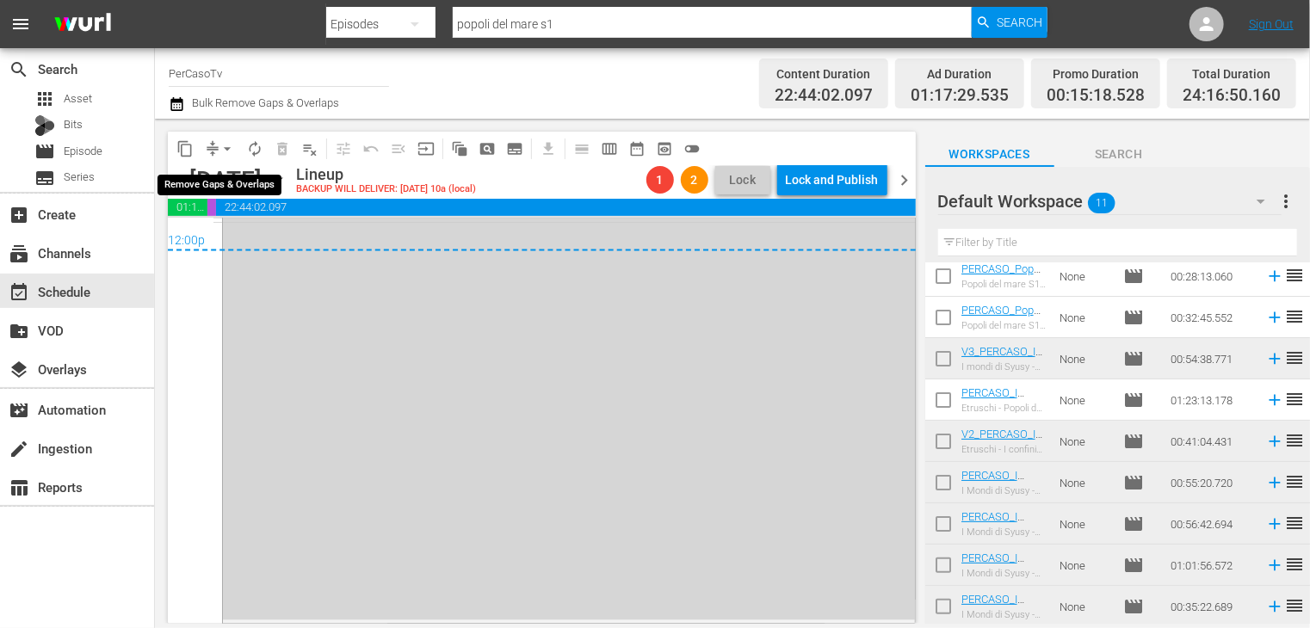
click at [225, 155] on span "arrow_drop_down" at bounding box center [227, 148] width 17 height 17
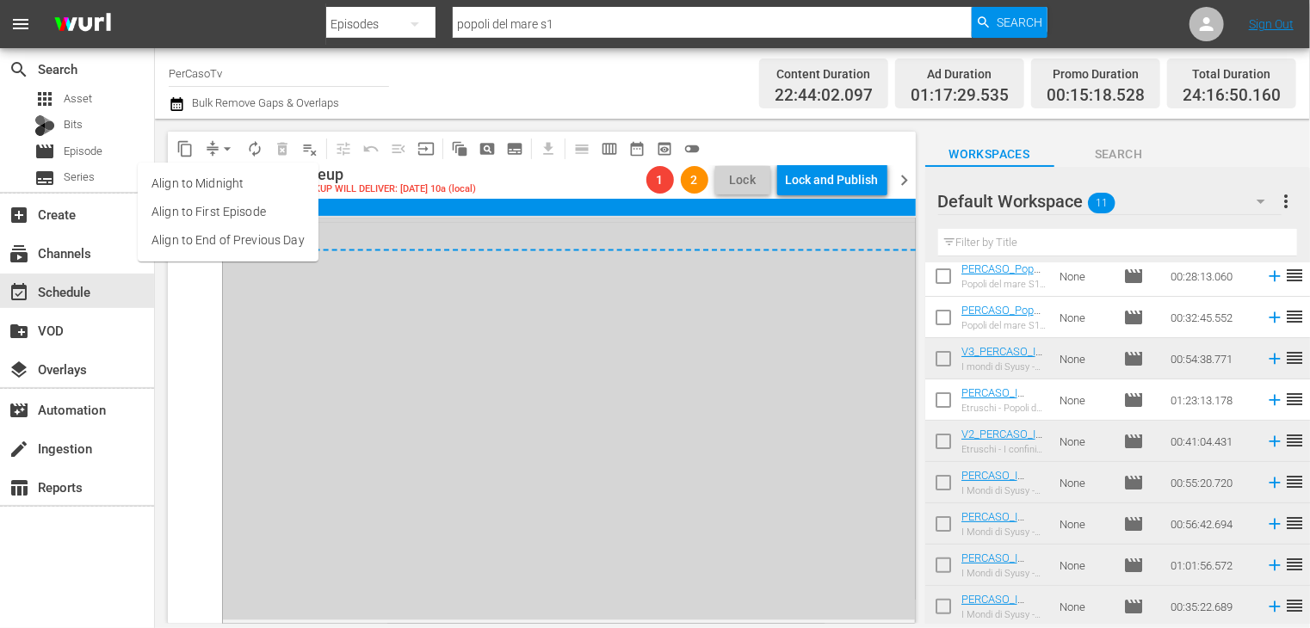
click at [232, 245] on li "Align to End of Previous Day" at bounding box center [228, 240] width 181 height 28
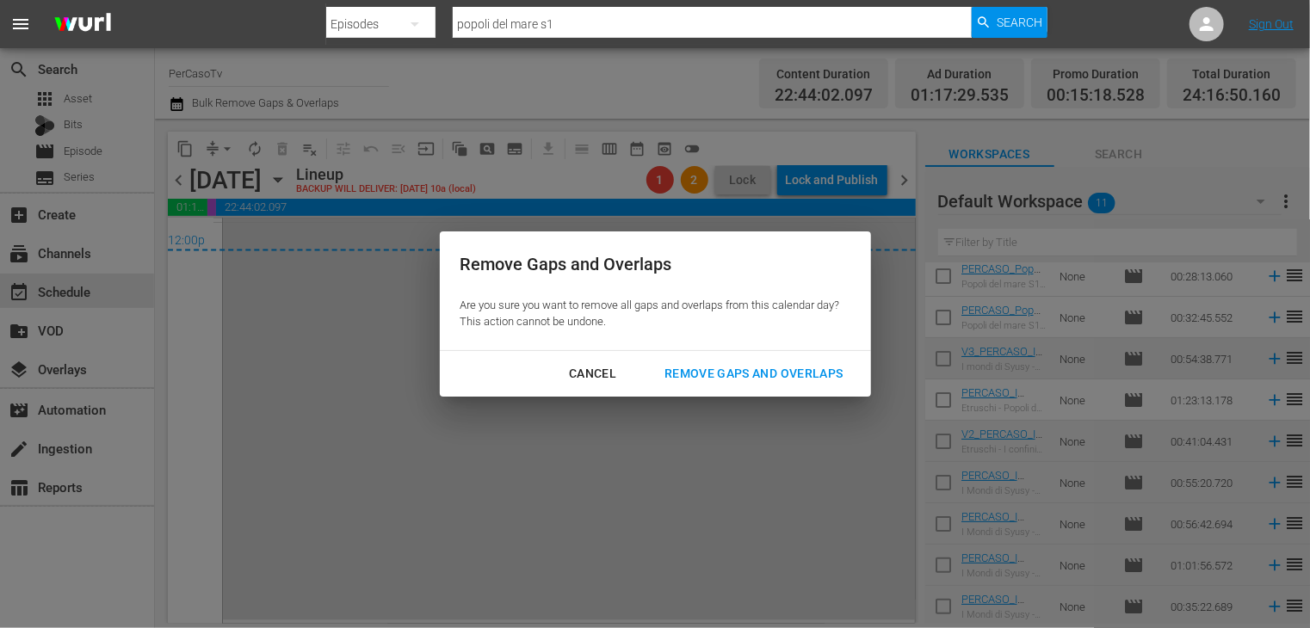
click at [732, 388] on button "Remove Gaps and Overlaps" at bounding box center [753, 374] width 219 height 32
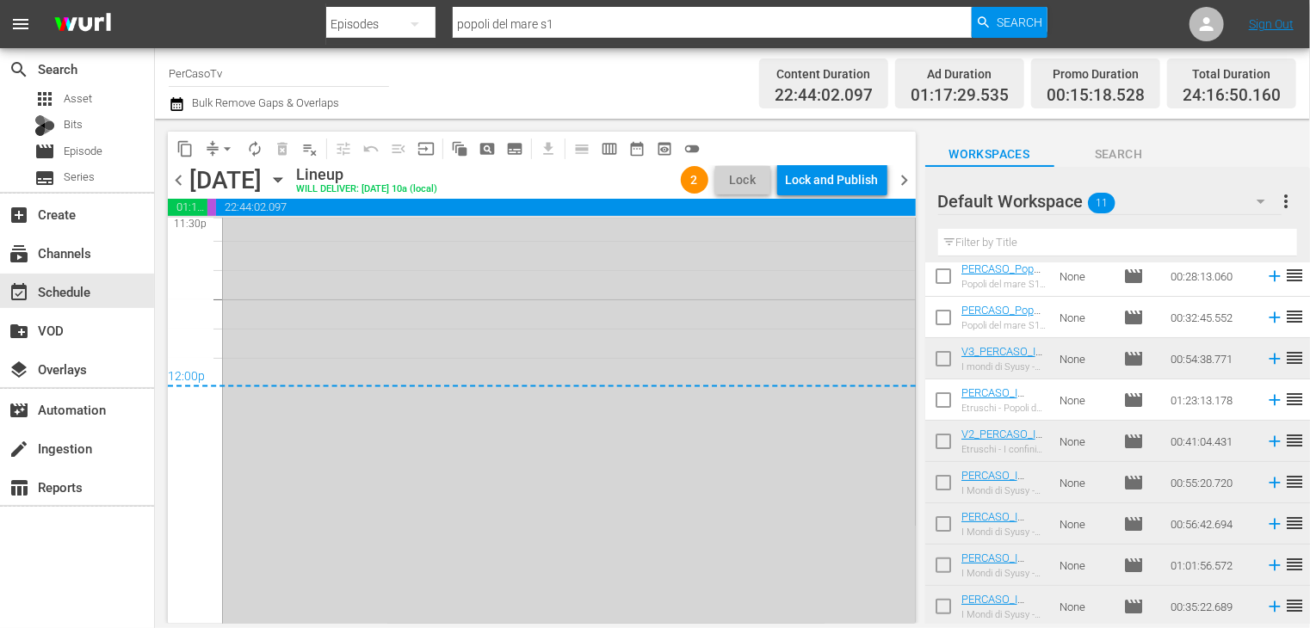
scroll to position [8295, 0]
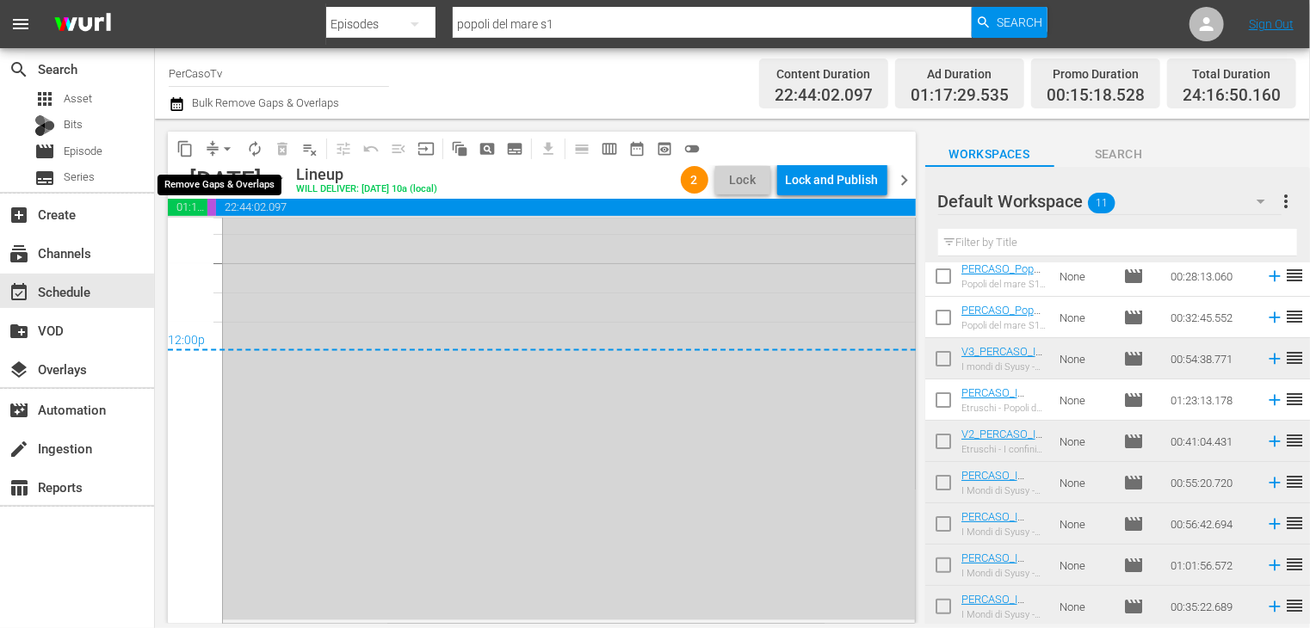
click at [225, 149] on span "arrow_drop_down" at bounding box center [227, 148] width 17 height 17
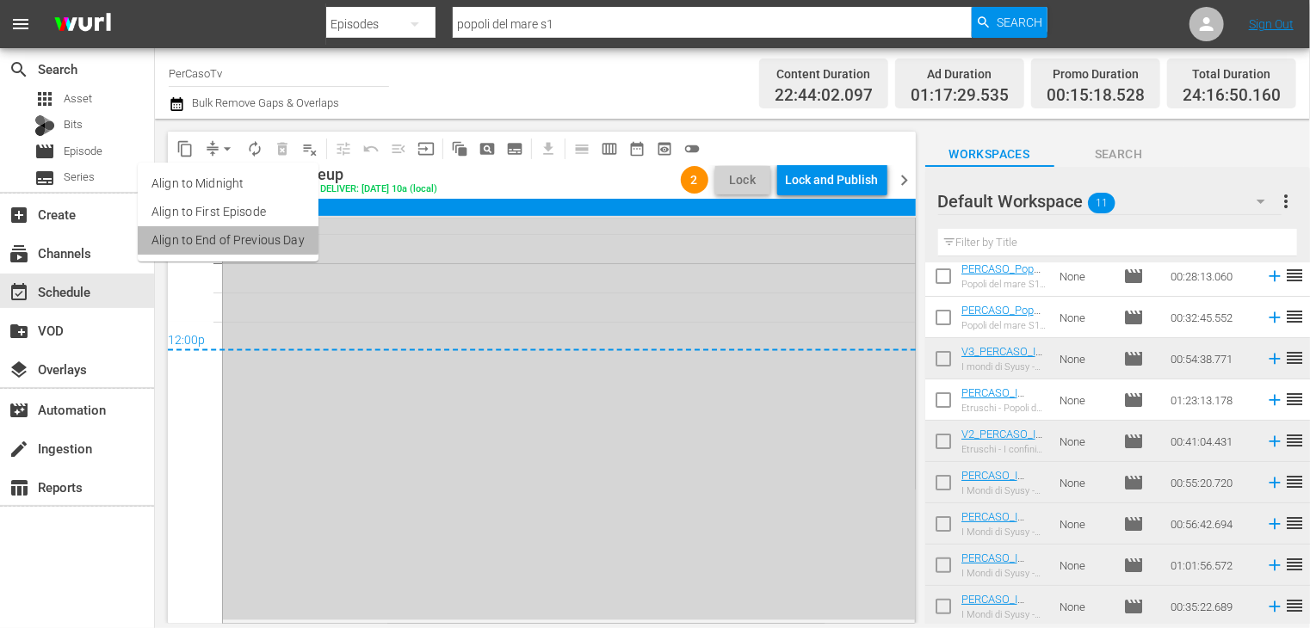
click at [227, 235] on li "Align to End of Previous Day" at bounding box center [228, 240] width 181 height 28
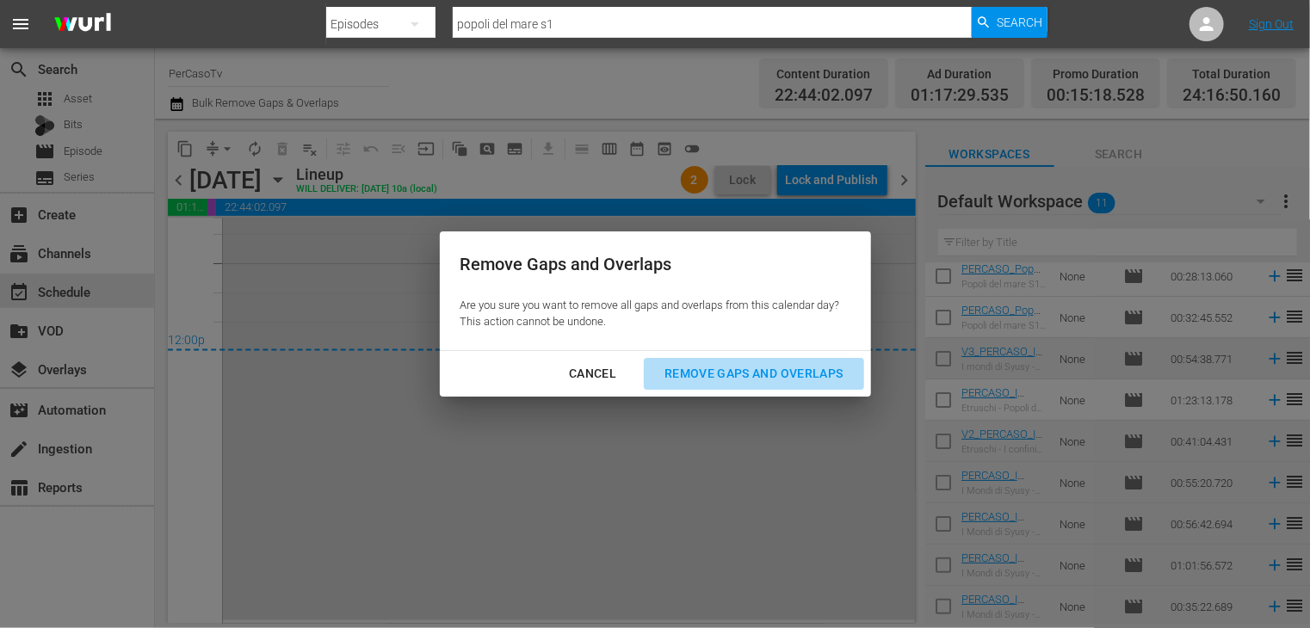
click at [745, 386] on button "Remove Gaps and Overlaps" at bounding box center [753, 374] width 219 height 32
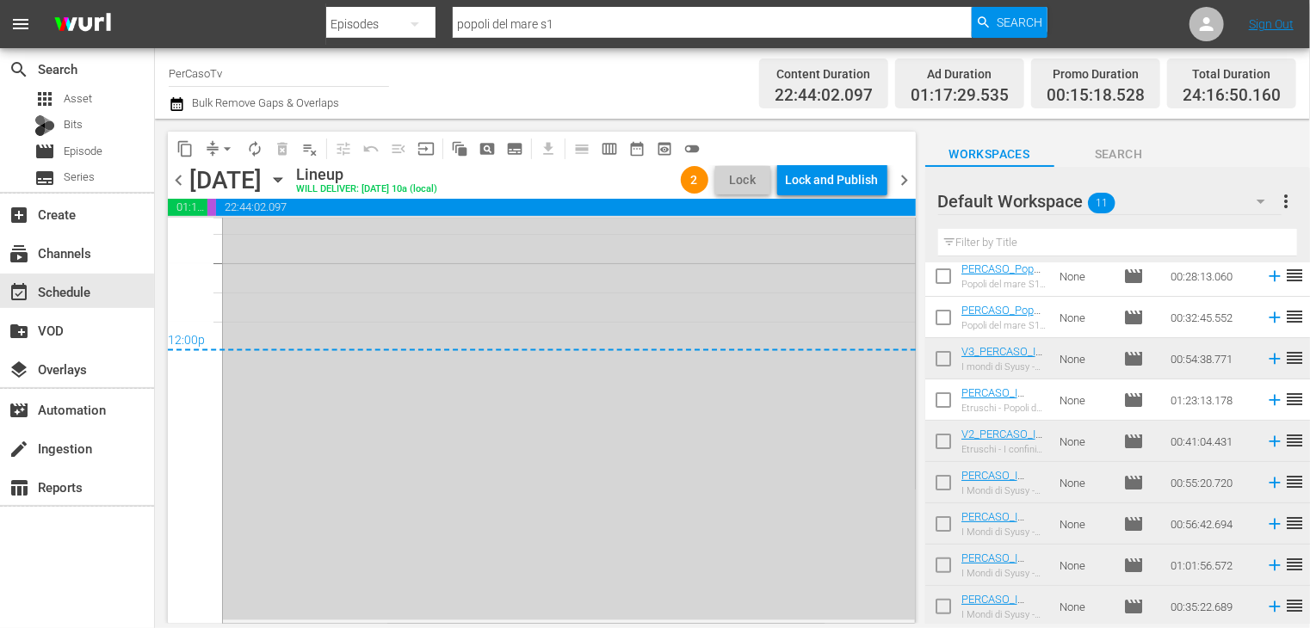
click at [905, 183] on span "chevron_right" at bounding box center [905, 181] width 22 height 22
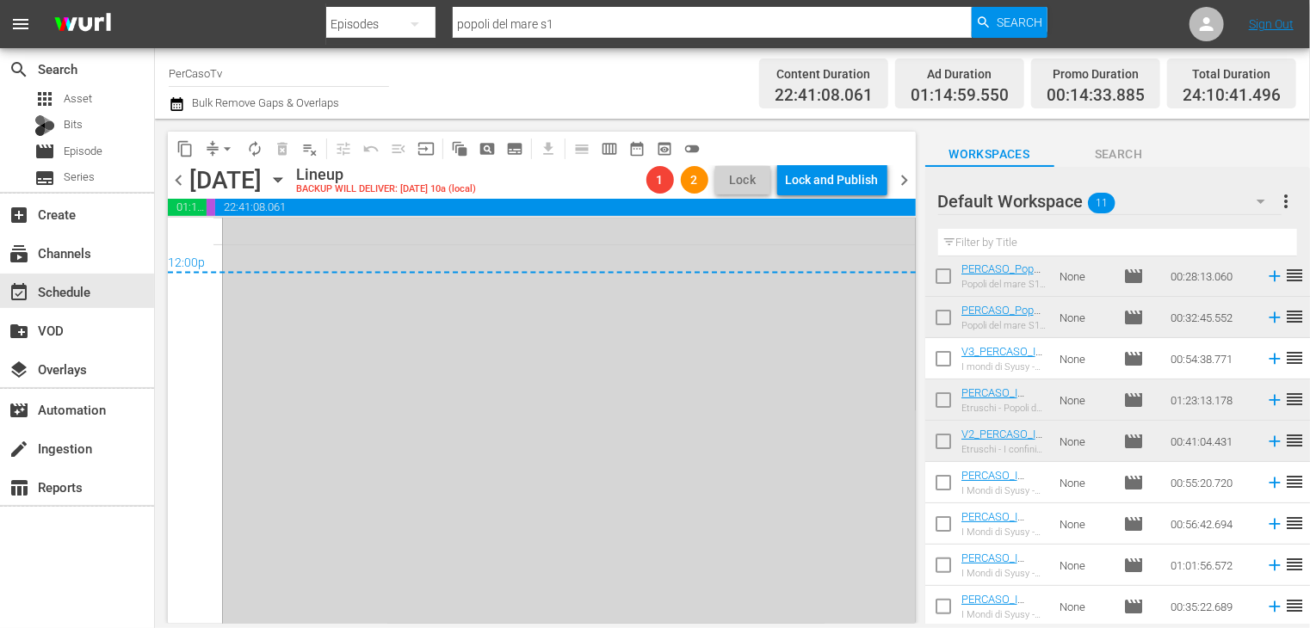
scroll to position [8458, 0]
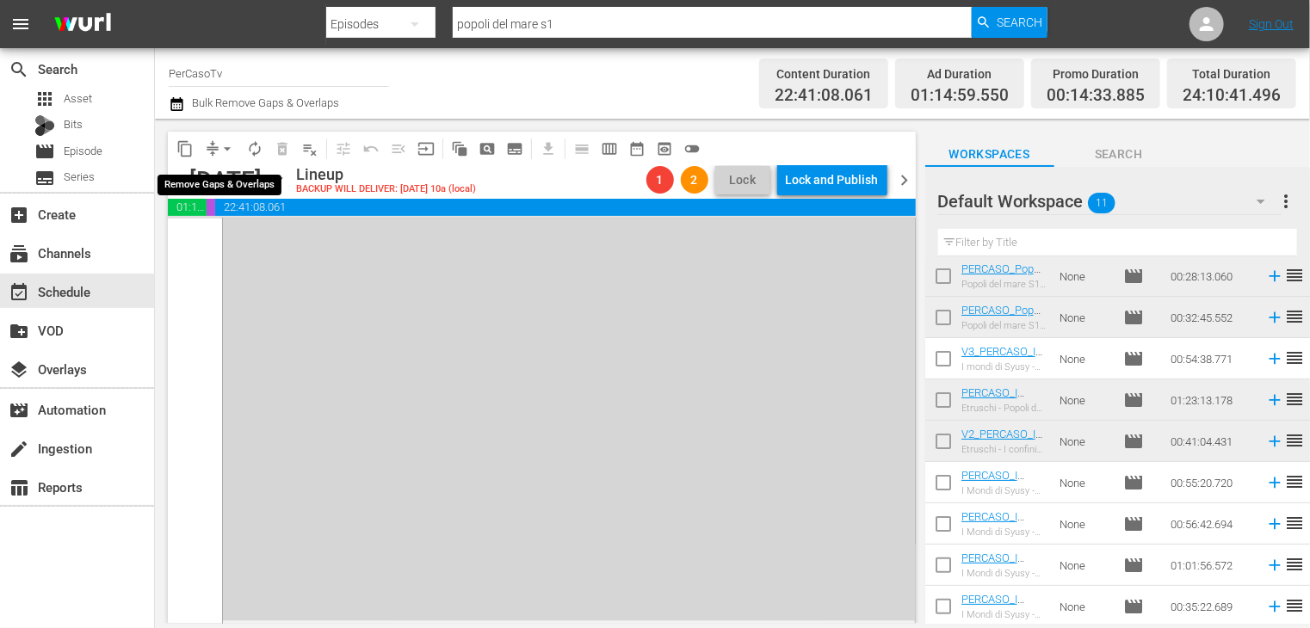
click at [227, 149] on span "arrow_drop_down" at bounding box center [227, 148] width 17 height 17
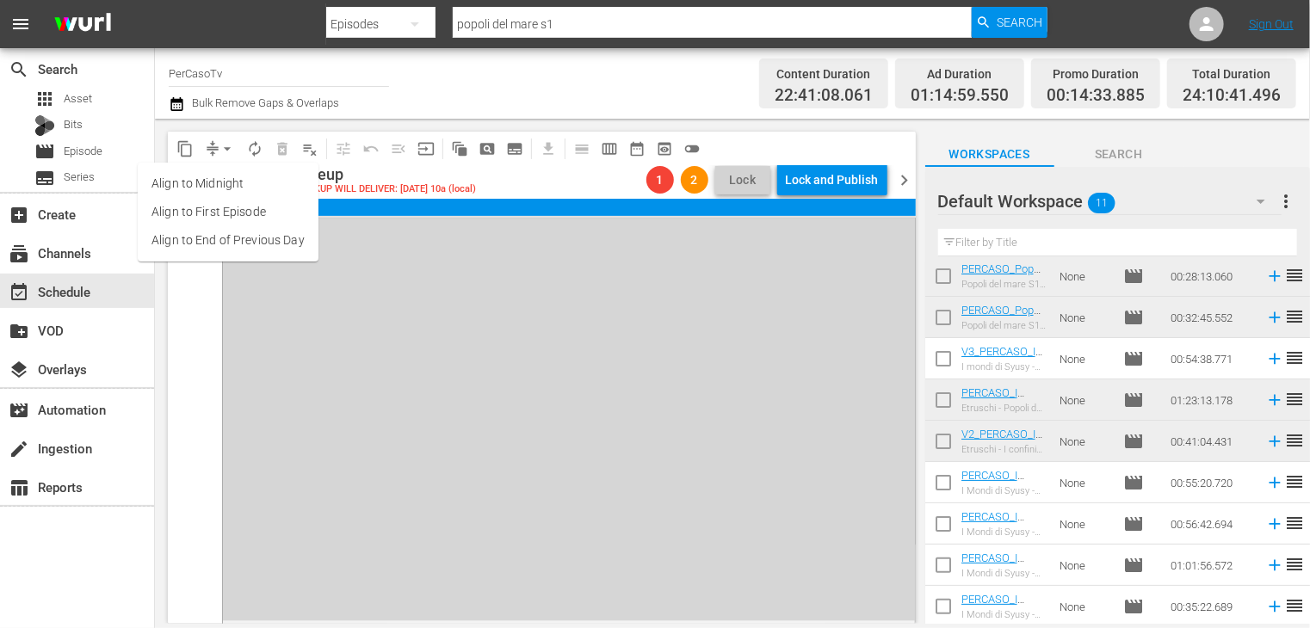
click at [225, 247] on li "Align to End of Previous Day" at bounding box center [228, 240] width 181 height 28
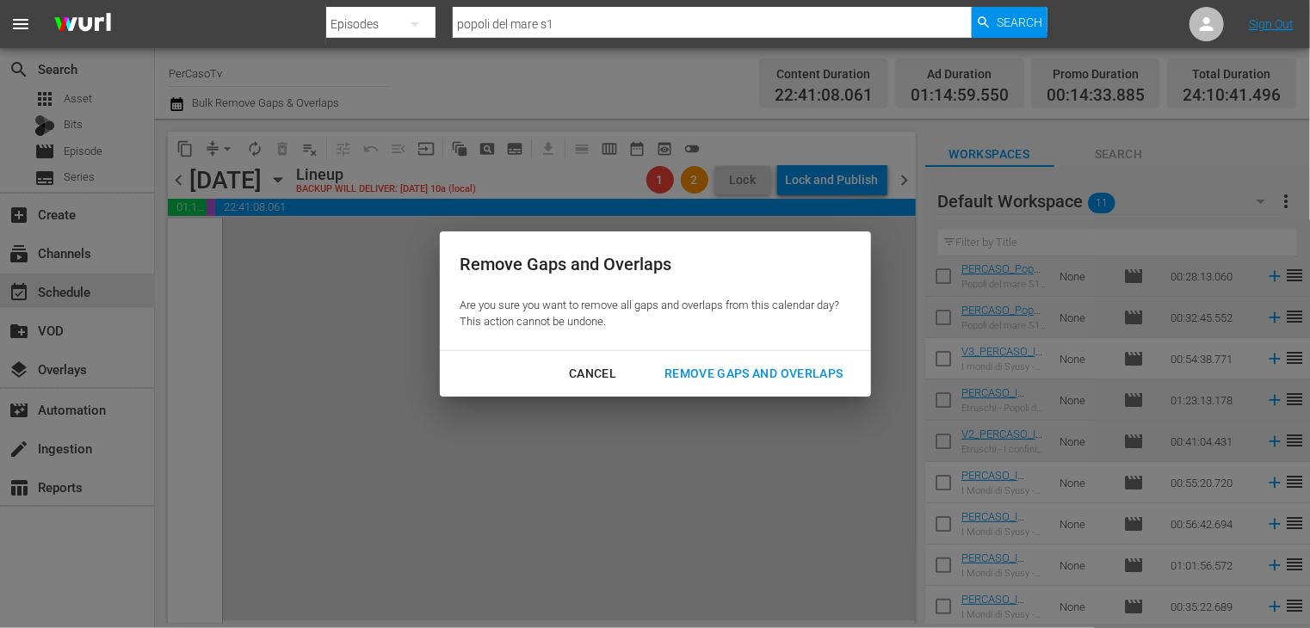
click at [713, 362] on button "Remove Gaps and Overlaps" at bounding box center [753, 374] width 219 height 32
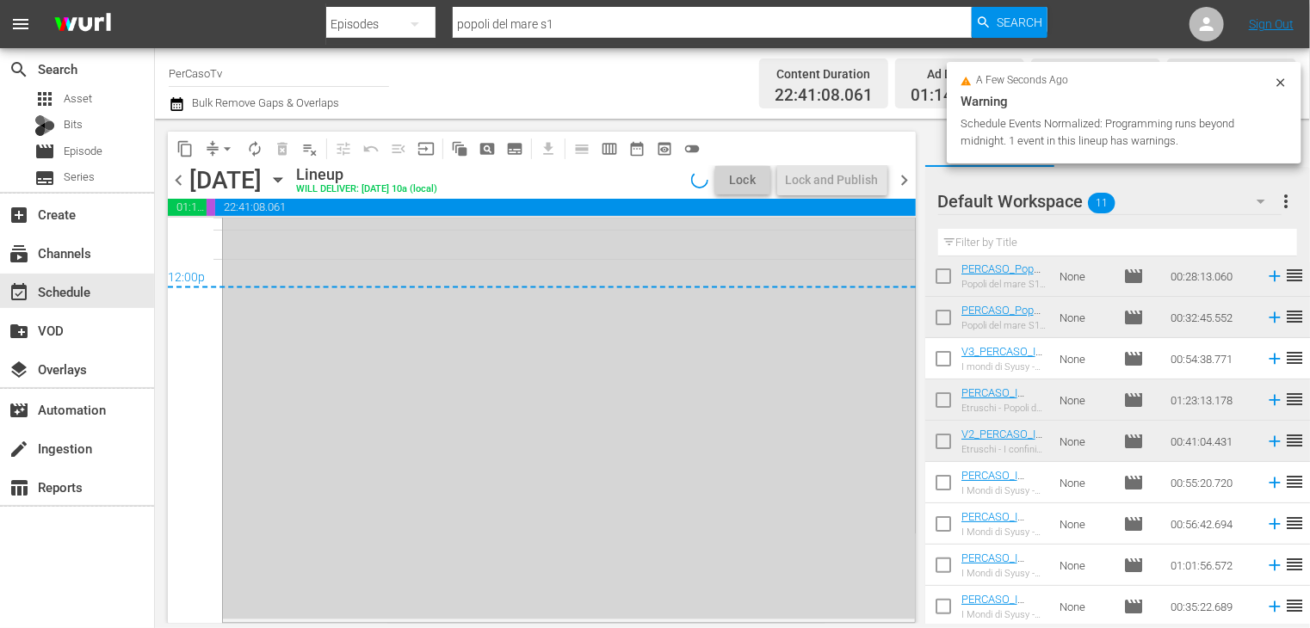
scroll to position [8357, 0]
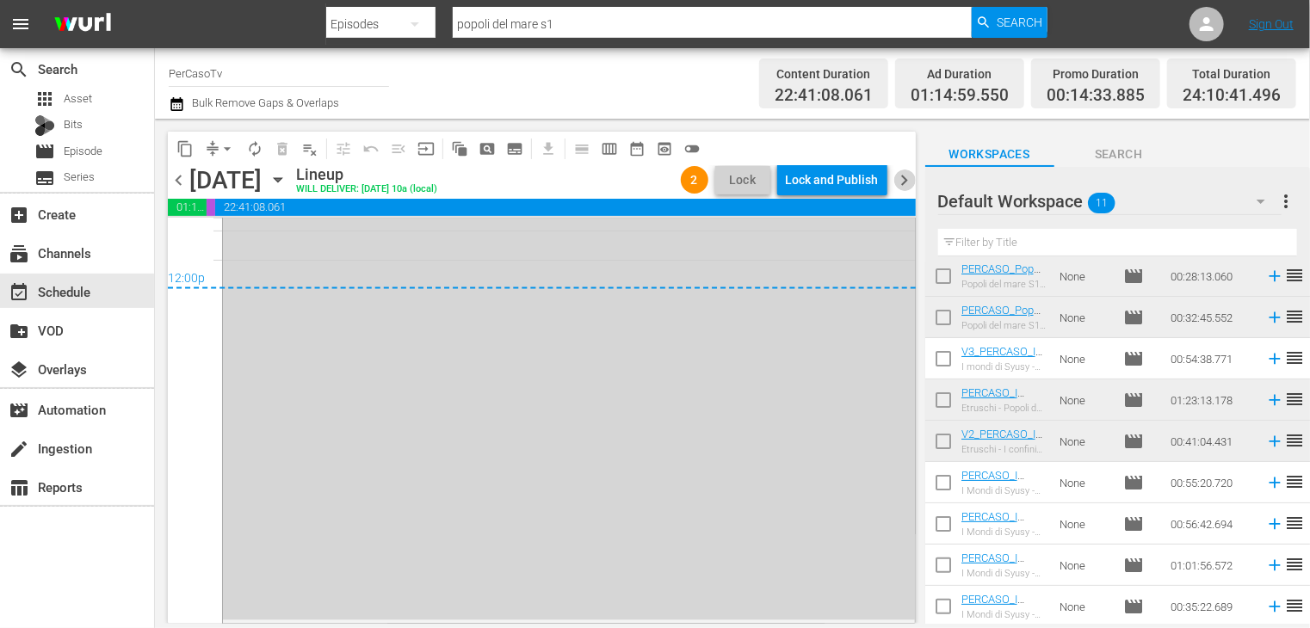
click at [905, 184] on span "chevron_right" at bounding box center [905, 181] width 22 height 22
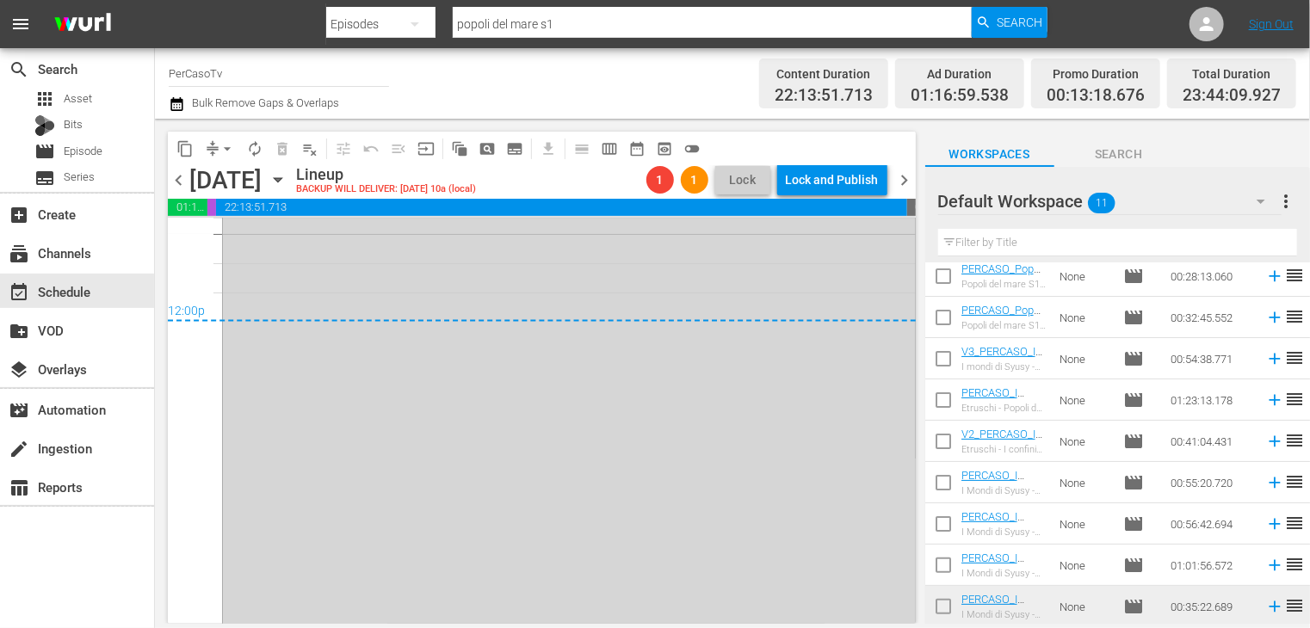
scroll to position [8365, 0]
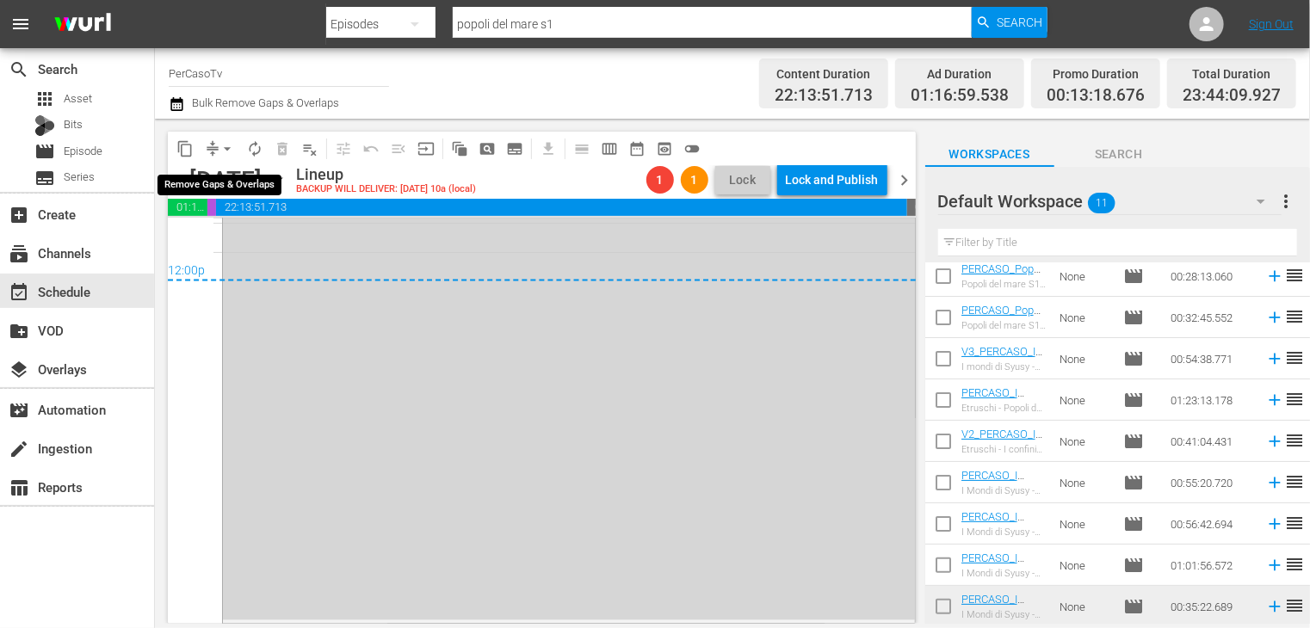
click at [227, 153] on span "arrow_drop_down" at bounding box center [227, 148] width 17 height 17
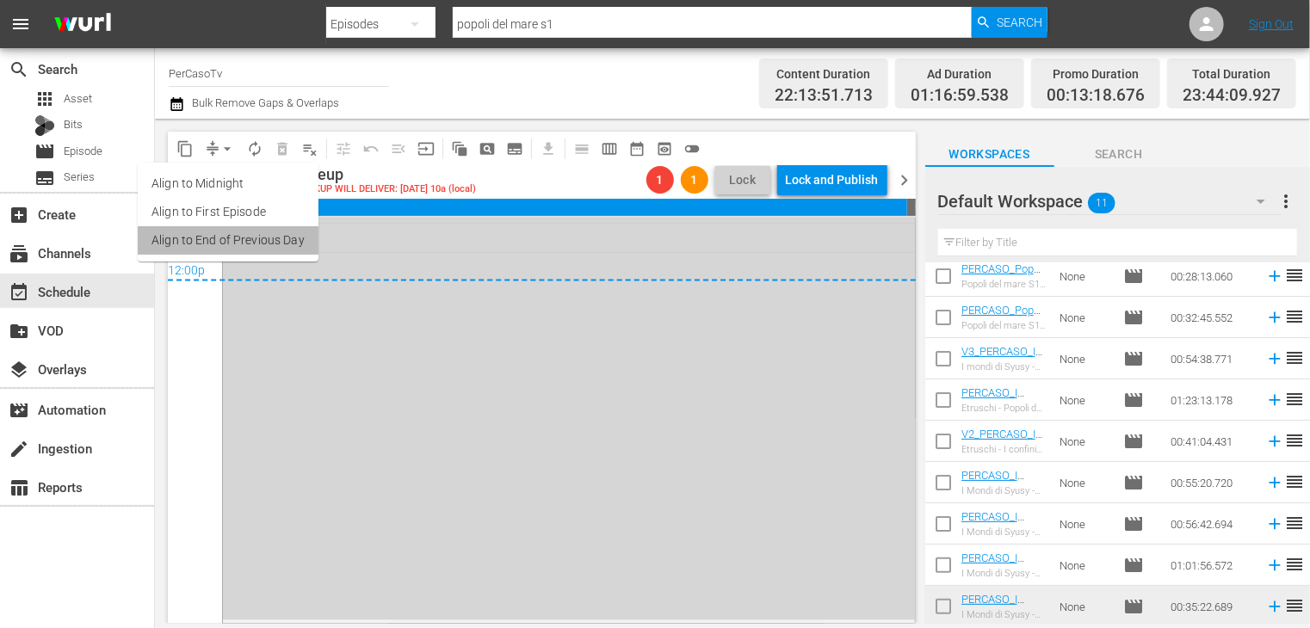
click at [230, 232] on li "Align to End of Previous Day" at bounding box center [228, 240] width 181 height 28
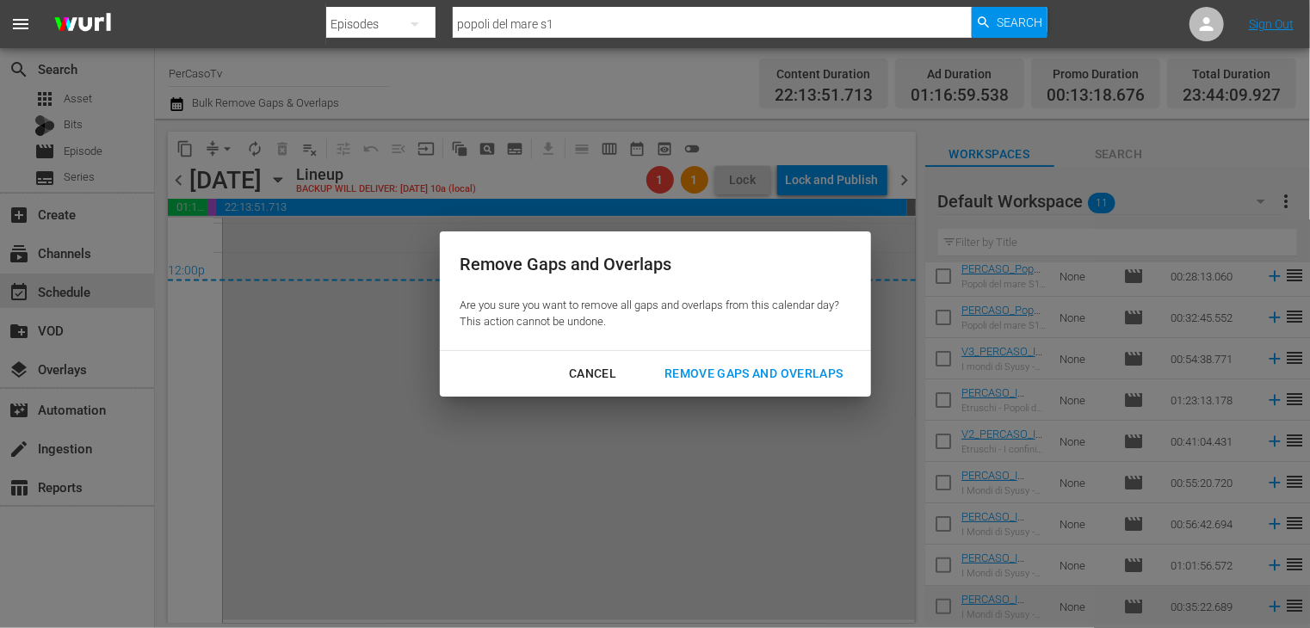
click at [713, 388] on button "Remove Gaps and Overlaps" at bounding box center [753, 374] width 219 height 32
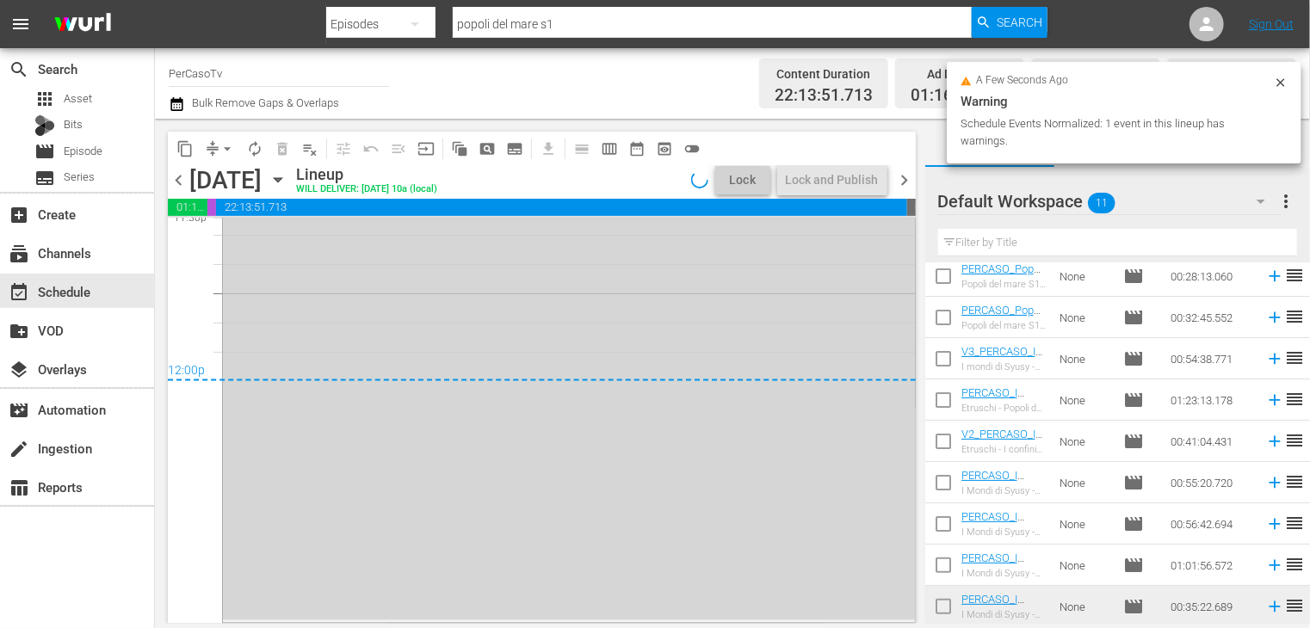
scroll to position [8248, 0]
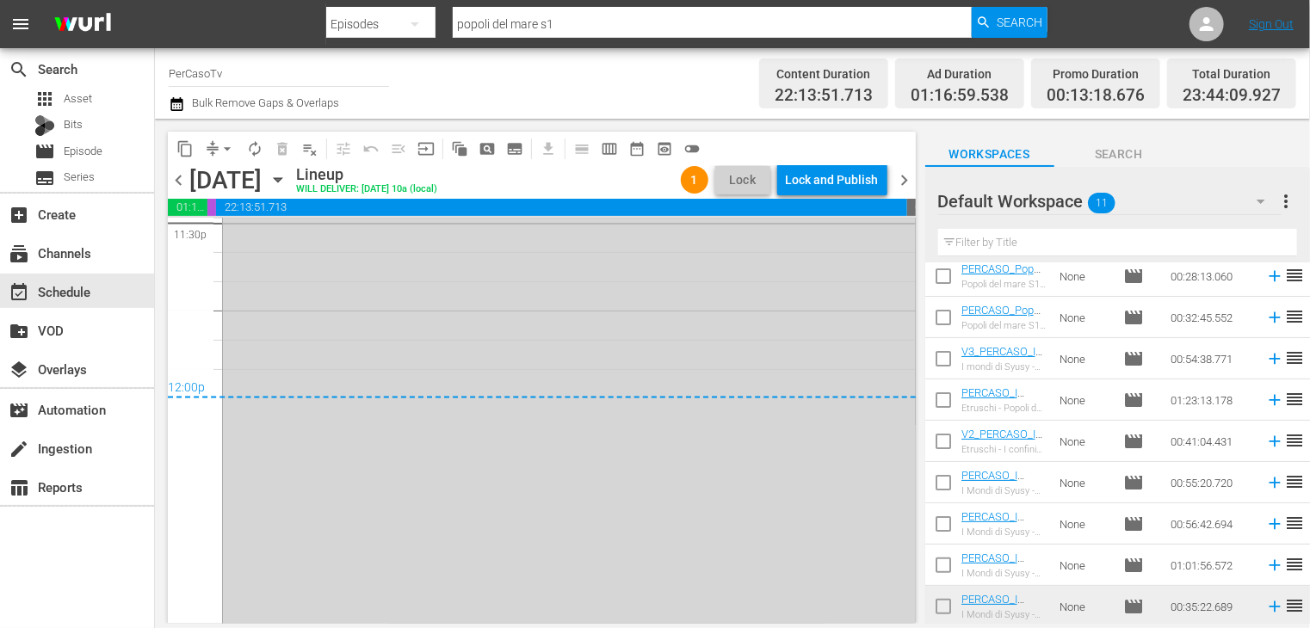
click at [901, 183] on span "chevron_right" at bounding box center [905, 181] width 22 height 22
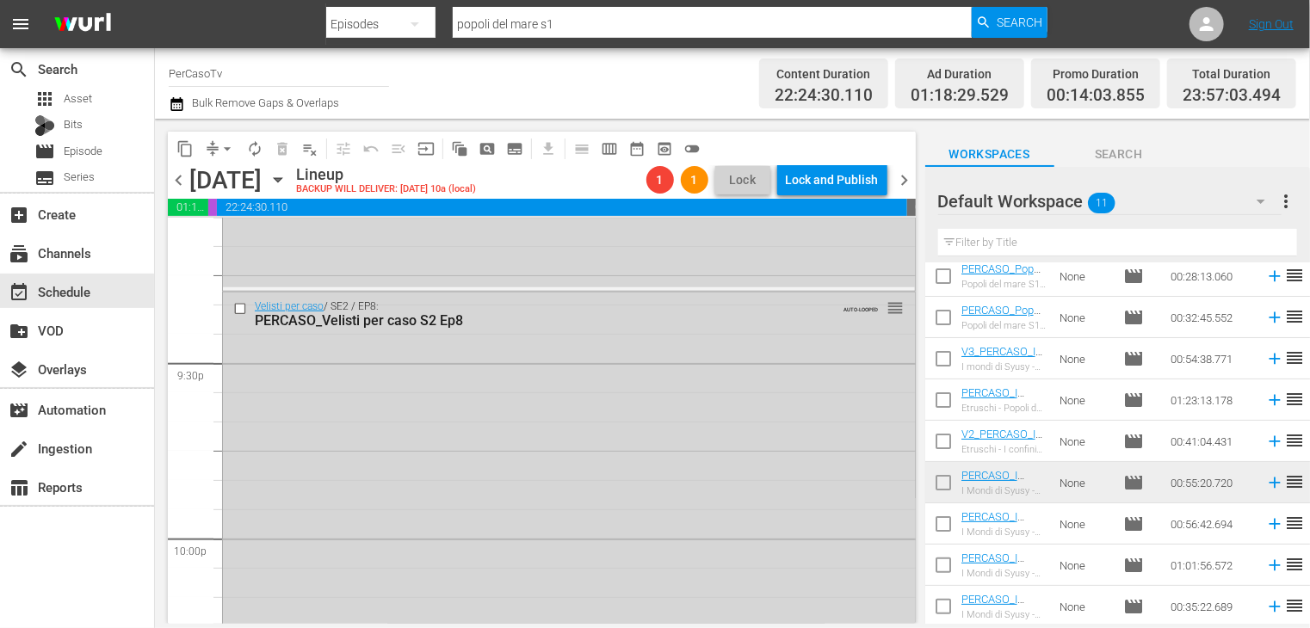
scroll to position [8348, 0]
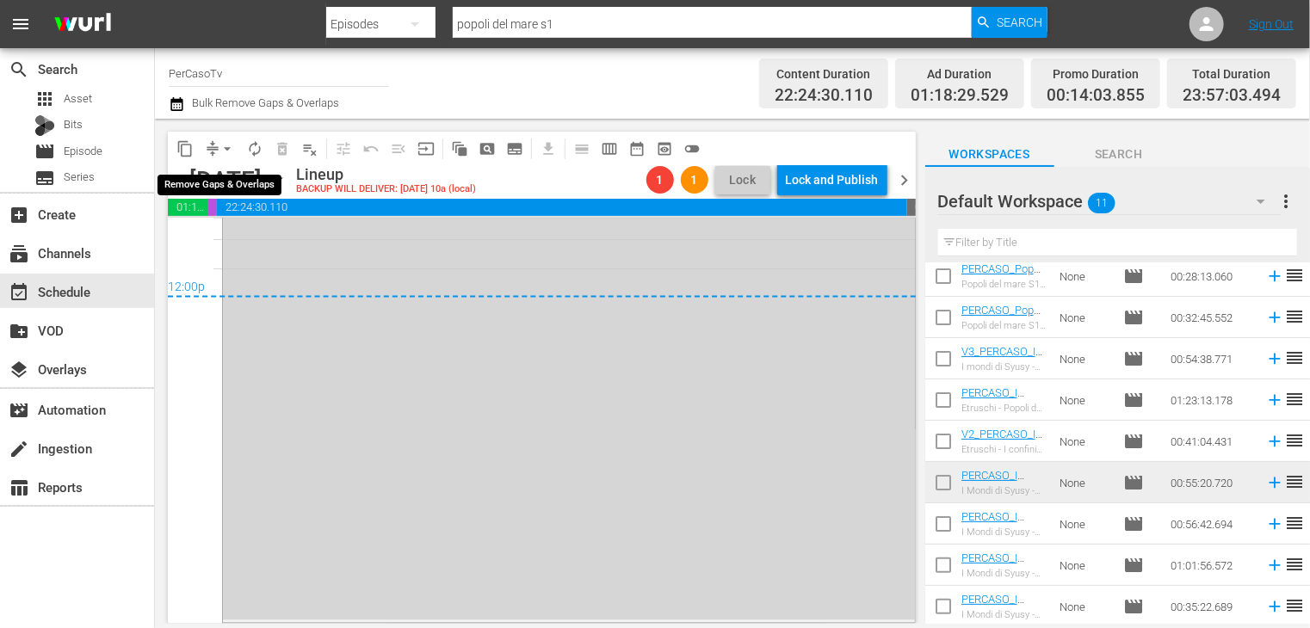
click at [227, 152] on span "arrow_drop_down" at bounding box center [227, 148] width 17 height 17
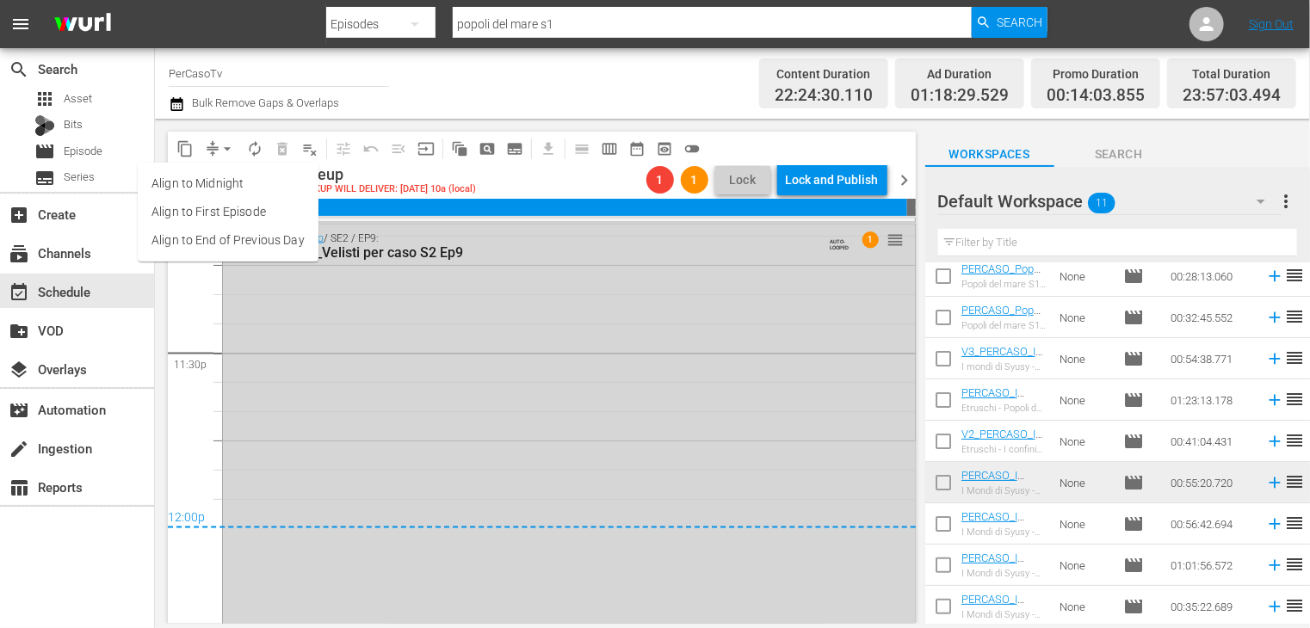
scroll to position [8087, 0]
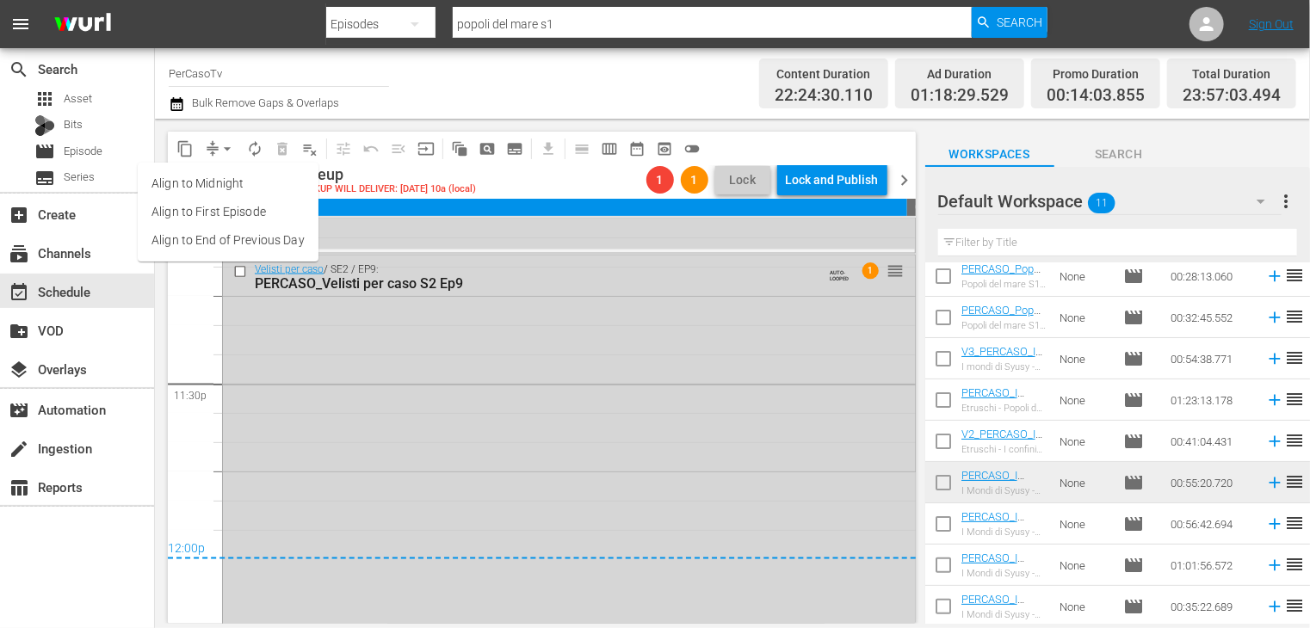
click at [186, 241] on li "Align to End of Previous Day" at bounding box center [228, 240] width 181 height 28
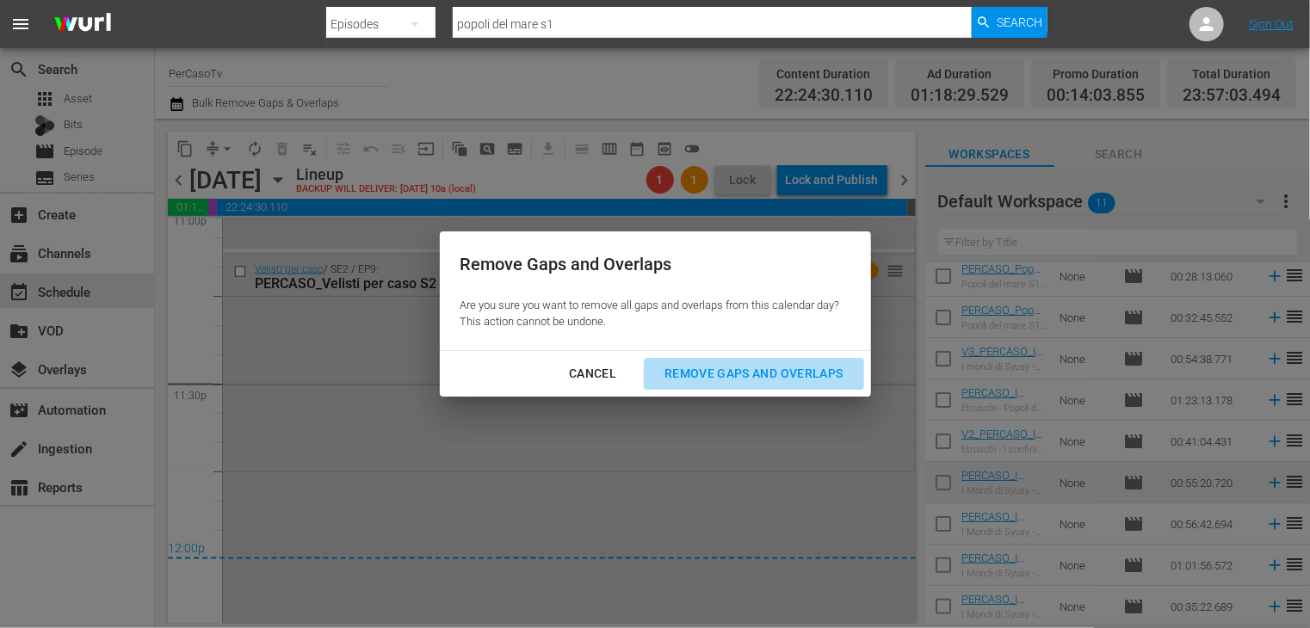
click at [740, 375] on div "Remove Gaps and Overlaps" at bounding box center [754, 374] width 206 height 22
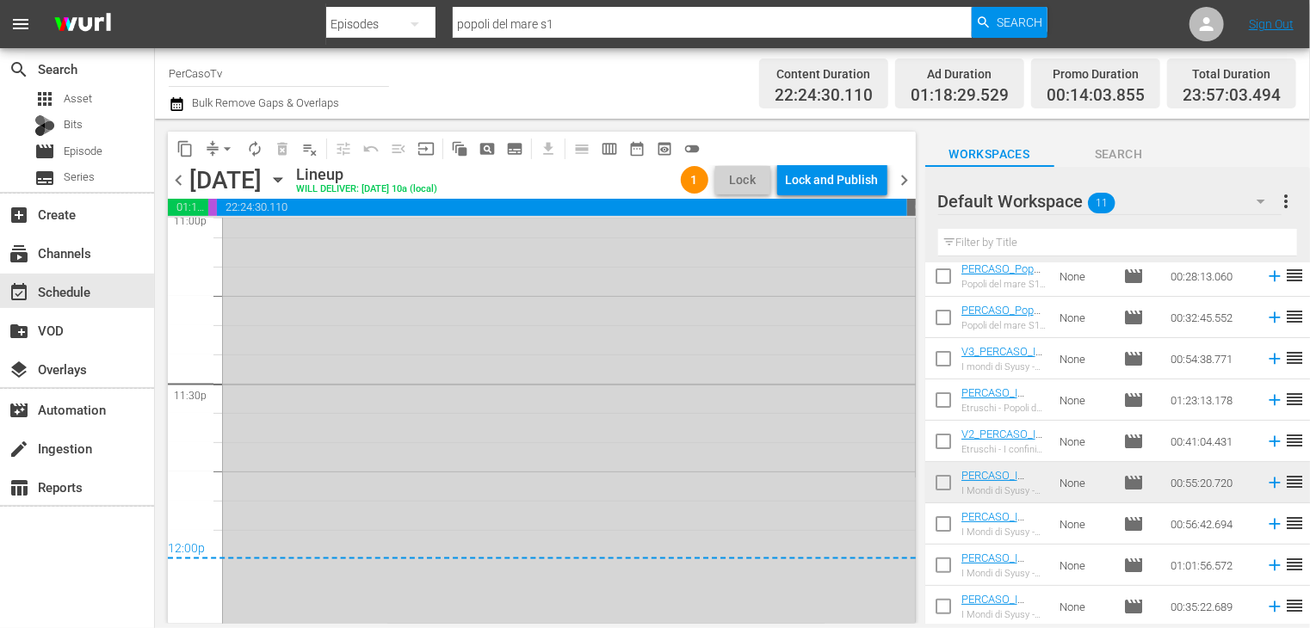
click at [904, 180] on span "chevron_right" at bounding box center [905, 181] width 22 height 22
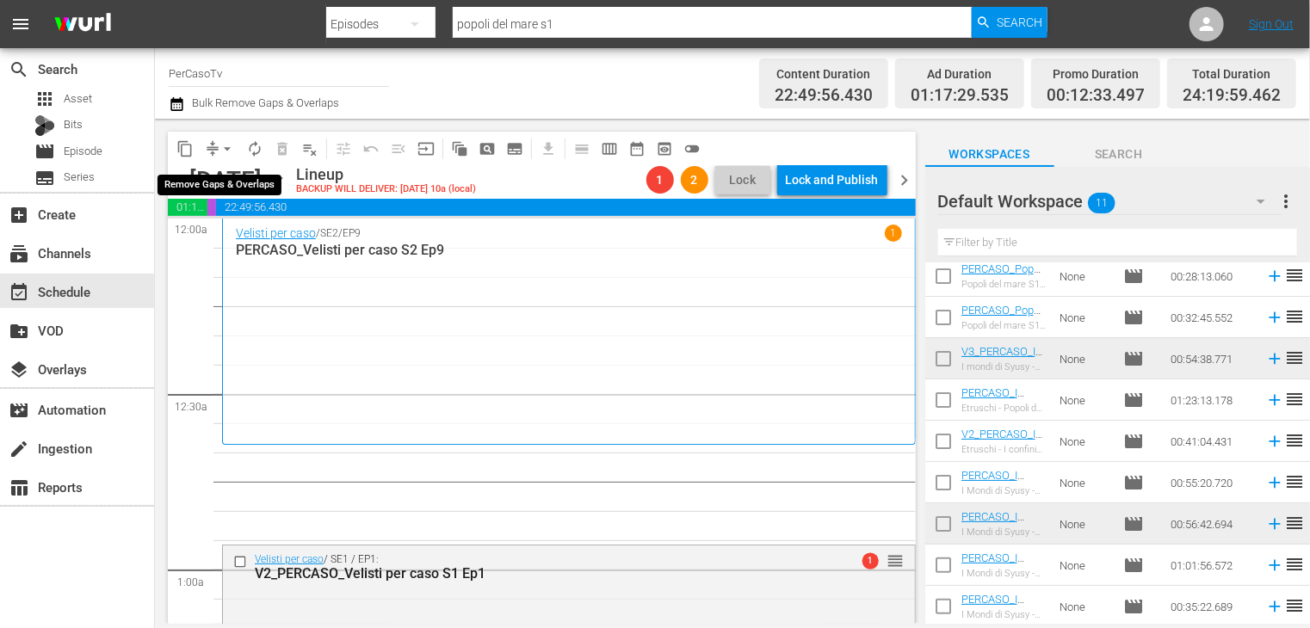
click at [224, 148] on span "arrow_drop_down" at bounding box center [227, 148] width 17 height 17
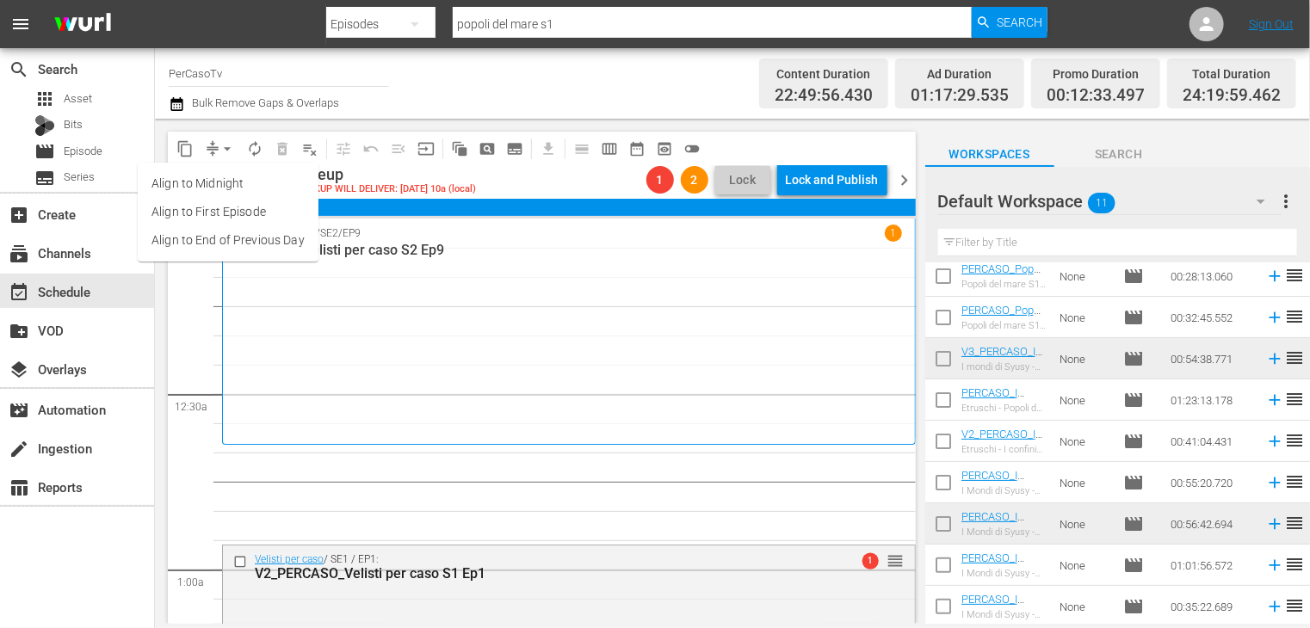
click at [237, 246] on li "Align to End of Previous Day" at bounding box center [228, 240] width 181 height 28
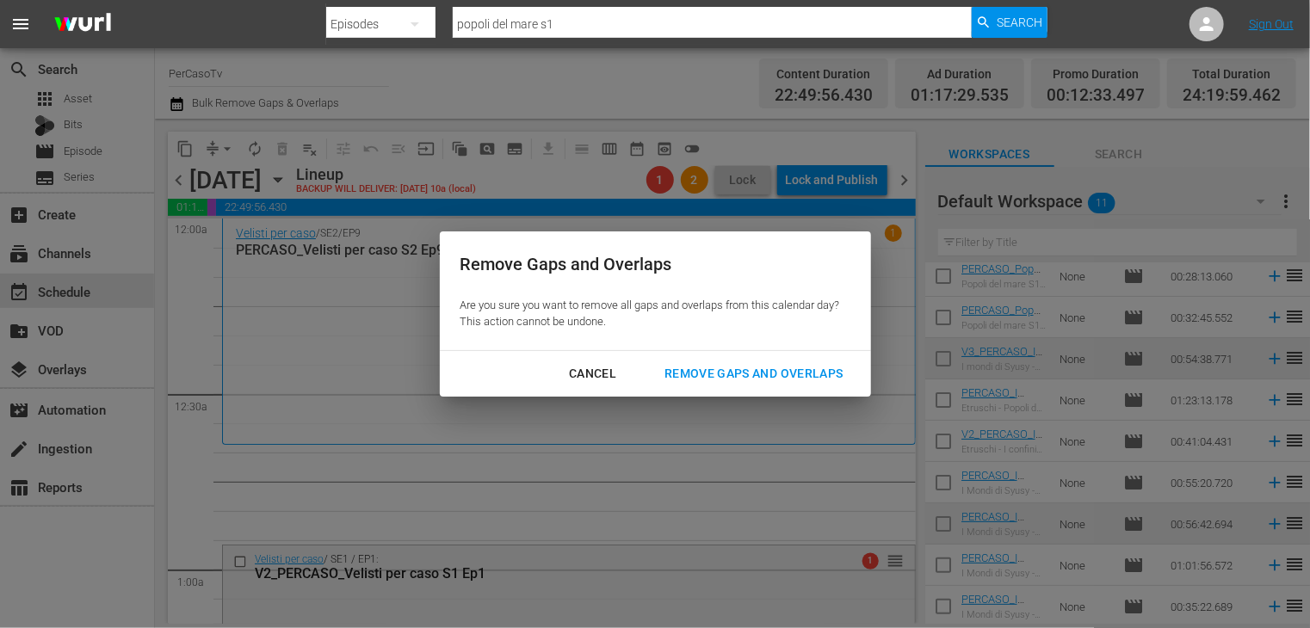
click at [699, 382] on div "Remove Gaps and Overlaps" at bounding box center [754, 374] width 206 height 22
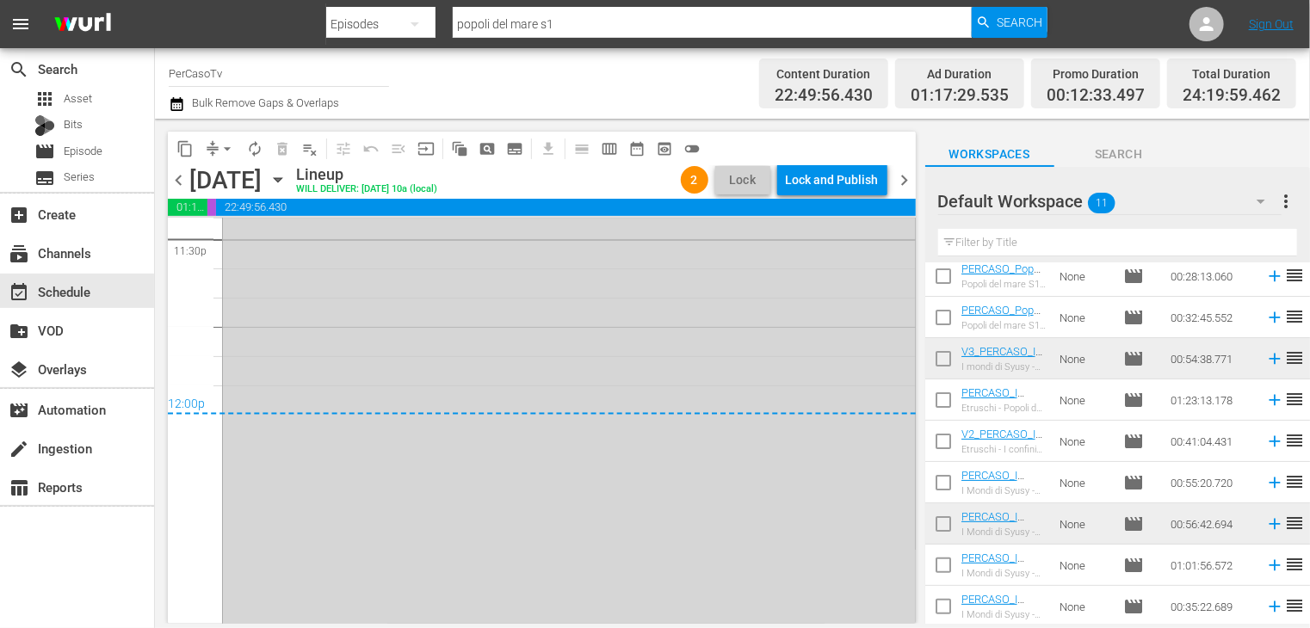
scroll to position [8365, 0]
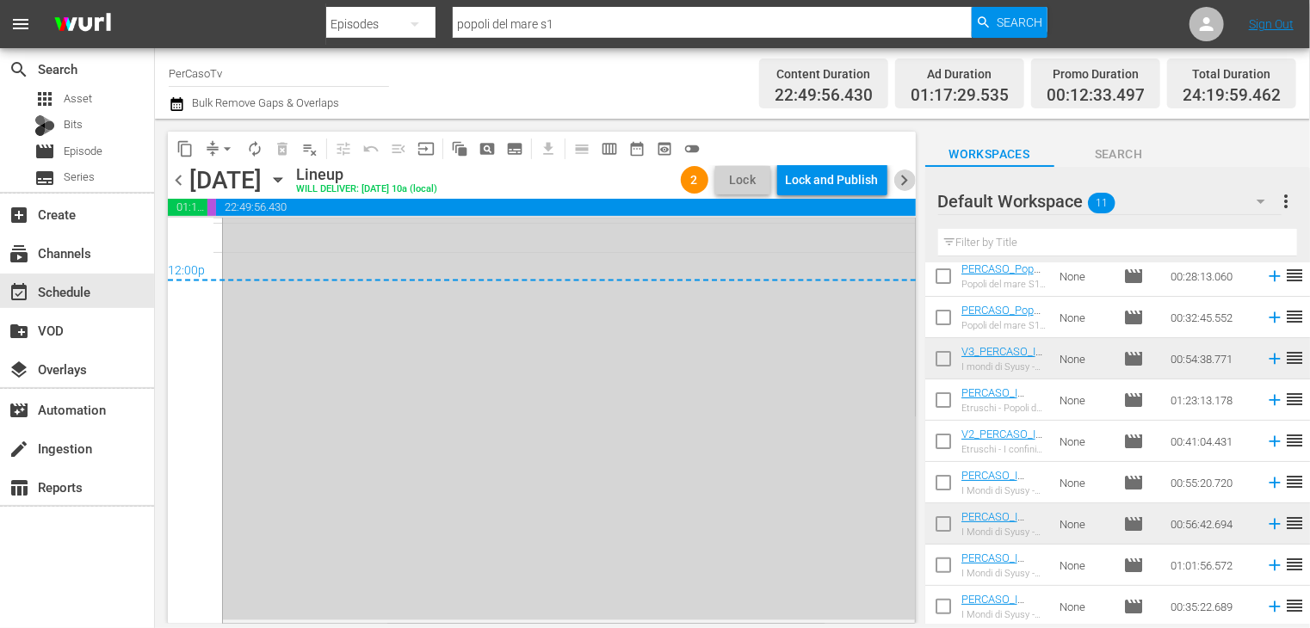
click at [906, 182] on span "chevron_right" at bounding box center [905, 181] width 22 height 22
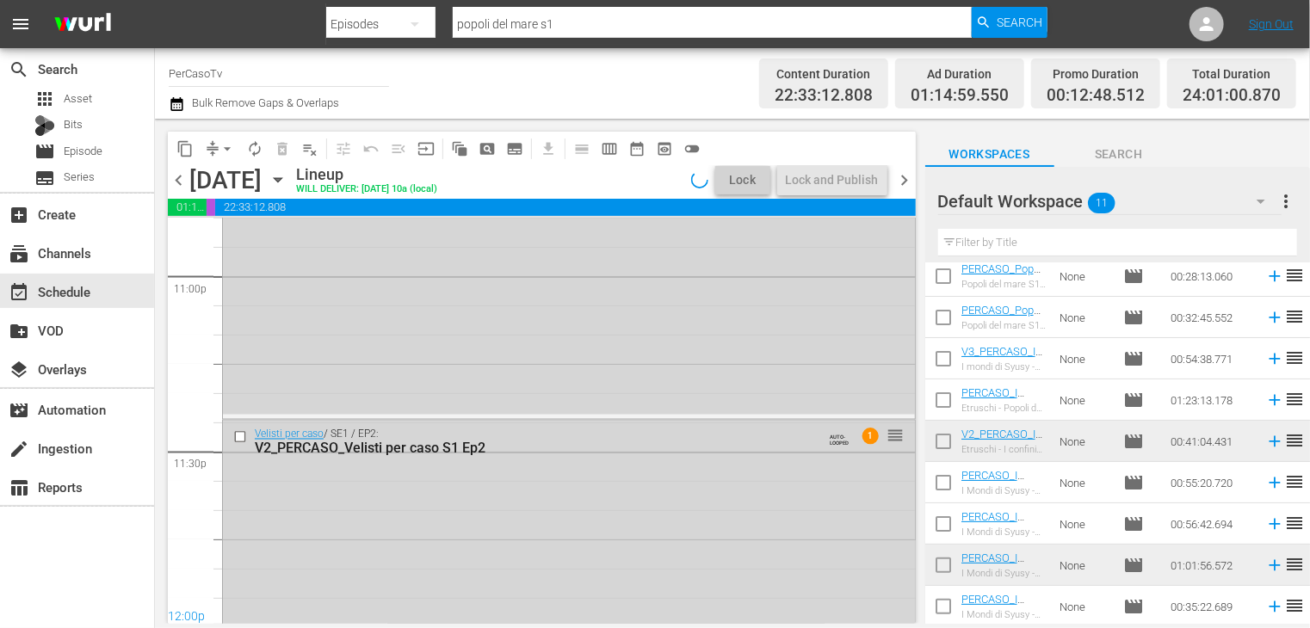
scroll to position [8365, 0]
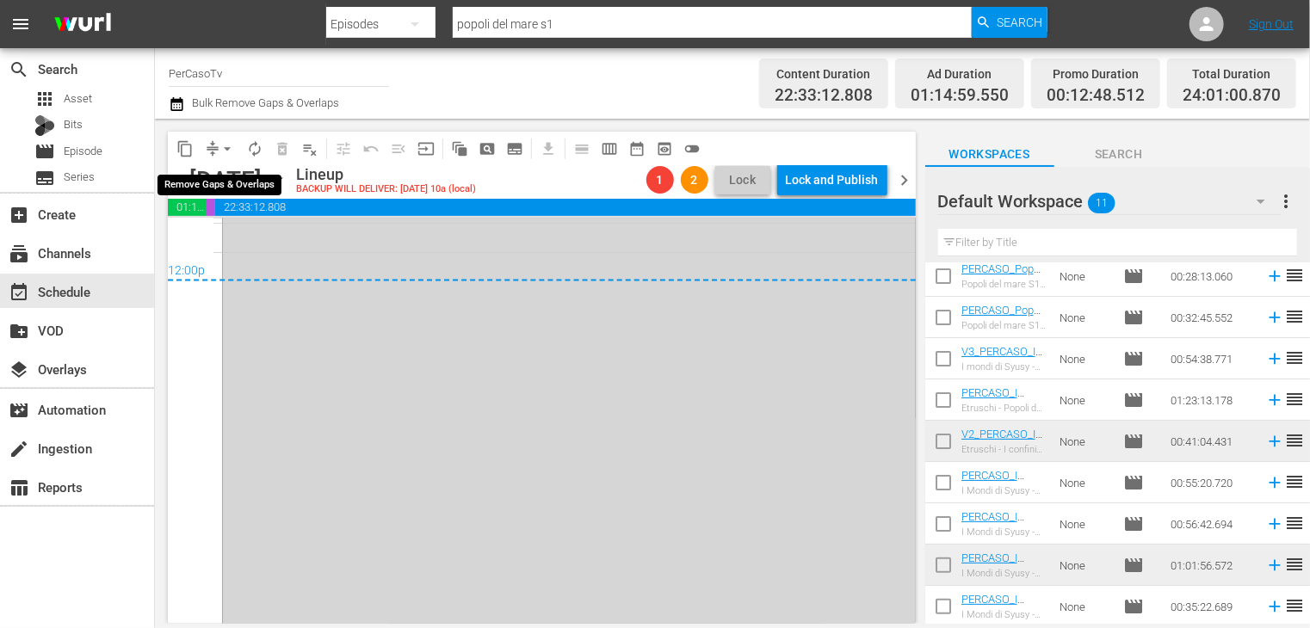
click at [225, 152] on span "arrow_drop_down" at bounding box center [227, 148] width 17 height 17
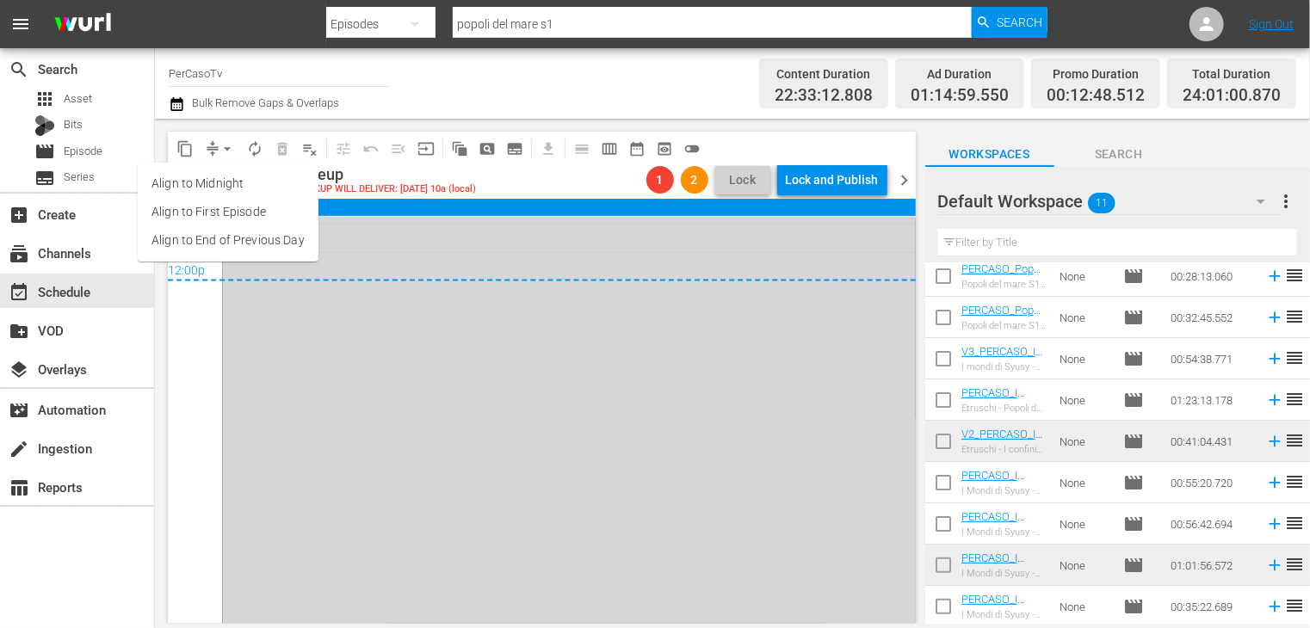
click at [227, 245] on li "Align to End of Previous Day" at bounding box center [228, 240] width 181 height 28
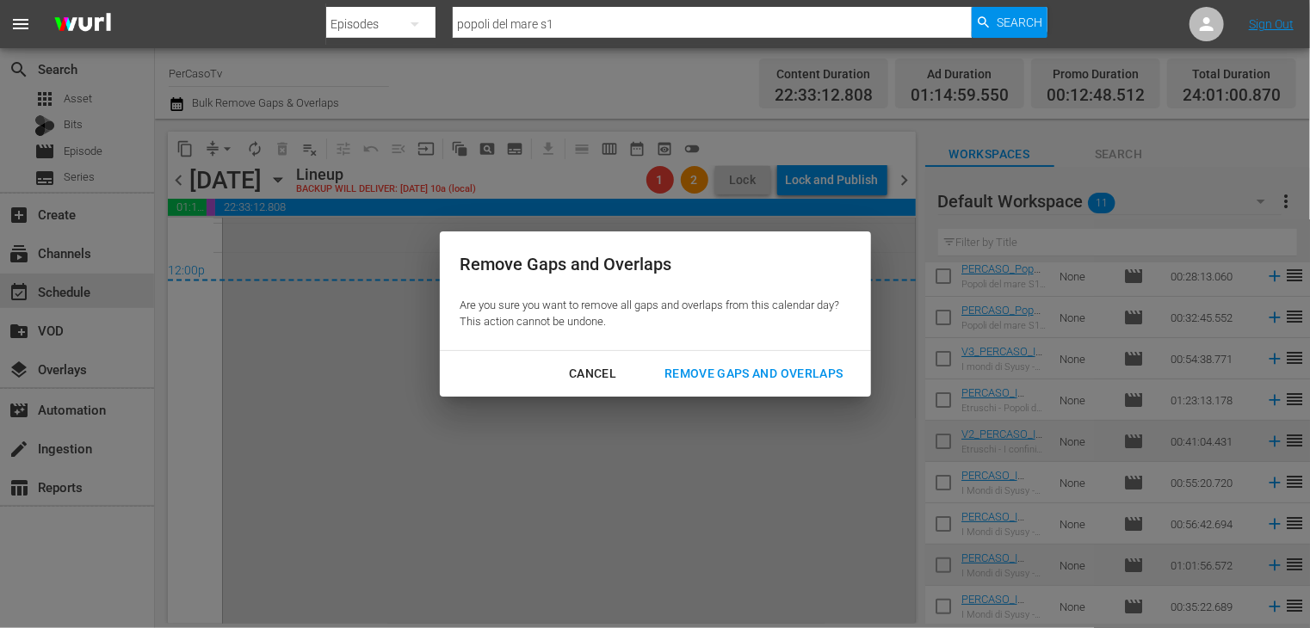
click at [730, 373] on div "Remove Gaps and Overlaps" at bounding box center [754, 374] width 206 height 22
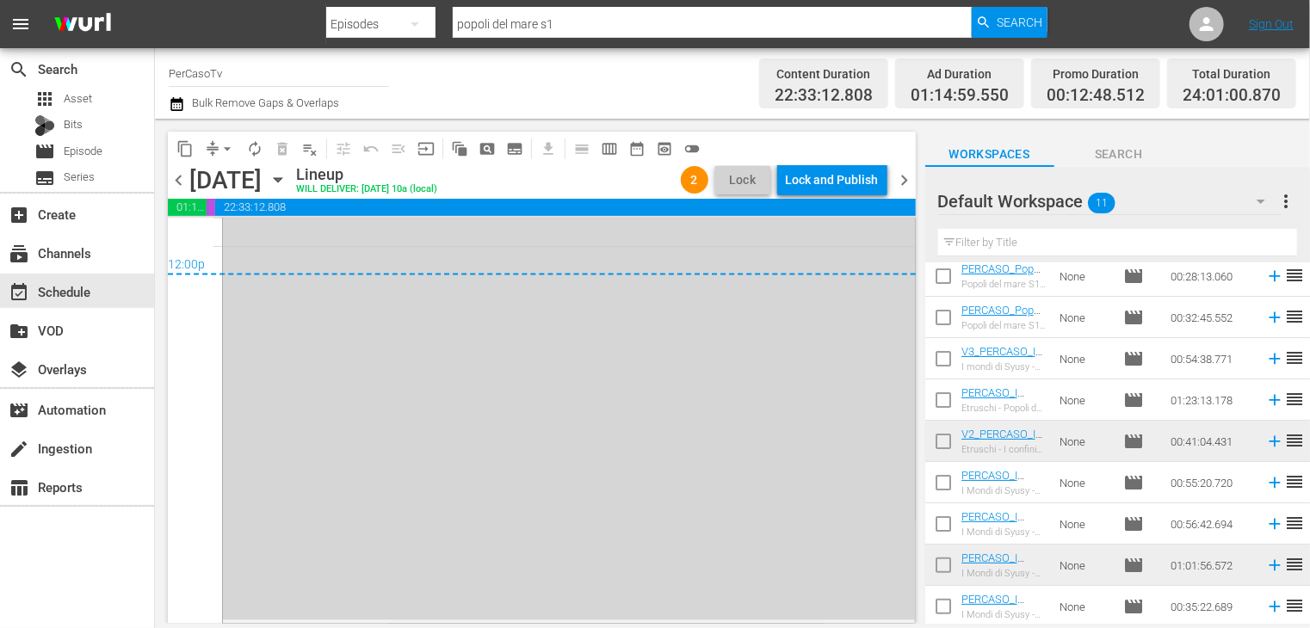
scroll to position [0, 0]
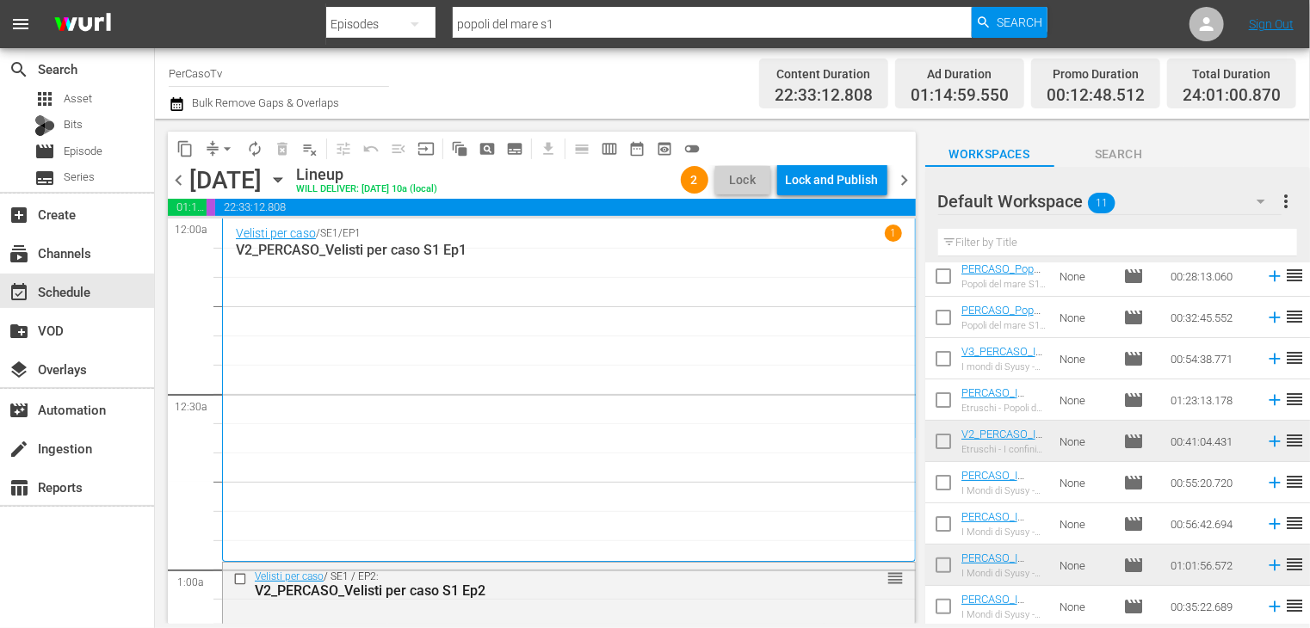
click at [905, 179] on span "chevron_right" at bounding box center [905, 181] width 22 height 22
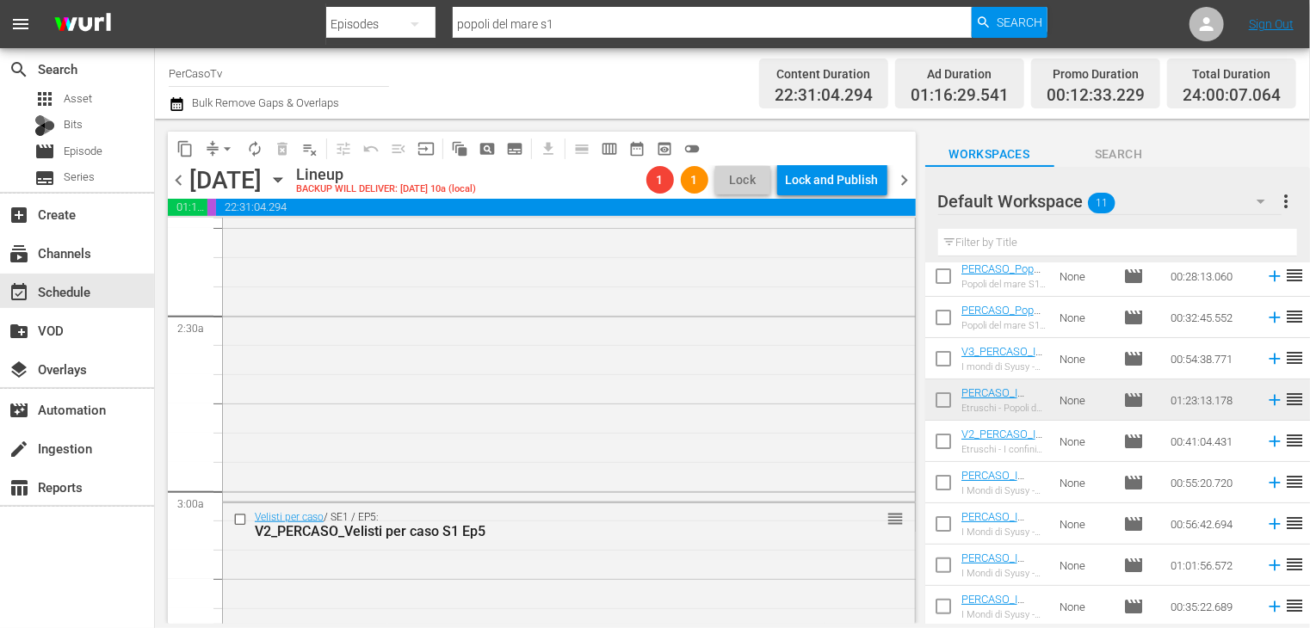
scroll to position [846, 0]
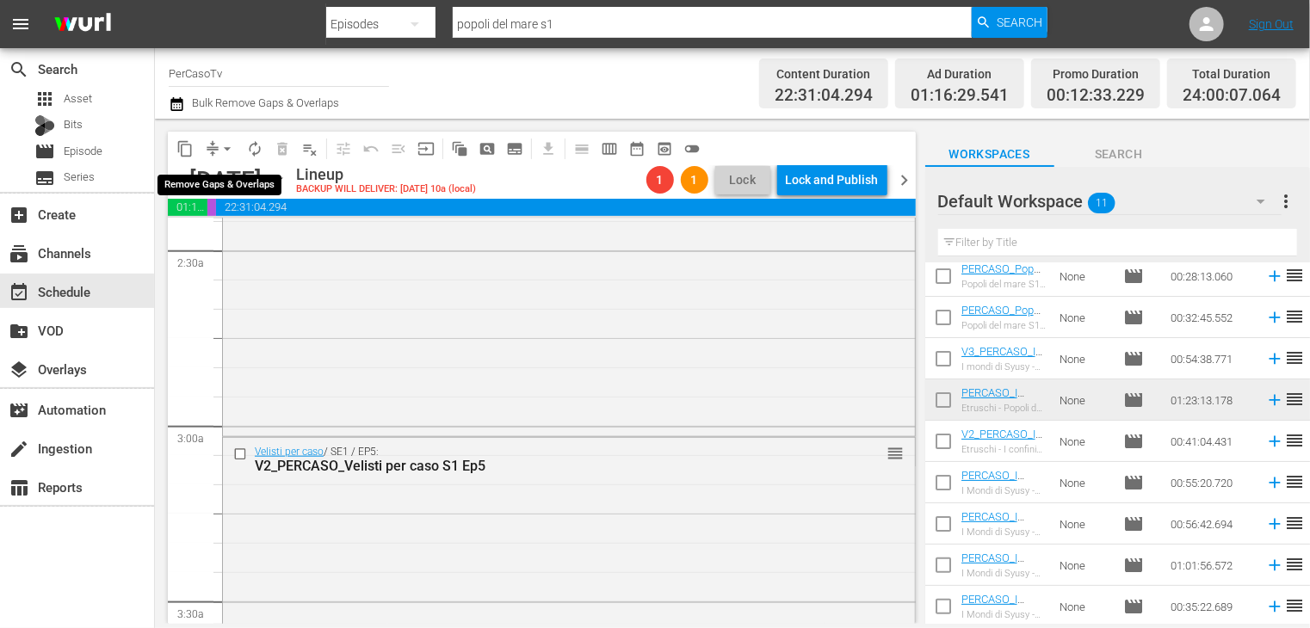
click at [224, 151] on span "arrow_drop_down" at bounding box center [227, 148] width 17 height 17
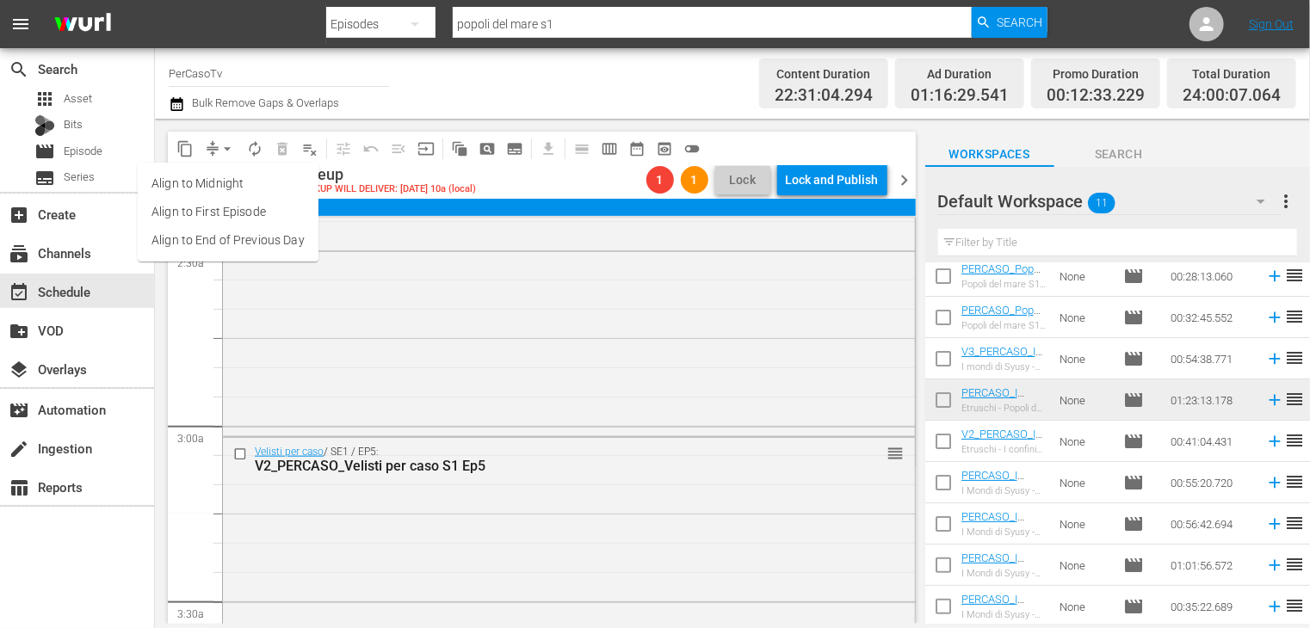
click at [227, 256] on ul "Align to Midnight Align to First Episode Align to End of Previous Day" at bounding box center [228, 212] width 181 height 99
click at [229, 247] on li "Align to End of Previous Day" at bounding box center [228, 240] width 181 height 28
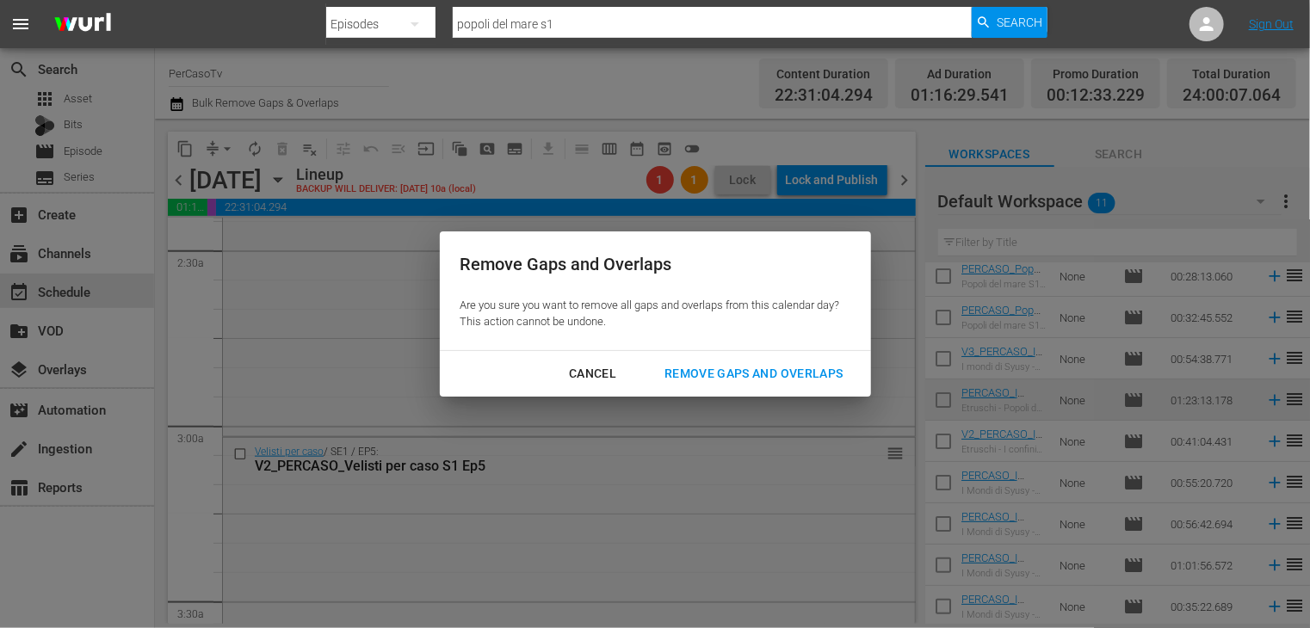
click at [734, 368] on div "Remove Gaps and Overlaps" at bounding box center [754, 374] width 206 height 22
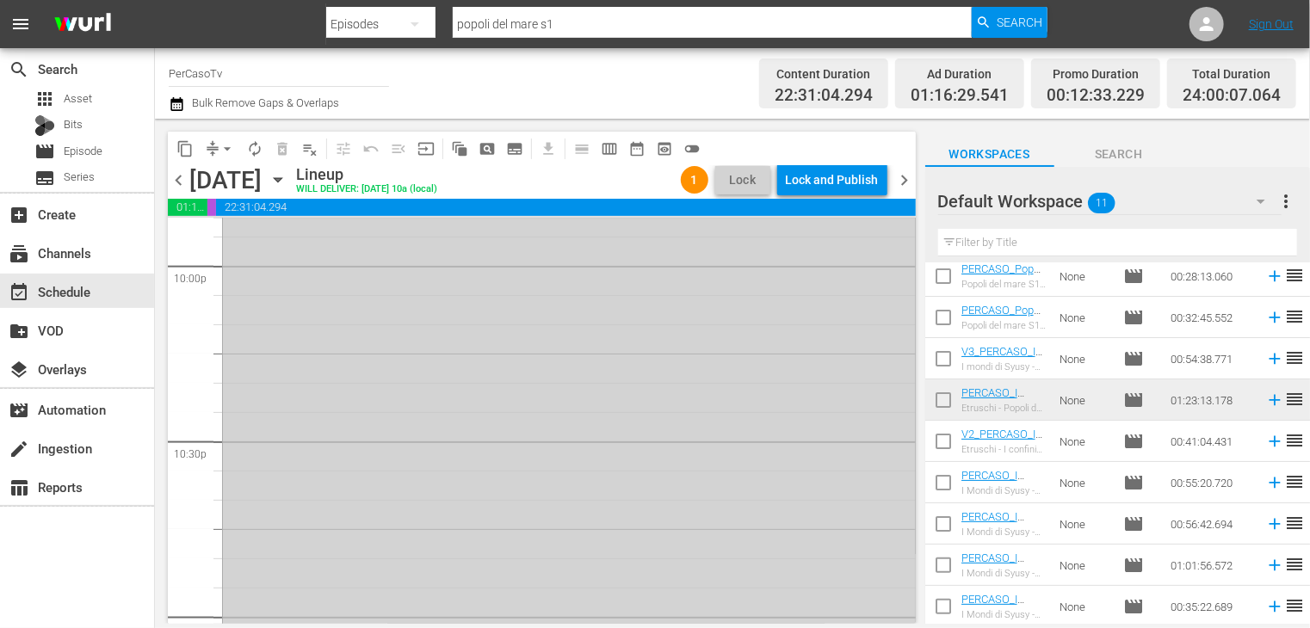
scroll to position [7742, 0]
click at [902, 180] on span "chevron_right" at bounding box center [905, 181] width 22 height 22
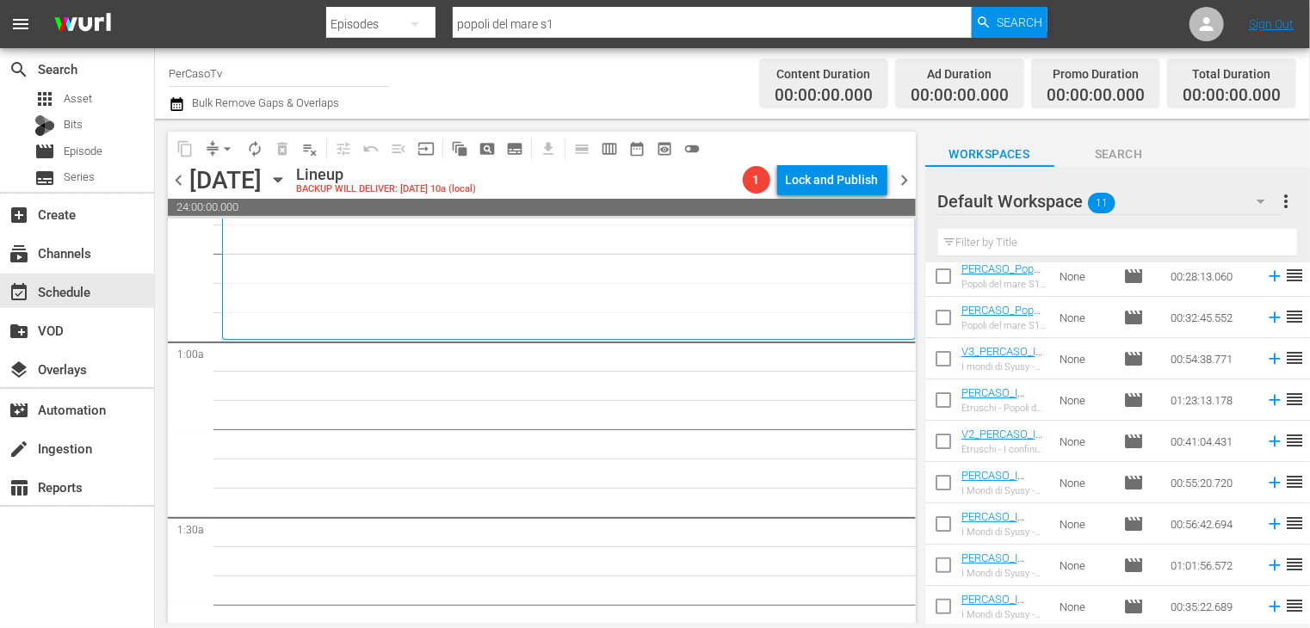
scroll to position [290, 0]
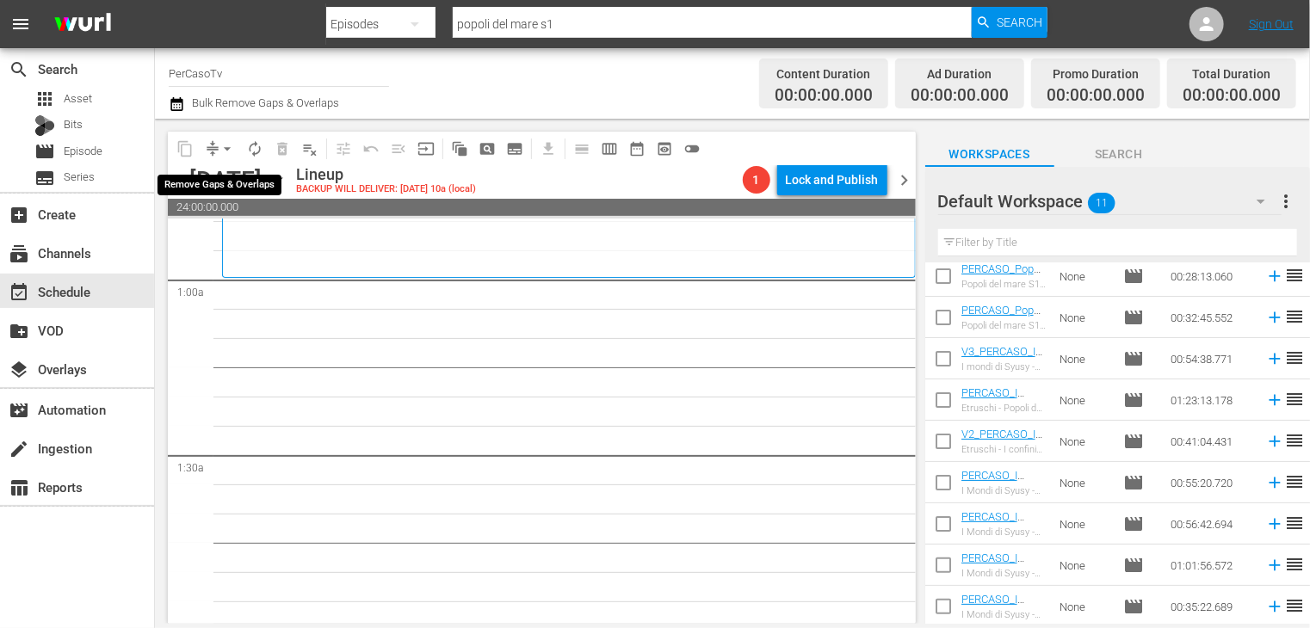
click at [226, 151] on span "arrow_drop_down" at bounding box center [227, 148] width 17 height 17
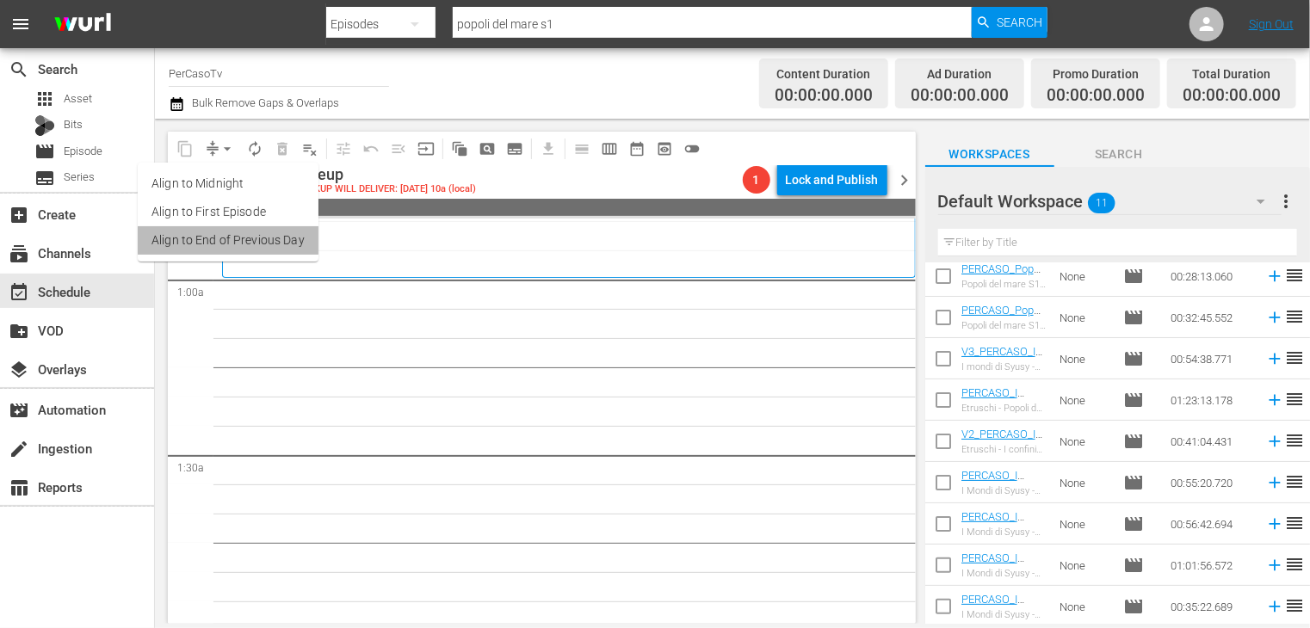
click at [231, 241] on li "Align to End of Previous Day" at bounding box center [228, 240] width 181 height 28
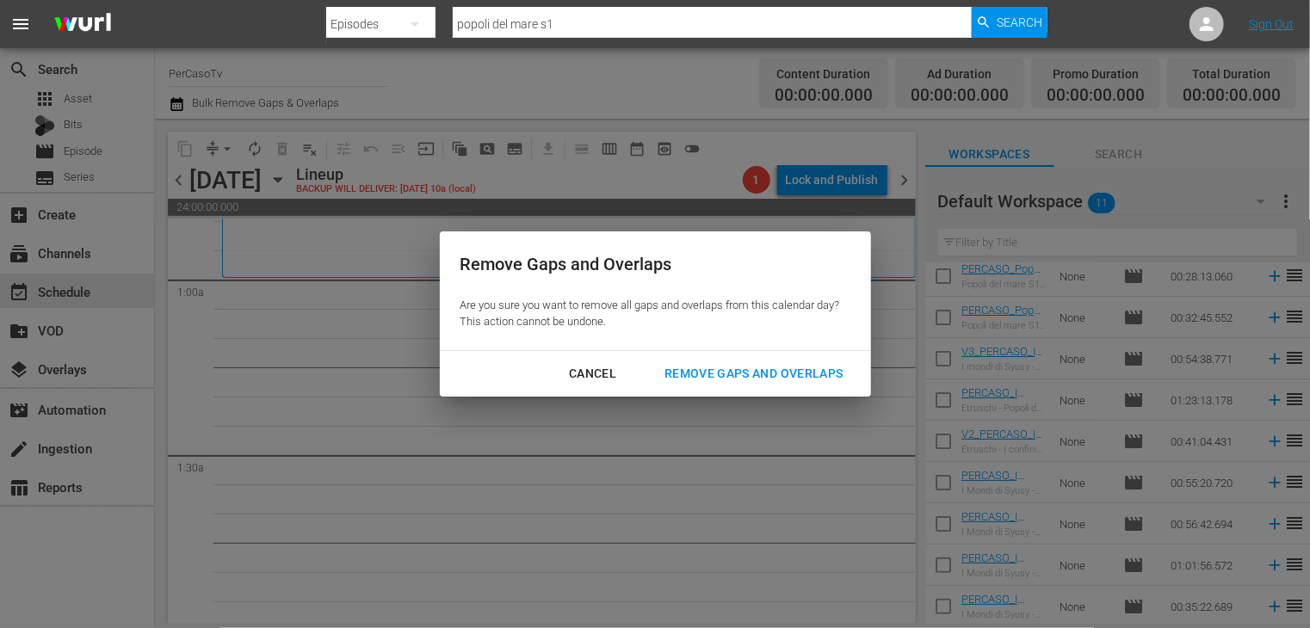
click at [716, 373] on div "Remove Gaps and Overlaps" at bounding box center [754, 374] width 206 height 22
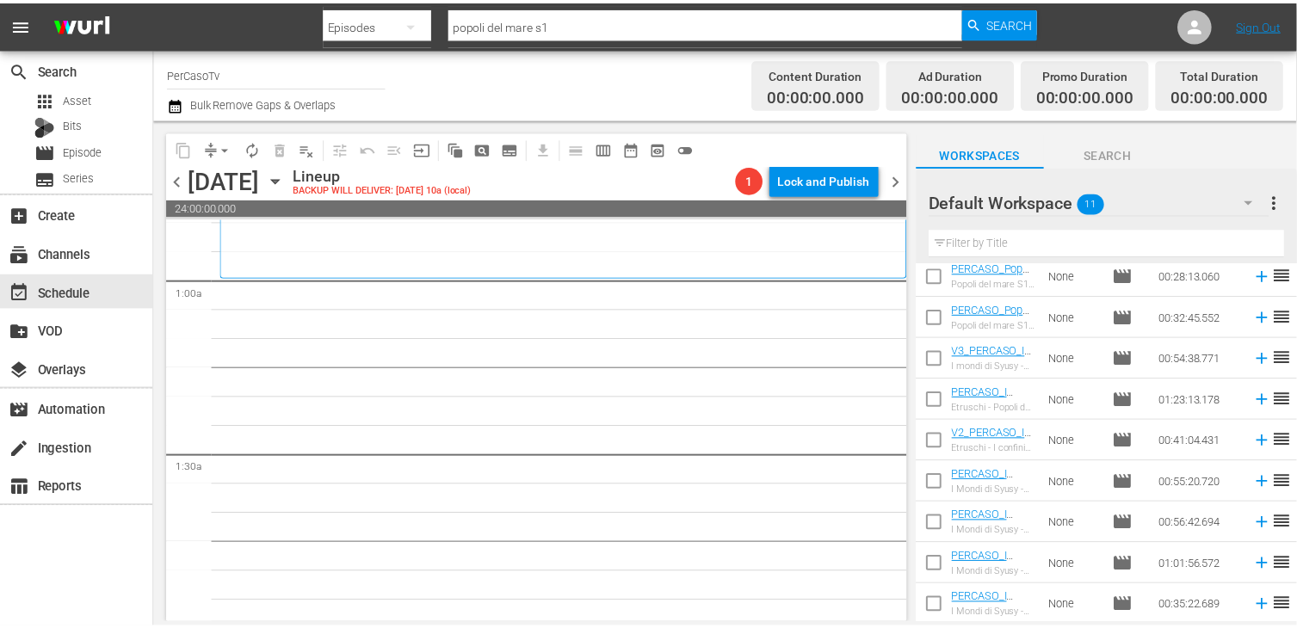
scroll to position [0, 0]
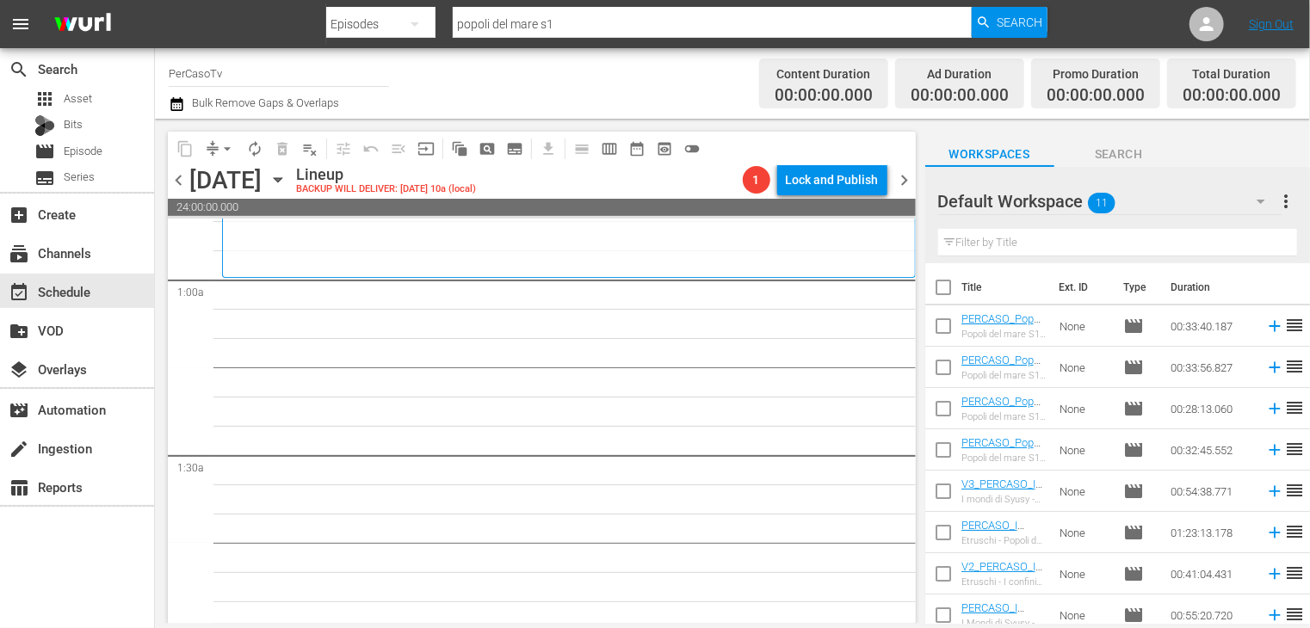
click at [946, 282] on input "checkbox" at bounding box center [943, 291] width 36 height 36
checkbox input "true"
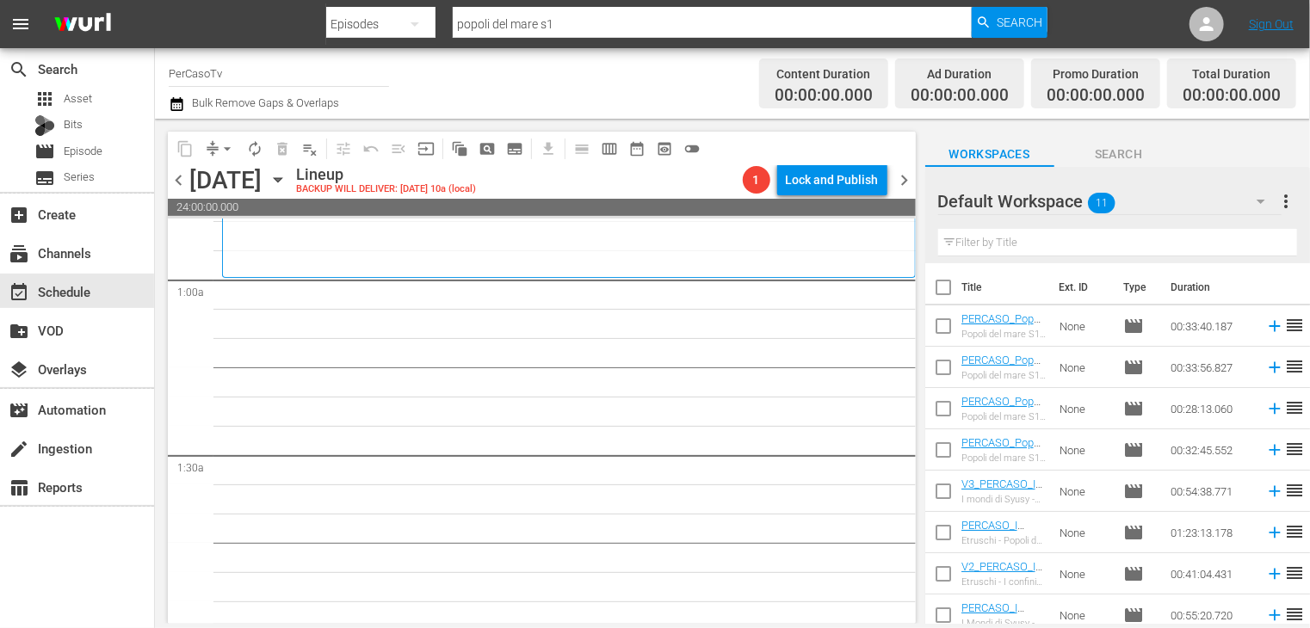
checkbox input "true"
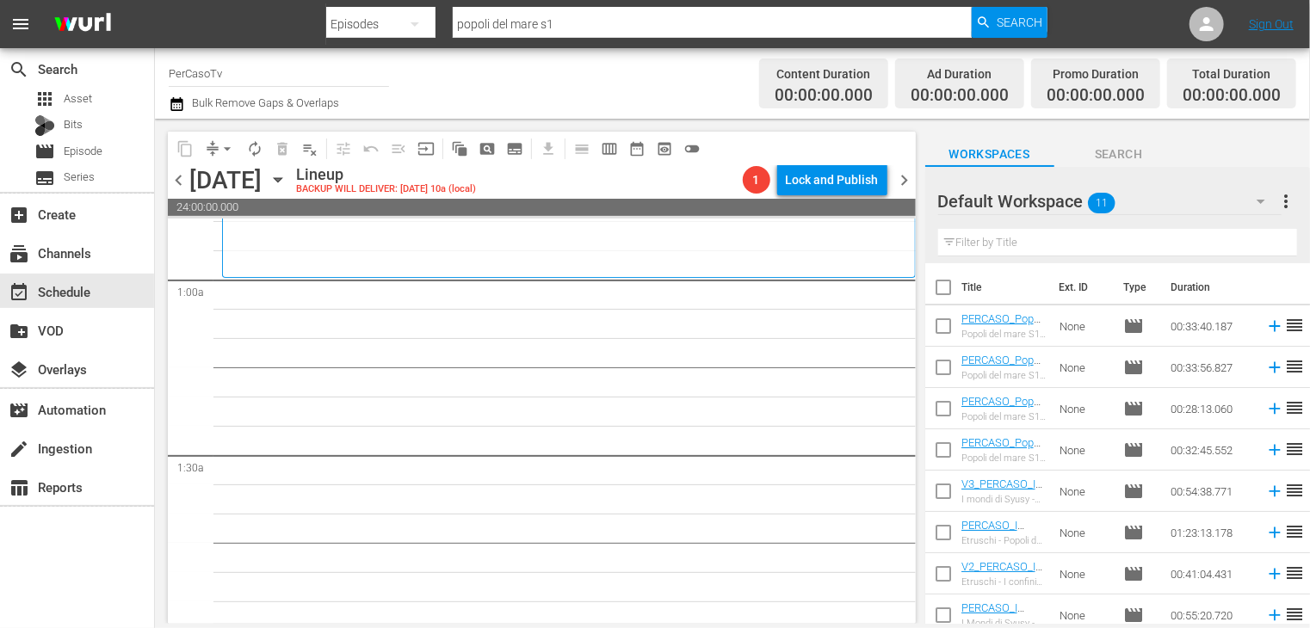
checkbox input "true"
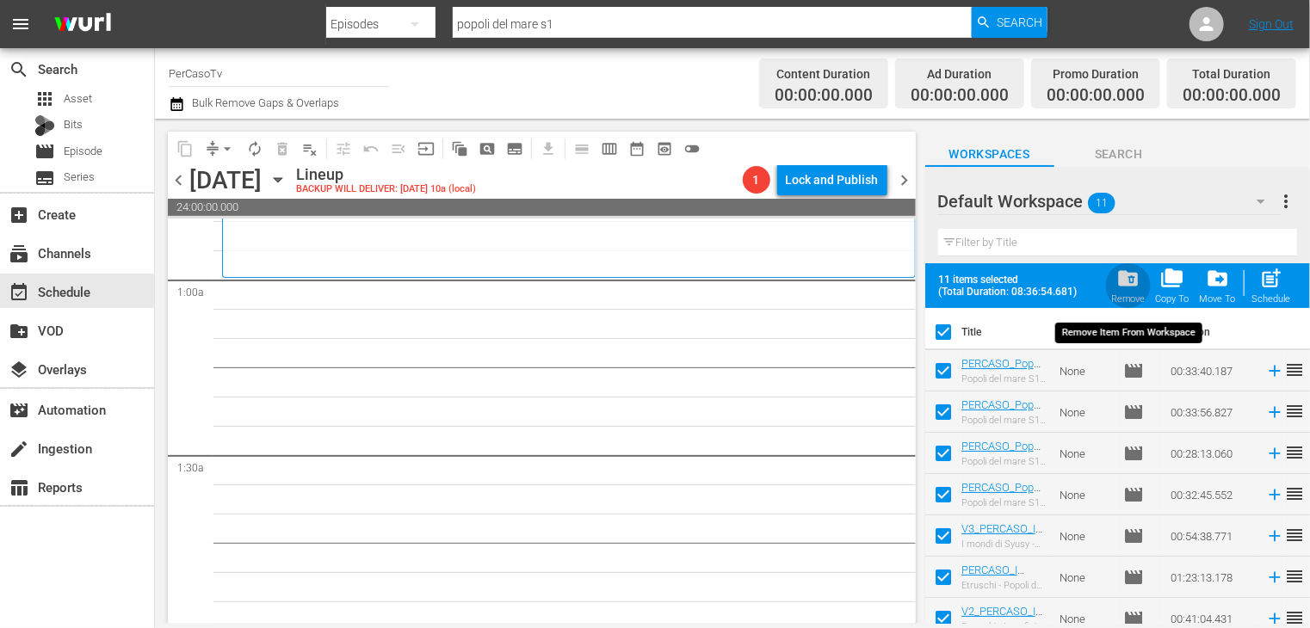
click at [1130, 281] on span "folder_delete" at bounding box center [1127, 278] width 23 height 23
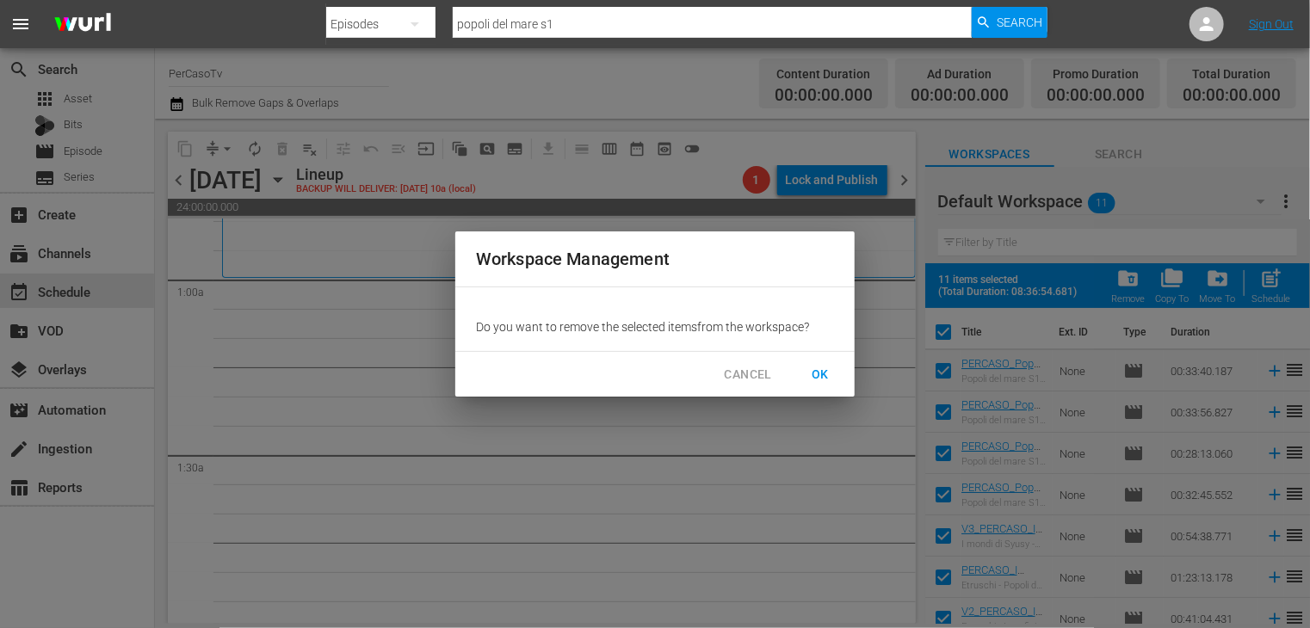
click at [813, 366] on span "OK" at bounding box center [820, 375] width 28 height 22
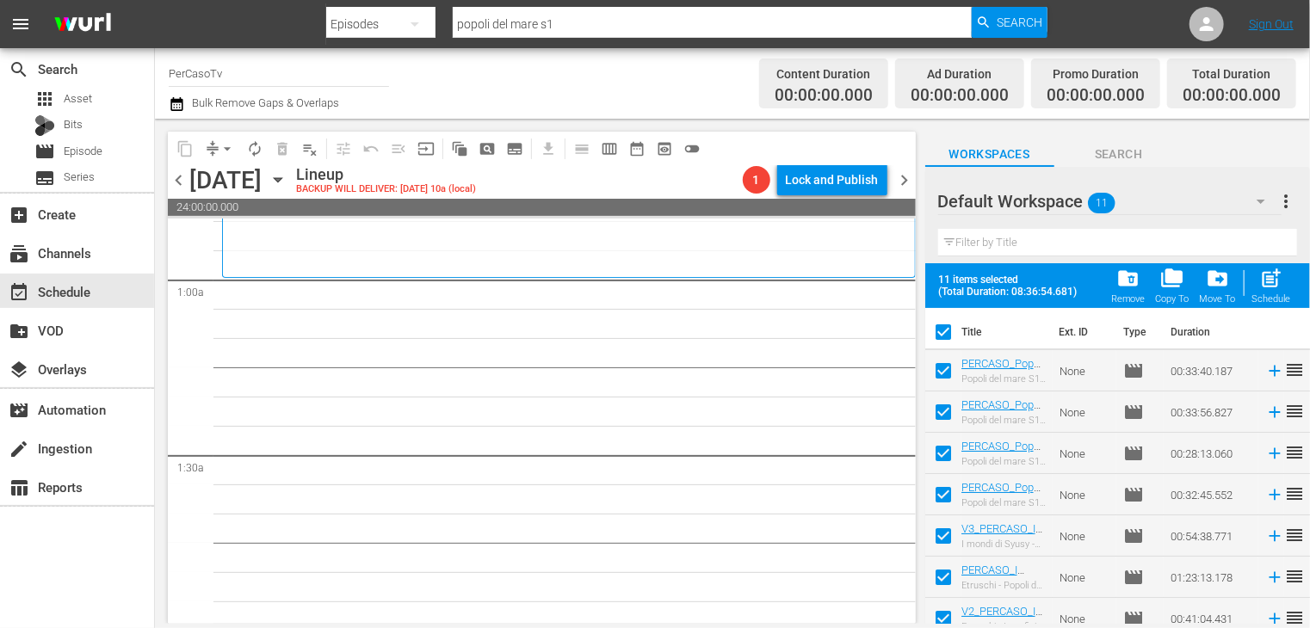
checkbox input "false"
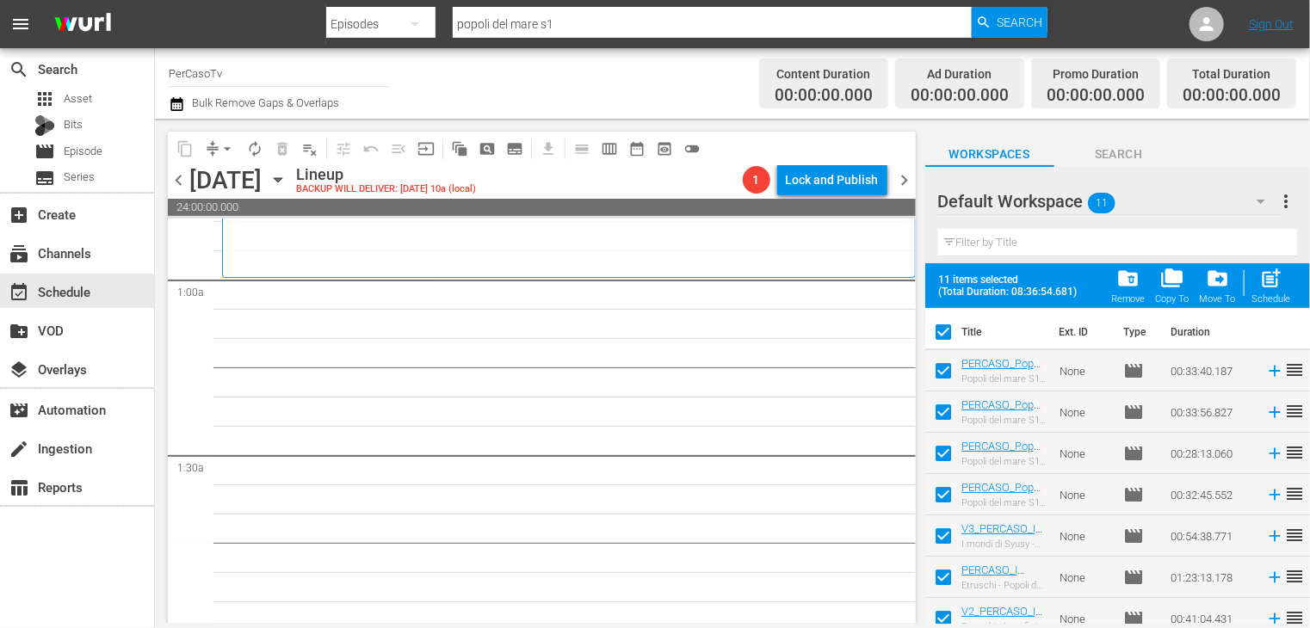
checkbox input "false"
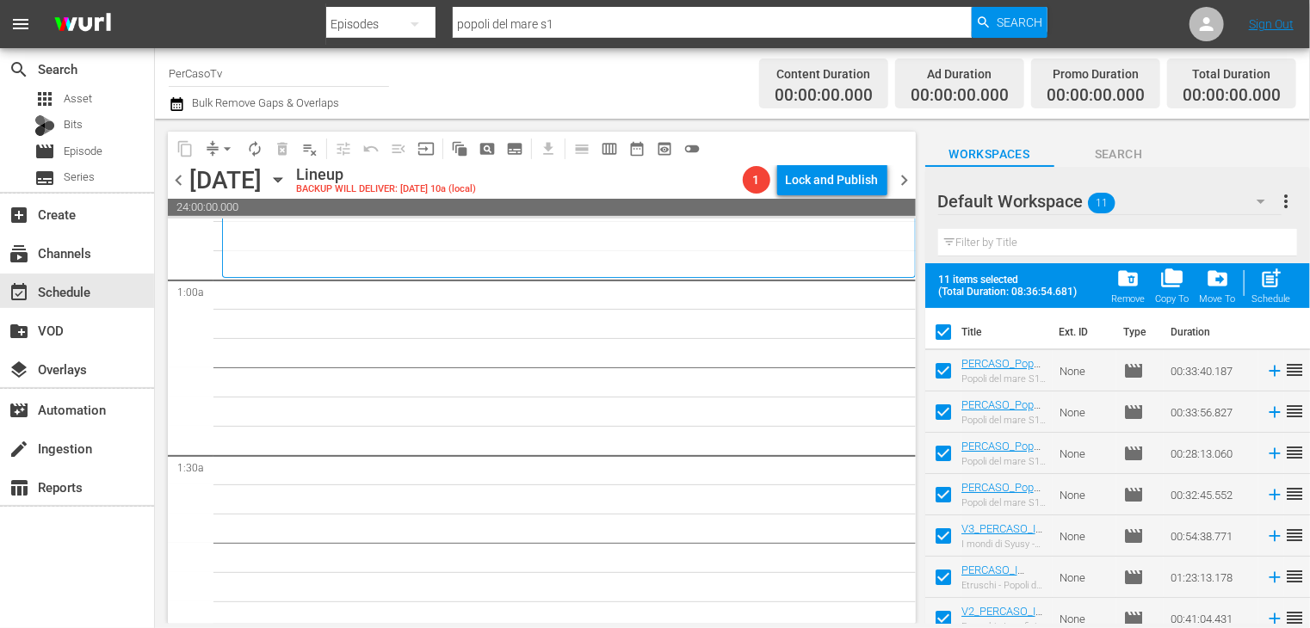
checkbox input "false"
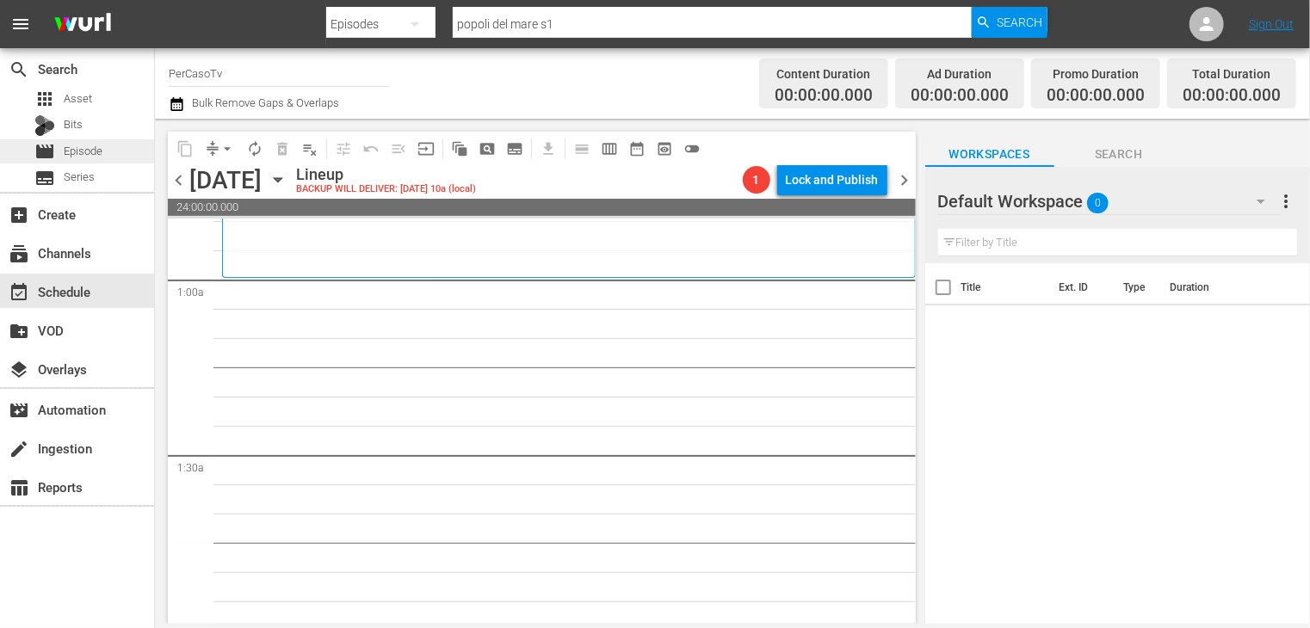
click at [87, 149] on span "Episode" at bounding box center [83, 151] width 39 height 17
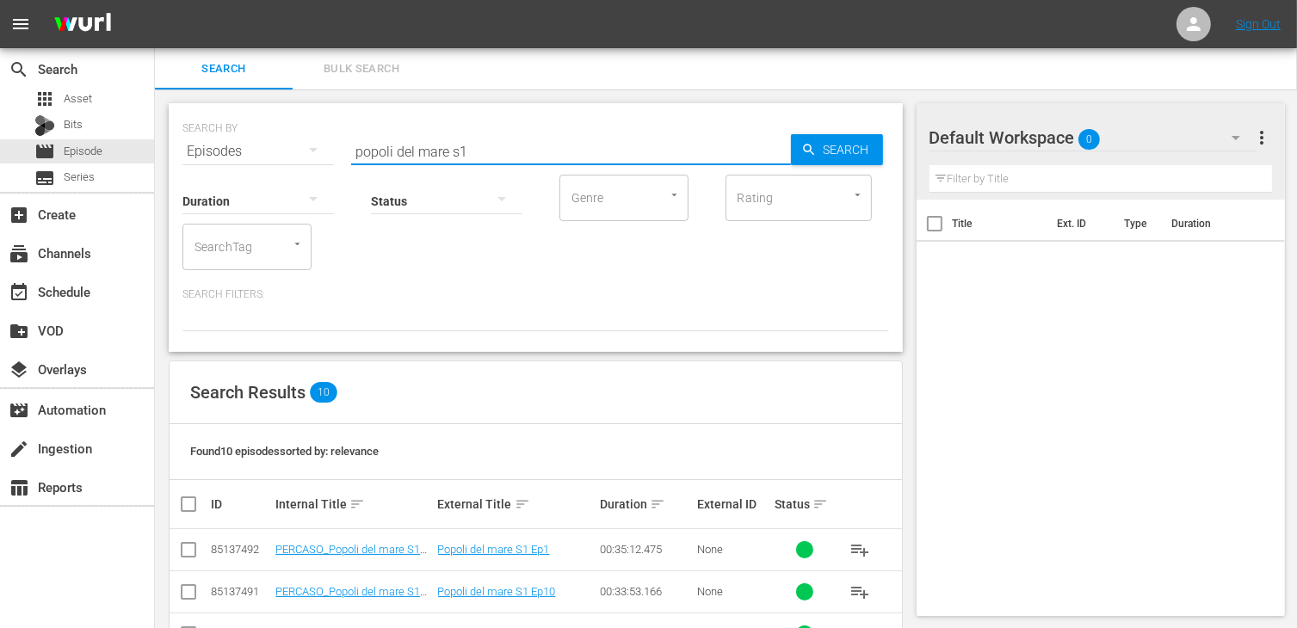
drag, startPoint x: 492, startPoint y: 142, endPoint x: 214, endPoint y: 105, distance: 280.4
click at [214, 105] on div "SEARCH BY Search By Episodes Search ID, Title, Description, Keywords, or Catego…" at bounding box center [536, 227] width 734 height 249
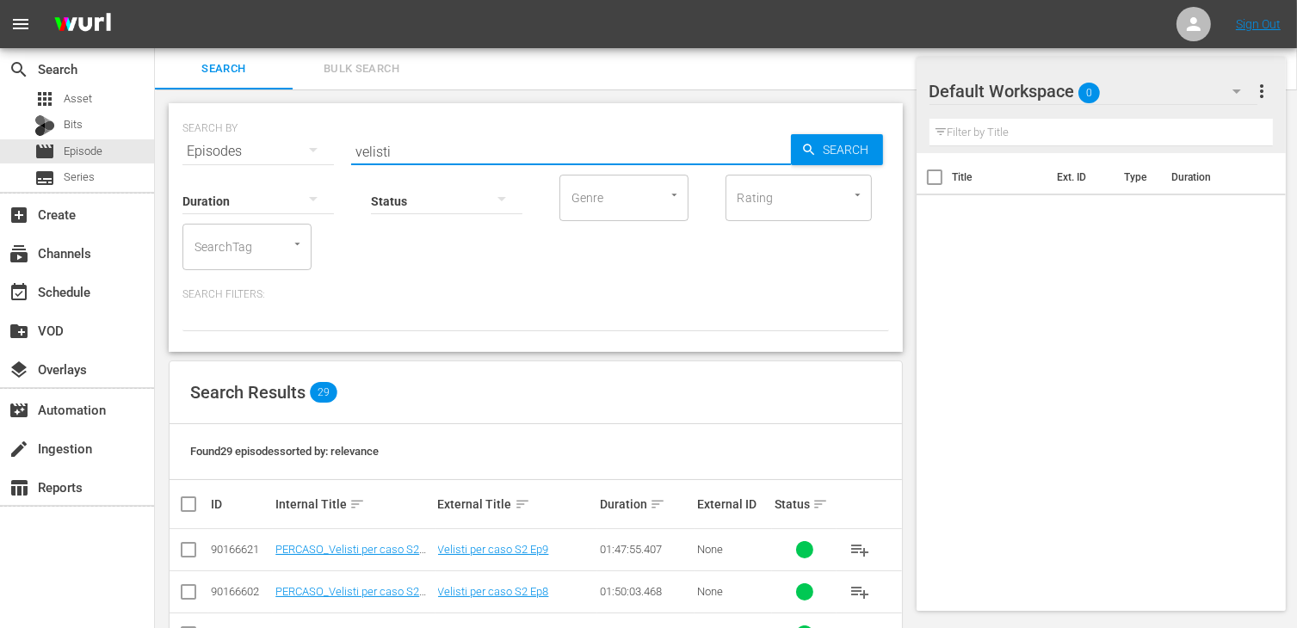
scroll to position [169, 0]
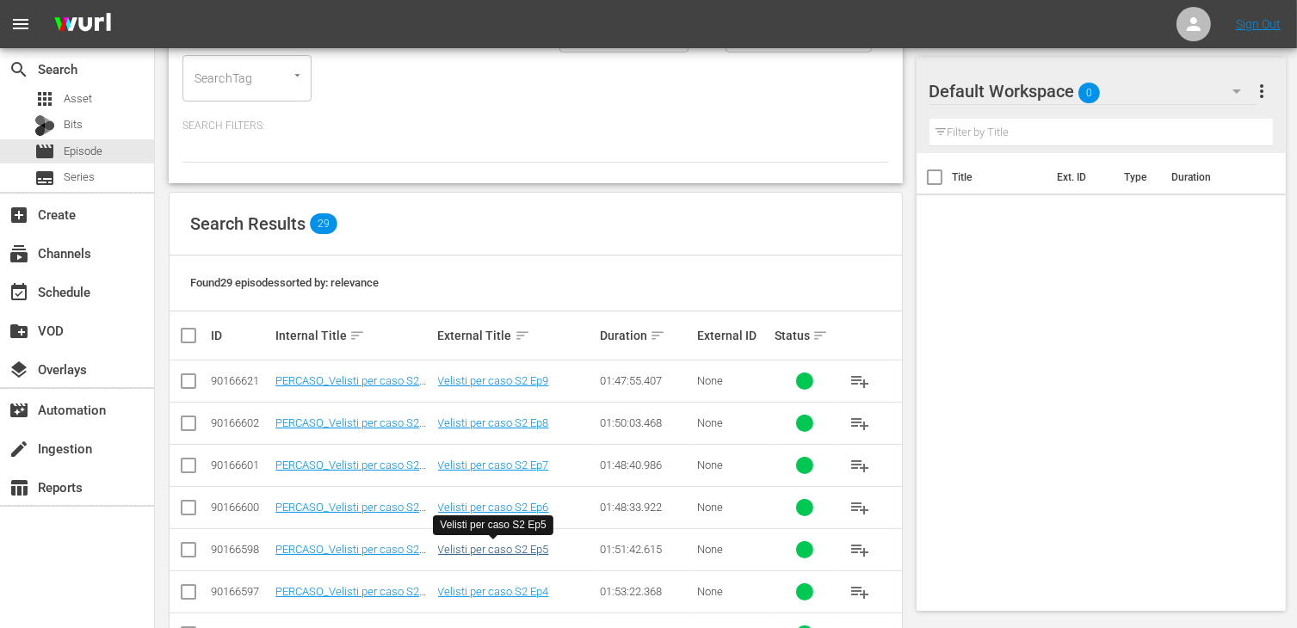
type input "velisti"
click at [474, 546] on link "Velisti per caso S2 Ep5" at bounding box center [493, 549] width 111 height 13
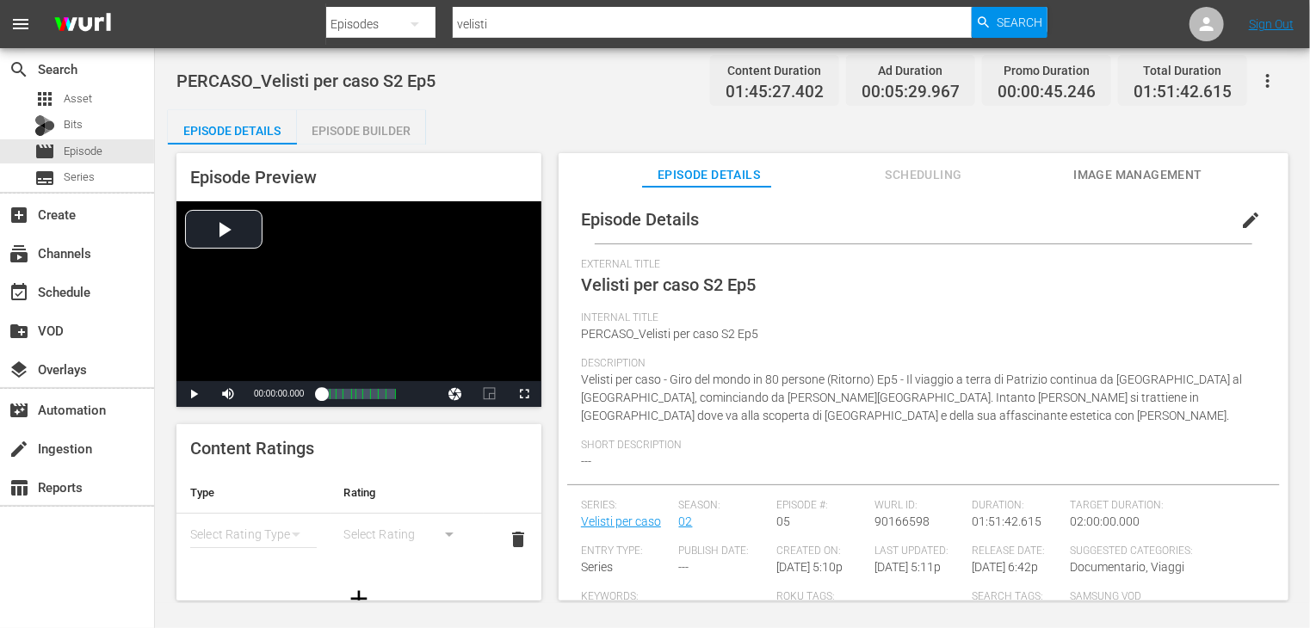
click at [930, 162] on button "Scheduling" at bounding box center [923, 170] width 129 height 34
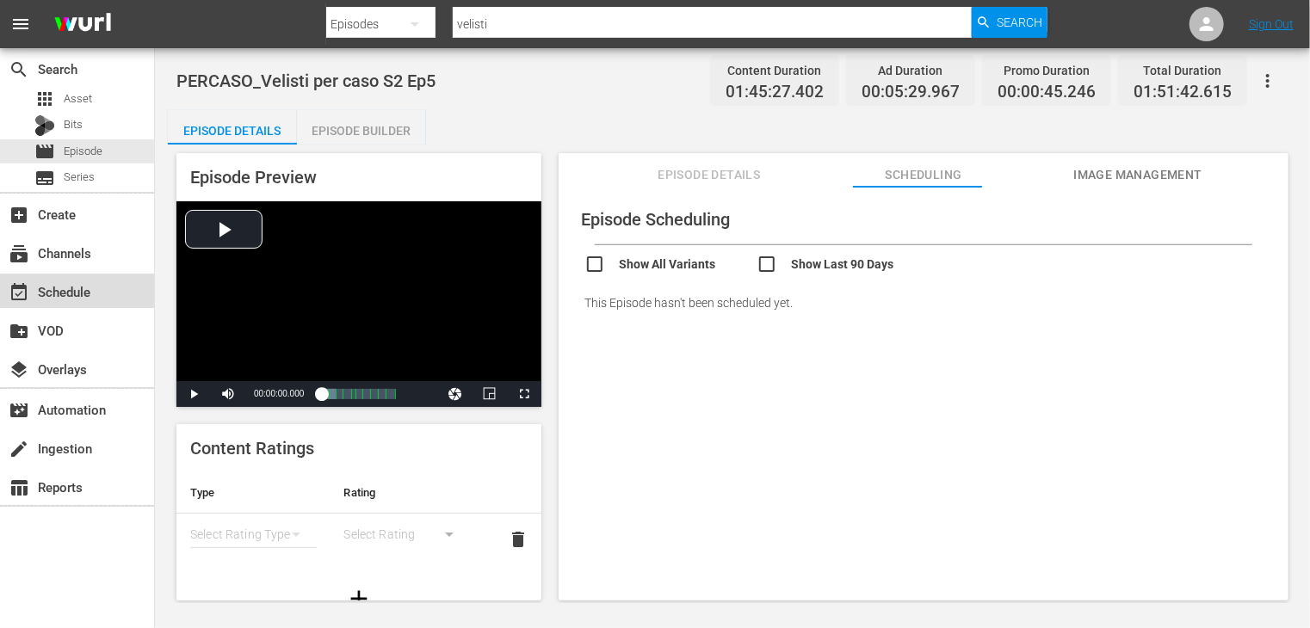
click at [60, 303] on div "event_available Schedule" at bounding box center [77, 291] width 154 height 34
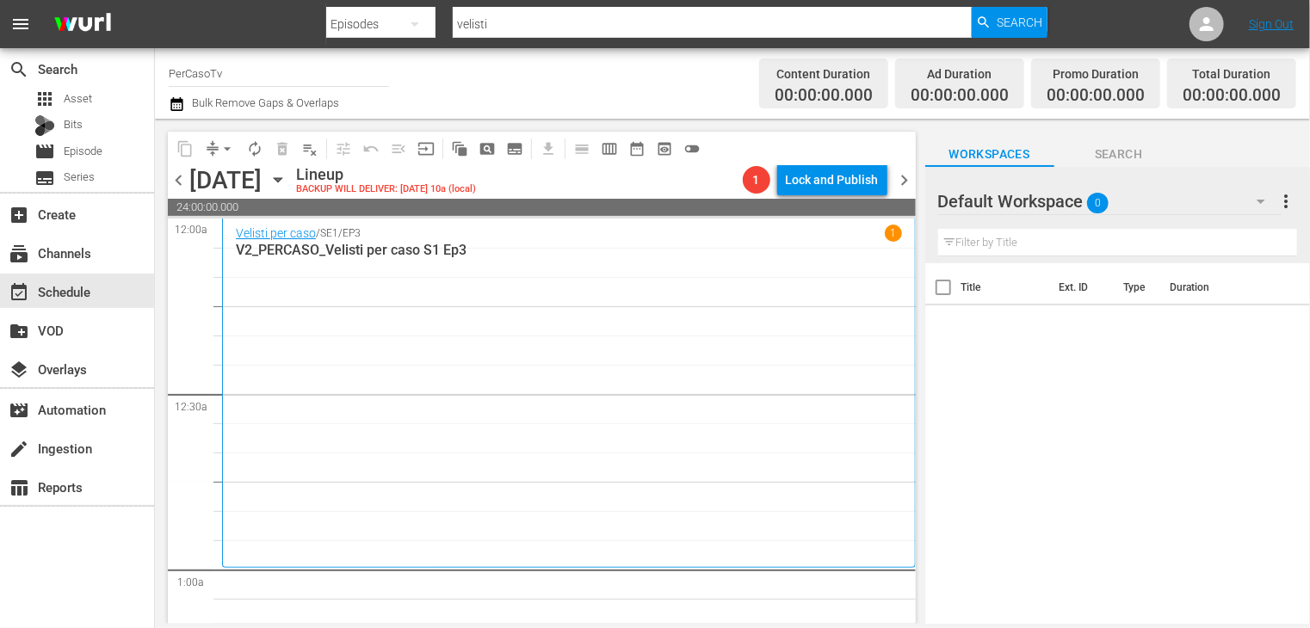
click at [179, 182] on span "chevron_left" at bounding box center [179, 181] width 22 height 22
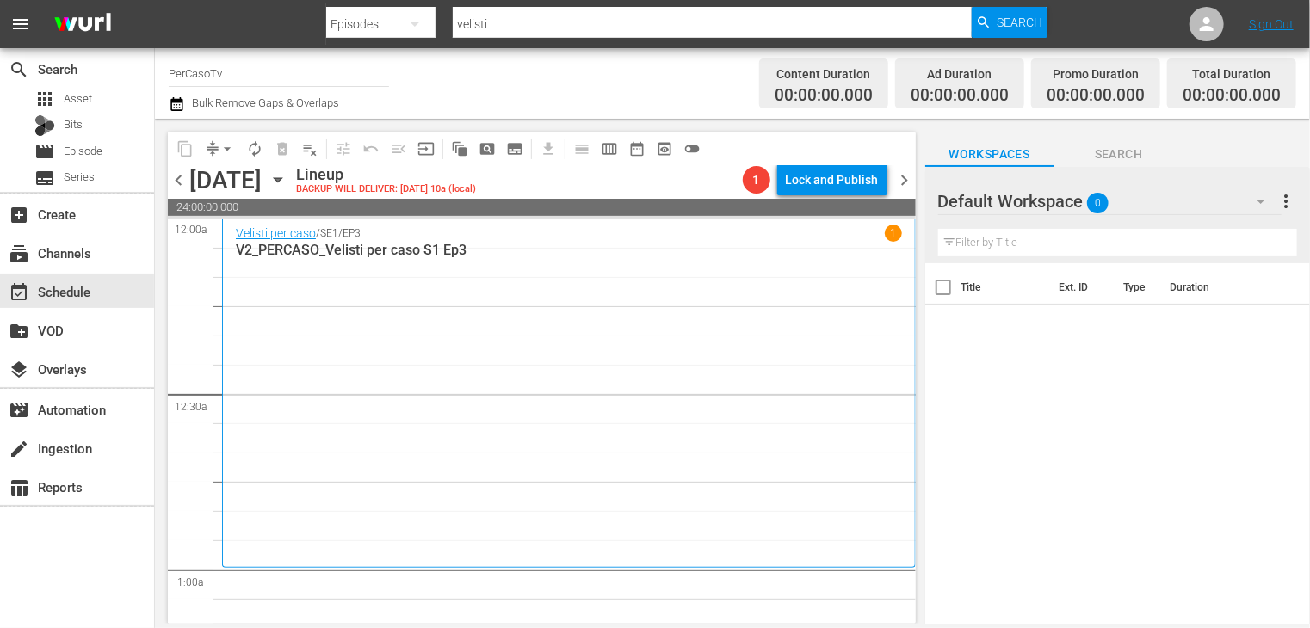
click at [179, 182] on span "chevron_left" at bounding box center [179, 181] width 22 height 22
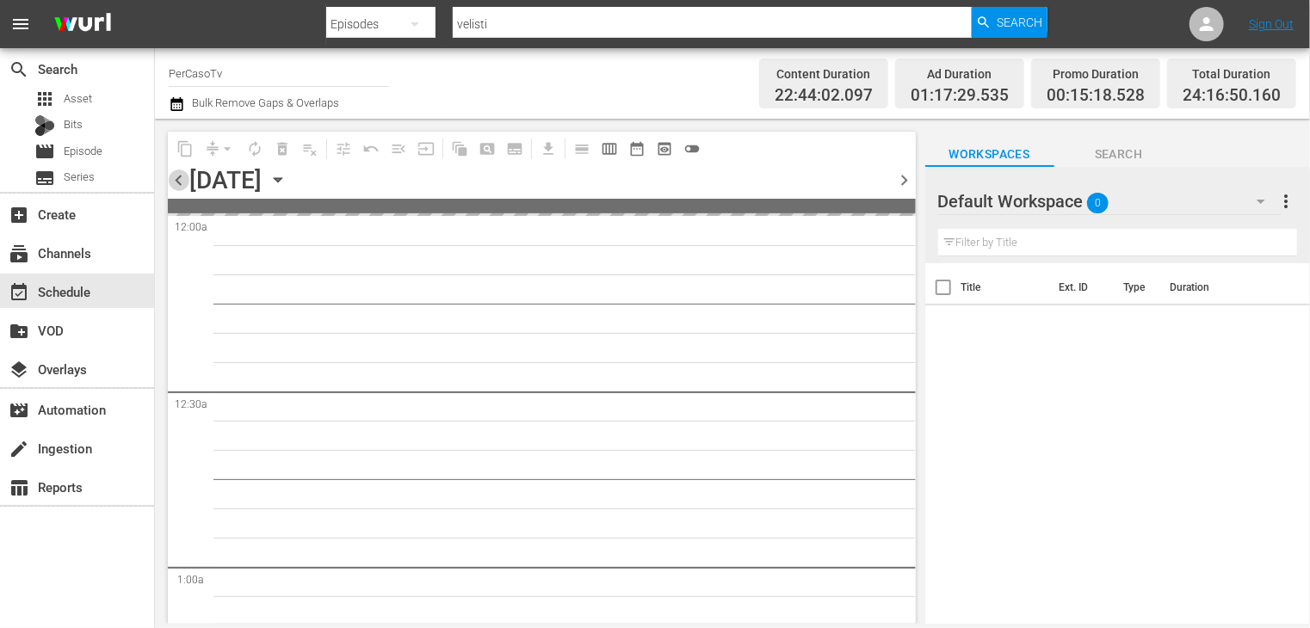
click at [179, 182] on span "chevron_left" at bounding box center [179, 181] width 22 height 22
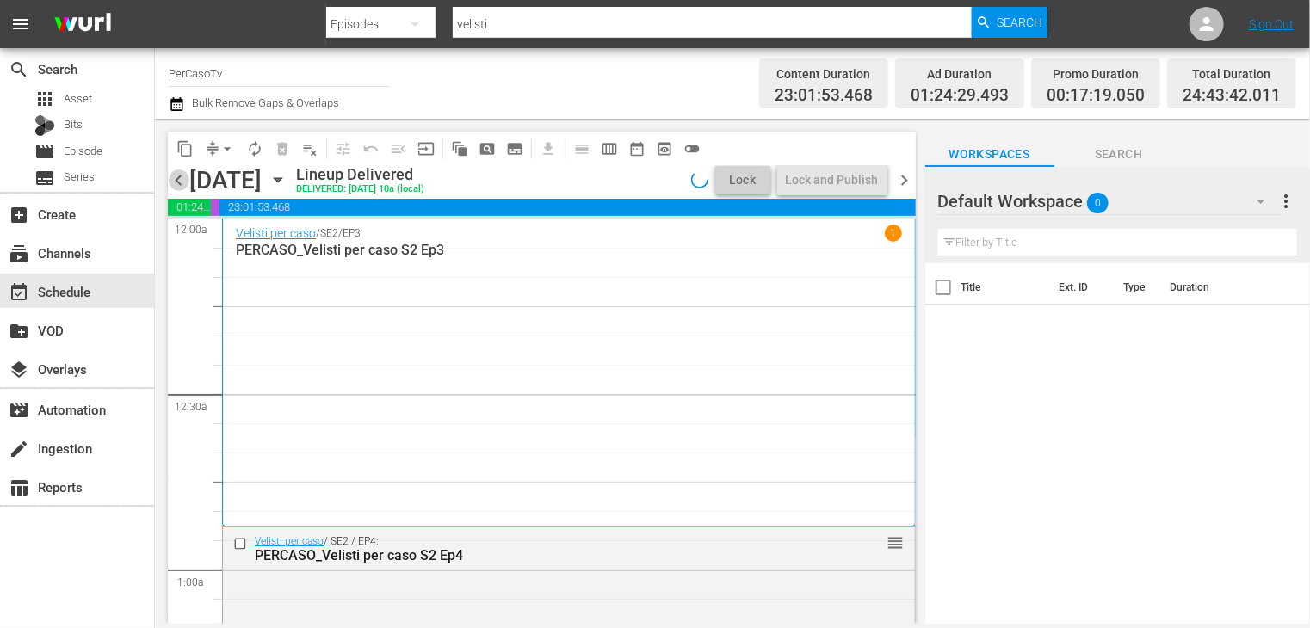
click at [179, 182] on span "chevron_left" at bounding box center [179, 181] width 22 height 22
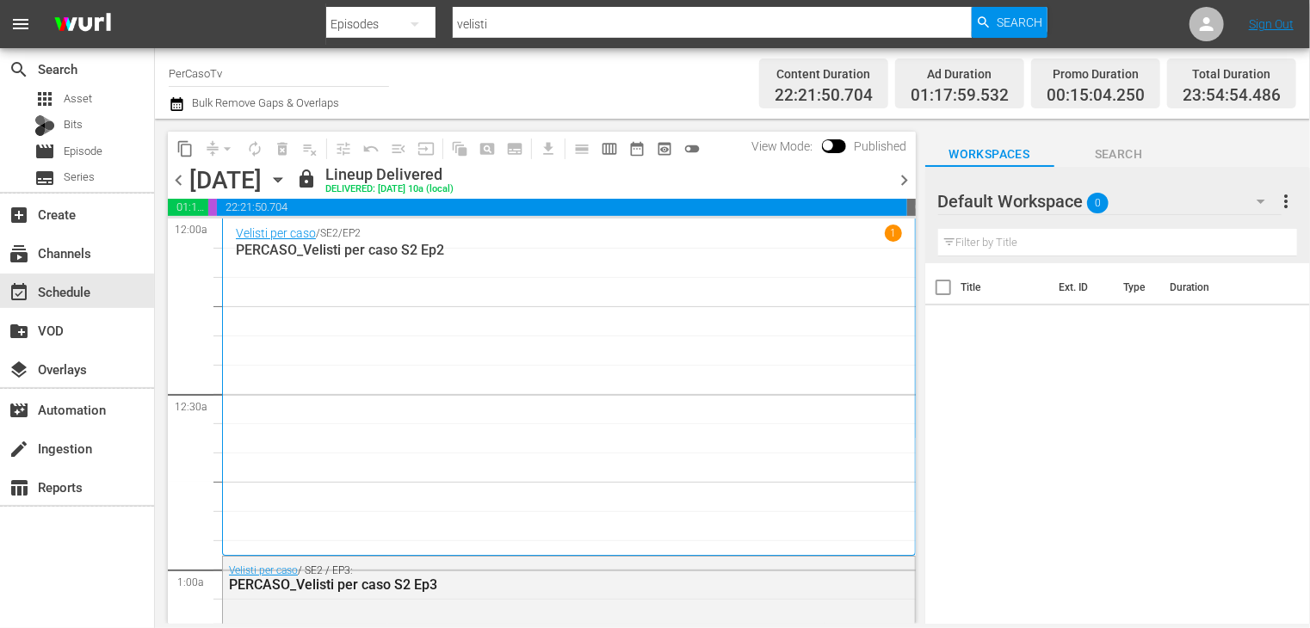
click at [903, 181] on span "chevron_right" at bounding box center [905, 181] width 22 height 22
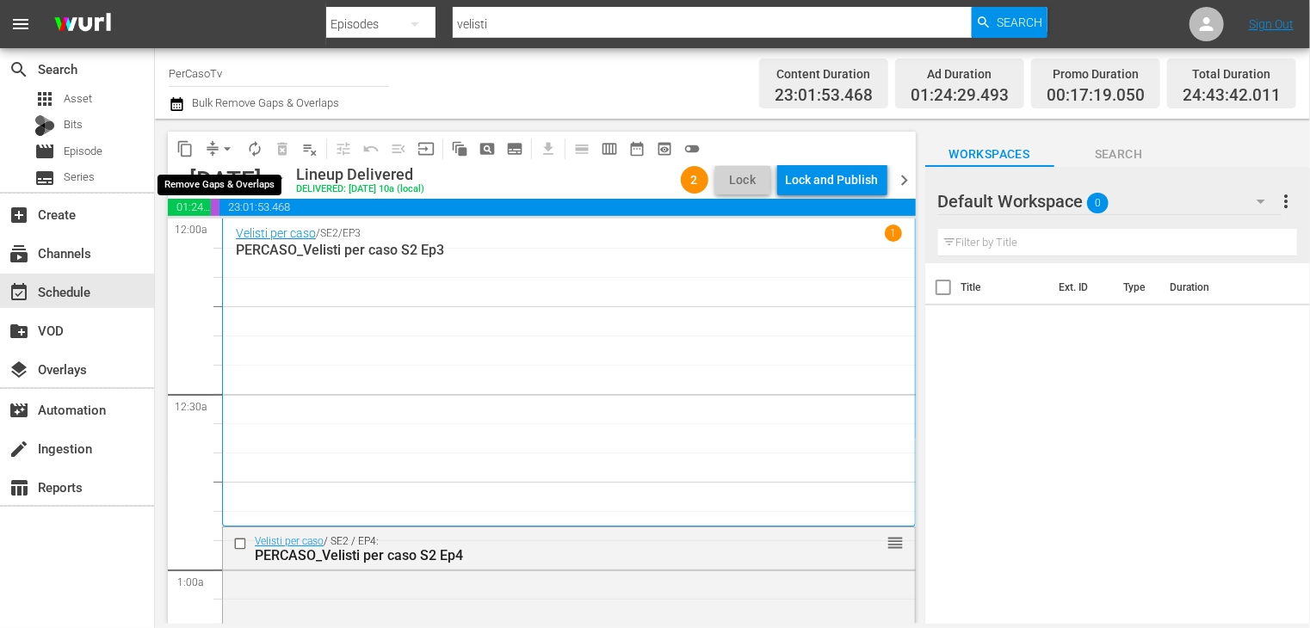
click at [225, 150] on span "arrow_drop_down" at bounding box center [227, 148] width 17 height 17
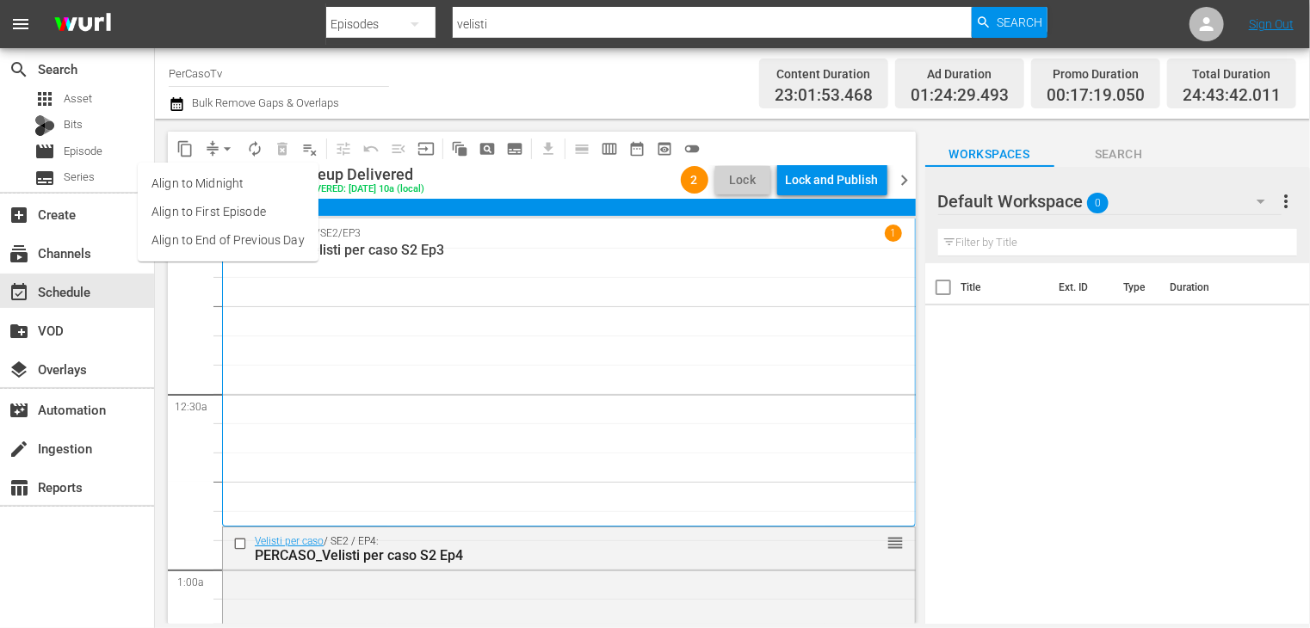
click at [250, 243] on li "Align to End of Previous Day" at bounding box center [228, 240] width 181 height 28
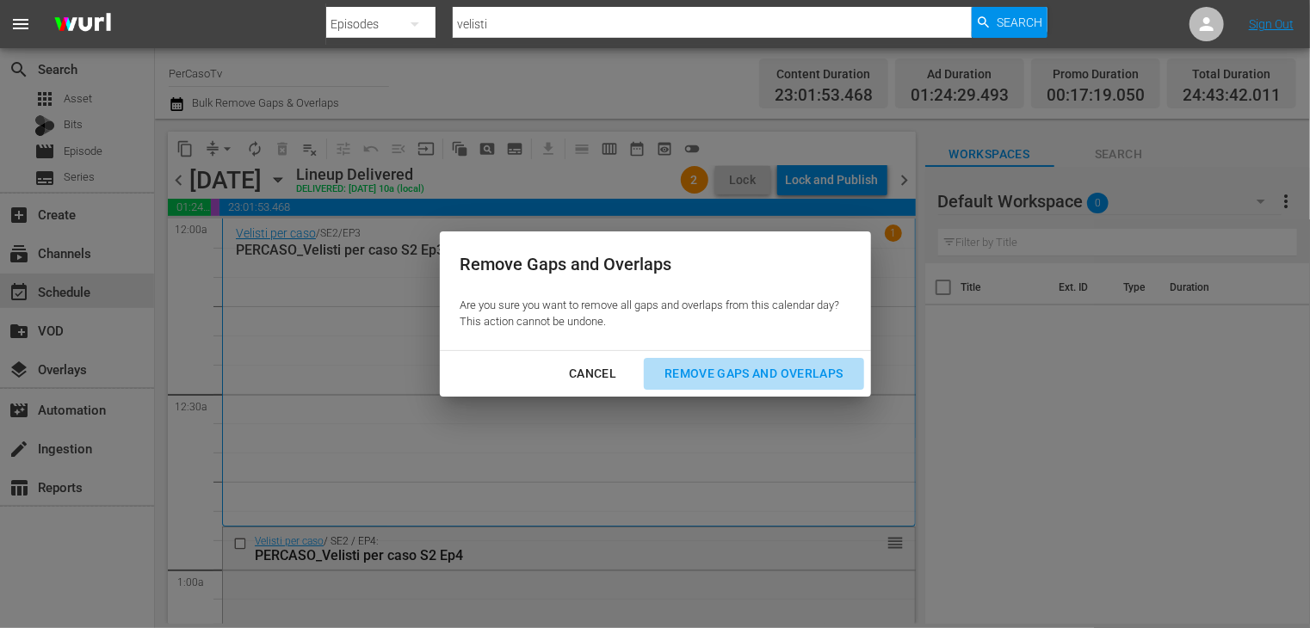
click at [769, 379] on div "Remove Gaps and Overlaps" at bounding box center [754, 374] width 206 height 22
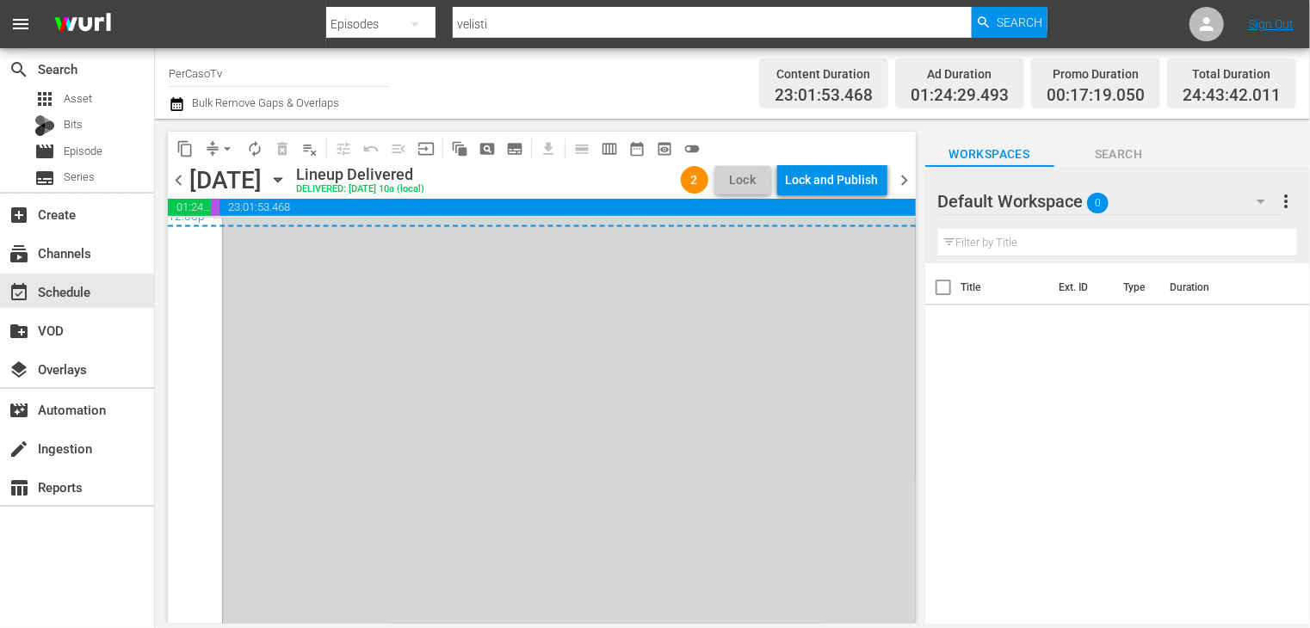
scroll to position [8585, 0]
click at [170, 108] on icon "button" at bounding box center [176, 104] width 12 height 14
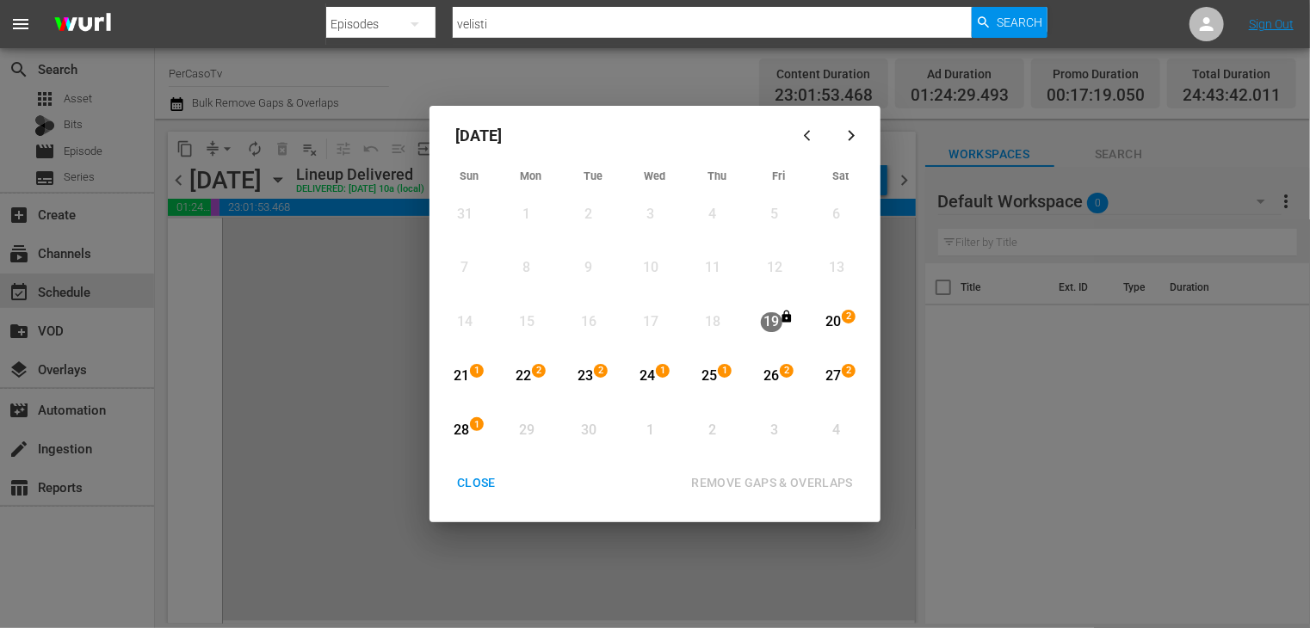
click at [477, 490] on div "CLOSE" at bounding box center [476, 483] width 66 height 22
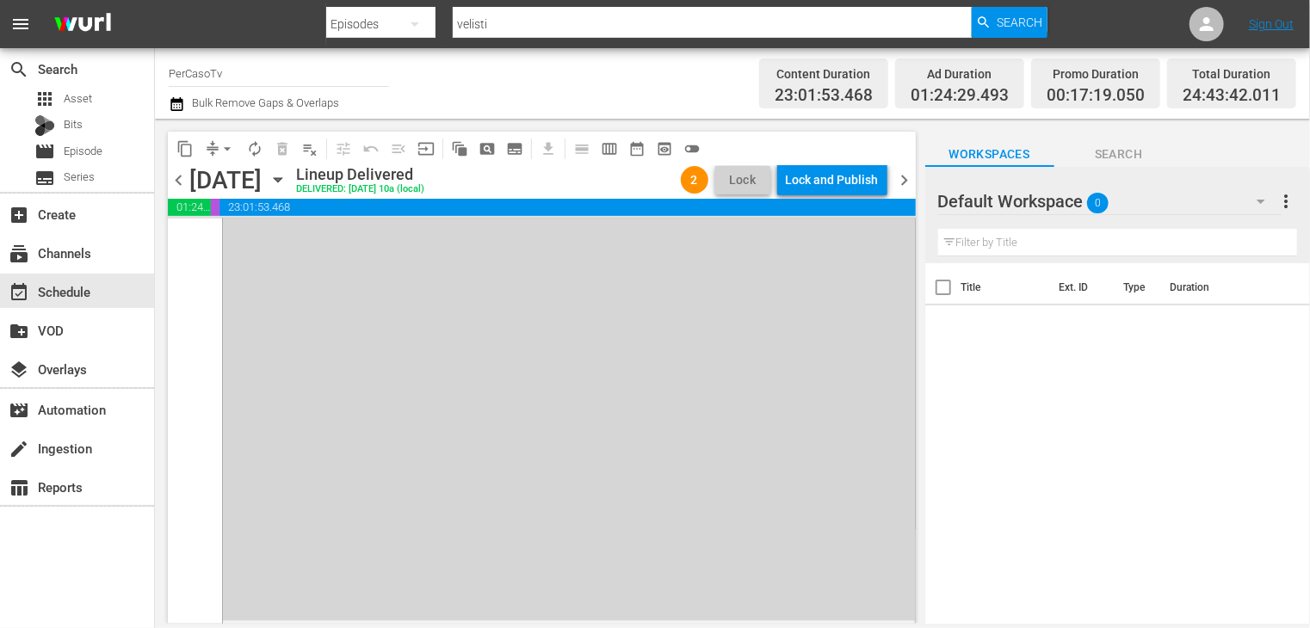
click at [173, 176] on span "chevron_left" at bounding box center [179, 181] width 22 height 22
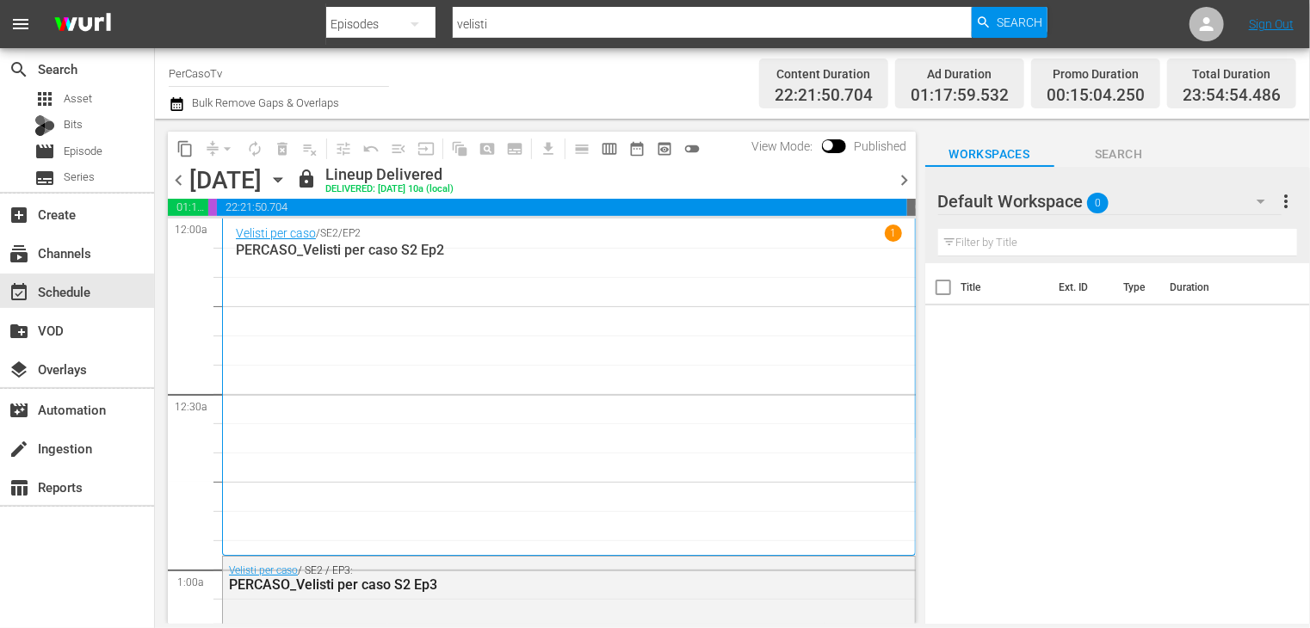
click at [895, 180] on span "chevron_right" at bounding box center [905, 181] width 22 height 22
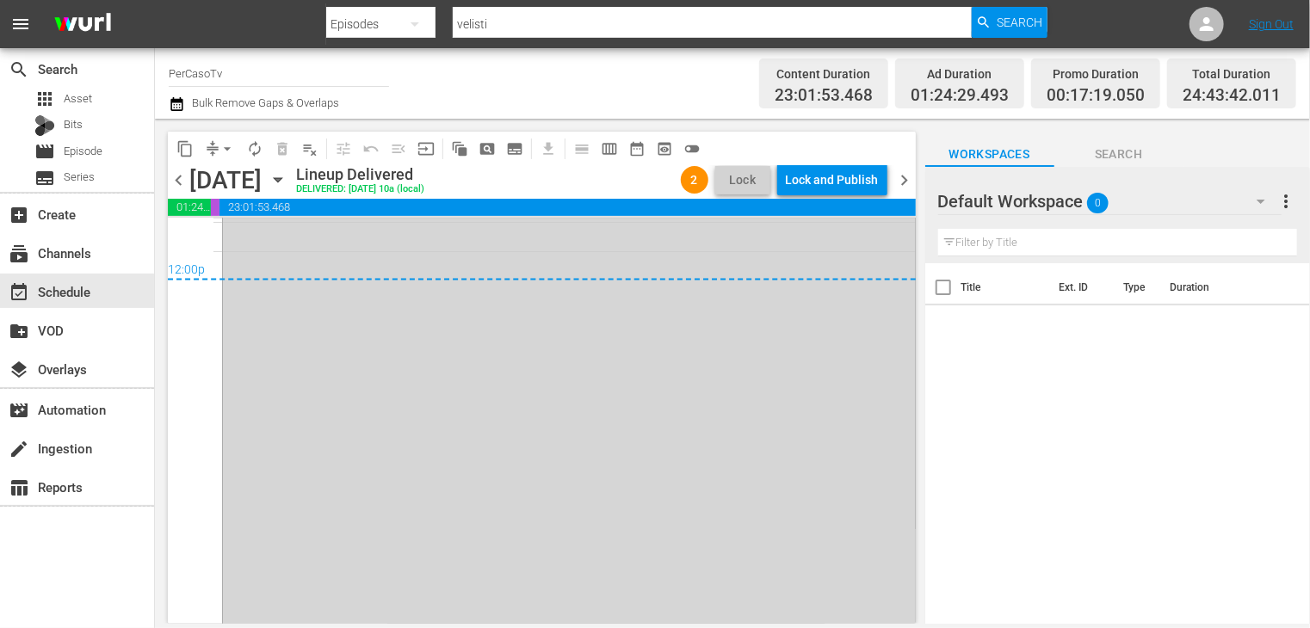
scroll to position [8585, 0]
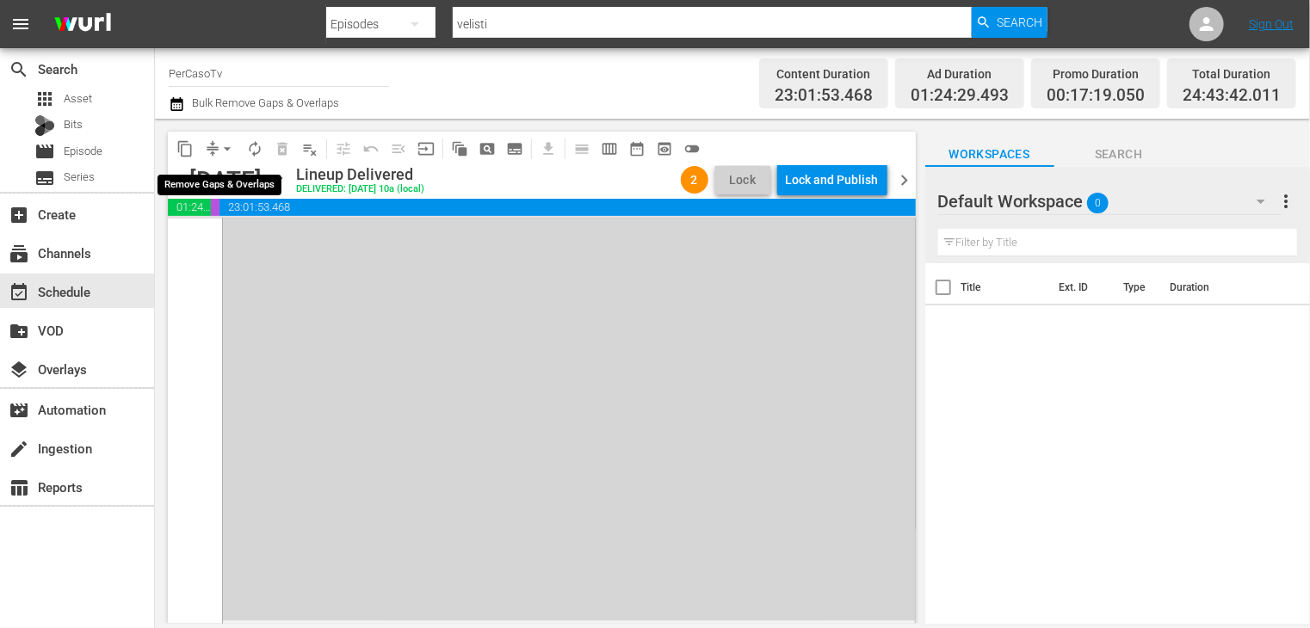
click at [227, 150] on span "arrow_drop_down" at bounding box center [227, 148] width 17 height 17
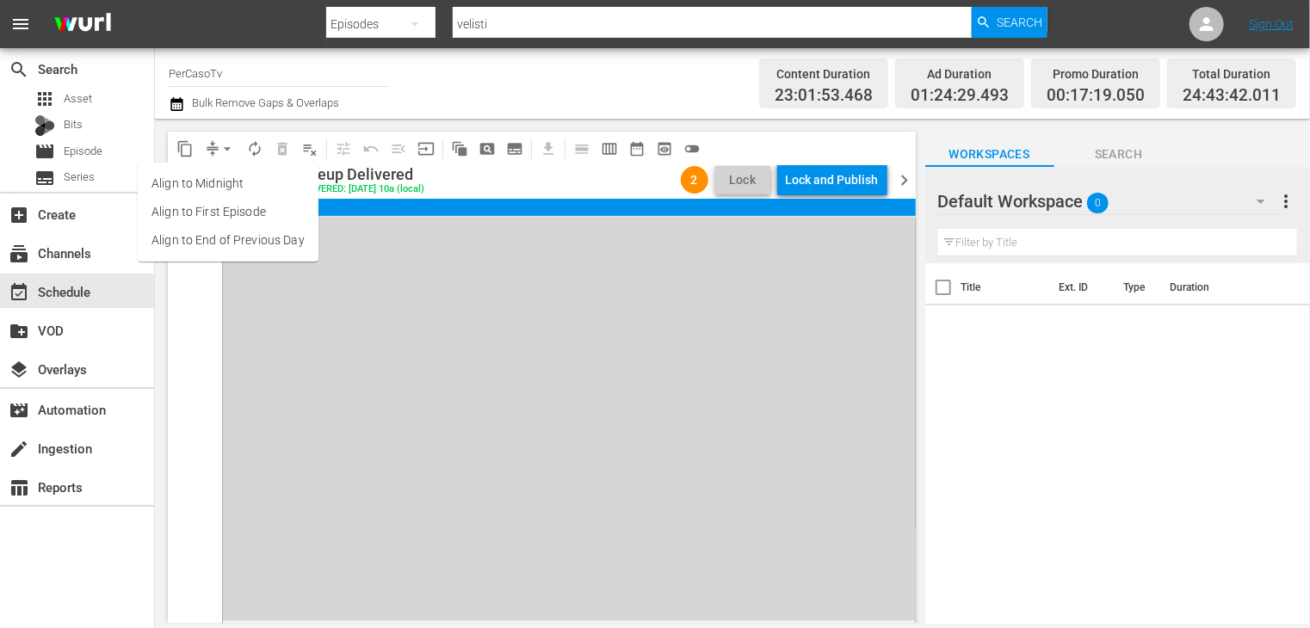
click at [233, 232] on li "Align to End of Previous Day" at bounding box center [228, 240] width 181 height 28
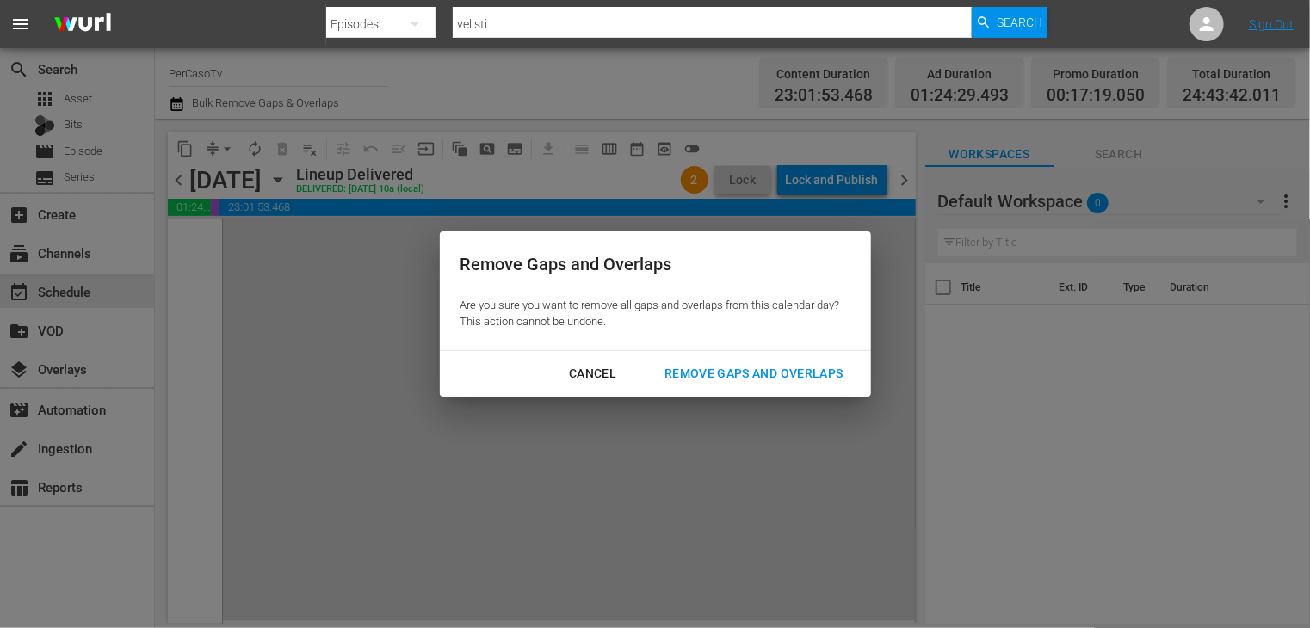
click at [726, 384] on div "Remove Gaps and Overlaps" at bounding box center [754, 374] width 206 height 22
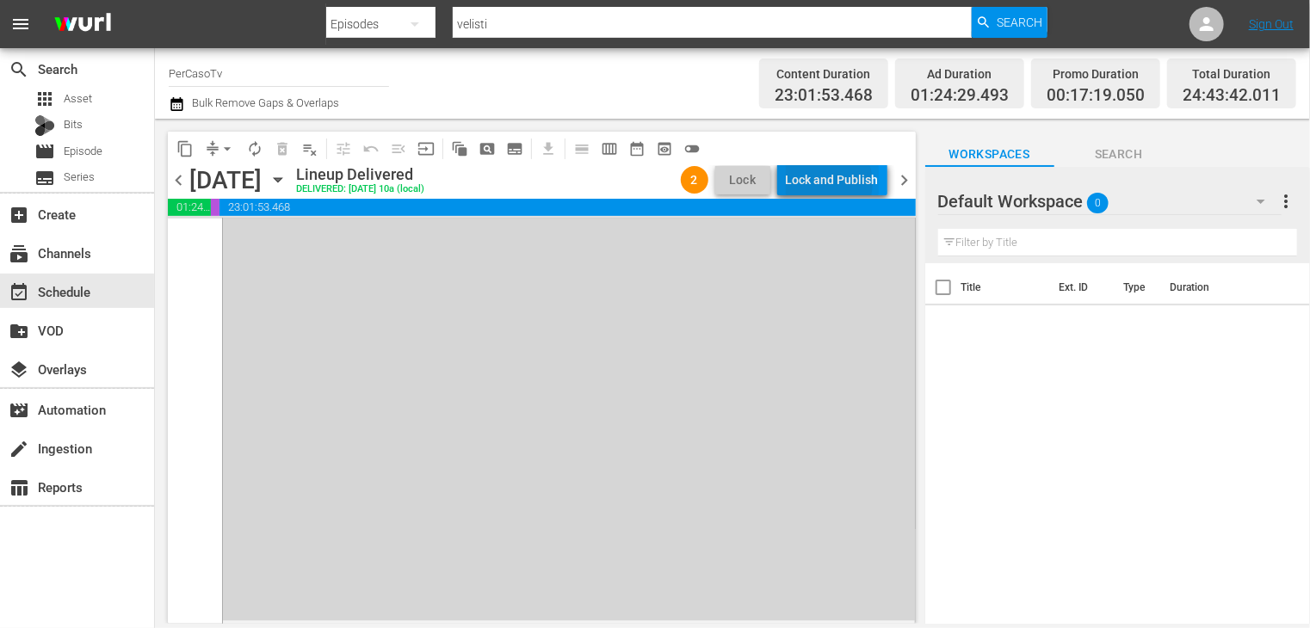
click at [828, 183] on div "Lock and Publish" at bounding box center [832, 179] width 93 height 31
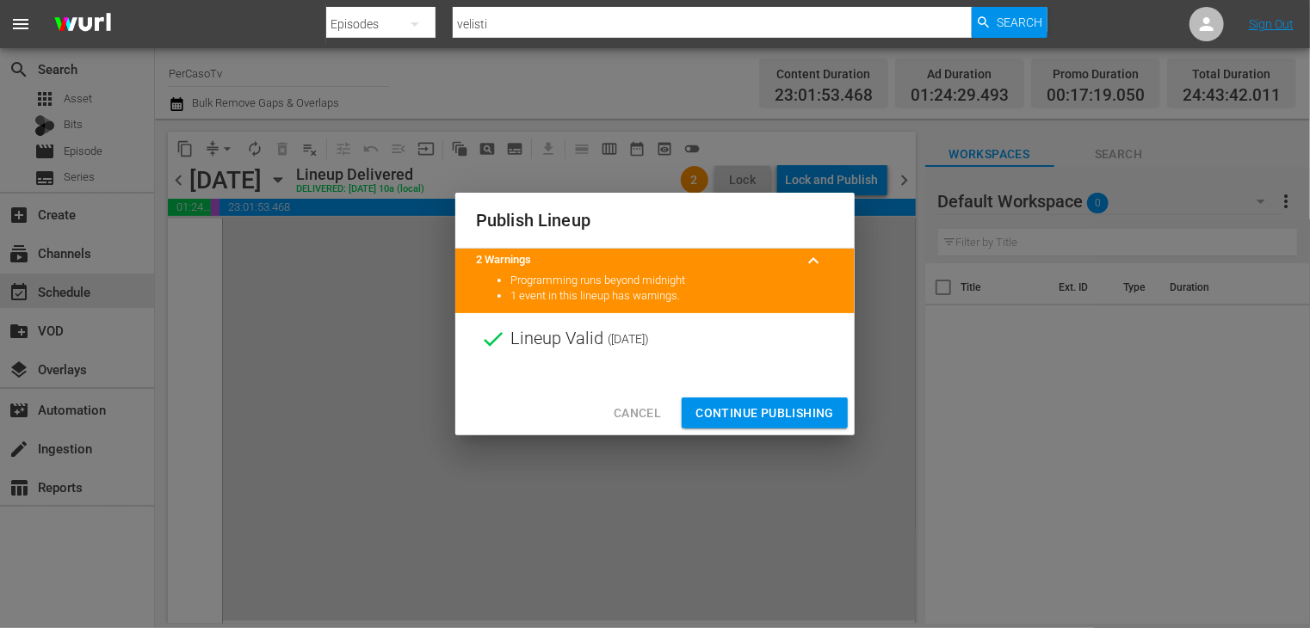
click at [764, 404] on span "Continue Publishing" at bounding box center [764, 414] width 139 height 22
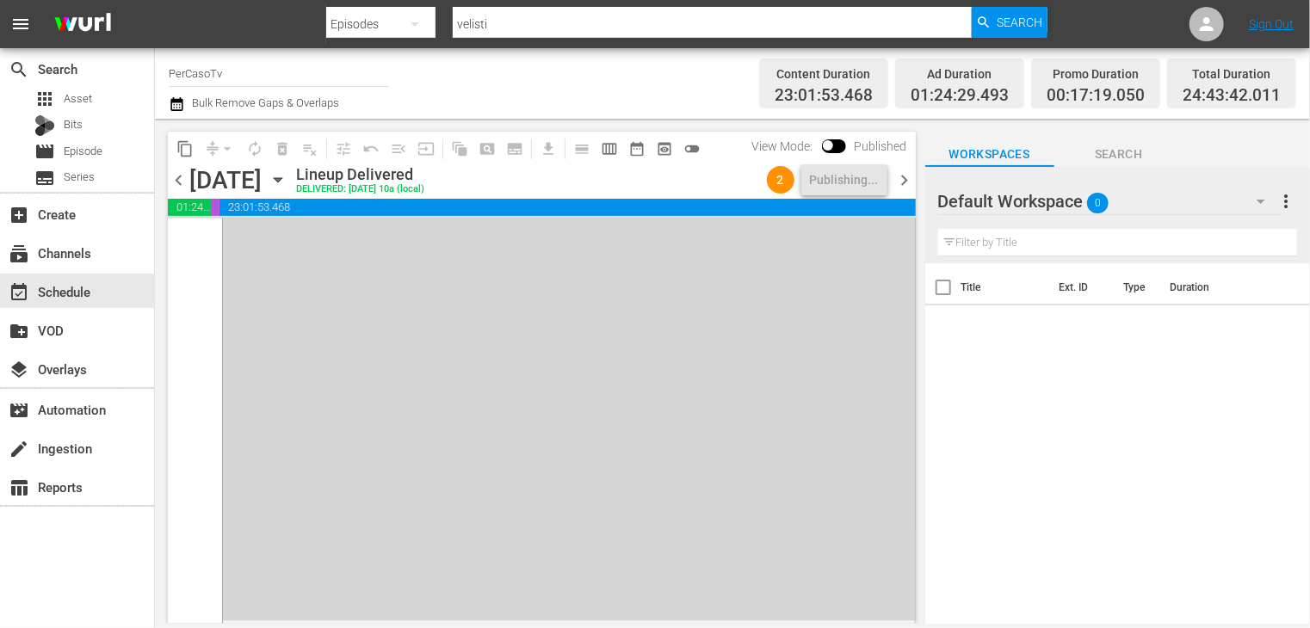
click at [909, 176] on span "chevron_right" at bounding box center [905, 181] width 22 height 22
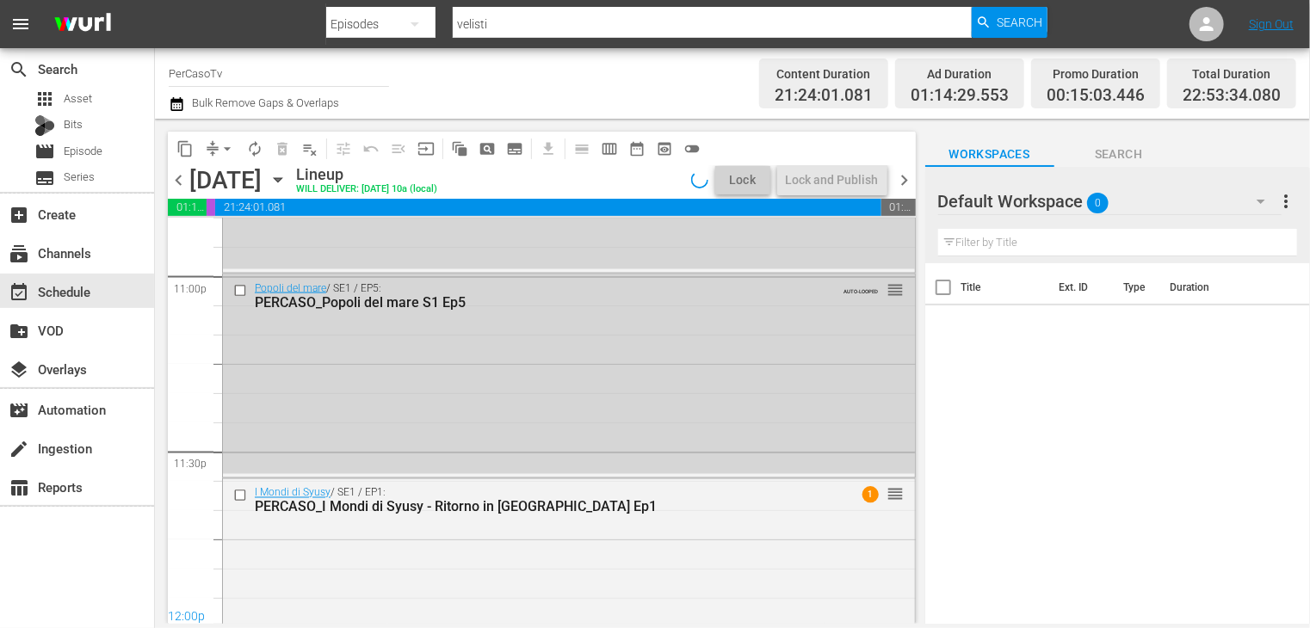
scroll to position [8196, 0]
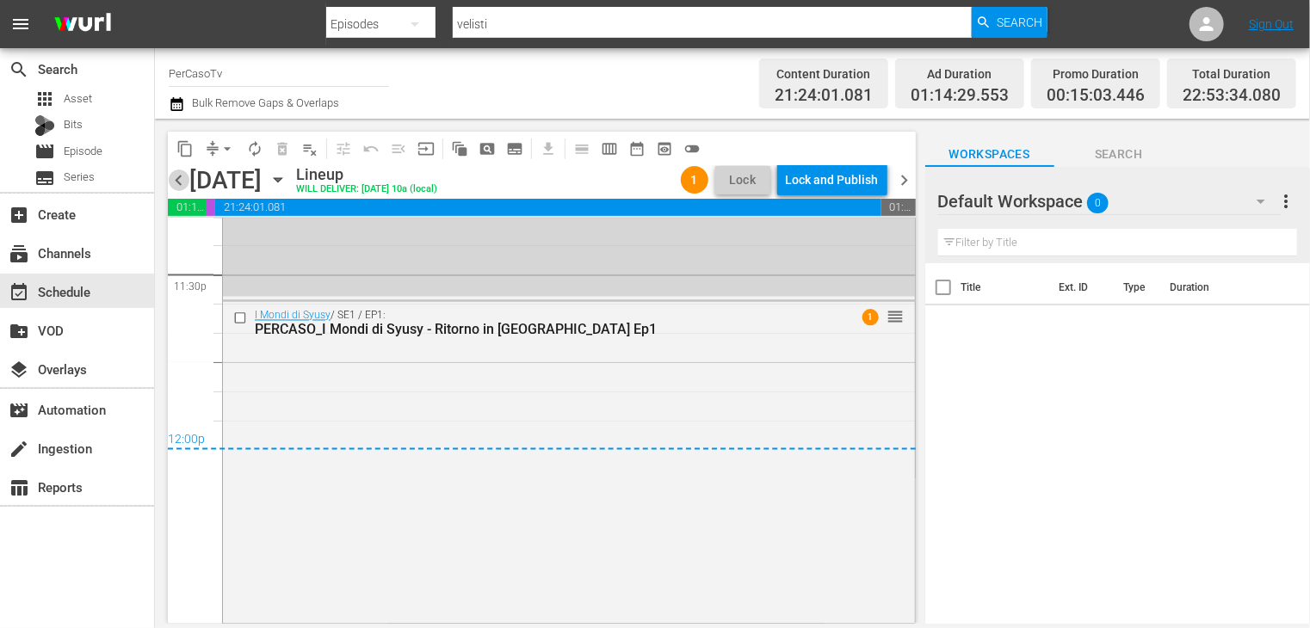
click at [176, 176] on span "chevron_left" at bounding box center [179, 181] width 22 height 22
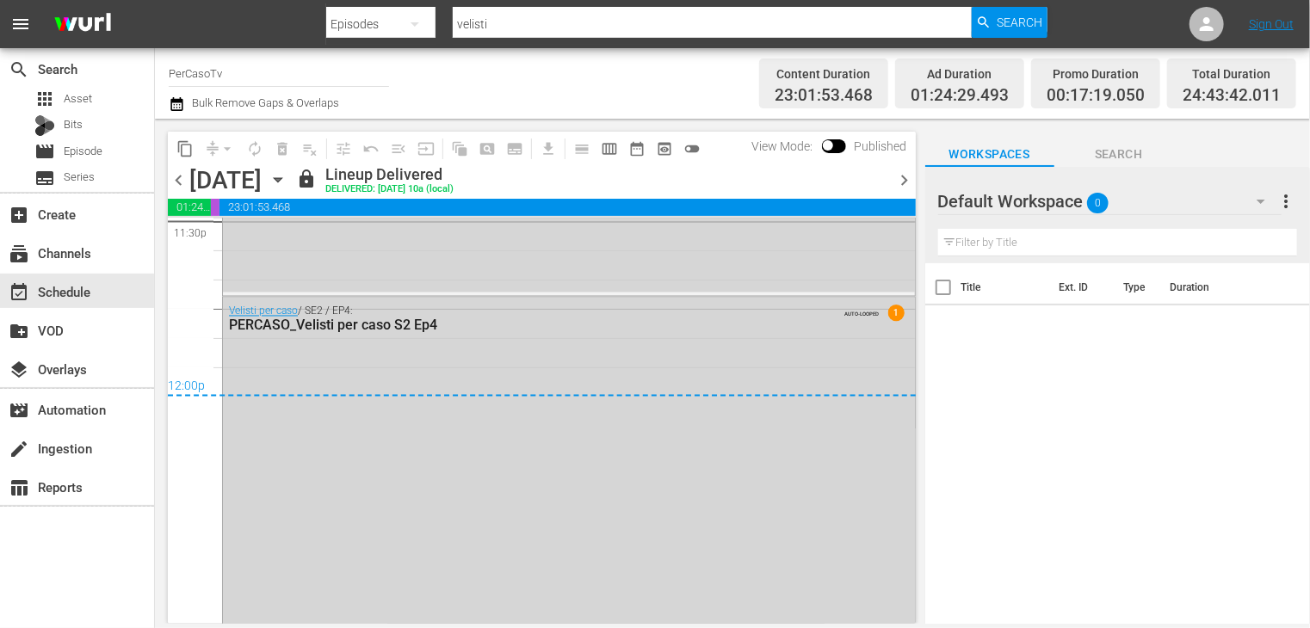
scroll to position [8283, 0]
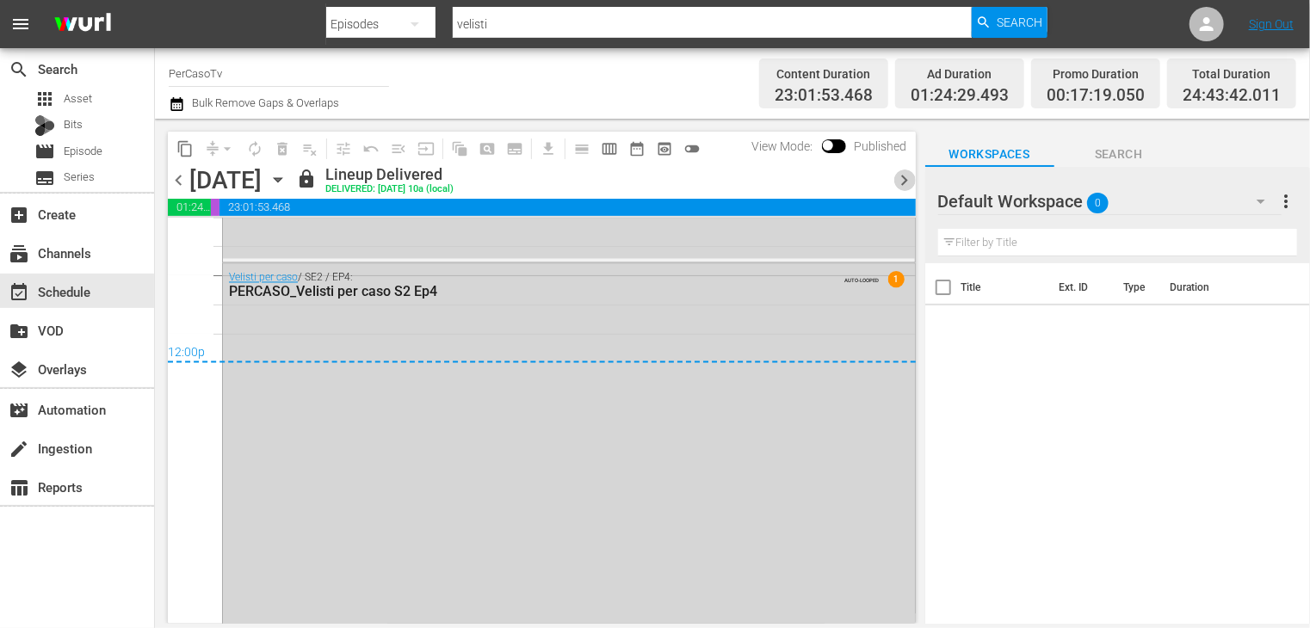
click at [900, 184] on span "chevron_right" at bounding box center [905, 181] width 22 height 22
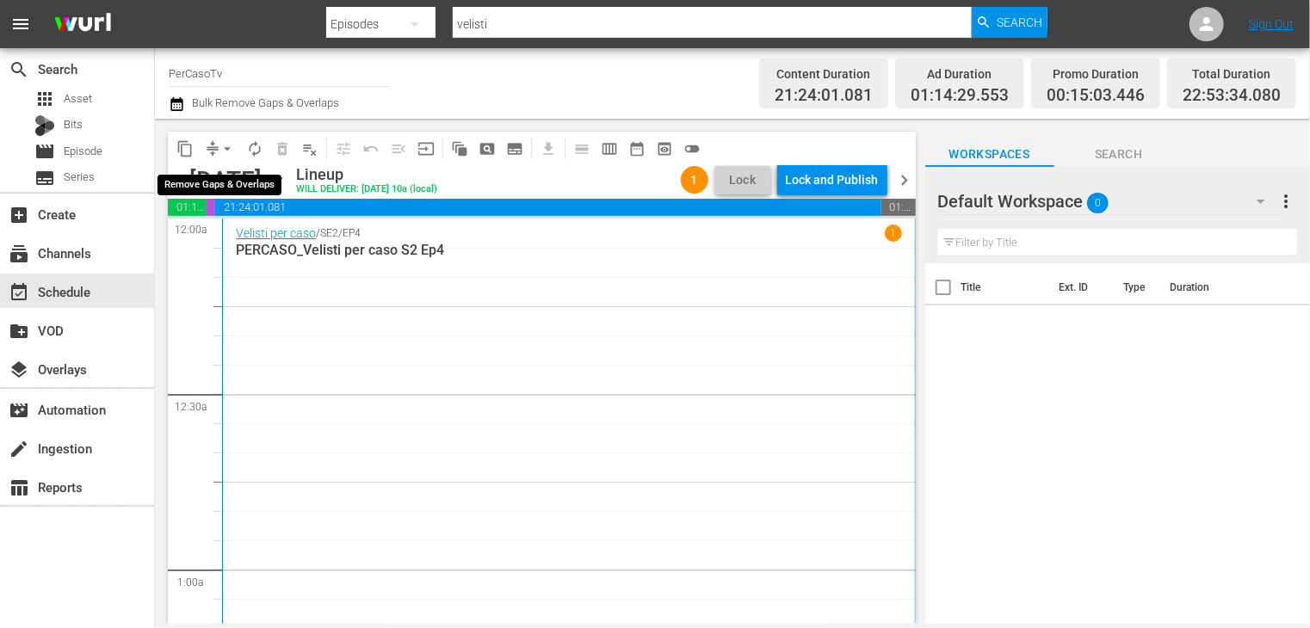
click at [227, 147] on span "arrow_drop_down" at bounding box center [227, 148] width 17 height 17
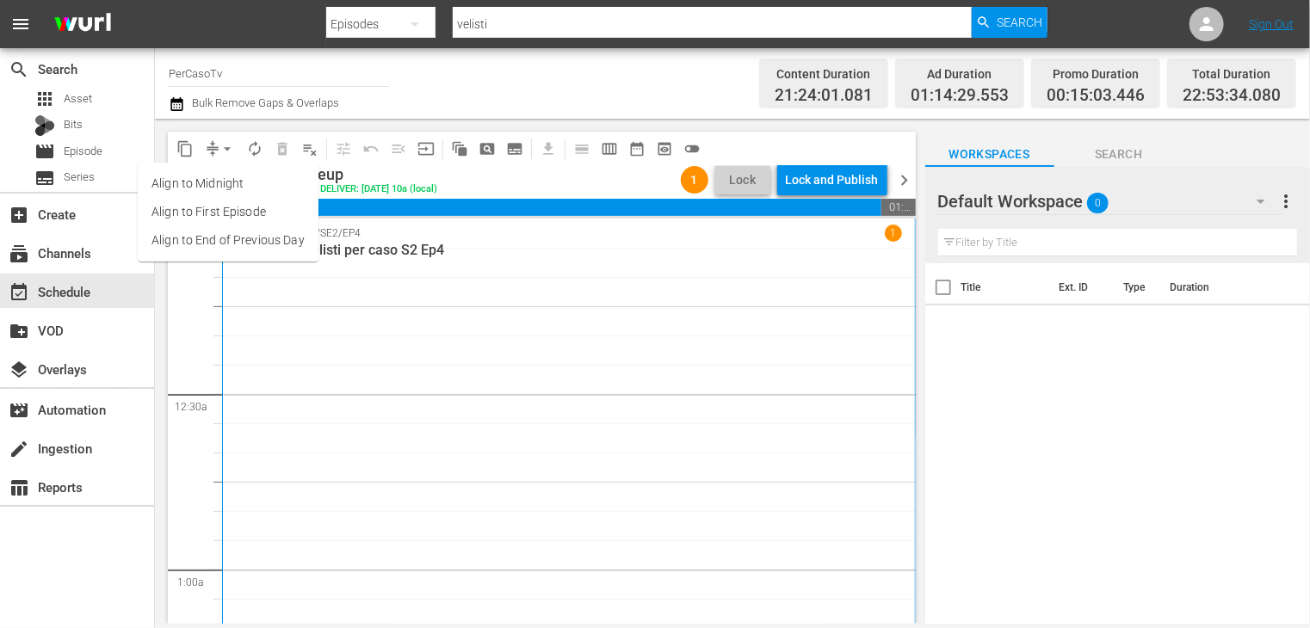
click at [232, 249] on li "Align to End of Previous Day" at bounding box center [228, 240] width 181 height 28
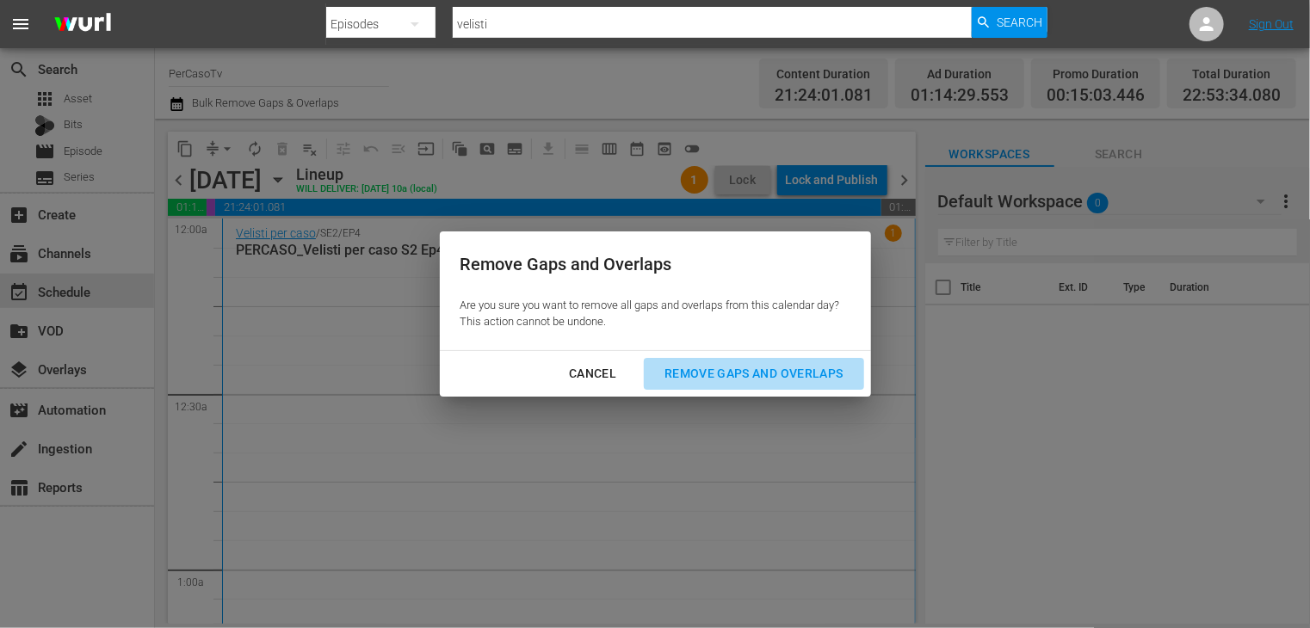
click at [723, 372] on div "Remove Gaps and Overlaps" at bounding box center [754, 374] width 206 height 22
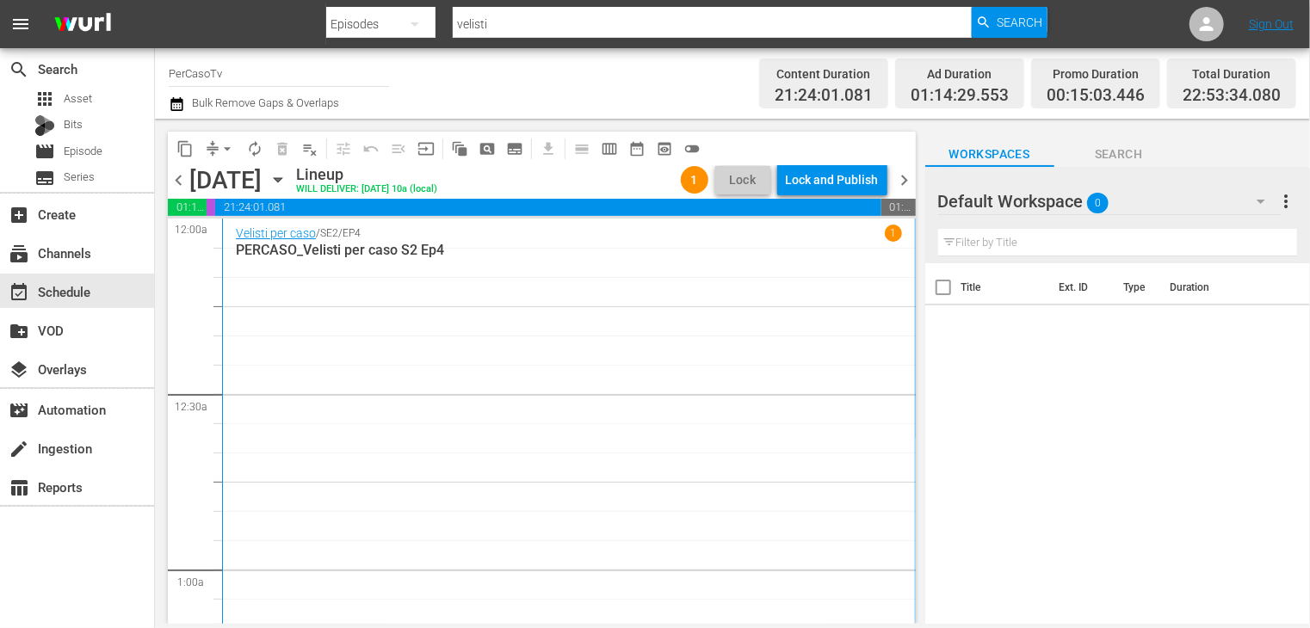
click at [822, 183] on div "Lock and Publish" at bounding box center [832, 179] width 93 height 31
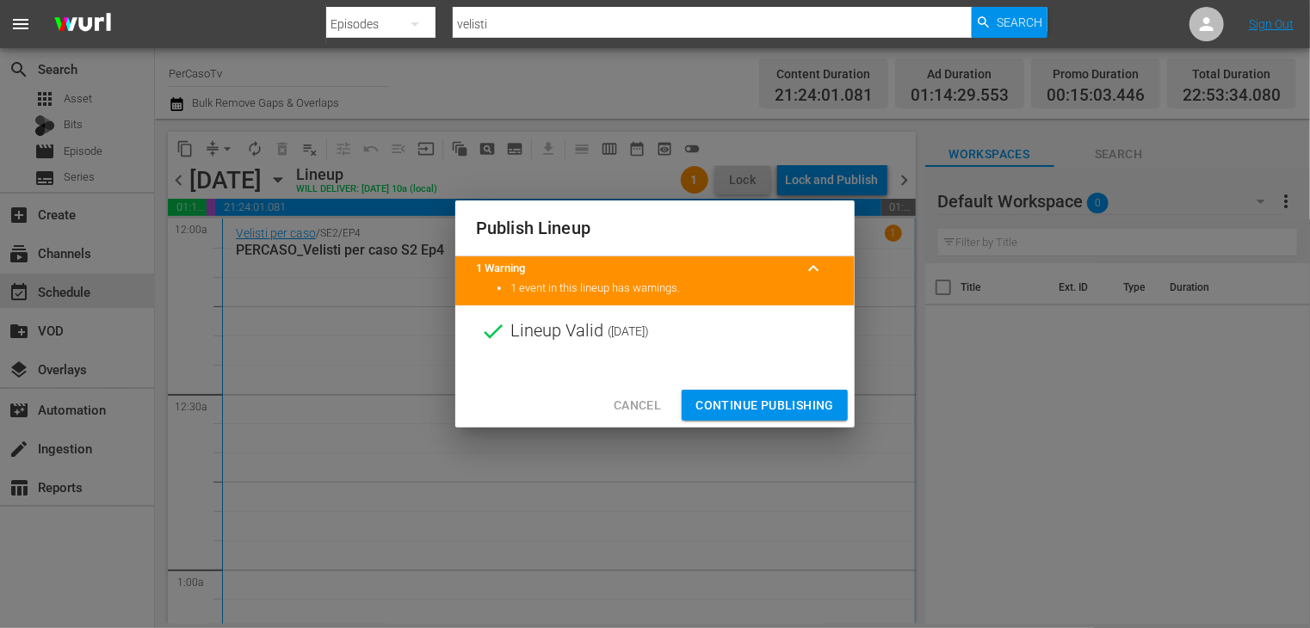
click at [752, 410] on span "Continue Publishing" at bounding box center [764, 406] width 139 height 22
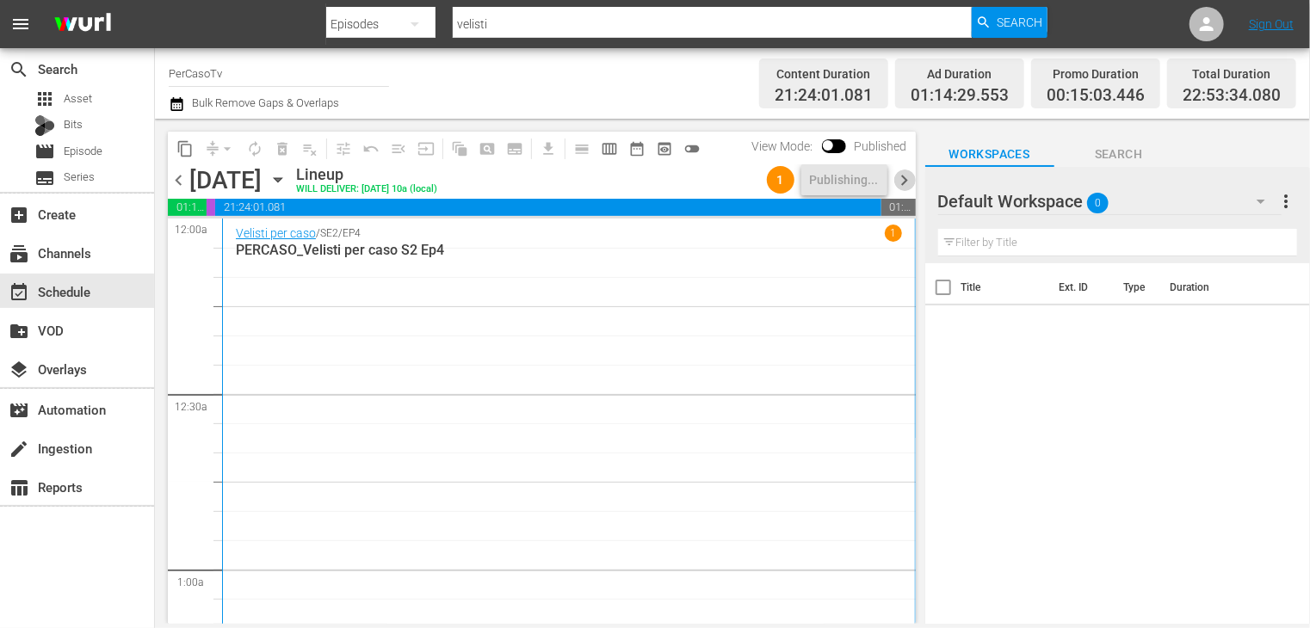
click at [905, 187] on span "chevron_right" at bounding box center [905, 181] width 22 height 22
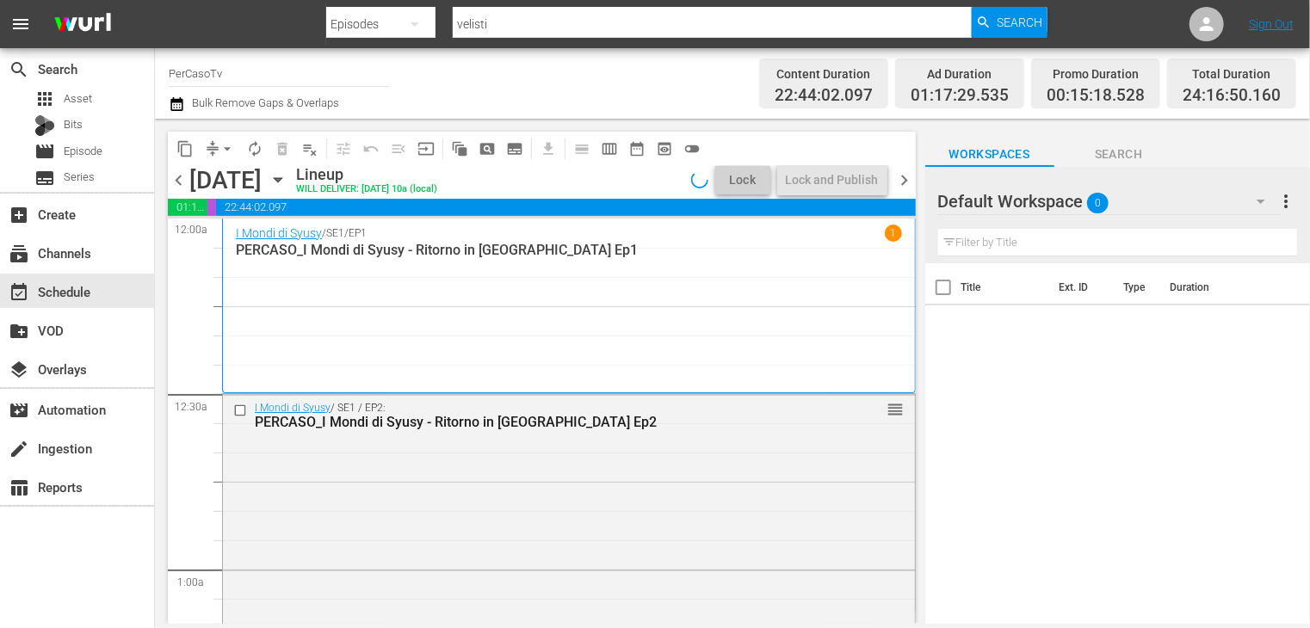
click at [180, 185] on span "chevron_left" at bounding box center [179, 181] width 22 height 22
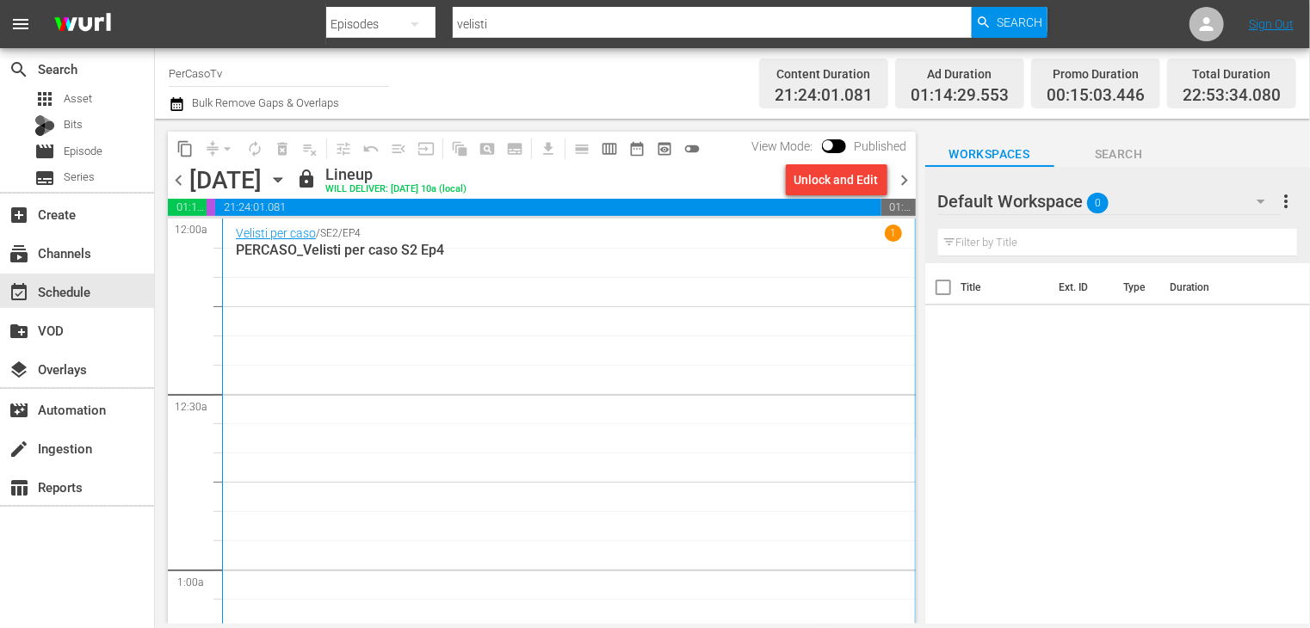
click at [902, 179] on span "chevron_right" at bounding box center [905, 181] width 22 height 22
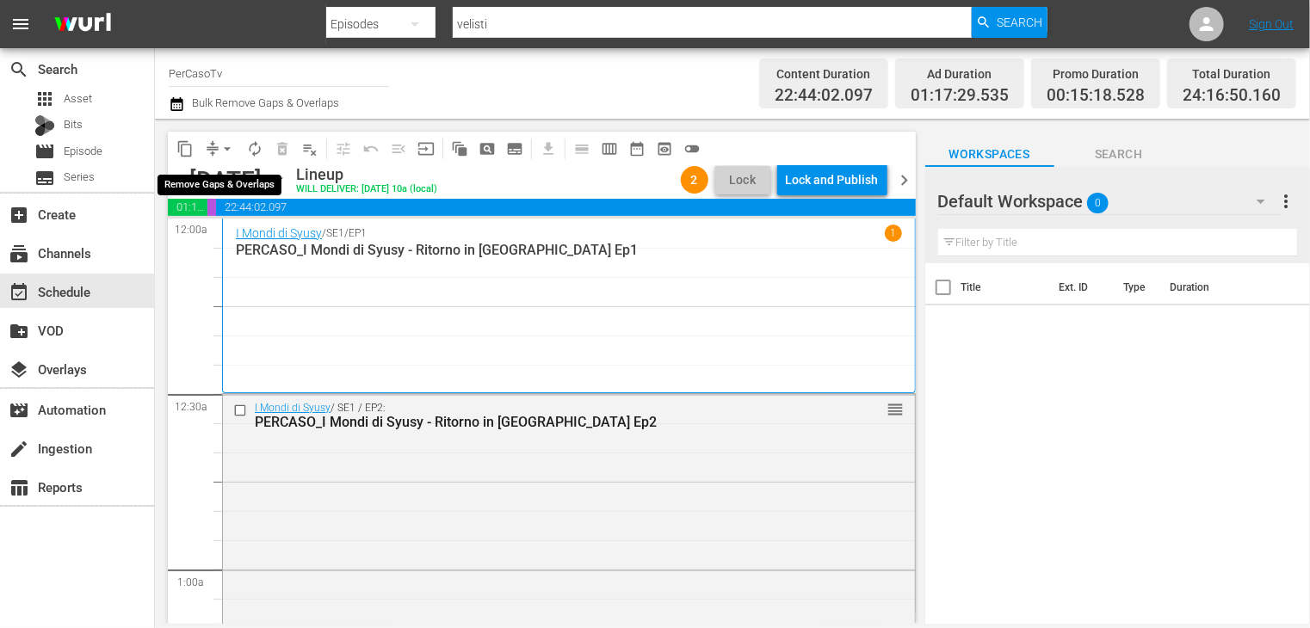
click at [225, 148] on span "arrow_drop_down" at bounding box center [227, 148] width 17 height 17
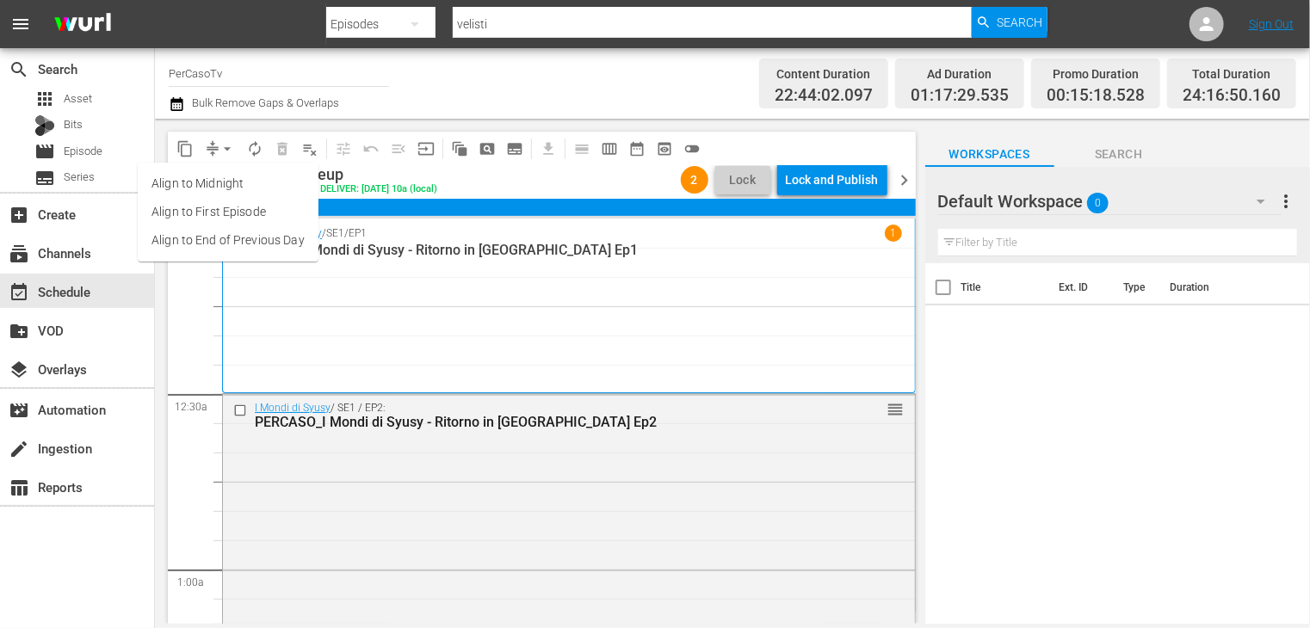
click at [228, 237] on li "Align to End of Previous Day" at bounding box center [228, 240] width 181 height 28
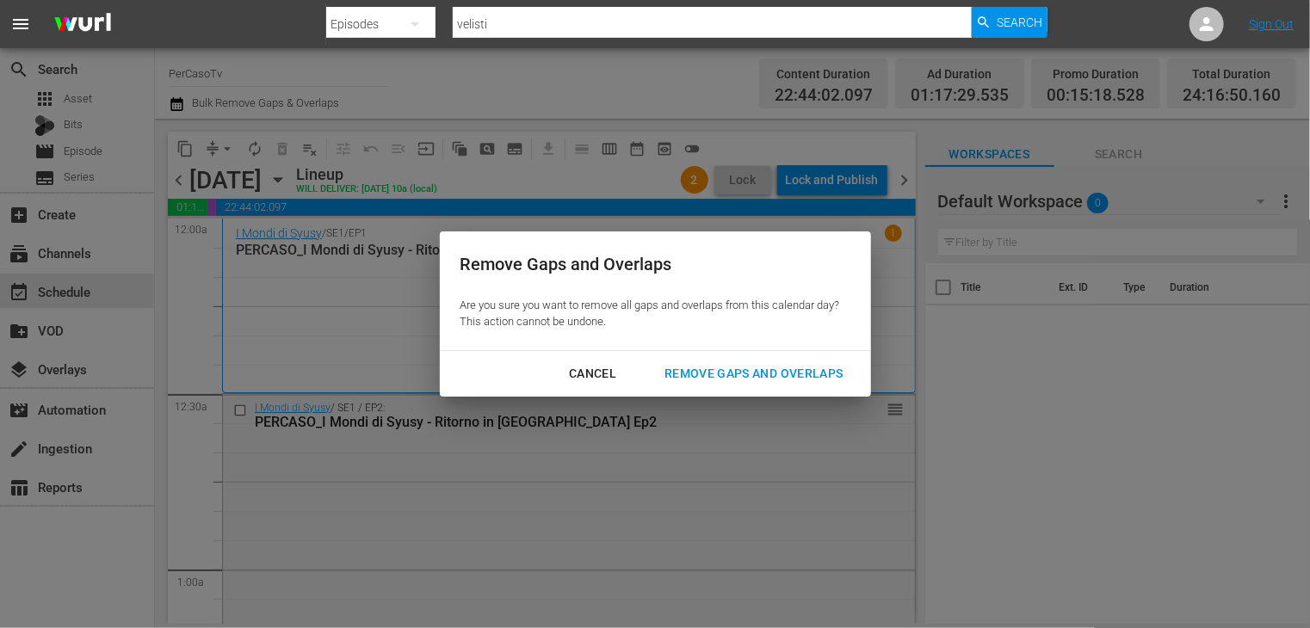
click at [701, 373] on div "Remove Gaps and Overlaps" at bounding box center [754, 374] width 206 height 22
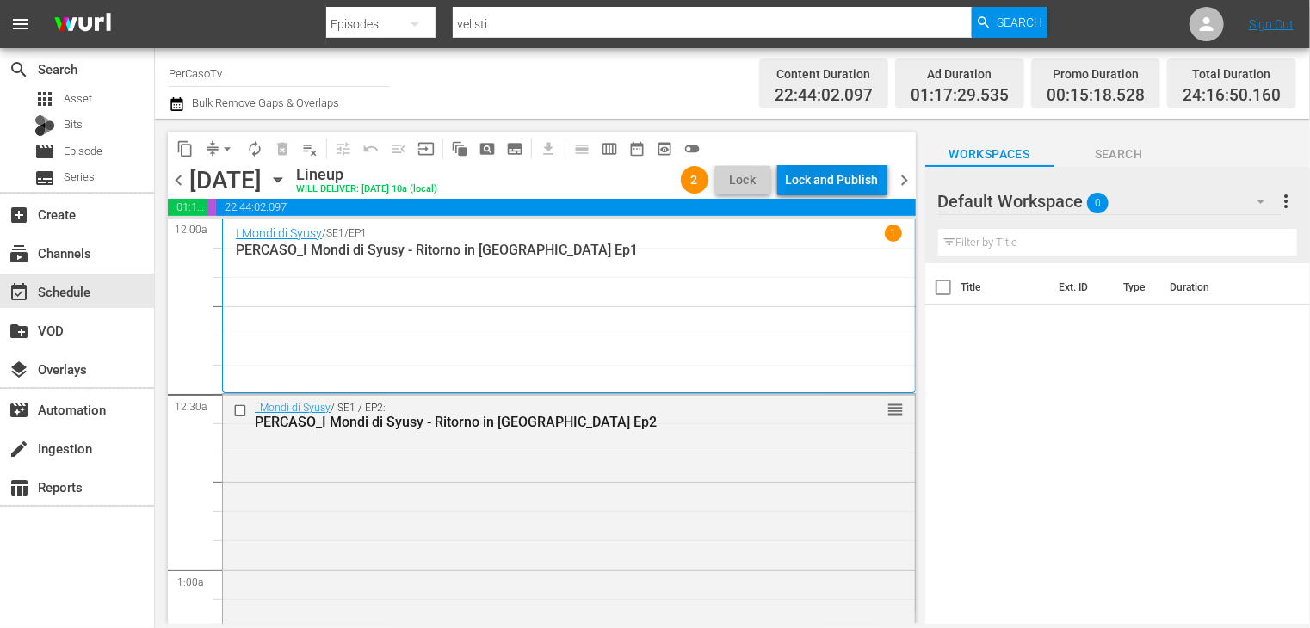
click at [818, 177] on div "Lock and Publish" at bounding box center [832, 179] width 93 height 31
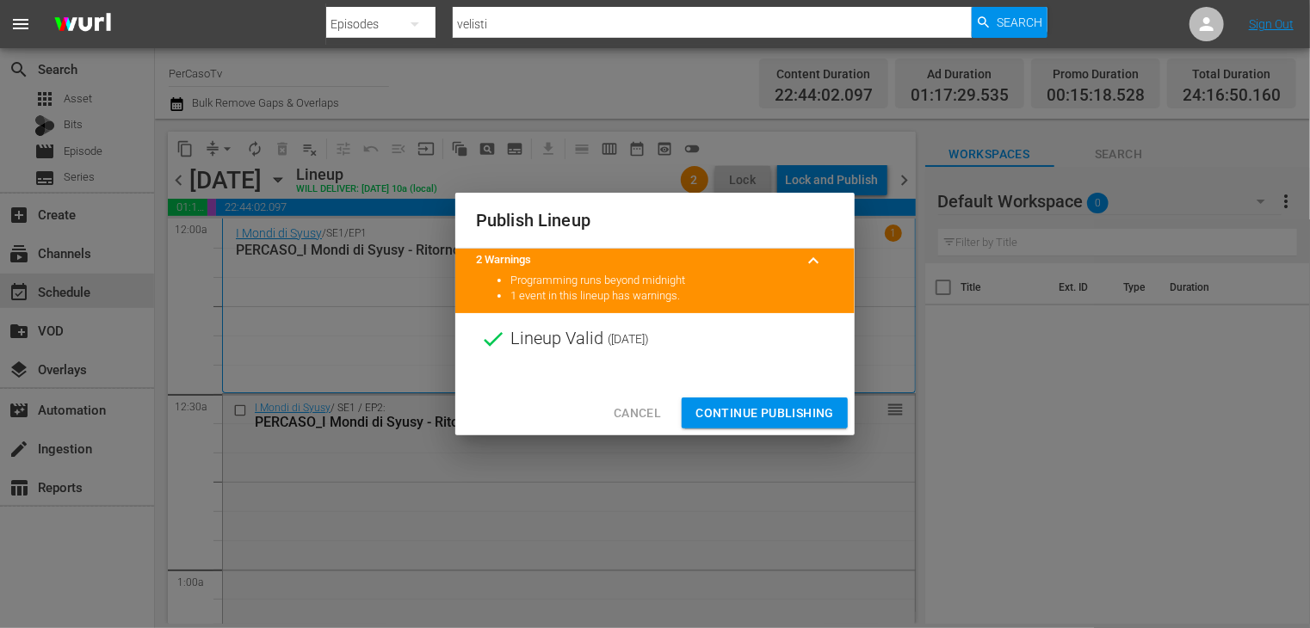
click at [754, 413] on span "Continue Publishing" at bounding box center [764, 414] width 139 height 22
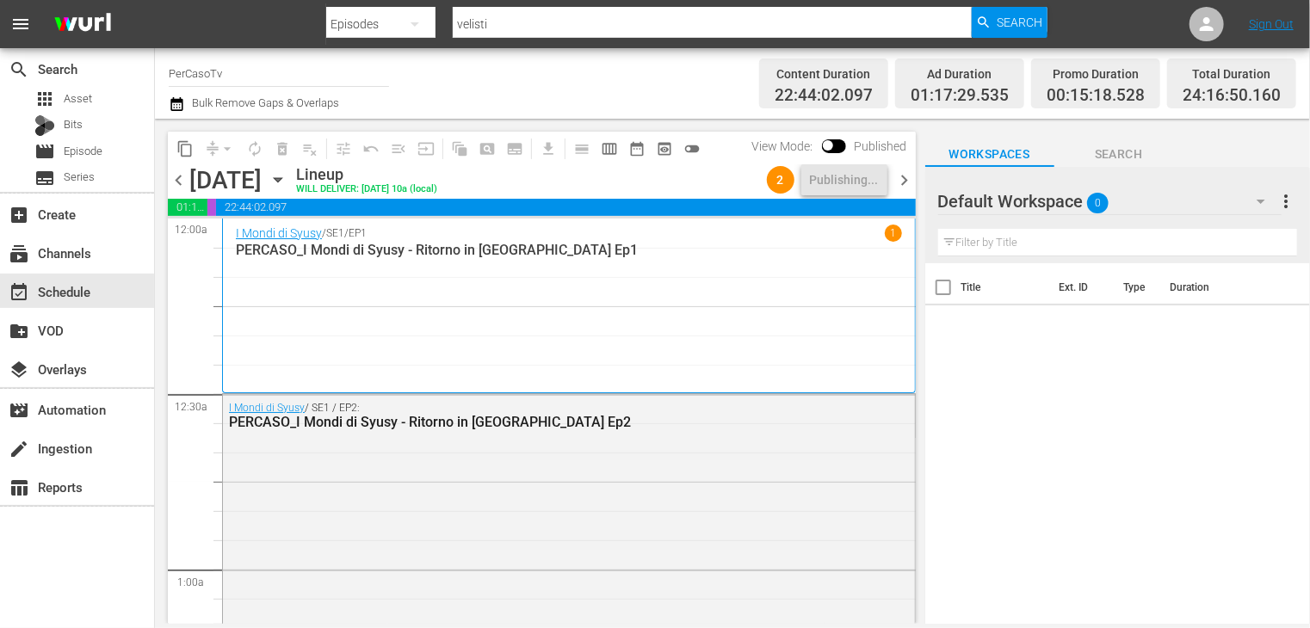
click at [905, 183] on span "chevron_right" at bounding box center [905, 181] width 22 height 22
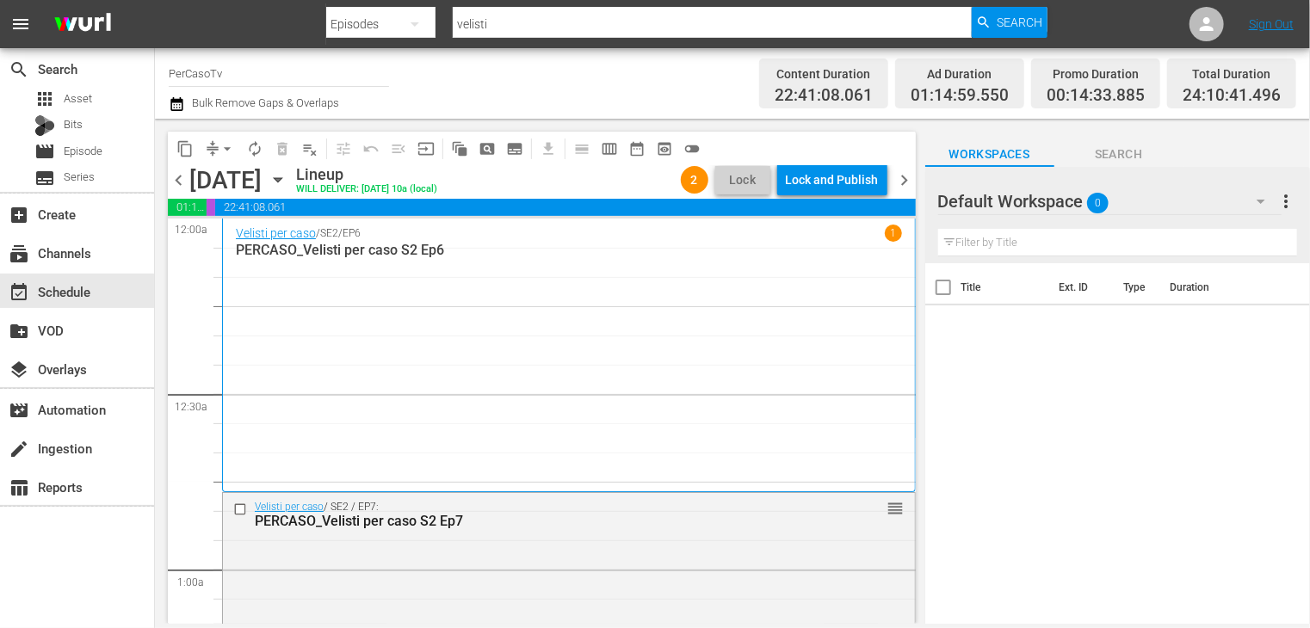
click at [179, 180] on span "chevron_left" at bounding box center [179, 181] width 22 height 22
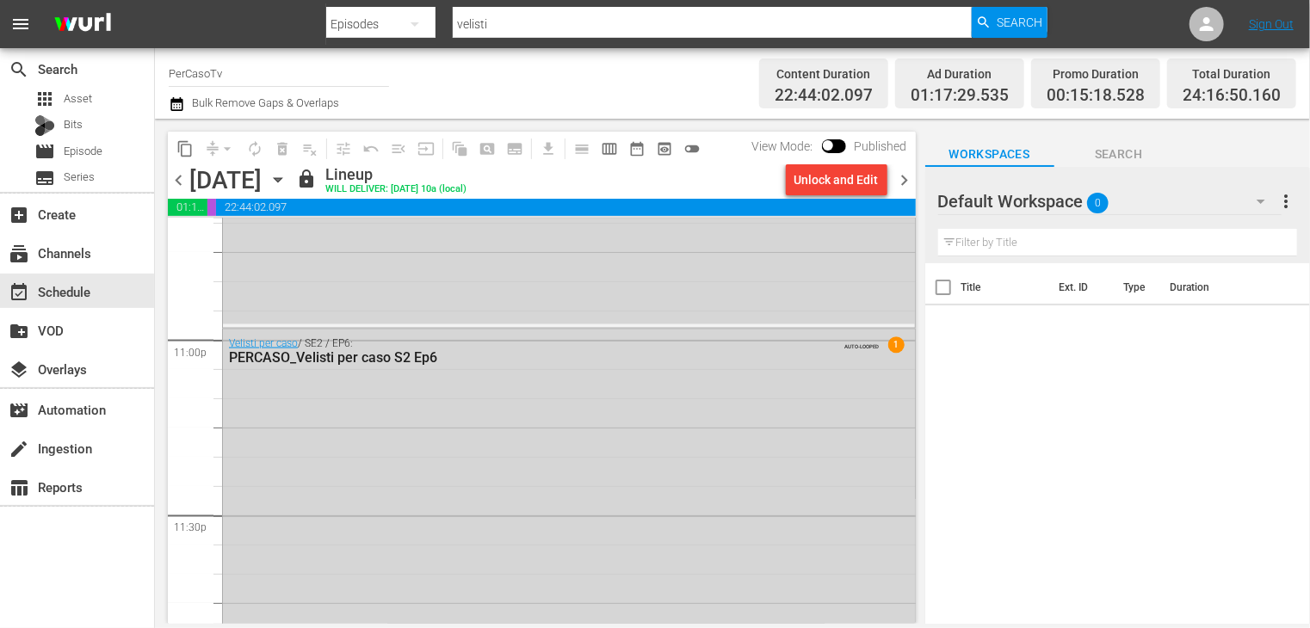
scroll to position [7794, 0]
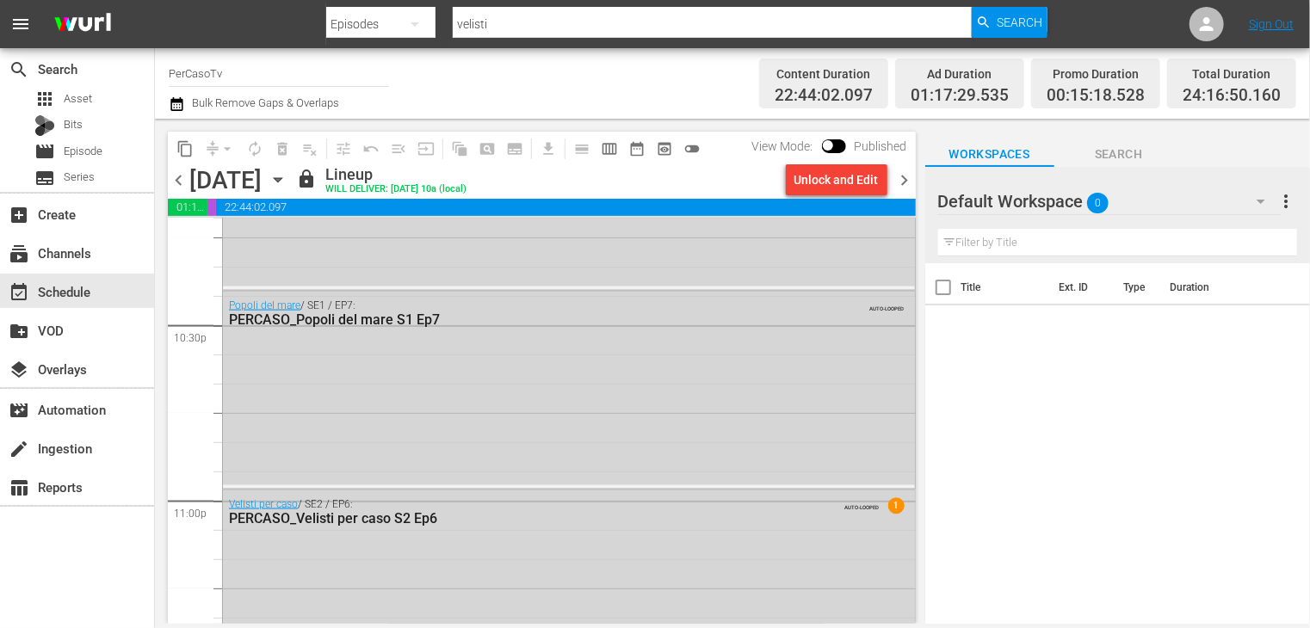
click at [902, 183] on span "chevron_right" at bounding box center [905, 181] width 22 height 22
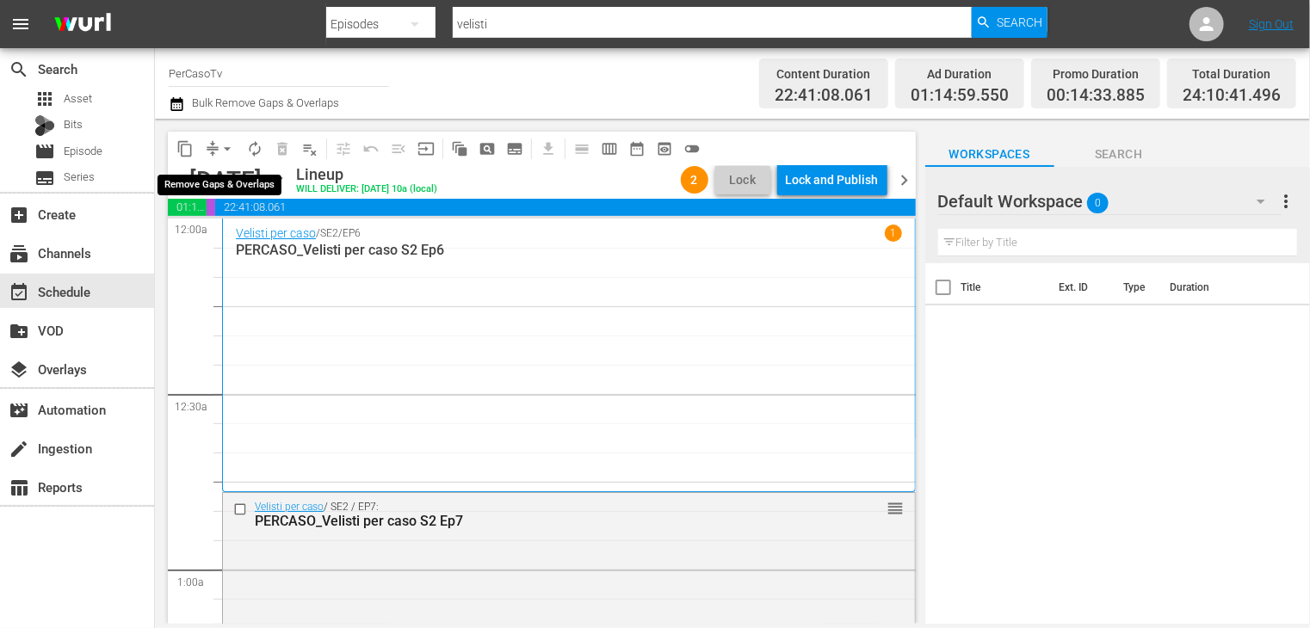
click at [228, 149] on span "arrow_drop_down" at bounding box center [227, 148] width 17 height 17
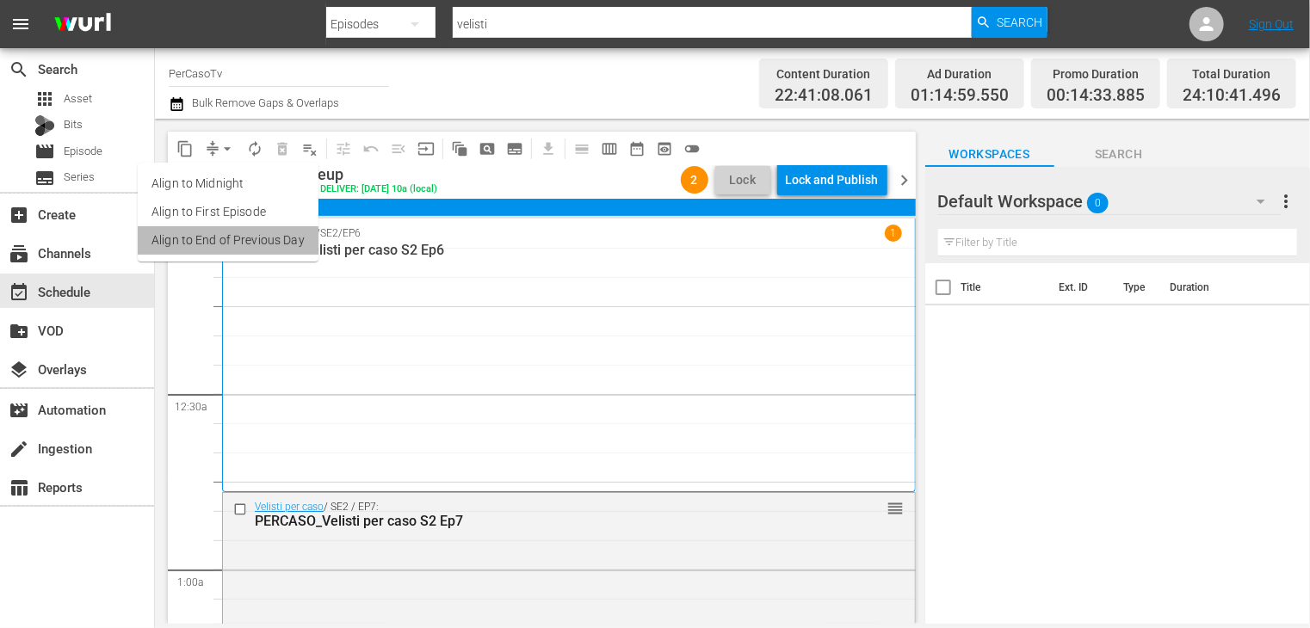
click at [238, 241] on li "Align to End of Previous Day" at bounding box center [228, 240] width 181 height 28
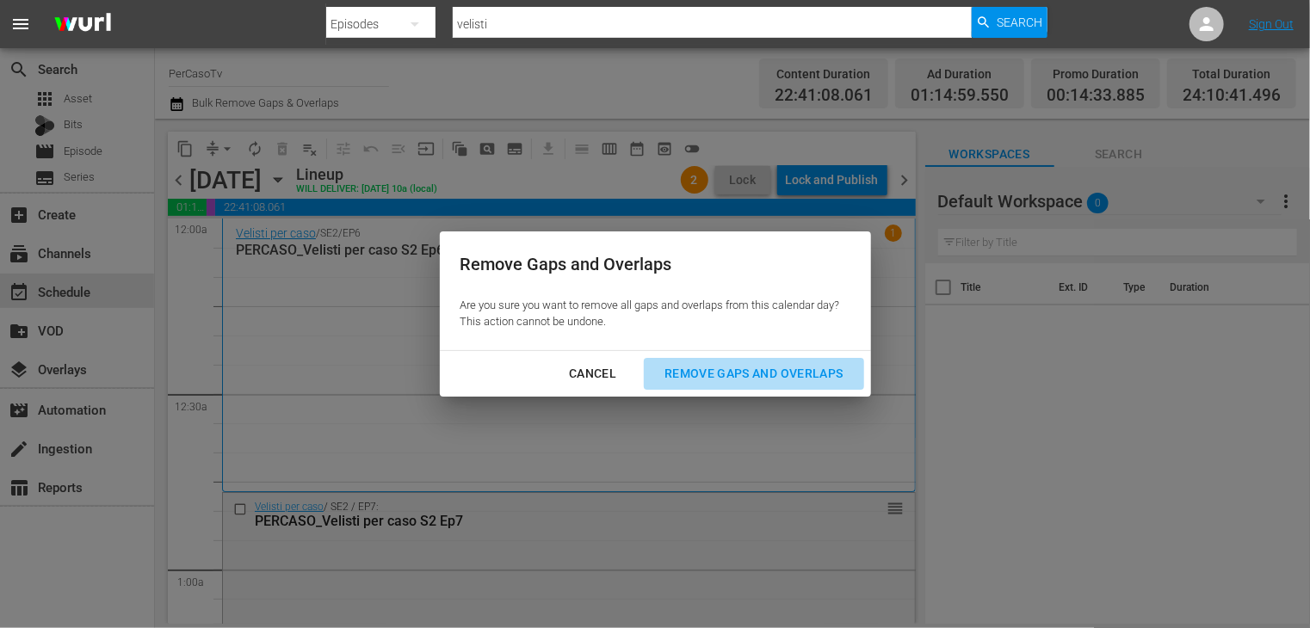
click at [735, 374] on div "Remove Gaps and Overlaps" at bounding box center [754, 374] width 206 height 22
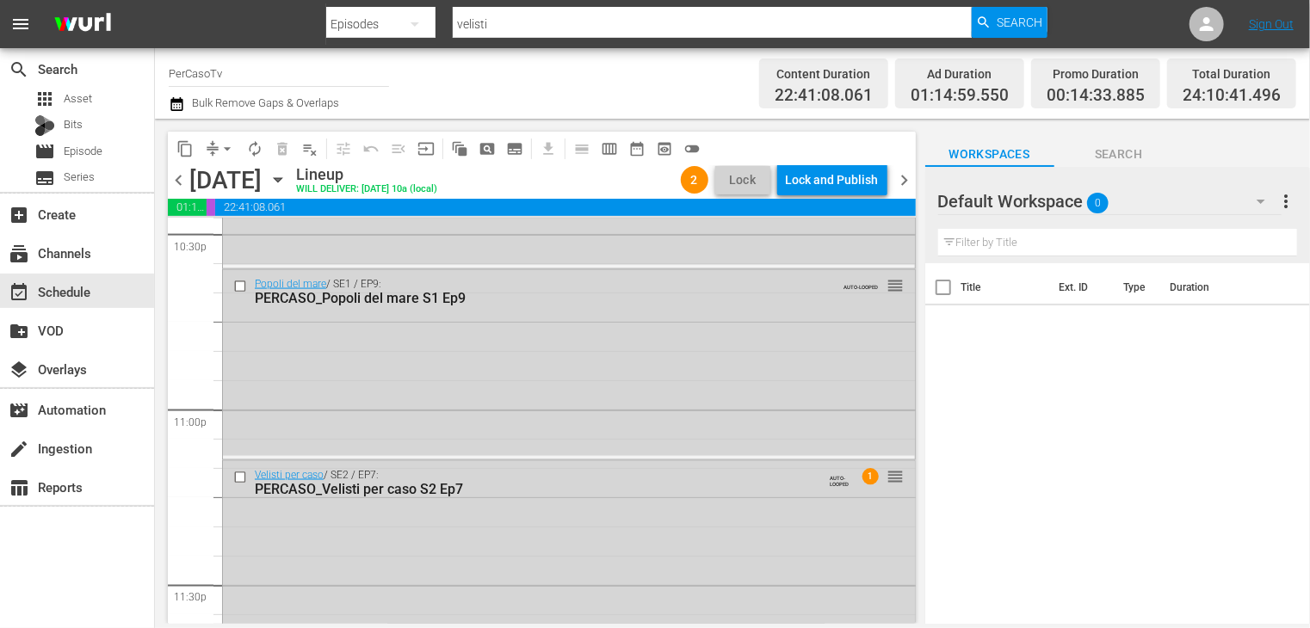
scroll to position [7869, 0]
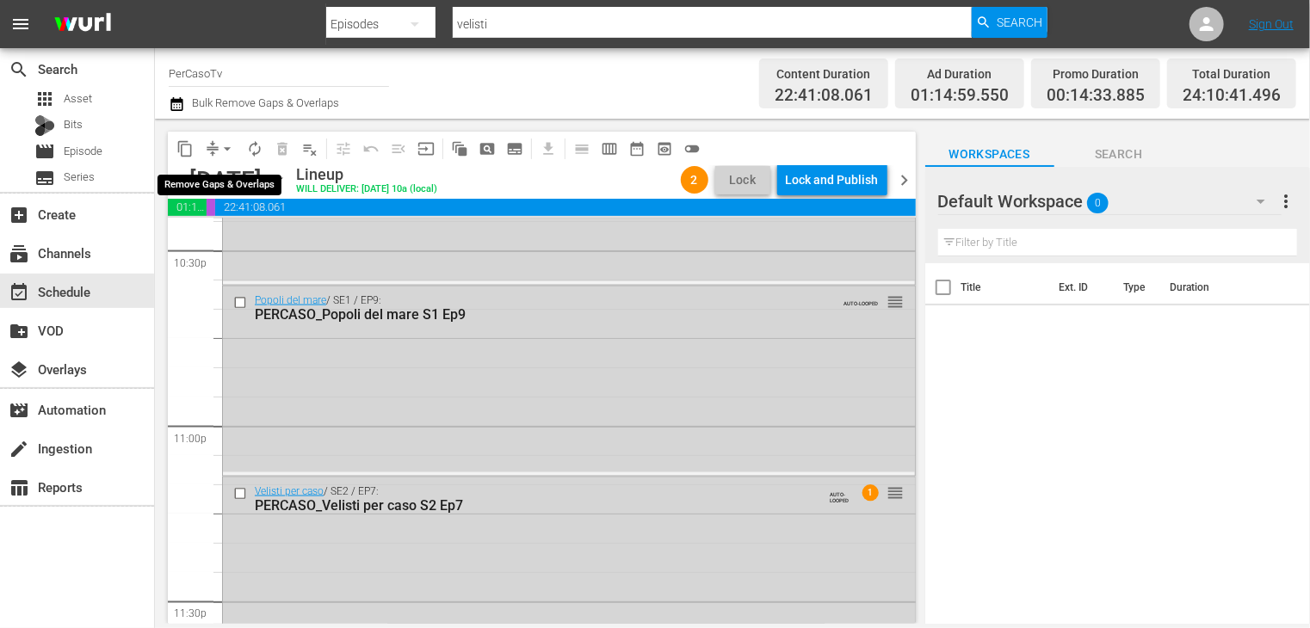
click at [228, 152] on span "arrow_drop_down" at bounding box center [227, 148] width 17 height 17
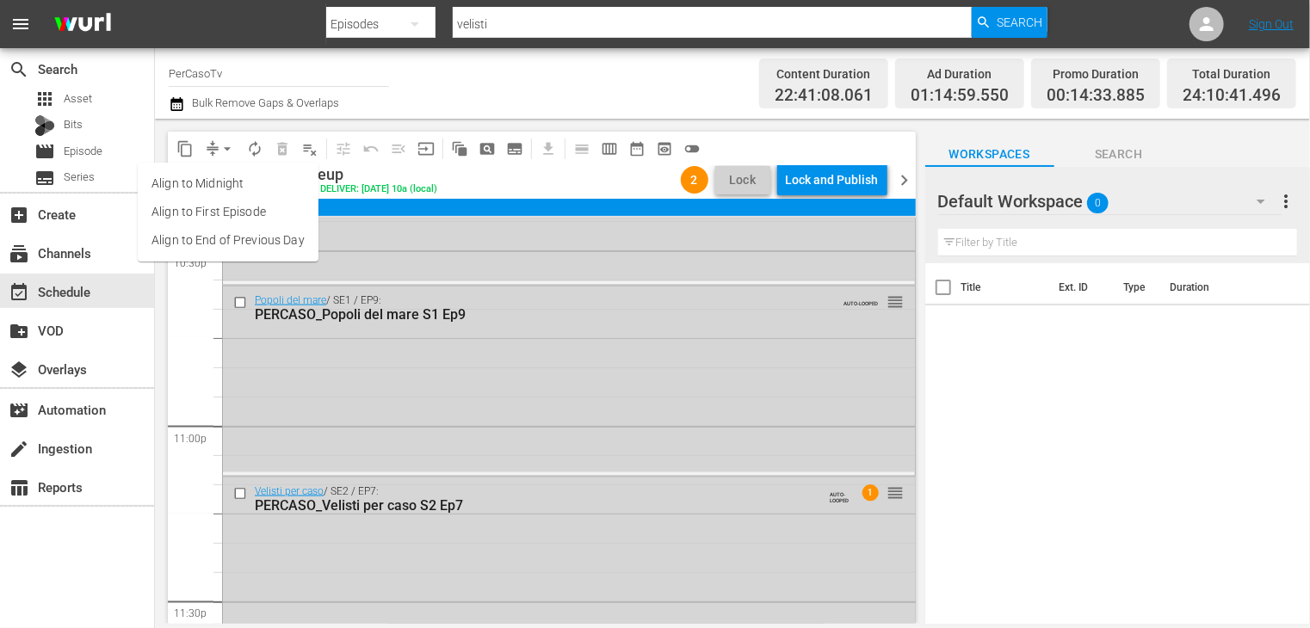
click at [234, 244] on li "Align to End of Previous Day" at bounding box center [228, 240] width 181 height 28
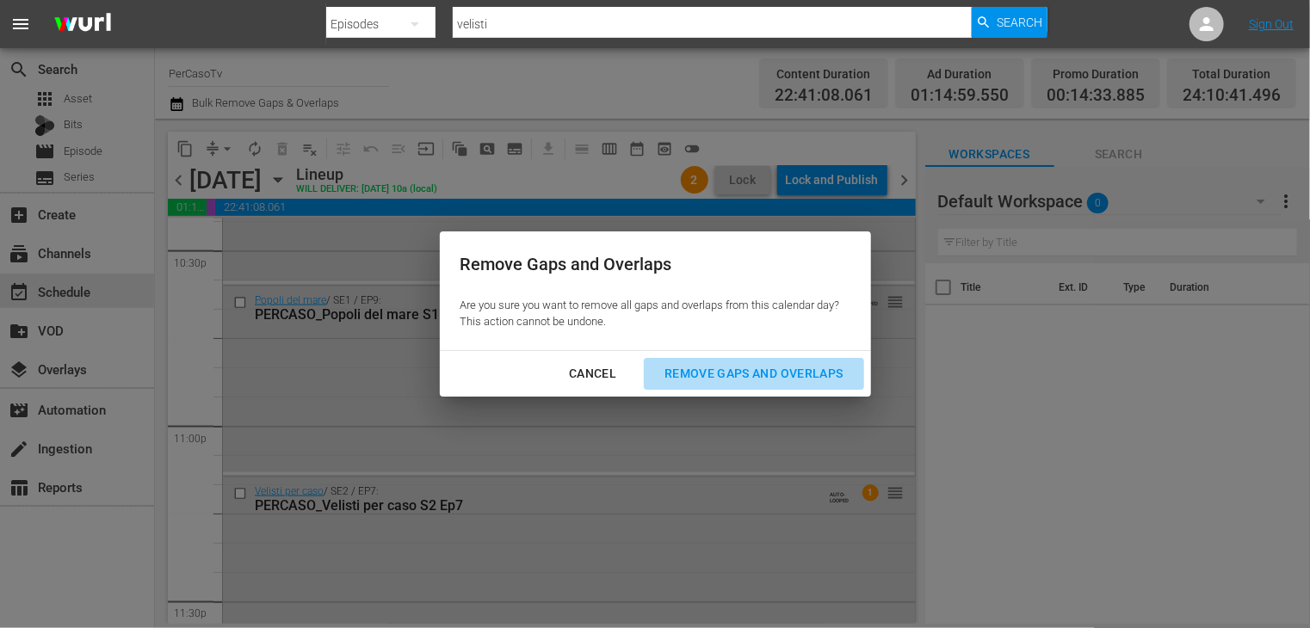
click at [715, 374] on div "Remove Gaps and Overlaps" at bounding box center [754, 374] width 206 height 22
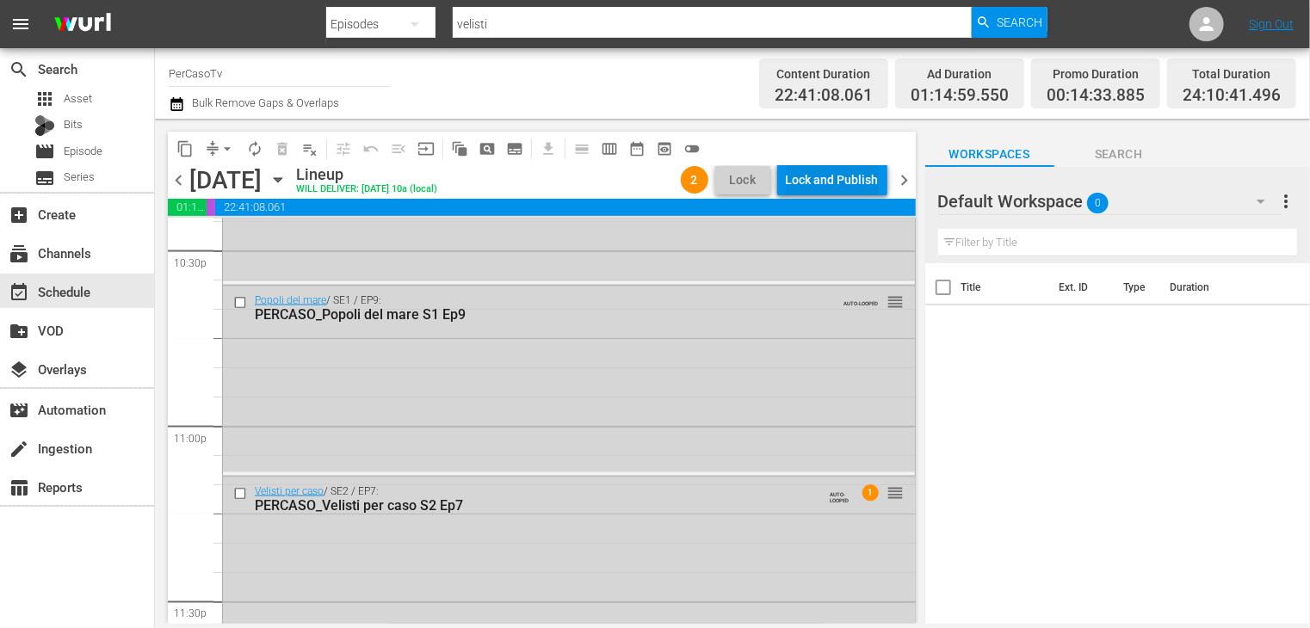
click at [822, 173] on div "Lock and Publish" at bounding box center [832, 179] width 93 height 31
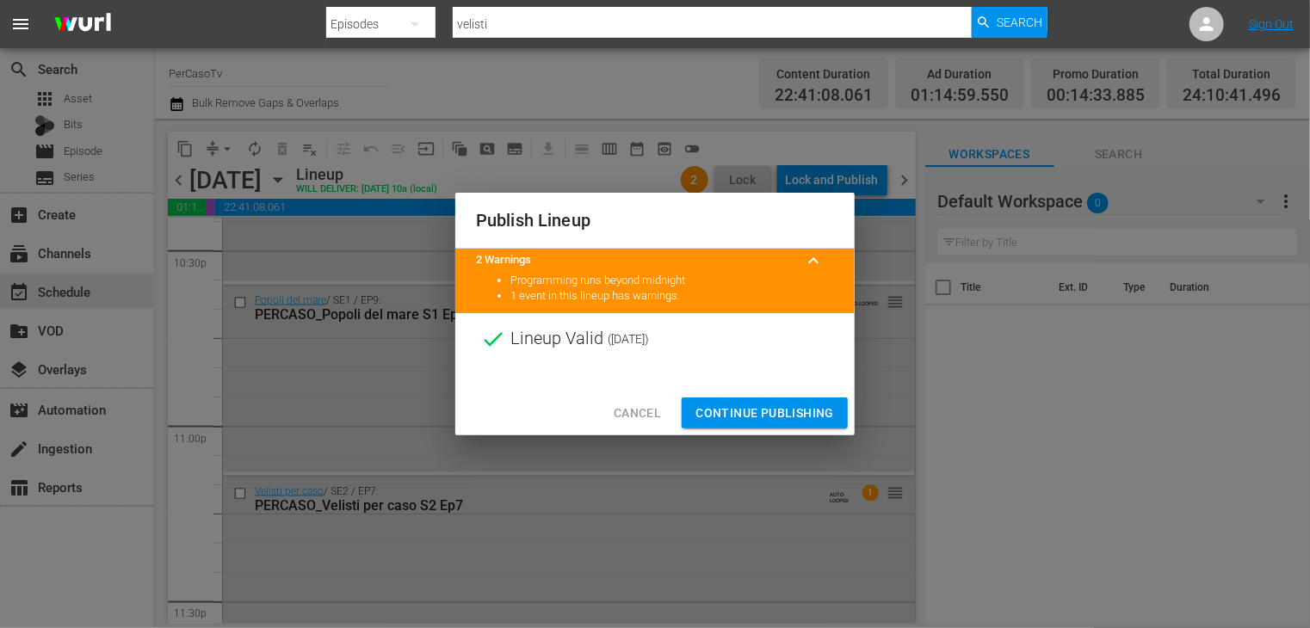
click at [761, 407] on span "Continue Publishing" at bounding box center [764, 414] width 139 height 22
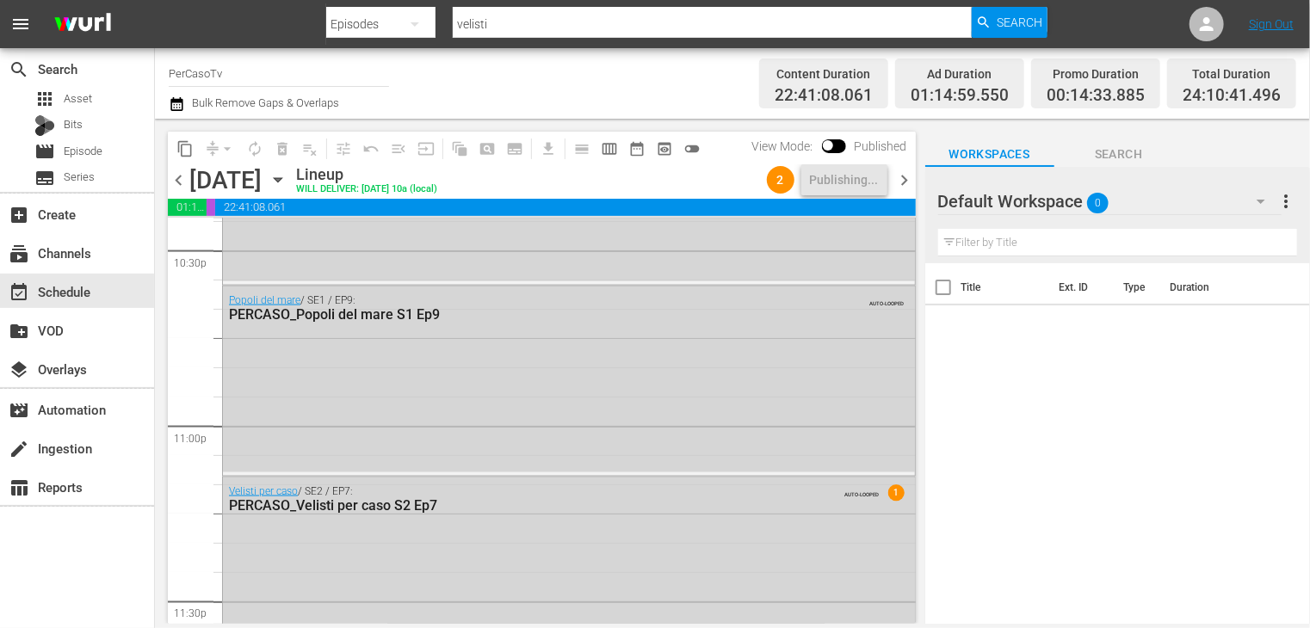
click at [905, 179] on span "chevron_right" at bounding box center [905, 181] width 22 height 22
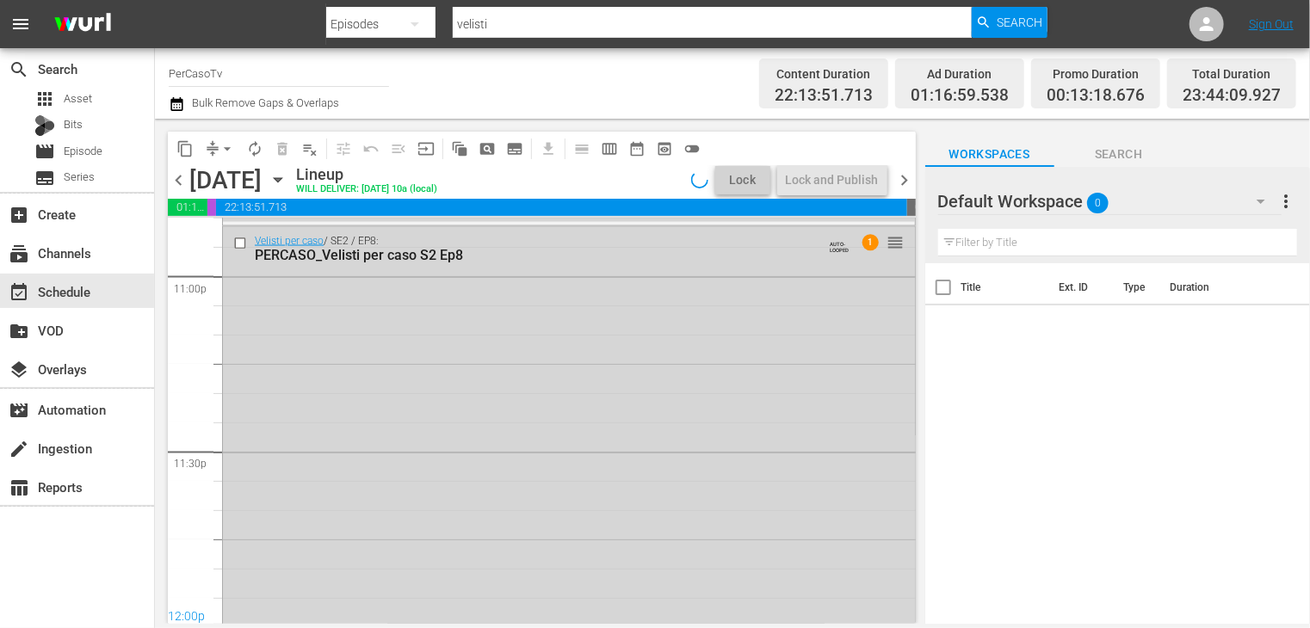
scroll to position [7722, 0]
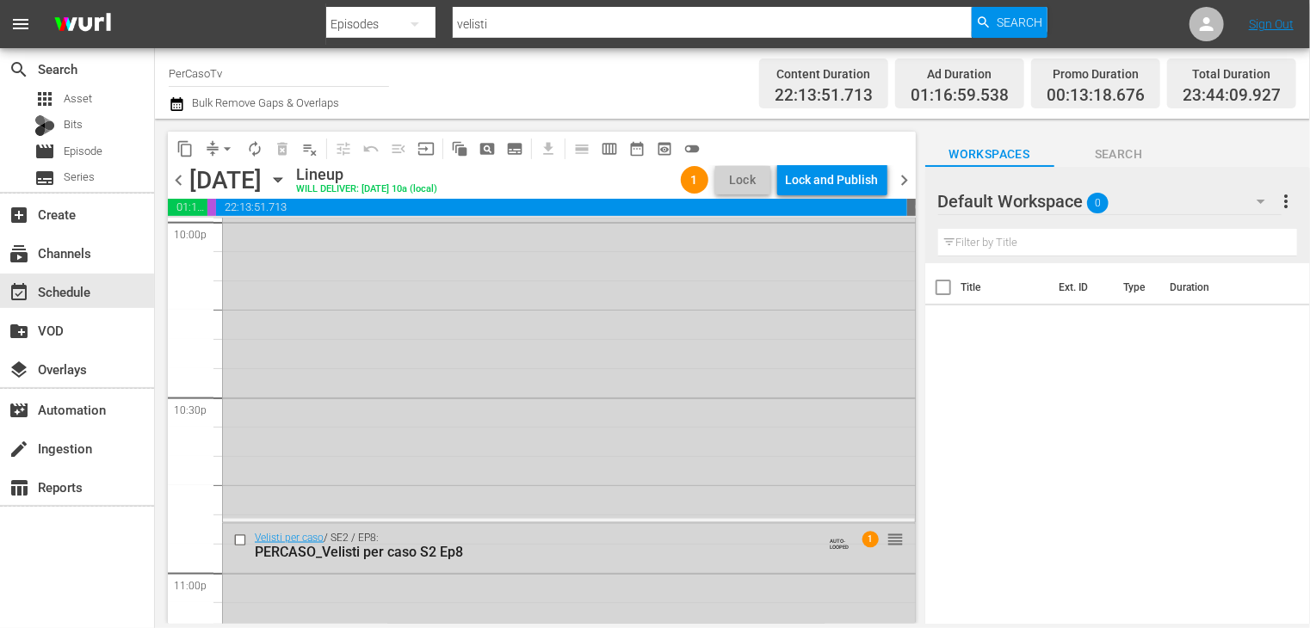
click at [176, 179] on span "chevron_left" at bounding box center [179, 181] width 22 height 22
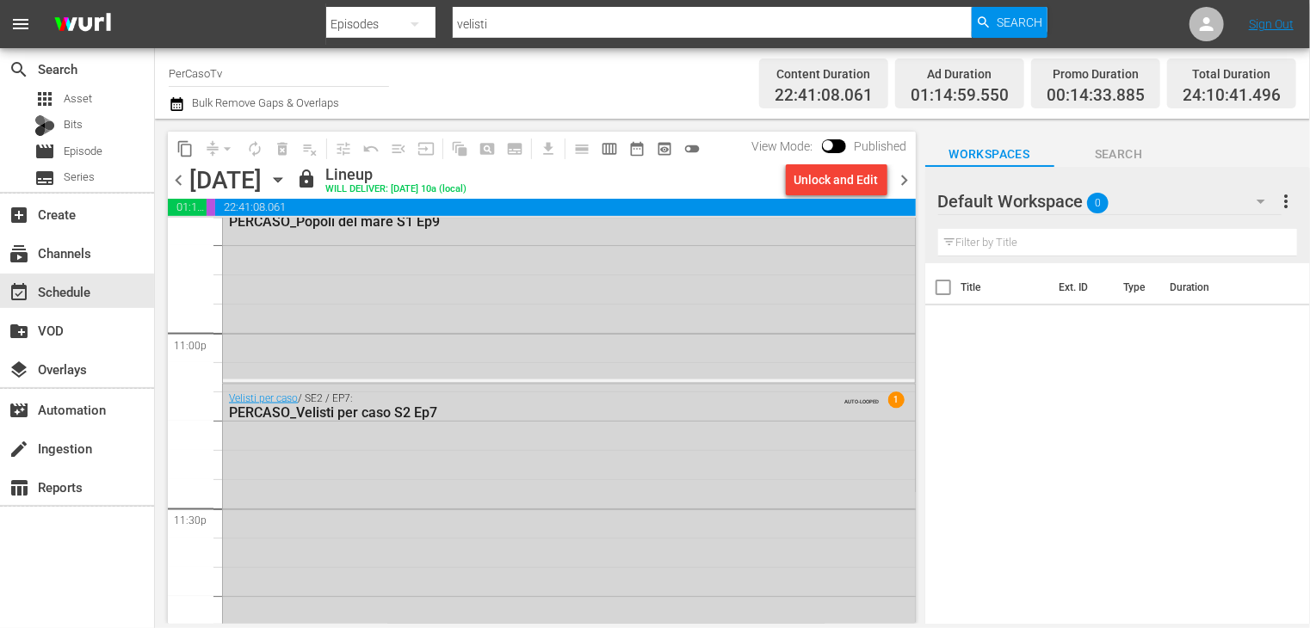
scroll to position [7994, 0]
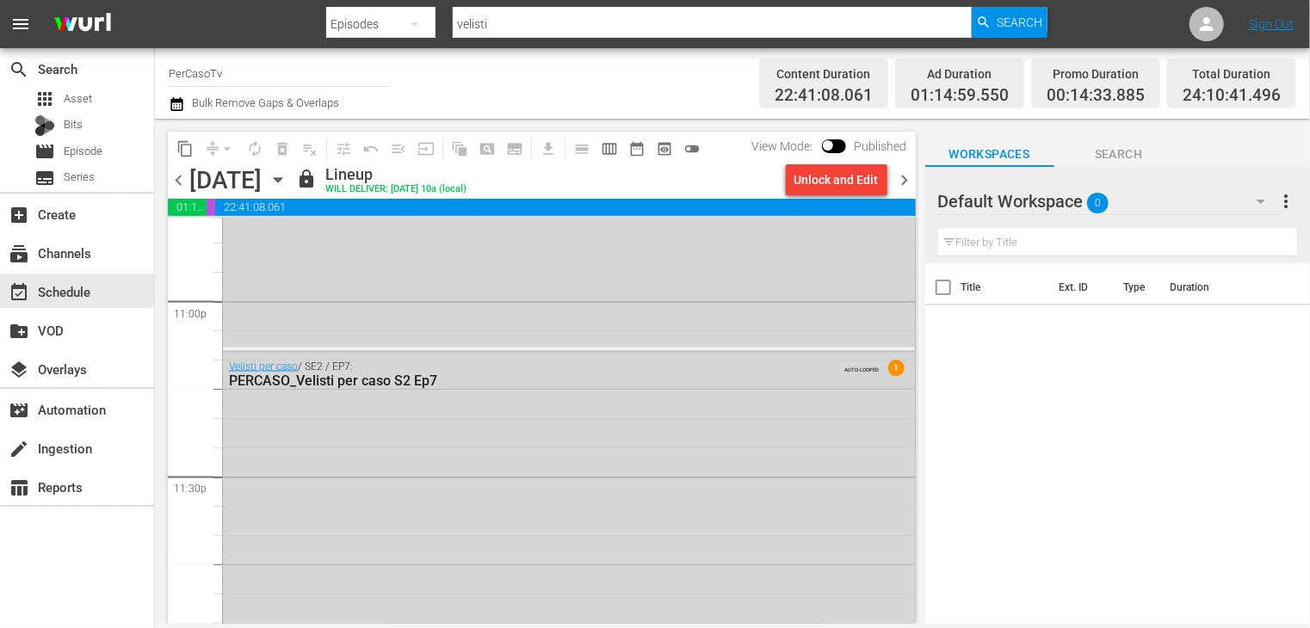
click at [903, 184] on span "chevron_right" at bounding box center [905, 181] width 22 height 22
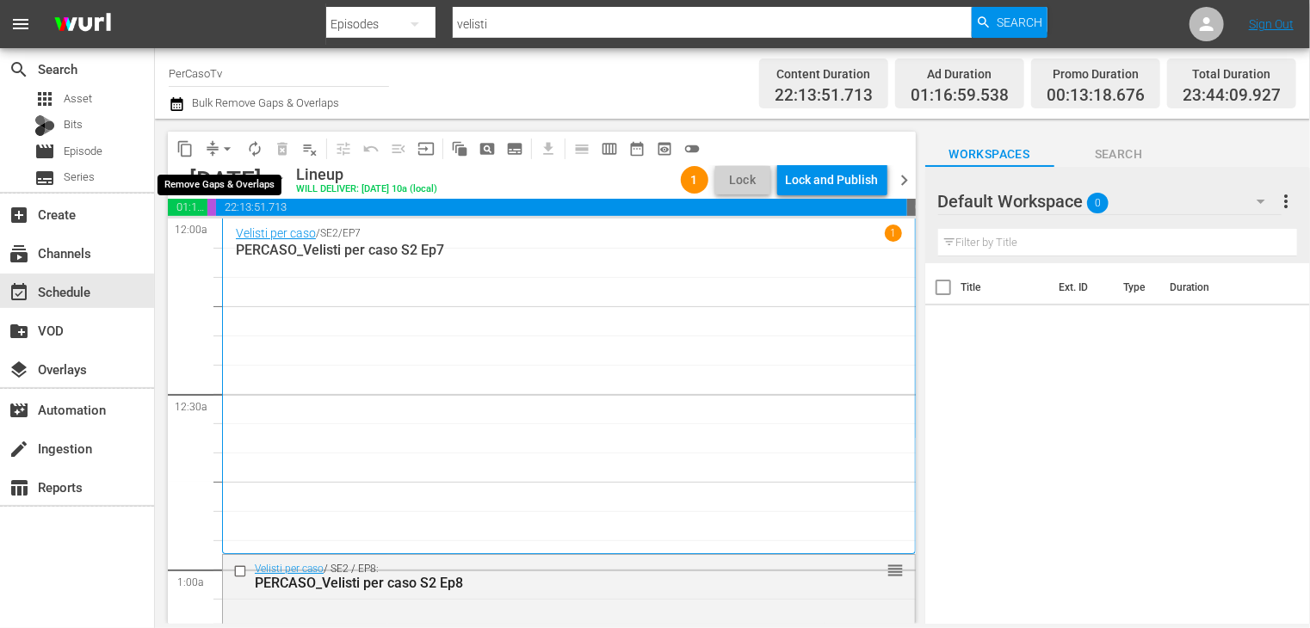
click at [225, 156] on span "arrow_drop_down" at bounding box center [227, 148] width 17 height 17
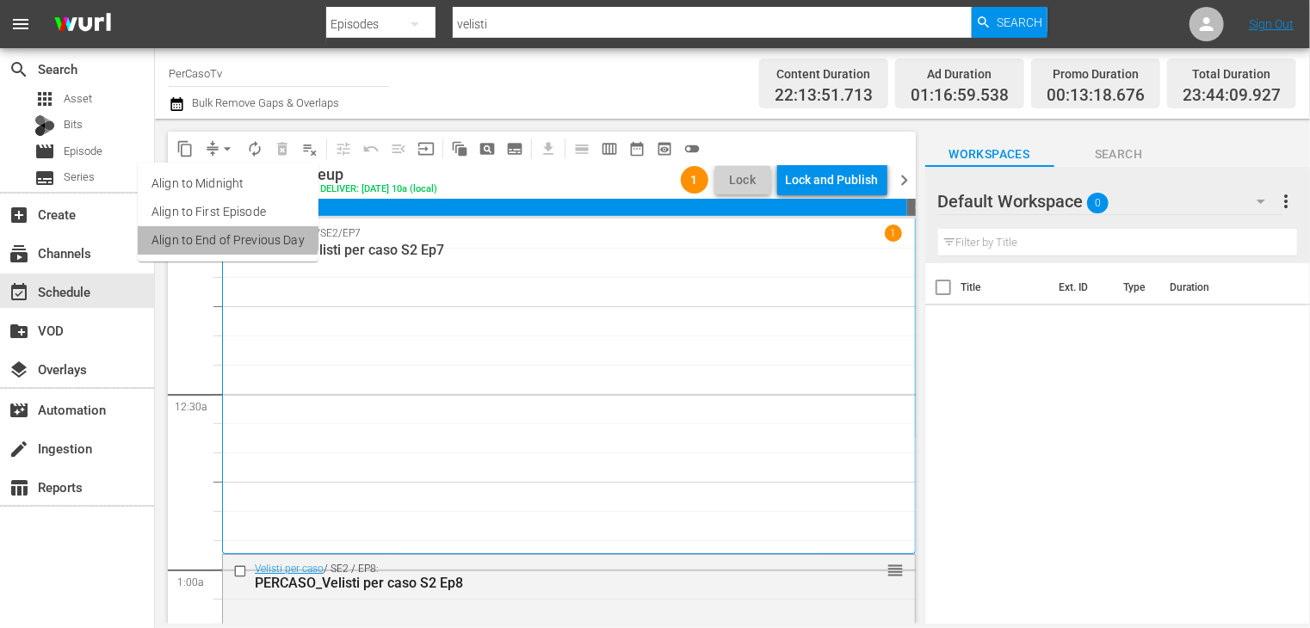
click at [223, 235] on li "Align to End of Previous Day" at bounding box center [228, 240] width 181 height 28
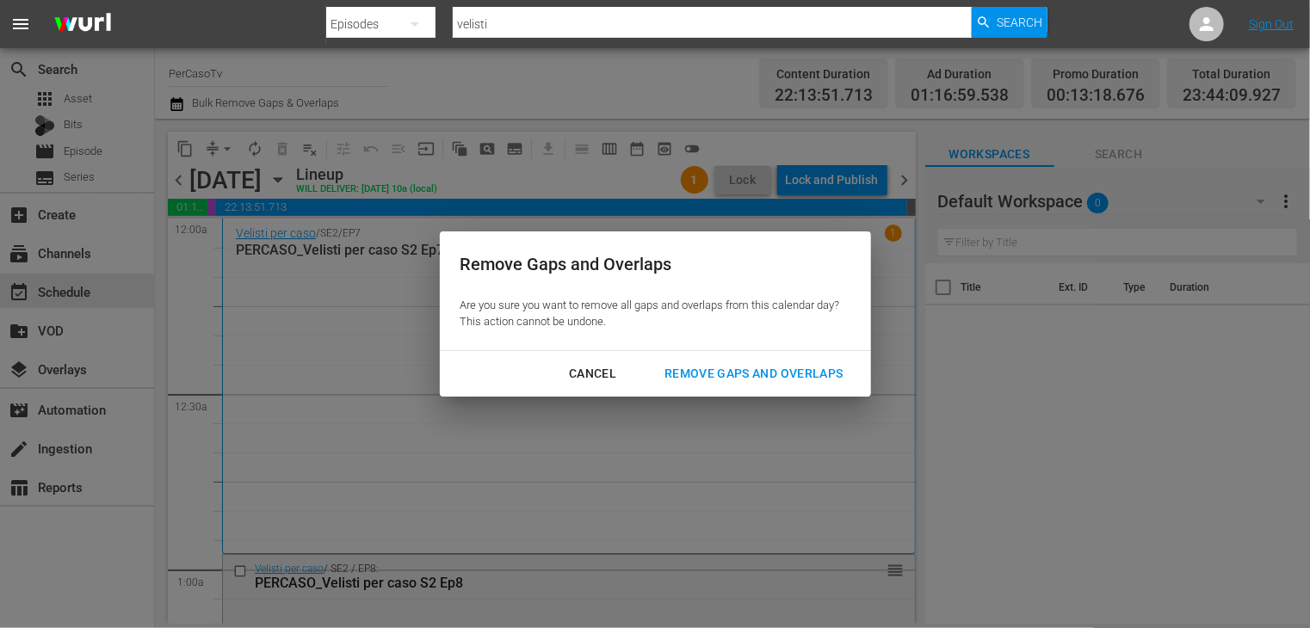
click at [682, 380] on div "Remove Gaps and Overlaps" at bounding box center [754, 374] width 206 height 22
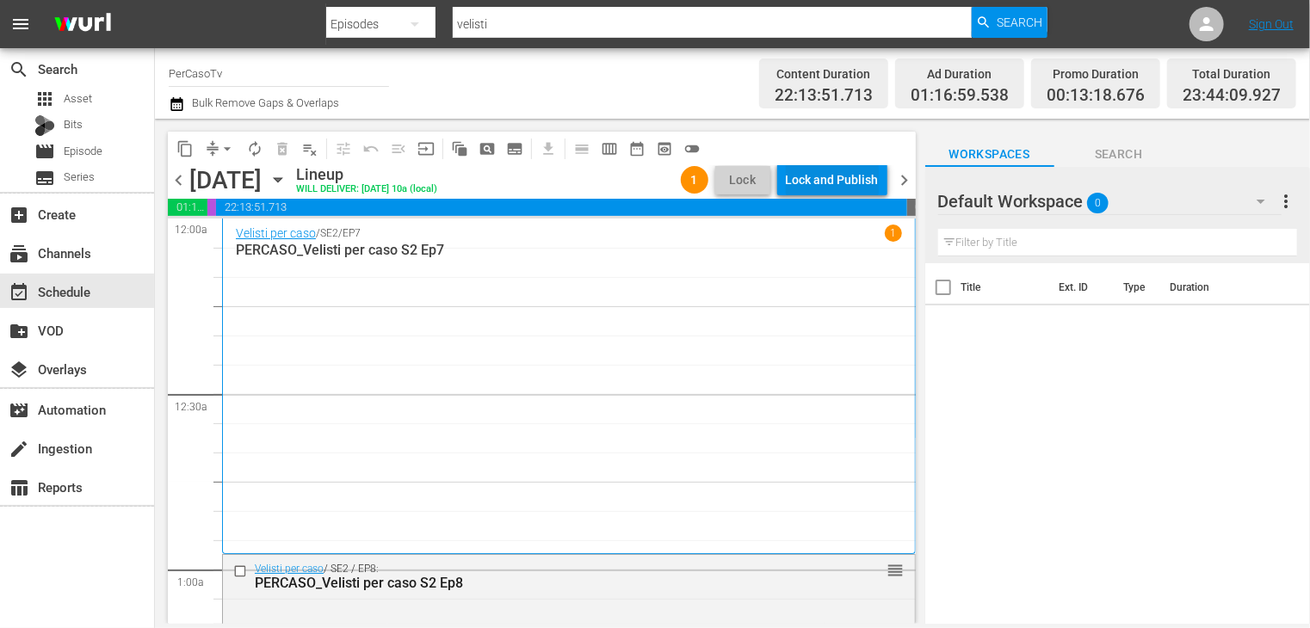
click at [815, 183] on div "Lock and Publish" at bounding box center [832, 179] width 93 height 31
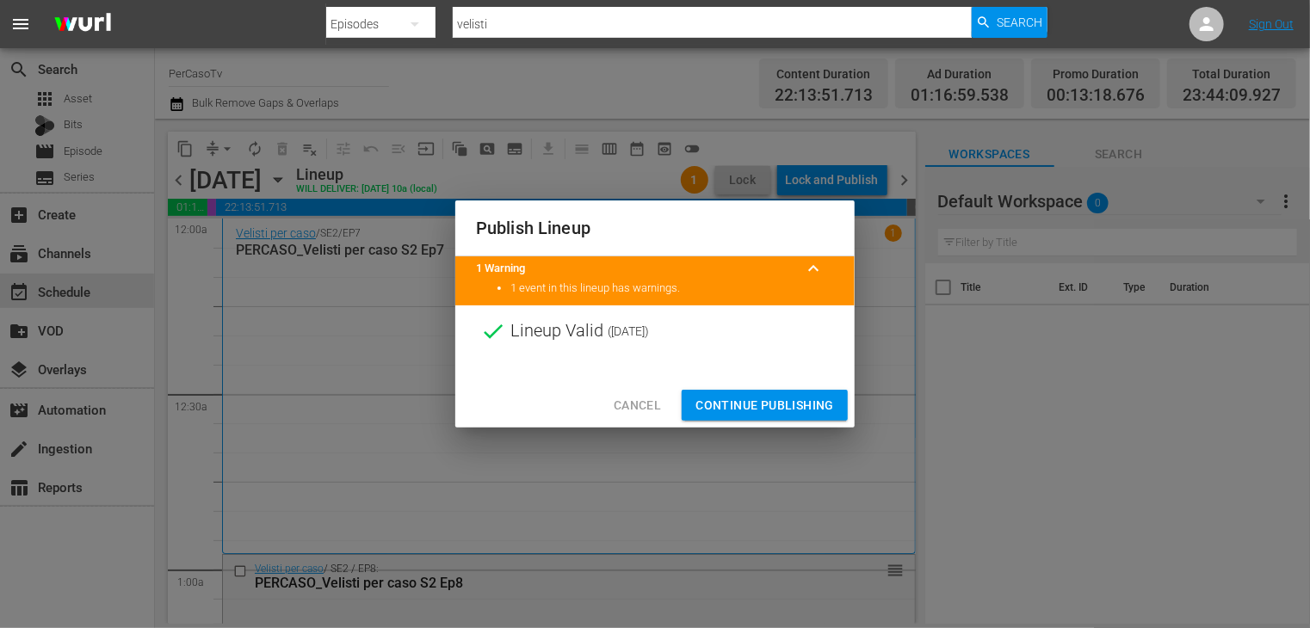
click at [743, 402] on span "Continue Publishing" at bounding box center [764, 406] width 139 height 22
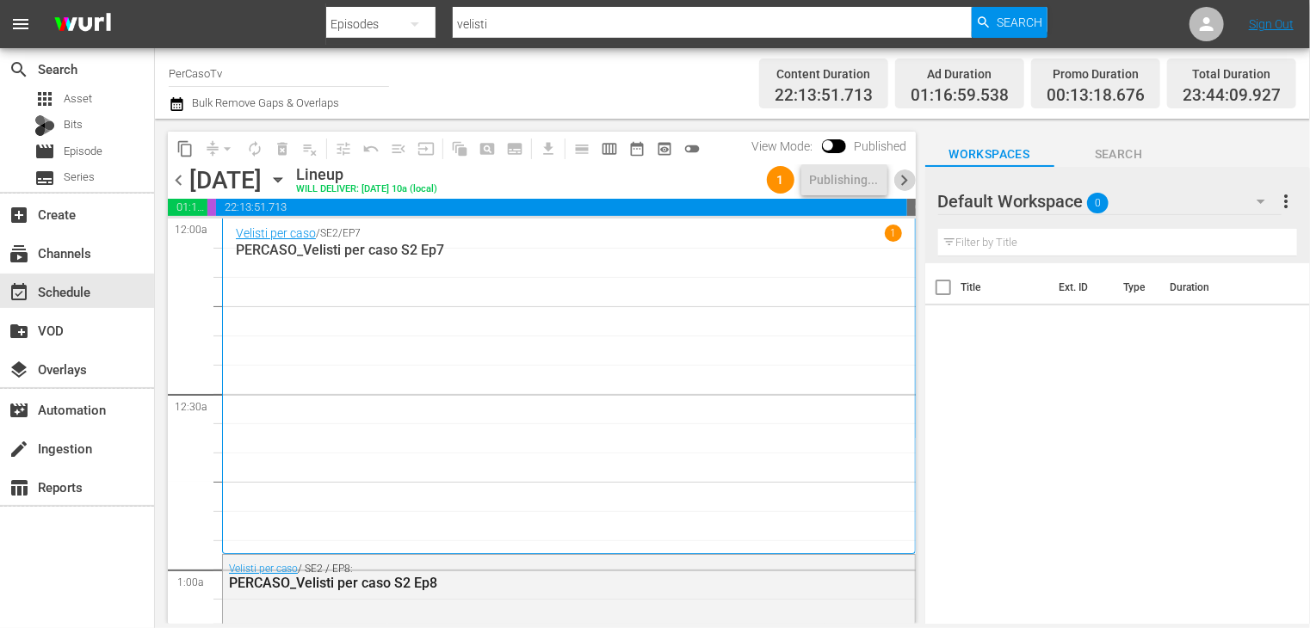
click at [912, 183] on span "chevron_right" at bounding box center [905, 181] width 22 height 22
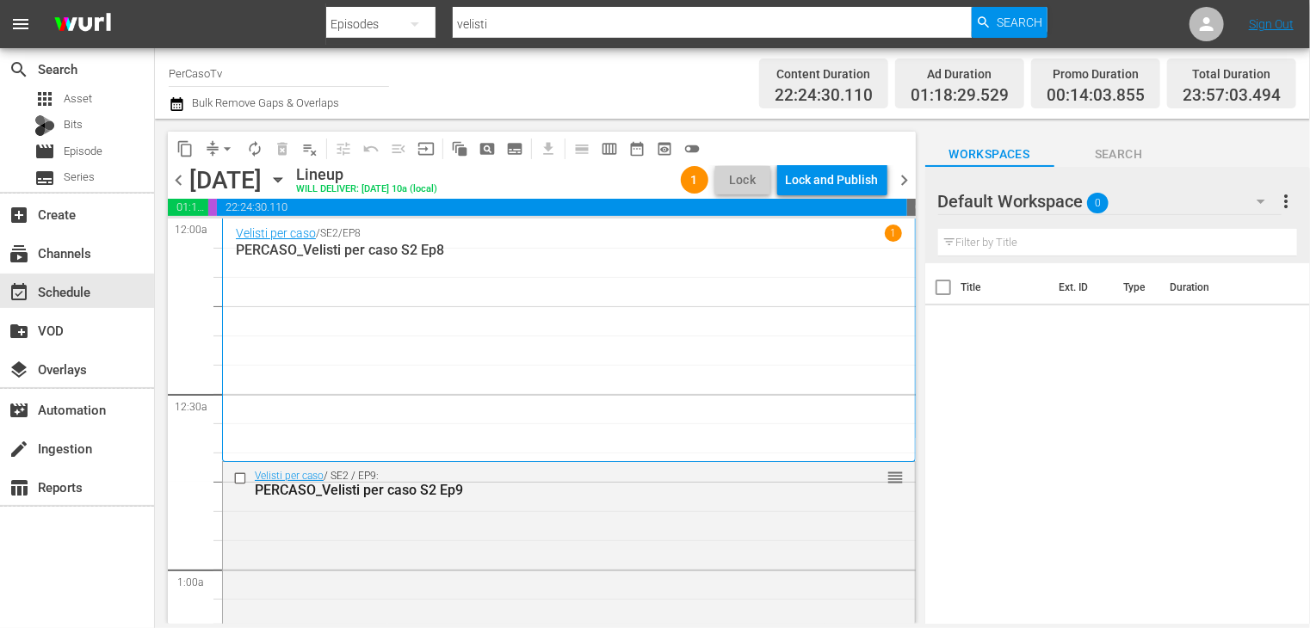
click at [182, 182] on span "chevron_left" at bounding box center [179, 181] width 22 height 22
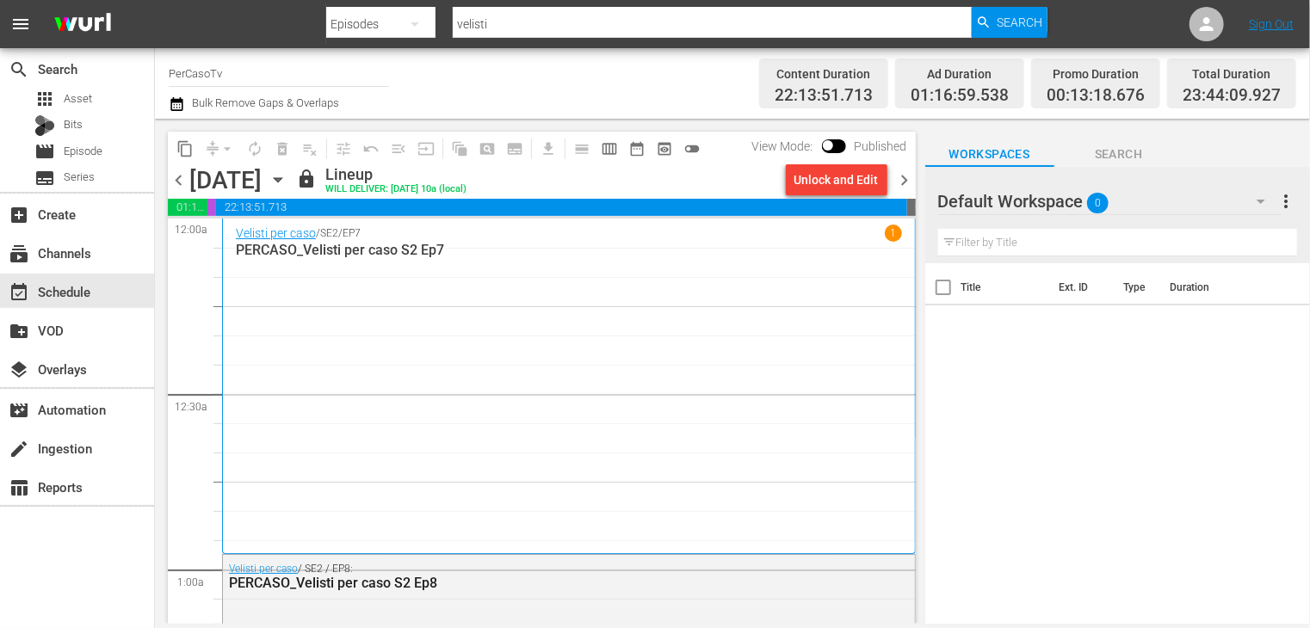
click at [904, 181] on span "chevron_right" at bounding box center [905, 181] width 22 height 22
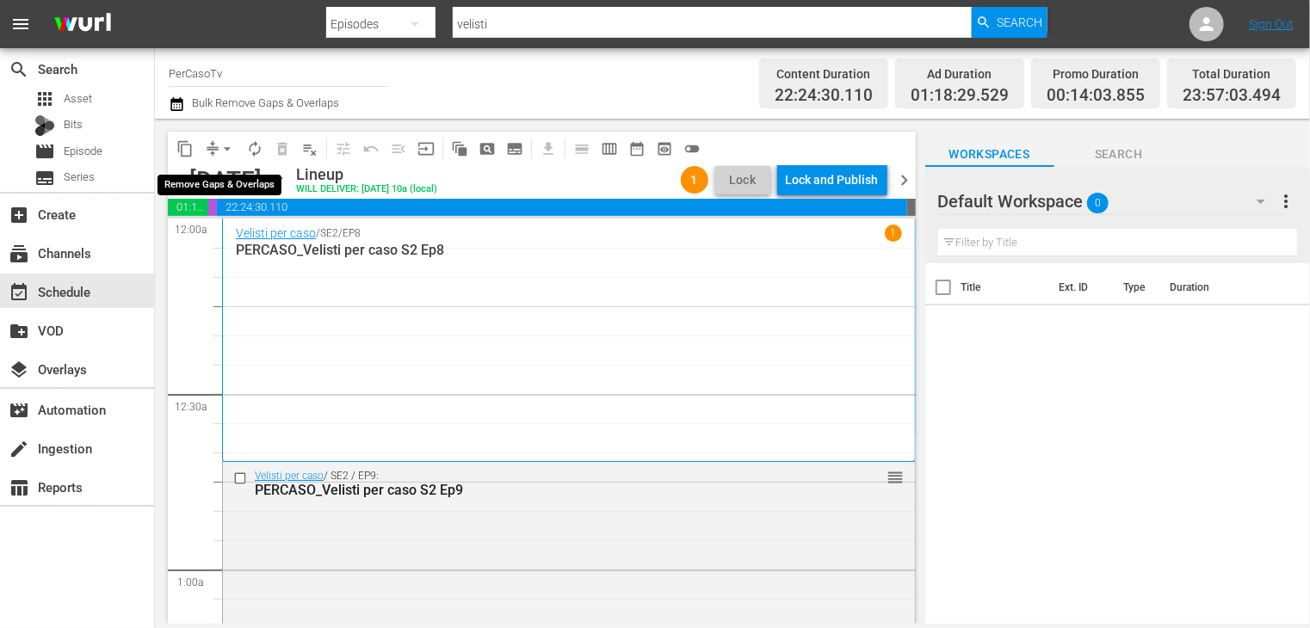
click at [225, 152] on span "arrow_drop_down" at bounding box center [227, 148] width 17 height 17
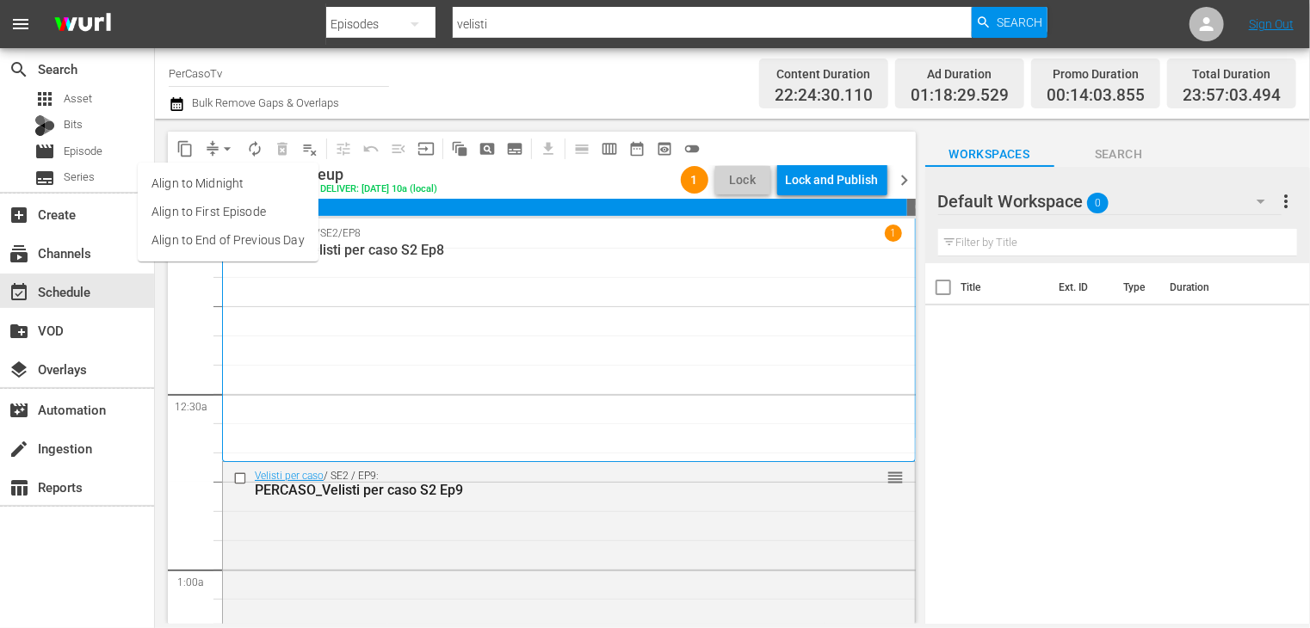
click at [226, 244] on li "Align to End of Previous Day" at bounding box center [228, 240] width 181 height 28
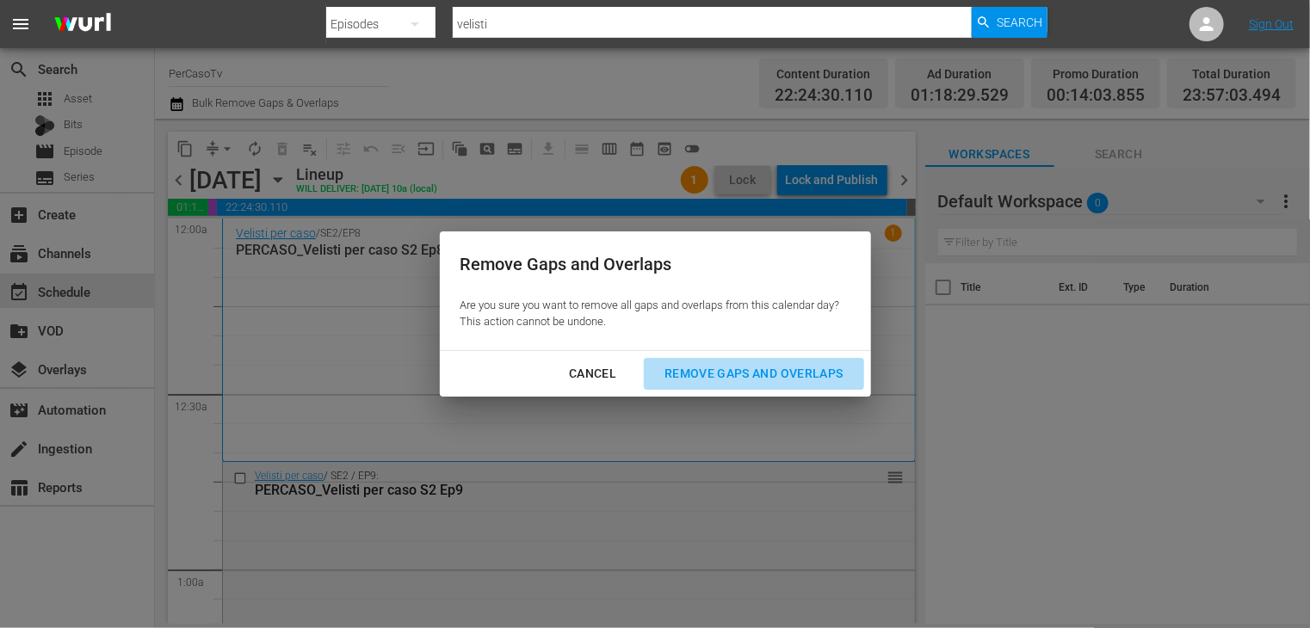
click at [726, 369] on div "Remove Gaps and Overlaps" at bounding box center [754, 374] width 206 height 22
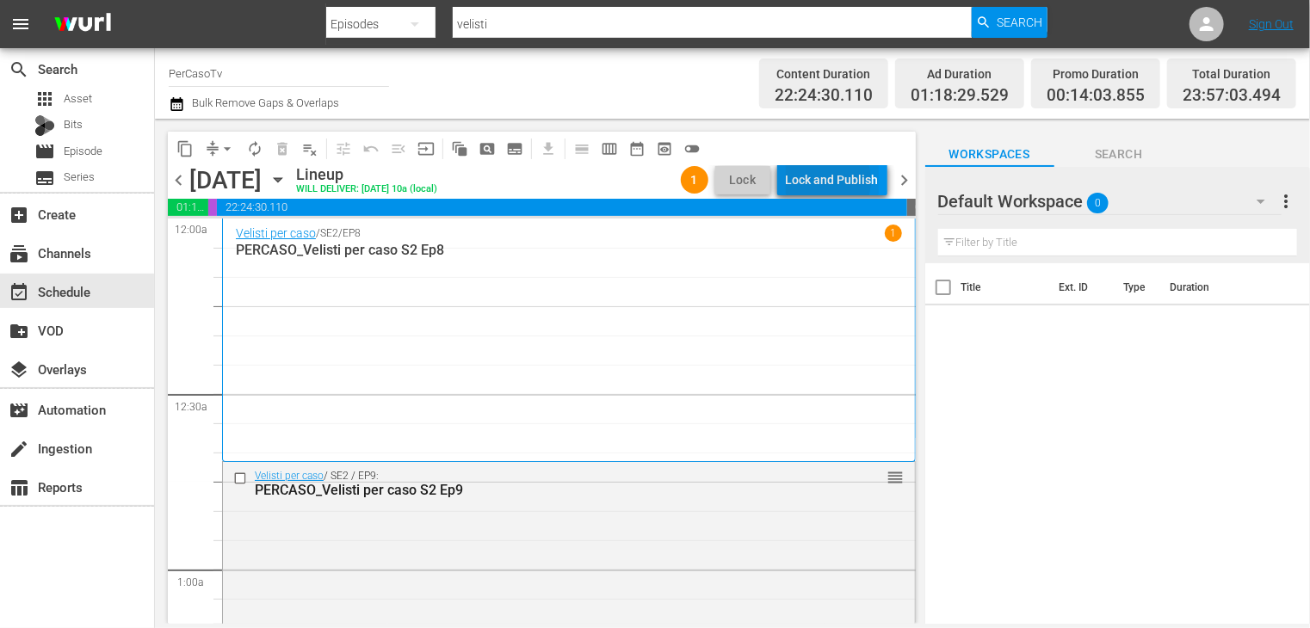
click at [824, 181] on div "Lock and Publish" at bounding box center [832, 179] width 93 height 31
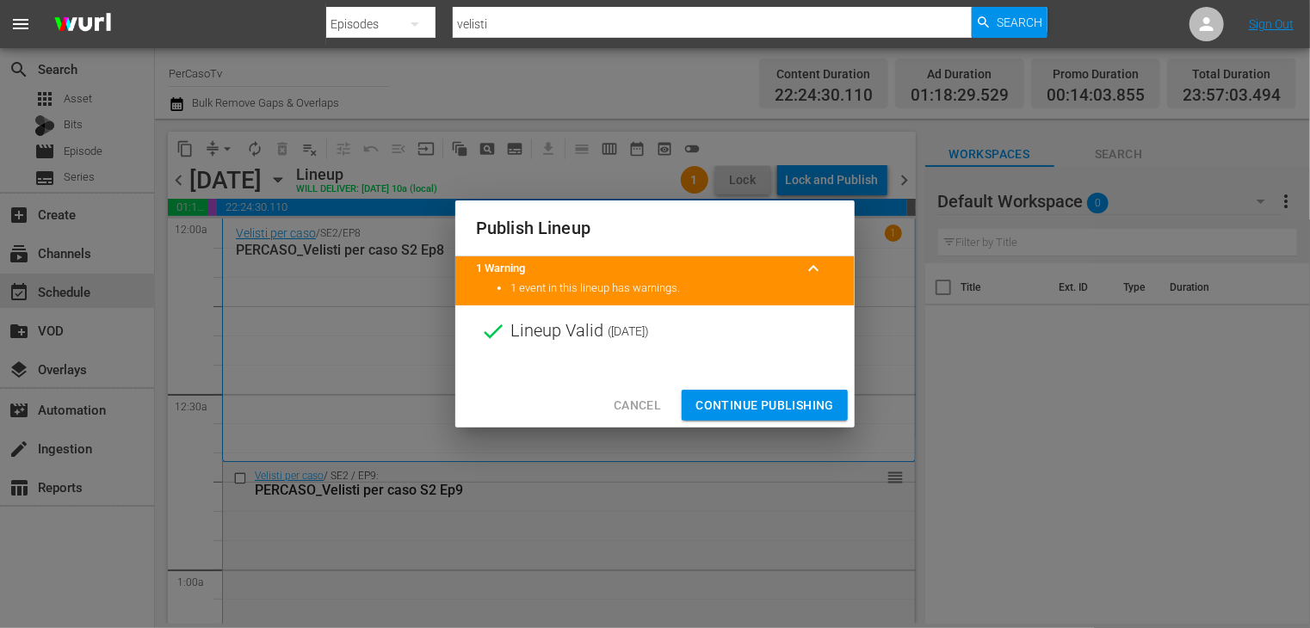
click at [754, 405] on span "Continue Publishing" at bounding box center [764, 406] width 139 height 22
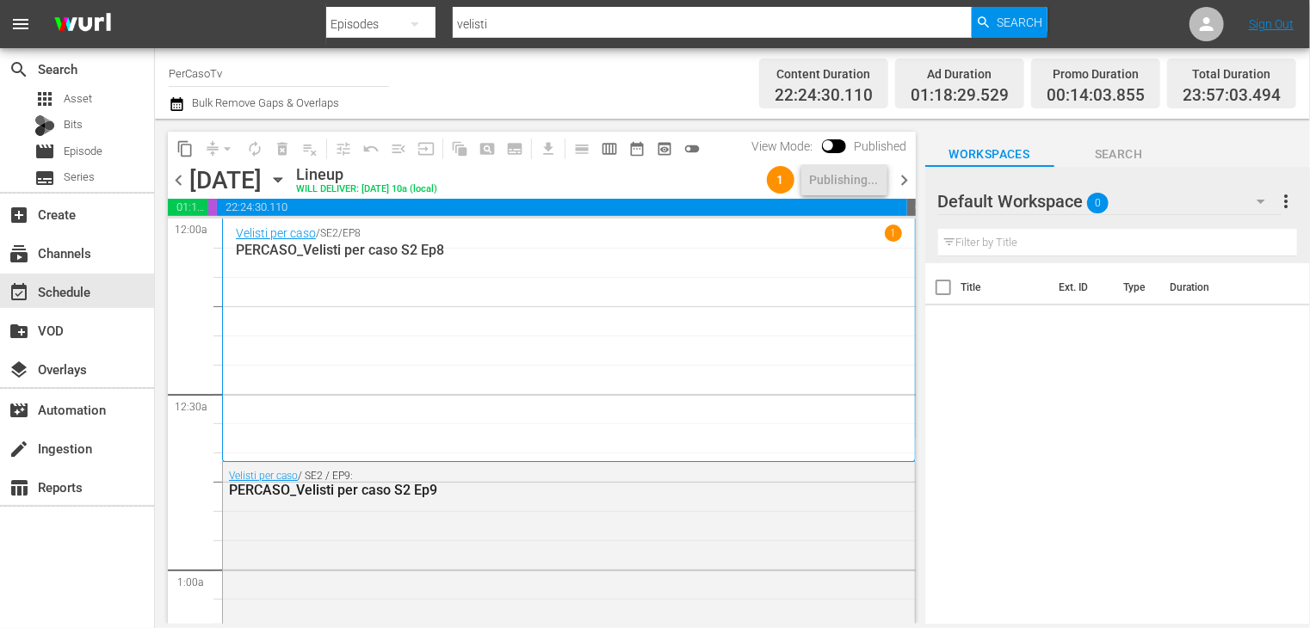
click at [905, 182] on span "chevron_right" at bounding box center [905, 181] width 22 height 22
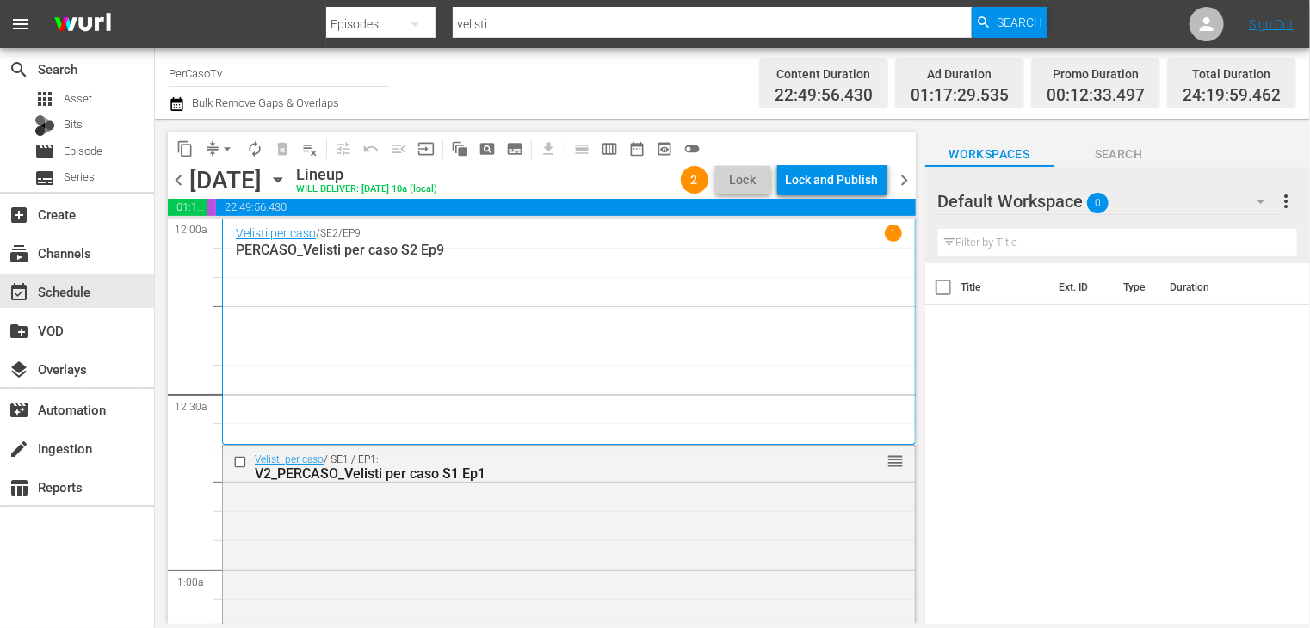
click at [178, 179] on span "chevron_left" at bounding box center [179, 181] width 22 height 22
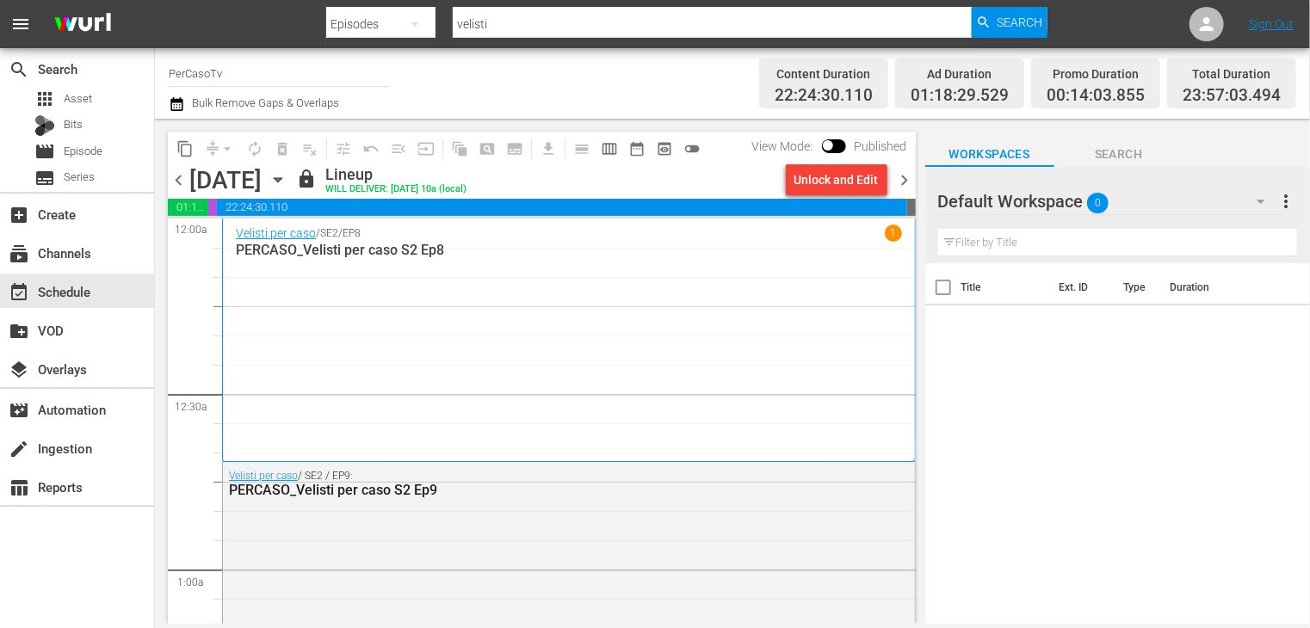
click at [905, 180] on span "chevron_right" at bounding box center [905, 181] width 22 height 22
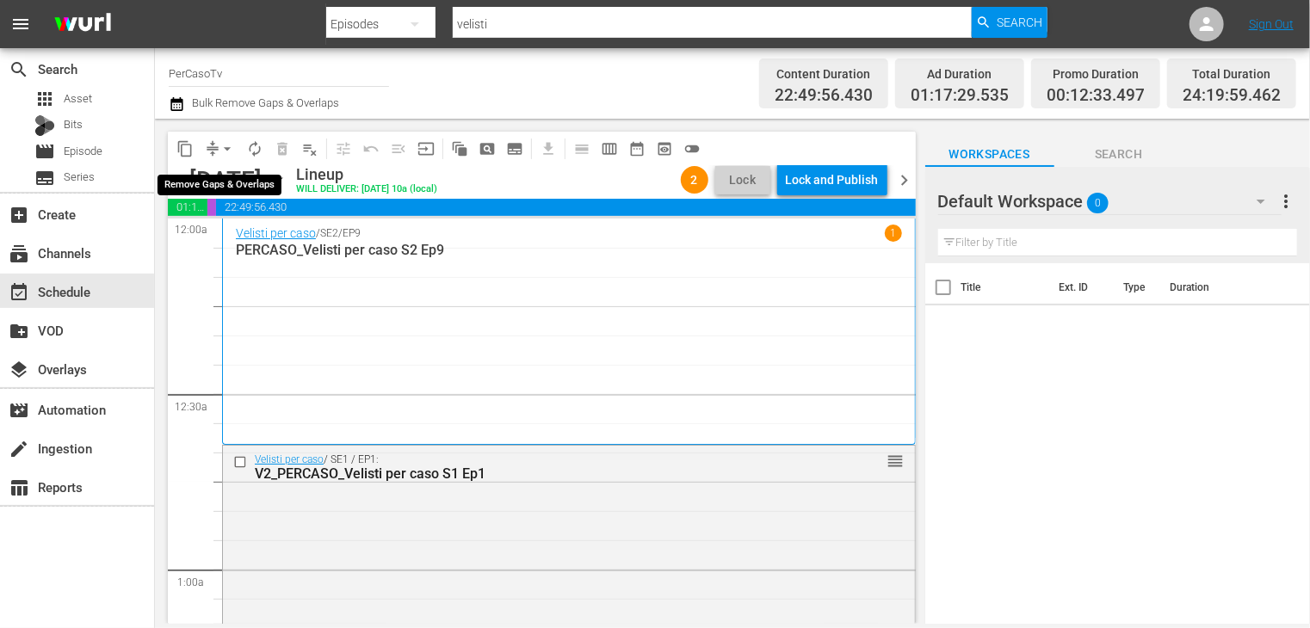
click at [227, 149] on span "arrow_drop_down" at bounding box center [227, 148] width 17 height 17
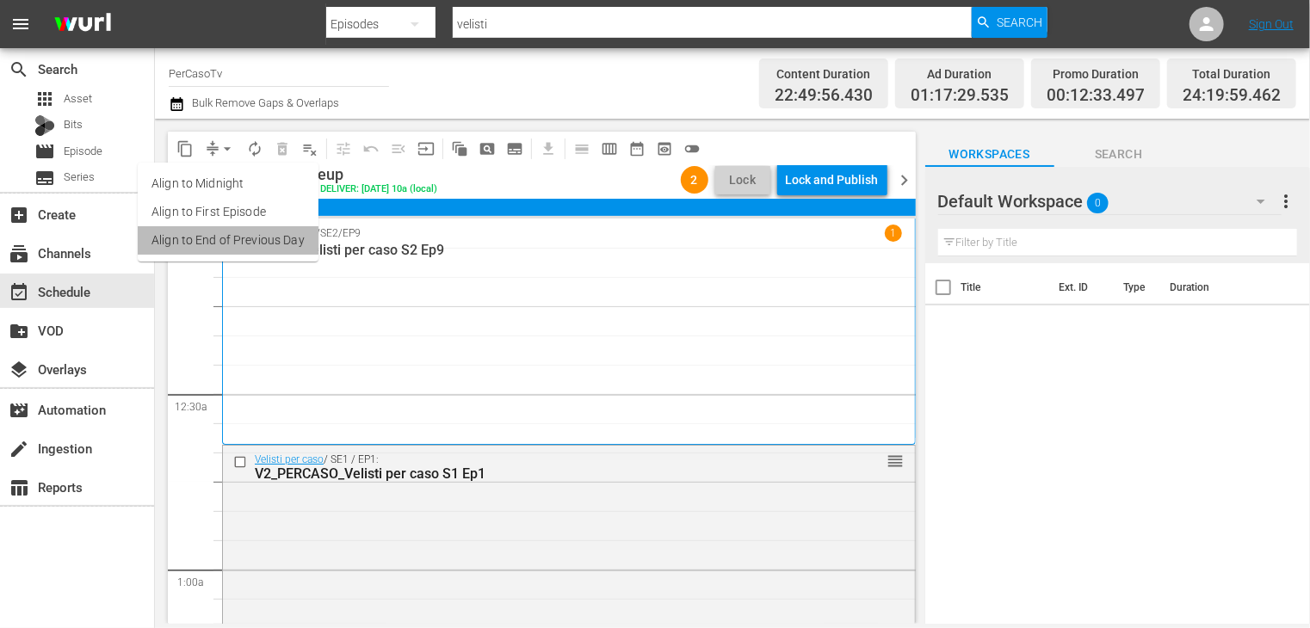
click at [231, 238] on li "Align to End of Previous Day" at bounding box center [228, 240] width 181 height 28
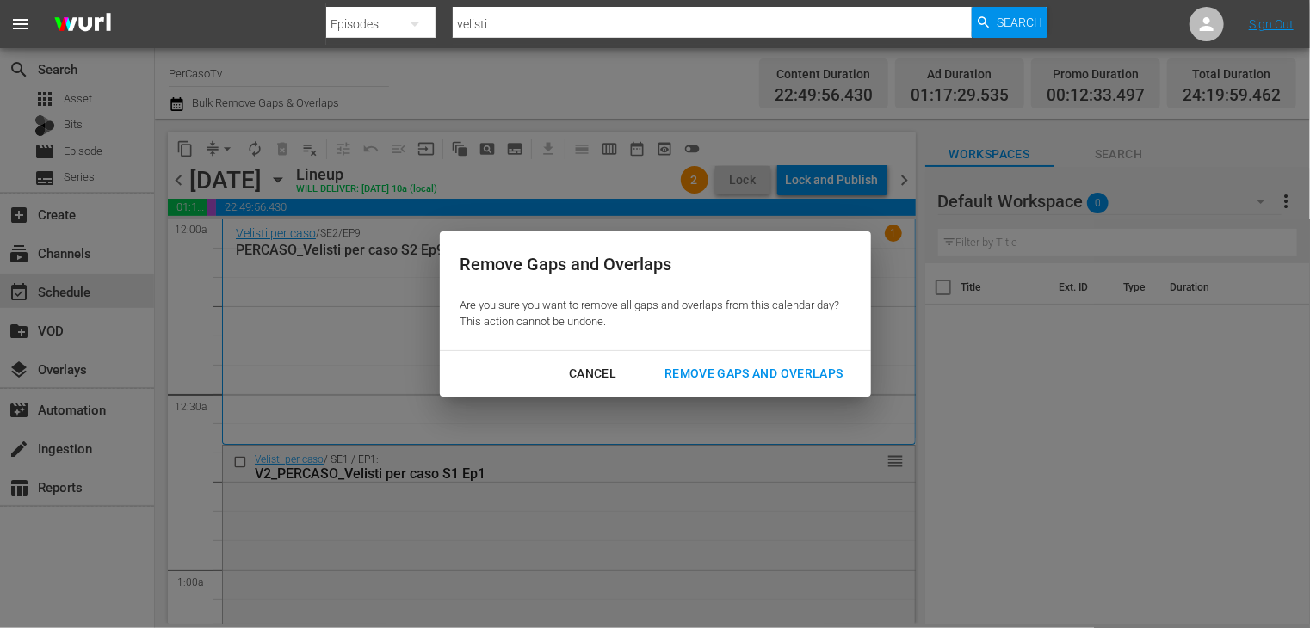
click at [694, 380] on div "Remove Gaps and Overlaps" at bounding box center [754, 374] width 206 height 22
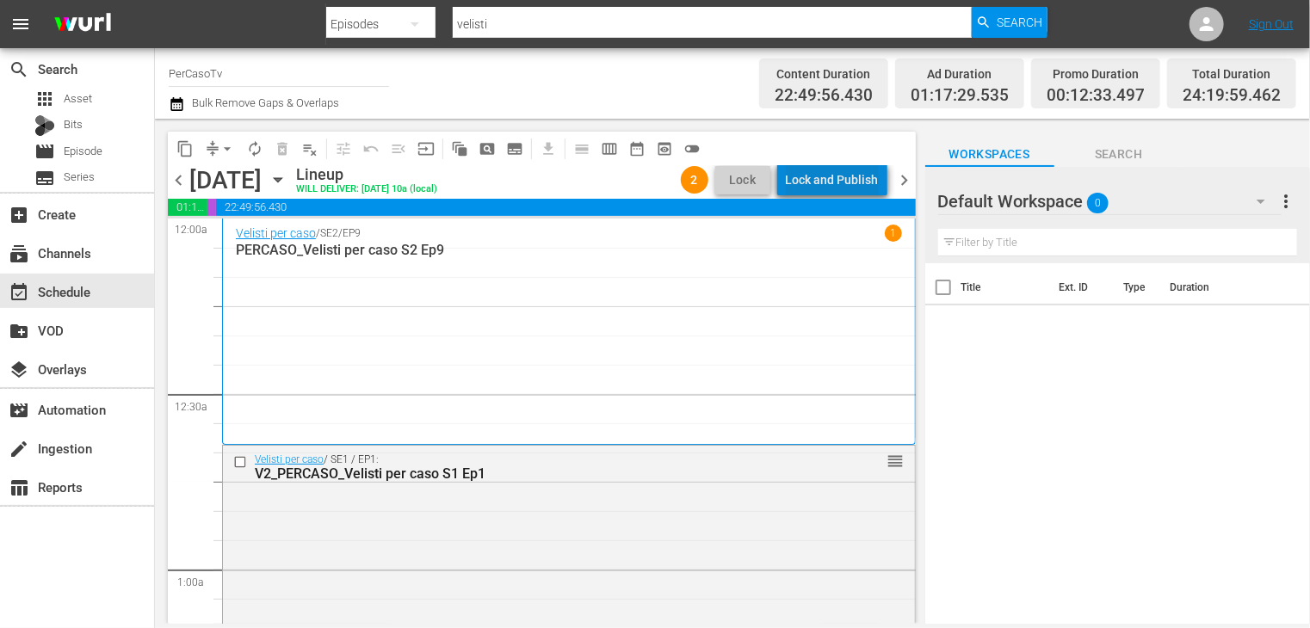
click at [851, 178] on div "Lock and Publish" at bounding box center [832, 179] width 93 height 31
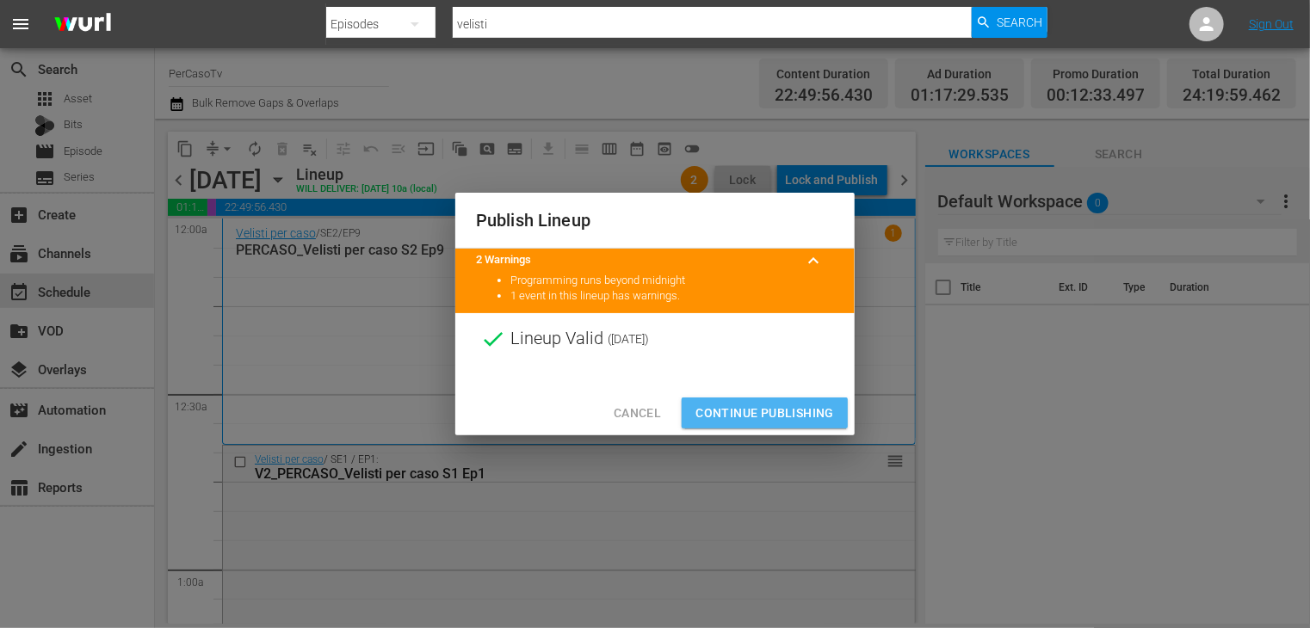
click at [761, 415] on span "Continue Publishing" at bounding box center [764, 414] width 139 height 22
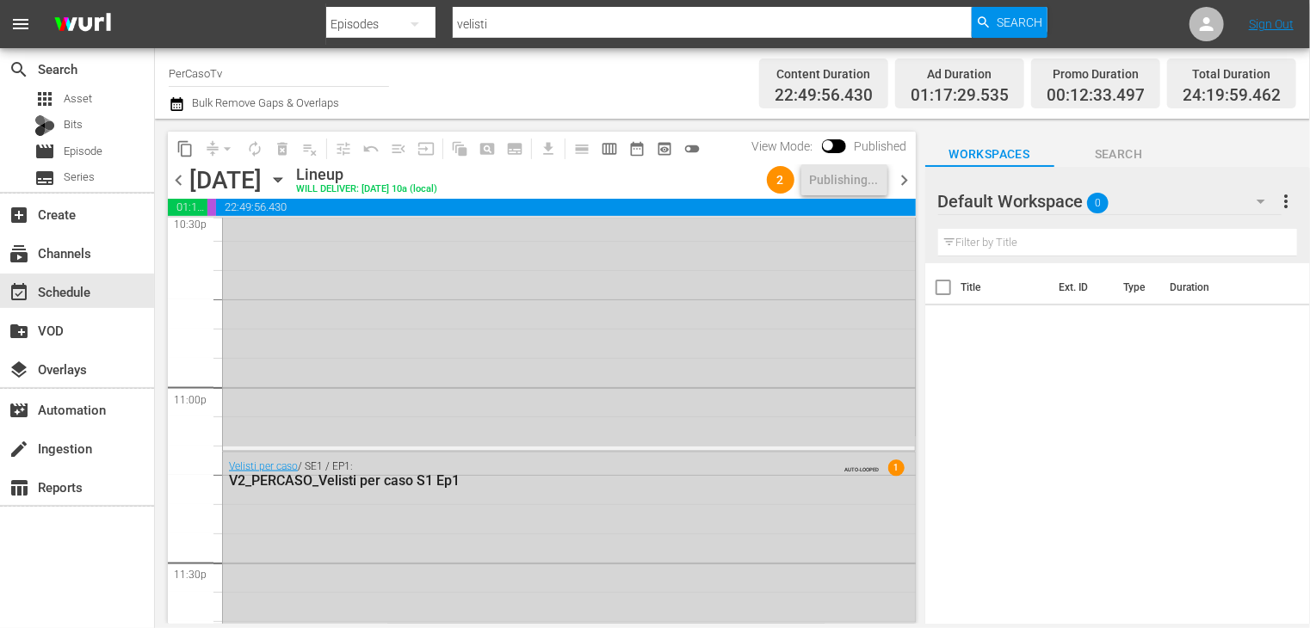
scroll to position [8365, 0]
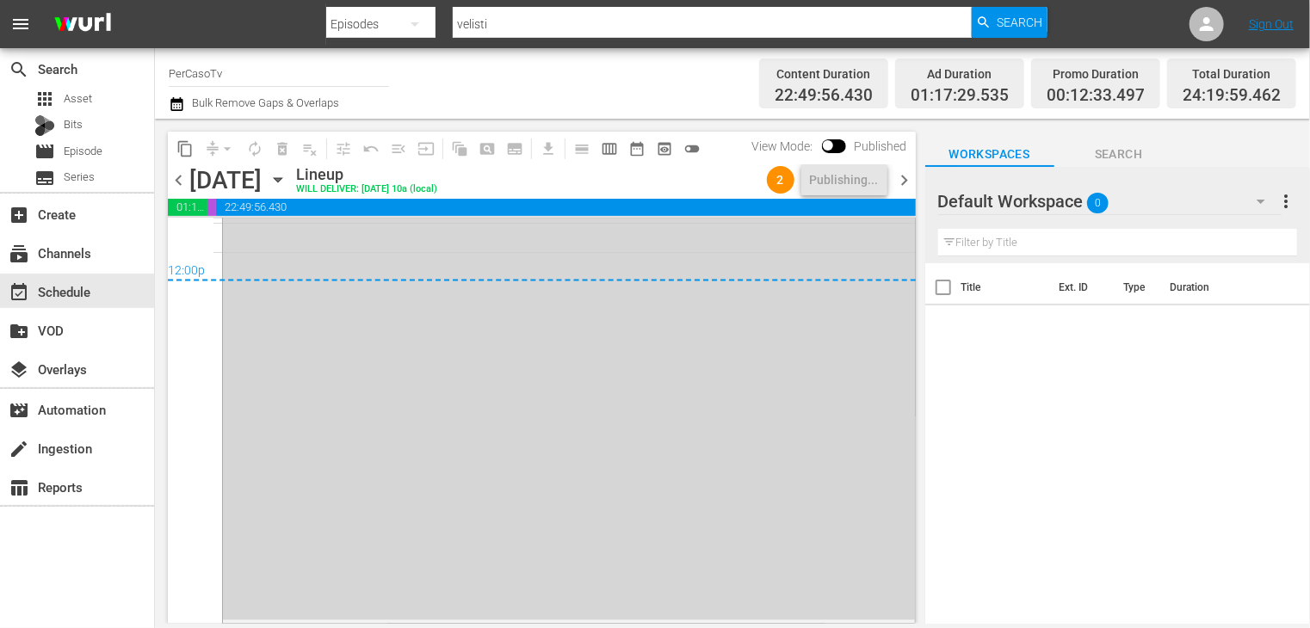
click at [902, 181] on span "chevron_right" at bounding box center [905, 181] width 22 height 22
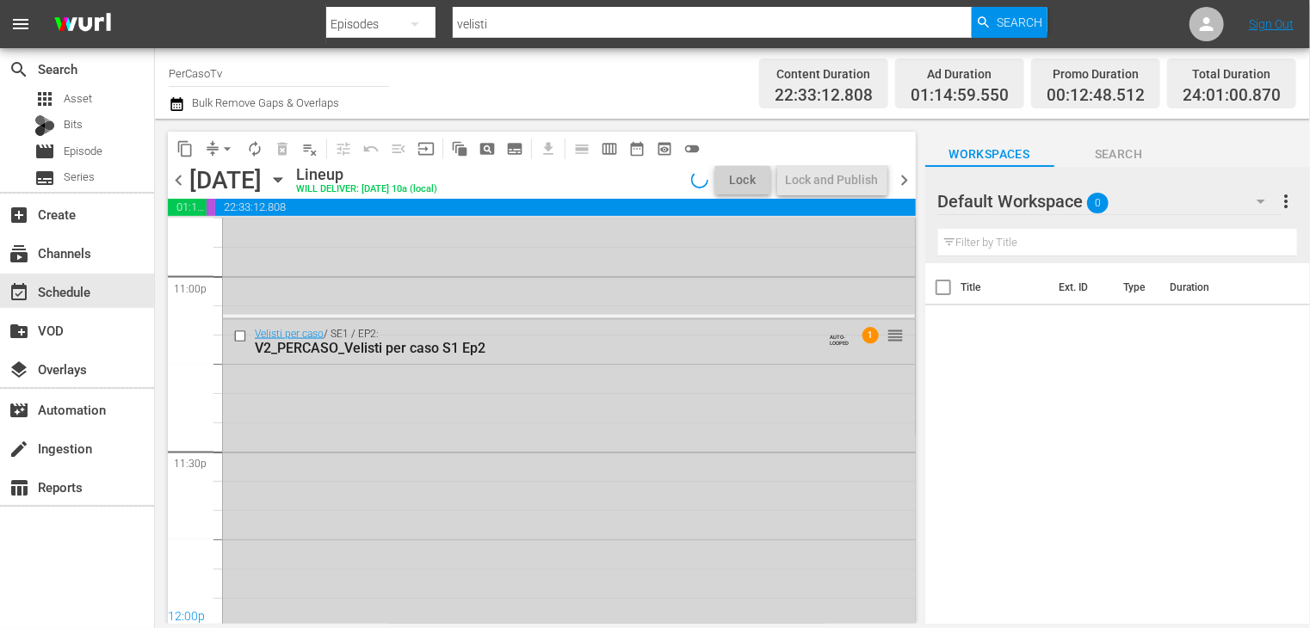
scroll to position [8365, 0]
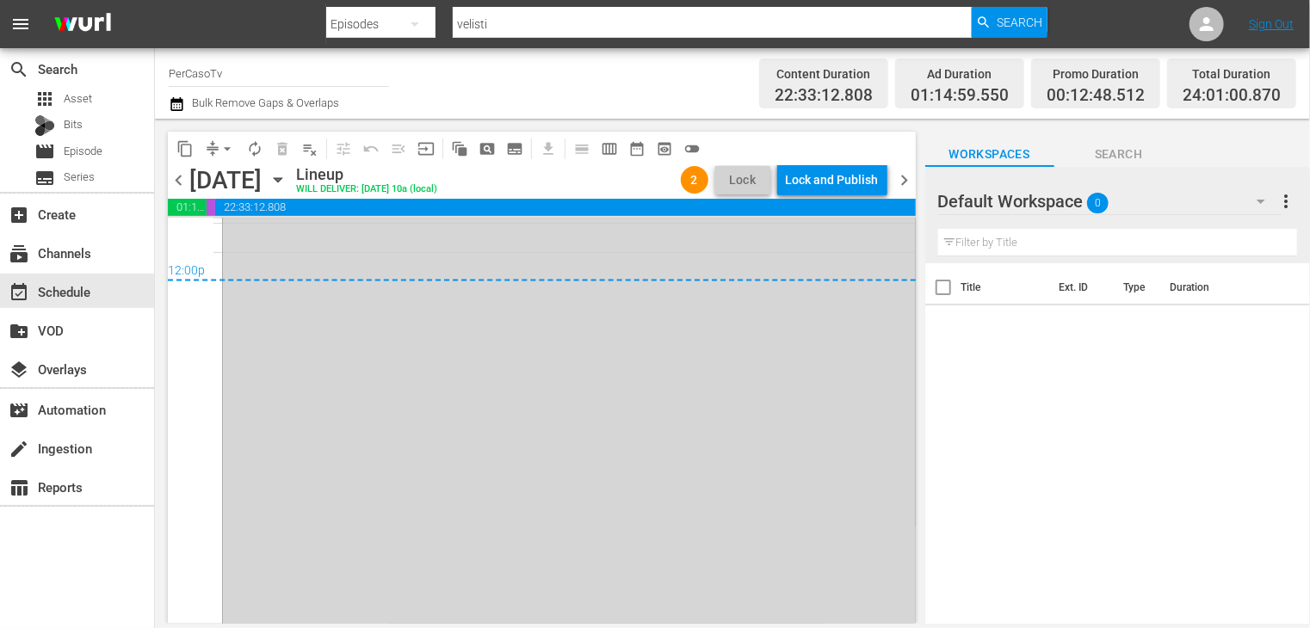
click at [179, 187] on span "chevron_left" at bounding box center [179, 181] width 22 height 22
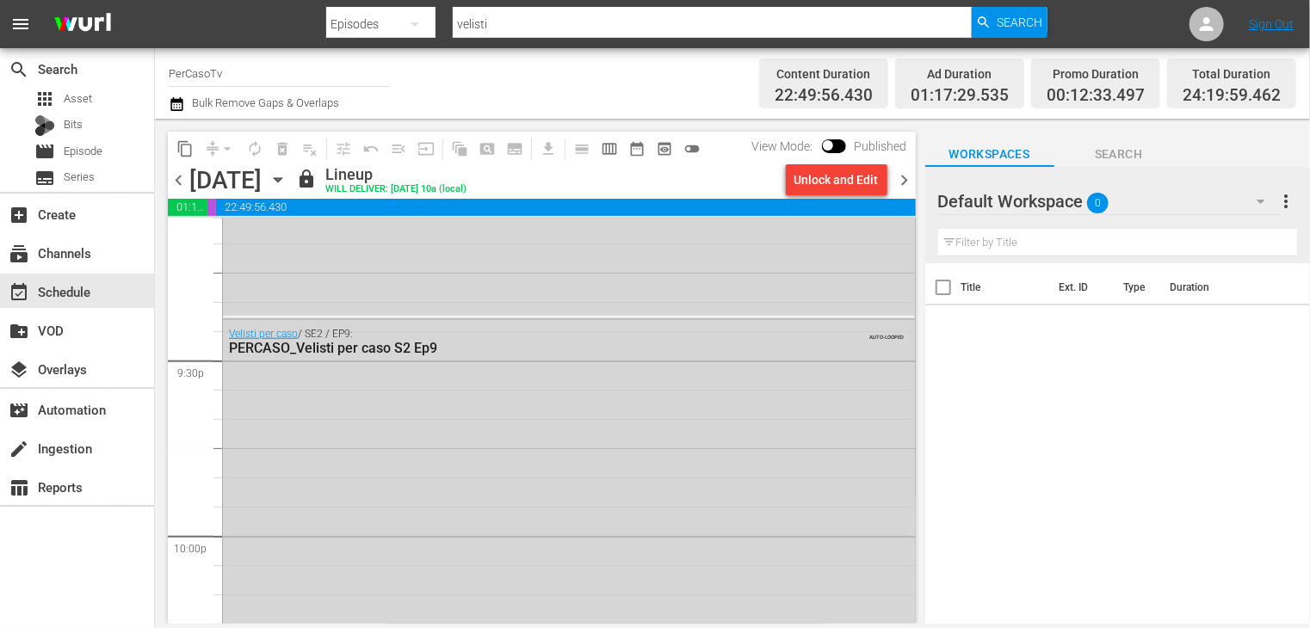
scroll to position [7472, 0]
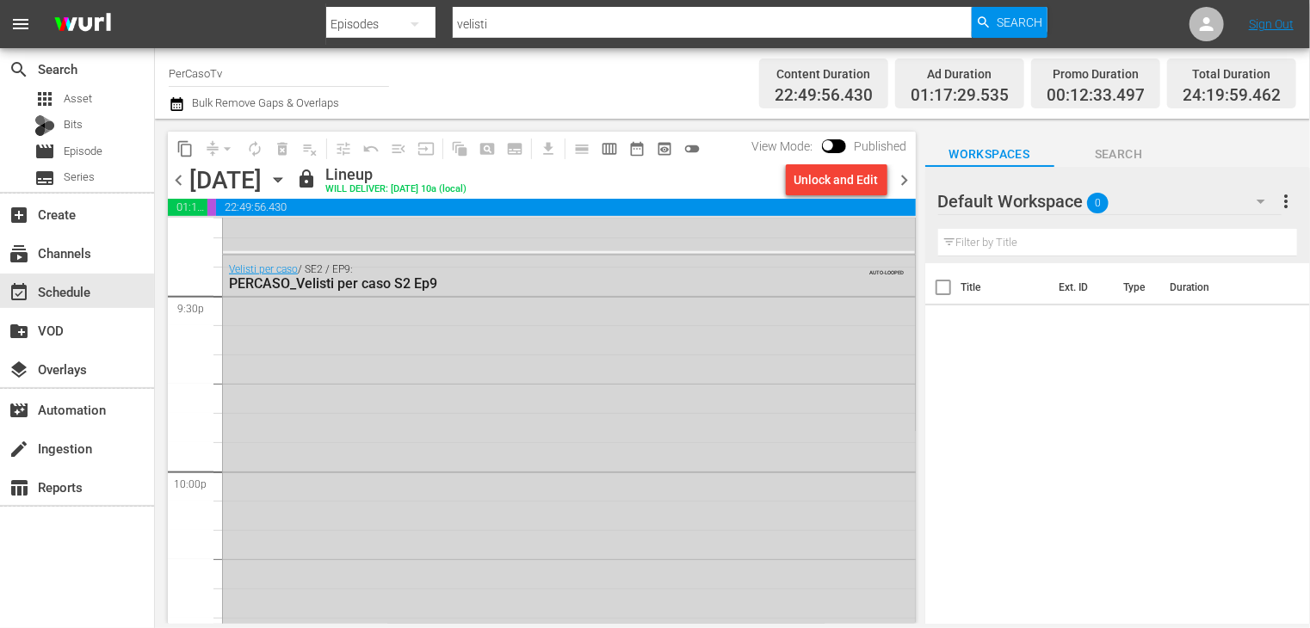
click at [900, 185] on span "chevron_right" at bounding box center [905, 181] width 22 height 22
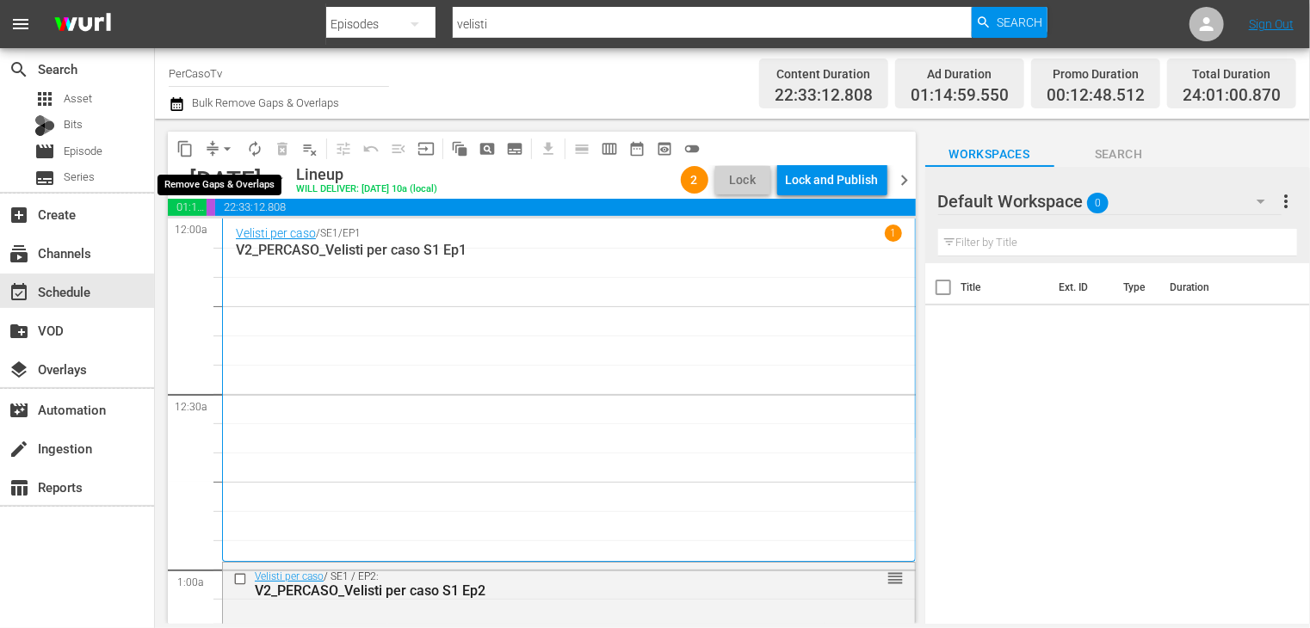
click at [226, 152] on span "arrow_drop_down" at bounding box center [227, 148] width 17 height 17
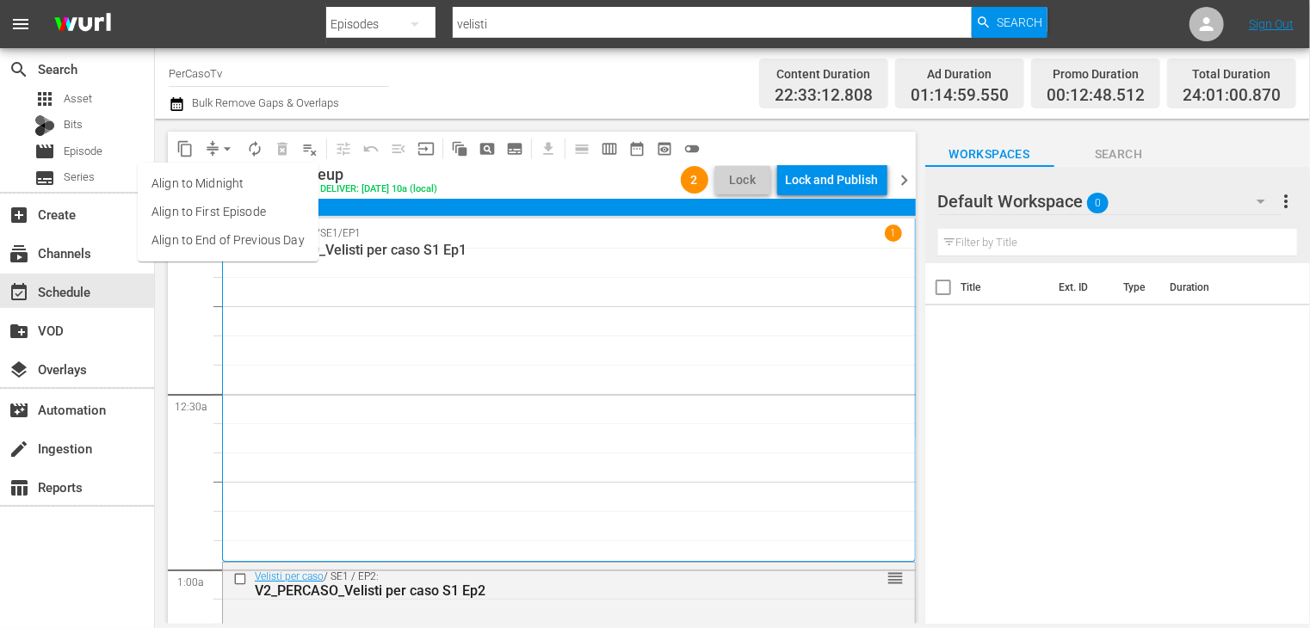
click at [241, 244] on li "Align to End of Previous Day" at bounding box center [228, 240] width 181 height 28
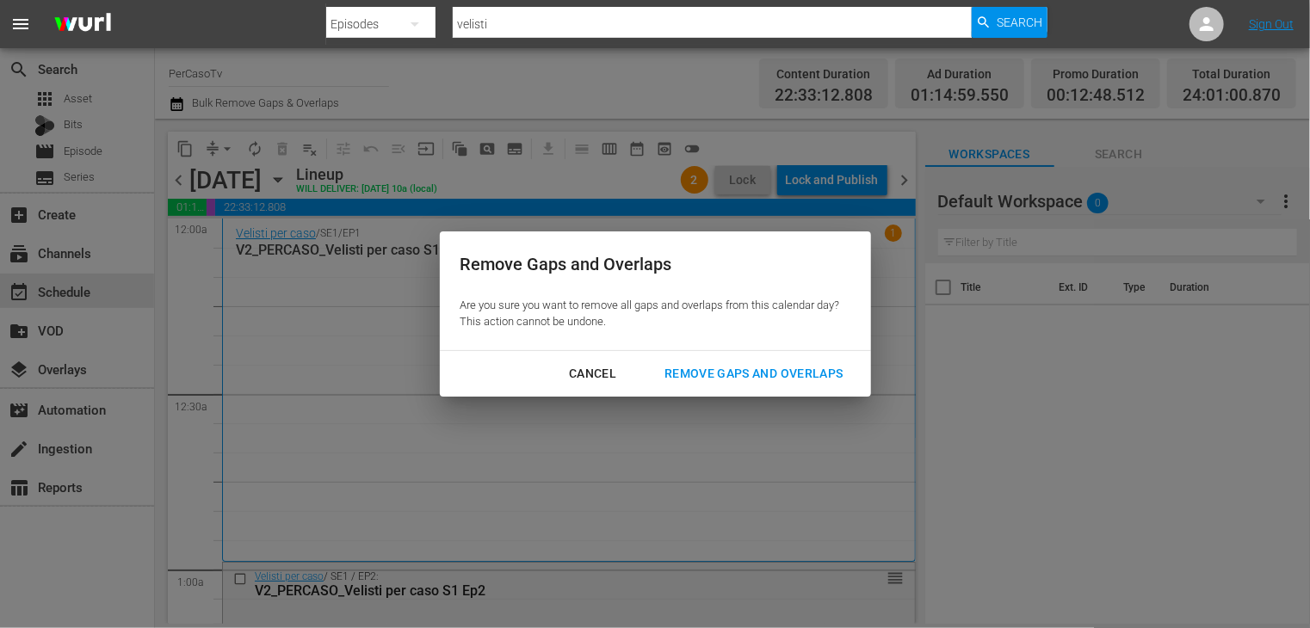
click at [694, 374] on div "Remove Gaps and Overlaps" at bounding box center [754, 374] width 206 height 22
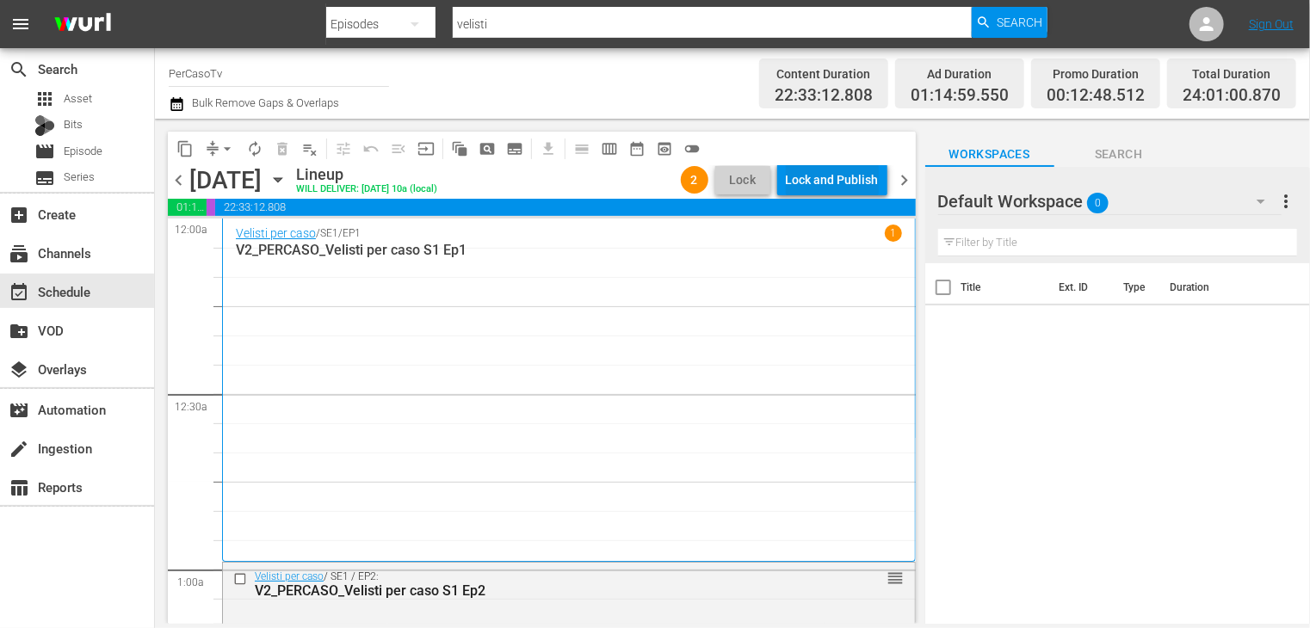
click at [817, 179] on div "Lock and Publish" at bounding box center [832, 179] width 93 height 31
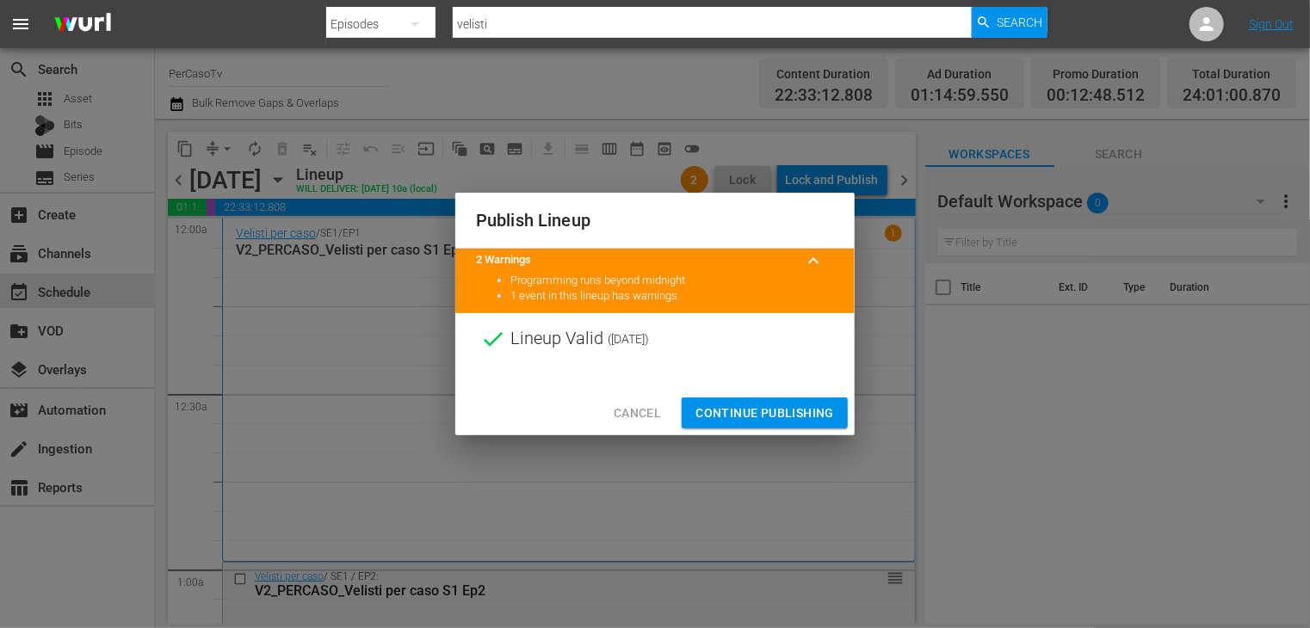
click at [755, 414] on span "Continue Publishing" at bounding box center [764, 414] width 139 height 22
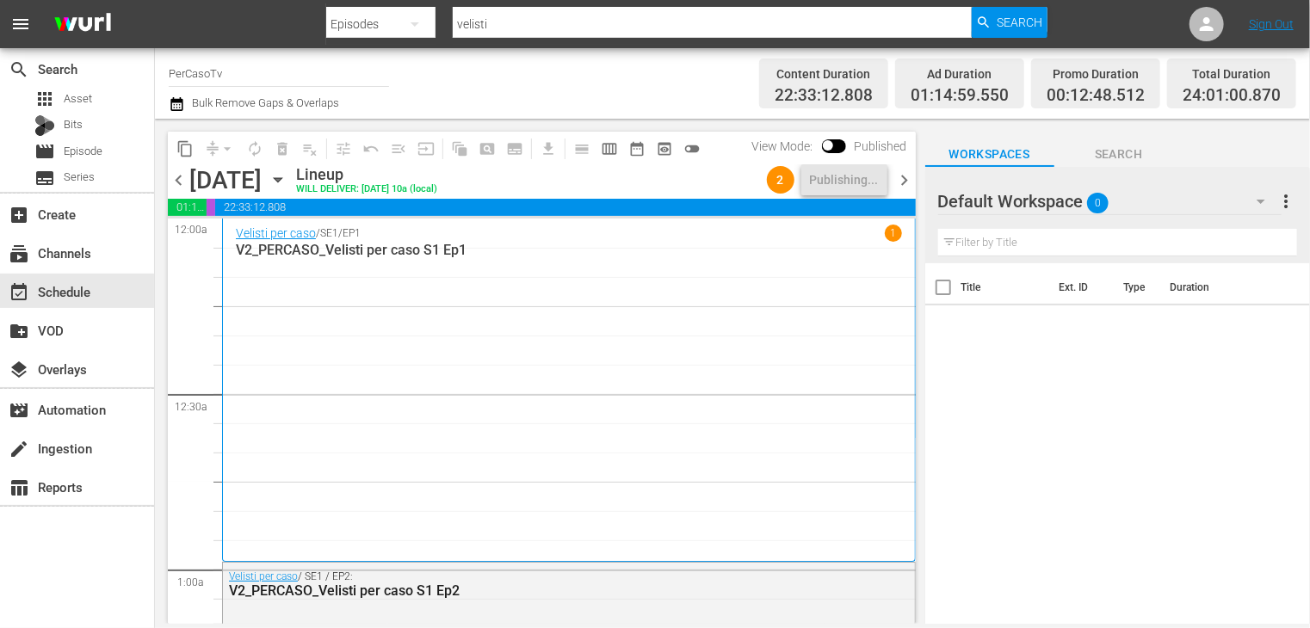
click at [905, 186] on span "chevron_right" at bounding box center [905, 181] width 22 height 22
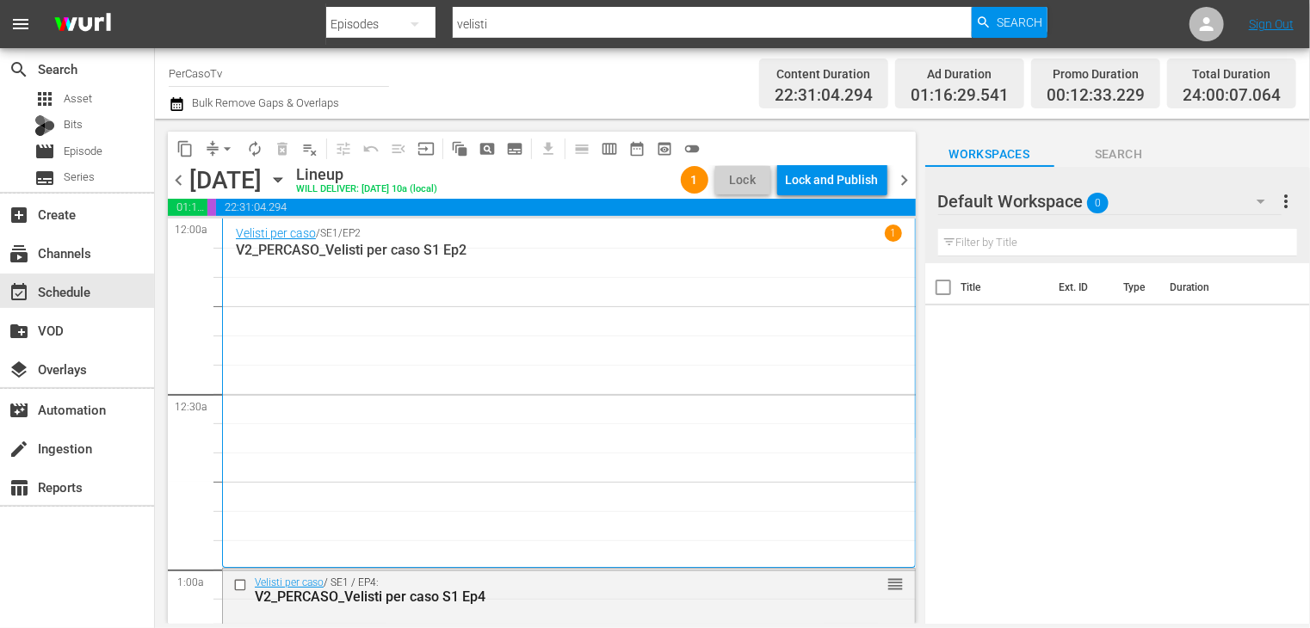
click at [176, 182] on span "chevron_left" at bounding box center [179, 181] width 22 height 22
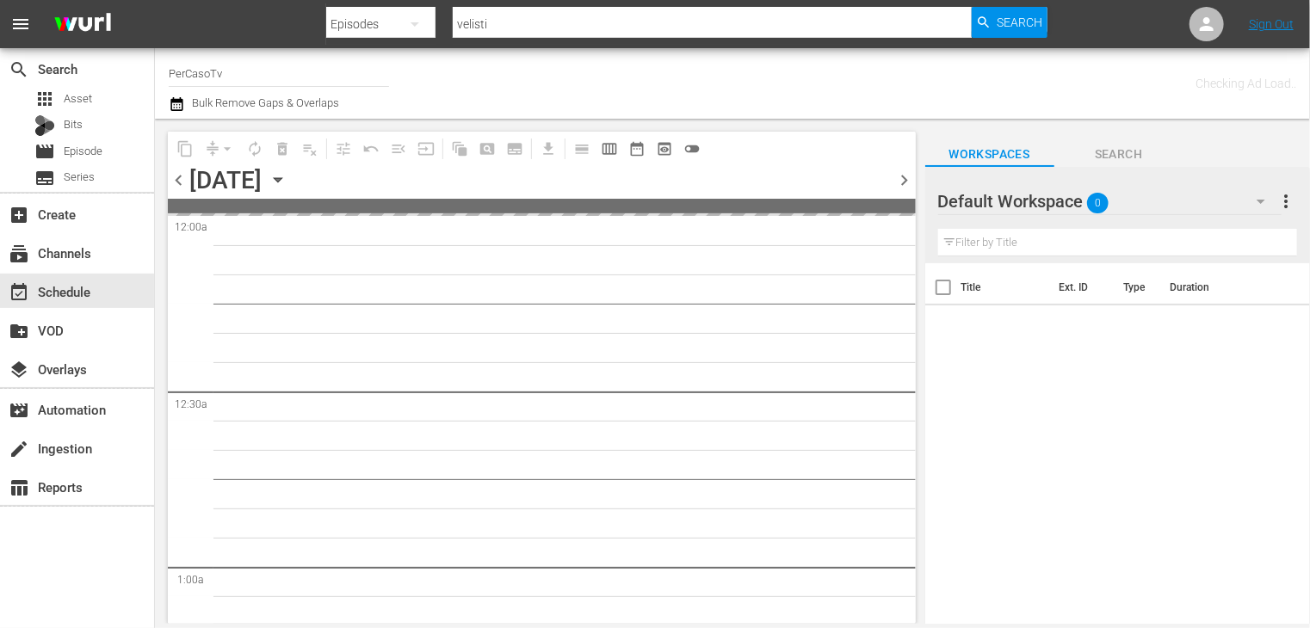
click at [176, 182] on span "chevron_left" at bounding box center [179, 181] width 22 height 22
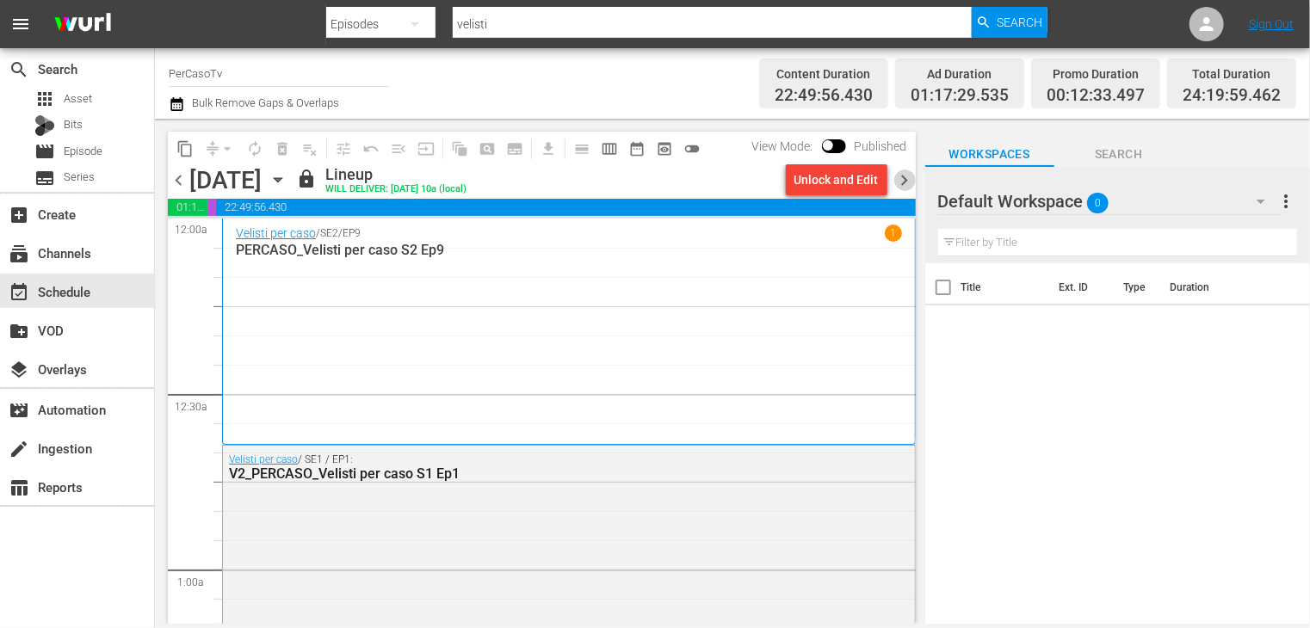
click at [904, 186] on span "chevron_right" at bounding box center [905, 181] width 22 height 22
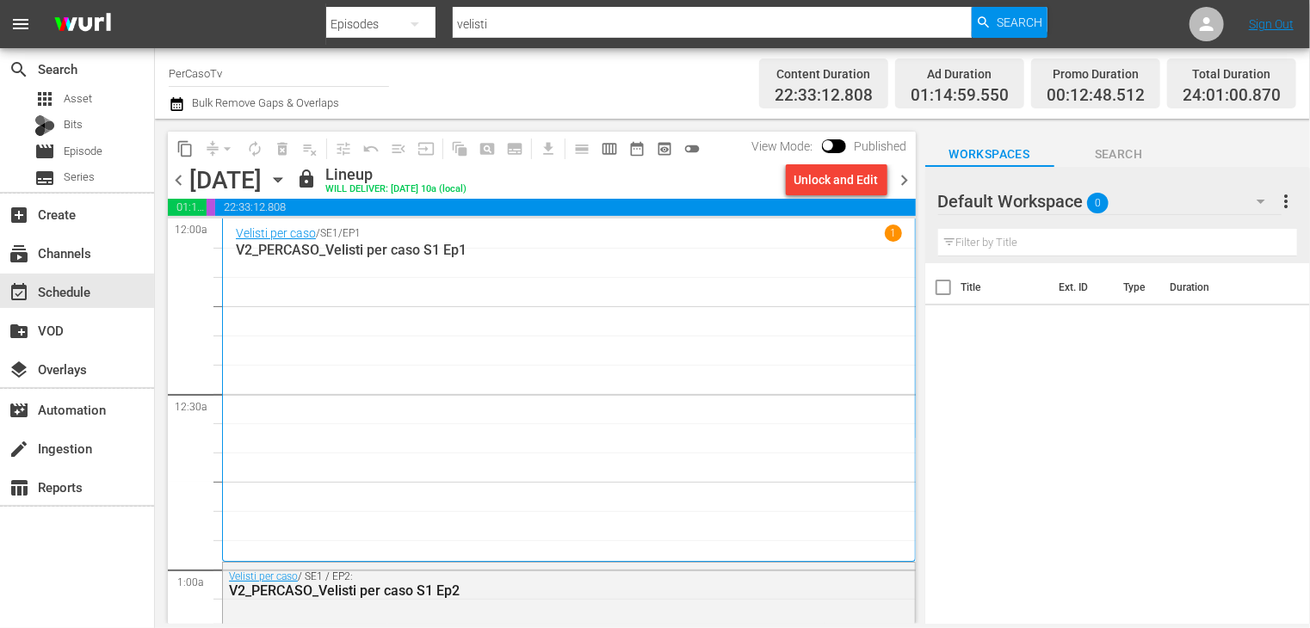
click at [907, 181] on span "chevron_right" at bounding box center [905, 181] width 22 height 22
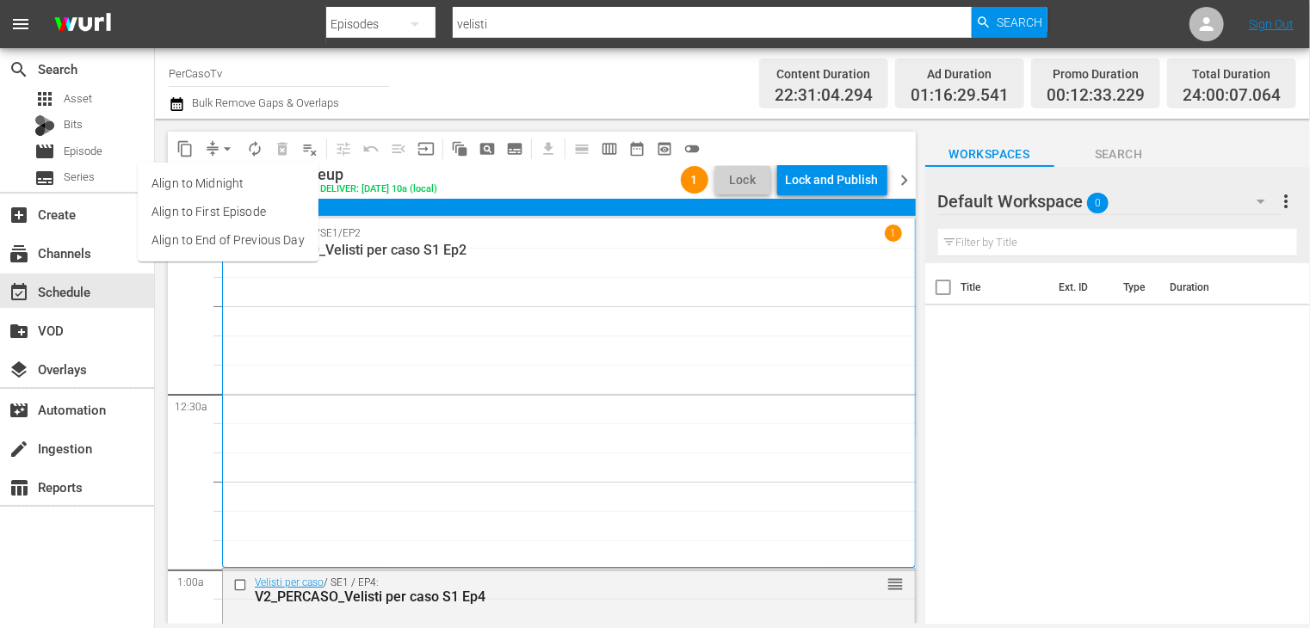
click at [244, 242] on li "Align to End of Previous Day" at bounding box center [228, 240] width 181 height 28
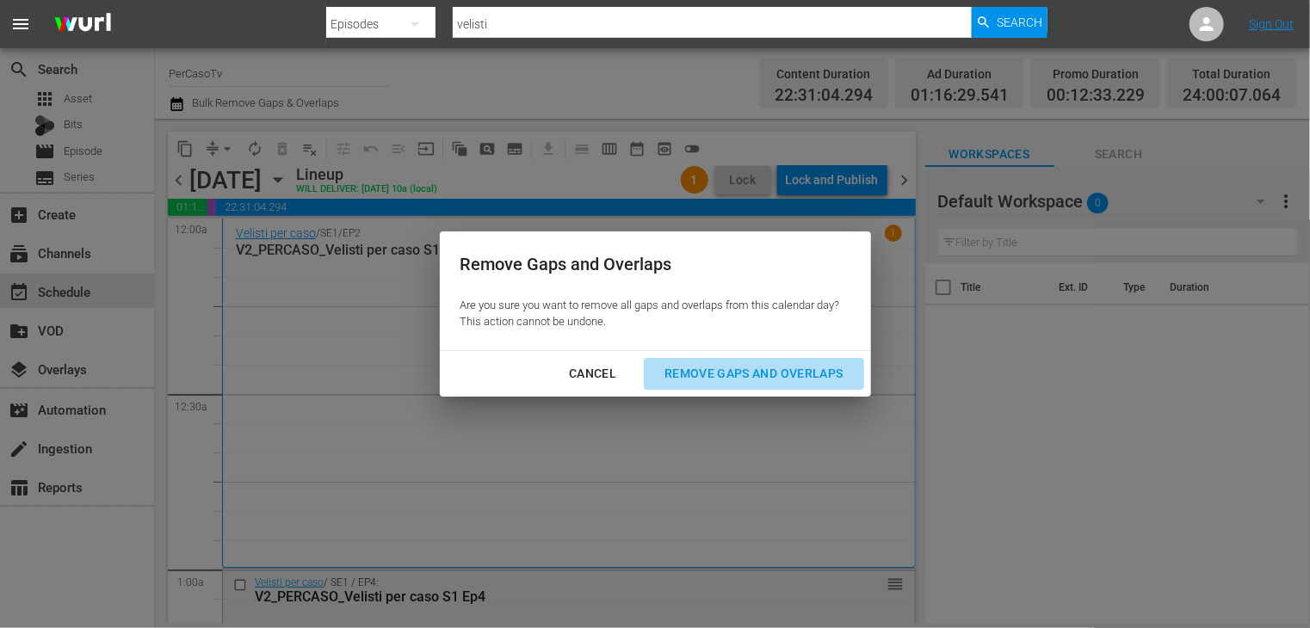
click at [754, 369] on div "Remove Gaps and Overlaps" at bounding box center [754, 374] width 206 height 22
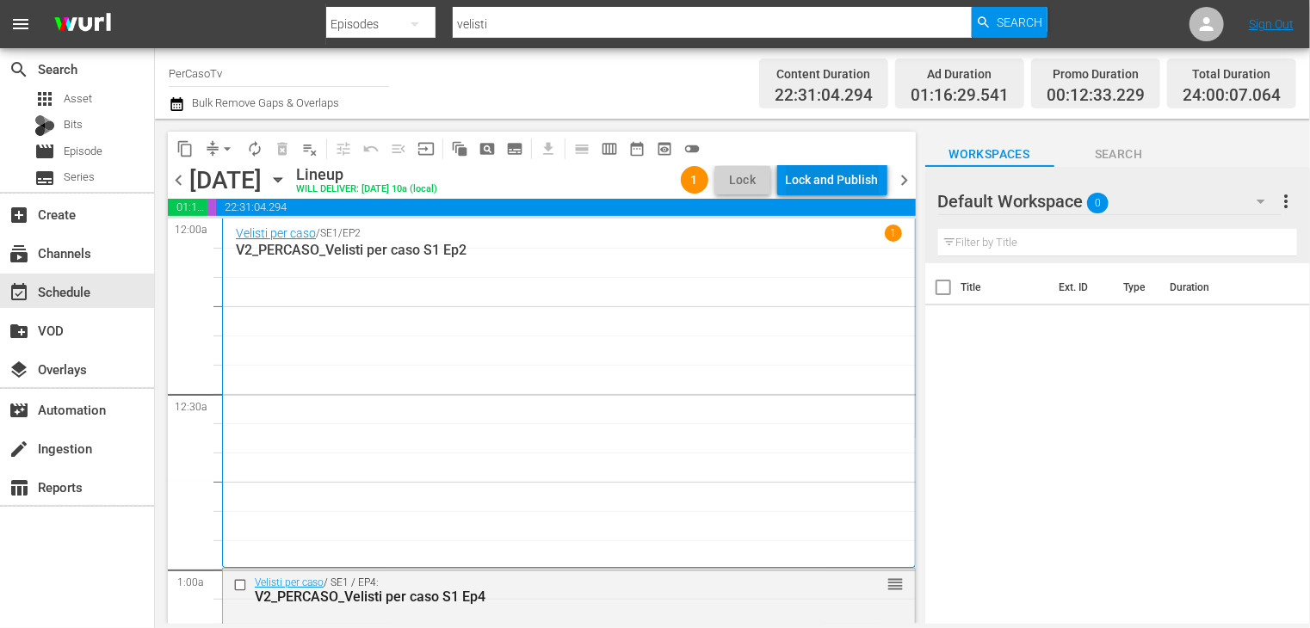
click at [812, 178] on div "Lock and Publish" at bounding box center [832, 179] width 93 height 31
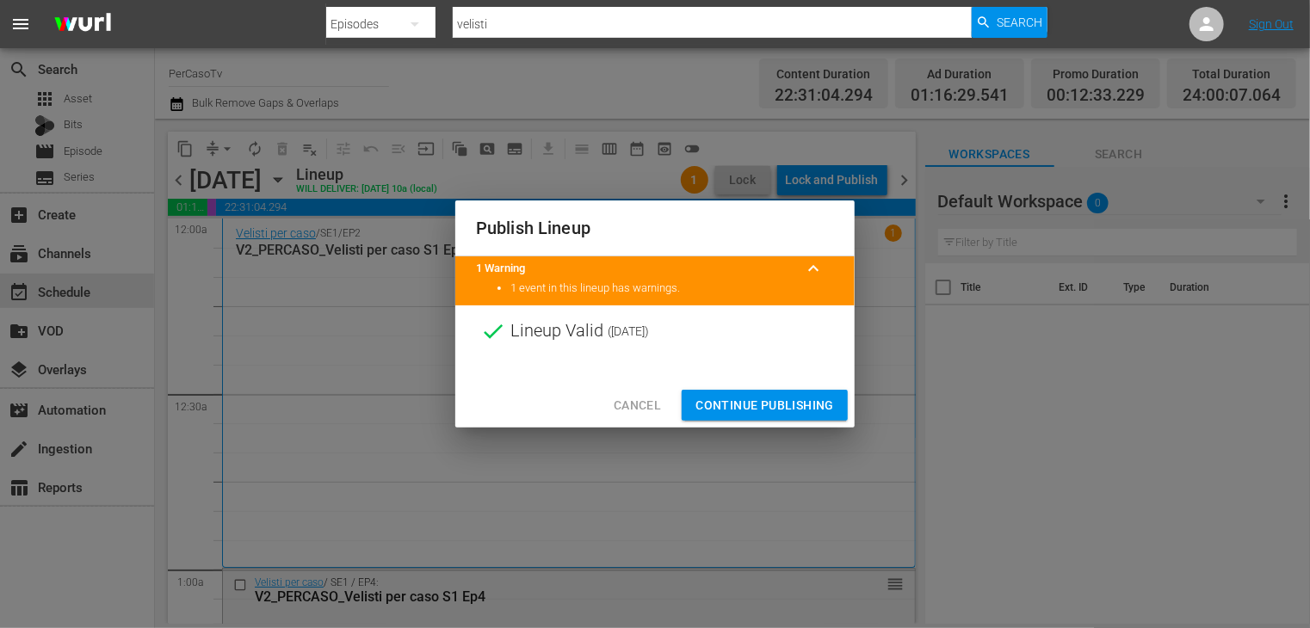
click at [747, 414] on span "Continue Publishing" at bounding box center [764, 406] width 139 height 22
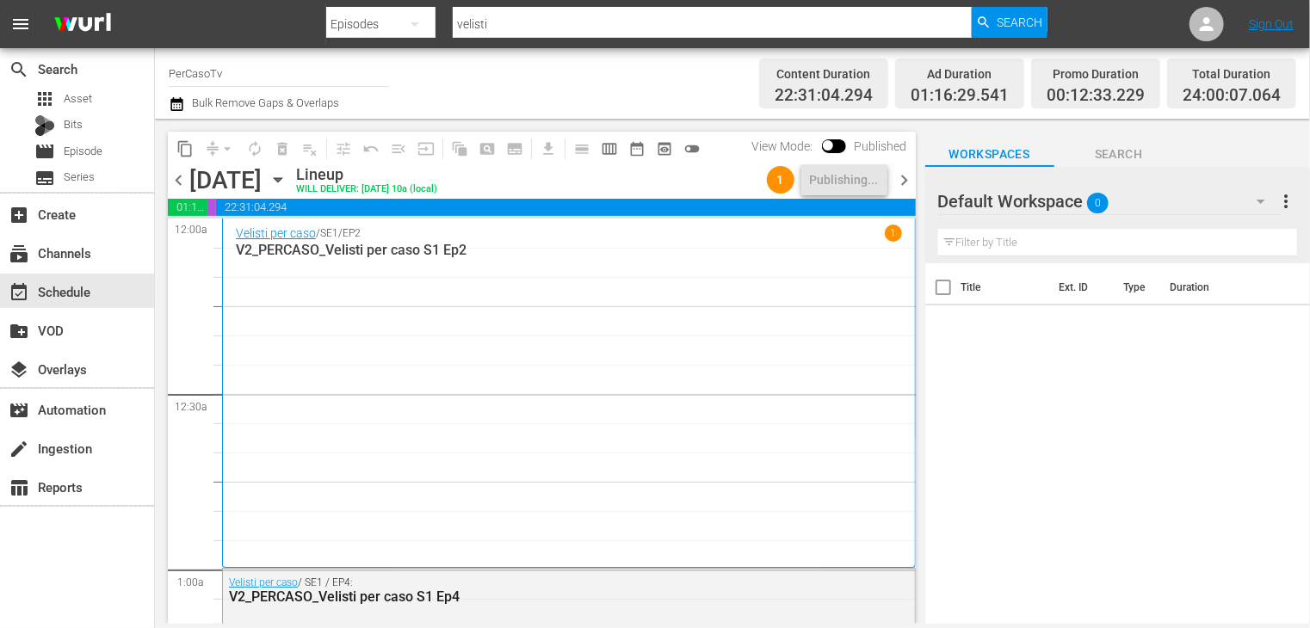
click at [904, 182] on span "chevron_right" at bounding box center [905, 181] width 22 height 22
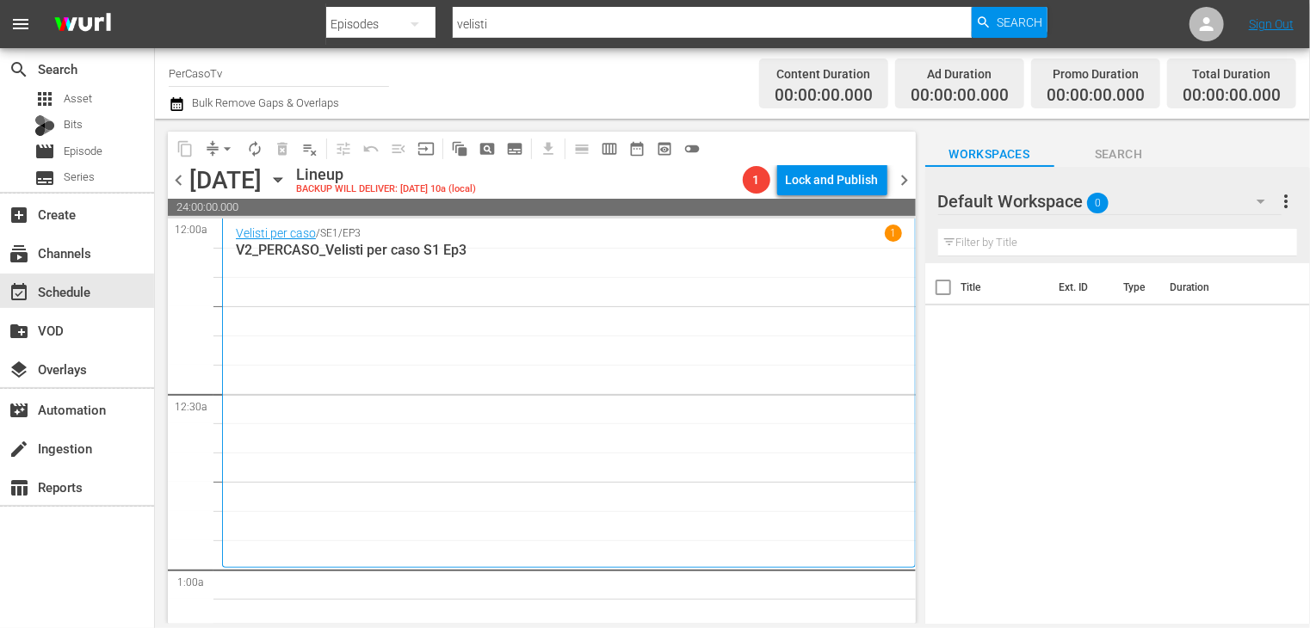
click at [172, 183] on span "chevron_left" at bounding box center [179, 181] width 22 height 22
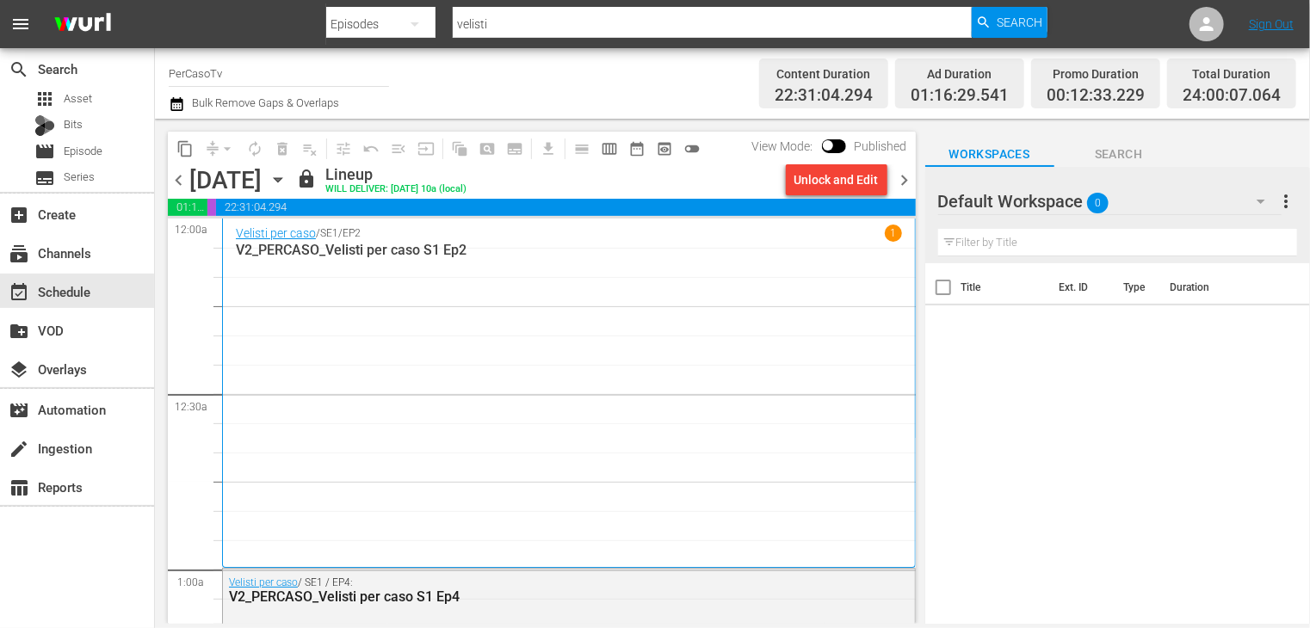
click at [176, 101] on icon "button" at bounding box center [176, 104] width 12 height 14
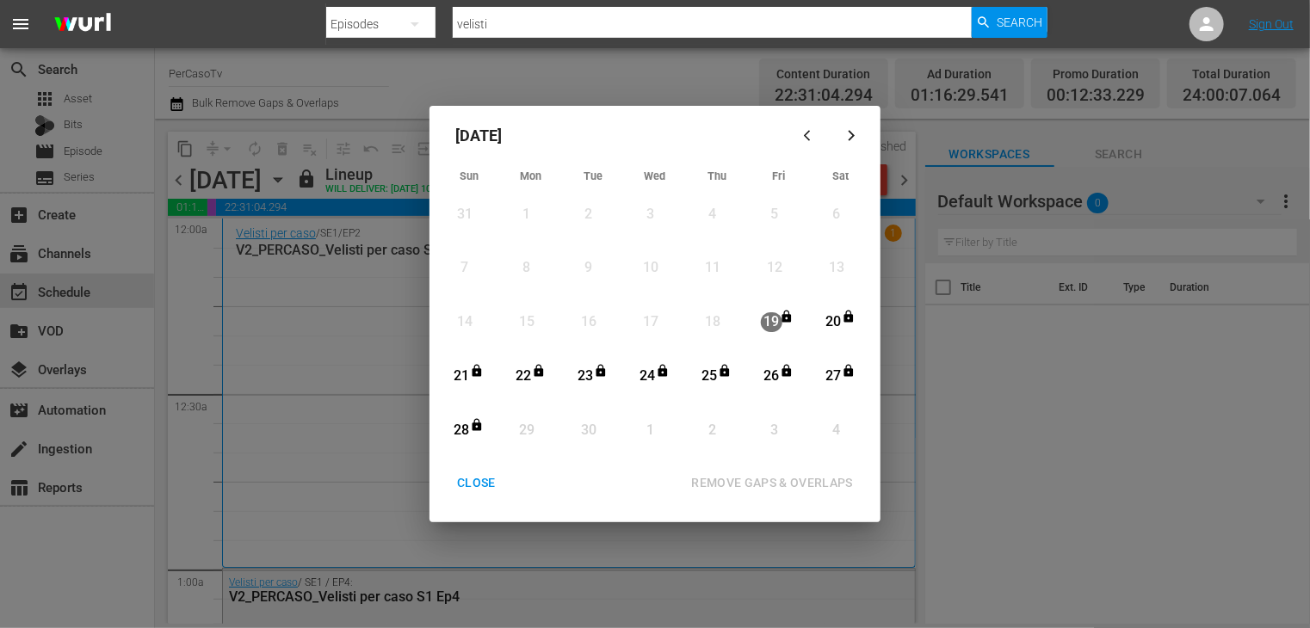
click at [480, 480] on div "CLOSE" at bounding box center [476, 483] width 66 height 22
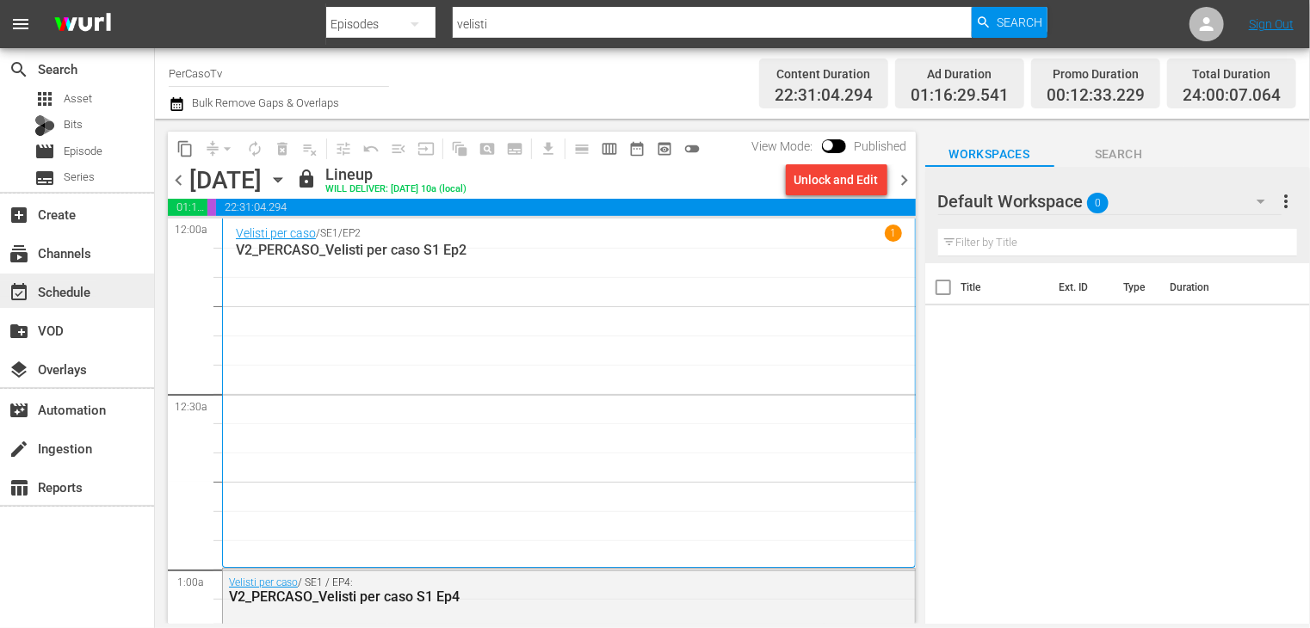
click at [80, 287] on div "event_available Schedule" at bounding box center [48, 288] width 96 height 15
drag, startPoint x: 233, startPoint y: 77, endPoint x: 31, endPoint y: 83, distance: 202.3
click at [155, 0] on div "search Search apps Asset Bits movie Episode subtitles Series add_box Create sub…" at bounding box center [732, 0] width 1155 height 0
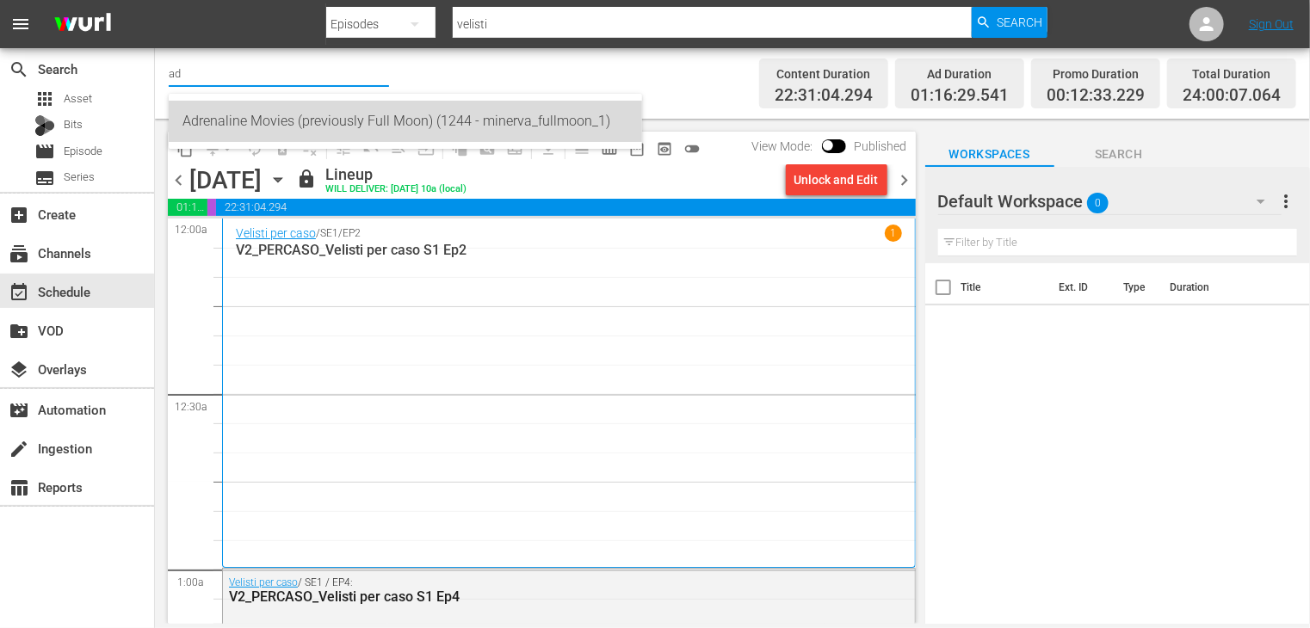
click at [238, 114] on div "Adrenaline Movies (previously Full Moon) (1244 - minerva_fullmoon_1)" at bounding box center [405, 121] width 446 height 41
type input "Adrenaline Movies (previously Full Moon) (1244 - minerva_fullmoon_1)"
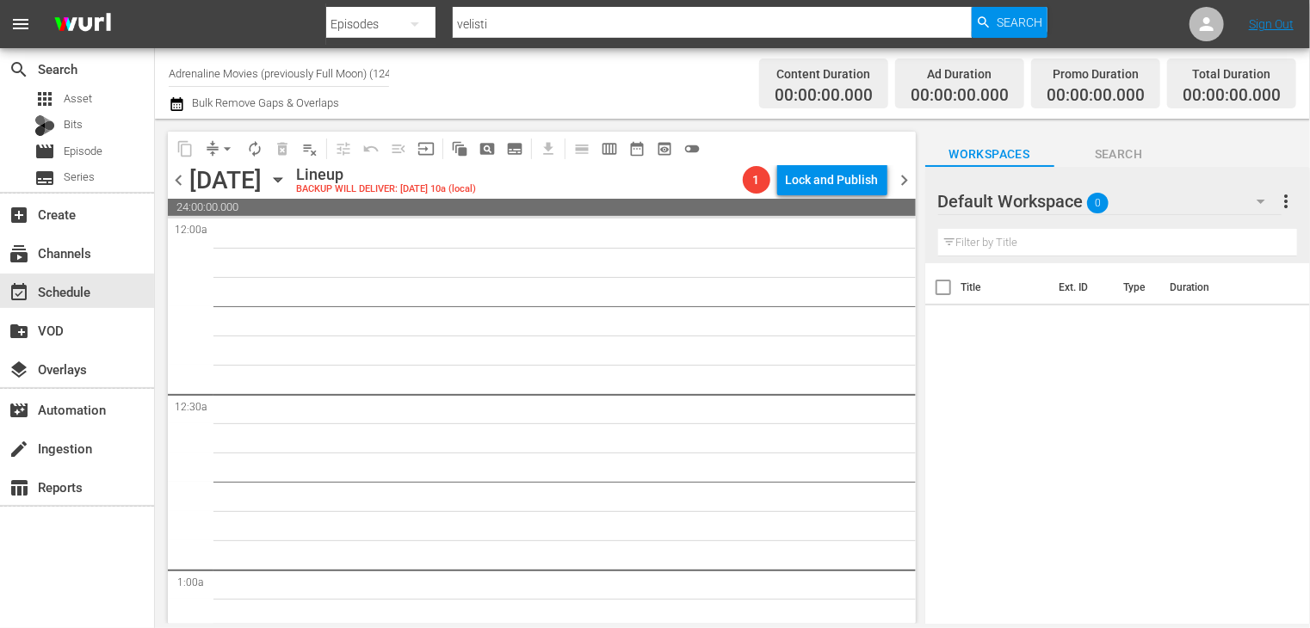
click at [180, 180] on span "chevron_left" at bounding box center [179, 181] width 22 height 22
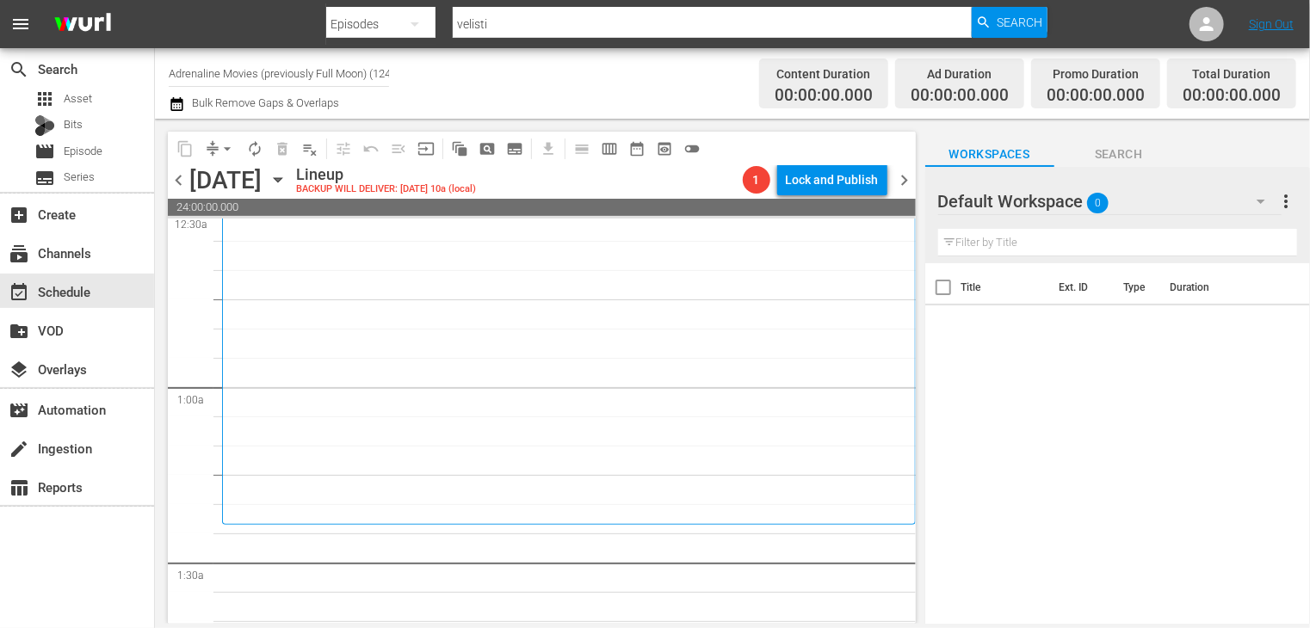
scroll to position [197, 0]
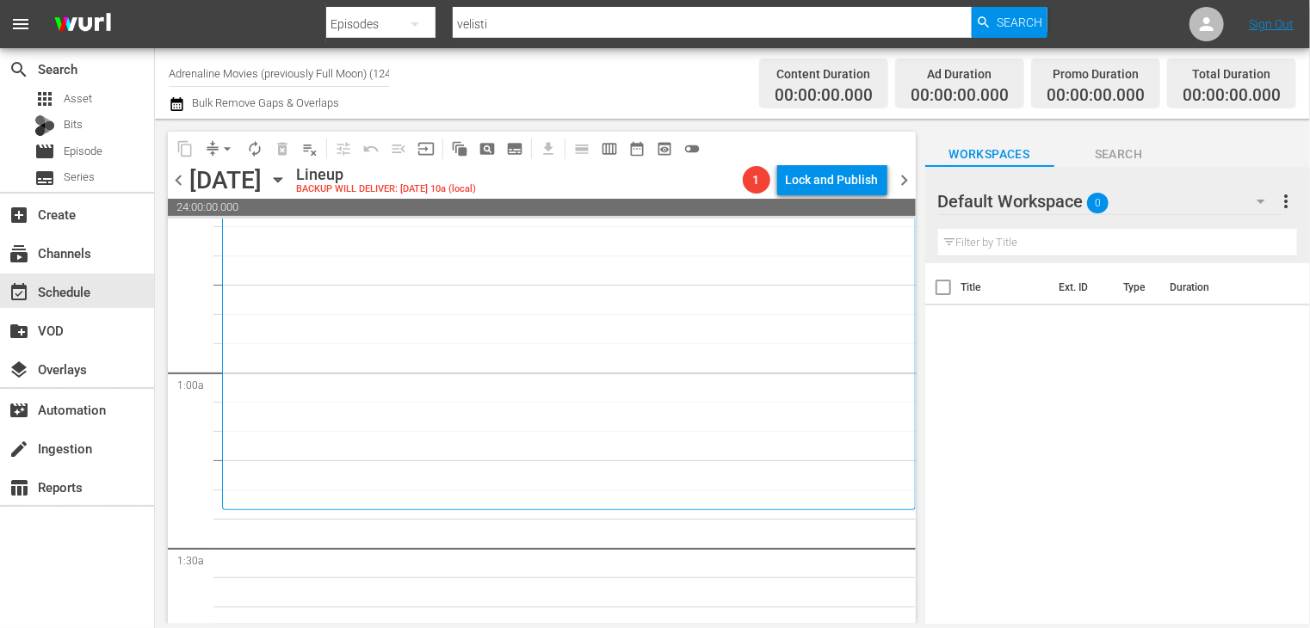
click at [176, 97] on icon "button" at bounding box center [177, 104] width 16 height 21
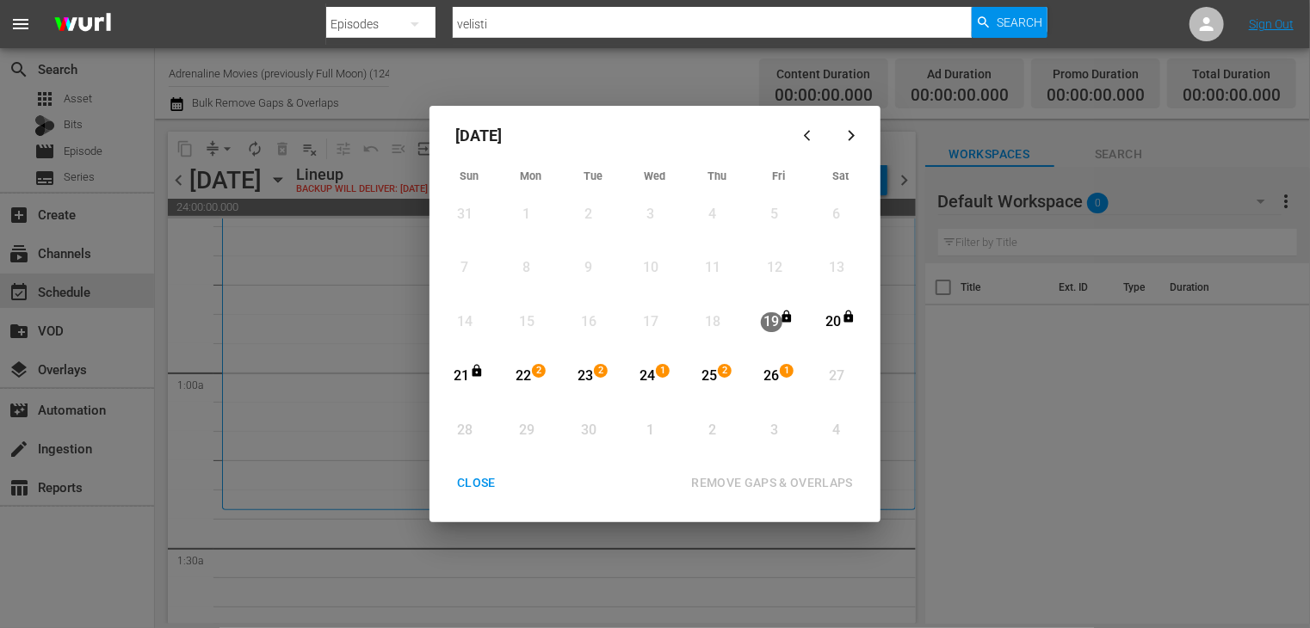
click at [489, 483] on div "CLOSE" at bounding box center [476, 483] width 66 height 22
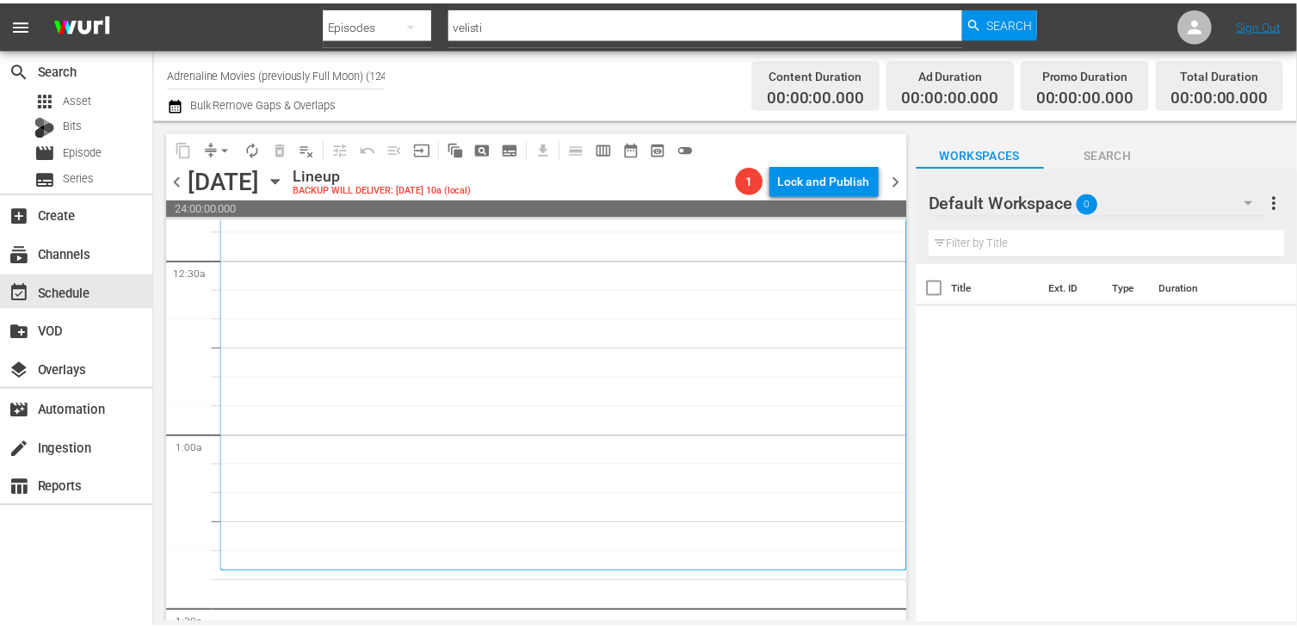
scroll to position [0, 0]
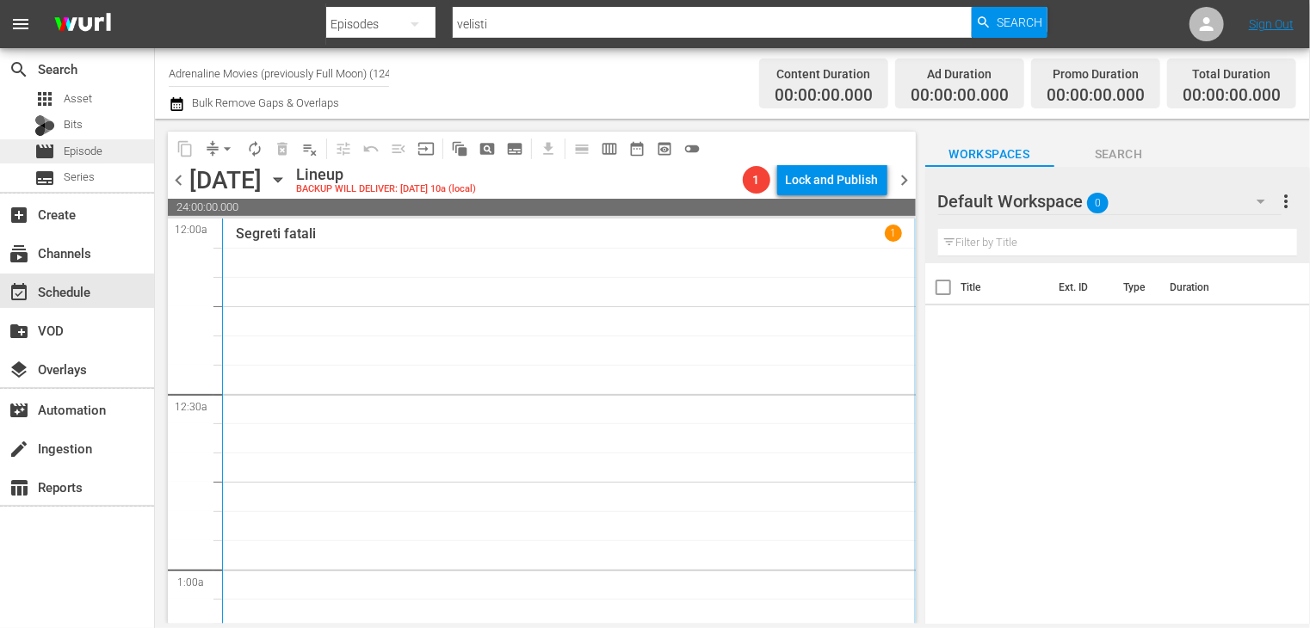
click at [96, 149] on span "Episode" at bounding box center [83, 151] width 39 height 17
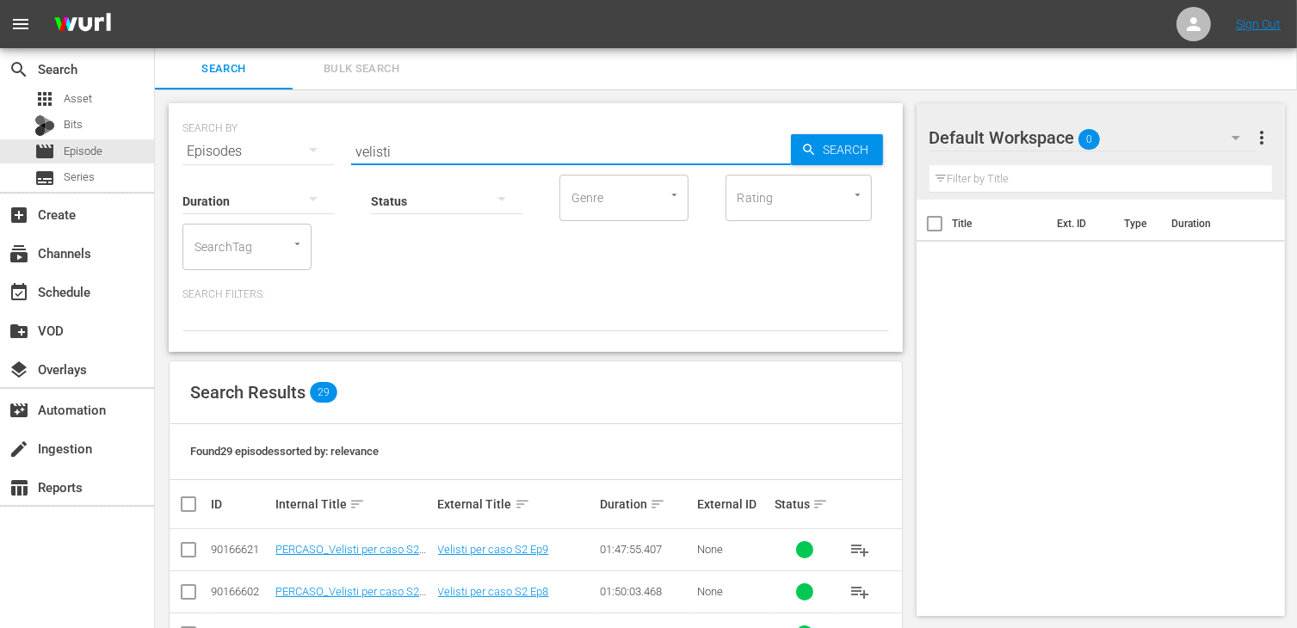
drag, startPoint x: 403, startPoint y: 144, endPoint x: 232, endPoint y: 139, distance: 171.3
click at [232, 139] on div "SEARCH BY Search By Episodes Search ID, Title, Description, Keywords, or Catego…" at bounding box center [535, 141] width 707 height 62
type input "drone"
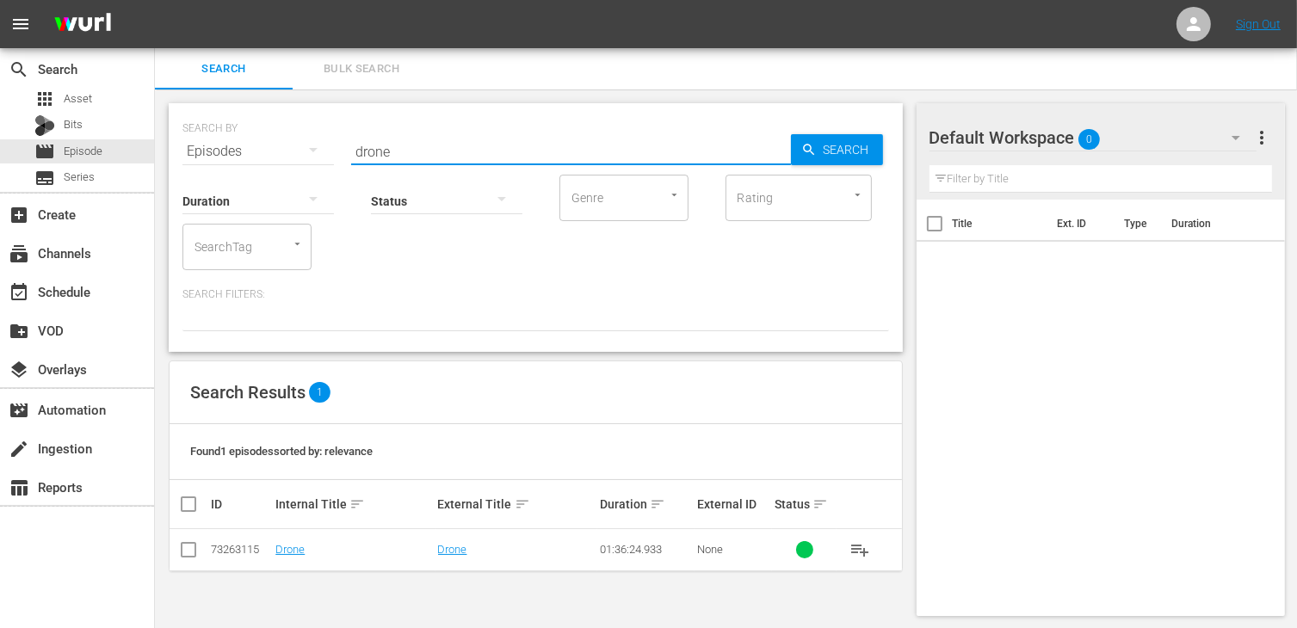
click at [200, 545] on td at bounding box center [189, 550] width 39 height 42
drag, startPoint x: 194, startPoint y: 552, endPoint x: 386, endPoint y: 543, distance: 192.1
click at [194, 549] on input "checkbox" at bounding box center [188, 553] width 21 height 21
checkbox input "true"
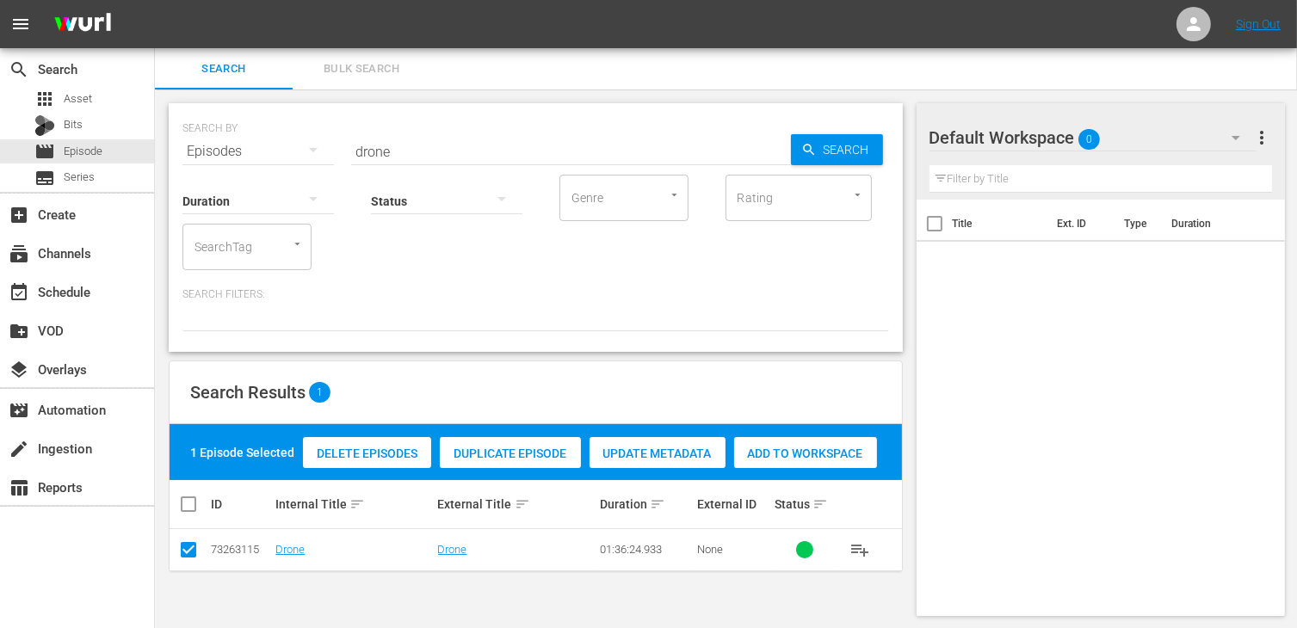
click at [833, 453] on span "Add to Workspace" at bounding box center [805, 454] width 143 height 14
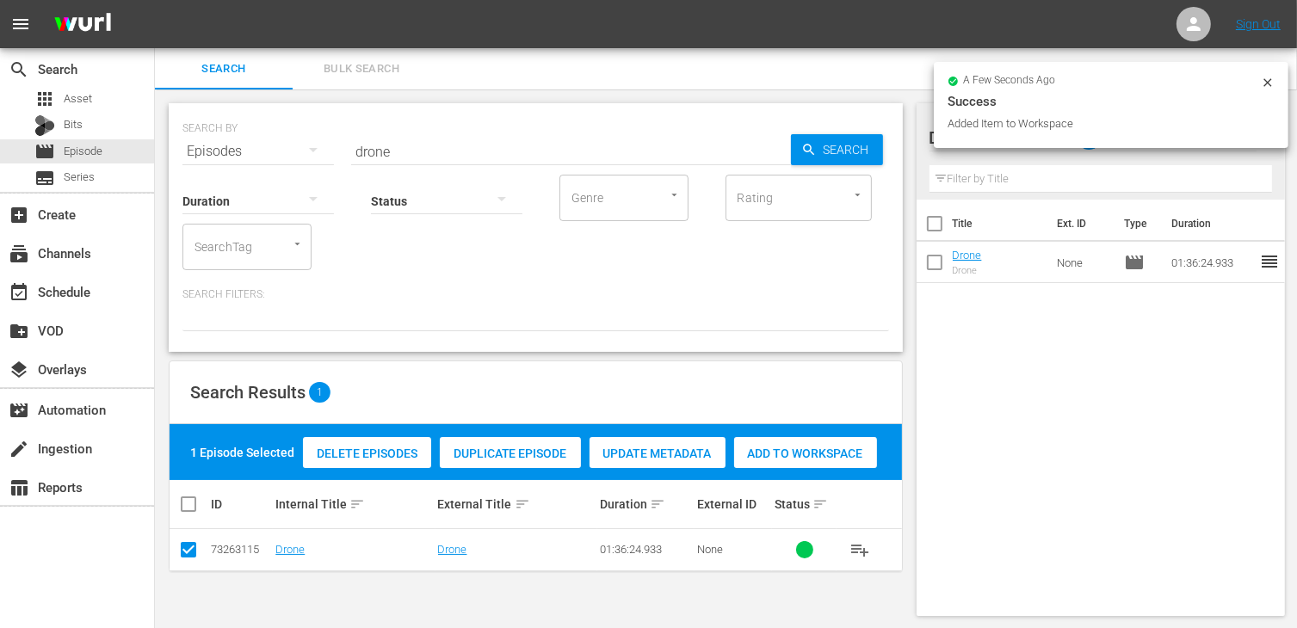
drag, startPoint x: 380, startPoint y: 145, endPoint x: 218, endPoint y: 141, distance: 162.7
click at [218, 141] on div "SEARCH BY Search By Episodes Search ID, Title, Description, Keywords, or Catego…" at bounding box center [535, 141] width 707 height 62
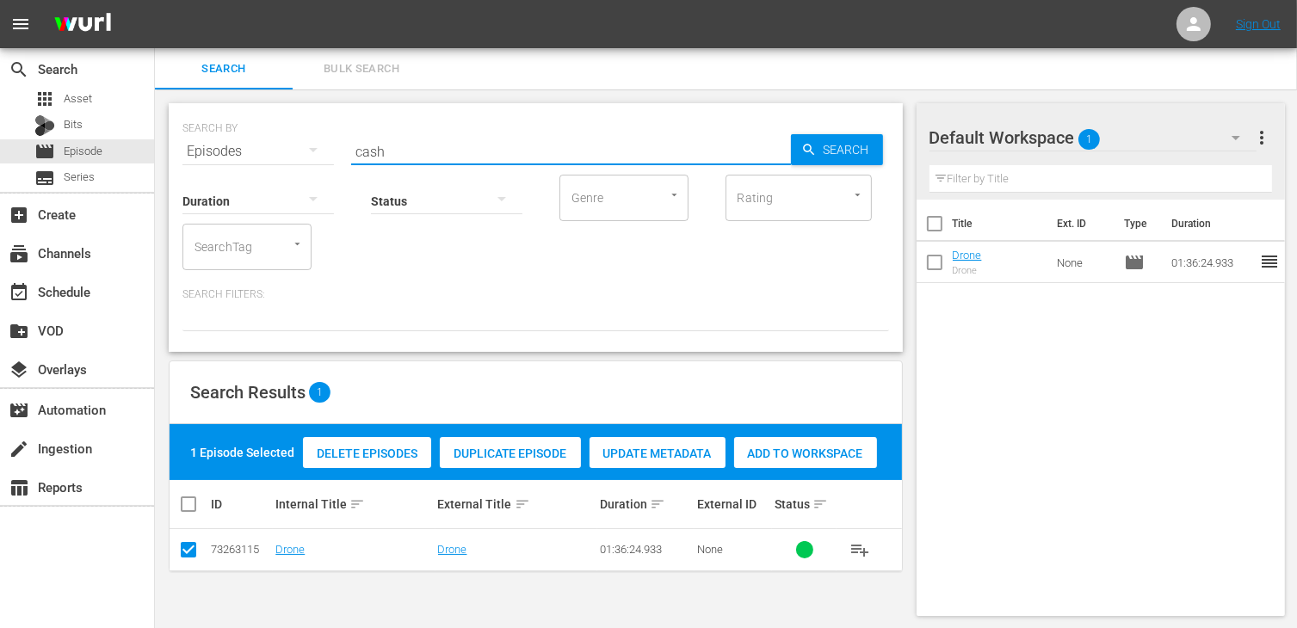
type input "cash"
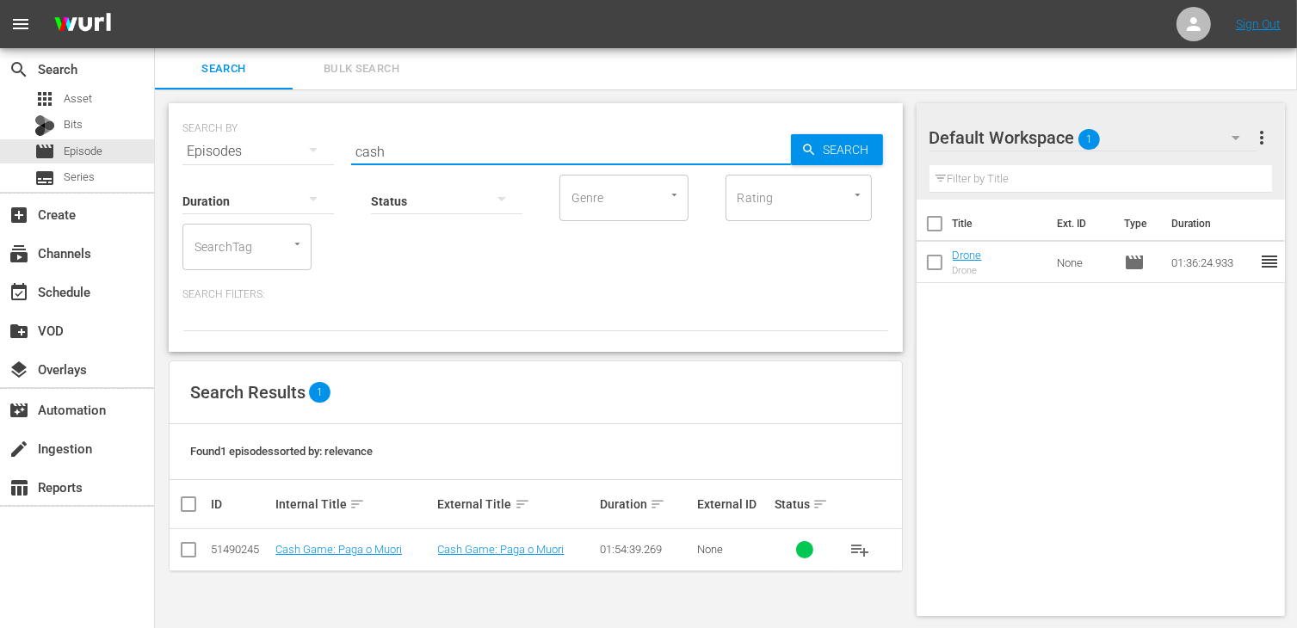
drag, startPoint x: 184, startPoint y: 549, endPoint x: 203, endPoint y: 546, distance: 19.2
click at [185, 548] on input "checkbox" at bounding box center [188, 553] width 21 height 21
checkbox input "true"
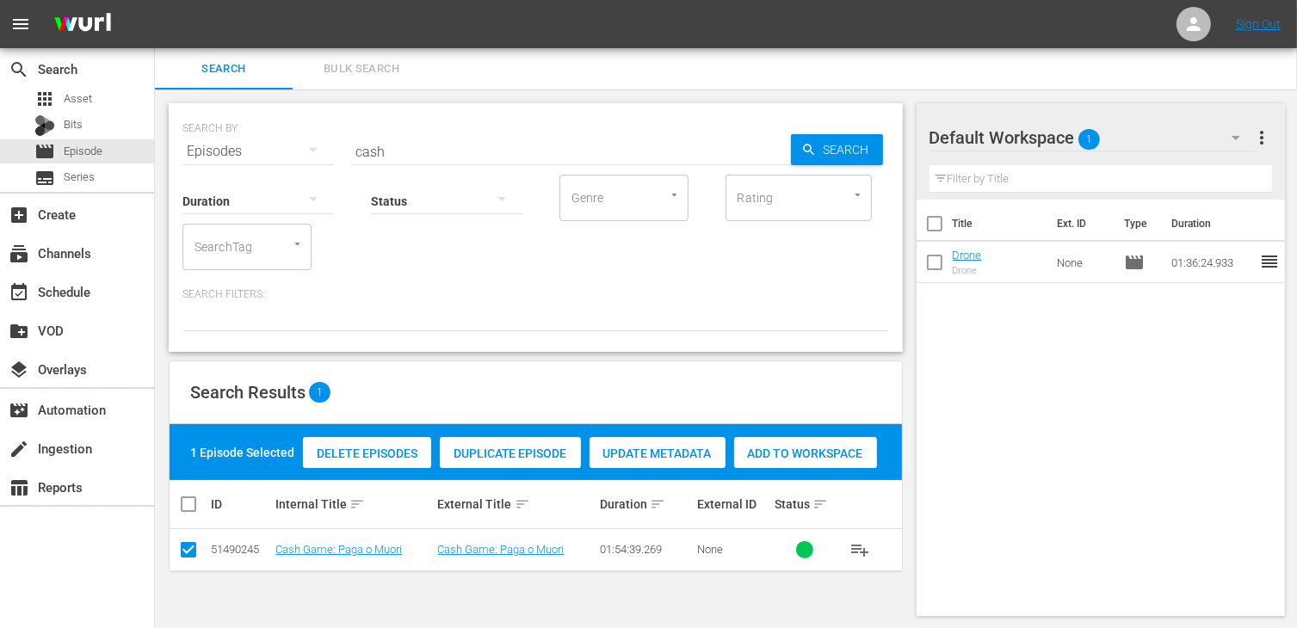
click at [806, 453] on span "Add to Workspace" at bounding box center [805, 454] width 143 height 14
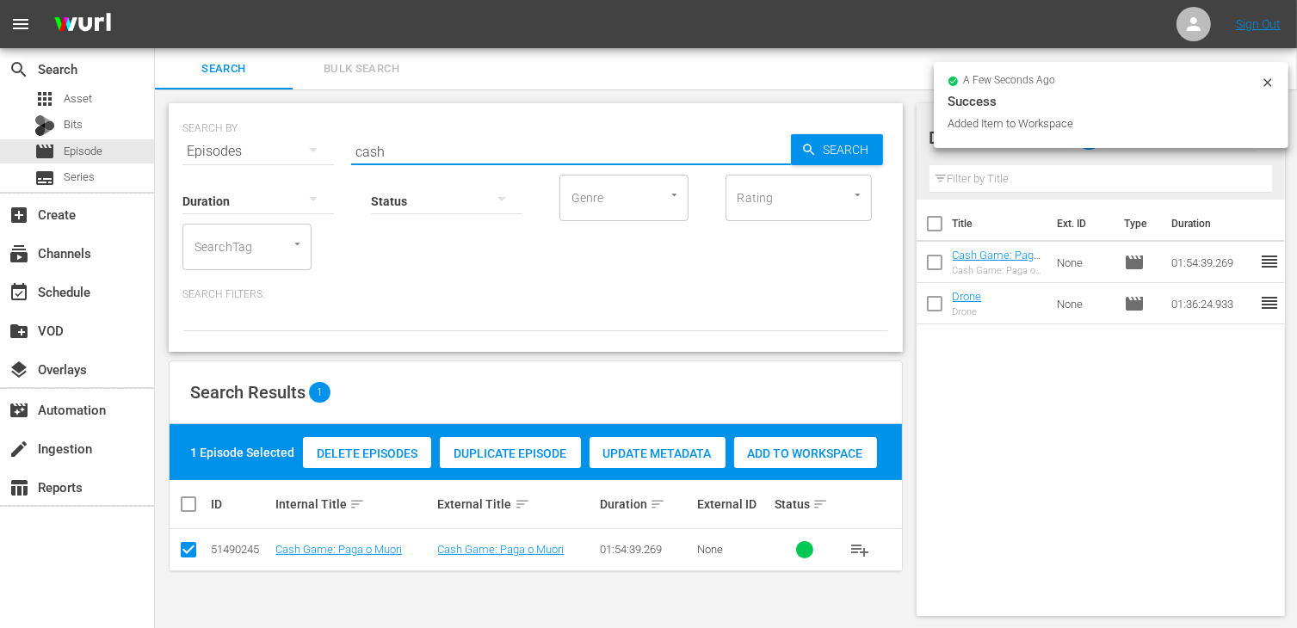
drag, startPoint x: 422, startPoint y: 152, endPoint x: 261, endPoint y: 134, distance: 162.0
click at [261, 134] on div "SEARCH BY Search By Episodes Search ID, Title, Description, Keywords, or Catego…" at bounding box center [535, 141] width 707 height 62
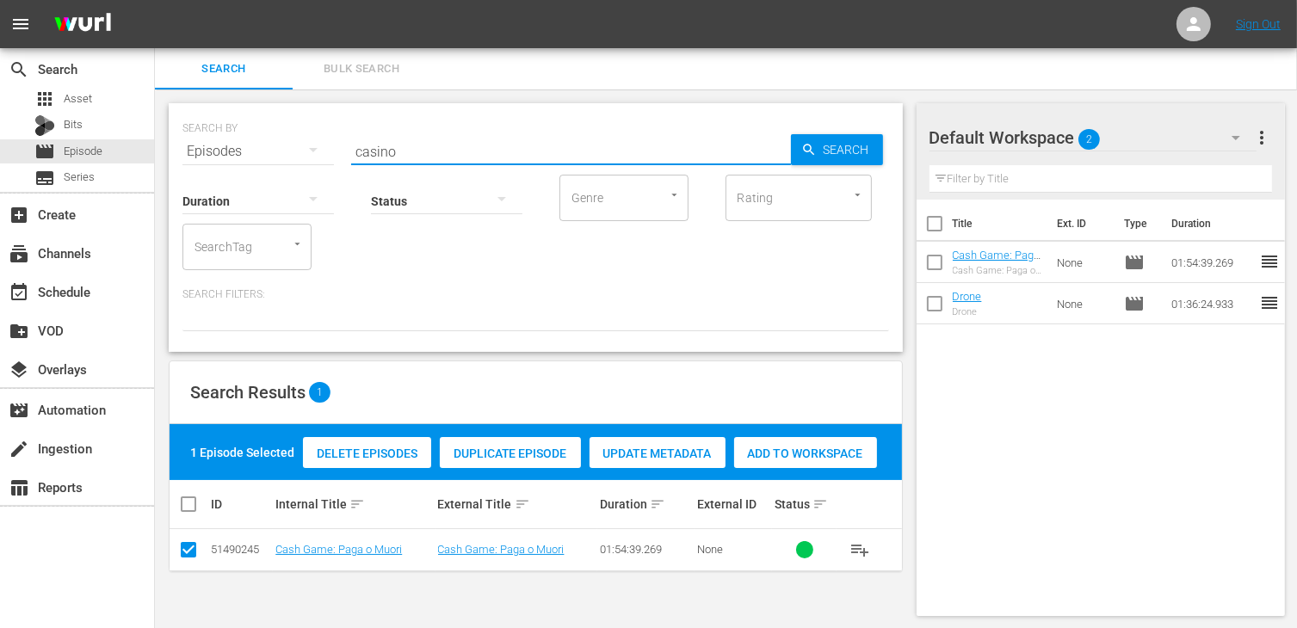
type input "casino"
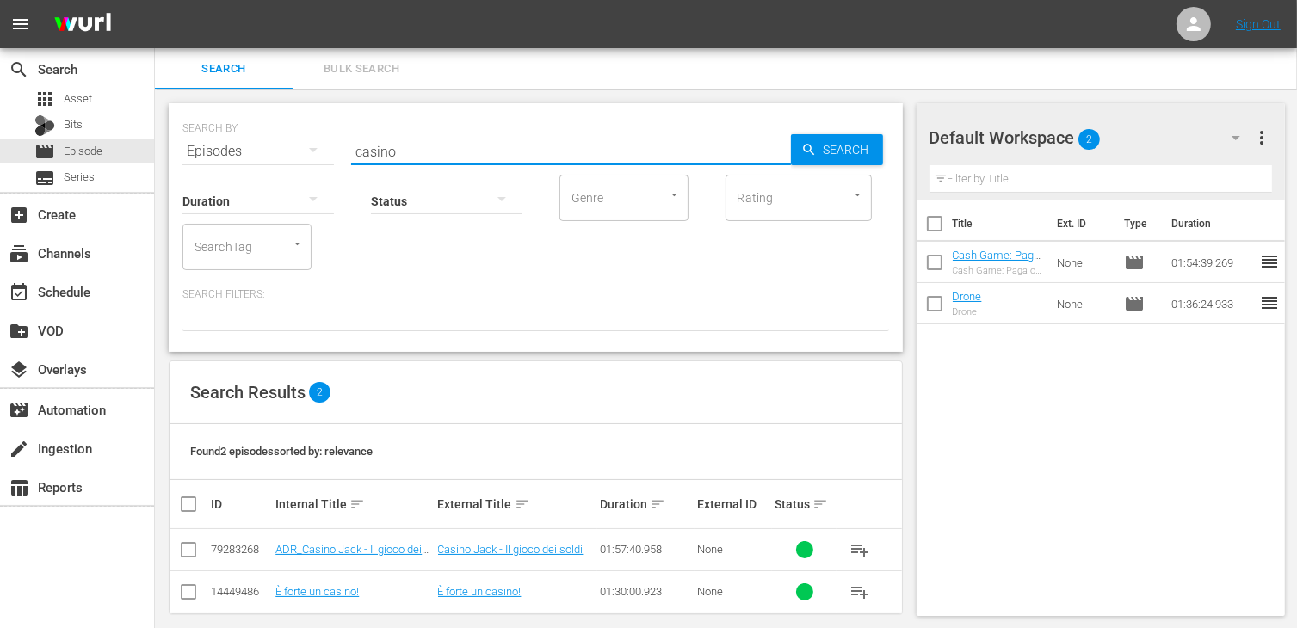
drag, startPoint x: 184, startPoint y: 542, endPoint x: 208, endPoint y: 544, distance: 24.2
click at [184, 543] on input "checkbox" at bounding box center [188, 553] width 21 height 21
checkbox input "true"
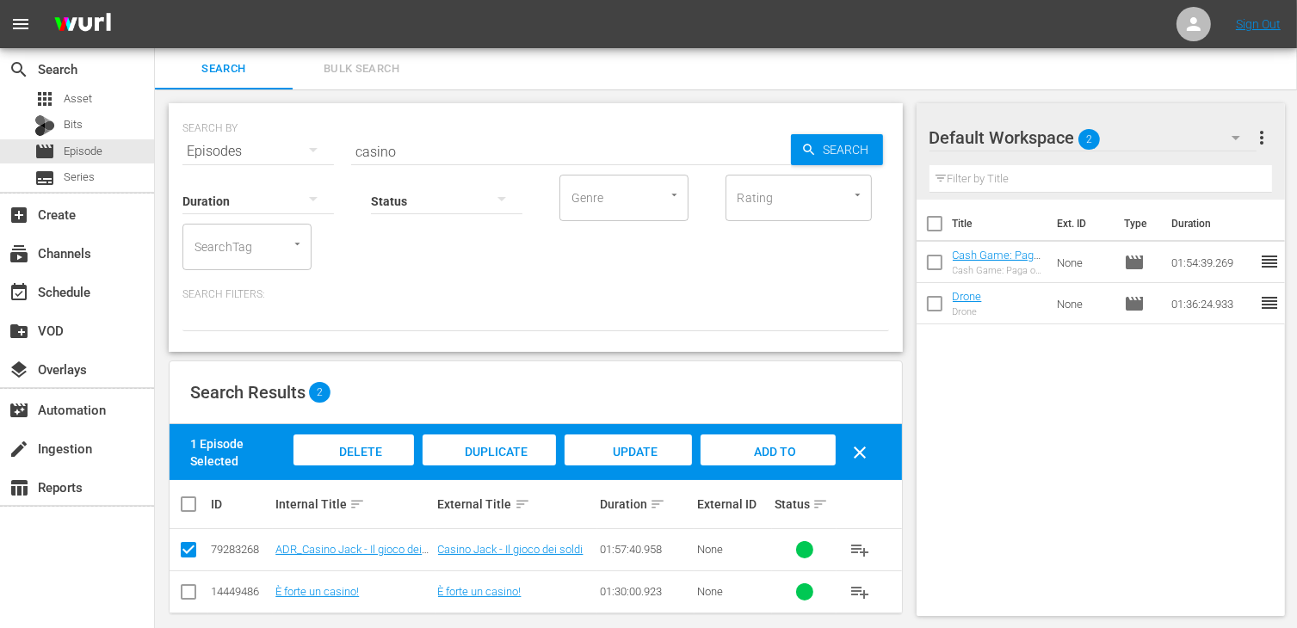
click at [777, 447] on span "Add to Workspace" at bounding box center [768, 468] width 84 height 46
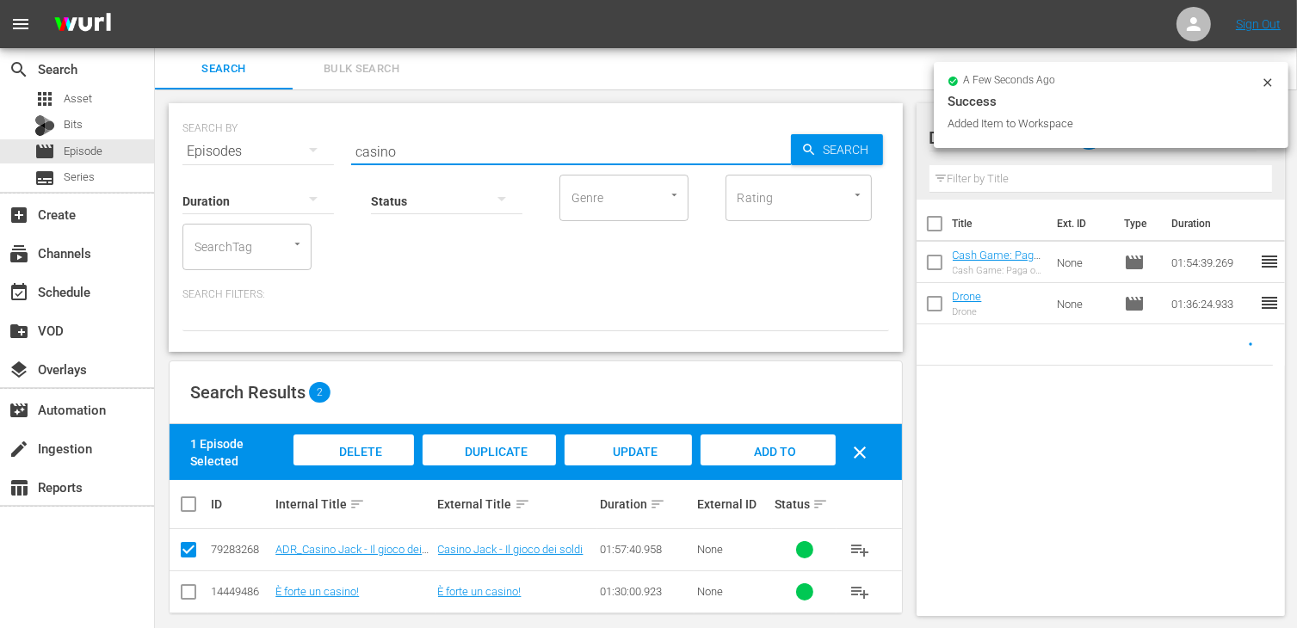
drag, startPoint x: 411, startPoint y: 154, endPoint x: 262, endPoint y: 135, distance: 150.1
click at [262, 135] on div "SEARCH BY Search By Episodes Search ID, Title, Description, Keywords, or Catego…" at bounding box center [535, 141] width 707 height 62
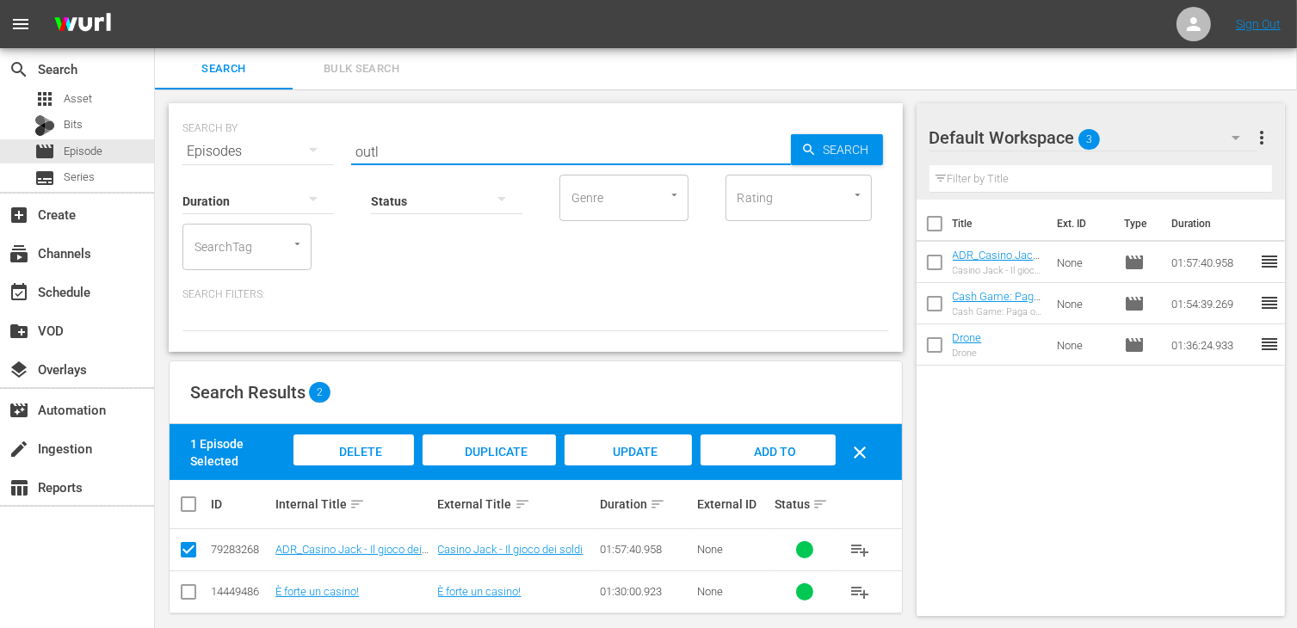
type input "outl"
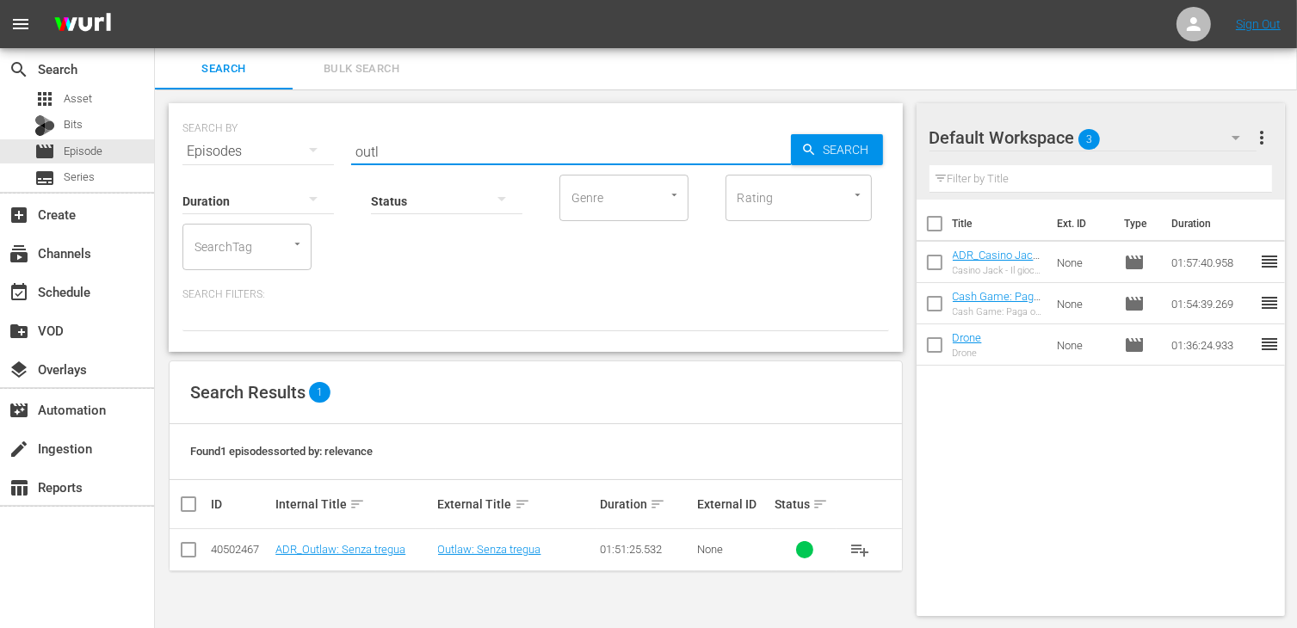
click at [182, 552] on input "checkbox" at bounding box center [188, 553] width 21 height 21
checkbox input "true"
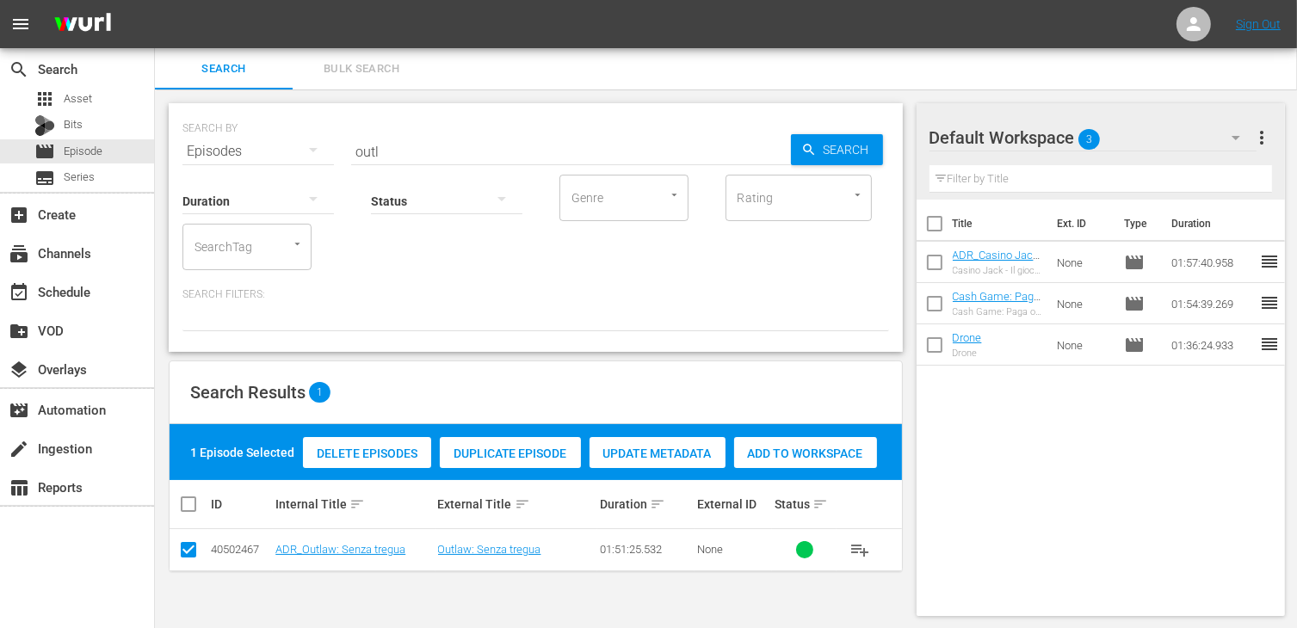
click at [786, 453] on span "Add to Workspace" at bounding box center [805, 454] width 143 height 14
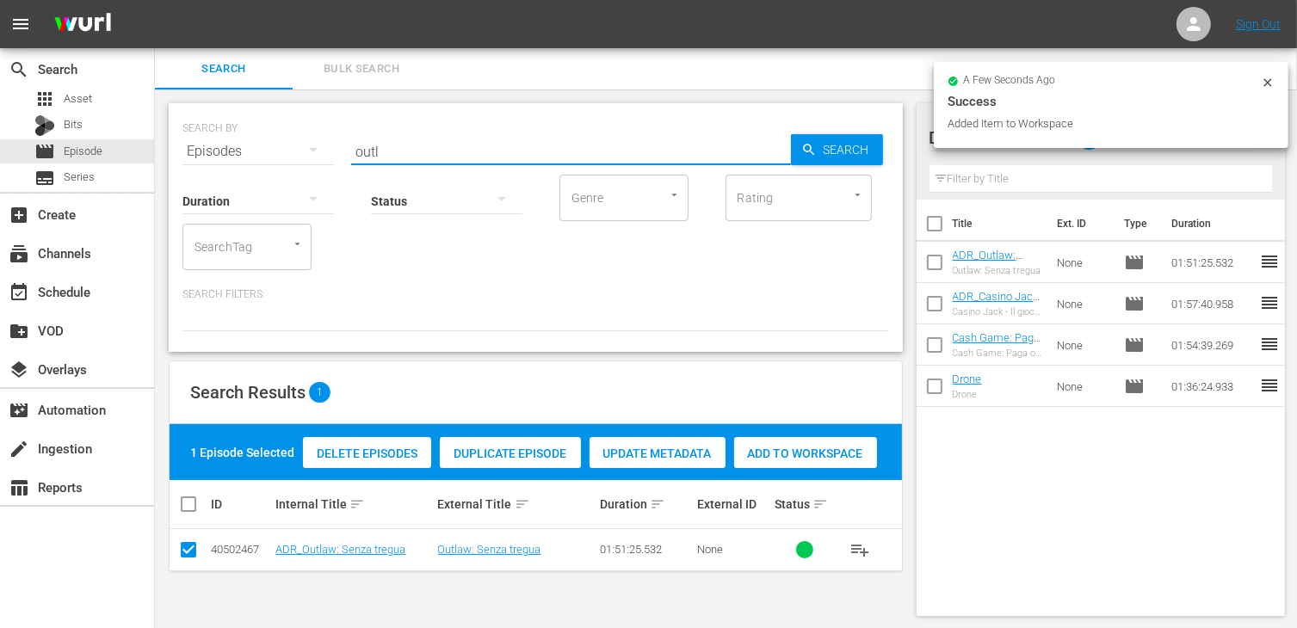
drag, startPoint x: 394, startPoint y: 148, endPoint x: 296, endPoint y: 138, distance: 98.7
click at [296, 138] on div "SEARCH BY Search By Episodes Search ID, Title, Description, Keywords, or Catego…" at bounding box center [535, 141] width 707 height 62
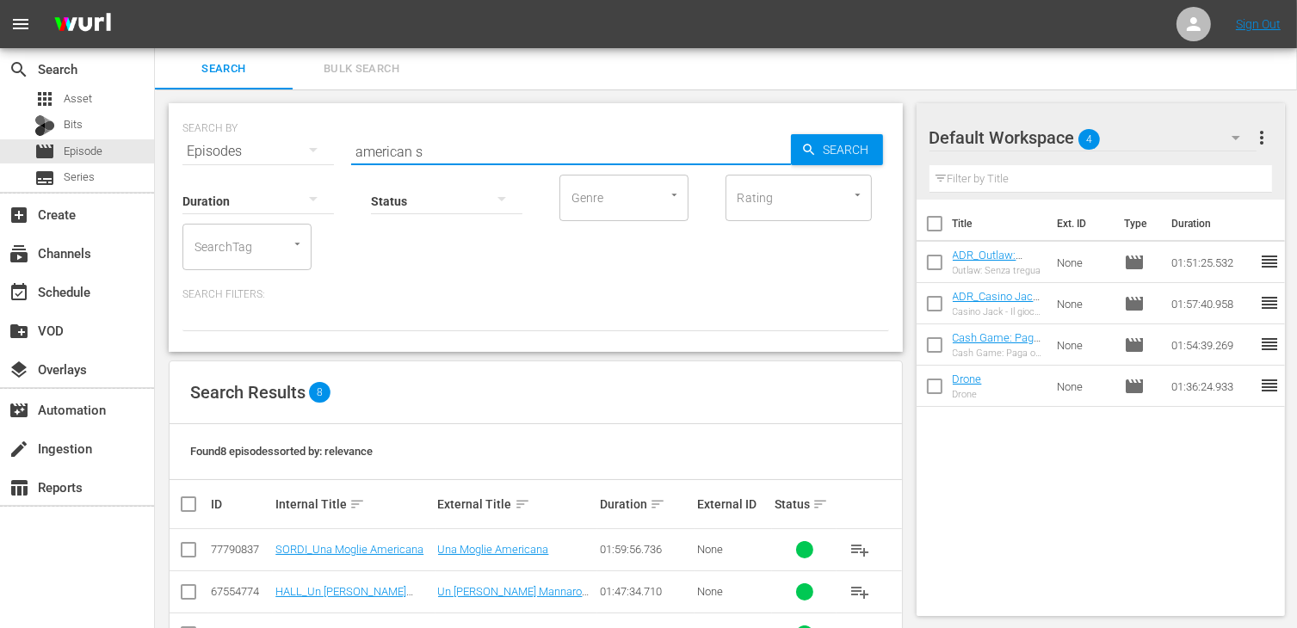
type input "american s"
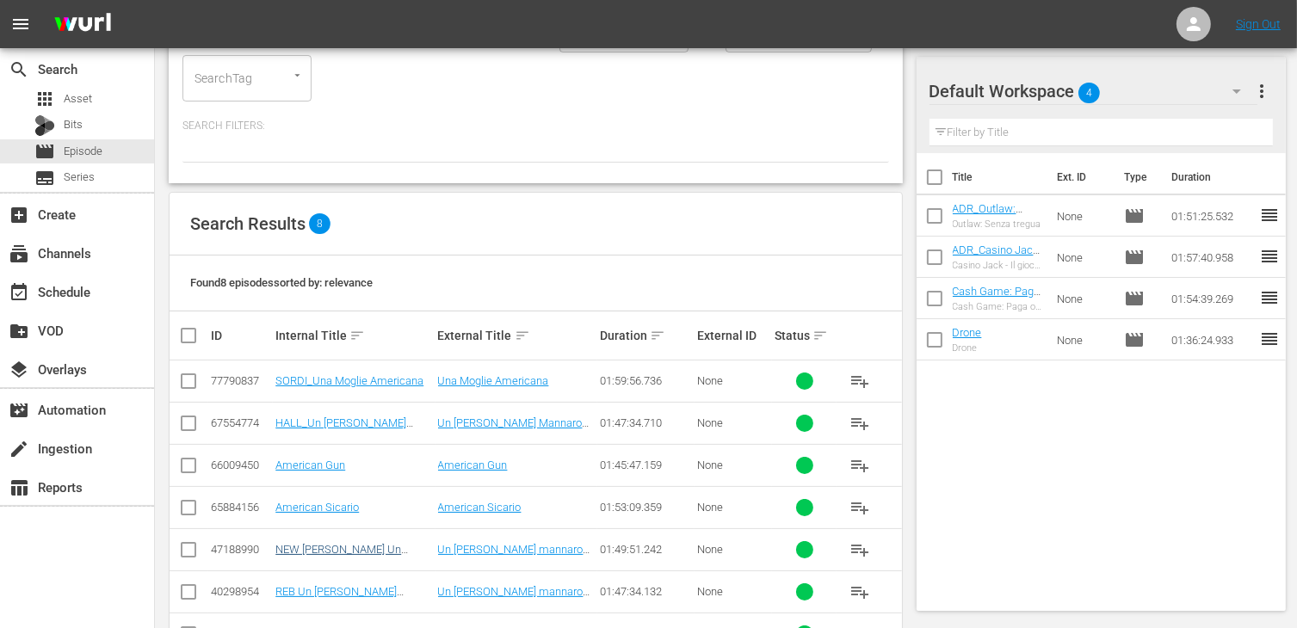
scroll to position [172, 0]
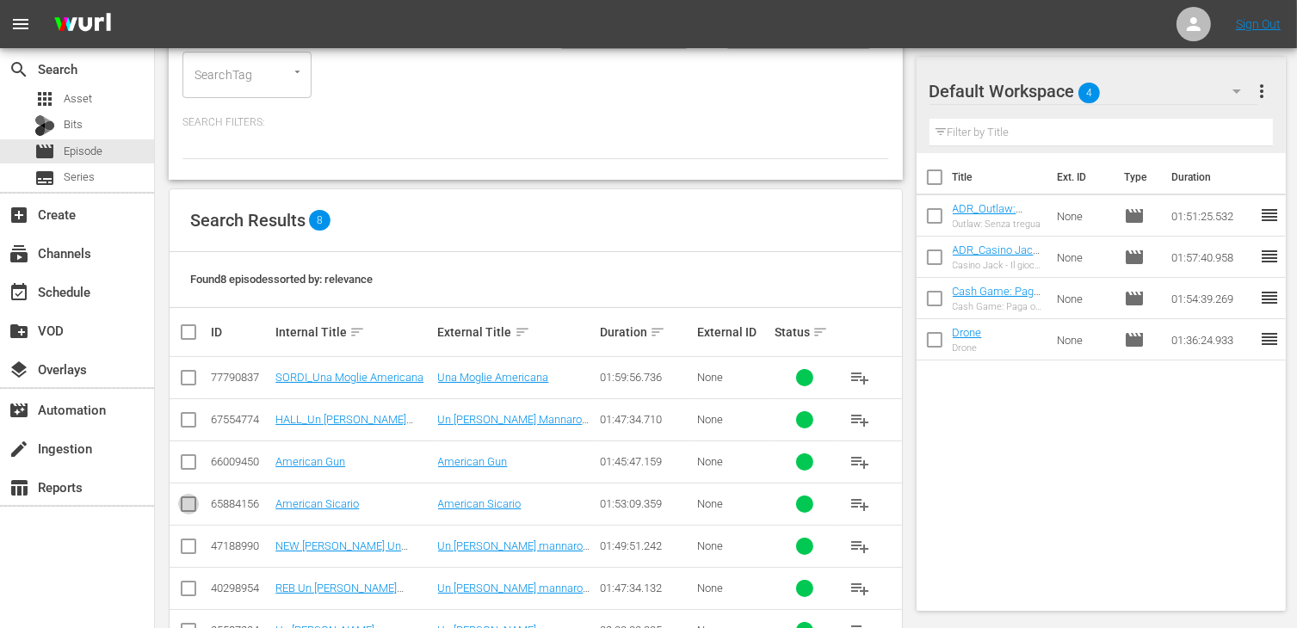
drag, startPoint x: 179, startPoint y: 507, endPoint x: 191, endPoint y: 503, distance: 12.8
click at [179, 505] on input "checkbox" at bounding box center [188, 507] width 21 height 21
checkbox input "true"
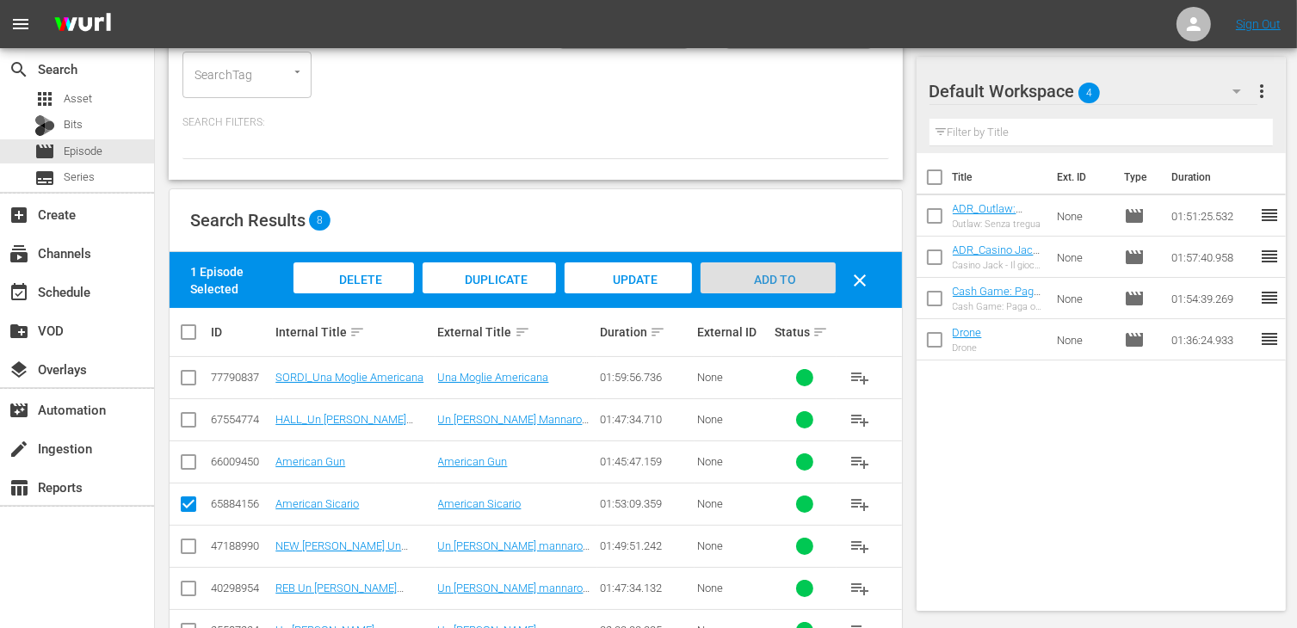
click at [772, 277] on span "Add to Workspace" at bounding box center [768, 296] width 84 height 46
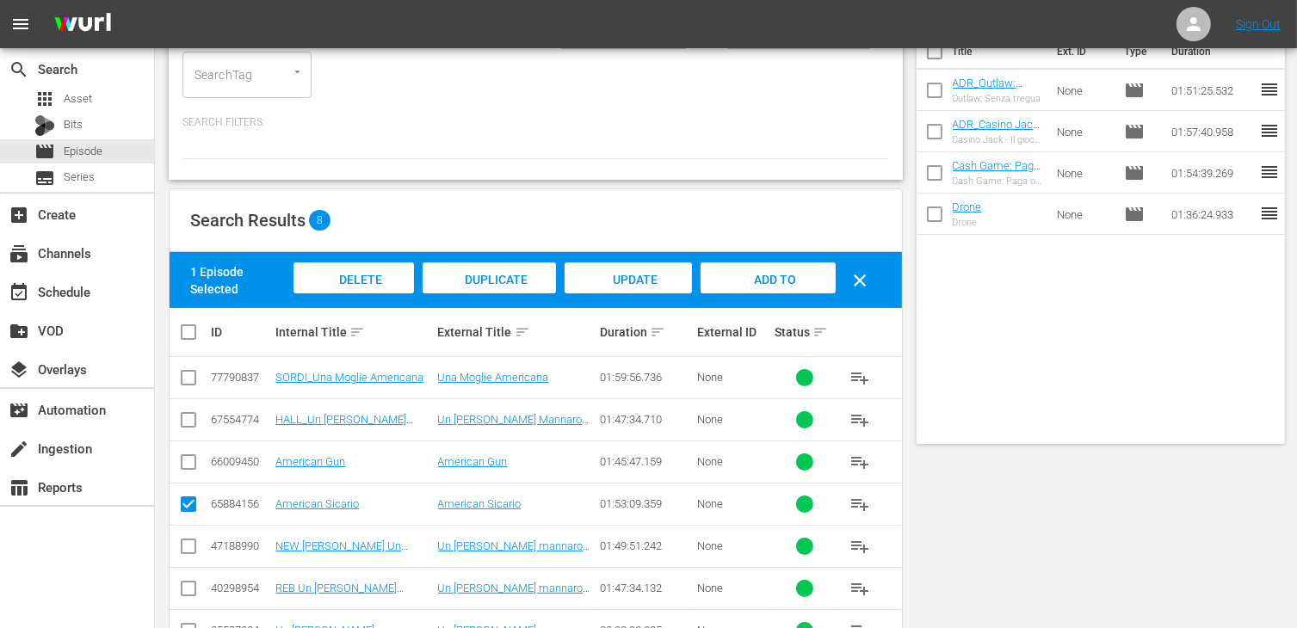
scroll to position [0, 0]
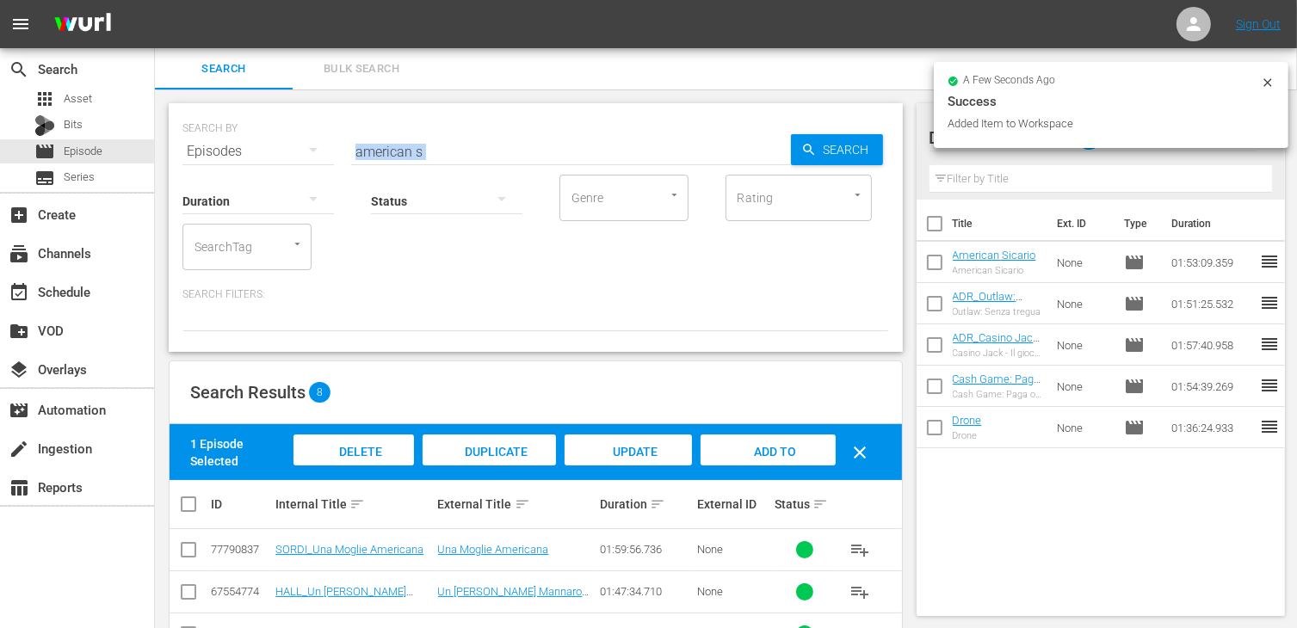
drag, startPoint x: 365, startPoint y: 138, endPoint x: 244, endPoint y: 127, distance: 121.0
click at [244, 127] on div "SEARCH BY Search By Episodes Search ID, Title, Description, Keywords, or Catego…" at bounding box center [536, 227] width 734 height 249
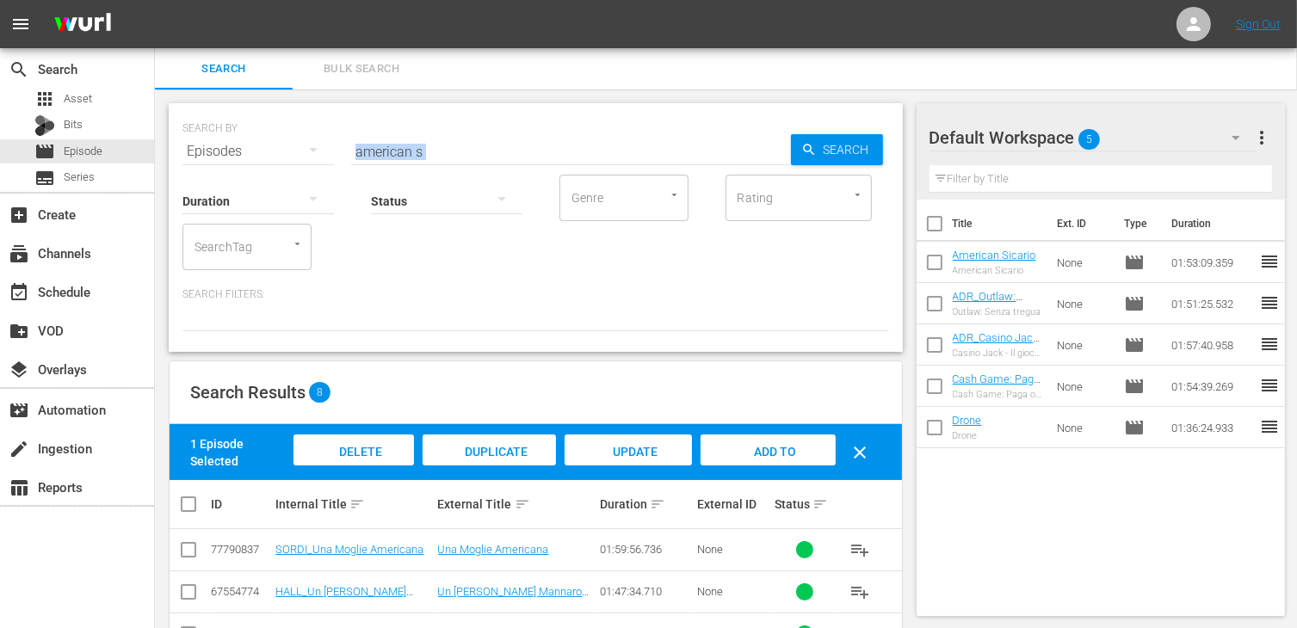
click at [454, 169] on div "Status" at bounding box center [446, 190] width 151 height 62
drag, startPoint x: 444, startPoint y: 154, endPoint x: 359, endPoint y: 138, distance: 86.8
click at [359, 138] on input "american s" at bounding box center [571, 151] width 440 height 41
type input "a"
type input "big b"
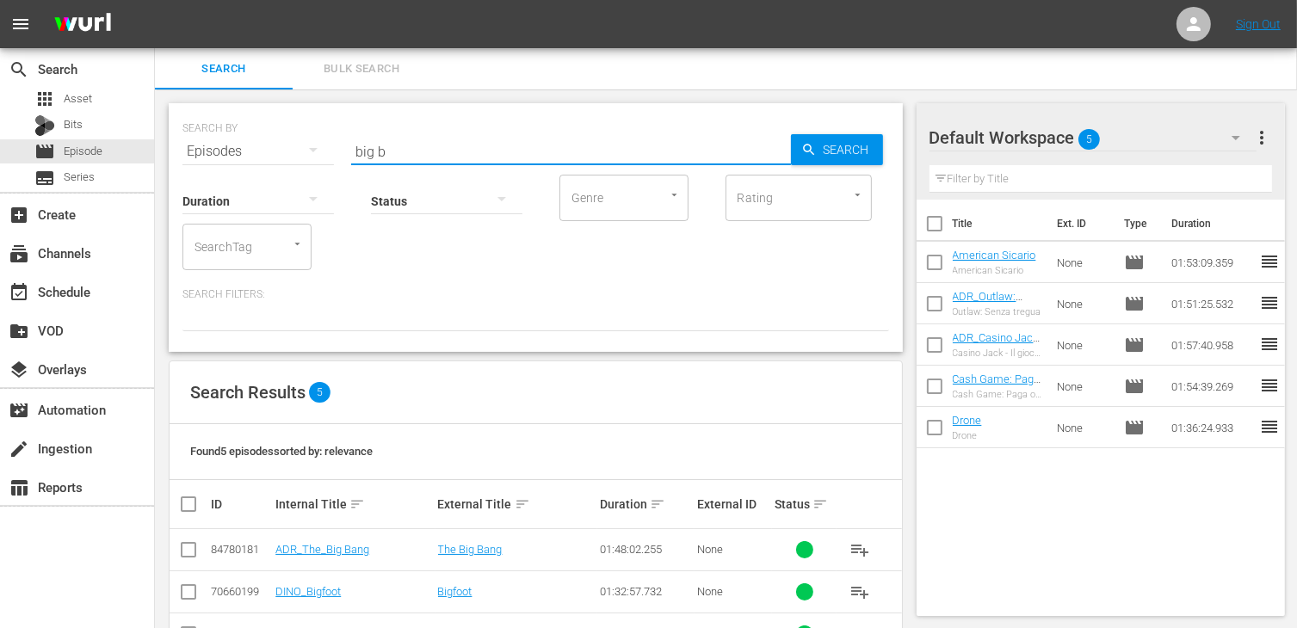
click at [188, 553] on input "checkbox" at bounding box center [188, 553] width 21 height 21
checkbox input "true"
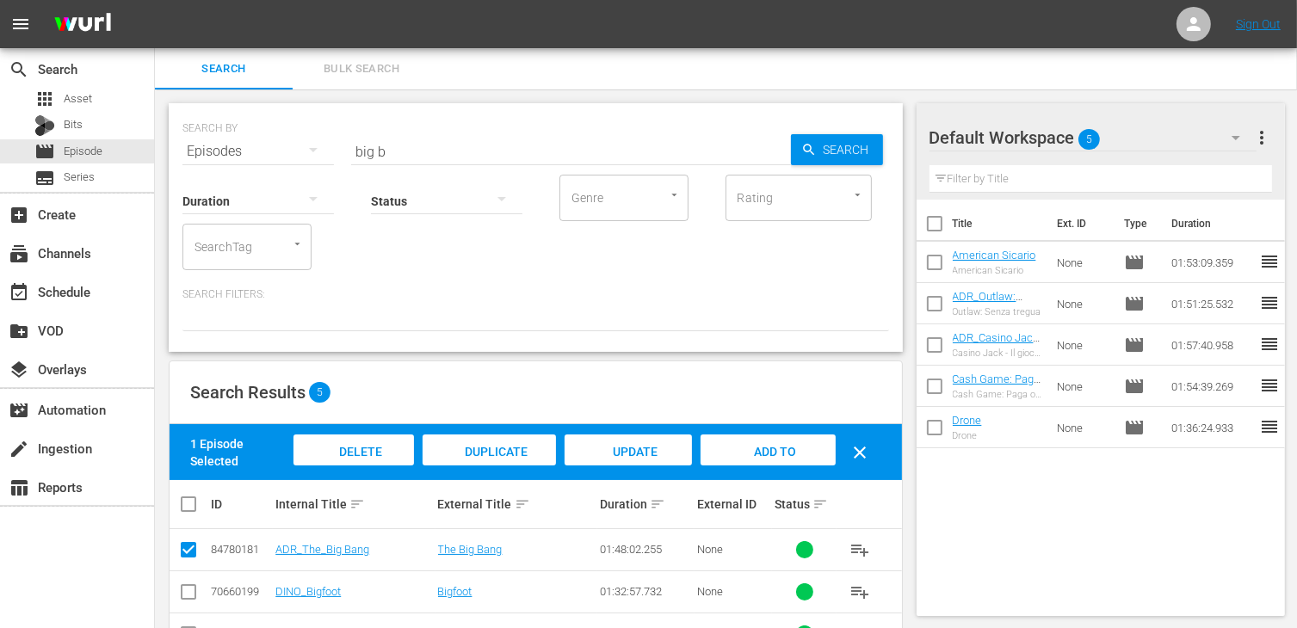
click at [767, 445] on span "Add to Workspace" at bounding box center [768, 468] width 84 height 46
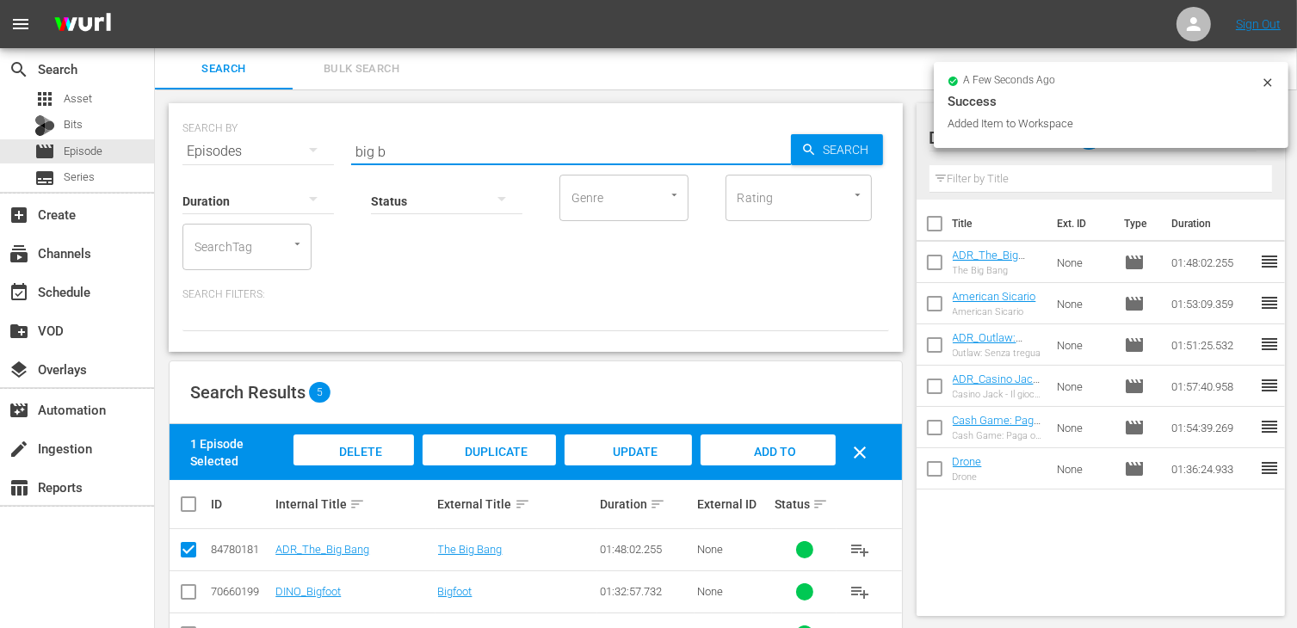
drag, startPoint x: 417, startPoint y: 145, endPoint x: 236, endPoint y: 136, distance: 180.9
click at [236, 136] on div "SEARCH BY Search By Episodes Search ID, Title, Description, Keywords, or Catego…" at bounding box center [535, 141] width 707 height 62
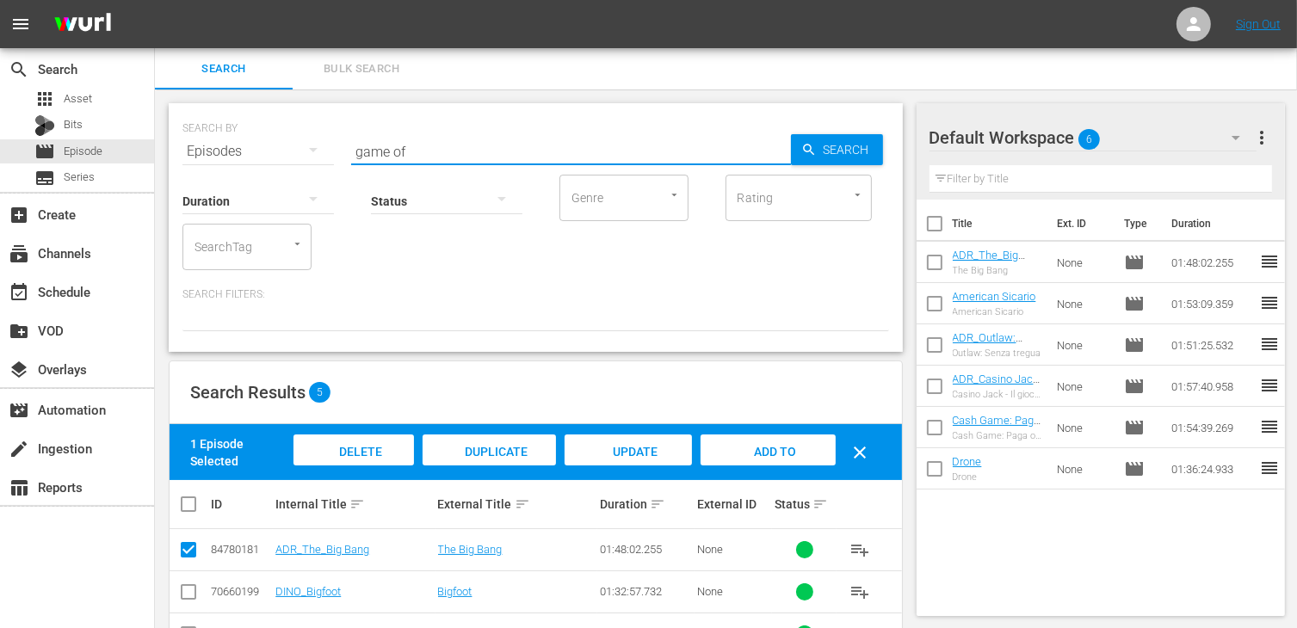
type input "game of"
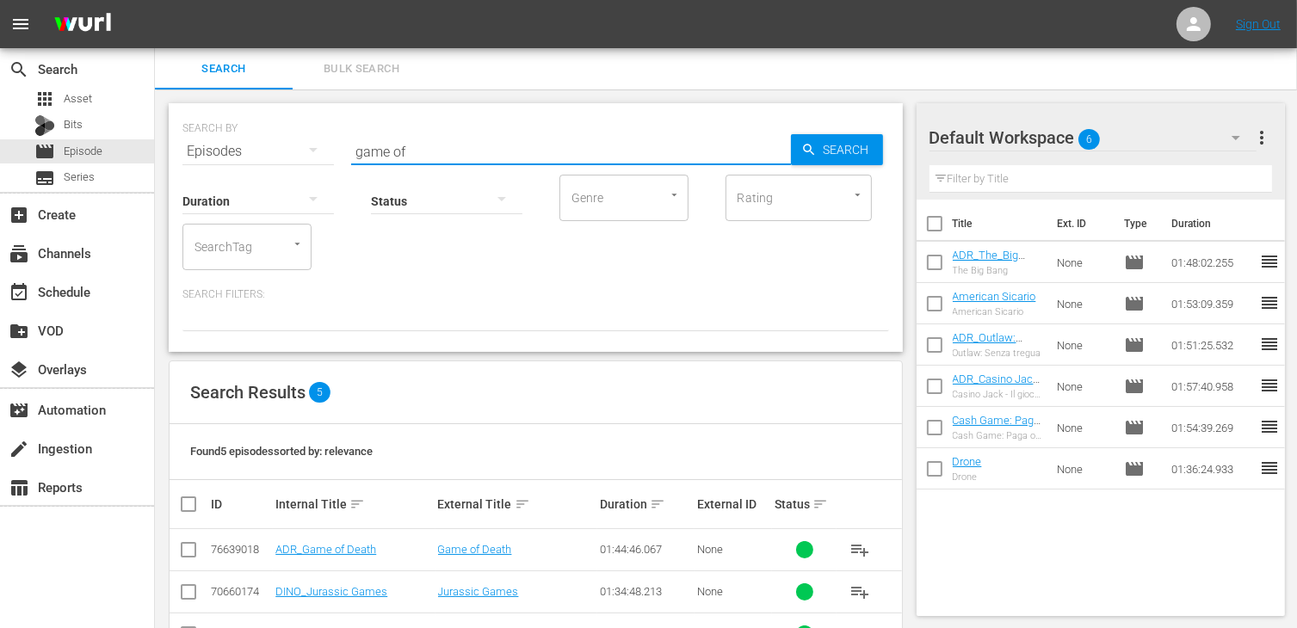
drag, startPoint x: 189, startPoint y: 554, endPoint x: 238, endPoint y: 554, distance: 49.1
click at [189, 554] on input "checkbox" at bounding box center [188, 553] width 21 height 21
checkbox input "true"
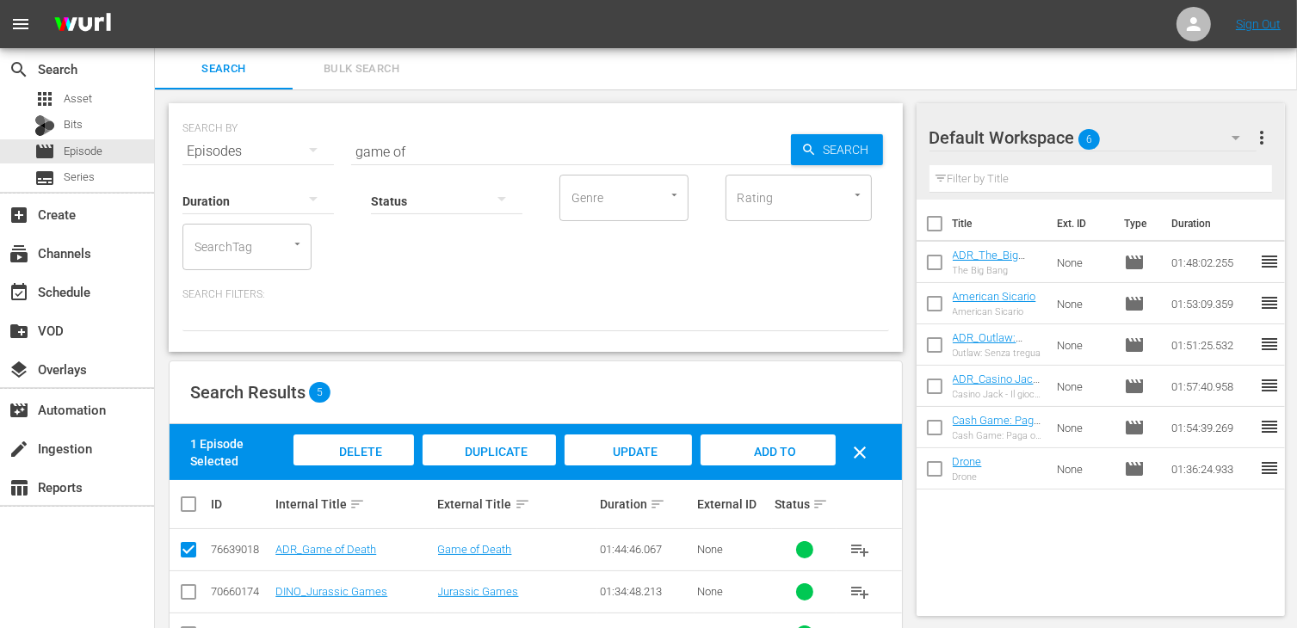
click at [768, 455] on span "Add to Workspace" at bounding box center [768, 468] width 84 height 46
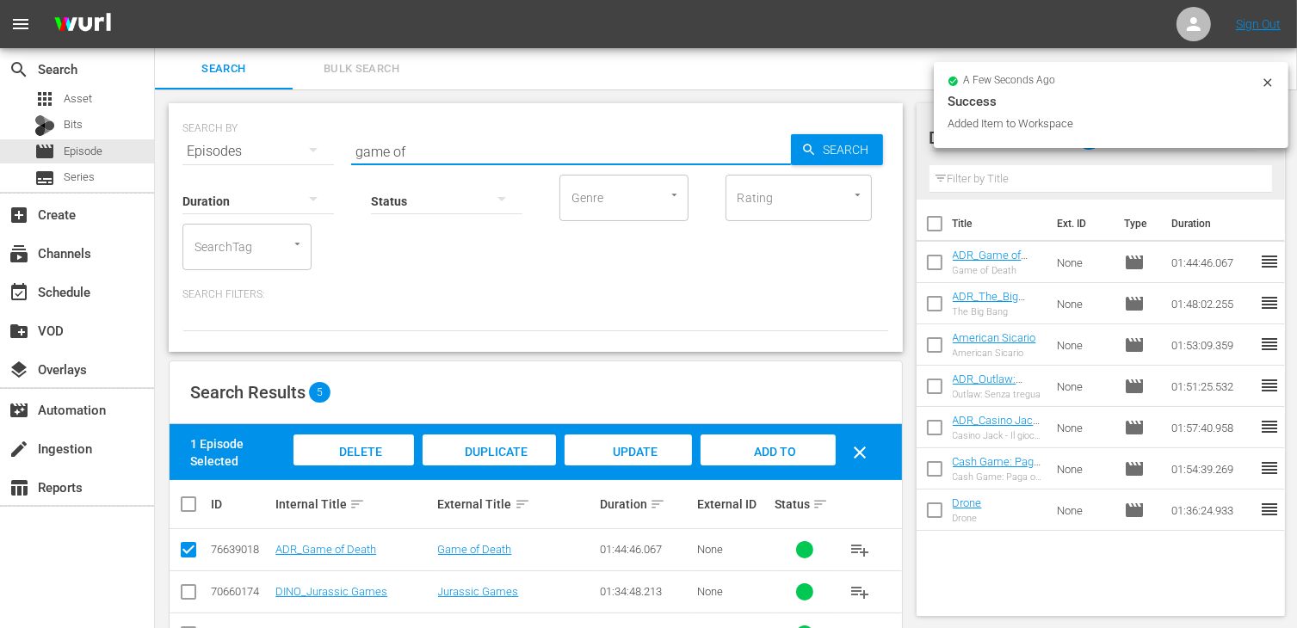
drag, startPoint x: 398, startPoint y: 145, endPoint x: 323, endPoint y: 140, distance: 75.9
click at [323, 140] on div "SEARCH BY Search By Episodes Search ID, Title, Description, Keywords, or Catego…" at bounding box center [535, 141] width 707 height 62
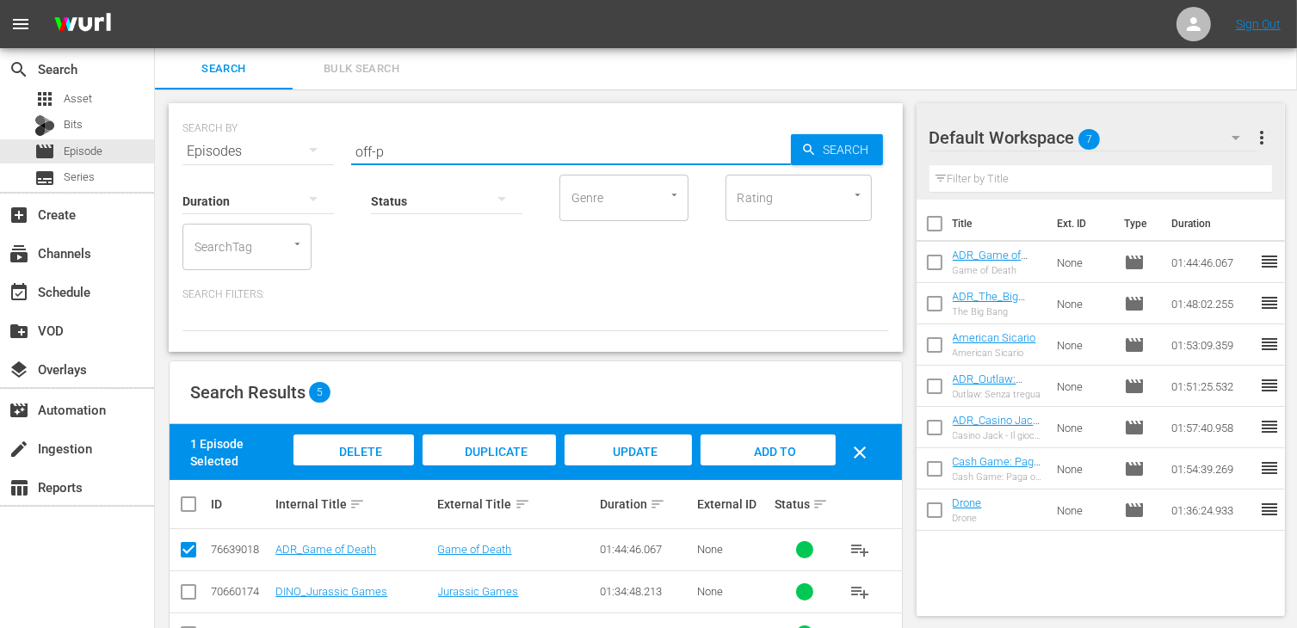
type input "off-p"
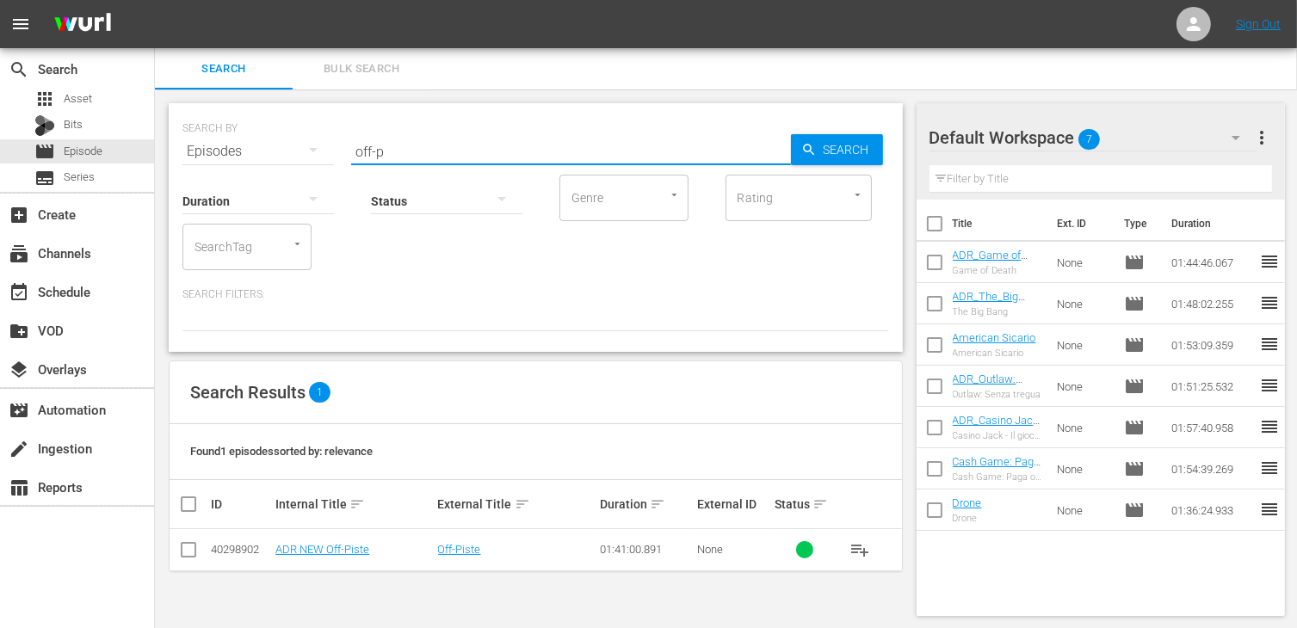
click at [189, 544] on input "checkbox" at bounding box center [188, 553] width 21 height 21
checkbox input "true"
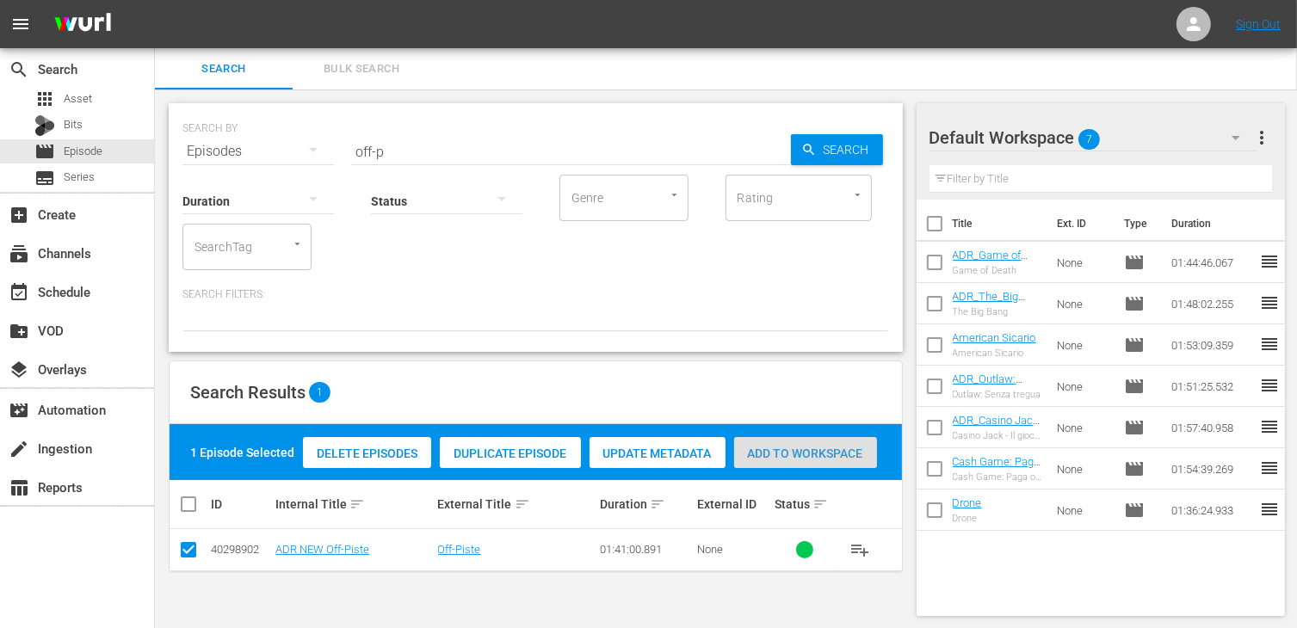
click at [818, 451] on span "Add to Workspace" at bounding box center [805, 454] width 143 height 14
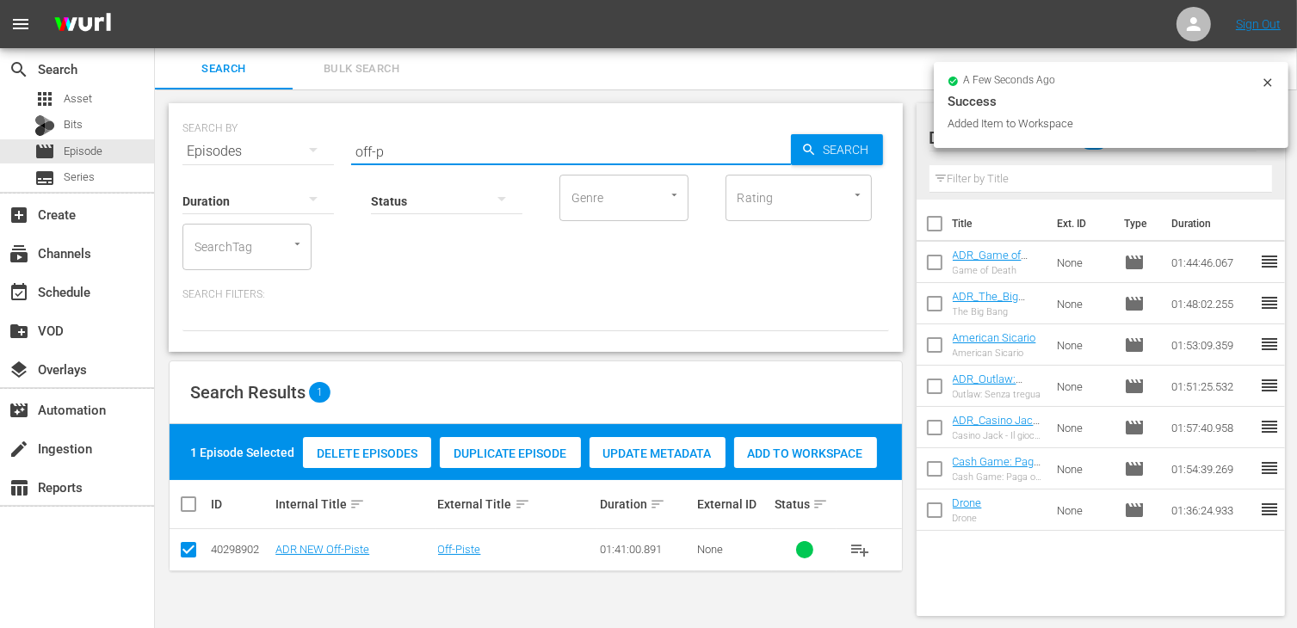
drag, startPoint x: 405, startPoint y: 146, endPoint x: 300, endPoint y: 134, distance: 104.8
click at [300, 134] on div "SEARCH BY Search By Episodes Search ID, Title, Description, Keywords, or Catego…" at bounding box center [535, 141] width 707 height 62
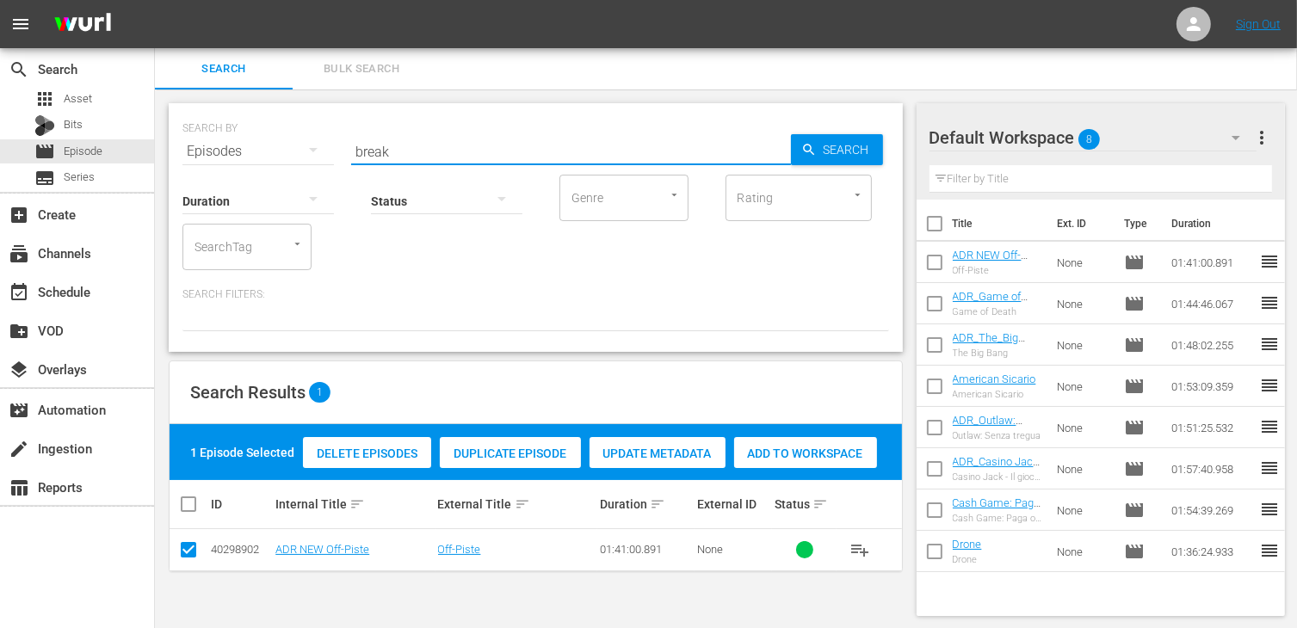
type input "break"
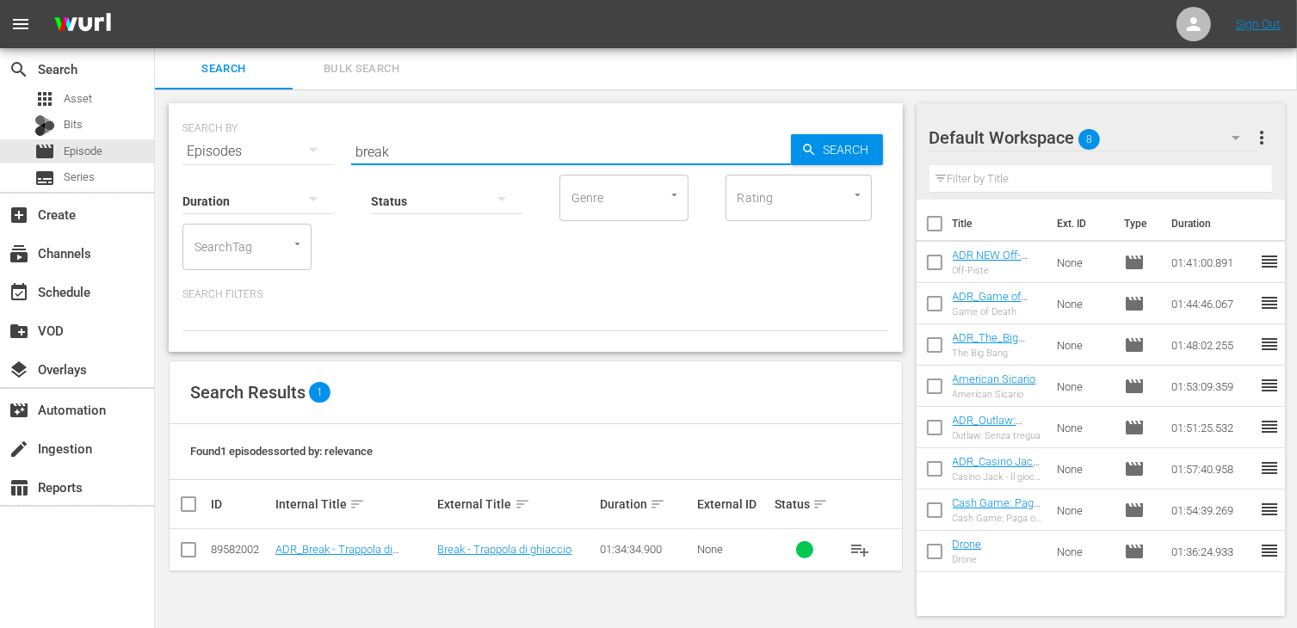
click at [191, 556] on input "checkbox" at bounding box center [188, 553] width 21 height 21
checkbox input "true"
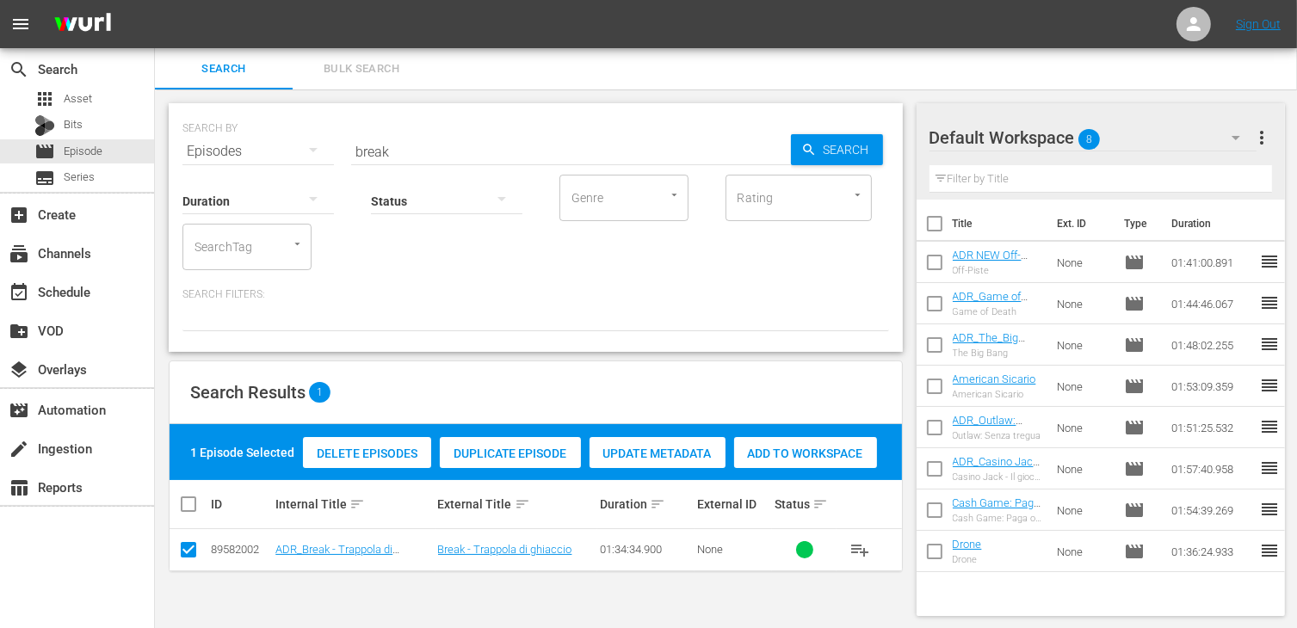
click at [799, 447] on span "Add to Workspace" at bounding box center [805, 454] width 143 height 14
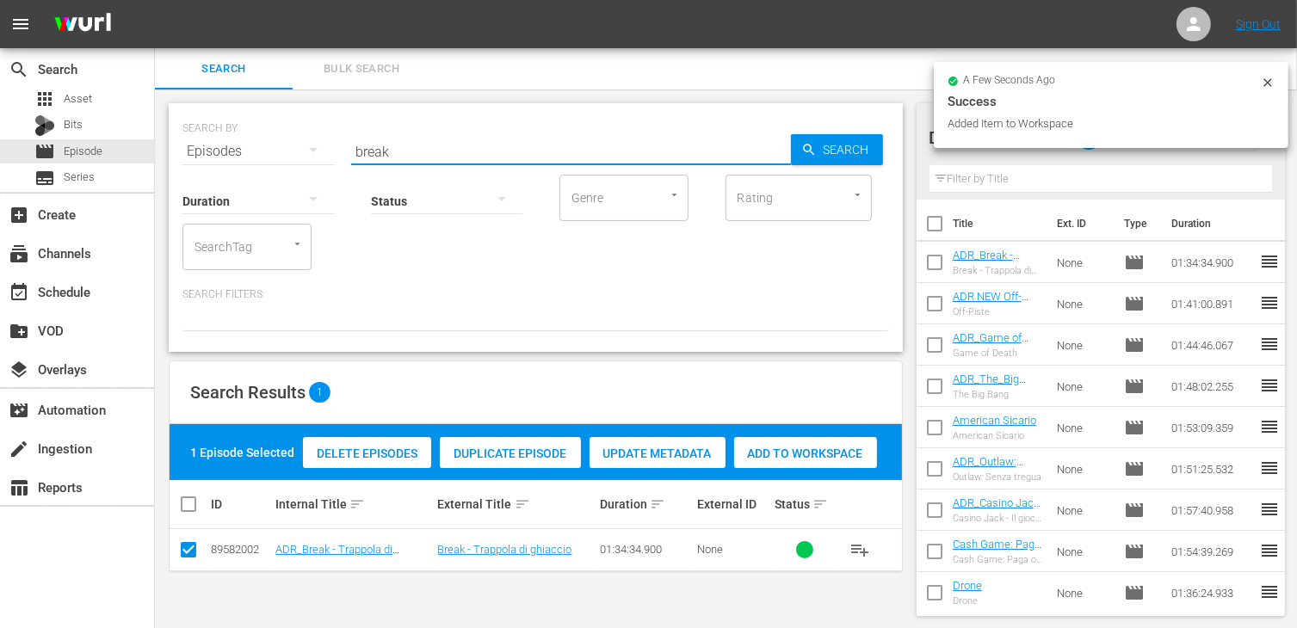
click at [258, 134] on div "SEARCH BY Search By Episodes Search ID, Title, Description, Keywords, or Catego…" at bounding box center [535, 141] width 707 height 62
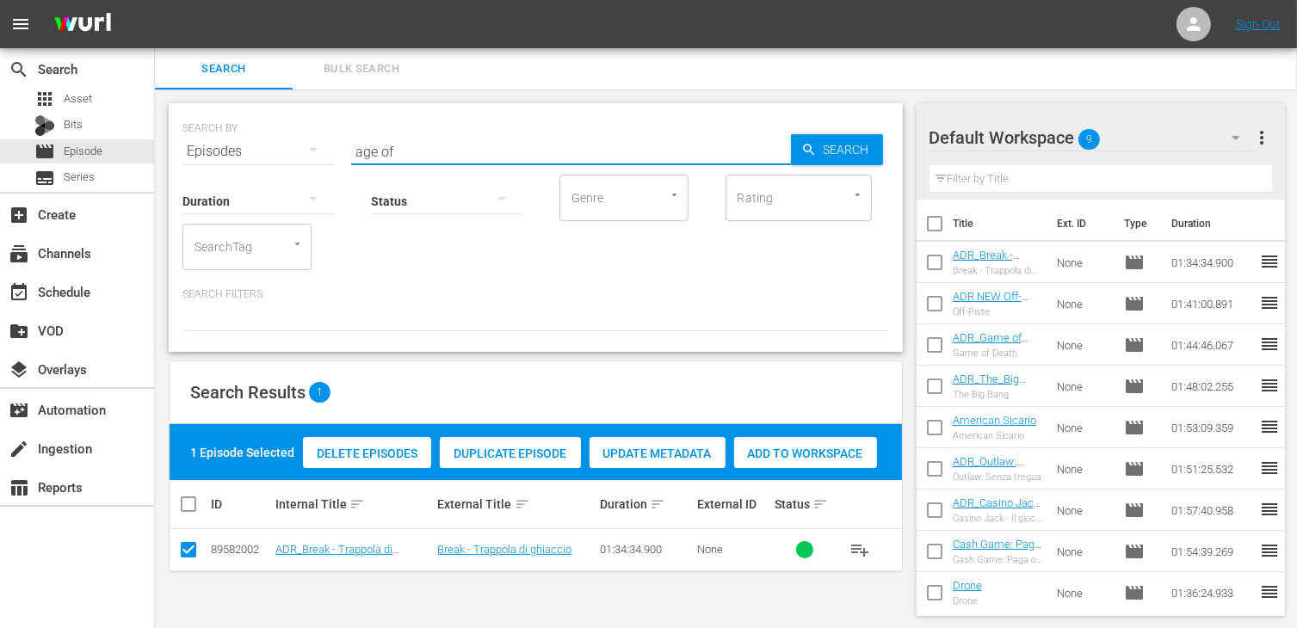
type input "age of"
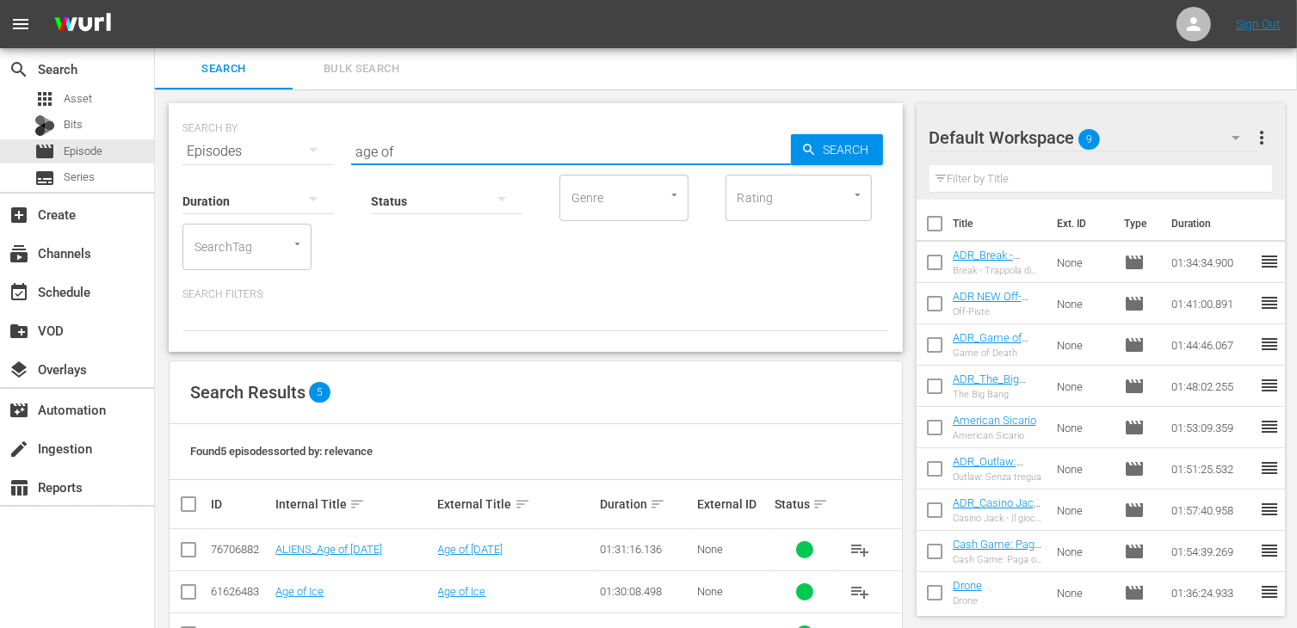
click at [189, 592] on input "checkbox" at bounding box center [188, 595] width 21 height 21
checkbox input "true"
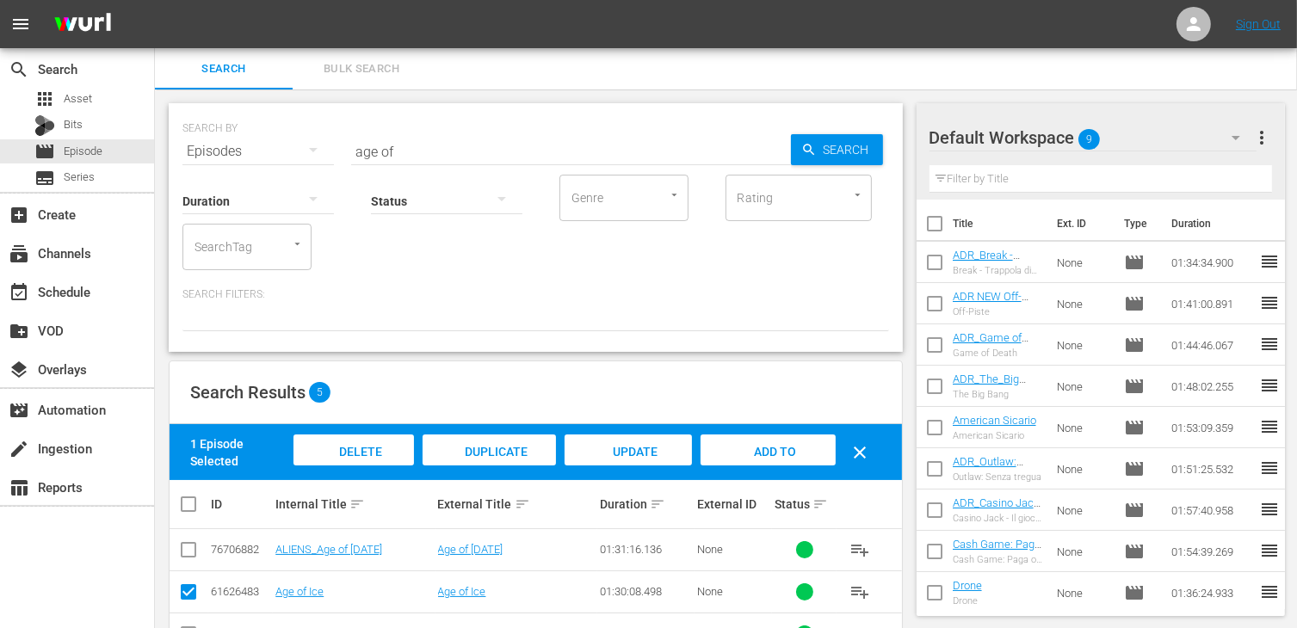
click at [778, 450] on span "Add to Workspace" at bounding box center [768, 468] width 84 height 46
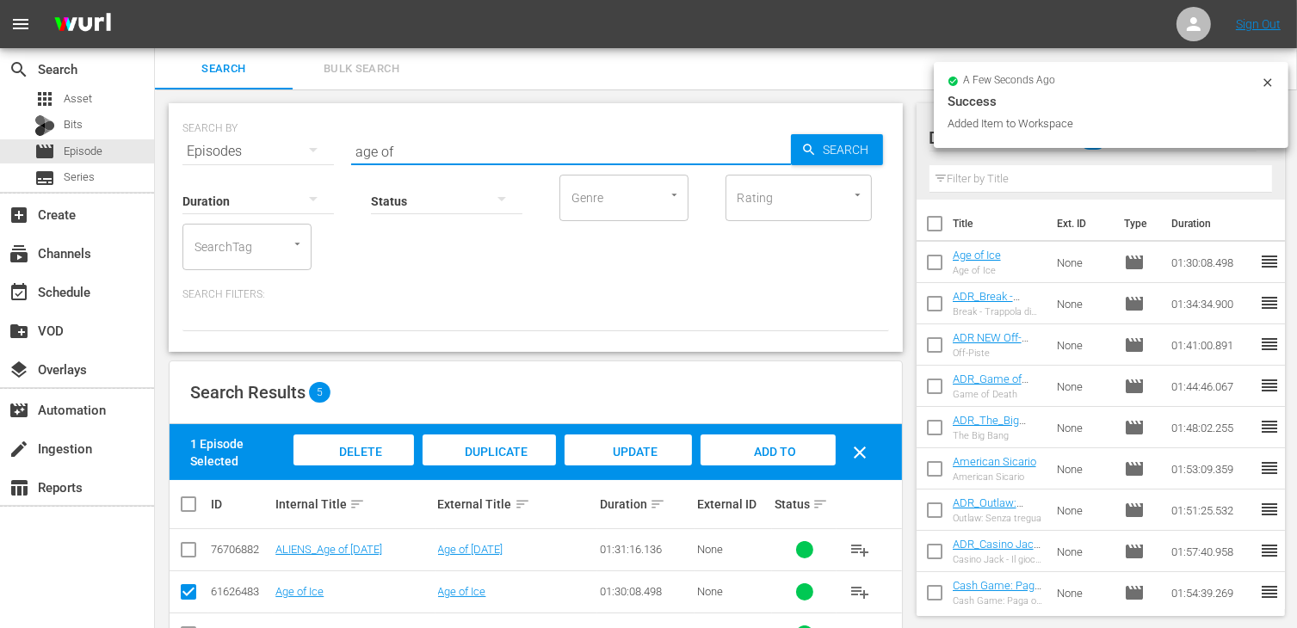
drag, startPoint x: 433, startPoint y: 152, endPoint x: 210, endPoint y: 121, distance: 225.1
click at [210, 121] on div "SEARCH BY Search By Episodes Search ID, Title, Description, Keywords, or Catego…" at bounding box center [535, 141] width 707 height 62
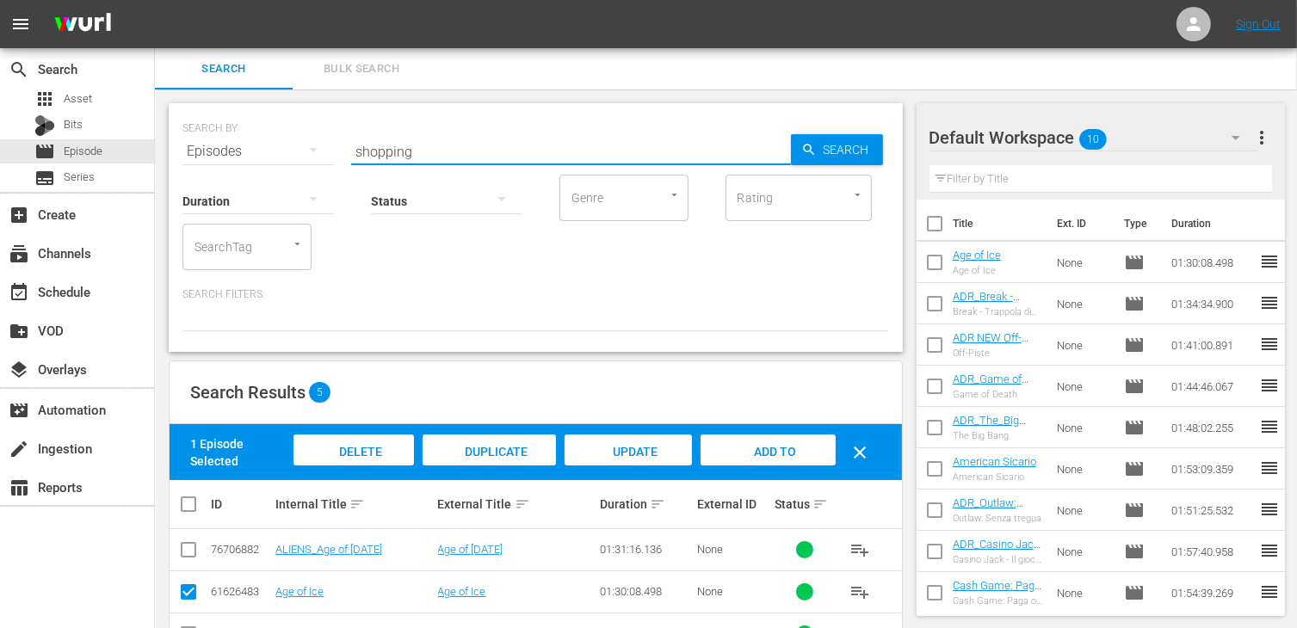
type input "shopping"
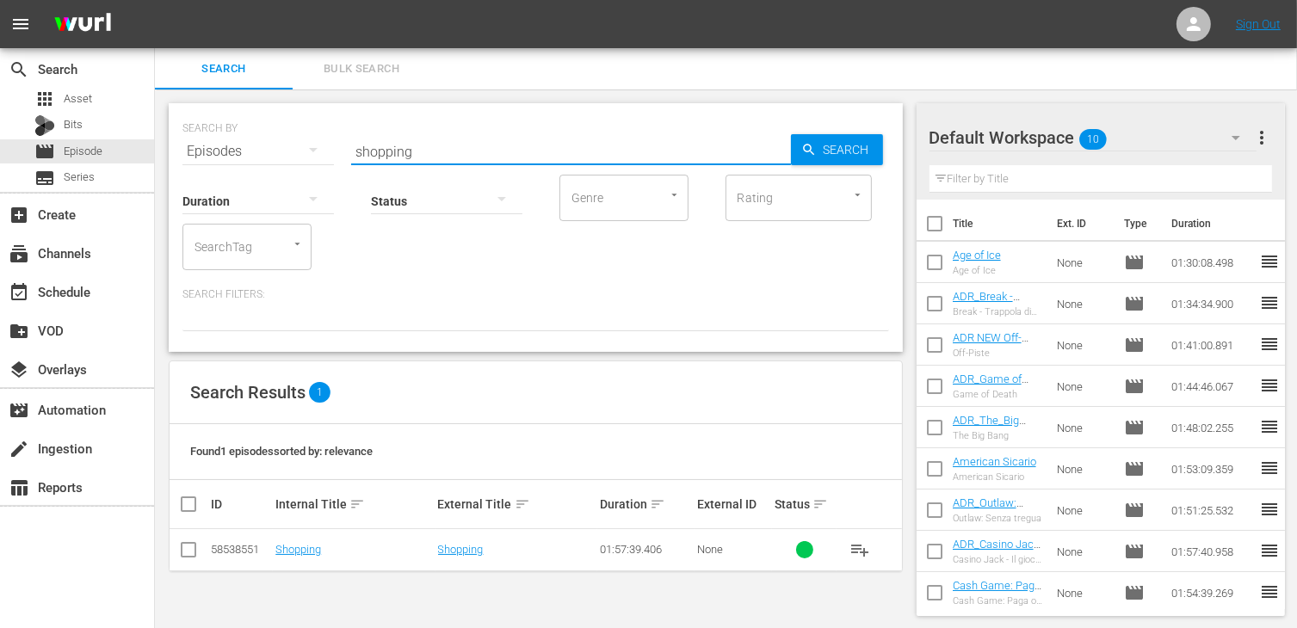
click at [188, 551] on input "checkbox" at bounding box center [188, 553] width 21 height 21
checkbox input "true"
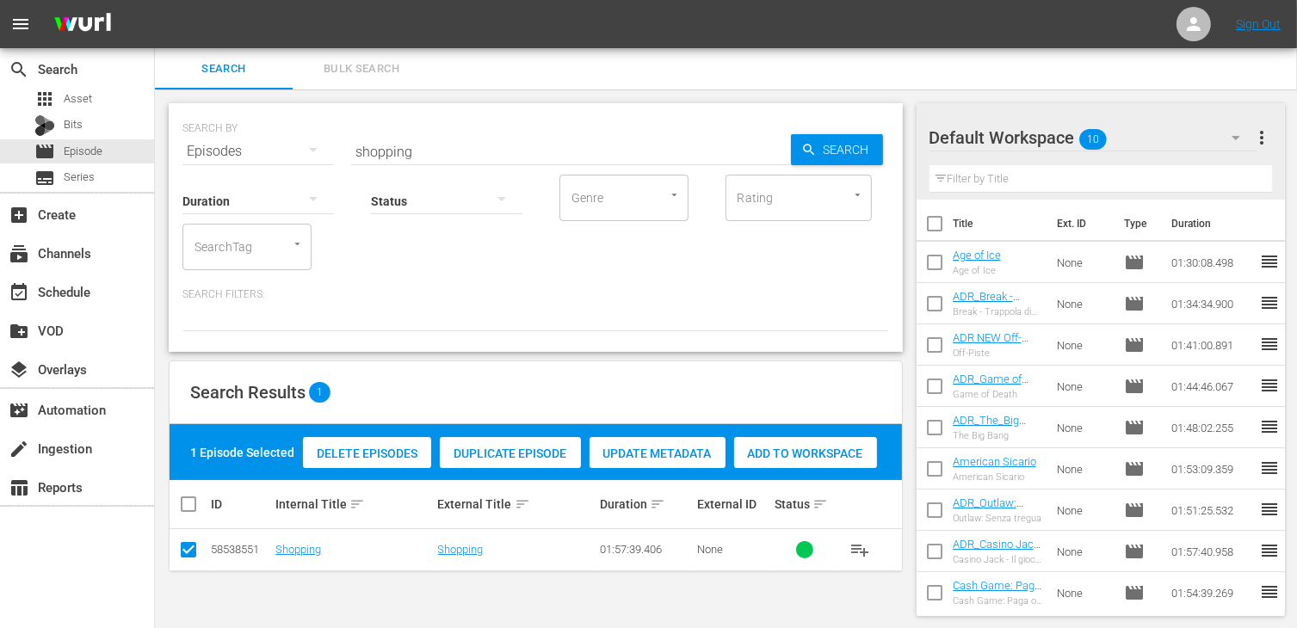
click at [825, 442] on div "Add to Workspace" at bounding box center [805, 453] width 143 height 33
drag, startPoint x: 423, startPoint y: 153, endPoint x: 262, endPoint y: 145, distance: 162.0
click at [262, 148] on div "SEARCH BY Search By Episodes Search ID, Title, Description, Keywords, or Catego…" at bounding box center [535, 141] width 707 height 62
type input "flight"
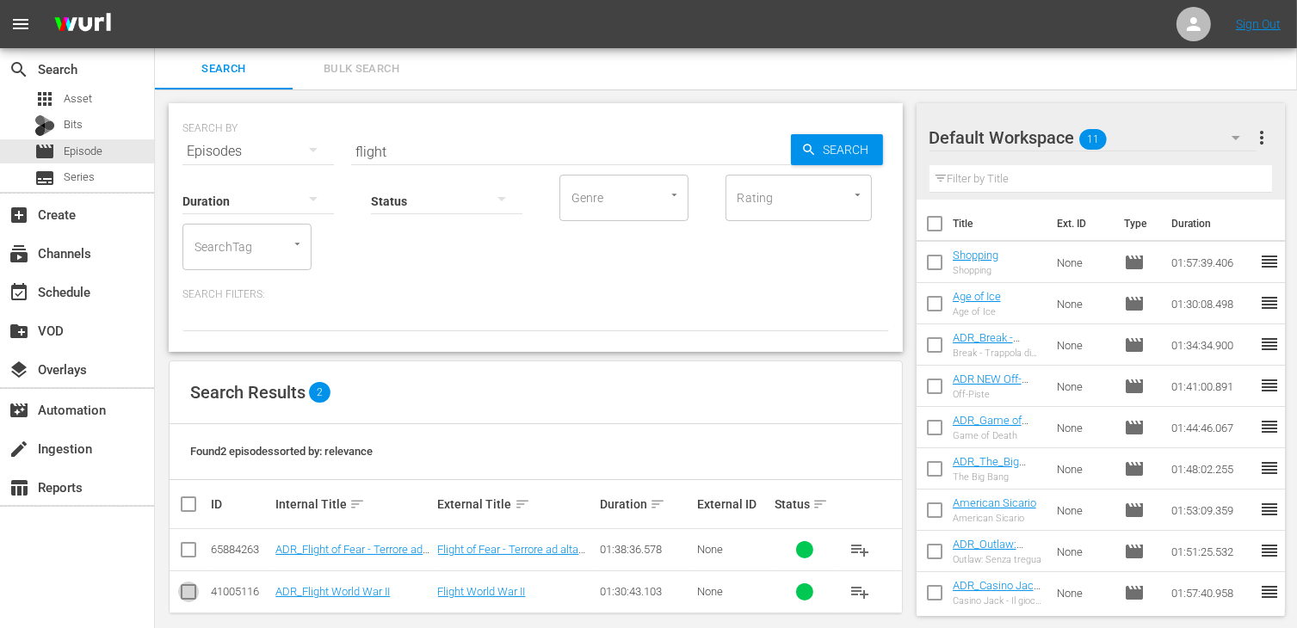
click at [184, 596] on input "checkbox" at bounding box center [188, 595] width 21 height 21
checkbox input "true"
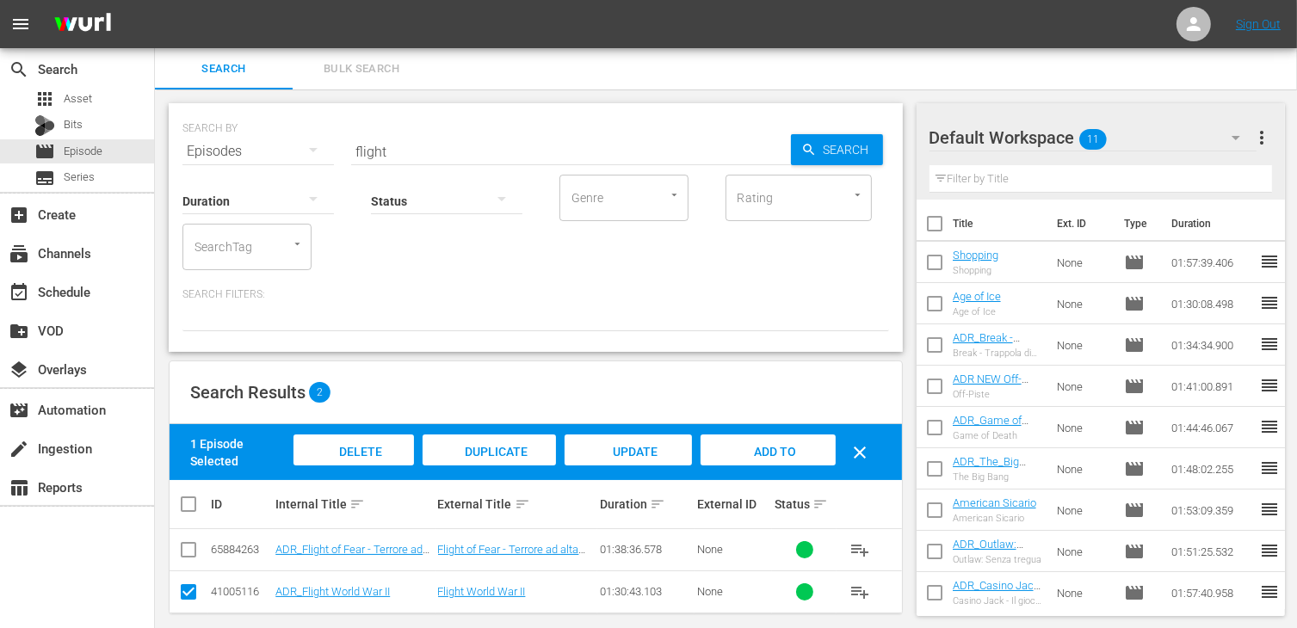
click at [770, 451] on span "Add to Workspace" at bounding box center [768, 468] width 84 height 46
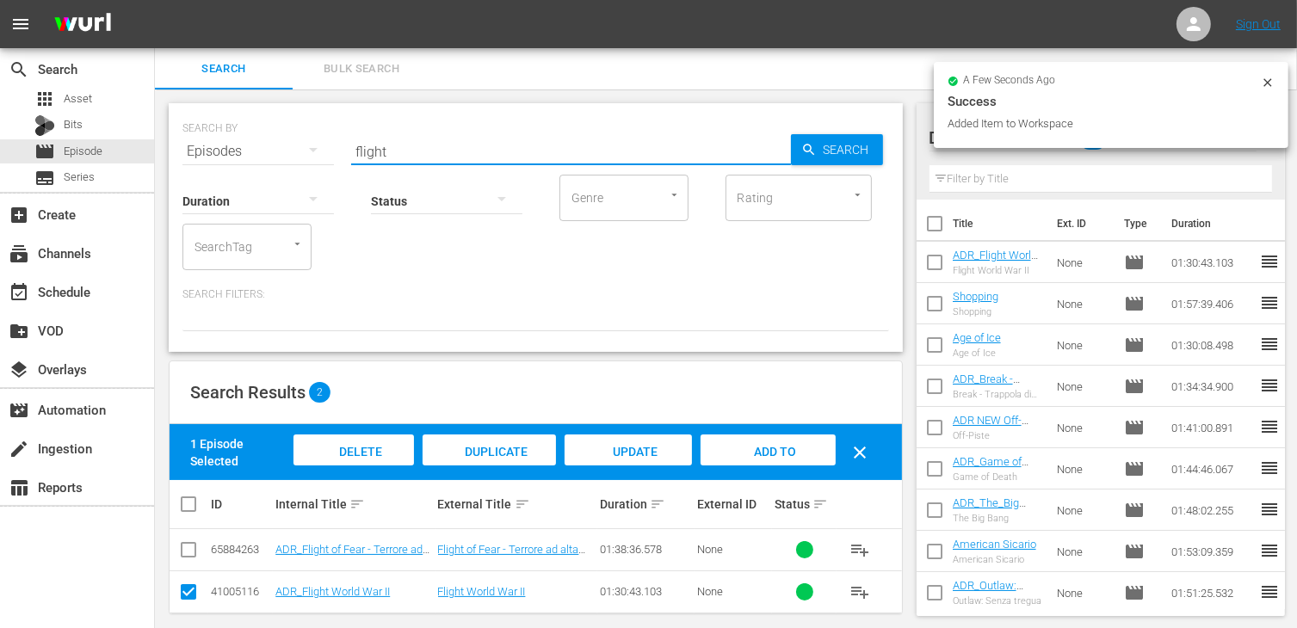
drag, startPoint x: 400, startPoint y: 145, endPoint x: 264, endPoint y: 144, distance: 136.0
click at [264, 144] on div "SEARCH BY Search By Episodes Search ID, Title, Description, Keywords, or Catego…" at bounding box center [535, 141] width 707 height 62
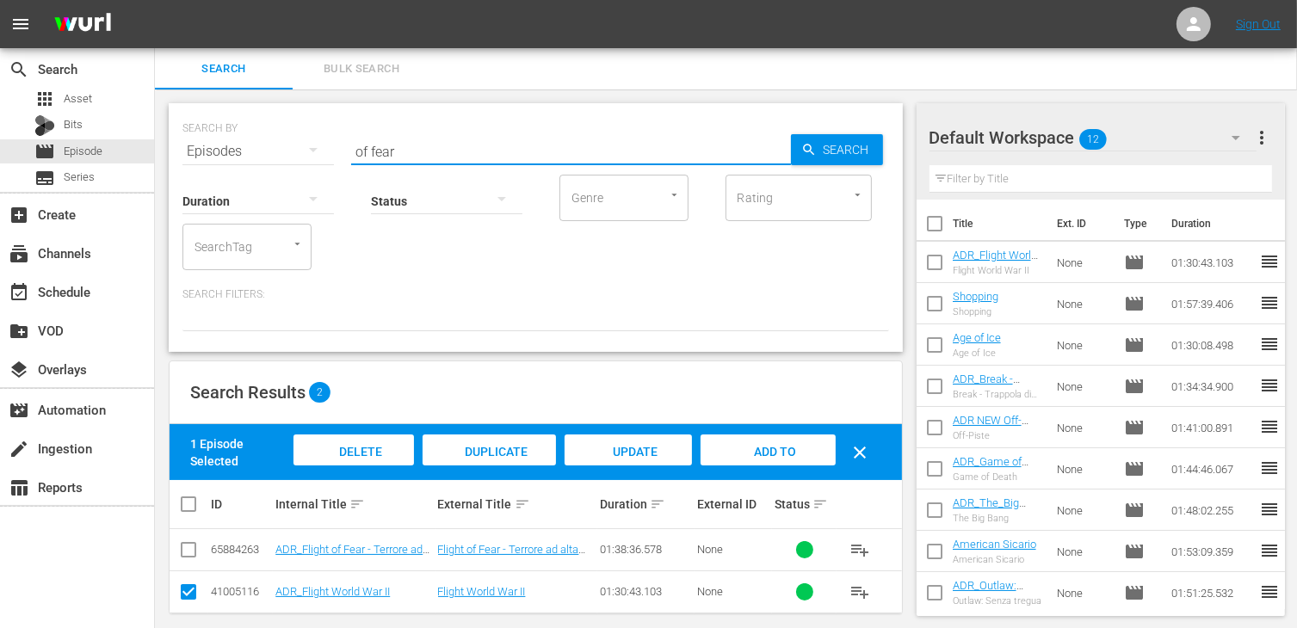
type input "of fear"
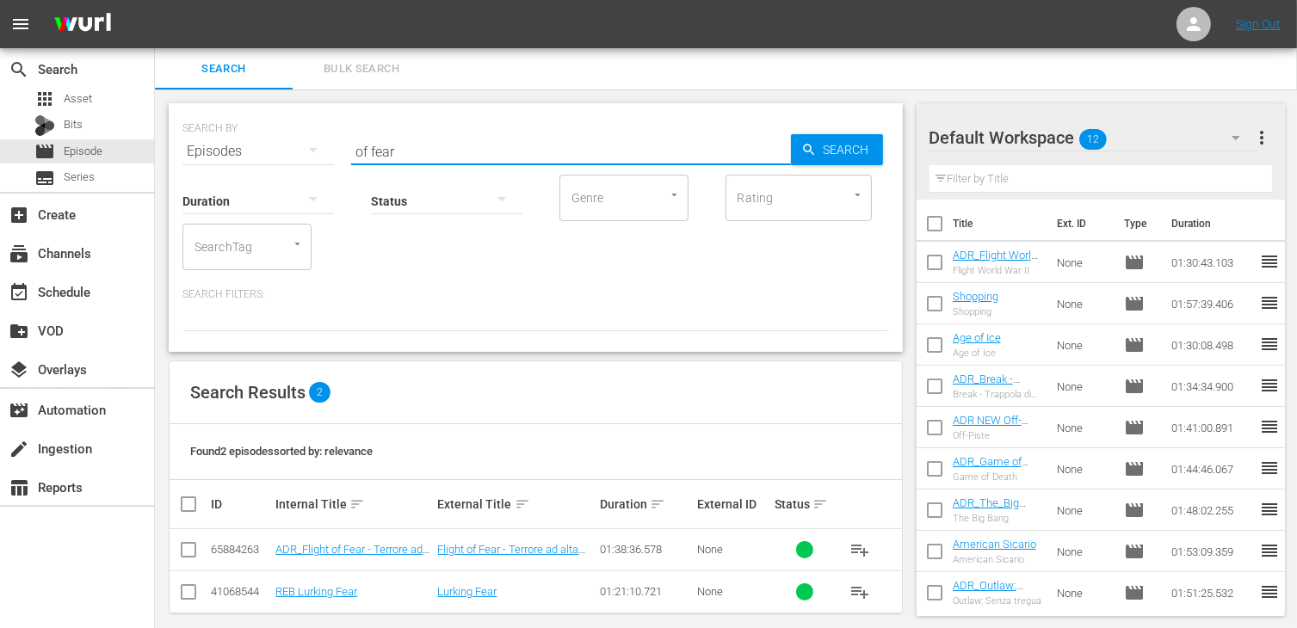
drag, startPoint x: 186, startPoint y: 558, endPoint x: 201, endPoint y: 552, distance: 16.6
click at [188, 558] on input "checkbox" at bounding box center [188, 553] width 21 height 21
checkbox input "true"
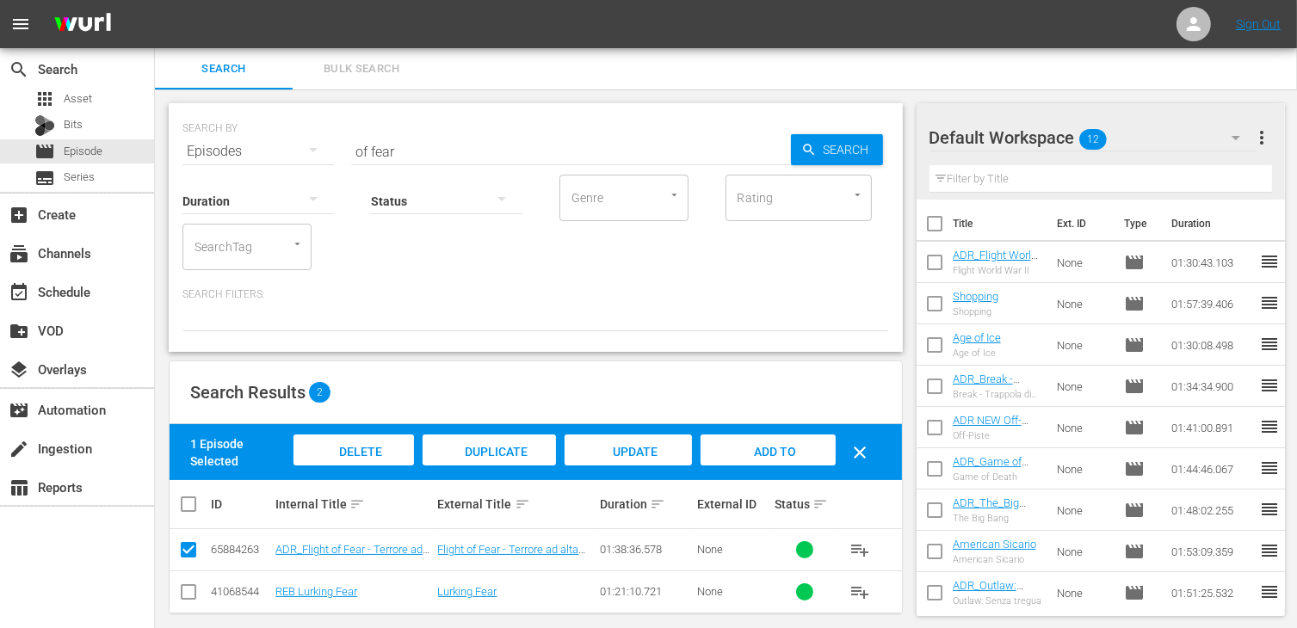
drag, startPoint x: 769, startPoint y: 448, endPoint x: 752, endPoint y: 442, distance: 17.4
click at [769, 448] on span "Add to Workspace" at bounding box center [768, 468] width 84 height 46
drag, startPoint x: 440, startPoint y: 152, endPoint x: 300, endPoint y: 152, distance: 140.3
click at [286, 157] on div "SEARCH BY Search By Episodes Search ID, Title, Description, Keywords, or Catego…" at bounding box center [535, 141] width 707 height 62
type input "lies we"
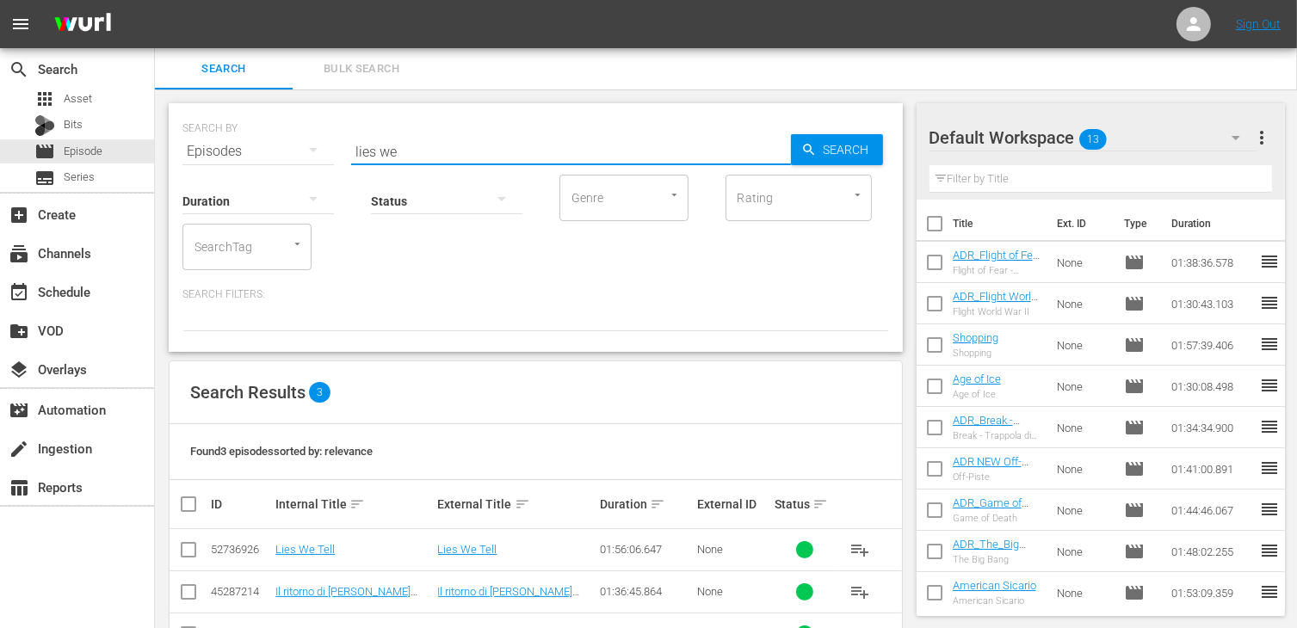
drag, startPoint x: 186, startPoint y: 556, endPoint x: 236, endPoint y: 538, distance: 53.1
click at [188, 554] on input "checkbox" at bounding box center [188, 553] width 21 height 21
checkbox input "true"
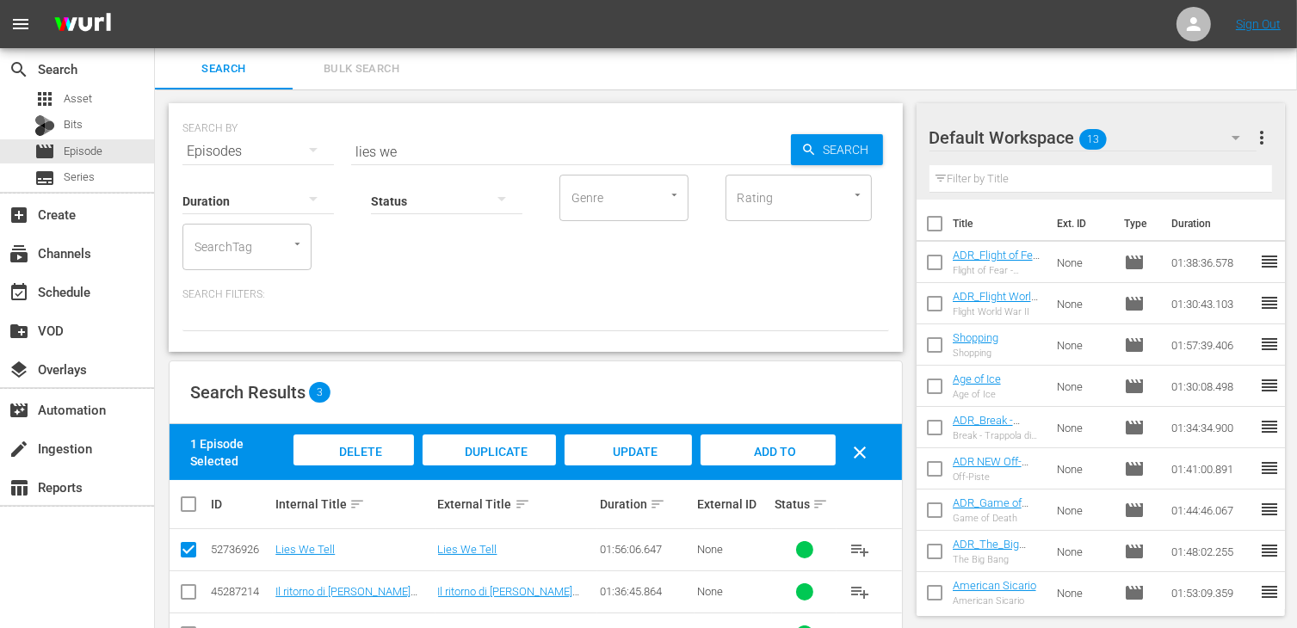
click at [777, 451] on span "Add to Workspace" at bounding box center [768, 468] width 84 height 46
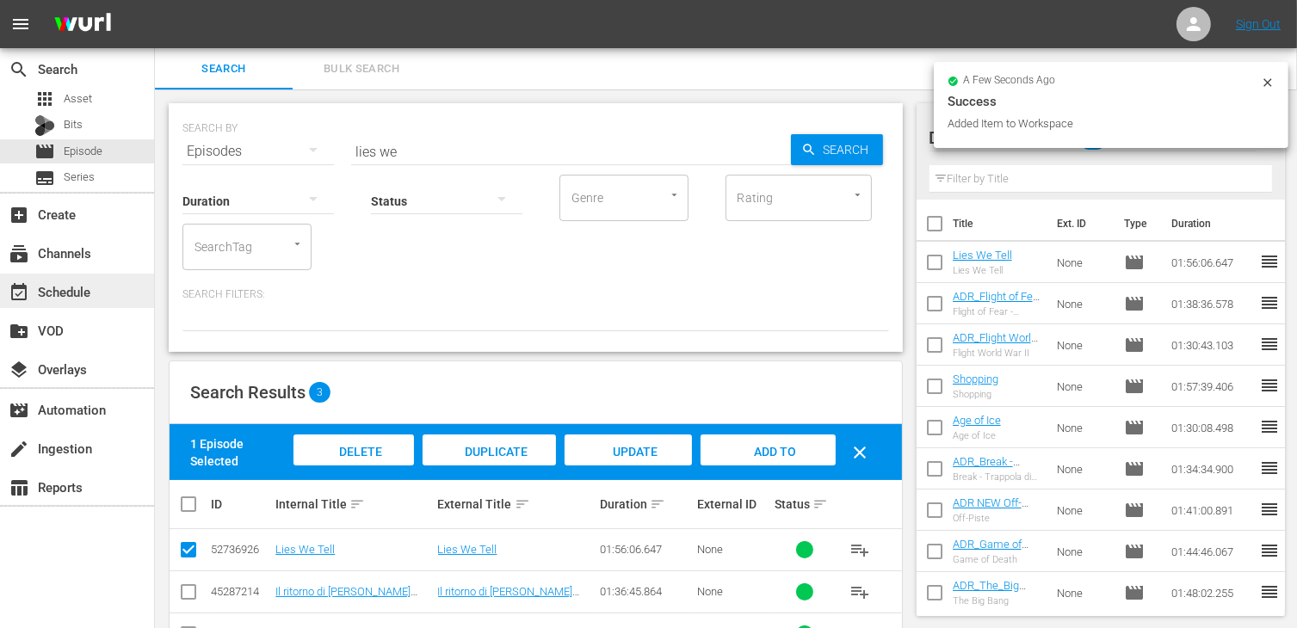
click at [59, 296] on div "event_available Schedule" at bounding box center [48, 288] width 96 height 15
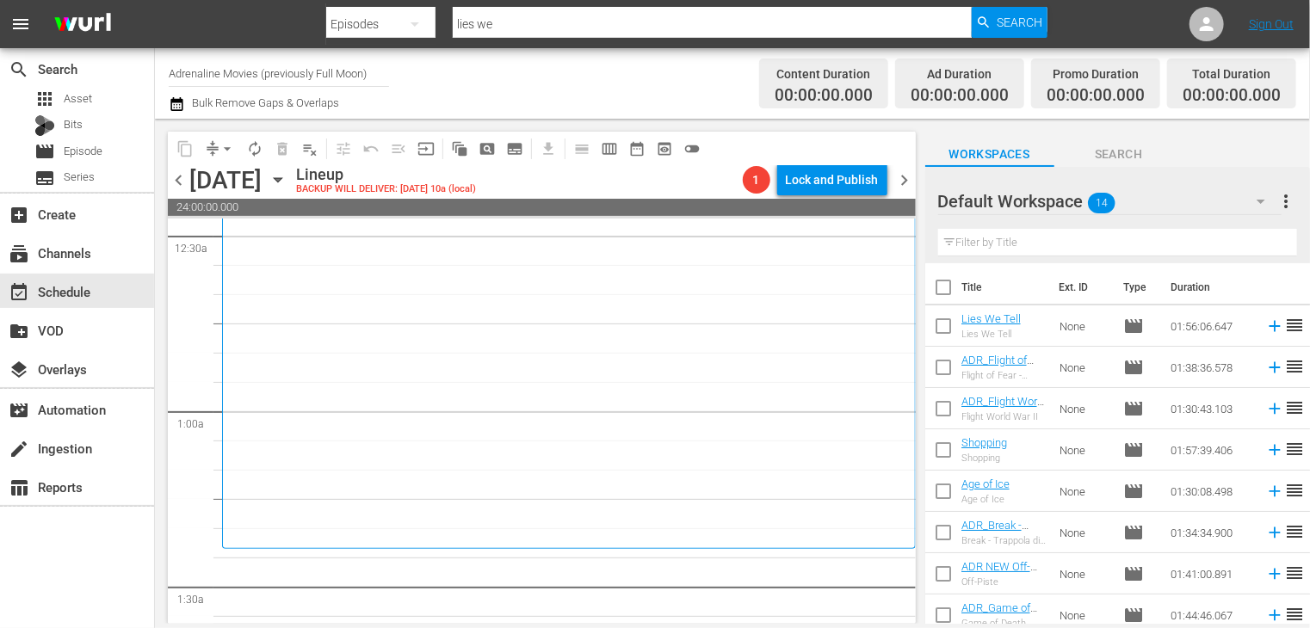
scroll to position [344, 0]
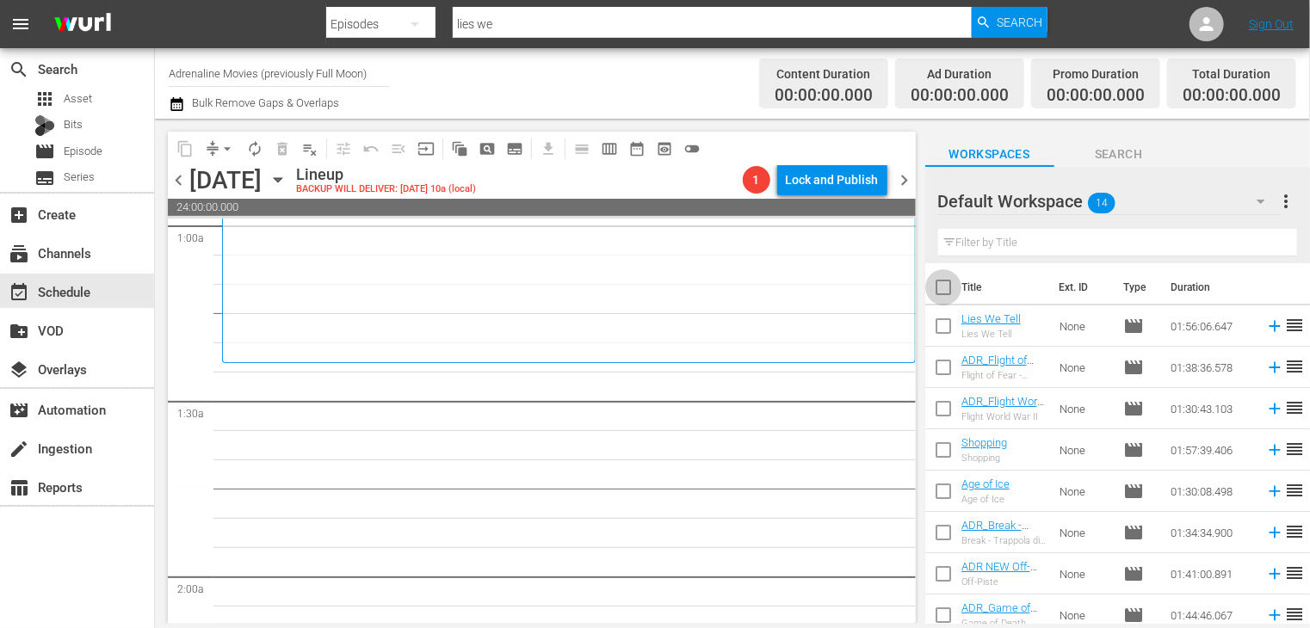
click at [948, 290] on input "checkbox" at bounding box center [943, 291] width 36 height 36
checkbox input "true"
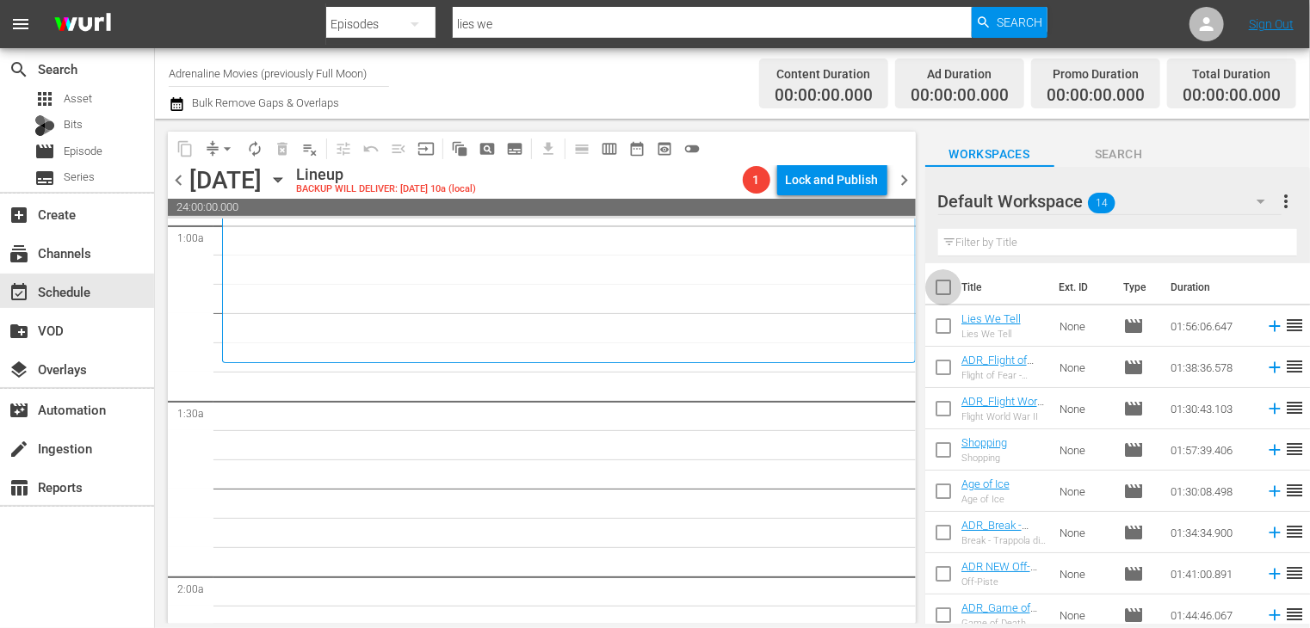
checkbox input "true"
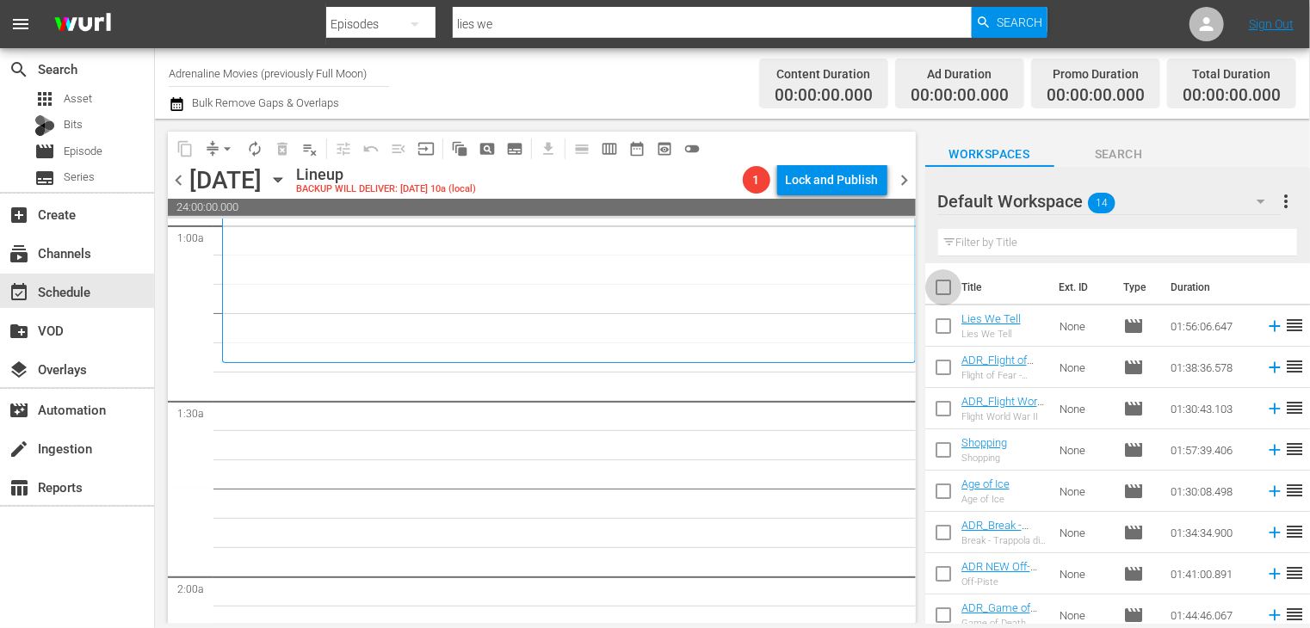
checkbox input "true"
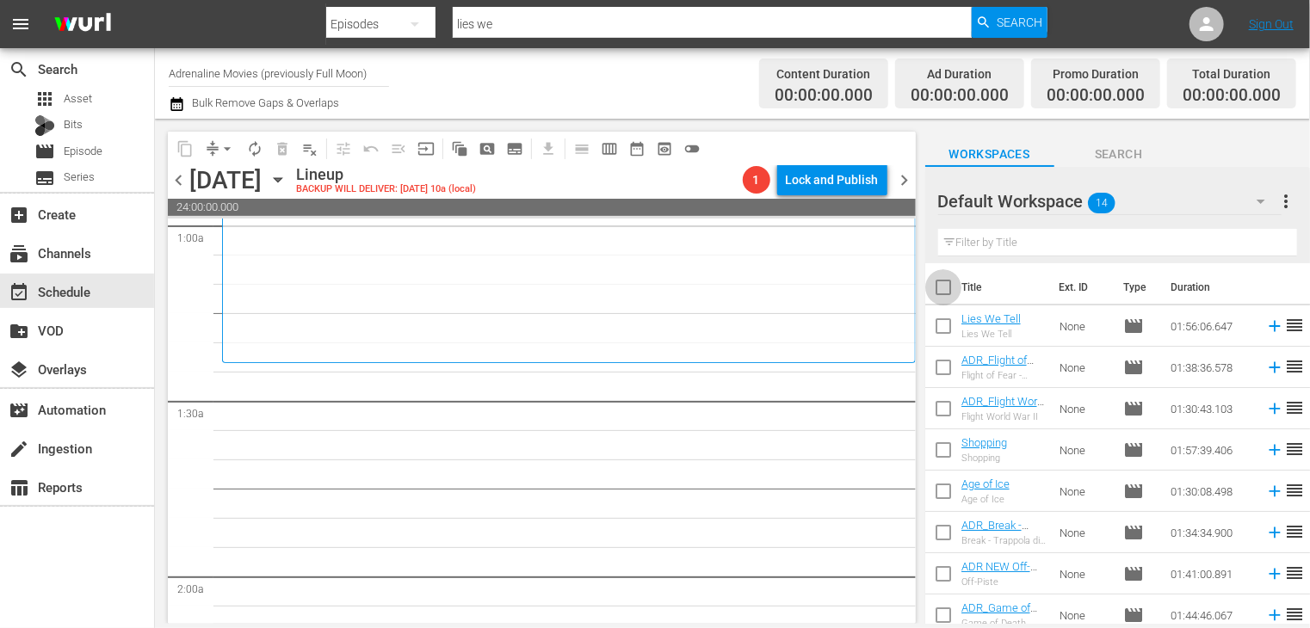
checkbox input "true"
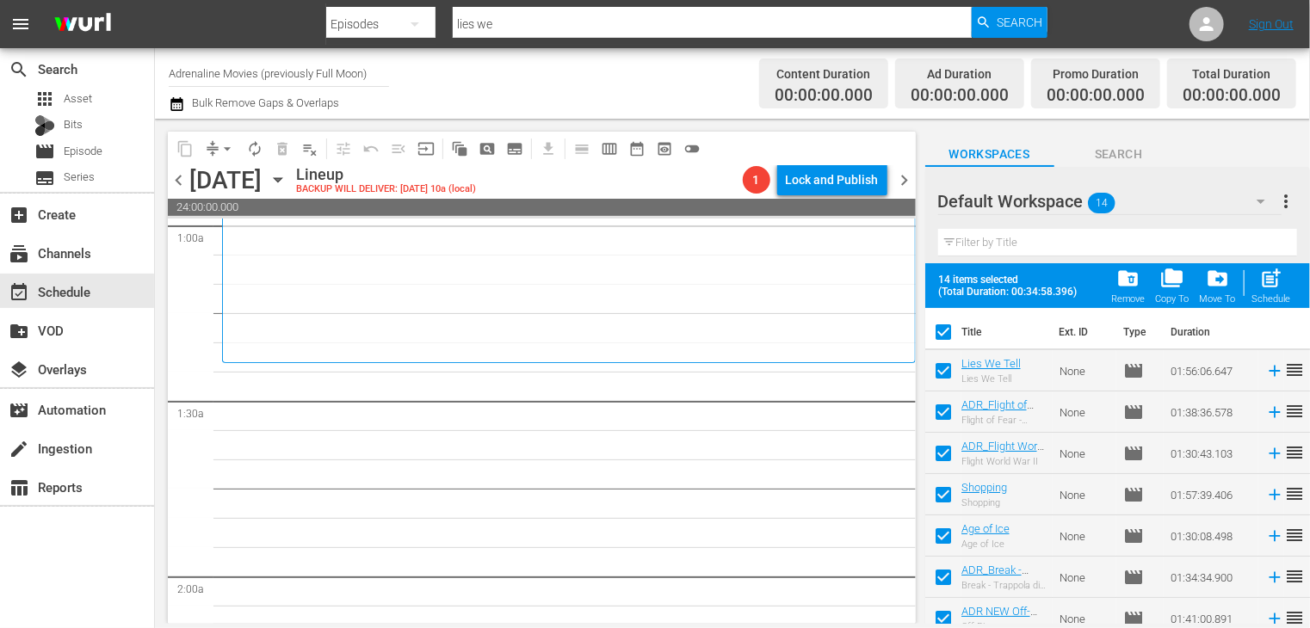
click at [1266, 285] on span "post_add" at bounding box center [1271, 278] width 23 height 23
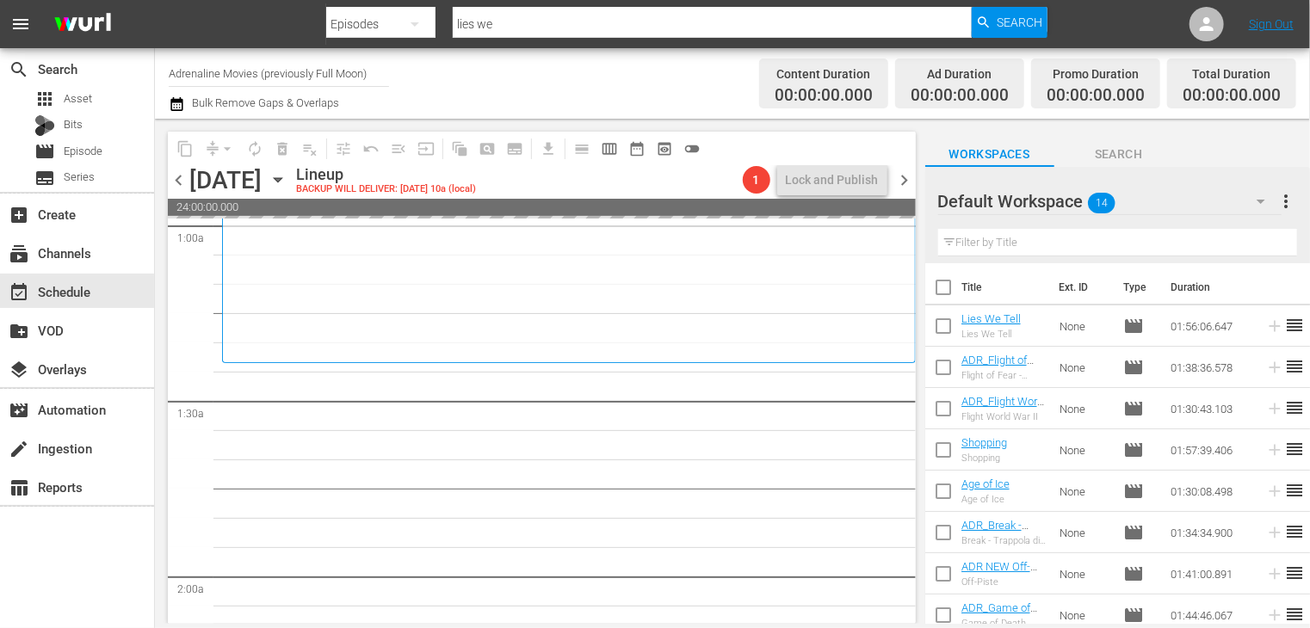
checkbox input "false"
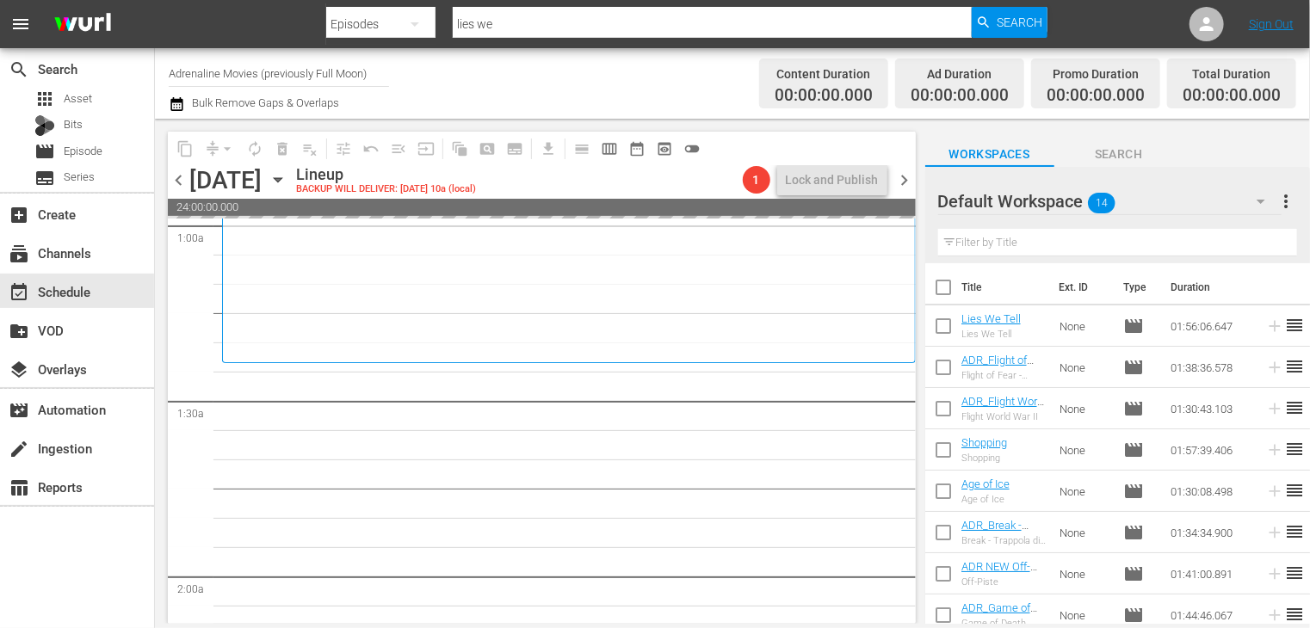
checkbox input "false"
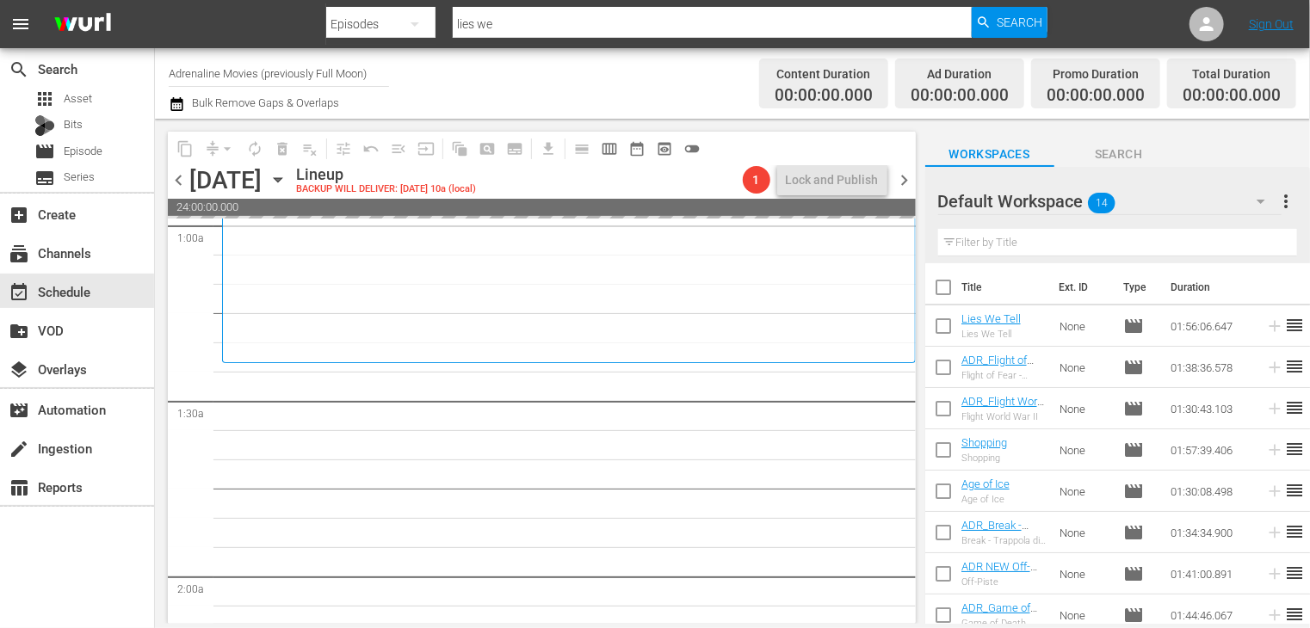
checkbox input "false"
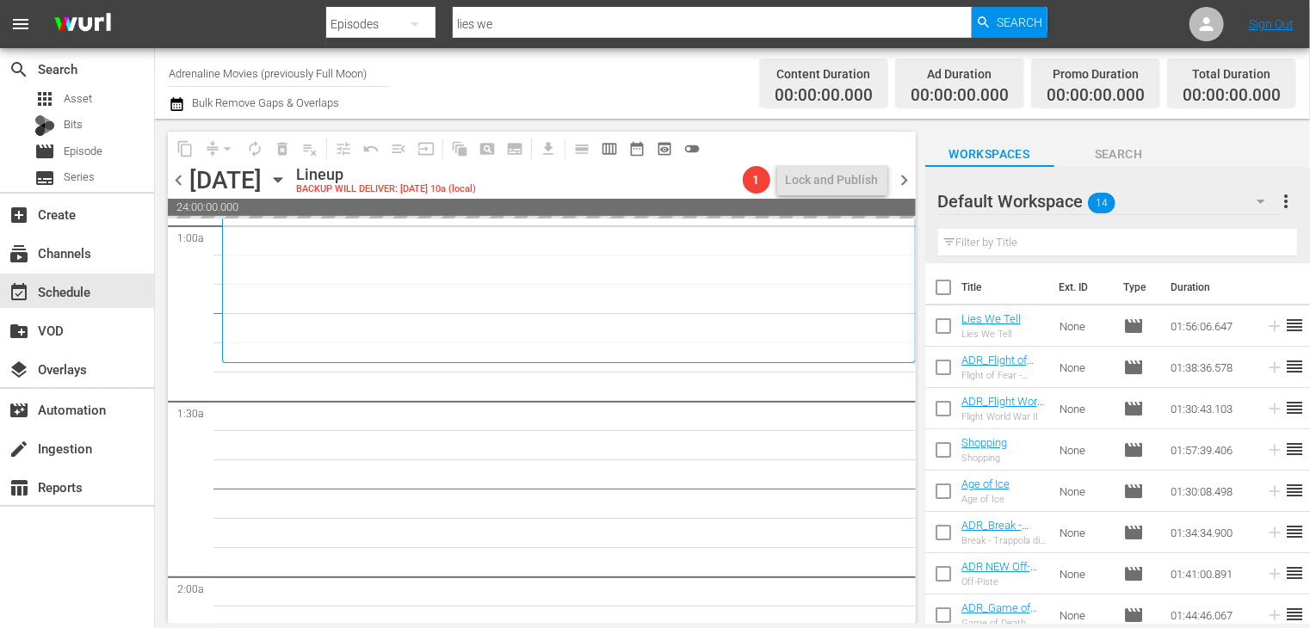
click at [908, 180] on span "chevron_right" at bounding box center [905, 181] width 22 height 22
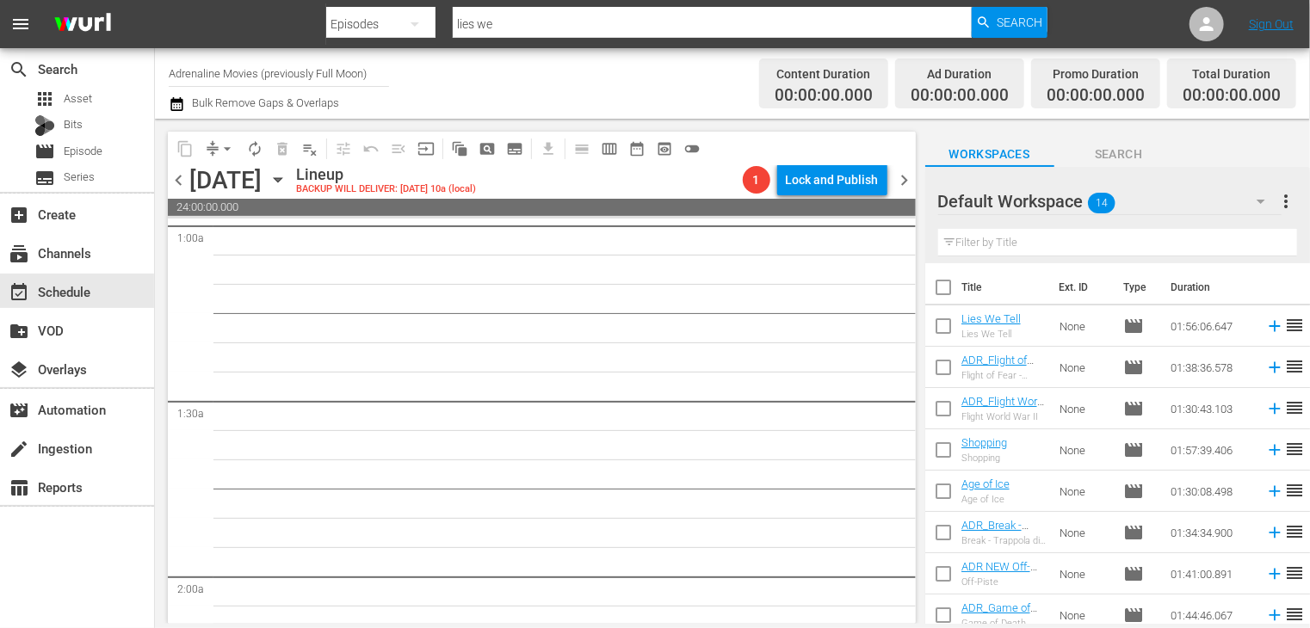
scroll to position [314, 0]
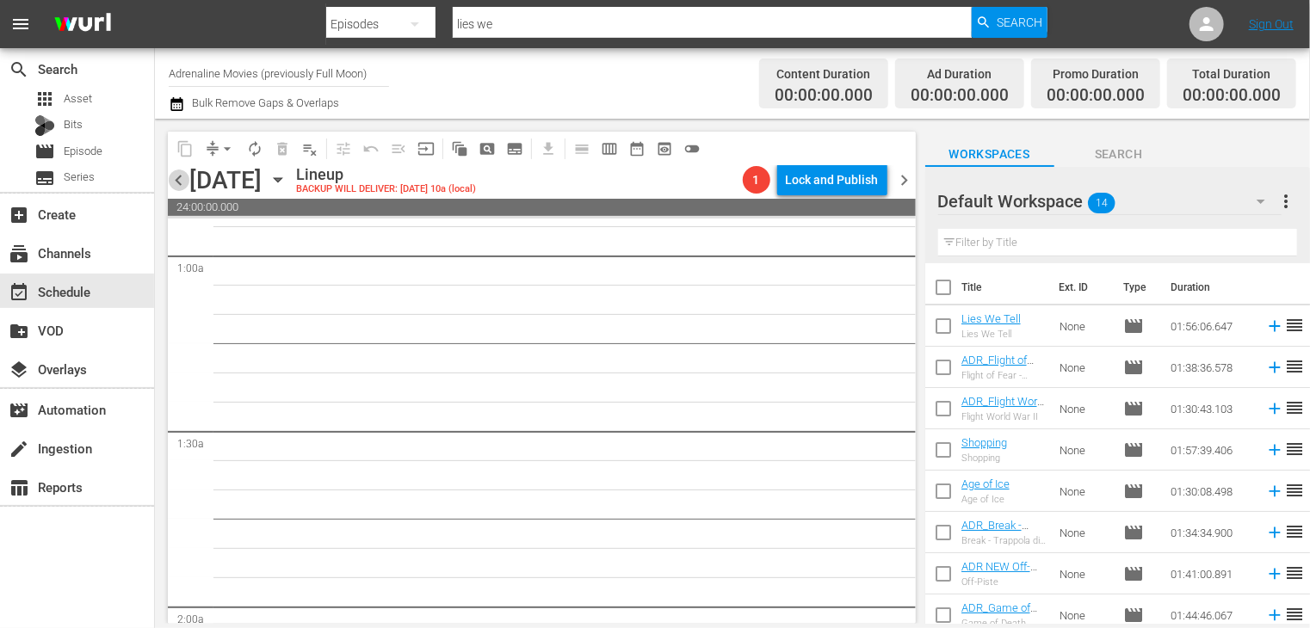
click at [182, 184] on span "chevron_left" at bounding box center [179, 181] width 22 height 22
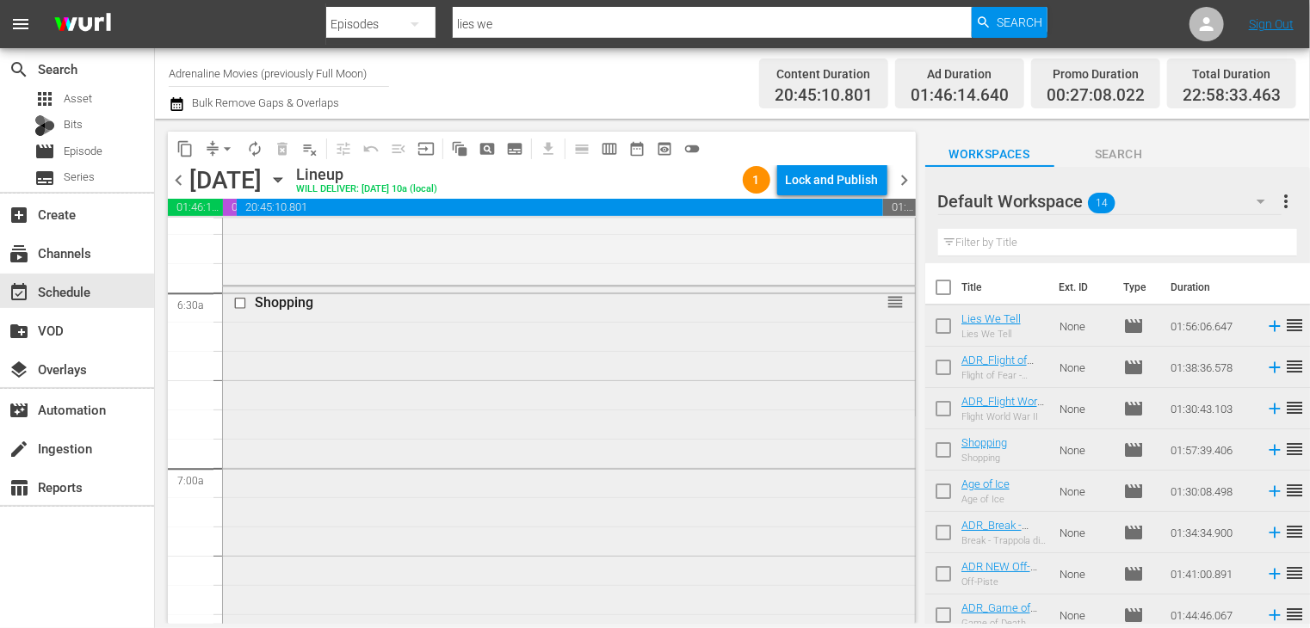
scroll to position [2238, 0]
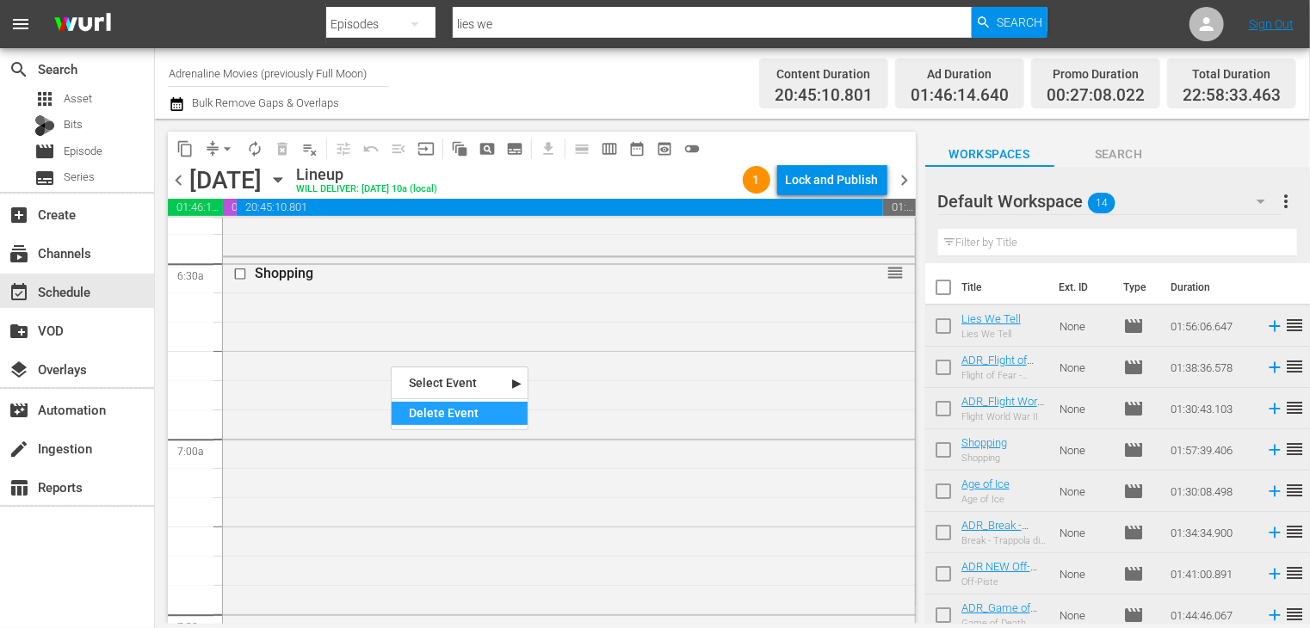
click at [436, 409] on div "Delete Event" at bounding box center [460, 413] width 136 height 23
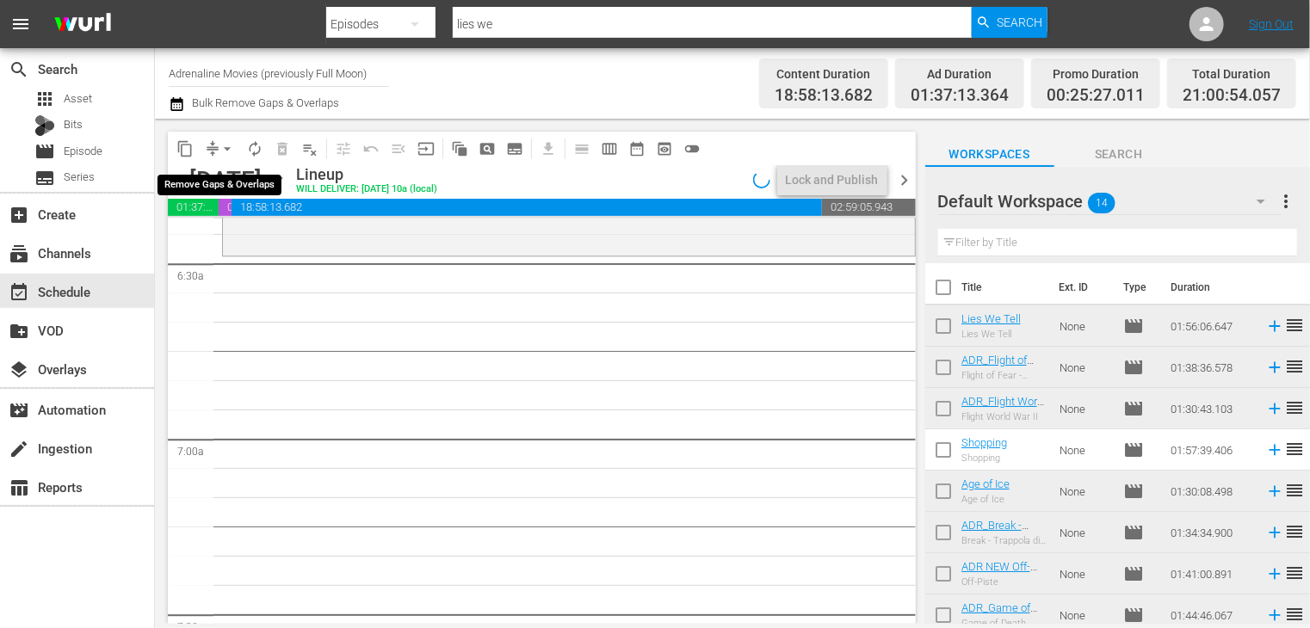
click at [225, 151] on span "arrow_drop_down" at bounding box center [227, 148] width 17 height 17
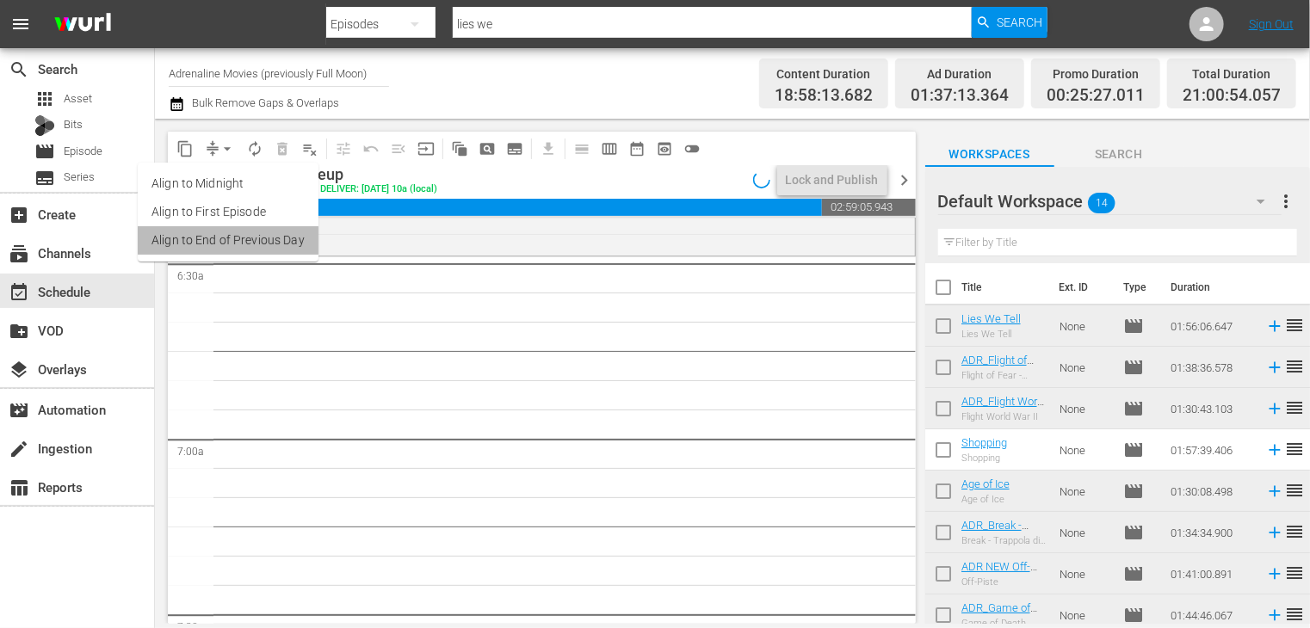
click at [244, 249] on li "Align to End of Previous Day" at bounding box center [228, 240] width 181 height 28
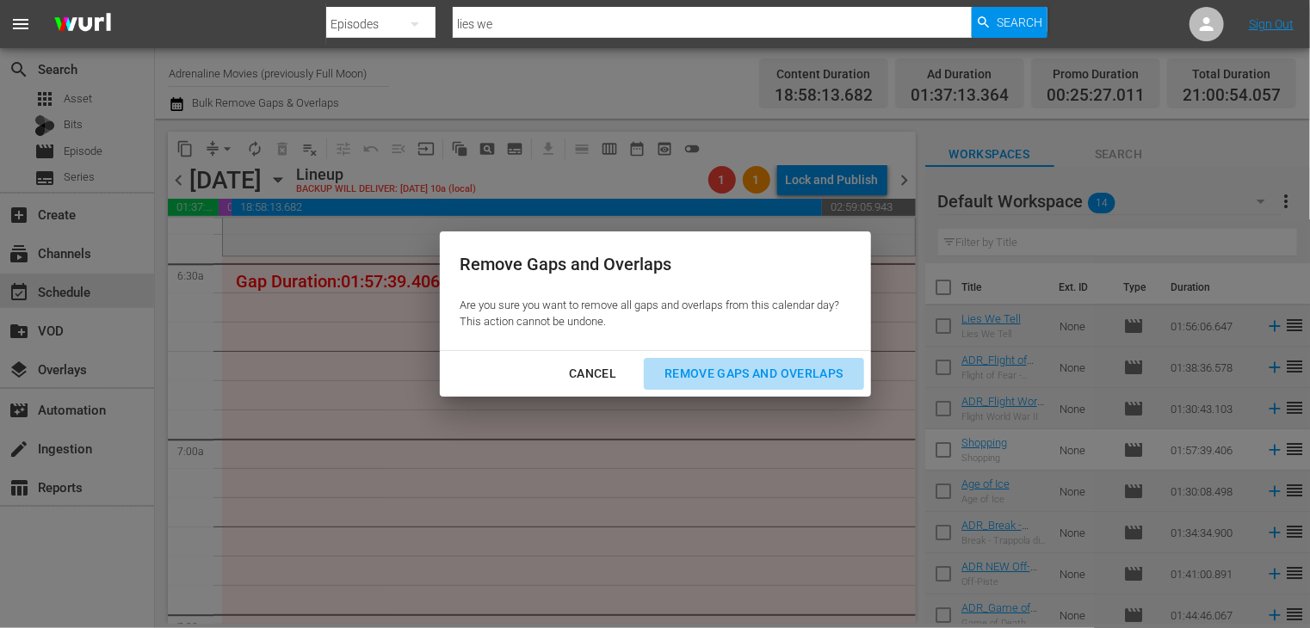
click at [737, 378] on div "Remove Gaps and Overlaps" at bounding box center [754, 374] width 206 height 22
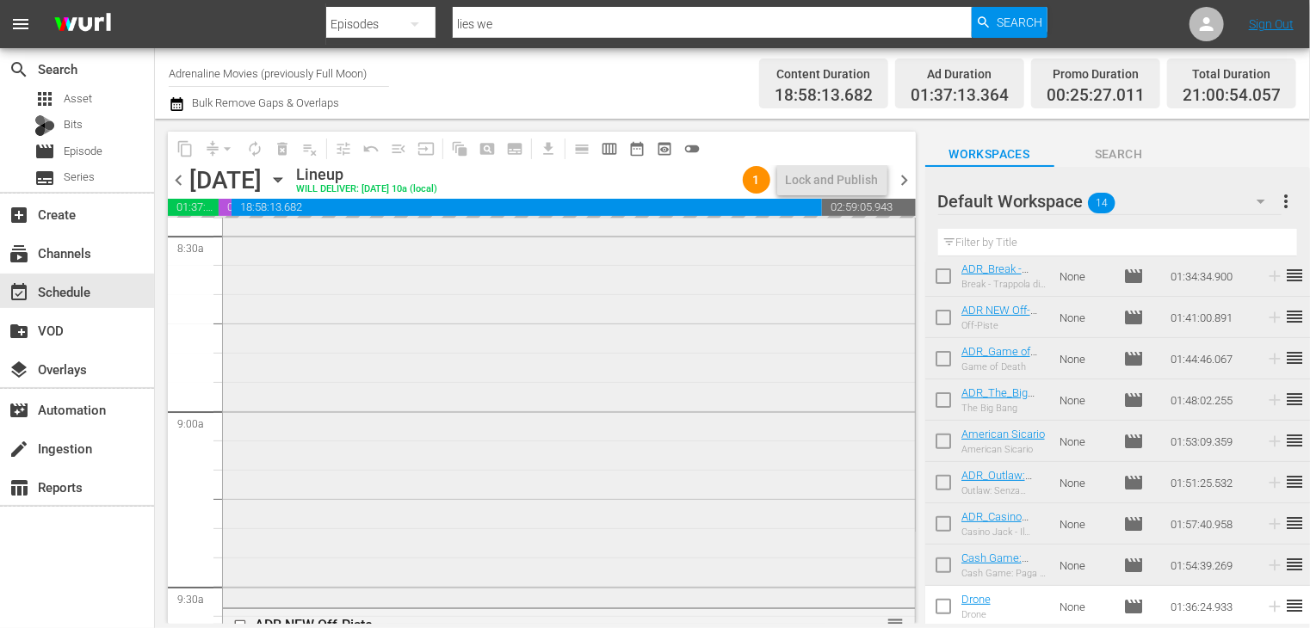
scroll to position [2766, 0]
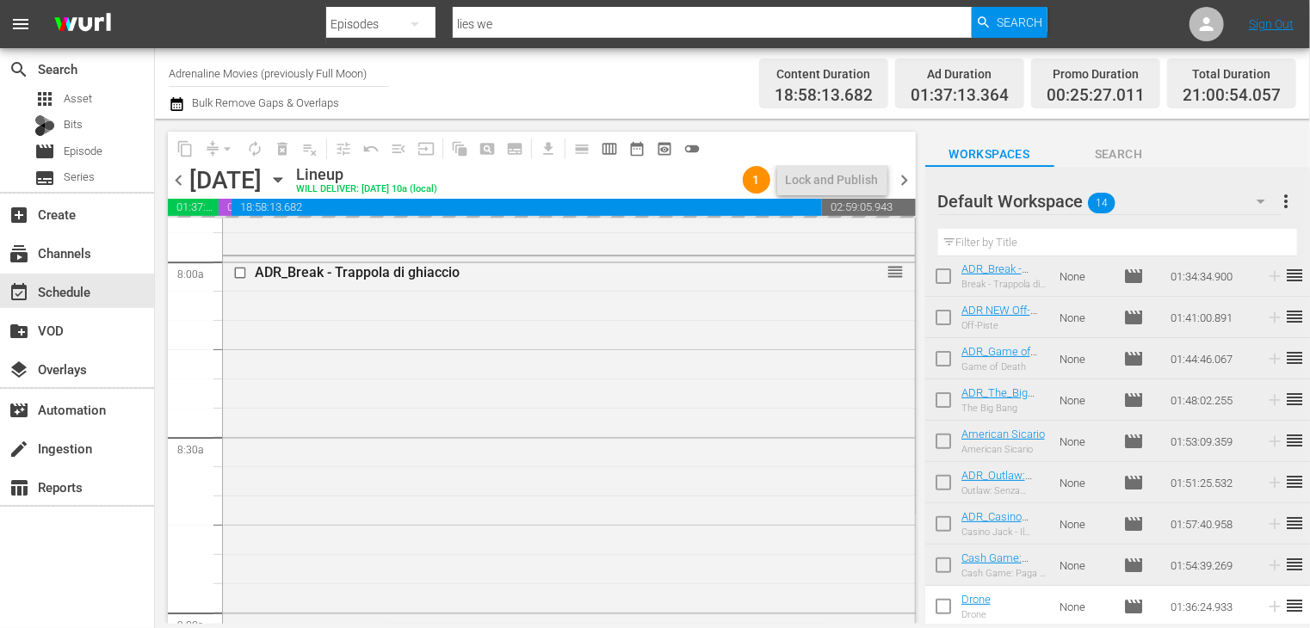
click at [902, 184] on span "chevron_right" at bounding box center [905, 181] width 22 height 22
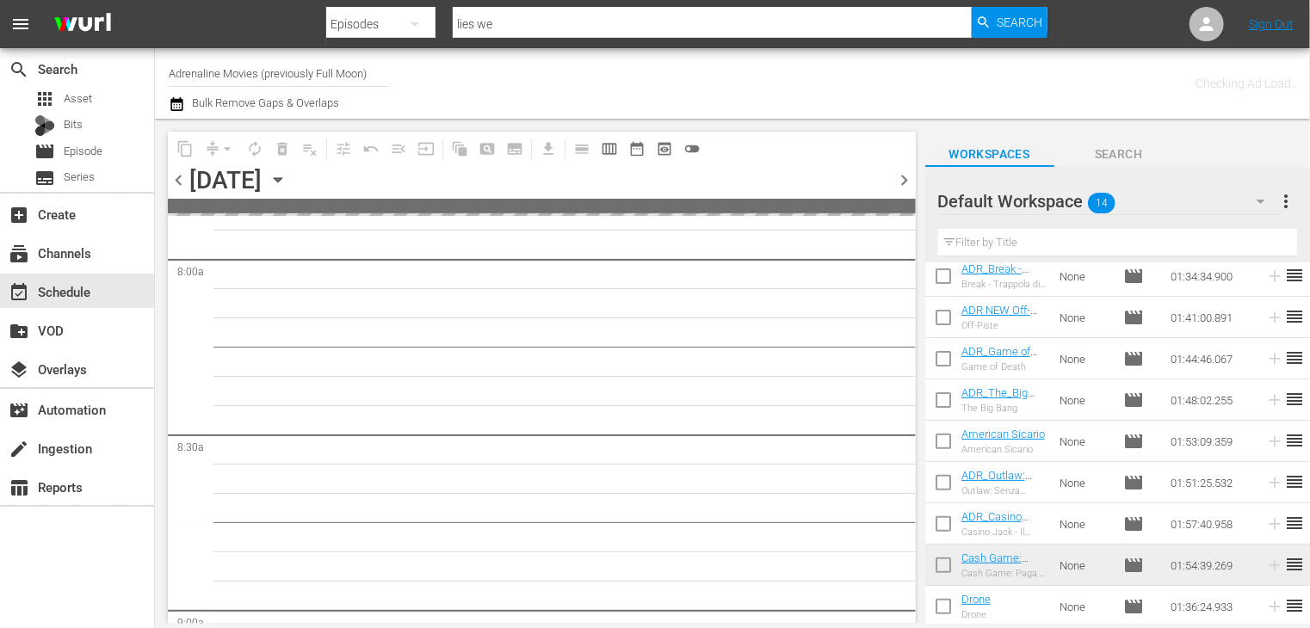
scroll to position [2854, 0]
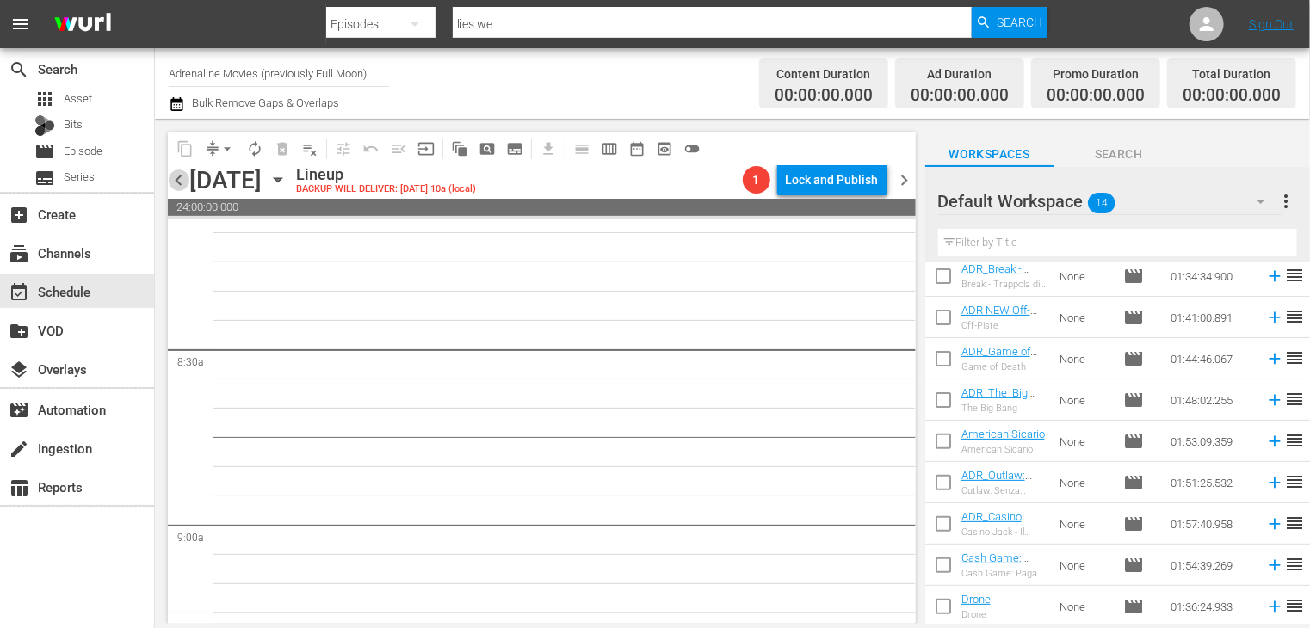
click at [176, 183] on span "chevron_left" at bounding box center [179, 181] width 22 height 22
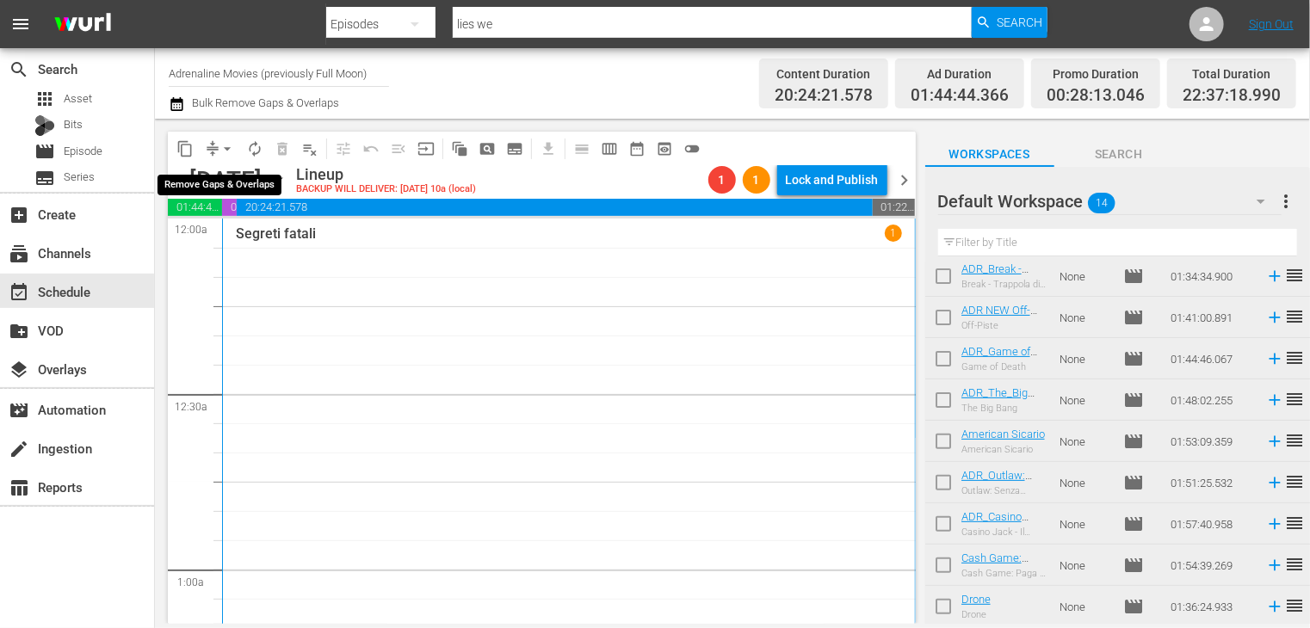
click at [227, 146] on span "arrow_drop_down" at bounding box center [227, 148] width 17 height 17
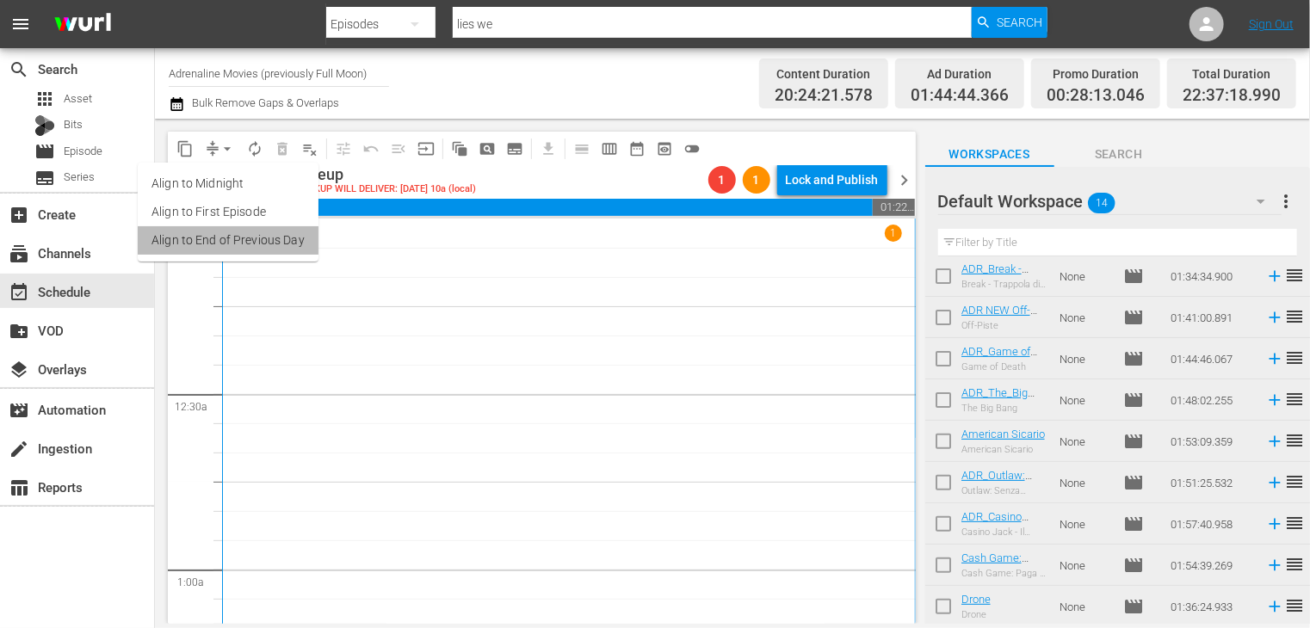
click at [238, 236] on li "Align to End of Previous Day" at bounding box center [228, 240] width 181 height 28
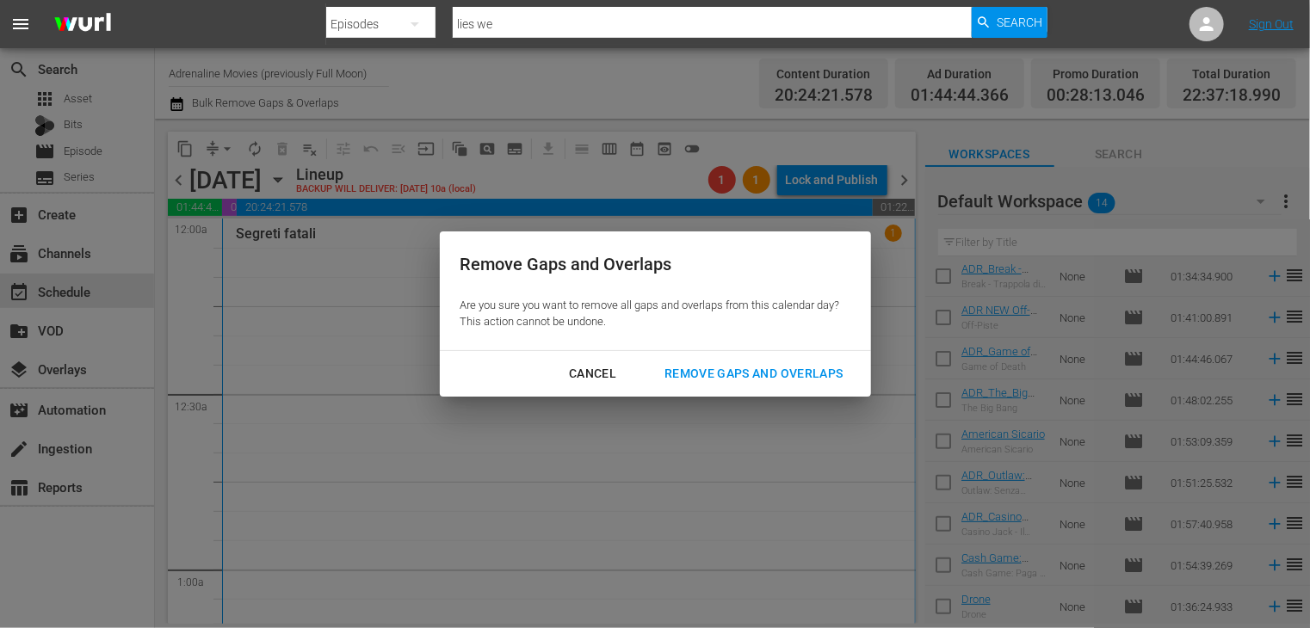
click at [797, 384] on div "Remove Gaps and Overlaps" at bounding box center [754, 374] width 206 height 22
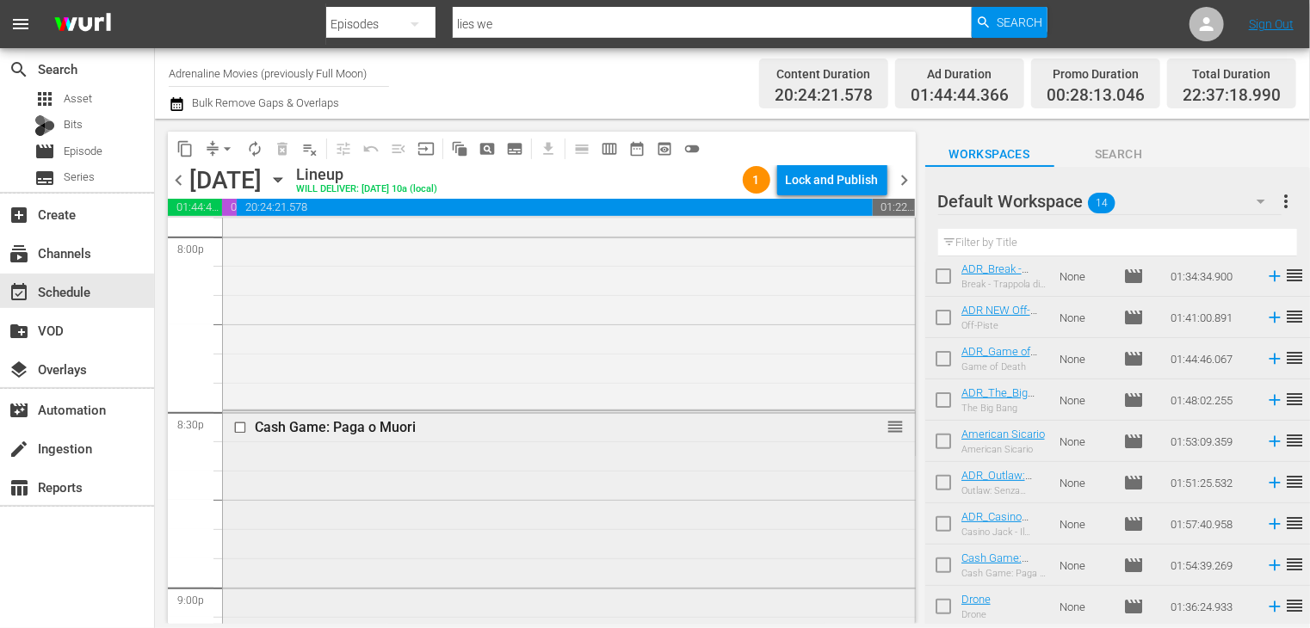
scroll to position [6993, 0]
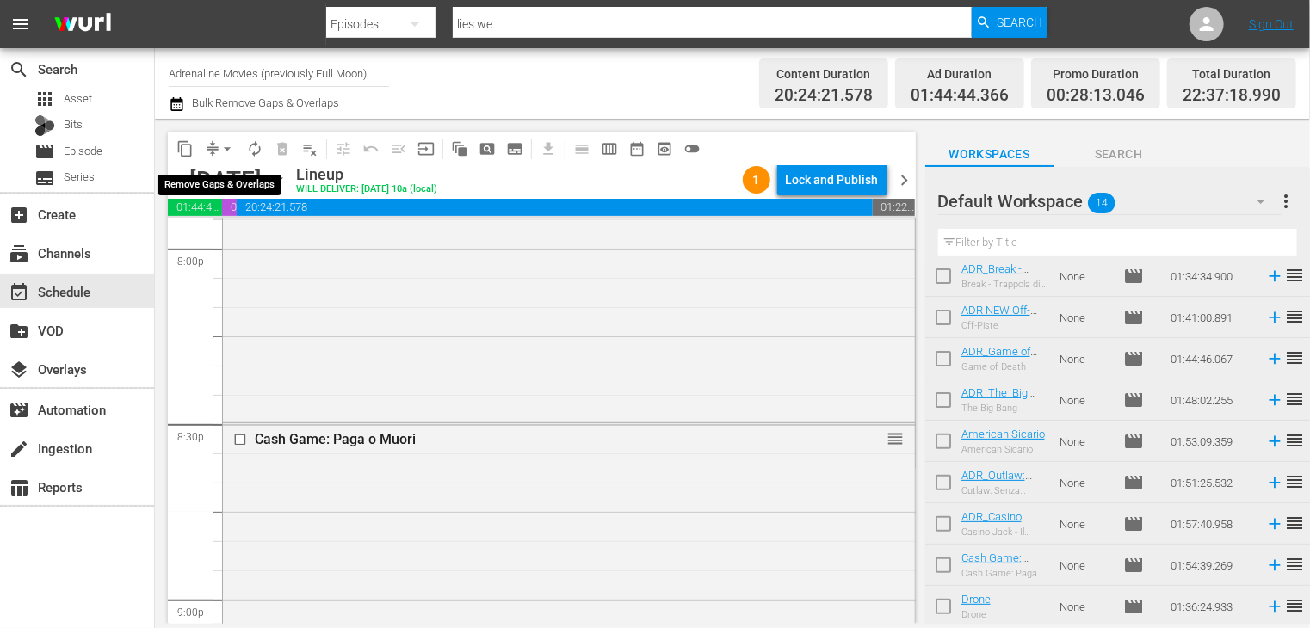
click at [229, 149] on span "arrow_drop_down" at bounding box center [227, 148] width 17 height 17
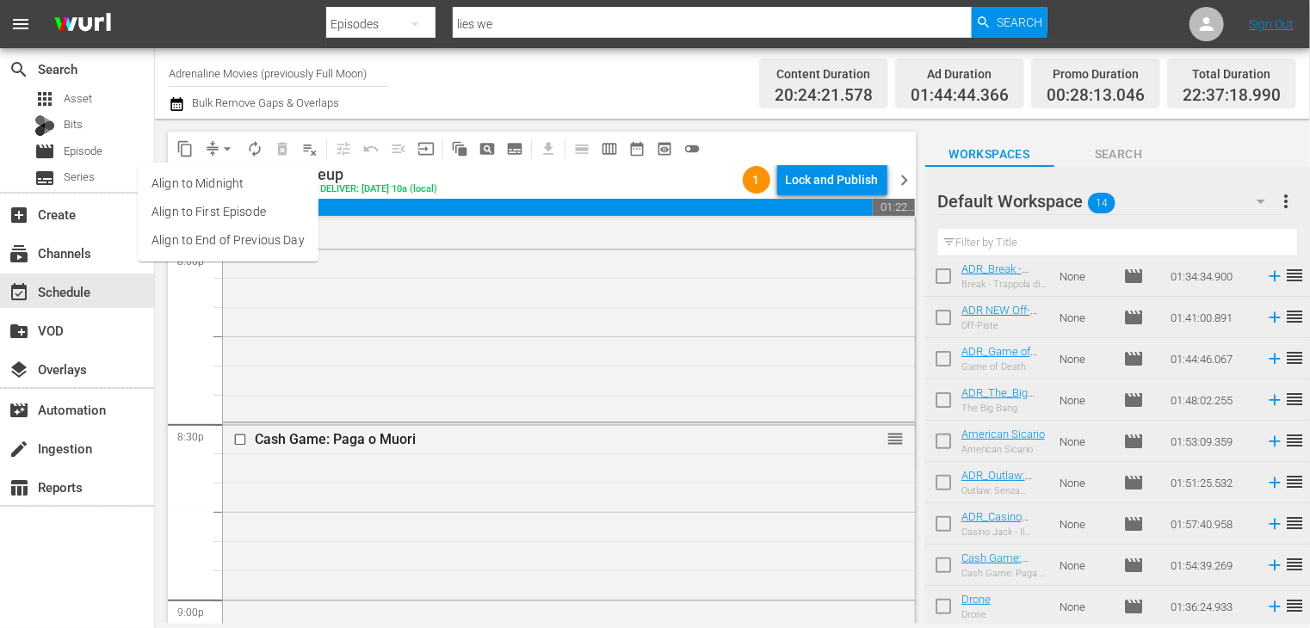
click at [239, 244] on li "Align to End of Previous Day" at bounding box center [228, 240] width 181 height 28
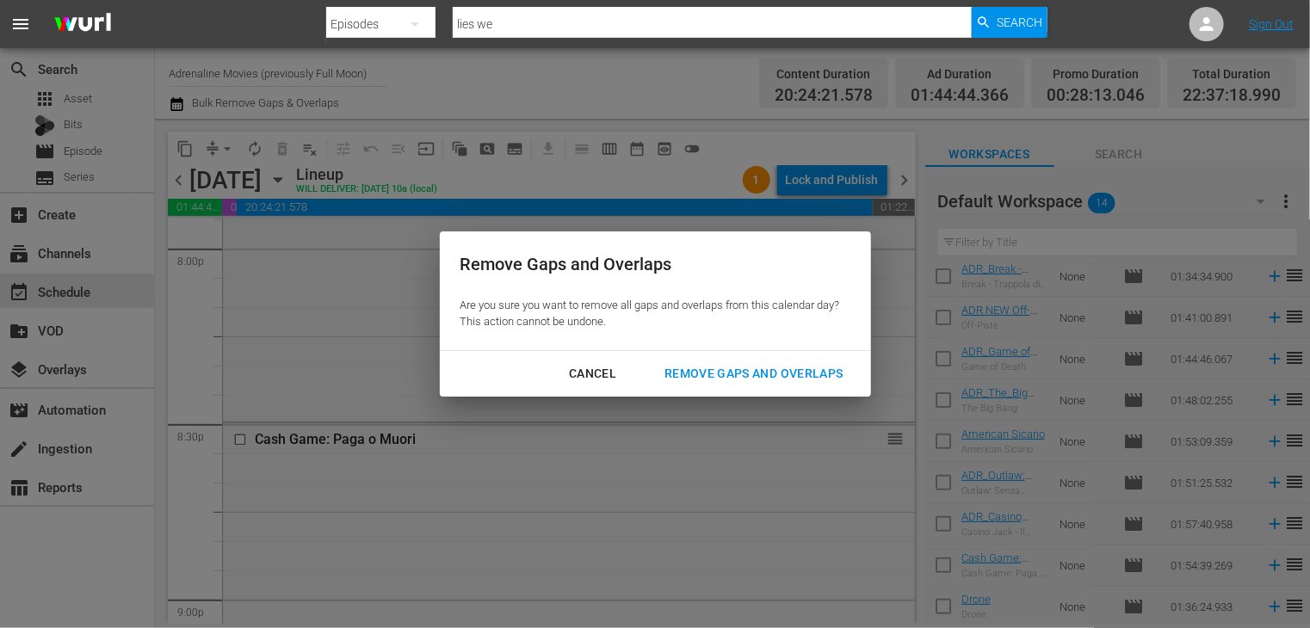
click at [737, 378] on div "Remove Gaps and Overlaps" at bounding box center [754, 374] width 206 height 22
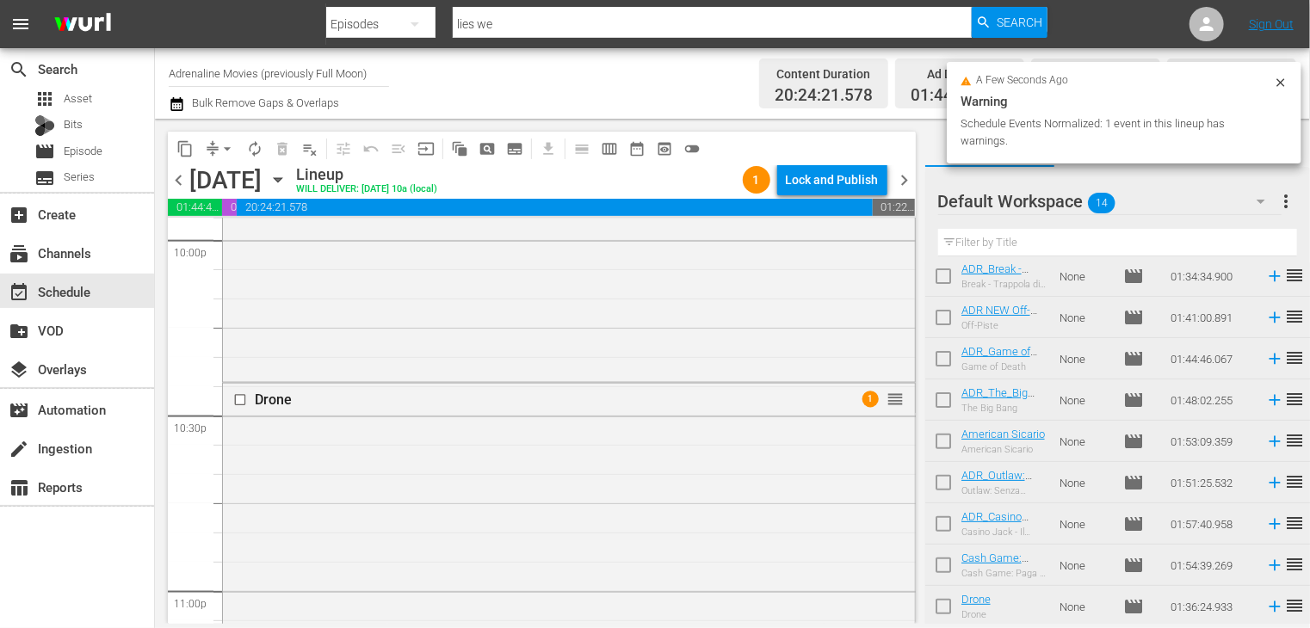
scroll to position [8026, 0]
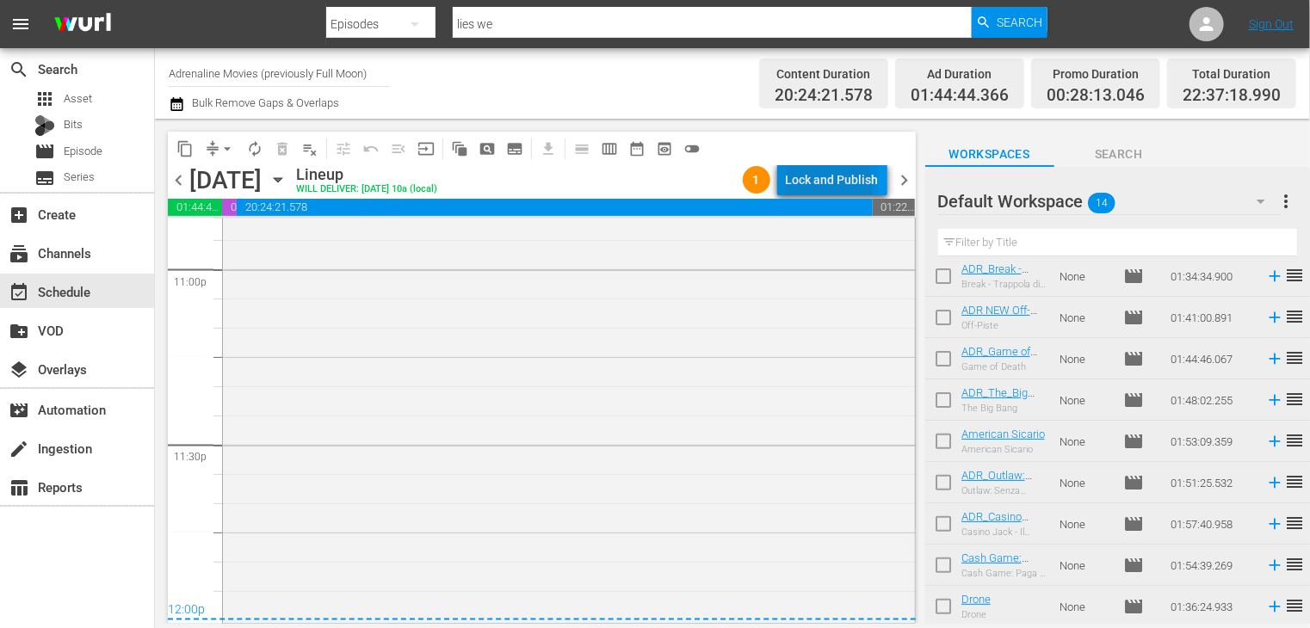
drag, startPoint x: 911, startPoint y: 552, endPoint x: 798, endPoint y: 190, distance: 378.9
click at [798, 190] on div "Lock and Publish" at bounding box center [832, 179] width 93 height 31
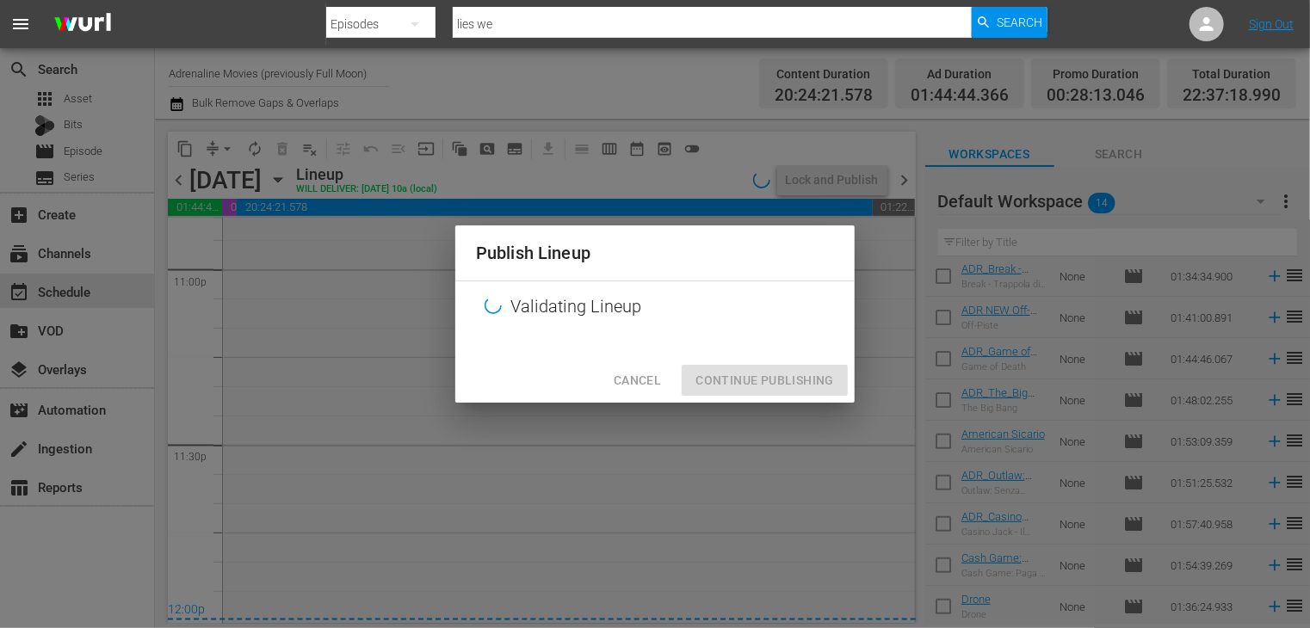
scroll to position [0, 0]
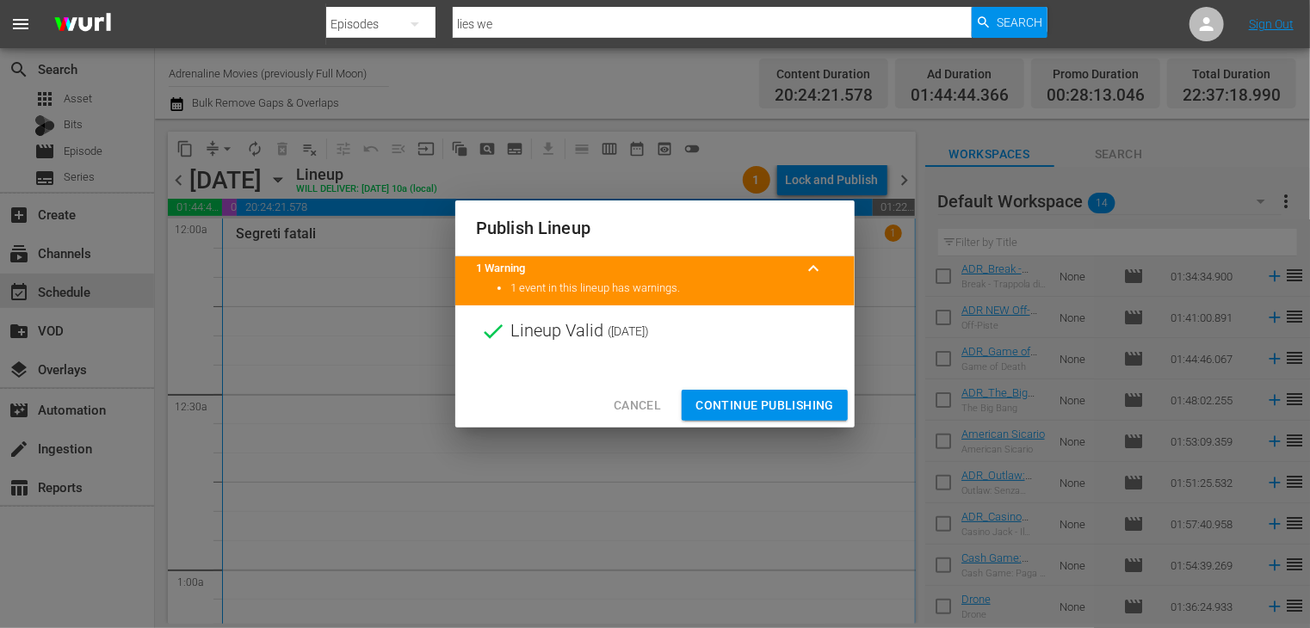
click at [771, 404] on span "Continue Publishing" at bounding box center [764, 406] width 139 height 22
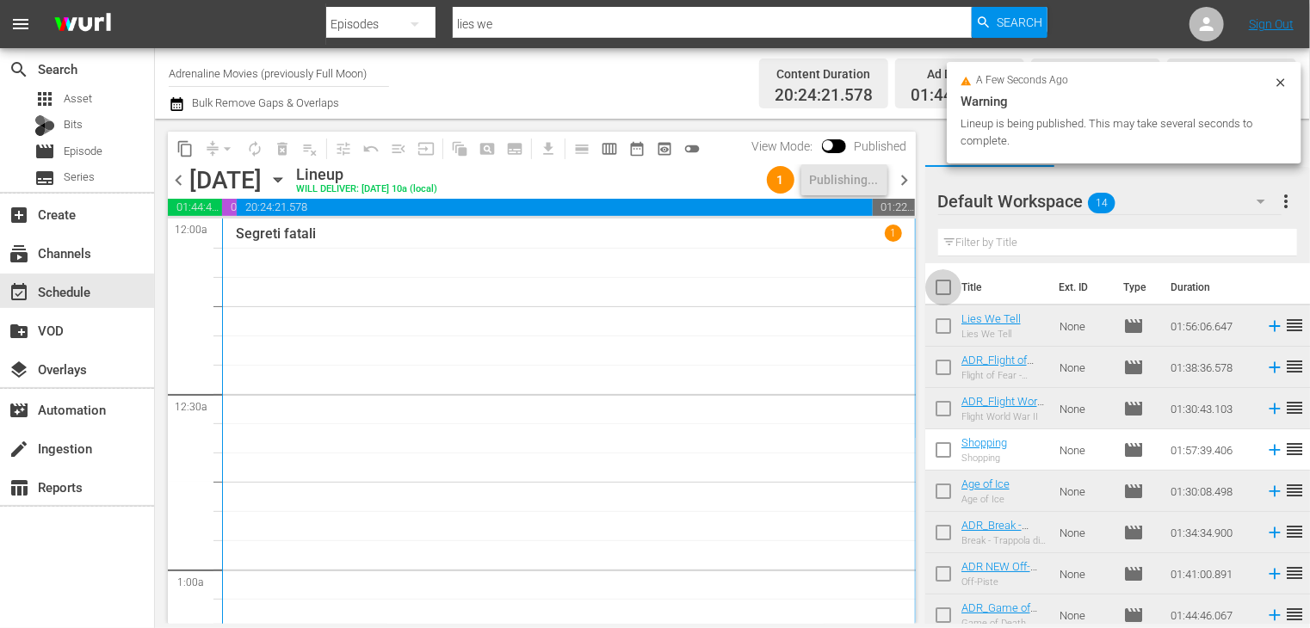
drag, startPoint x: 933, startPoint y: 290, endPoint x: 946, endPoint y: 289, distance: 12.9
click at [946, 289] on input "checkbox" at bounding box center [943, 291] width 36 height 36
checkbox input "true"
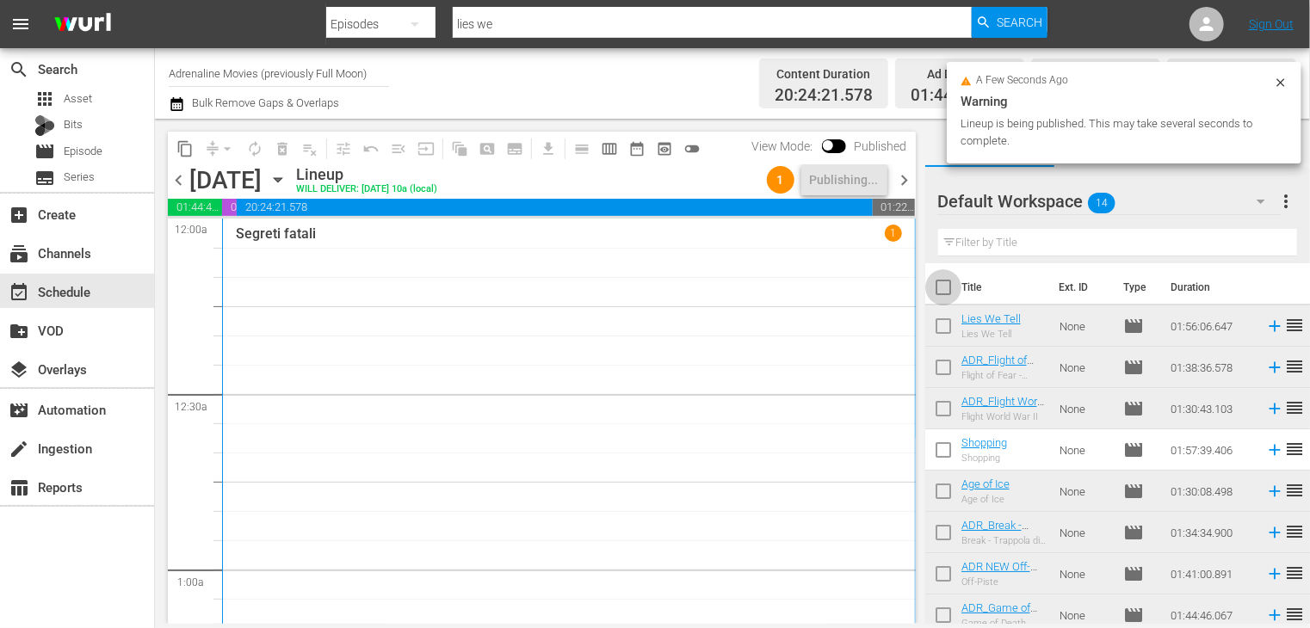
checkbox input "true"
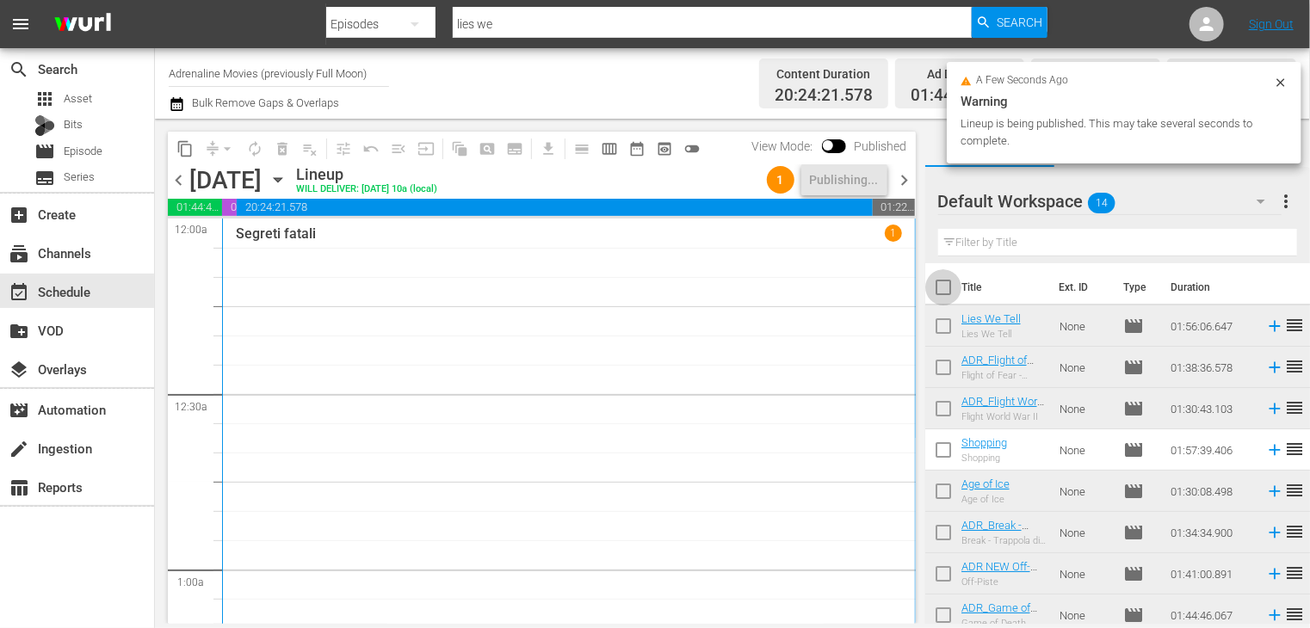
checkbox input "true"
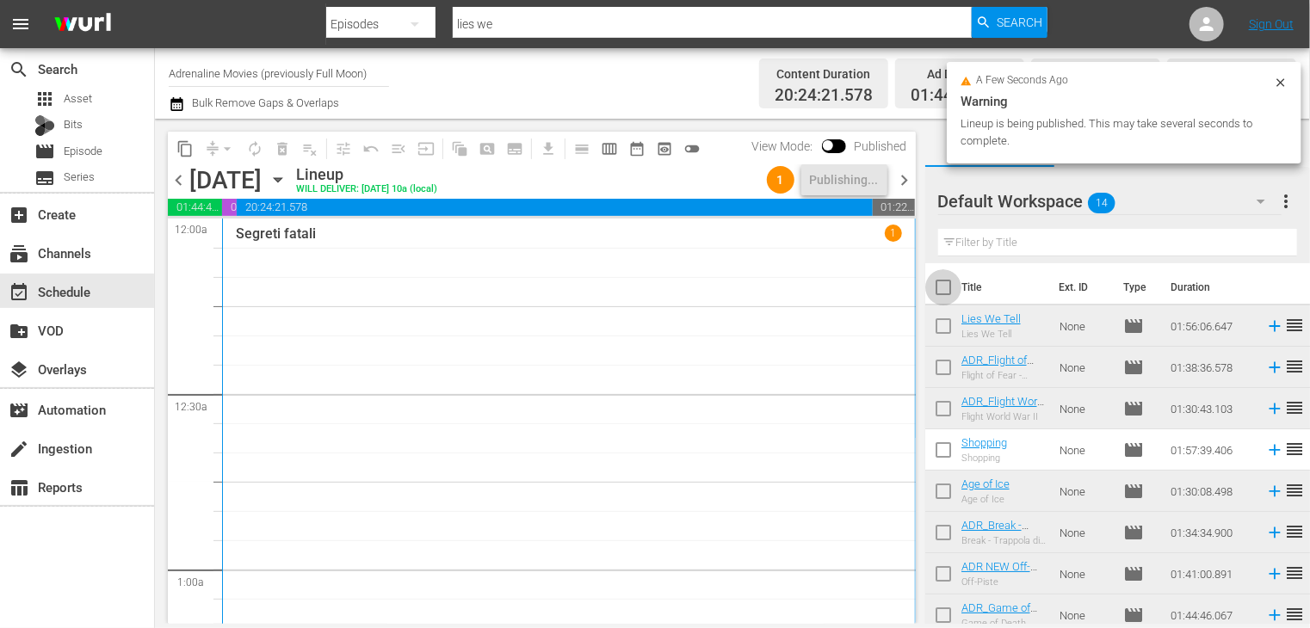
checkbox input "true"
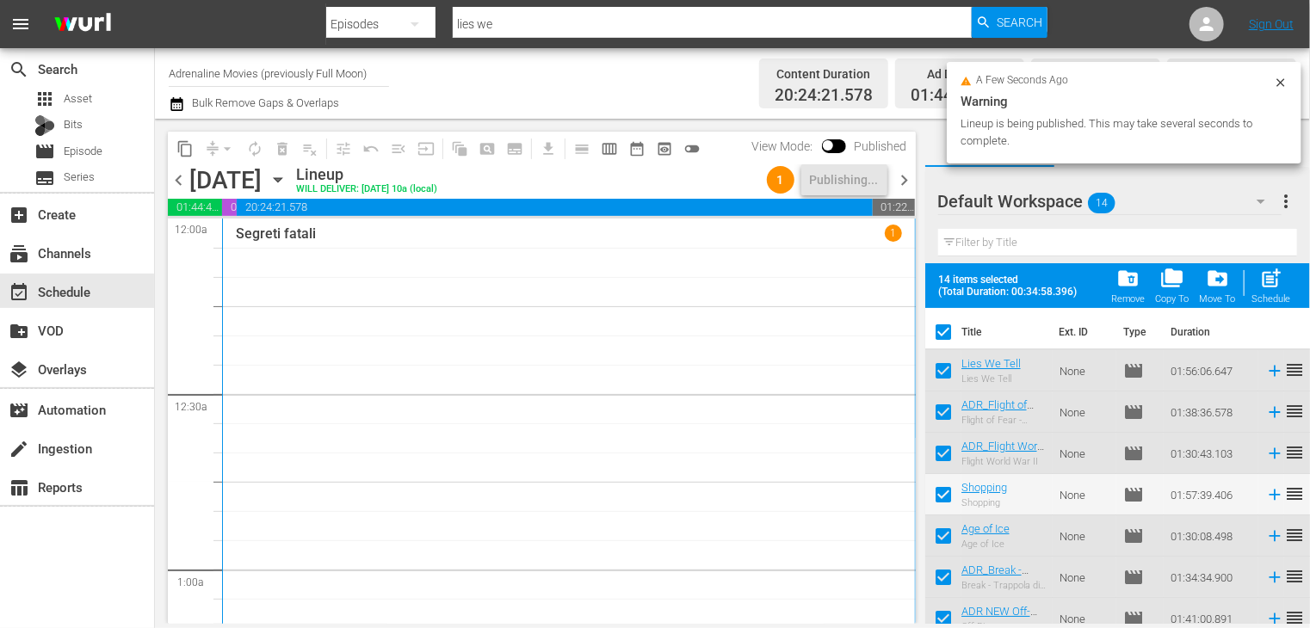
click at [1128, 289] on span "folder_delete" at bounding box center [1127, 278] width 23 height 23
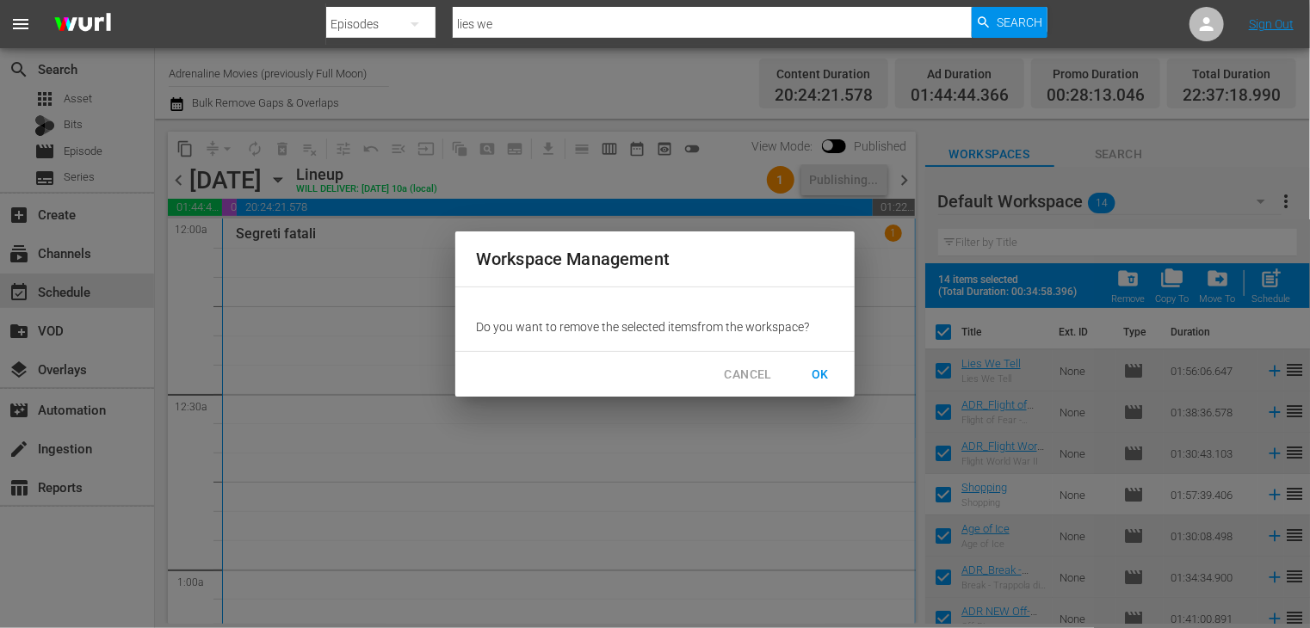
click at [816, 378] on span "OK" at bounding box center [820, 375] width 28 height 22
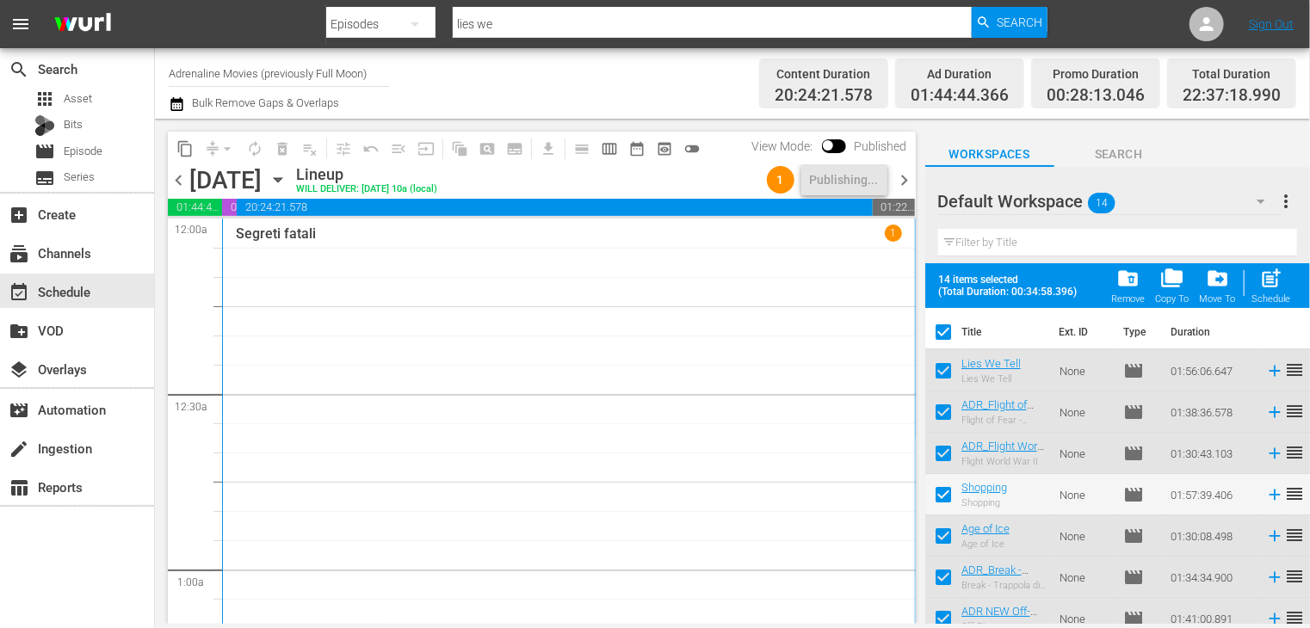
checkbox input "false"
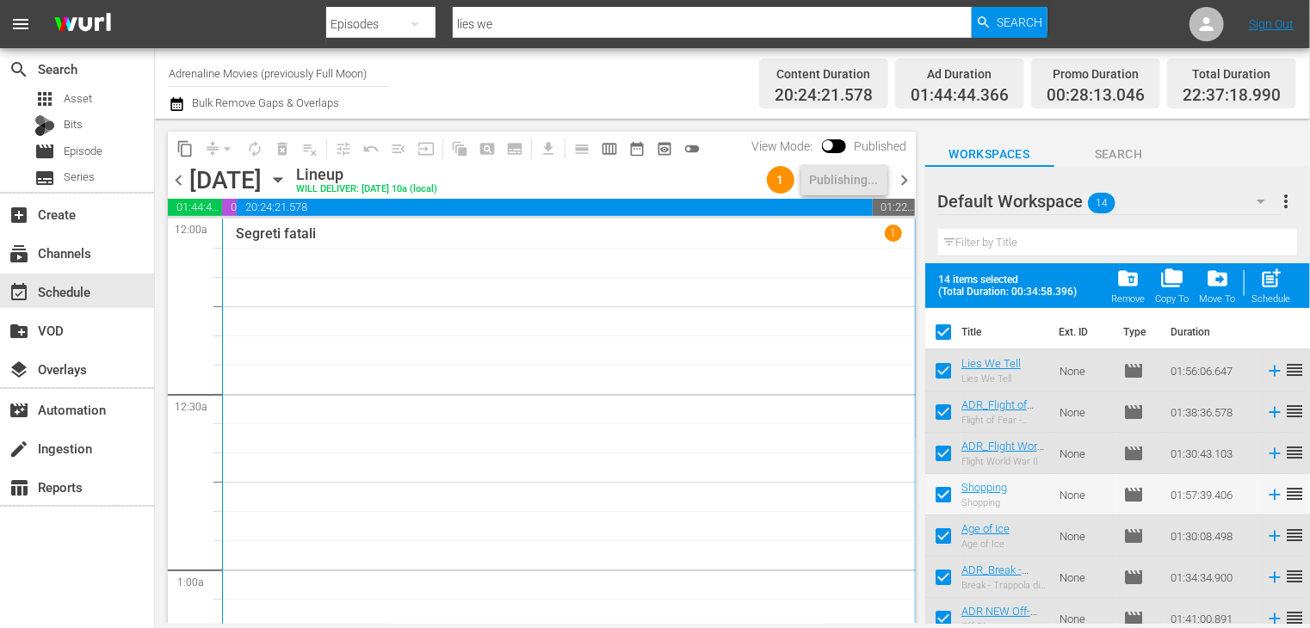
checkbox input "false"
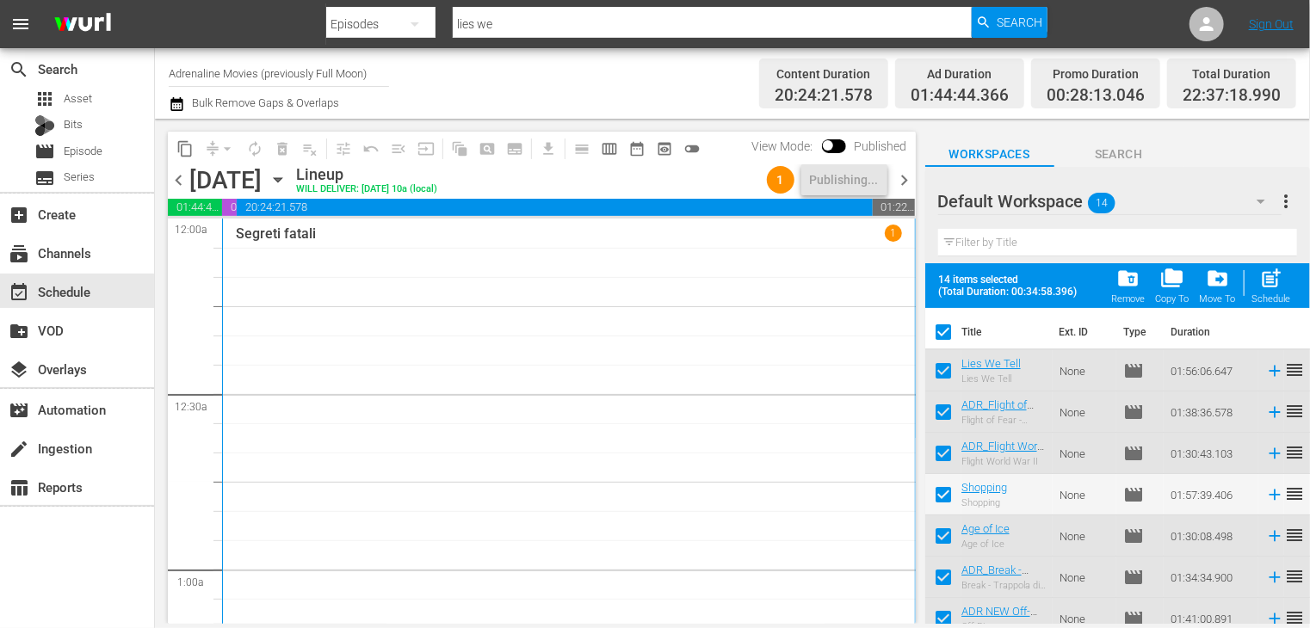
checkbox input "false"
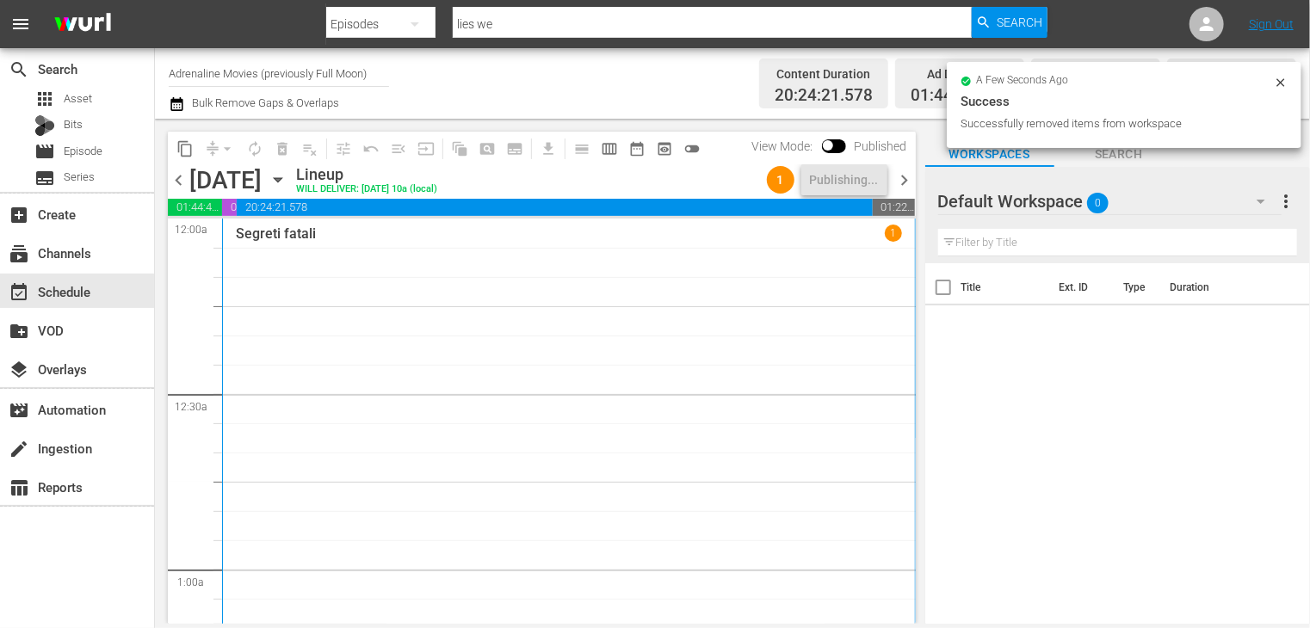
click at [901, 182] on span "chevron_right" at bounding box center [905, 181] width 22 height 22
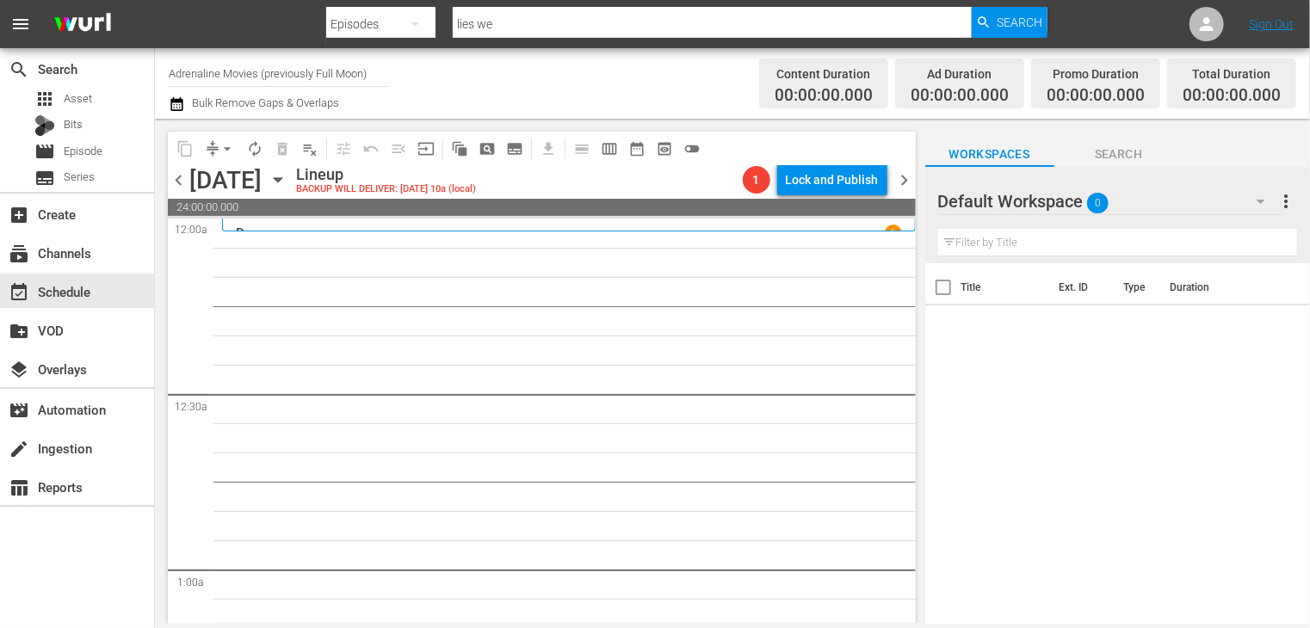
click at [185, 182] on span "chevron_left" at bounding box center [179, 181] width 22 height 22
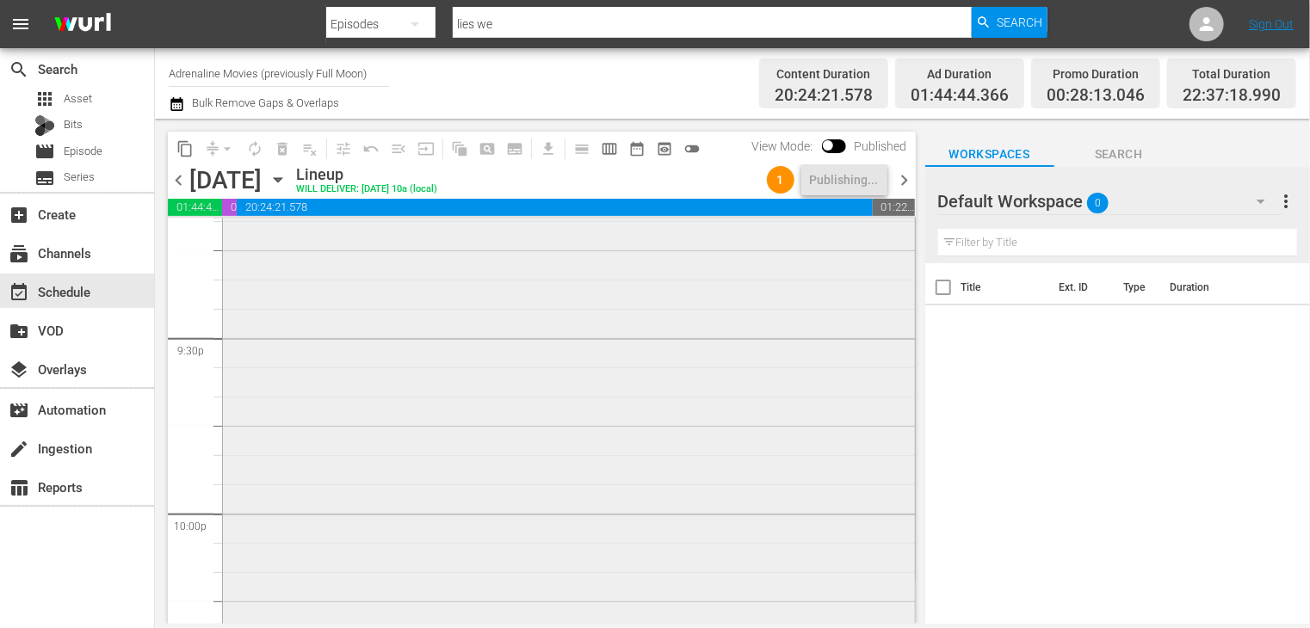
scroll to position [7423, 0]
click at [902, 180] on span "chevron_right" at bounding box center [905, 181] width 22 height 22
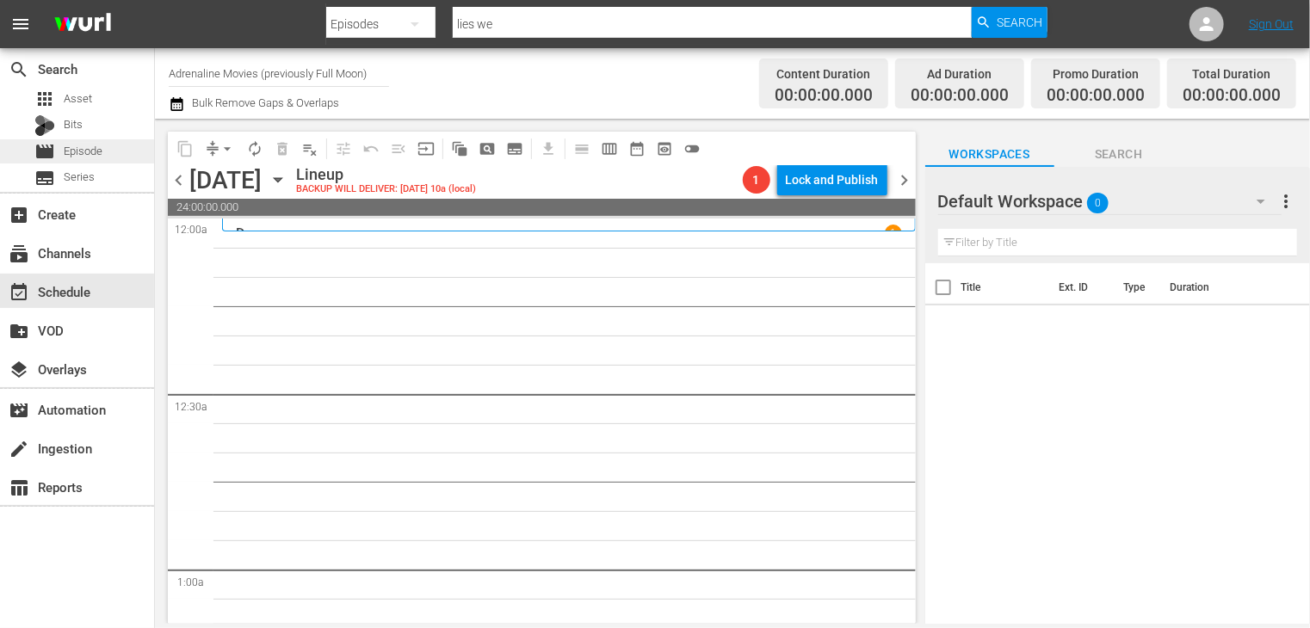
click at [90, 147] on span "Episode" at bounding box center [83, 151] width 39 height 17
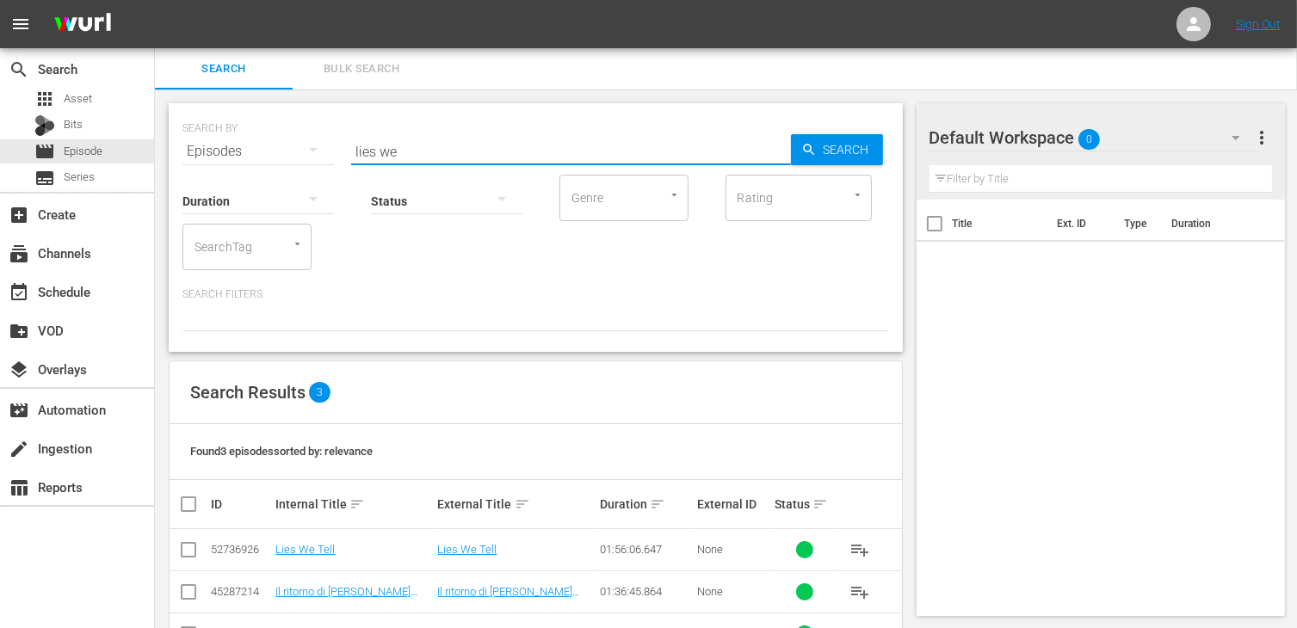
drag, startPoint x: 373, startPoint y: 146, endPoint x: 231, endPoint y: 139, distance: 142.2
click at [231, 139] on div "SEARCH BY Search By Episodes Search ID, Title, Description, Keywords, or Catego…" at bounding box center [535, 141] width 707 height 62
type input "break"
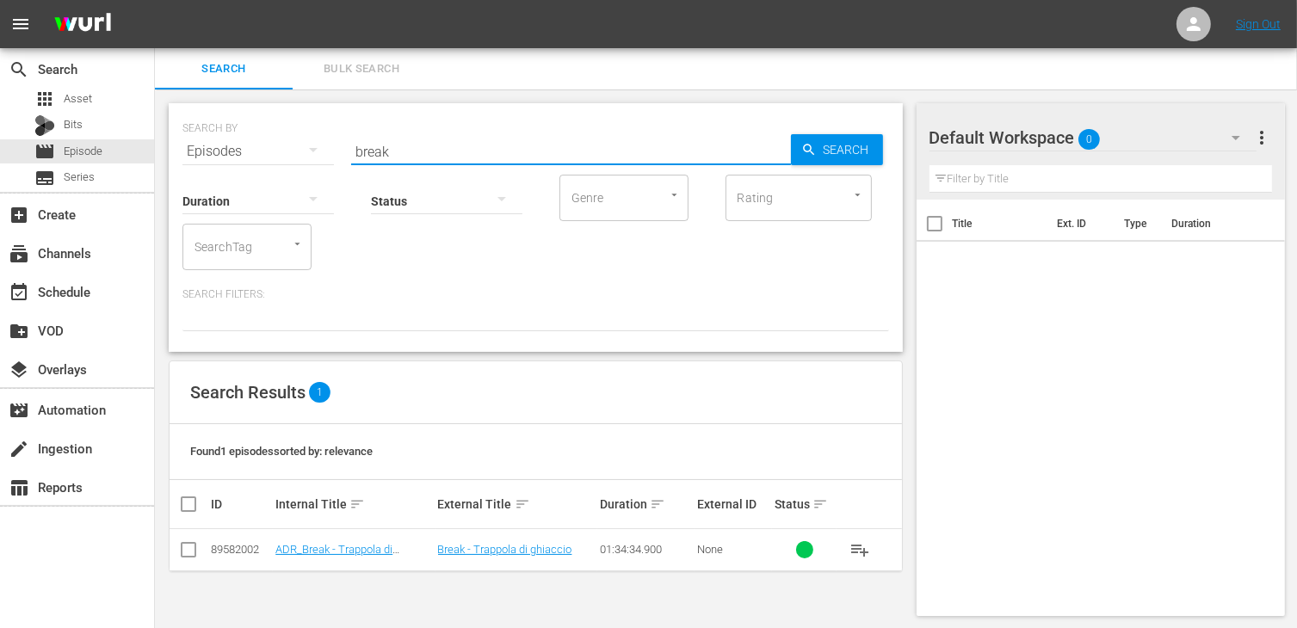
click at [188, 548] on input "checkbox" at bounding box center [188, 553] width 21 height 21
checkbox input "true"
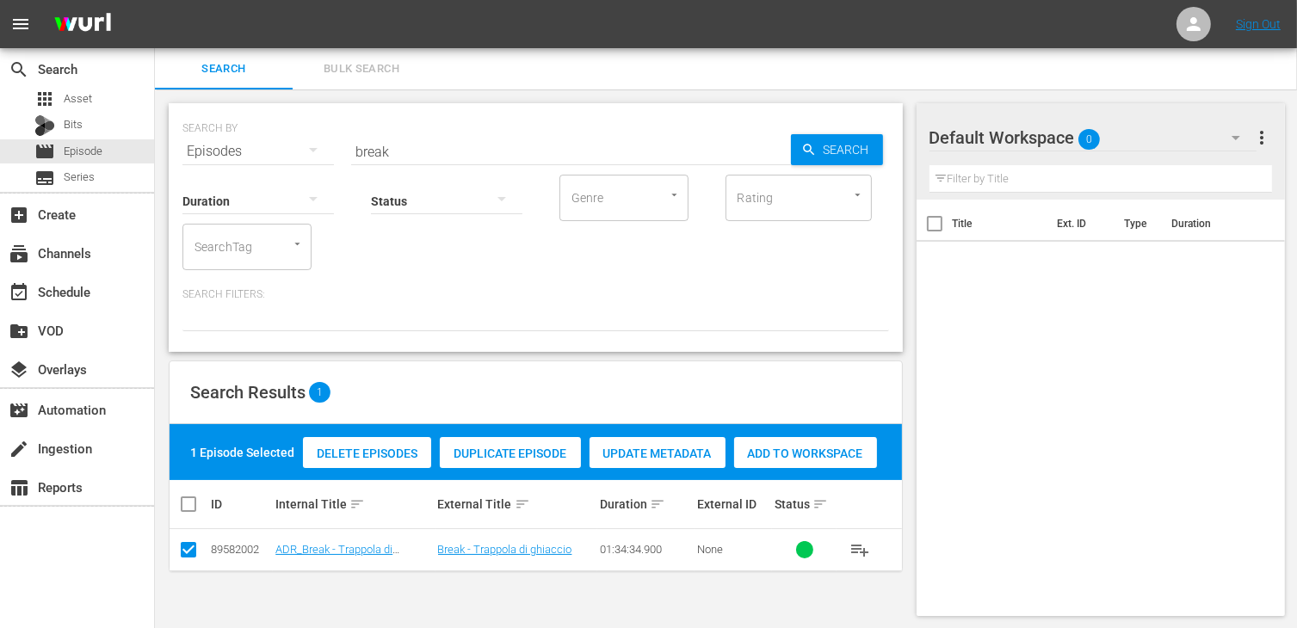
click at [788, 464] on div "Add to Workspace" at bounding box center [805, 453] width 143 height 33
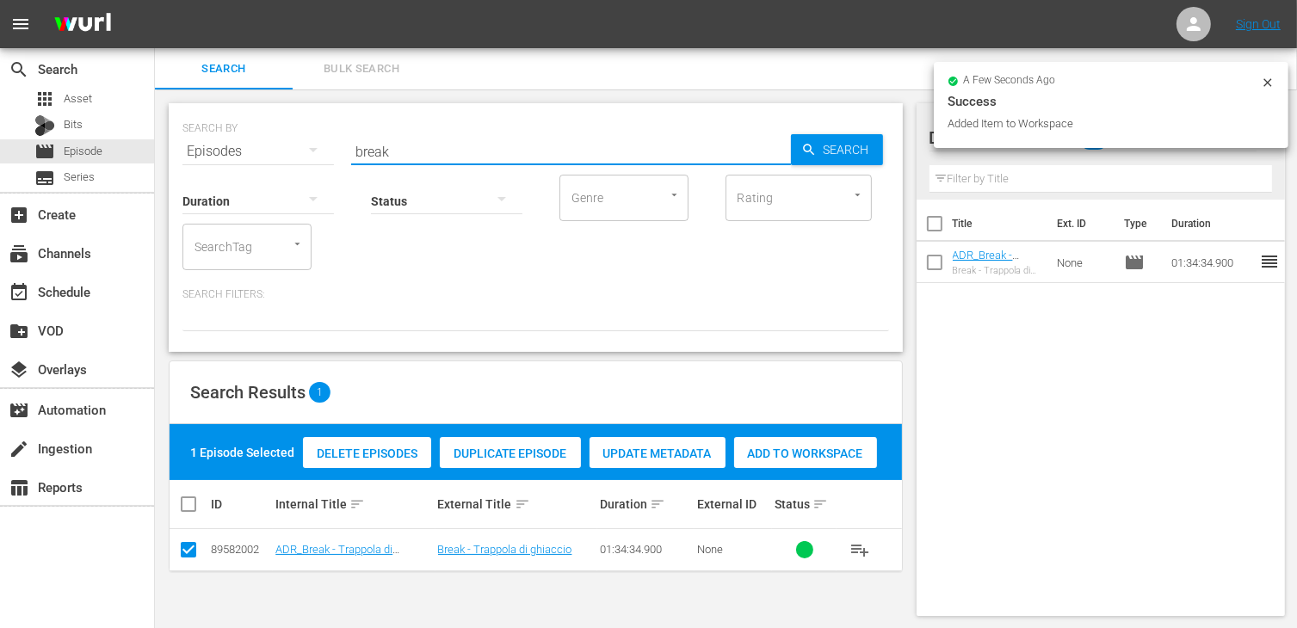
drag, startPoint x: 413, startPoint y: 157, endPoint x: 293, endPoint y: 136, distance: 122.2
click at [293, 136] on div "SEARCH BY Search By Episodes Search ID, Title, Description, Keywords, or Catego…" at bounding box center [535, 141] width 707 height 62
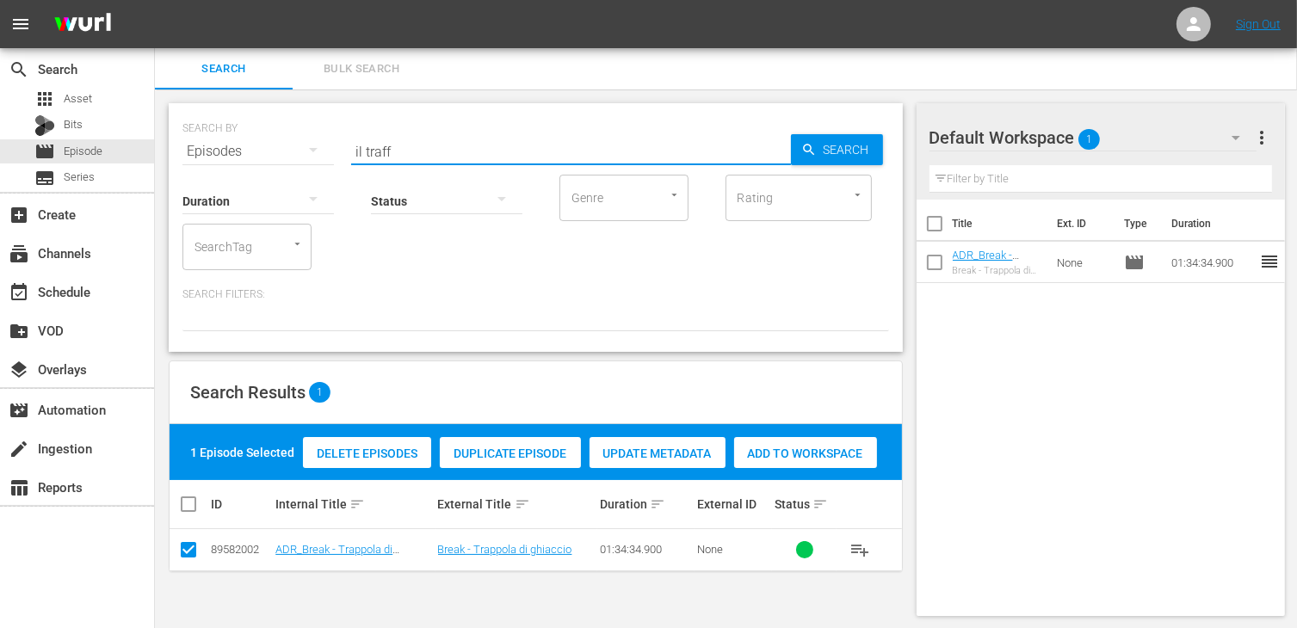
type input "il traff"
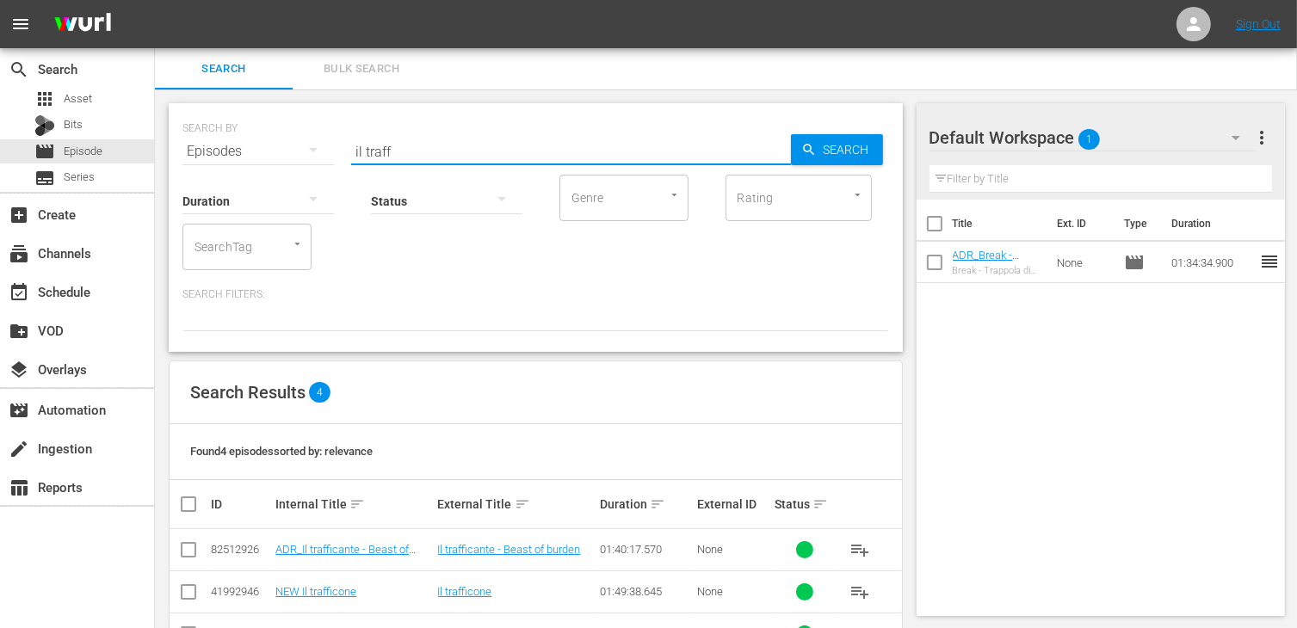
click at [188, 548] on input "checkbox" at bounding box center [188, 553] width 21 height 21
checkbox input "true"
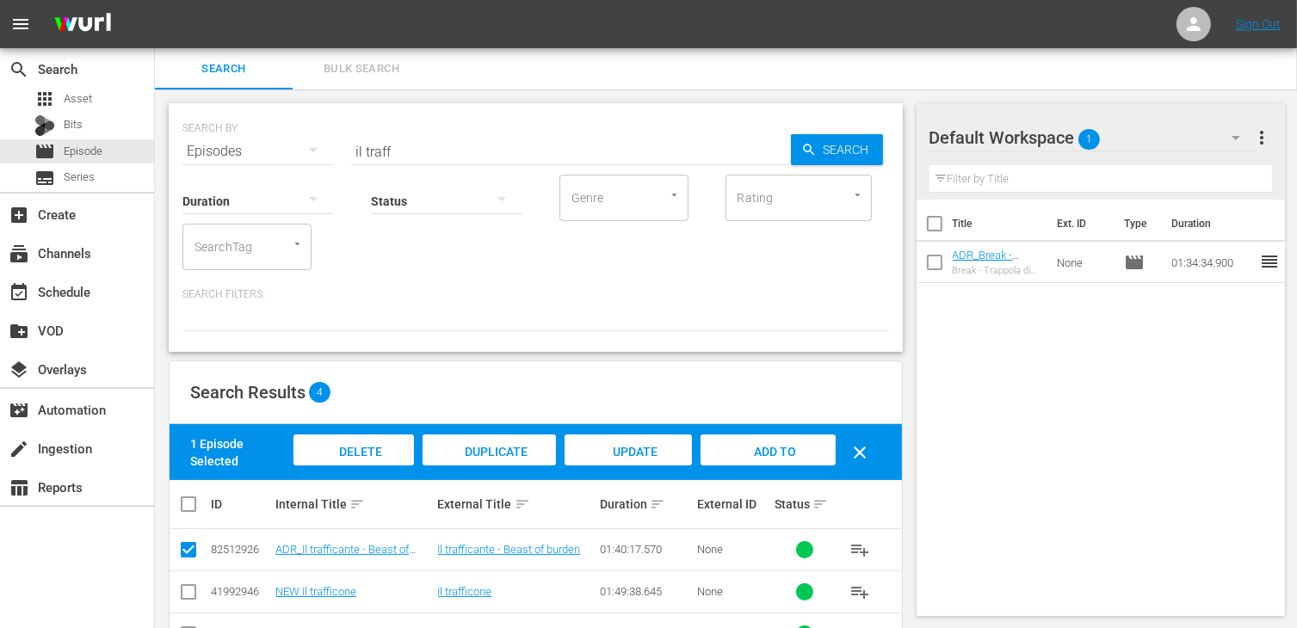
click at [754, 448] on span "Add to Workspace" at bounding box center [768, 468] width 84 height 46
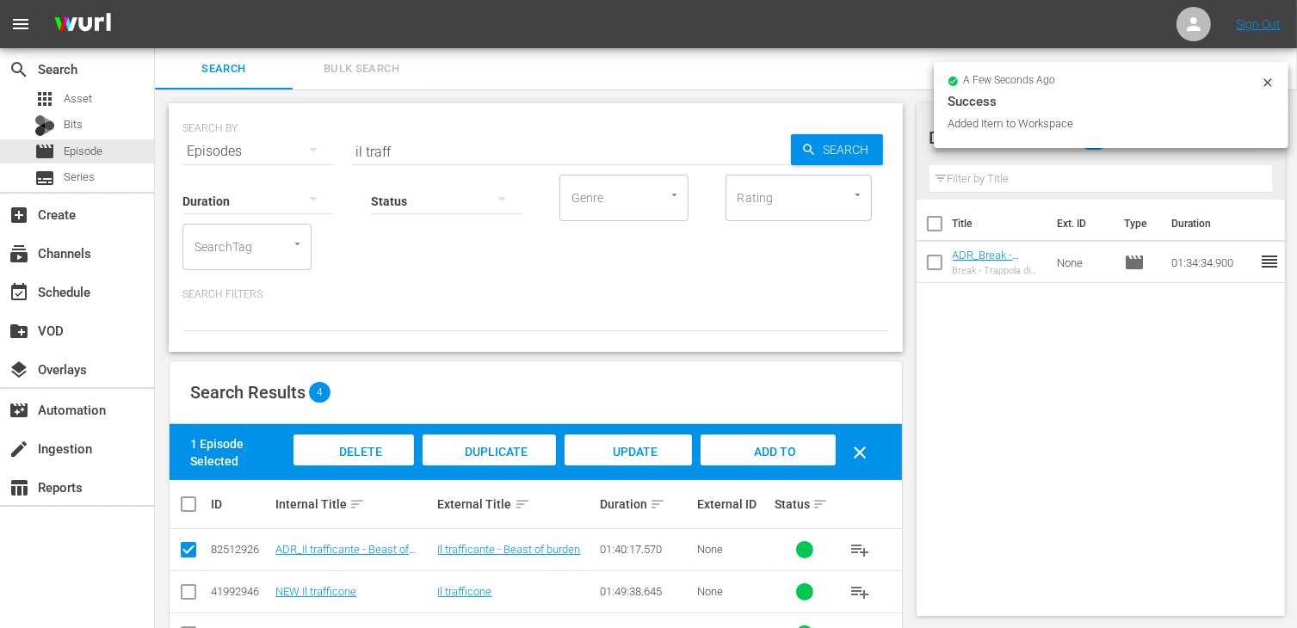
drag, startPoint x: 413, startPoint y: 150, endPoint x: 302, endPoint y: 140, distance: 111.4
click at [302, 140] on div "SEARCH BY Search By Episodes Search ID, Title, Description, Keywords, or Catego…" at bounding box center [535, 141] width 707 height 62
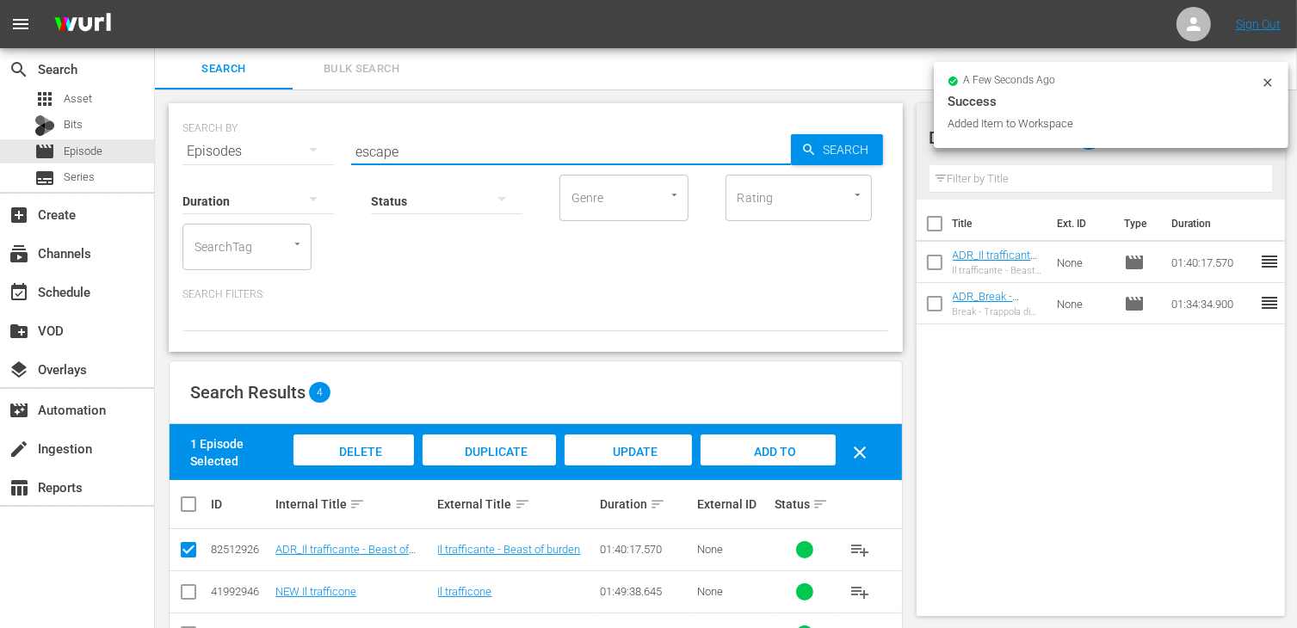
type input "escape"
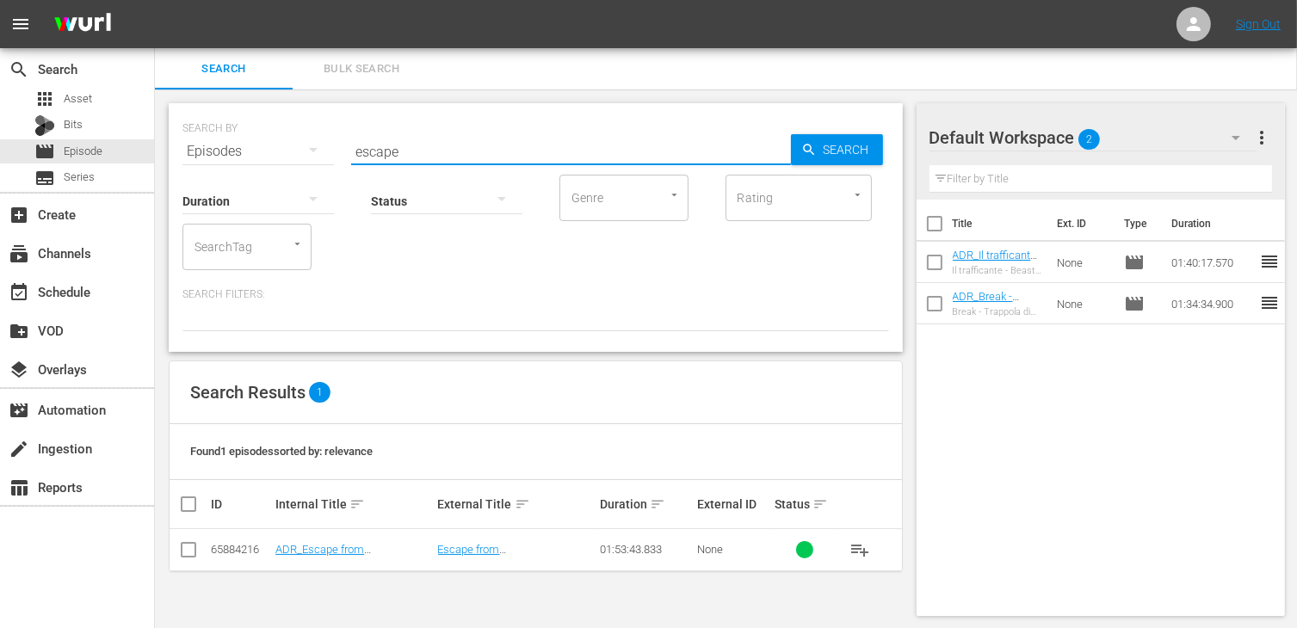
drag, startPoint x: 192, startPoint y: 551, endPoint x: 272, endPoint y: 539, distance: 80.9
click at [192, 551] on input "checkbox" at bounding box center [188, 553] width 21 height 21
checkbox input "true"
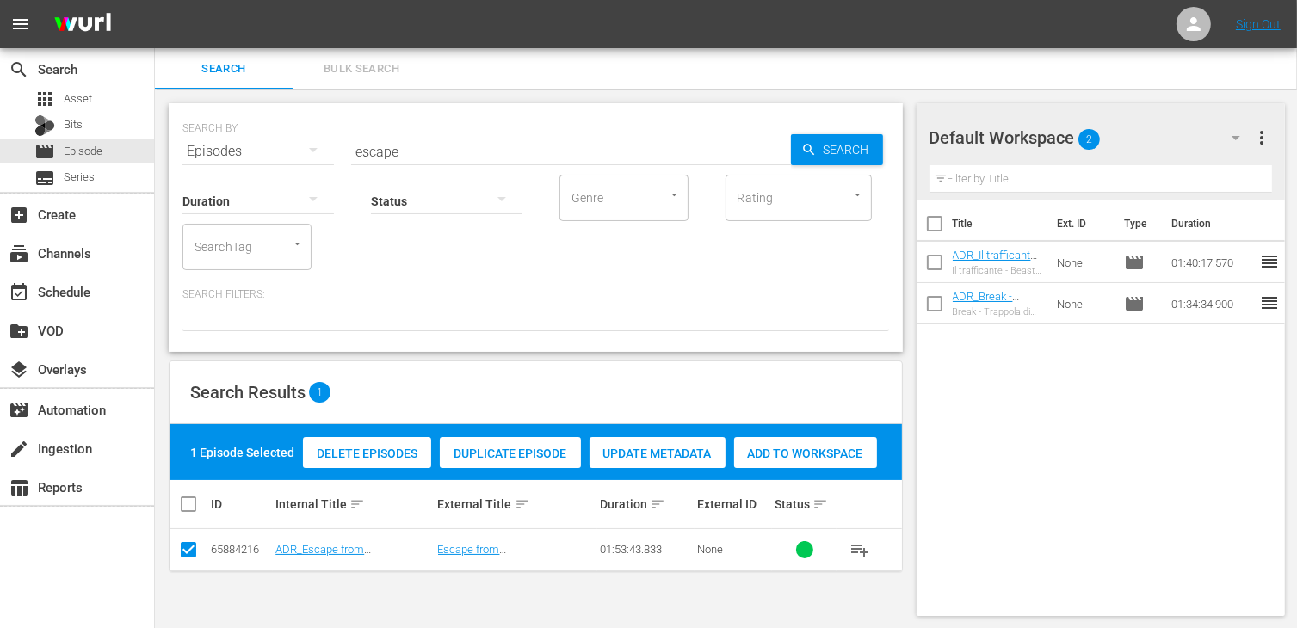
click at [812, 447] on span "Add to Workspace" at bounding box center [805, 454] width 143 height 14
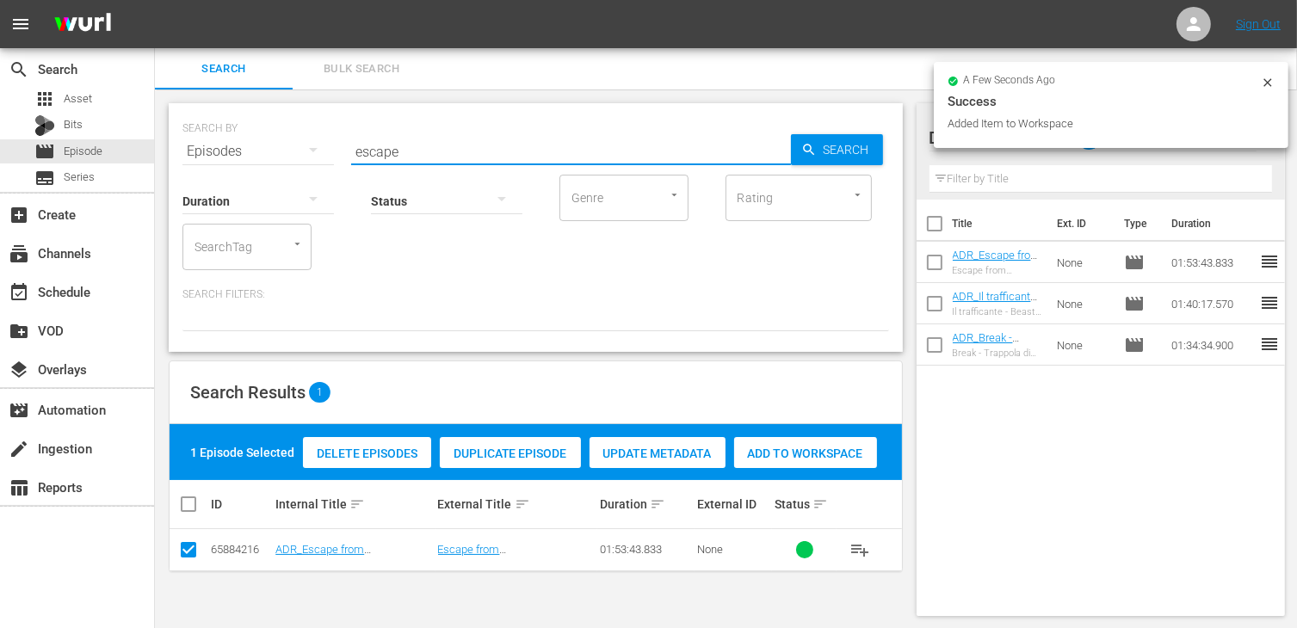
drag, startPoint x: 428, startPoint y: 153, endPoint x: 218, endPoint y: 145, distance: 210.1
click at [218, 145] on div "SEARCH BY Search By Episodes Search ID, Title, Description, Keywords, or Catego…" at bounding box center [535, 141] width 707 height 62
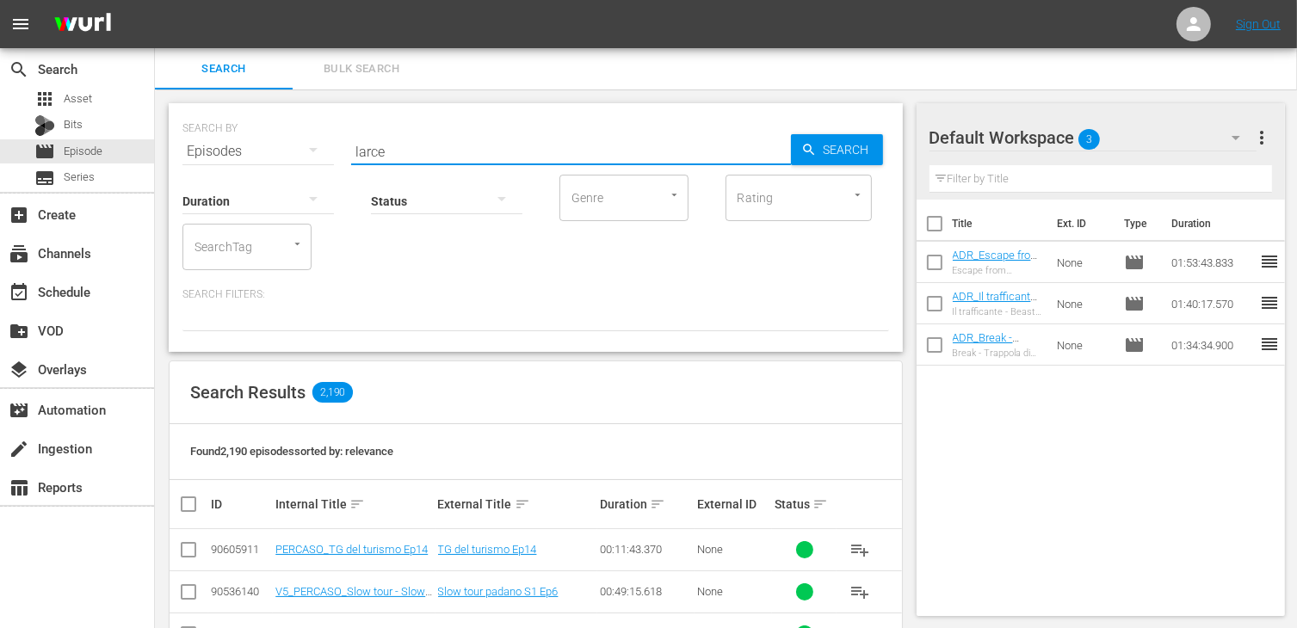
type input "larce"
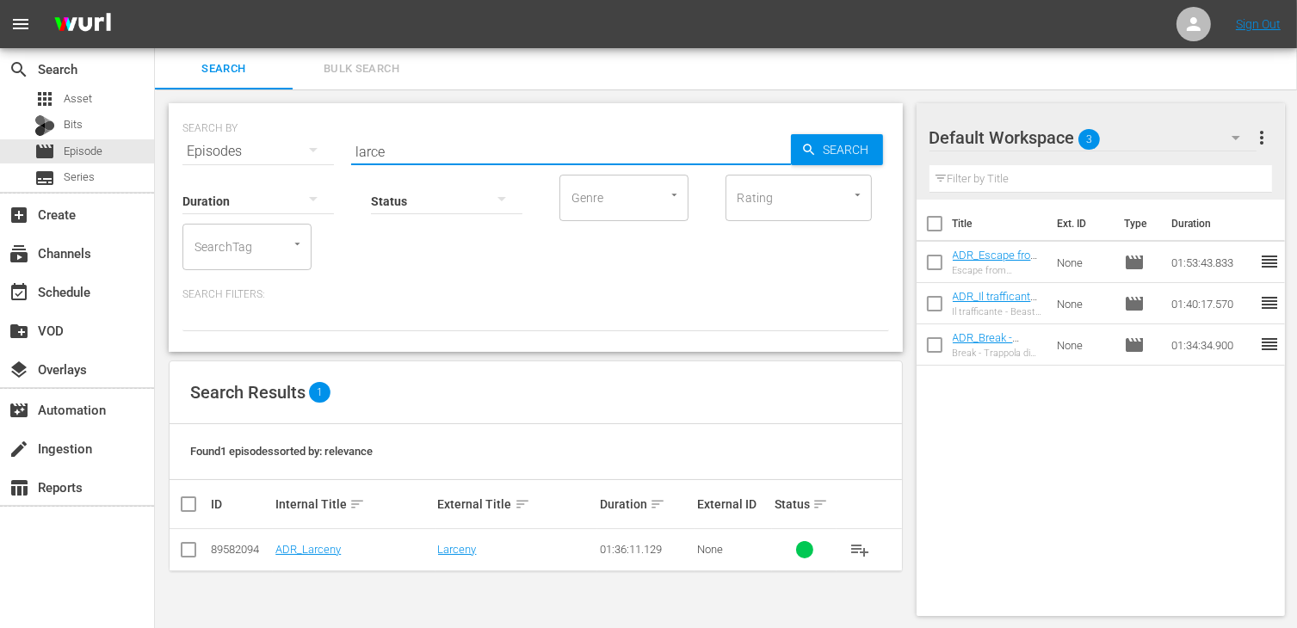
click at [193, 558] on input "checkbox" at bounding box center [188, 553] width 21 height 21
checkbox input "true"
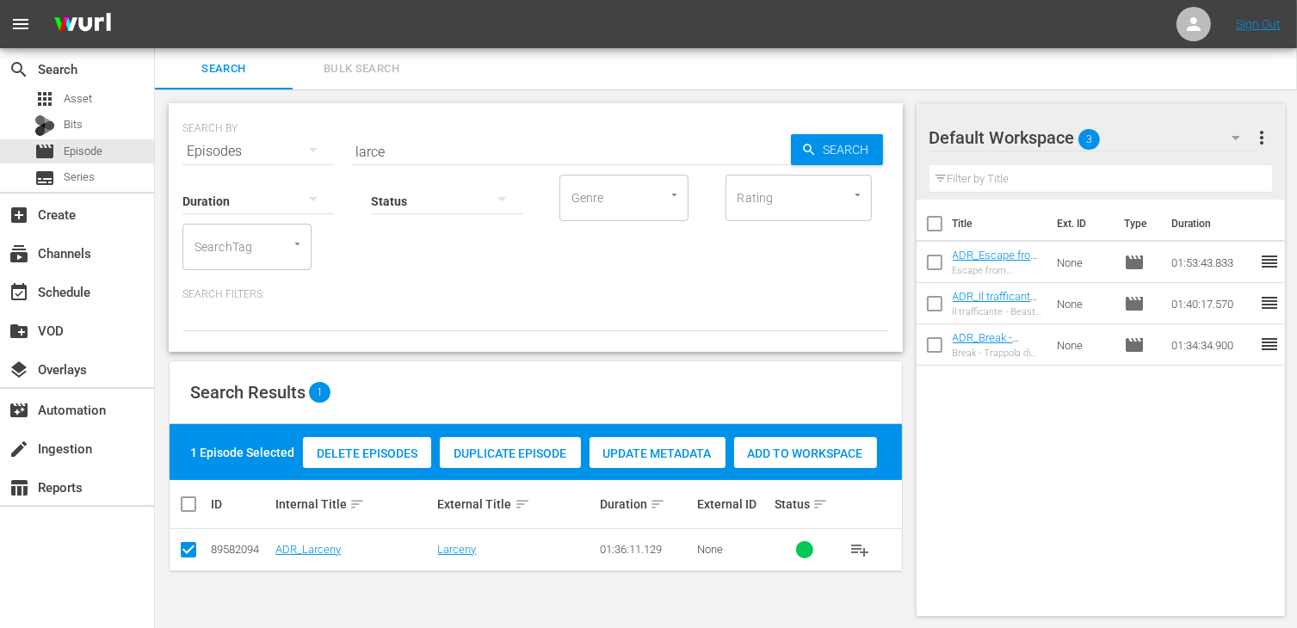
click at [786, 451] on span "Add to Workspace" at bounding box center [805, 454] width 143 height 14
click at [241, 141] on div "SEARCH BY Search By Episodes Search ID, Title, Description, Keywords, or Catego…" at bounding box center [536, 227] width 734 height 249
click at [410, 156] on input "larce" at bounding box center [571, 151] width 440 height 41
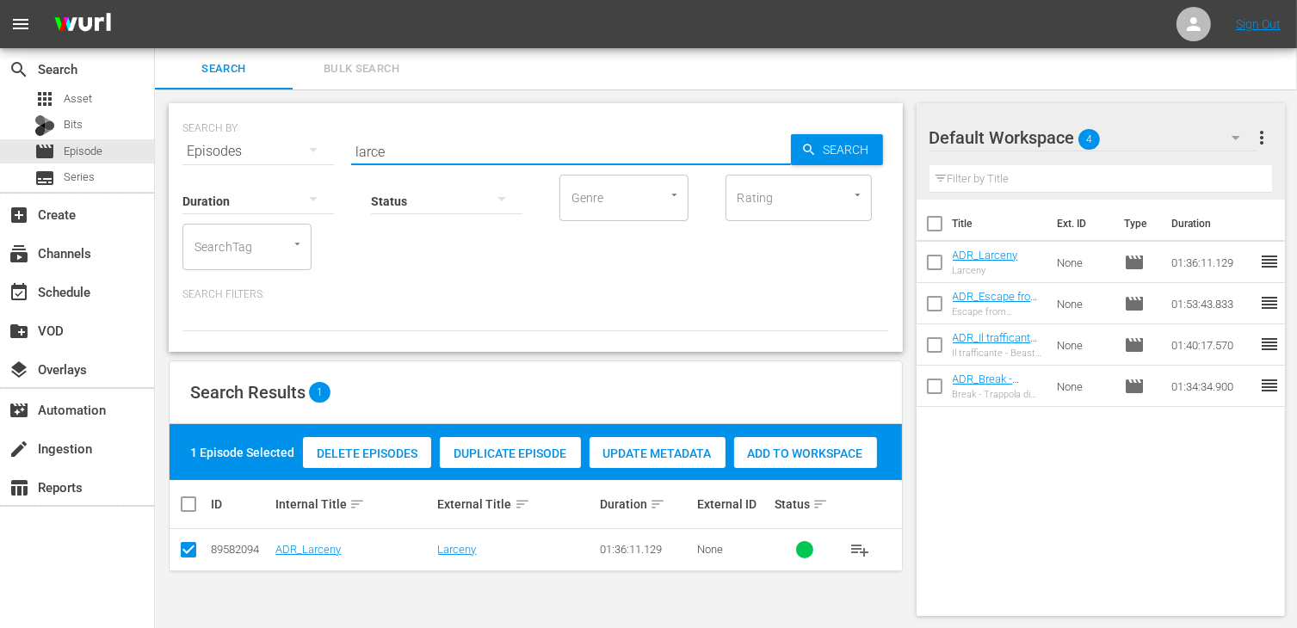
drag, startPoint x: 403, startPoint y: 152, endPoint x: 288, endPoint y: 141, distance: 115.0
click at [287, 140] on div "SEARCH BY Search By Episodes Search ID, Title, Description, Keywords, or Catego…" at bounding box center [535, 141] width 707 height 62
type input "giusti"
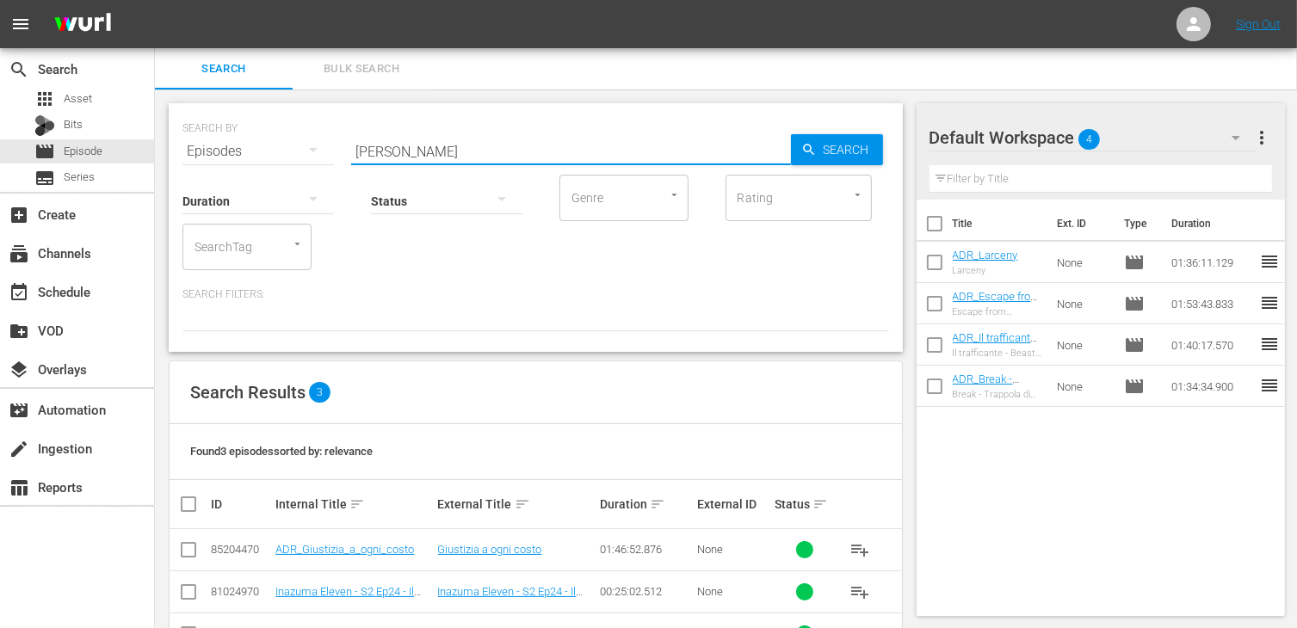
click at [188, 546] on input "checkbox" at bounding box center [188, 553] width 21 height 21
checkbox input "true"
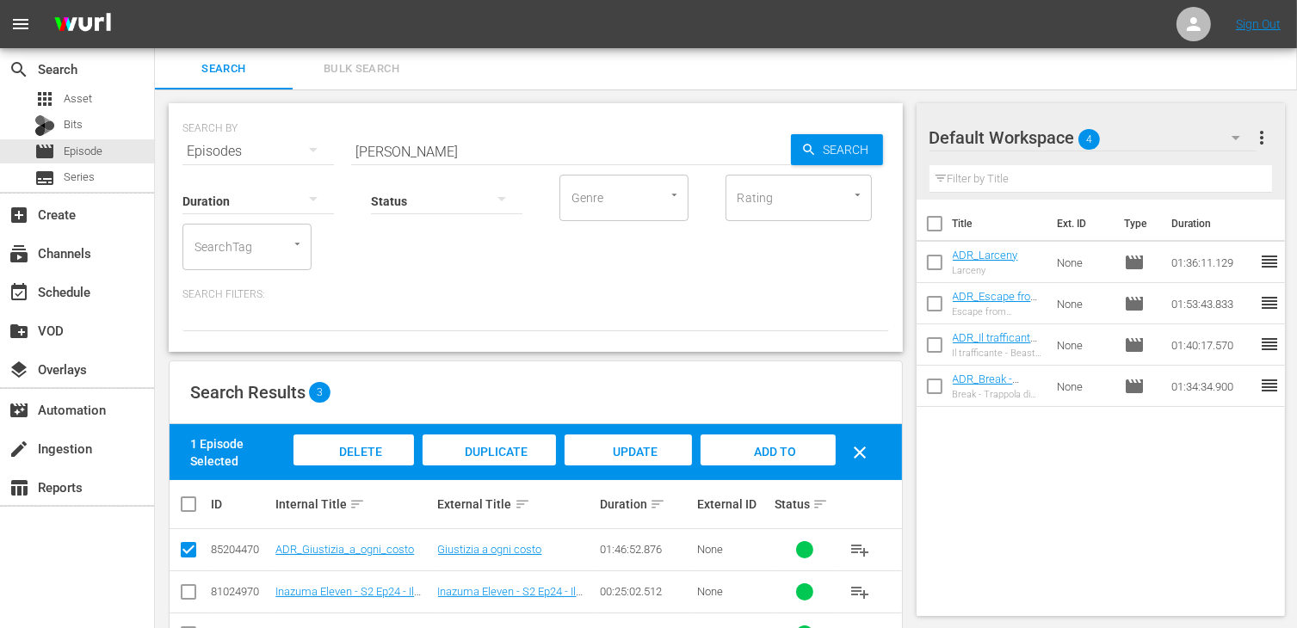
click at [777, 457] on span "Add to Workspace" at bounding box center [768, 468] width 84 height 46
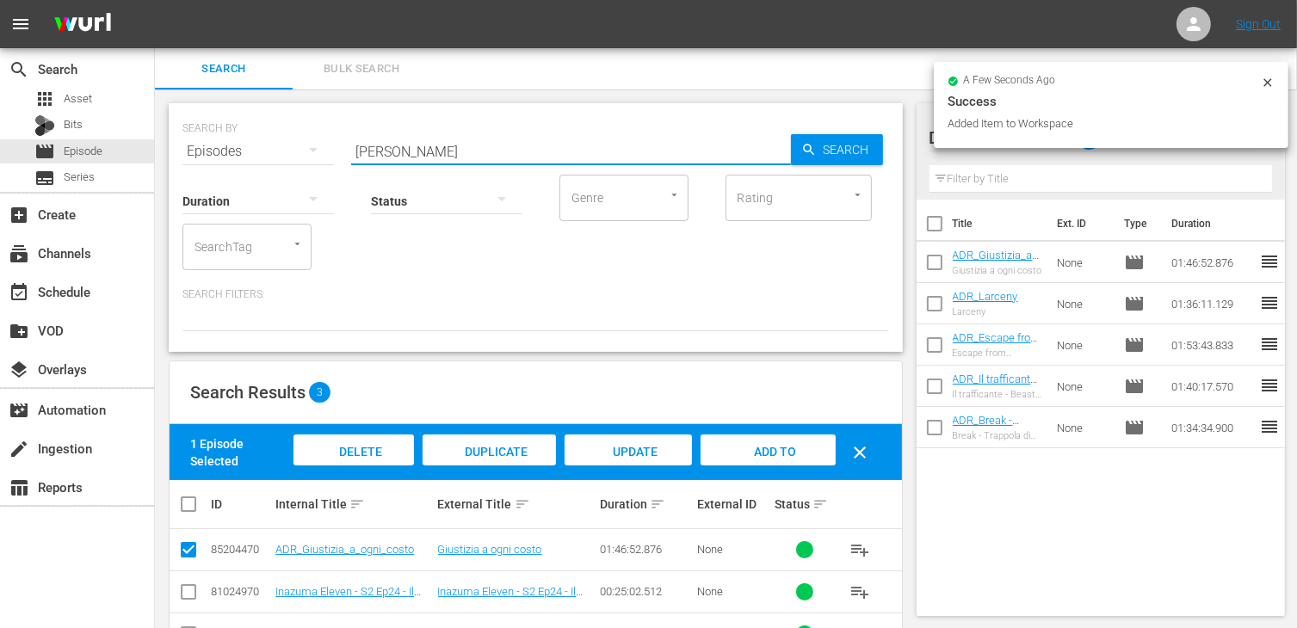
drag, startPoint x: 423, startPoint y: 151, endPoint x: 242, endPoint y: 141, distance: 181.8
click at [241, 145] on div "SEARCH BY Search By Episodes Search ID, Title, Description, Keywords, or Catego…" at bounding box center [535, 141] width 707 height 62
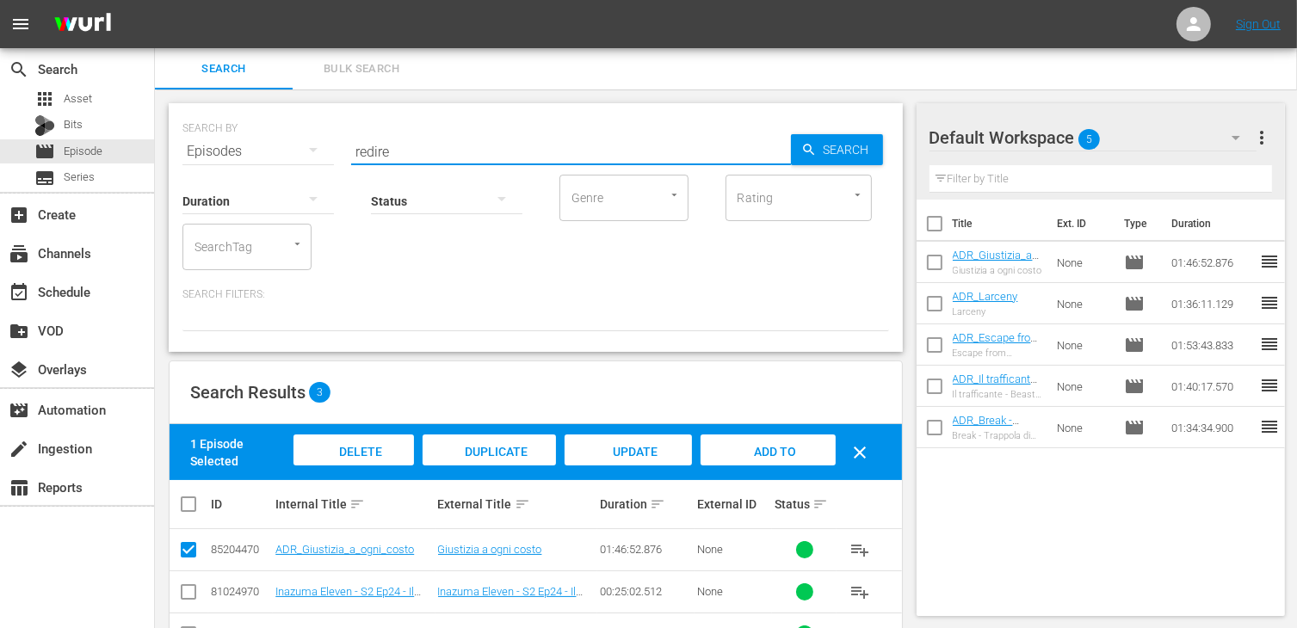
type input "redire"
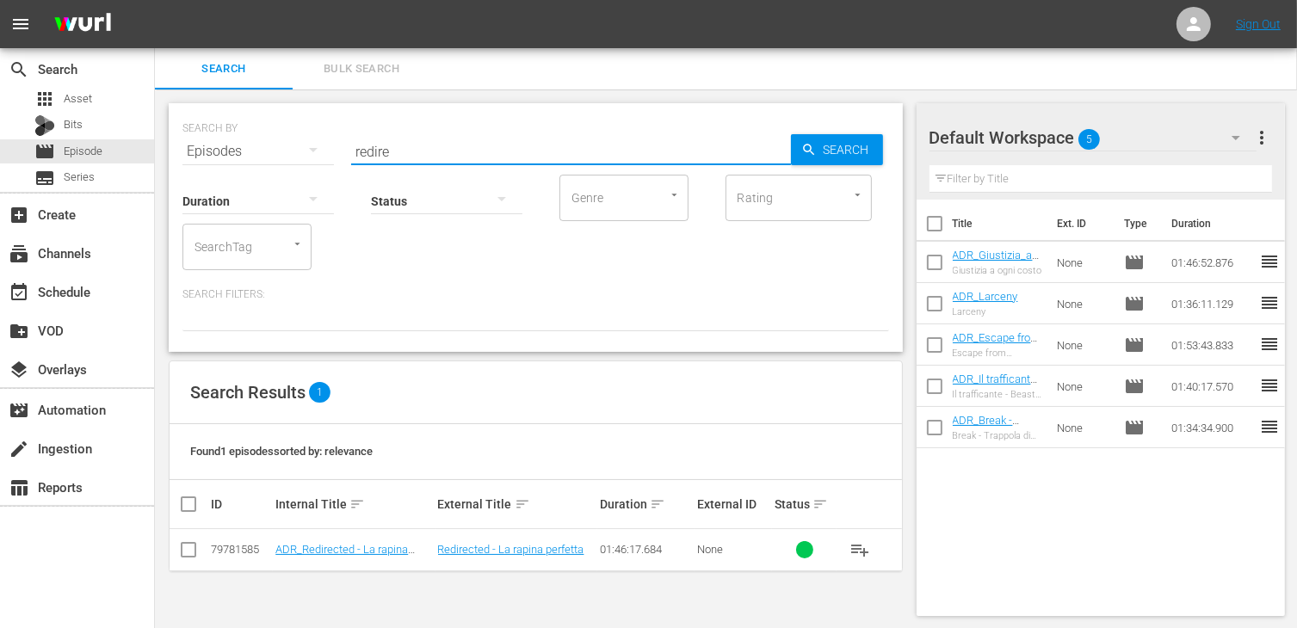
click at [192, 552] on input "checkbox" at bounding box center [188, 553] width 21 height 21
checkbox input "true"
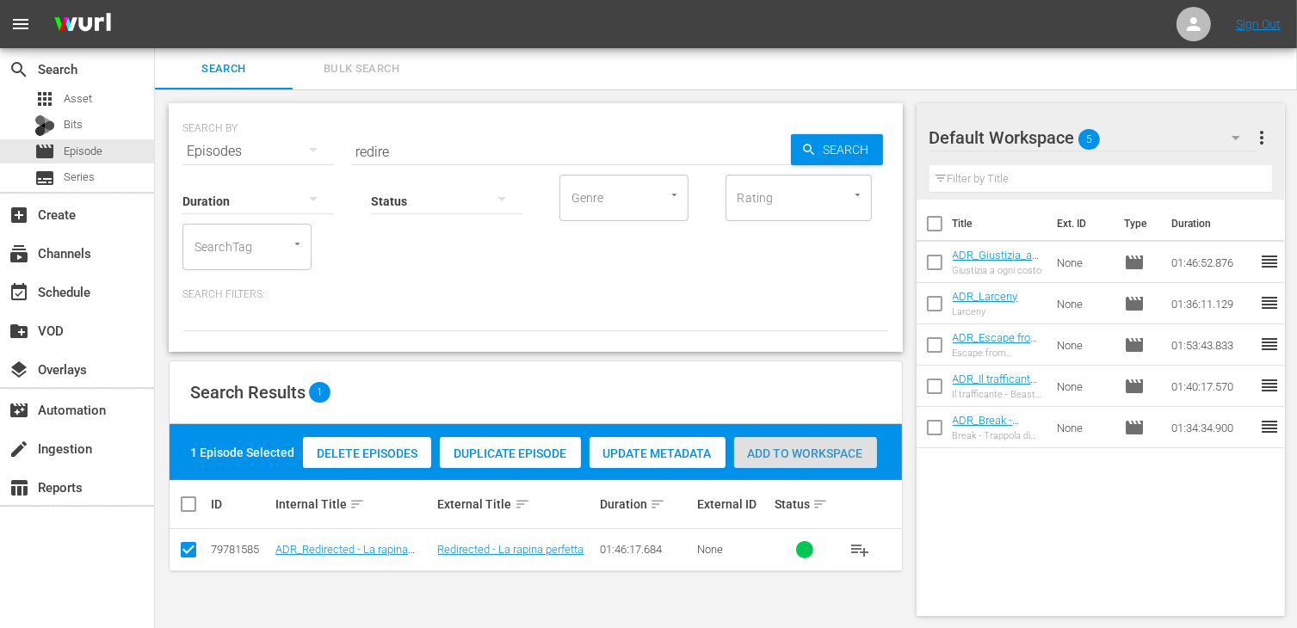
click at [818, 454] on span "Add to Workspace" at bounding box center [805, 454] width 143 height 14
drag, startPoint x: 389, startPoint y: 149, endPoint x: 271, endPoint y: 140, distance: 118.2
click at [271, 140] on div "SEARCH BY Search By Episodes Search ID, Title, Description, Keywords, or Catego…" at bounding box center [535, 141] width 707 height 62
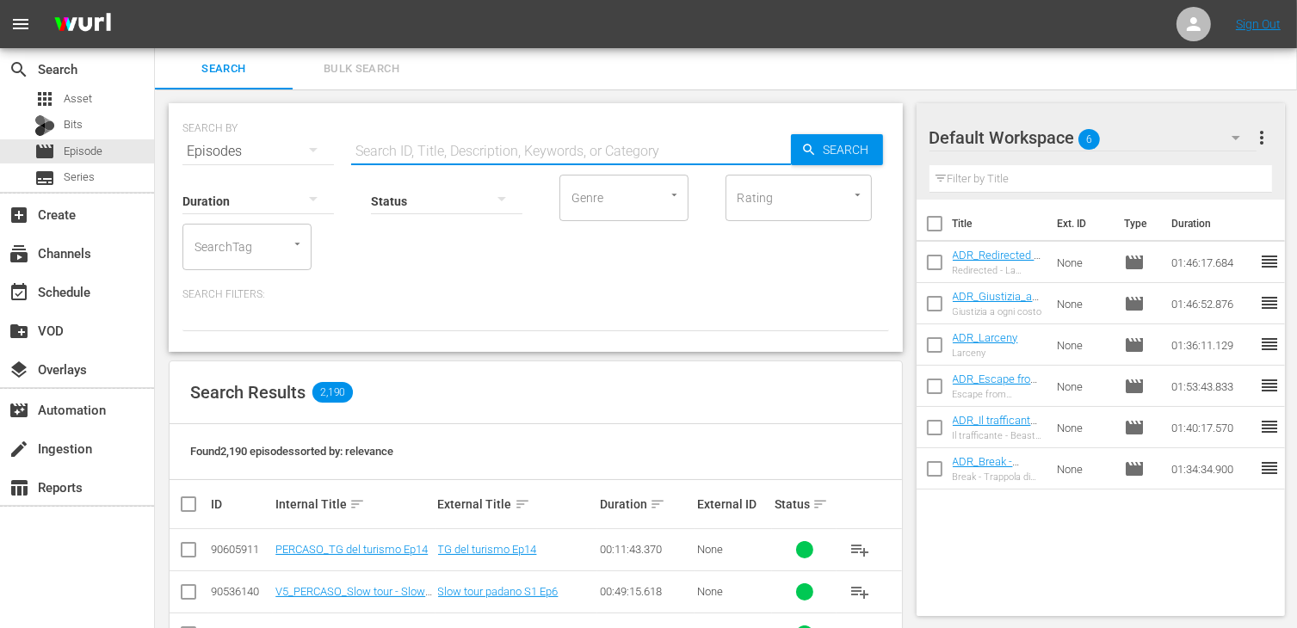
type input "e"
type input "wander"
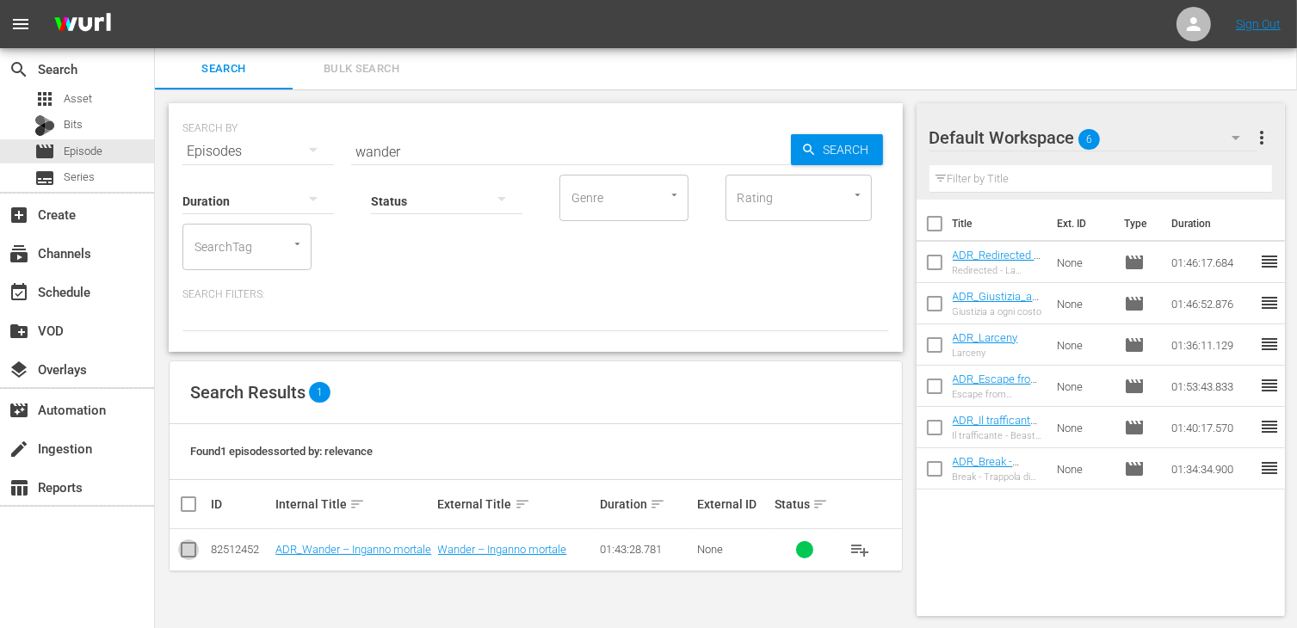
click at [197, 554] on input "checkbox" at bounding box center [188, 553] width 21 height 21
checkbox input "true"
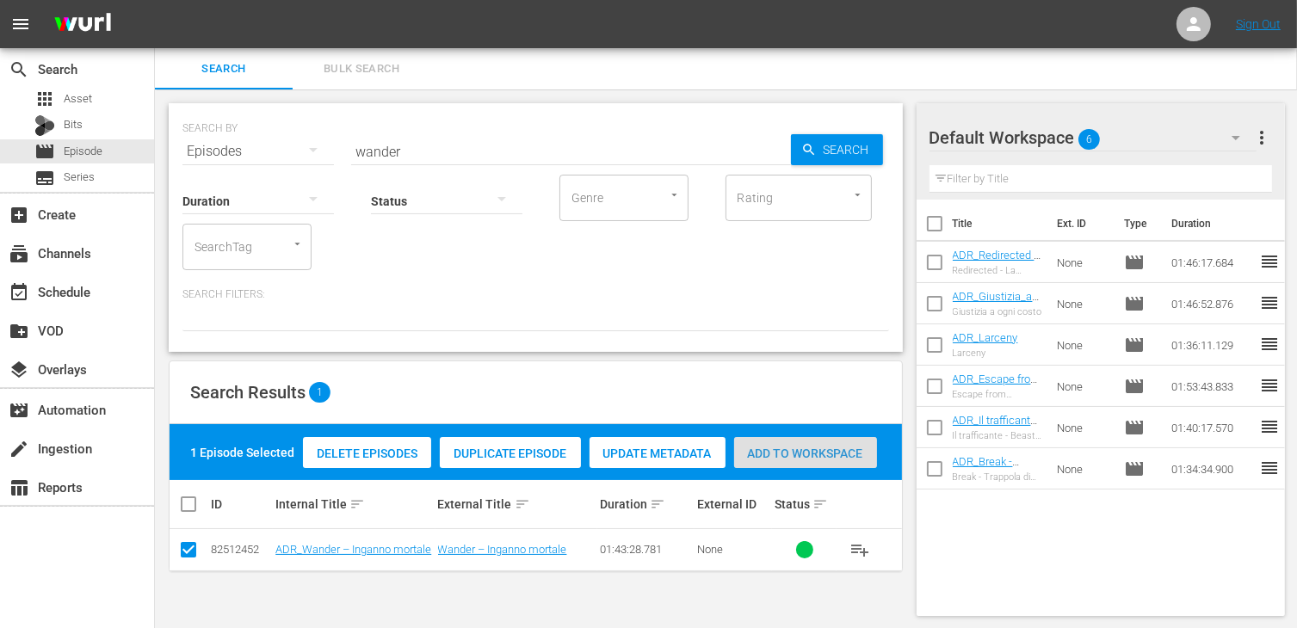
click at [814, 459] on span "Add to Workspace" at bounding box center [805, 454] width 143 height 14
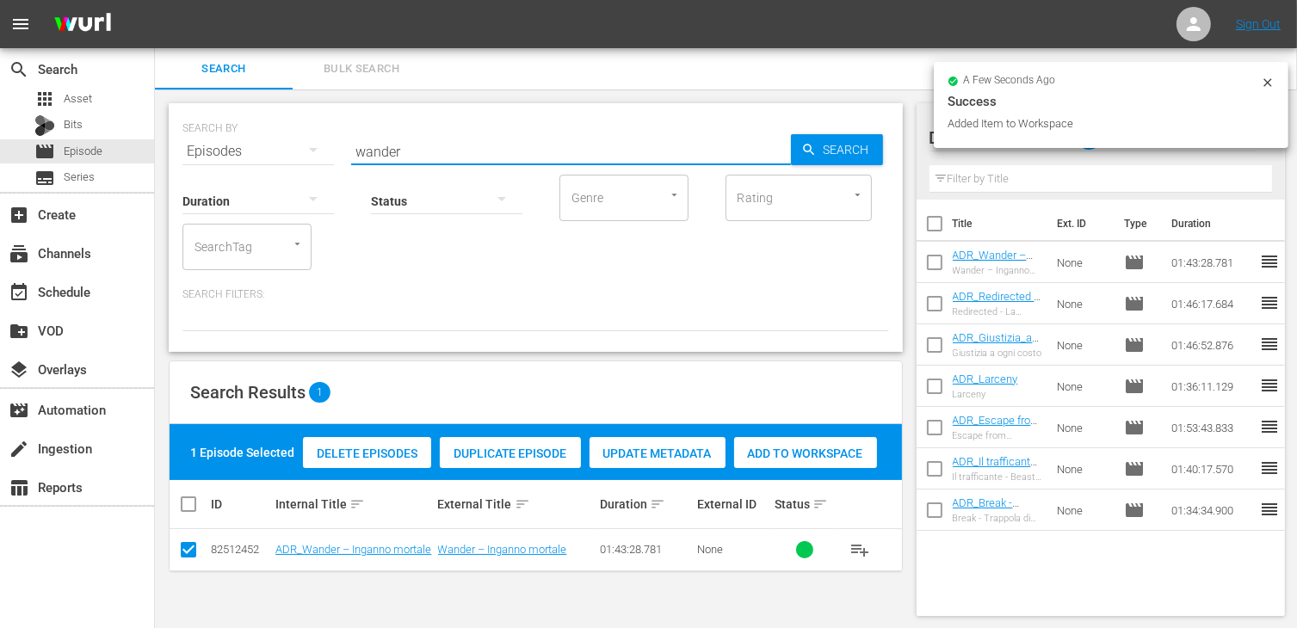
drag, startPoint x: 417, startPoint y: 145, endPoint x: 265, endPoint y: 148, distance: 152.4
click at [265, 148] on div "SEARCH BY Search By Episodes Search ID, Title, Description, Keywords, or Catego…" at bounding box center [535, 141] width 707 height 62
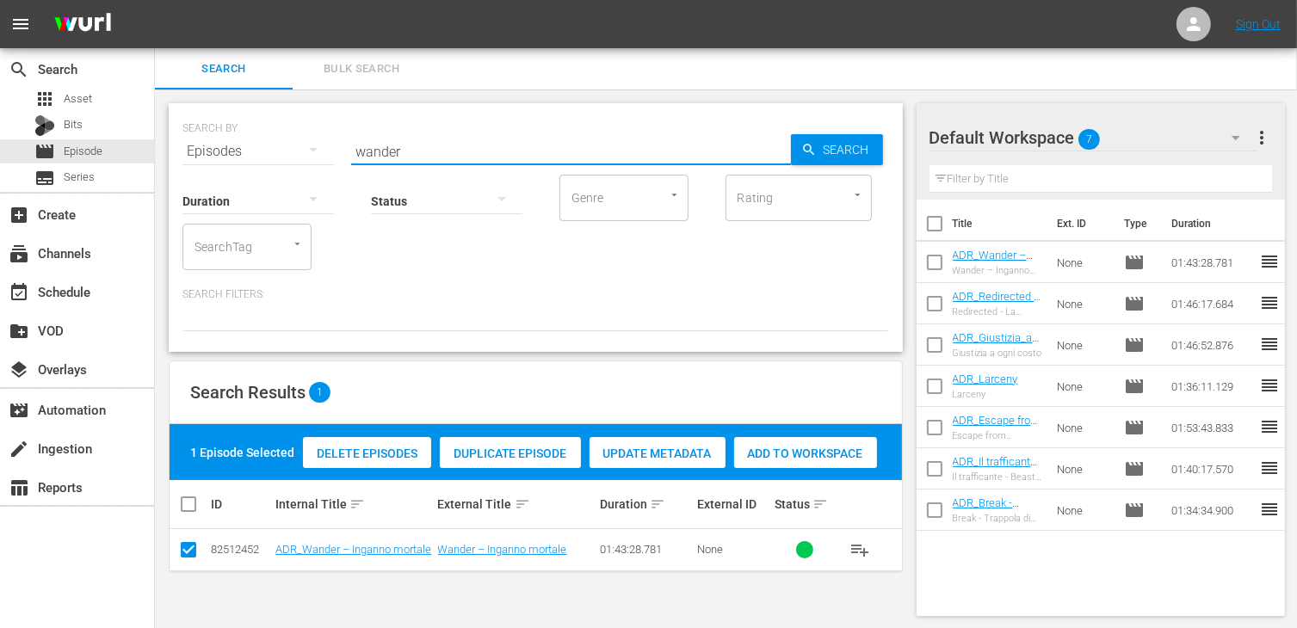
click at [413, 151] on input "wander" at bounding box center [571, 151] width 440 height 41
drag, startPoint x: 410, startPoint y: 156, endPoint x: 388, endPoint y: 150, distance: 22.3
click at [410, 156] on input "wander" at bounding box center [571, 151] width 440 height 41
click at [378, 148] on input "wander" at bounding box center [571, 151] width 440 height 41
drag, startPoint x: 410, startPoint y: 145, endPoint x: 301, endPoint y: 151, distance: 108.6
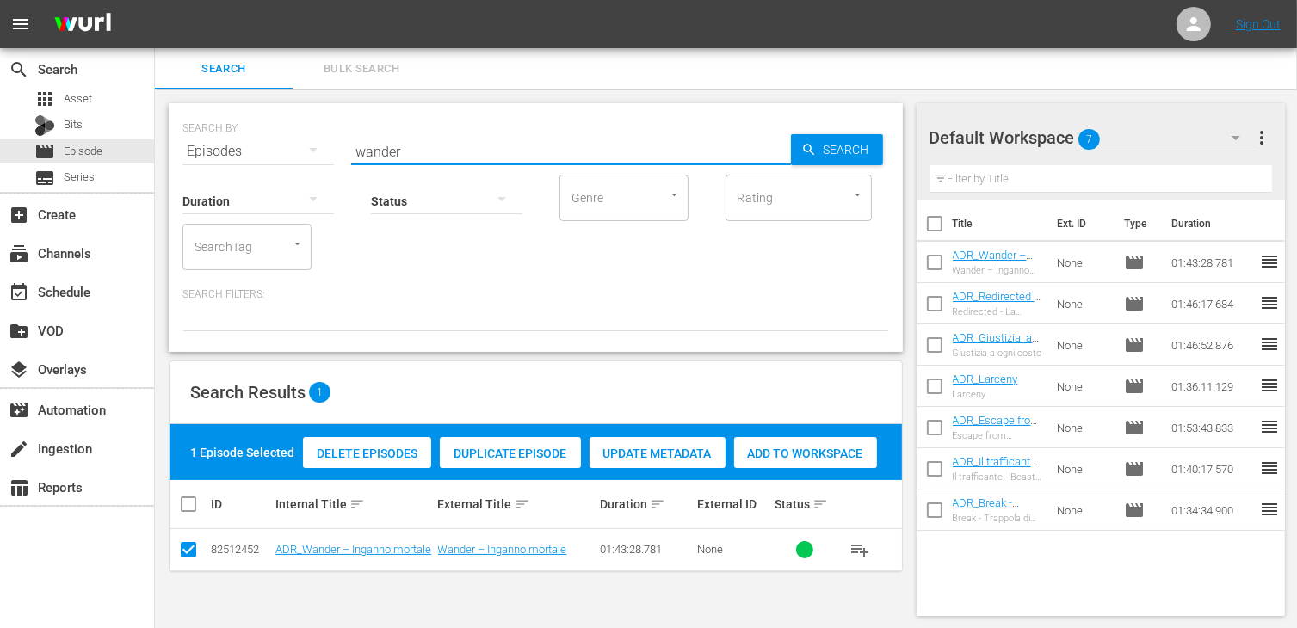
click at [301, 151] on div "SEARCH BY Search By Episodes Search ID, Title, Description, Keywords, or Catego…" at bounding box center [535, 141] width 707 height 62
type input "radius"
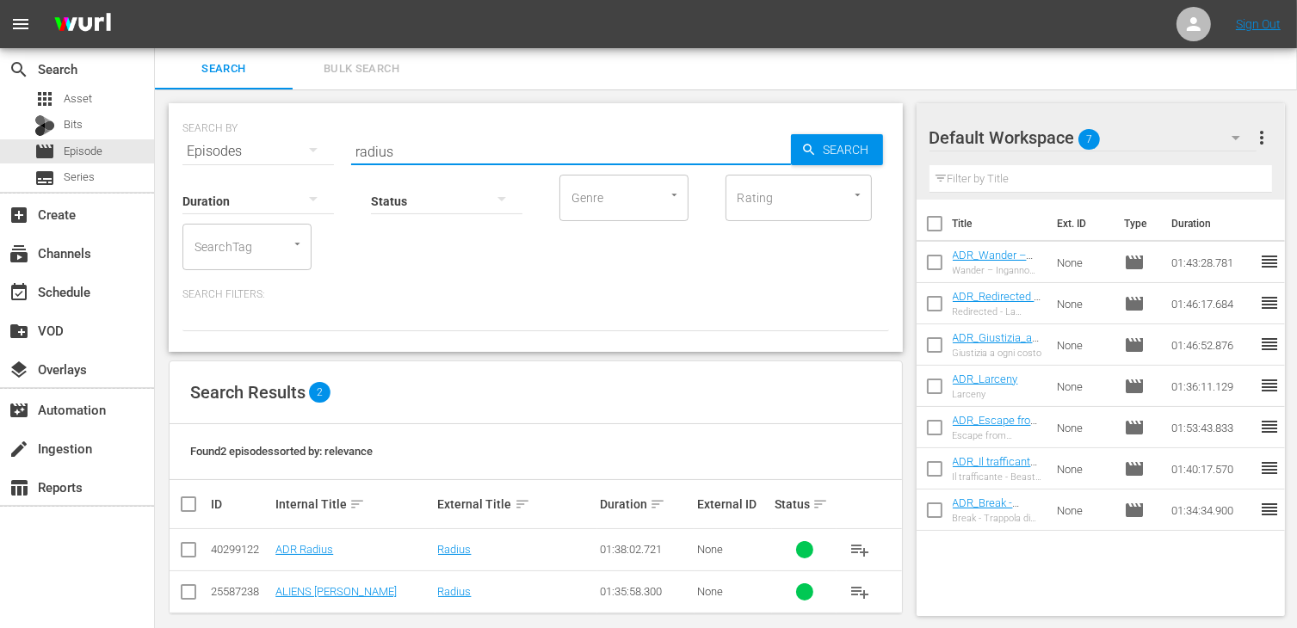
click at [186, 548] on input "checkbox" at bounding box center [188, 553] width 21 height 21
checkbox input "true"
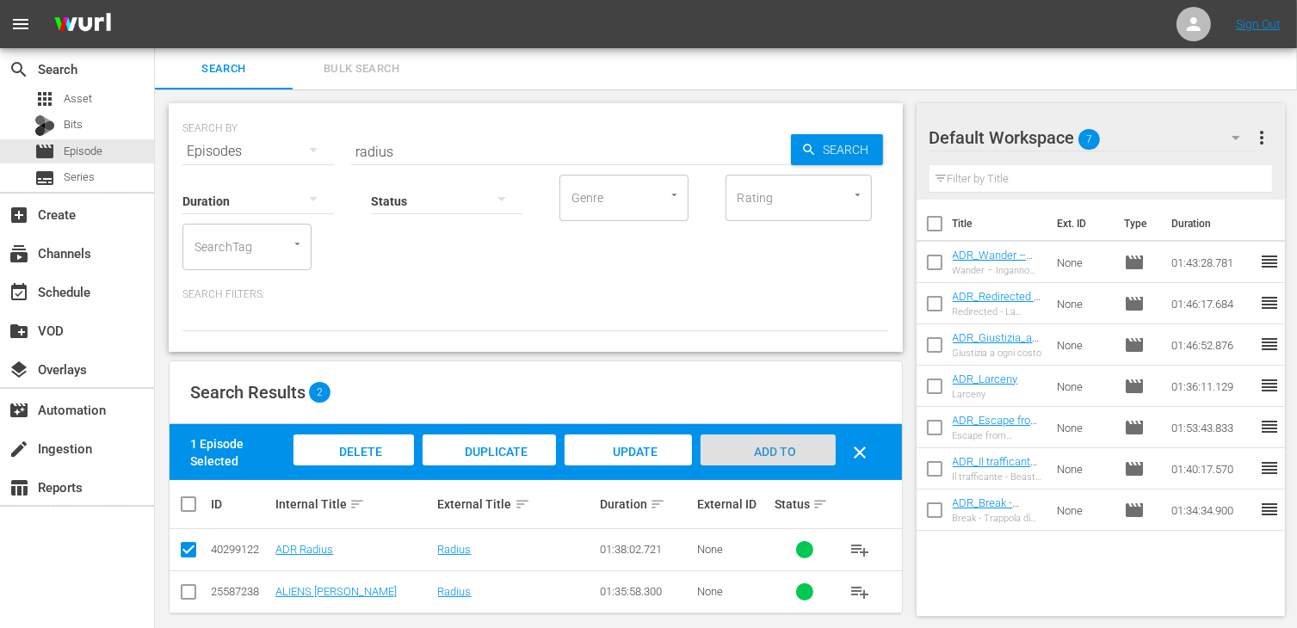
drag, startPoint x: 765, startPoint y: 456, endPoint x: 725, endPoint y: 417, distance: 56.0
click at [766, 456] on span "Add to Workspace" at bounding box center [768, 468] width 84 height 46
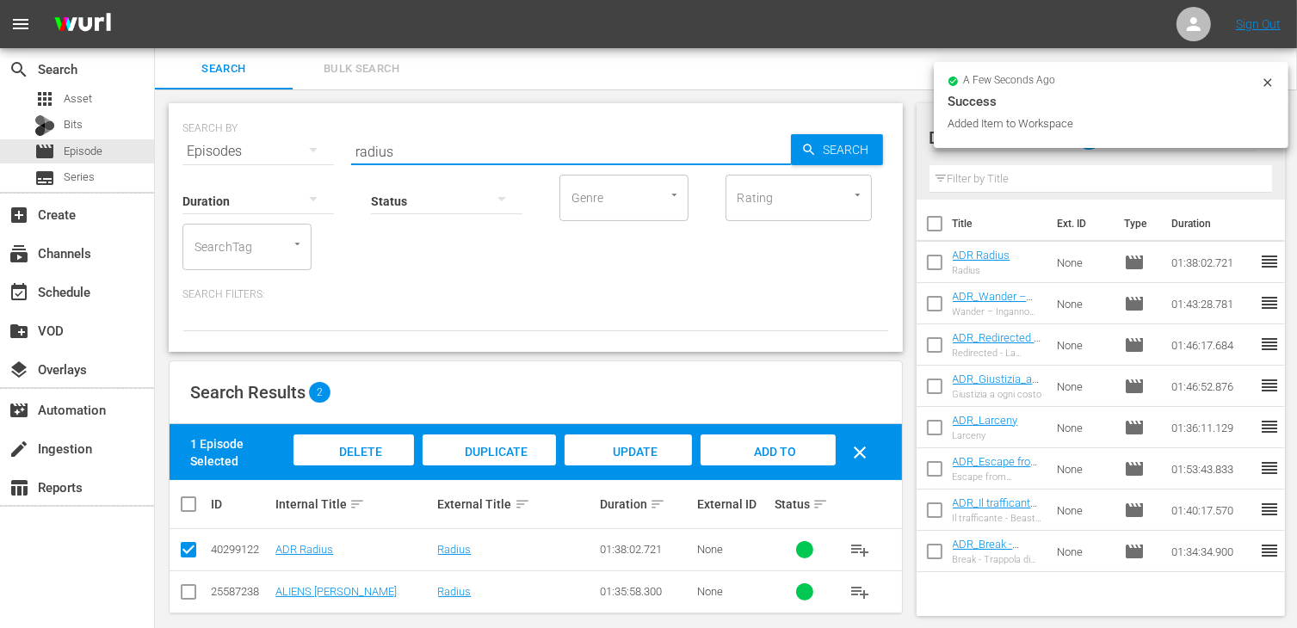
drag, startPoint x: 417, startPoint y: 154, endPoint x: 285, endPoint y: 145, distance: 132.0
click at [285, 145] on div "SEARCH BY Search By Episodes Search ID, Title, Description, Keywords, or Catego…" at bounding box center [535, 141] width 707 height 62
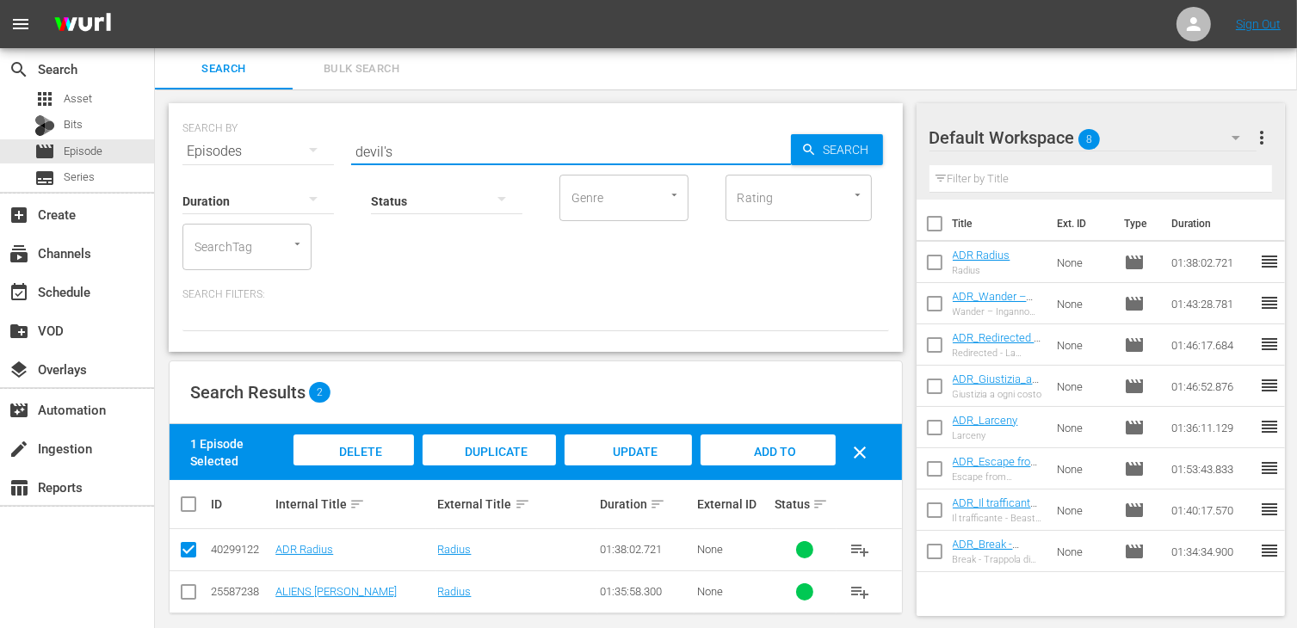
type input "devil's"
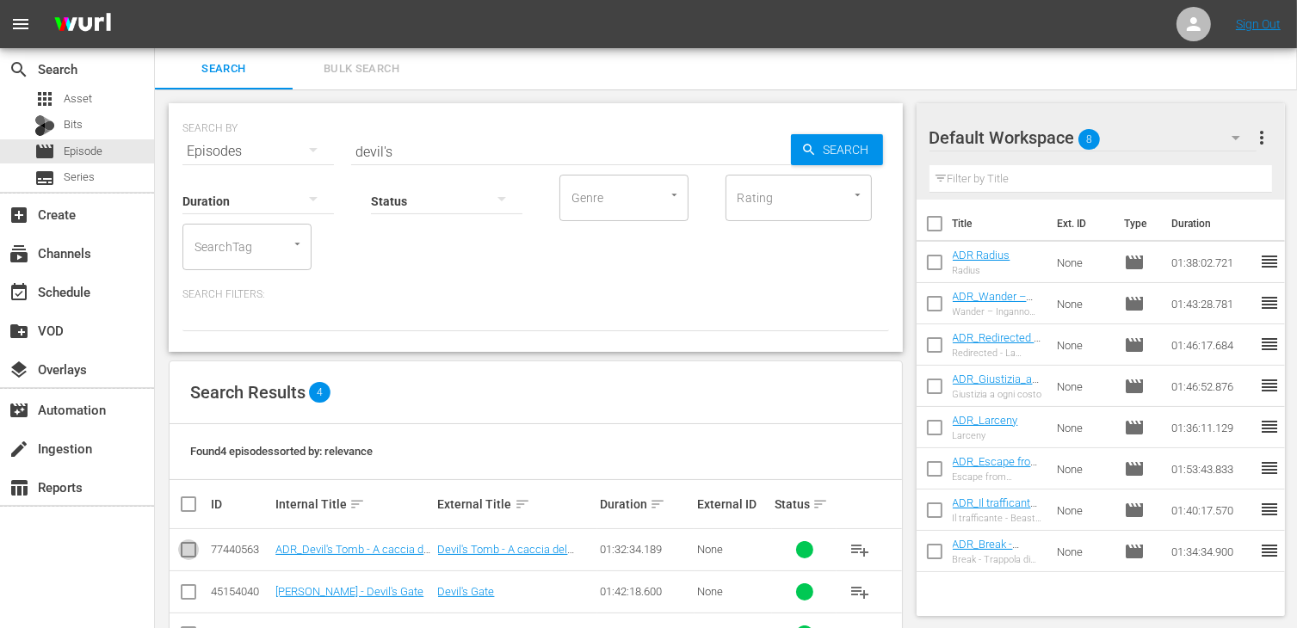
click at [193, 549] on input "checkbox" at bounding box center [188, 553] width 21 height 21
checkbox input "true"
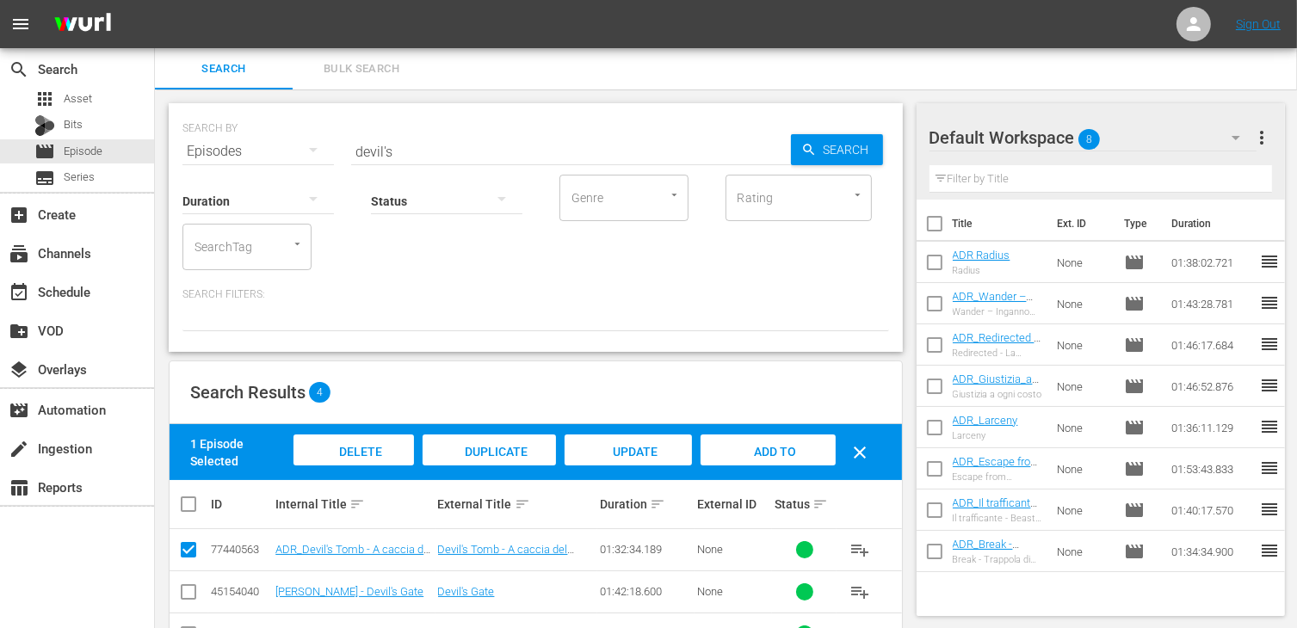
click at [766, 456] on span "Add to Workspace" at bounding box center [768, 468] width 84 height 46
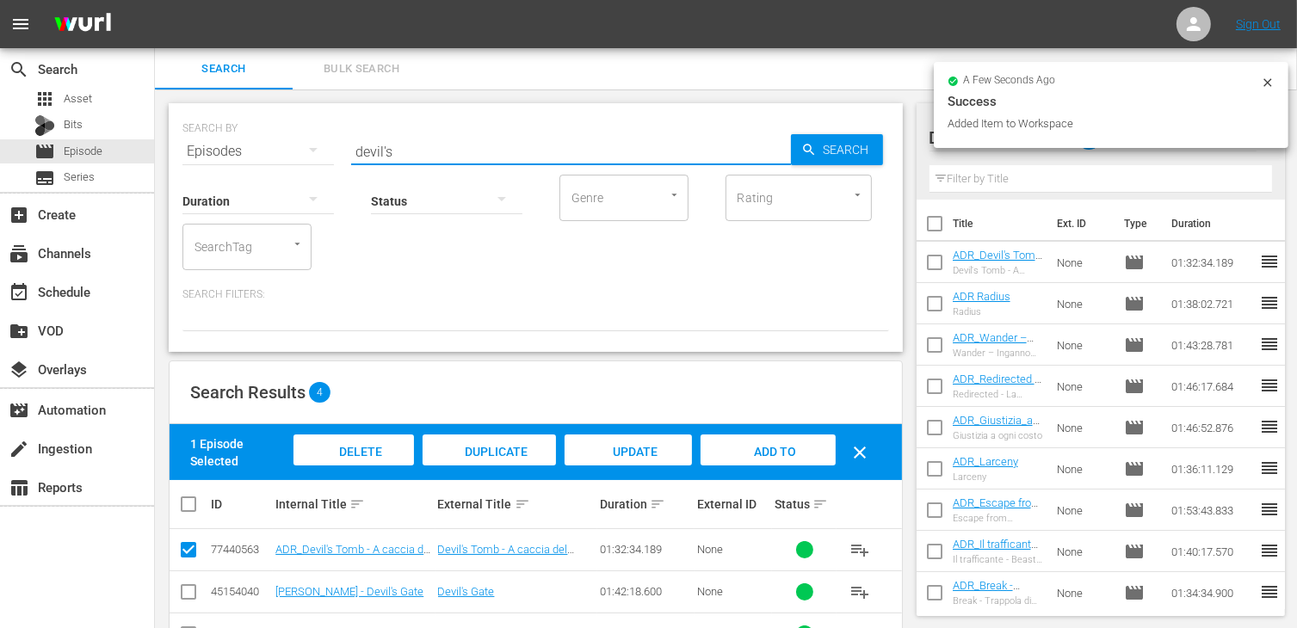
drag, startPoint x: 406, startPoint y: 152, endPoint x: 295, endPoint y: 151, distance: 111.0
click at [295, 151] on div "SEARCH BY Search By Episodes Search ID, Title, Description, Keywords, or Catego…" at bounding box center [535, 141] width 707 height 62
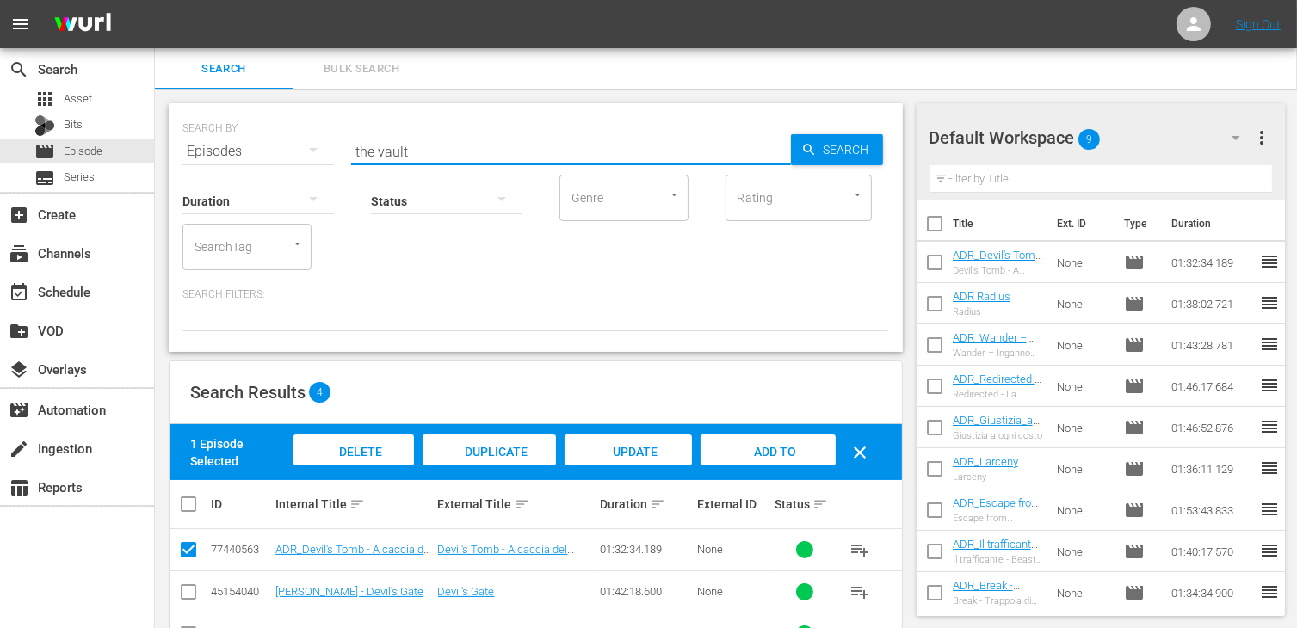
type input "the vault"
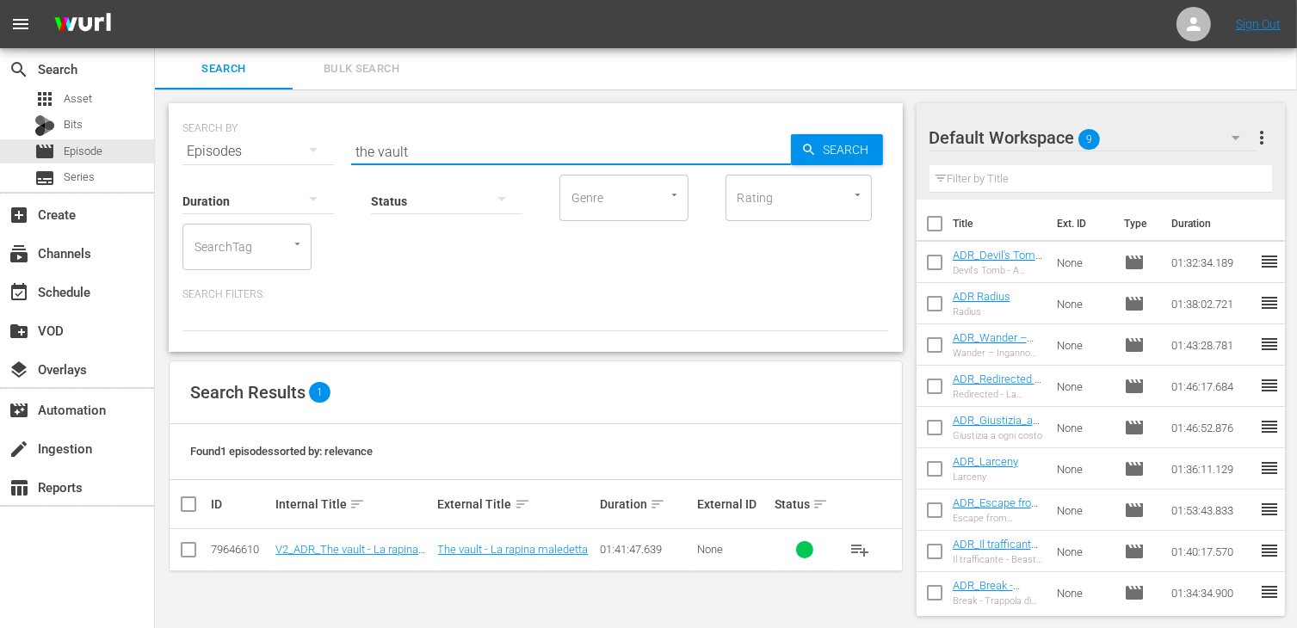
click at [190, 549] on input "checkbox" at bounding box center [188, 553] width 21 height 21
checkbox input "true"
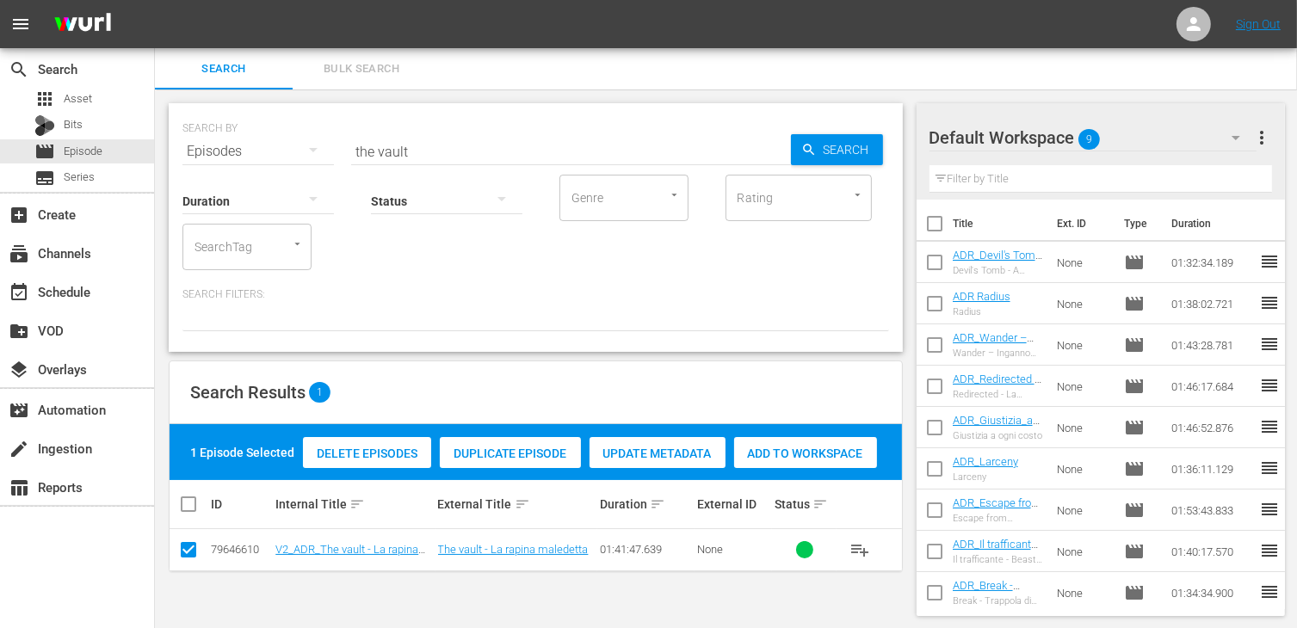
click at [820, 451] on span "Add to Workspace" at bounding box center [805, 454] width 143 height 14
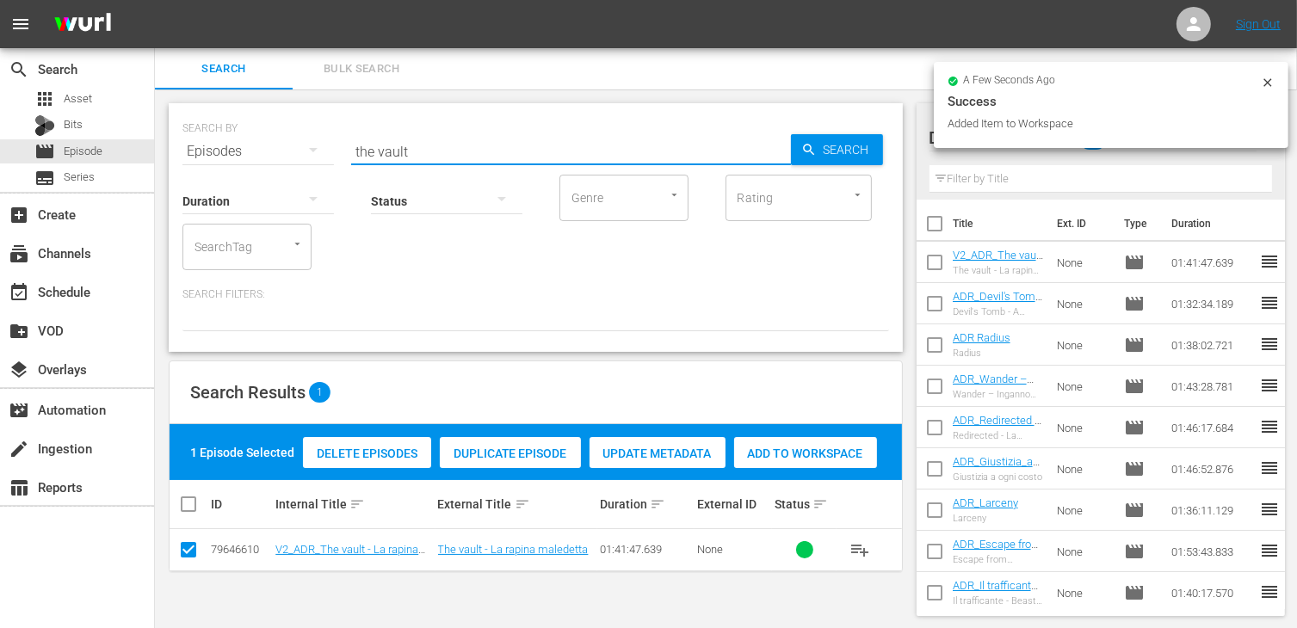
drag, startPoint x: 406, startPoint y: 153, endPoint x: 254, endPoint y: 152, distance: 152.3
click at [254, 152] on div "SEARCH BY Search By Episodes Search ID, Title, Description, Keywords, or Catego…" at bounding box center [535, 141] width 707 height 62
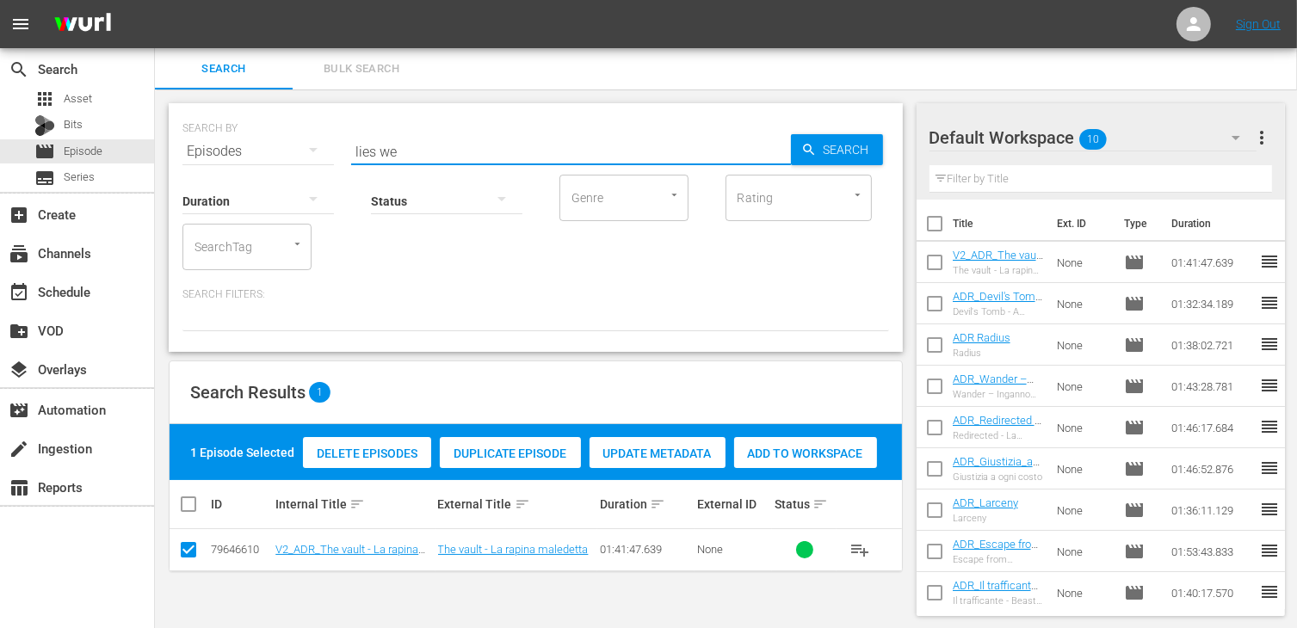
type input "lies we"
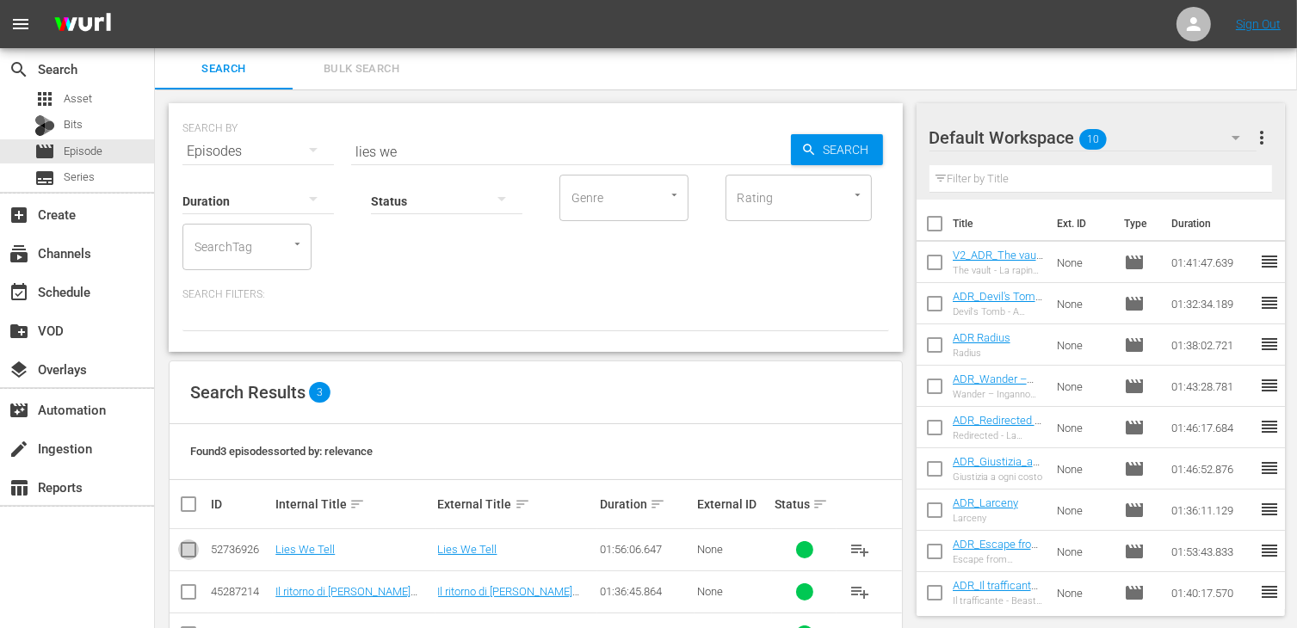
click at [195, 553] on input "checkbox" at bounding box center [188, 553] width 21 height 21
checkbox input "true"
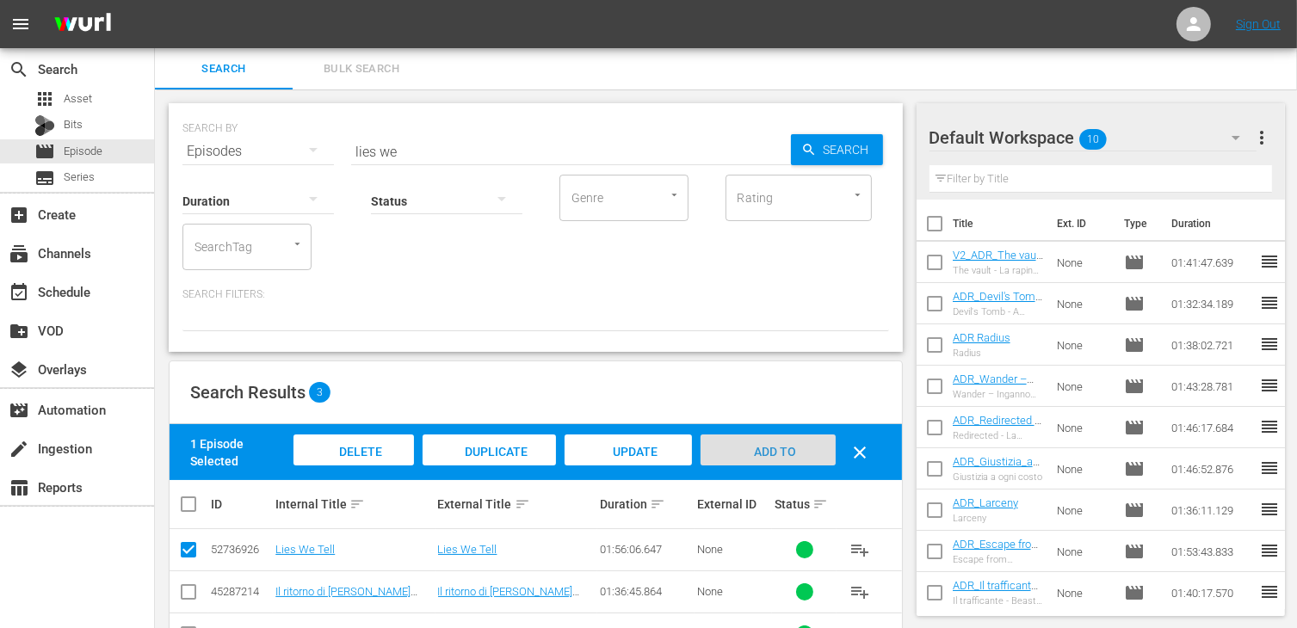
click at [794, 446] on span "Add to Workspace" at bounding box center [768, 468] width 84 height 46
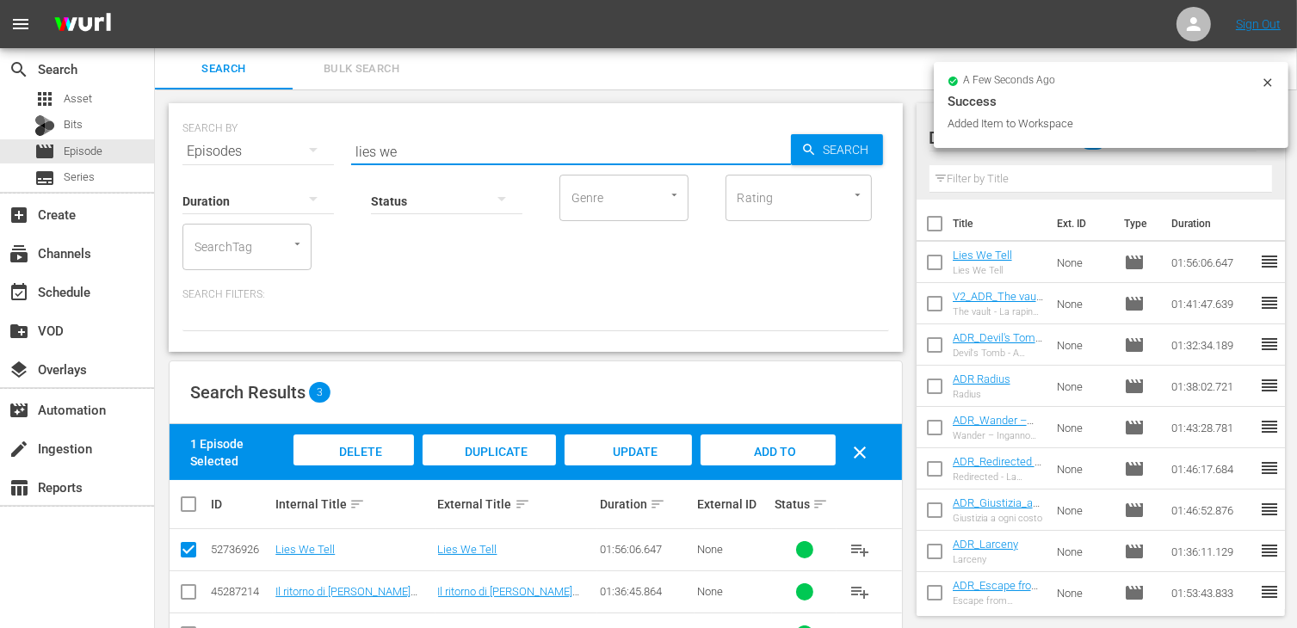
drag, startPoint x: 417, startPoint y: 152, endPoint x: 274, endPoint y: 156, distance: 143.8
click at [273, 156] on div "SEARCH BY Search By Episodes Search ID, Title, Description, Keywords, or Catego…" at bounding box center [535, 141] width 707 height 62
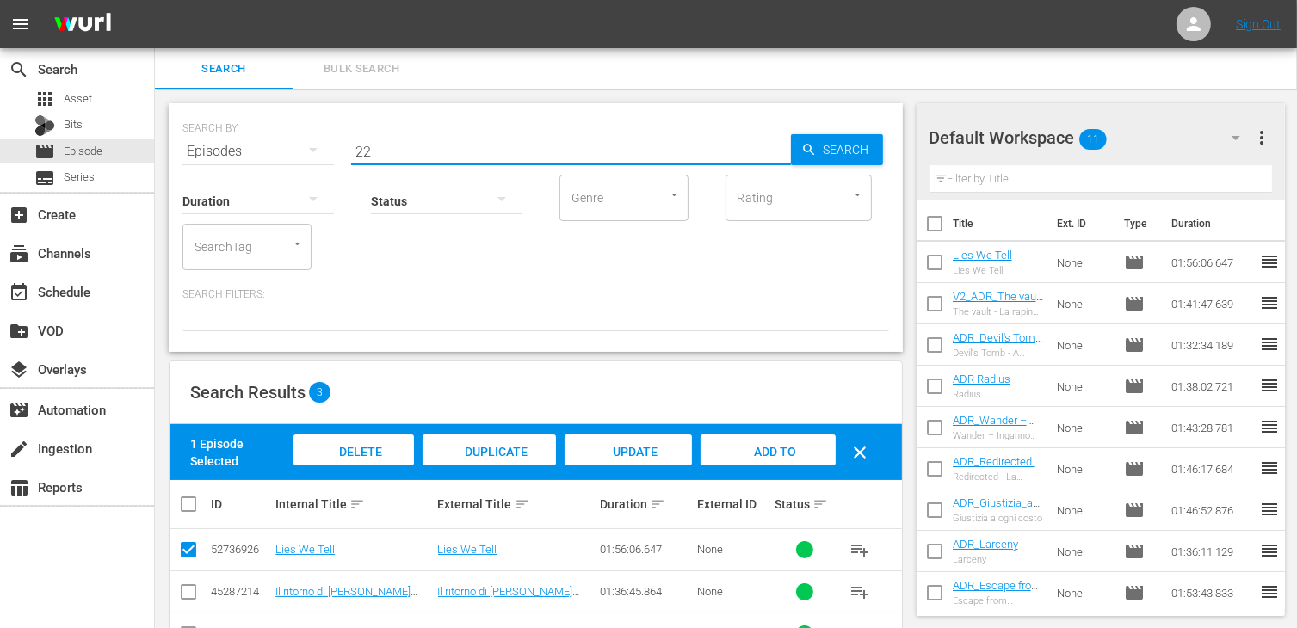
type input "2"
type input "12 hours"
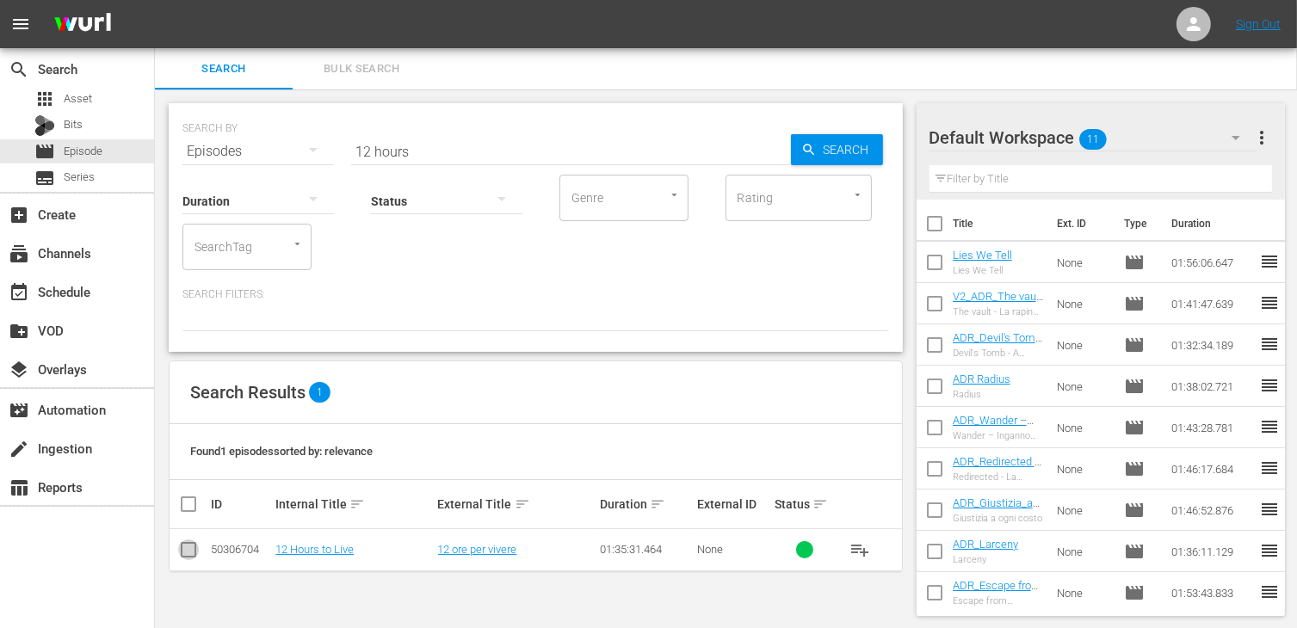
drag, startPoint x: 186, startPoint y: 556, endPoint x: 196, endPoint y: 555, distance: 10.4
click at [186, 555] on input "checkbox" at bounding box center [188, 553] width 21 height 21
checkbox input "true"
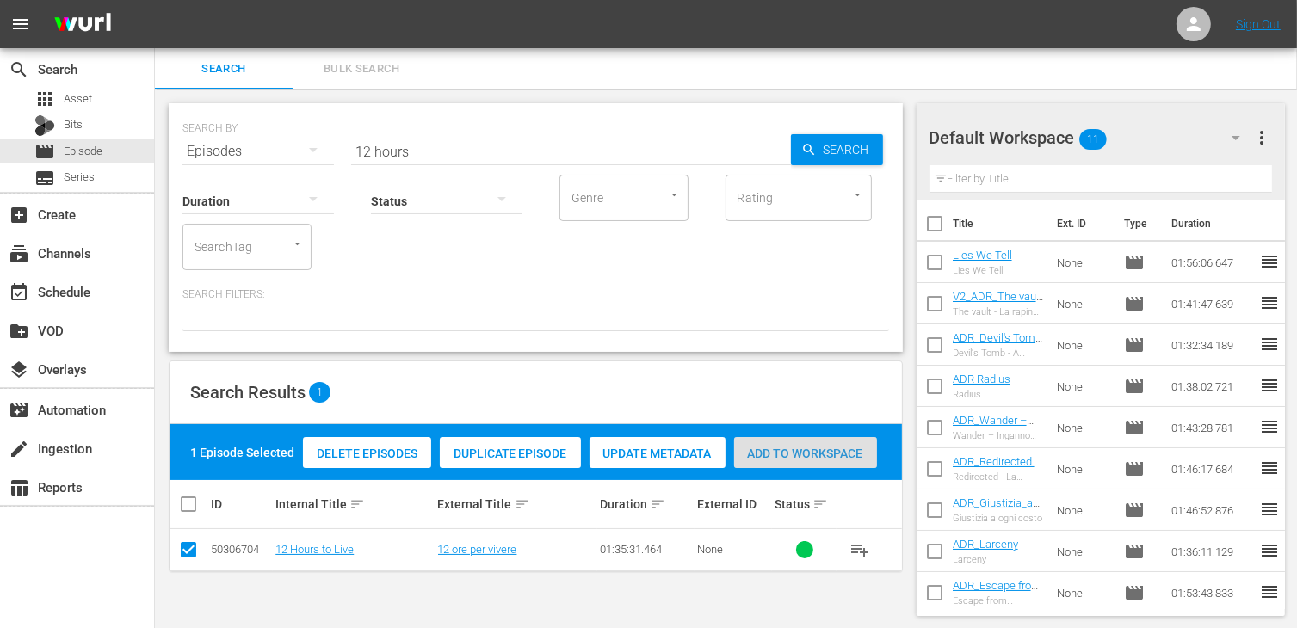
drag, startPoint x: 812, startPoint y: 448, endPoint x: 777, endPoint y: 442, distance: 36.0
click at [813, 448] on span "Add to Workspace" at bounding box center [805, 454] width 143 height 14
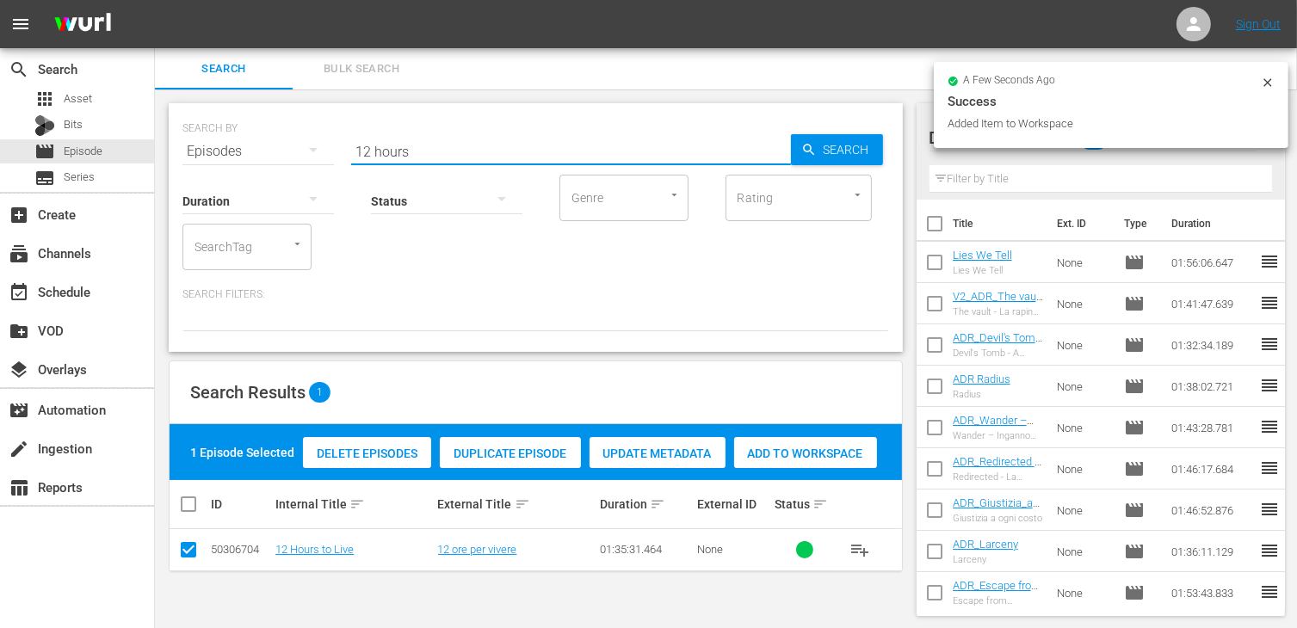
drag, startPoint x: 427, startPoint y: 142, endPoint x: 341, endPoint y: 149, distance: 86.3
click at [341, 149] on div "SEARCH BY Search By Episodes Search ID, Title, Description, Keywords, or Catego…" at bounding box center [535, 141] width 707 height 62
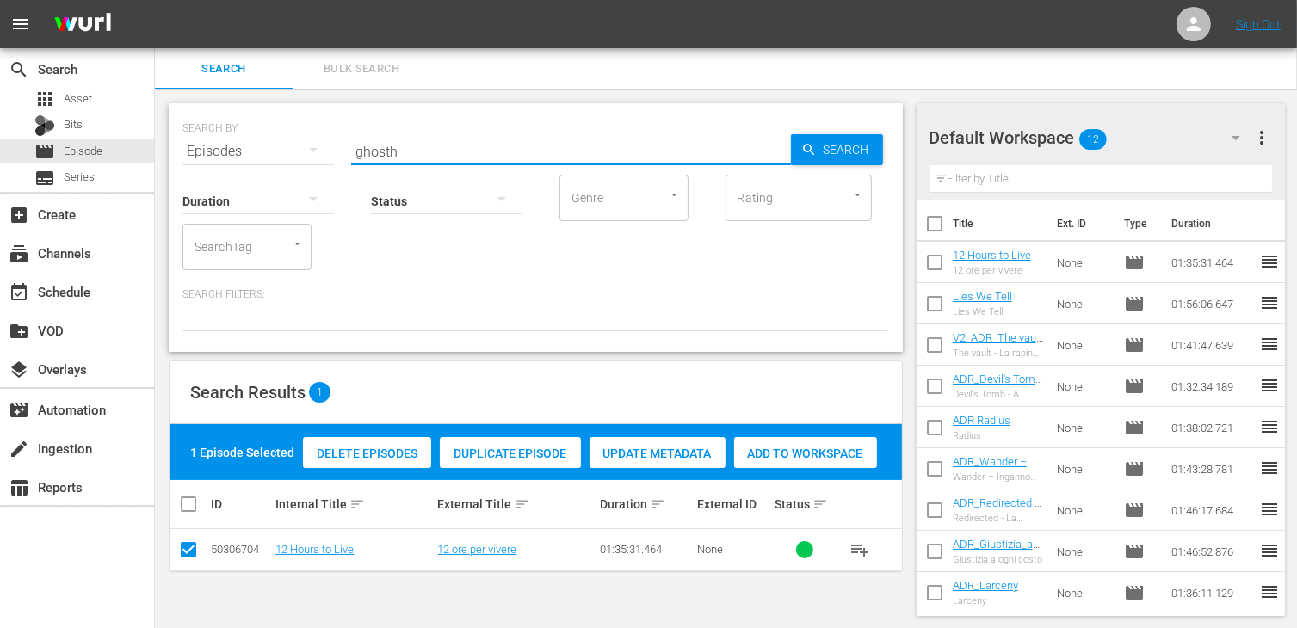
type input "ghosth"
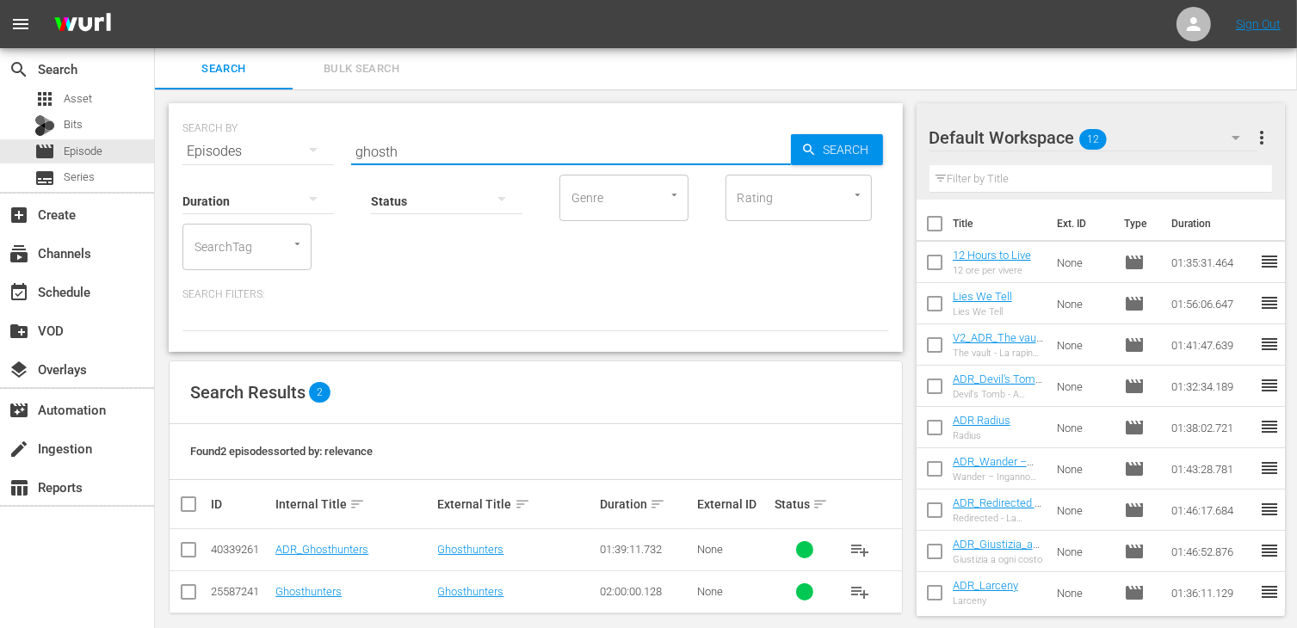
click at [164, 554] on div "SEARCH BY Search By Episodes Search ID, Title, Description, Keywords, or Catego…" at bounding box center [536, 368] width 762 height 556
click at [190, 554] on input "checkbox" at bounding box center [188, 553] width 21 height 21
checkbox input "true"
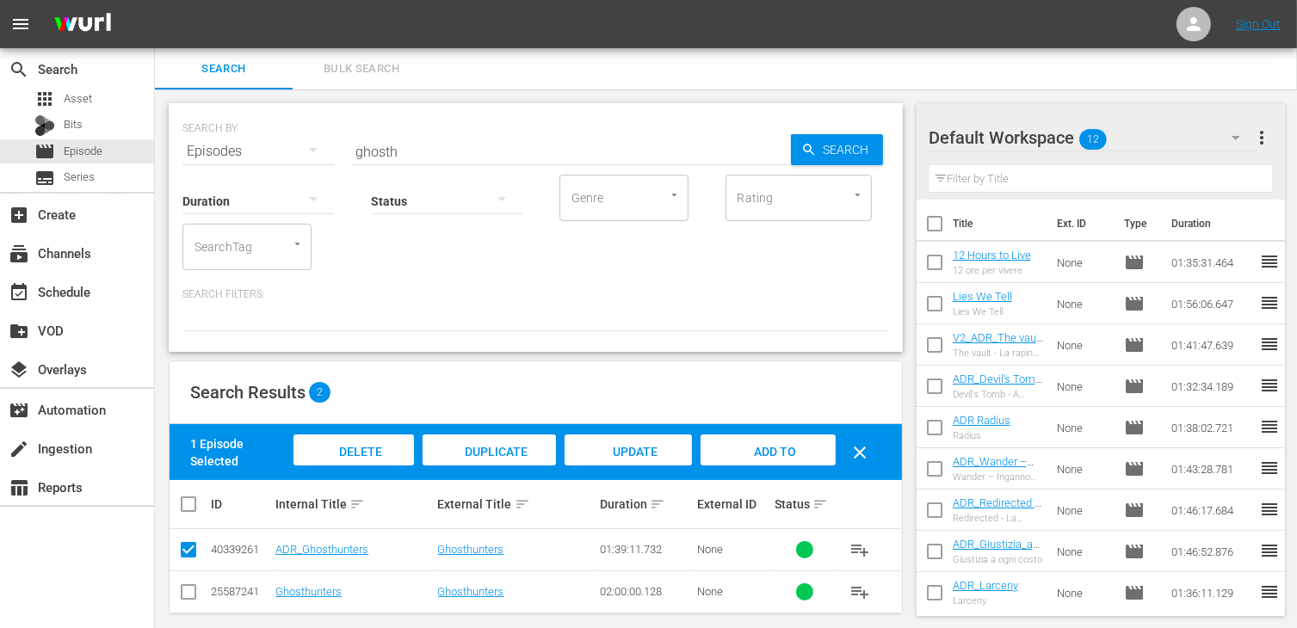
click at [769, 452] on span "Add to Workspace" at bounding box center [768, 468] width 84 height 46
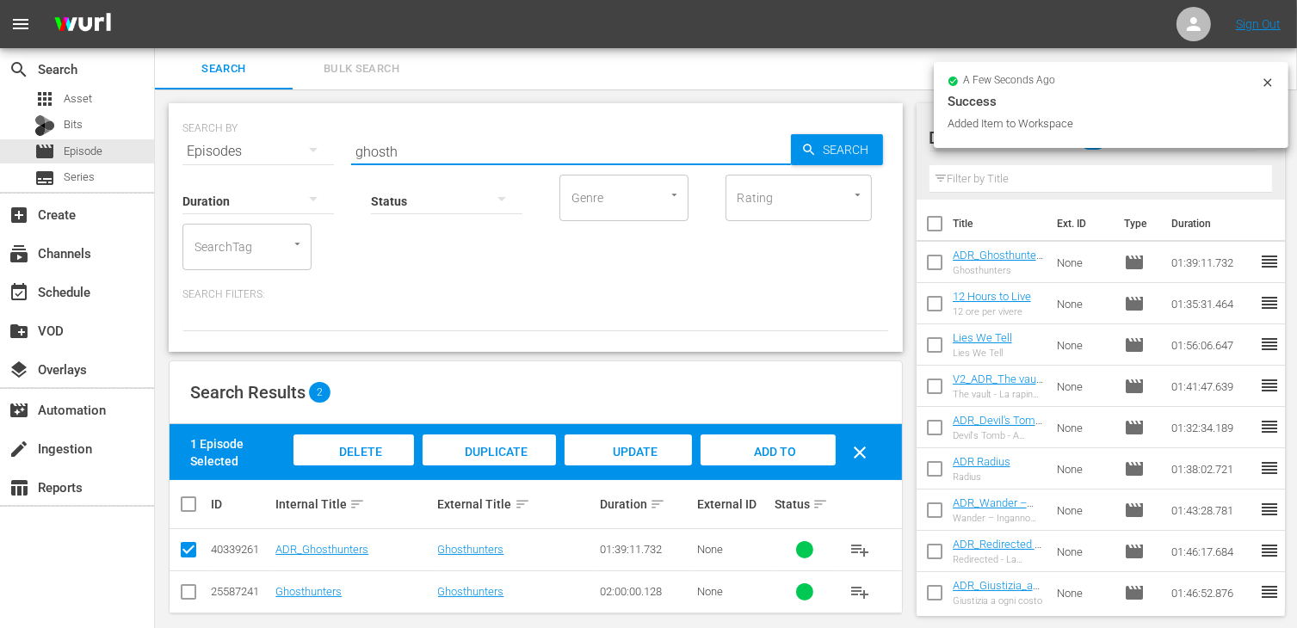
drag, startPoint x: 406, startPoint y: 149, endPoint x: 338, endPoint y: 145, distance: 68.1
click at [338, 145] on div "SEARCH BY Search By Episodes Search ID, Title, Description, Keywords, or Catego…" at bounding box center [535, 141] width 707 height 62
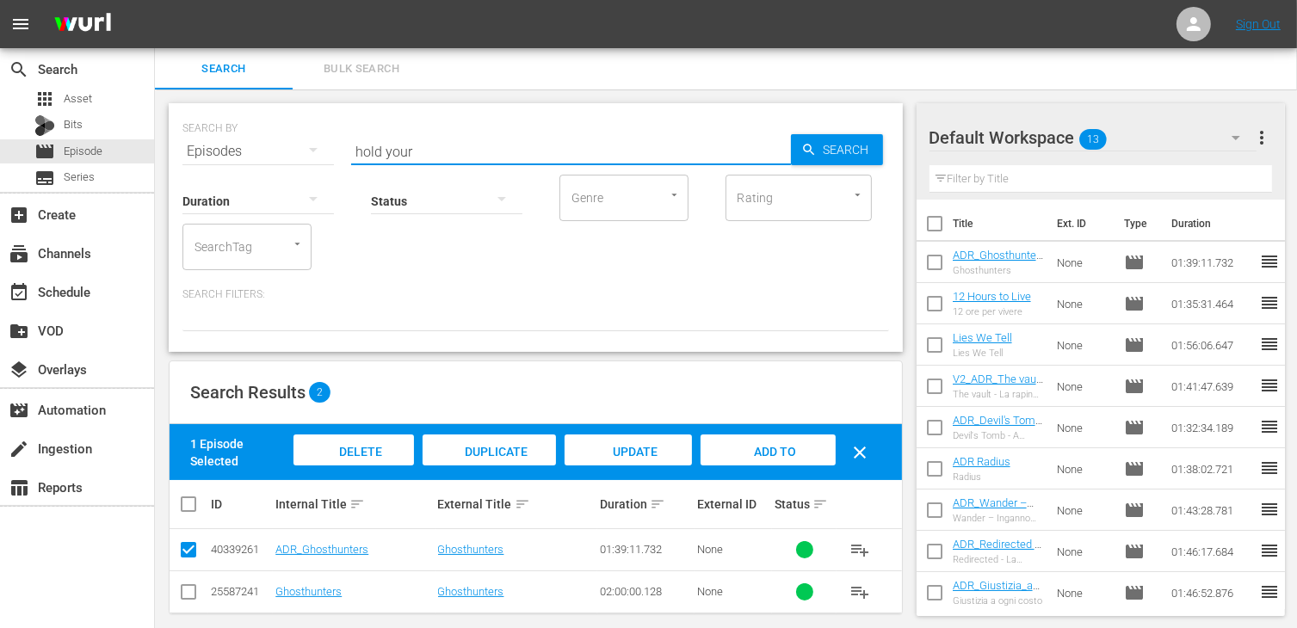
type input "hold your"
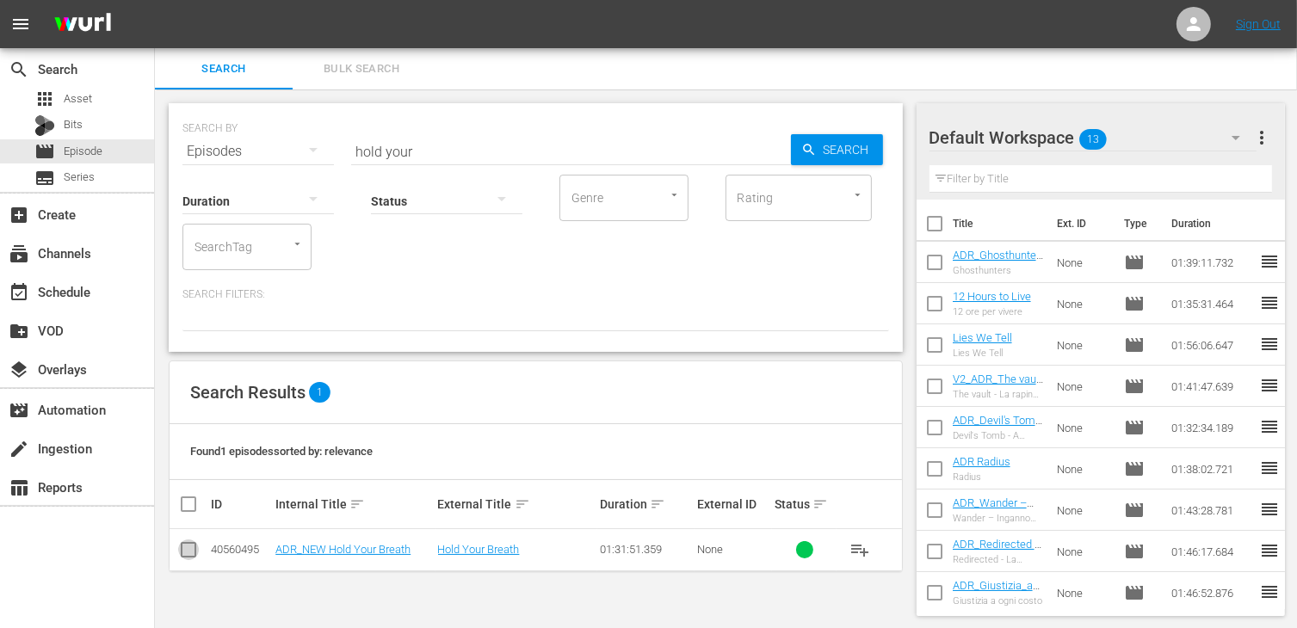
click at [190, 550] on input "checkbox" at bounding box center [188, 553] width 21 height 21
checkbox input "true"
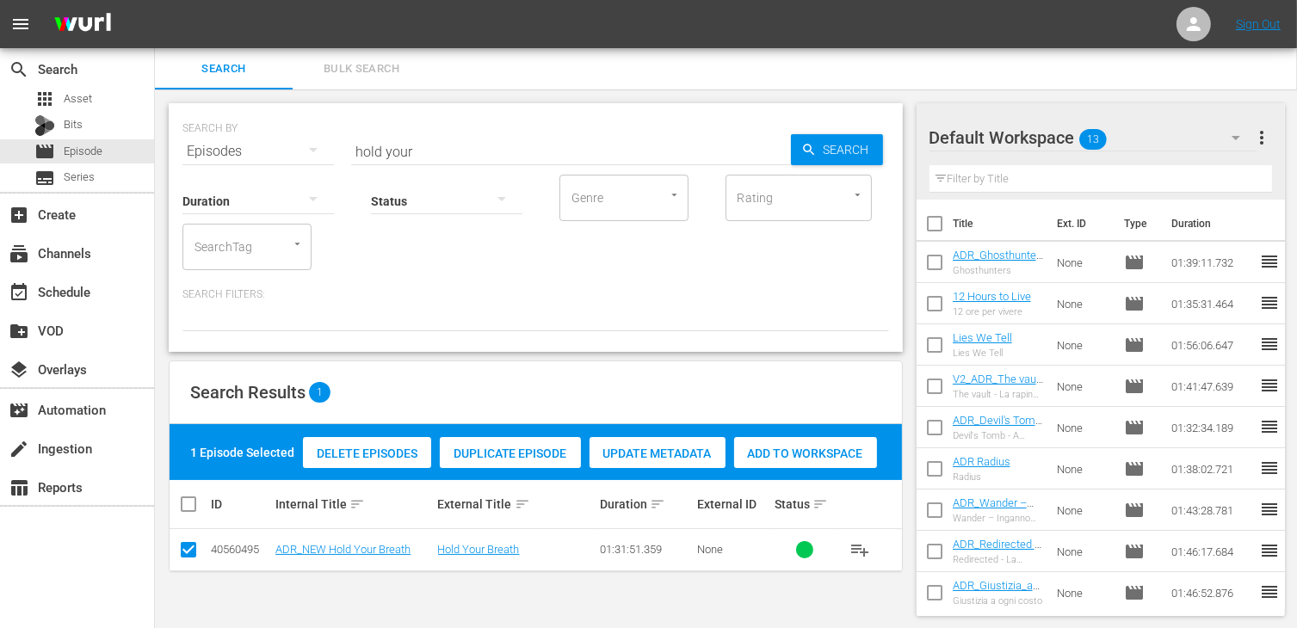
click at [819, 455] on span "Add to Workspace" at bounding box center [805, 454] width 143 height 14
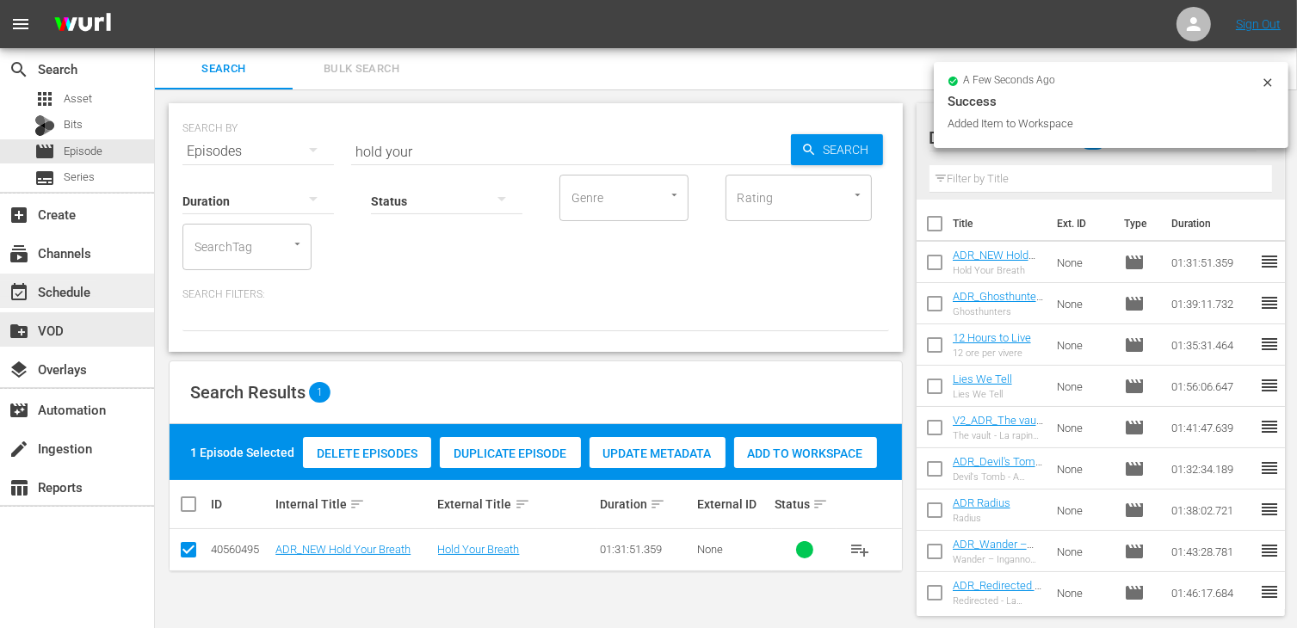
click at [67, 293] on div "event_available Schedule" at bounding box center [48, 288] width 96 height 15
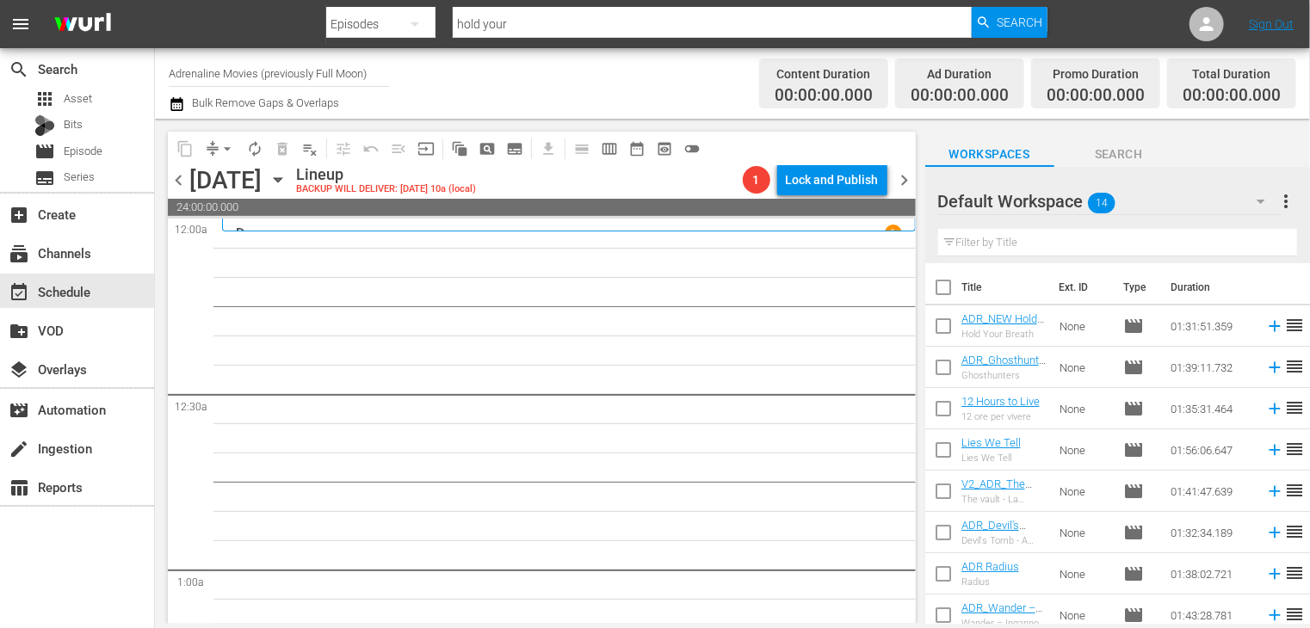
click at [946, 288] on input "checkbox" at bounding box center [943, 291] width 36 height 36
checkbox input "true"
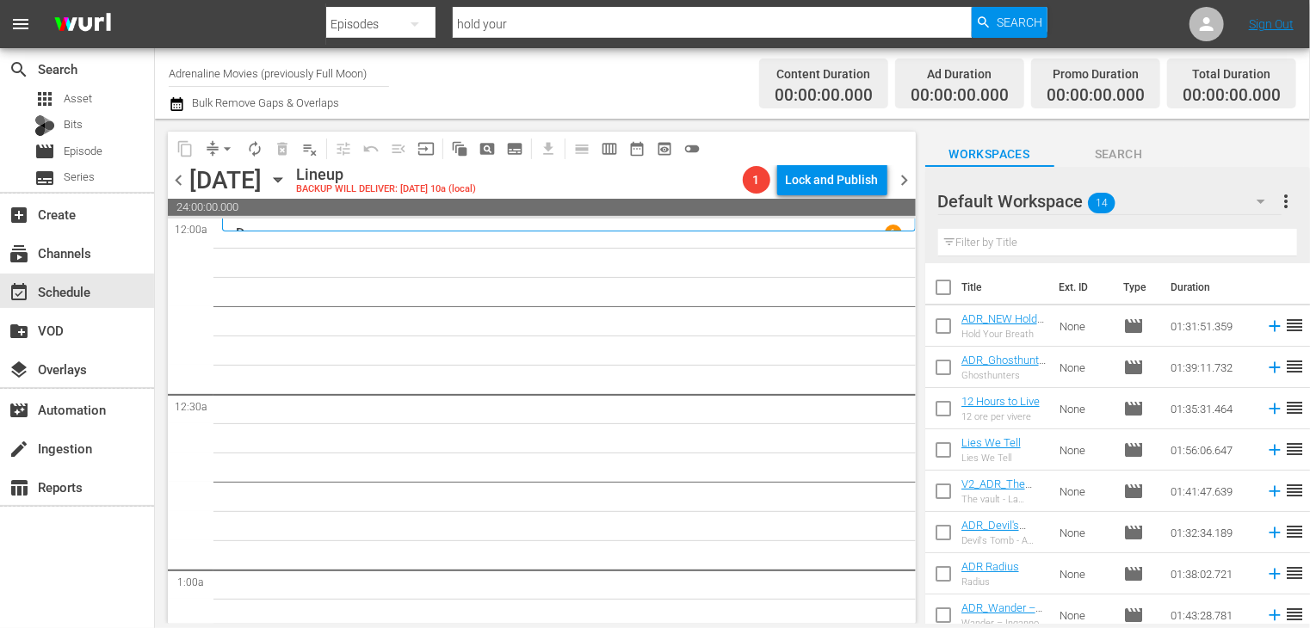
checkbox input "true"
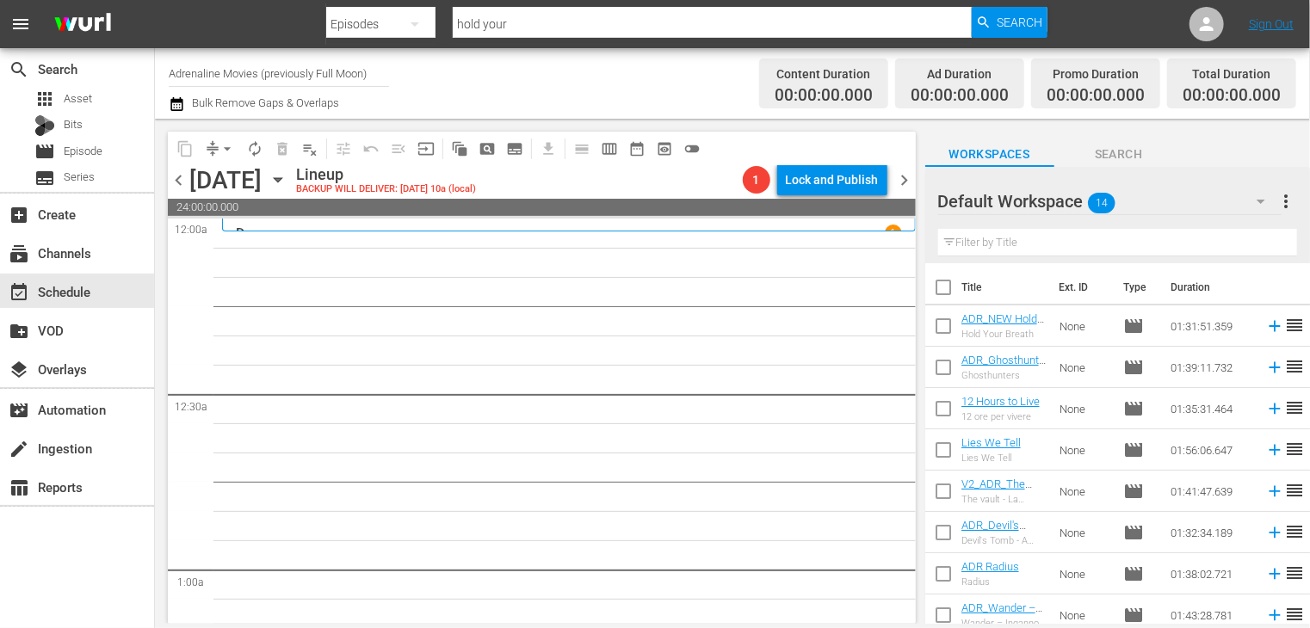
checkbox input "true"
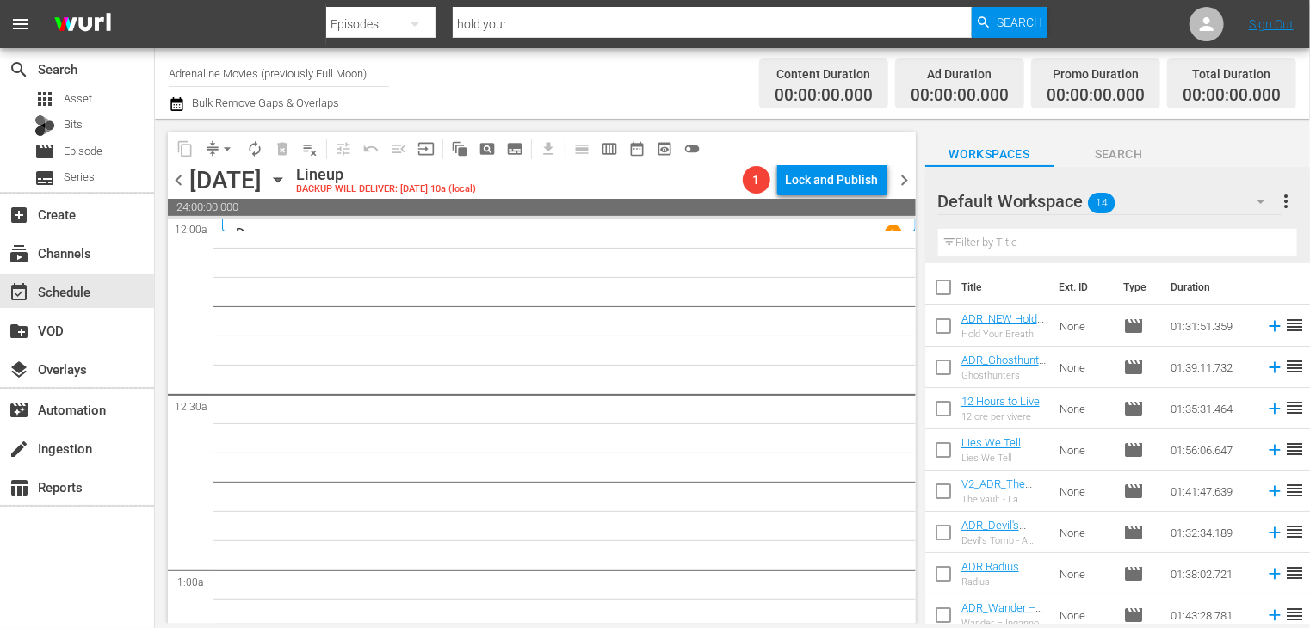
checkbox input "true"
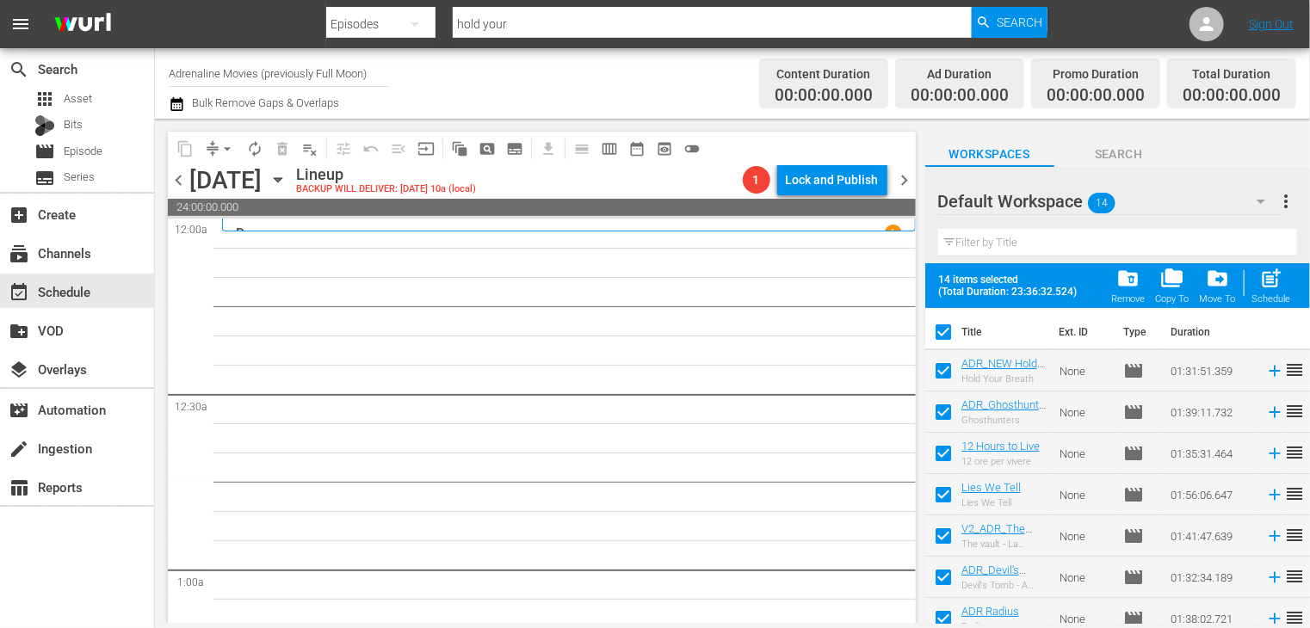
click at [1268, 281] on span "post_add" at bounding box center [1271, 278] width 23 height 23
checkbox input "false"
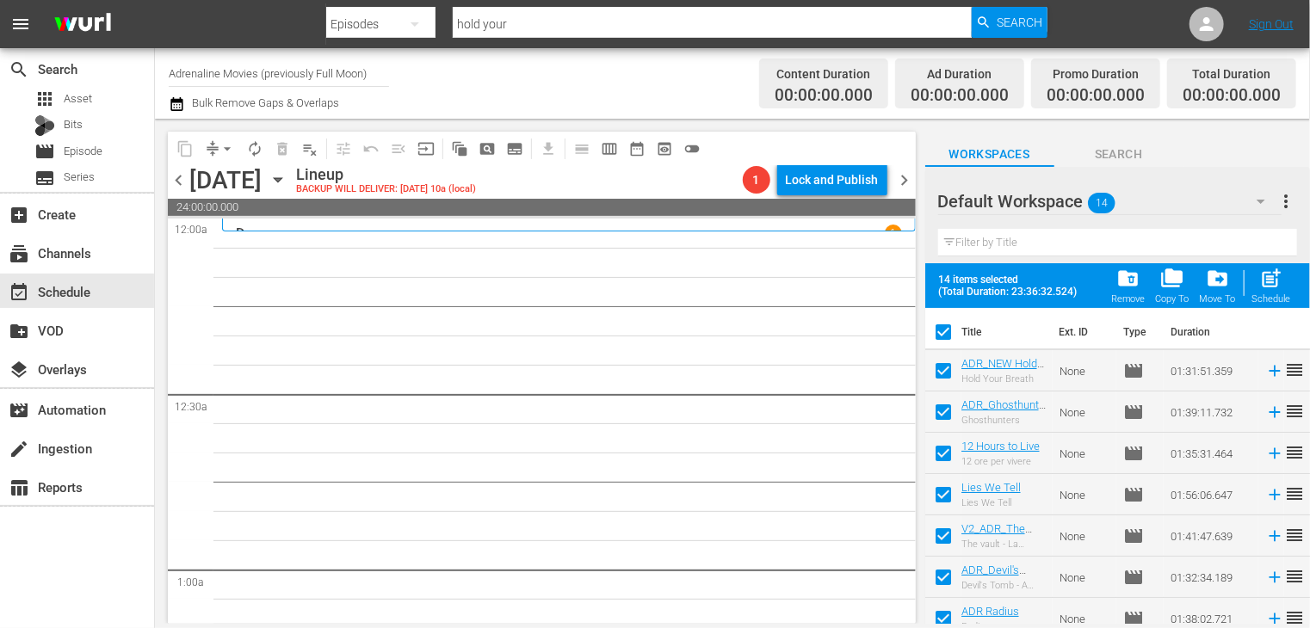
checkbox input "false"
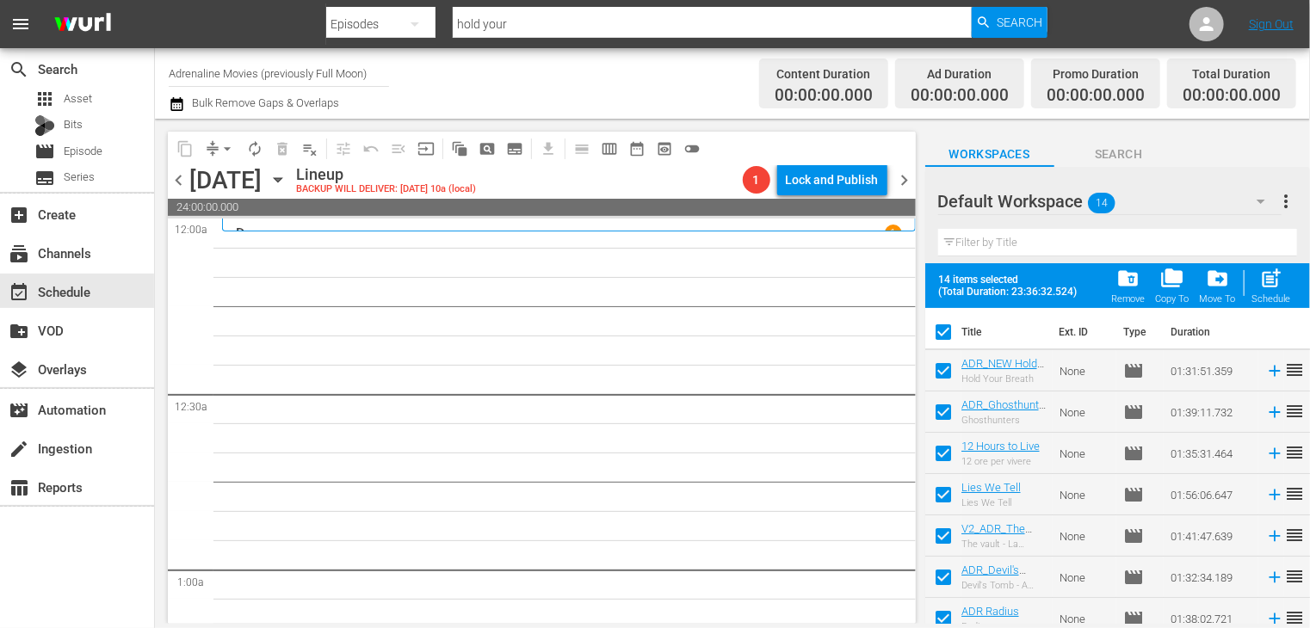
checkbox input "false"
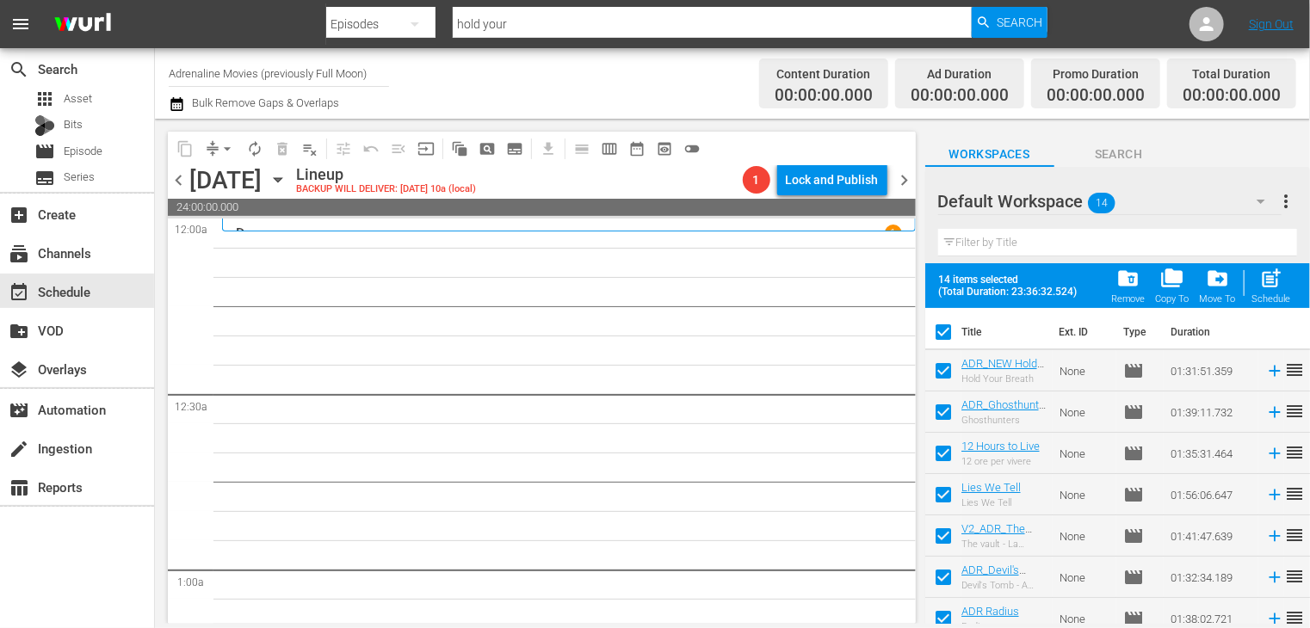
checkbox input "false"
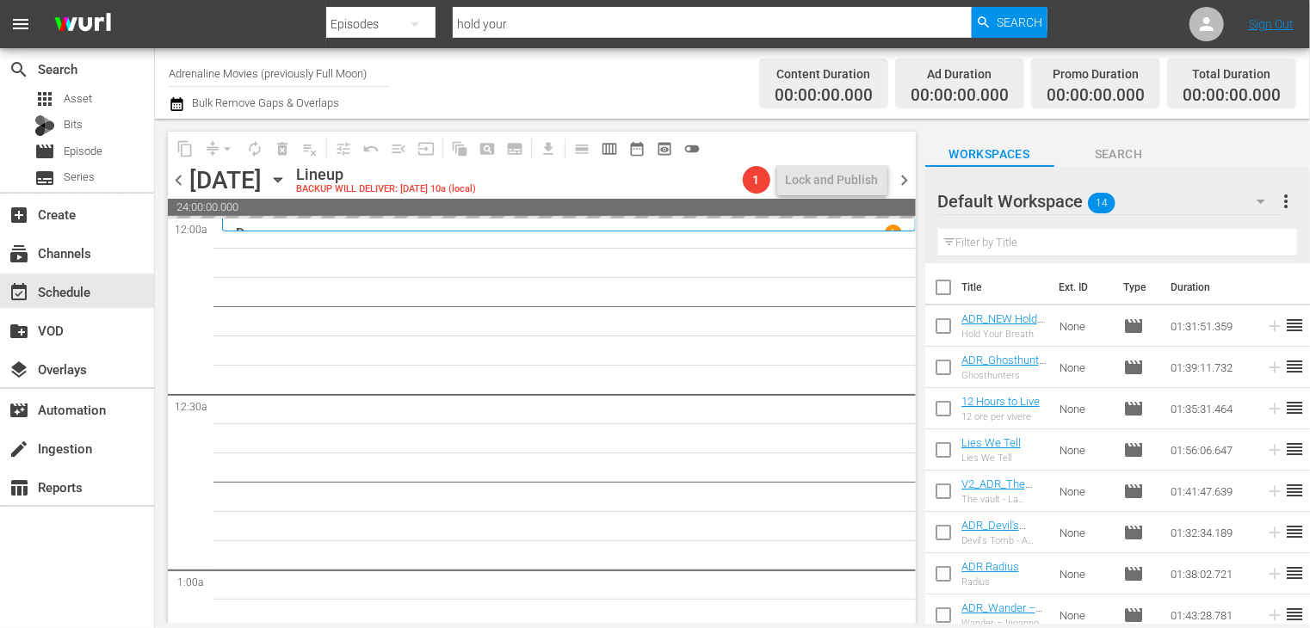
click at [906, 181] on span "chevron_right" at bounding box center [905, 181] width 22 height 22
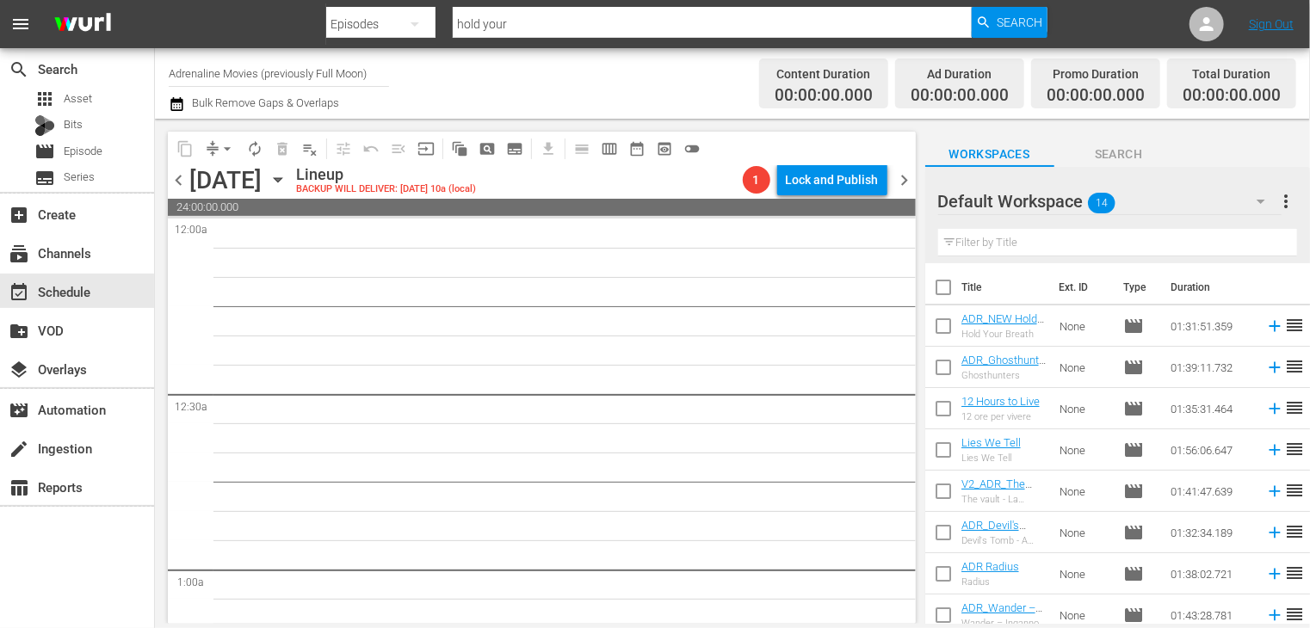
click at [181, 183] on span "chevron_left" at bounding box center [179, 181] width 22 height 22
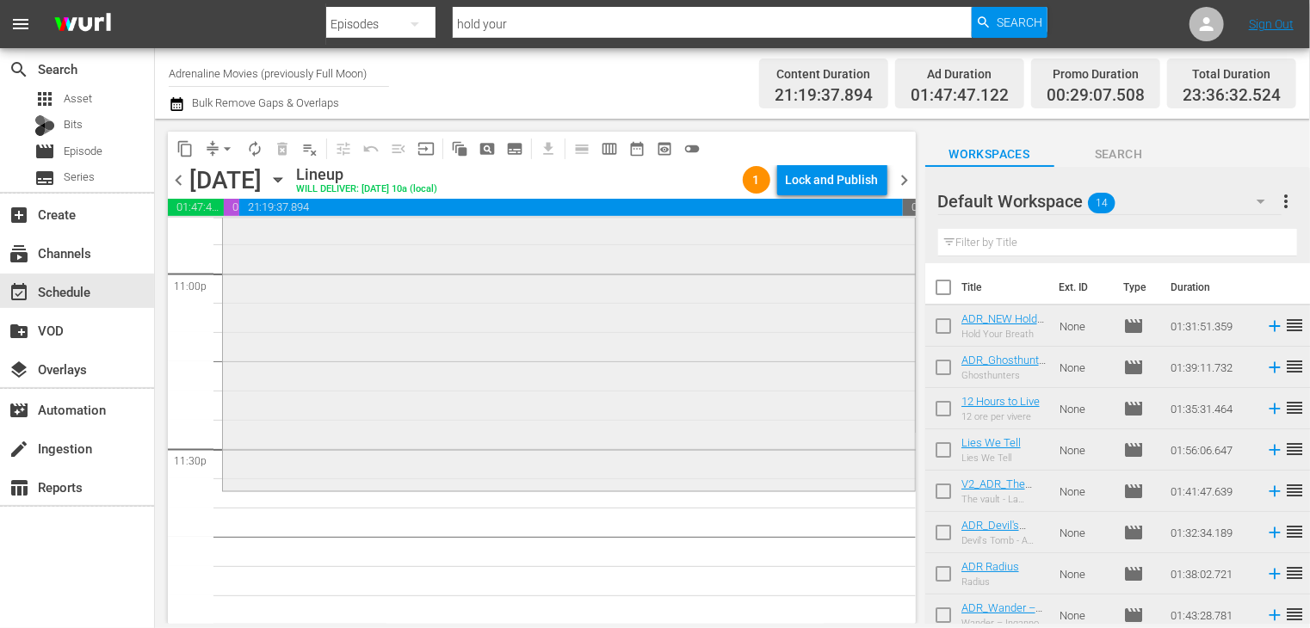
scroll to position [7505, 0]
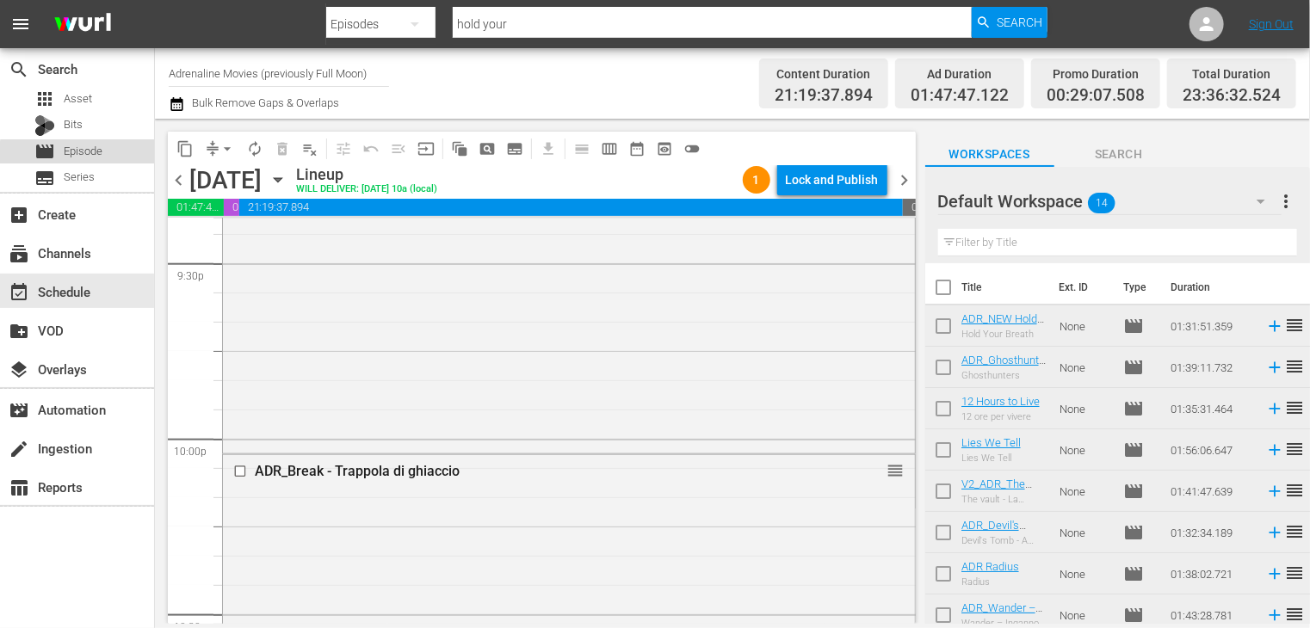
click at [88, 163] on div "movie Episode" at bounding box center [68, 151] width 68 height 24
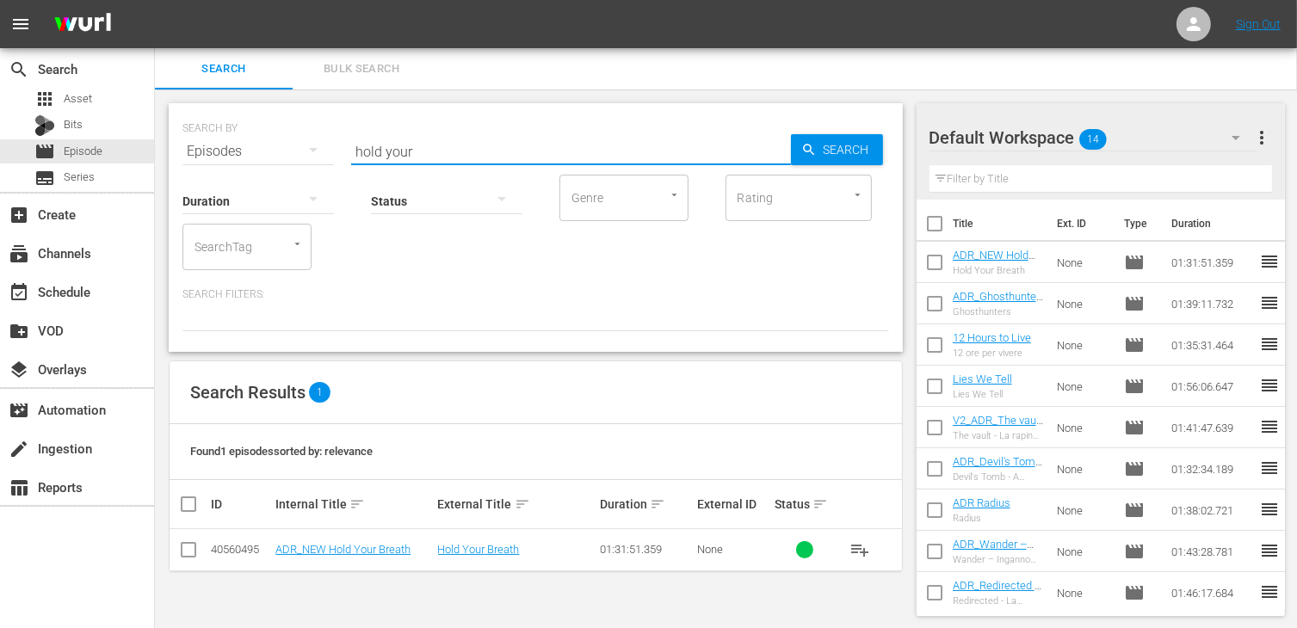
drag, startPoint x: 420, startPoint y: 151, endPoint x: 224, endPoint y: 135, distance: 196.9
click at [224, 135] on div "SEARCH BY Search By Episodes Search ID, Title, Description, Keywords, or Catego…" at bounding box center [535, 141] width 707 height 62
type input "prese"
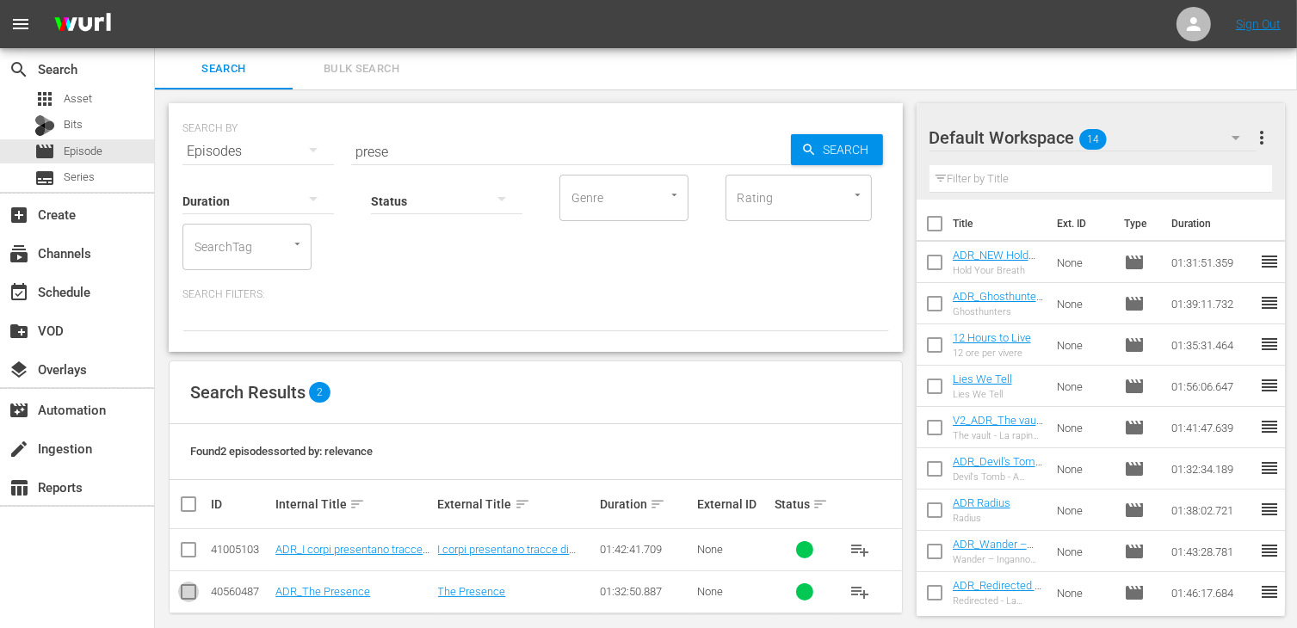
drag, startPoint x: 189, startPoint y: 596, endPoint x: 234, endPoint y: 590, distance: 45.2
click at [189, 596] on input "checkbox" at bounding box center [188, 595] width 21 height 21
checkbox input "true"
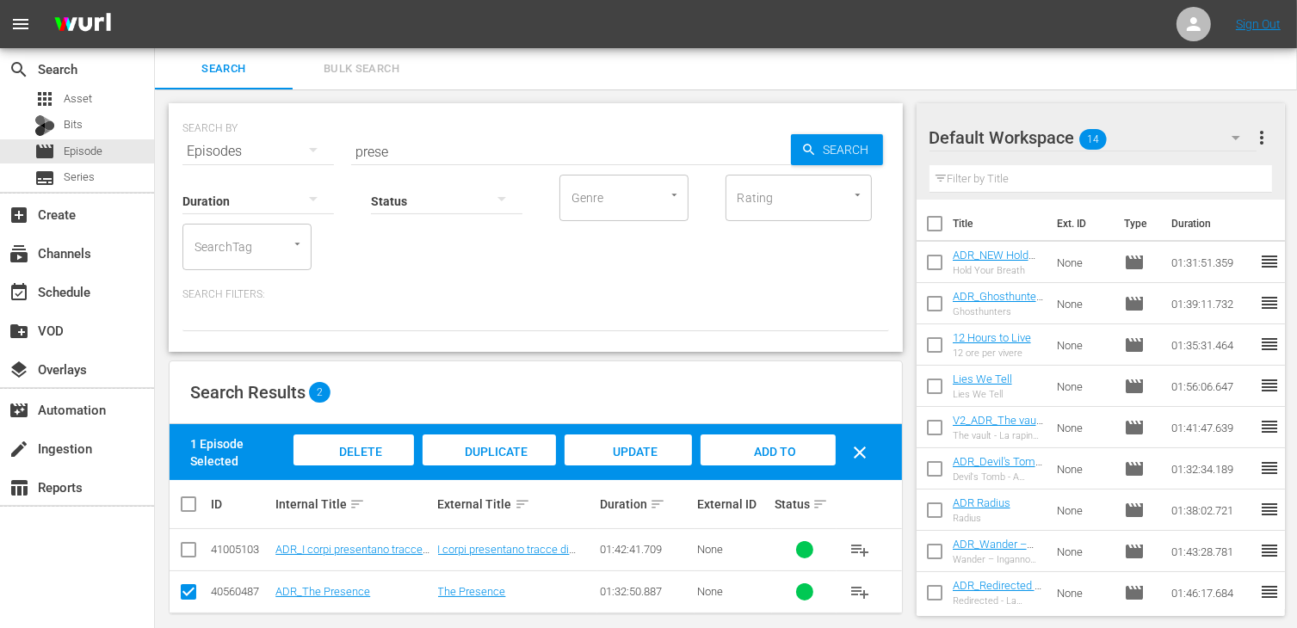
click at [757, 452] on span "Add to Workspace" at bounding box center [768, 468] width 84 height 46
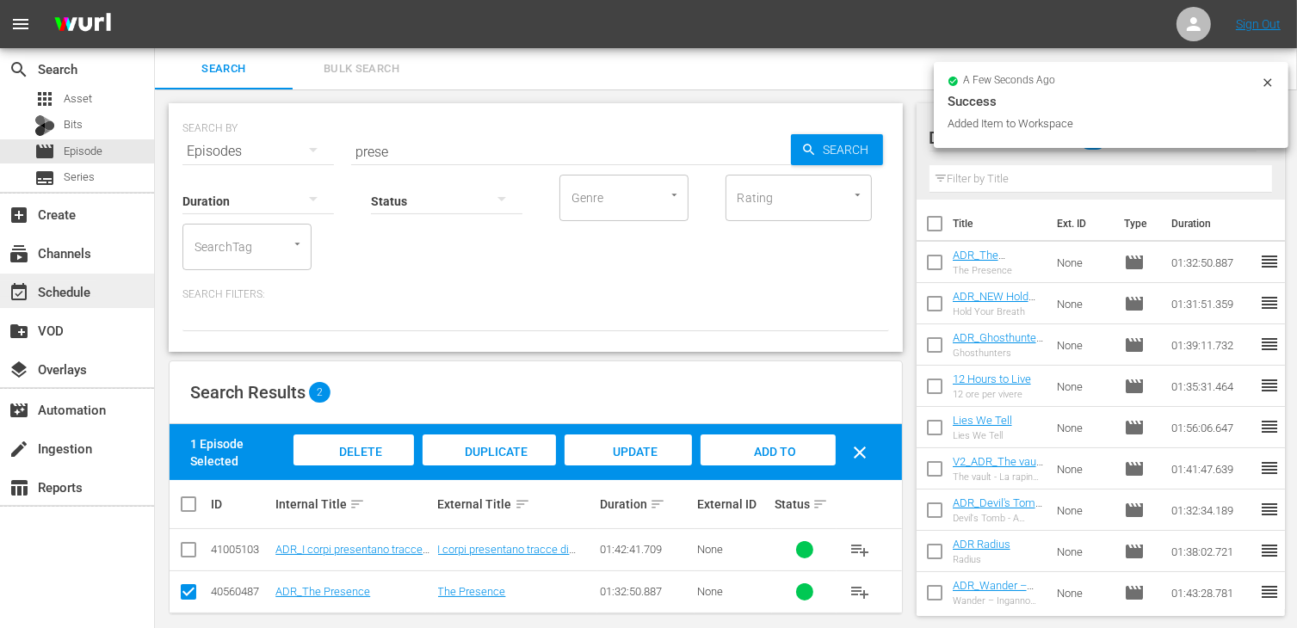
click at [87, 289] on div "event_available Schedule" at bounding box center [48, 288] width 96 height 15
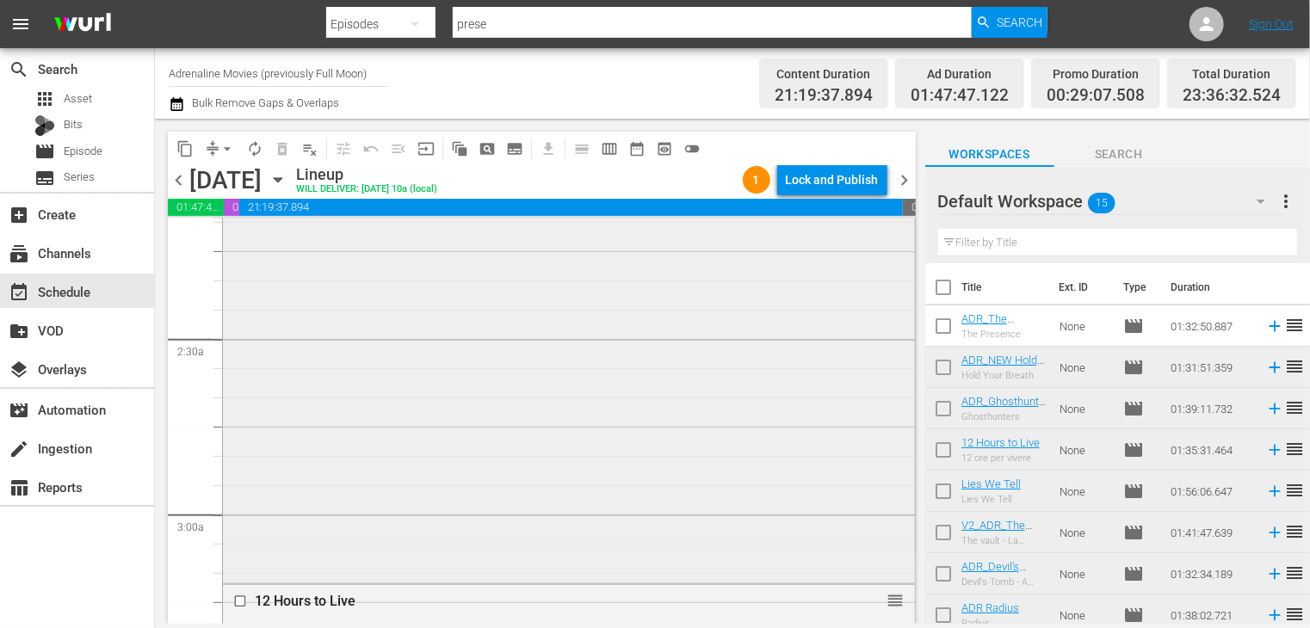
scroll to position [775, 0]
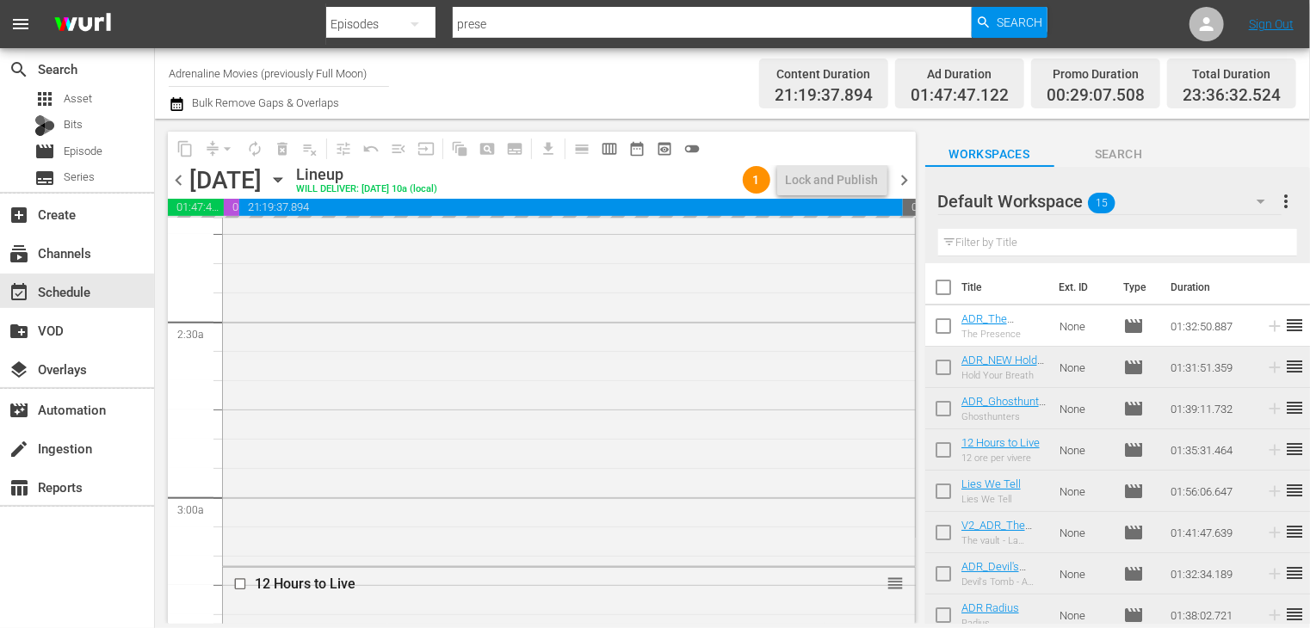
click at [906, 179] on span "chevron_right" at bounding box center [905, 181] width 22 height 22
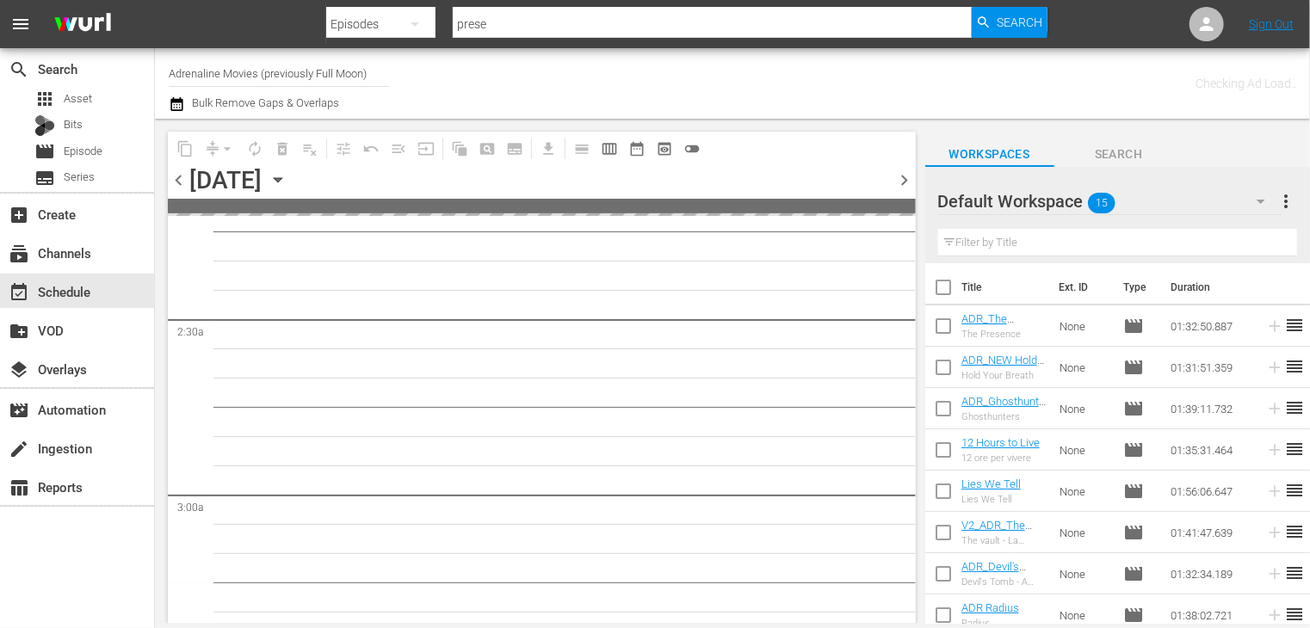
scroll to position [833, 0]
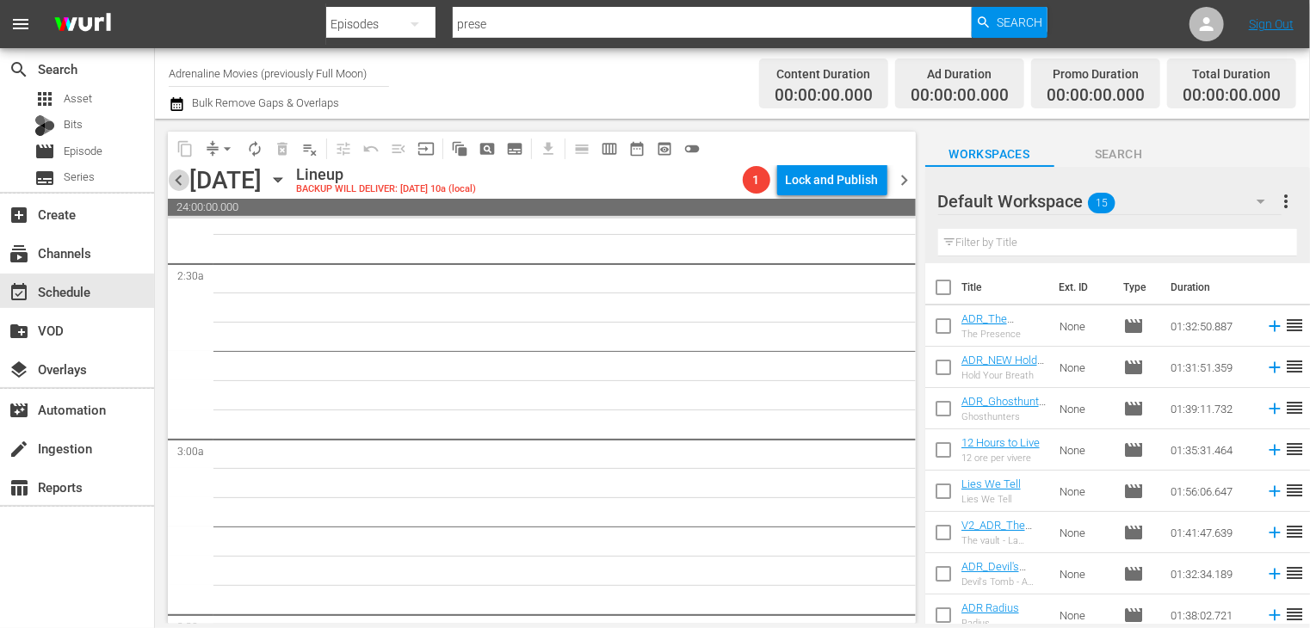
click at [182, 184] on span "chevron_left" at bounding box center [179, 181] width 22 height 22
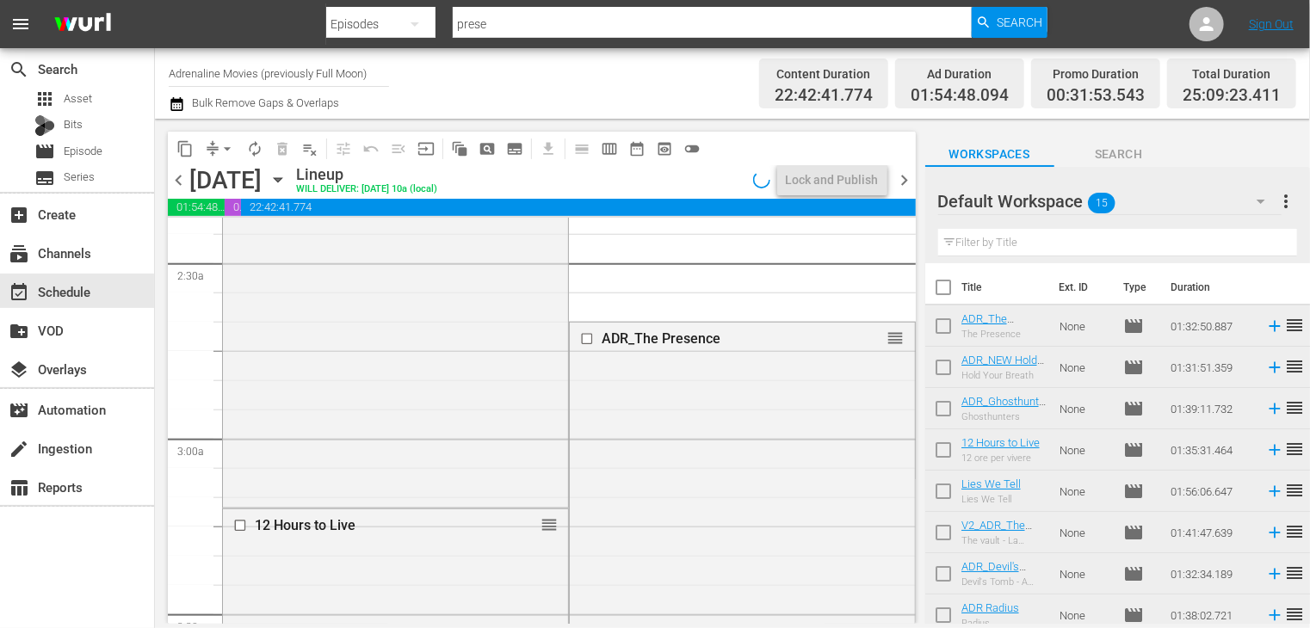
scroll to position [775, 0]
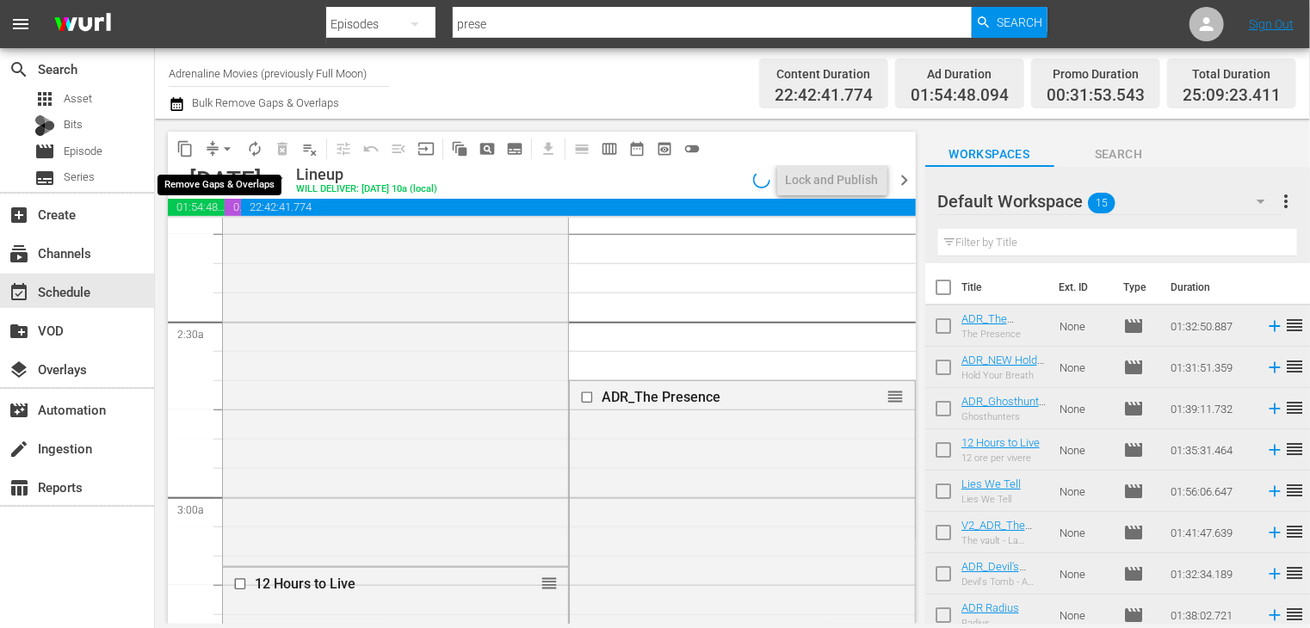
click at [229, 152] on span "arrow_drop_down" at bounding box center [227, 148] width 17 height 17
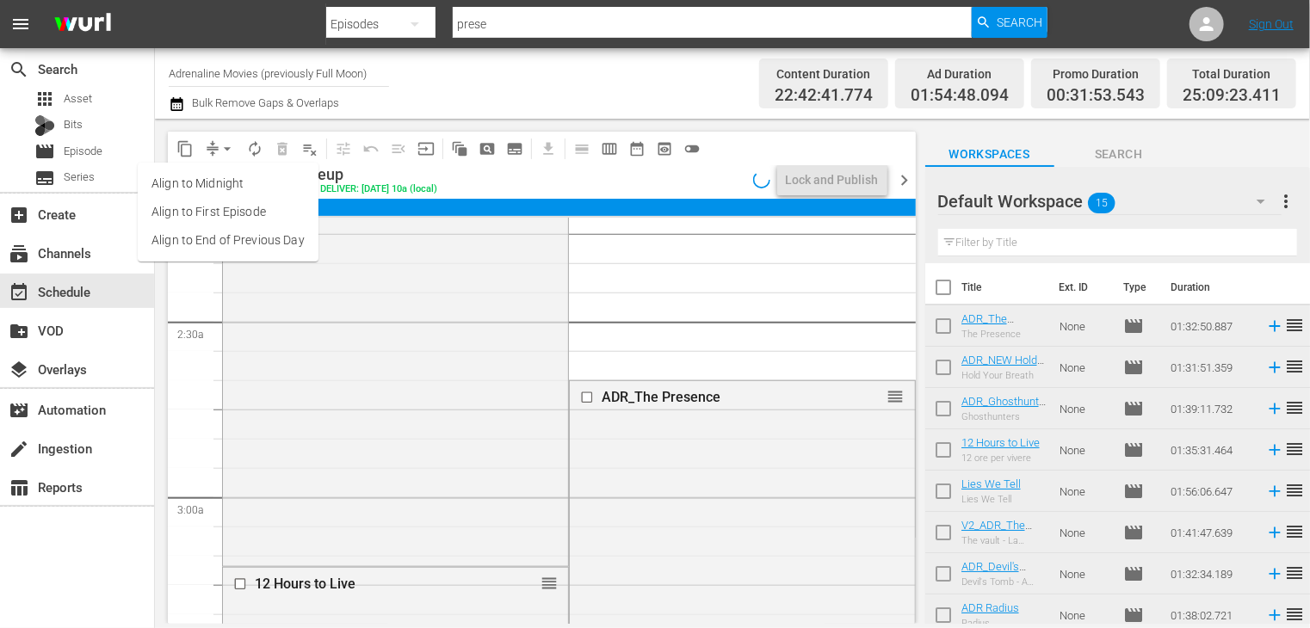
click at [238, 242] on li "Align to End of Previous Day" at bounding box center [228, 240] width 181 height 28
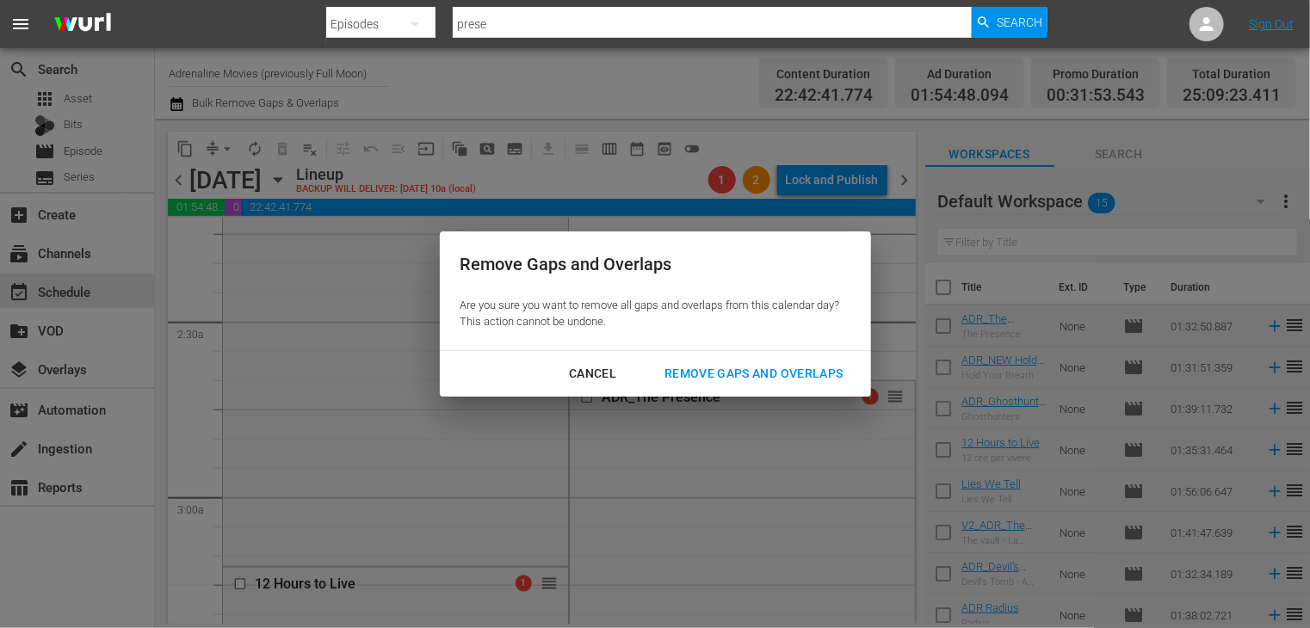
click at [757, 374] on div "Remove Gaps and Overlaps" at bounding box center [754, 374] width 206 height 22
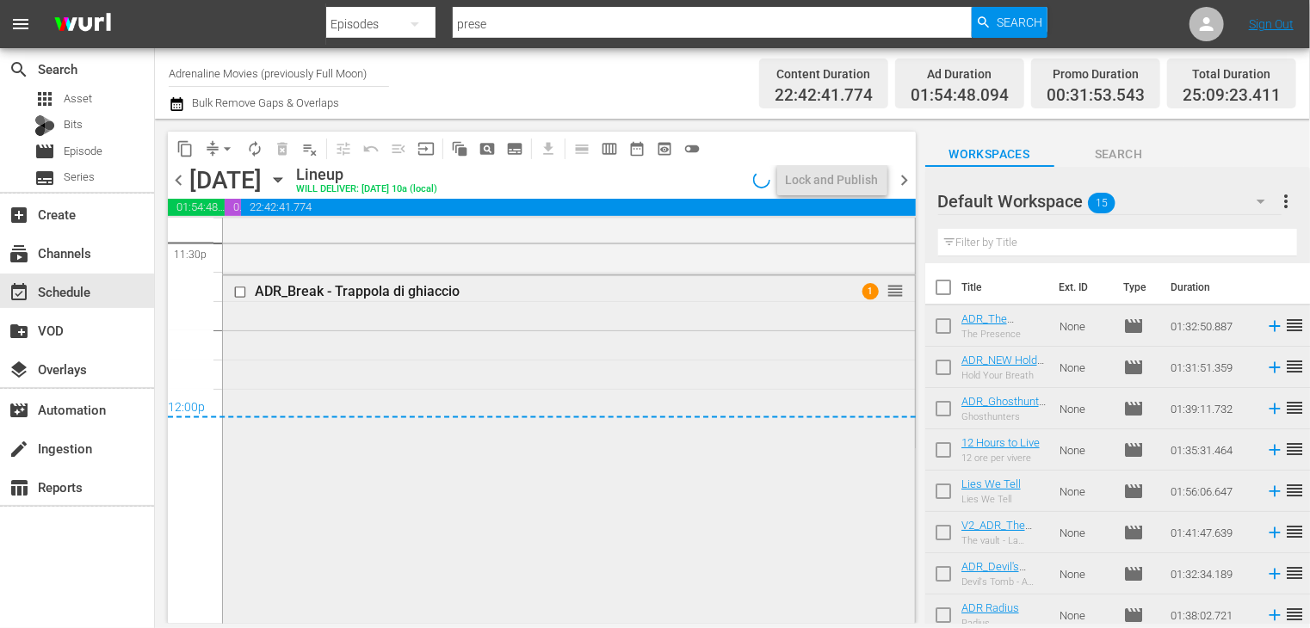
scroll to position [8088, 0]
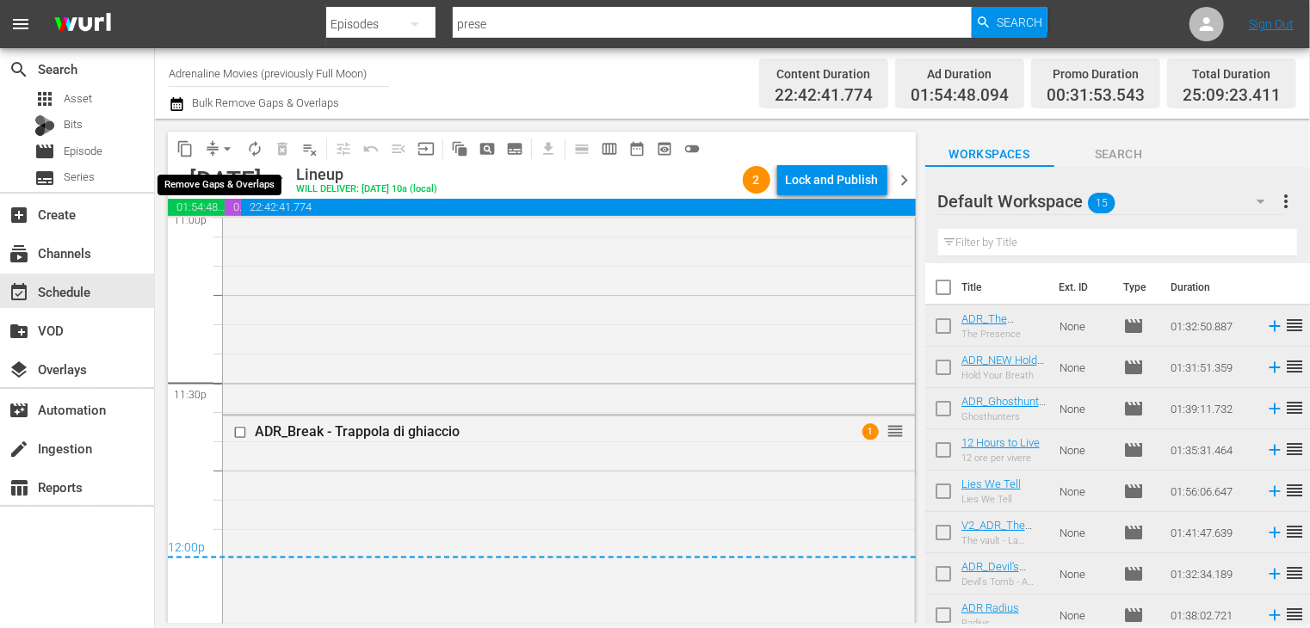
click at [225, 151] on span "arrow_drop_down" at bounding box center [227, 148] width 17 height 17
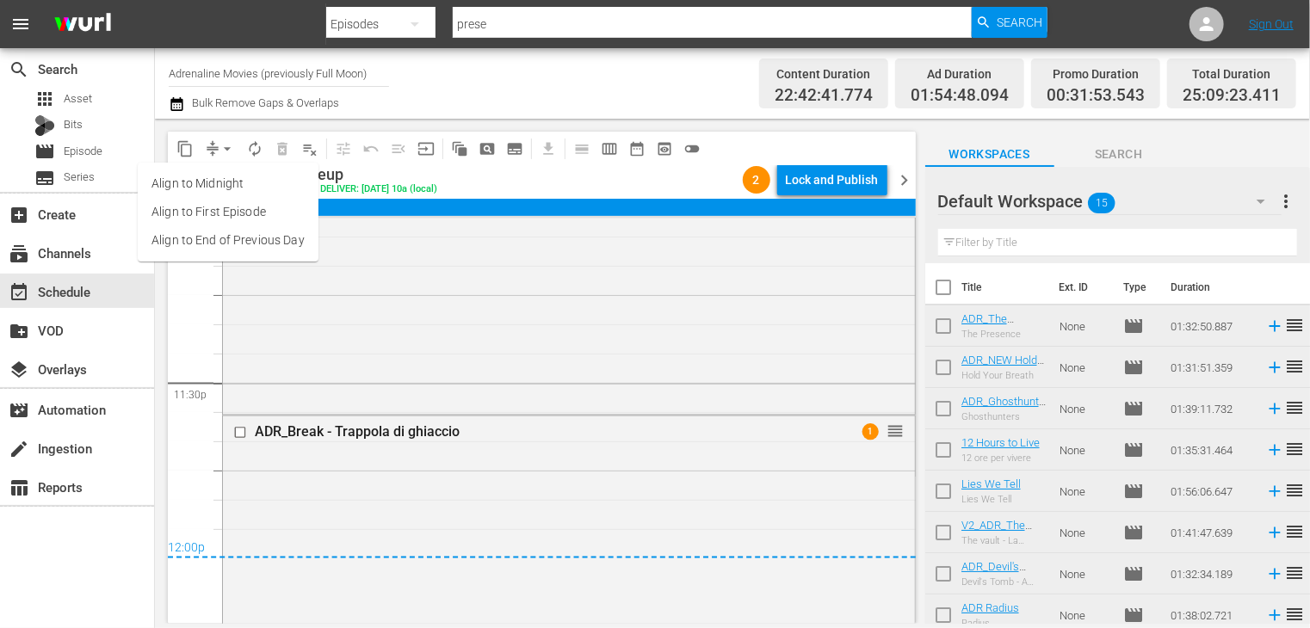
click at [238, 245] on li "Align to End of Previous Day" at bounding box center [228, 240] width 181 height 28
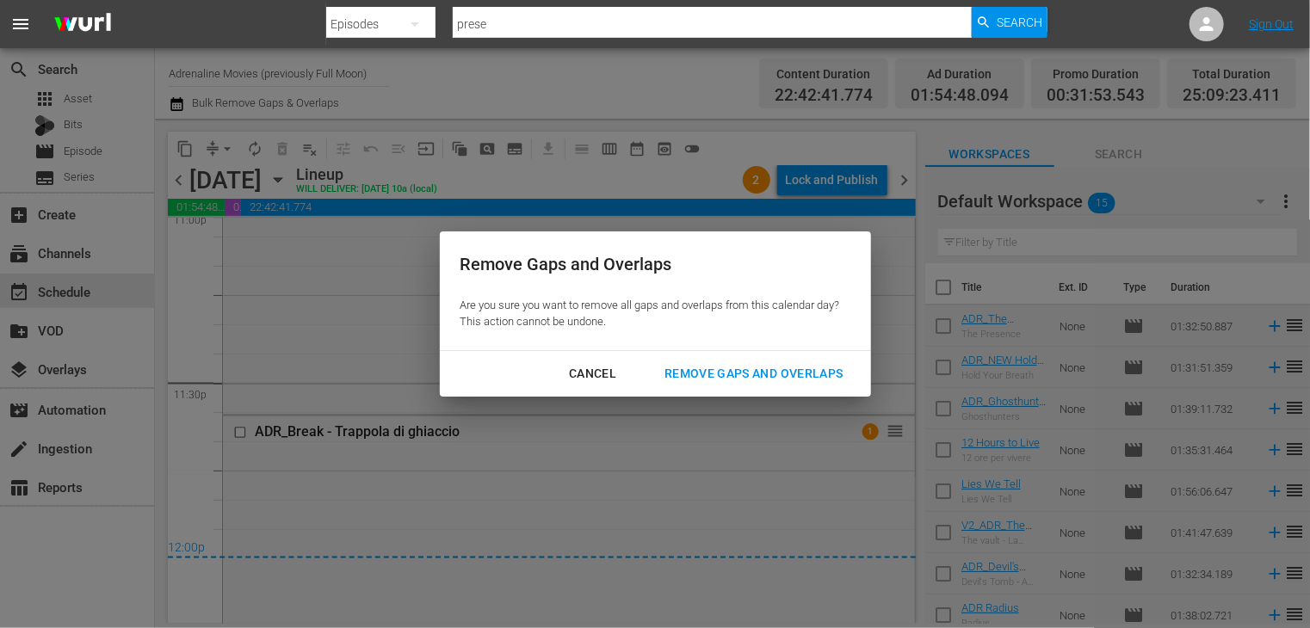
click at [744, 378] on div "Remove Gaps and Overlaps" at bounding box center [754, 374] width 206 height 22
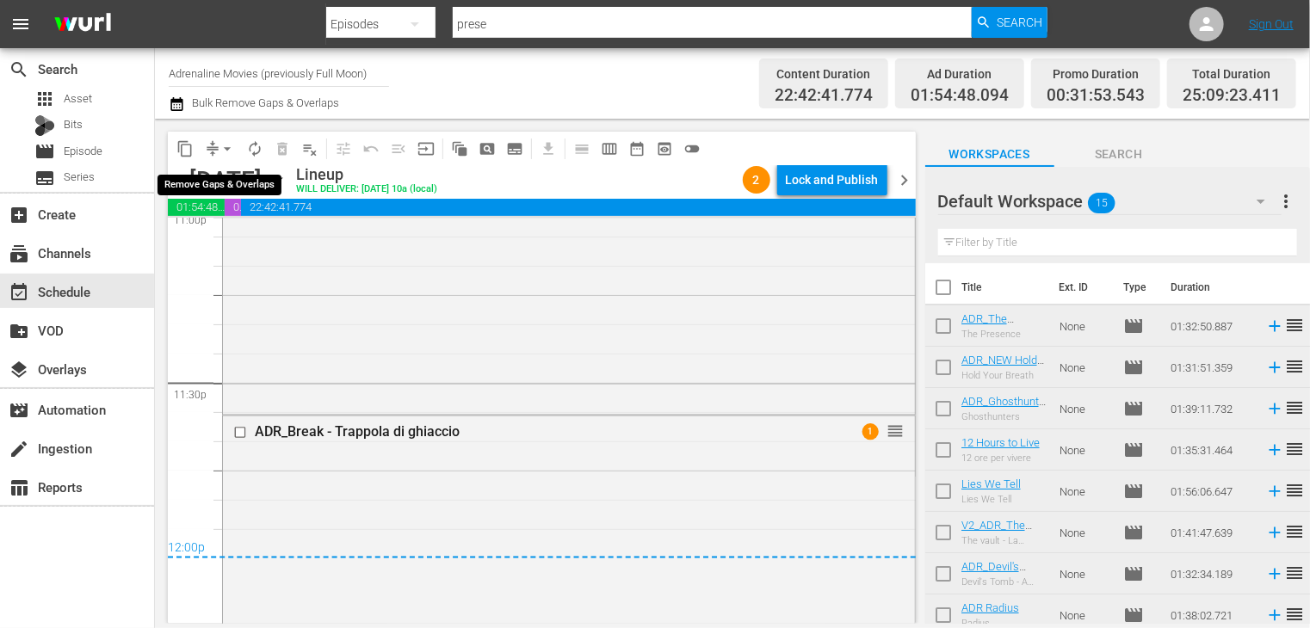
click at [226, 149] on span "arrow_drop_down" at bounding box center [227, 148] width 17 height 17
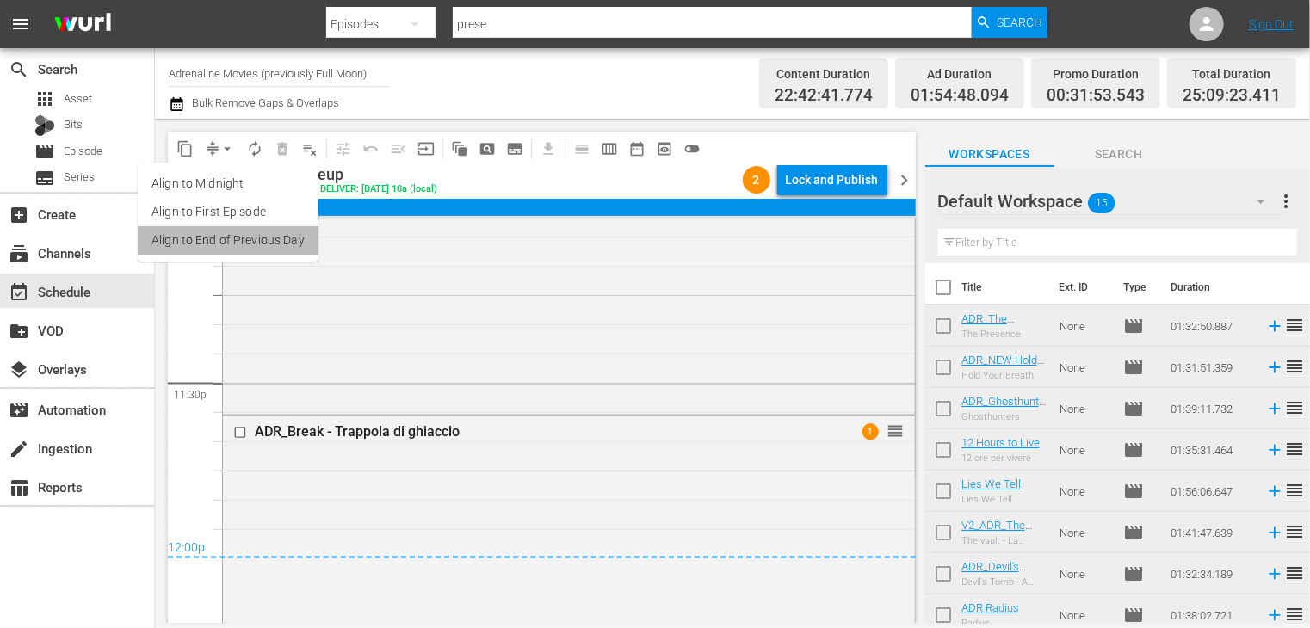
click at [234, 243] on li "Align to End of Previous Day" at bounding box center [228, 240] width 181 height 28
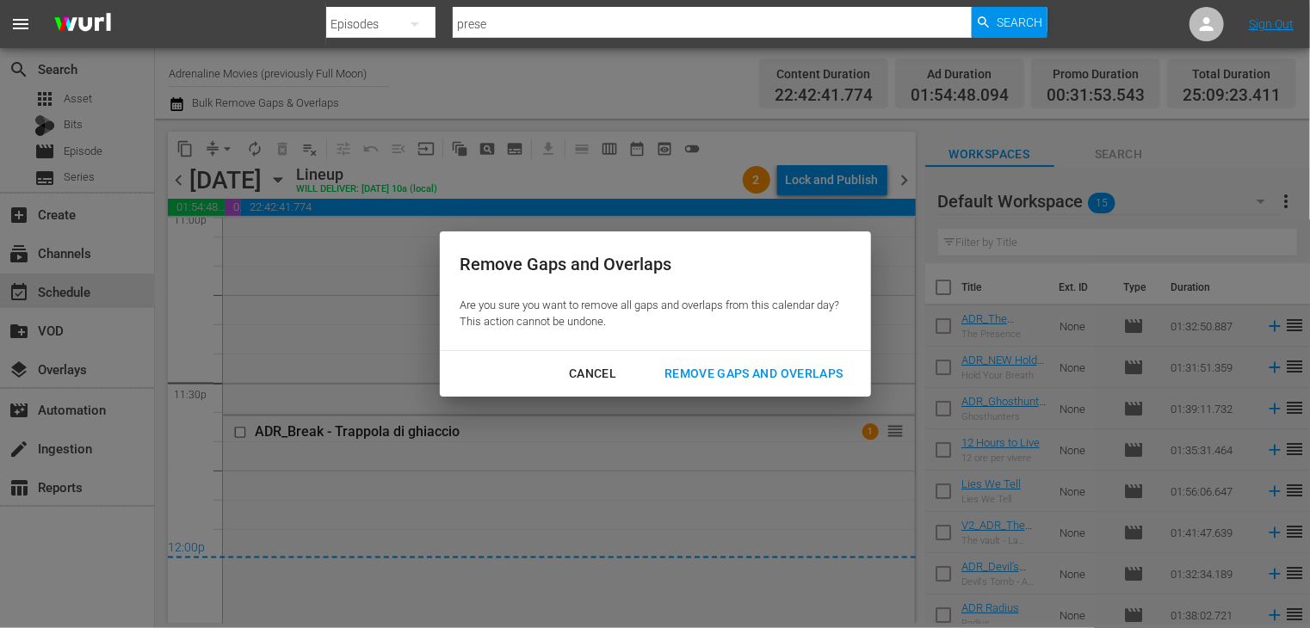
click at [731, 371] on div "Remove Gaps and Overlaps" at bounding box center [754, 374] width 206 height 22
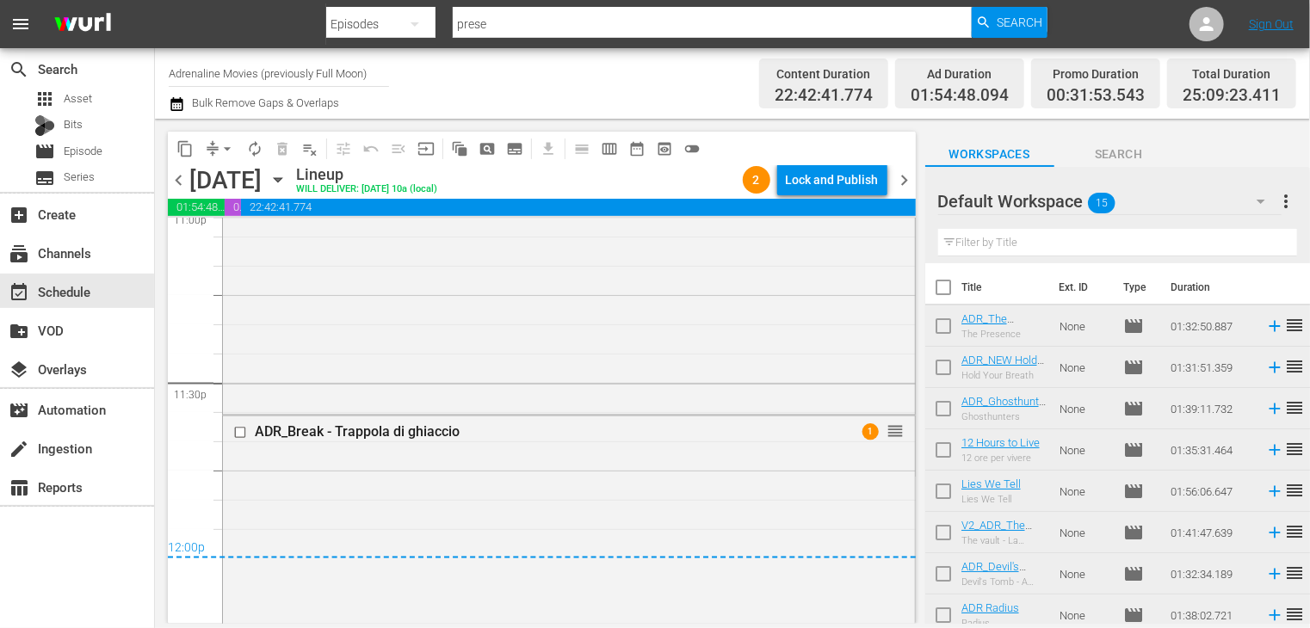
click at [957, 299] on input "checkbox" at bounding box center [943, 291] width 36 height 36
checkbox input "true"
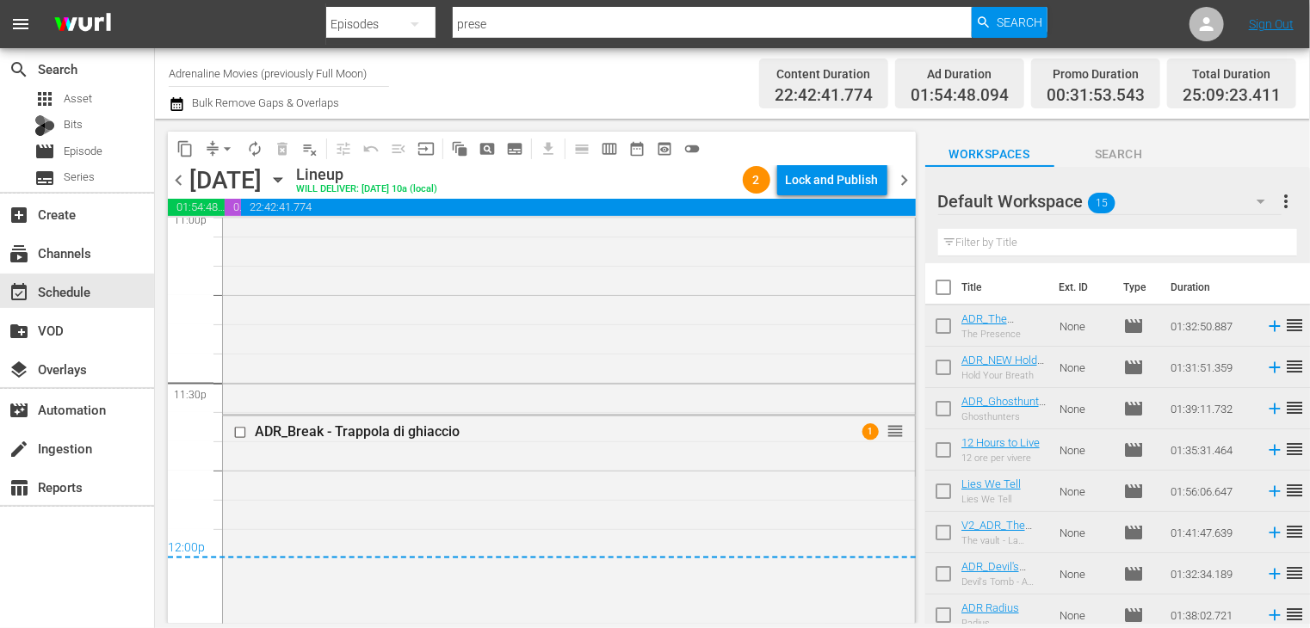
checkbox input "true"
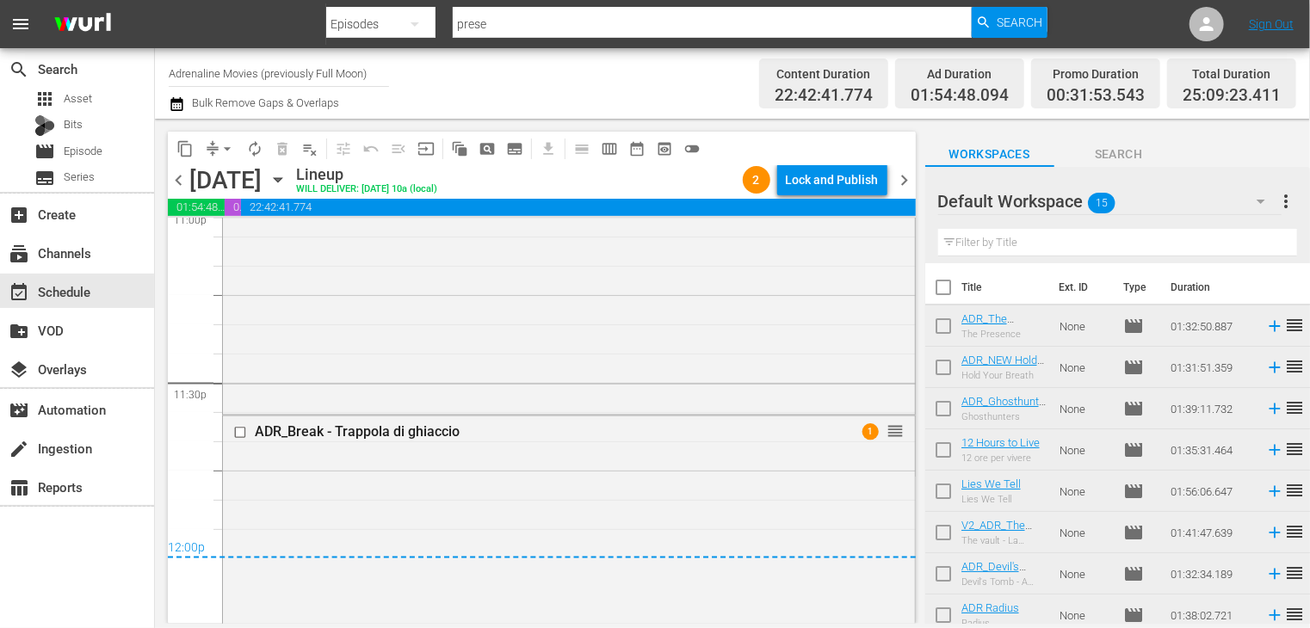
checkbox input "true"
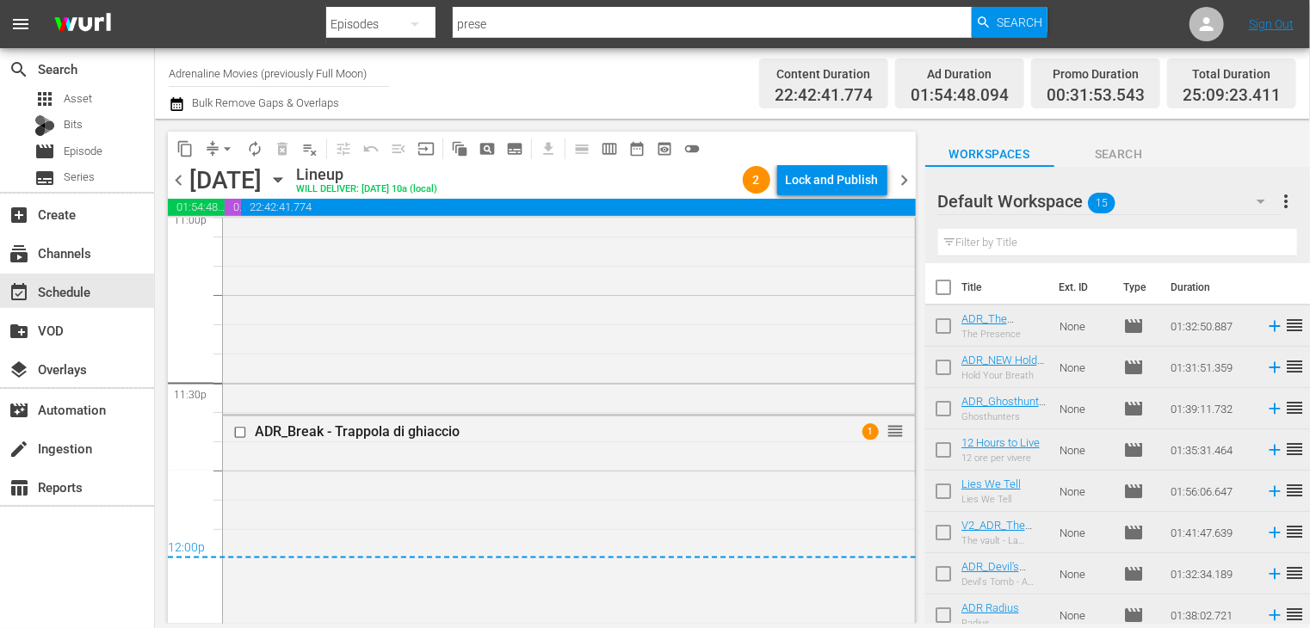
checkbox input "true"
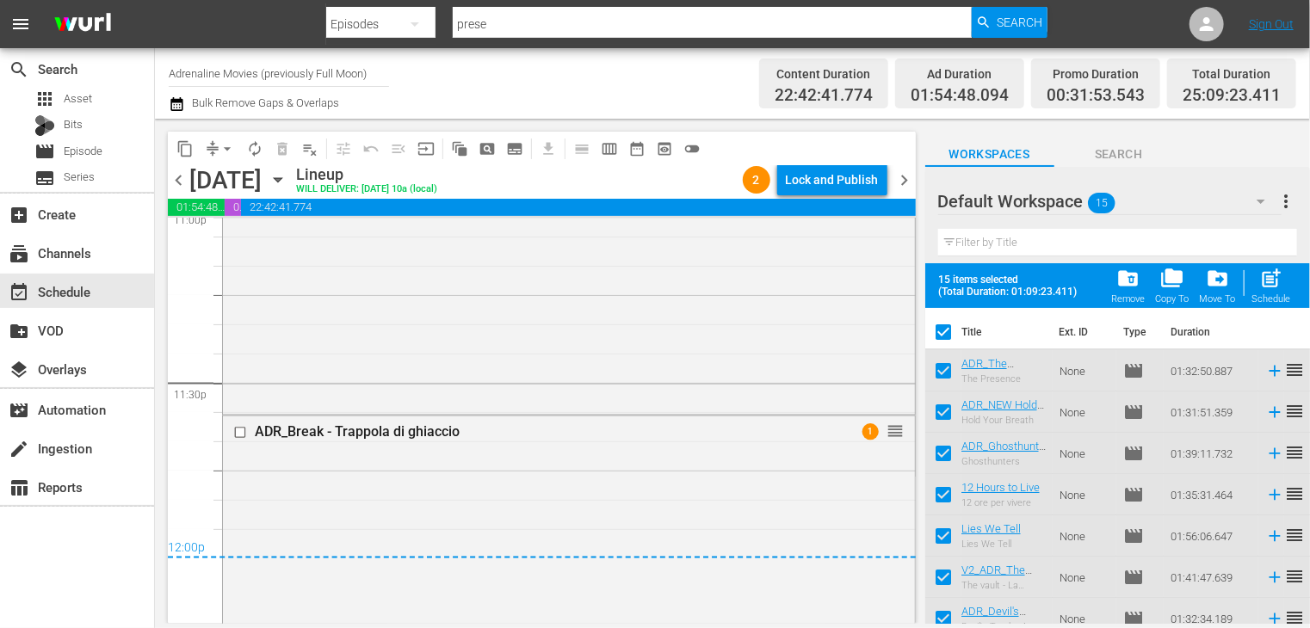
click at [1125, 287] on span "folder_delete" at bounding box center [1127, 278] width 23 height 23
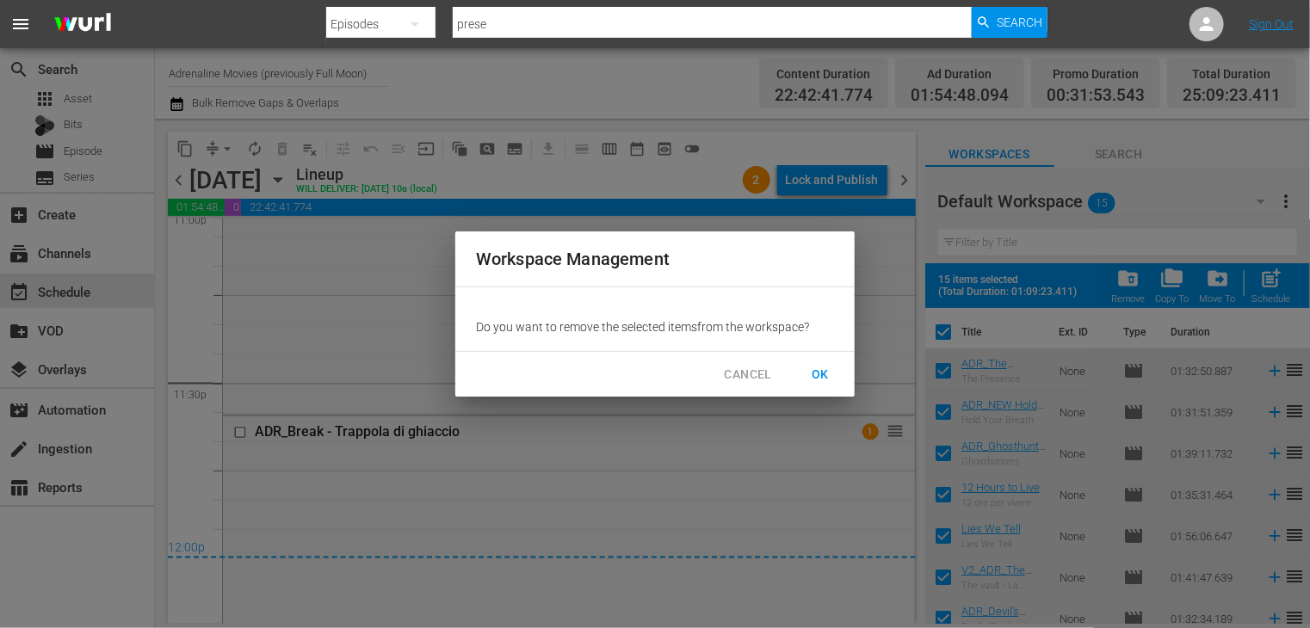
click at [818, 373] on span "OK" at bounding box center [820, 375] width 28 height 22
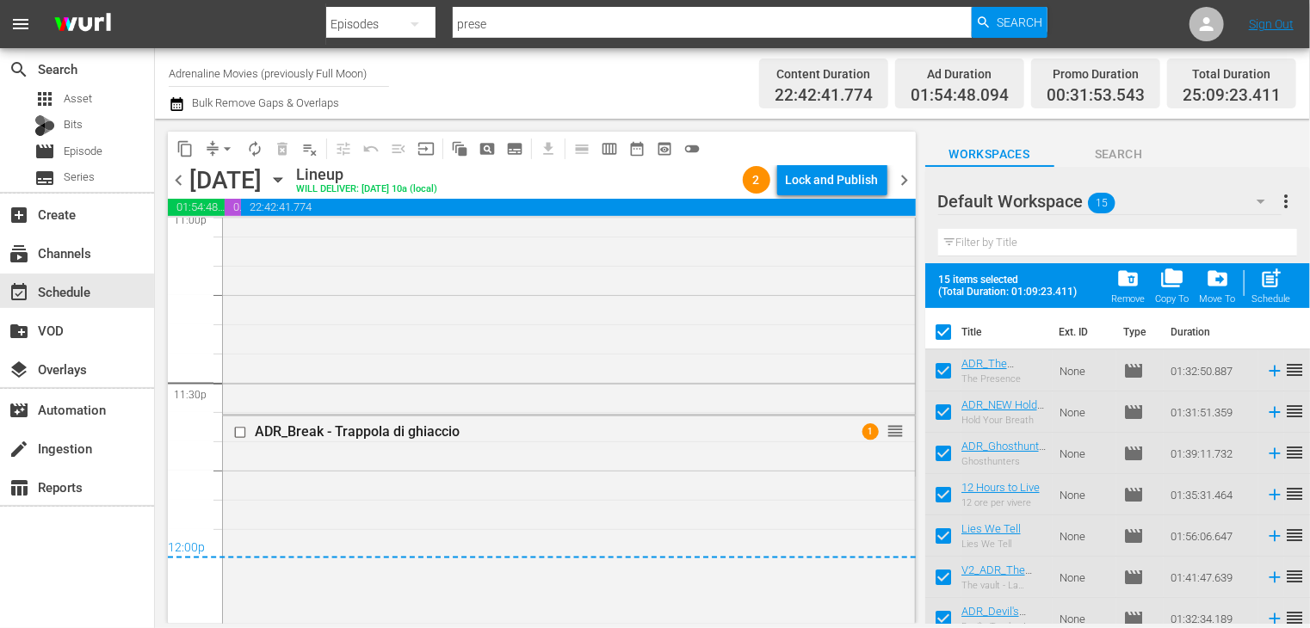
checkbox input "false"
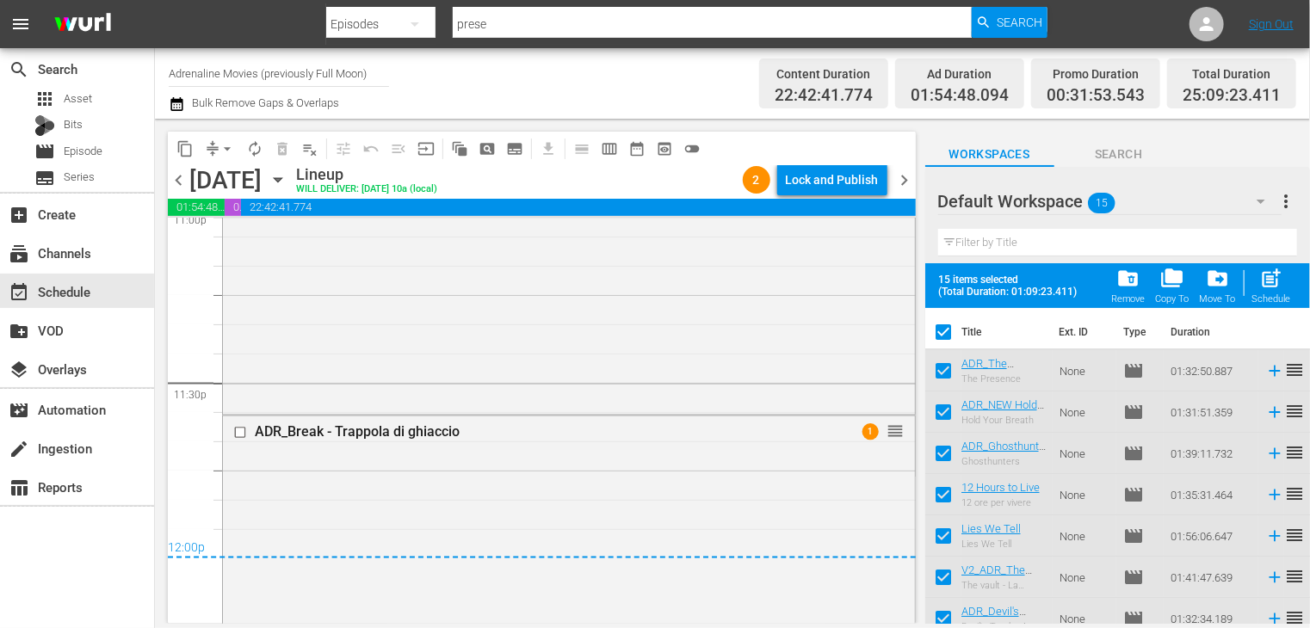
checkbox input "false"
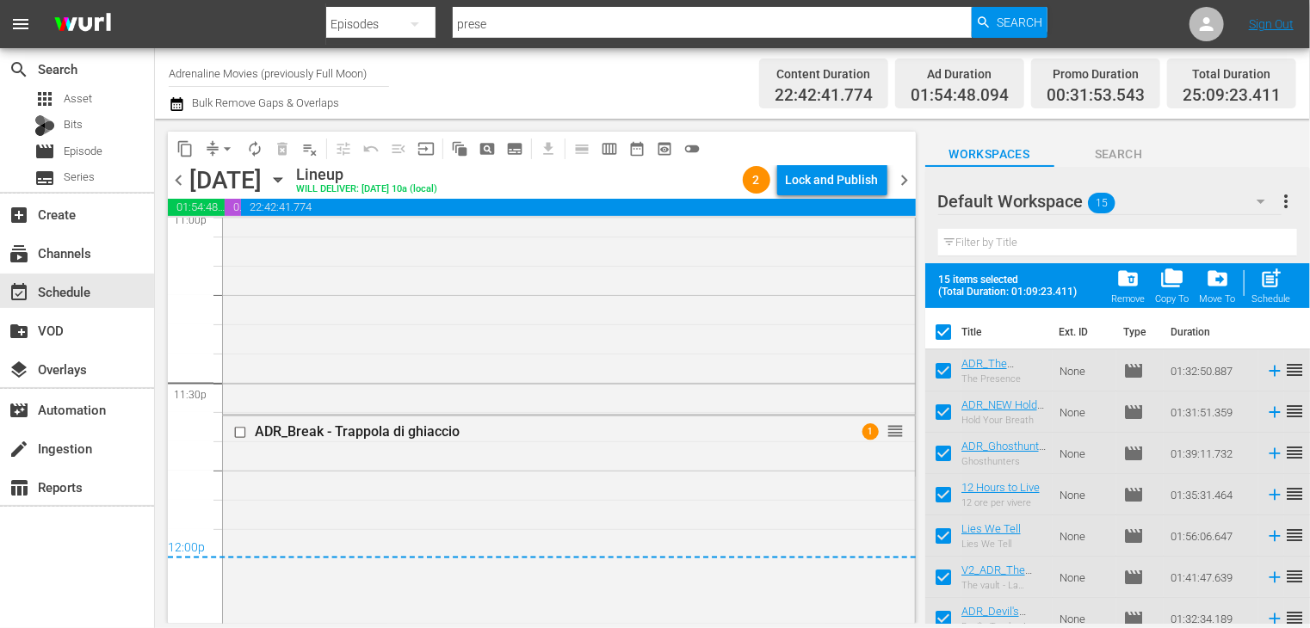
checkbox input "false"
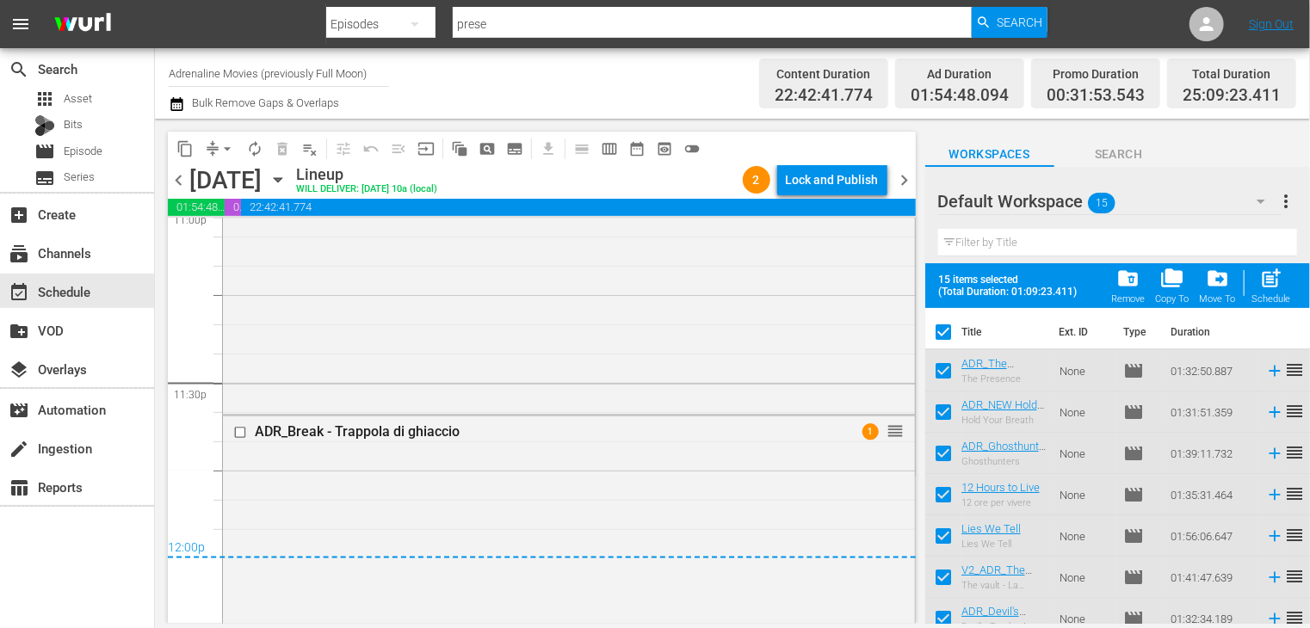
checkbox input "false"
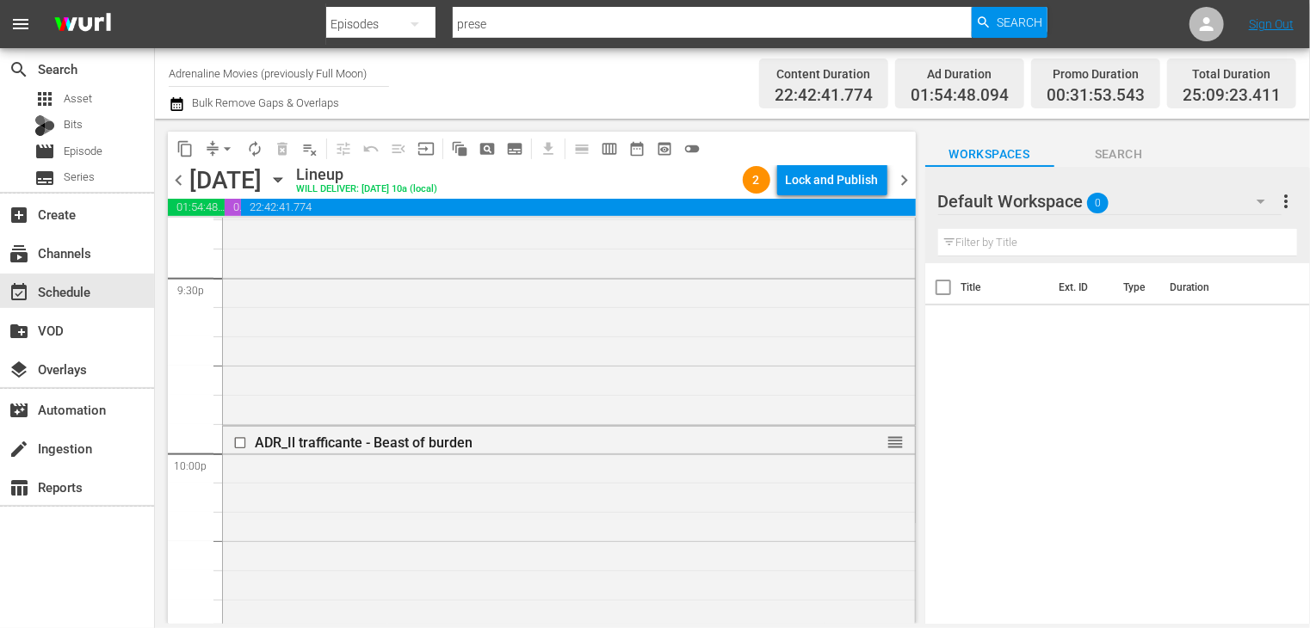
scroll to position [7485, 0]
click at [818, 182] on div "Lock and Publish" at bounding box center [832, 179] width 93 height 31
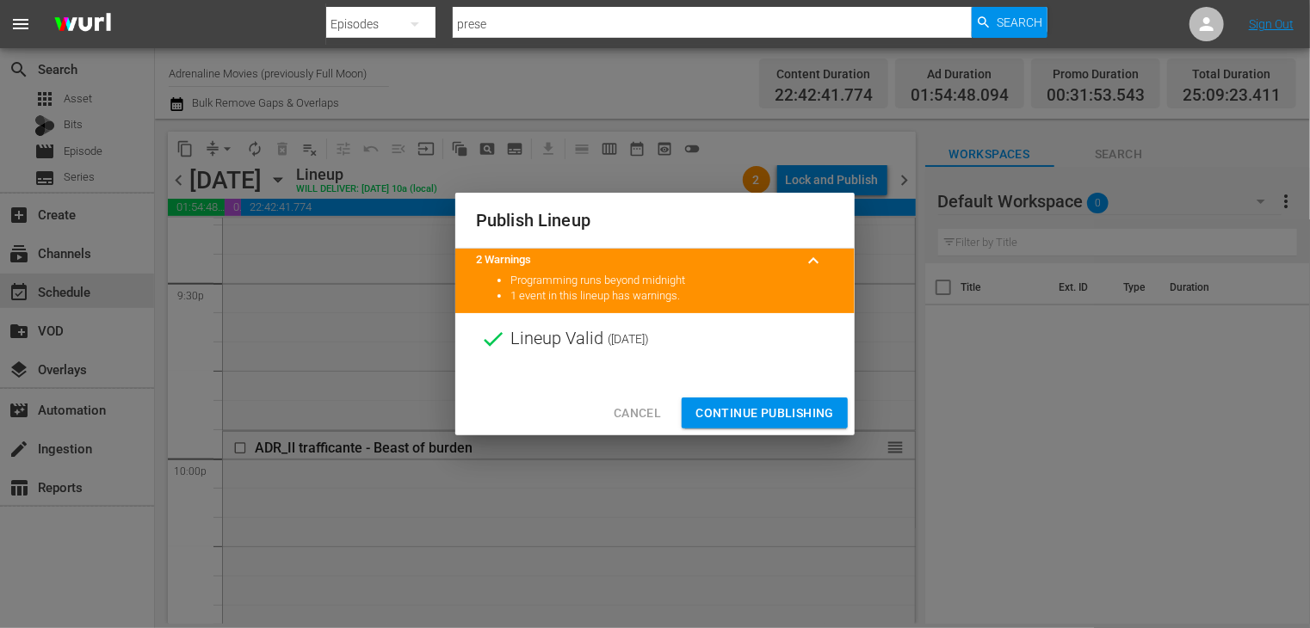
click at [744, 410] on span "Continue Publishing" at bounding box center [764, 414] width 139 height 22
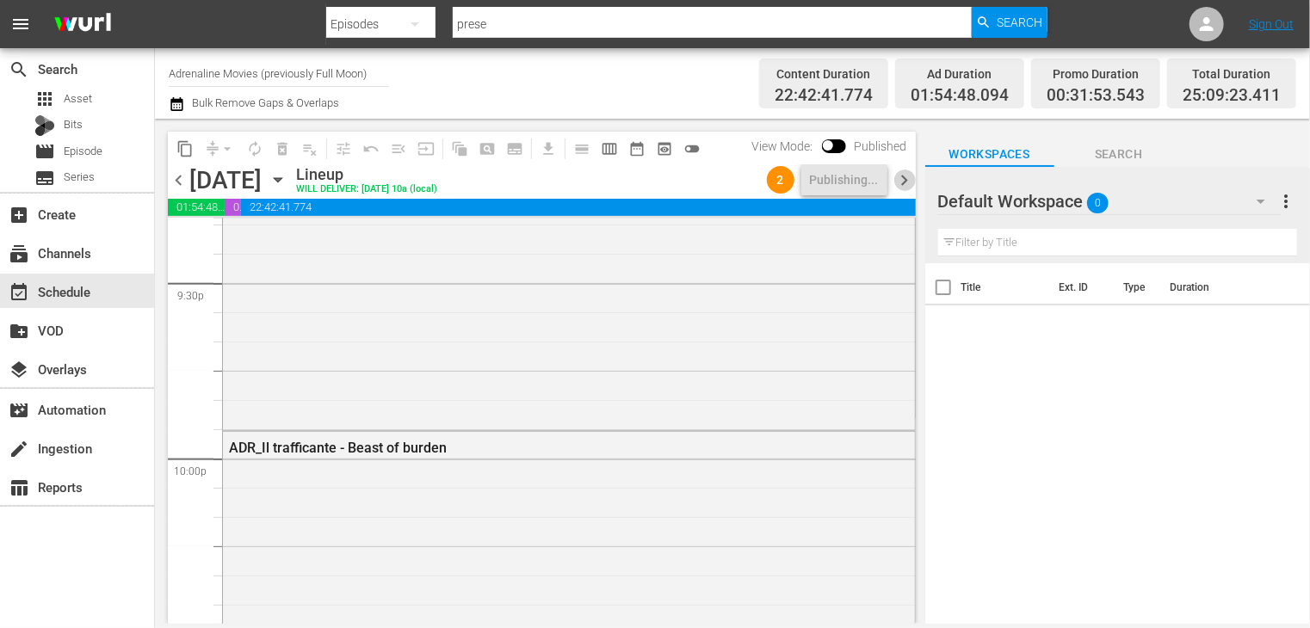
click at [899, 183] on span "chevron_right" at bounding box center [905, 181] width 22 height 22
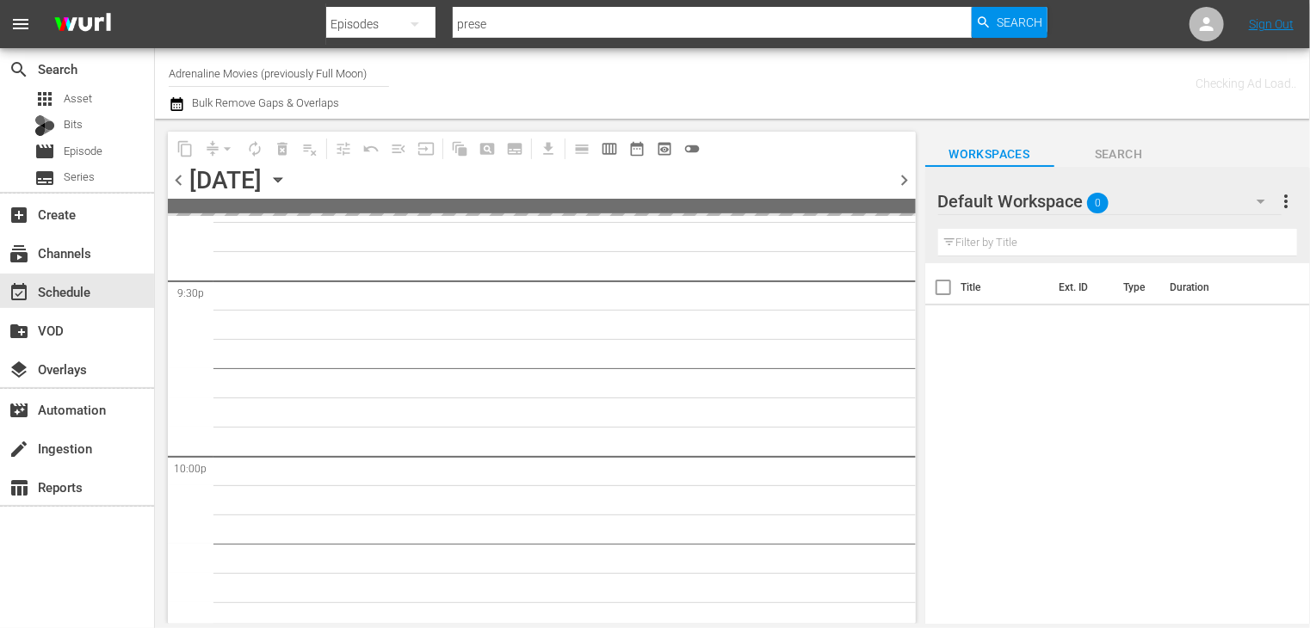
scroll to position [7749, 0]
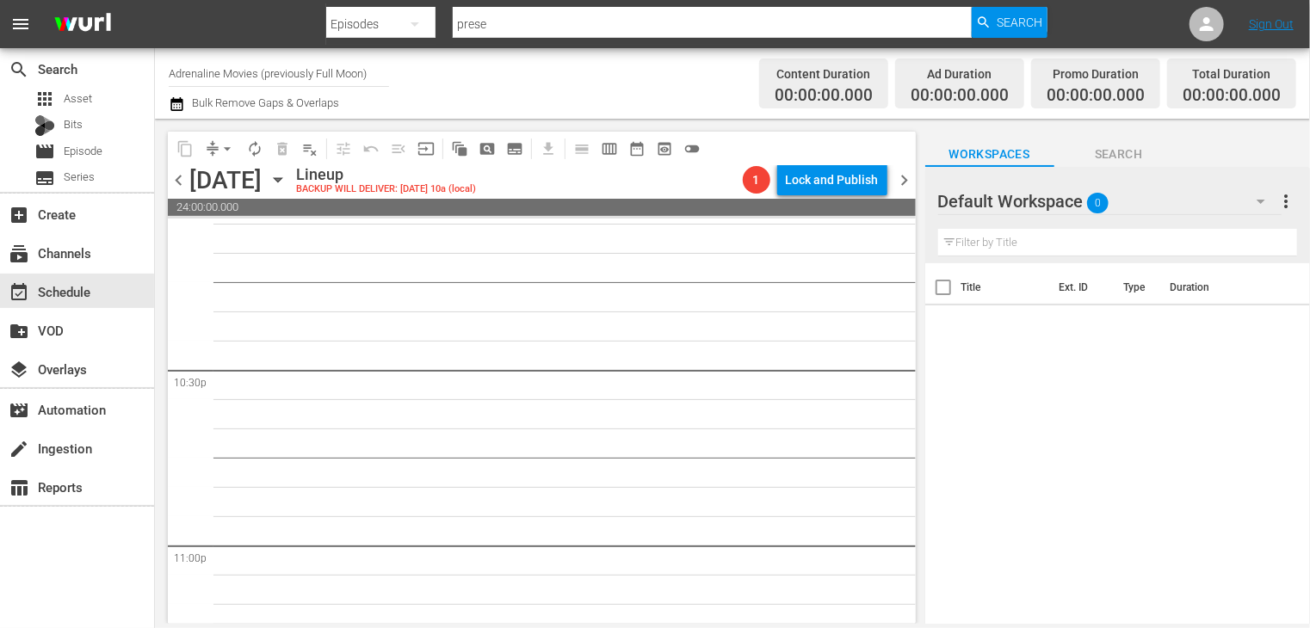
drag, startPoint x: 184, startPoint y: 188, endPoint x: 199, endPoint y: 195, distance: 16.2
click at [183, 188] on span "chevron_left" at bounding box center [179, 181] width 22 height 22
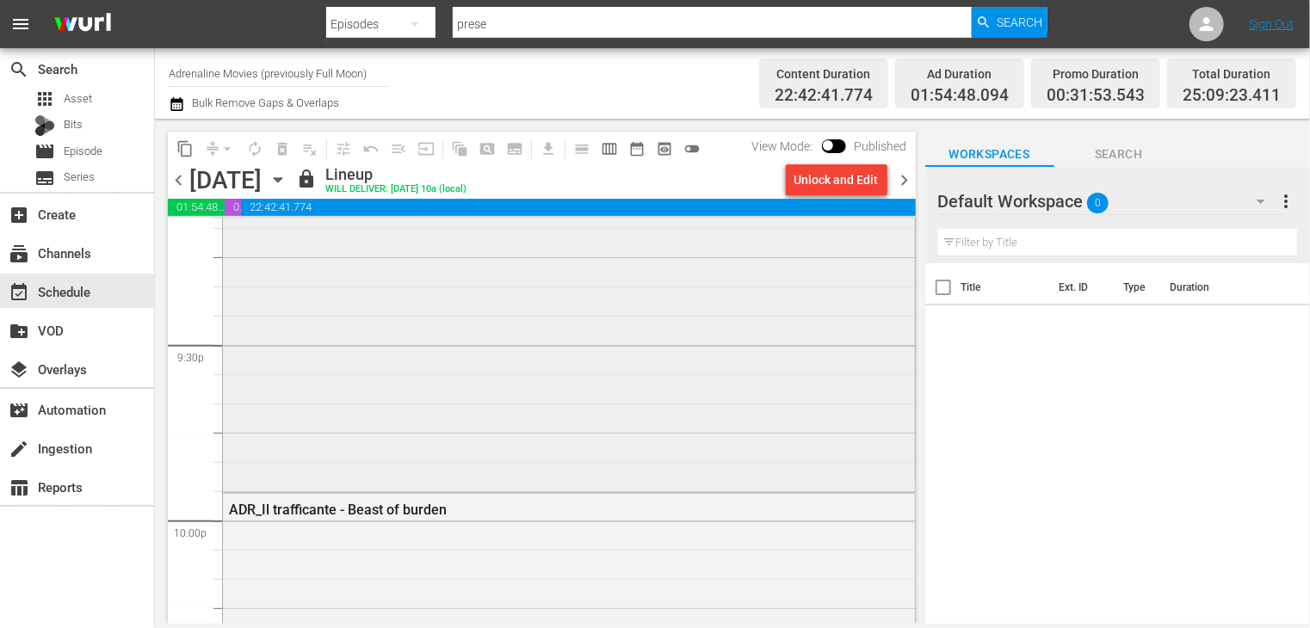
scroll to position [7227, 0]
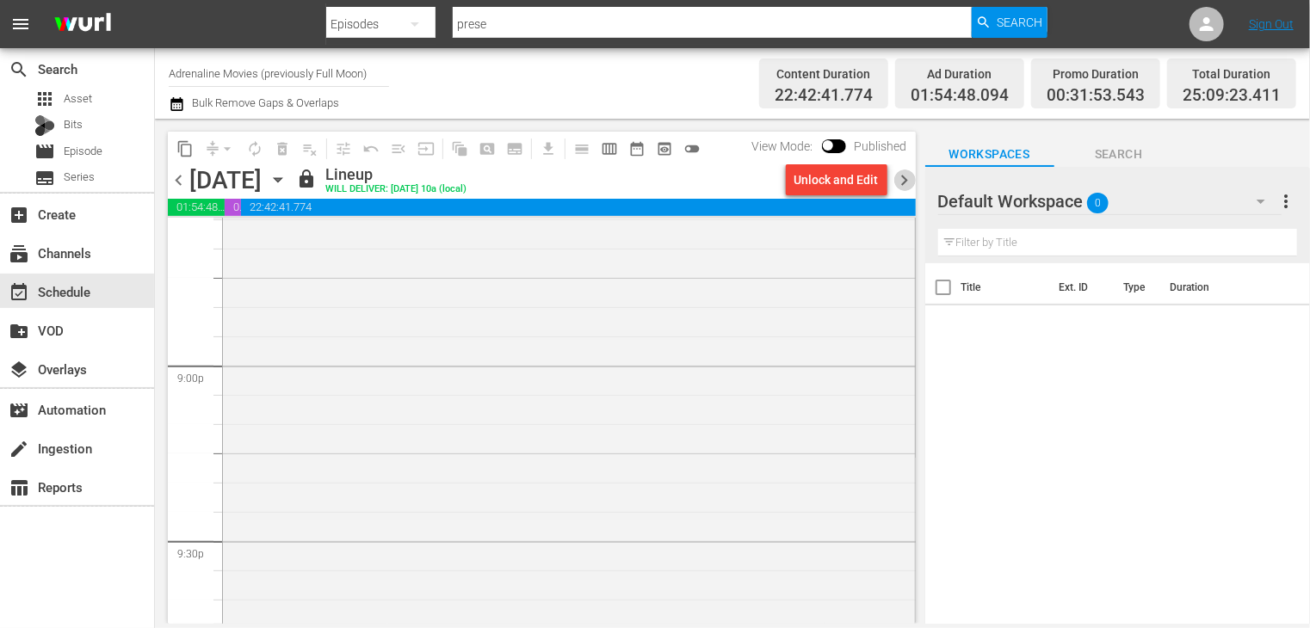
click at [905, 180] on span "chevron_right" at bounding box center [905, 181] width 22 height 22
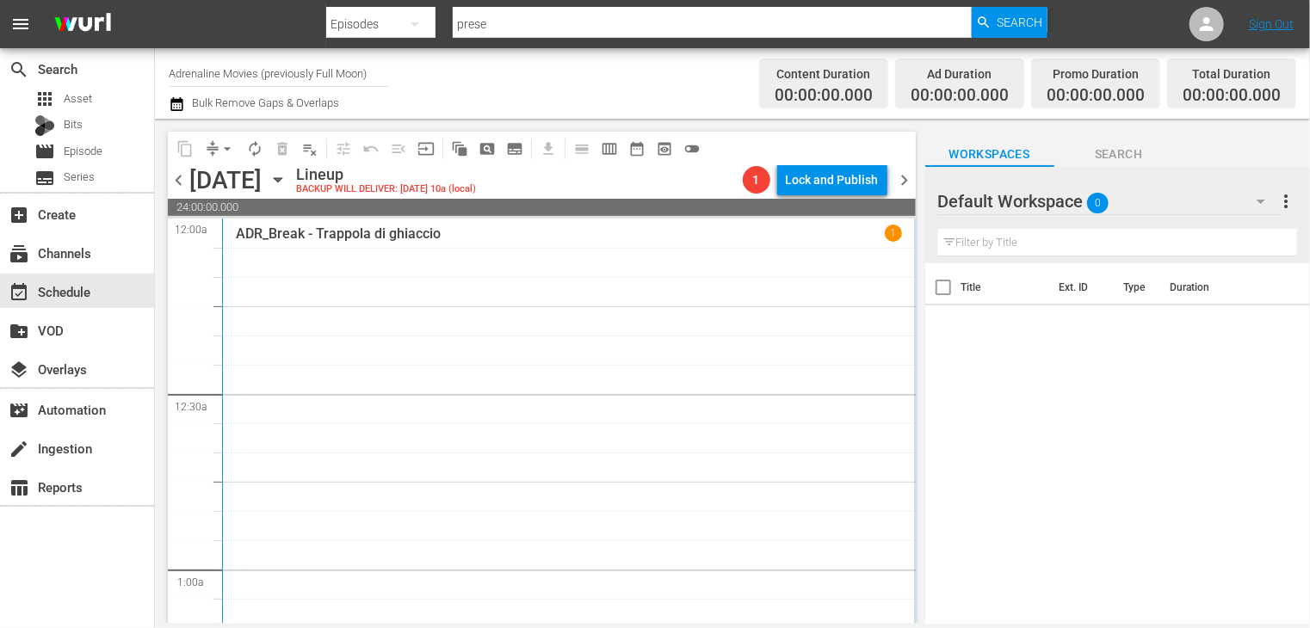
click at [176, 101] on icon "button" at bounding box center [176, 104] width 12 height 14
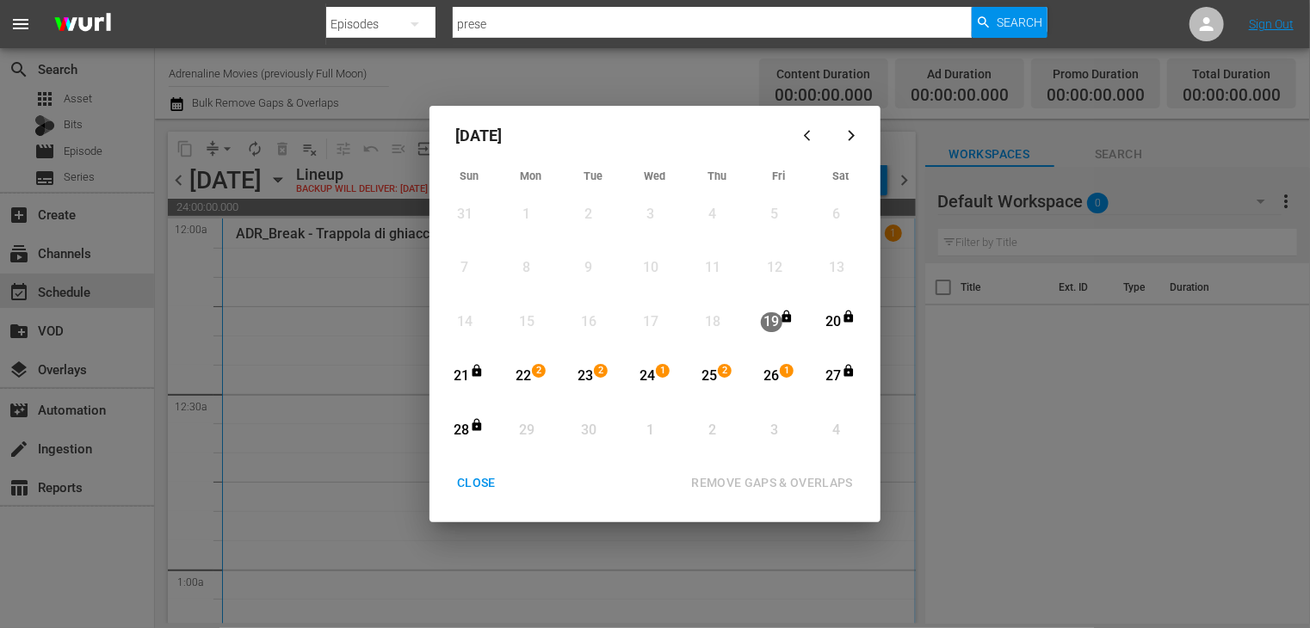
click at [470, 488] on div "CLOSE" at bounding box center [476, 483] width 66 height 22
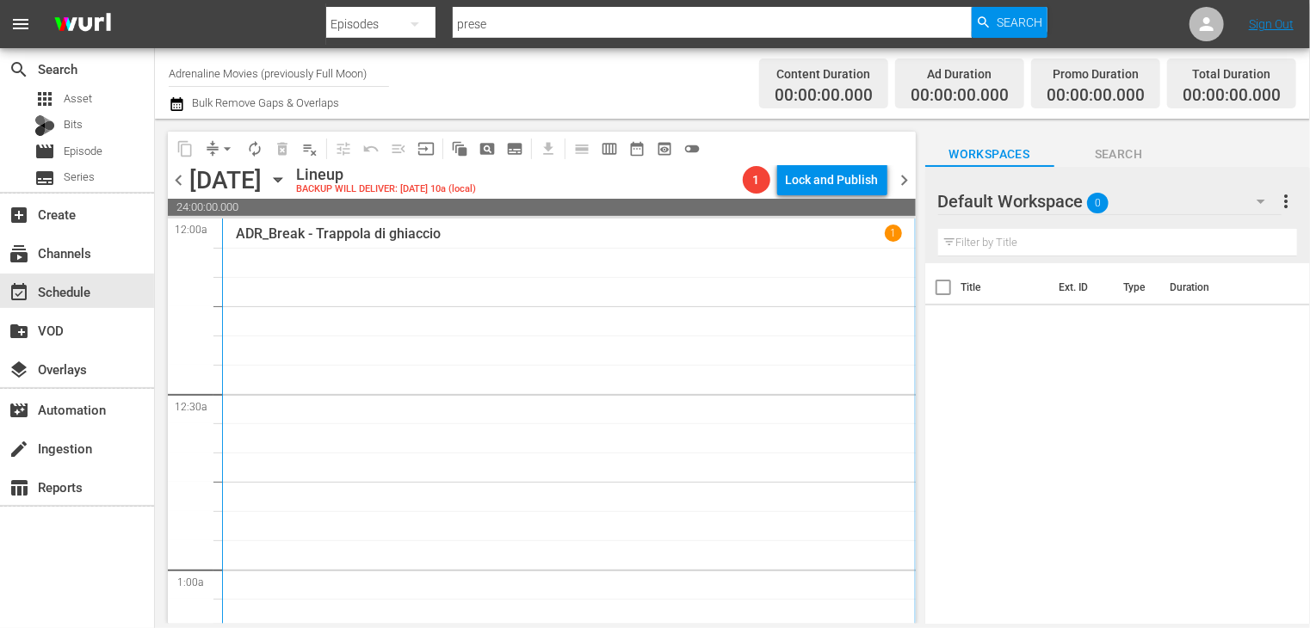
click at [169, 177] on span "chevron_left" at bounding box center [179, 181] width 22 height 22
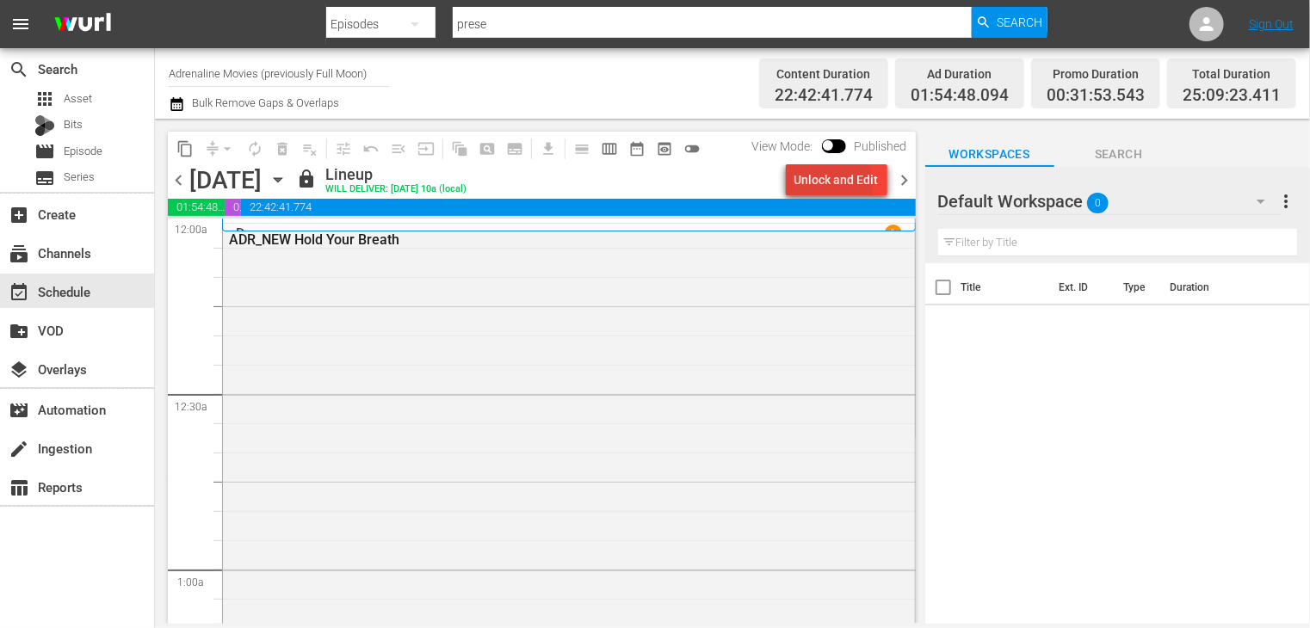
click at [815, 186] on div "Unlock and Edit" at bounding box center [836, 179] width 84 height 31
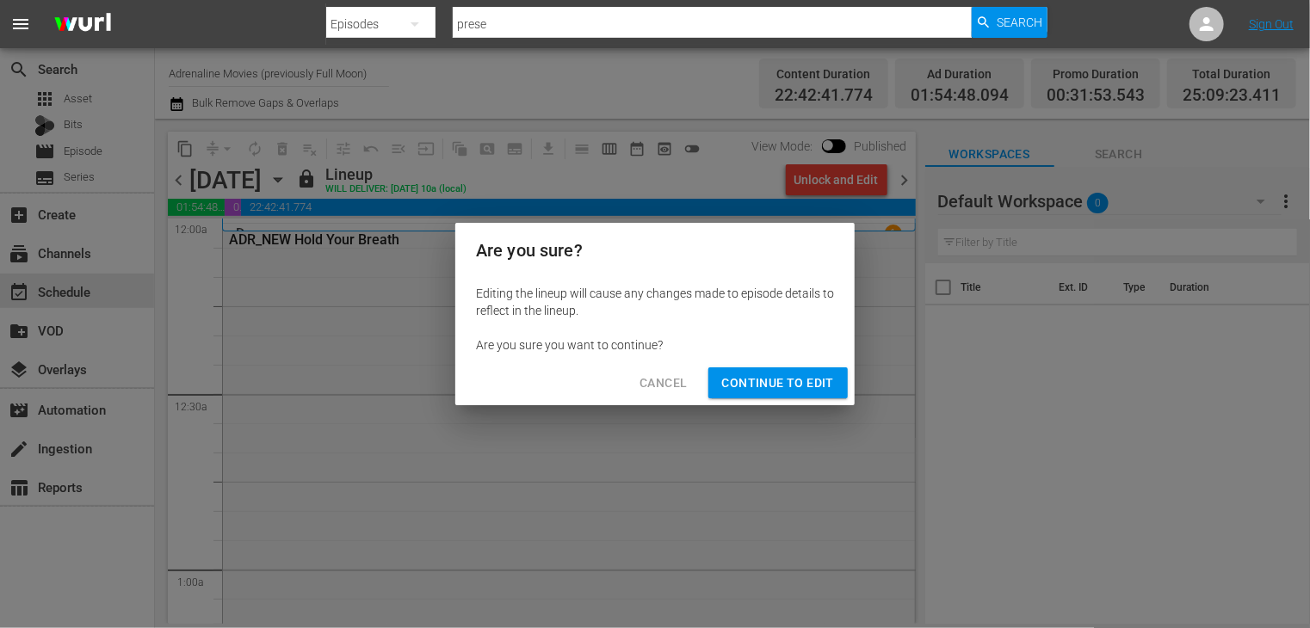
click at [774, 389] on span "Continue to Edit" at bounding box center [778, 384] width 112 height 22
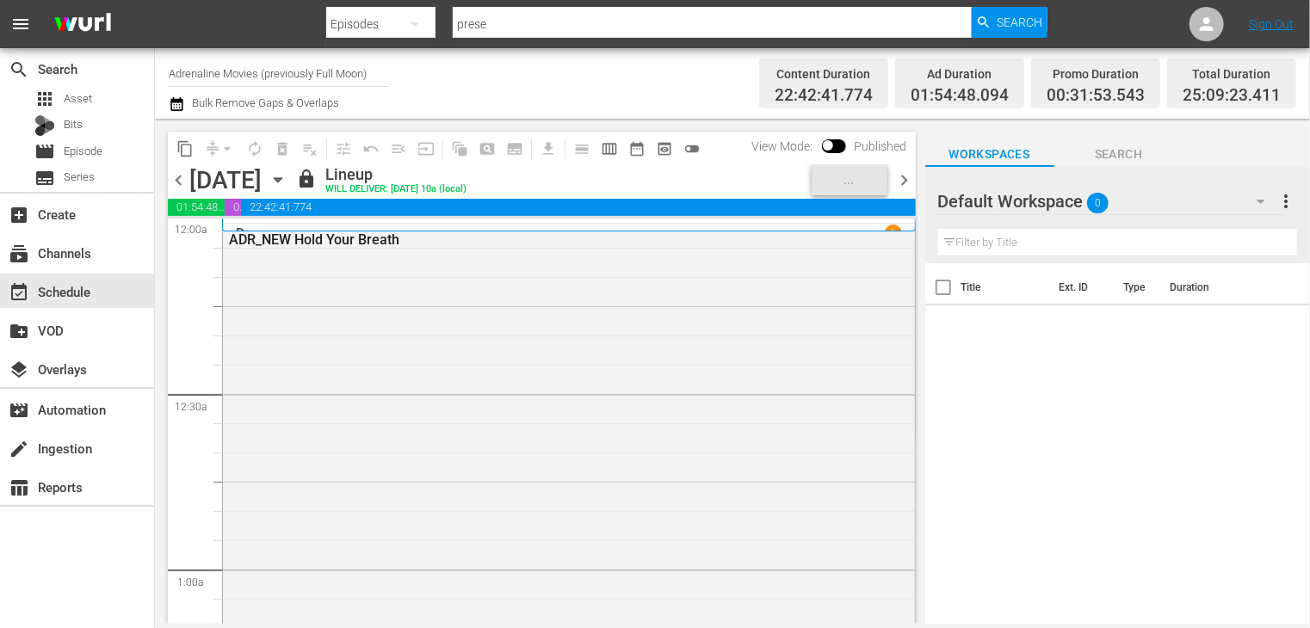
click at [181, 179] on span "chevron_left" at bounding box center [179, 181] width 22 height 22
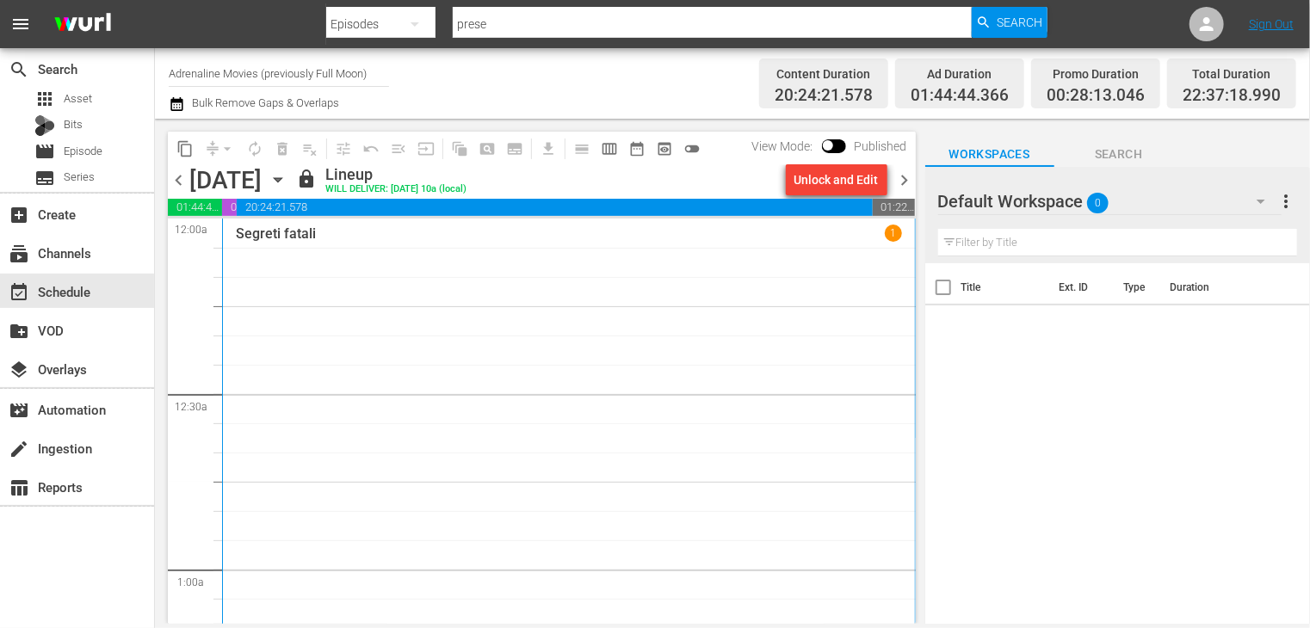
click at [824, 181] on div "Unlock and Edit" at bounding box center [836, 179] width 84 height 31
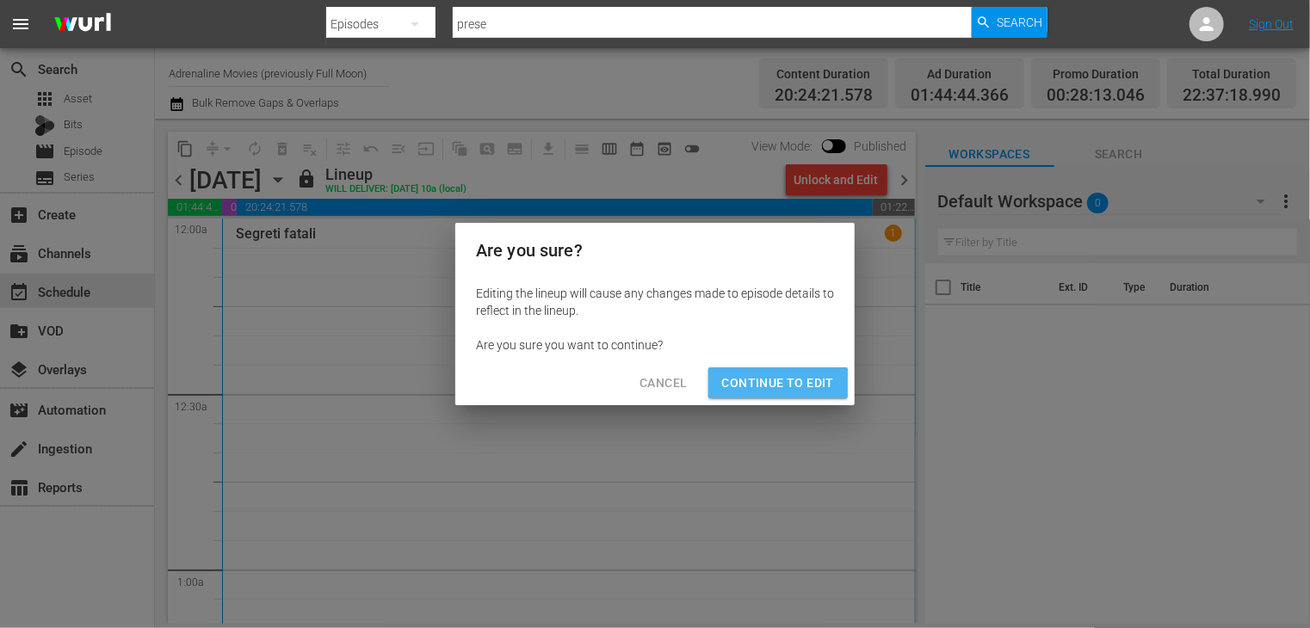
click at [763, 395] on button "Continue to Edit" at bounding box center [777, 383] width 139 height 32
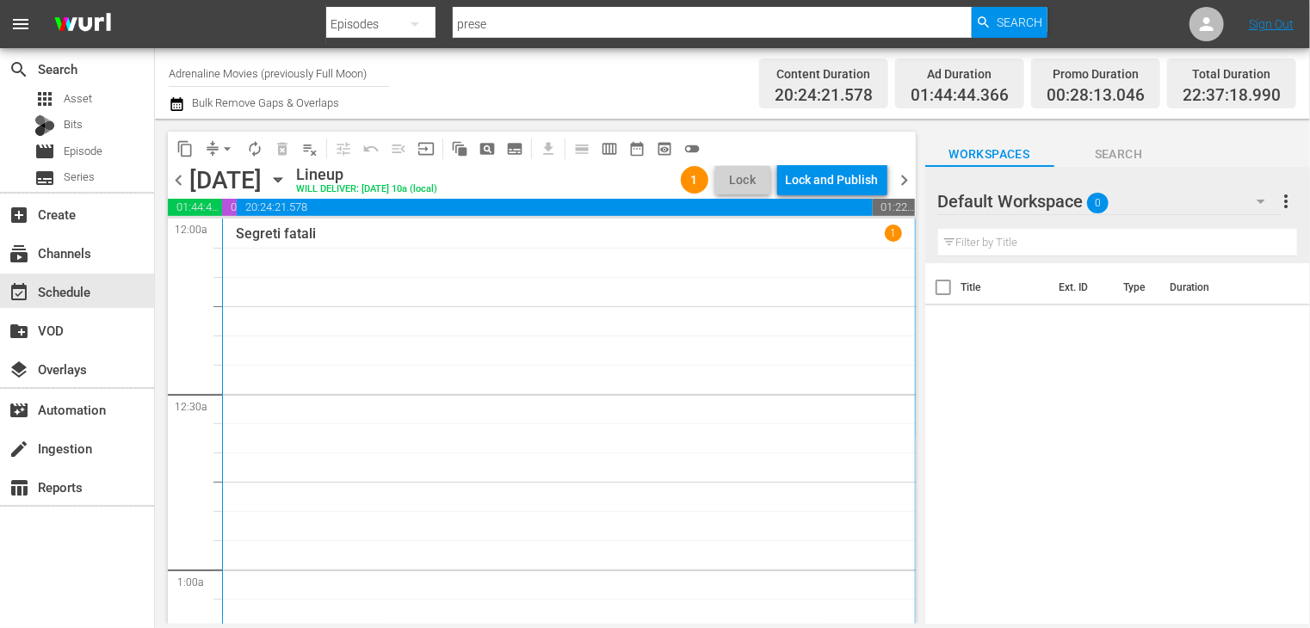
click at [176, 181] on span "chevron_left" at bounding box center [179, 181] width 22 height 22
click at [176, 180] on span "chevron_left" at bounding box center [179, 181] width 22 height 22
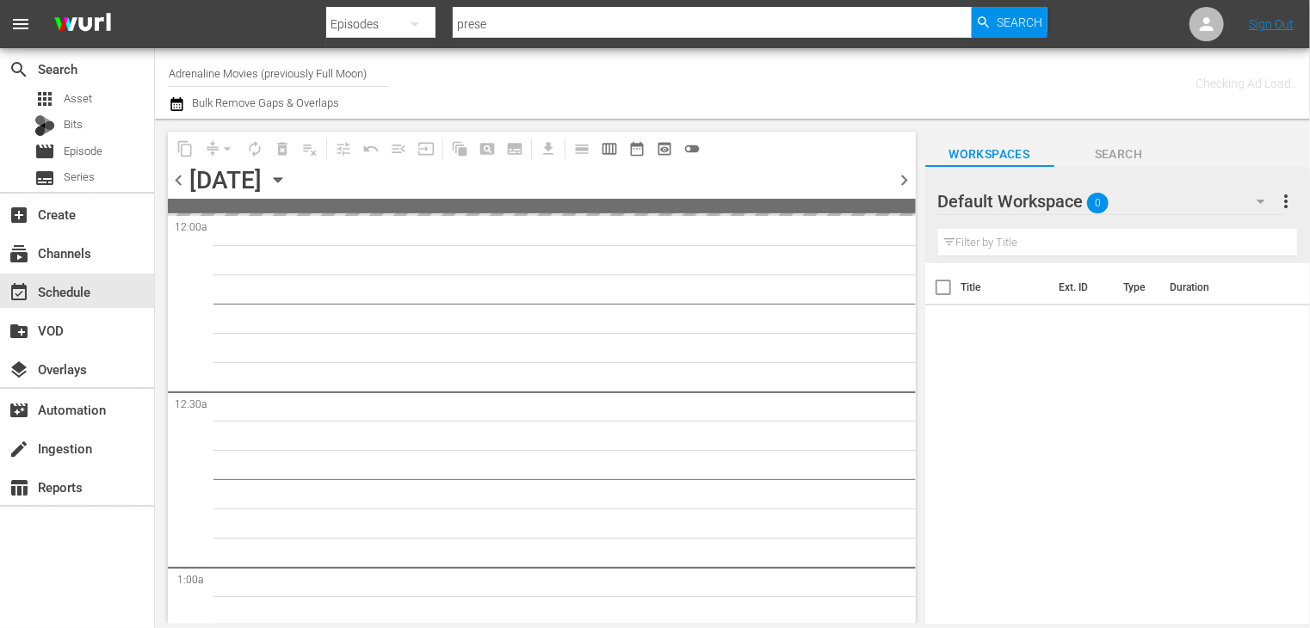
click at [176, 180] on span "chevron_left" at bounding box center [179, 181] width 22 height 22
click at [178, 179] on span "chevron_left" at bounding box center [179, 181] width 22 height 22
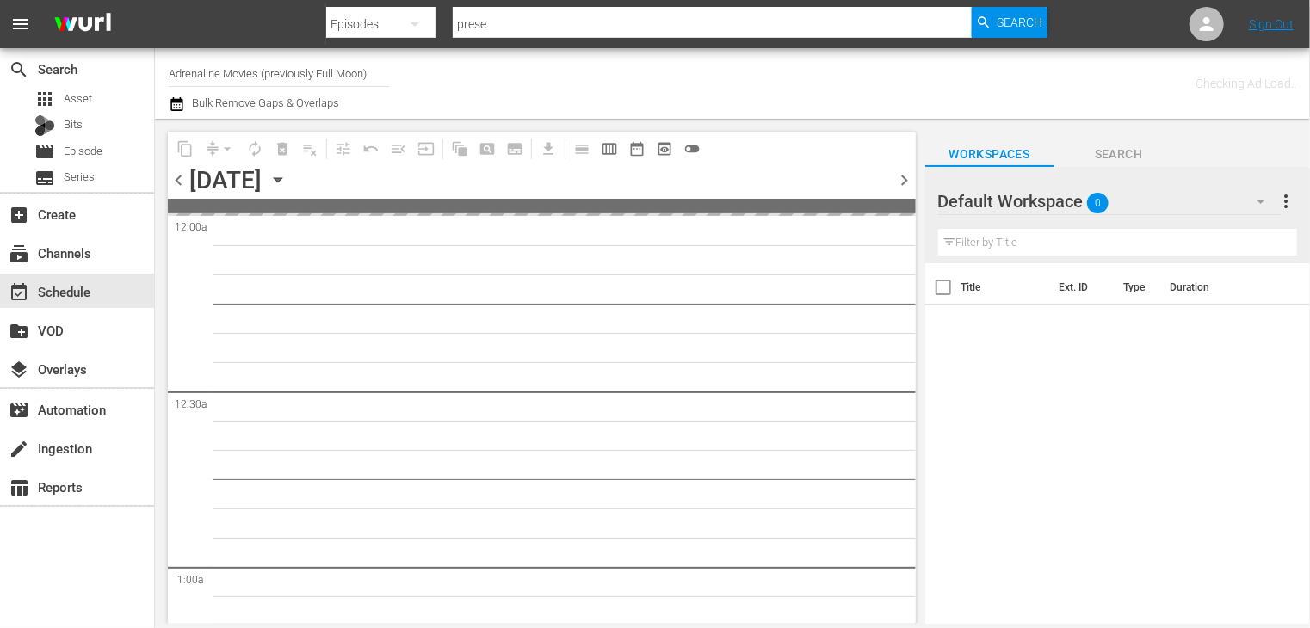
click at [178, 179] on span "chevron_left" at bounding box center [179, 181] width 22 height 22
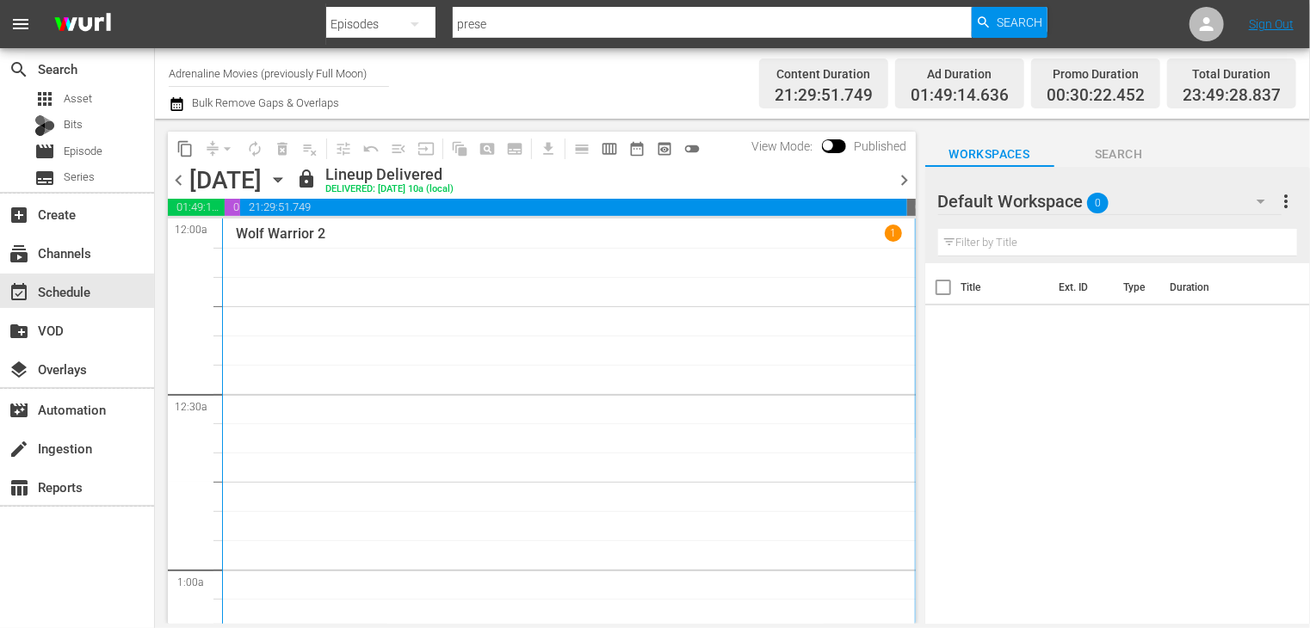
click at [899, 176] on span "chevron_right" at bounding box center [905, 181] width 22 height 22
click at [910, 178] on span "chevron_right" at bounding box center [905, 181] width 22 height 22
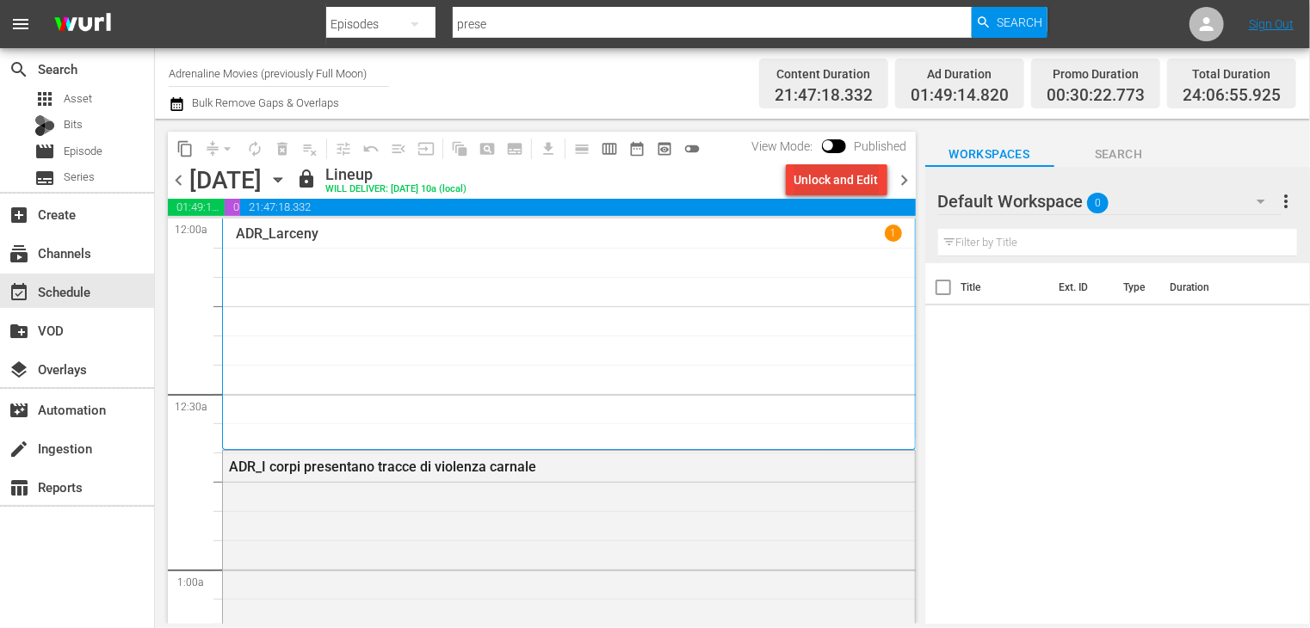
click at [831, 183] on div "Unlock and Edit" at bounding box center [836, 179] width 84 height 31
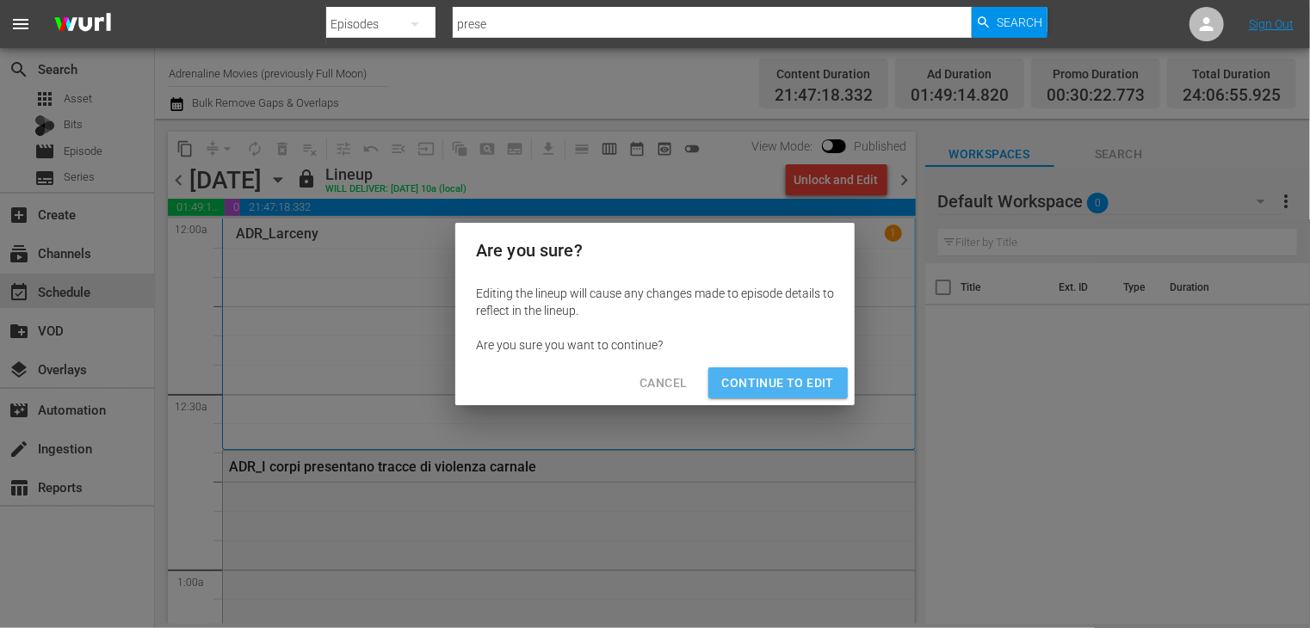
click at [752, 389] on span "Continue to Edit" at bounding box center [778, 384] width 112 height 22
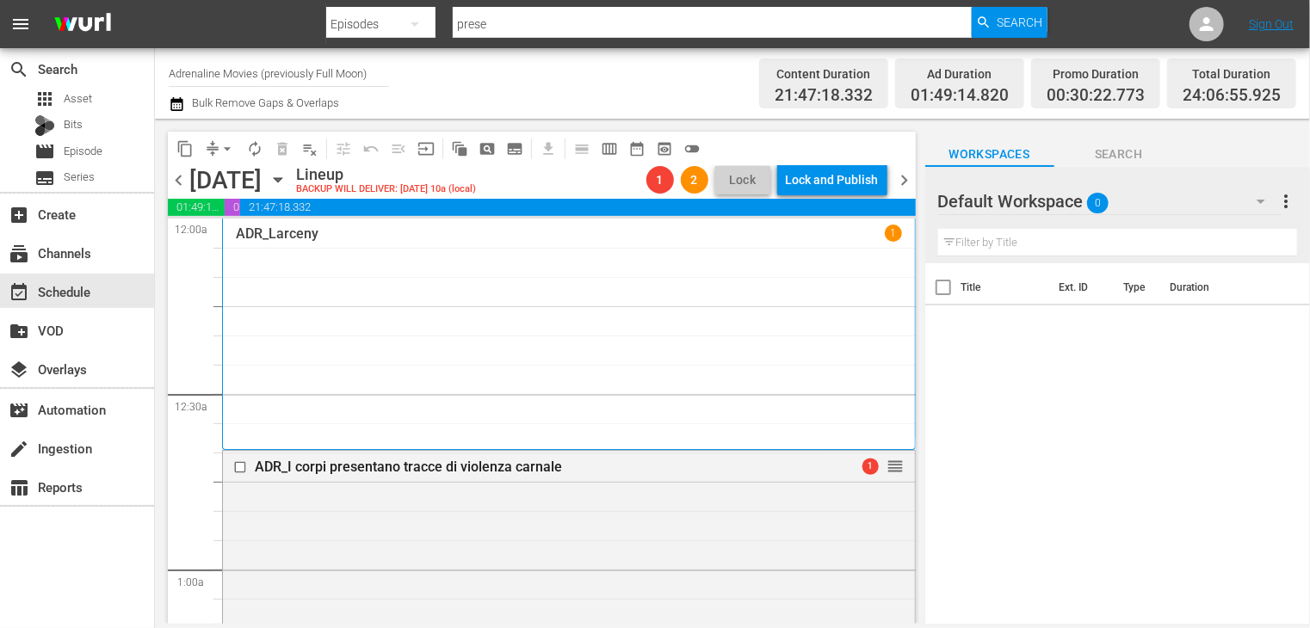
click at [905, 185] on span "chevron_right" at bounding box center [905, 181] width 22 height 22
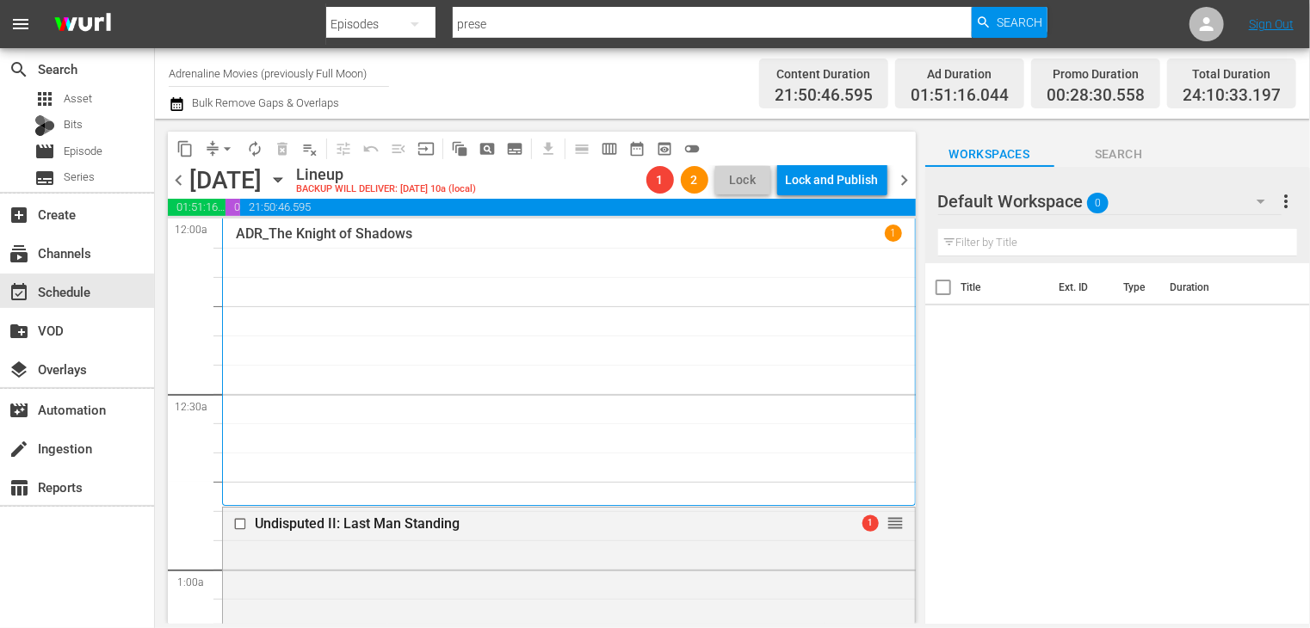
click at [169, 182] on span "chevron_left" at bounding box center [179, 181] width 22 height 22
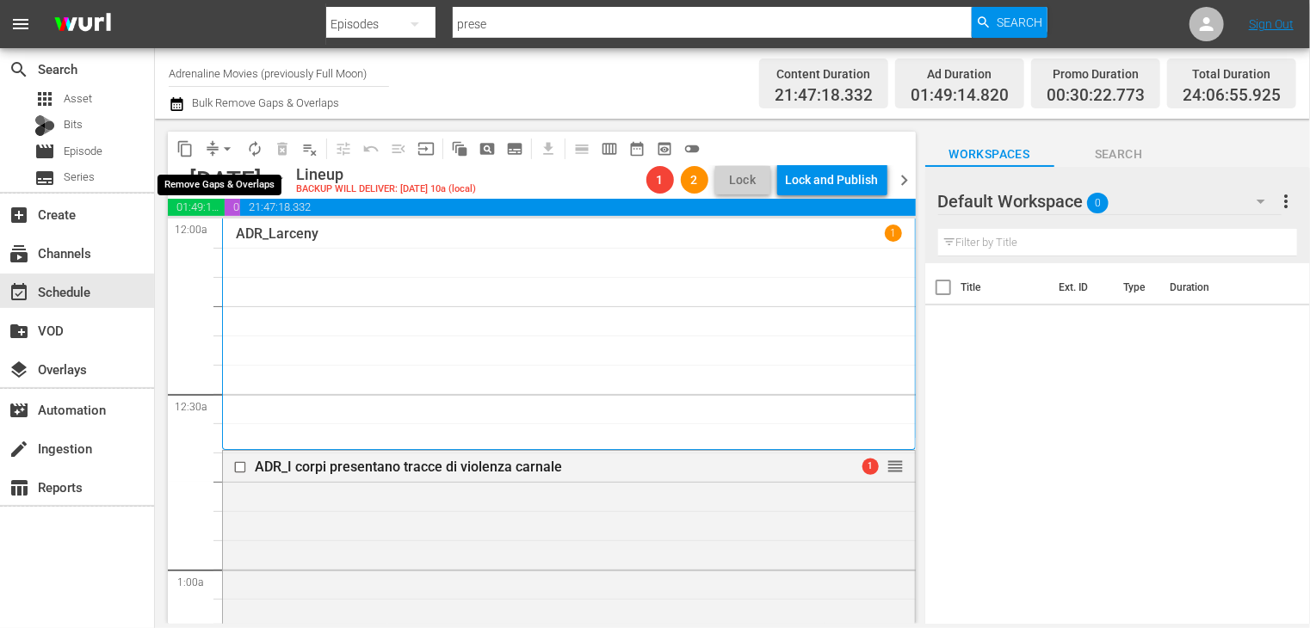
click at [225, 152] on span "arrow_drop_down" at bounding box center [227, 148] width 17 height 17
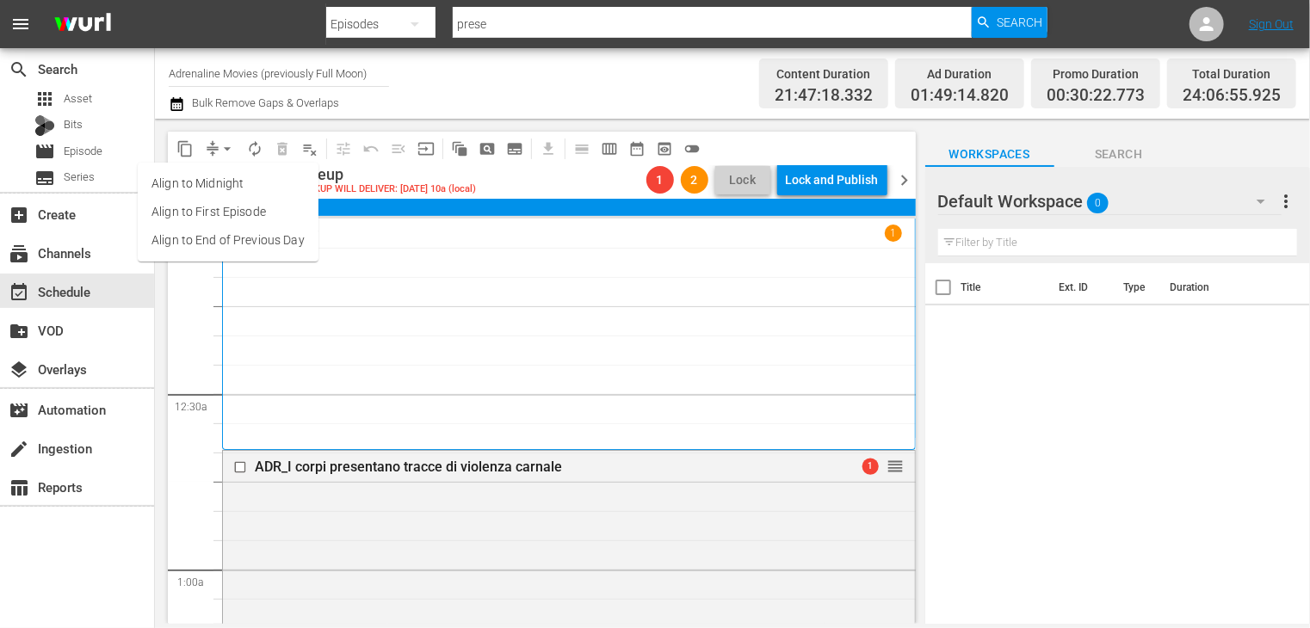
click at [251, 244] on li "Align to End of Previous Day" at bounding box center [228, 240] width 181 height 28
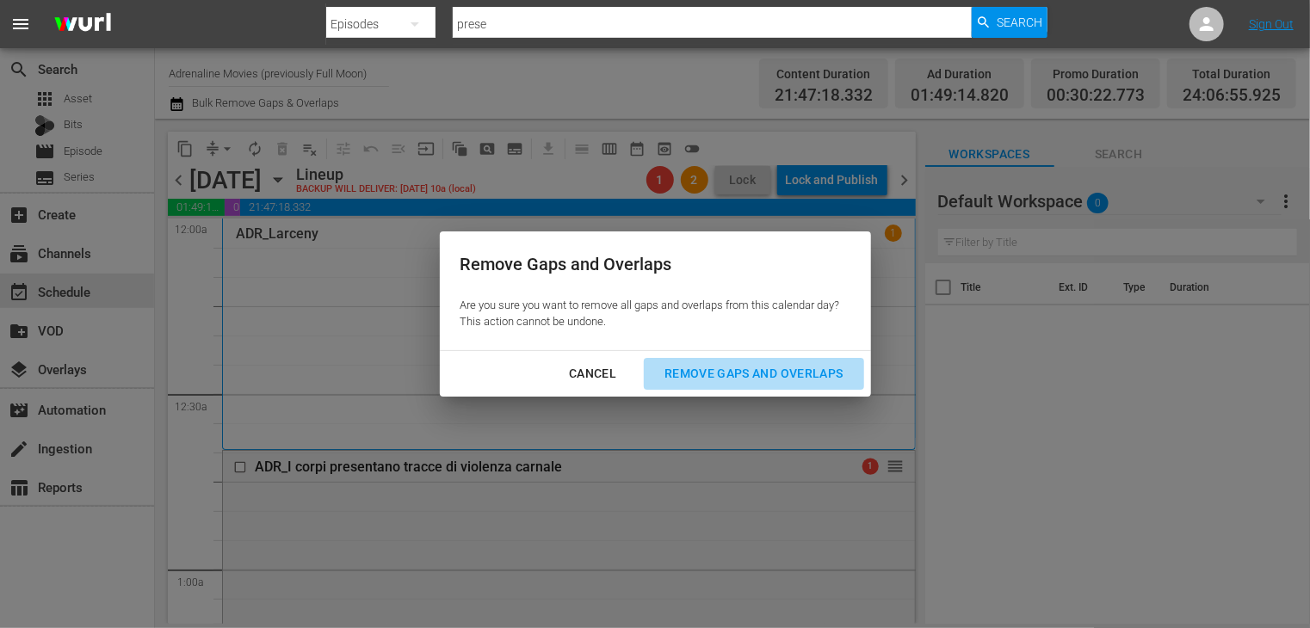
click at [732, 368] on div "Remove Gaps and Overlaps" at bounding box center [754, 374] width 206 height 22
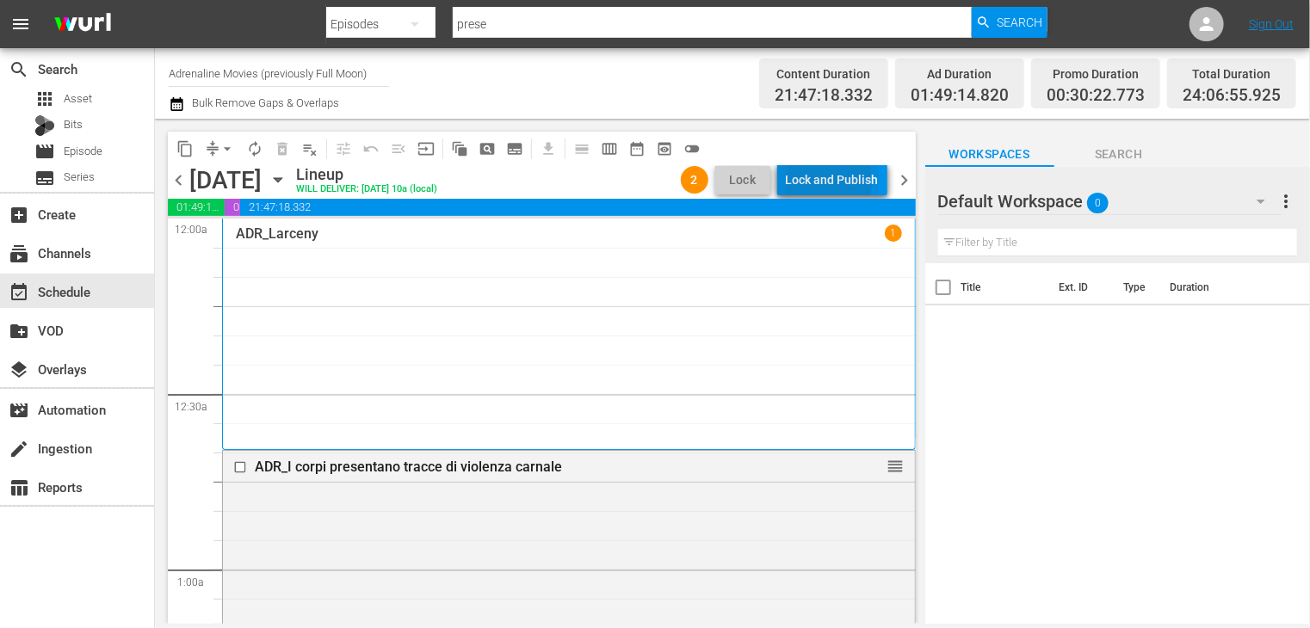
click at [822, 182] on div "Lock and Publish" at bounding box center [832, 179] width 93 height 31
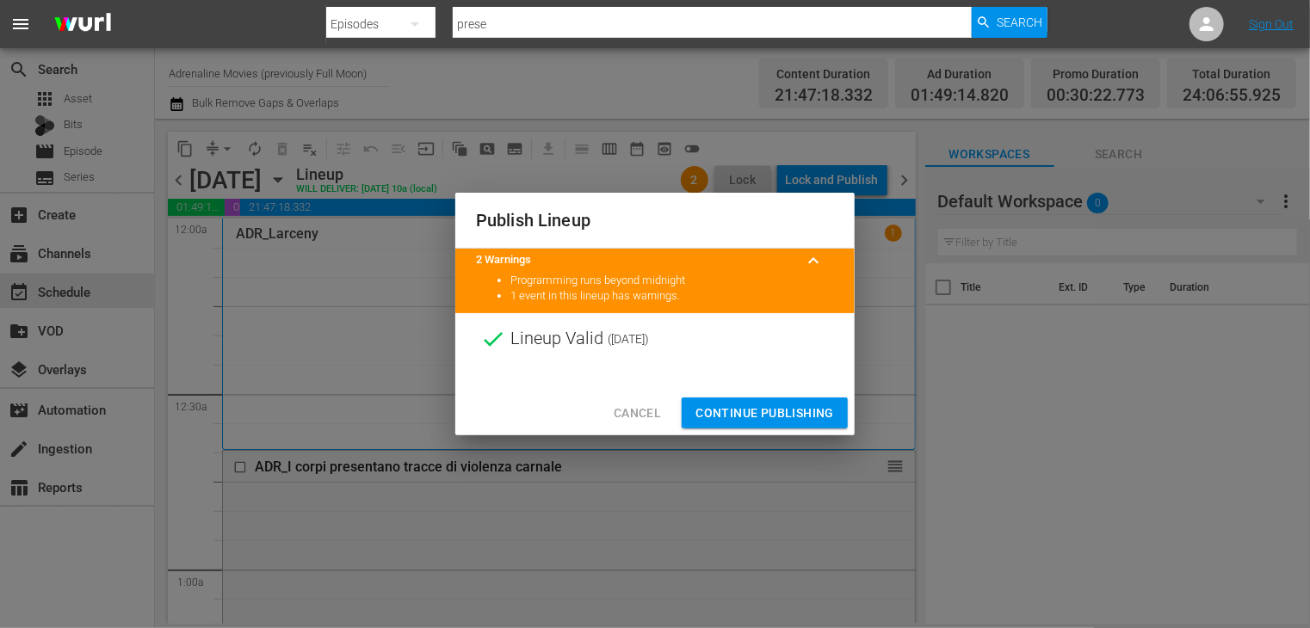
click at [748, 416] on span "Continue Publishing" at bounding box center [764, 414] width 139 height 22
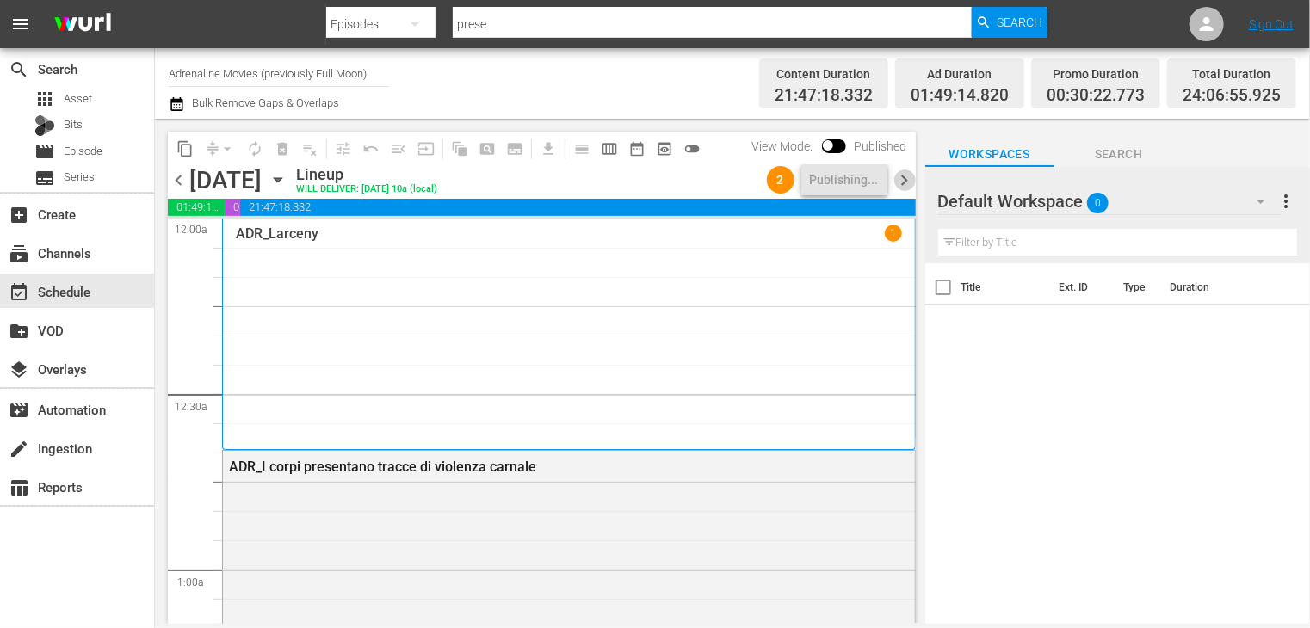
click at [904, 183] on span "chevron_right" at bounding box center [905, 181] width 22 height 22
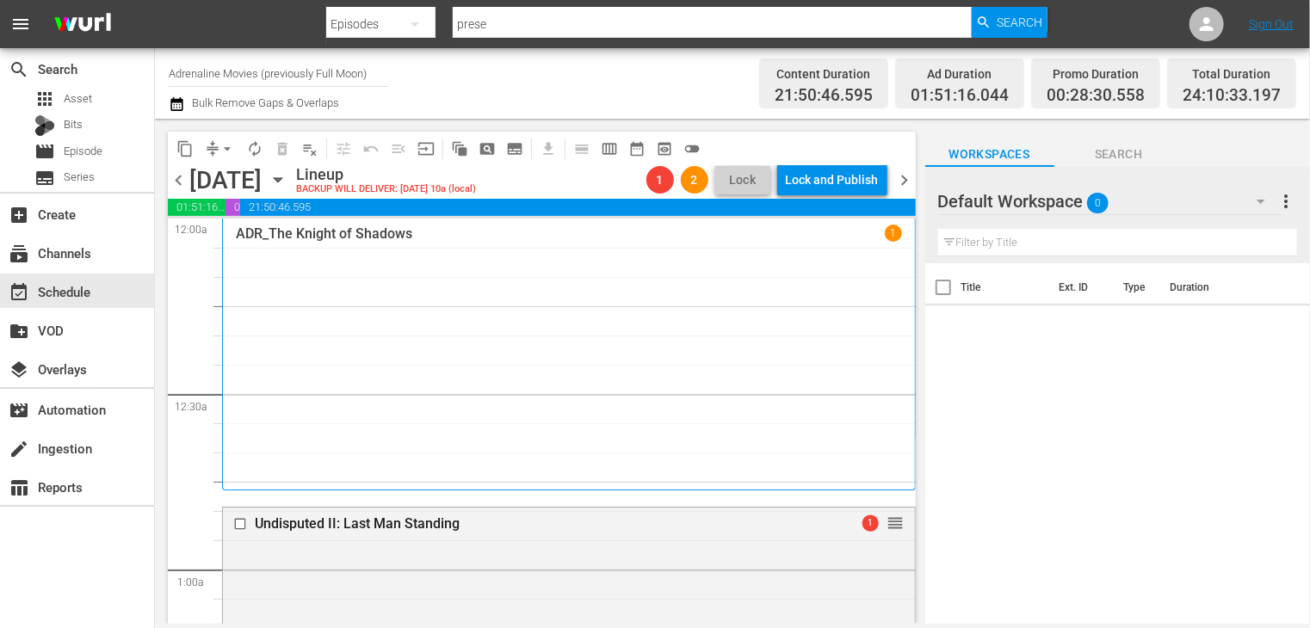
click at [178, 186] on span "chevron_left" at bounding box center [179, 181] width 22 height 22
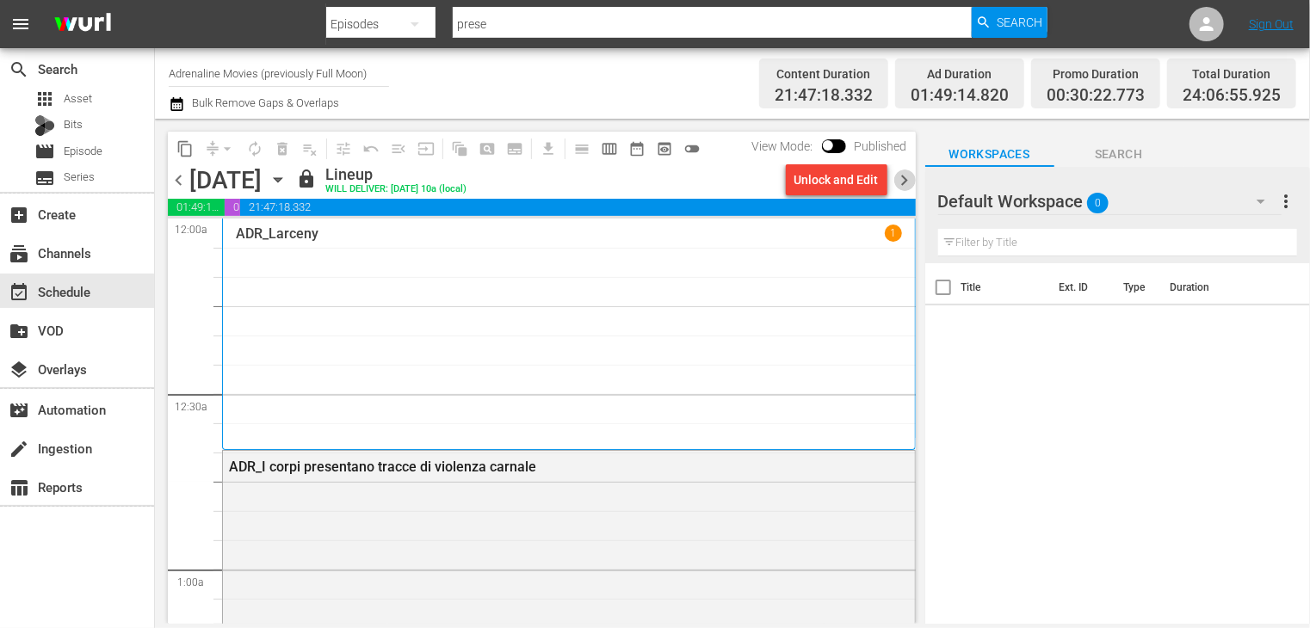
click at [899, 181] on span "chevron_right" at bounding box center [905, 181] width 22 height 22
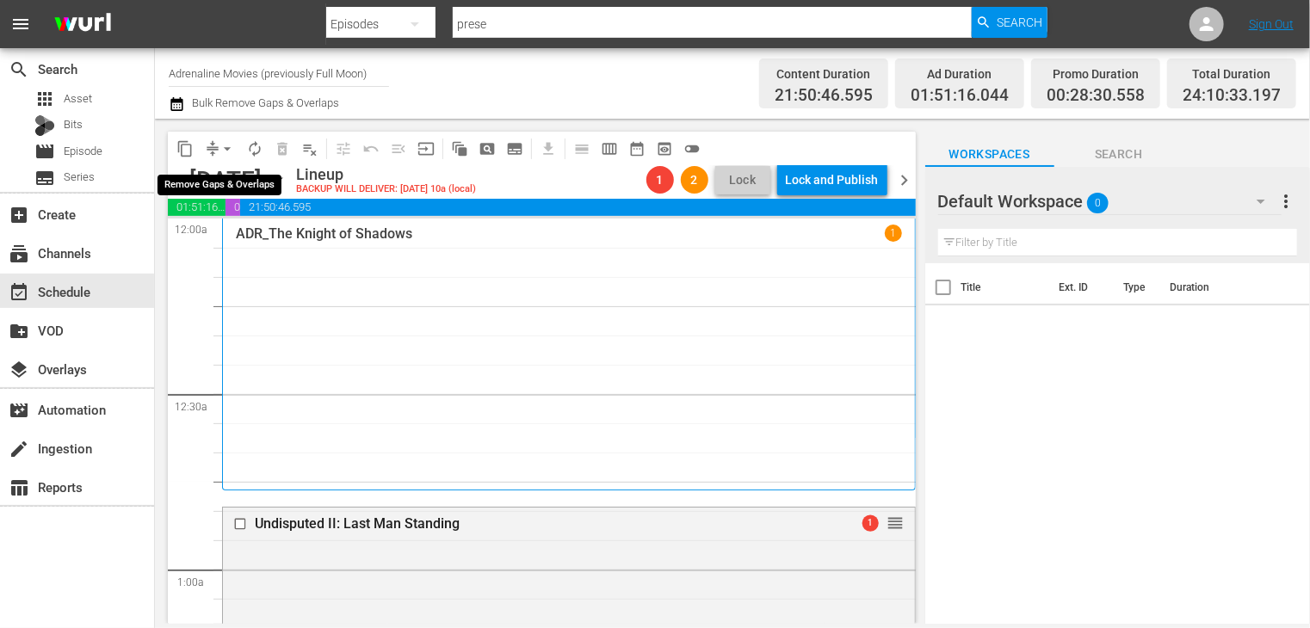
click at [229, 151] on span "arrow_drop_down" at bounding box center [227, 148] width 17 height 17
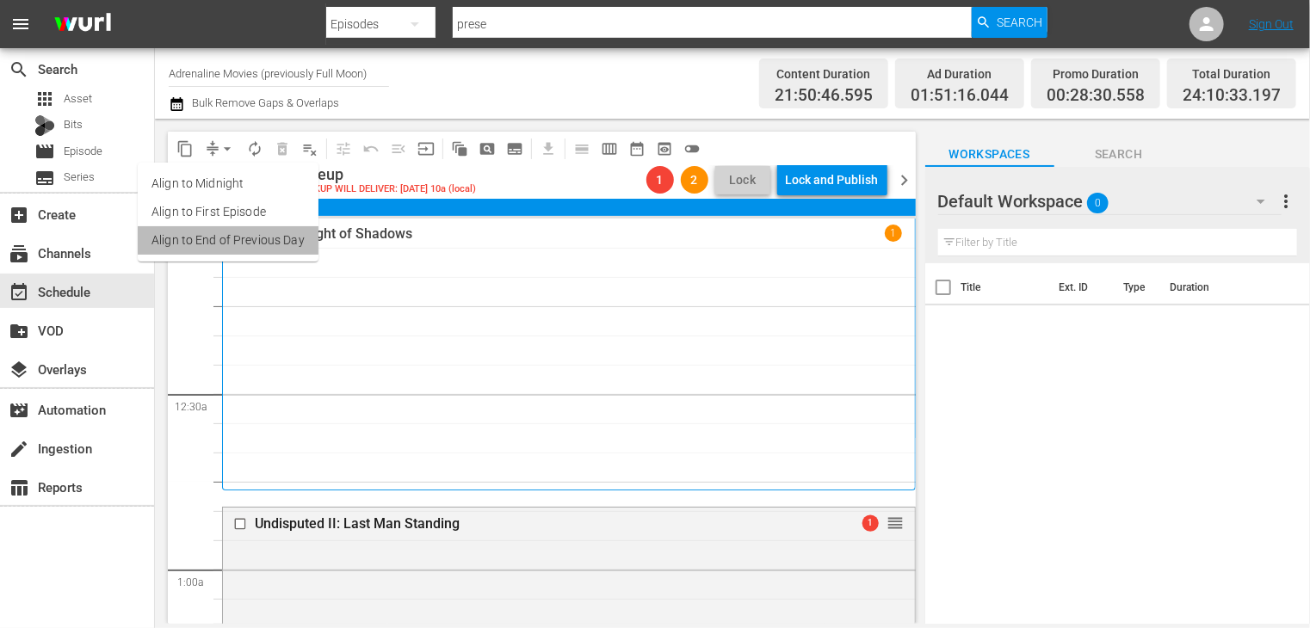
click at [238, 237] on li "Align to End of Previous Day" at bounding box center [228, 240] width 181 height 28
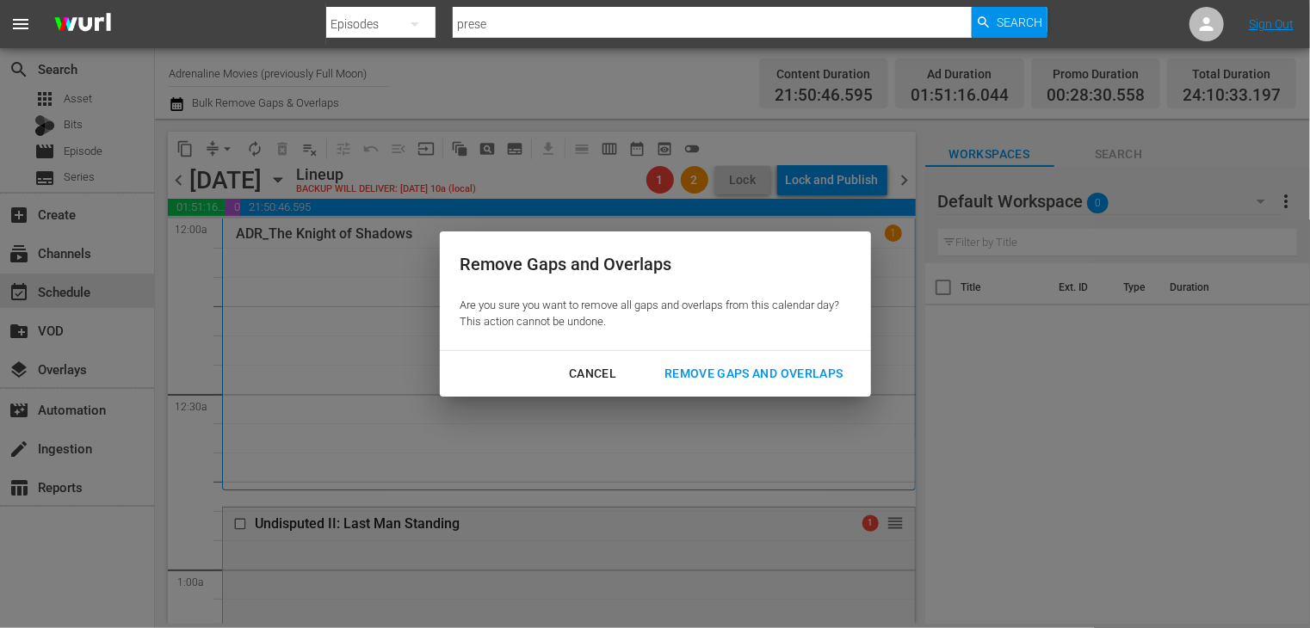
click at [775, 369] on div "Remove Gaps and Overlaps" at bounding box center [754, 374] width 206 height 22
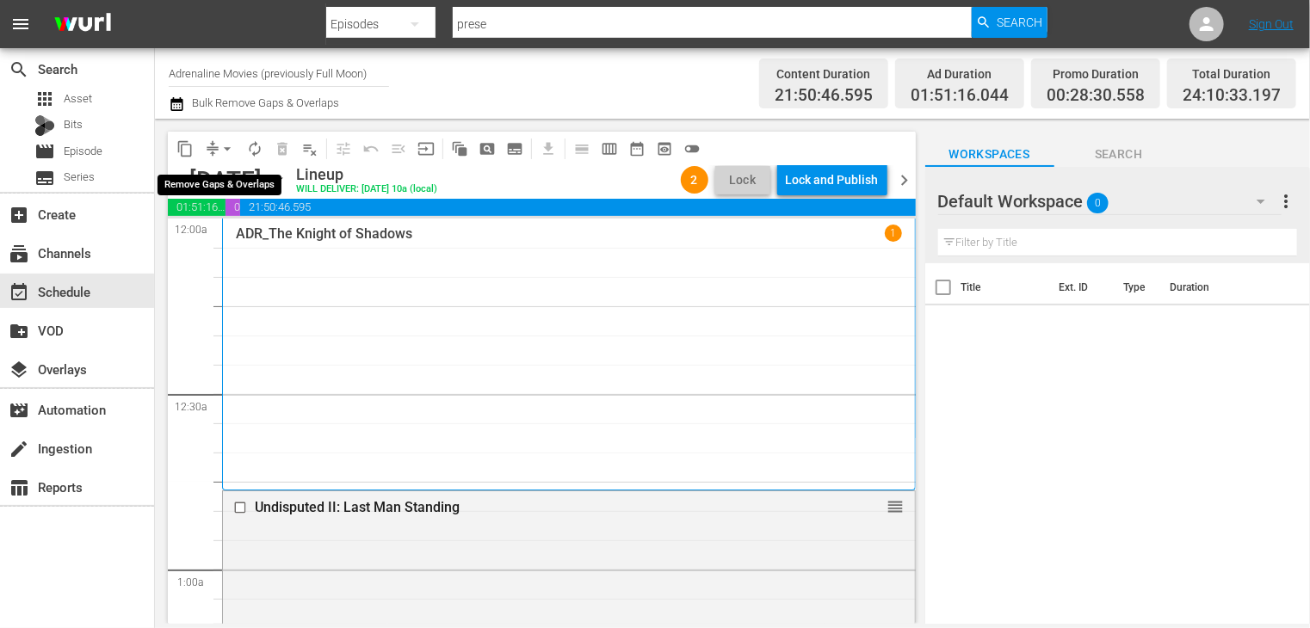
click at [227, 157] on button "arrow_drop_down" at bounding box center [227, 149] width 28 height 28
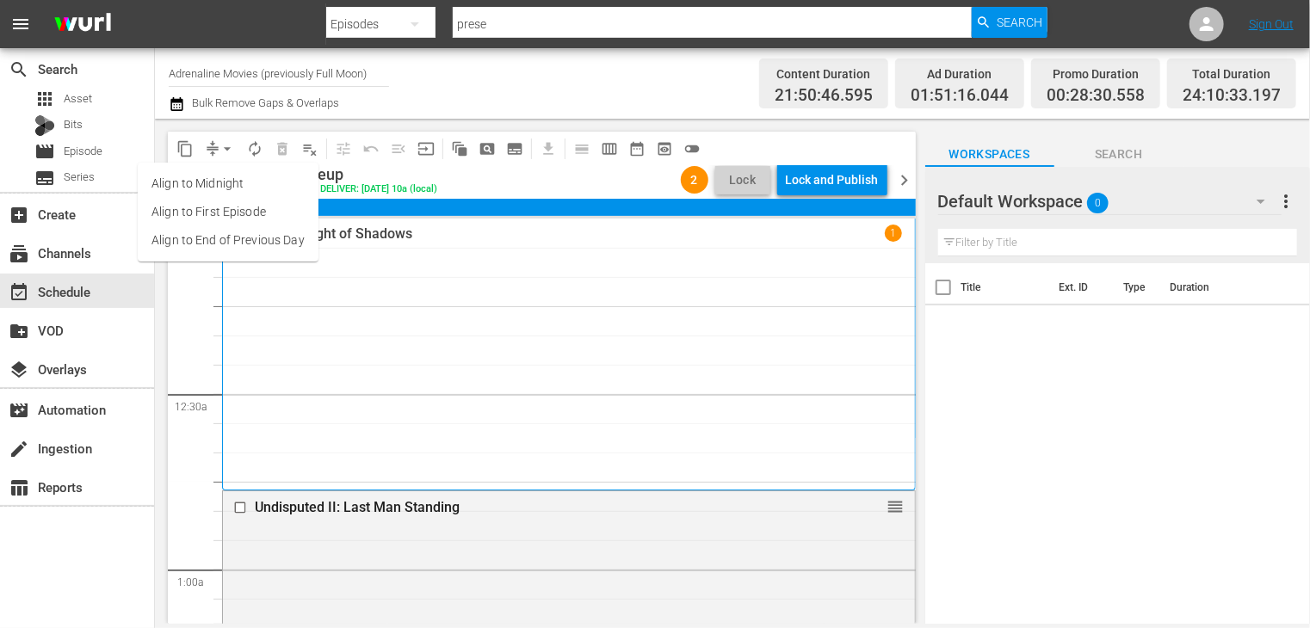
click at [228, 248] on li "Align to End of Previous Day" at bounding box center [228, 240] width 181 height 28
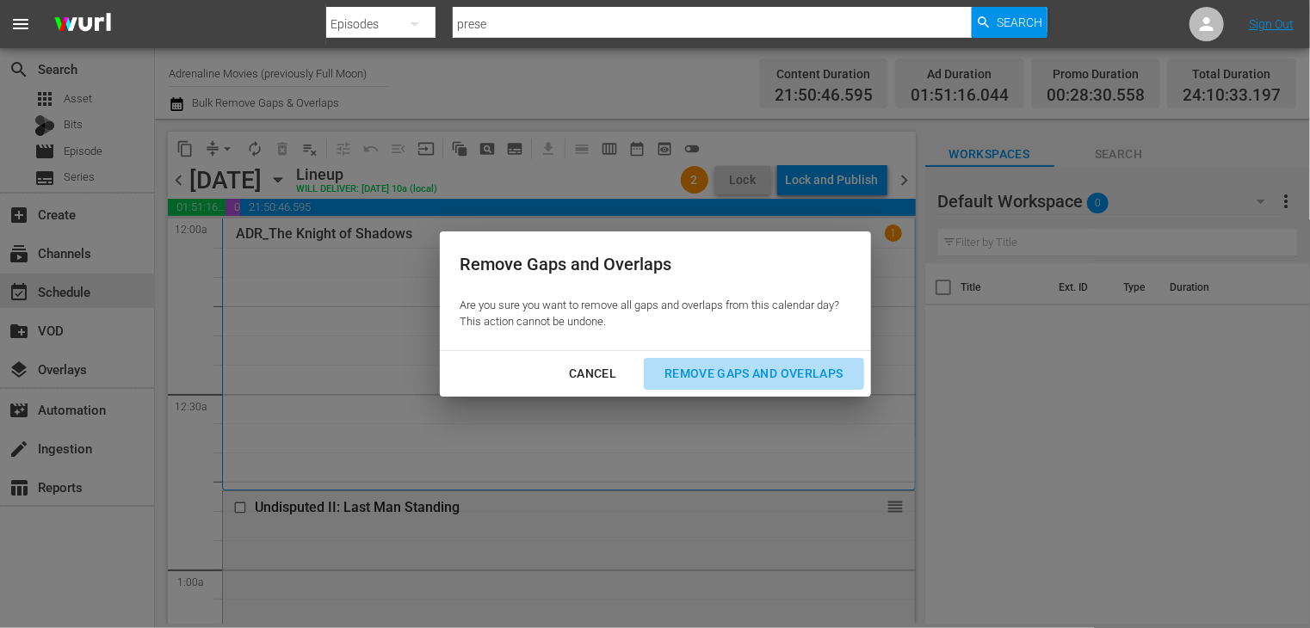
click at [709, 371] on div "Remove Gaps and Overlaps" at bounding box center [754, 374] width 206 height 22
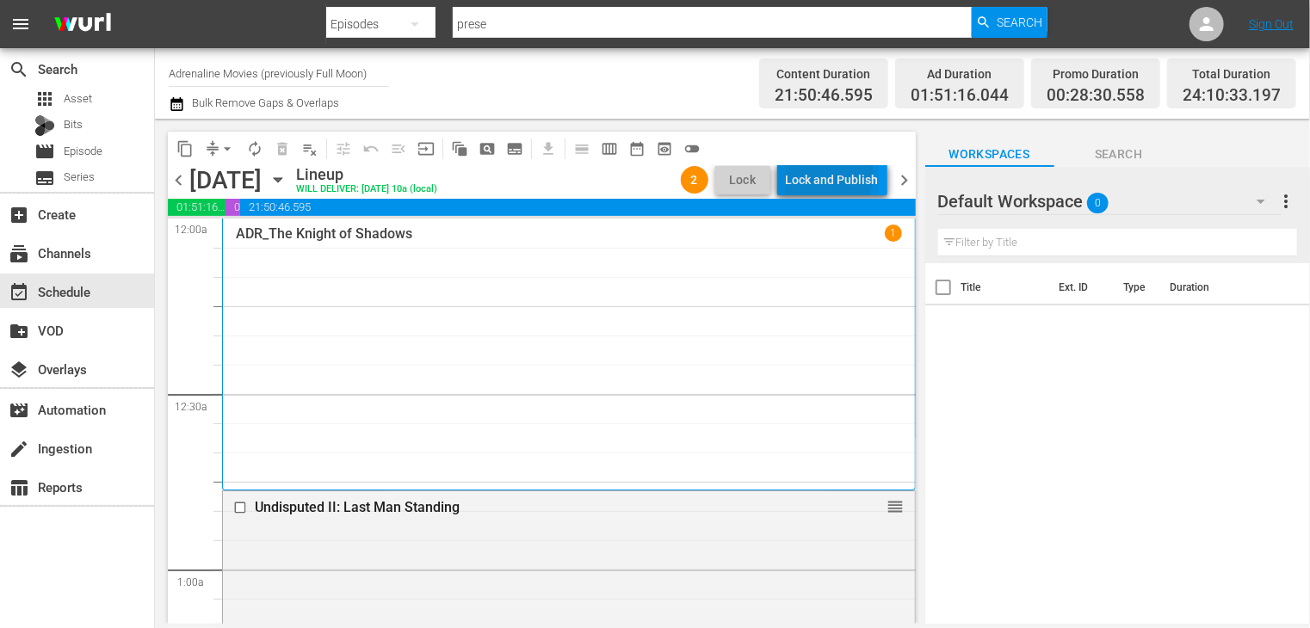
click at [829, 174] on div "Lock and Publish" at bounding box center [832, 179] width 93 height 31
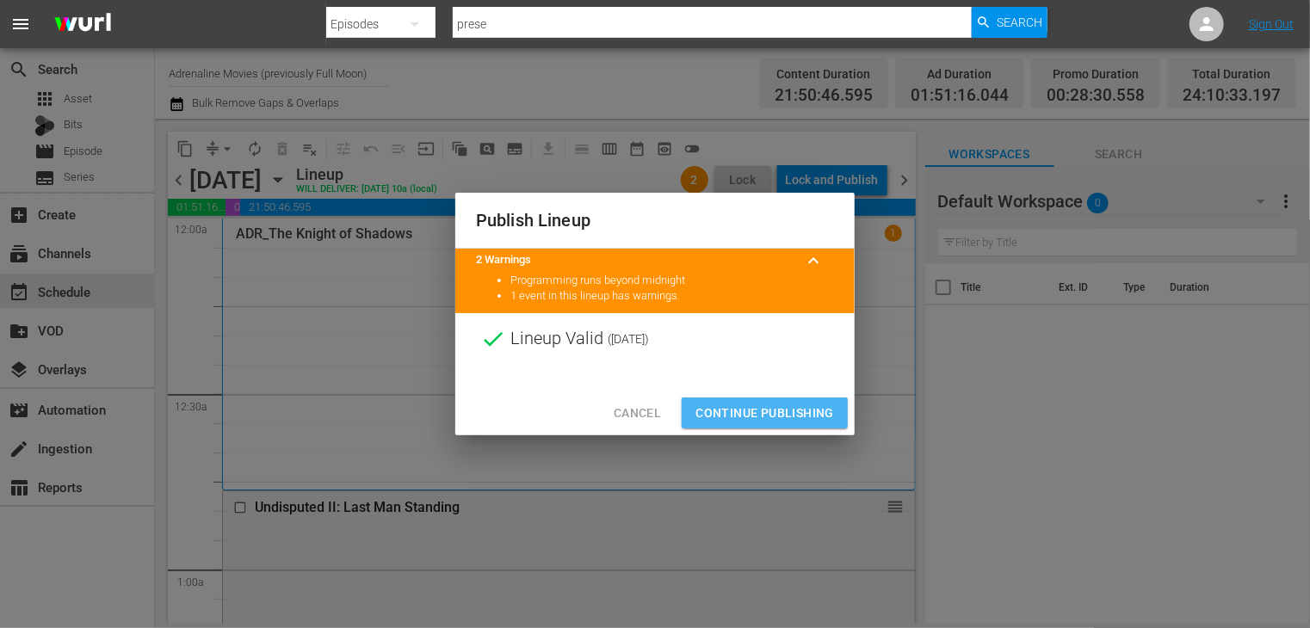
click at [767, 405] on span "Continue Publishing" at bounding box center [764, 414] width 139 height 22
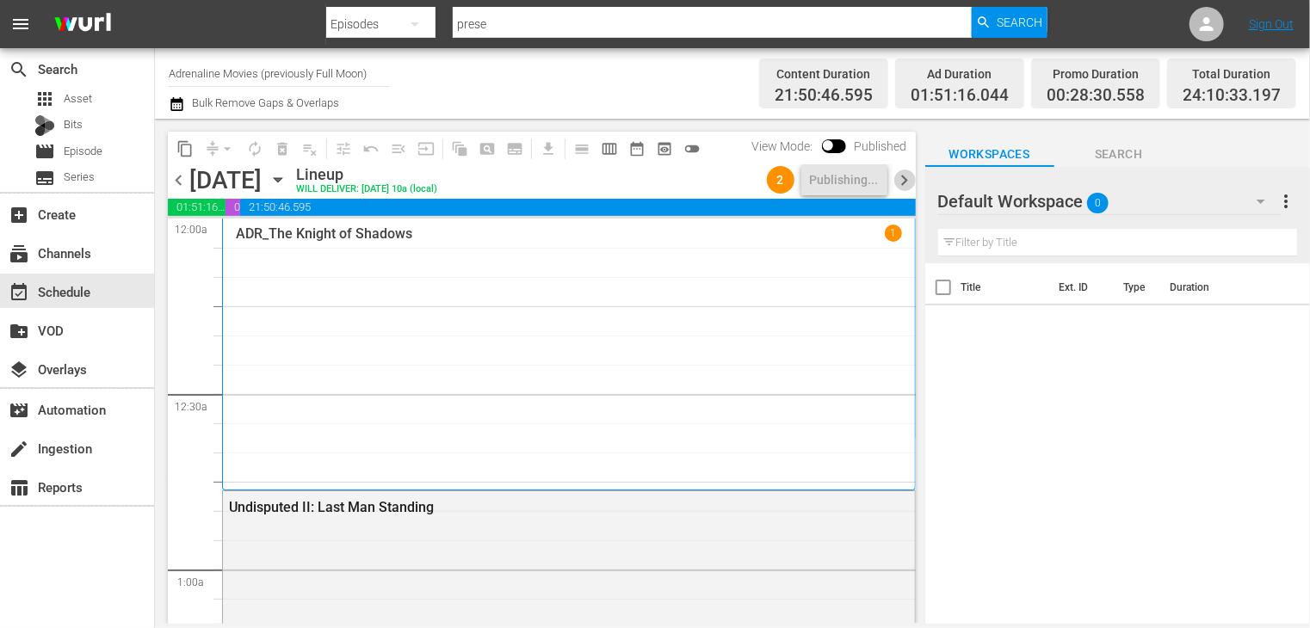
click at [909, 183] on span "chevron_right" at bounding box center [905, 181] width 22 height 22
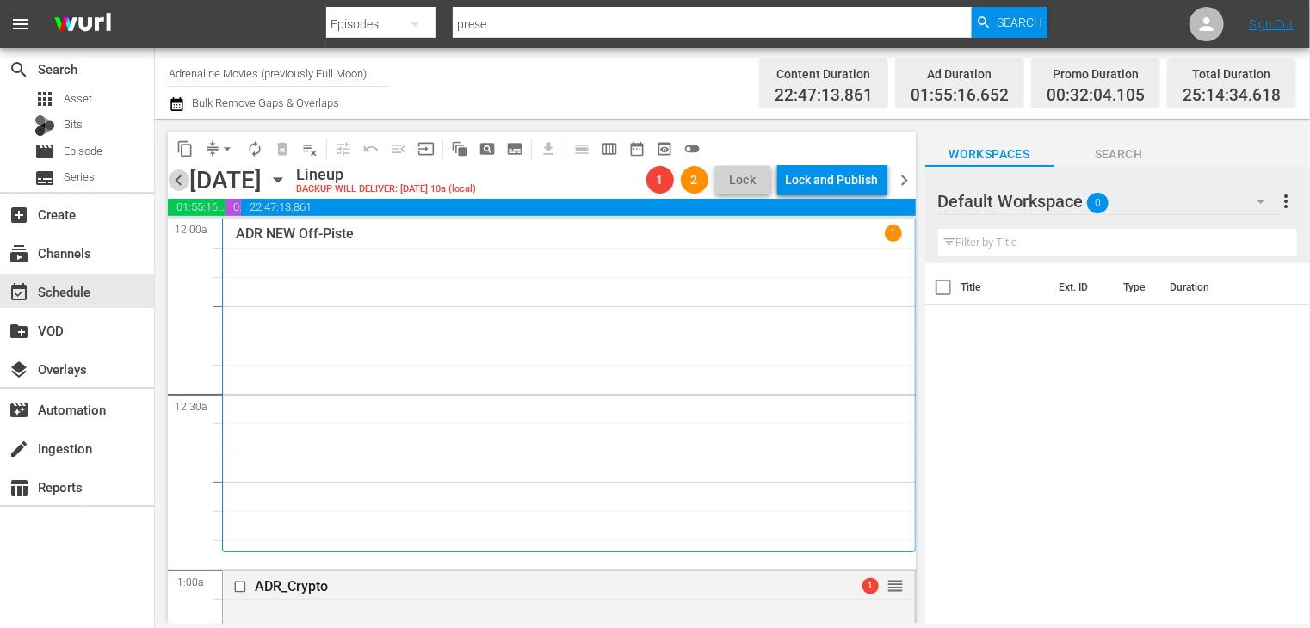
click at [179, 182] on span "chevron_left" at bounding box center [179, 181] width 22 height 22
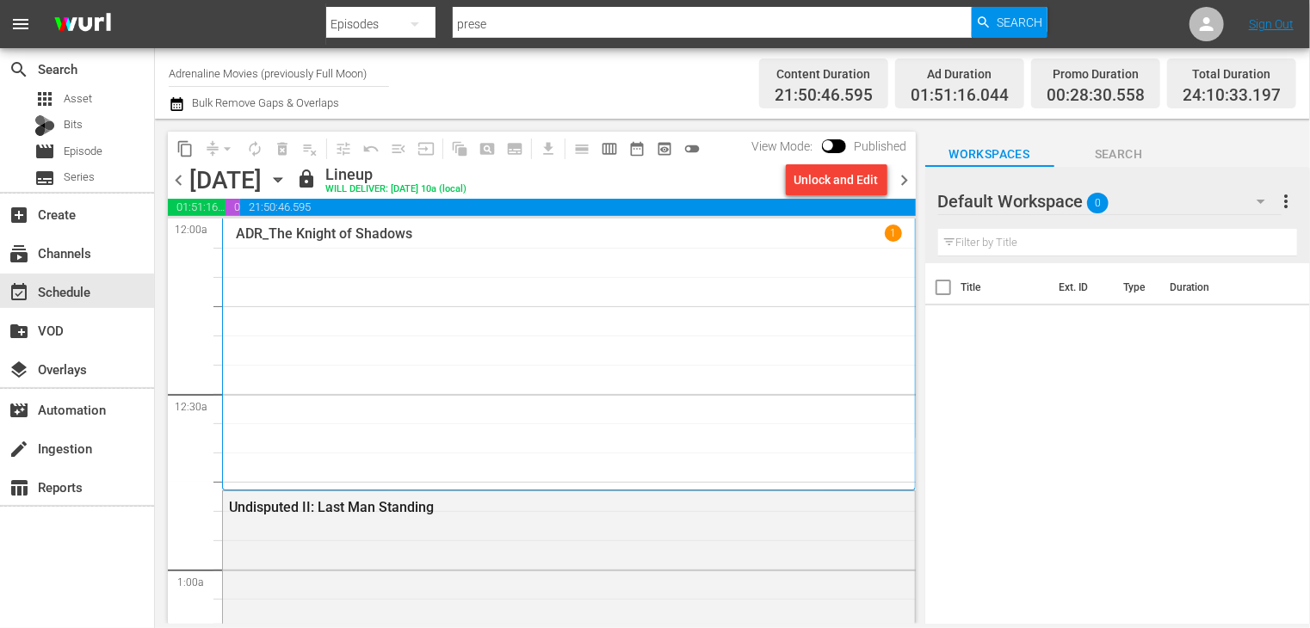
click at [904, 179] on span "chevron_right" at bounding box center [905, 181] width 22 height 22
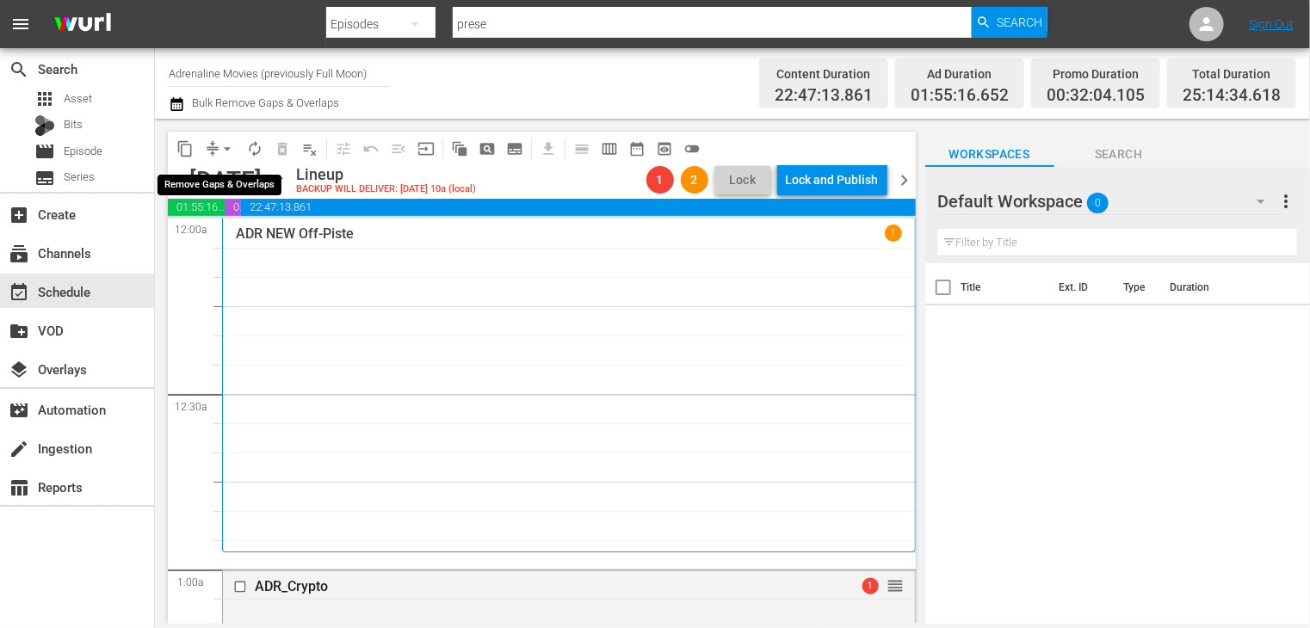
click at [224, 146] on span "arrow_drop_down" at bounding box center [227, 148] width 17 height 17
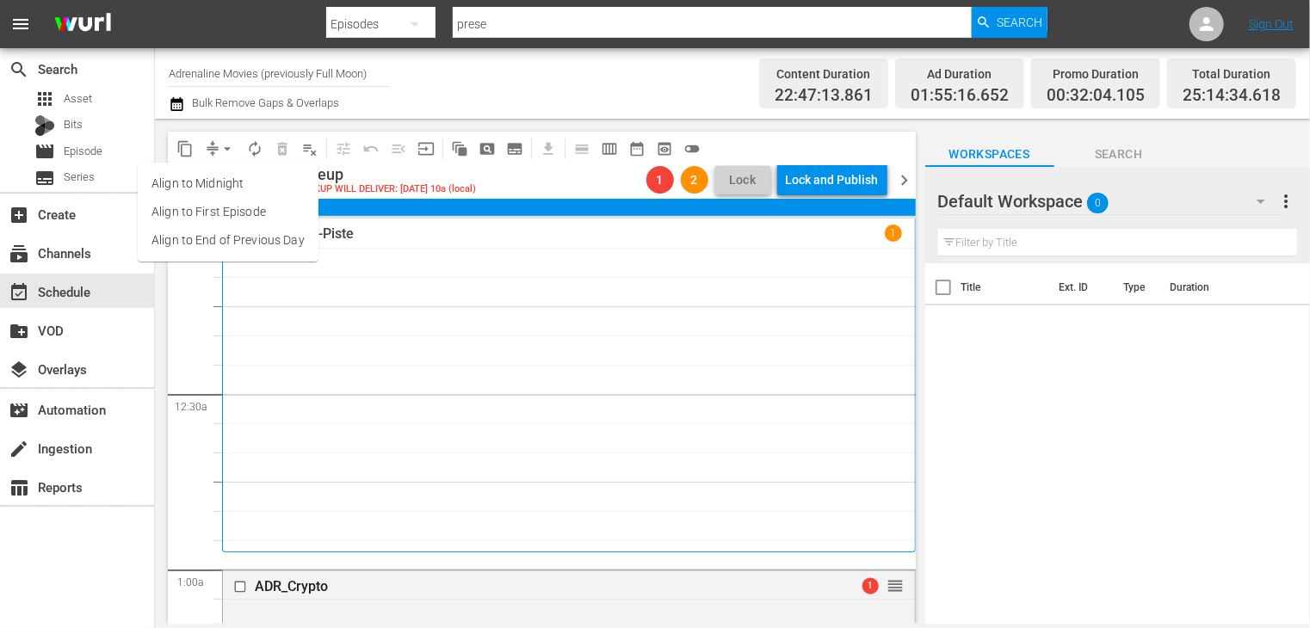
click at [258, 241] on li "Align to End of Previous Day" at bounding box center [228, 240] width 181 height 28
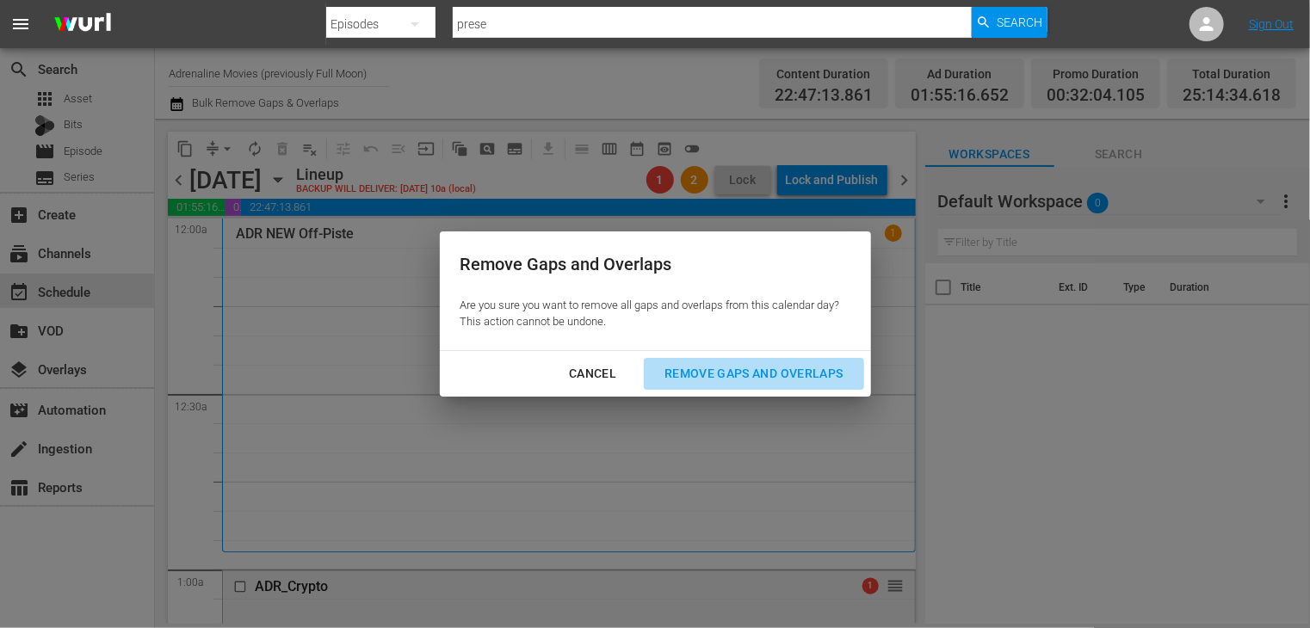
click at [717, 369] on div "Remove Gaps and Overlaps" at bounding box center [754, 374] width 206 height 22
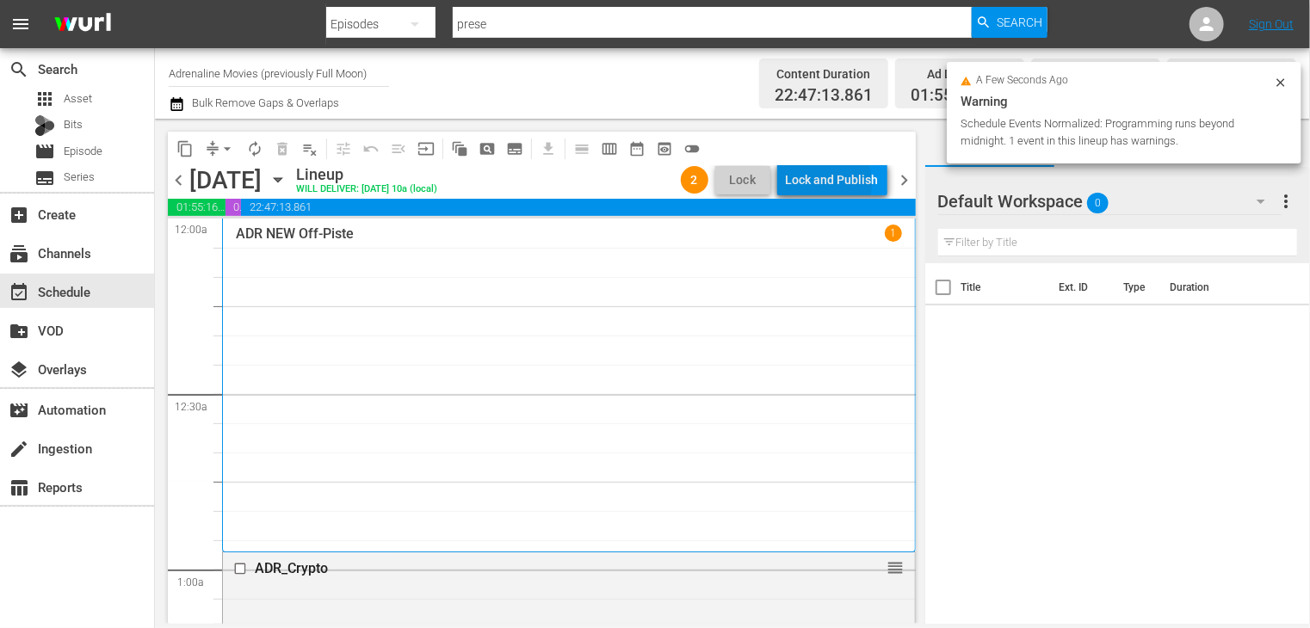
click at [816, 183] on div "Lock and Publish" at bounding box center [832, 179] width 93 height 31
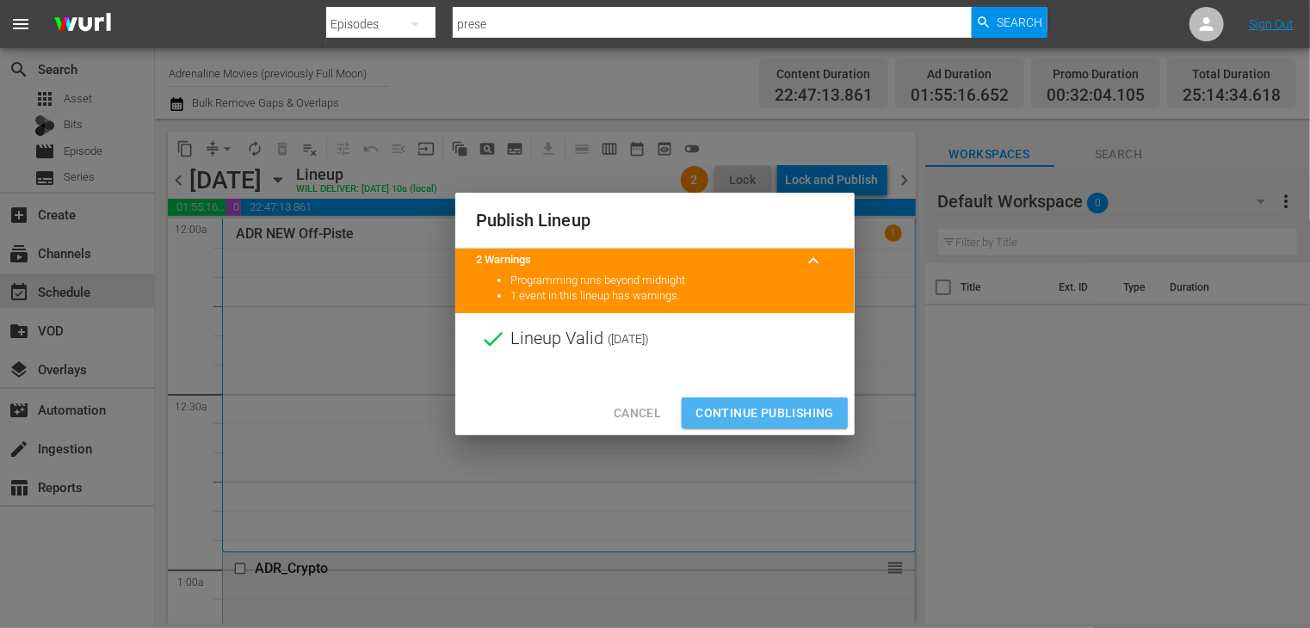
click at [758, 411] on span "Continue Publishing" at bounding box center [764, 414] width 139 height 22
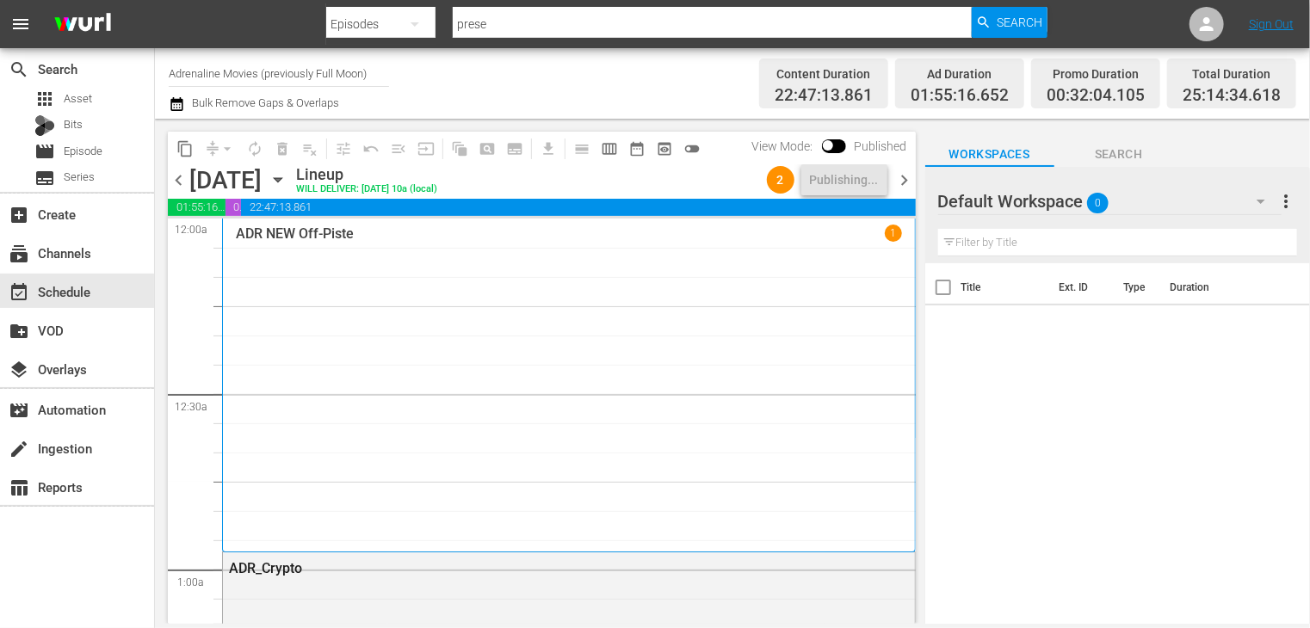
click at [905, 183] on span "chevron_right" at bounding box center [905, 181] width 22 height 22
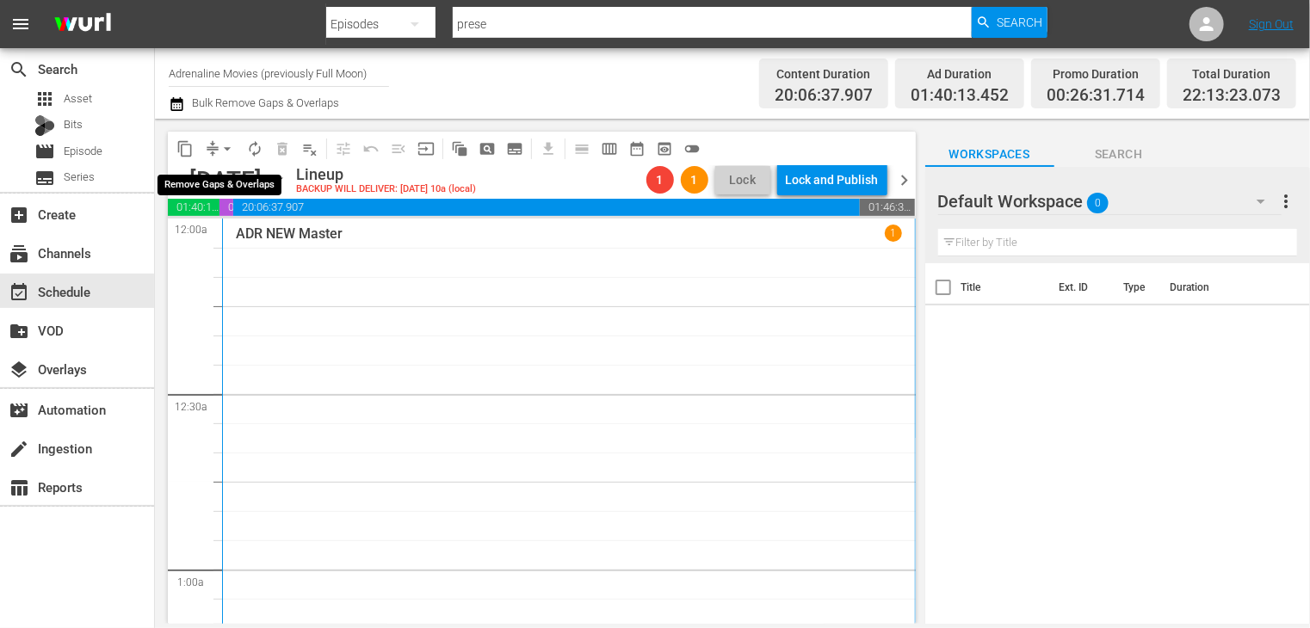
click at [225, 144] on span "arrow_drop_down" at bounding box center [227, 148] width 17 height 17
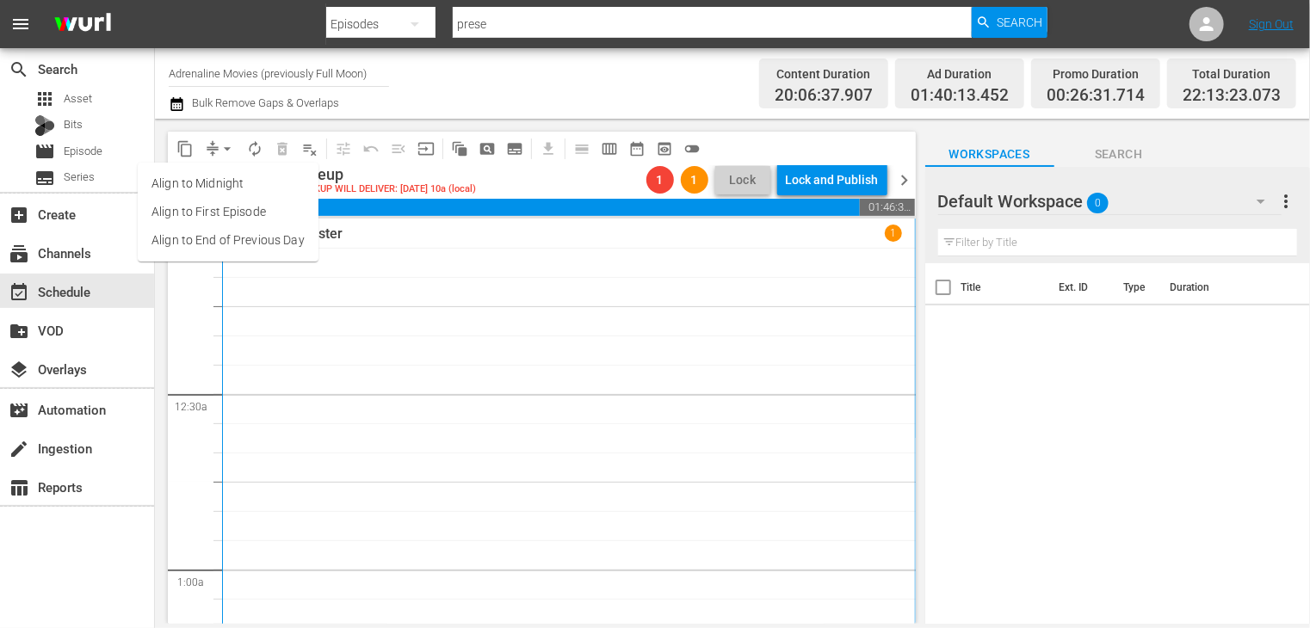
click at [266, 246] on li "Align to End of Previous Day" at bounding box center [228, 240] width 181 height 28
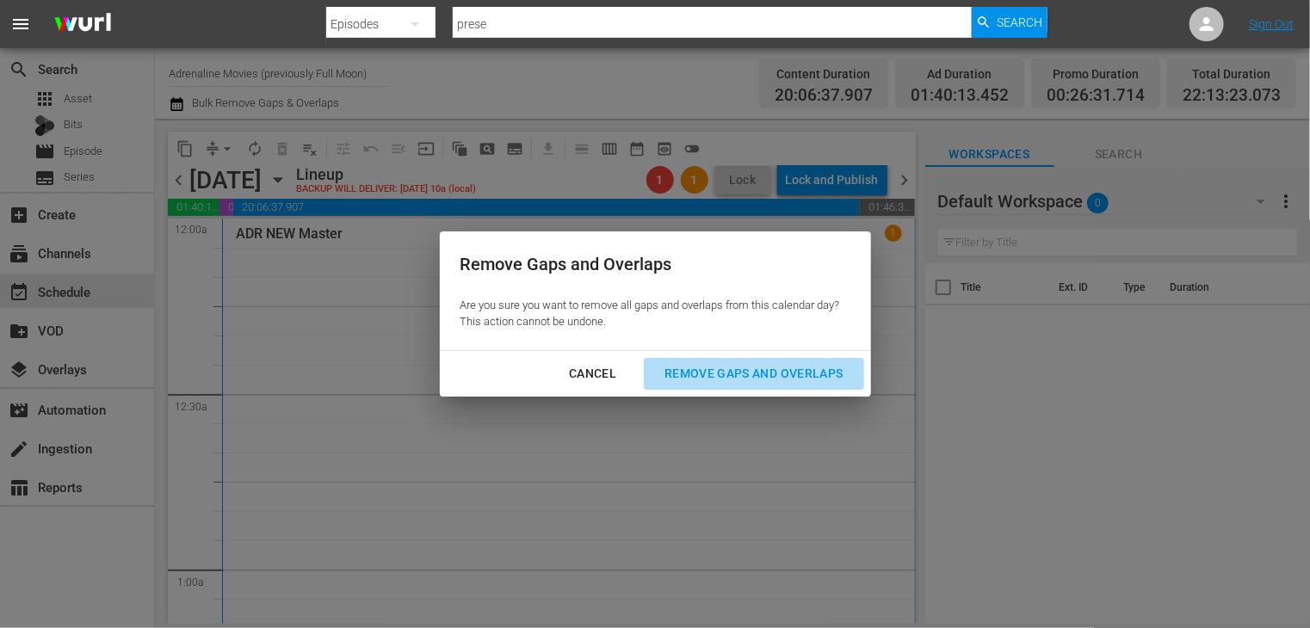
click at [737, 367] on div "Remove Gaps and Overlaps" at bounding box center [754, 374] width 206 height 22
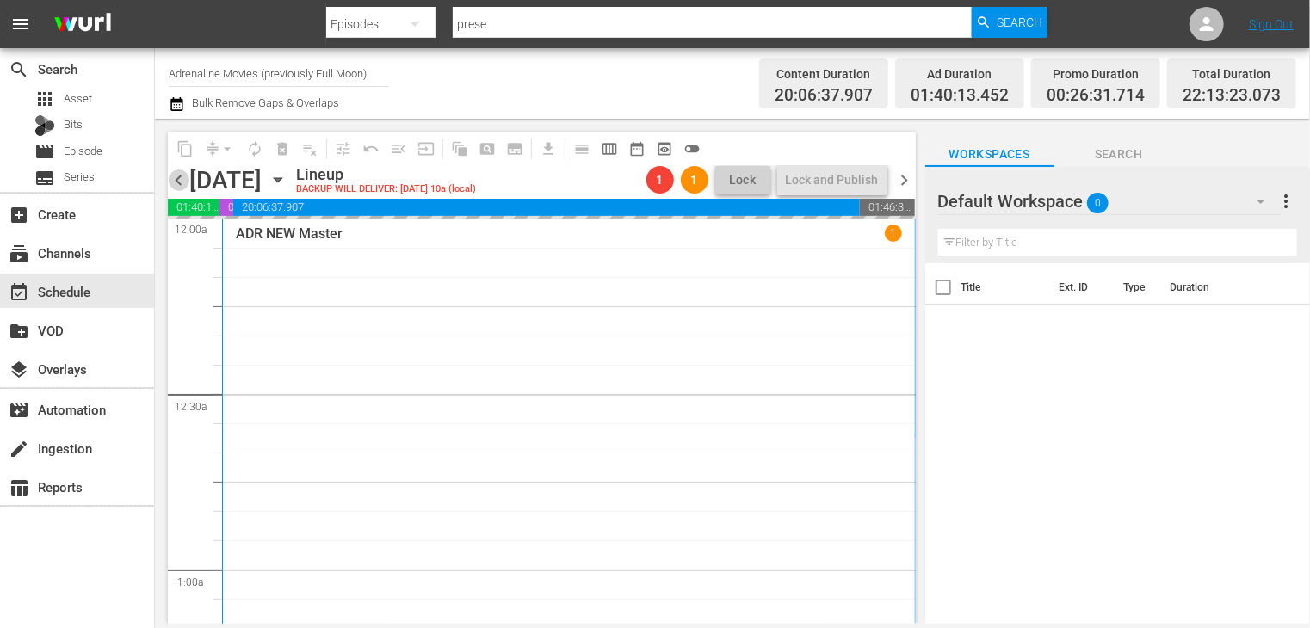
click at [176, 180] on span "chevron_left" at bounding box center [179, 181] width 22 height 22
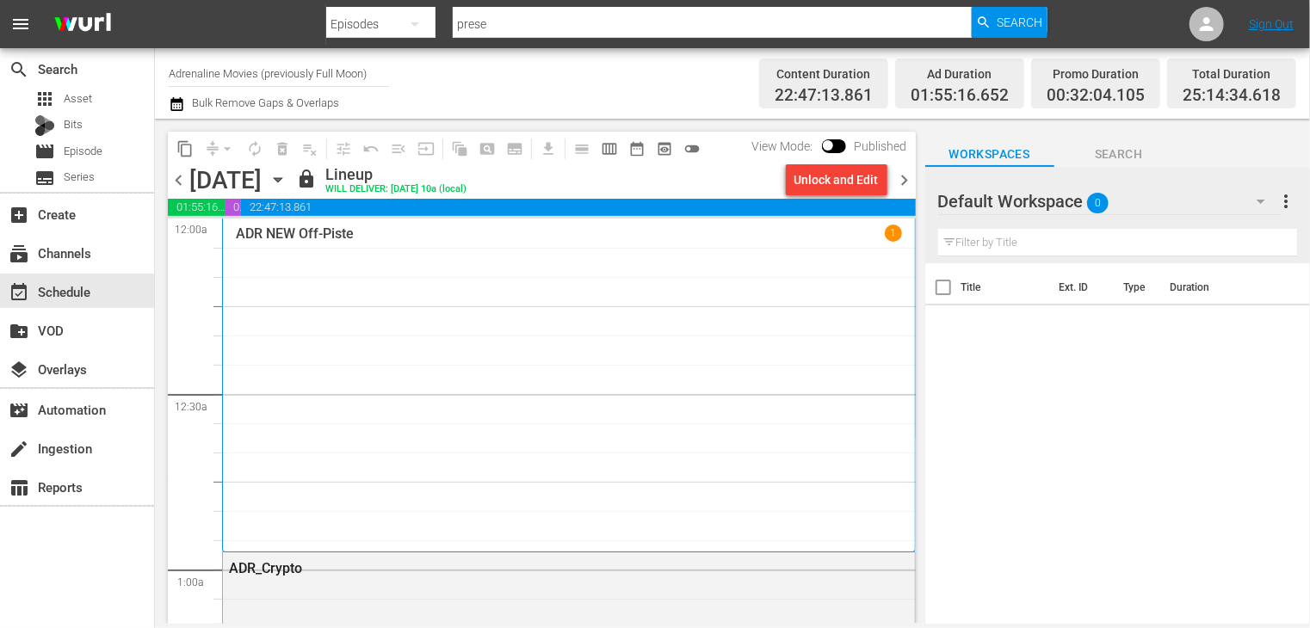
click at [899, 180] on span "chevron_right" at bounding box center [905, 181] width 22 height 22
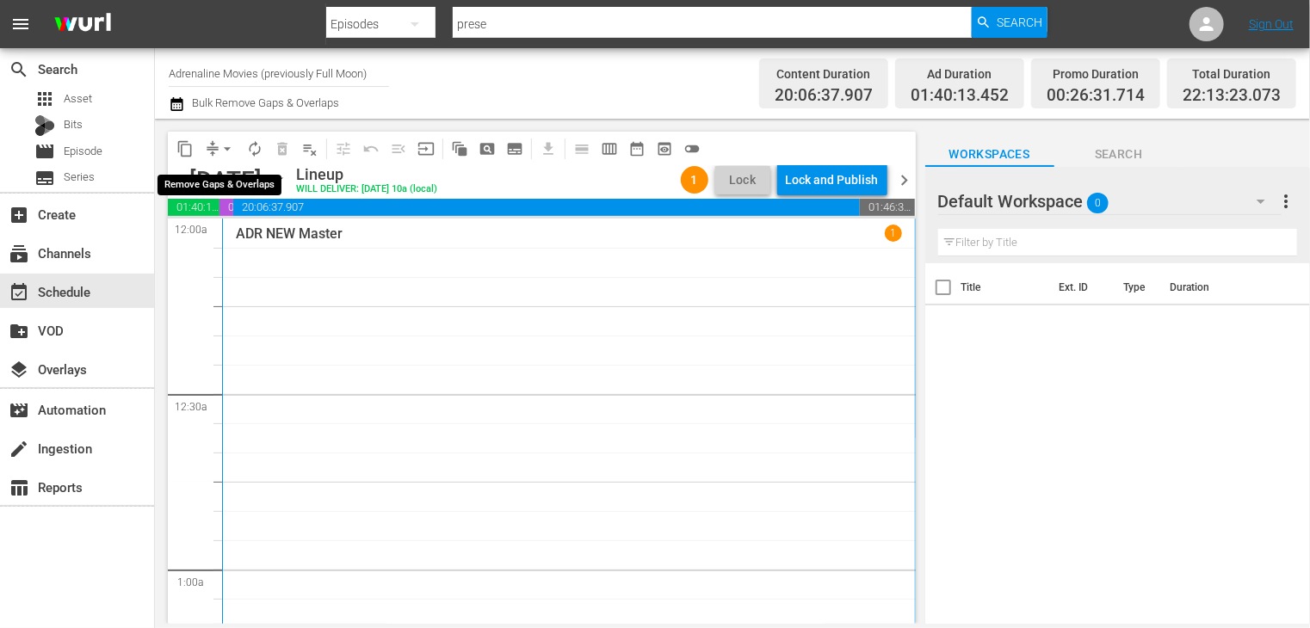
click at [227, 152] on span "arrow_drop_down" at bounding box center [227, 148] width 17 height 17
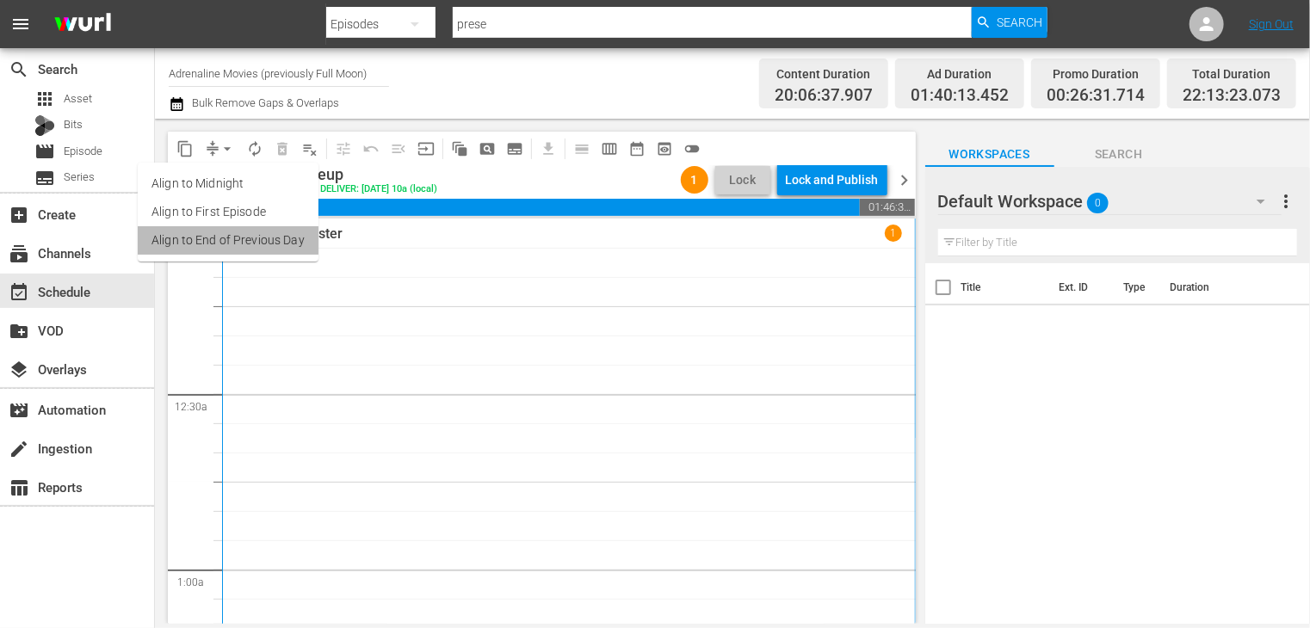
click at [241, 237] on li "Align to End of Previous Day" at bounding box center [228, 240] width 181 height 28
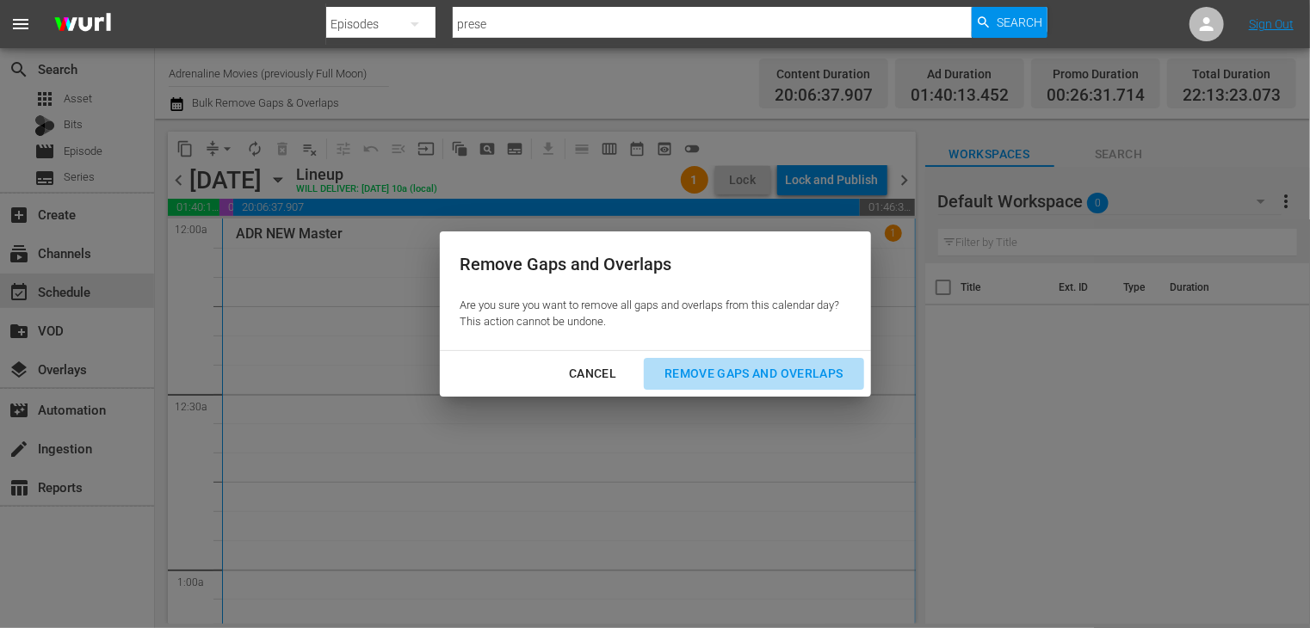
click at [713, 364] on div "Remove Gaps and Overlaps" at bounding box center [754, 374] width 206 height 22
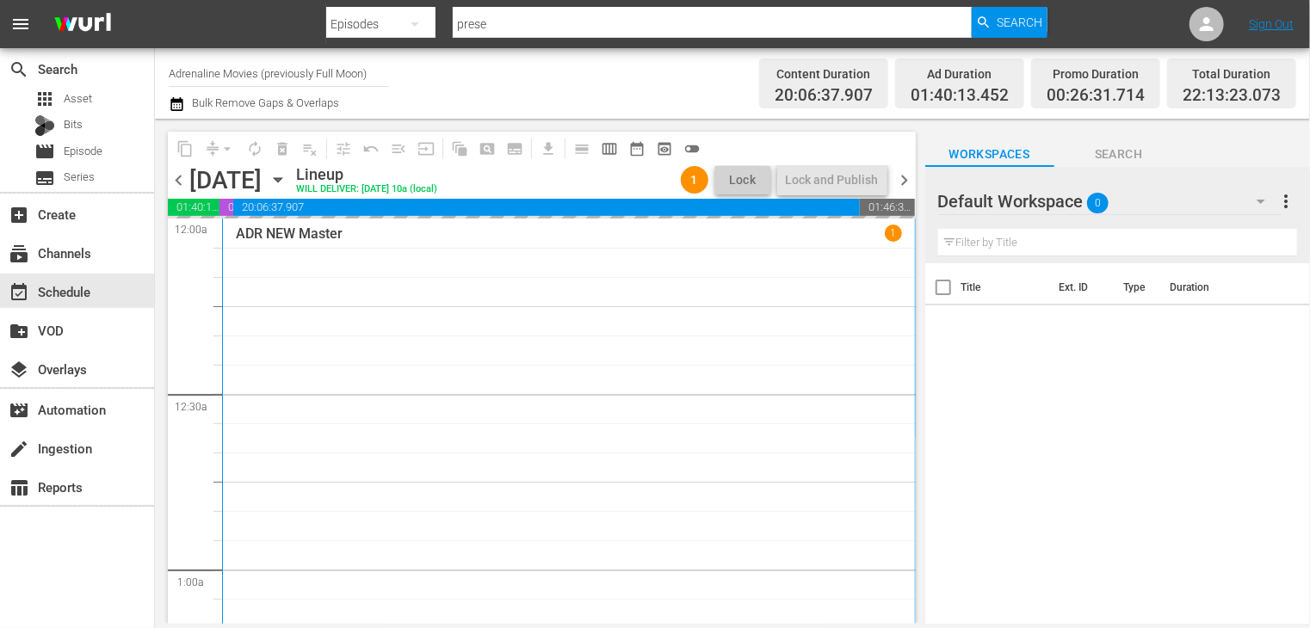
click at [730, 361] on div "ADR NEW Master 1" at bounding box center [569, 603] width 666 height 757
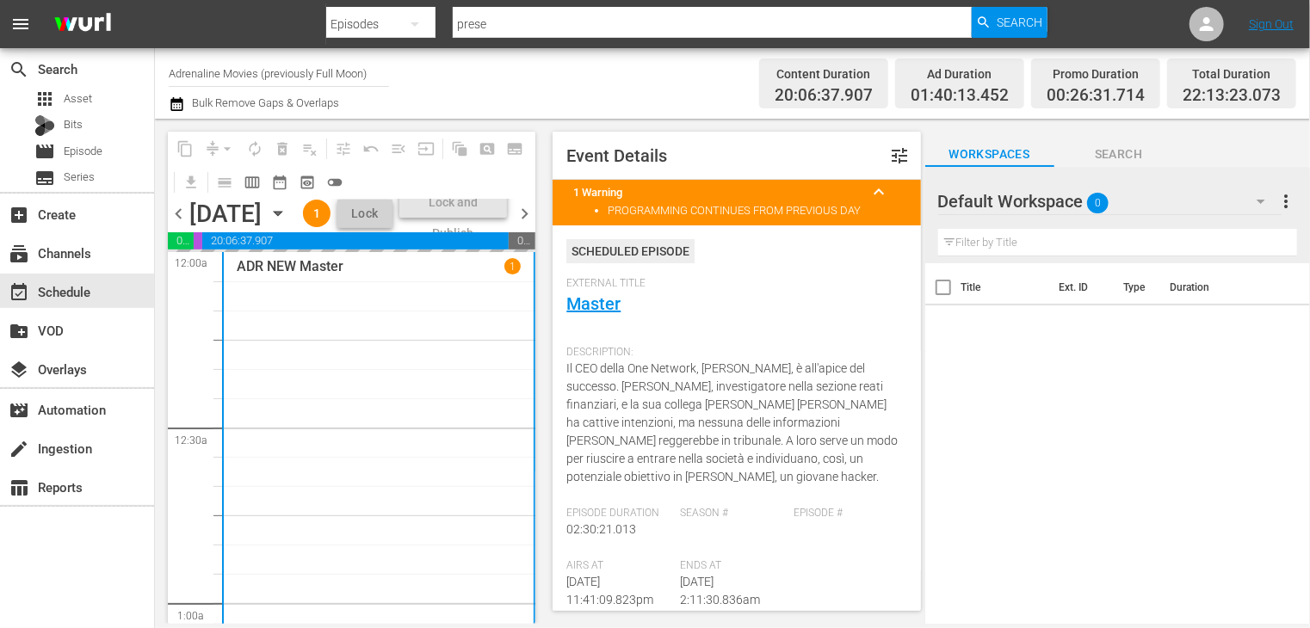
click at [184, 225] on span "chevron_left" at bounding box center [179, 214] width 22 height 22
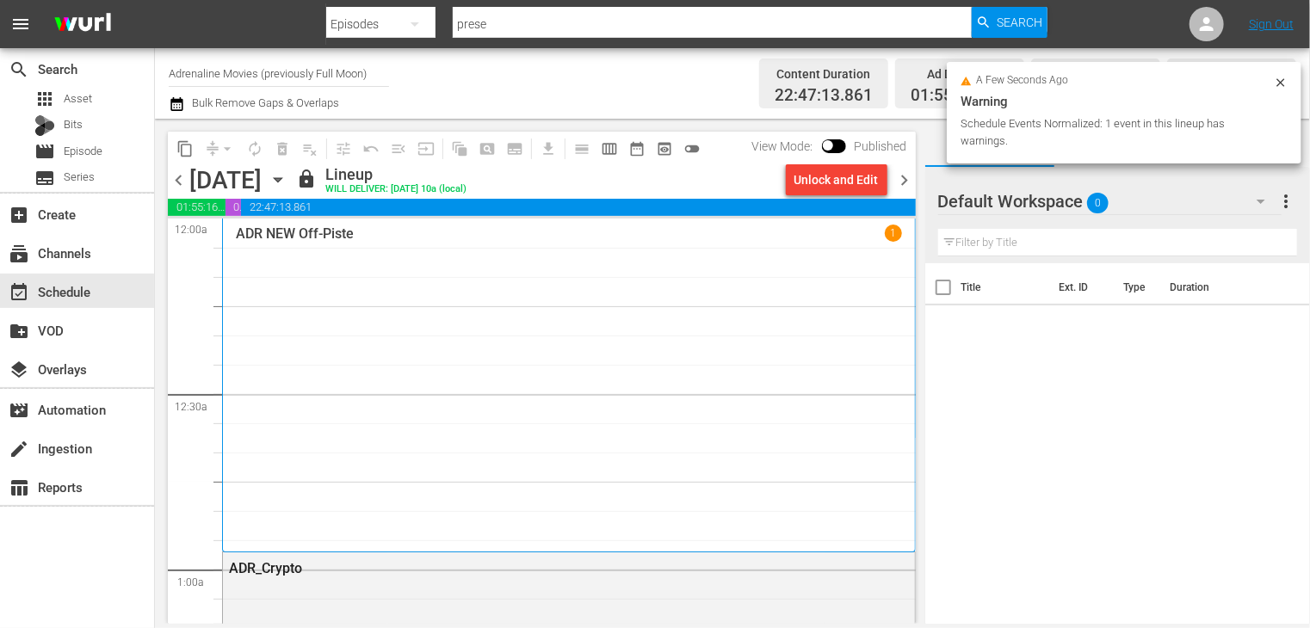
click at [904, 180] on span "chevron_right" at bounding box center [905, 181] width 22 height 22
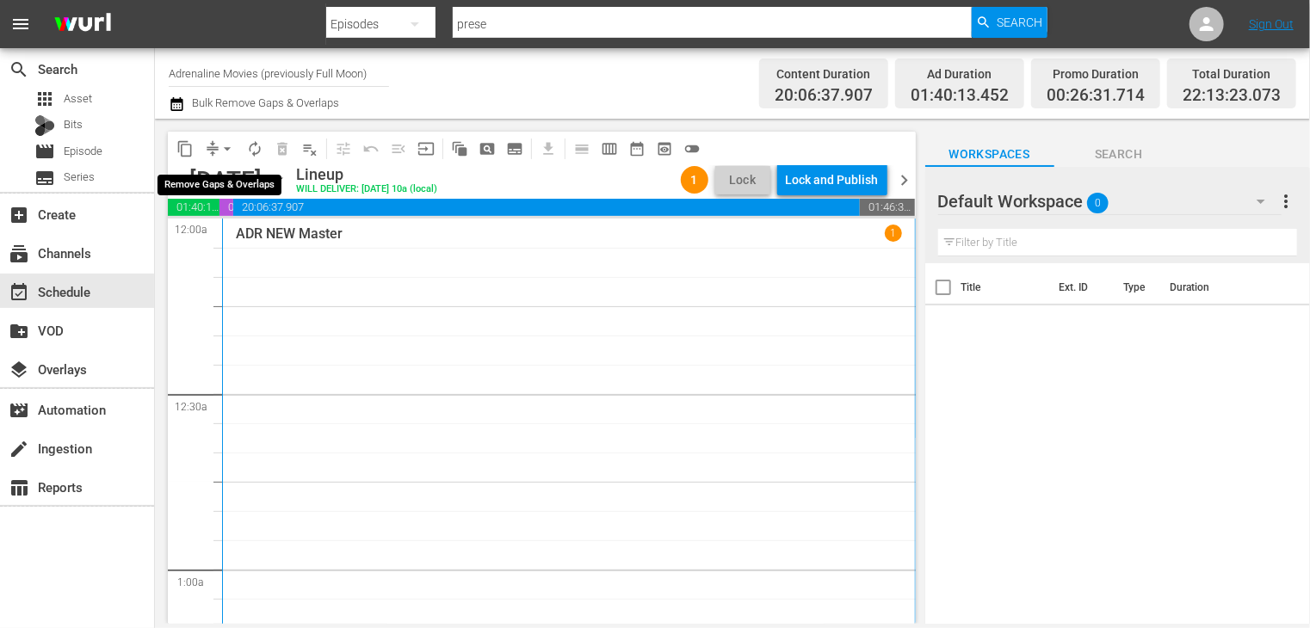
click at [226, 147] on span "arrow_drop_down" at bounding box center [227, 148] width 17 height 17
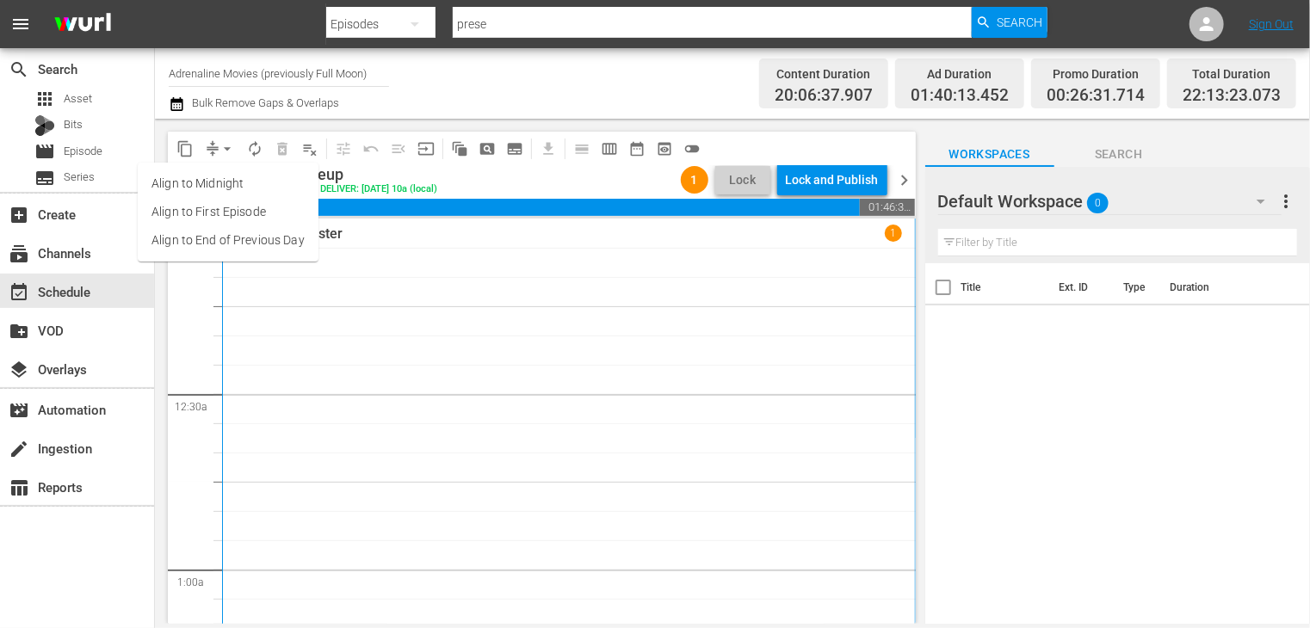
click at [244, 242] on li "Align to End of Previous Day" at bounding box center [228, 240] width 181 height 28
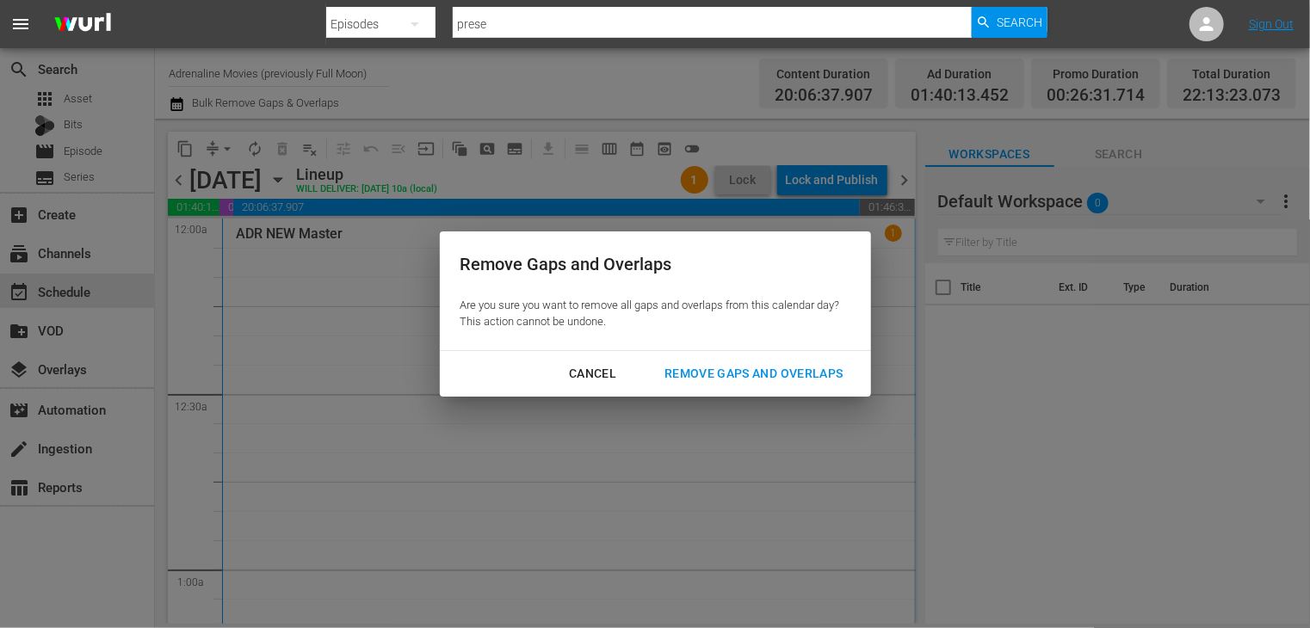
click at [743, 375] on div "Remove Gaps and Overlaps" at bounding box center [754, 374] width 206 height 22
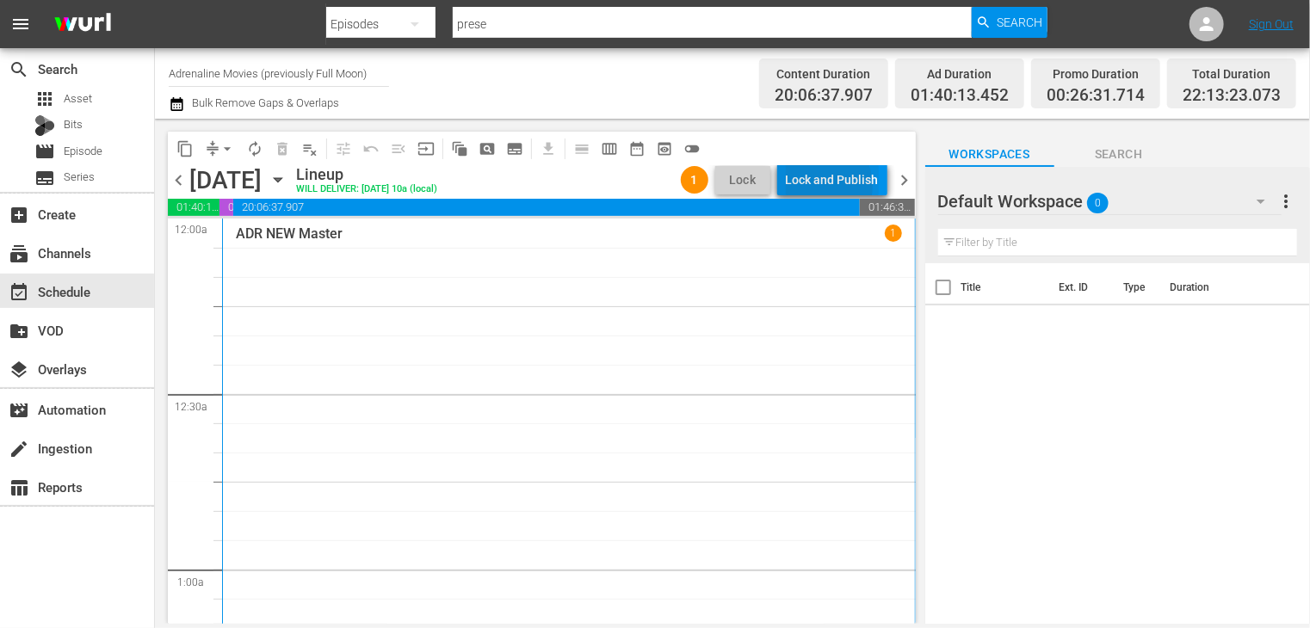
click at [822, 186] on div "Lock and Publish" at bounding box center [832, 179] width 93 height 31
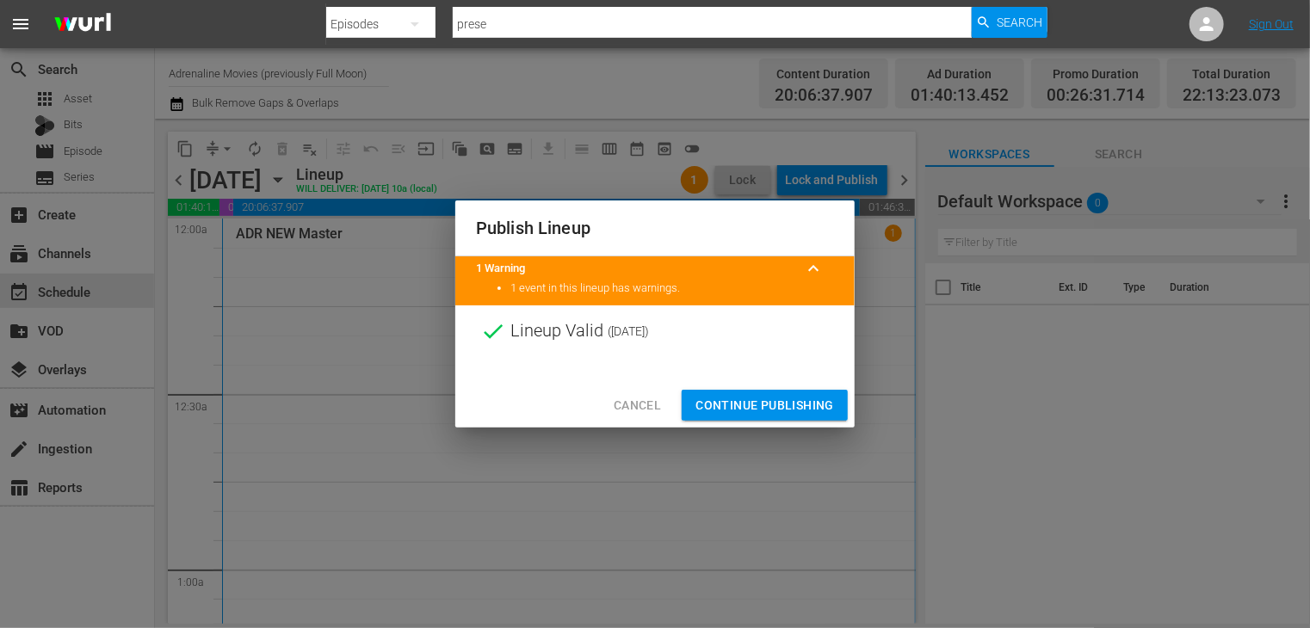
click at [772, 400] on span "Continue Publishing" at bounding box center [764, 406] width 139 height 22
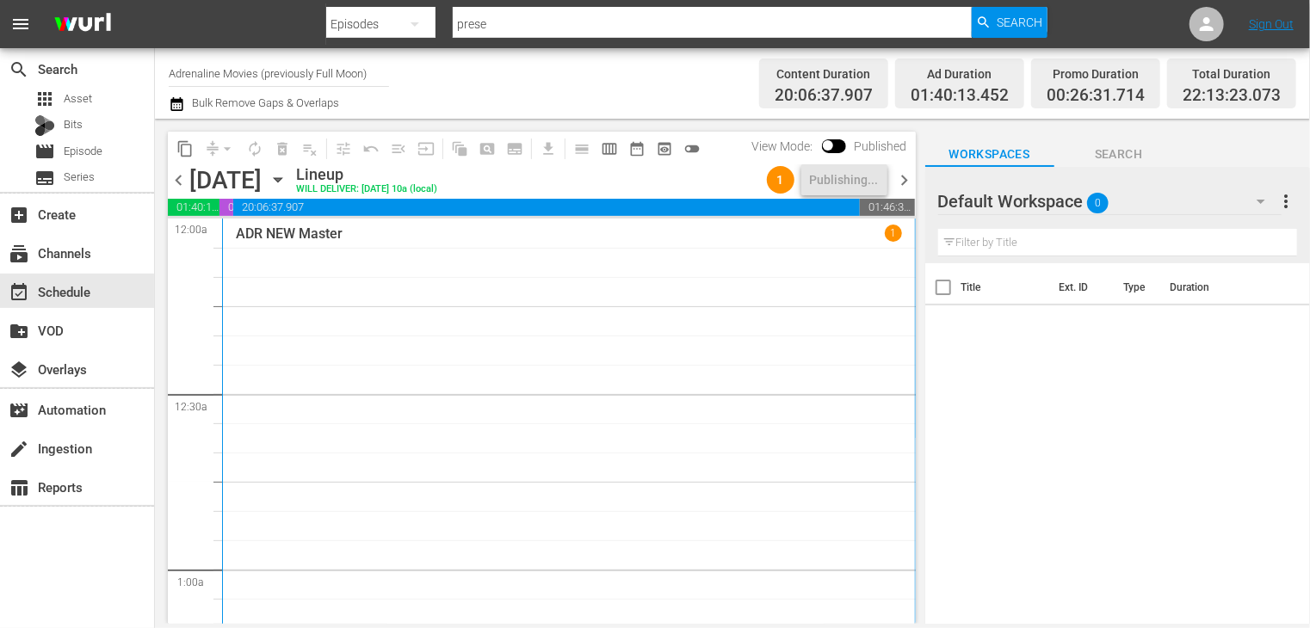
click at [900, 179] on span "chevron_right" at bounding box center [905, 181] width 22 height 22
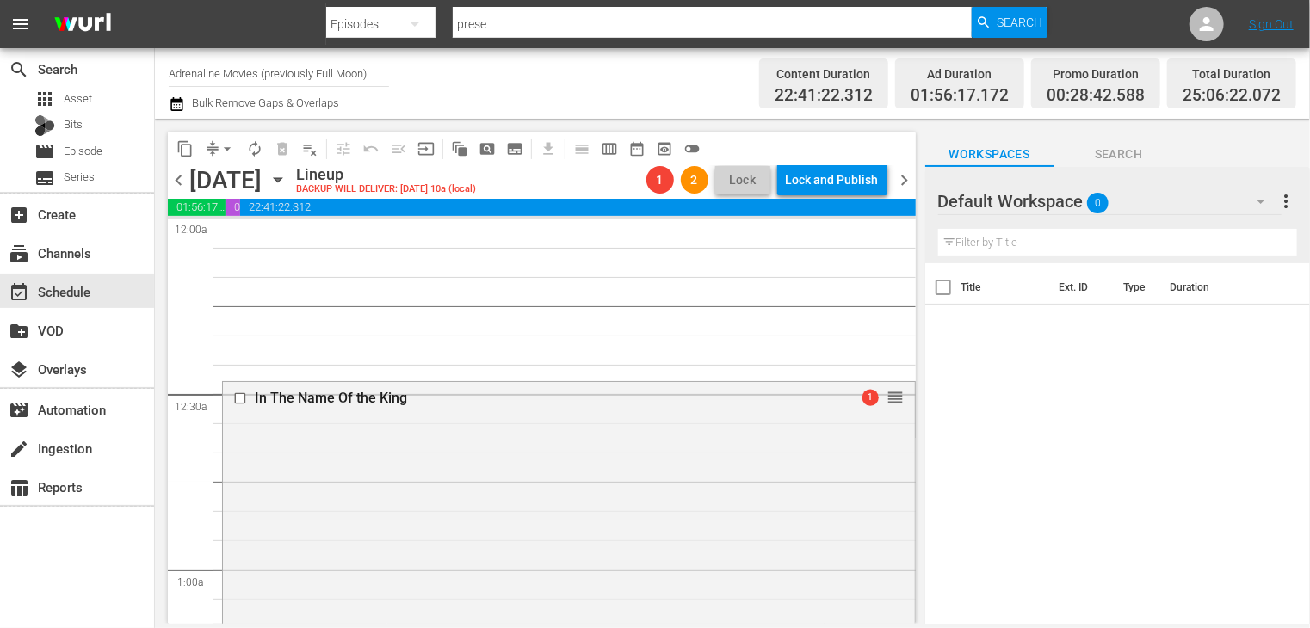
click at [171, 168] on div "chevron_left Thursday, September 25th September 25th Lineup BACKUP WILL DELIVER…" at bounding box center [542, 182] width 748 height 34
click at [180, 178] on span "chevron_left" at bounding box center [179, 181] width 22 height 22
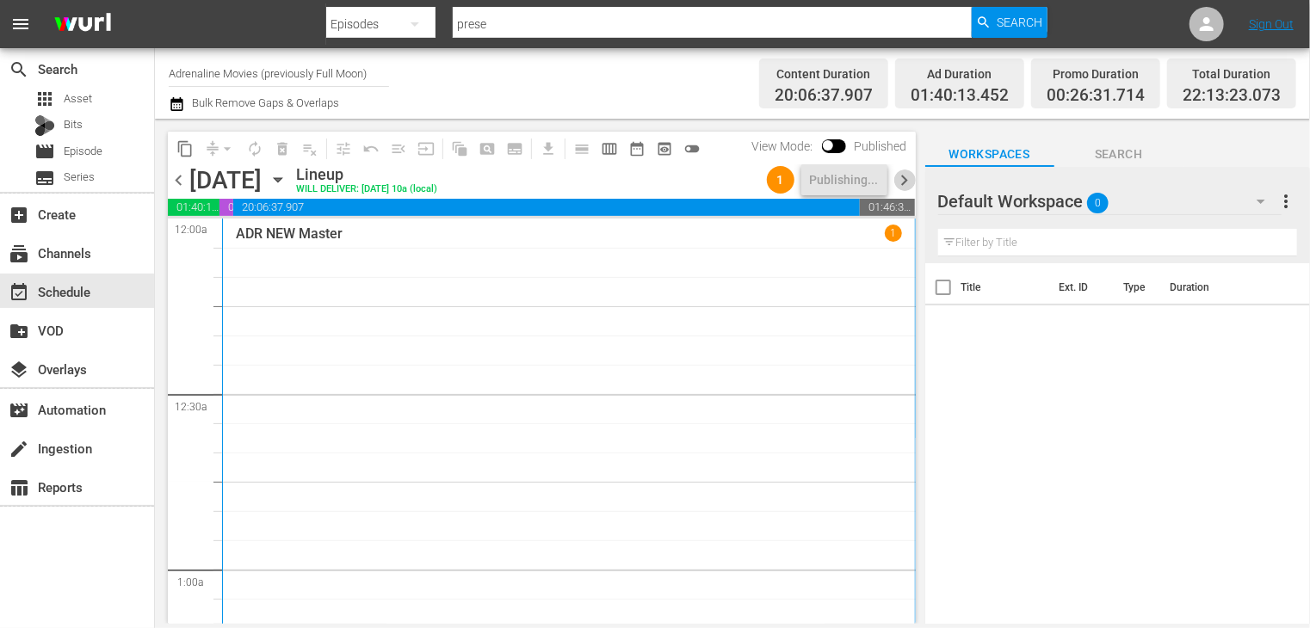
click at [903, 188] on span "chevron_right" at bounding box center [905, 181] width 22 height 22
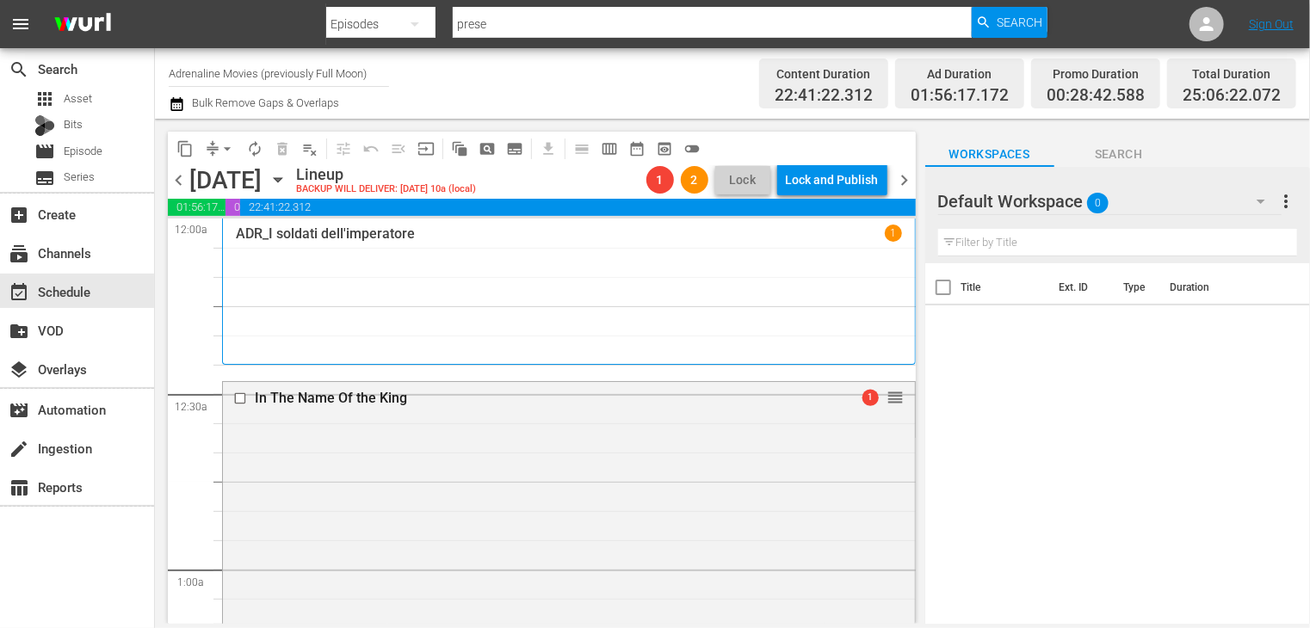
click at [183, 178] on span "chevron_left" at bounding box center [179, 181] width 22 height 22
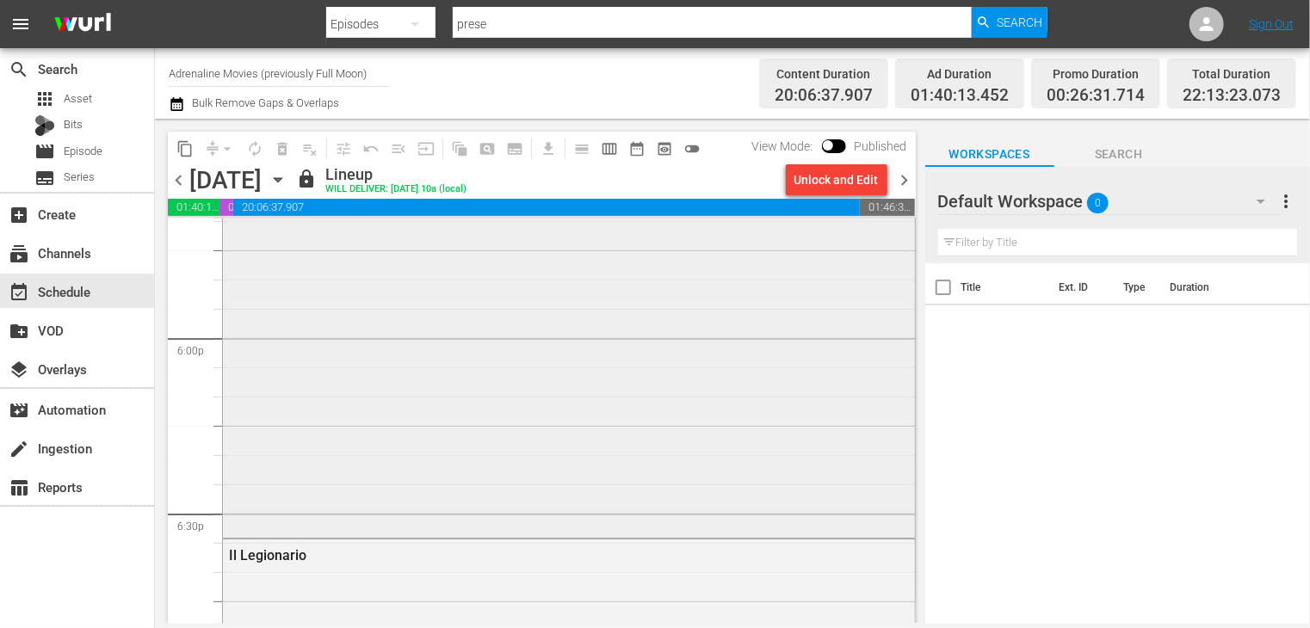
scroll to position [6016, 0]
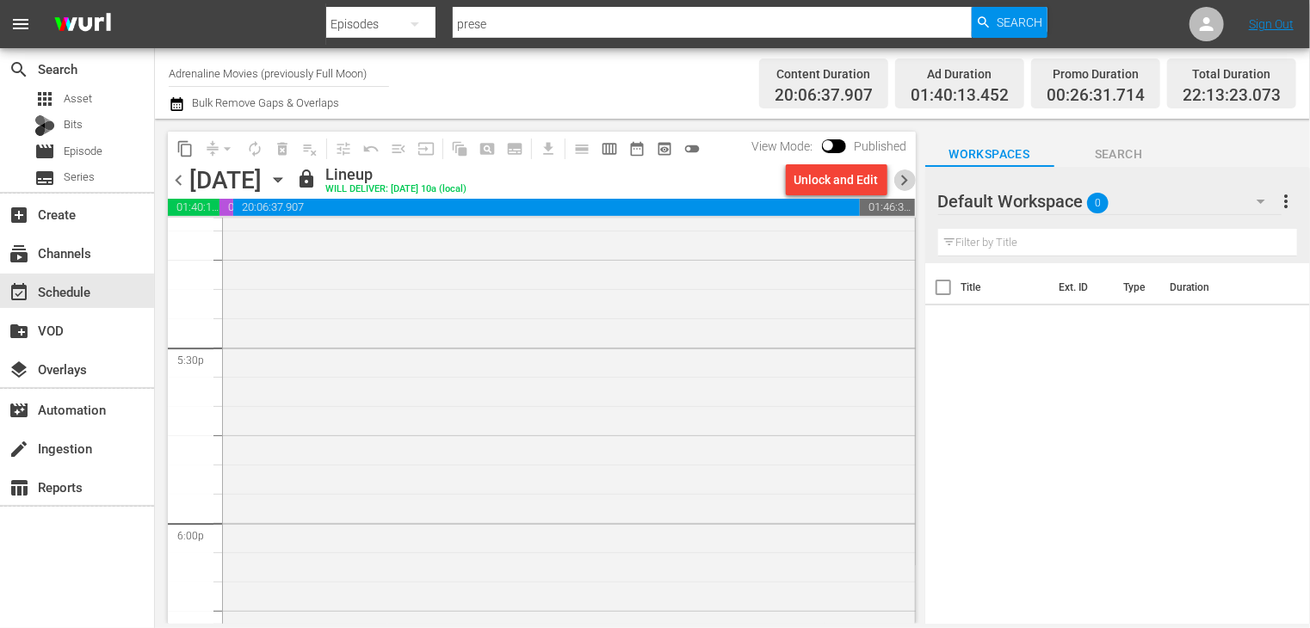
click at [900, 180] on span "chevron_right" at bounding box center [905, 181] width 22 height 22
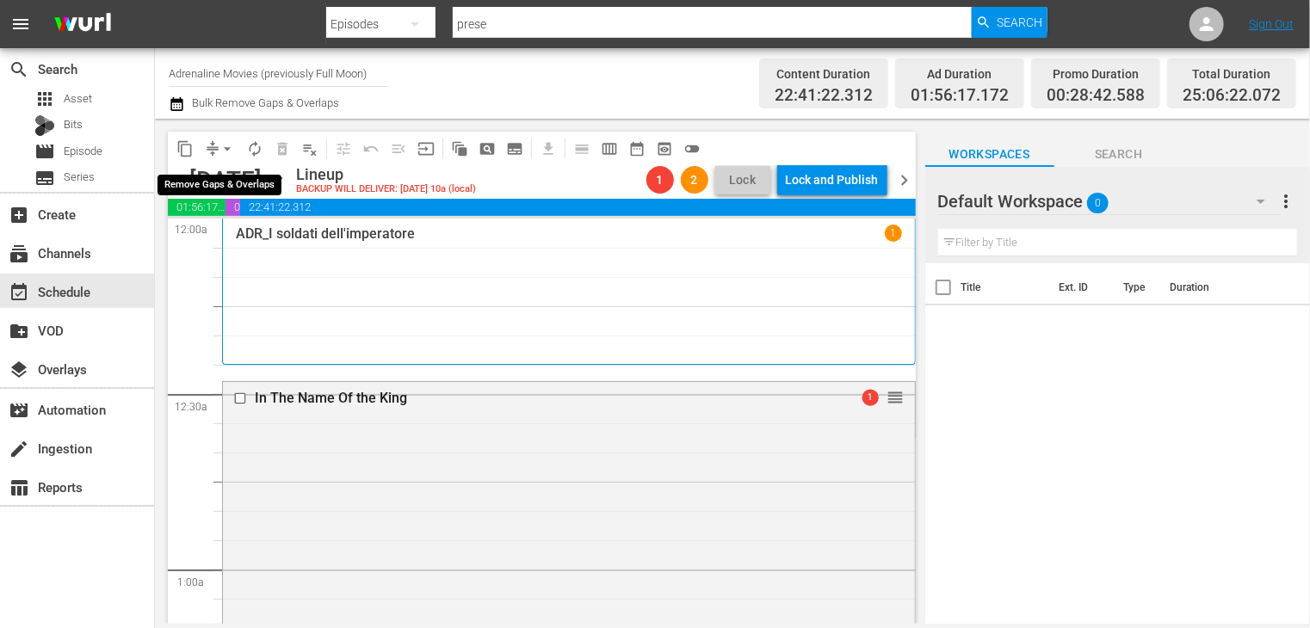
click at [224, 148] on span "arrow_drop_down" at bounding box center [227, 148] width 17 height 17
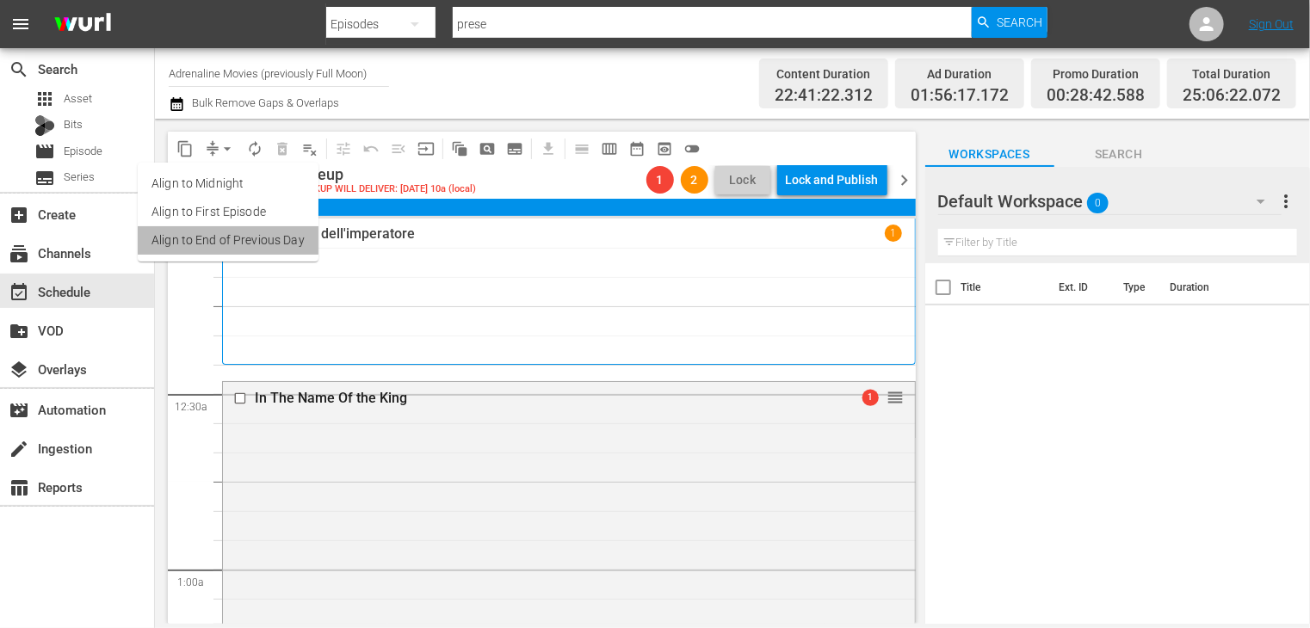
click at [248, 238] on li "Align to End of Previous Day" at bounding box center [228, 240] width 181 height 28
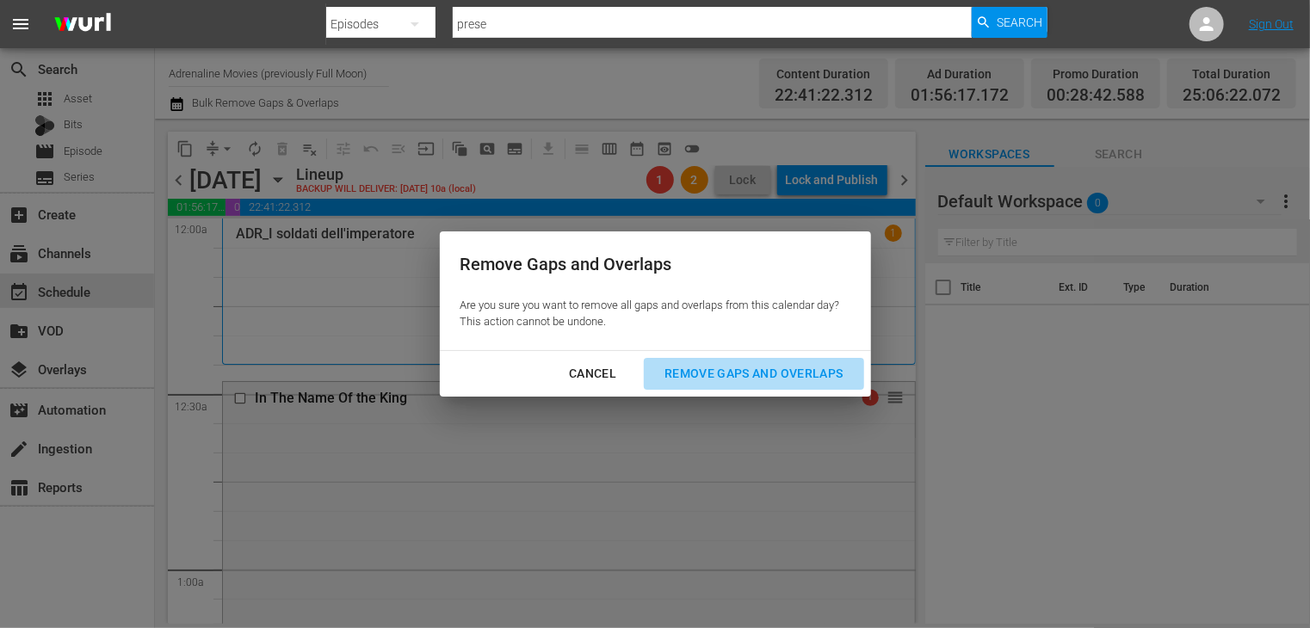
click at [779, 377] on div "Remove Gaps and Overlaps" at bounding box center [754, 374] width 206 height 22
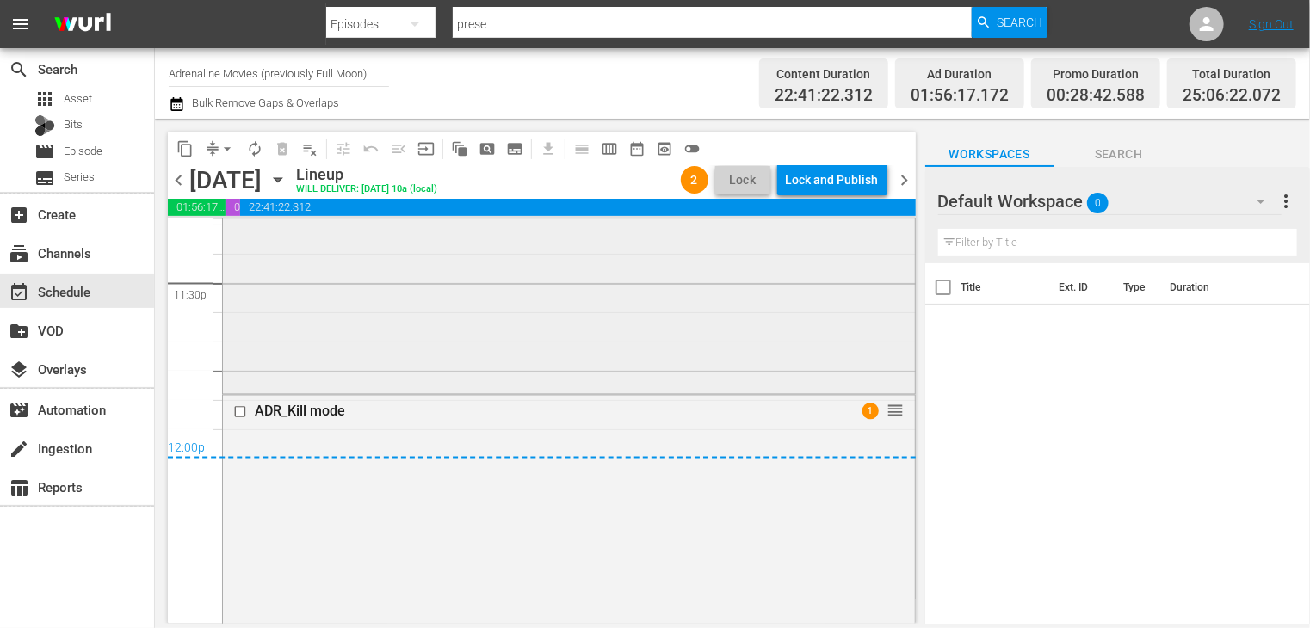
scroll to position [8125, 0]
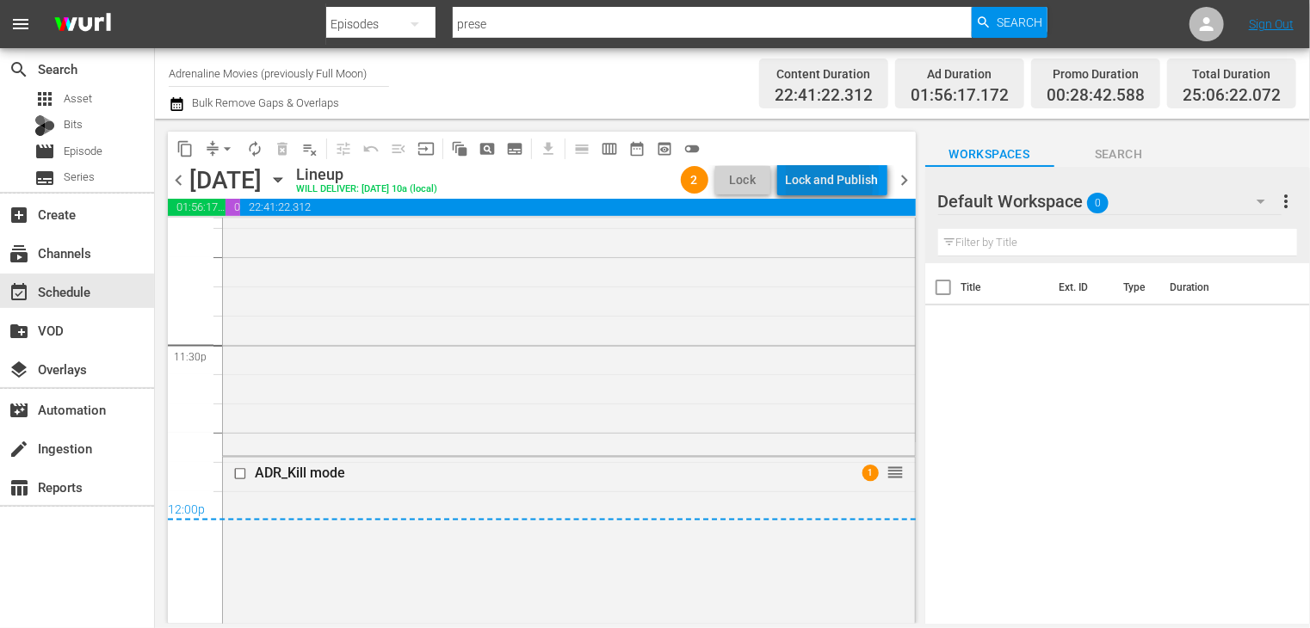
click at [819, 187] on div "Lock and Publish" at bounding box center [832, 179] width 93 height 31
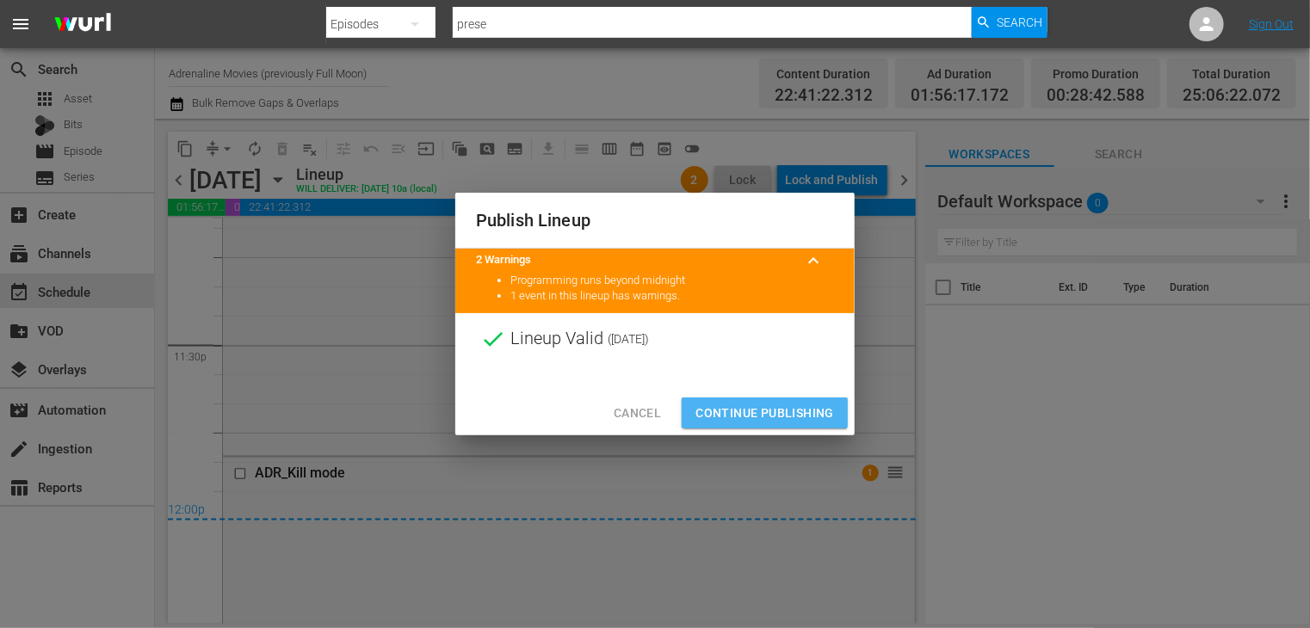
click at [750, 405] on span "Continue Publishing" at bounding box center [764, 414] width 139 height 22
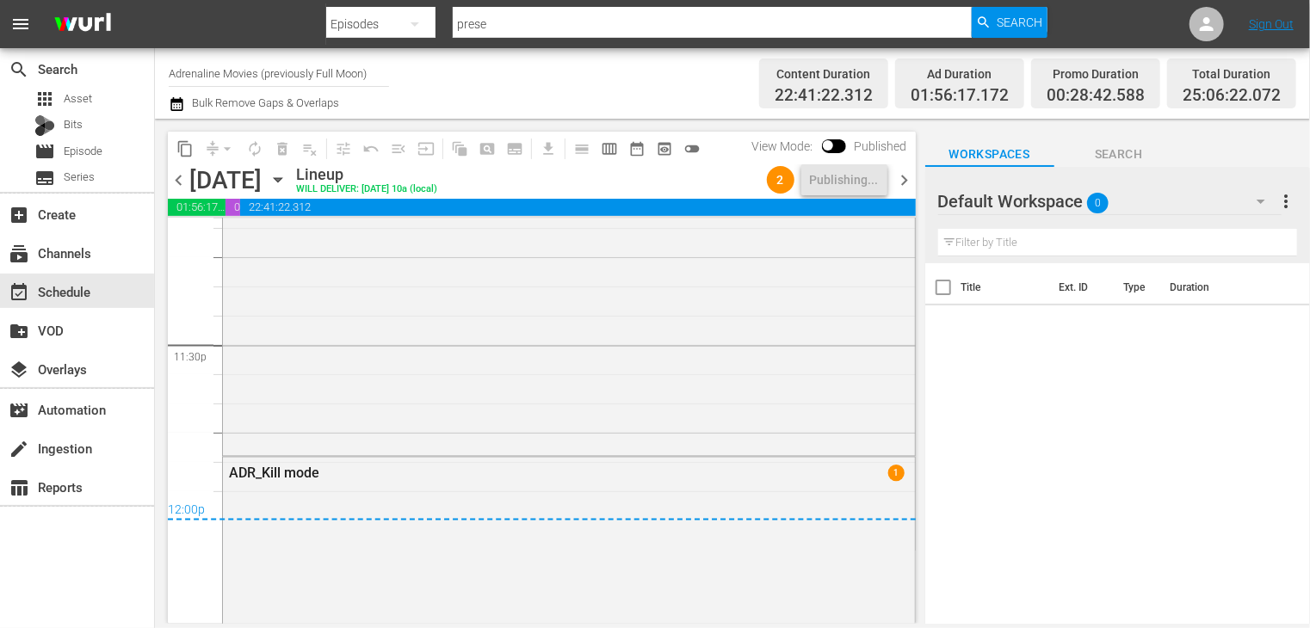
scroll to position [0, 0]
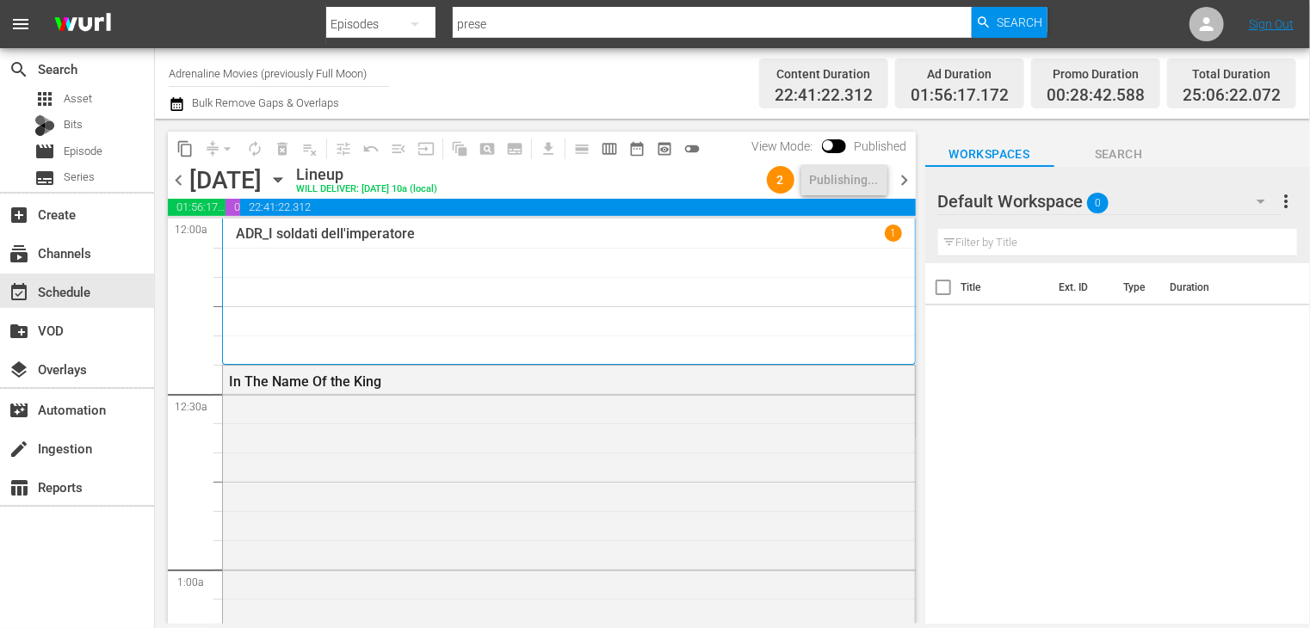
click at [902, 180] on span "chevron_right" at bounding box center [905, 181] width 22 height 22
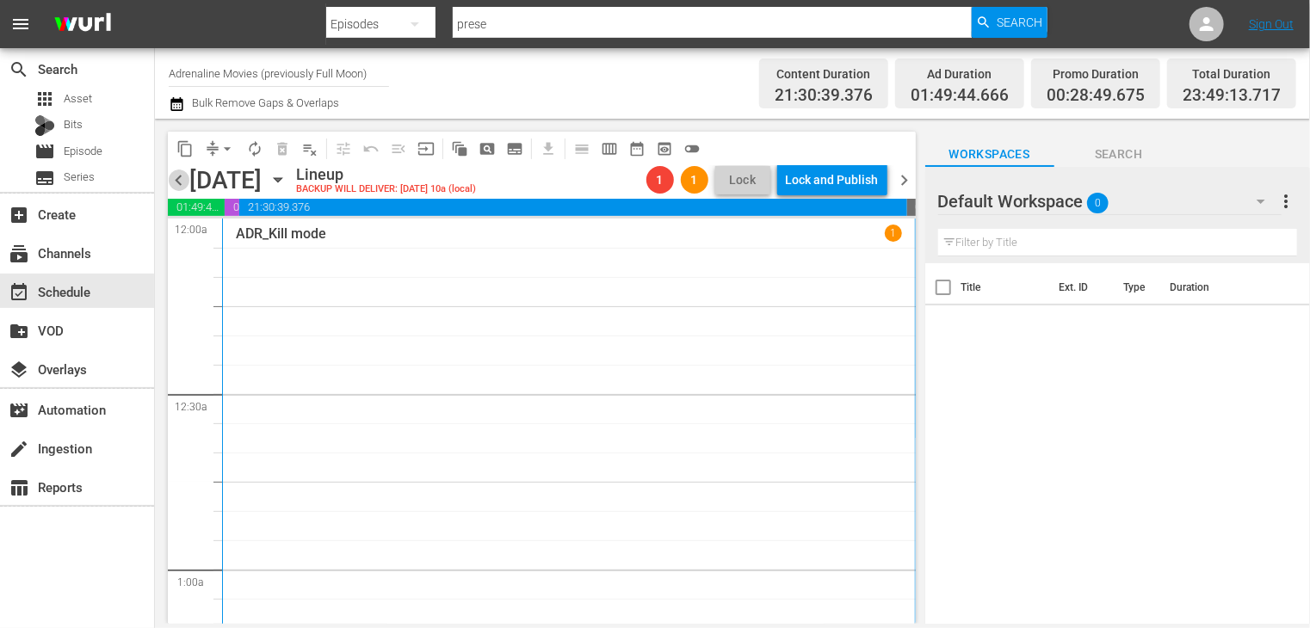
click at [176, 182] on span "chevron_left" at bounding box center [179, 181] width 22 height 22
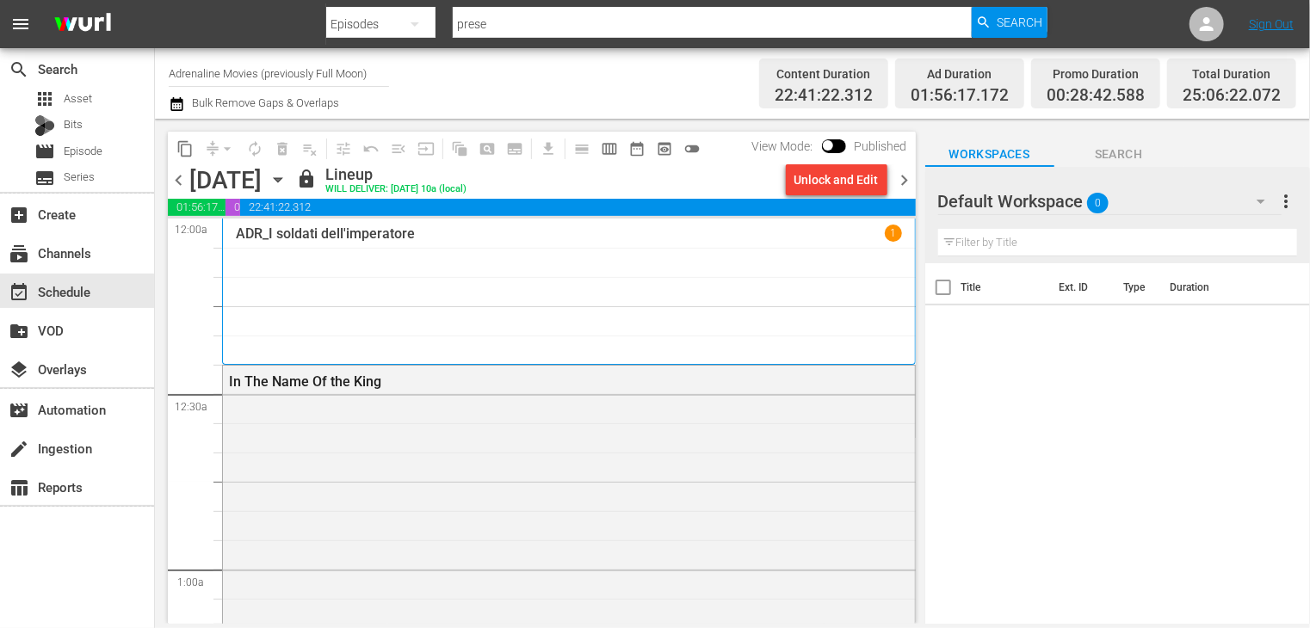
click at [900, 183] on span "chevron_right" at bounding box center [905, 181] width 22 height 22
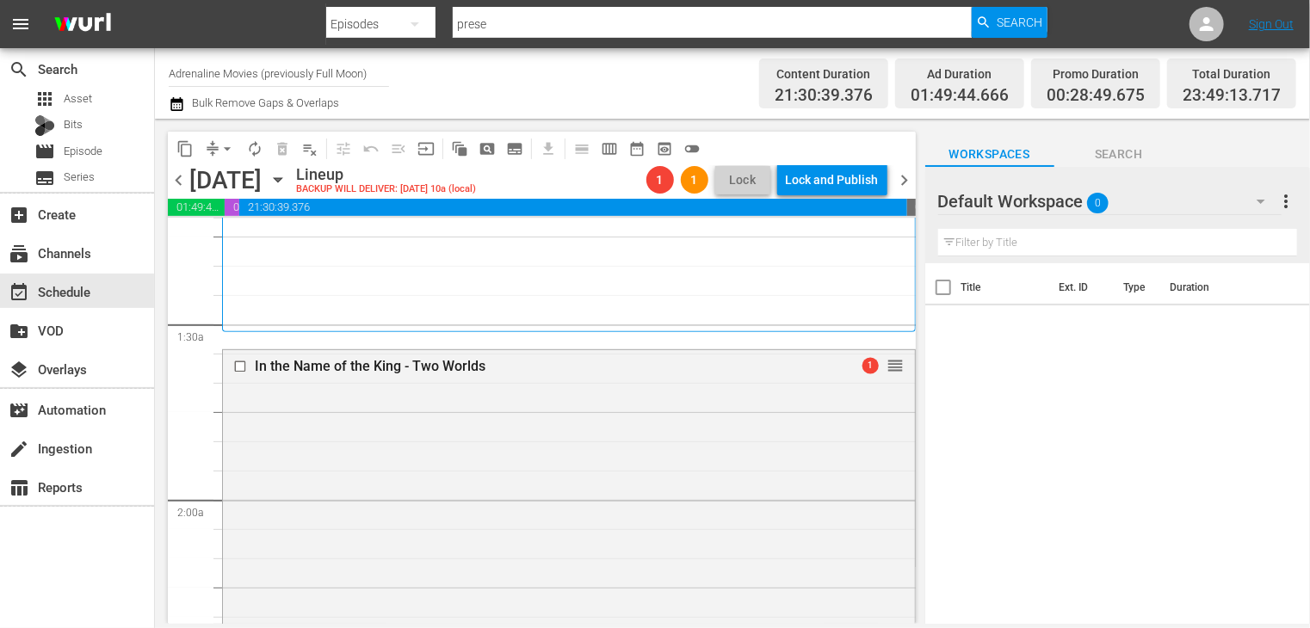
scroll to position [430, 0]
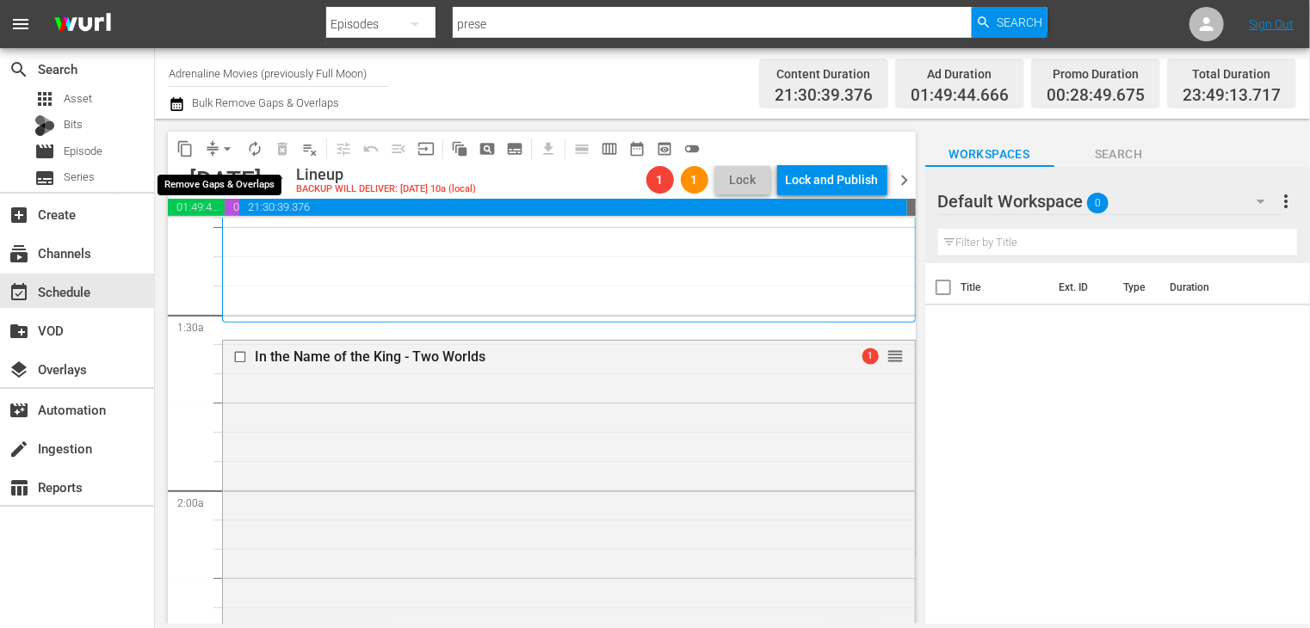
click at [225, 149] on span "arrow_drop_down" at bounding box center [227, 148] width 17 height 17
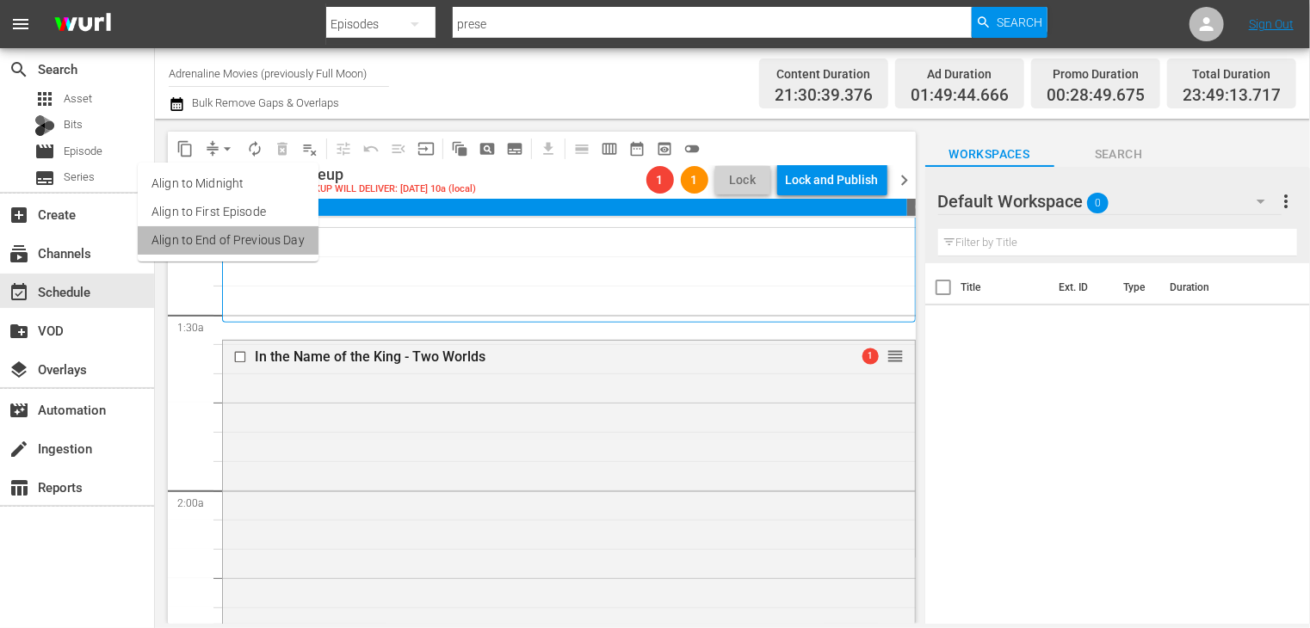
click at [228, 236] on li "Align to End of Previous Day" at bounding box center [228, 240] width 181 height 28
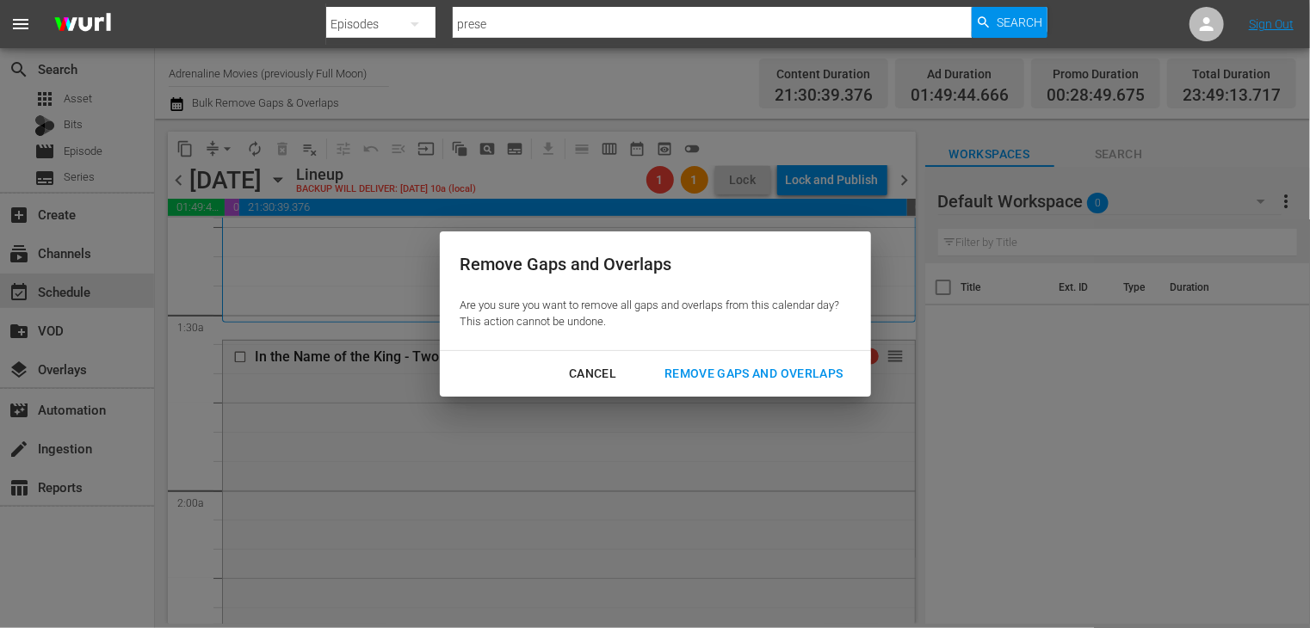
click at [768, 361] on button "Remove Gaps and Overlaps" at bounding box center [753, 374] width 219 height 32
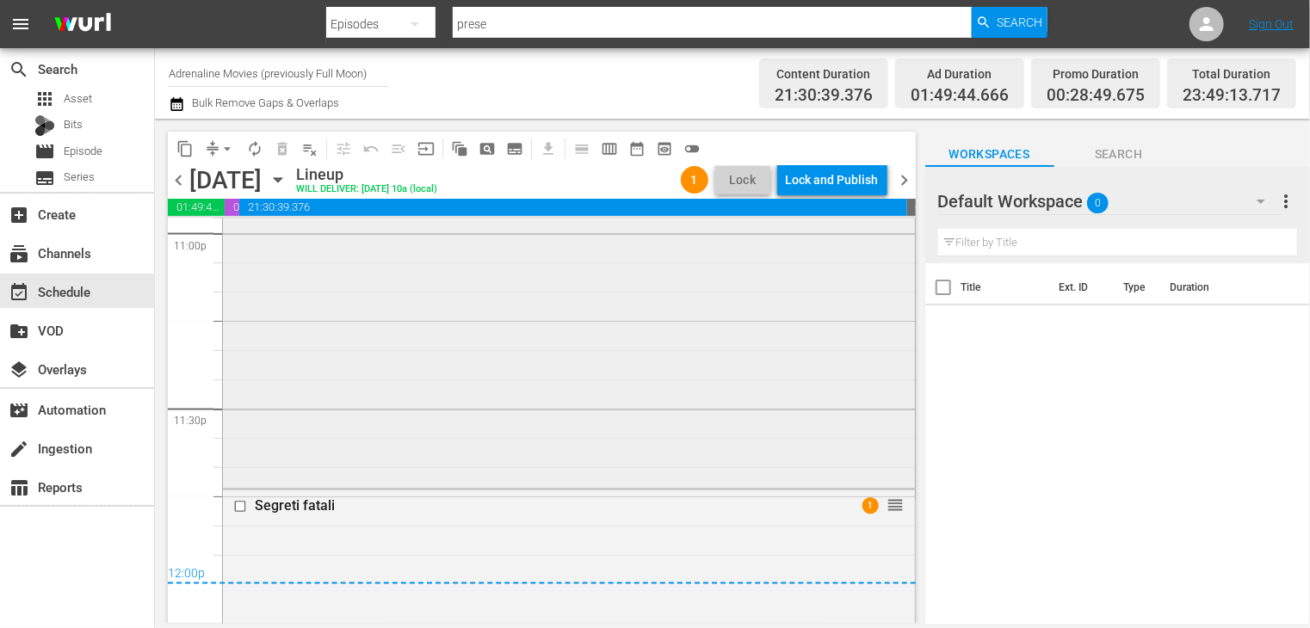
scroll to position [7804, 0]
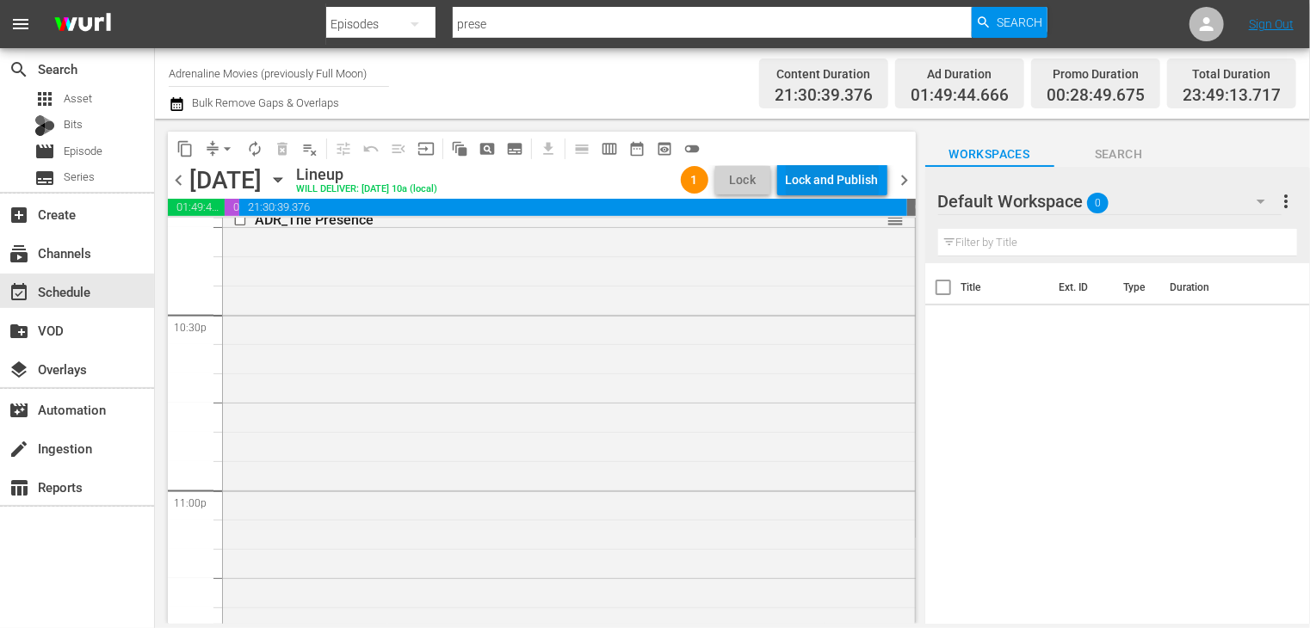
click at [826, 185] on div "Lock and Publish" at bounding box center [832, 179] width 93 height 31
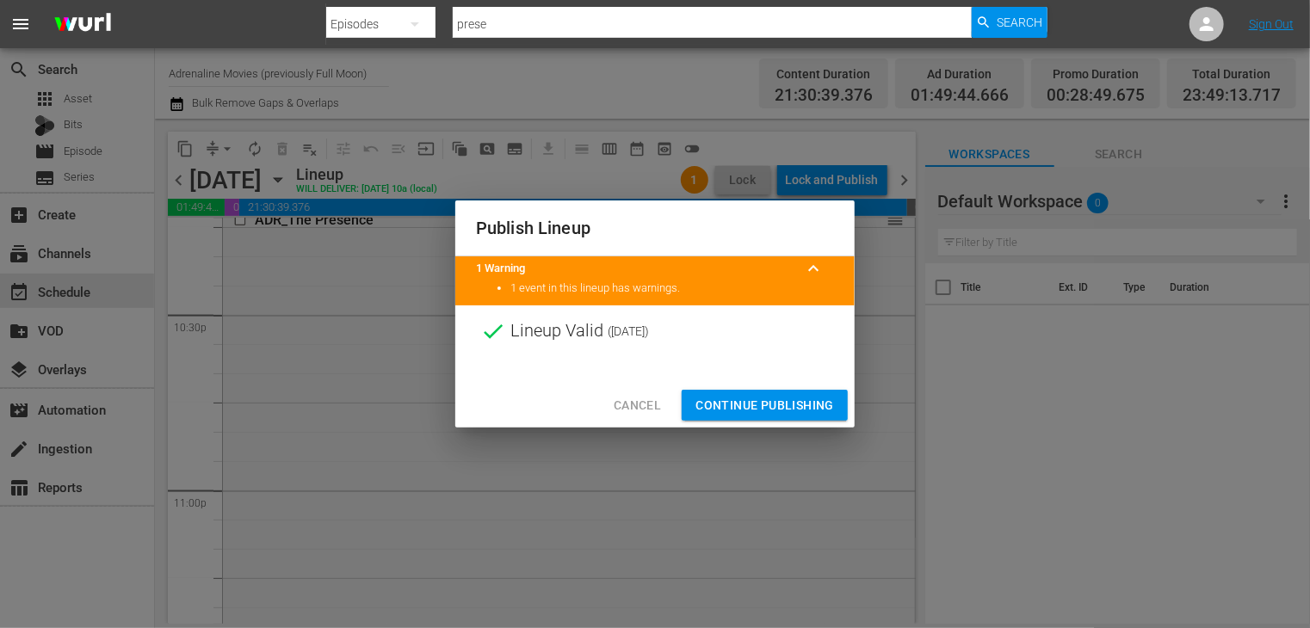
click at [747, 405] on span "Continue Publishing" at bounding box center [764, 406] width 139 height 22
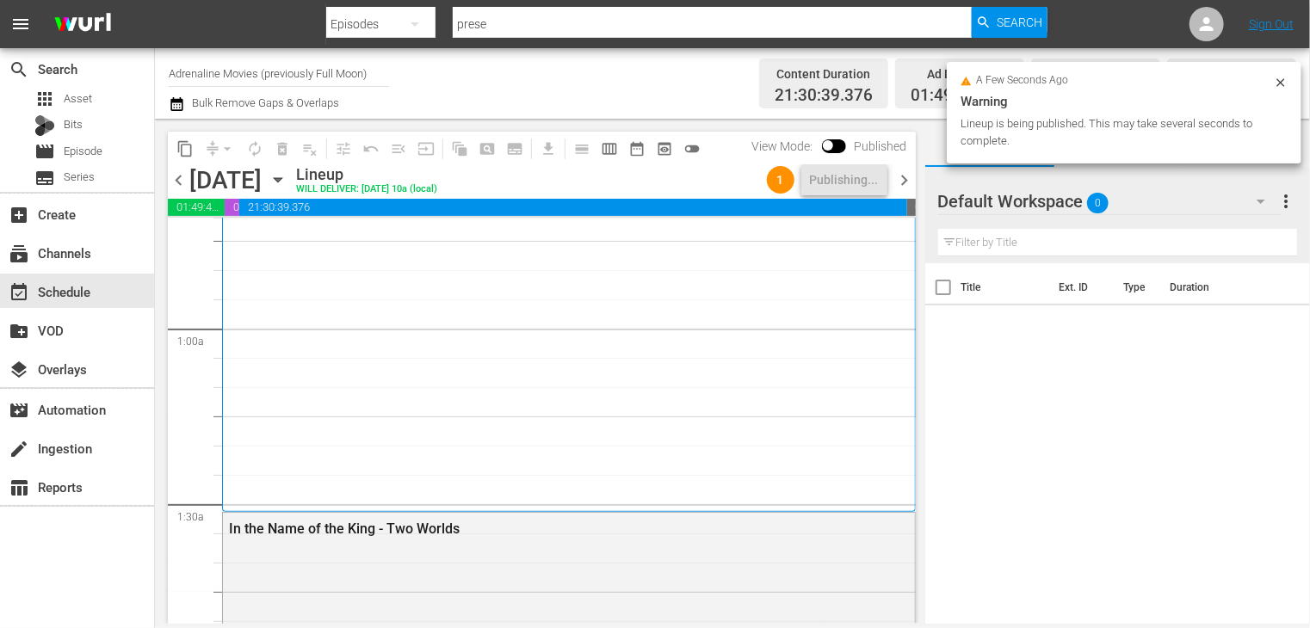
scroll to position [0, 0]
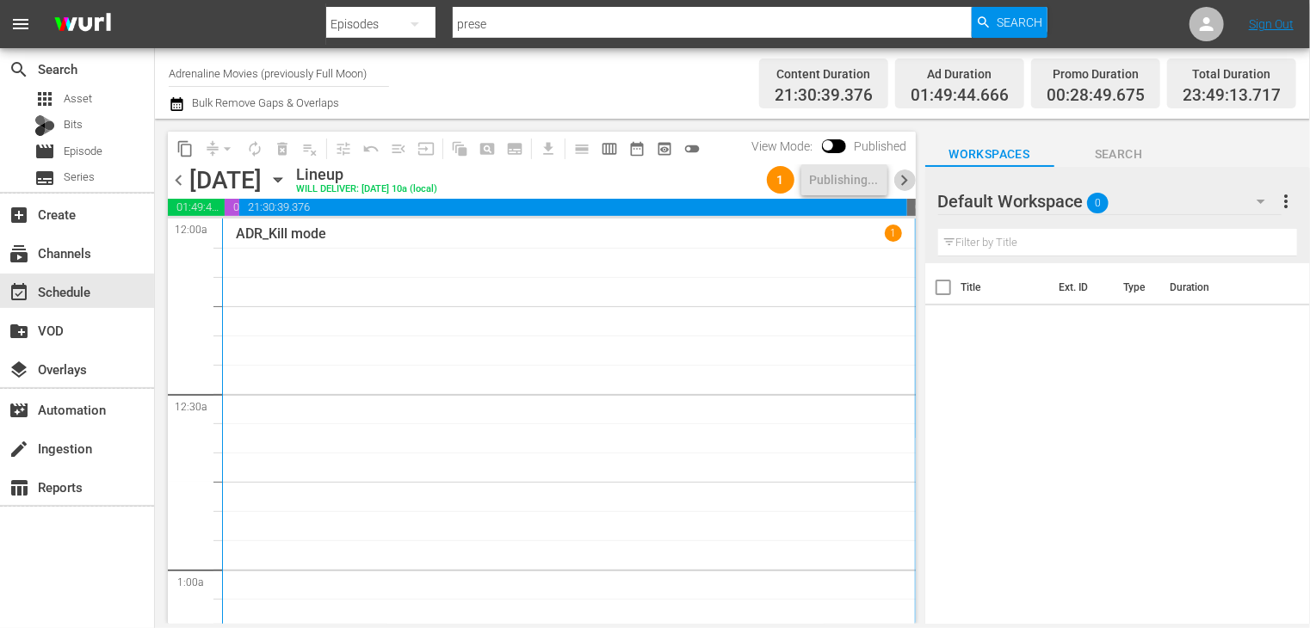
click at [899, 173] on span "chevron_right" at bounding box center [905, 181] width 22 height 22
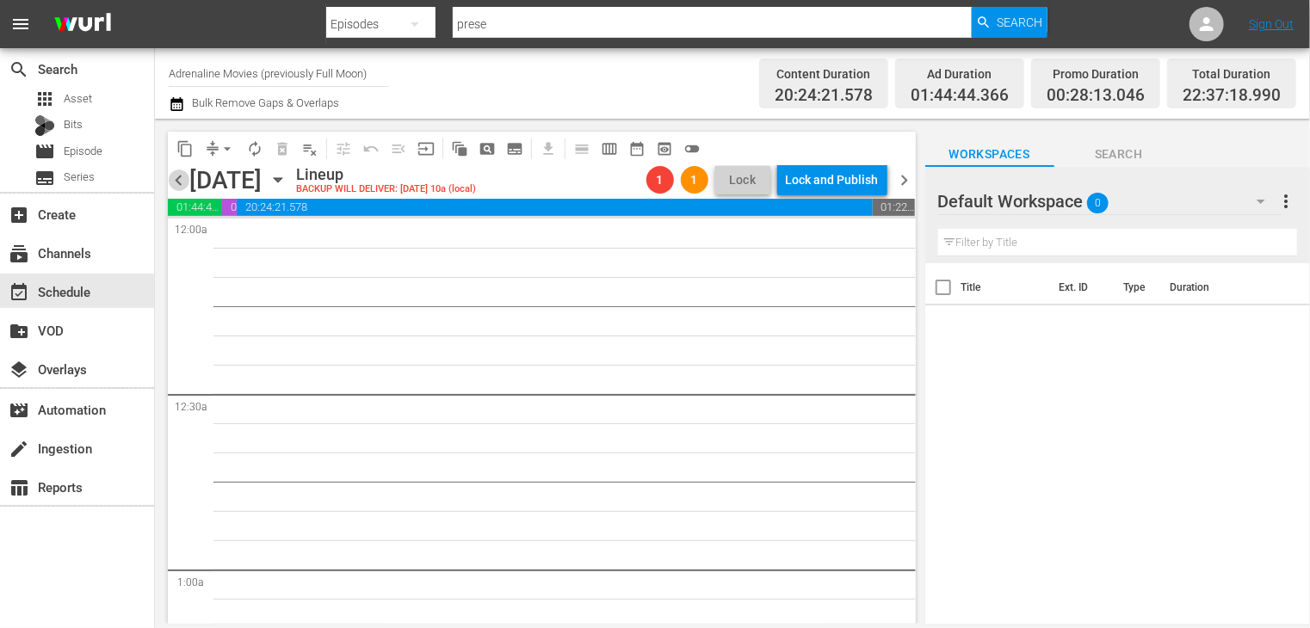
click at [173, 181] on span "chevron_left" at bounding box center [179, 181] width 22 height 22
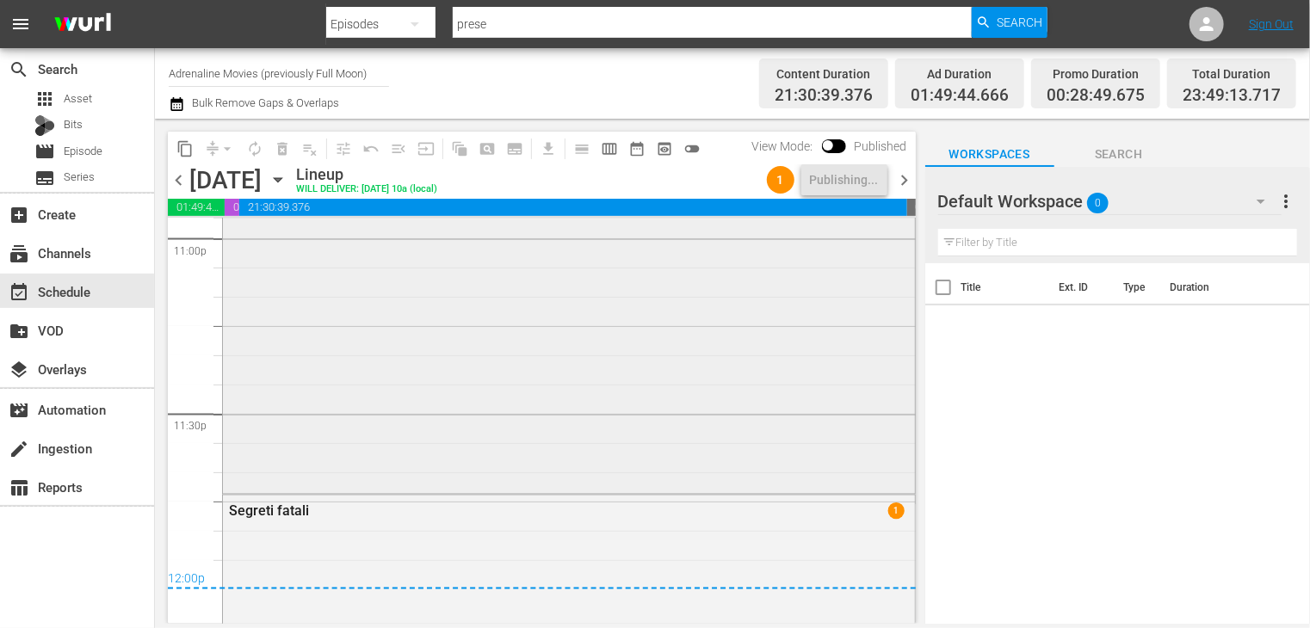
scroll to position [7890, 0]
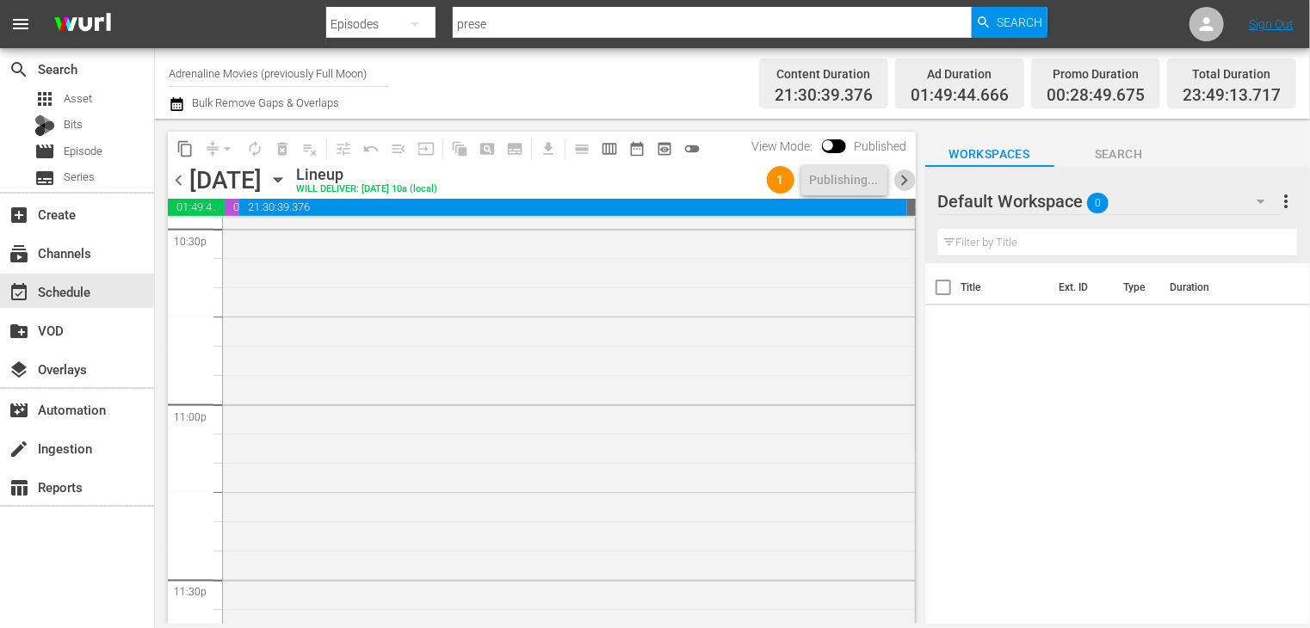
click at [902, 178] on span "chevron_right" at bounding box center [905, 181] width 22 height 22
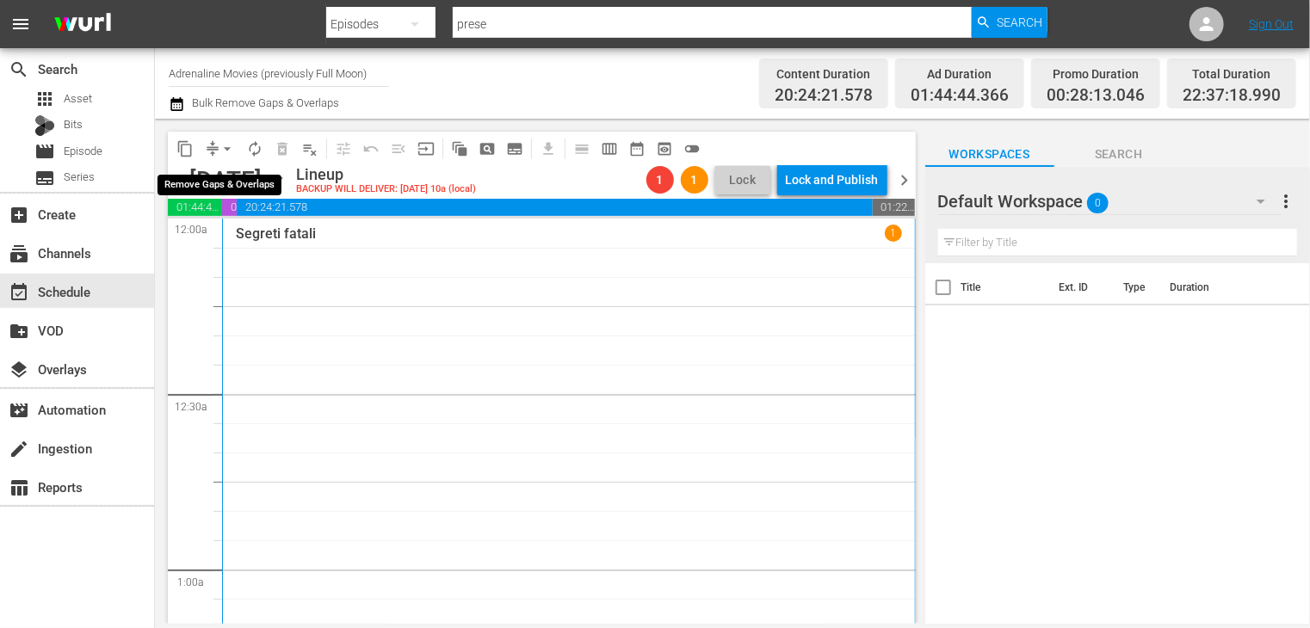
click at [228, 150] on span "arrow_drop_down" at bounding box center [227, 148] width 17 height 17
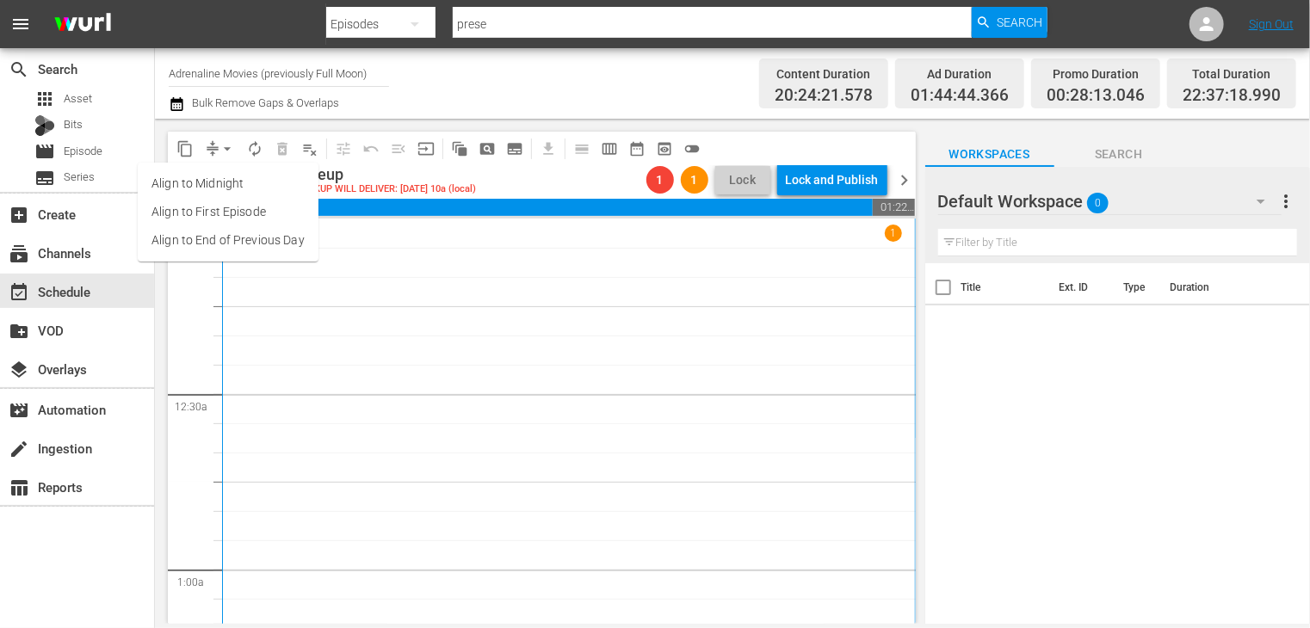
click at [241, 247] on li "Align to End of Previous Day" at bounding box center [228, 240] width 181 height 28
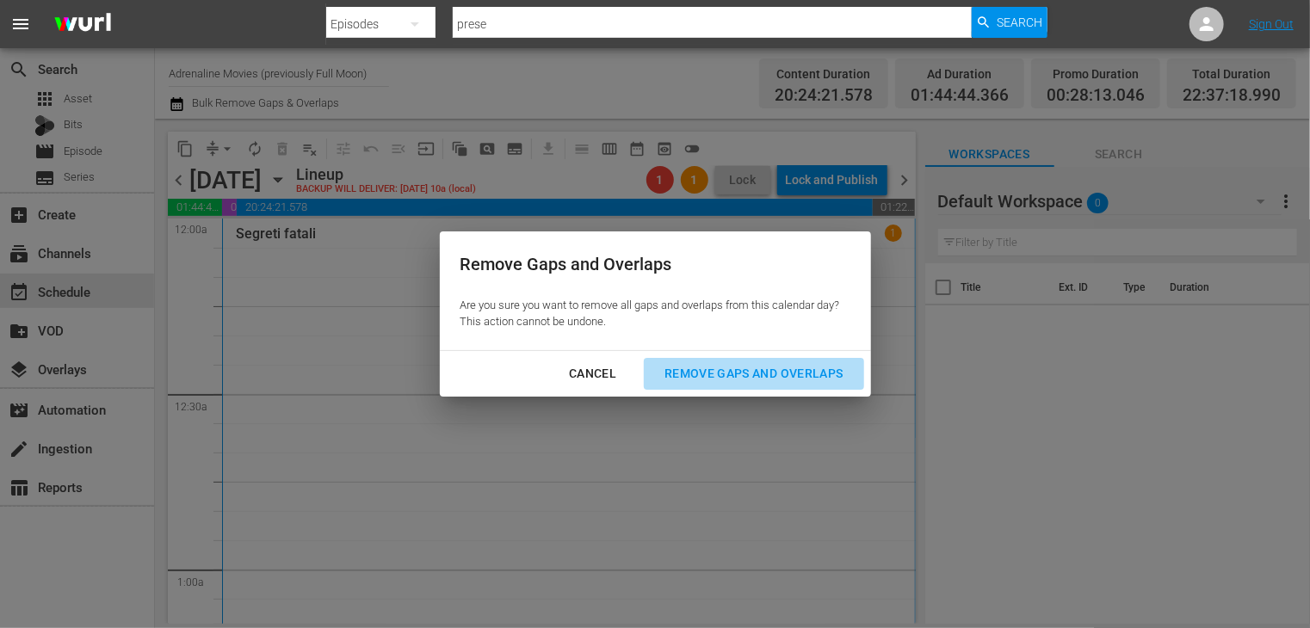
click at [776, 374] on div "Remove Gaps and Overlaps" at bounding box center [754, 374] width 206 height 22
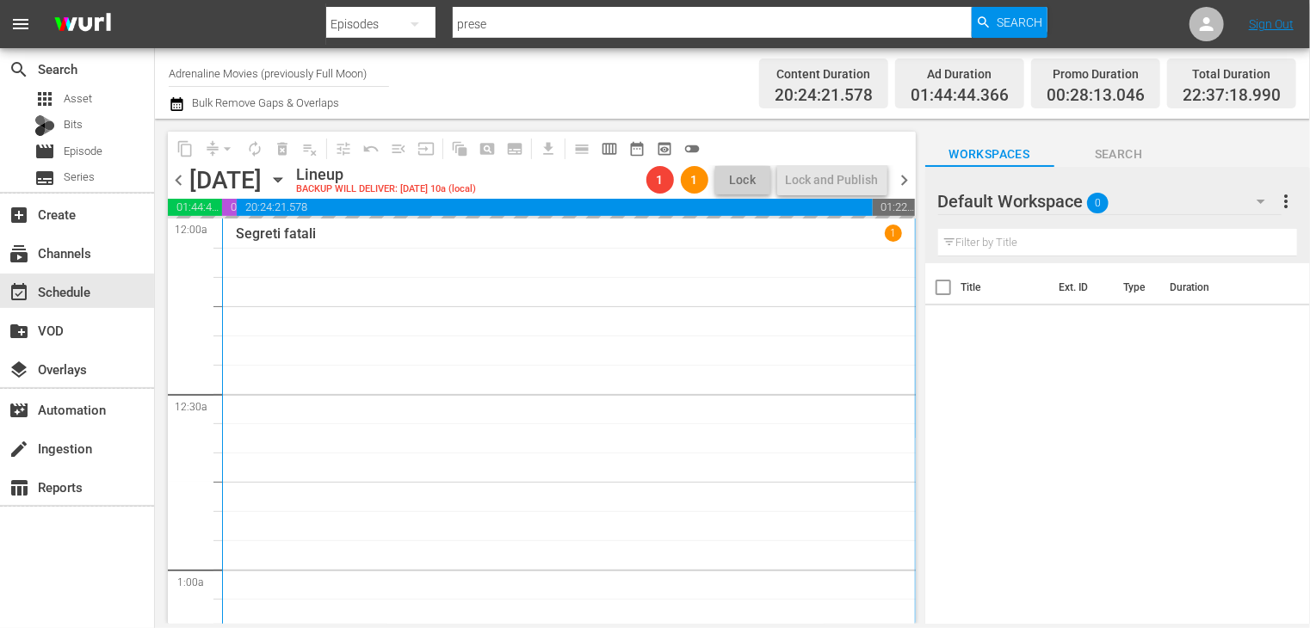
click at [176, 183] on span "chevron_left" at bounding box center [179, 181] width 22 height 22
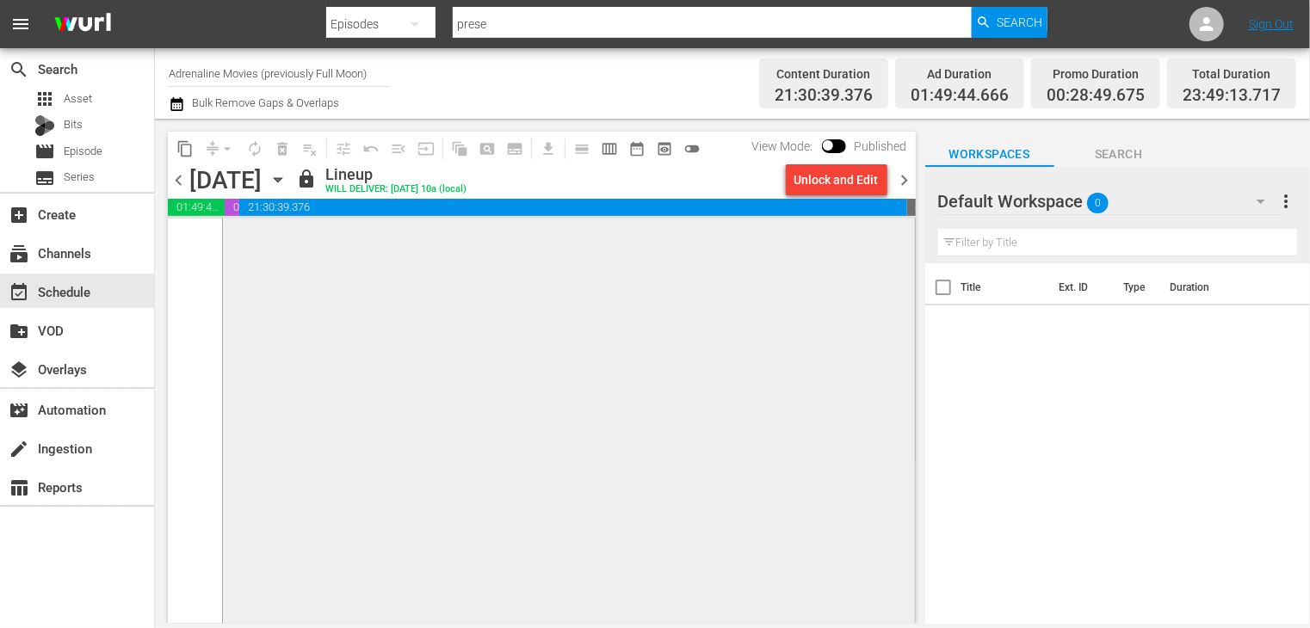
scroll to position [8235, 0]
click at [905, 183] on span "chevron_right" at bounding box center [905, 181] width 22 height 22
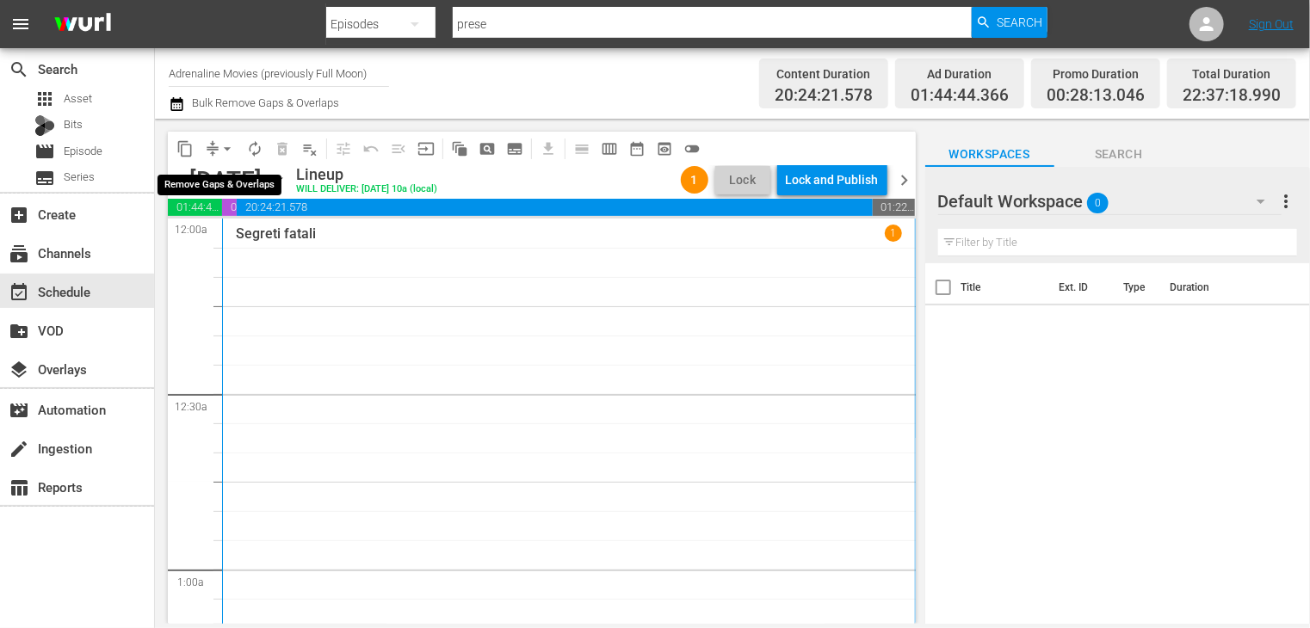
click at [225, 148] on span "arrow_drop_down" at bounding box center [227, 148] width 17 height 17
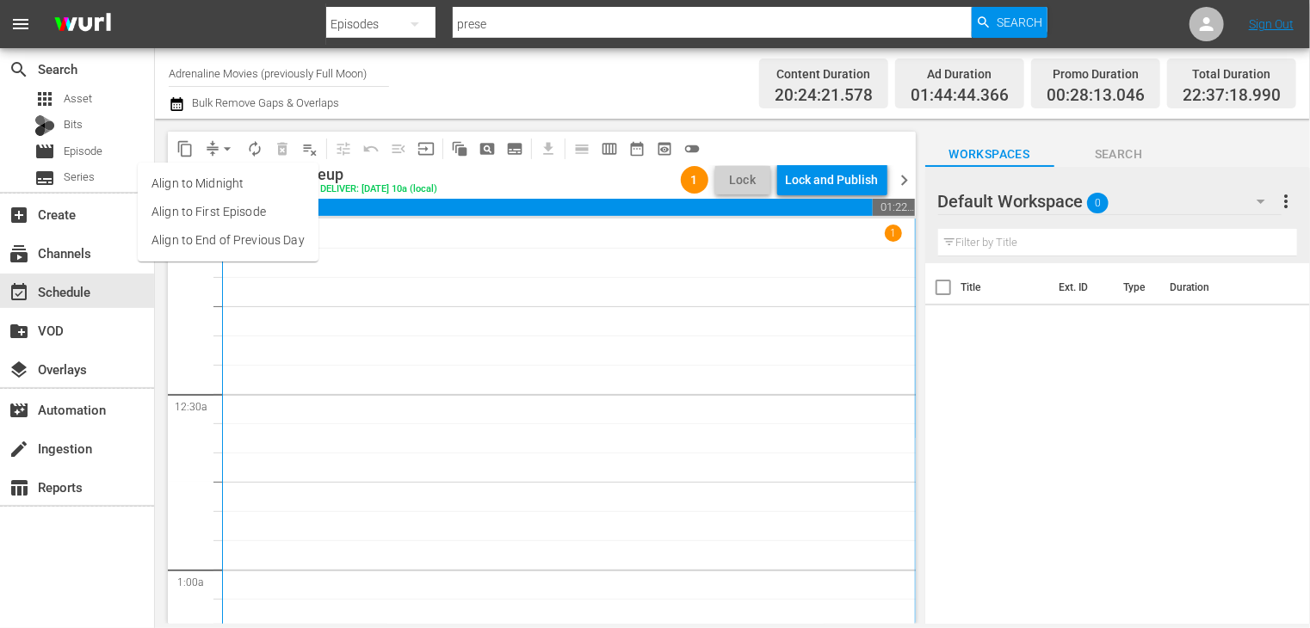
click at [238, 248] on li "Align to End of Previous Day" at bounding box center [228, 240] width 181 height 28
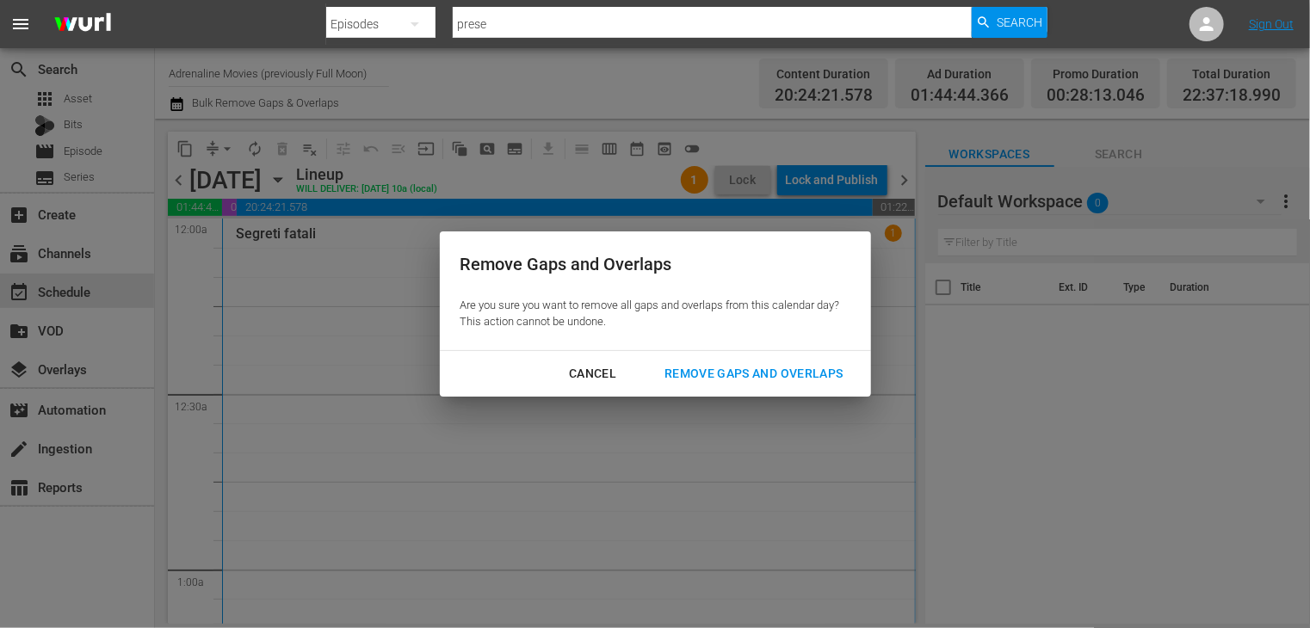
click at [721, 383] on div "Remove Gaps and Overlaps" at bounding box center [754, 374] width 206 height 22
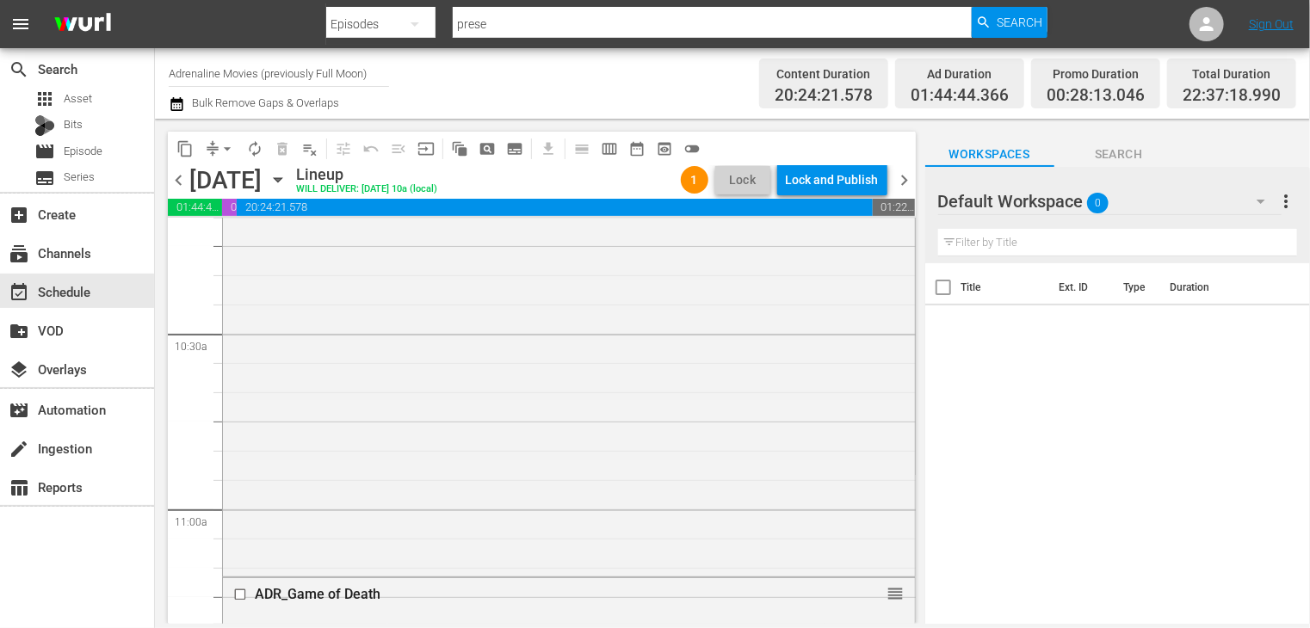
scroll to position [3787, 0]
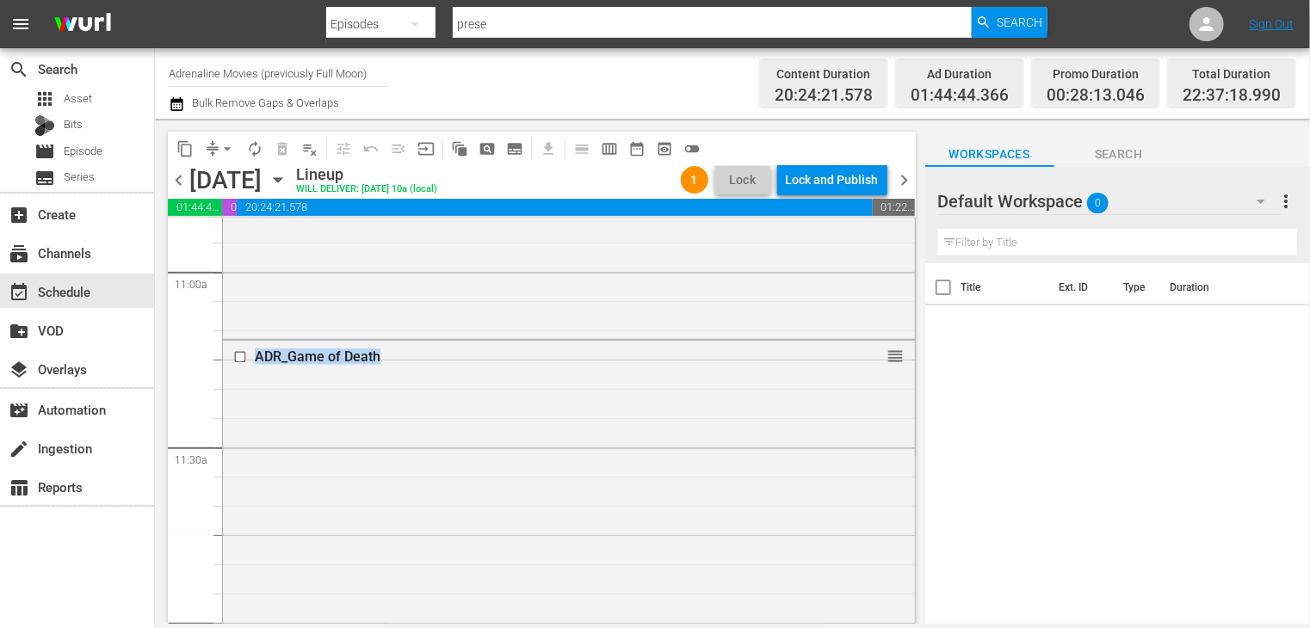
drag, startPoint x: 902, startPoint y: 411, endPoint x: 923, endPoint y: 604, distance: 194.7
click at [922, 607] on div "content_copy compress arrow_drop_down autorenew_outlined delete_forever_outline…" at bounding box center [540, 371] width 770 height 505
click at [899, 179] on span "chevron_right" at bounding box center [905, 181] width 22 height 22
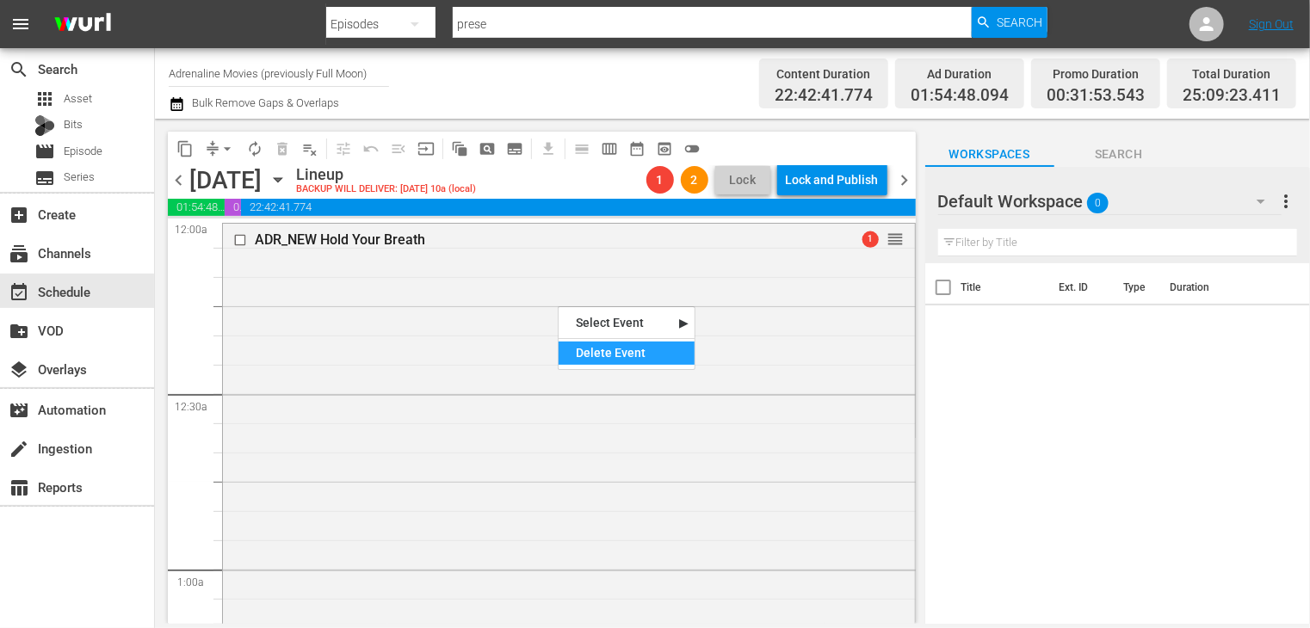
click at [609, 355] on div "Delete Event" at bounding box center [627, 353] width 136 height 23
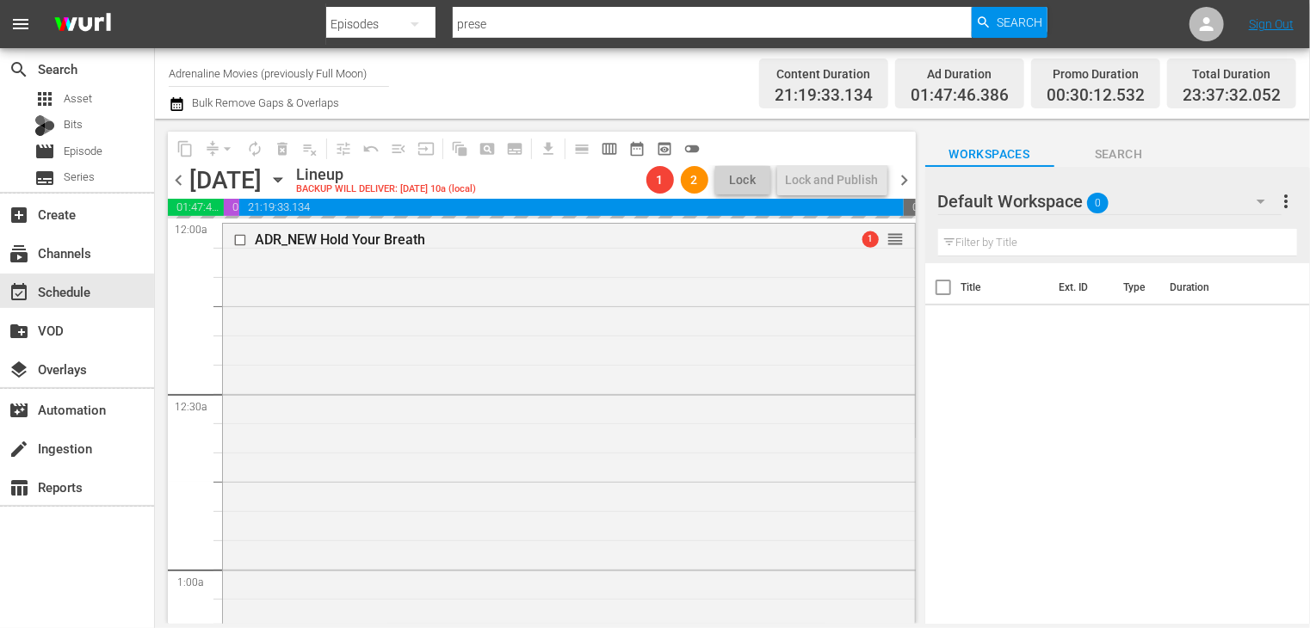
click at [179, 180] on span "chevron_left" at bounding box center [179, 181] width 22 height 22
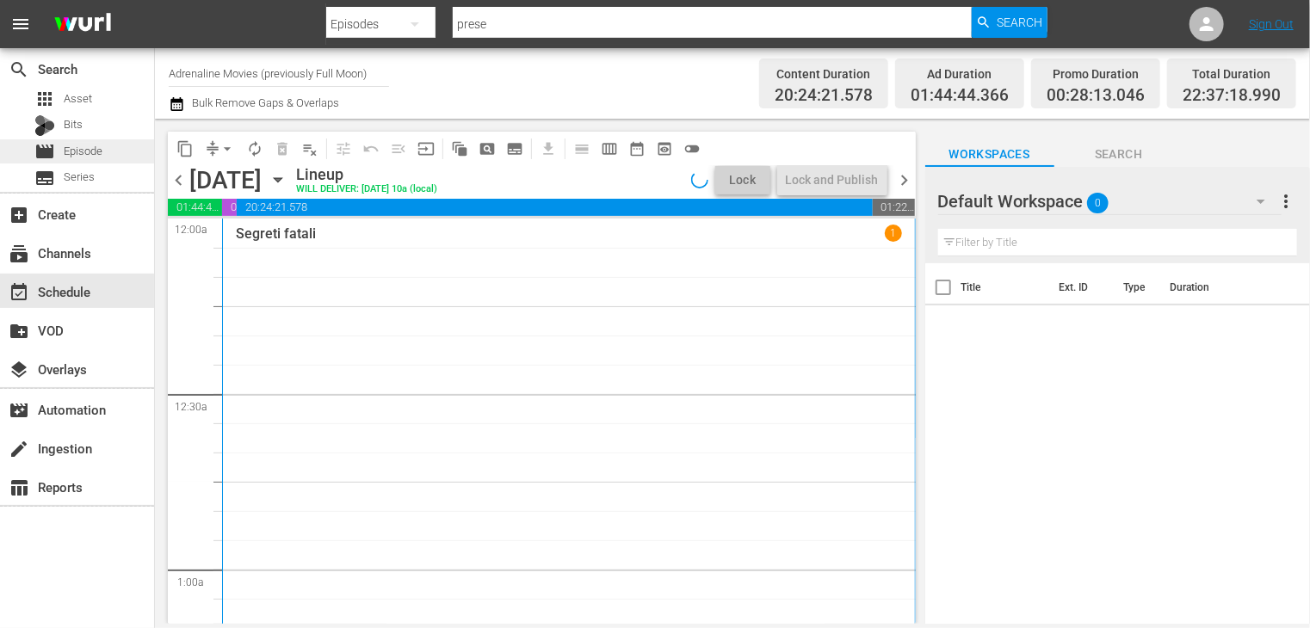
click at [91, 146] on span "Episode" at bounding box center [83, 151] width 39 height 17
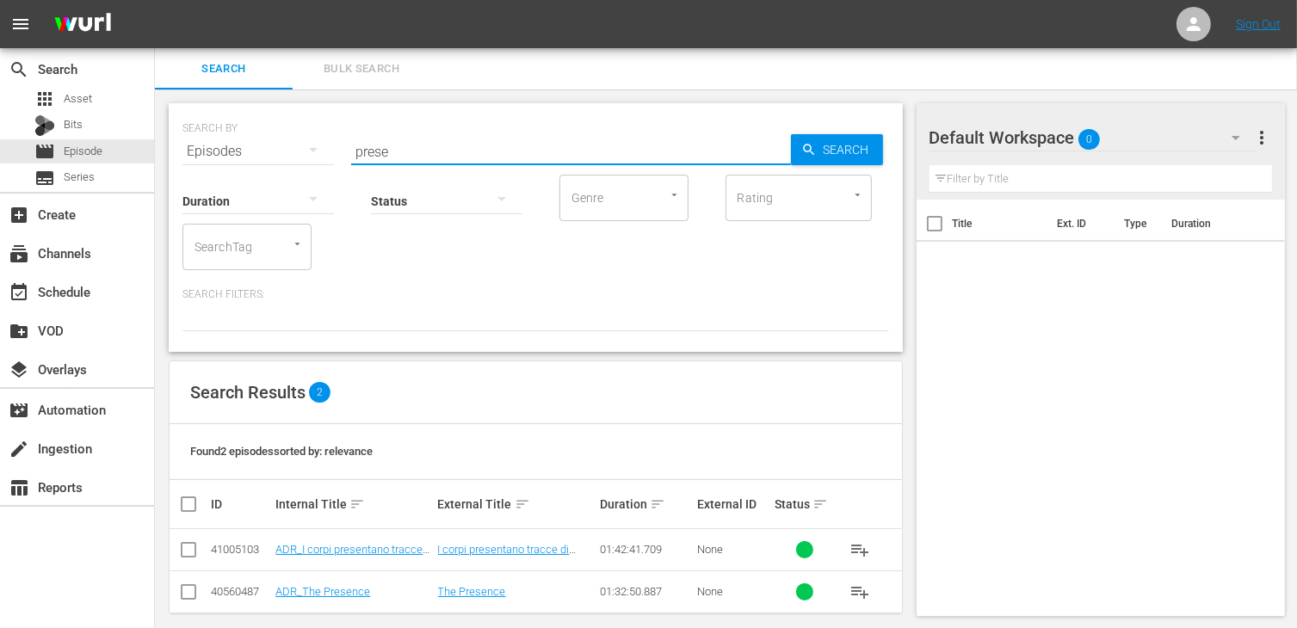
drag, startPoint x: 406, startPoint y: 156, endPoint x: 300, endPoint y: 153, distance: 105.9
click at [300, 153] on div "SEARCH BY Search By Episodes Search ID, Title, Description, Keywords, or Catego…" at bounding box center [535, 141] width 707 height 62
type input "hold your"
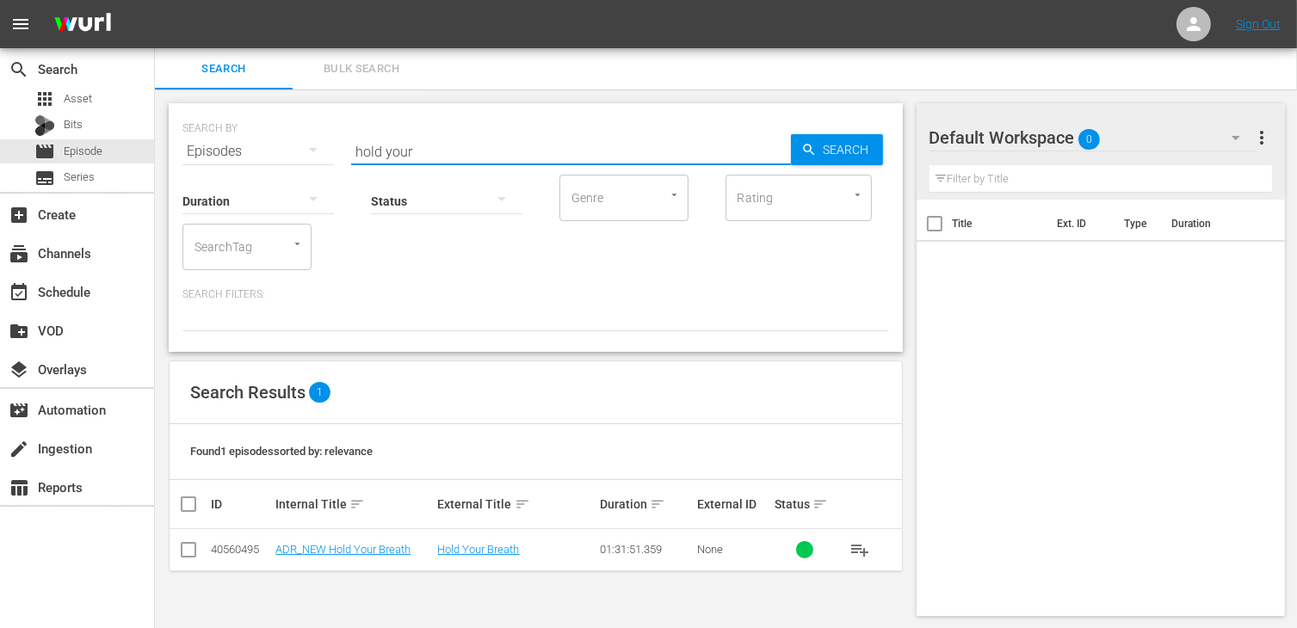
click at [188, 553] on input "checkbox" at bounding box center [188, 553] width 21 height 21
checkbox input "true"
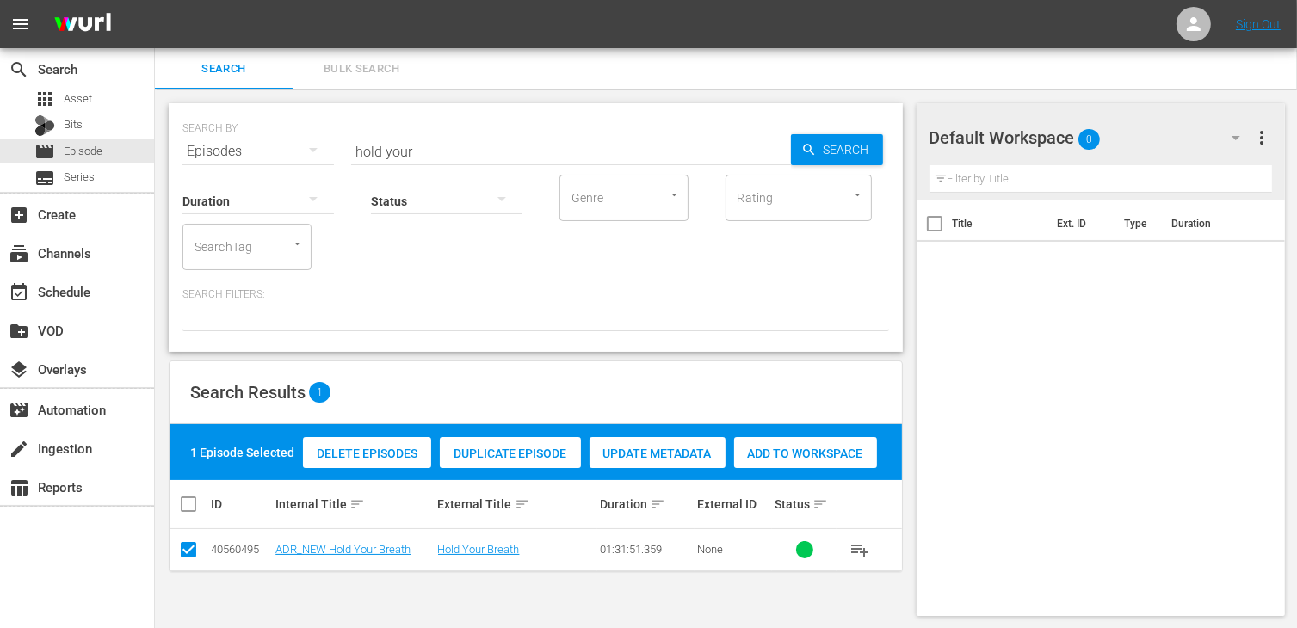
click at [811, 461] on div "Add to Workspace" at bounding box center [805, 453] width 143 height 33
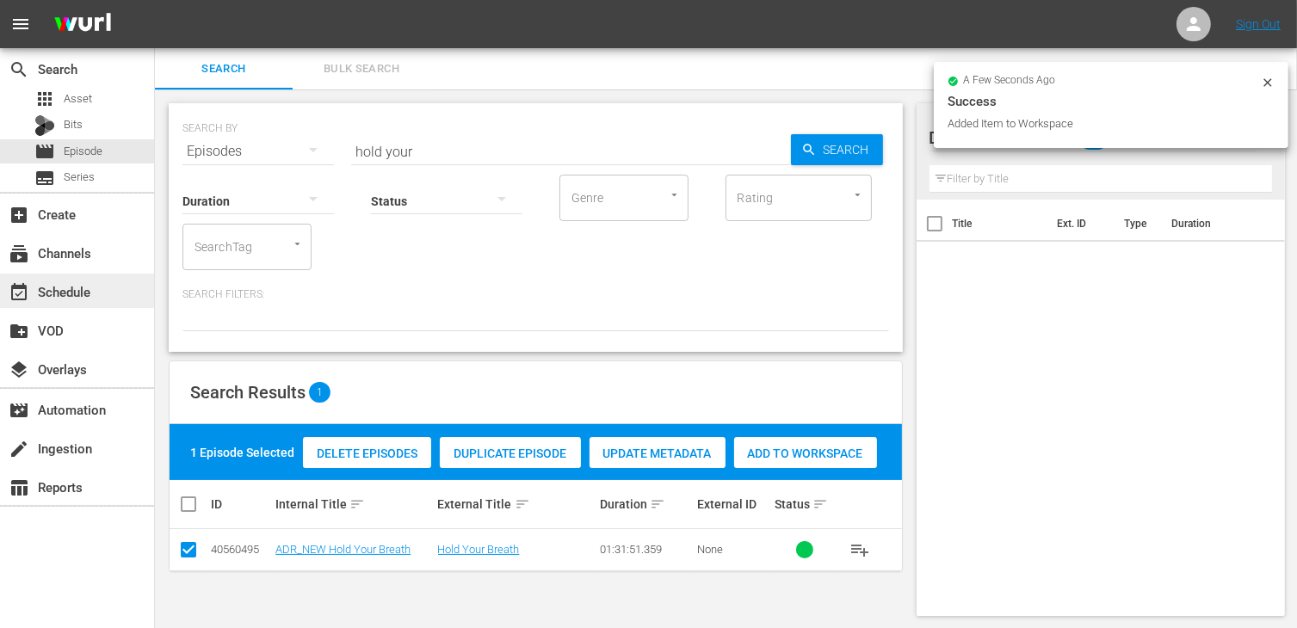
click at [72, 293] on div "event_available Schedule" at bounding box center [48, 288] width 96 height 15
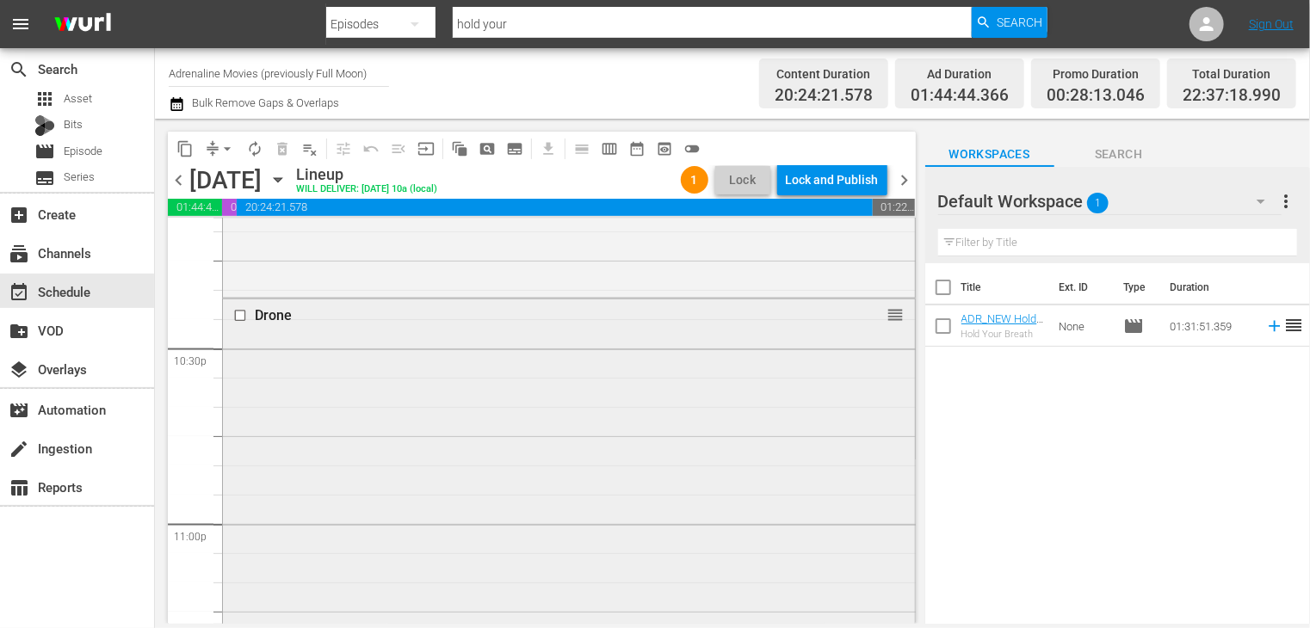
scroll to position [7763, 0]
click at [901, 177] on span "chevron_right" at bounding box center [905, 181] width 22 height 22
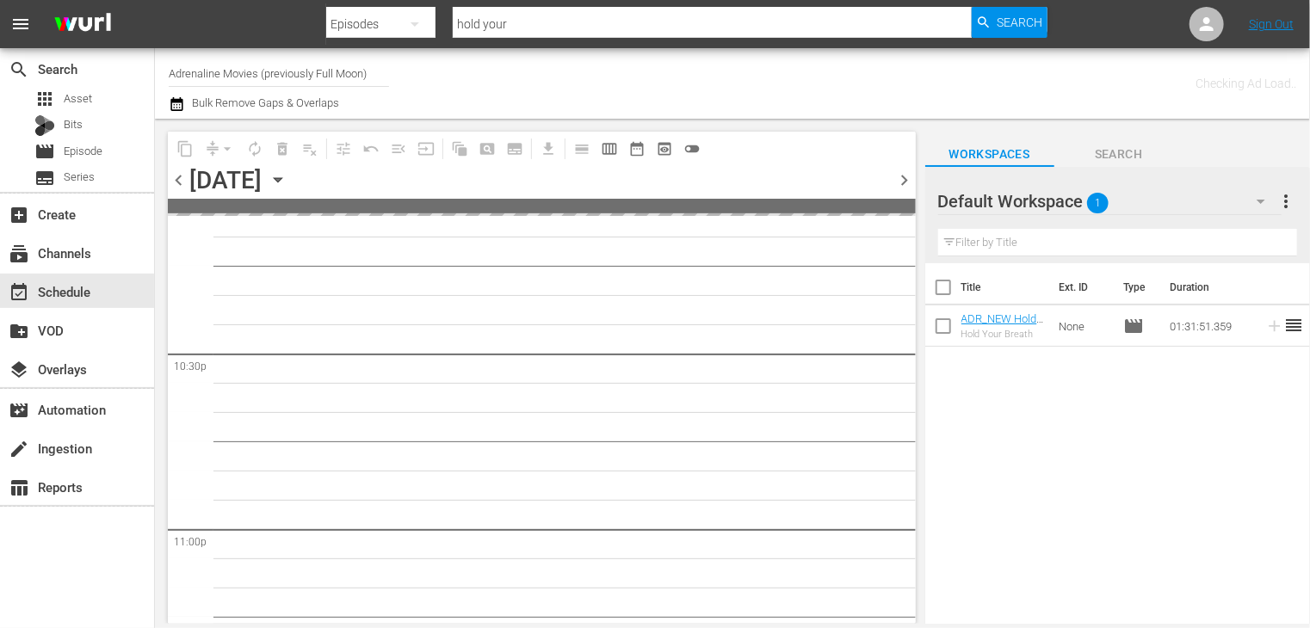
scroll to position [7940, 0]
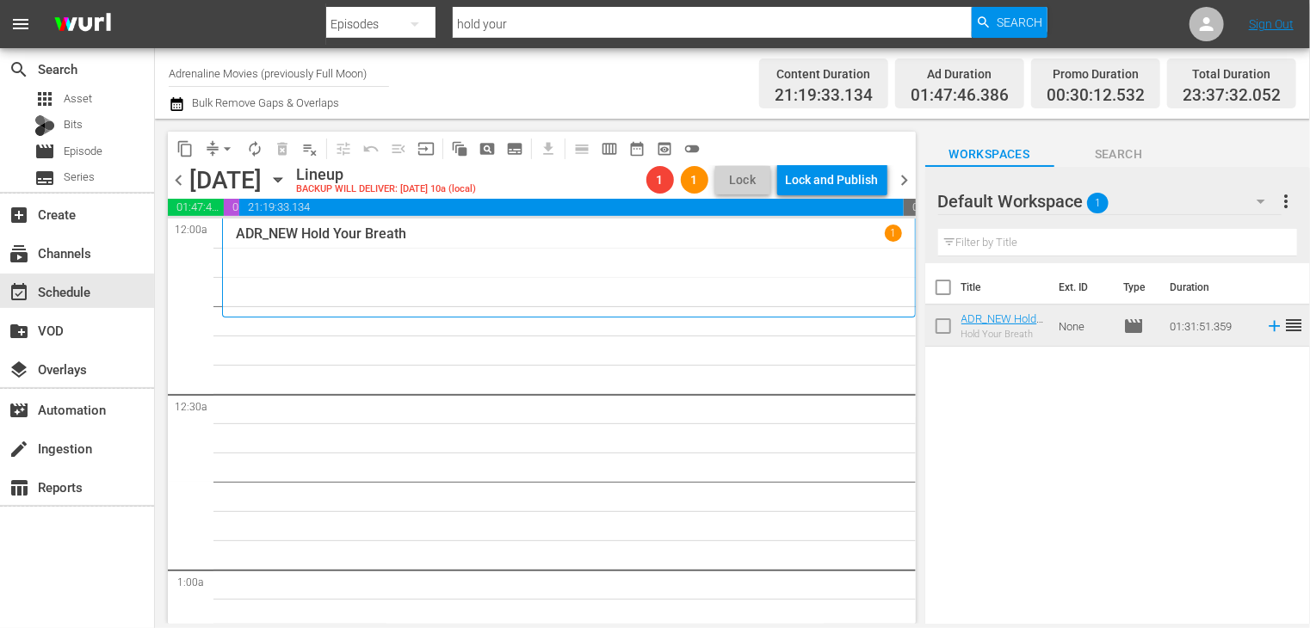
scroll to position [7940, 0]
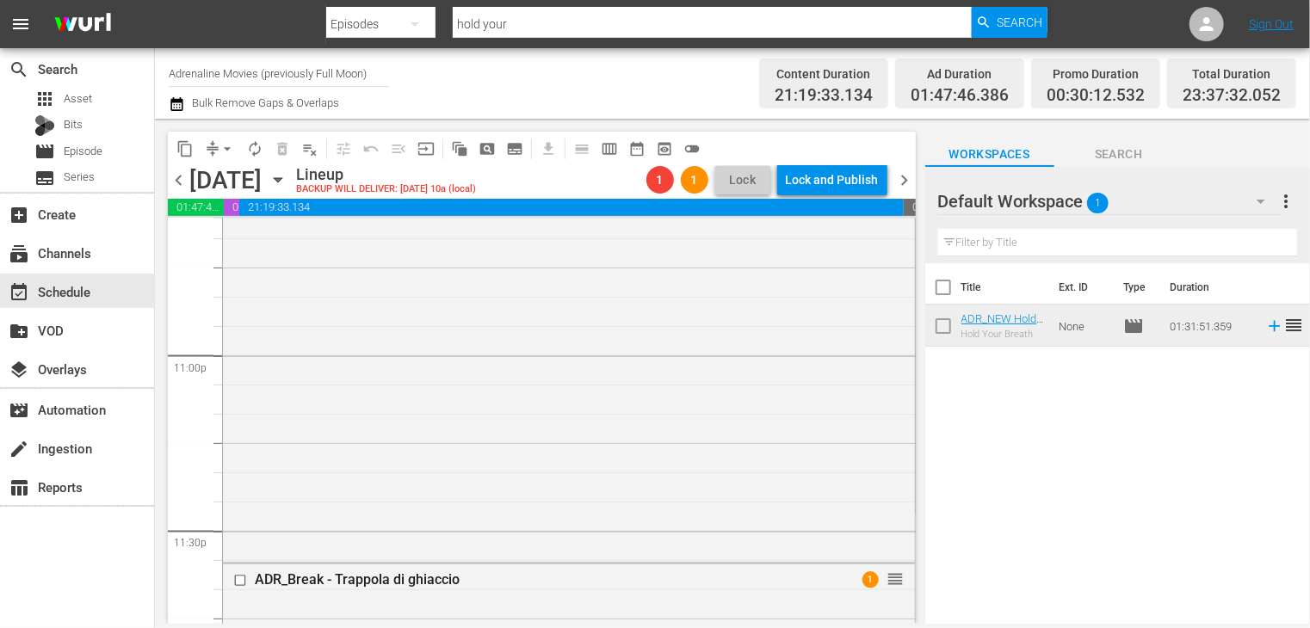
click at [183, 184] on span "chevron_left" at bounding box center [179, 181] width 22 height 22
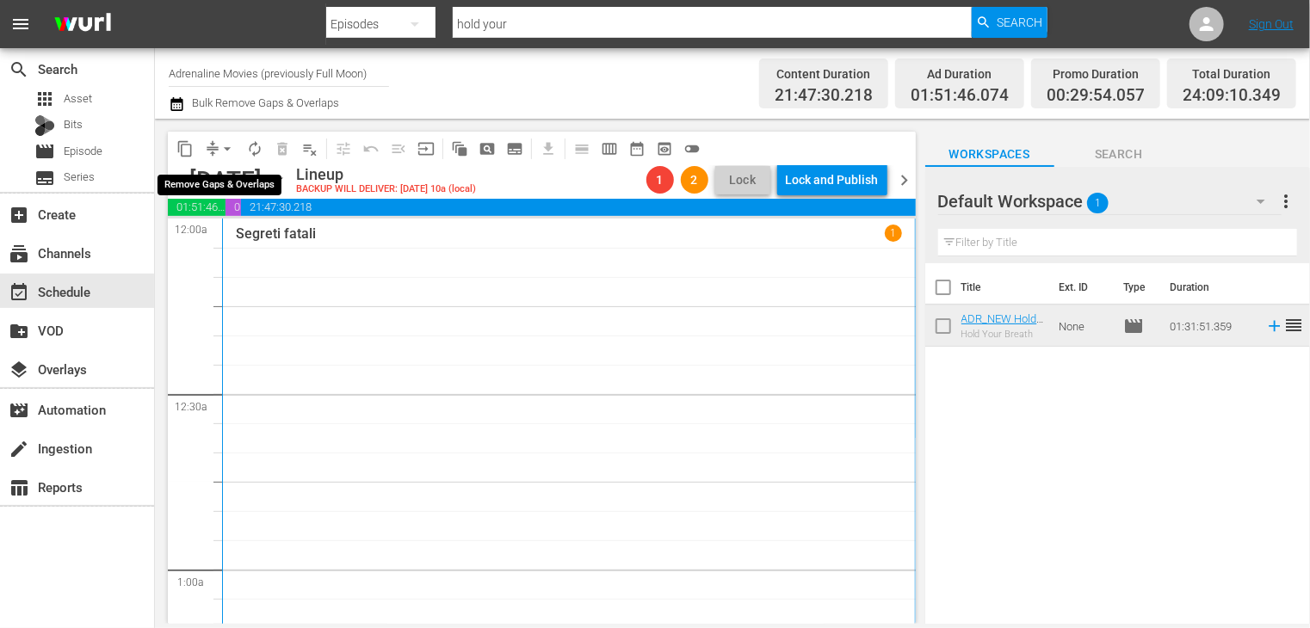
click at [227, 149] on span "arrow_drop_down" at bounding box center [227, 148] width 17 height 17
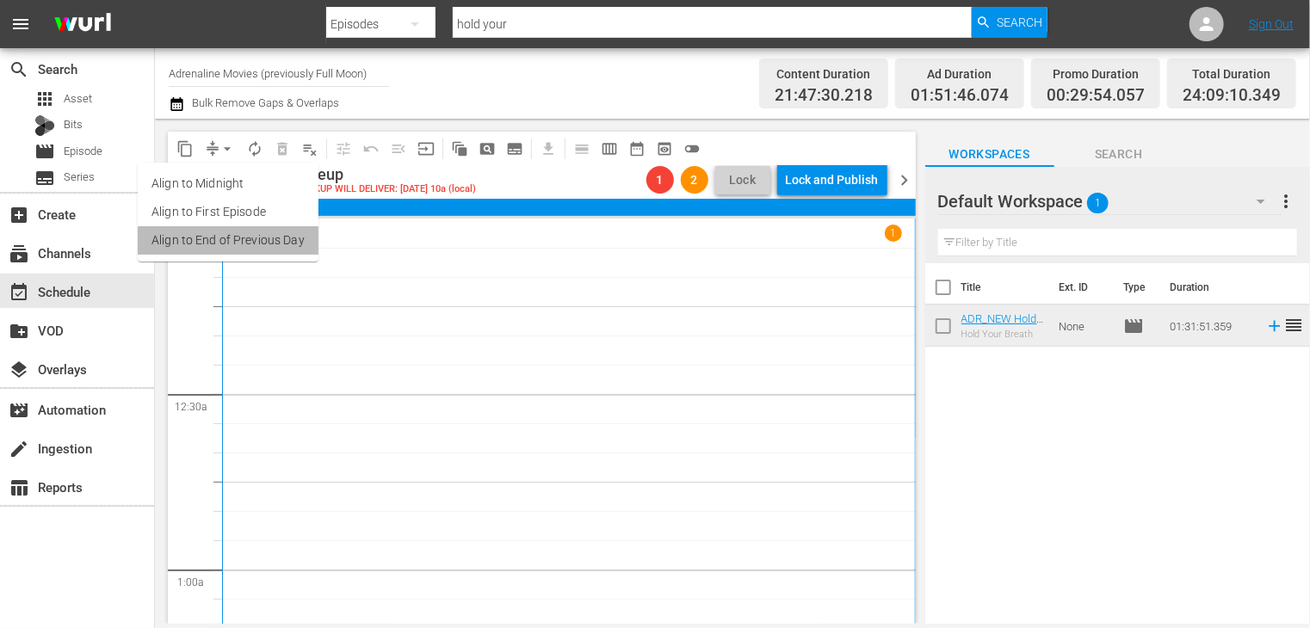
click at [248, 236] on li "Align to End of Previous Day" at bounding box center [228, 240] width 181 height 28
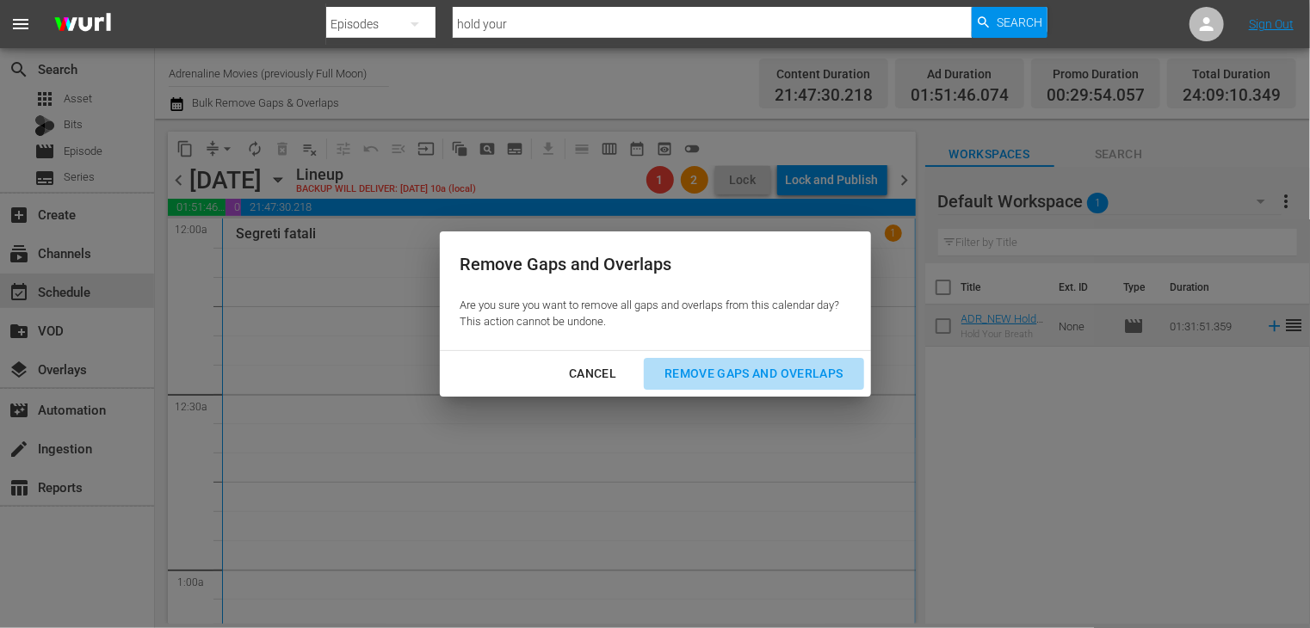
click at [779, 376] on div "Remove Gaps and Overlaps" at bounding box center [754, 374] width 206 height 22
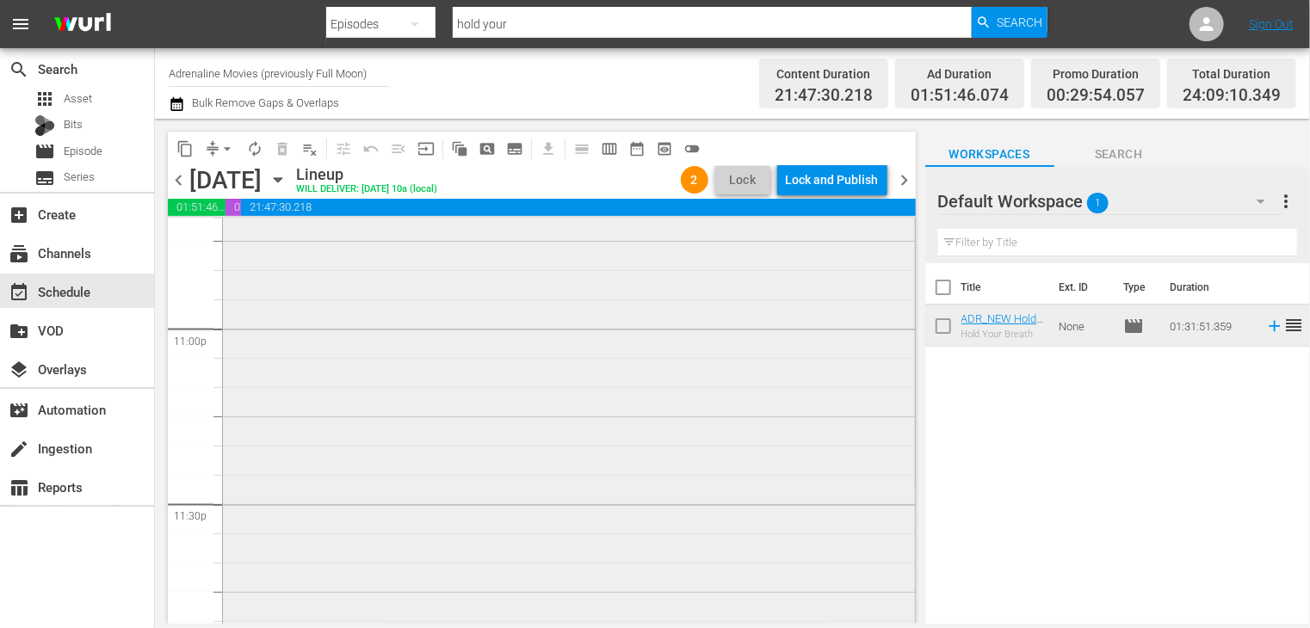
scroll to position [7859, 0]
click at [229, 148] on span "arrow_drop_down" at bounding box center [227, 148] width 17 height 17
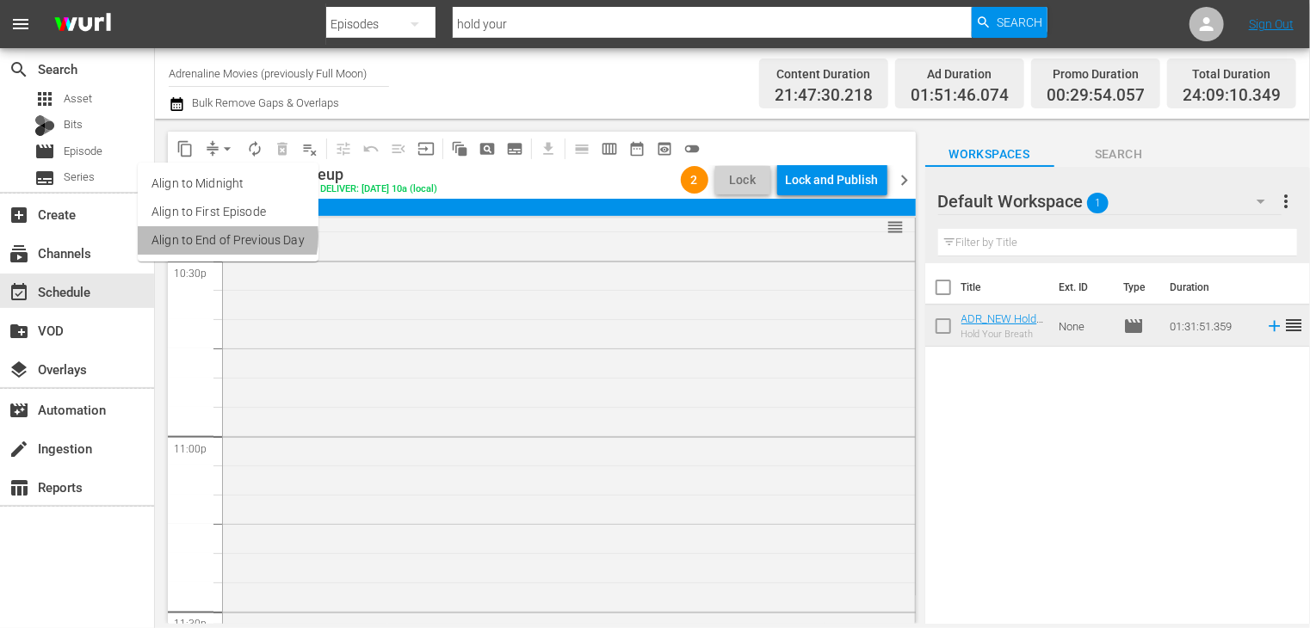
click at [224, 237] on li "Align to End of Previous Day" at bounding box center [228, 240] width 181 height 28
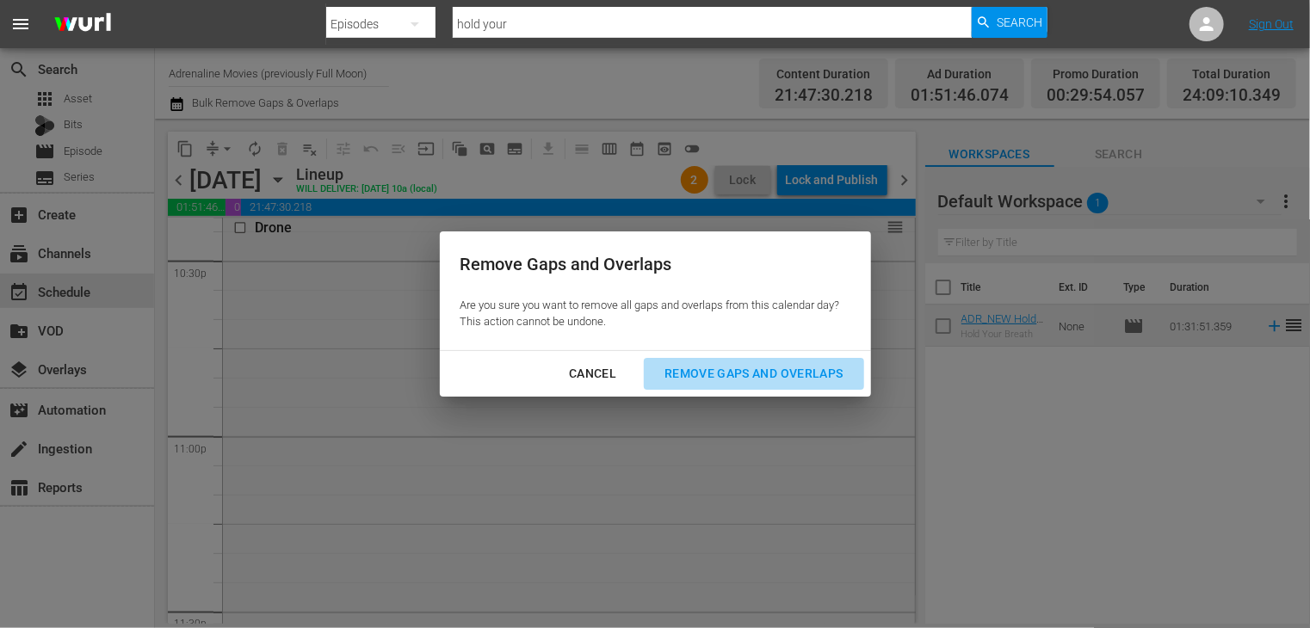
click at [745, 375] on div "Remove Gaps and Overlaps" at bounding box center [754, 374] width 206 height 22
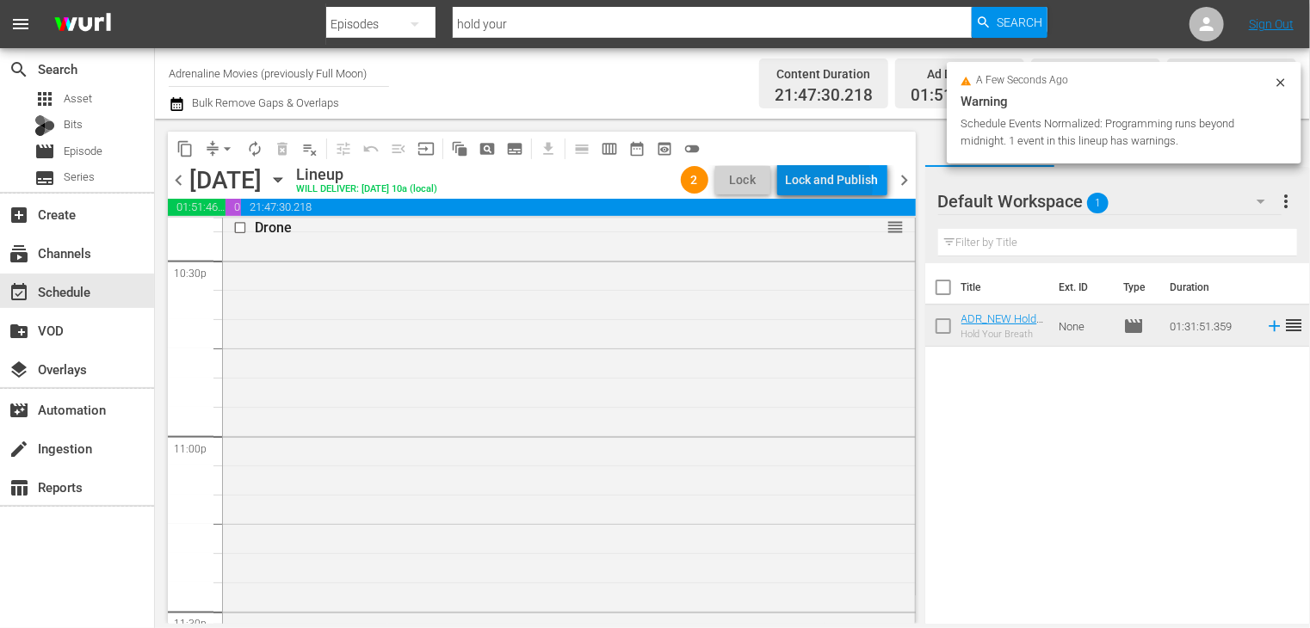
click at [816, 187] on div "Lock and Publish" at bounding box center [832, 179] width 93 height 31
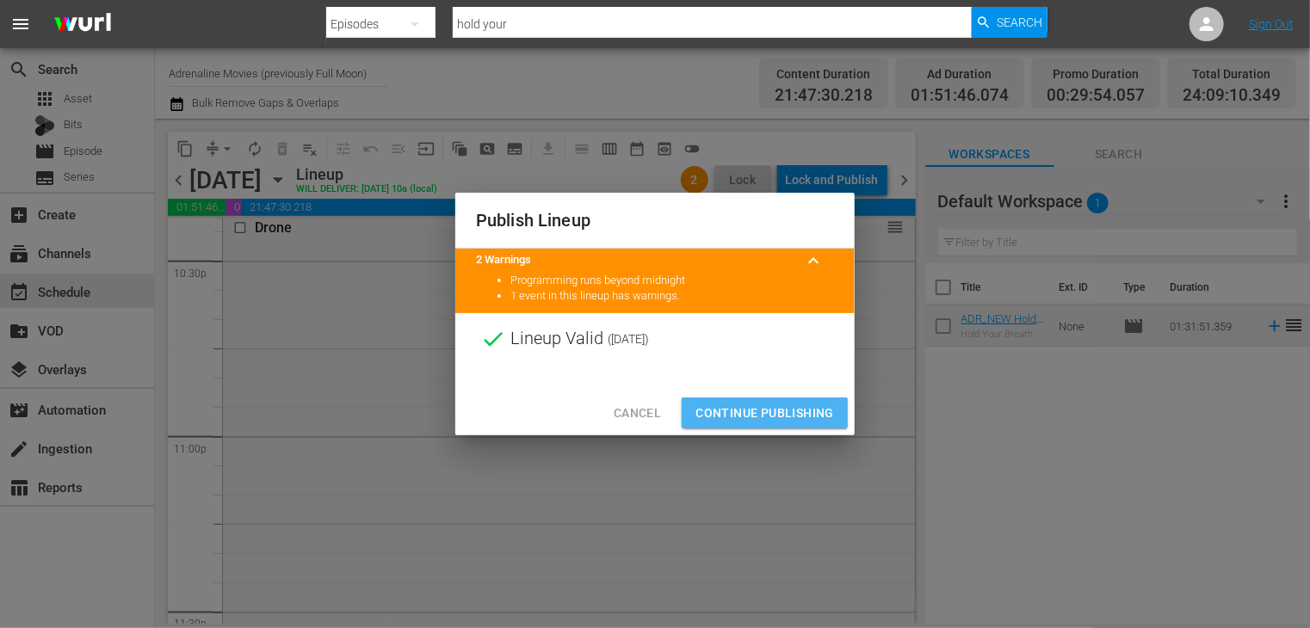
click at [764, 413] on span "Continue Publishing" at bounding box center [764, 414] width 139 height 22
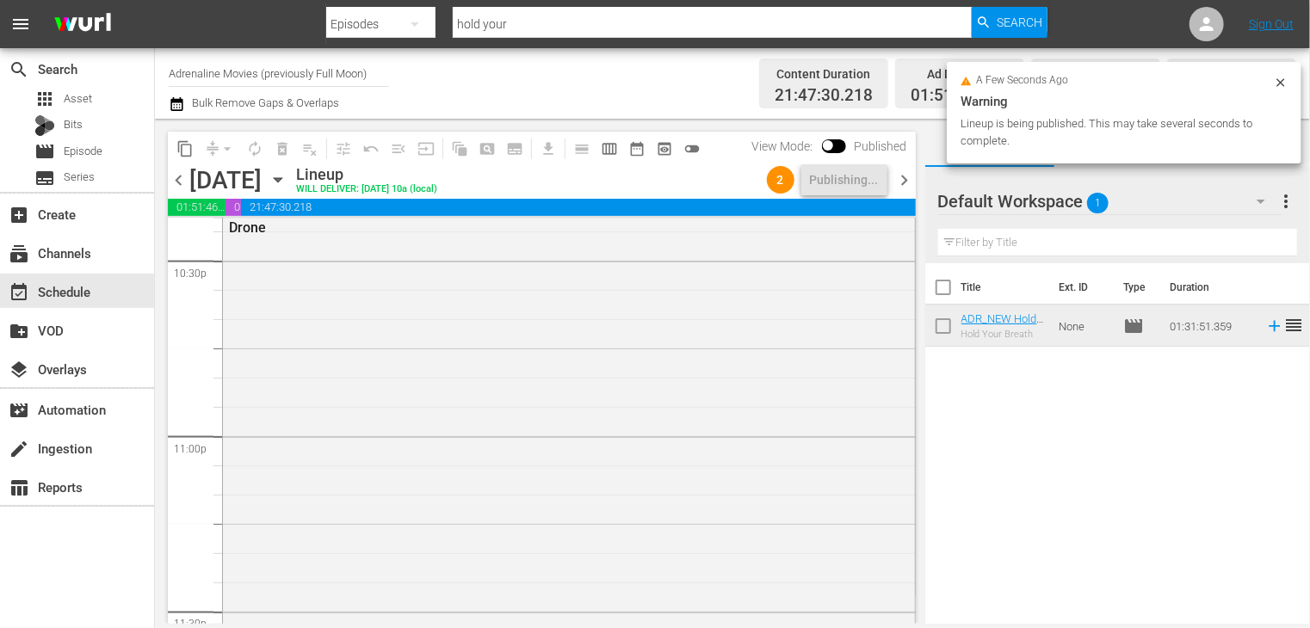
scroll to position [8547, 0]
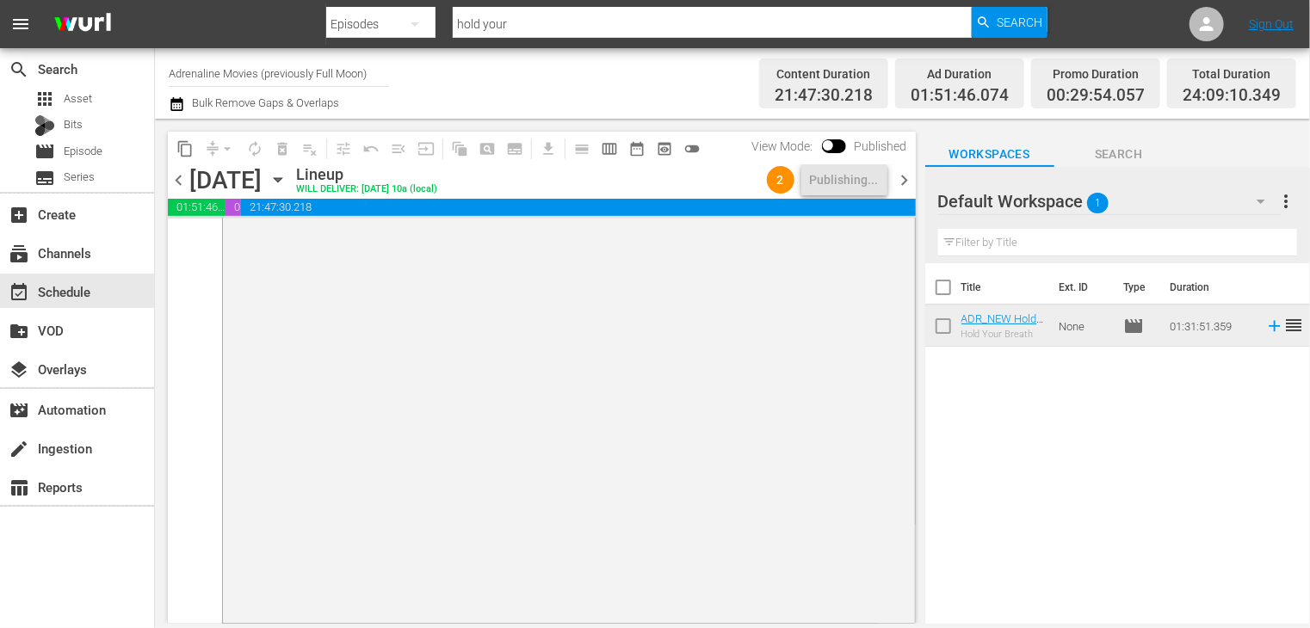
click at [905, 184] on span "chevron_right" at bounding box center [905, 181] width 22 height 22
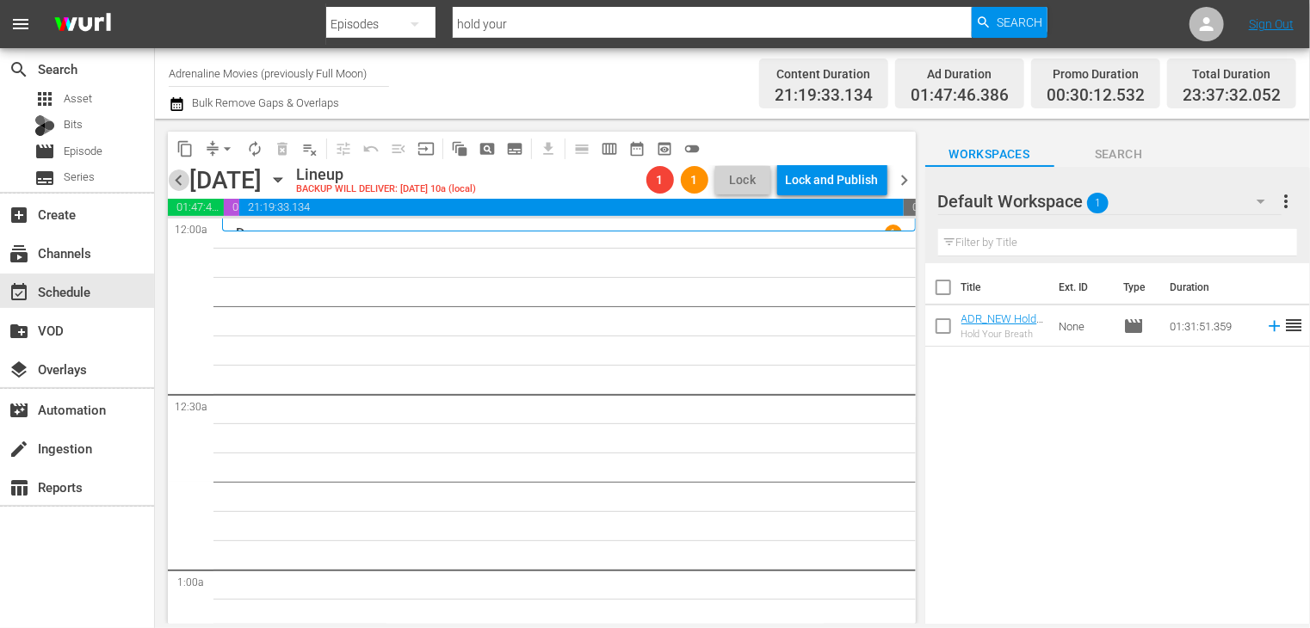
click at [180, 178] on span "chevron_left" at bounding box center [179, 181] width 22 height 22
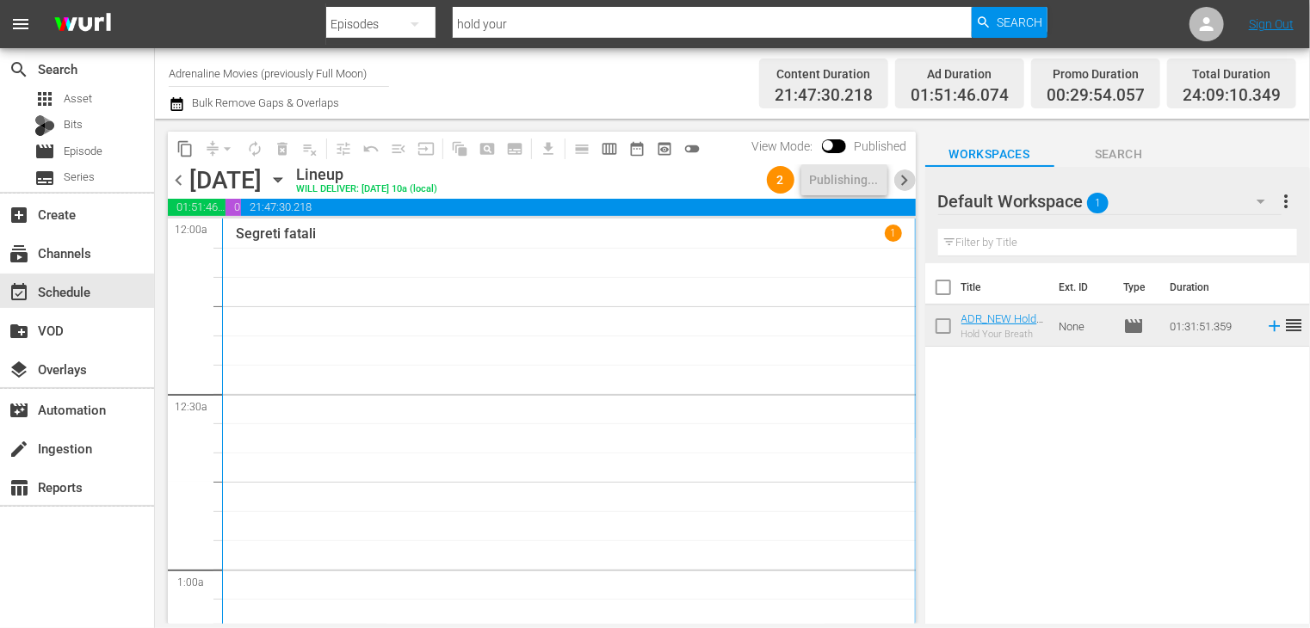
click at [901, 187] on span "chevron_right" at bounding box center [905, 181] width 22 height 22
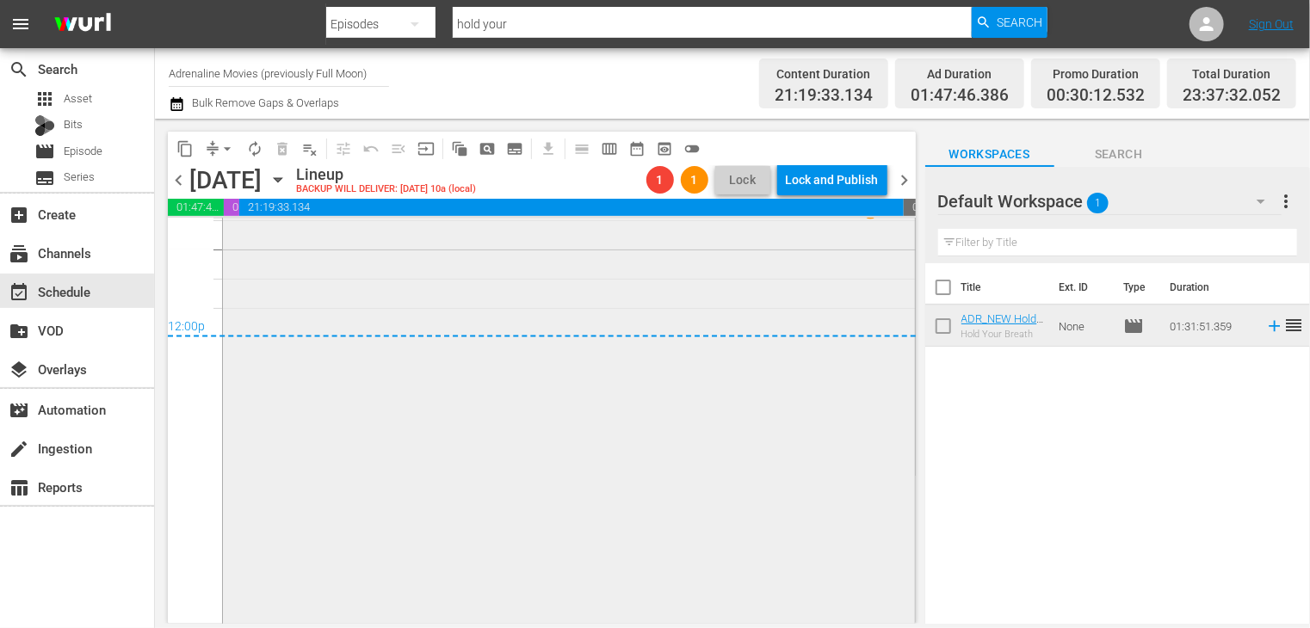
scroll to position [8088, 0]
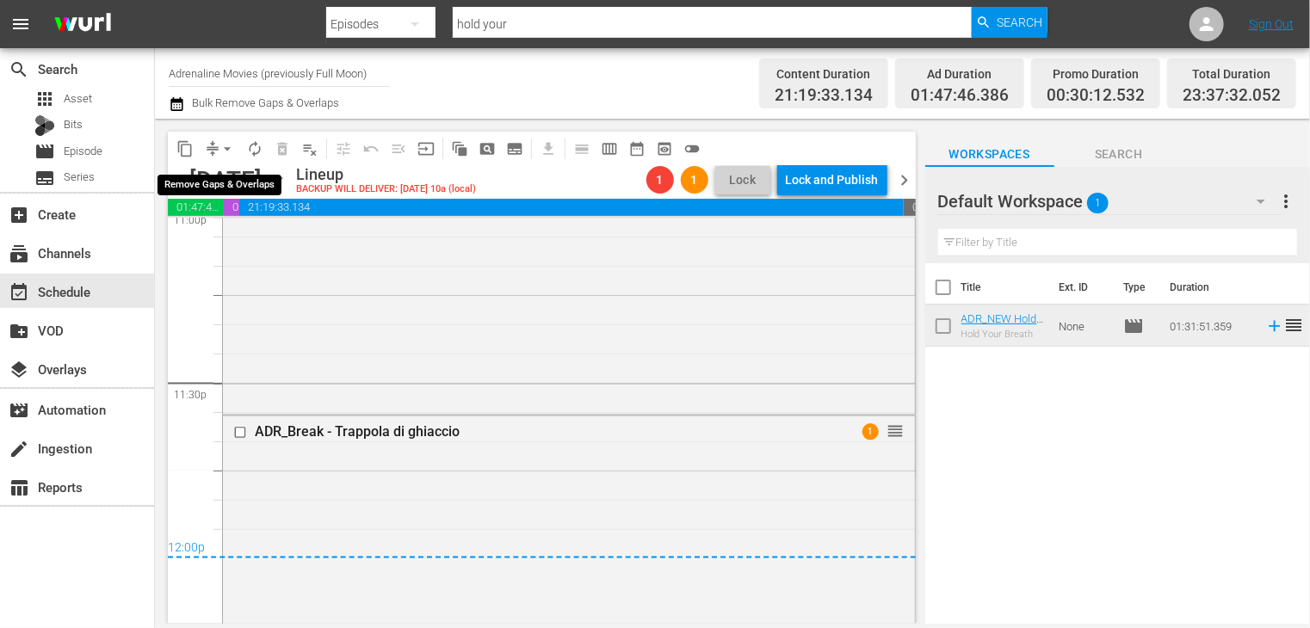
click at [227, 148] on span "arrow_drop_down" at bounding box center [227, 148] width 17 height 17
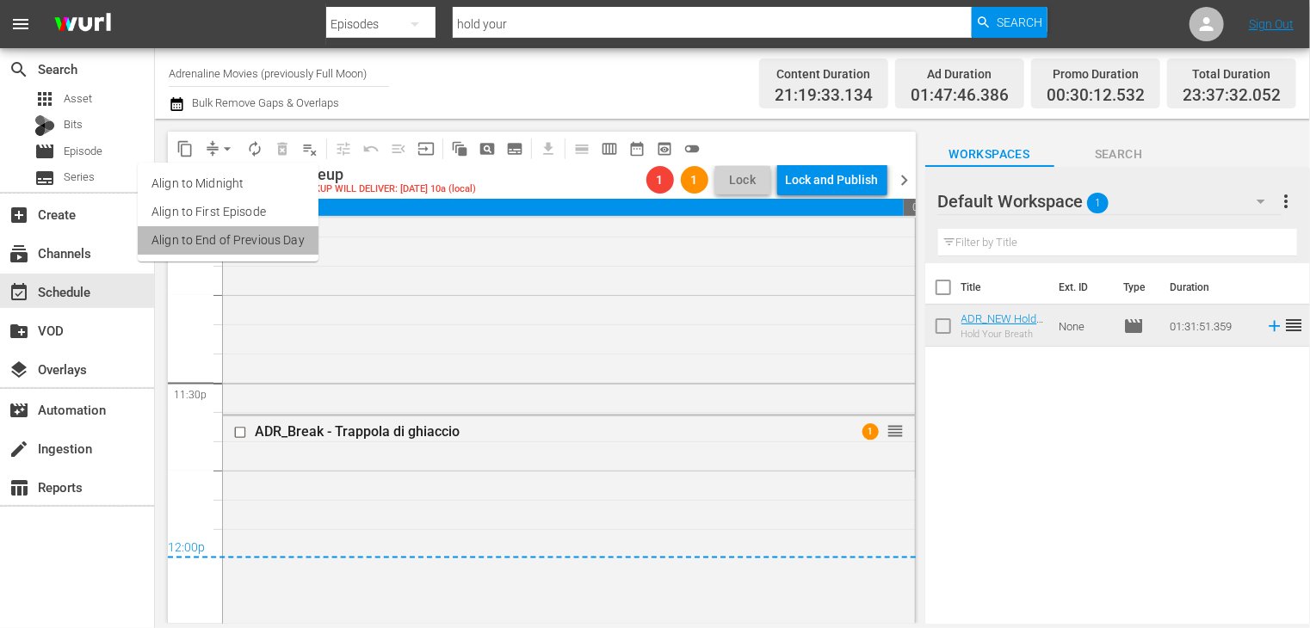
click at [244, 242] on li "Align to End of Previous Day" at bounding box center [228, 240] width 181 height 28
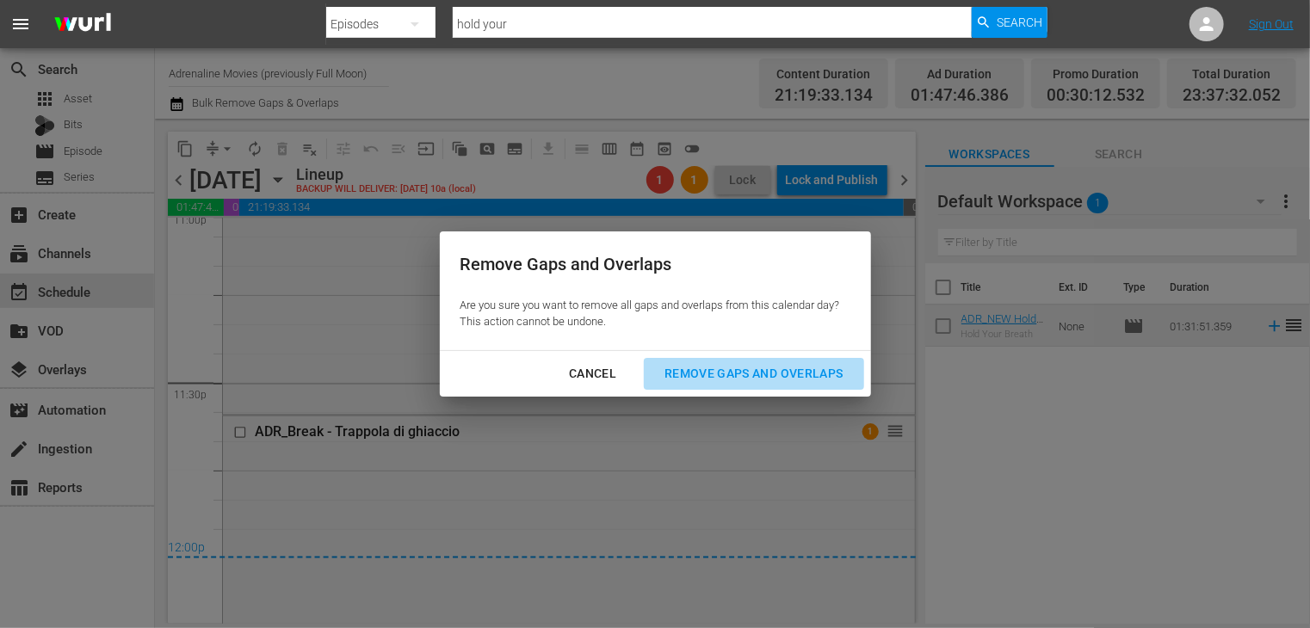
click at [744, 389] on button "Remove Gaps and Overlaps" at bounding box center [753, 374] width 219 height 32
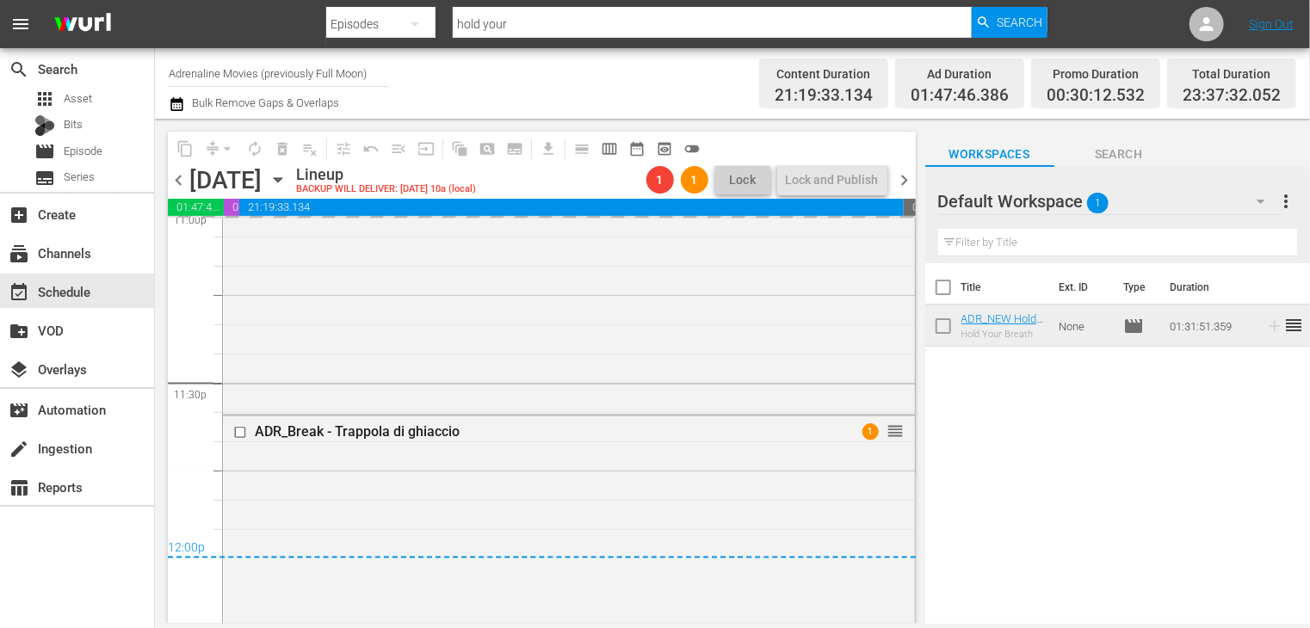
click at [179, 182] on span "chevron_left" at bounding box center [179, 181] width 22 height 22
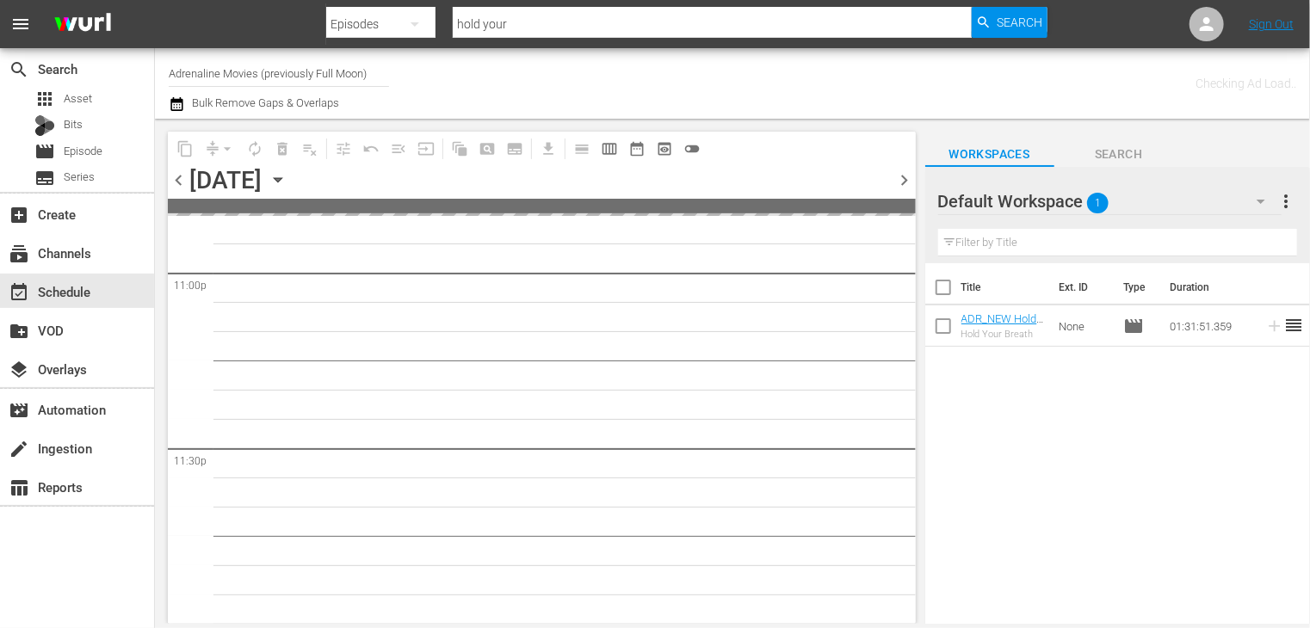
scroll to position [8019, 0]
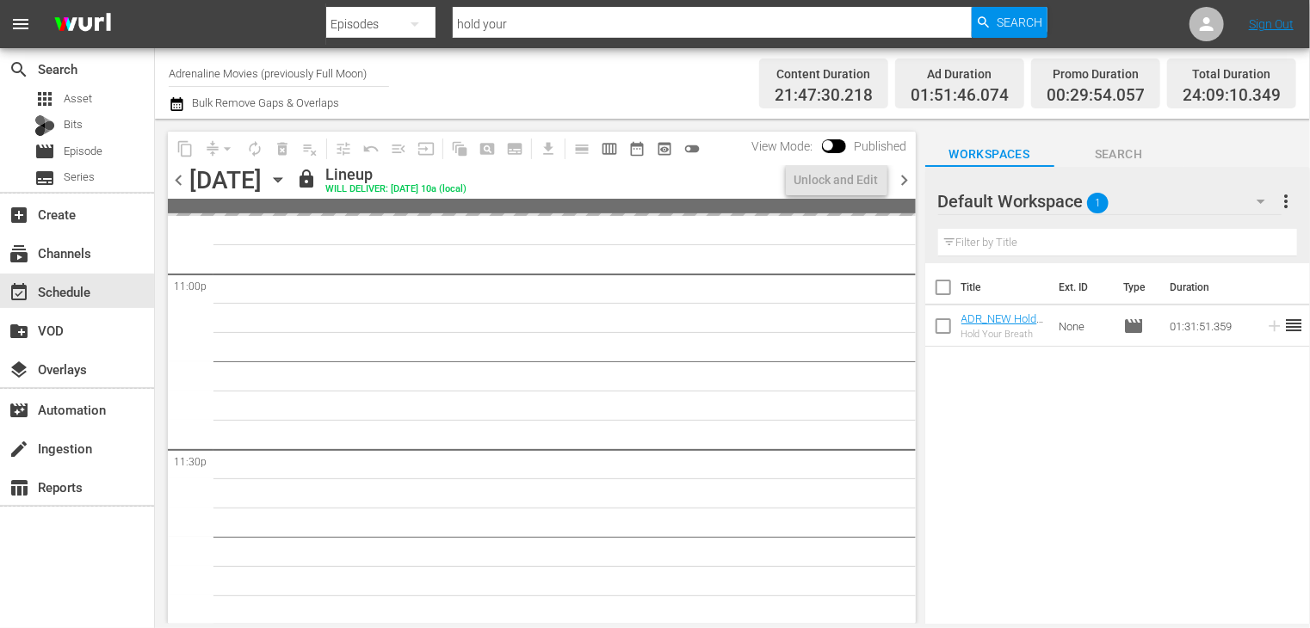
click at [179, 182] on span "chevron_left" at bounding box center [179, 181] width 22 height 22
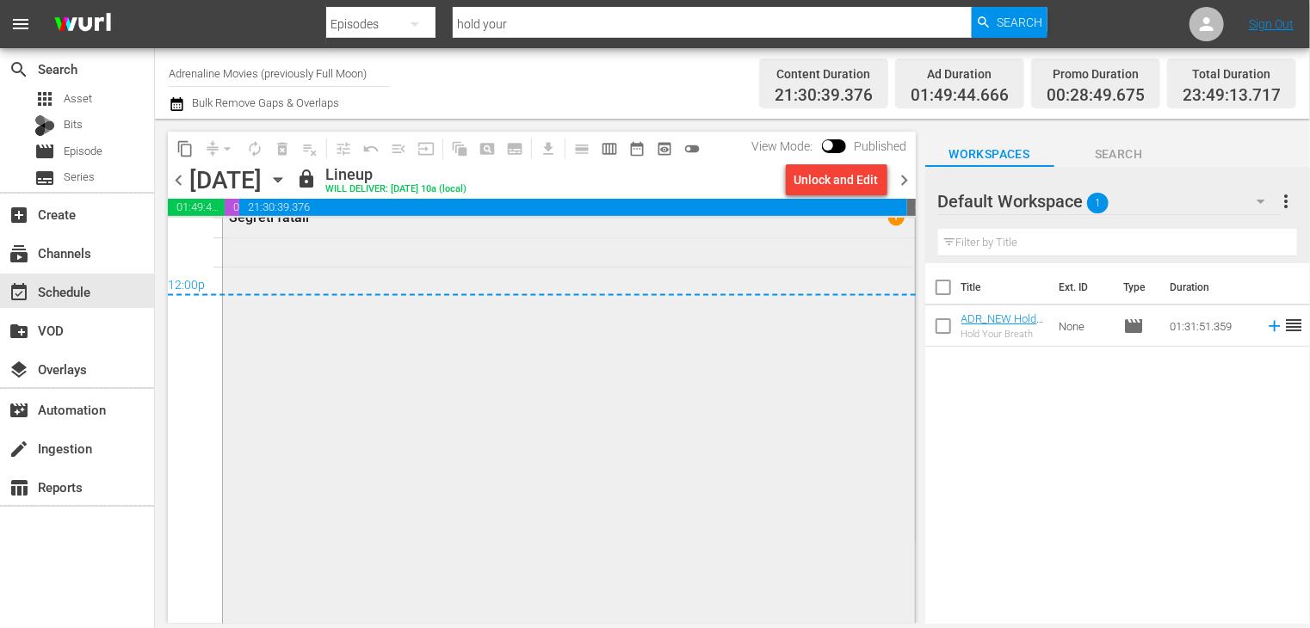
scroll to position [8493, 0]
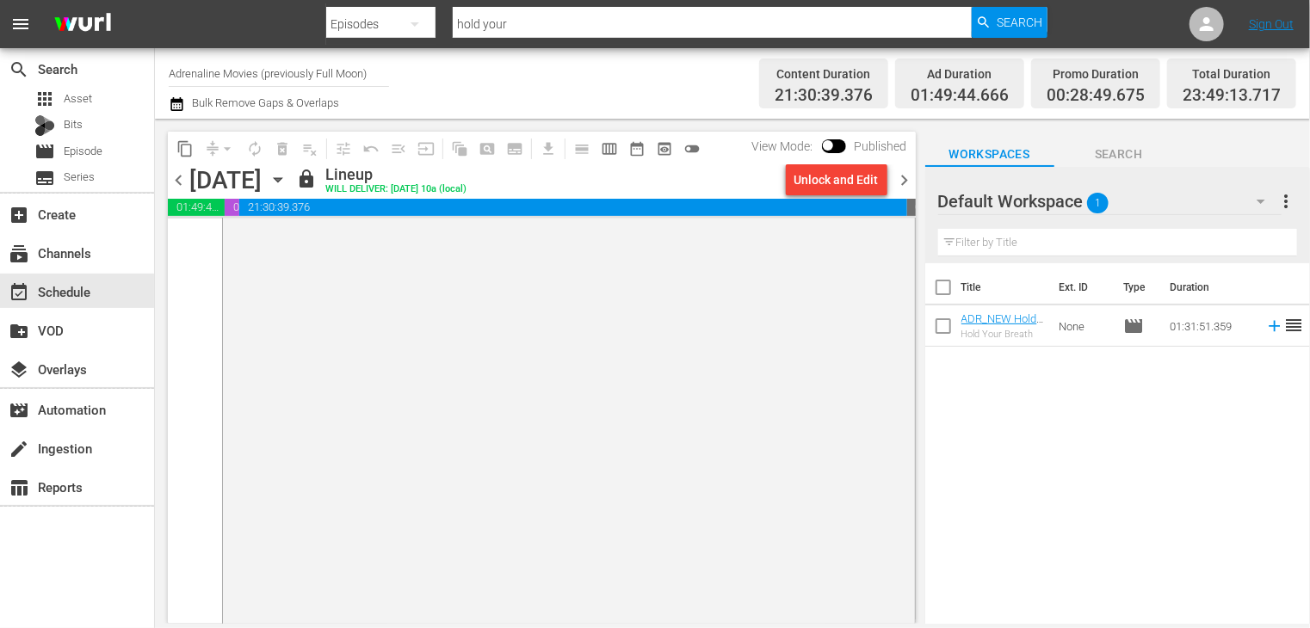
click at [905, 183] on span "chevron_right" at bounding box center [905, 181] width 22 height 22
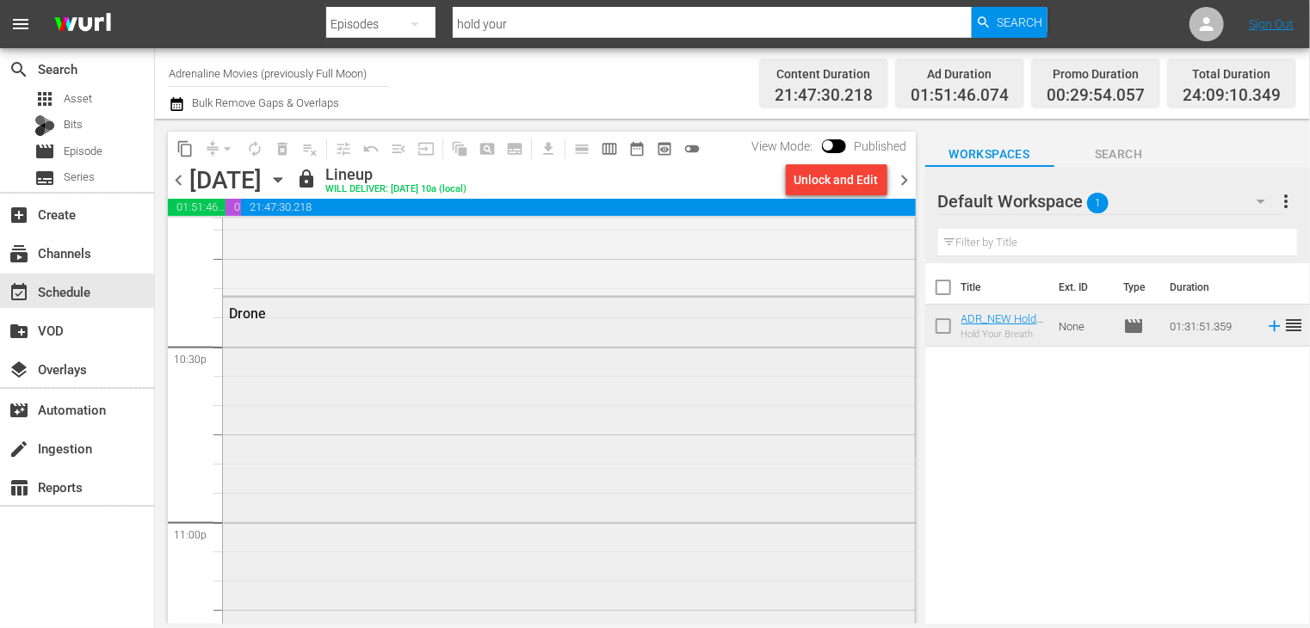
scroll to position [7687, 0]
click at [907, 183] on span "chevron_right" at bounding box center [905, 181] width 22 height 22
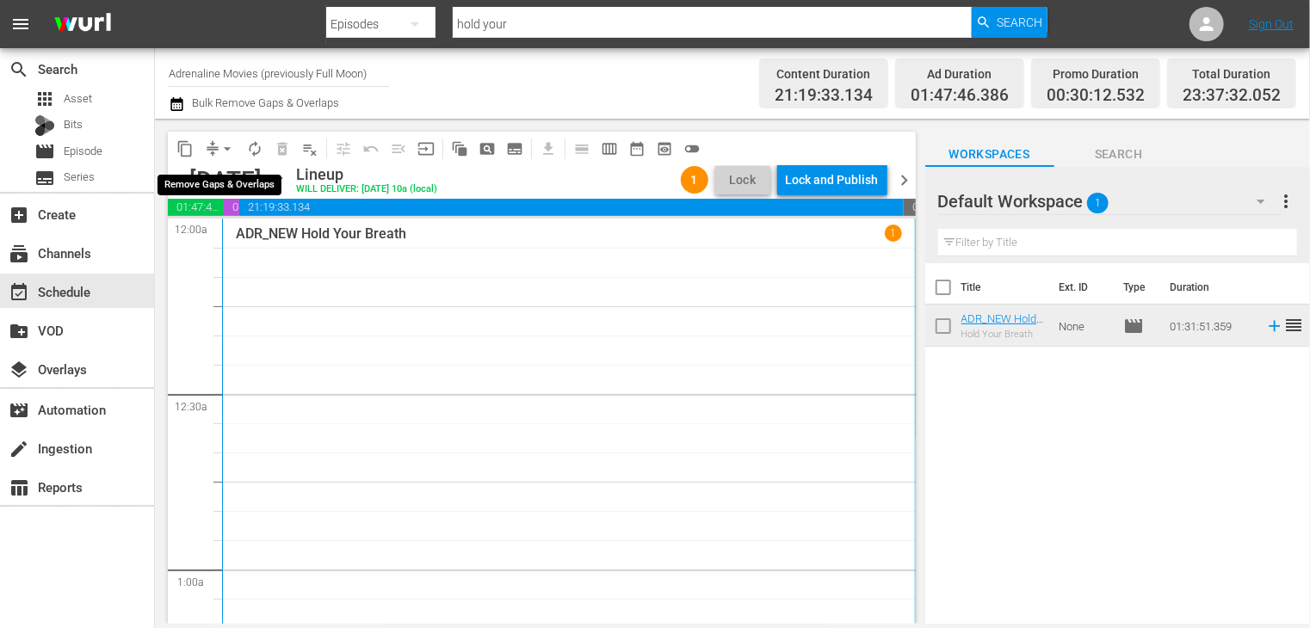
click at [231, 149] on span "arrow_drop_down" at bounding box center [227, 148] width 17 height 17
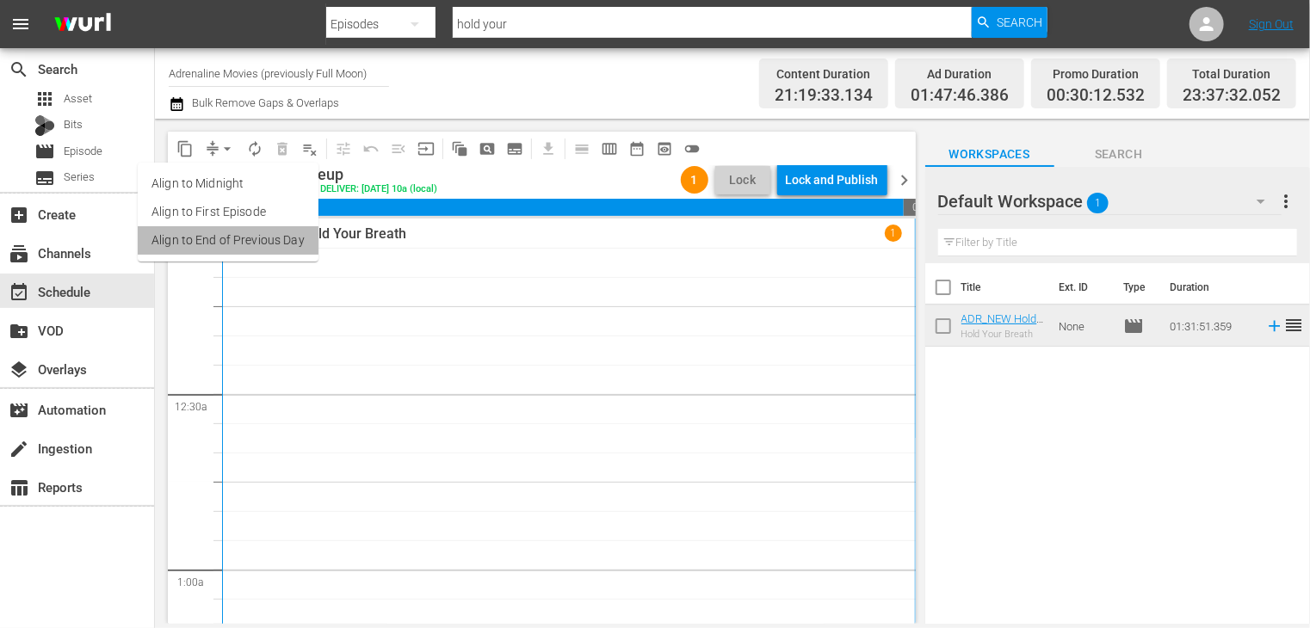
click at [232, 242] on li "Align to End of Previous Day" at bounding box center [228, 240] width 181 height 28
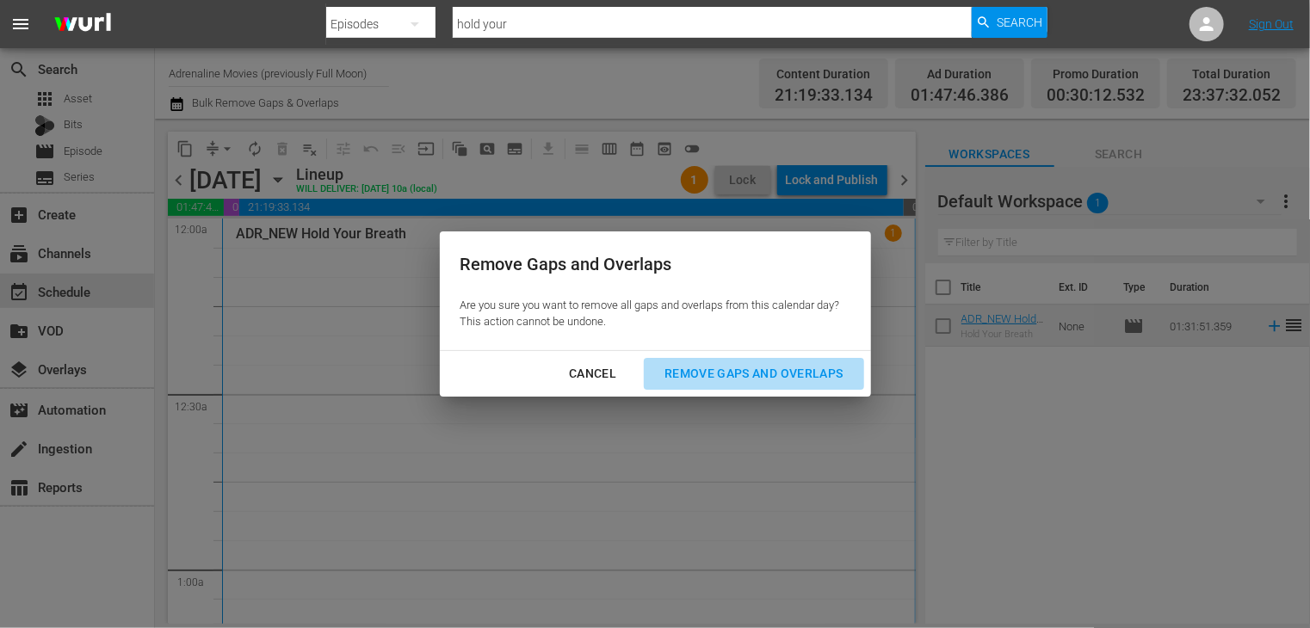
click at [727, 375] on div "Remove Gaps and Overlaps" at bounding box center [754, 374] width 206 height 22
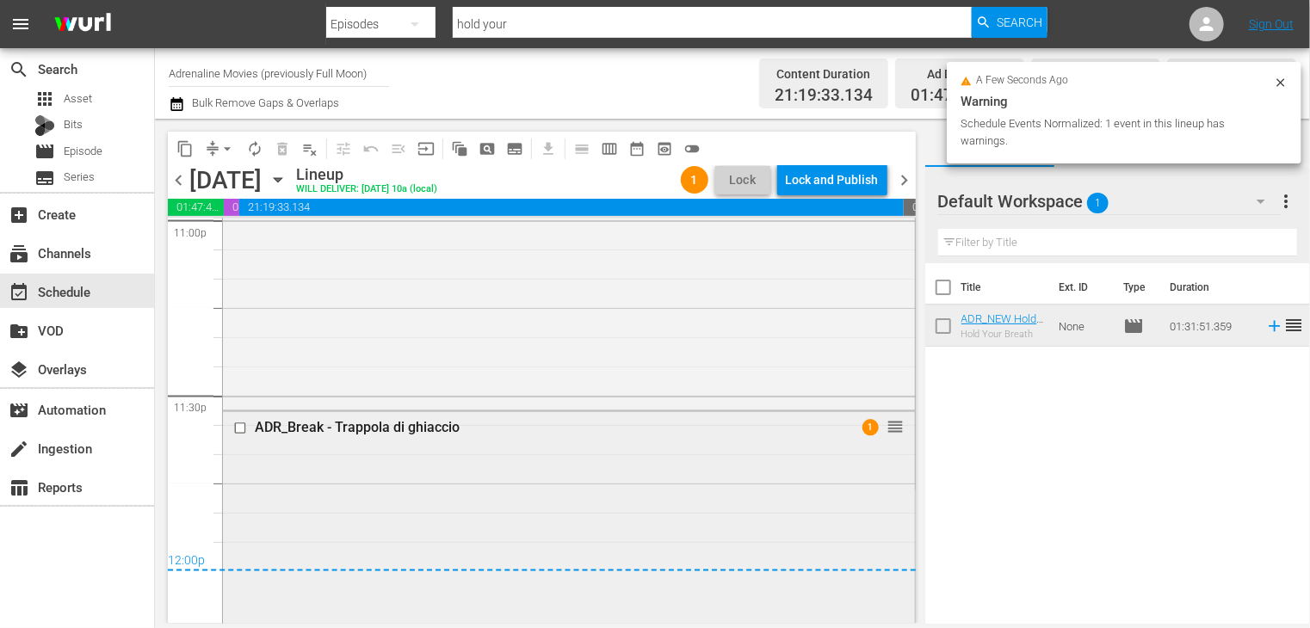
scroll to position [8071, 0]
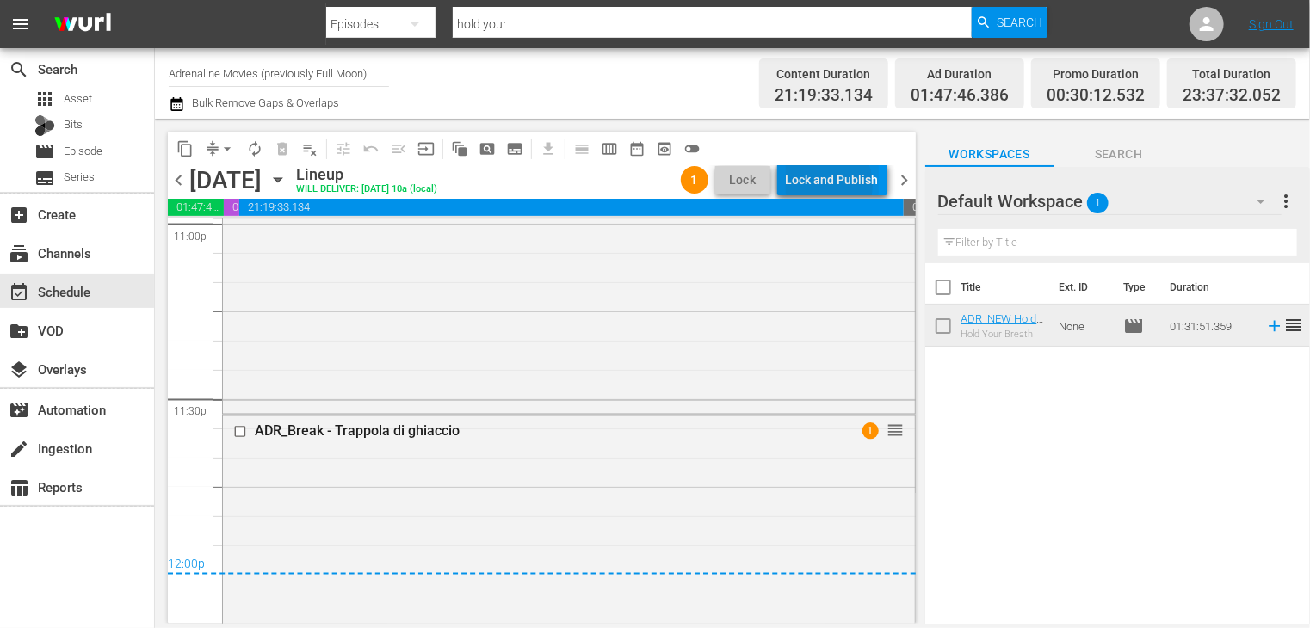
click at [823, 185] on div "Lock and Publish" at bounding box center [832, 179] width 93 height 31
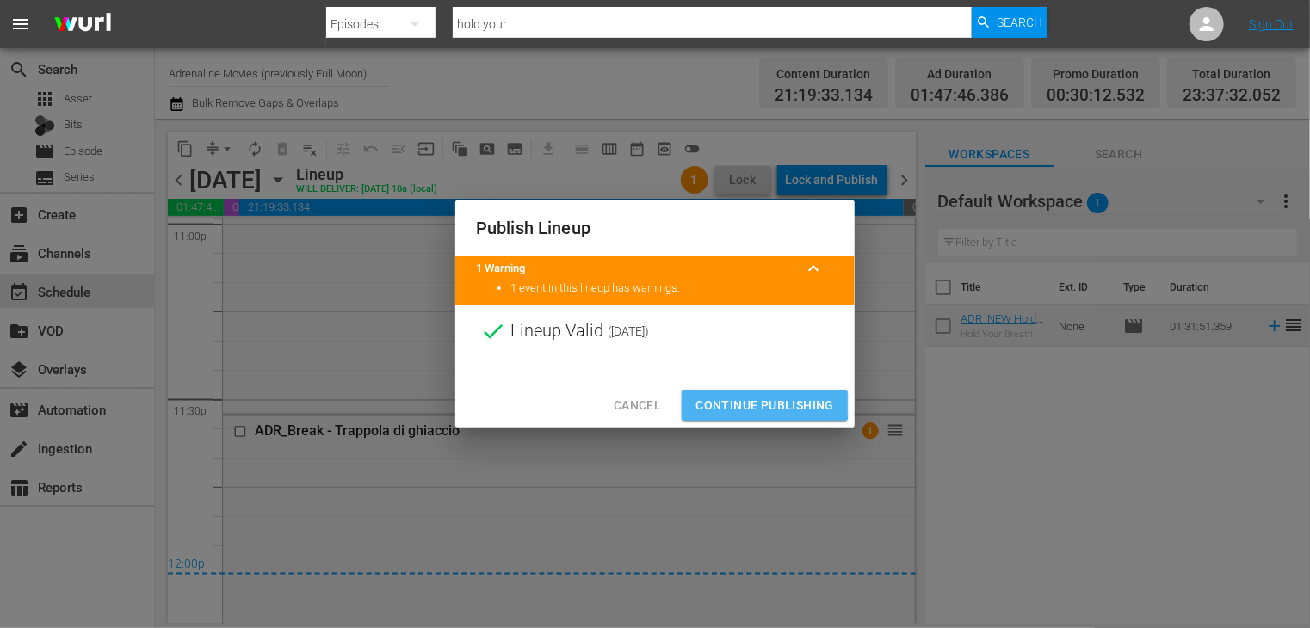
click at [738, 403] on span "Continue Publishing" at bounding box center [764, 406] width 139 height 22
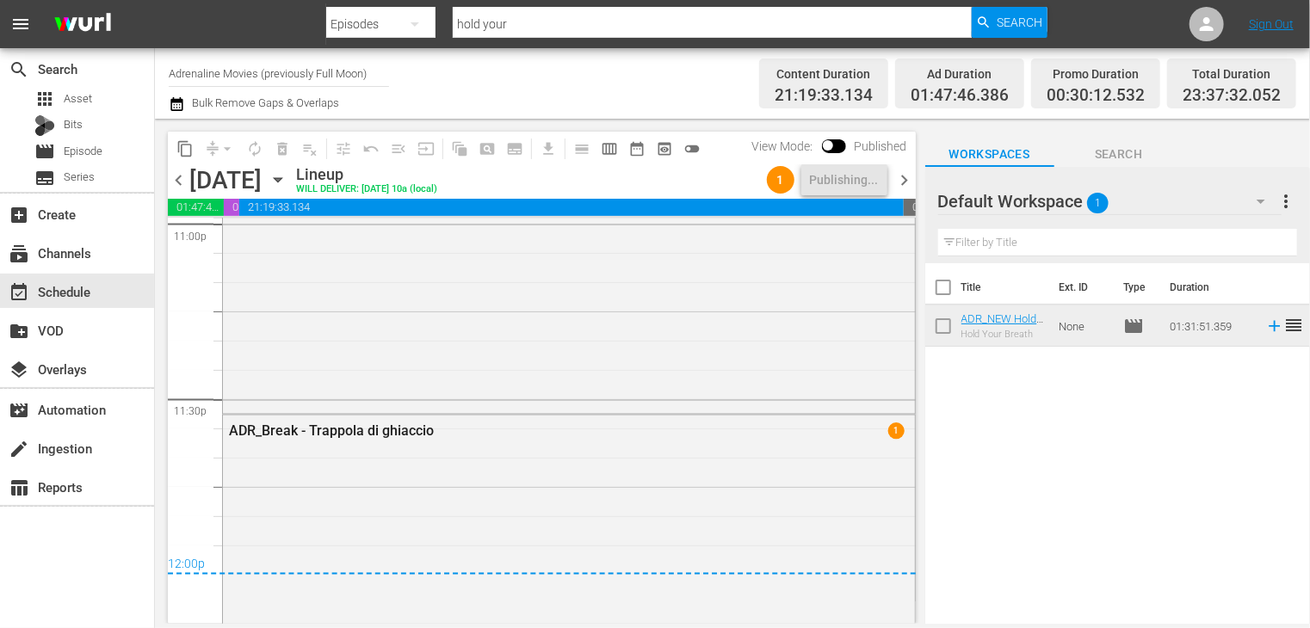
click at [902, 180] on span "chevron_right" at bounding box center [905, 181] width 22 height 22
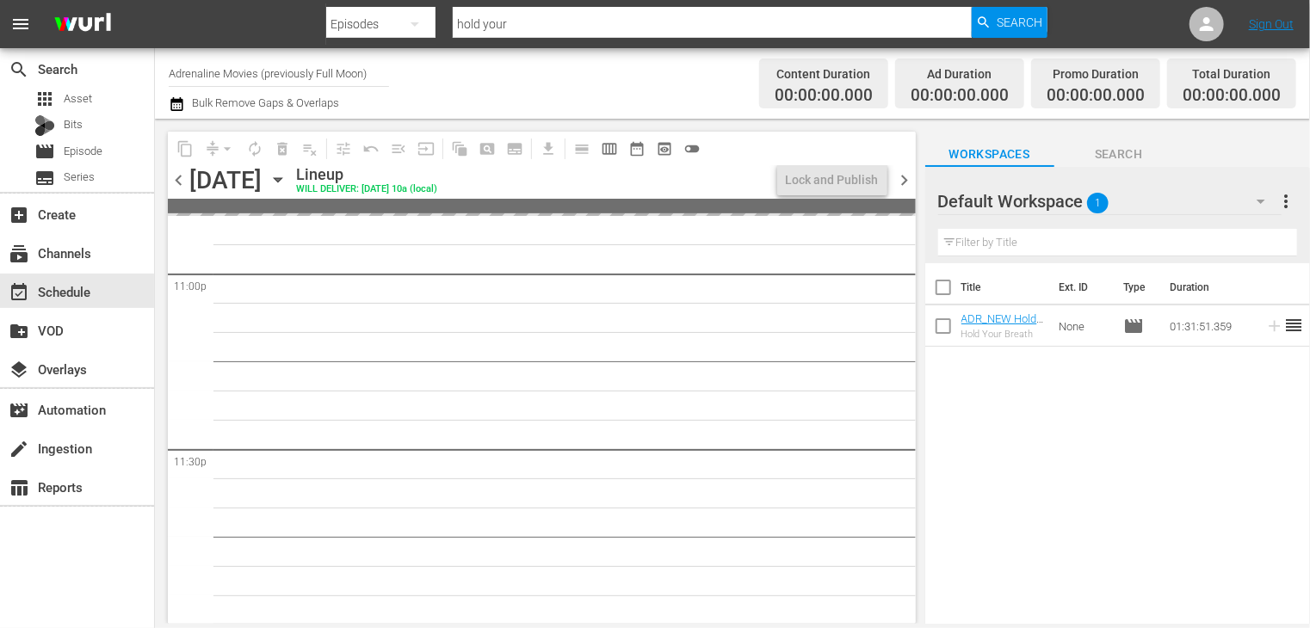
scroll to position [8021, 0]
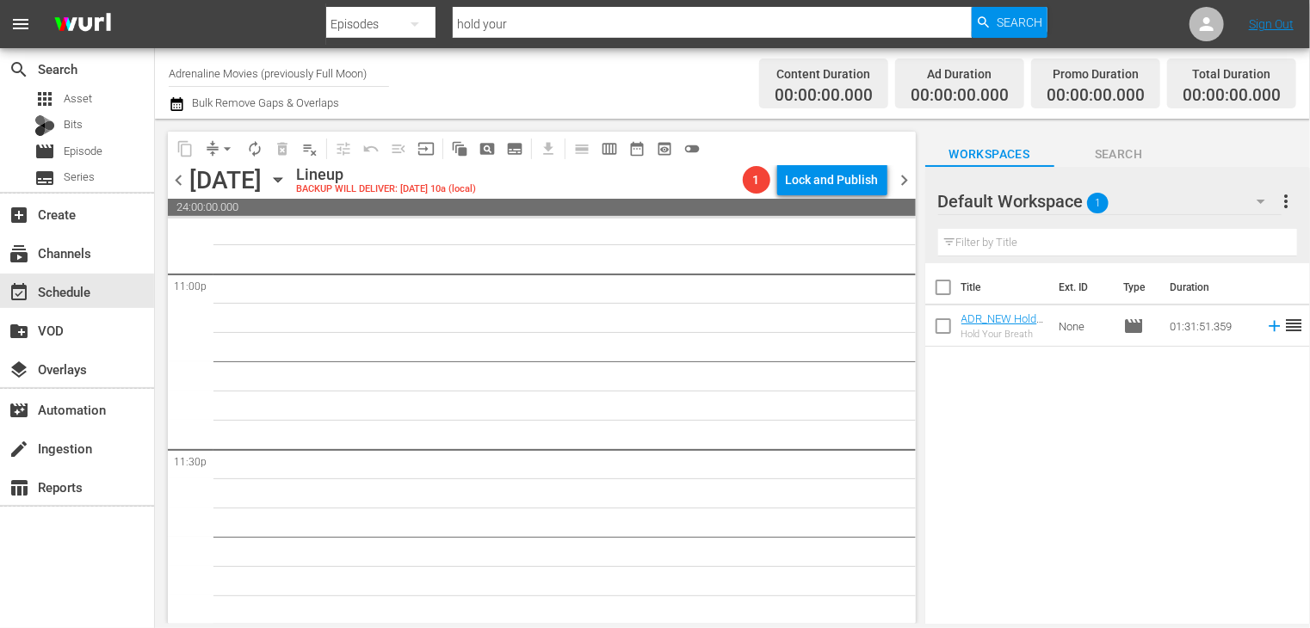
click at [176, 182] on span "chevron_left" at bounding box center [179, 181] width 22 height 22
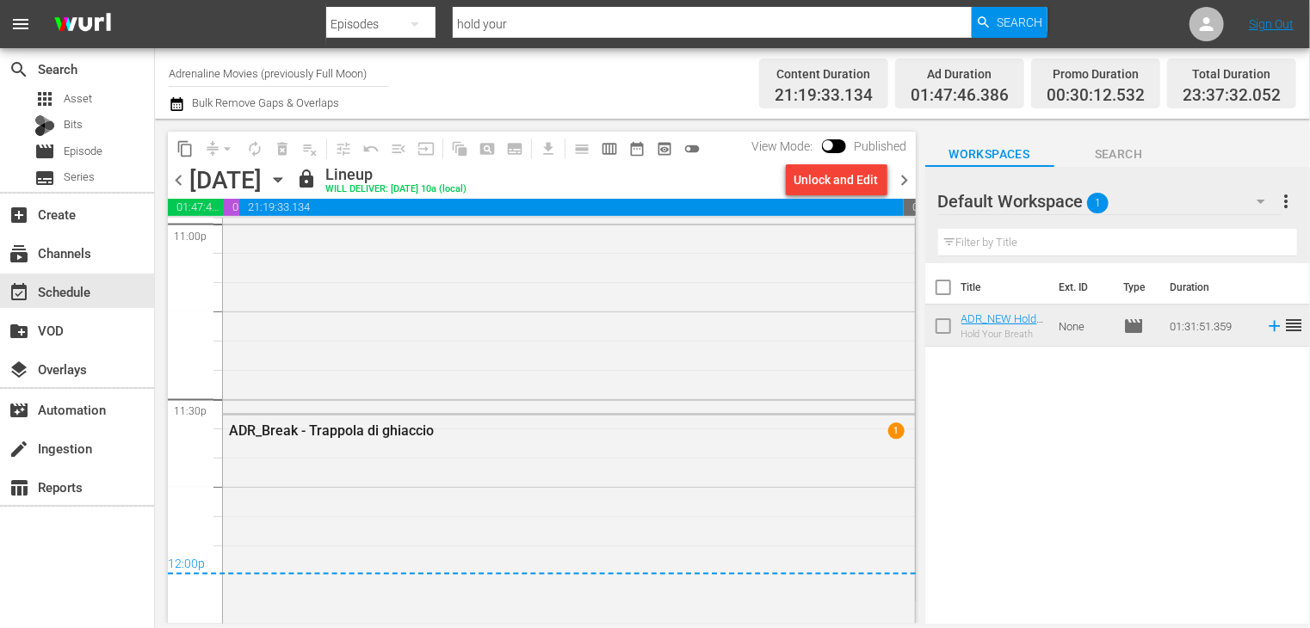
scroll to position [8415, 0]
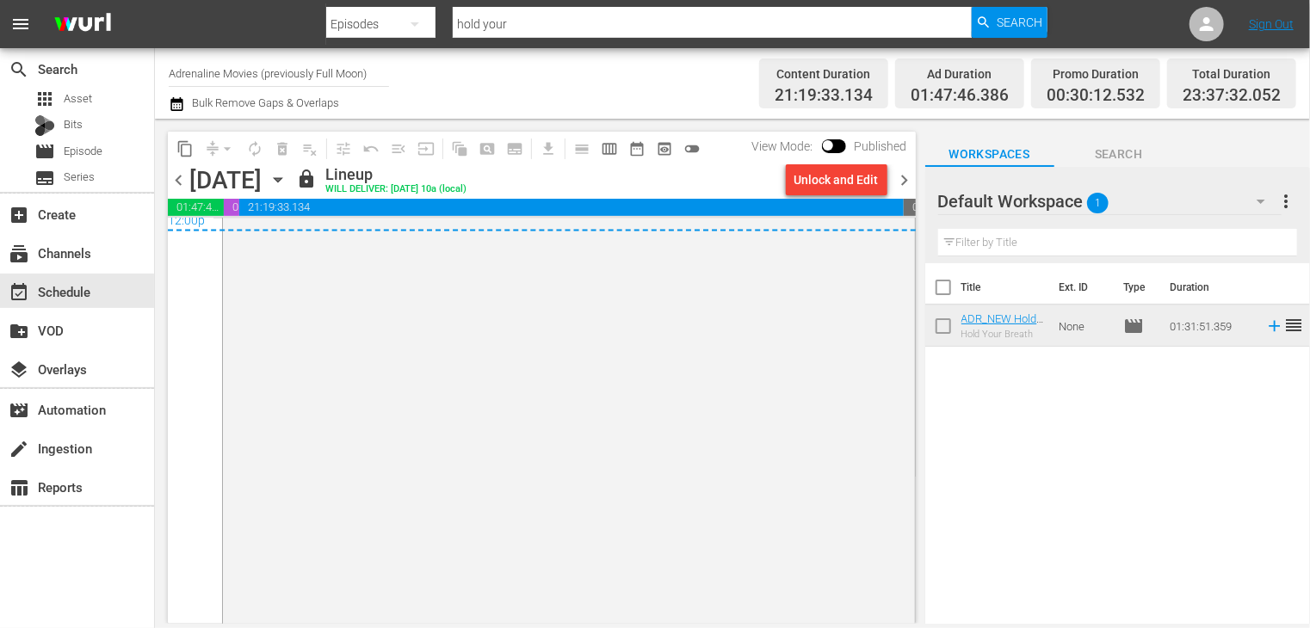
click at [179, 103] on icon "button" at bounding box center [177, 104] width 16 height 21
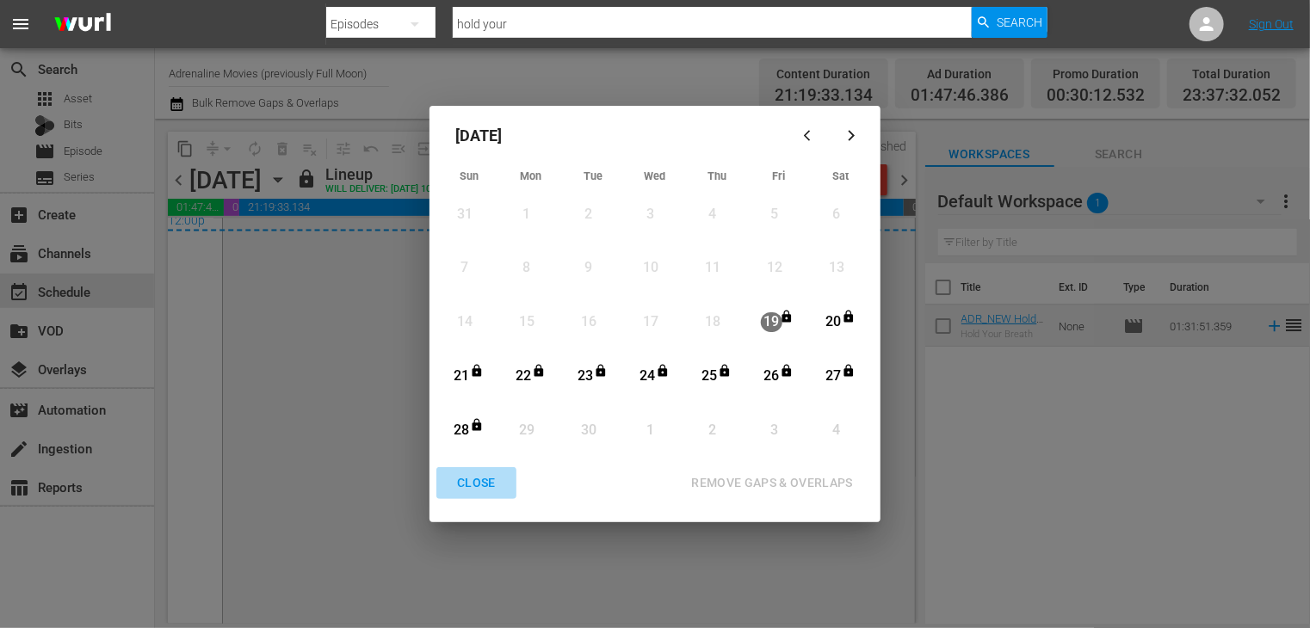
click at [475, 487] on div "CLOSE" at bounding box center [476, 483] width 66 height 22
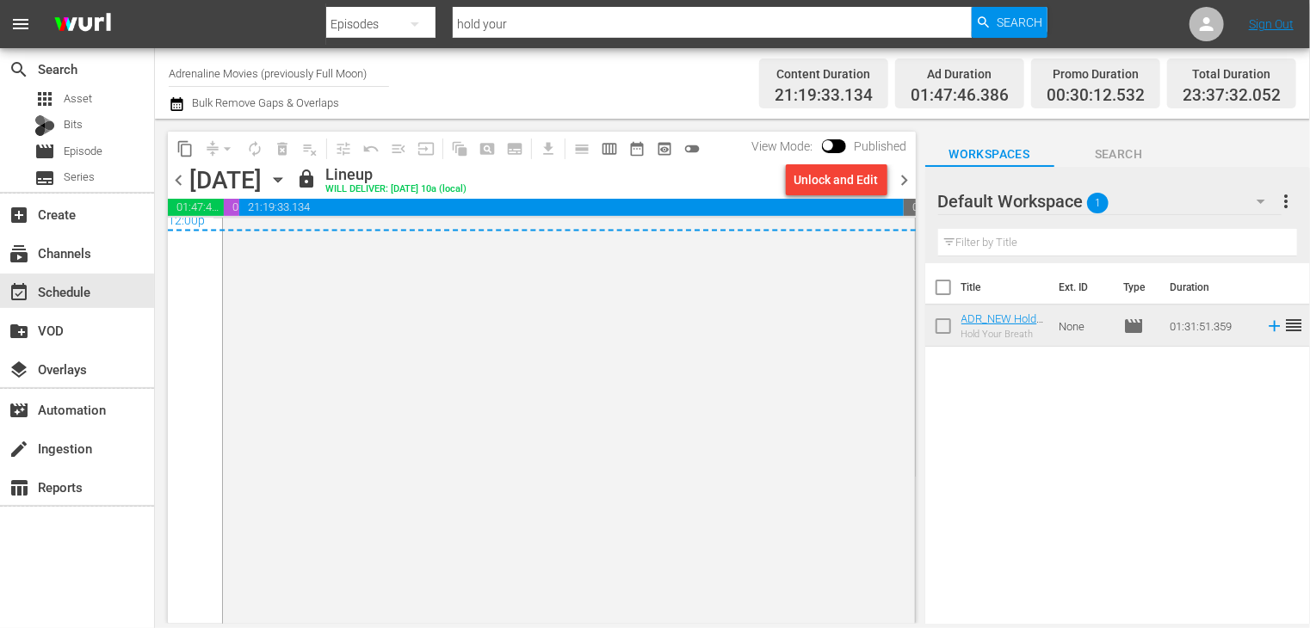
click at [248, 76] on input "Adrenaline Movies (previously Full Moon)" at bounding box center [279, 72] width 220 height 41
type input "a"
type input "L"
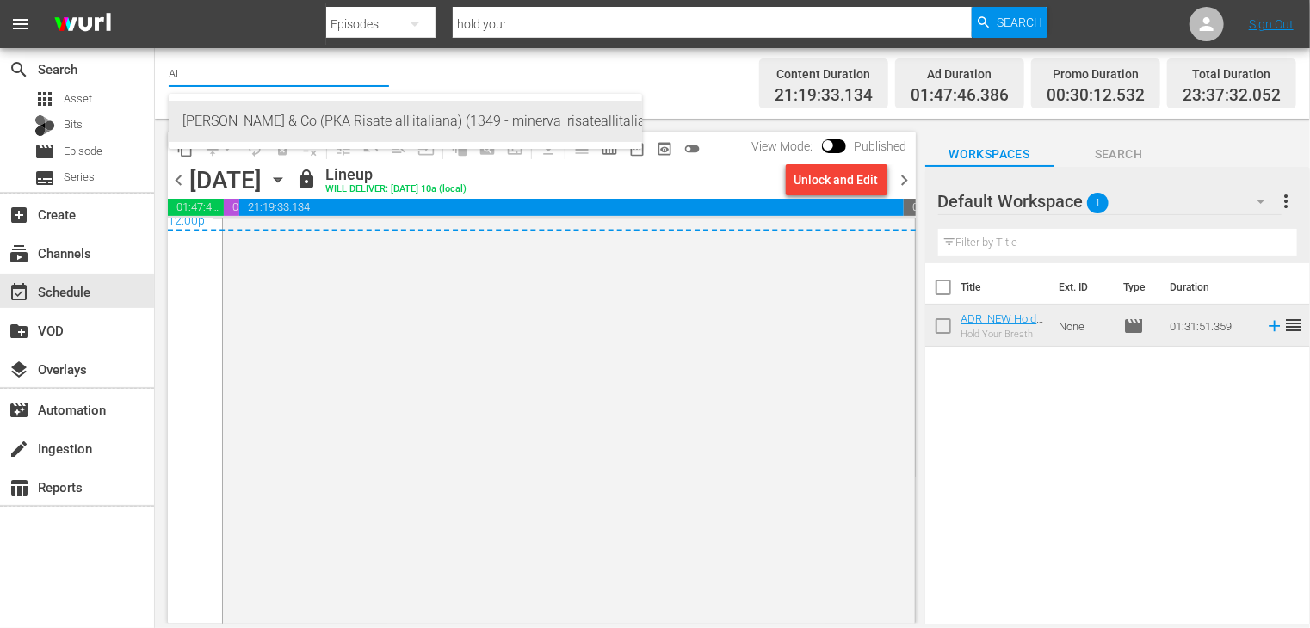
click at [275, 144] on div "[PERSON_NAME] & Co (PKA Risate all'italiana) (1349 - minerva_risateallitaliana_…" at bounding box center [405, 121] width 473 height 55
click at [267, 119] on div "[PERSON_NAME] & Co (PKA Risate all'italiana) (1349 - minerva_risateallitaliana_…" at bounding box center [405, 121] width 446 height 41
type input "[PERSON_NAME] & Co (PKA Risate all'italiana) (1349 - minerva_risateallitaliana_…"
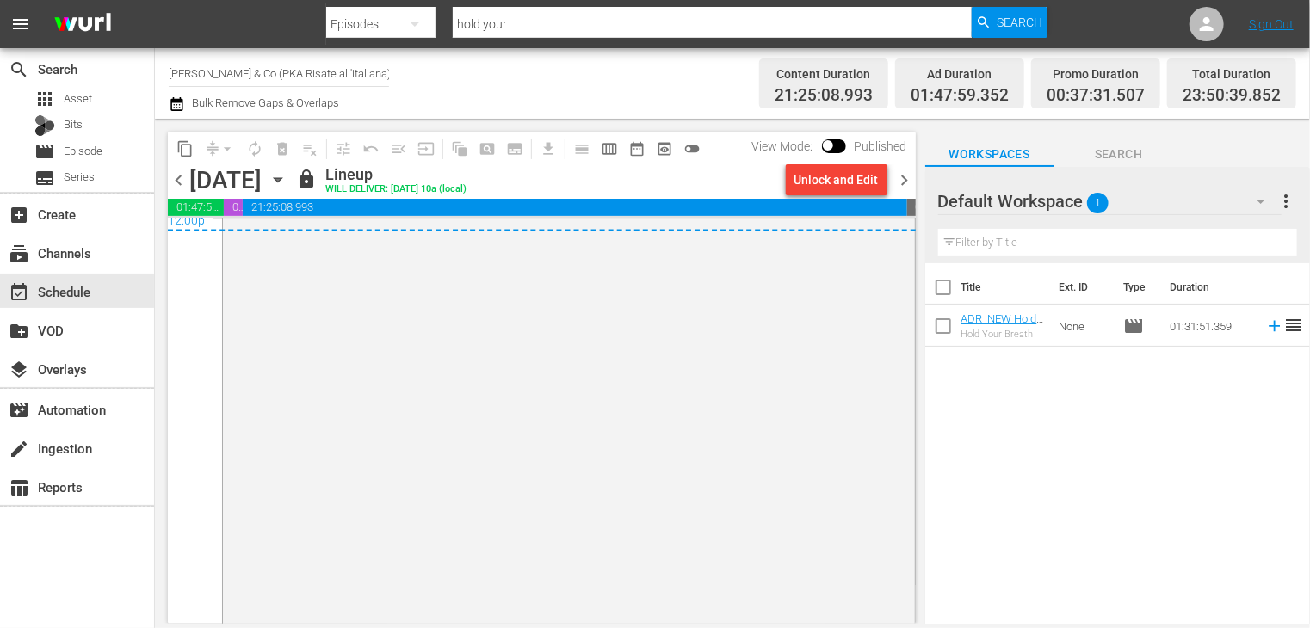
click at [176, 104] on icon "button" at bounding box center [176, 104] width 12 height 14
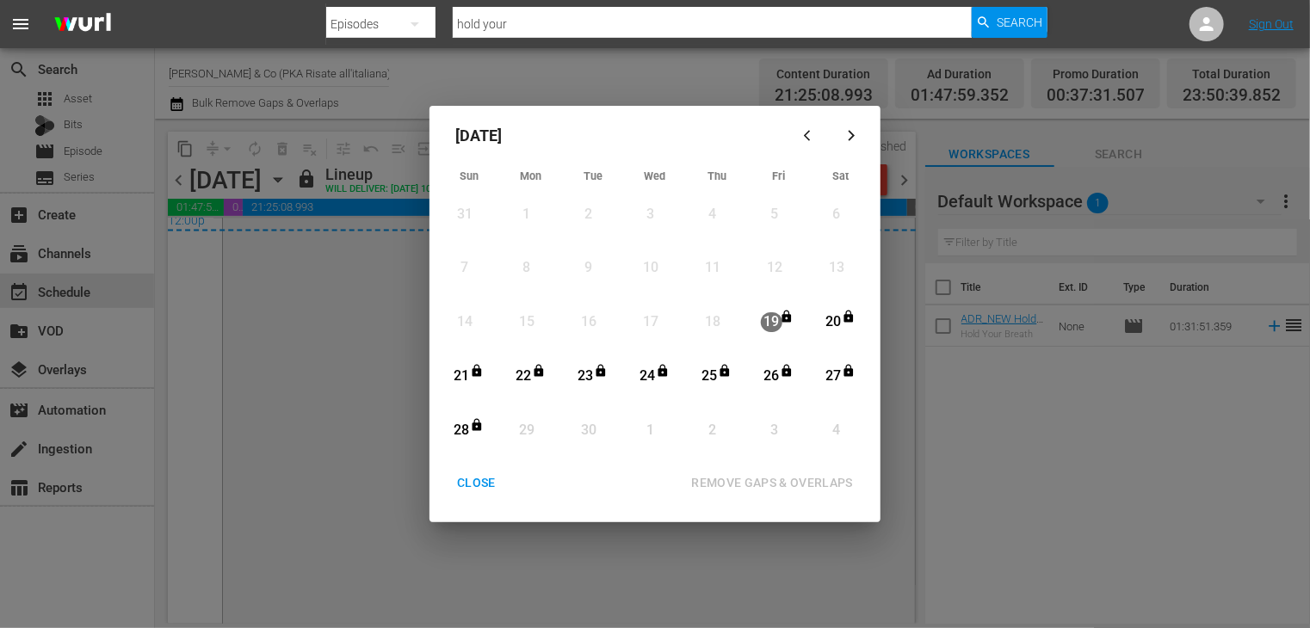
click at [466, 485] on div "CLOSE" at bounding box center [476, 483] width 66 height 22
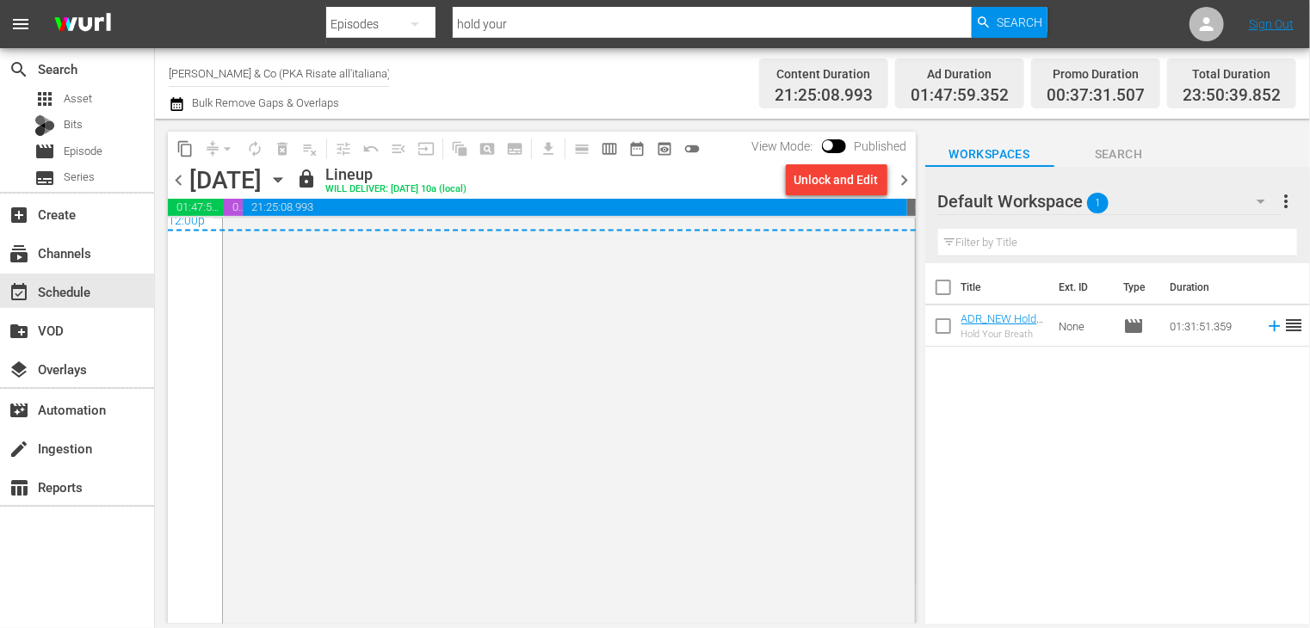
click at [363, 77] on input "[PERSON_NAME] & Co (PKA Risate all'italiana) (1349)" at bounding box center [279, 72] width 220 height 41
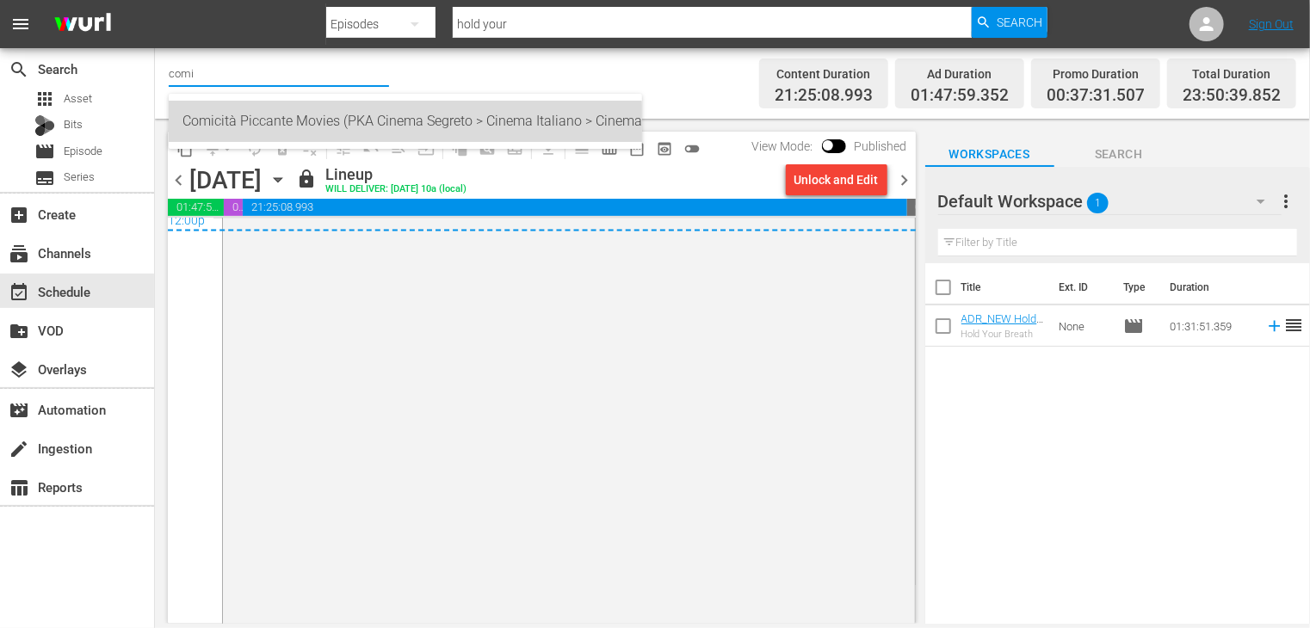
click at [326, 128] on div "Comicità Piccante Movies (PKA Cinema Segreto > Cinema Italiano > Cinema Polizio…" at bounding box center [405, 121] width 446 height 41
type input "Comicità Piccante Movies (PKA Cinema Segreto > Cinema Italiano > Cinema Polizio…"
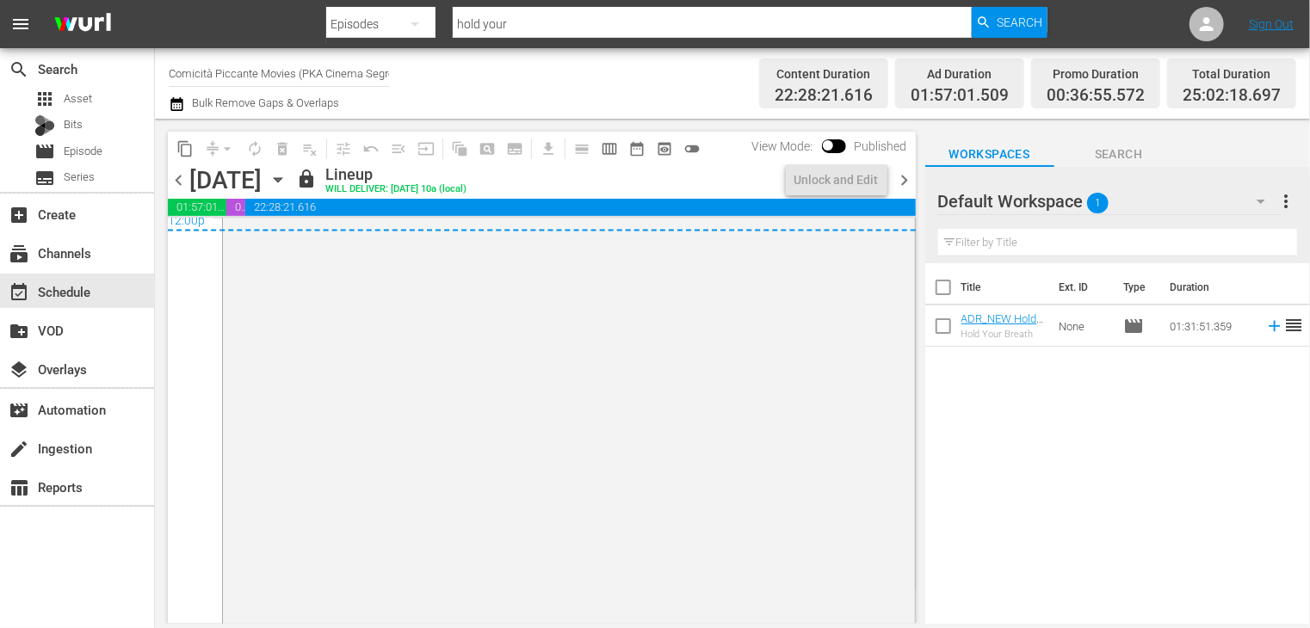
click at [176, 104] on icon "button" at bounding box center [177, 104] width 16 height 21
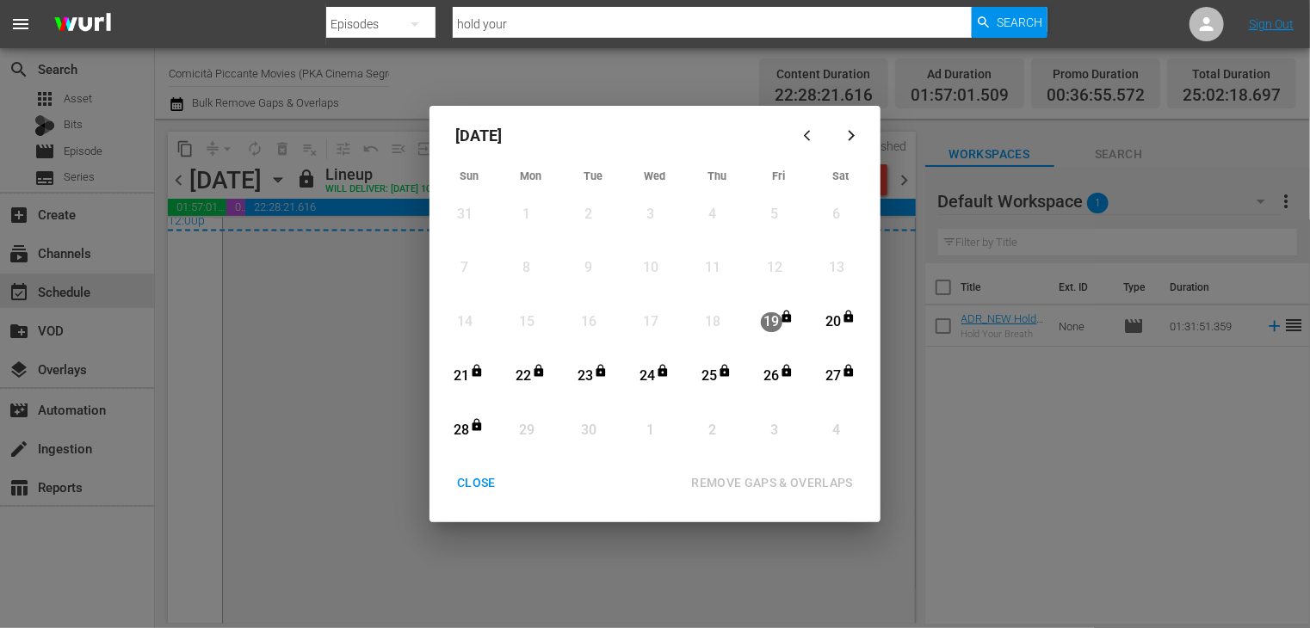
click at [475, 480] on div "CLOSE" at bounding box center [476, 483] width 66 height 22
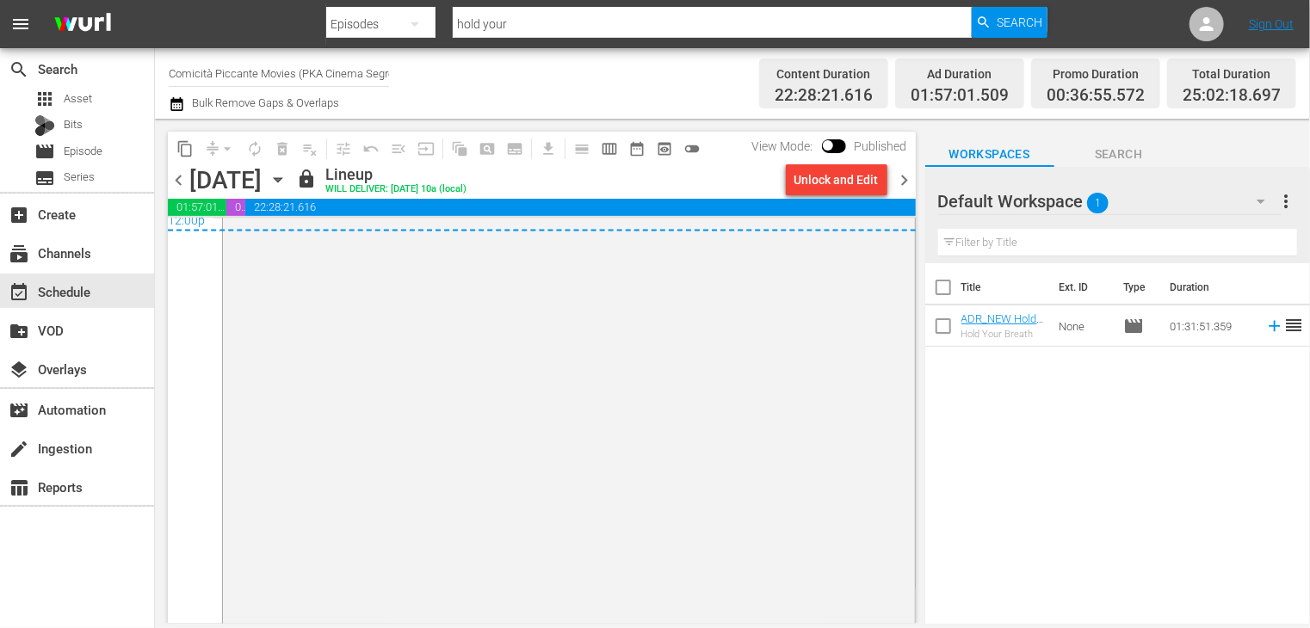
click at [230, 77] on input "Comicità Piccante Movies (PKA Cinema Segreto > Cinema Italiano > Cinema Polizio…" at bounding box center [279, 72] width 220 height 41
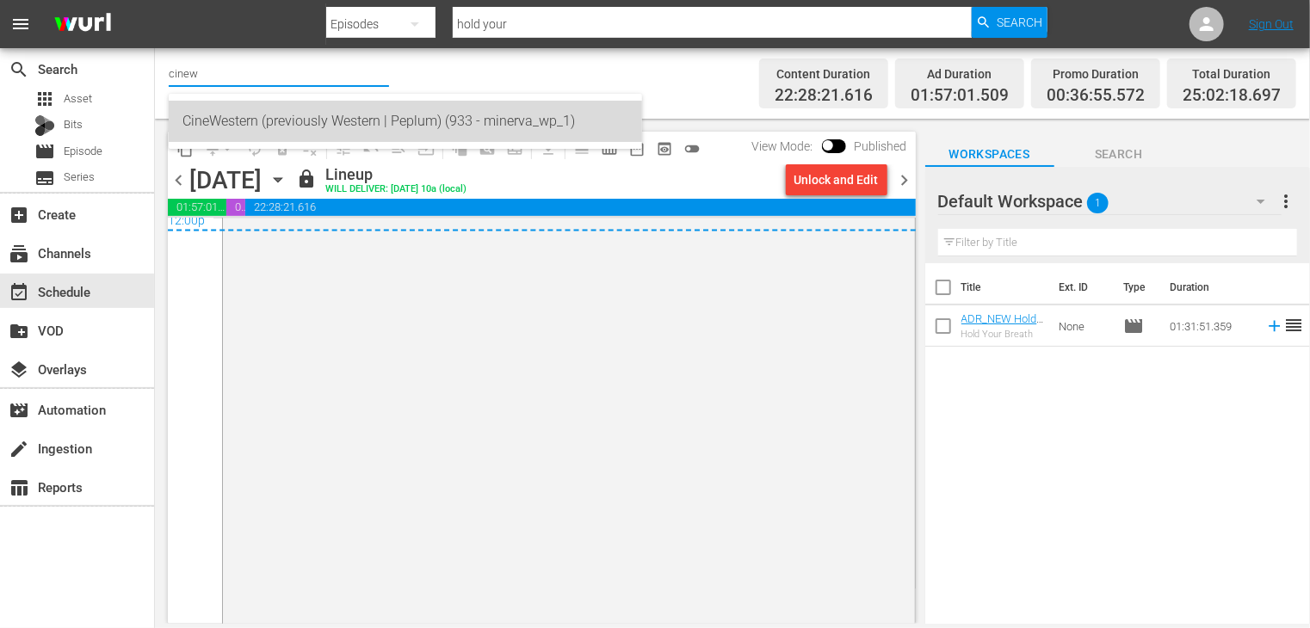
click at [237, 126] on div "CineWestern (previously Western | Peplum) (933 - minerva_wp_1)" at bounding box center [405, 121] width 446 height 41
type input "CineWestern (previously Western | Peplum) (933 - minerva_wp_1)"
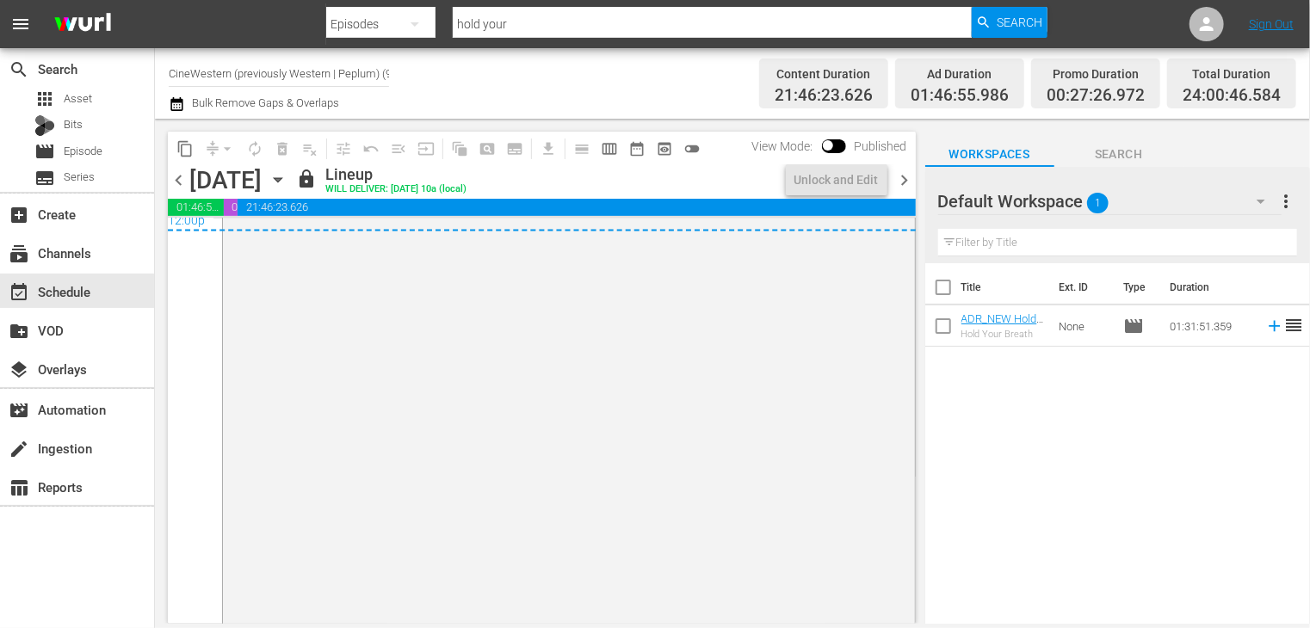
click at [176, 101] on icon "button" at bounding box center [176, 104] width 12 height 14
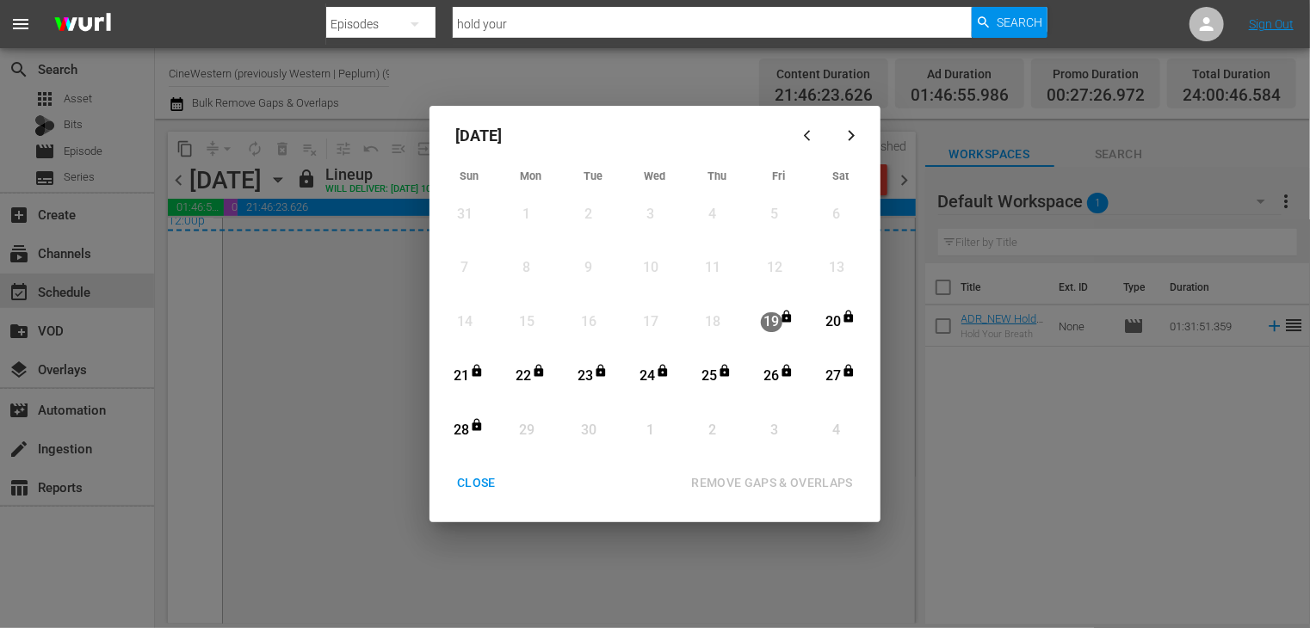
click at [478, 480] on div "CLOSE" at bounding box center [476, 483] width 66 height 22
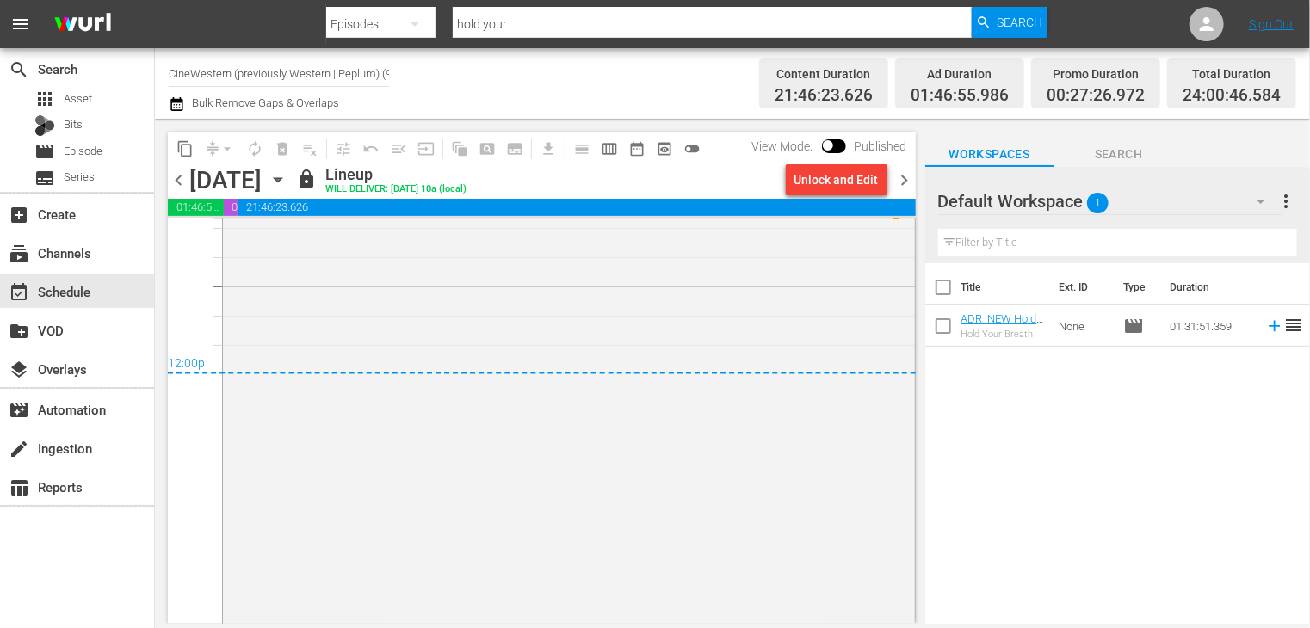
scroll to position [7985, 0]
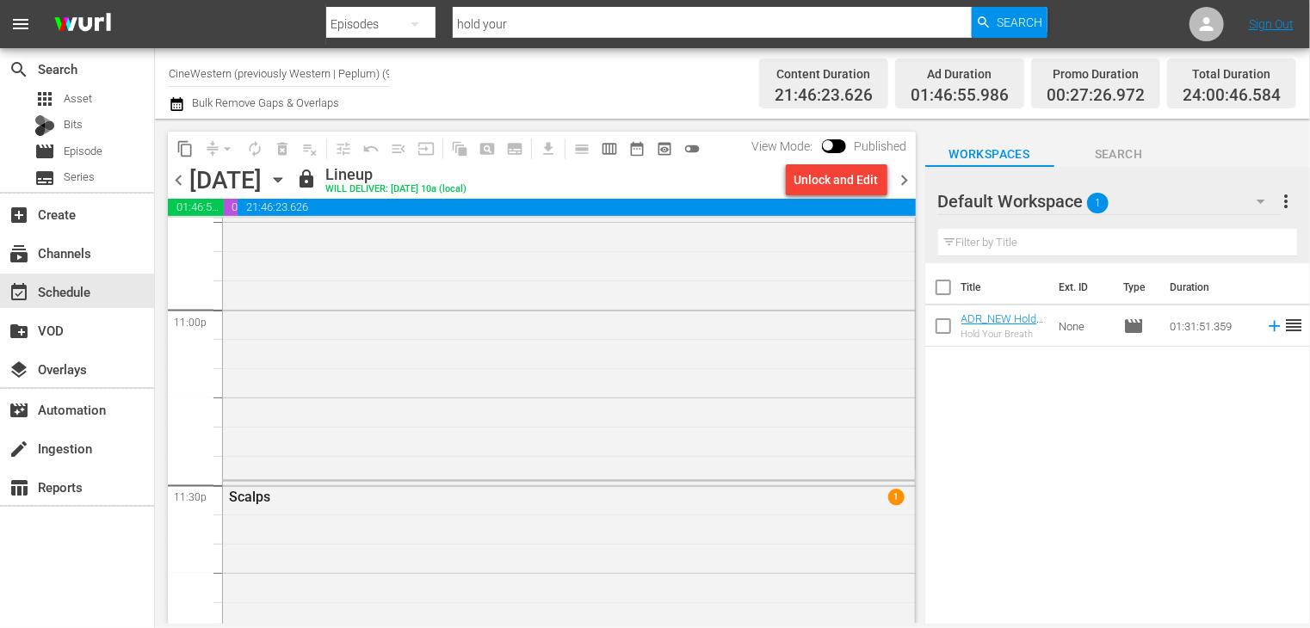
click at [179, 108] on icon "button" at bounding box center [177, 104] width 16 height 21
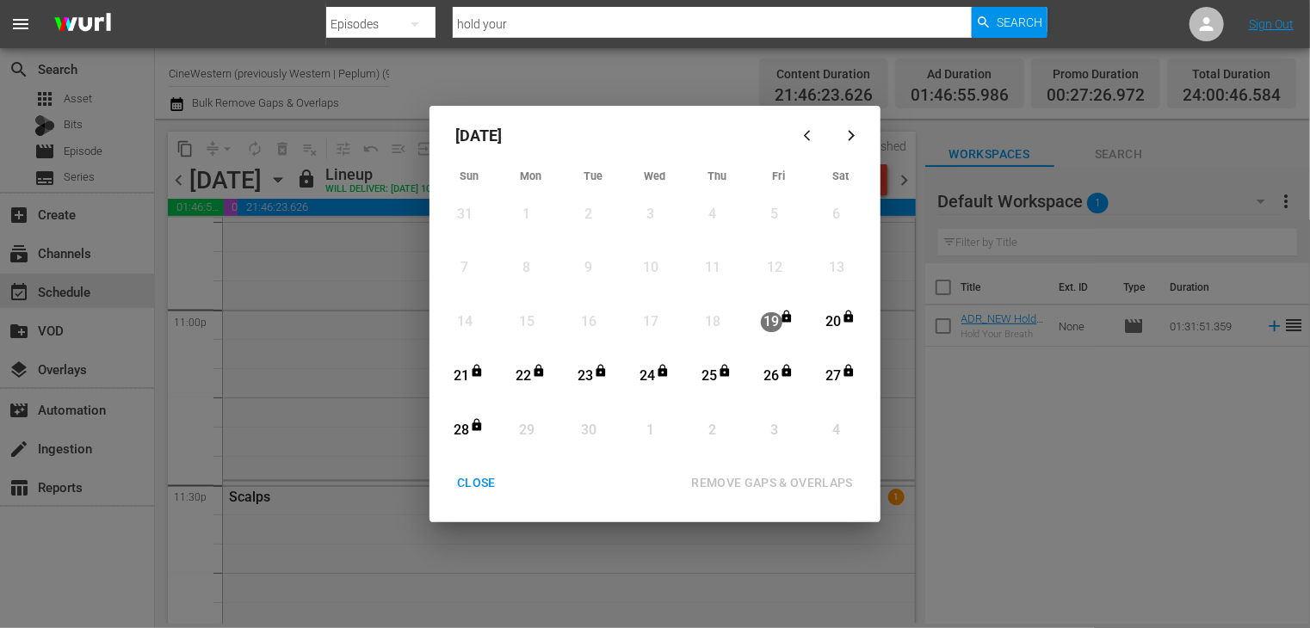
drag, startPoint x: 485, startPoint y: 483, endPoint x: 472, endPoint y: 474, distance: 15.5
click at [485, 483] on div "CLOSE" at bounding box center [476, 483] width 66 height 22
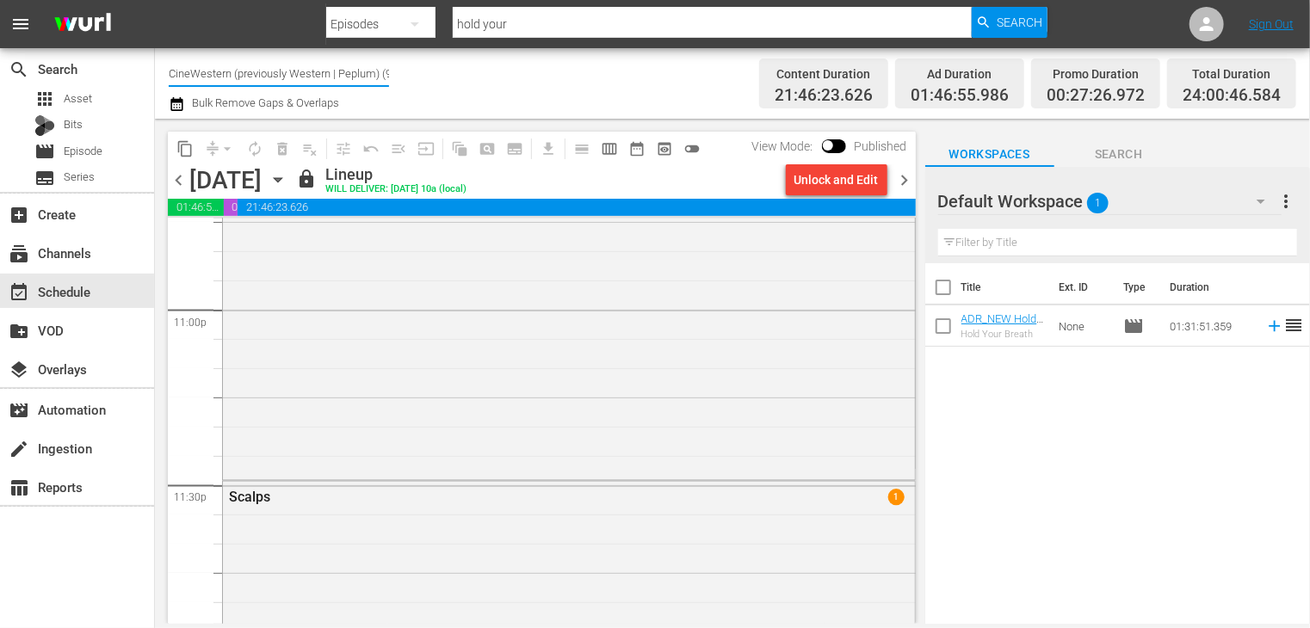
click at [300, 77] on input "CineWestern (previously Western | Peplum) (933)" at bounding box center [279, 72] width 220 height 41
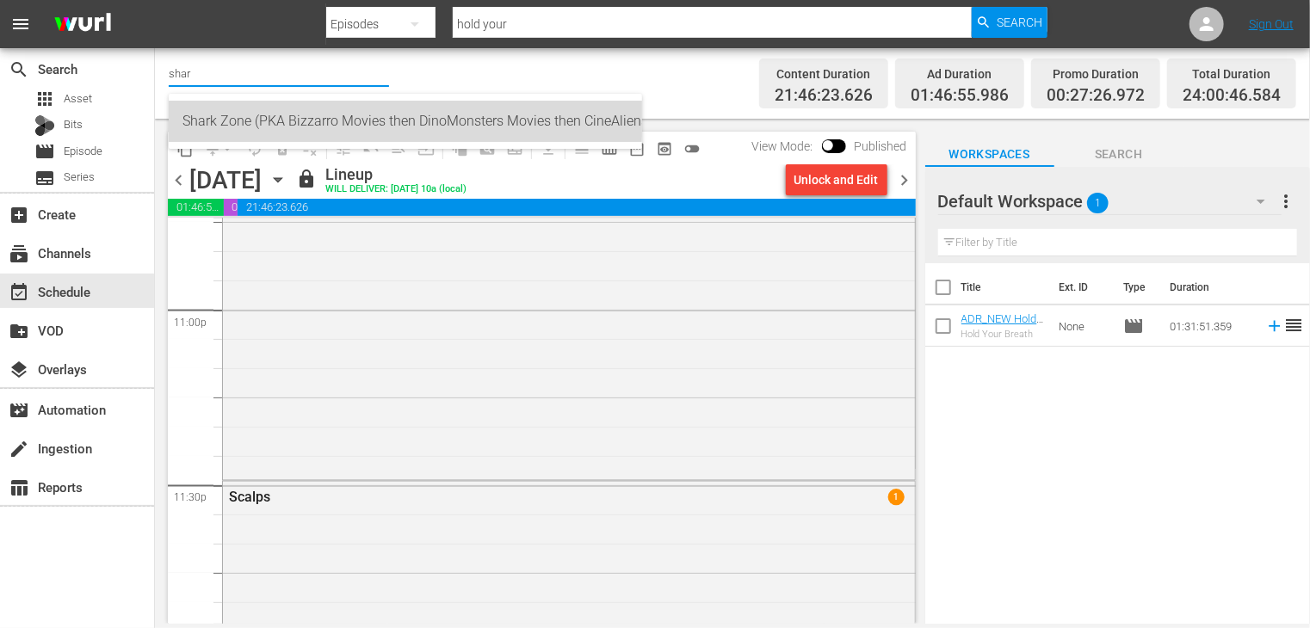
click at [275, 112] on div "Shark Zone (PKA Bizzarro Movies then DinoMonsters Movies then CineAliens) (607 …" at bounding box center [405, 121] width 446 height 41
type input "Shark Zone (PKA Bizzarro Movies then DinoMonsters Movies then CineAliens) (607 …"
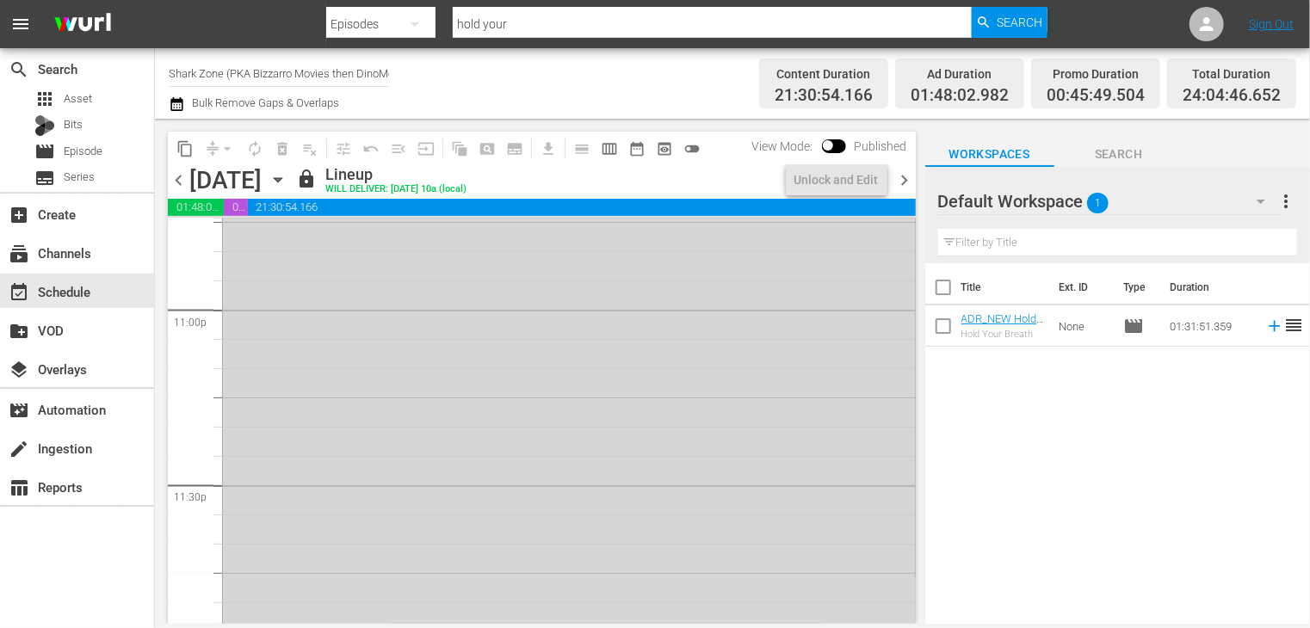
scroll to position [8044, 0]
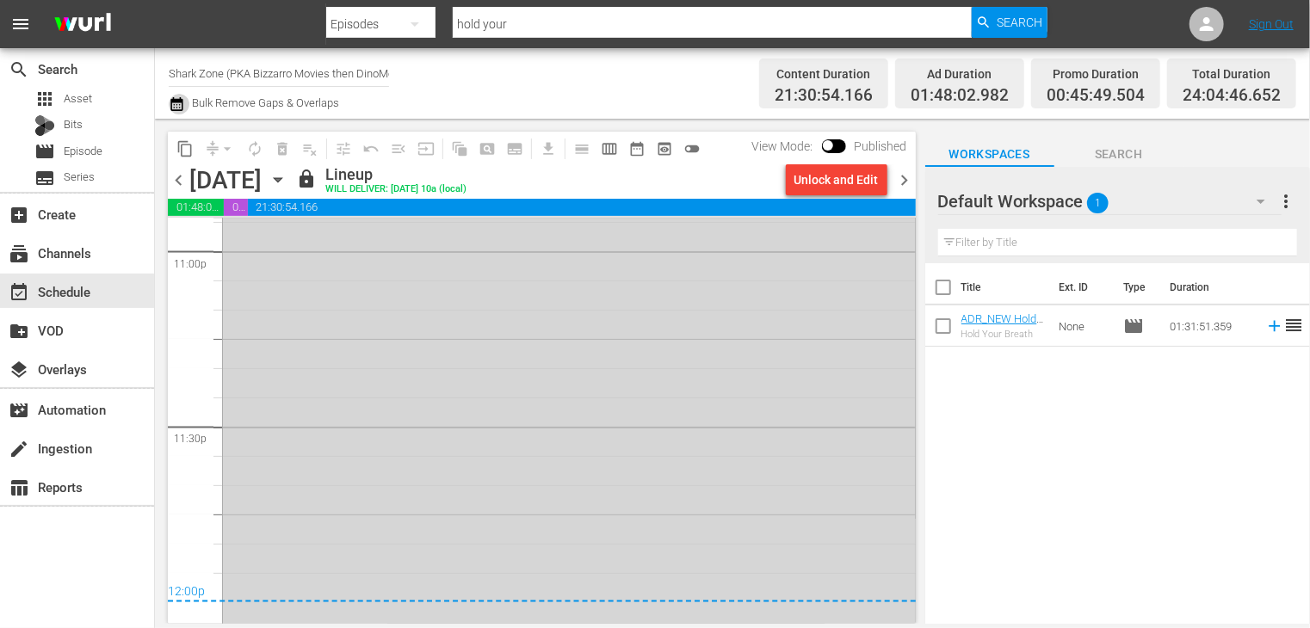
click at [177, 104] on icon "button" at bounding box center [177, 104] width 16 height 21
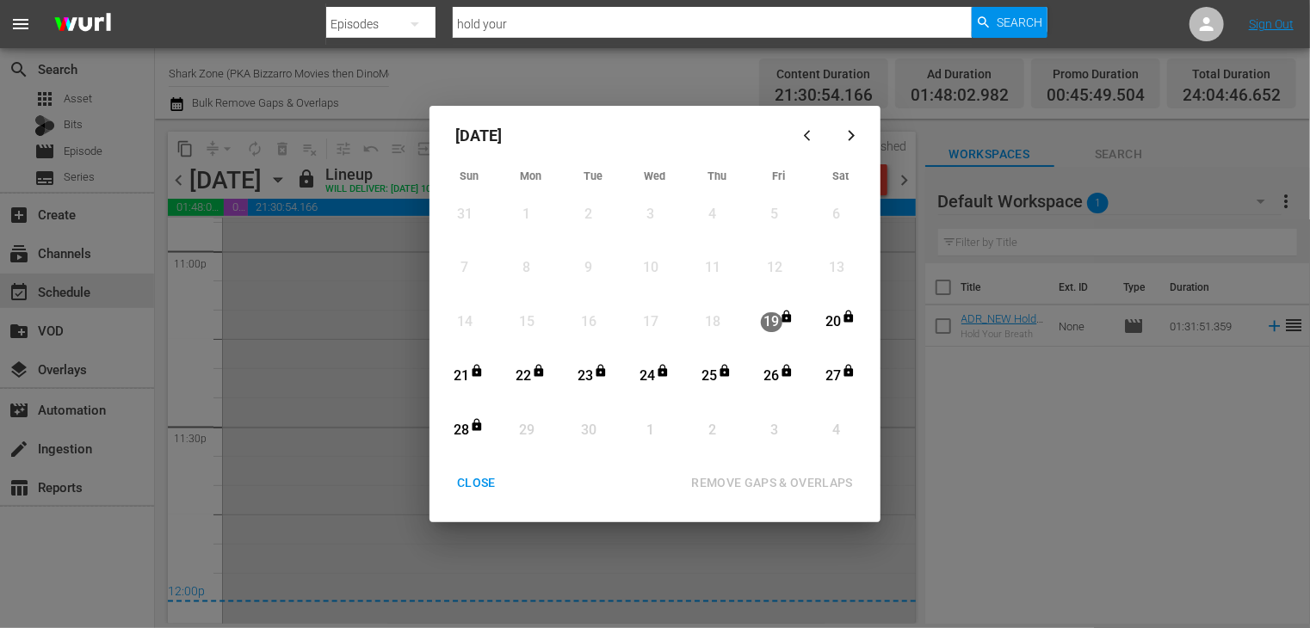
click at [475, 480] on div "CLOSE" at bounding box center [476, 483] width 66 height 22
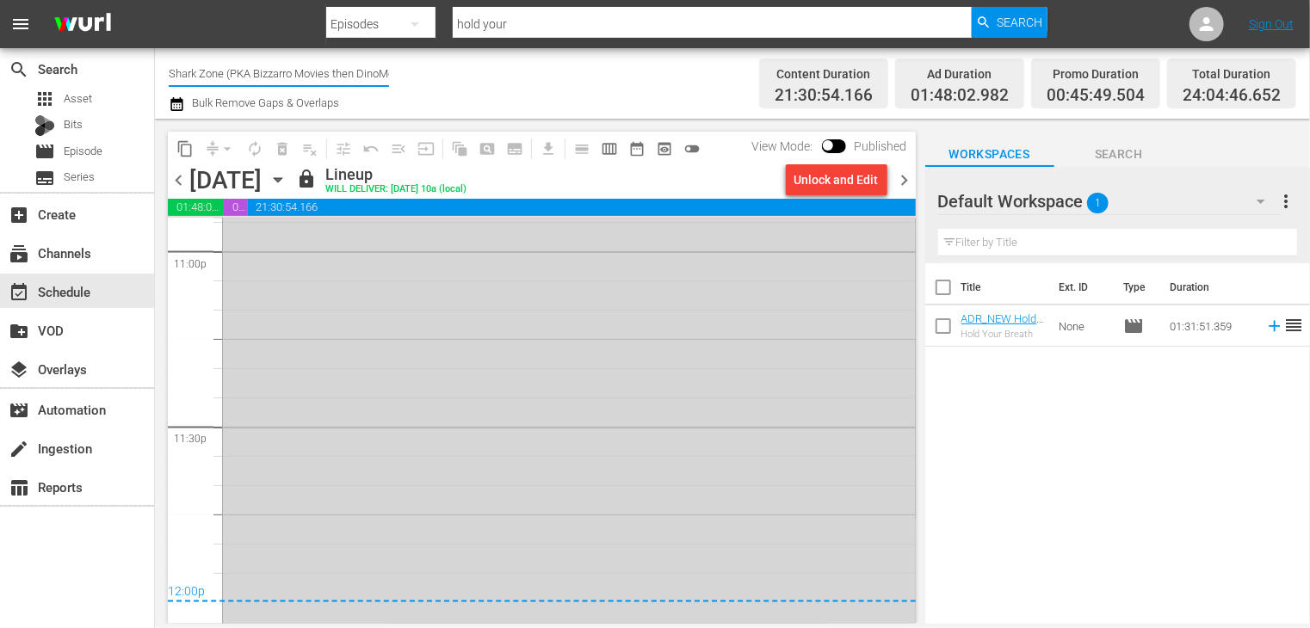
click at [200, 73] on input "Shark Zone (PKA Bizzarro Movies then DinoMonsters Movies then CineAliens) (607)" at bounding box center [279, 72] width 220 height 41
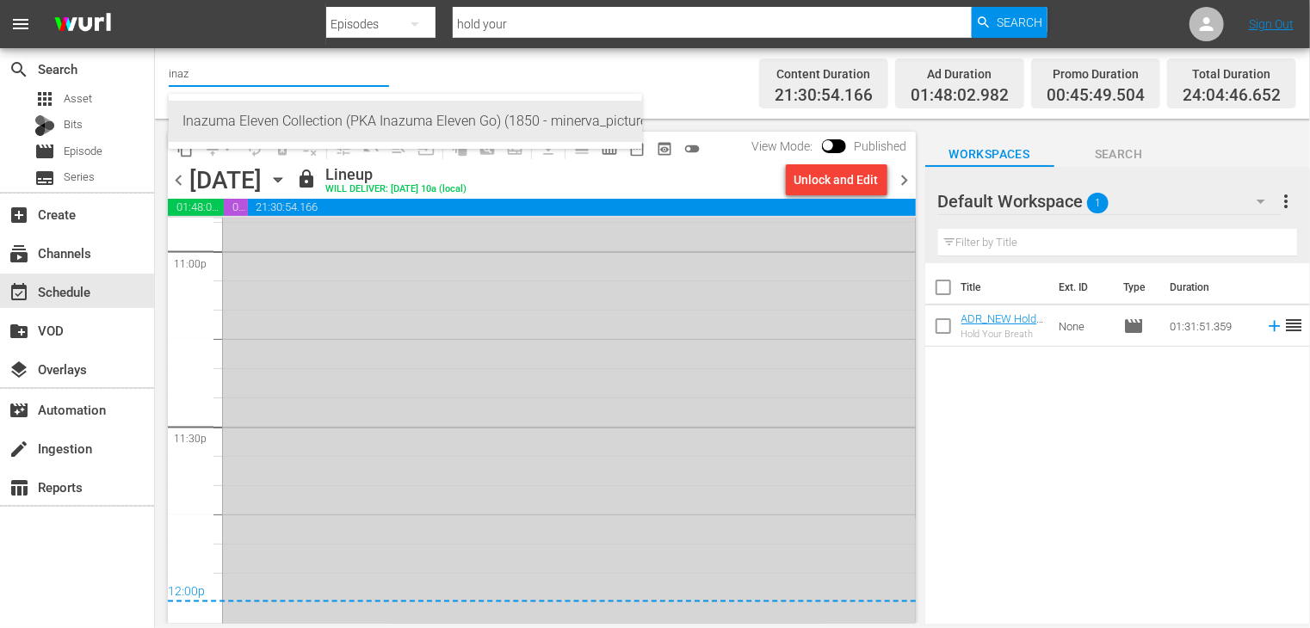
click at [244, 121] on div "Inazuma Eleven Collection (PKA Inazuma Eleven Go) (1850 - minerva_pictures_inaz…" at bounding box center [405, 121] width 446 height 41
type input "Inazuma Eleven Collection (PKA Inazuma Eleven Go) (1850 - minerva_pictures_inaz…"
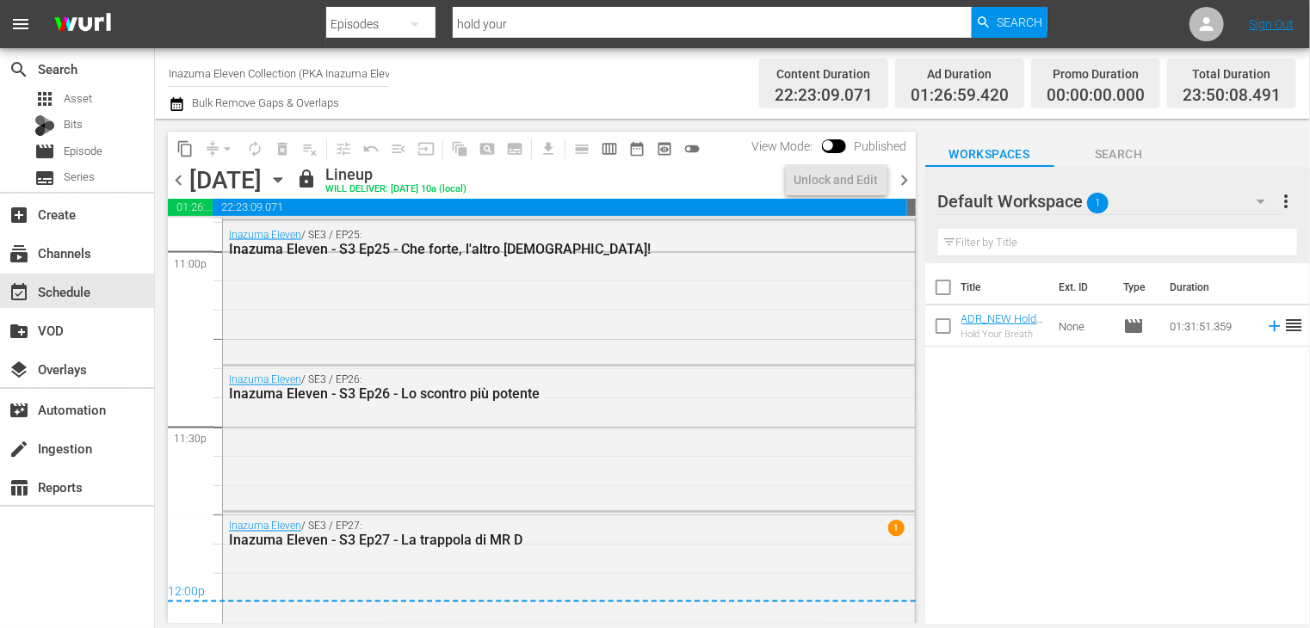
click at [176, 102] on icon "button" at bounding box center [176, 104] width 12 height 14
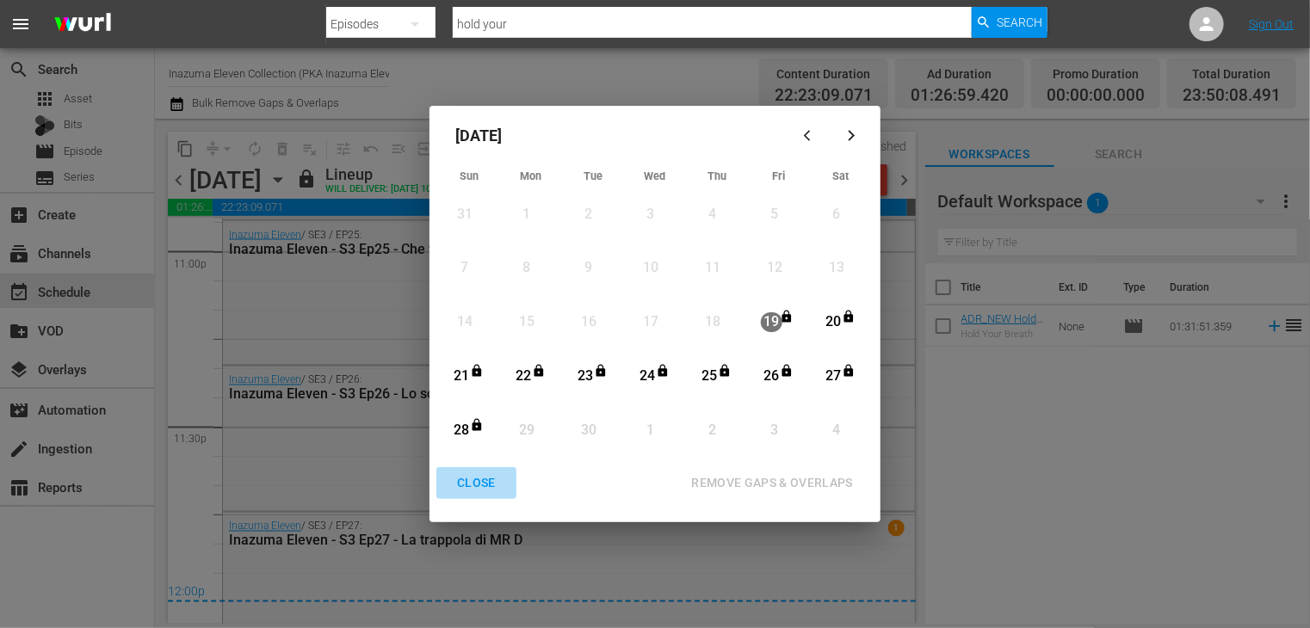
click at [466, 489] on div "CLOSE" at bounding box center [476, 483] width 66 height 22
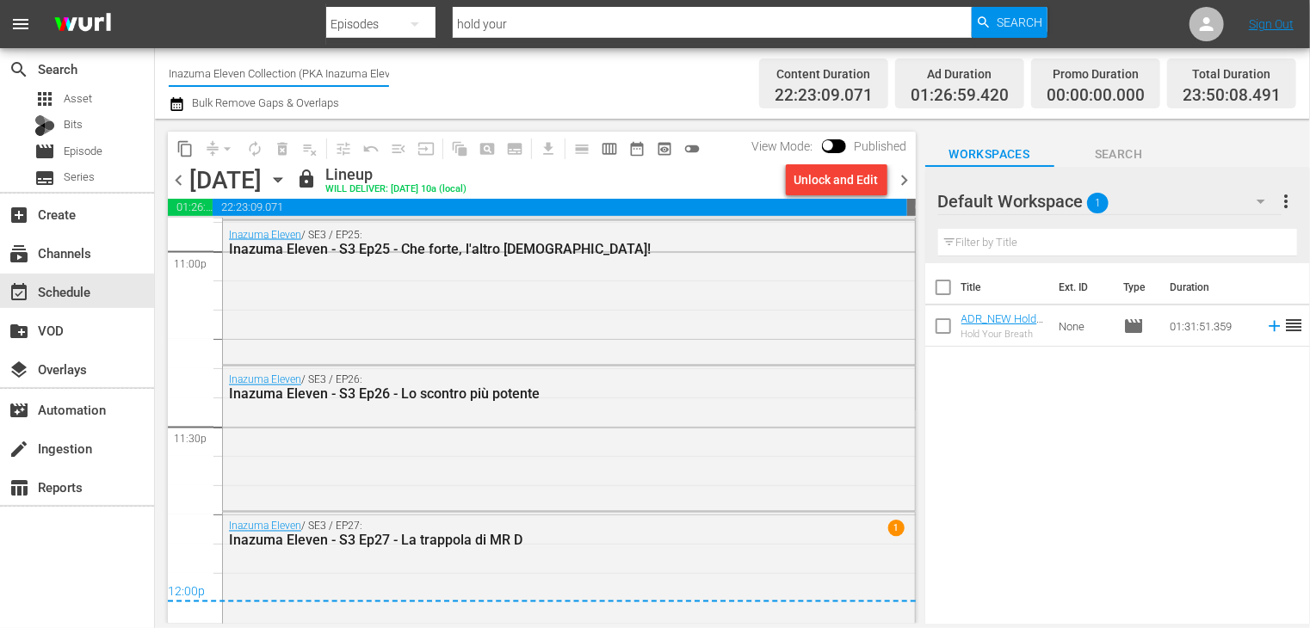
click at [227, 75] on input "Inazuma Eleven Collection (PKA Inazuma Eleven Go) (1850)" at bounding box center [279, 72] width 220 height 41
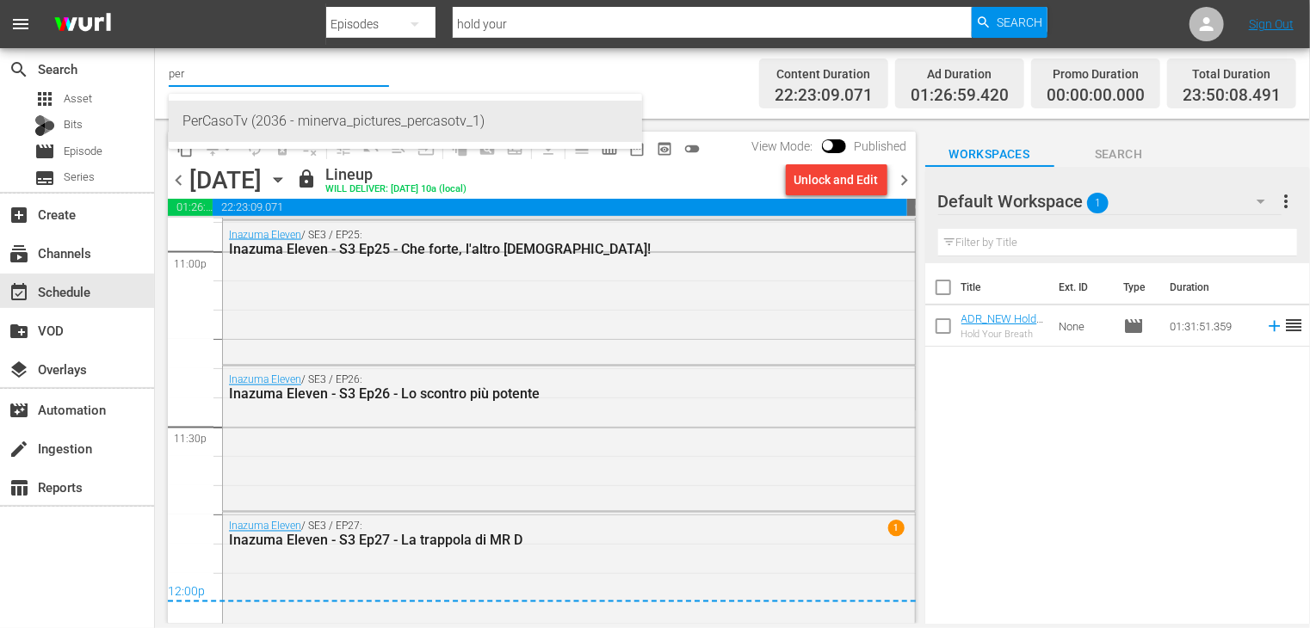
click at [234, 109] on div "PerCasoTv (2036 - minerva_pictures_percasotv_1)" at bounding box center [405, 121] width 446 height 41
type input "PerCasoTv (2036 - minerva_pictures_percasotv_1)"
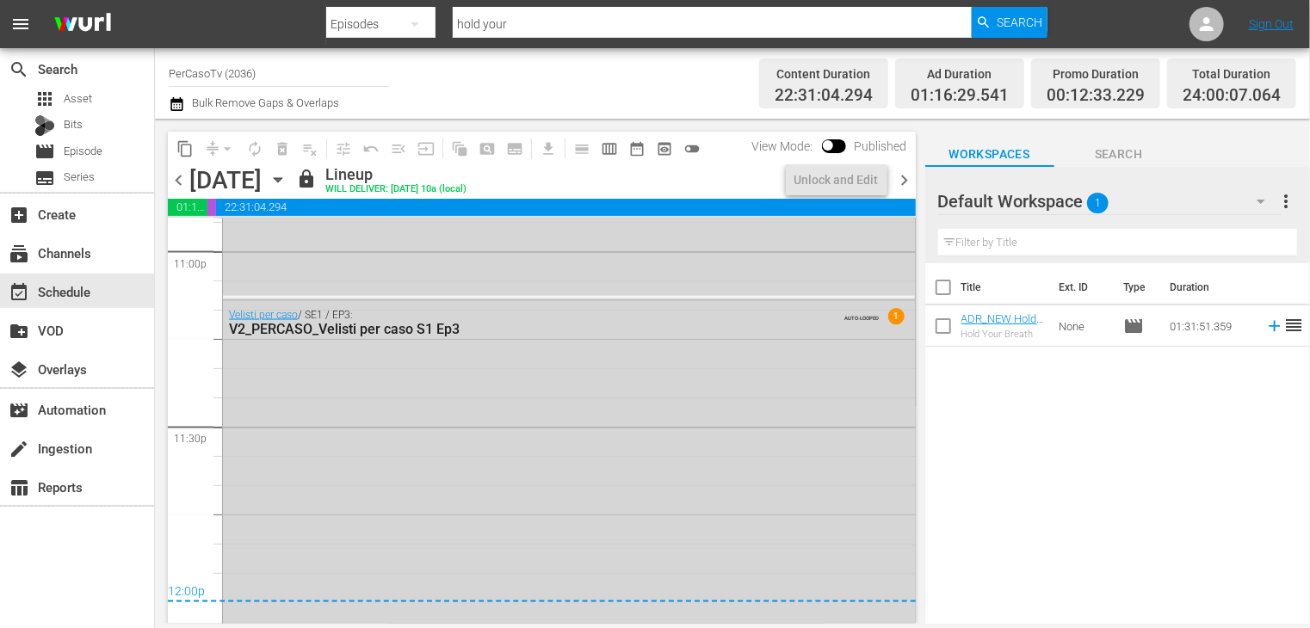
click at [175, 108] on icon "button" at bounding box center [177, 104] width 16 height 21
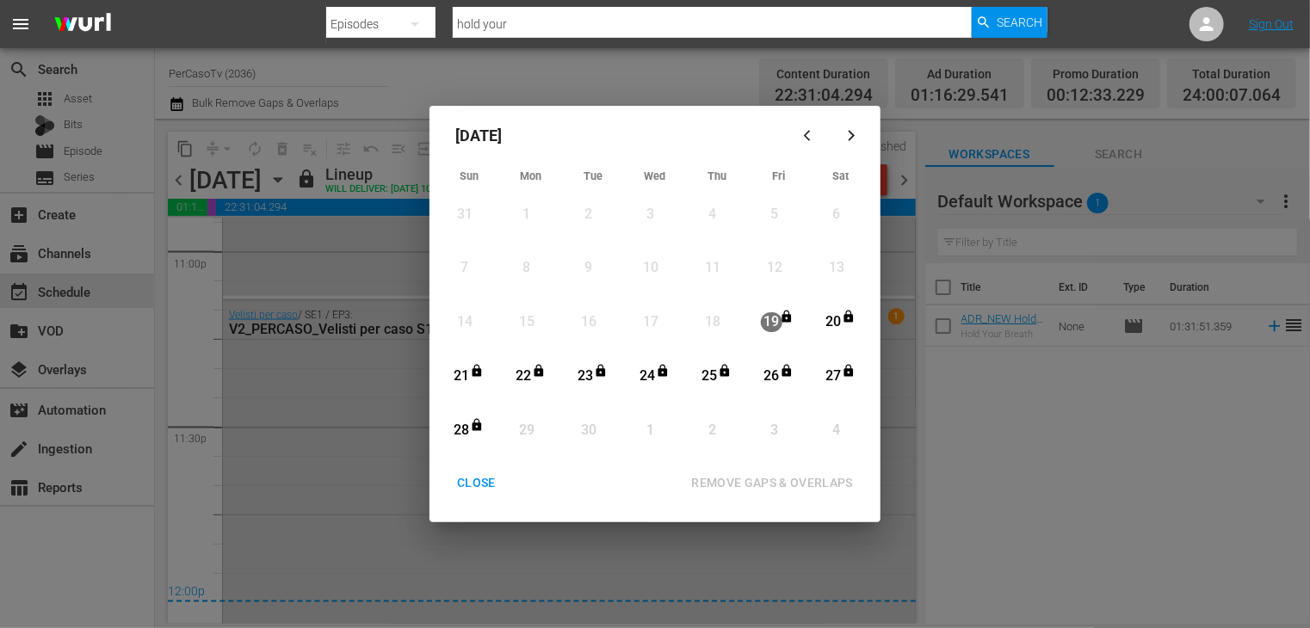
click at [469, 487] on div "CLOSE" at bounding box center [476, 483] width 66 height 22
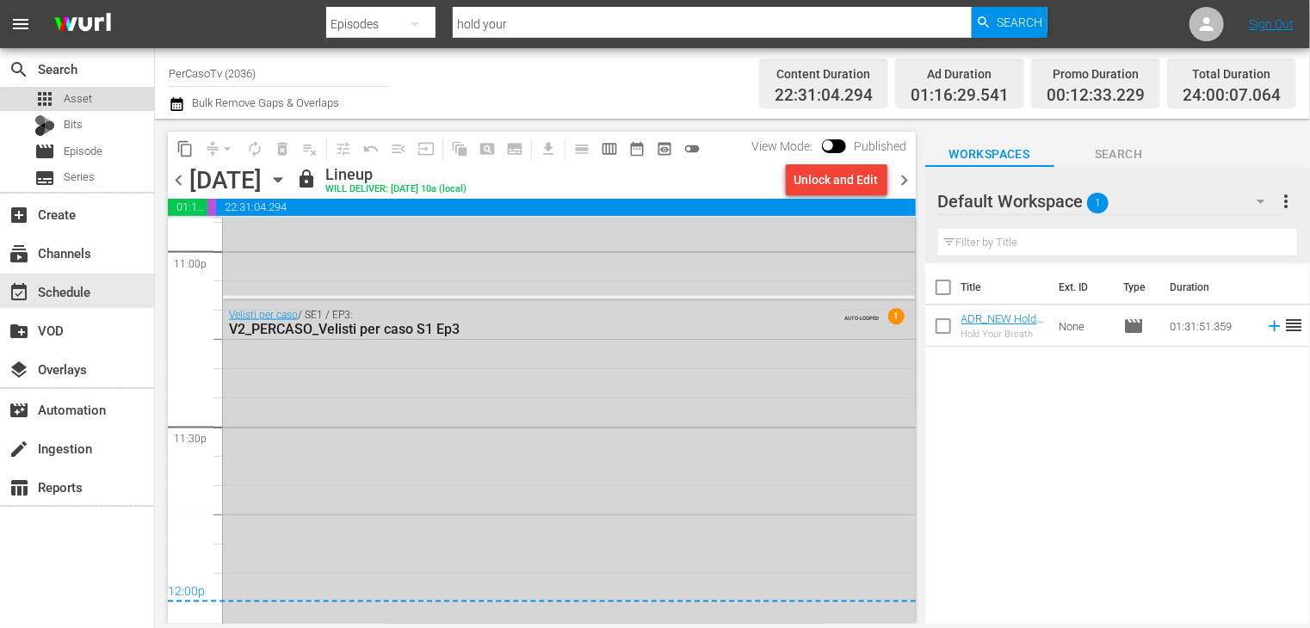
click at [79, 105] on span "Asset" at bounding box center [78, 98] width 28 height 17
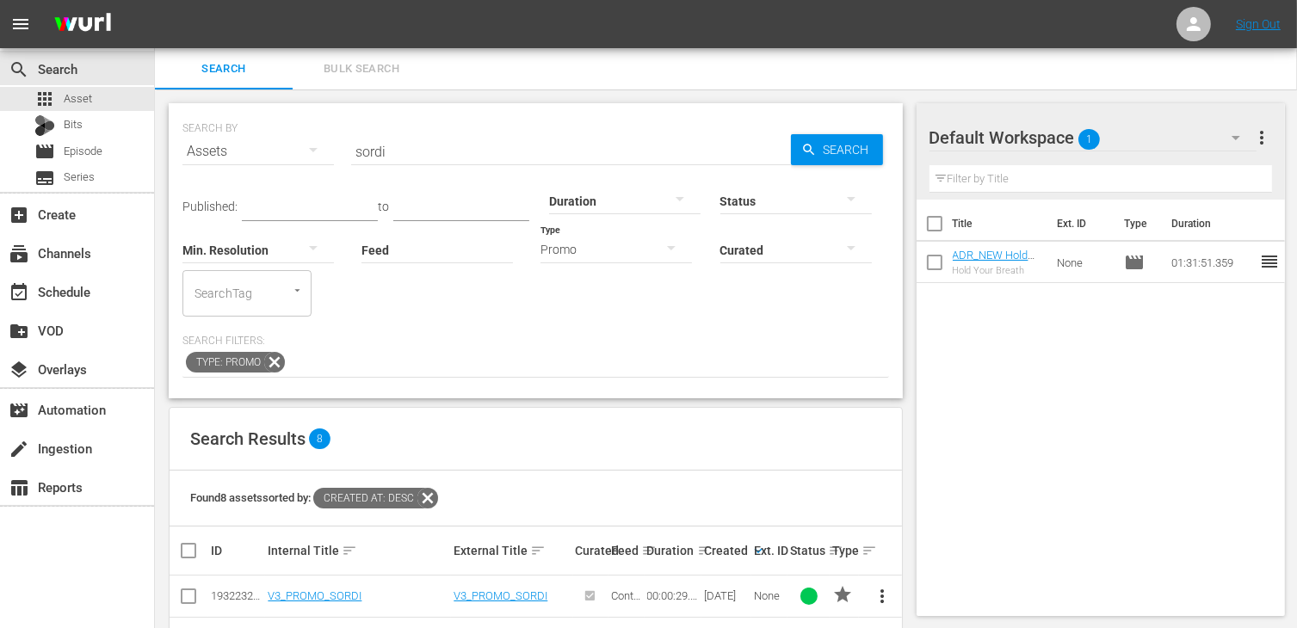
click at [436, 146] on input "sordi" at bounding box center [571, 151] width 440 height 41
type input "s"
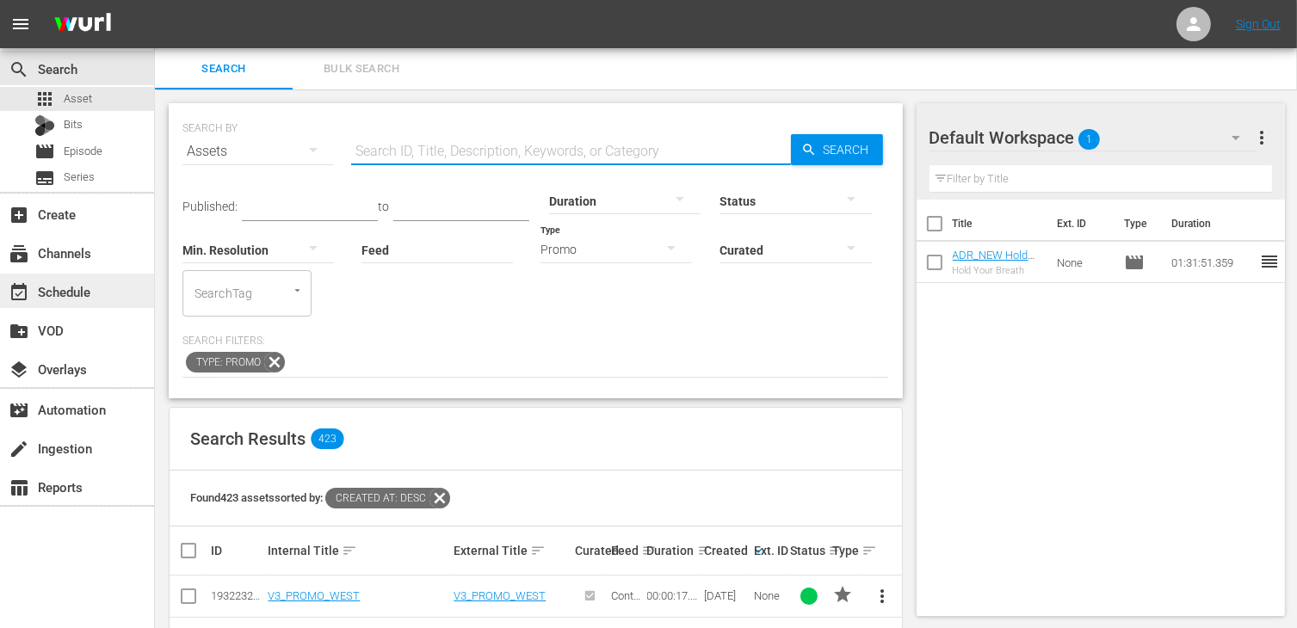
click at [79, 297] on div "event_available Schedule" at bounding box center [48, 288] width 96 height 15
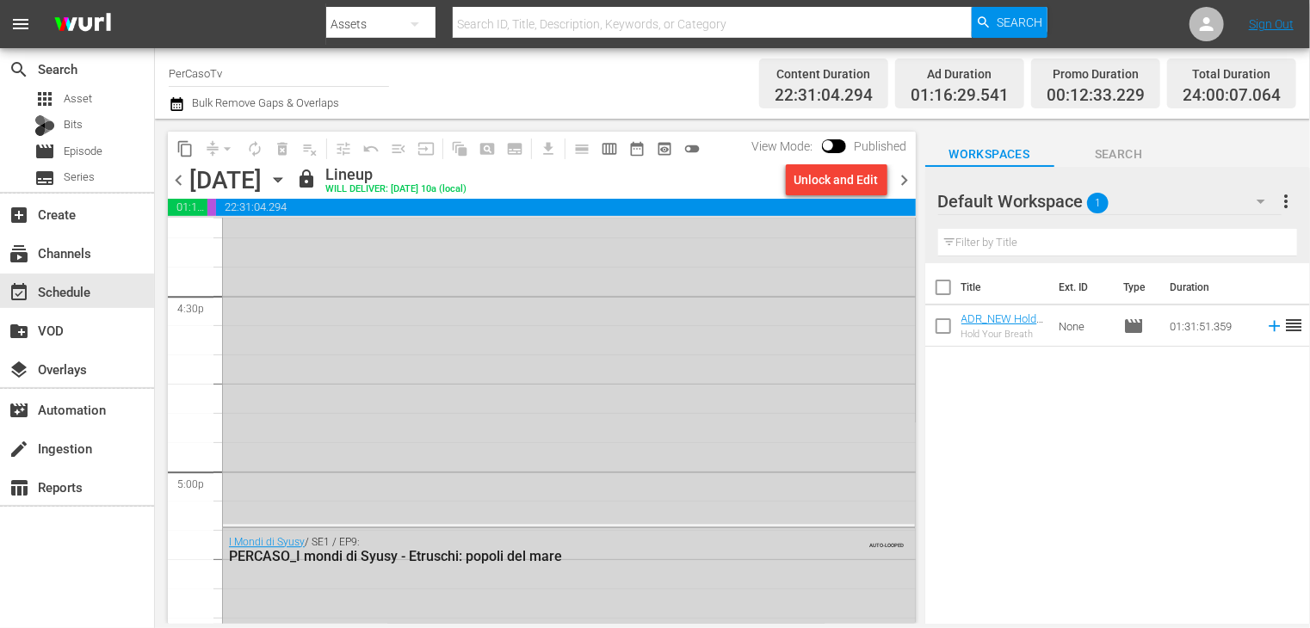
scroll to position [8371, 0]
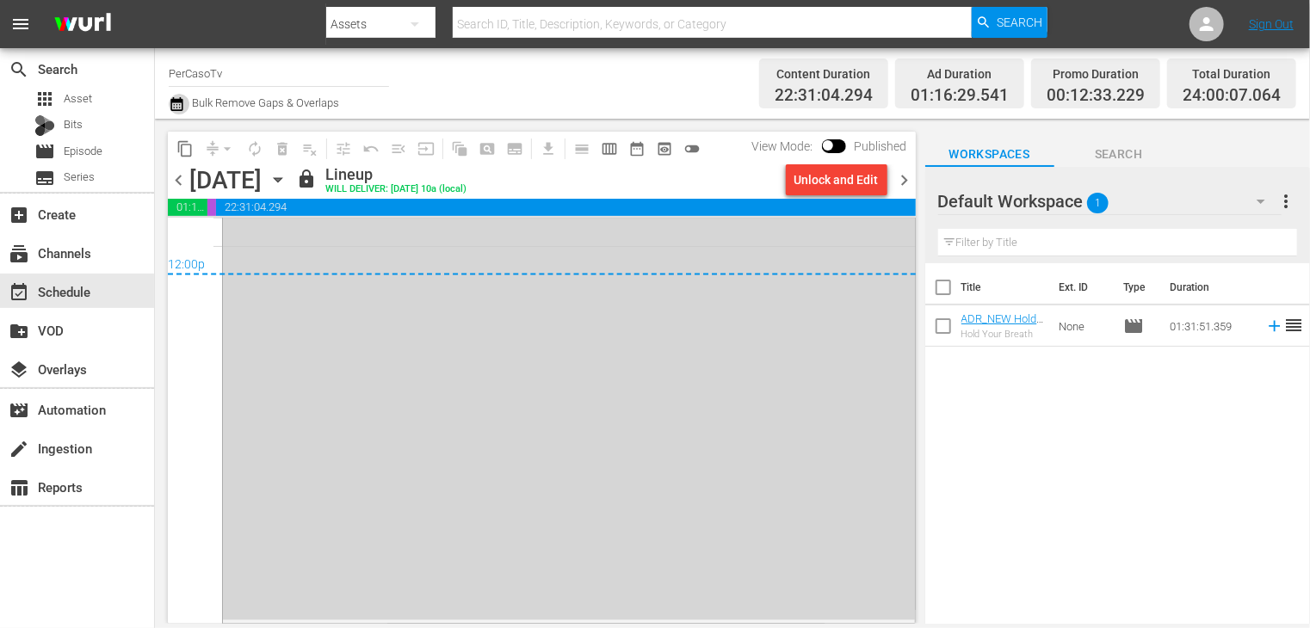
click at [175, 112] on icon "button" at bounding box center [177, 104] width 16 height 21
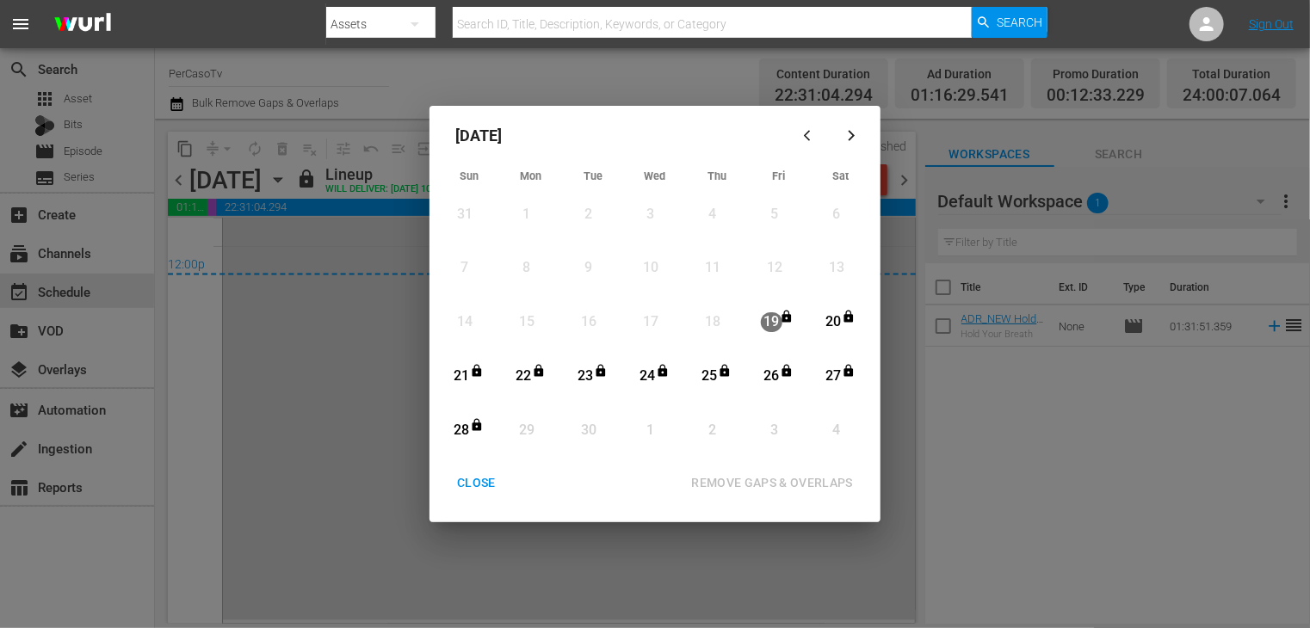
click at [483, 486] on div "CLOSE" at bounding box center [476, 483] width 66 height 22
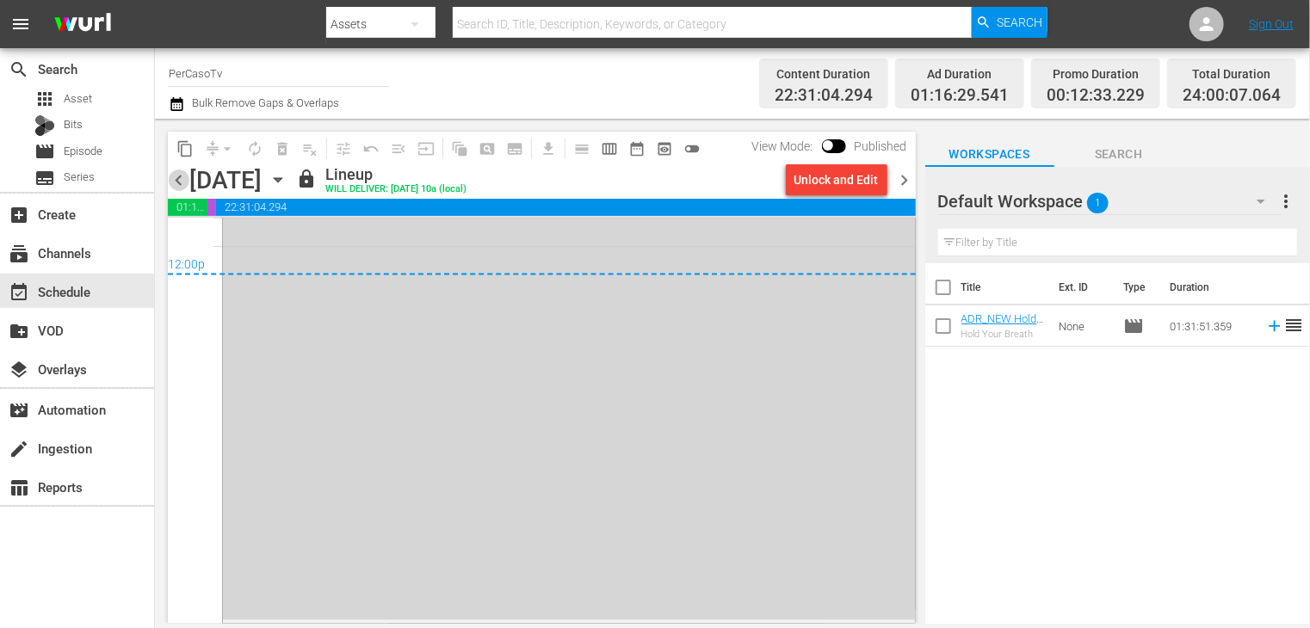
click at [173, 183] on span "chevron_left" at bounding box center [179, 181] width 22 height 22
click at [175, 183] on span "chevron_left" at bounding box center [179, 181] width 22 height 22
click at [176, 183] on span "chevron_left" at bounding box center [179, 181] width 22 height 22
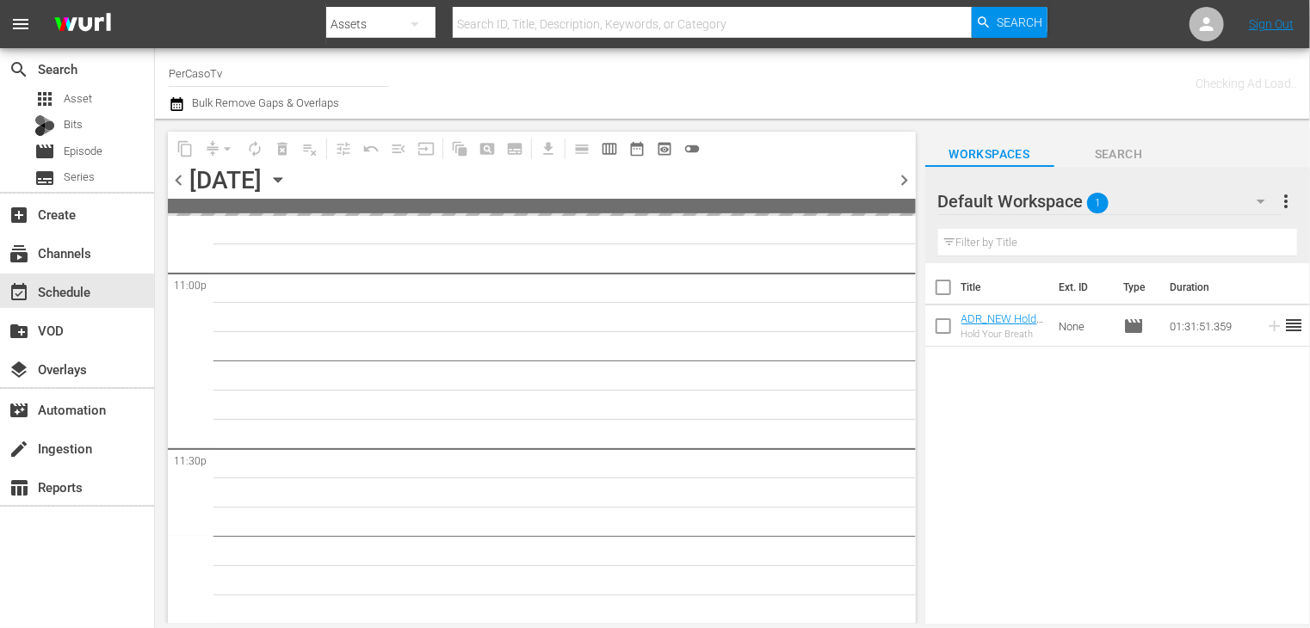
scroll to position [8019, 0]
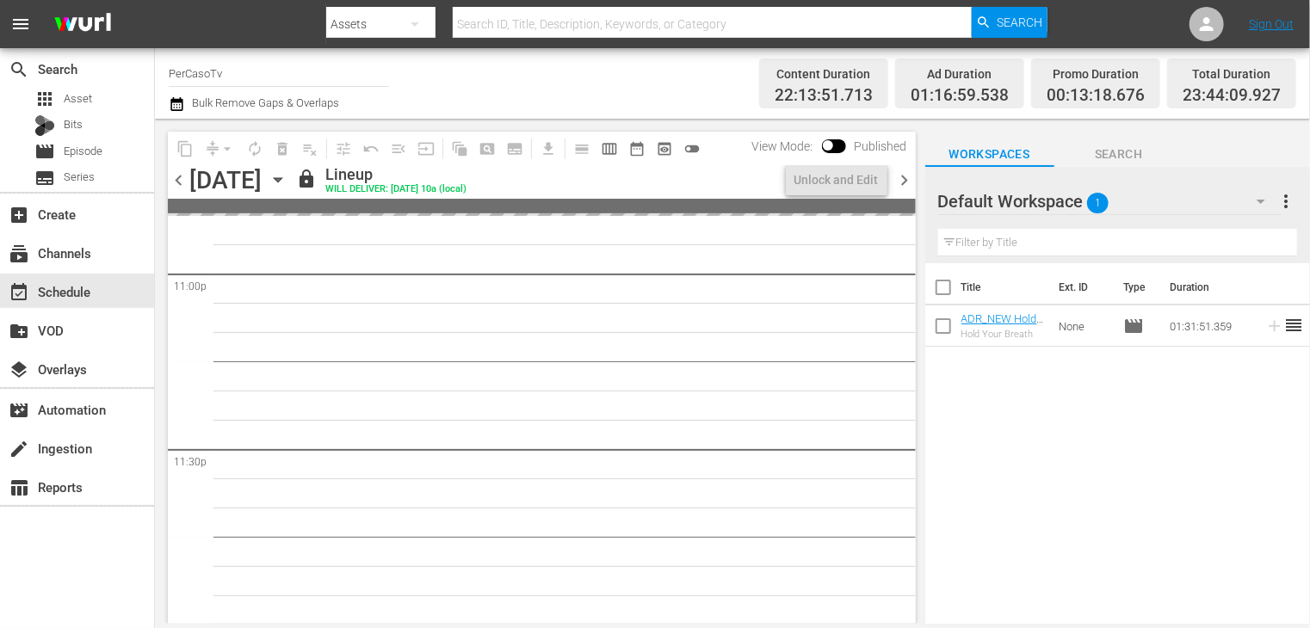
click at [176, 183] on span "chevron_left" at bounding box center [179, 181] width 22 height 22
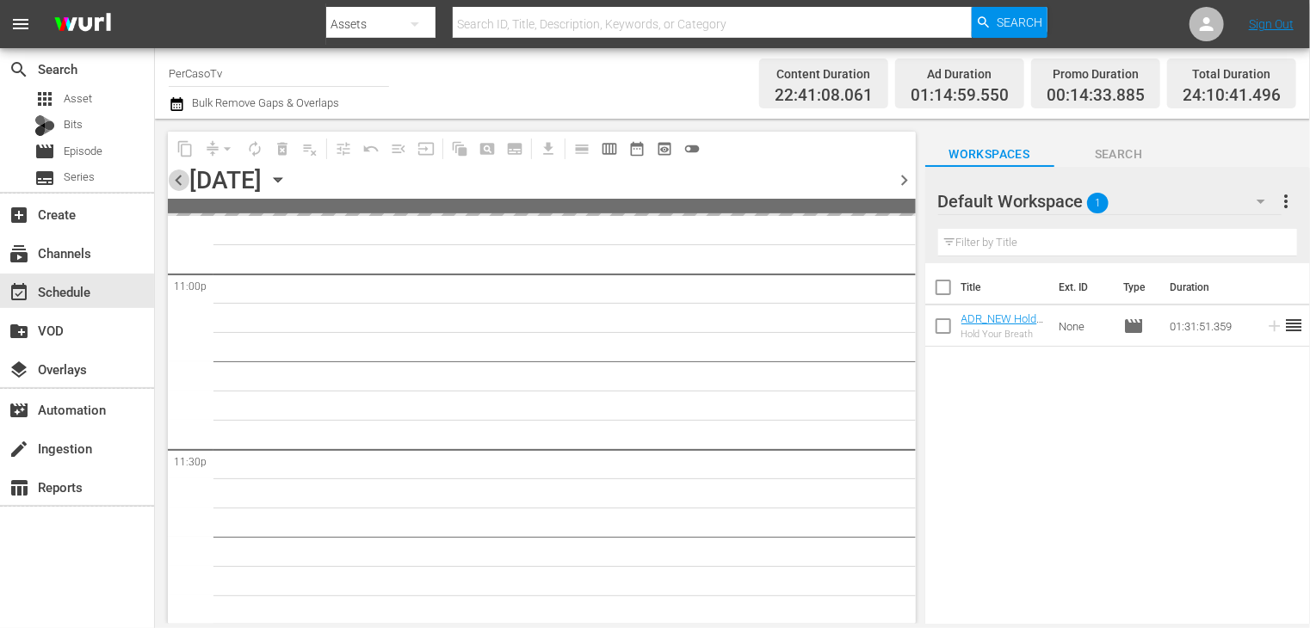
click at [176, 183] on span "chevron_left" at bounding box center [179, 181] width 22 height 22
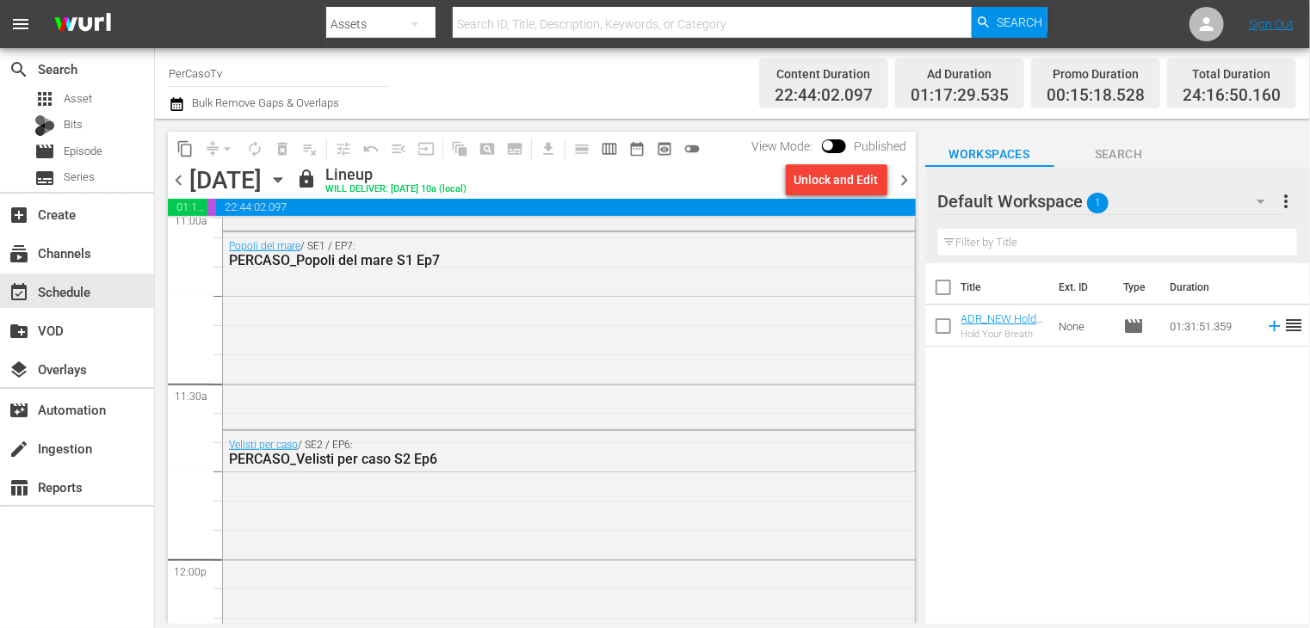
scroll to position [3959, 0]
